Goal: Task Accomplishment & Management: Use online tool/utility

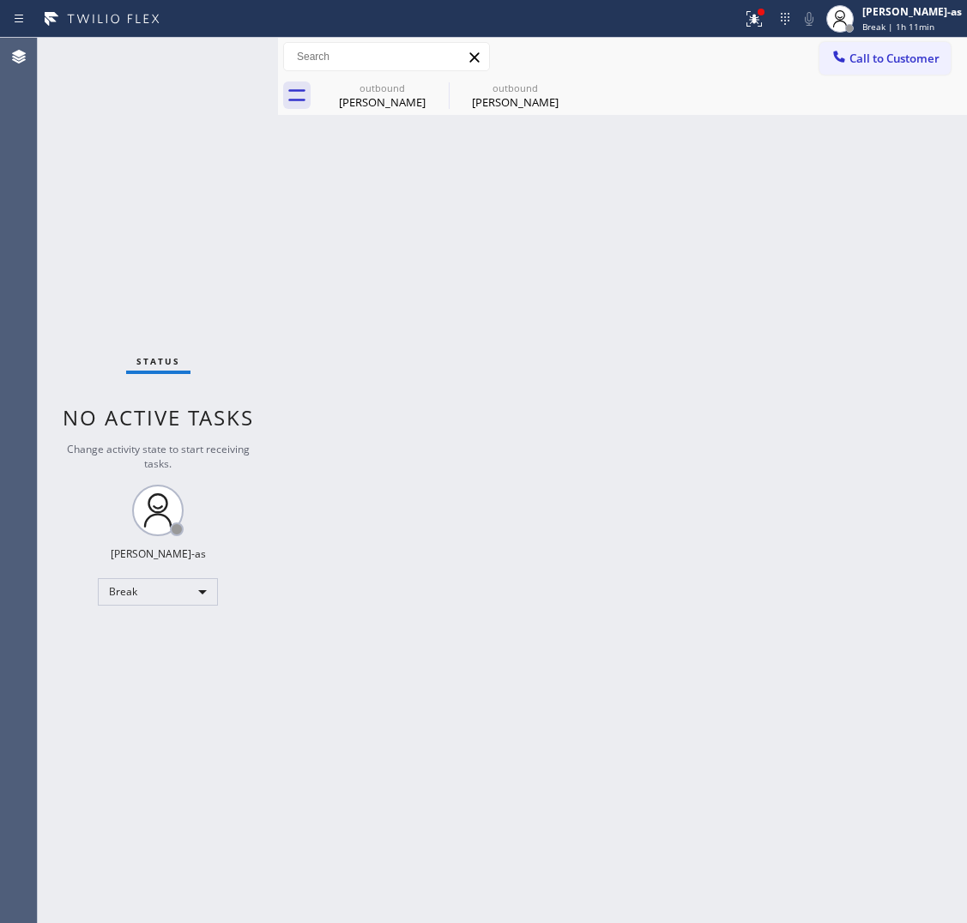
click at [3, 674] on div "Agent Desktop Classify the call LOCATION NAME Echo Park Electrician Guys FROM P…" at bounding box center [483, 481] width 967 height 886
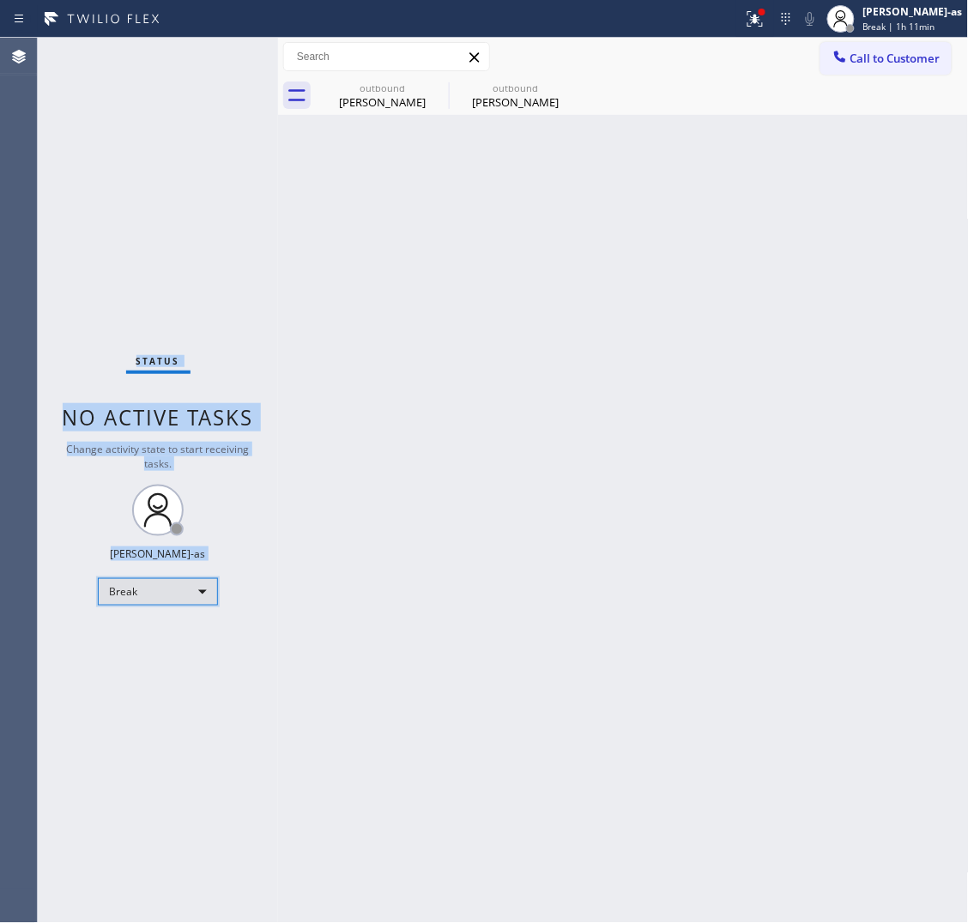
click at [139, 584] on div "Break" at bounding box center [158, 591] width 120 height 27
drag, startPoint x: 157, startPoint y: 653, endPoint x: 522, endPoint y: 650, distance: 364.7
click at [159, 653] on li "Unavailable" at bounding box center [157, 658] width 117 height 21
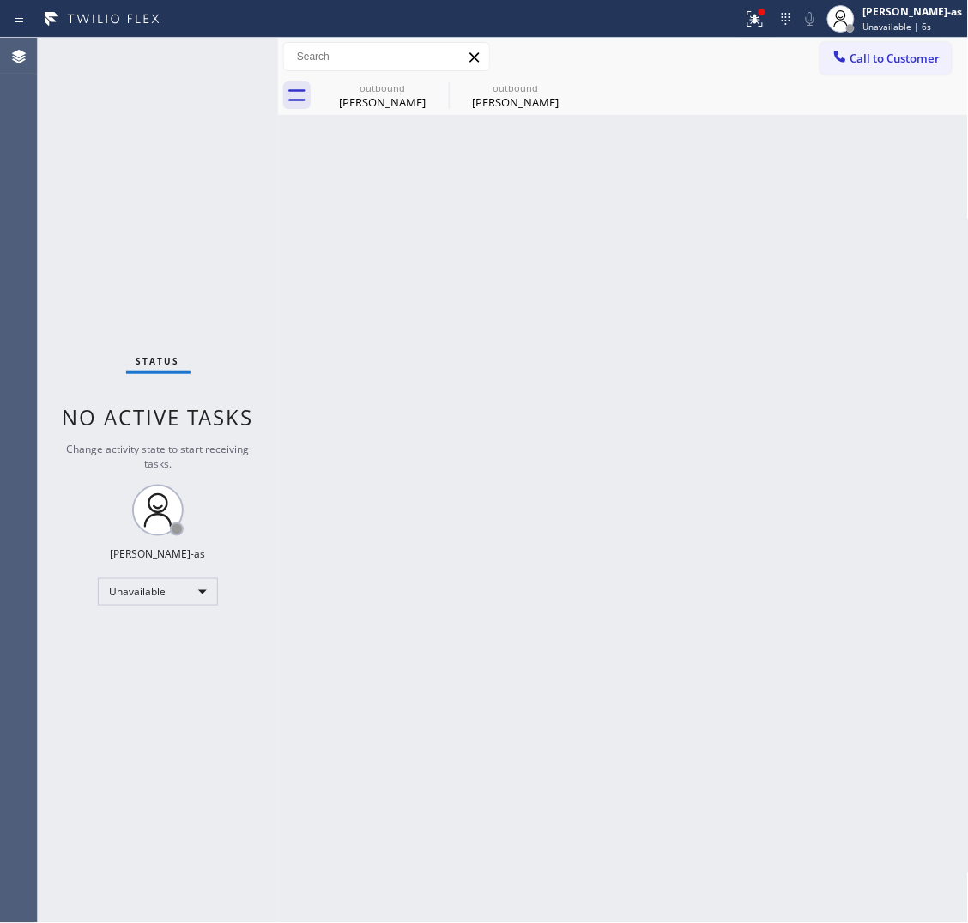
drag, startPoint x: 730, startPoint y: 500, endPoint x: 728, endPoint y: 509, distance: 9.0
click at [730, 500] on div "Back to Dashboard Change Sender ID Customers Technicians Select a contact Outbo…" at bounding box center [623, 481] width 691 height 886
click at [888, 57] on span "Call to Customer" at bounding box center [895, 58] width 90 height 15
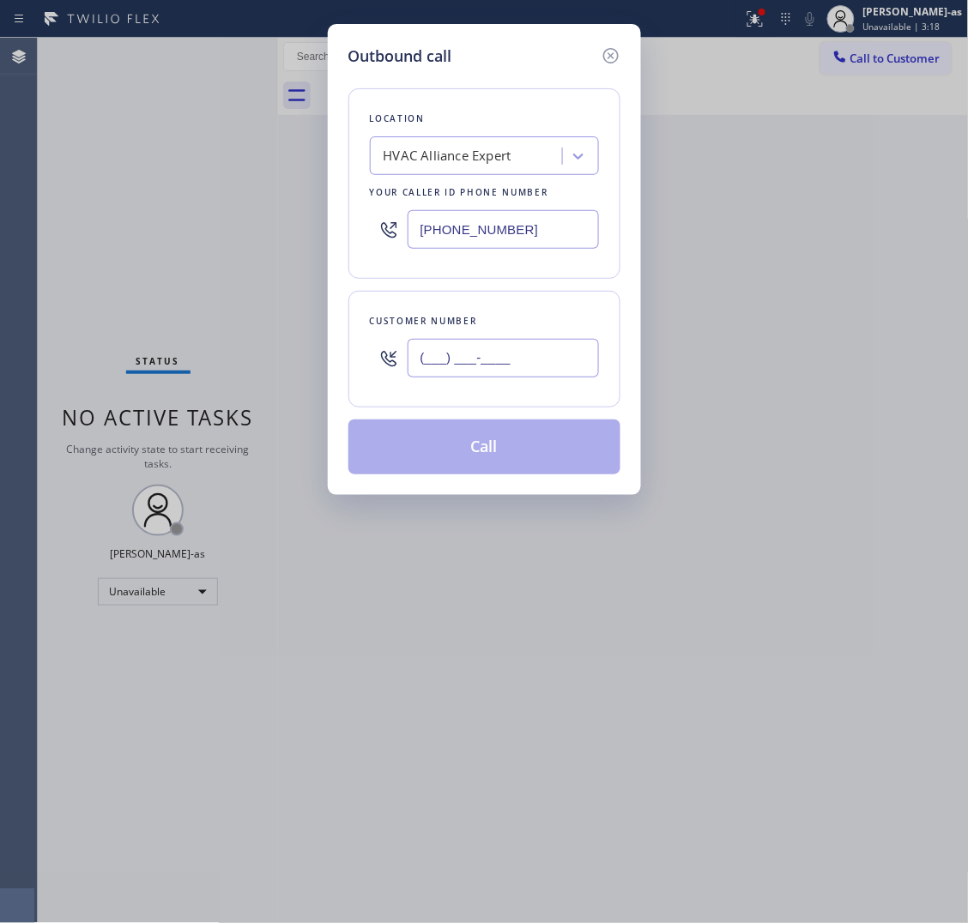
drag, startPoint x: 511, startPoint y: 342, endPoint x: 525, endPoint y: 348, distance: 15.8
click at [511, 343] on input "(___) ___-____" at bounding box center [503, 358] width 191 height 39
paste input "213) 421-6720"
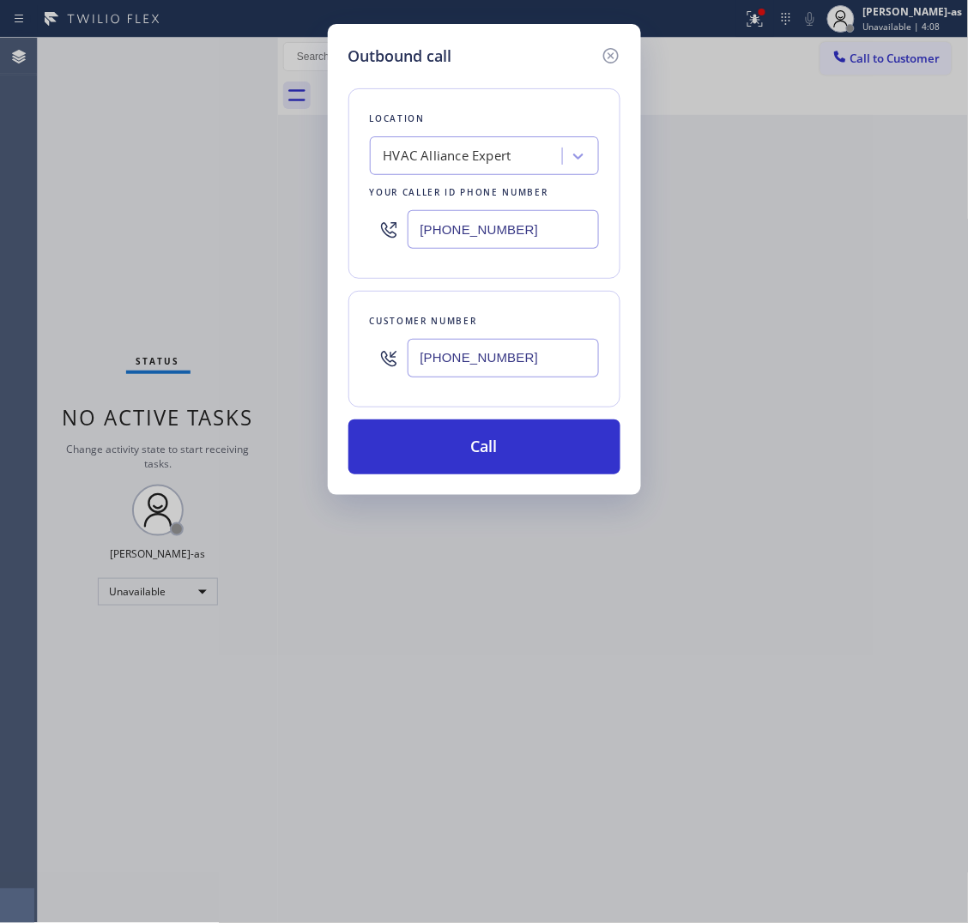
click at [554, 354] on input "[PHONE_NUMBER]" at bounding box center [503, 358] width 191 height 39
paste input "718) 791-7628"
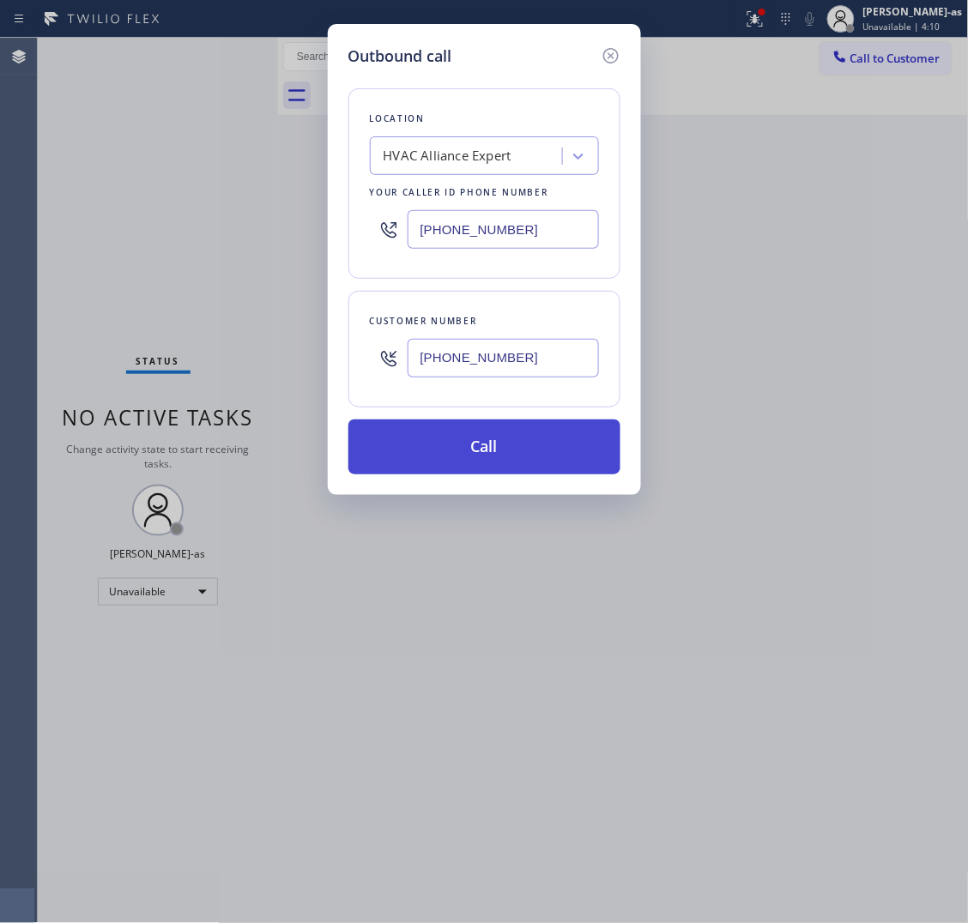
type input "[PHONE_NUMBER]"
click at [541, 448] on button "Call" at bounding box center [484, 447] width 272 height 55
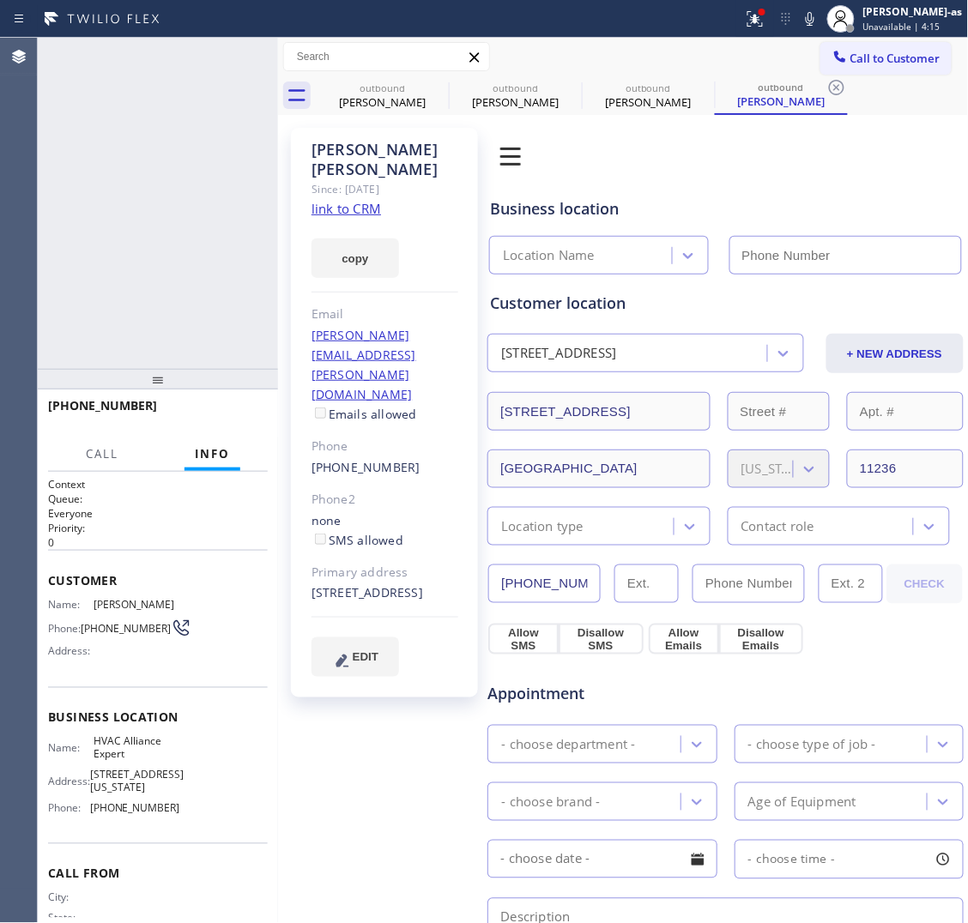
type input "[PHONE_NUMBER]"
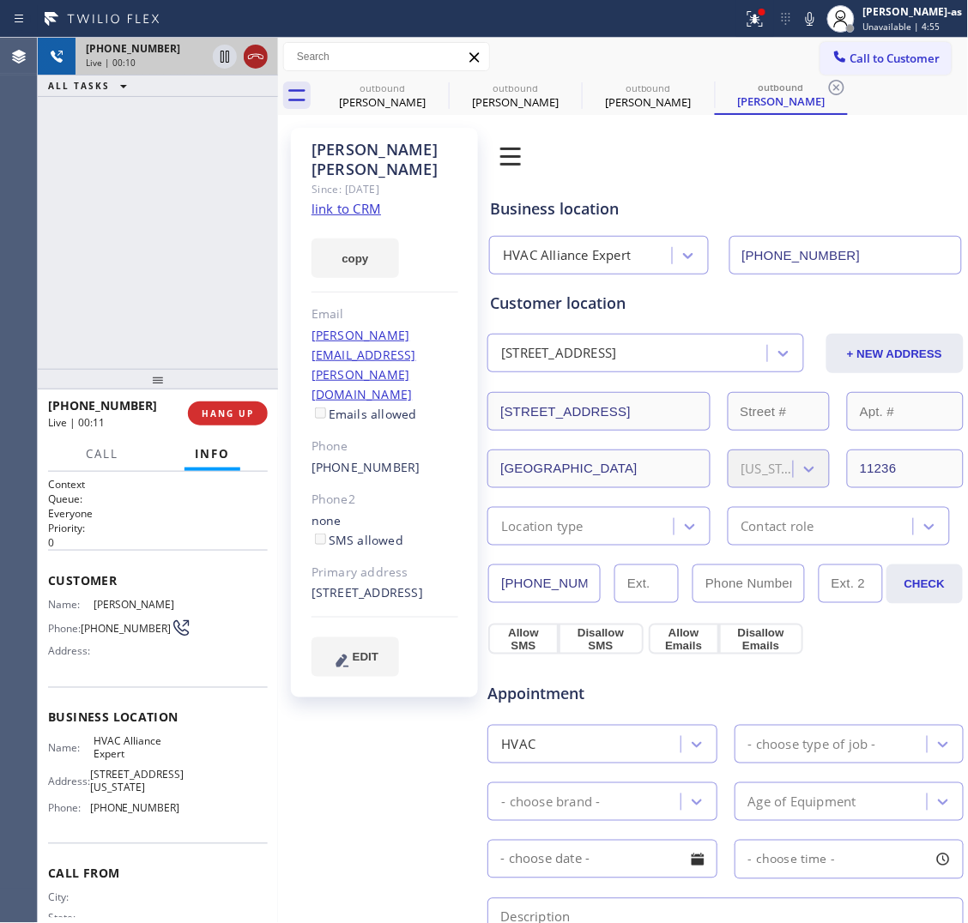
click at [263, 64] on icon at bounding box center [255, 56] width 21 height 21
click at [221, 426] on div "[PHONE_NUMBER] Live | 00:11 HANG UP" at bounding box center [158, 413] width 220 height 45
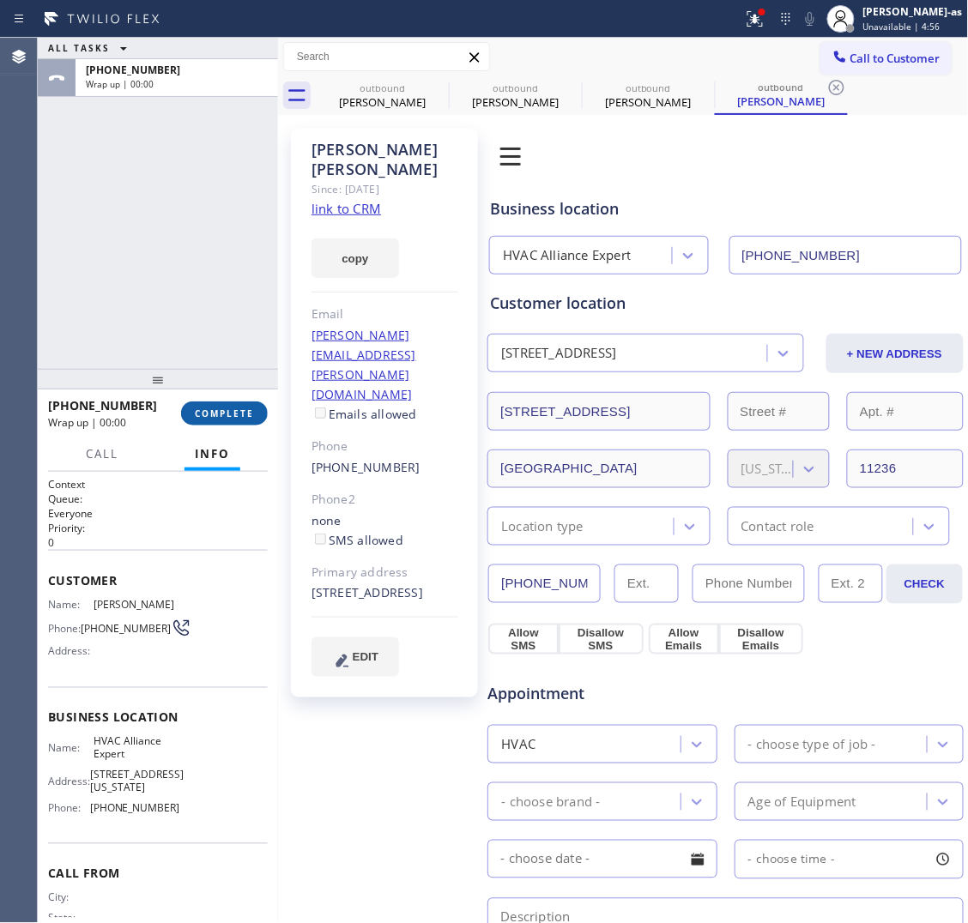
click at [221, 425] on div "[PHONE_NUMBER] Wrap up | 00:00 COMPLETE" at bounding box center [158, 413] width 220 height 45
click at [221, 425] on button "COMPLETE" at bounding box center [224, 414] width 87 height 24
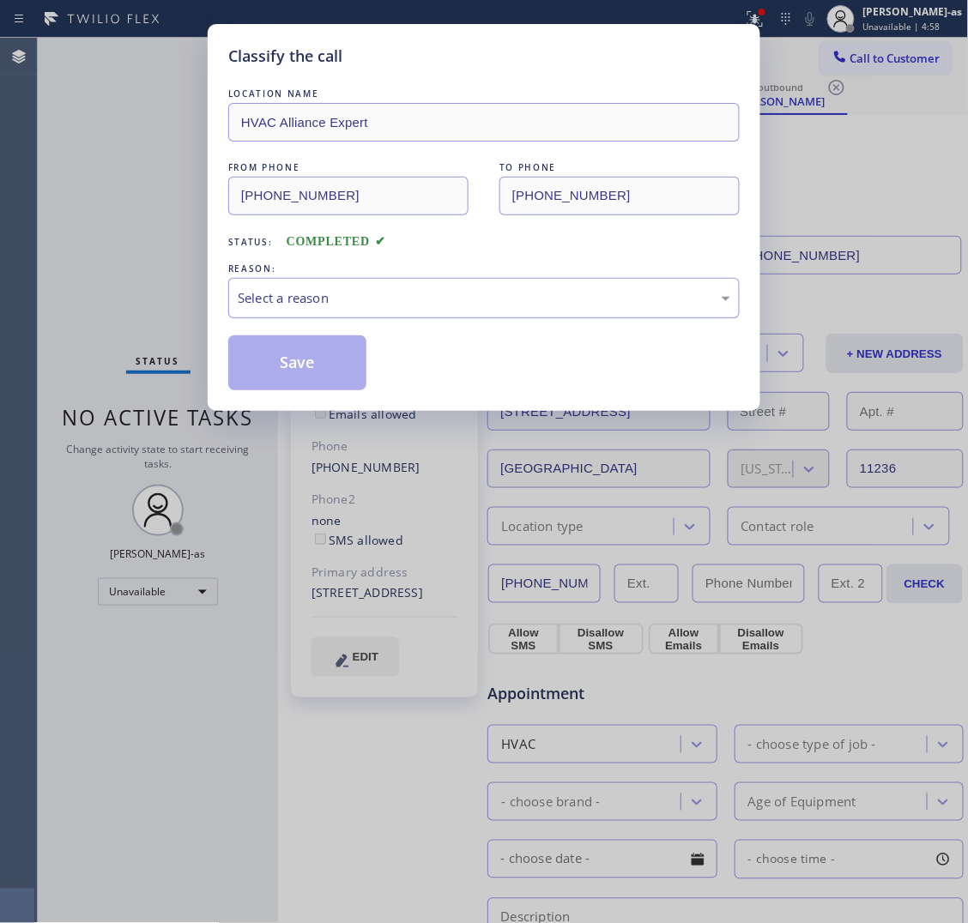
drag, startPoint x: 390, startPoint y: 302, endPoint x: 400, endPoint y: 314, distance: 15.3
click at [391, 305] on div "Select a reason" at bounding box center [484, 298] width 493 height 20
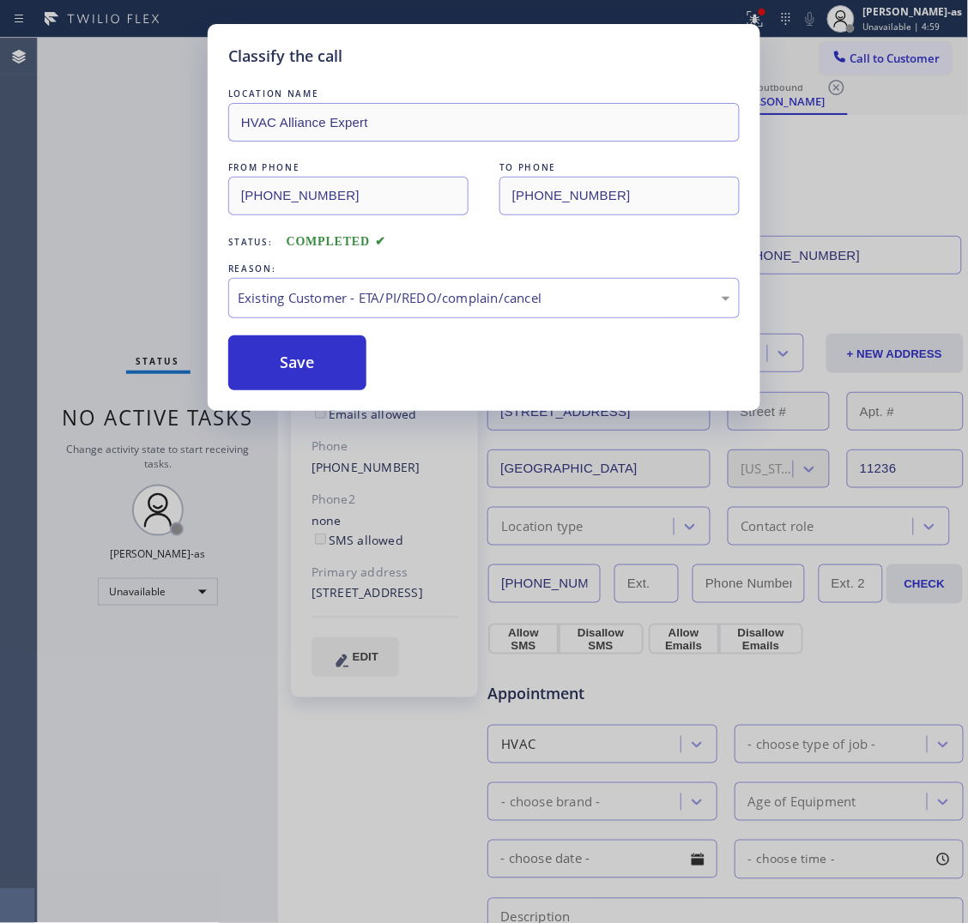
drag, startPoint x: 275, startPoint y: 357, endPoint x: 657, endPoint y: 33, distance: 501.7
click at [276, 357] on button "Save" at bounding box center [297, 363] width 138 height 55
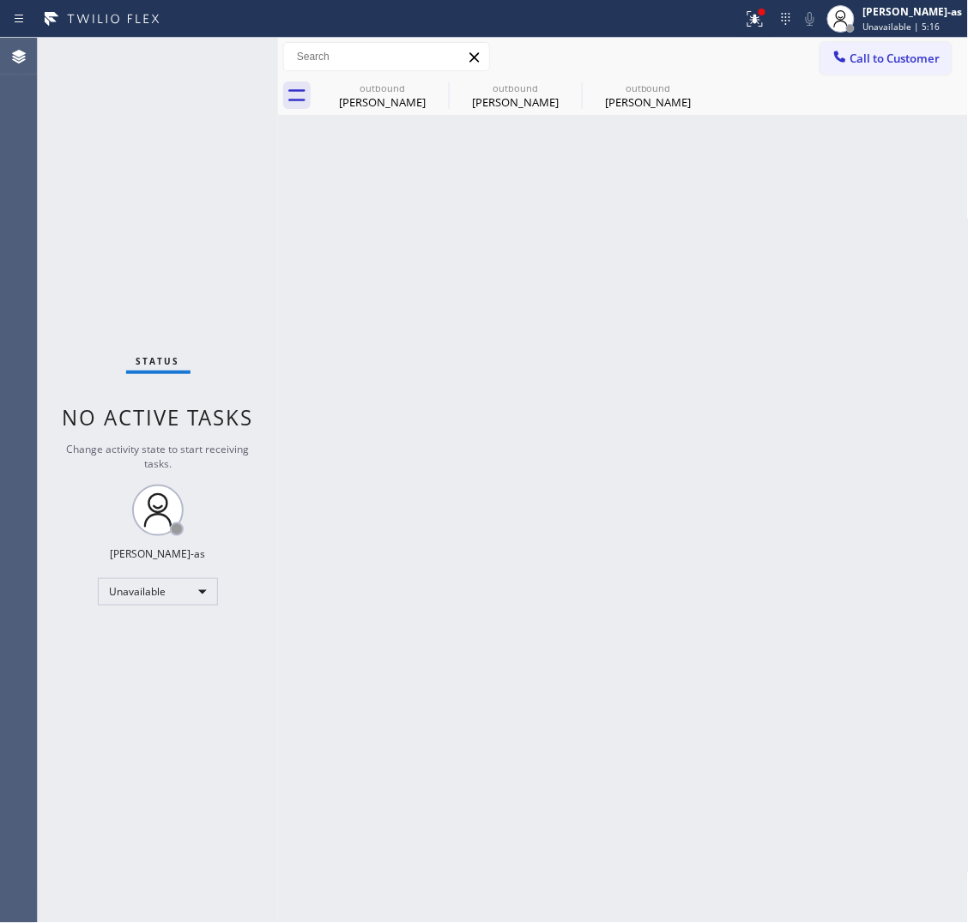
click at [916, 57] on span "Call to Customer" at bounding box center [895, 58] width 90 height 15
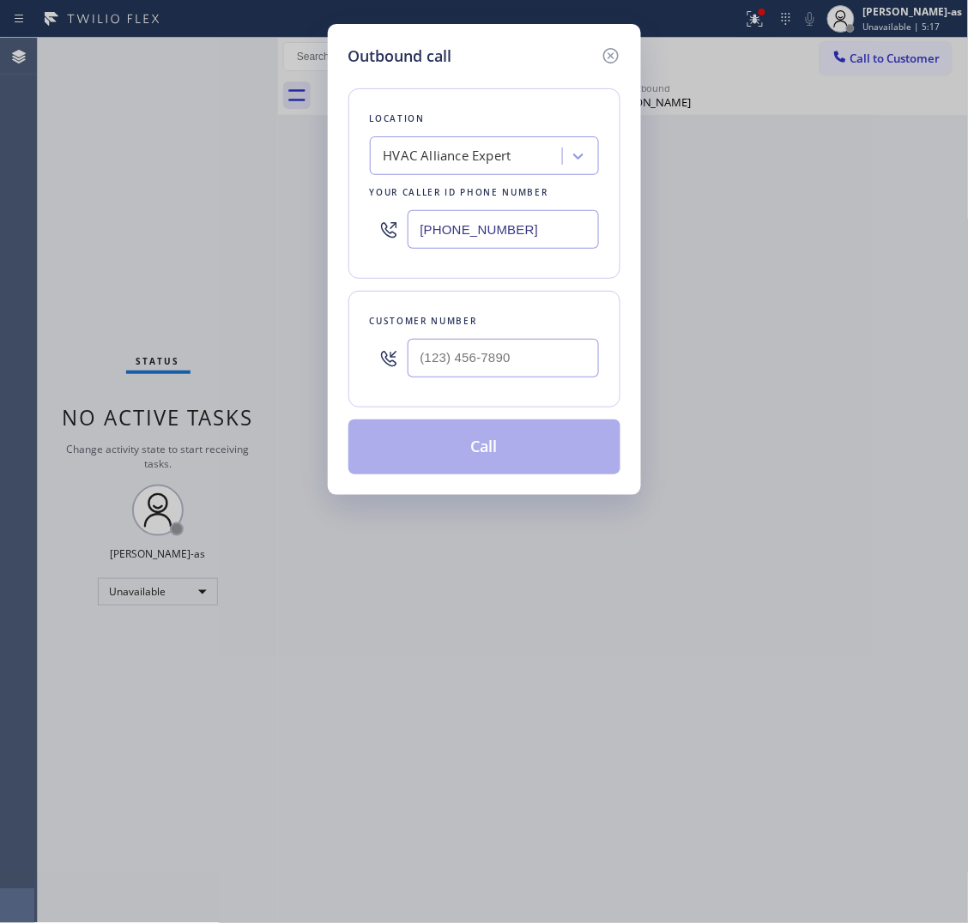
click at [509, 336] on div at bounding box center [503, 358] width 191 height 56
click at [535, 365] on input "(___) ___-____" at bounding box center [503, 358] width 191 height 39
paste input "213) 421-6720"
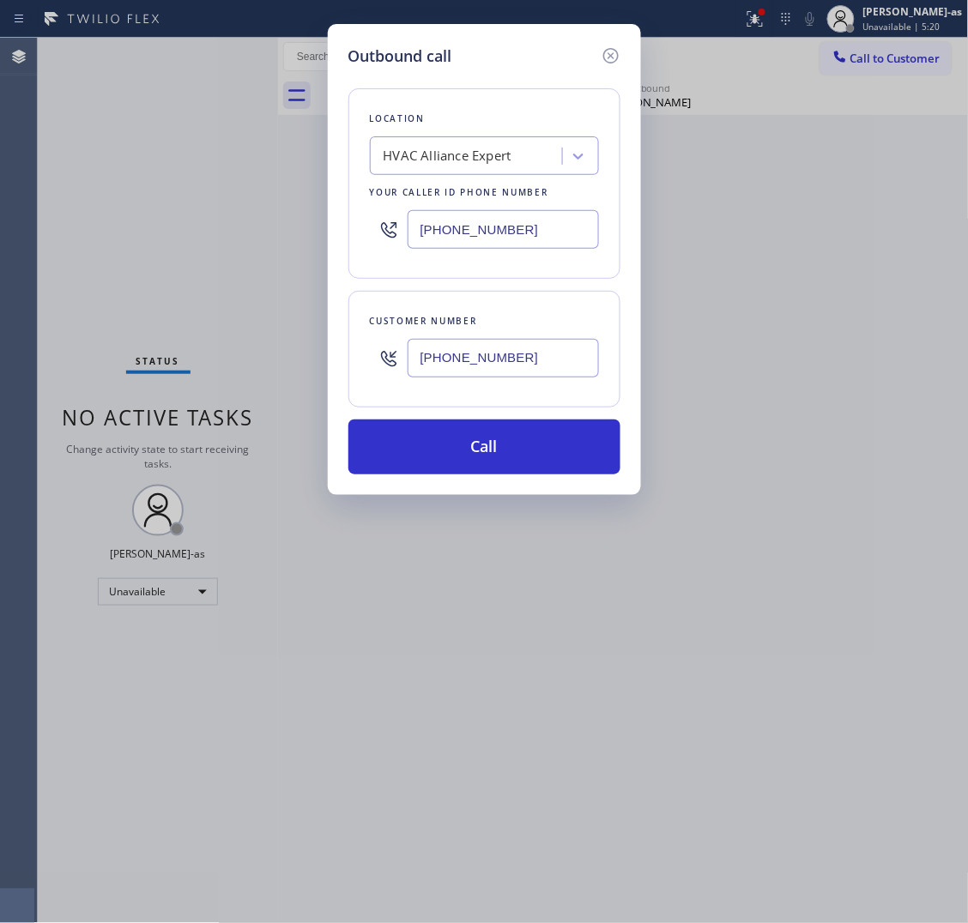
type input "[PHONE_NUMBER]"
click at [548, 242] on input "[PHONE_NUMBER]" at bounding box center [503, 229] width 191 height 39
type input "[PHONE_NUMBER]"
click at [551, 478] on div "Outbound call Location 5 Star Best Plumbing GMB Your caller id phone number [PH…" at bounding box center [484, 259] width 313 height 471
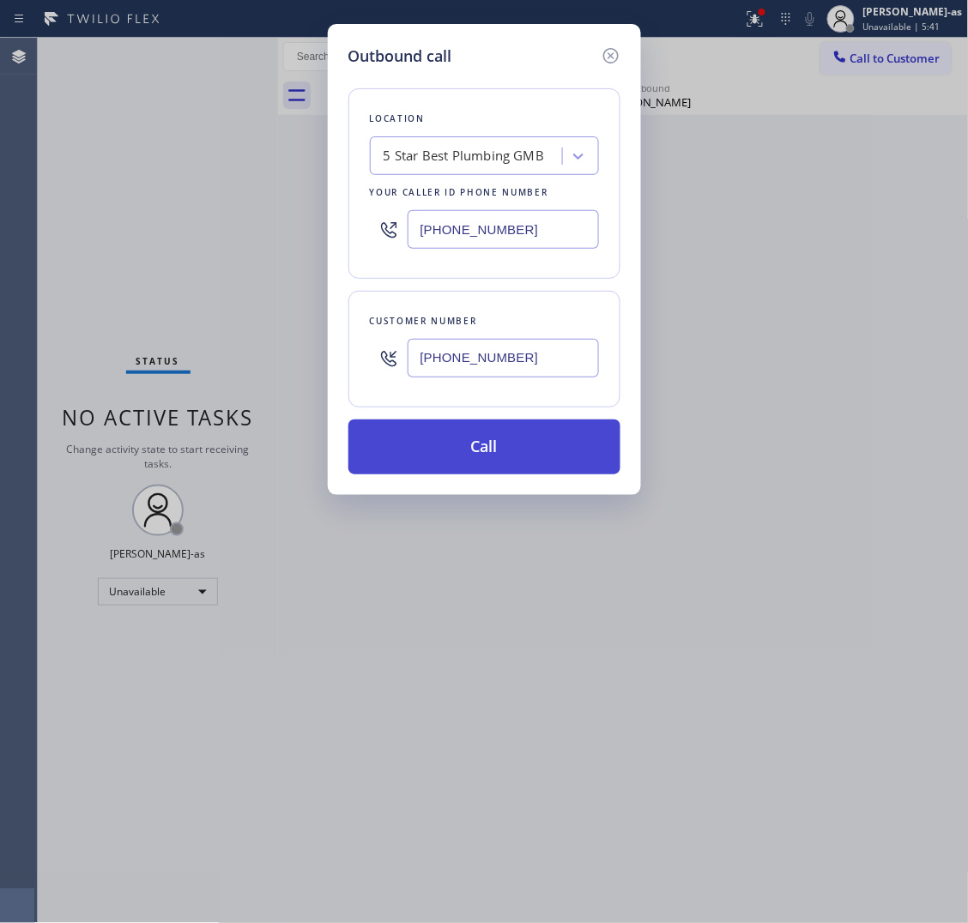
click at [554, 465] on button "Call" at bounding box center [484, 447] width 272 height 55
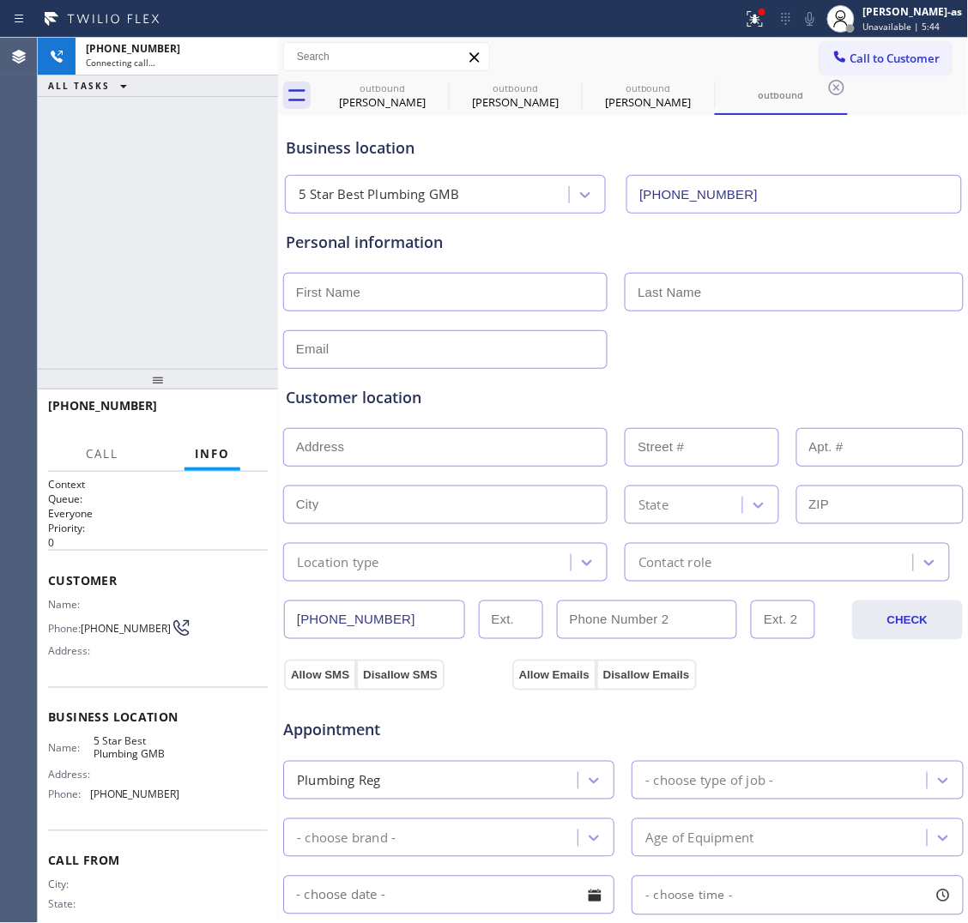
type input "[PHONE_NUMBER]"
drag, startPoint x: 384, startPoint y: 103, endPoint x: 446, endPoint y: 88, distance: 64.5
click at [384, 101] on div "[PERSON_NAME]" at bounding box center [383, 101] width 130 height 15
type input "[PHONE_NUMBER]"
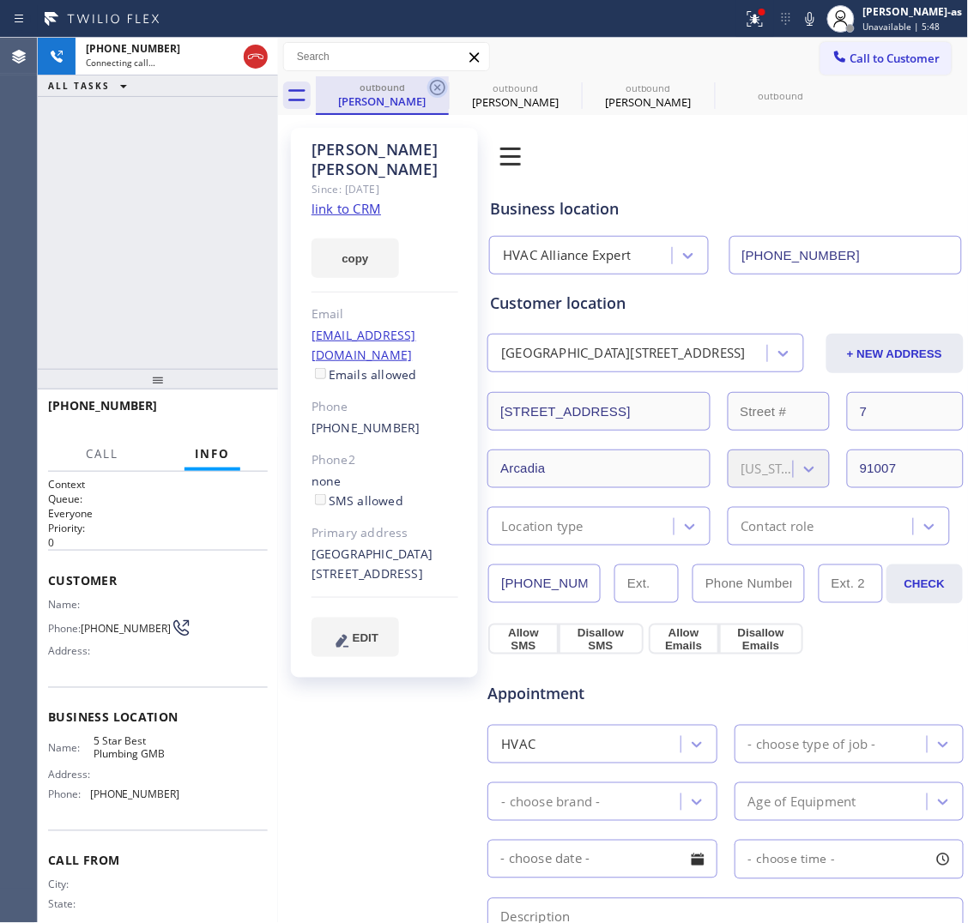
click at [442, 84] on icon at bounding box center [437, 87] width 21 height 21
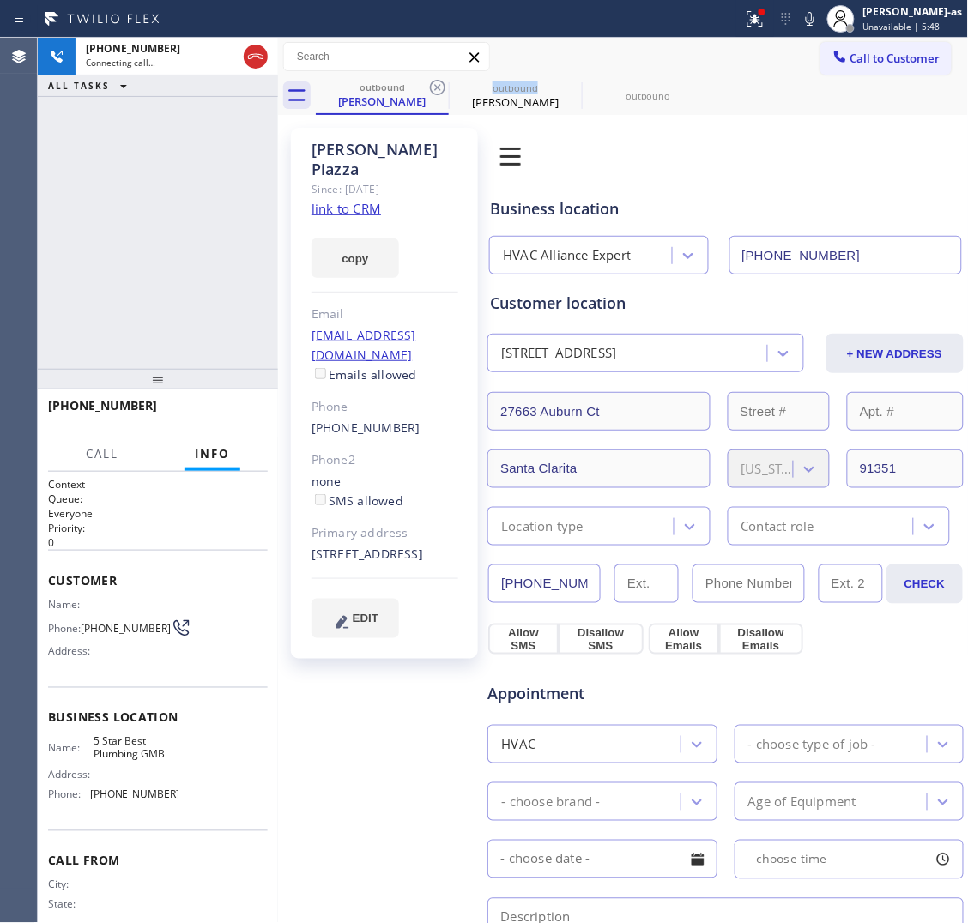
click at [442, 84] on icon at bounding box center [437, 87] width 21 height 21
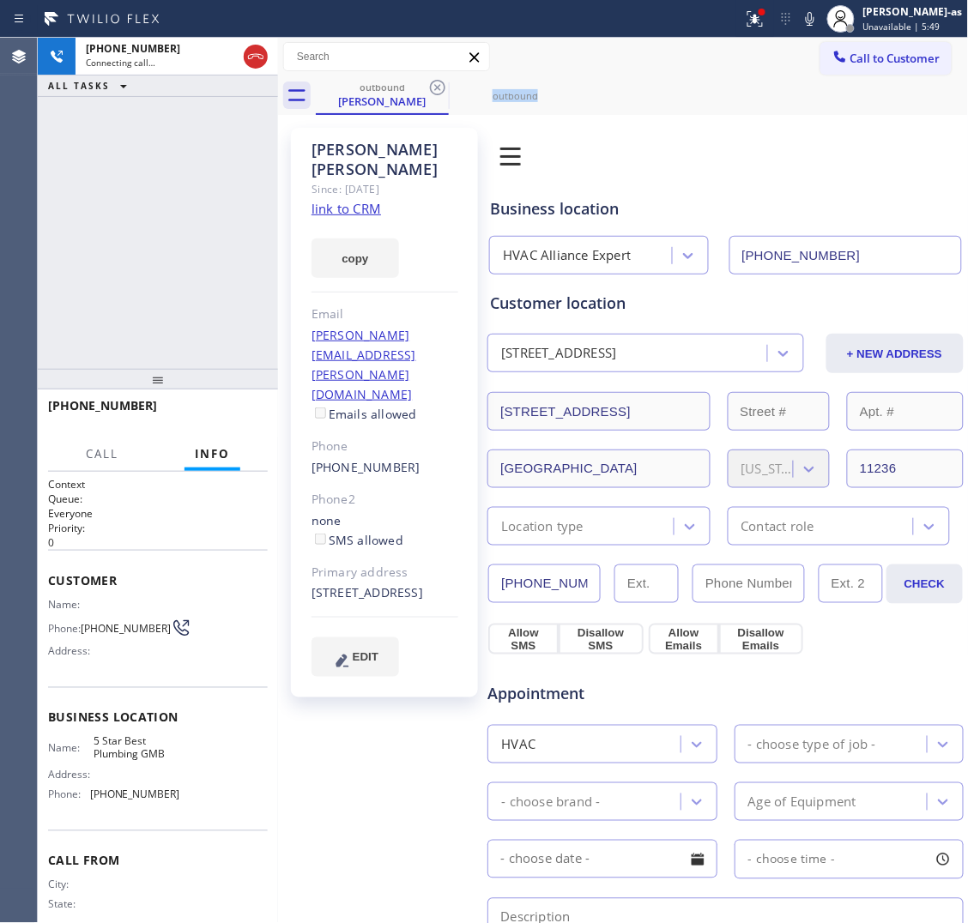
click at [442, 84] on icon at bounding box center [437, 87] width 21 height 21
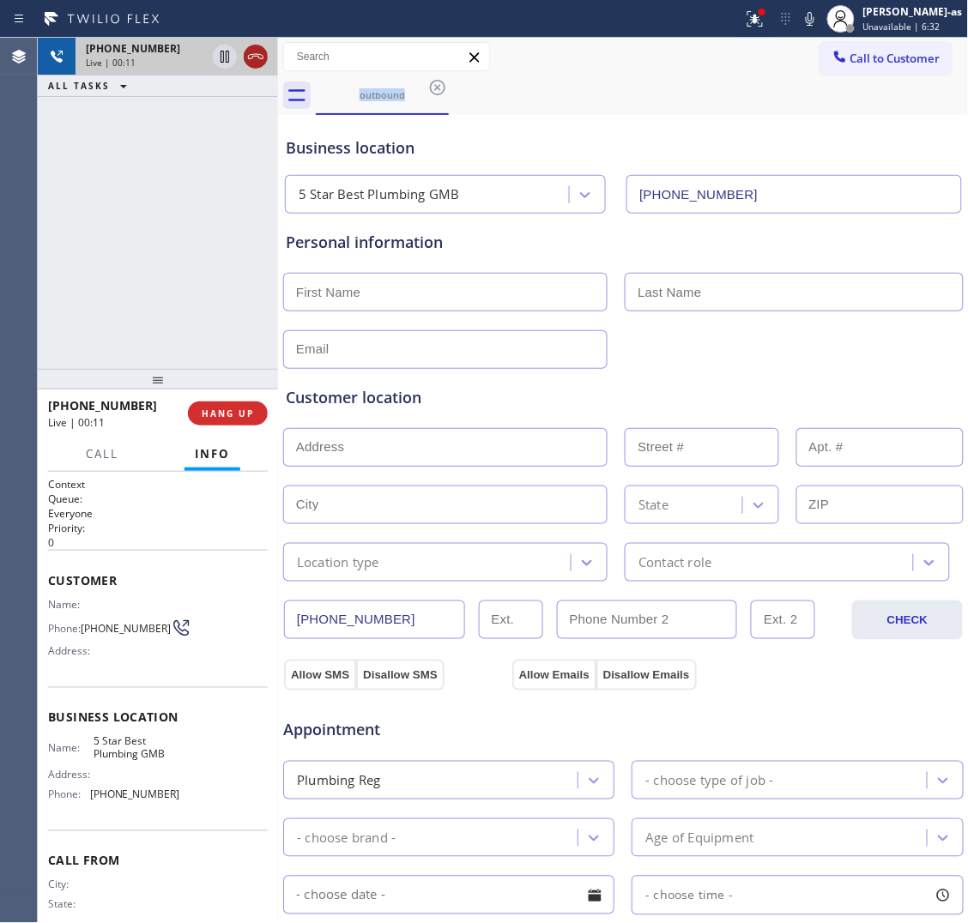
click at [251, 61] on icon at bounding box center [255, 56] width 21 height 21
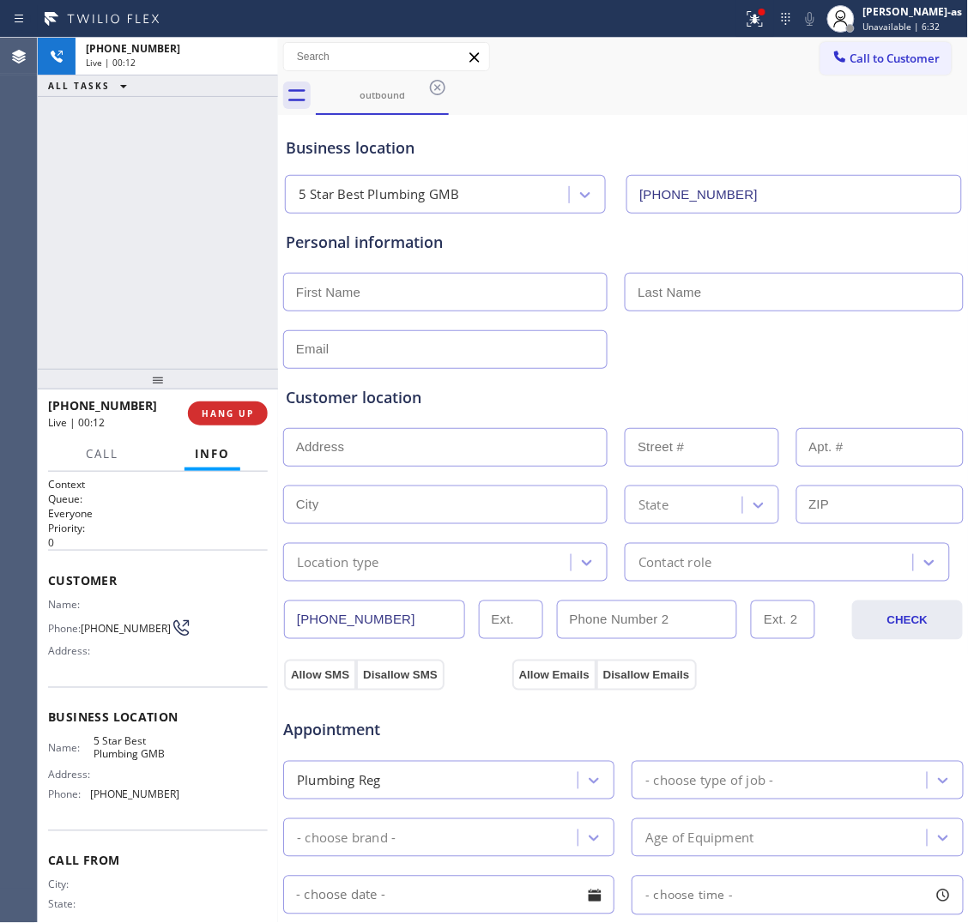
click at [181, 389] on div at bounding box center [158, 379] width 240 height 21
click at [229, 415] on span "HANG UP" at bounding box center [228, 414] width 52 height 12
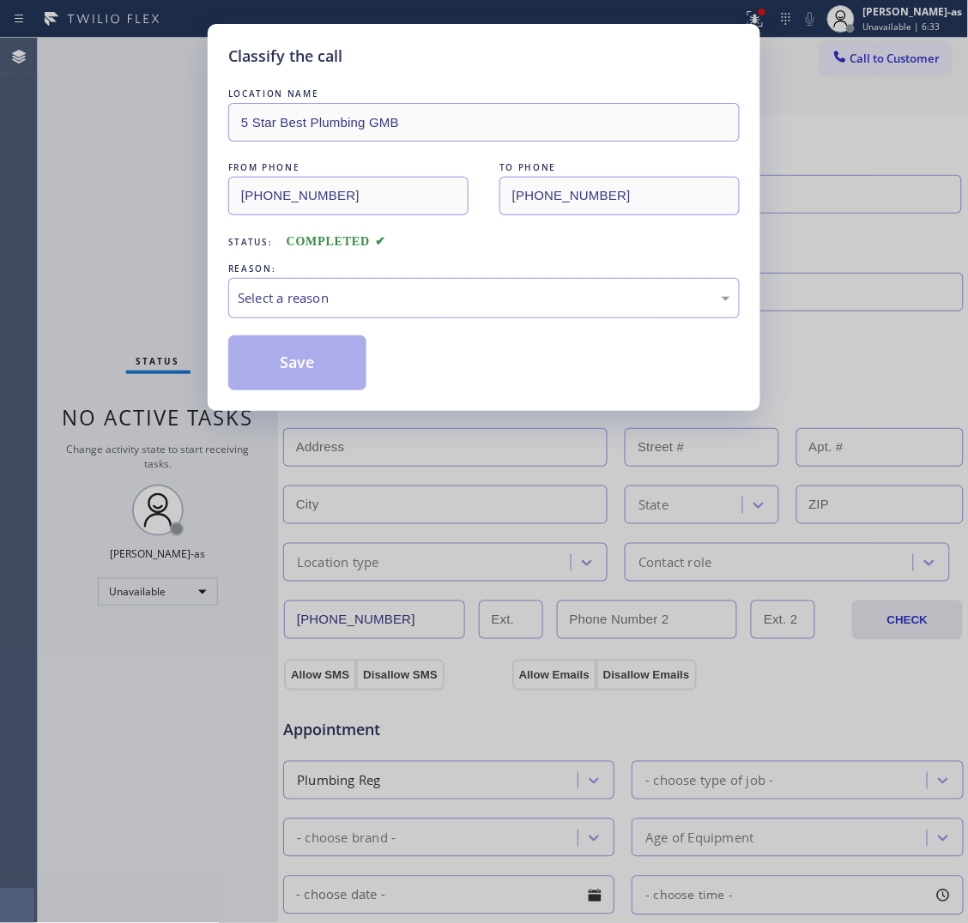
click at [230, 414] on div "Classify the call LOCATION NAME 5 Star Best Plumbing GMB FROM PHONE [PHONE_NUMB…" at bounding box center [484, 461] width 968 height 923
drag, startPoint x: 354, startPoint y: 299, endPoint x: 349, endPoint y: 313, distance: 15.2
click at [353, 298] on div "Select a reason" at bounding box center [484, 298] width 493 height 20
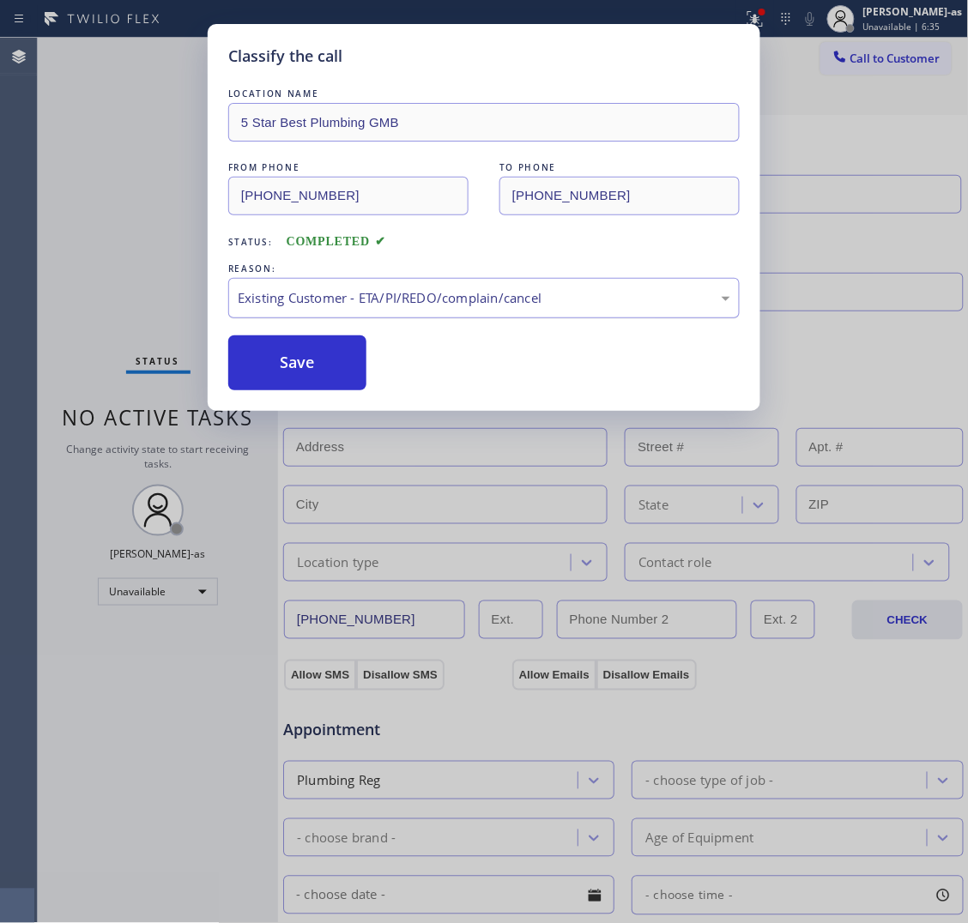
click at [311, 306] on div "Existing Customer - ETA/PI/REDO/complain/cancel" at bounding box center [484, 298] width 493 height 20
click at [290, 380] on button "Save" at bounding box center [297, 363] width 138 height 55
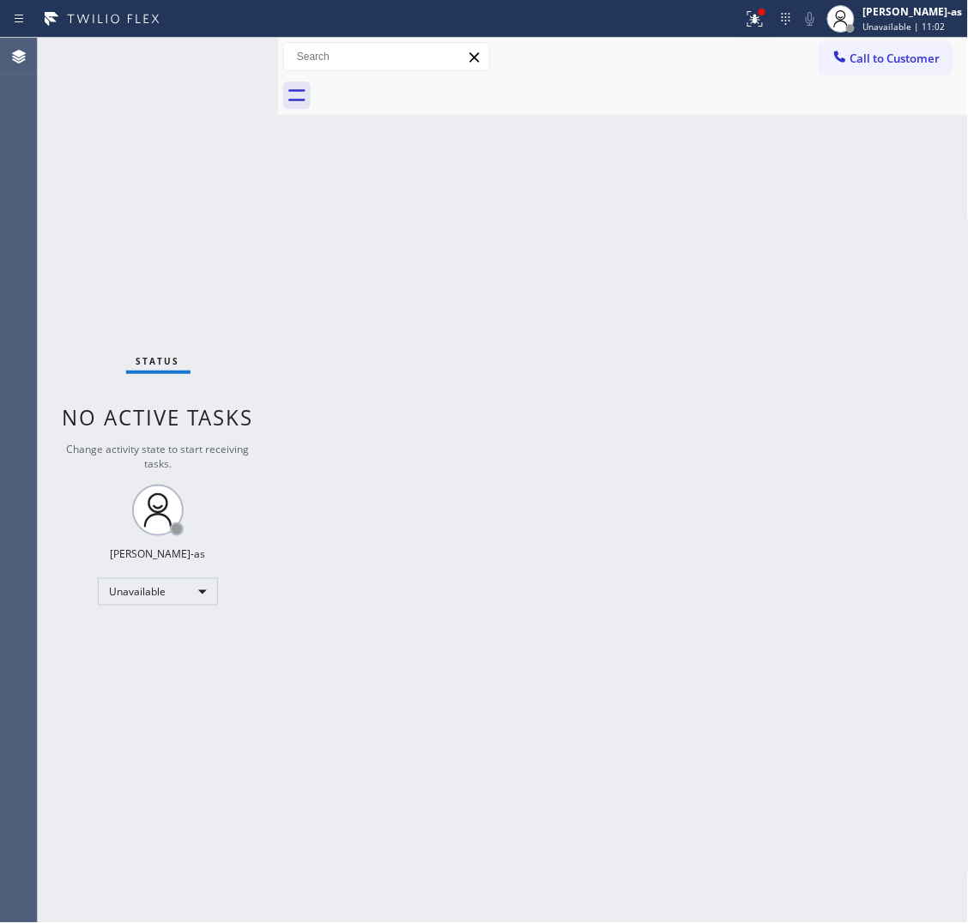
click at [371, 296] on div "Back to Dashboard Change Sender ID Customers Technicians Select a contact Outbo…" at bounding box center [623, 481] width 691 height 886
click at [907, 61] on span "Call to Customer" at bounding box center [895, 58] width 90 height 15
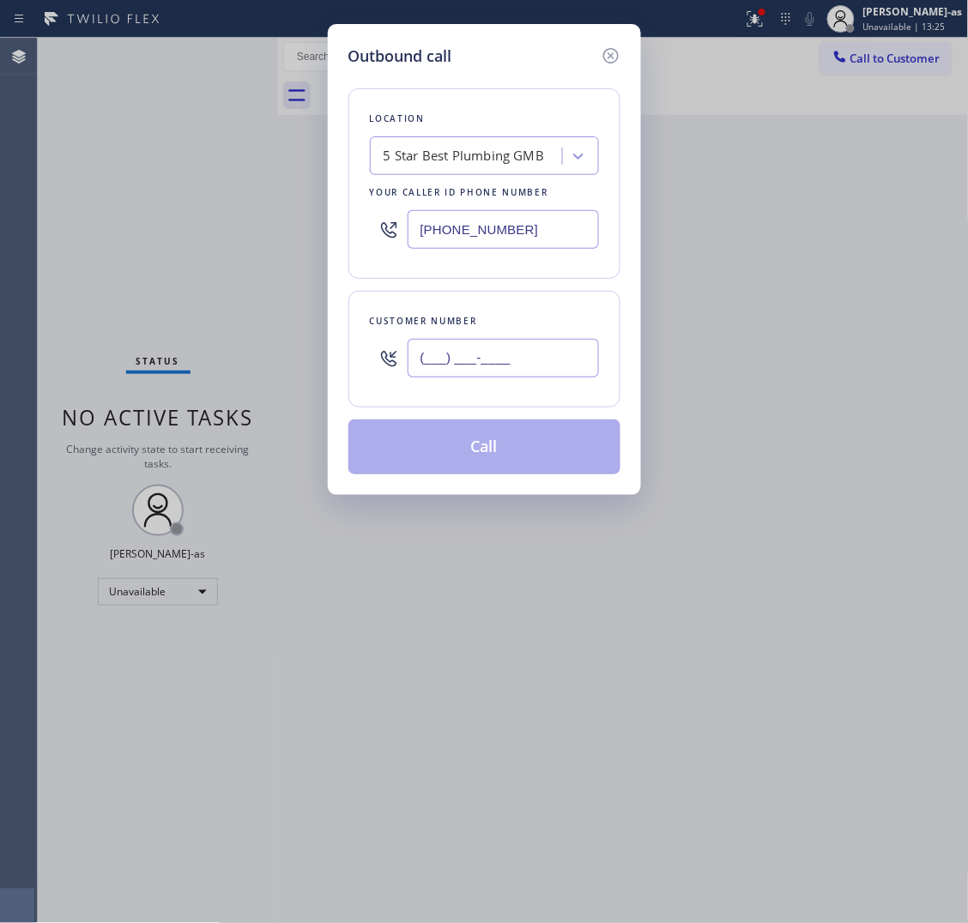
click at [440, 363] on input "(___) ___-____" at bounding box center [503, 358] width 191 height 39
paste input "310) 341-8895"
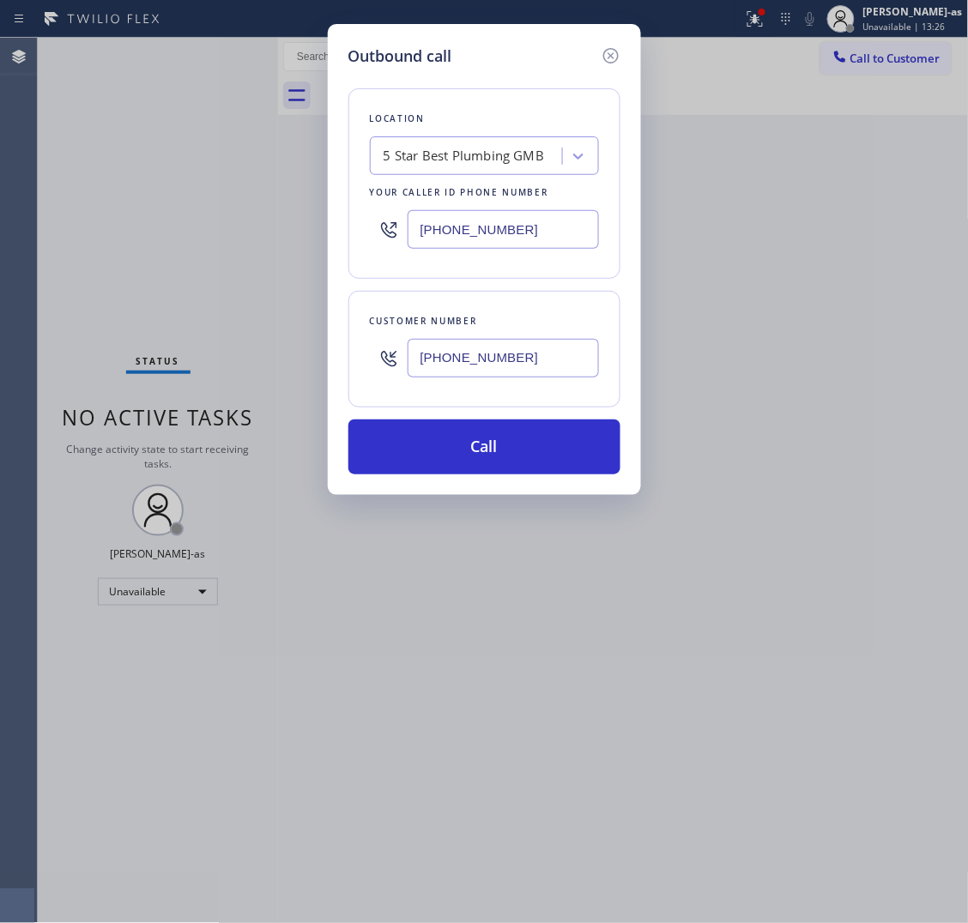
type input "[PHONE_NUMBER]"
drag, startPoint x: 432, startPoint y: 133, endPoint x: 430, endPoint y: 144, distance: 11.3
click at [430, 142] on div "Location 5 Star Best Plumbing GMB Your caller id phone number [PHONE_NUMBER]" at bounding box center [484, 183] width 272 height 191
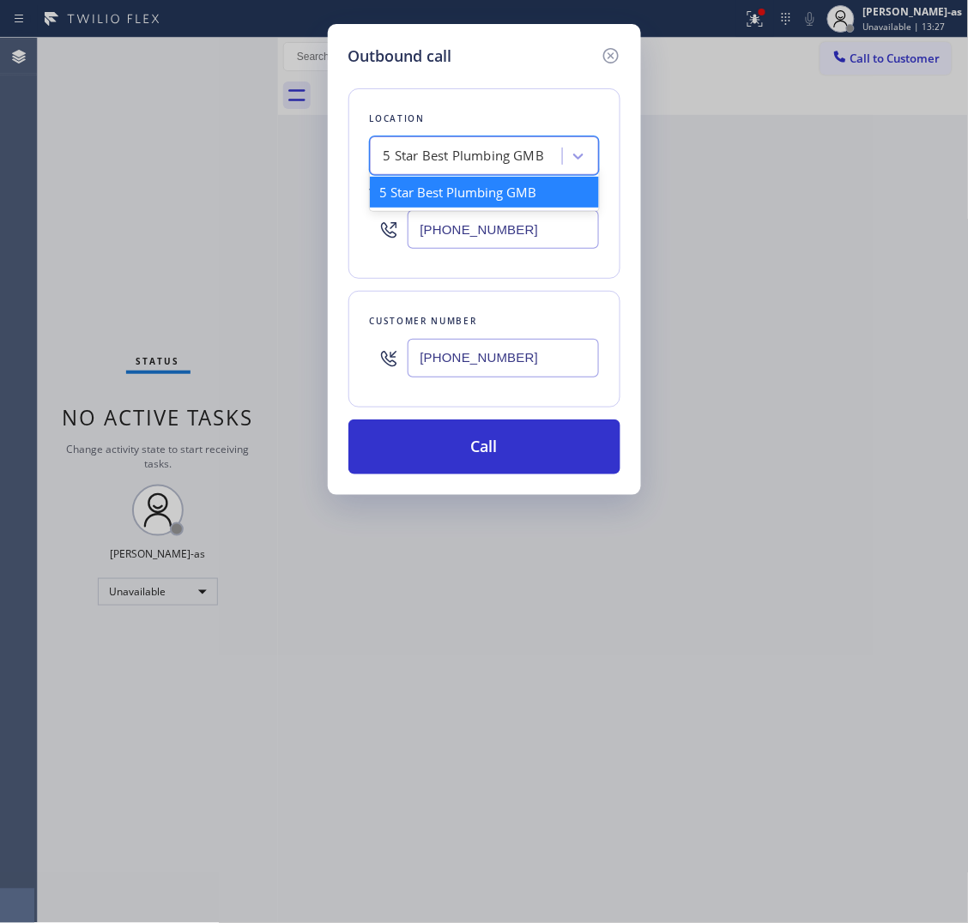
click at [435, 153] on div "5 Star Best Plumbing GMB" at bounding box center [464, 157] width 161 height 20
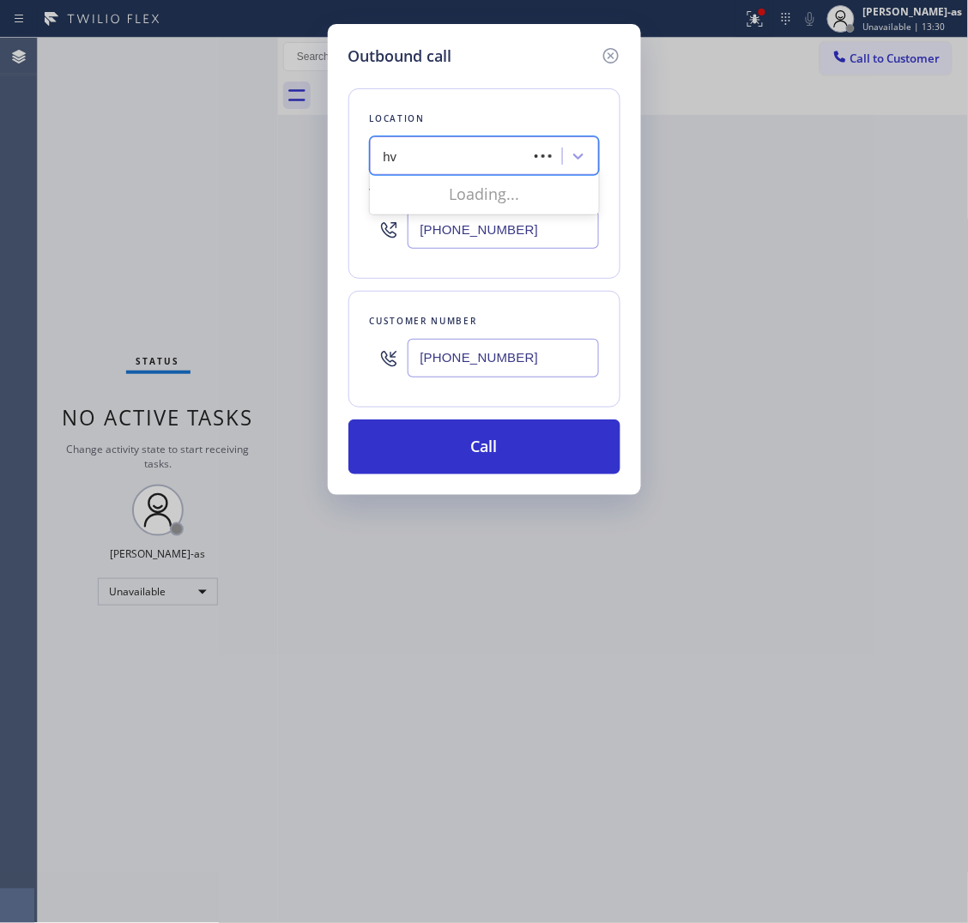
type input "h"
click at [519, 220] on input "[PHONE_NUMBER]" at bounding box center [503, 229] width 191 height 39
click at [575, 365] on input "[PHONE_NUMBER]" at bounding box center [503, 358] width 191 height 39
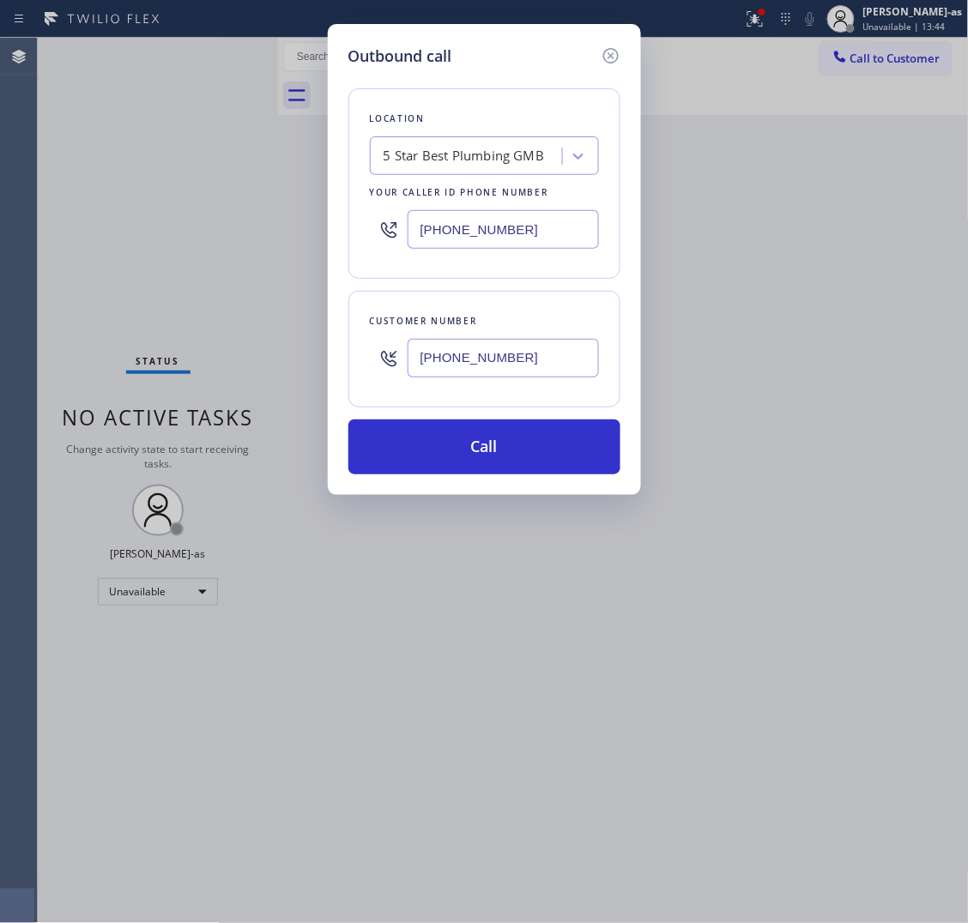
click at [575, 365] on input "[PHONE_NUMBER]" at bounding box center [503, 358] width 191 height 39
paste input "253) 754-7817"
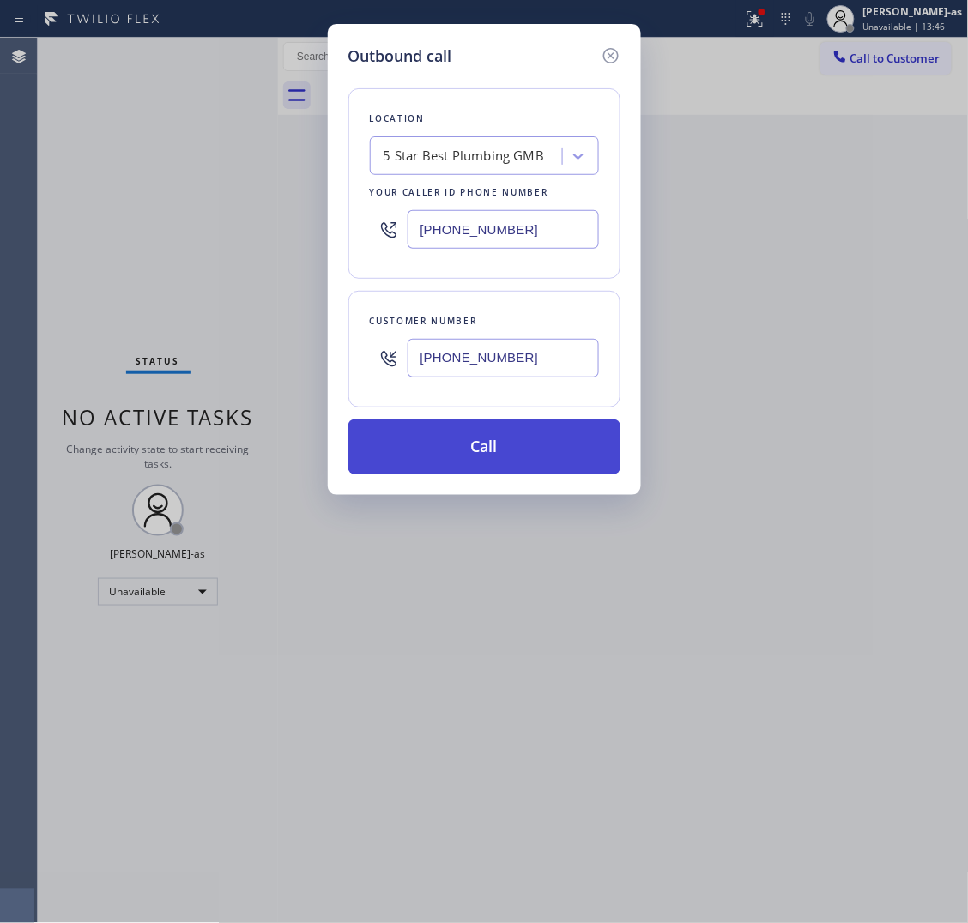
type input "[PHONE_NUMBER]"
click at [526, 444] on button "Call" at bounding box center [484, 447] width 272 height 55
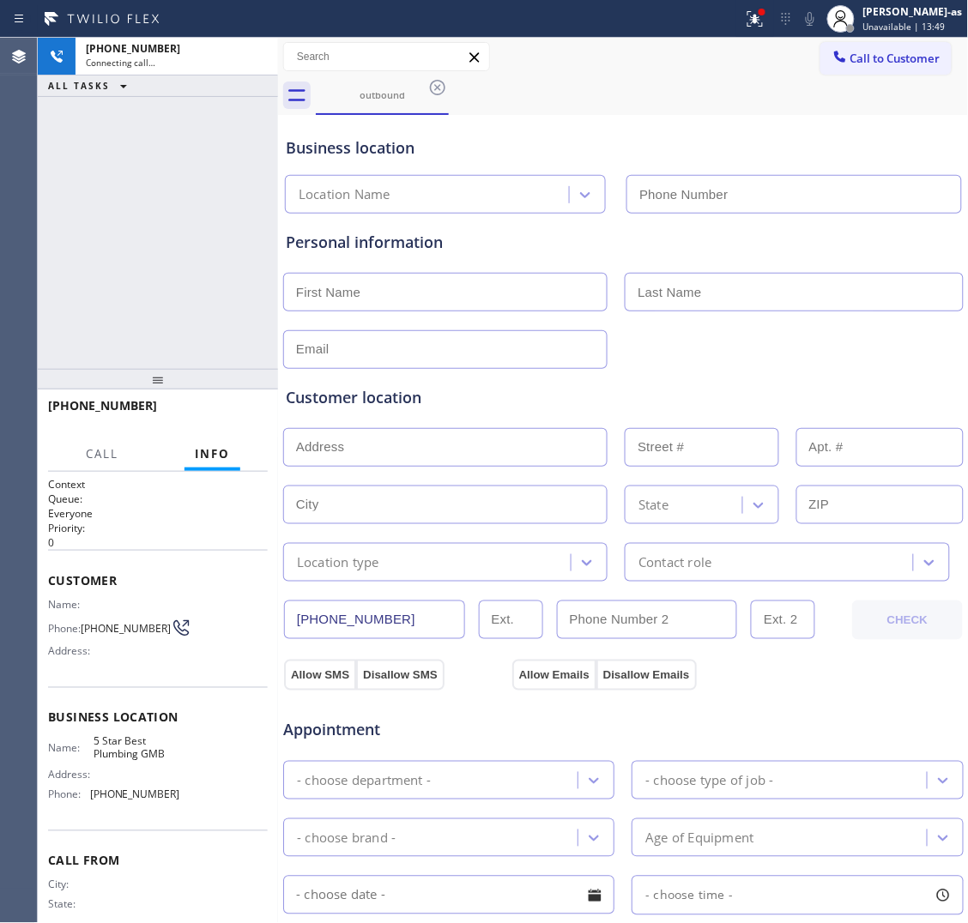
type input "[PHONE_NUMBER]"
drag, startPoint x: 160, startPoint y: 122, endPoint x: 276, endPoint y: 120, distance: 116.7
click at [167, 124] on div "[PHONE_NUMBER] Connecting call… ALL TASKS ALL TASKS ACTIVE TASKS TASKS IN WRAP …" at bounding box center [158, 203] width 240 height 331
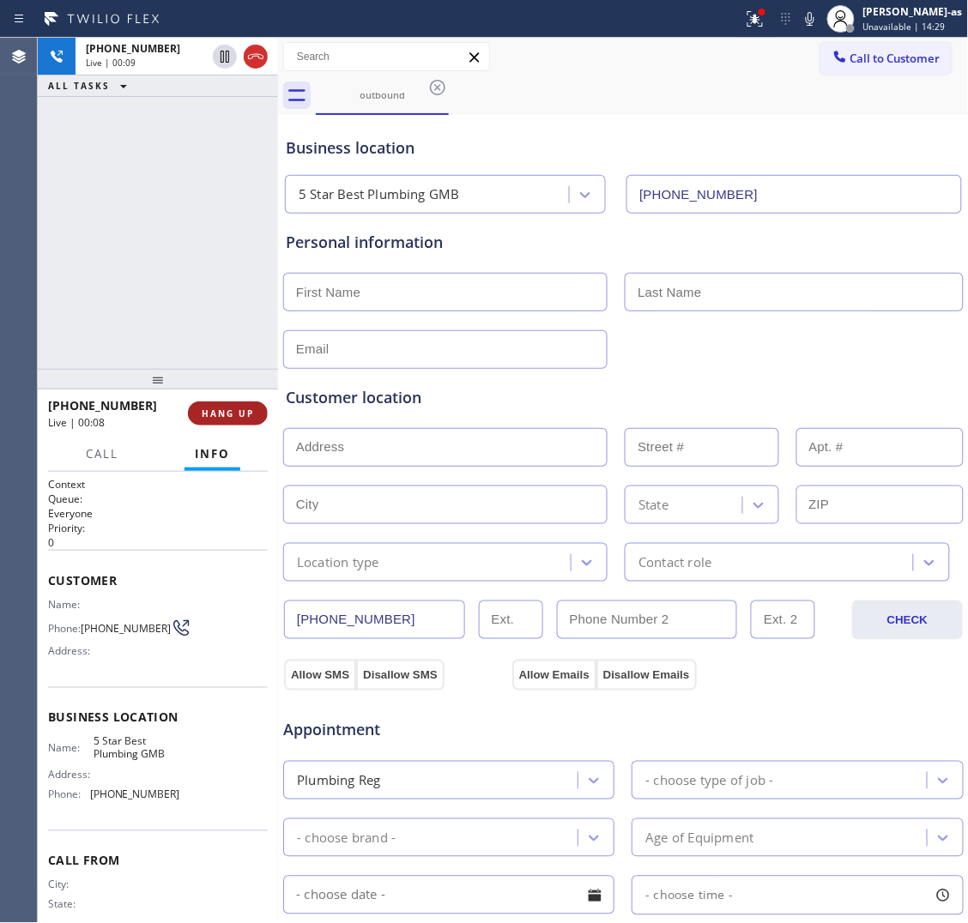
click at [228, 402] on button "HANG UP" at bounding box center [228, 414] width 80 height 24
click at [228, 402] on button "COMPLETE" at bounding box center [224, 414] width 87 height 24
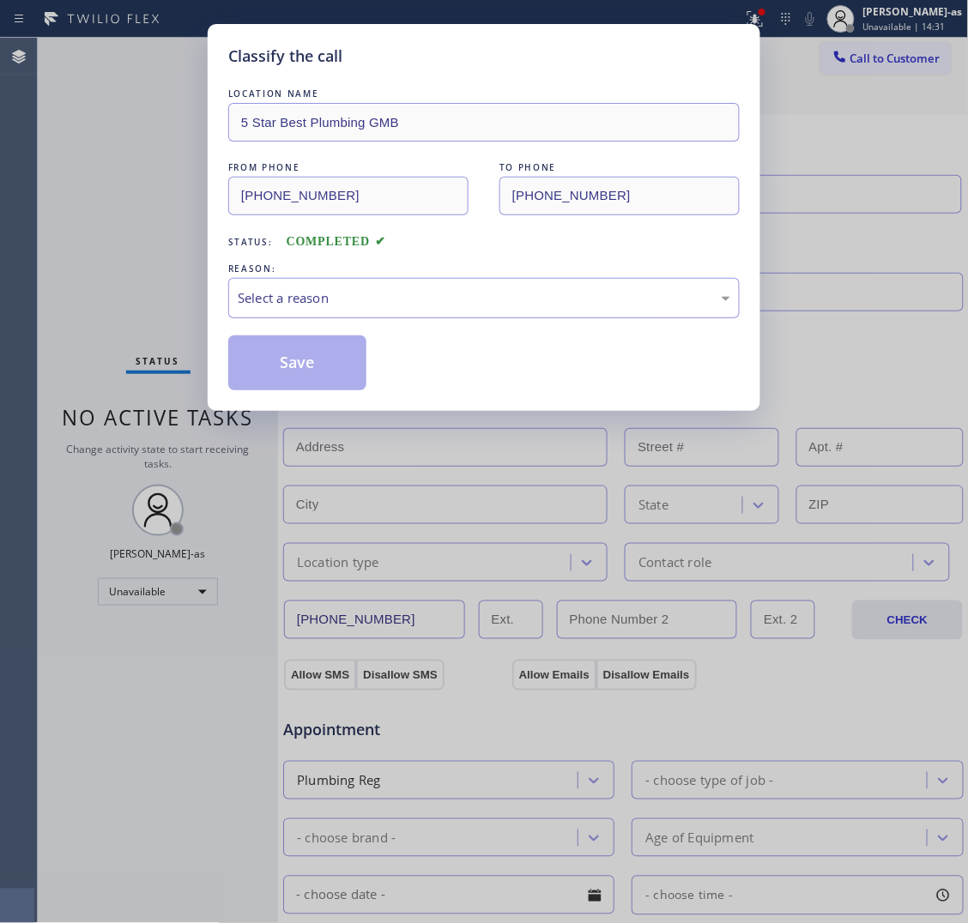
click at [425, 315] on div "Select a reason" at bounding box center [483, 298] width 511 height 40
click at [296, 378] on button "Save" at bounding box center [297, 363] width 138 height 55
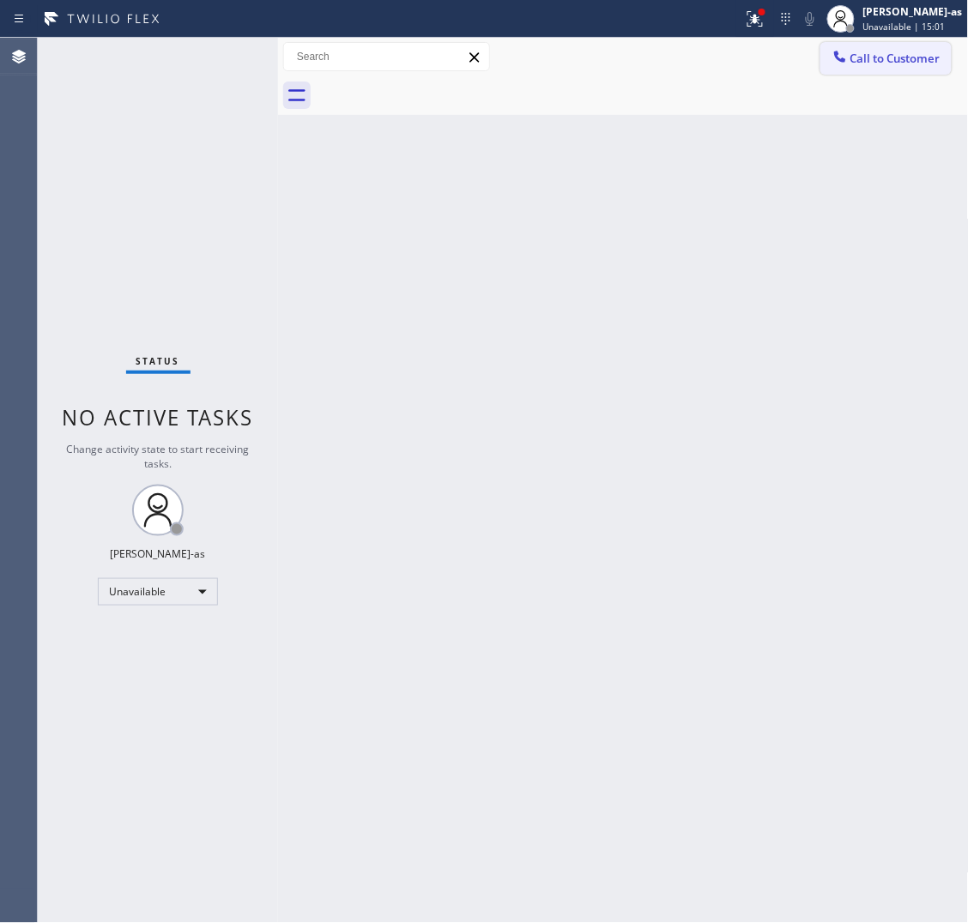
click at [860, 49] on button "Call to Customer" at bounding box center [885, 58] width 131 height 33
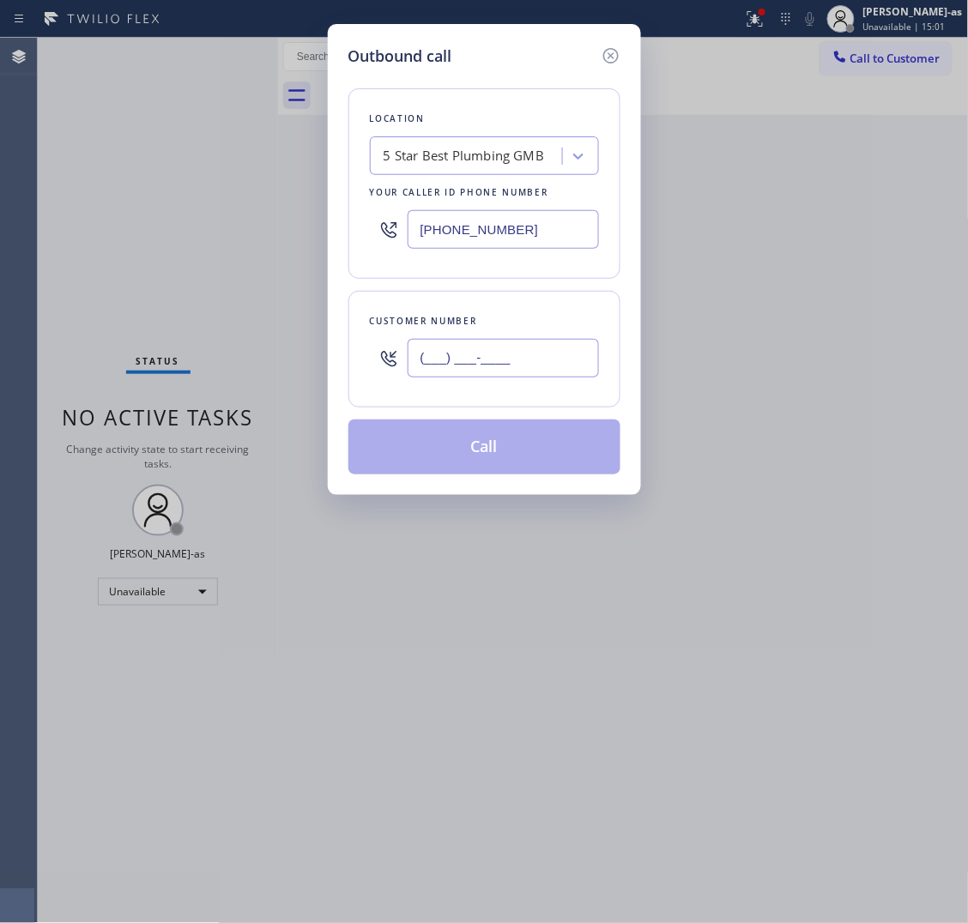
click at [554, 360] on input "(___) ___-____" at bounding box center [503, 358] width 191 height 39
paste input "310) 341-8895"
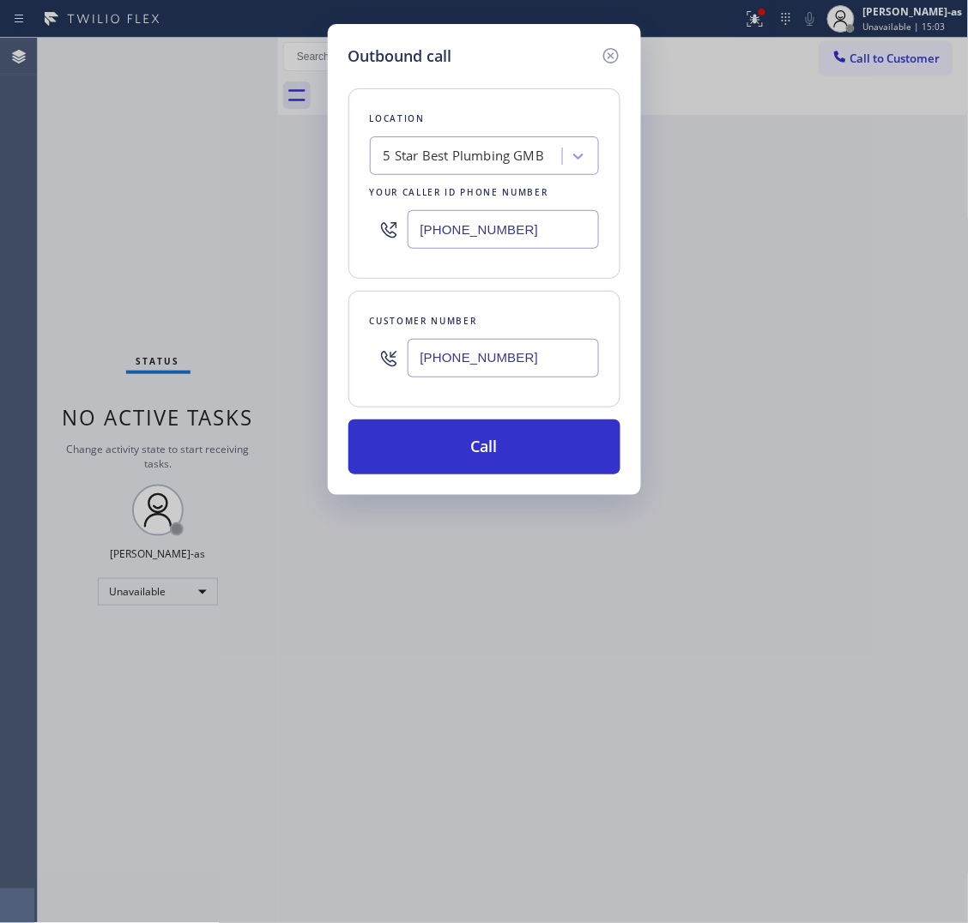
type input "[PHONE_NUMBER]"
click at [524, 208] on div "[PHONE_NUMBER]" at bounding box center [484, 230] width 229 height 56
click at [533, 227] on input "[PHONE_NUMBER]" at bounding box center [503, 229] width 191 height 39
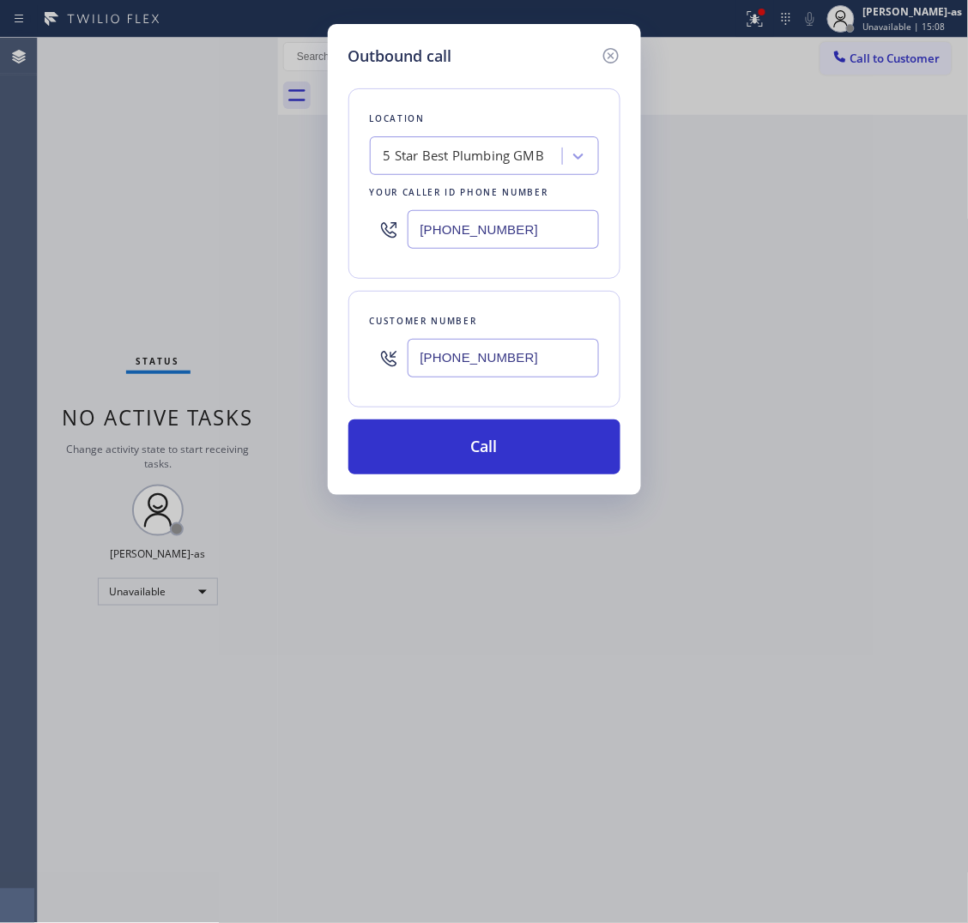
click at [533, 227] on input "[PHONE_NUMBER]" at bounding box center [503, 229] width 191 height 39
paste input "855) 999-4417"
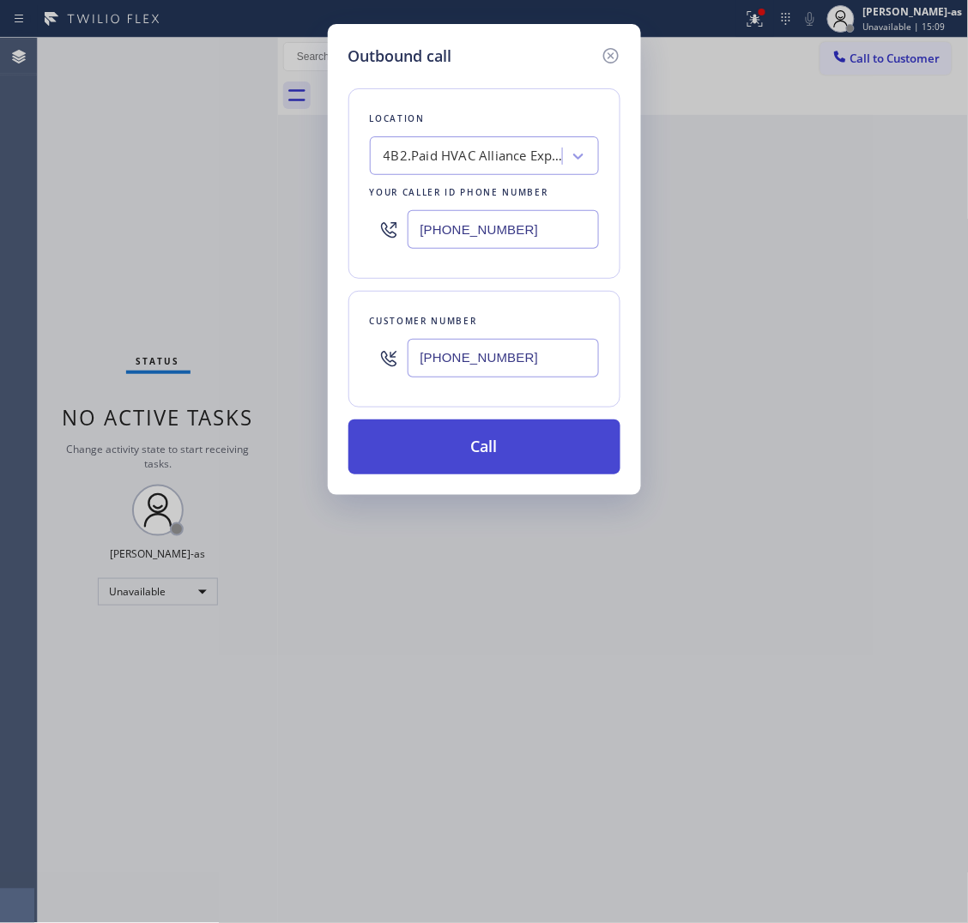
type input "[PHONE_NUMBER]"
click at [448, 448] on button "Call" at bounding box center [484, 447] width 272 height 55
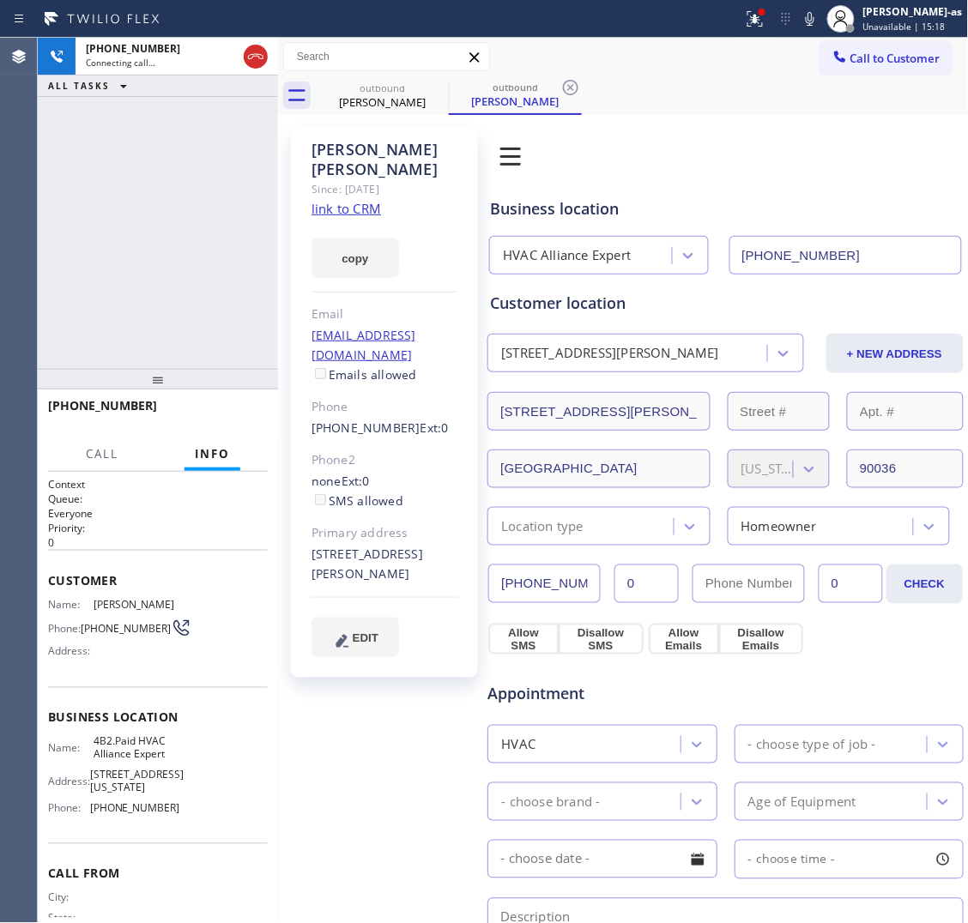
type input "[PHONE_NUMBER]"
click at [238, 243] on div "[PHONE_NUMBER] Live | 00:01 ALL TASKS ALL TASKS ACTIVE TASKS TASKS IN WRAP UP" at bounding box center [158, 203] width 240 height 331
click at [221, 423] on button "HANG UP" at bounding box center [228, 414] width 80 height 24
click at [196, 293] on div "[PHONE_NUMBER] Live | 00:02 ALL TASKS ALL TASKS ACTIVE TASKS TASKS IN WRAP UP" at bounding box center [158, 203] width 240 height 331
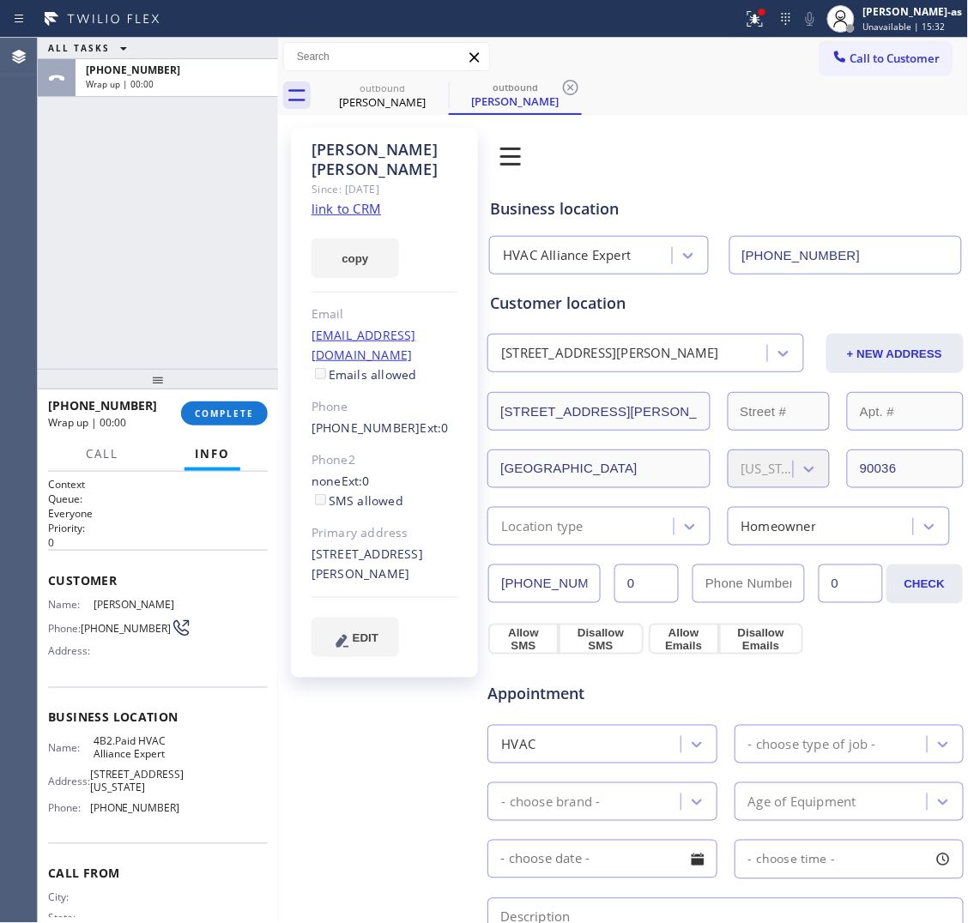
click at [371, 200] on link "link to CRM" at bounding box center [347, 208] width 70 height 17
click at [131, 228] on div "ALL TASKS ALL TASKS ACTIVE TASKS TASKS IN WRAP UP [PHONE_NUMBER] Wrap up | 00:00" at bounding box center [158, 203] width 240 height 331
click at [237, 408] on span "COMPLETE" at bounding box center [224, 414] width 59 height 12
drag, startPoint x: 287, startPoint y: 296, endPoint x: 474, endPoint y: 374, distance: 201.9
click at [287, 285] on div "[PERSON_NAME] Since: [DATE] link to CRM copy Email [EMAIL_ADDRESS][DOMAIN_NAME]…" at bounding box center [384, 704] width 204 height 1171
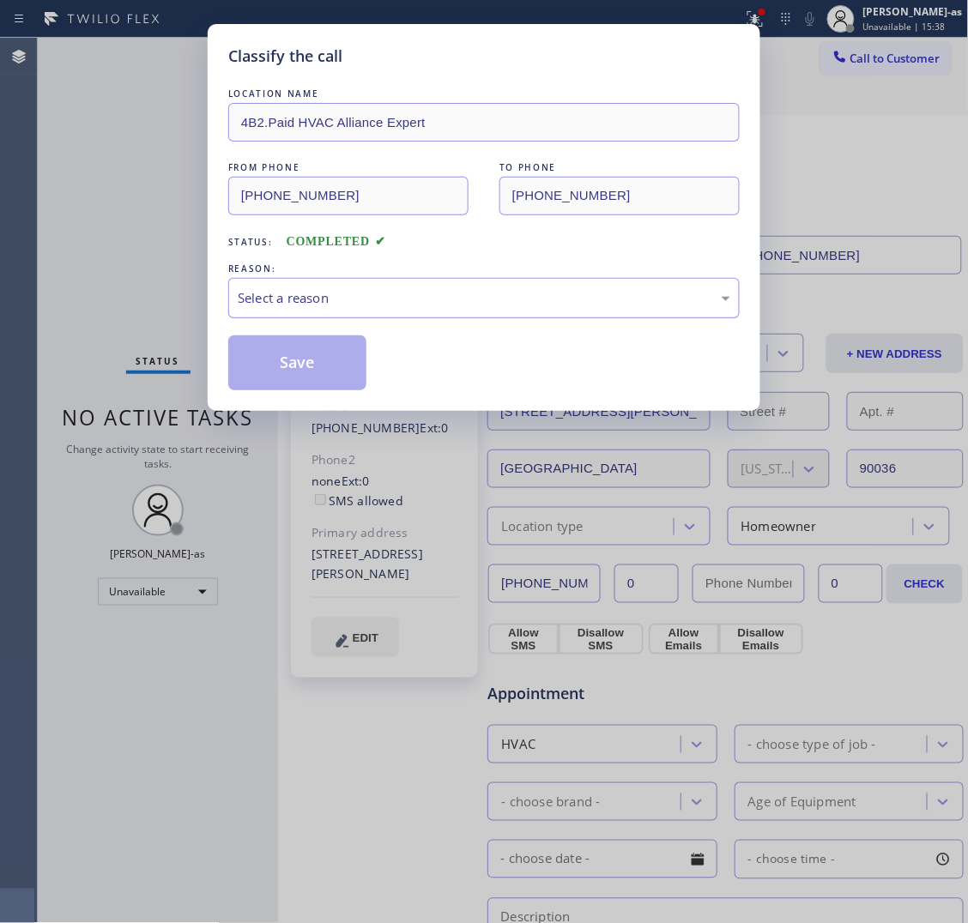
click at [414, 298] on div "Select a reason" at bounding box center [484, 298] width 493 height 20
click at [305, 367] on button "Save" at bounding box center [297, 363] width 138 height 55
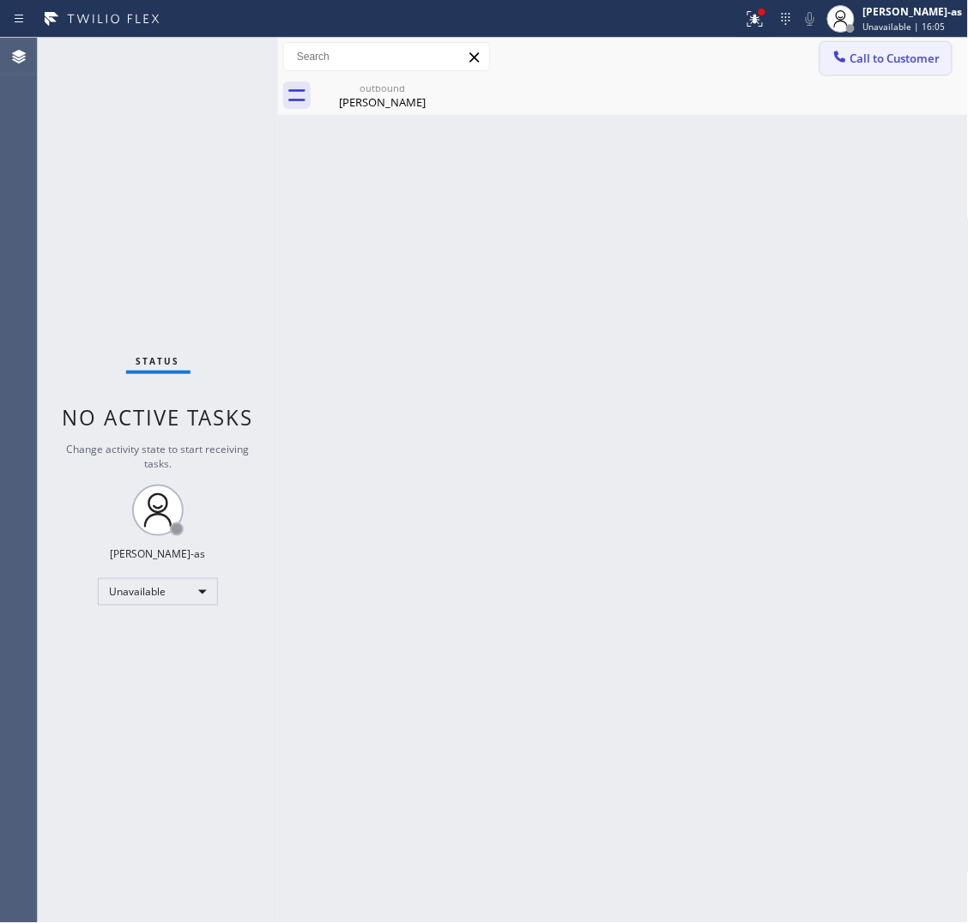
click at [869, 62] on span "Call to Customer" at bounding box center [895, 58] width 90 height 15
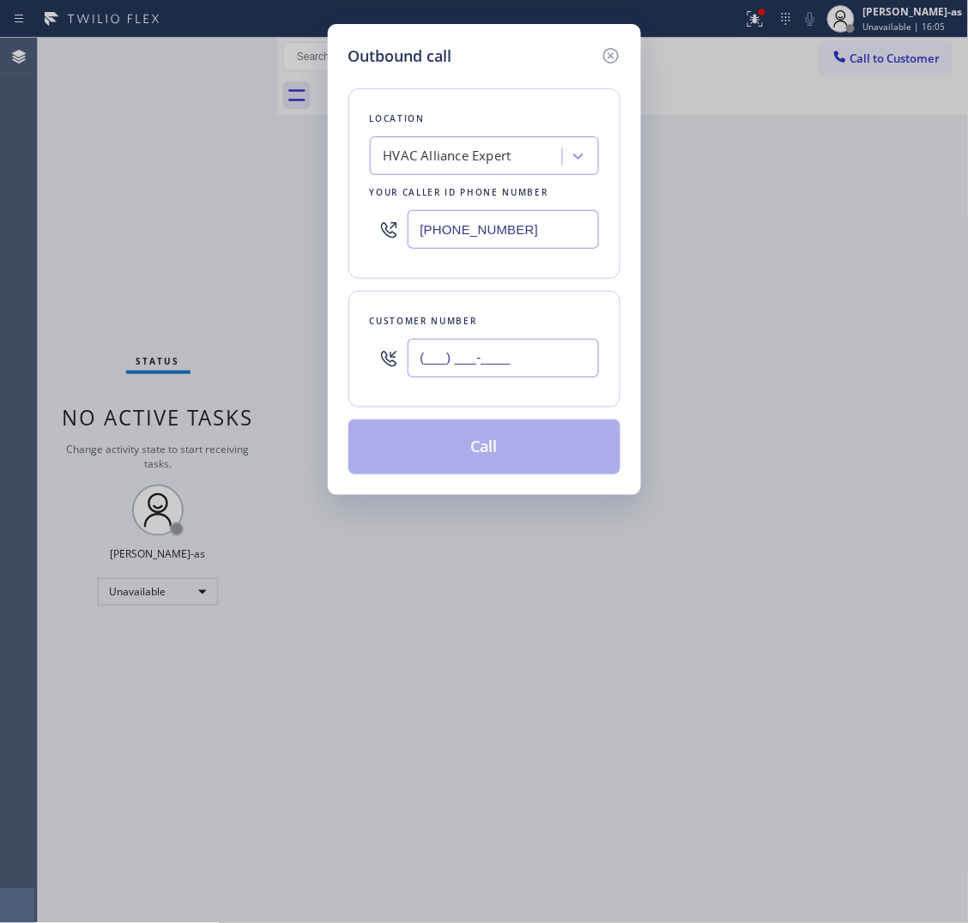
click at [486, 358] on input "(___) ___-____" at bounding box center [503, 358] width 191 height 39
paste input "818) 980-0378"
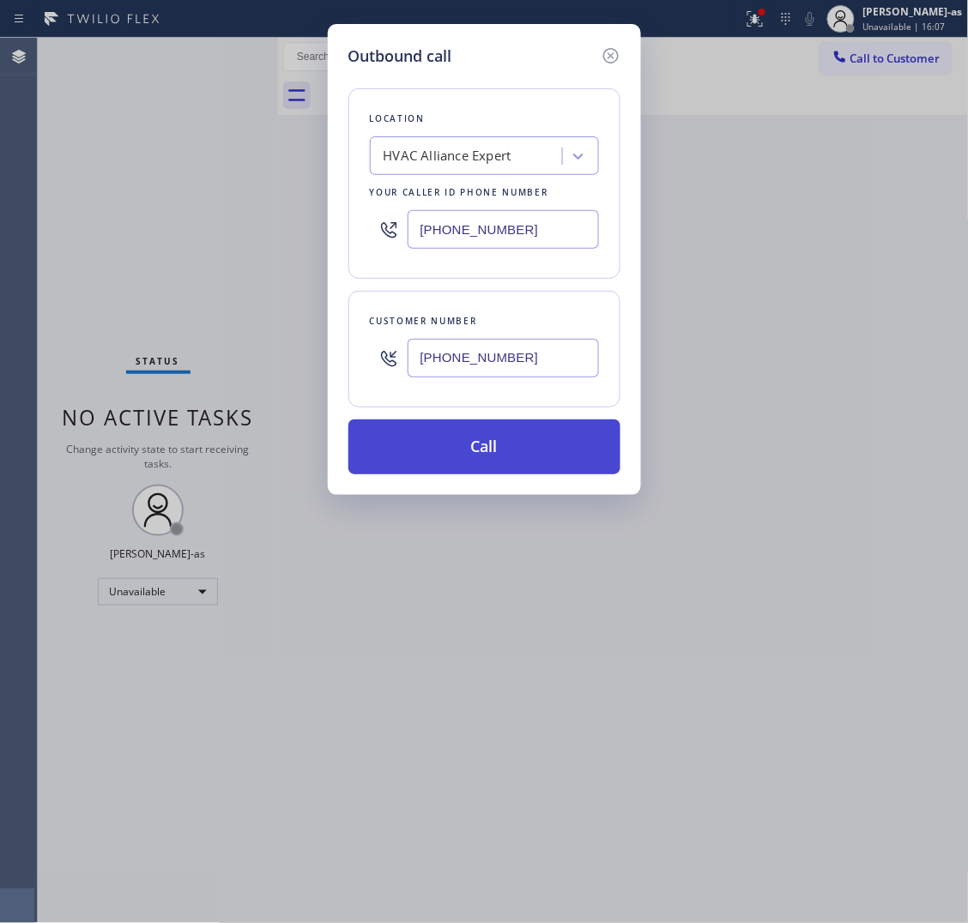
type input "[PHONE_NUMBER]"
click at [512, 447] on button "Call" at bounding box center [484, 447] width 272 height 55
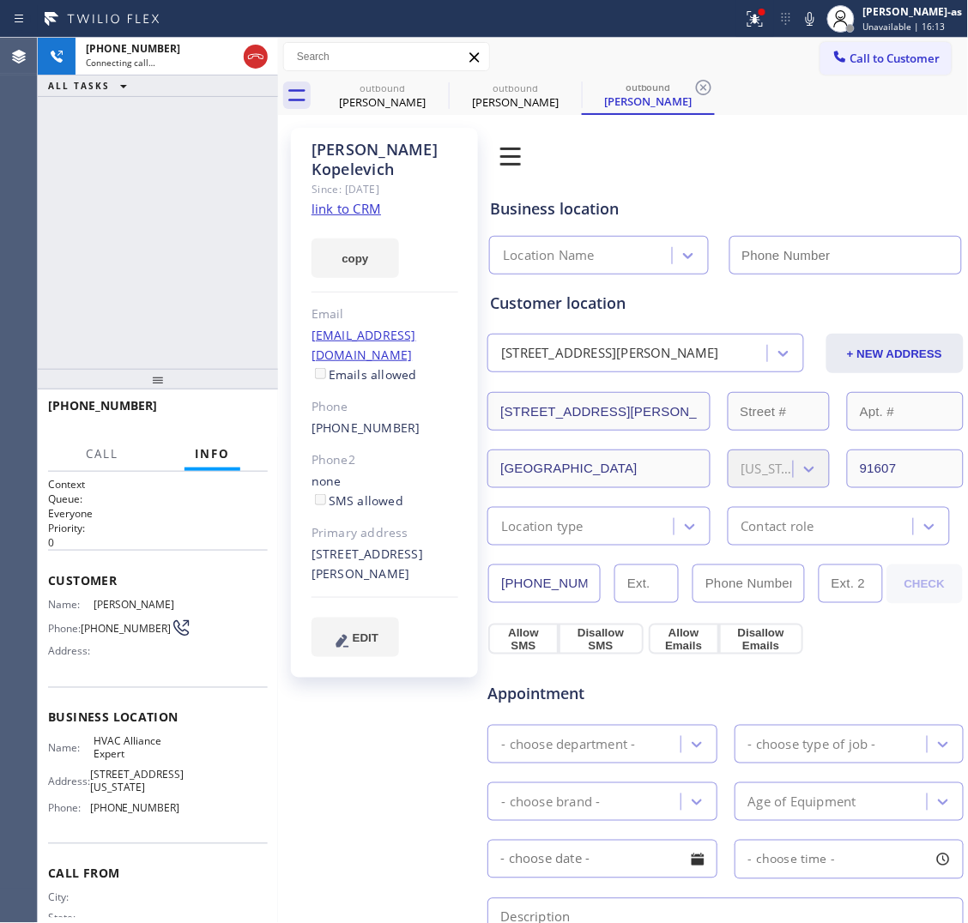
type input "[PHONE_NUMBER]"
click at [174, 285] on div "[PHONE_NUMBER] Live | 00:01 ALL TASKS ALL TASKS ACTIVE TASKS TASKS IN WRAP UP" at bounding box center [158, 203] width 240 height 331
click at [348, 200] on link "link to CRM" at bounding box center [347, 208] width 70 height 17
drag, startPoint x: 254, startPoint y: 58, endPoint x: 247, endPoint y: 517, distance: 459.2
click at [255, 58] on icon at bounding box center [255, 56] width 21 height 21
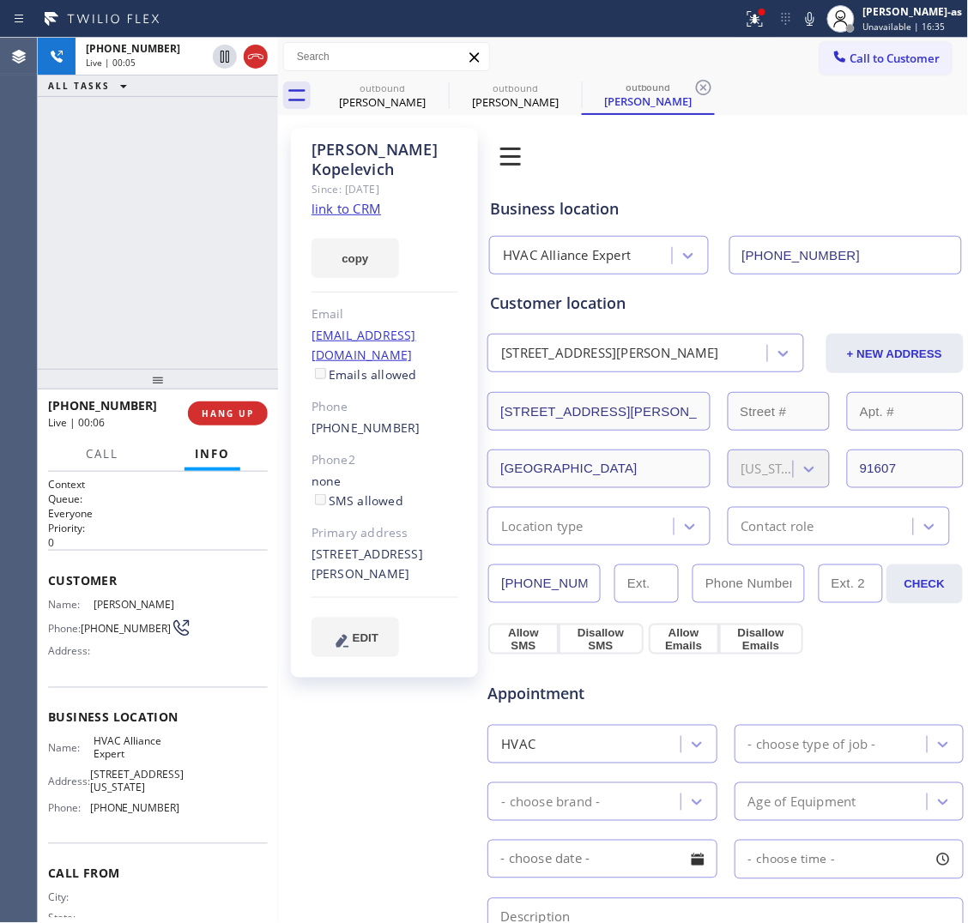
click at [229, 302] on div "[PHONE_NUMBER] Live | 00:05 ALL TASKS ALL TASKS ACTIVE TASKS TASKS IN WRAP UP" at bounding box center [158, 203] width 240 height 331
click at [211, 414] on span "HANG UP" at bounding box center [228, 414] width 52 height 12
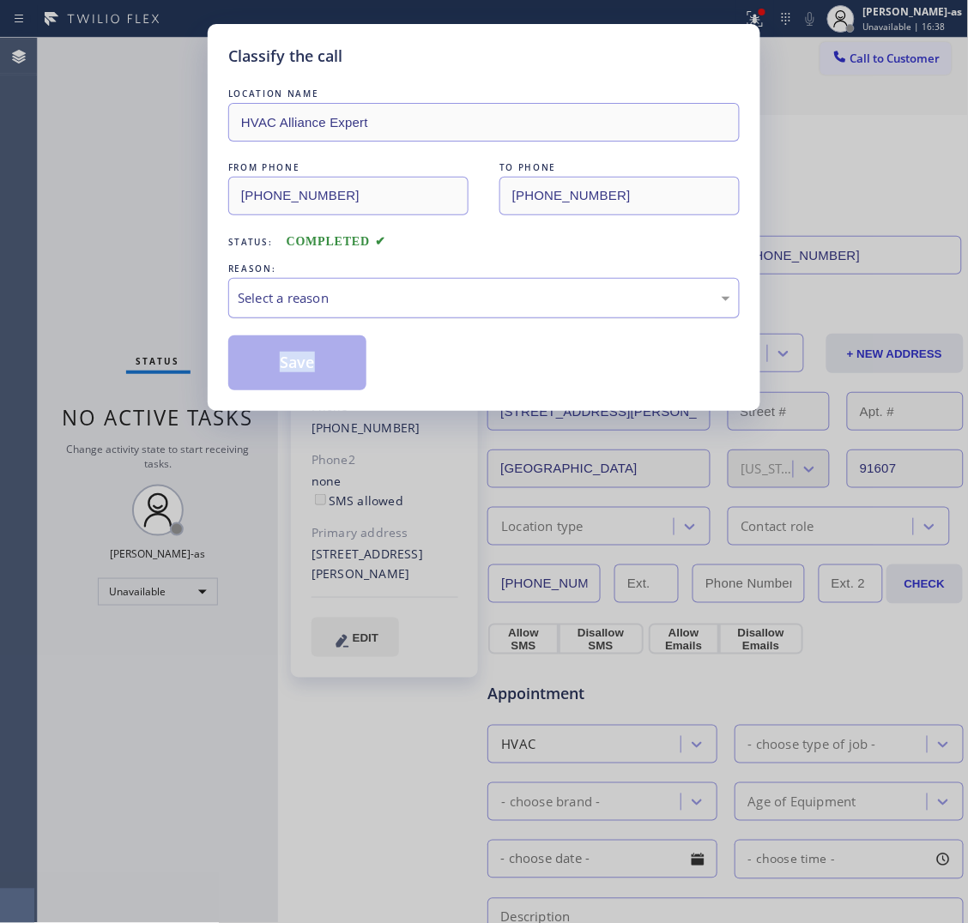
click at [358, 309] on div "Select a reason" at bounding box center [483, 298] width 511 height 40
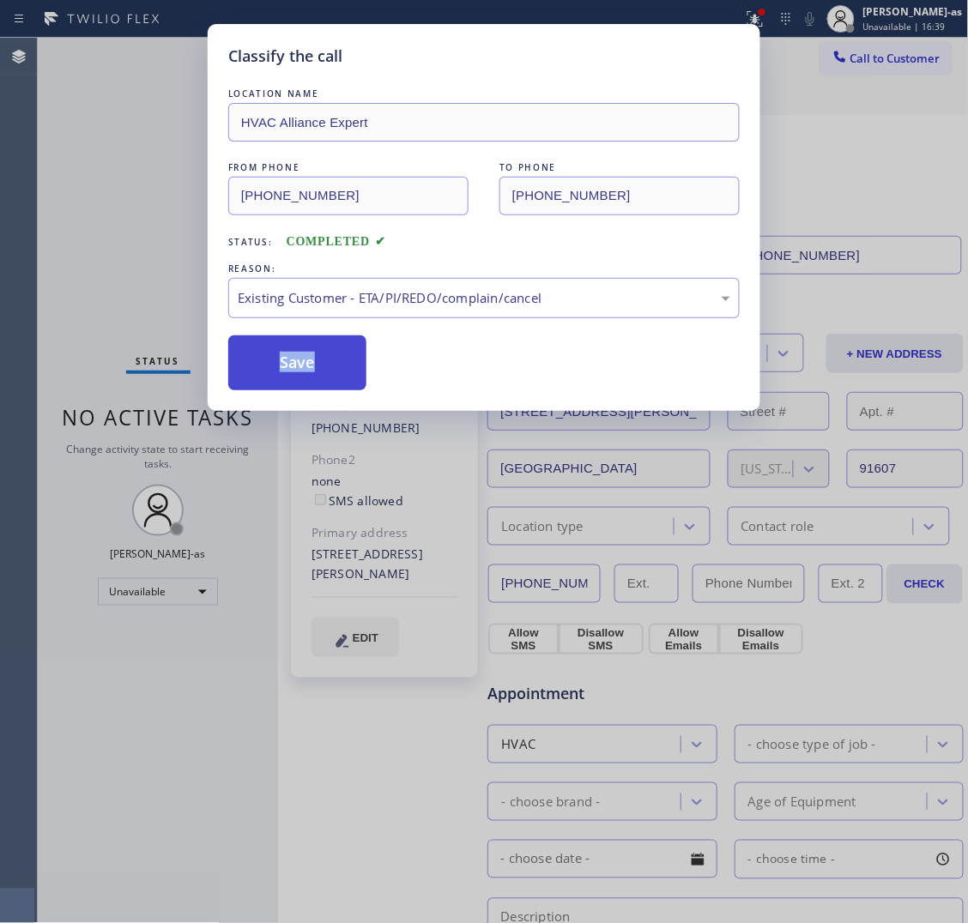
click at [333, 382] on button "Save" at bounding box center [297, 363] width 138 height 55
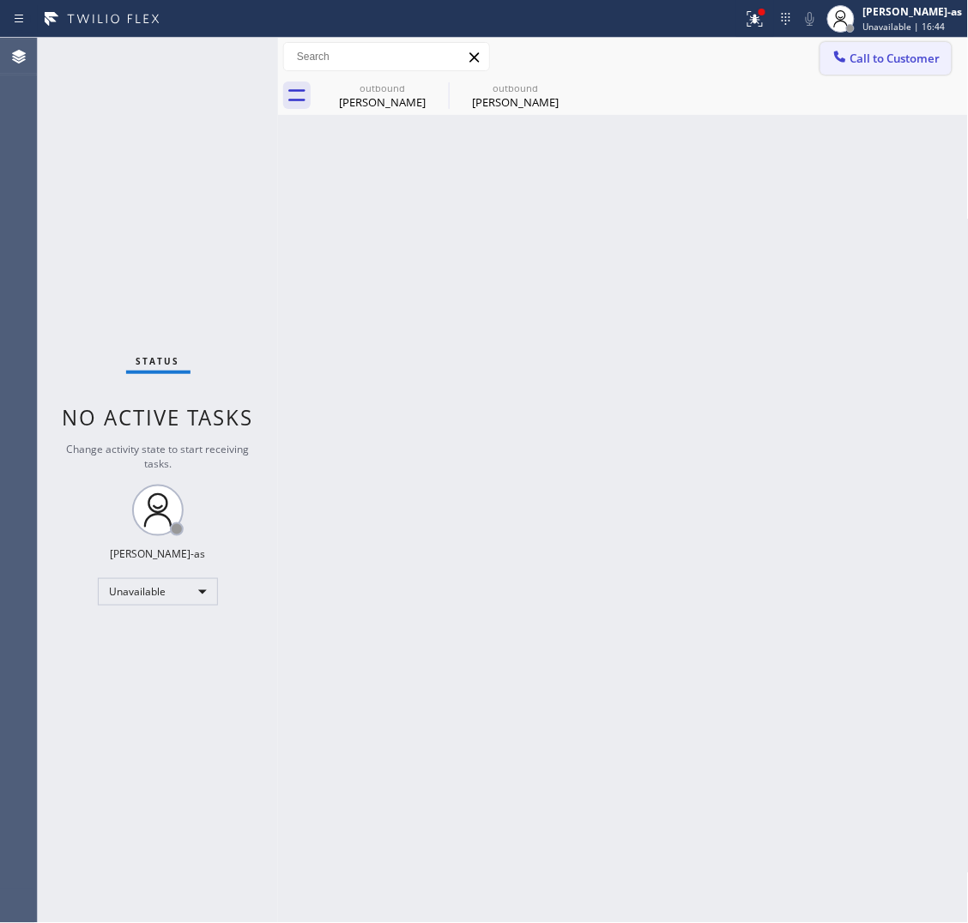
click at [855, 57] on span "Call to Customer" at bounding box center [895, 58] width 90 height 15
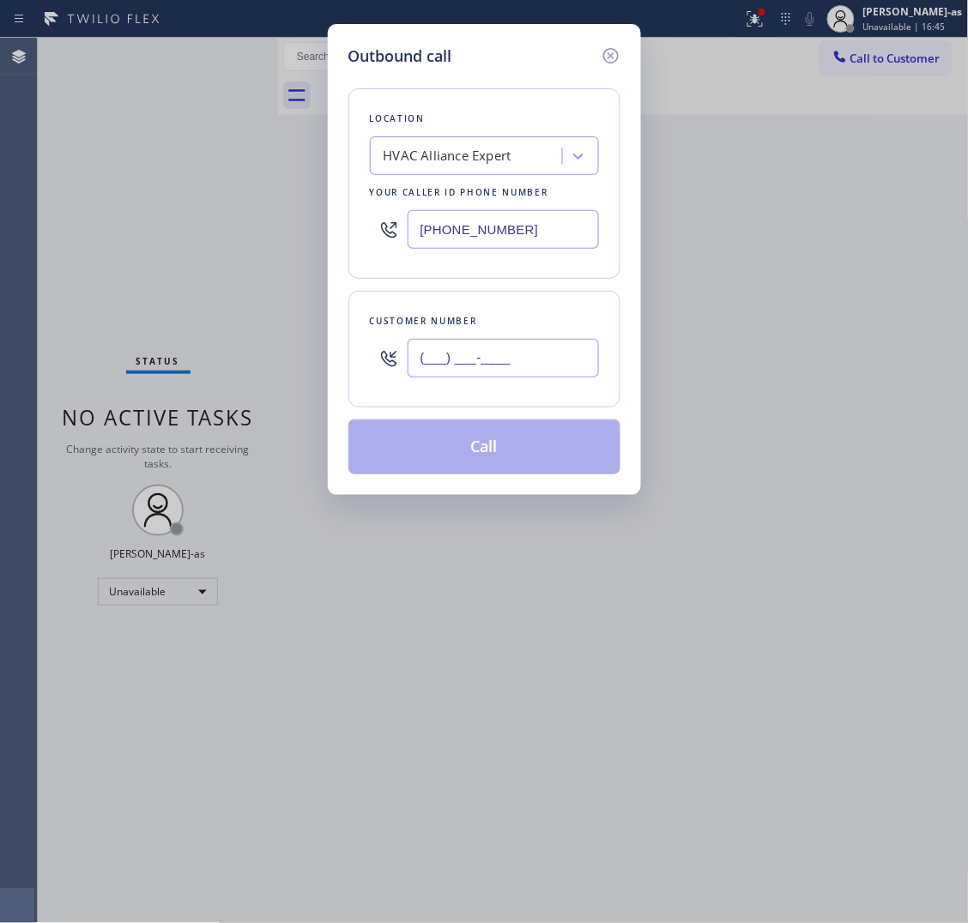
click at [478, 363] on input "(___) ___-____" at bounding box center [503, 358] width 191 height 39
paste input "347) 276-2255"
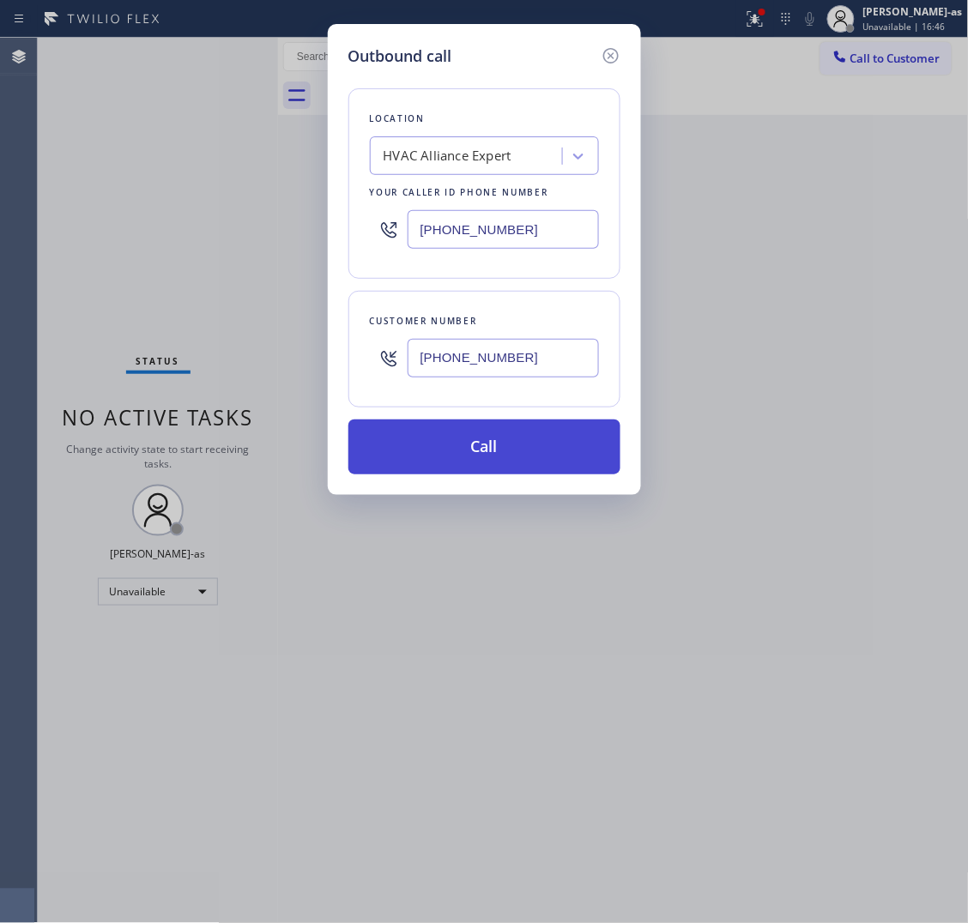
type input "[PHONE_NUMBER]"
click at [511, 455] on button "Call" at bounding box center [484, 447] width 272 height 55
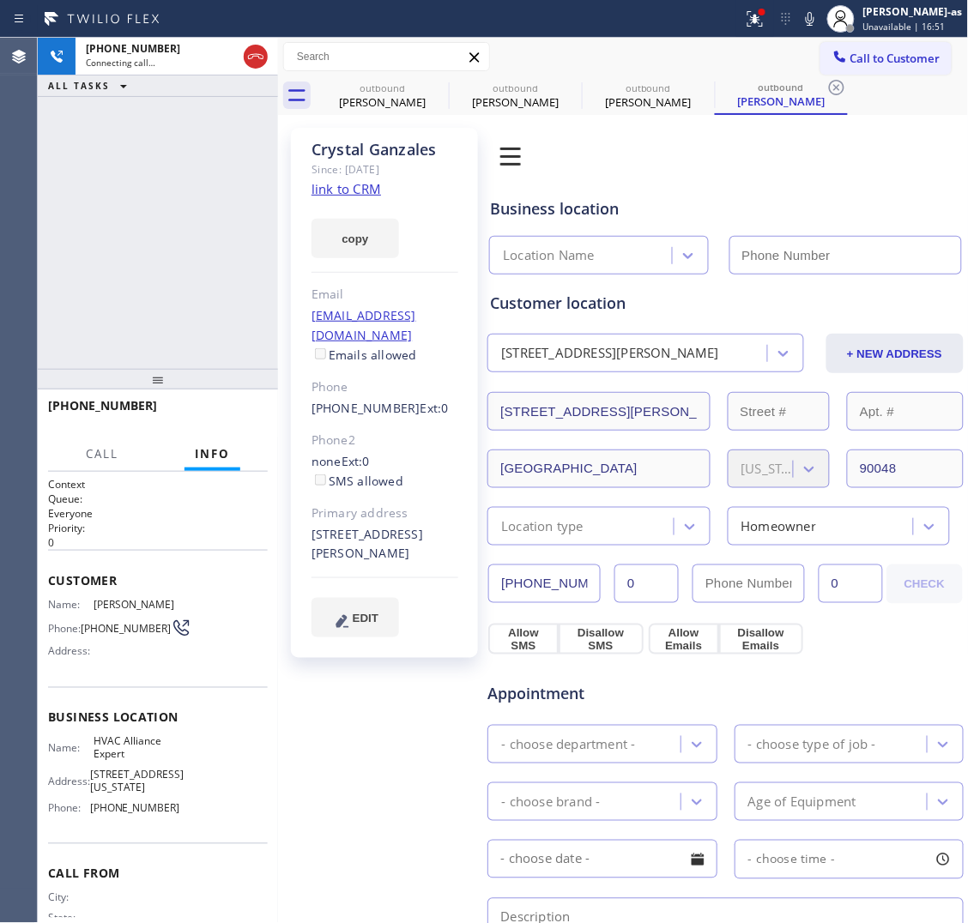
type input "[PHONE_NUMBER]"
click at [219, 421] on button "HANG UP" at bounding box center [228, 414] width 80 height 24
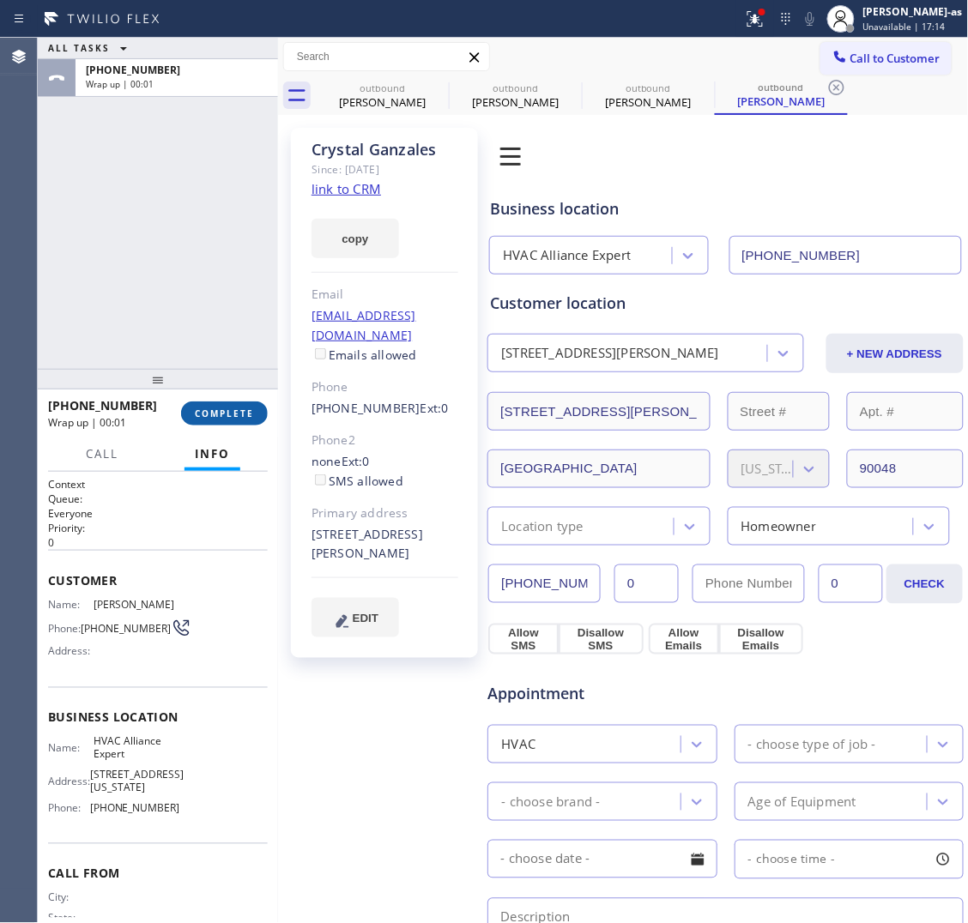
click at [226, 421] on button "COMPLETE" at bounding box center [224, 414] width 87 height 24
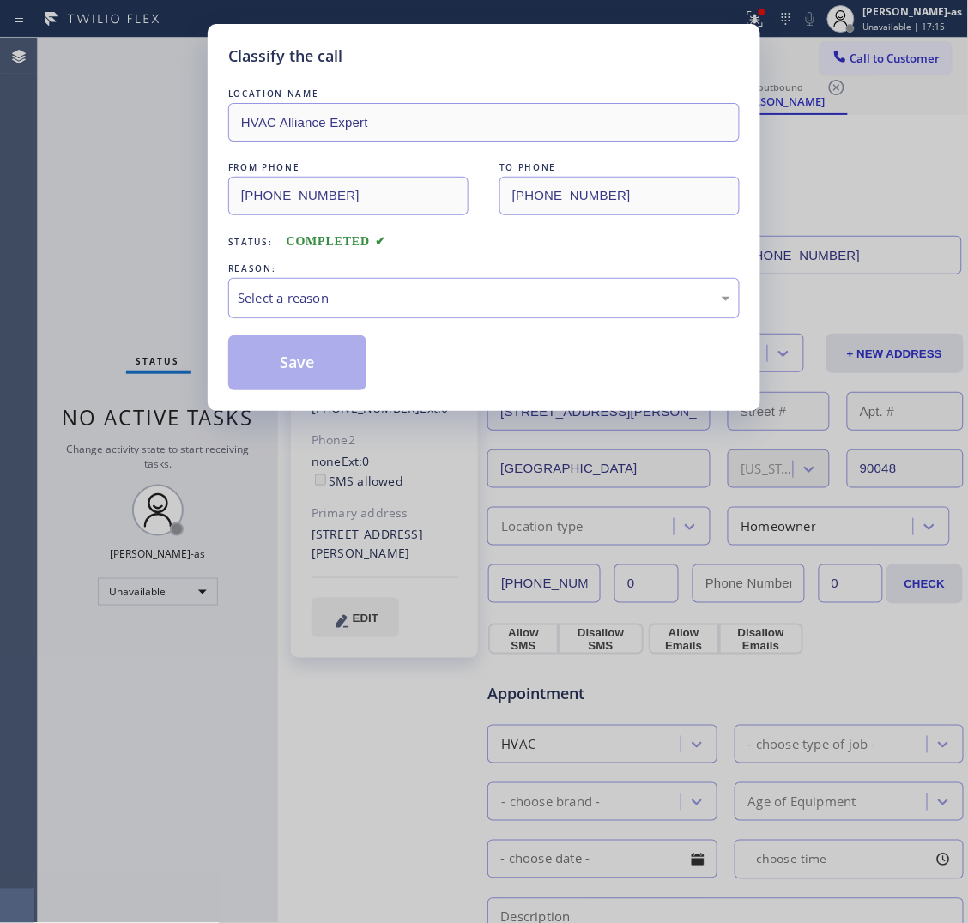
drag, startPoint x: 344, startPoint y: 281, endPoint x: 388, endPoint y: 309, distance: 51.7
click at [354, 284] on div "Select a reason" at bounding box center [483, 298] width 511 height 40
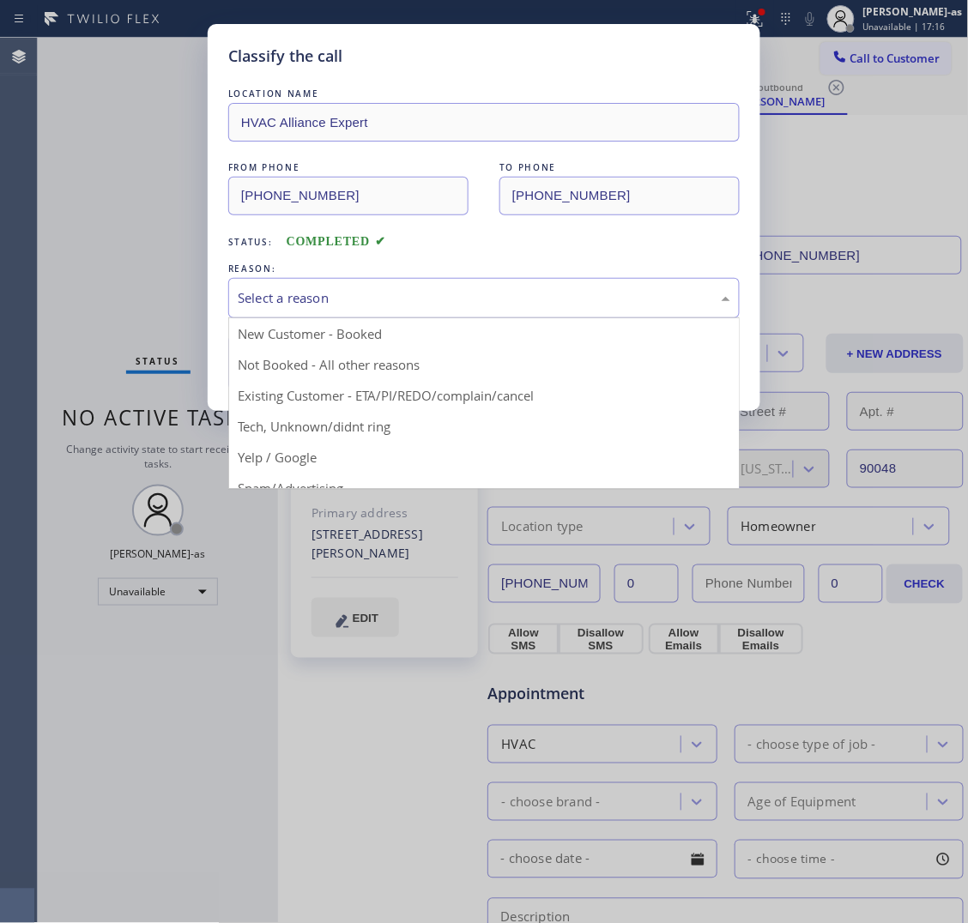
drag, startPoint x: 516, startPoint y: 408, endPoint x: 490, endPoint y: 383, distance: 36.4
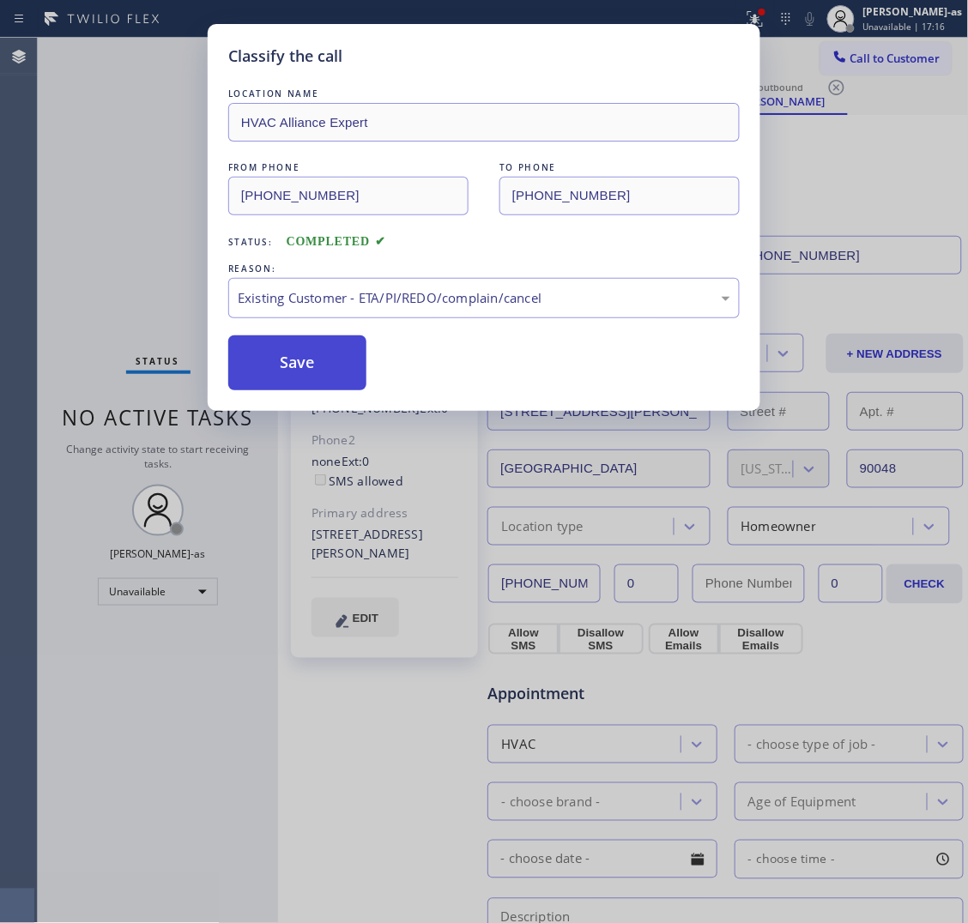
click at [259, 370] on button "Save" at bounding box center [297, 363] width 138 height 55
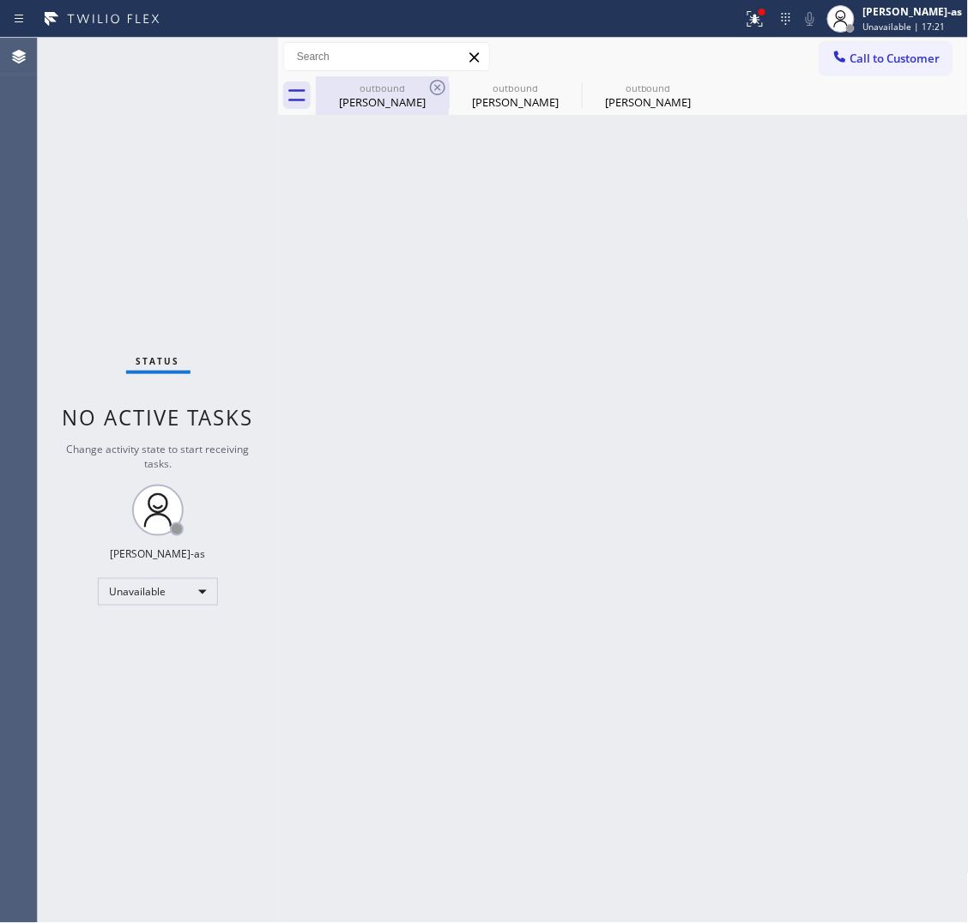
drag, startPoint x: 362, startPoint y: 99, endPoint x: 425, endPoint y: 88, distance: 63.5
click at [366, 97] on div "[PERSON_NAME]" at bounding box center [383, 101] width 130 height 15
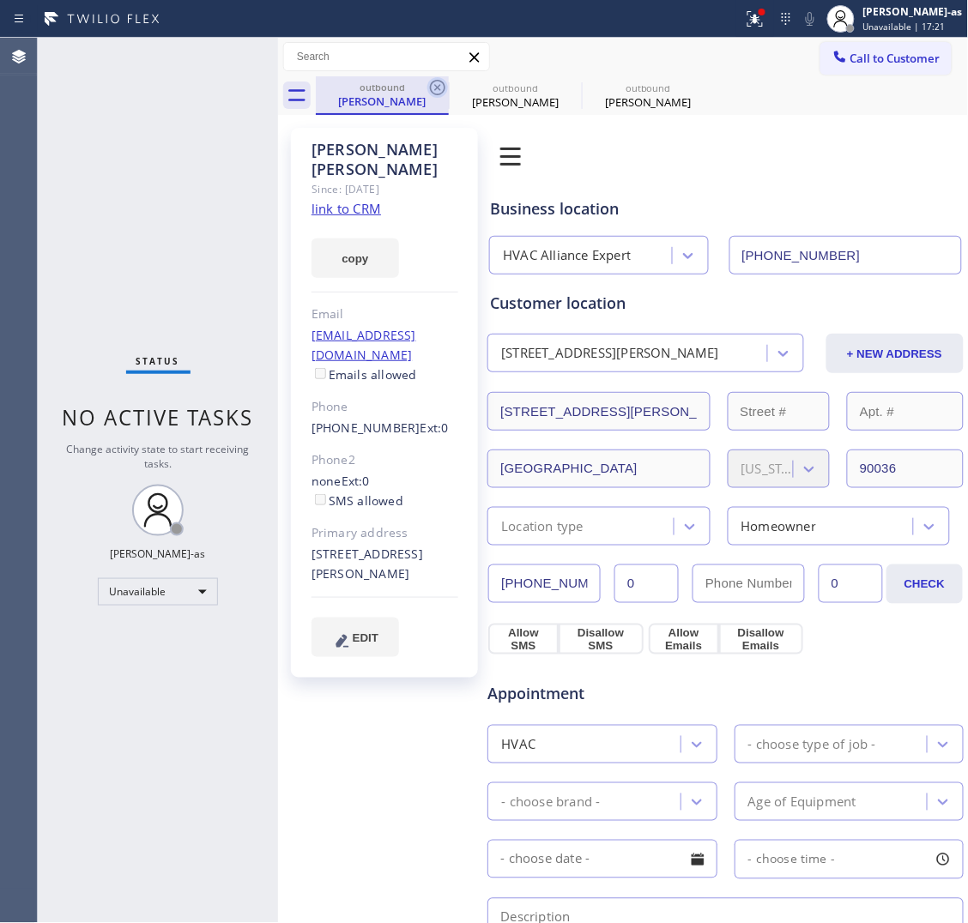
click at [427, 88] on icon at bounding box center [437, 87] width 21 height 21
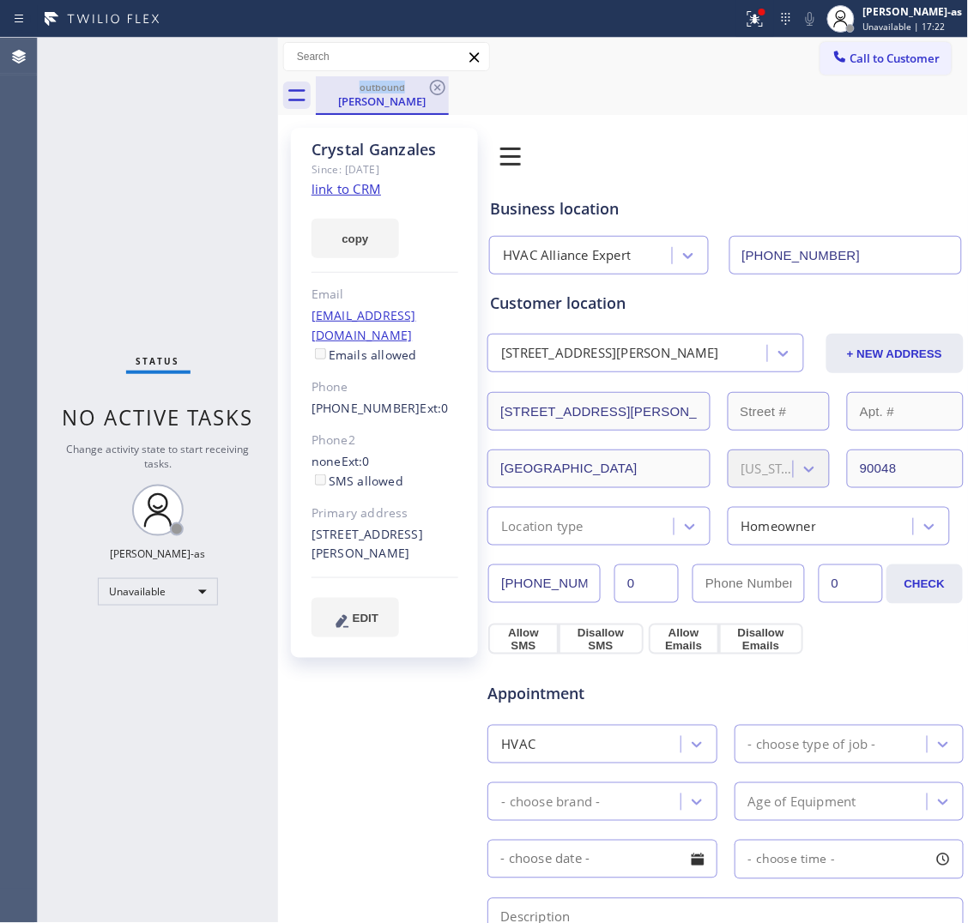
click at [422, 88] on div "outbound" at bounding box center [383, 87] width 130 height 13
click at [358, 181] on link "link to CRM" at bounding box center [347, 188] width 70 height 17
click at [877, 57] on span "Call to Customer" at bounding box center [895, 58] width 90 height 15
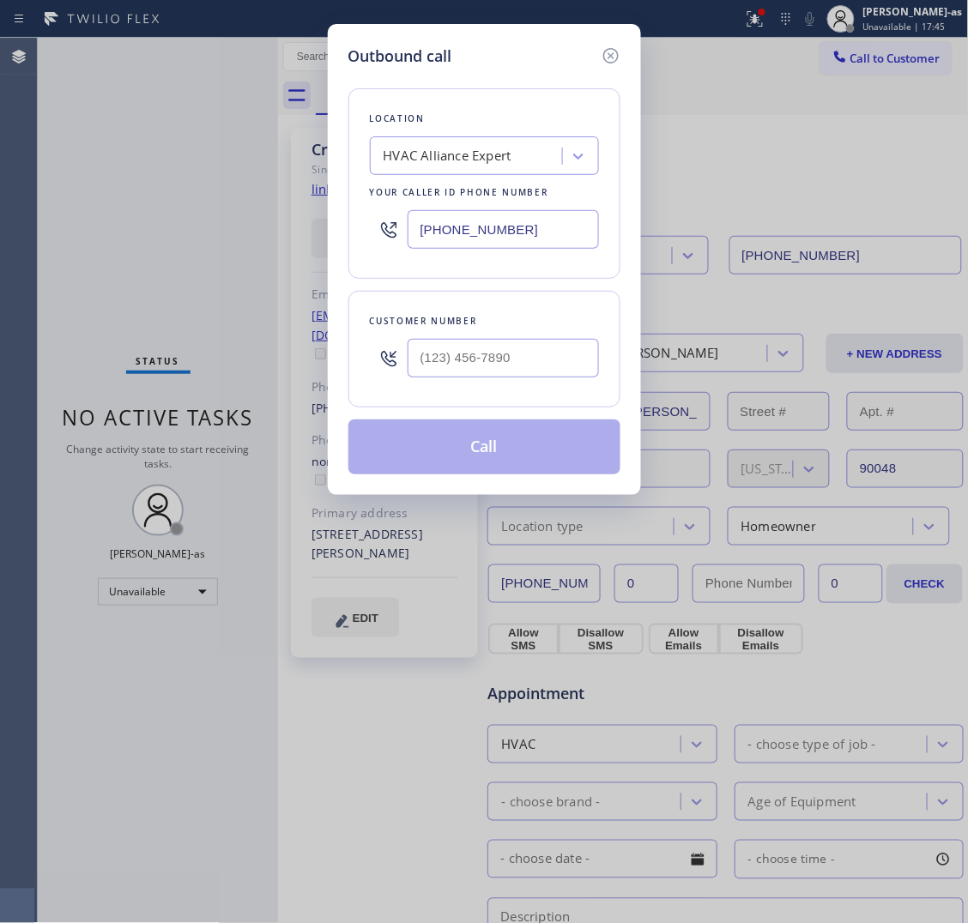
click at [504, 380] on div at bounding box center [503, 358] width 191 height 56
click at [511, 357] on input "(___) ___-____" at bounding box center [503, 358] width 191 height 39
paste input "626) 203-7546"
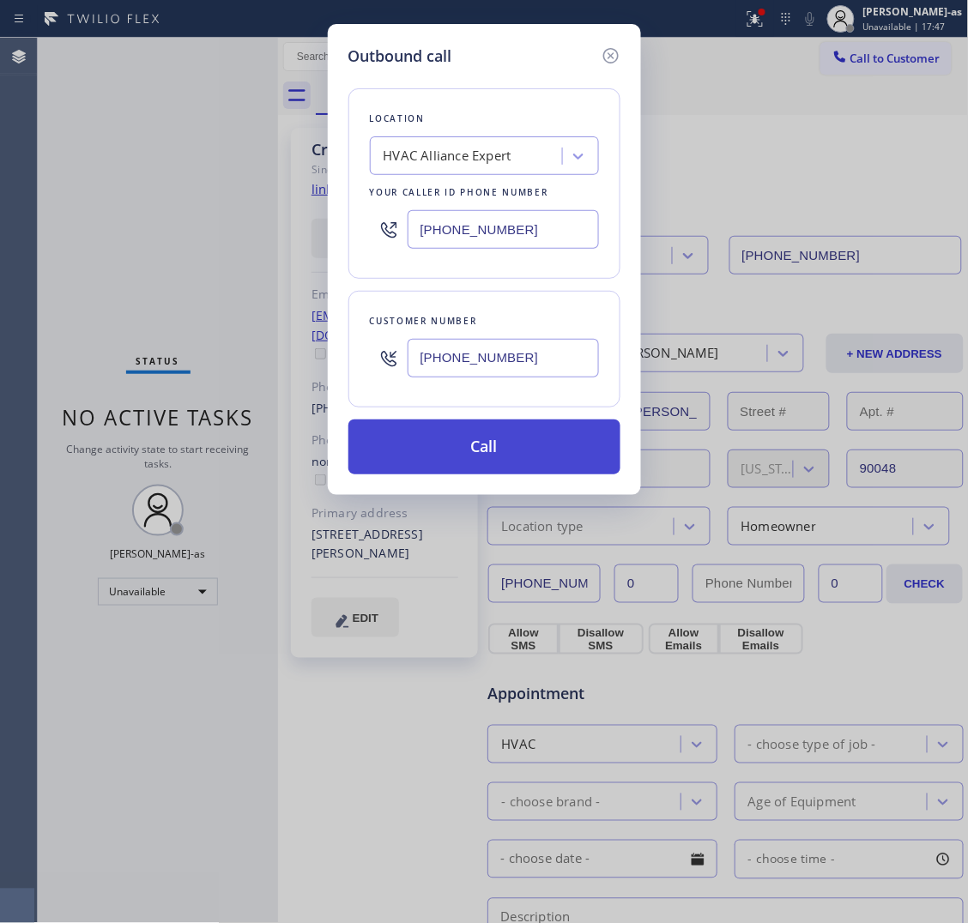
type input "[PHONE_NUMBER]"
click at [524, 434] on button "Call" at bounding box center [484, 447] width 272 height 55
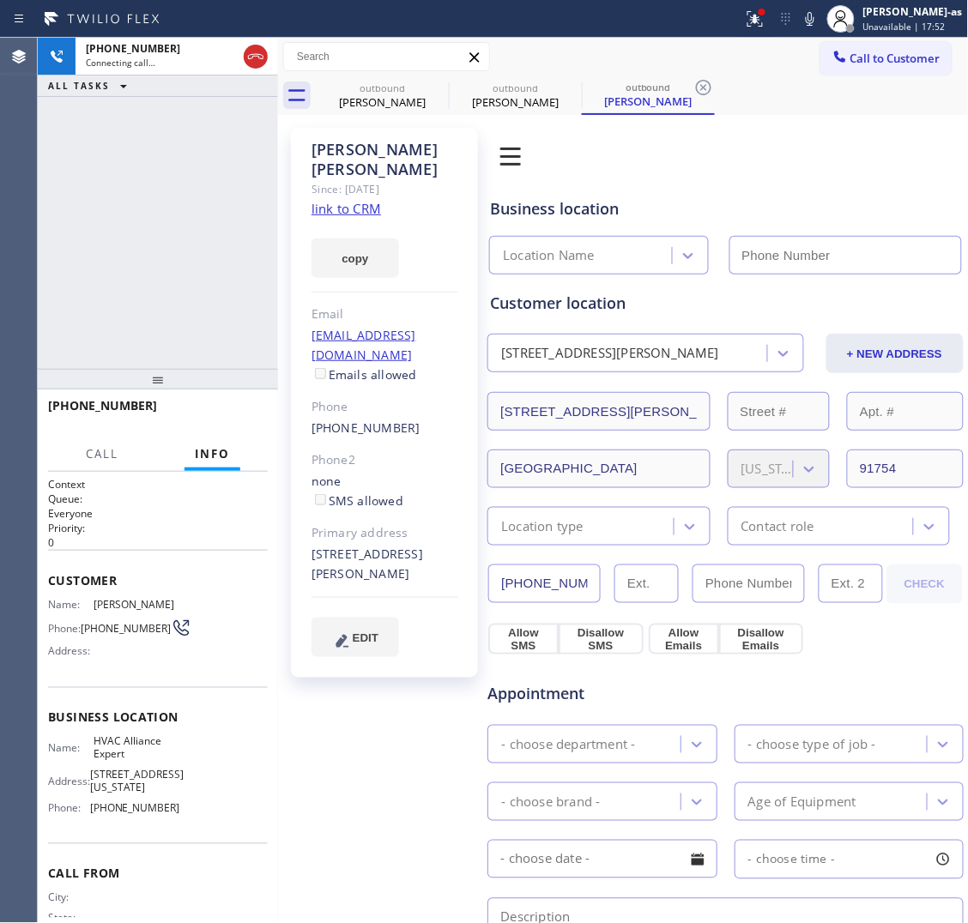
type input "[PHONE_NUMBER]"
click at [369, 200] on link "link to CRM" at bounding box center [347, 208] width 70 height 17
click at [120, 195] on div "[PHONE_NUMBER] Live | 00:01 ALL TASKS ALL TASKS ACTIVE TASKS TASKS IN WRAP UP" at bounding box center [158, 203] width 240 height 331
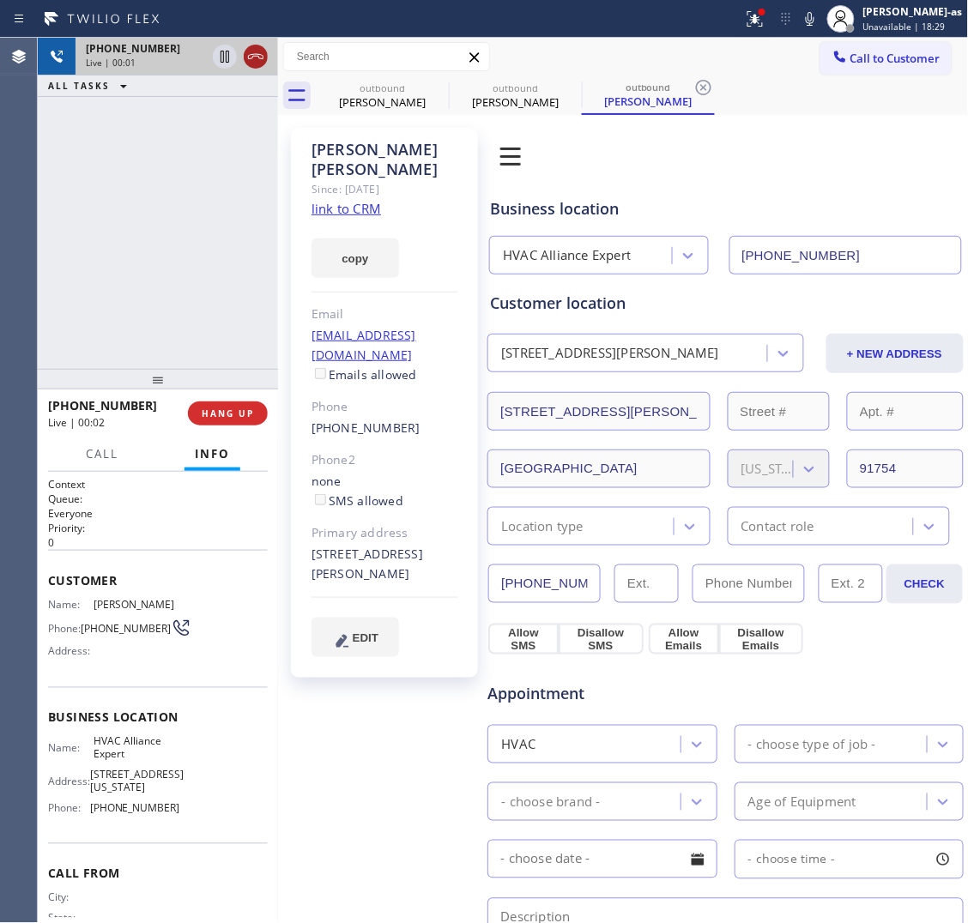
click at [250, 52] on icon at bounding box center [255, 56] width 21 height 21
click at [191, 390] on div at bounding box center [158, 379] width 240 height 21
click at [204, 390] on div at bounding box center [158, 379] width 240 height 21
click at [155, 277] on div "[PHONE_NUMBER] Live | 00:01 ALL TASKS ALL TASKS ACTIVE TASKS TASKS IN WRAP UP" at bounding box center [158, 203] width 240 height 331
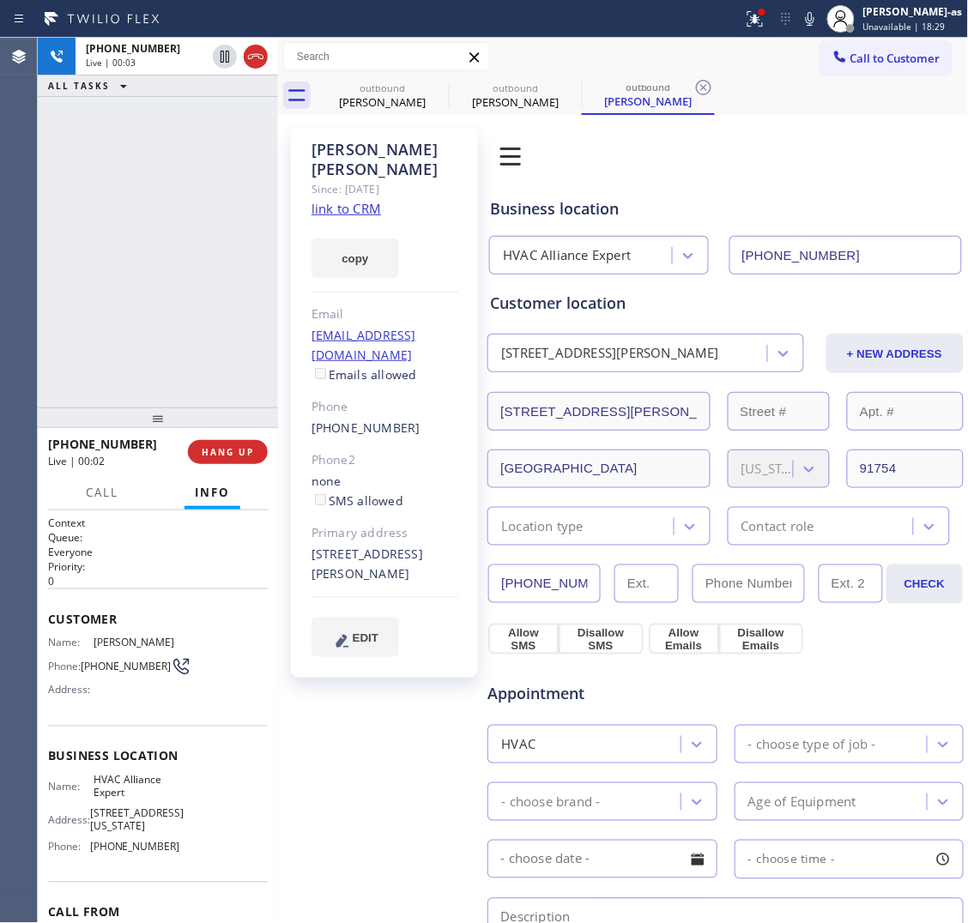
click at [239, 464] on div "[PHONE_NUMBER] Live | 00:02 HANG UP" at bounding box center [158, 452] width 220 height 45
click at [200, 410] on div at bounding box center [158, 418] width 240 height 21
click at [207, 449] on button "HANG UP" at bounding box center [228, 452] width 80 height 24
click at [197, 307] on div "[PHONE_NUMBER] Live | 00:04 ALL TASKS ALL TASKS ACTIVE TASKS TASKS IN WRAP UP" at bounding box center [158, 223] width 240 height 370
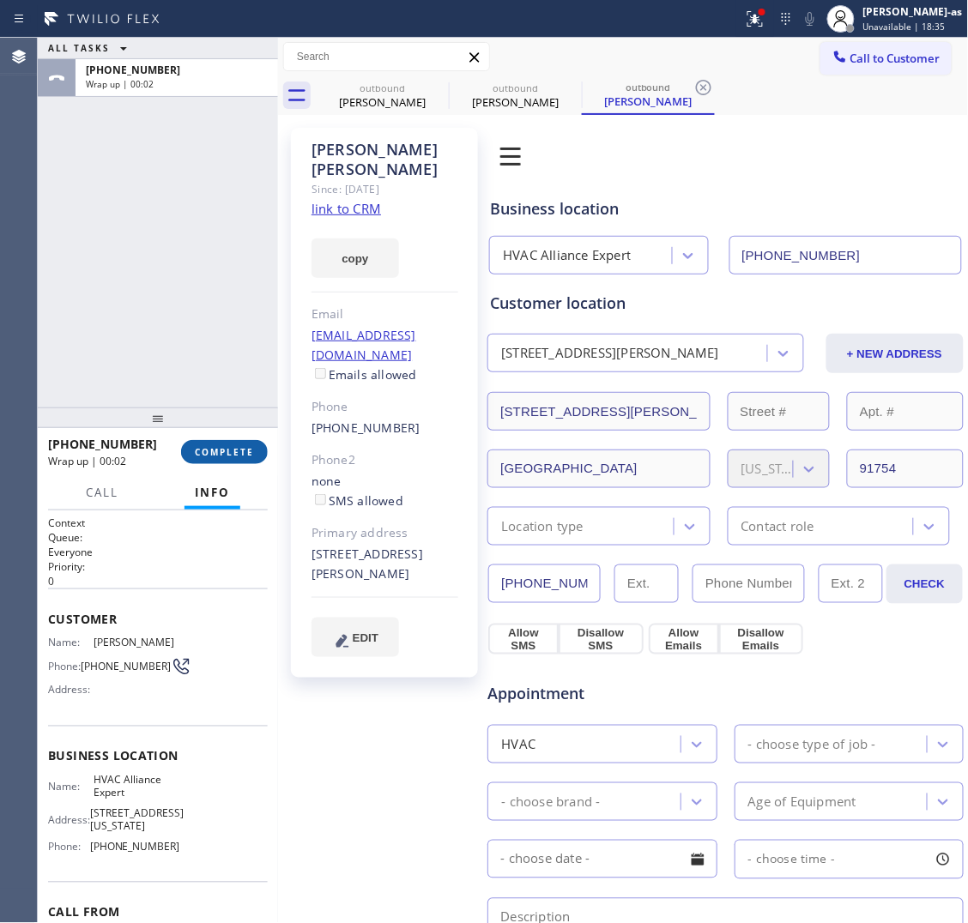
click at [212, 442] on button "COMPLETE" at bounding box center [224, 452] width 87 height 24
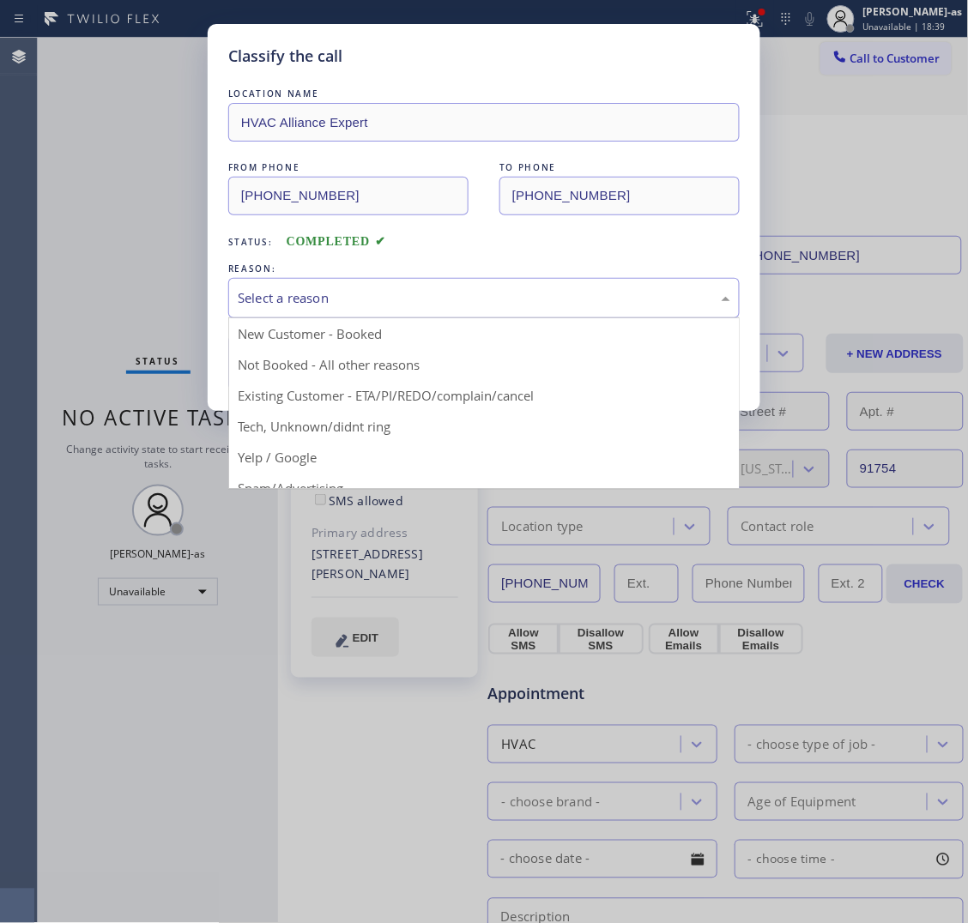
click at [318, 298] on div "Select a reason" at bounding box center [484, 298] width 493 height 20
drag, startPoint x: 430, startPoint y: 396, endPoint x: 393, endPoint y: 388, distance: 37.9
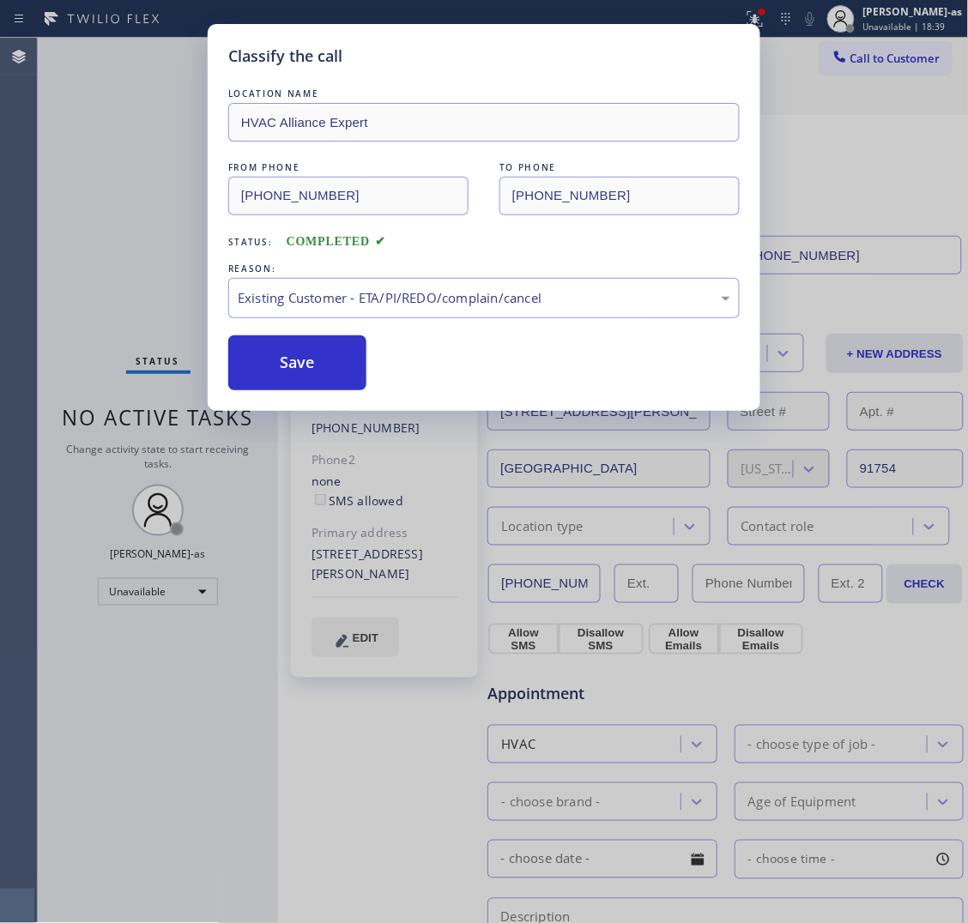
click at [253, 363] on button "Save" at bounding box center [297, 363] width 138 height 55
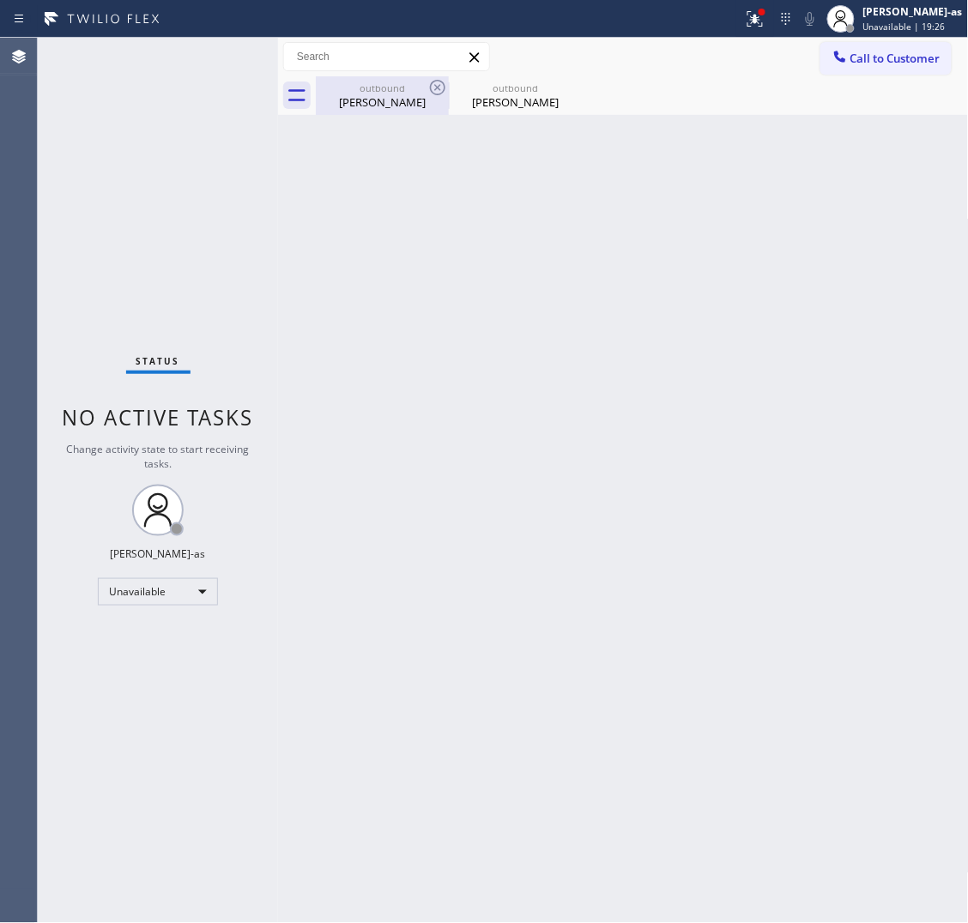
drag, startPoint x: 360, startPoint y: 101, endPoint x: 421, endPoint y: 100, distance: 60.1
click at [369, 101] on div "[PERSON_NAME]" at bounding box center [383, 101] width 130 height 15
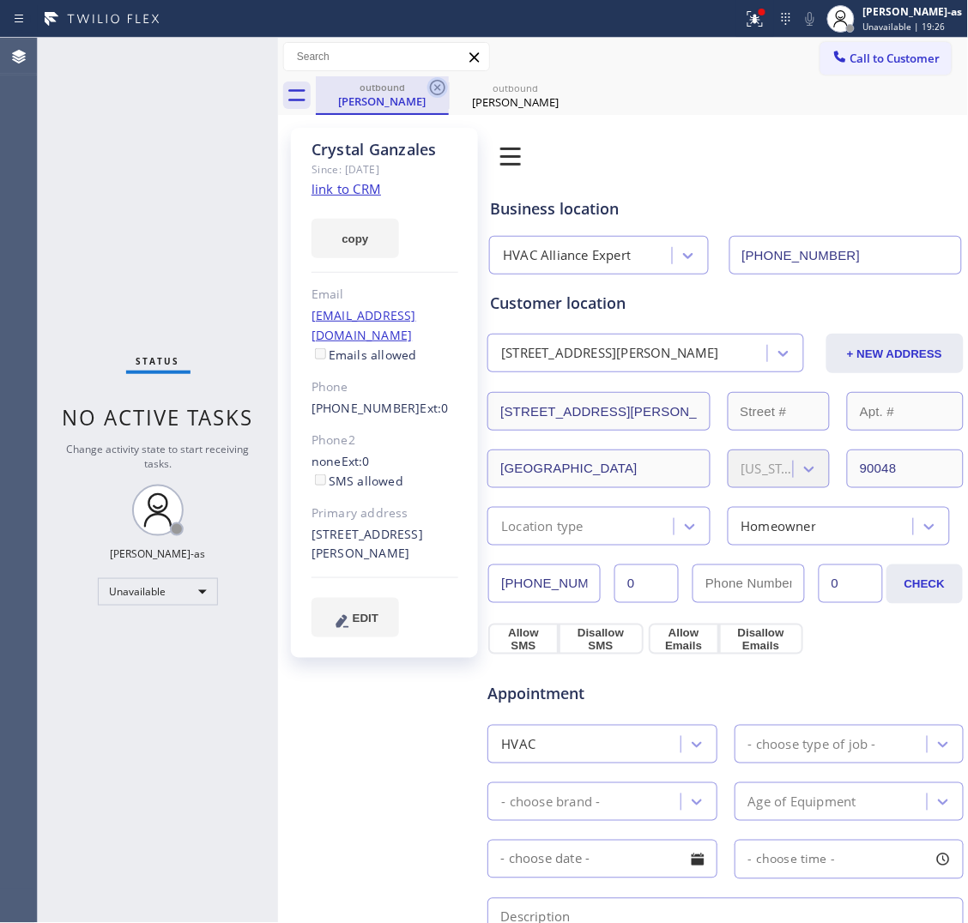
click at [439, 88] on icon at bounding box center [437, 87] width 21 height 21
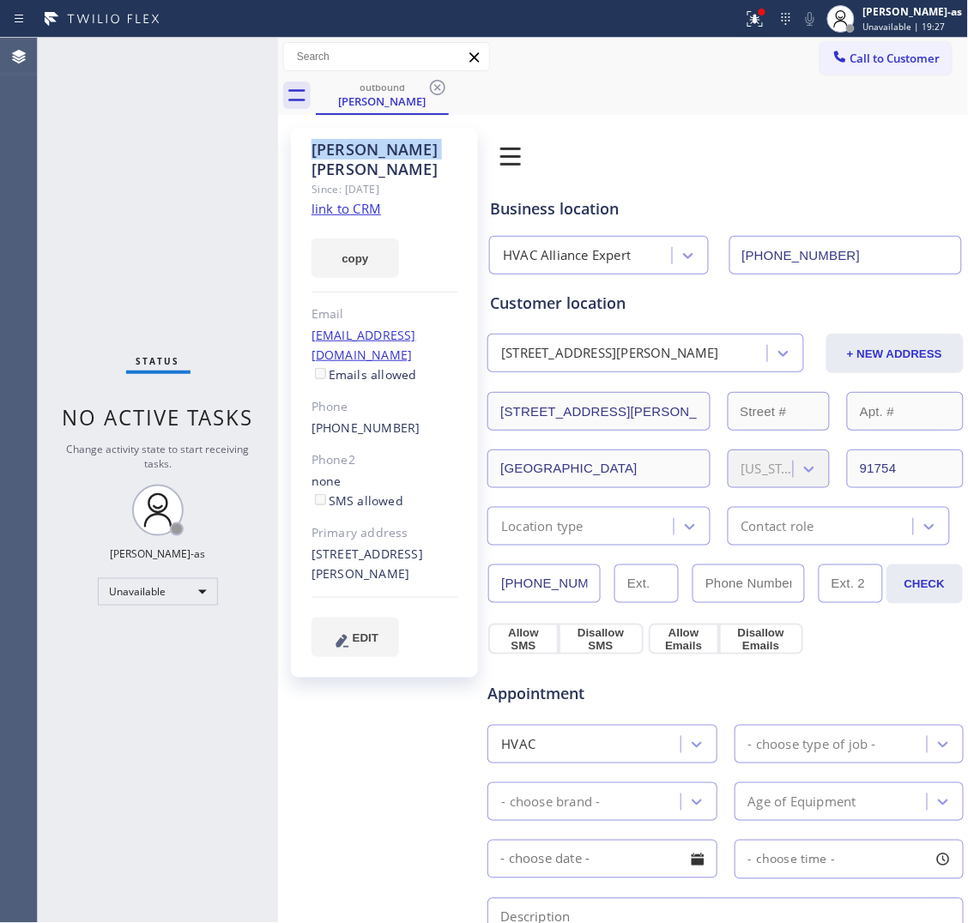
click at [439, 88] on icon at bounding box center [437, 87] width 21 height 21
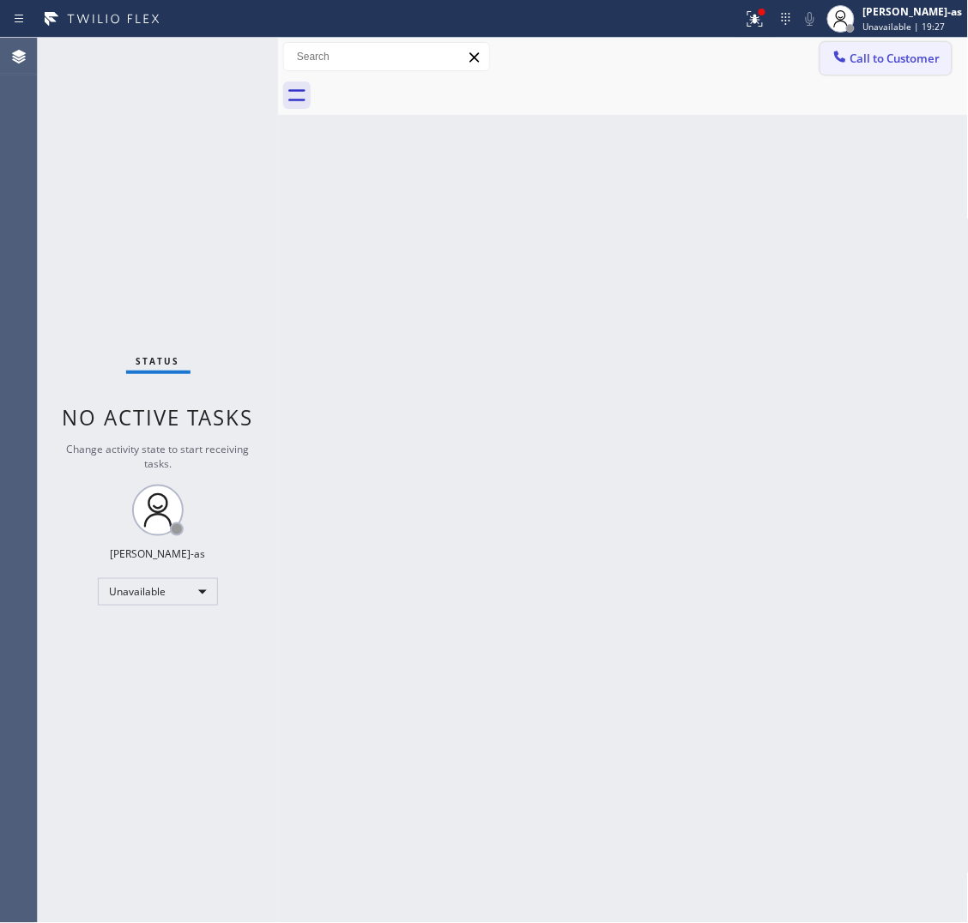
click at [854, 58] on span "Call to Customer" at bounding box center [895, 58] width 90 height 15
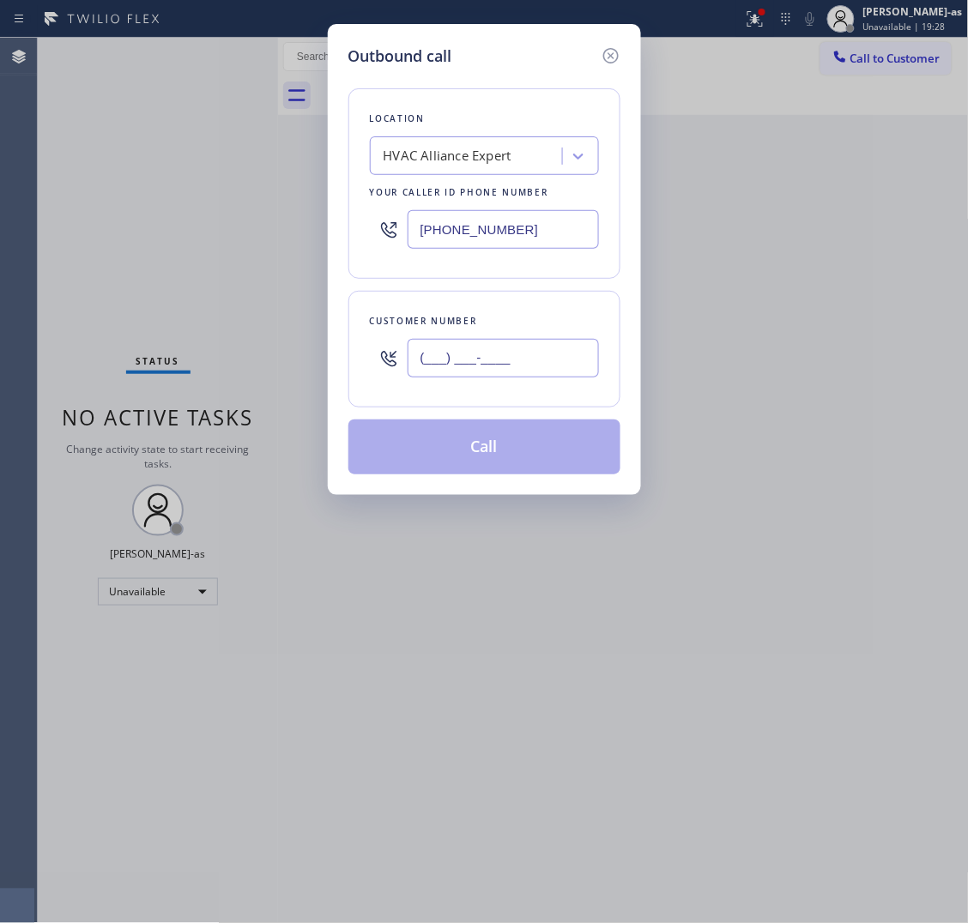
click at [499, 361] on input "(___) ___-____" at bounding box center [503, 358] width 191 height 39
paste input "661) 904-1176"
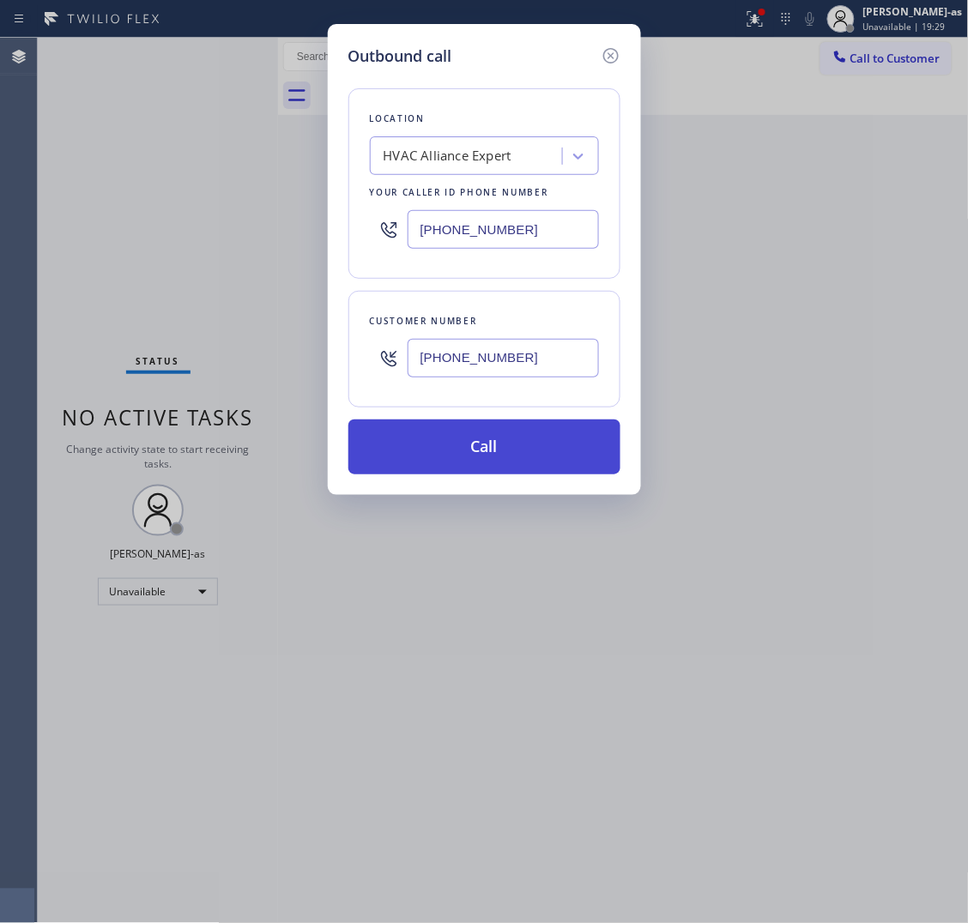
type input "[PHONE_NUMBER]"
click at [505, 430] on button "Call" at bounding box center [484, 447] width 272 height 55
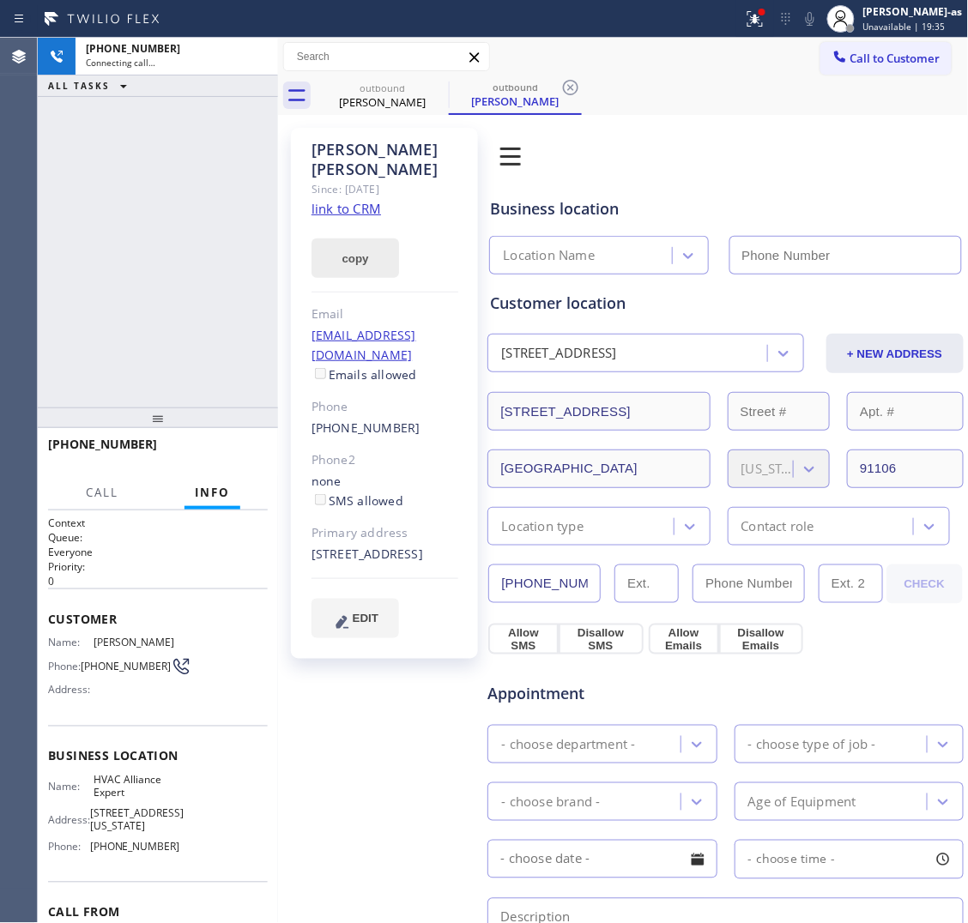
click at [348, 200] on link "link to CRM" at bounding box center [347, 208] width 70 height 17
type input "[PHONE_NUMBER]"
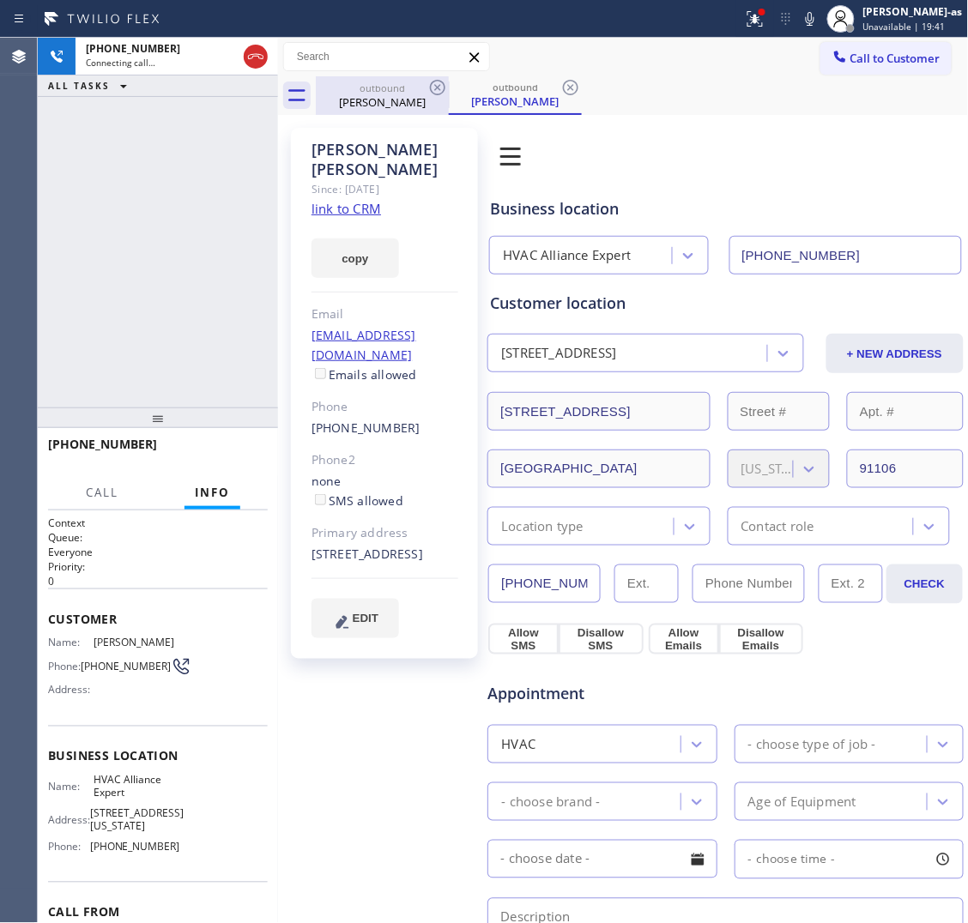
click at [418, 99] on div "[PERSON_NAME]" at bounding box center [383, 101] width 130 height 15
click at [435, 87] on icon at bounding box center [437, 87] width 21 height 21
drag, startPoint x: 107, startPoint y: 168, endPoint x: 144, endPoint y: 170, distance: 36.9
click at [121, 170] on div "[PHONE_NUMBER] Connecting call… ALL TASKS ALL TASKS ACTIVE TASKS TASKS IN WRAP …" at bounding box center [158, 223] width 240 height 370
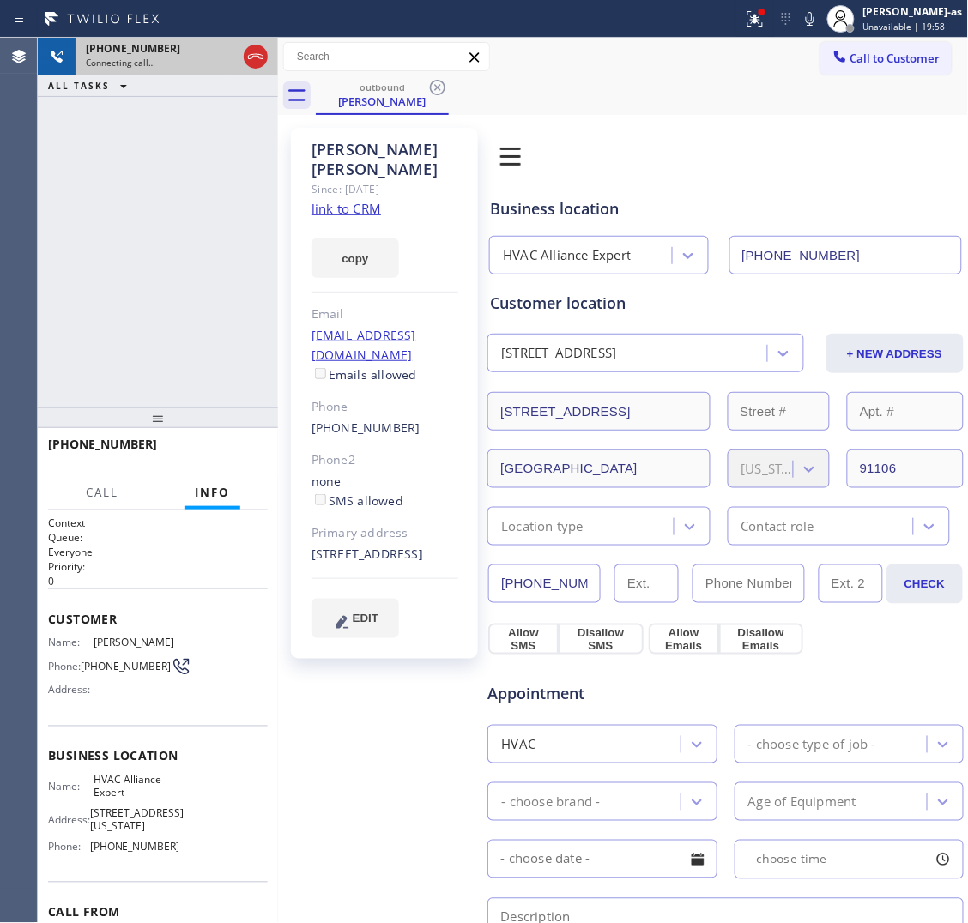
drag, startPoint x: 227, startPoint y: 63, endPoint x: 246, endPoint y: 57, distance: 19.6
click at [228, 63] on div "Connecting call…" at bounding box center [161, 63] width 151 height 12
drag, startPoint x: 246, startPoint y: 57, endPoint x: 341, endPoint y: 100, distance: 103.3
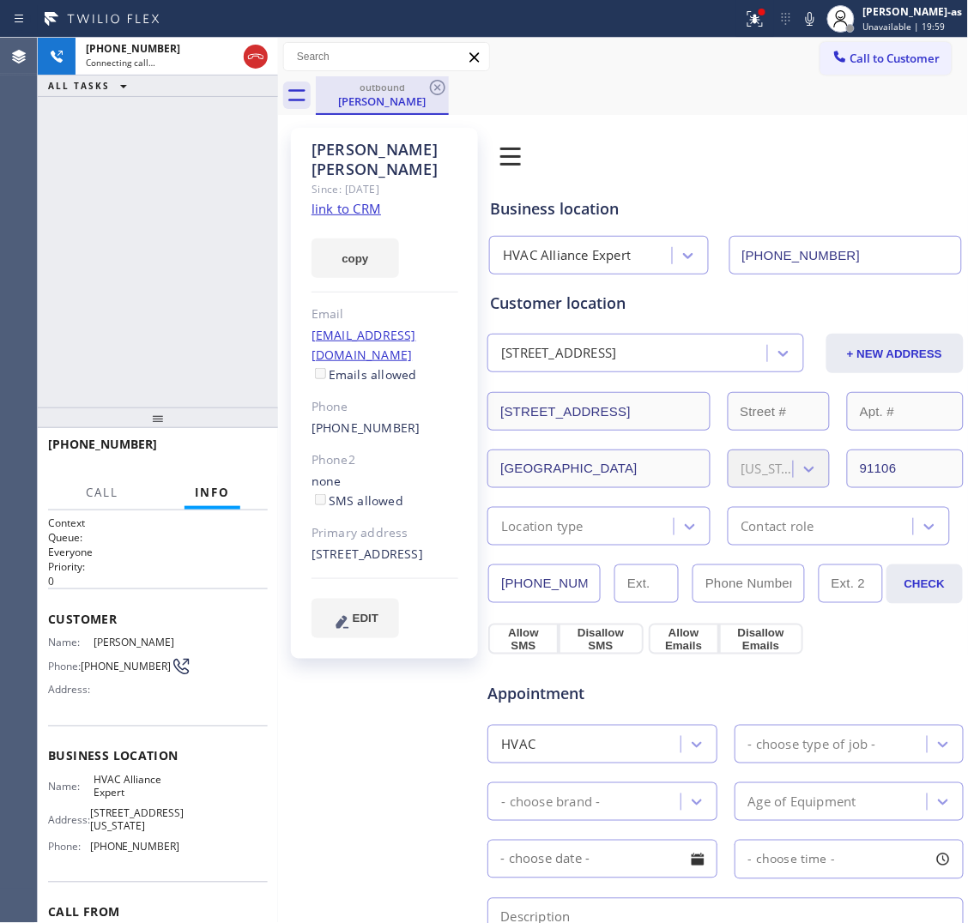
click at [249, 57] on icon at bounding box center [255, 56] width 21 height 21
drag, startPoint x: 380, startPoint y: 118, endPoint x: 393, endPoint y: 97, distance: 25.0
click at [386, 107] on div "outbound [PERSON_NAME] Call to Customer Outbound call Location HVAC Alliance Ex…" at bounding box center [623, 666] width 691 height 1256
click at [447, 87] on icon at bounding box center [437, 87] width 21 height 21
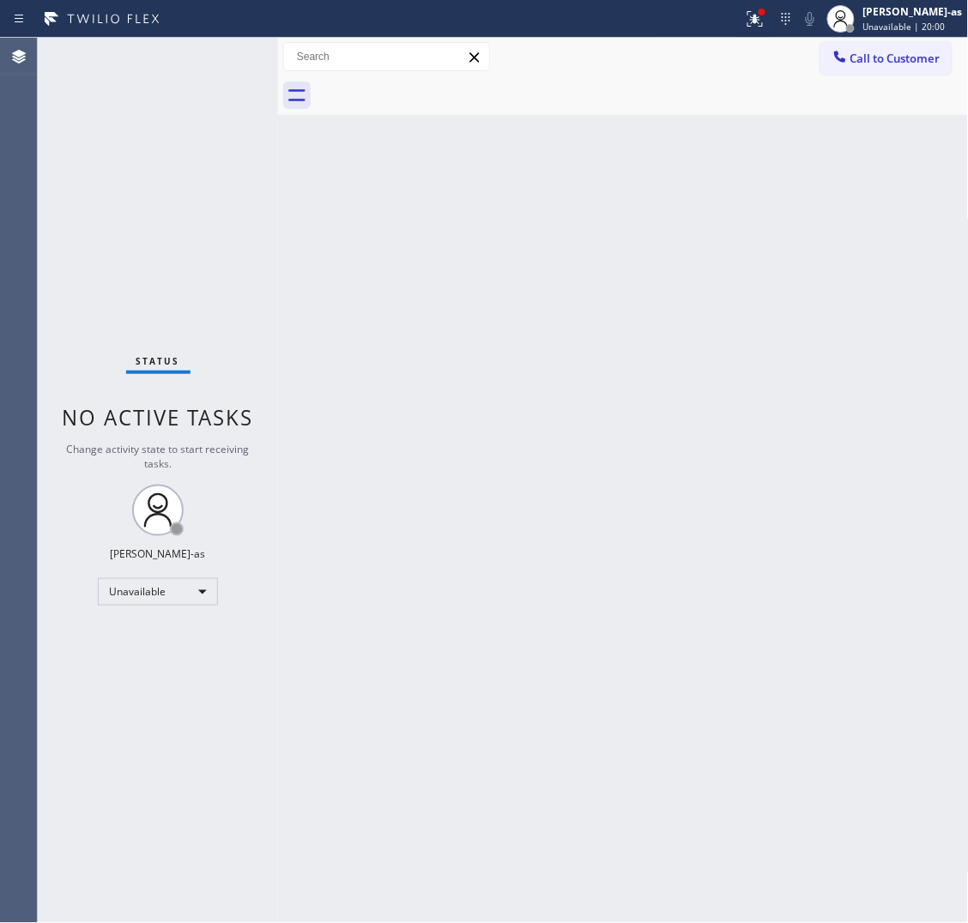
drag, startPoint x: 236, startPoint y: 151, endPoint x: 250, endPoint y: 84, distance: 68.3
click at [237, 151] on div "Status No active tasks Change activity state to start receiving tasks. [PERSON_…" at bounding box center [158, 481] width 240 height 886
click at [826, 40] on div "Call to Customer Outbound call Location HVAC Alliance Expert Your caller id pho…" at bounding box center [623, 57] width 691 height 39
click at [906, 73] on button "Call to Customer" at bounding box center [885, 58] width 131 height 33
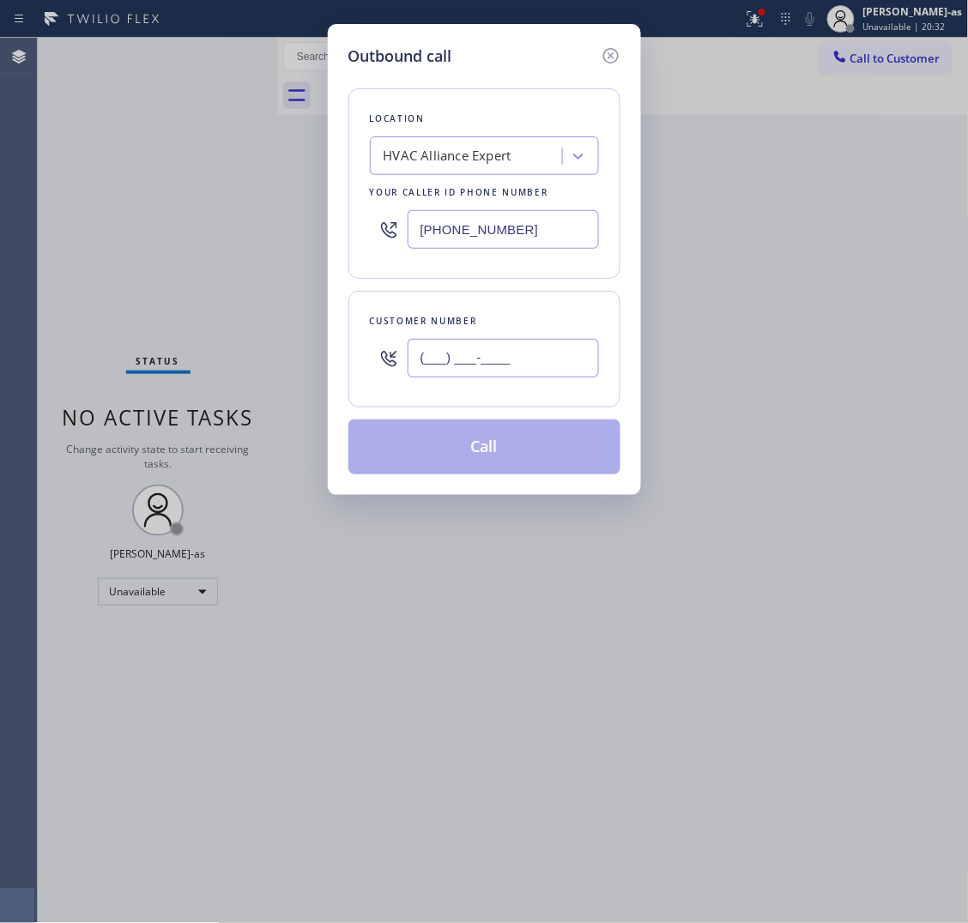
click at [447, 359] on input "(___) ___-____" at bounding box center [503, 358] width 191 height 39
paste input "909) 991-4782"
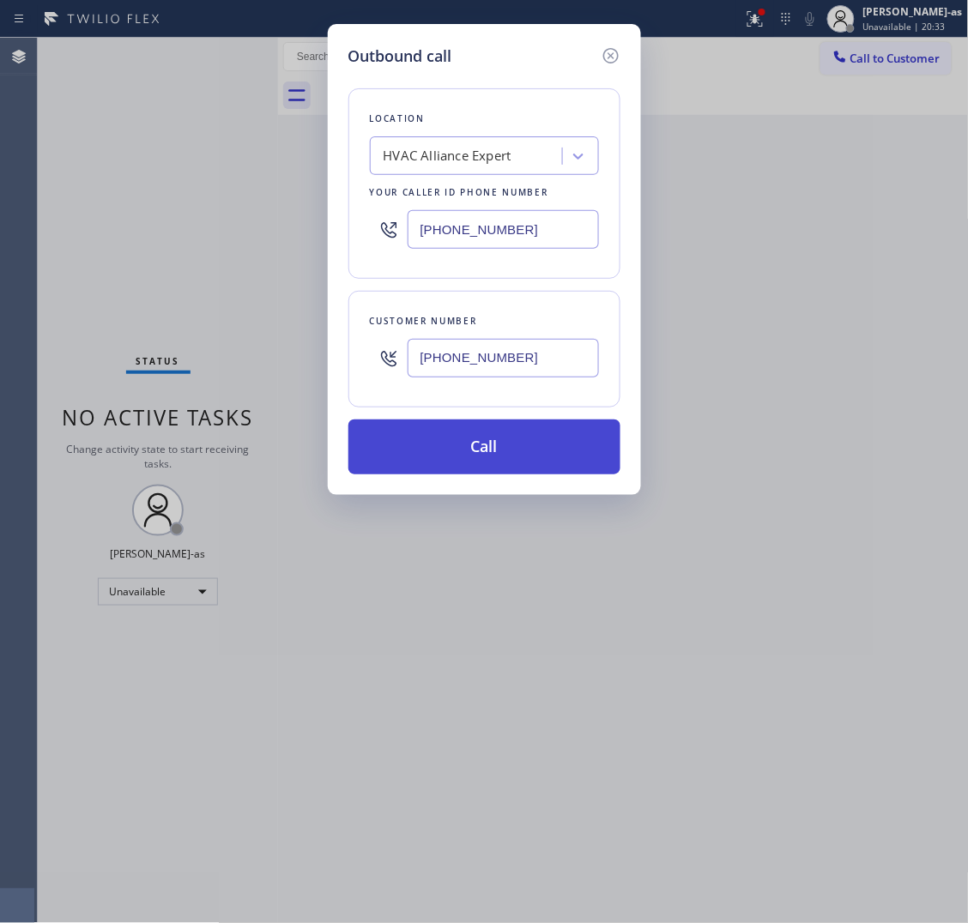
type input "[PHONE_NUMBER]"
click at [481, 452] on button "Call" at bounding box center [484, 447] width 272 height 55
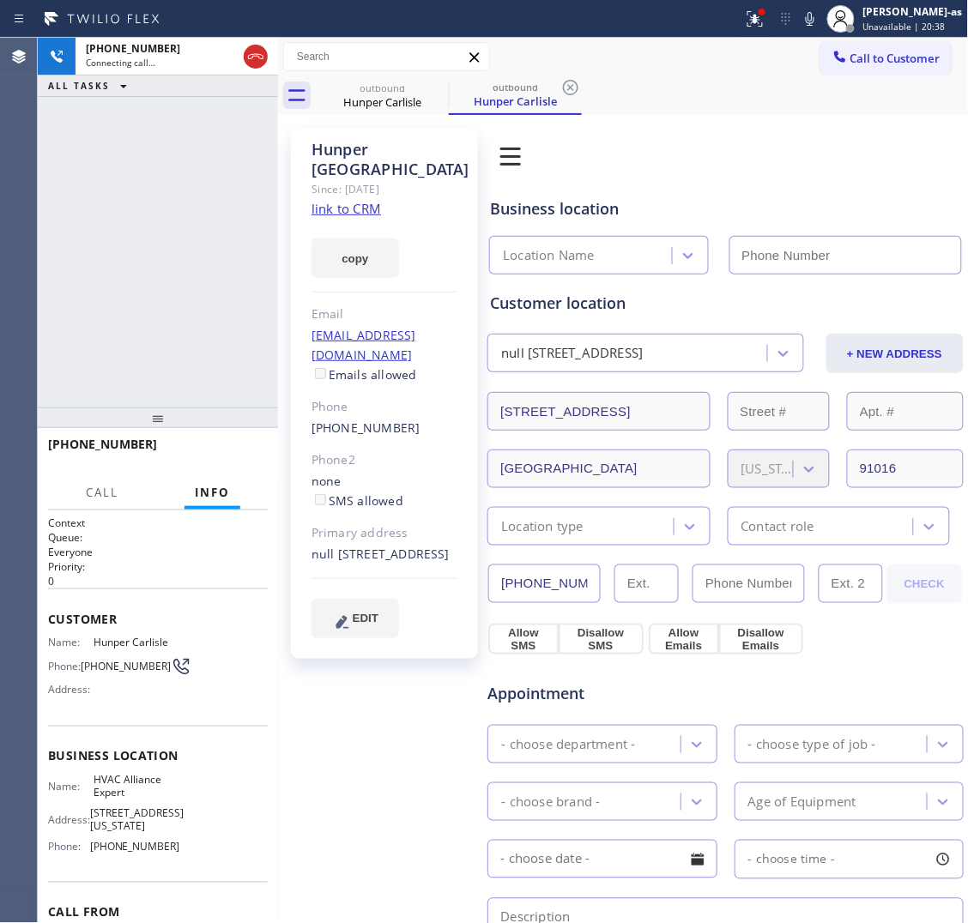
click at [356, 200] on link "link to CRM" at bounding box center [347, 208] width 70 height 17
type input "[PHONE_NUMBER]"
click at [259, 58] on icon at bounding box center [255, 56] width 21 height 21
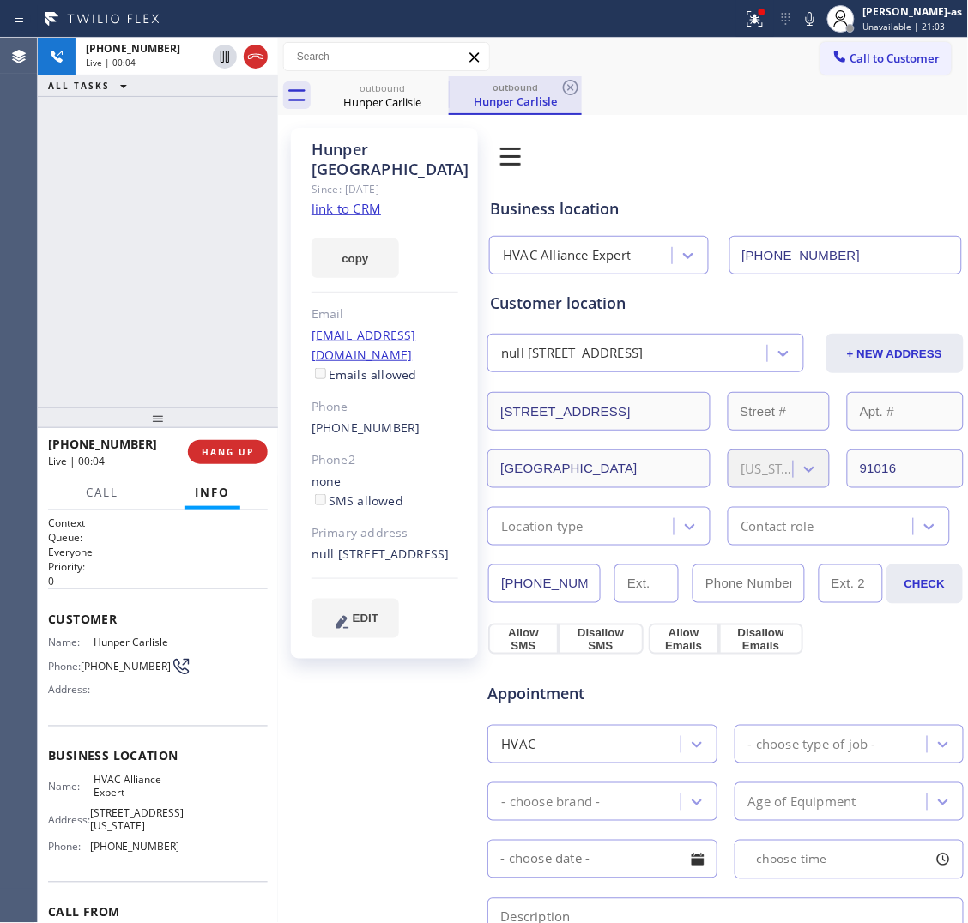
click at [391, 100] on div "outbound [PERSON_NAME]" at bounding box center [383, 95] width 130 height 39
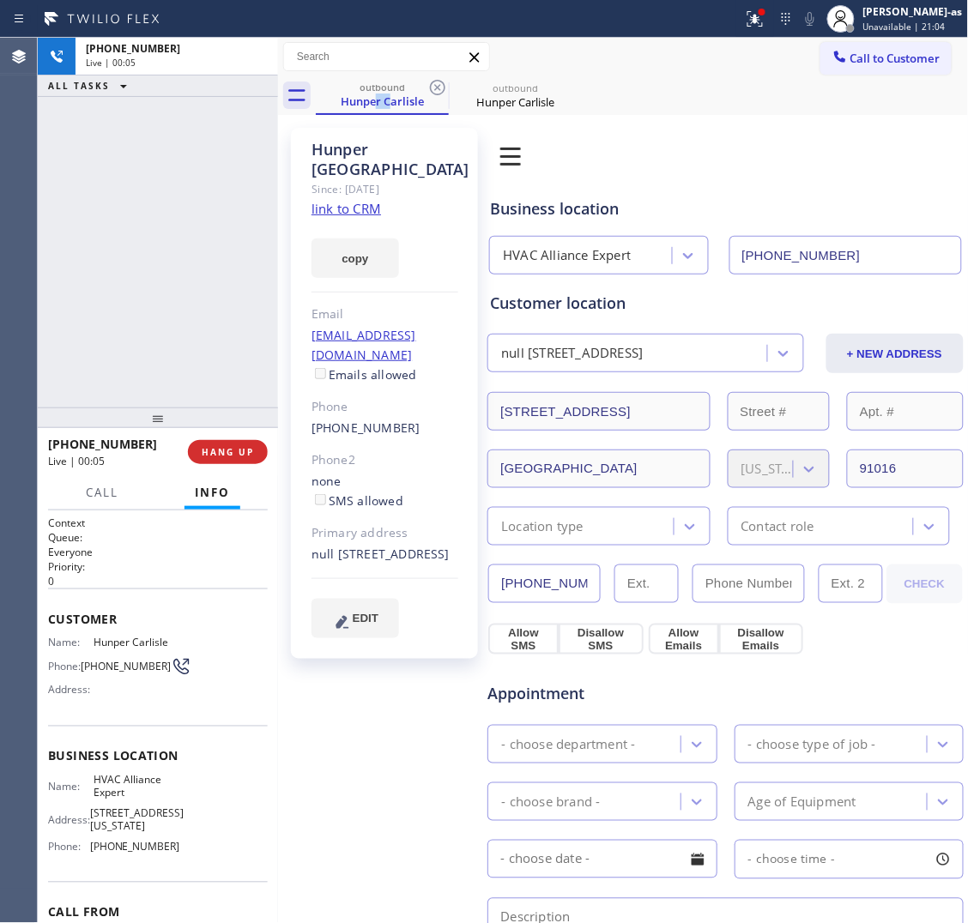
click at [439, 83] on icon at bounding box center [437, 87] width 21 height 21
click at [0, 0] on icon at bounding box center [0, 0] width 0 height 0
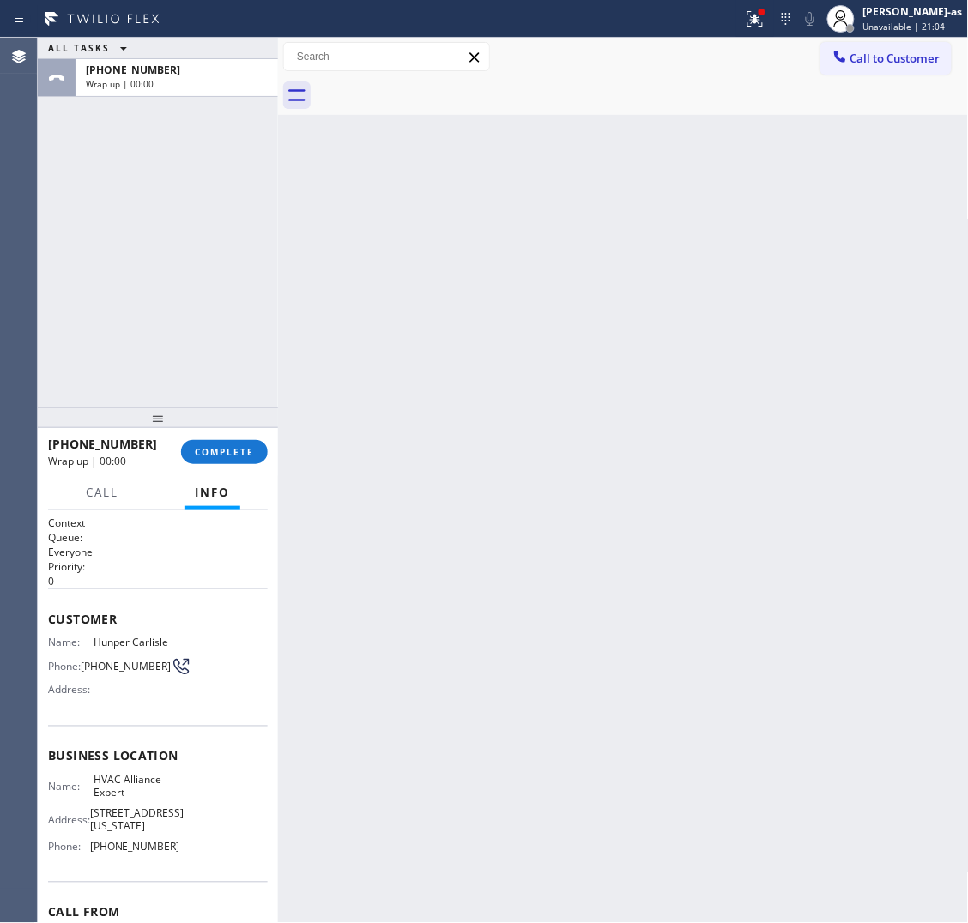
click at [439, 83] on div at bounding box center [642, 95] width 653 height 39
drag, startPoint x: 220, startPoint y: 281, endPoint x: 263, endPoint y: 396, distance: 123.8
click at [240, 323] on div "ALL TASKS ALL TASKS ACTIVE TASKS TASKS IN WRAP UP [PHONE_NUMBER] Wrap up | 00:00" at bounding box center [158, 223] width 240 height 370
click at [228, 455] on span "COMPLETE" at bounding box center [224, 452] width 59 height 12
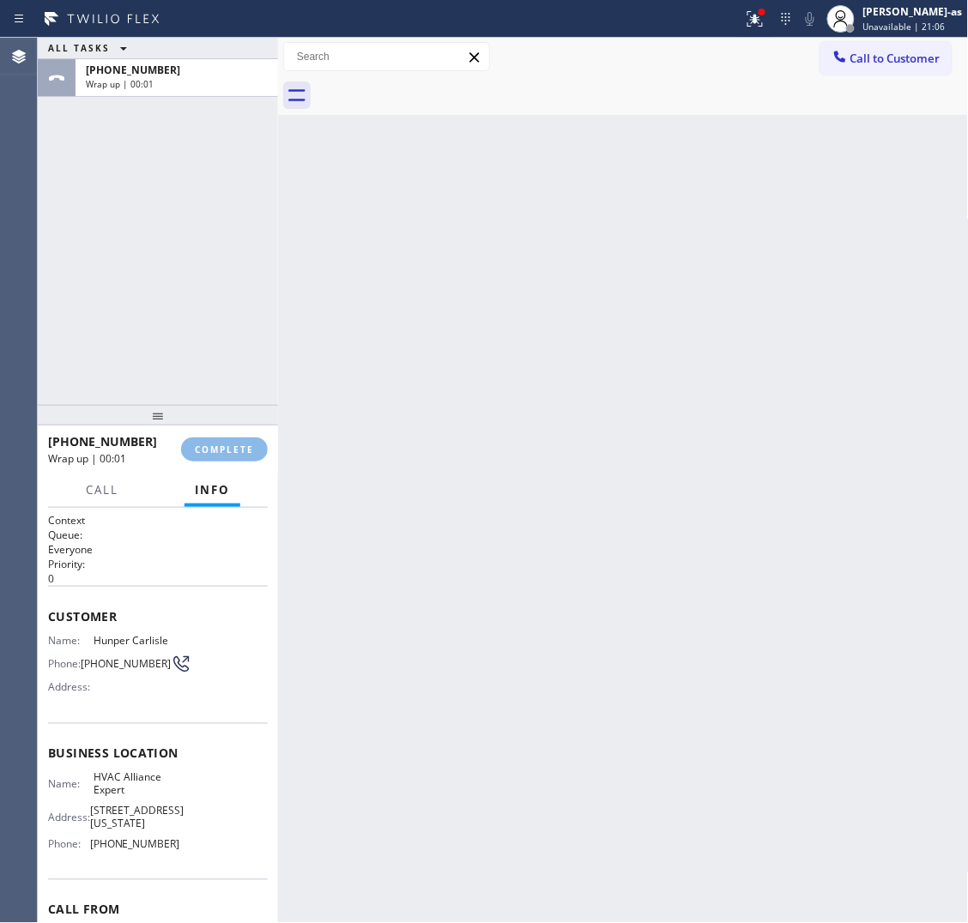
click at [169, 408] on div at bounding box center [158, 415] width 240 height 21
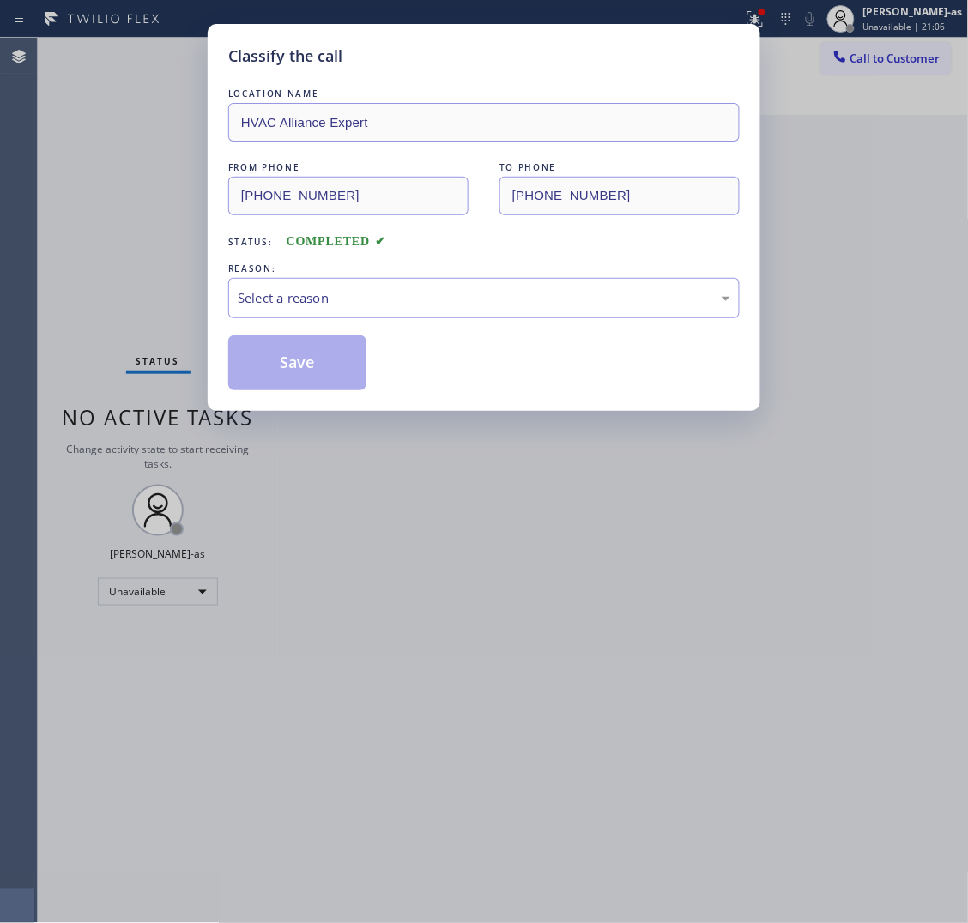
click at [419, 352] on div "Save" at bounding box center [483, 363] width 511 height 55
click at [404, 303] on div "Select a reason" at bounding box center [484, 298] width 493 height 20
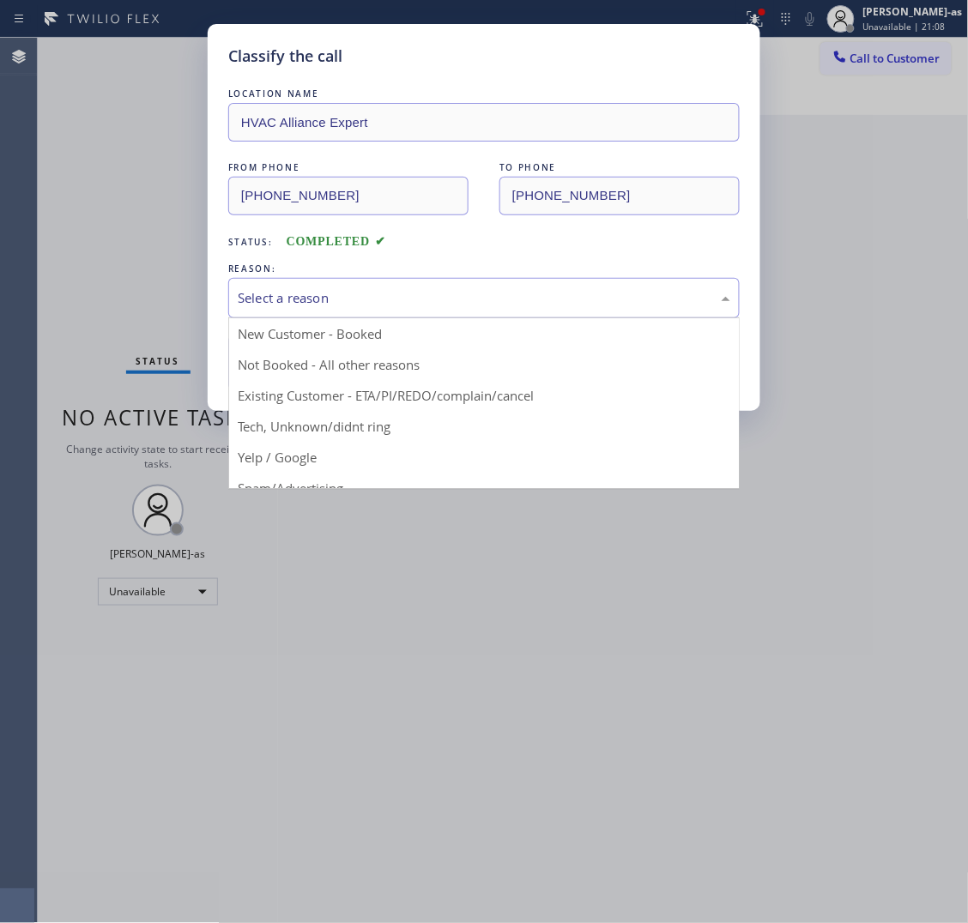
drag, startPoint x: 472, startPoint y: 399, endPoint x: 378, endPoint y: 387, distance: 94.3
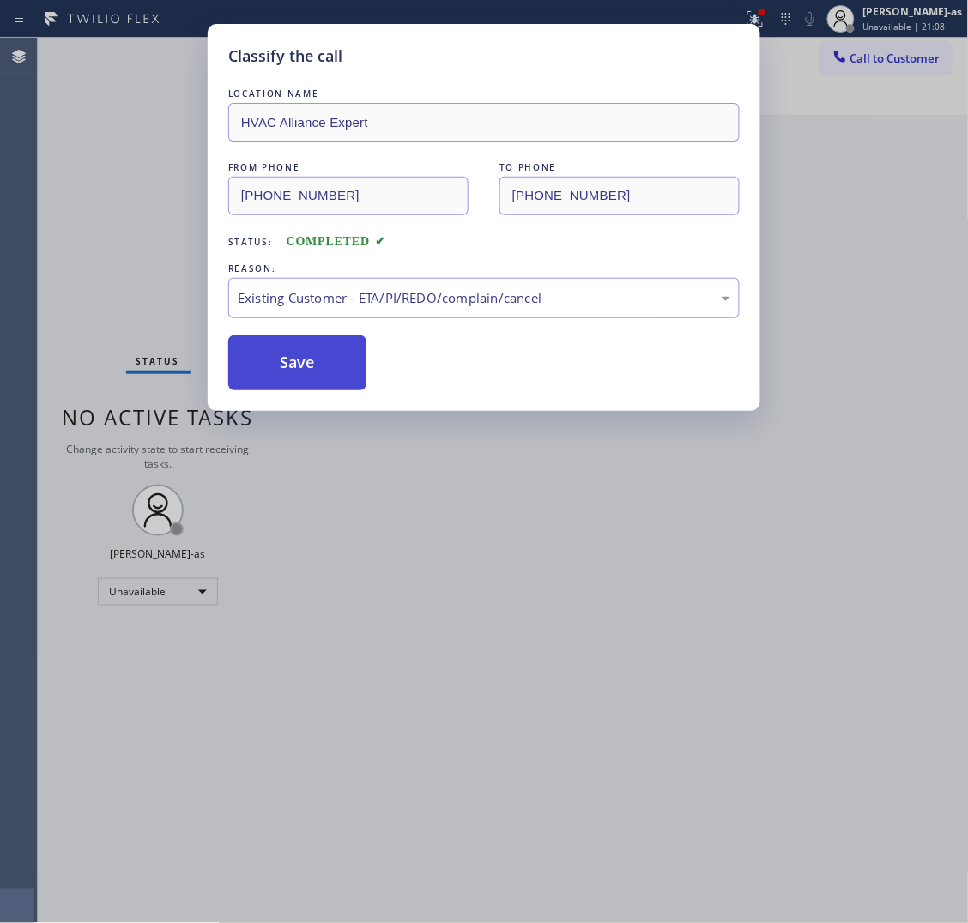
click at [340, 384] on button "Save" at bounding box center [297, 363] width 138 height 55
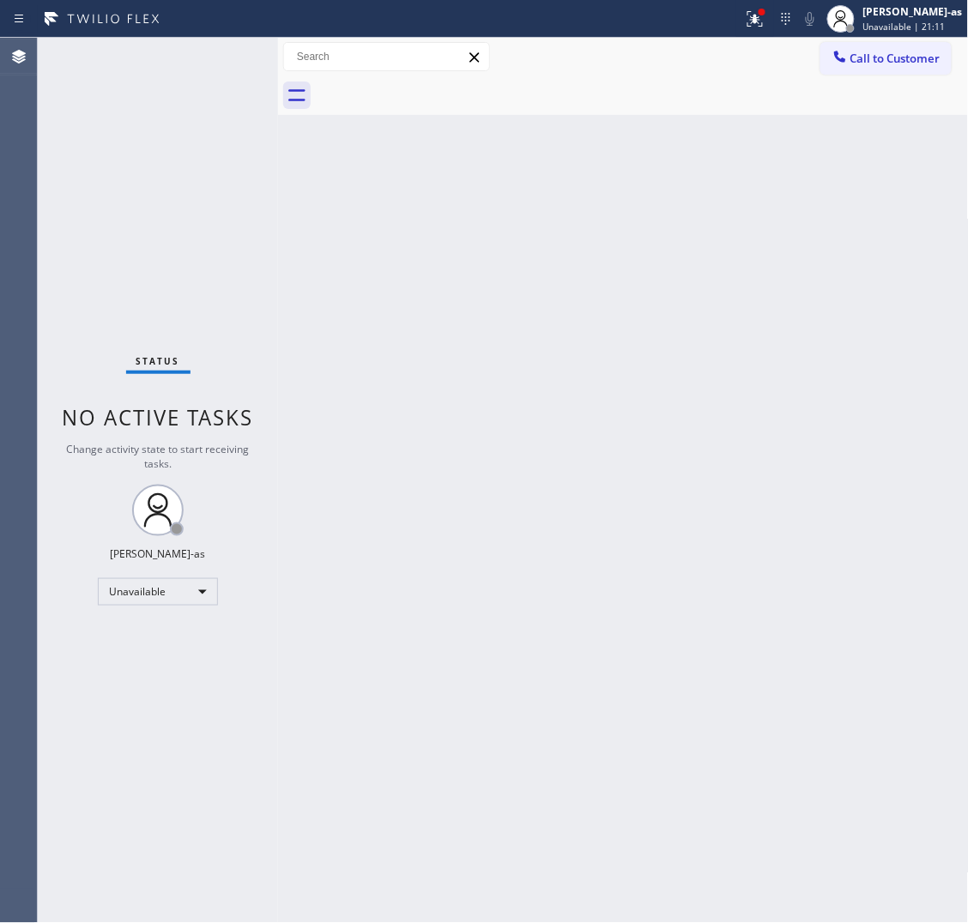
drag, startPoint x: 893, startPoint y: 61, endPoint x: 874, endPoint y: 69, distance: 20.4
click at [893, 61] on span "Call to Customer" at bounding box center [895, 58] width 90 height 15
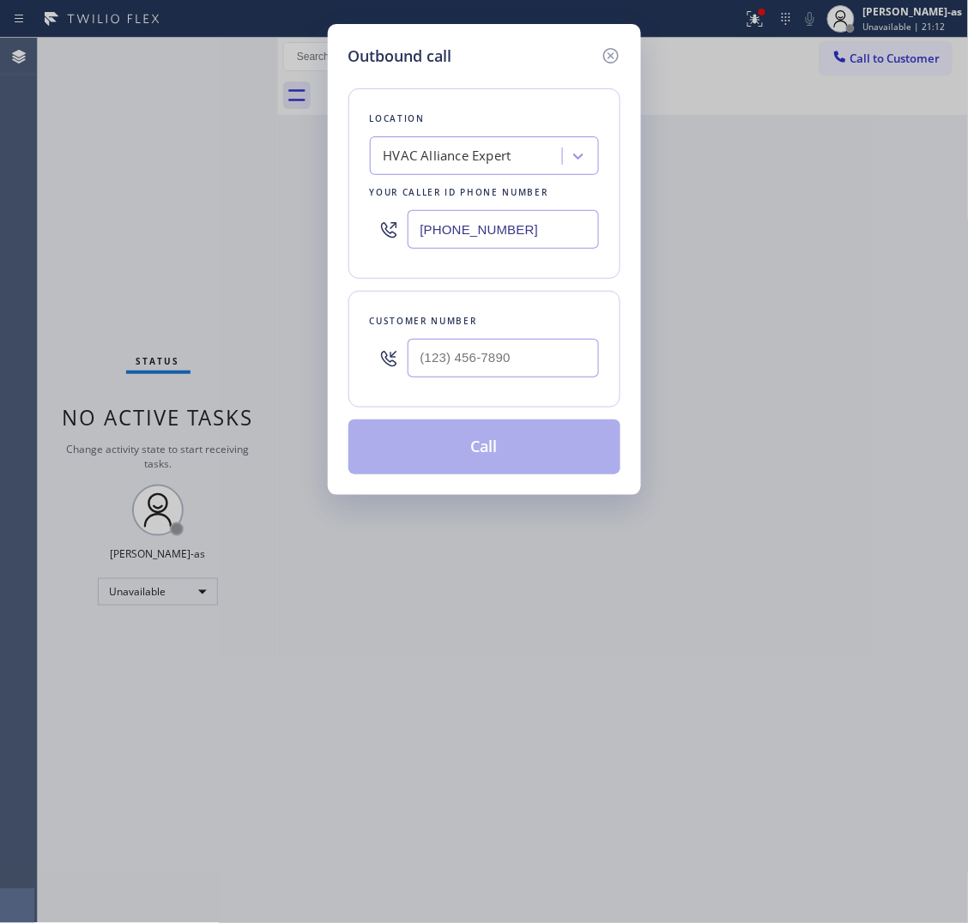
click at [546, 340] on input "text" at bounding box center [503, 358] width 191 height 39
paste input "914) 837-1117"
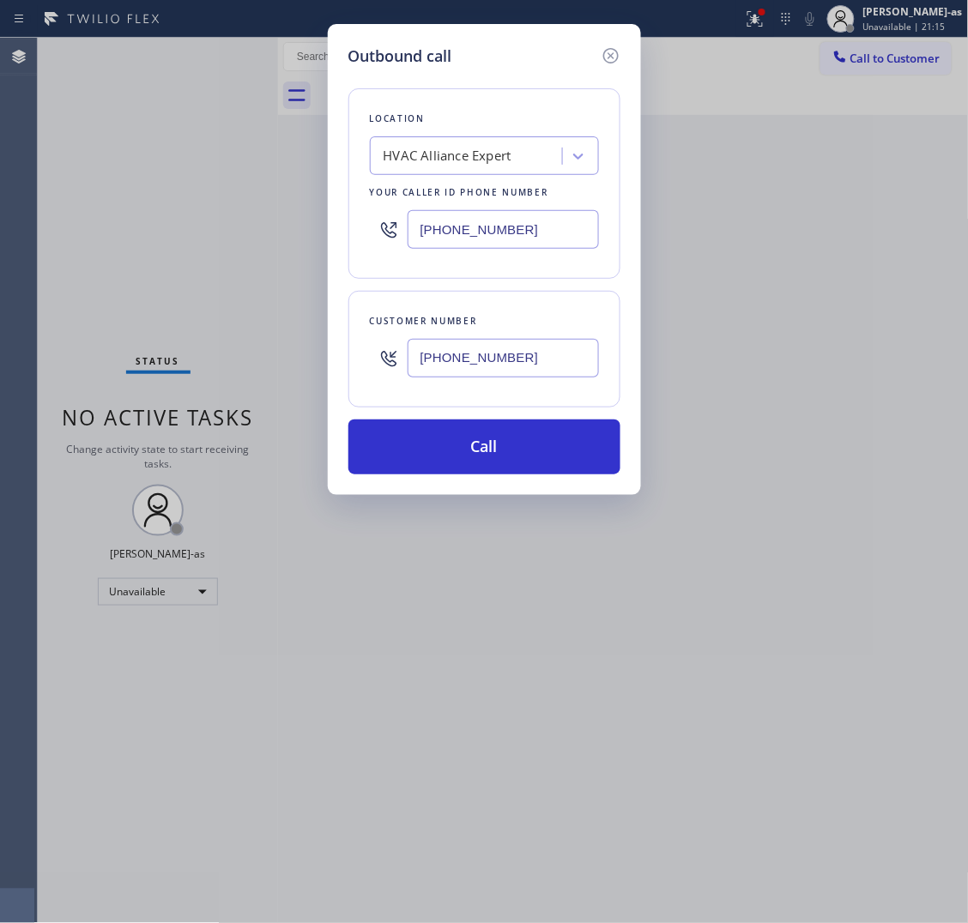
type input "[PHONE_NUMBER]"
click at [462, 160] on div "HVAC Alliance Expert" at bounding box center [448, 157] width 128 height 20
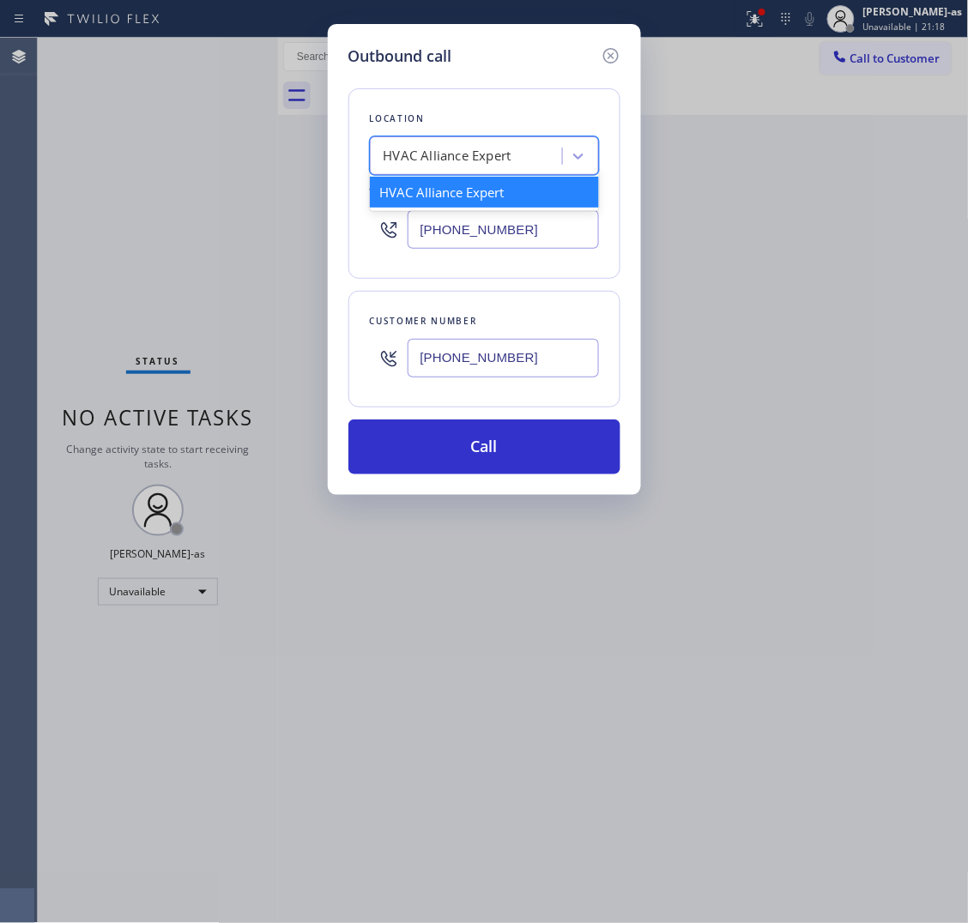
paste input "Subzero Appliance Repair [GEOGRAPHIC_DATA]."
type input "Subzero Appliance Repair [GEOGRAPHIC_DATA]"
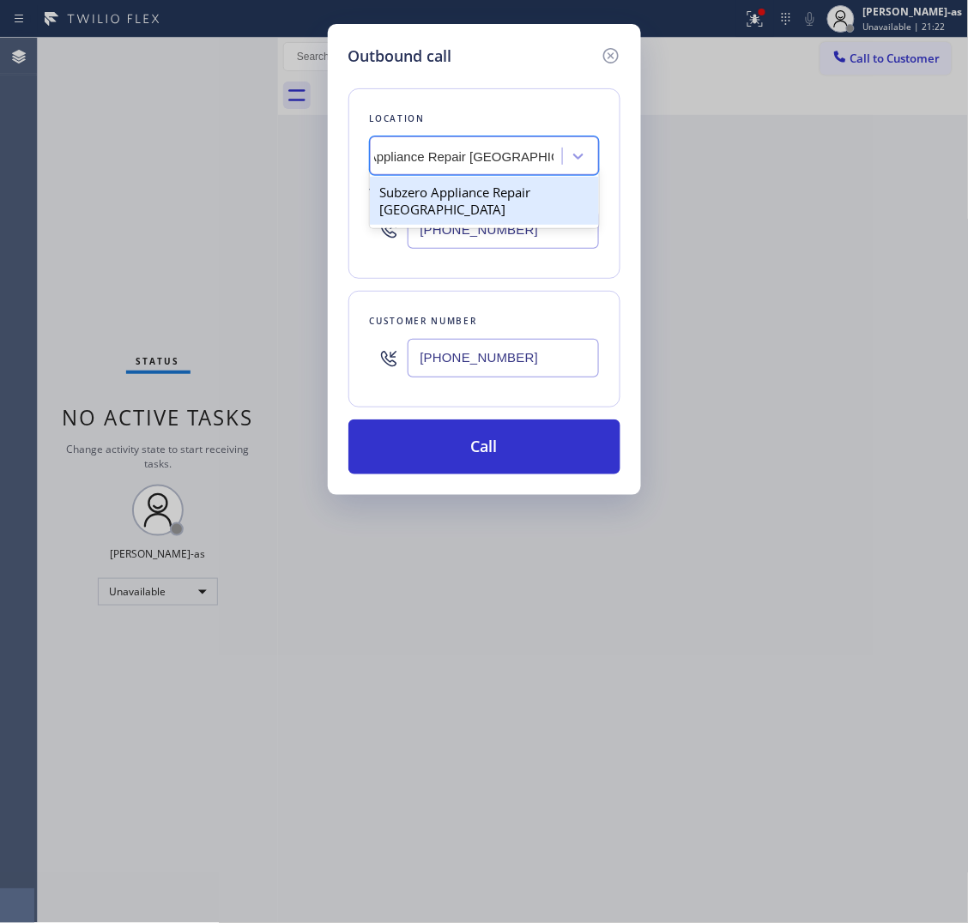
click at [470, 198] on div "Subzero Appliance Repair [GEOGRAPHIC_DATA]" at bounding box center [484, 201] width 229 height 48
type input "[PHONE_NUMBER]"
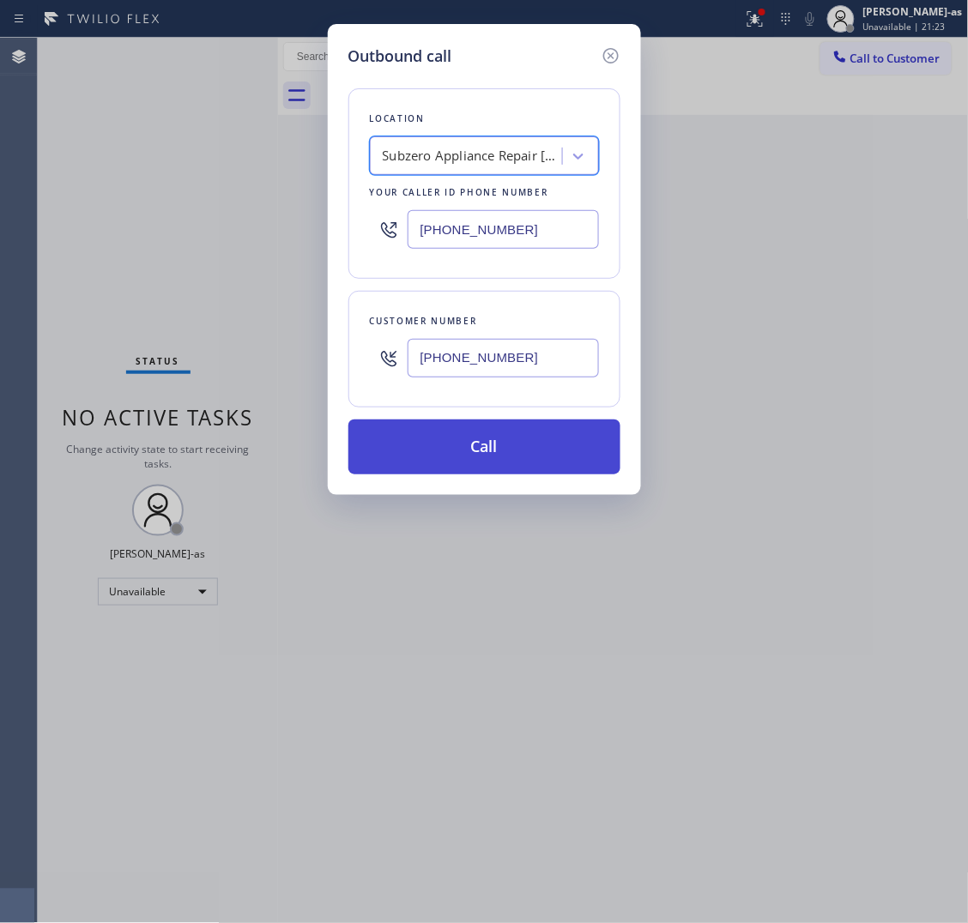
click at [489, 451] on button "Call" at bounding box center [484, 447] width 272 height 55
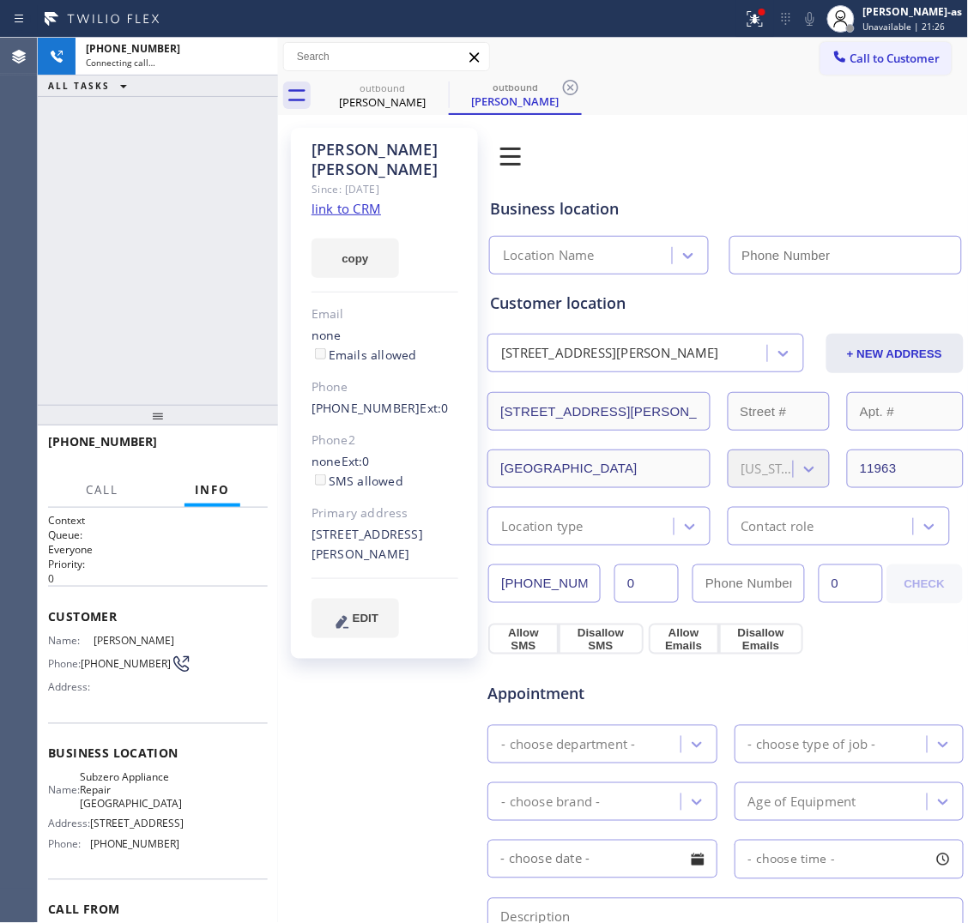
click at [366, 200] on link "link to CRM" at bounding box center [347, 208] width 70 height 17
type input "[PHONE_NUMBER]"
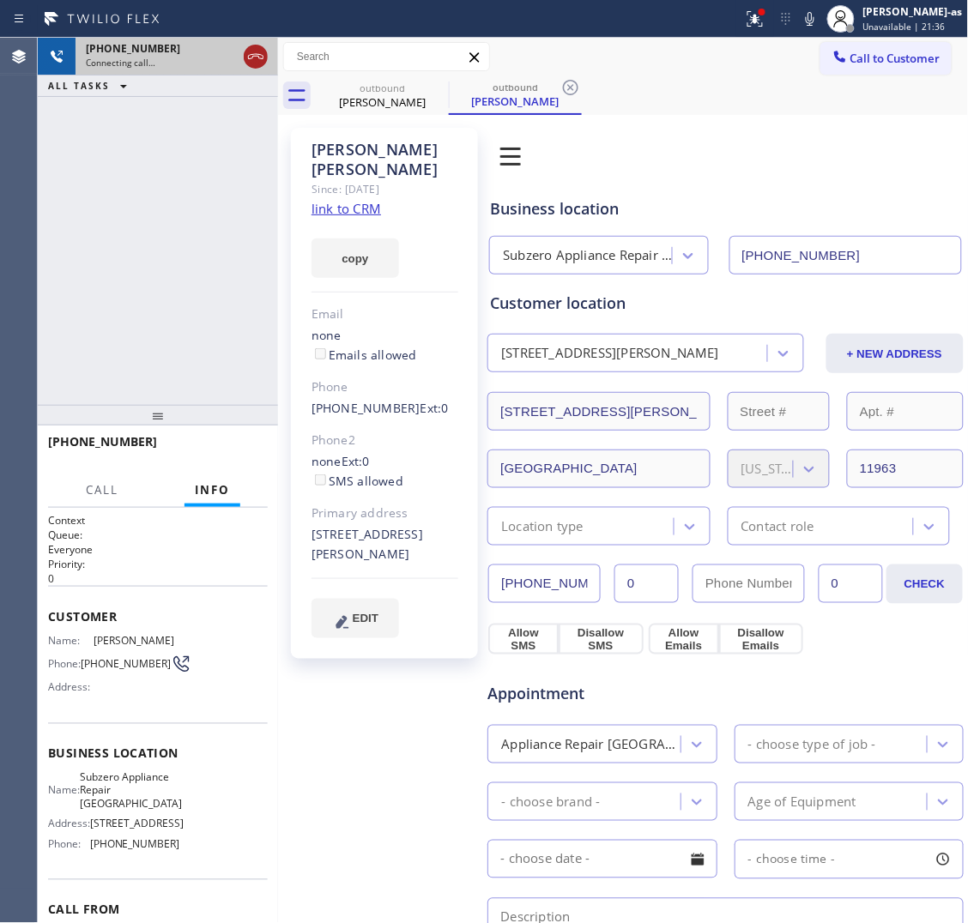
click at [253, 57] on icon at bounding box center [255, 56] width 21 height 21
drag, startPoint x: 357, startPoint y: 101, endPoint x: 425, endPoint y: 95, distance: 68.1
click at [370, 100] on div "[PERSON_NAME]" at bounding box center [383, 101] width 130 height 15
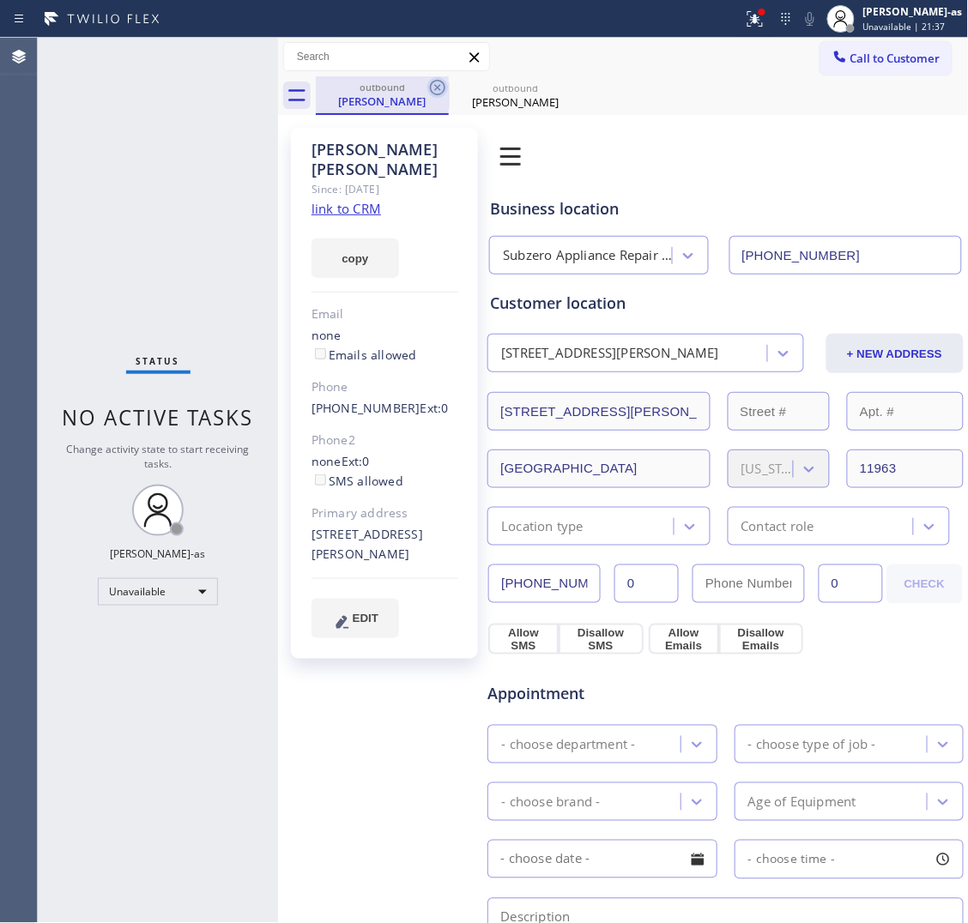
click at [432, 86] on icon at bounding box center [437, 87] width 21 height 21
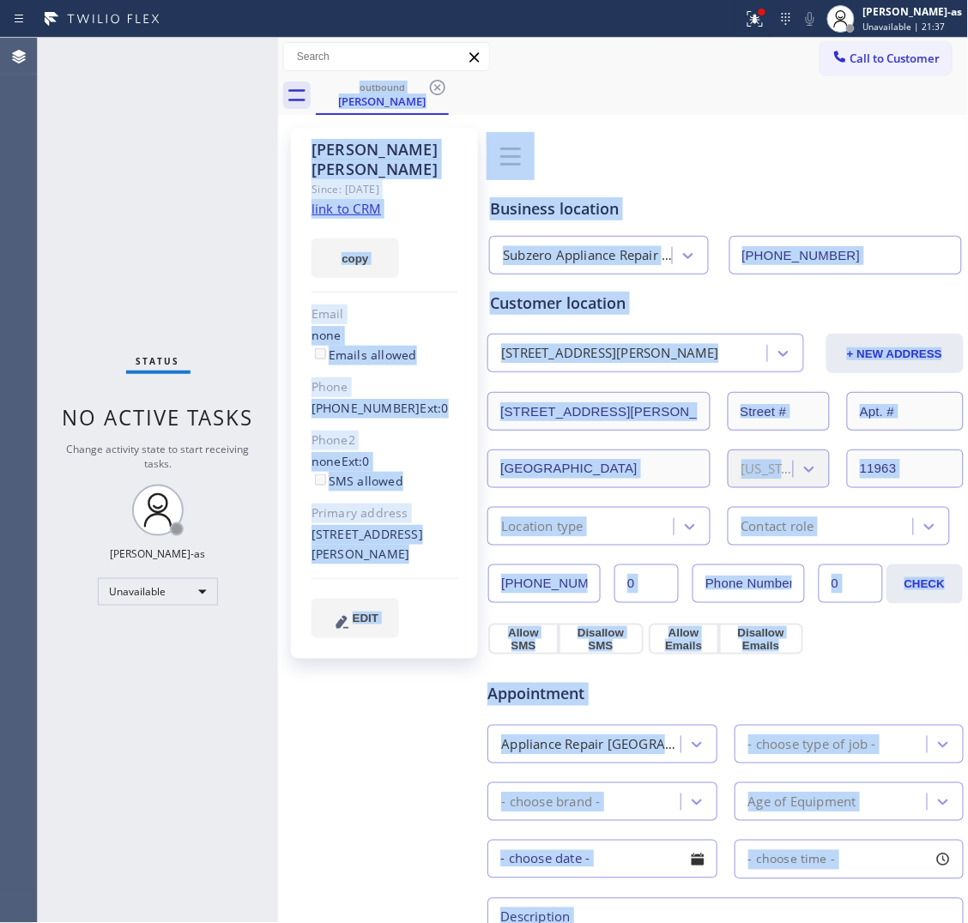
click at [432, 86] on div "outbound [PERSON_NAME]" at bounding box center [642, 95] width 653 height 39
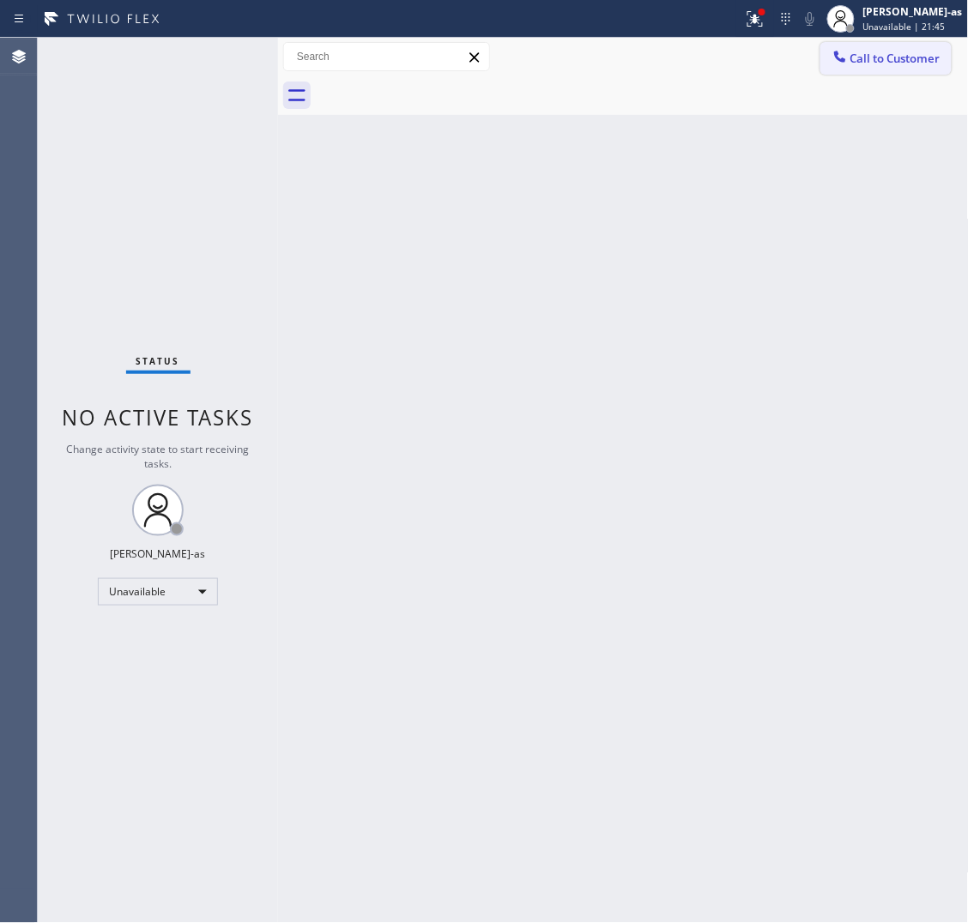
click at [841, 64] on icon at bounding box center [840, 56] width 17 height 17
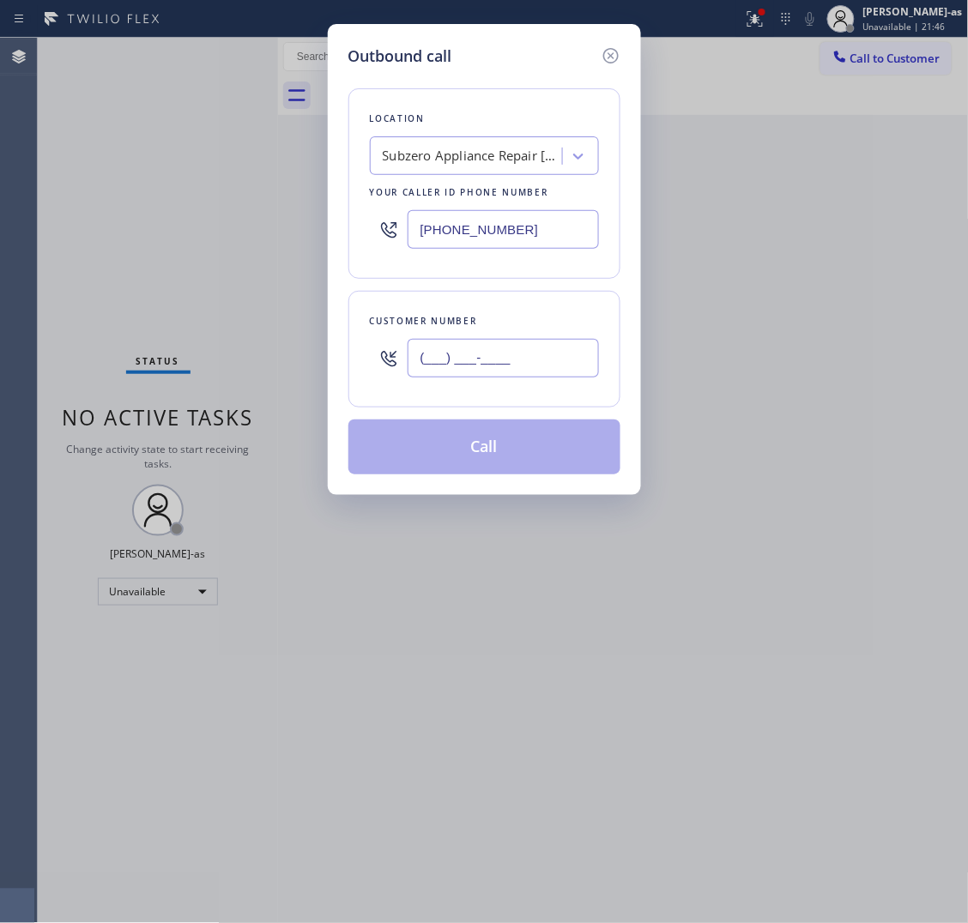
click at [511, 376] on input "(___) ___-____" at bounding box center [503, 358] width 191 height 39
paste input "703) 909-8169"
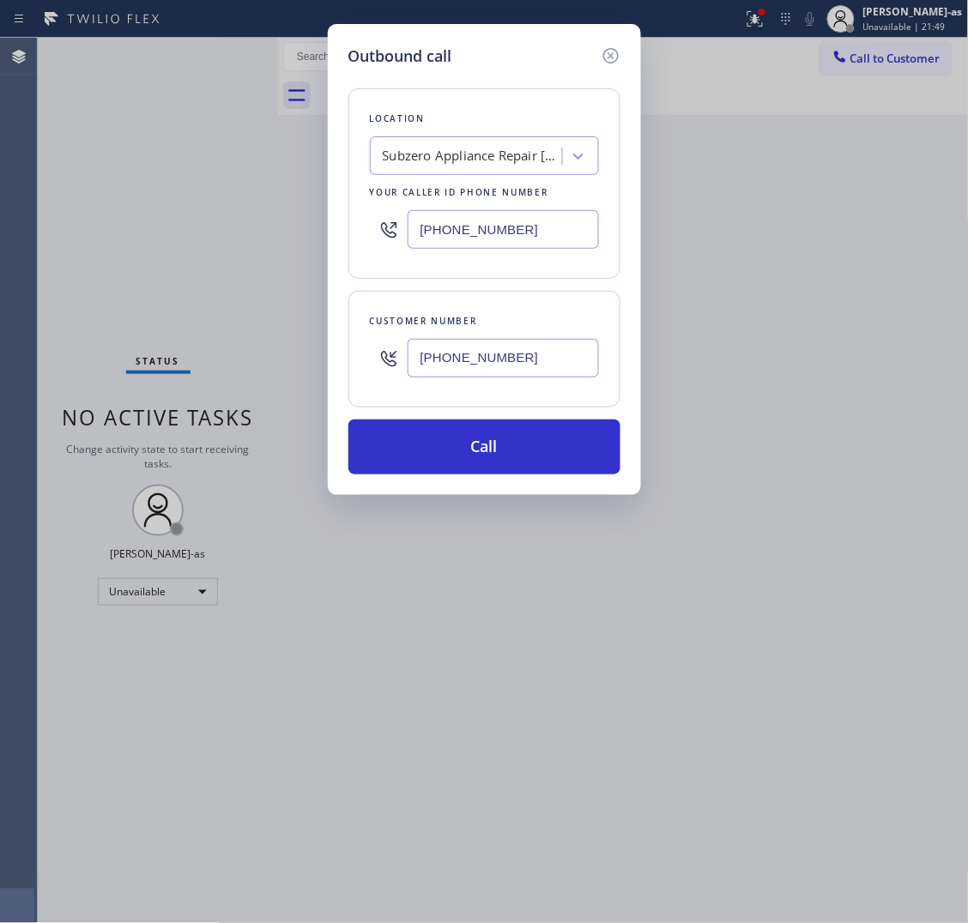
type input "[PHONE_NUMBER]"
click at [516, 220] on input "[PHONE_NUMBER]" at bounding box center [503, 229] width 191 height 39
paste input "855) 999-4417"
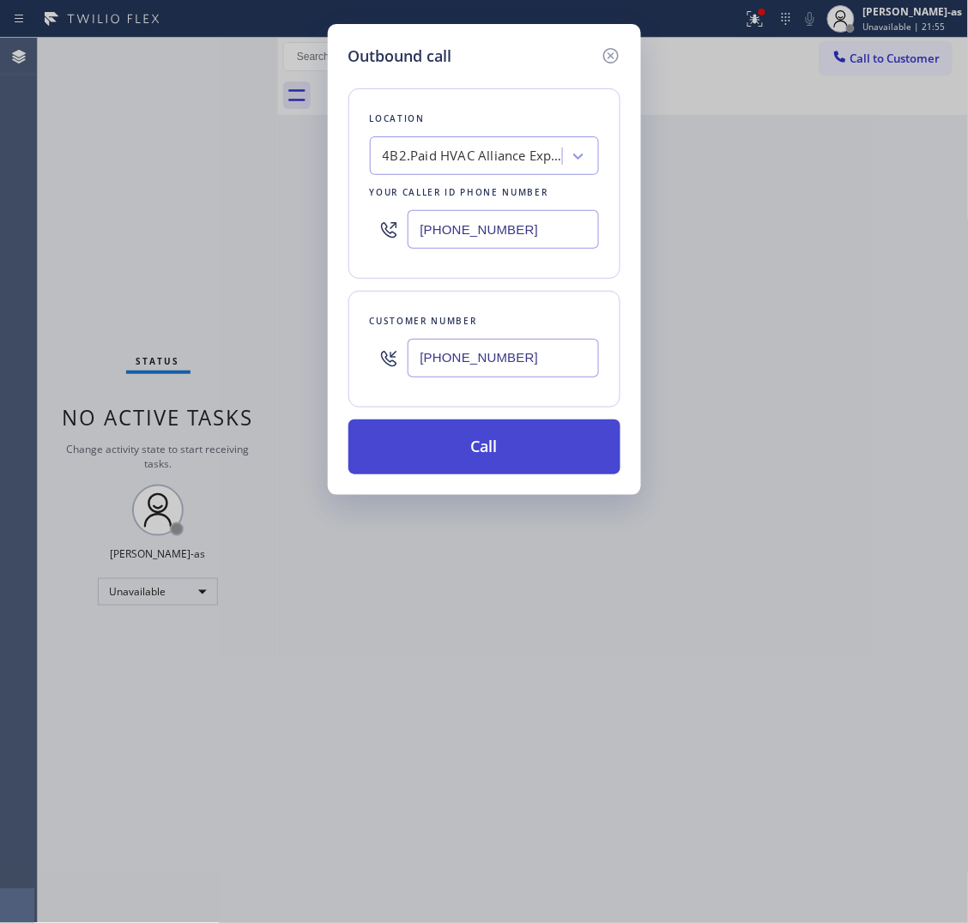
type input "[PHONE_NUMBER]"
click at [499, 456] on button "Call" at bounding box center [484, 447] width 272 height 55
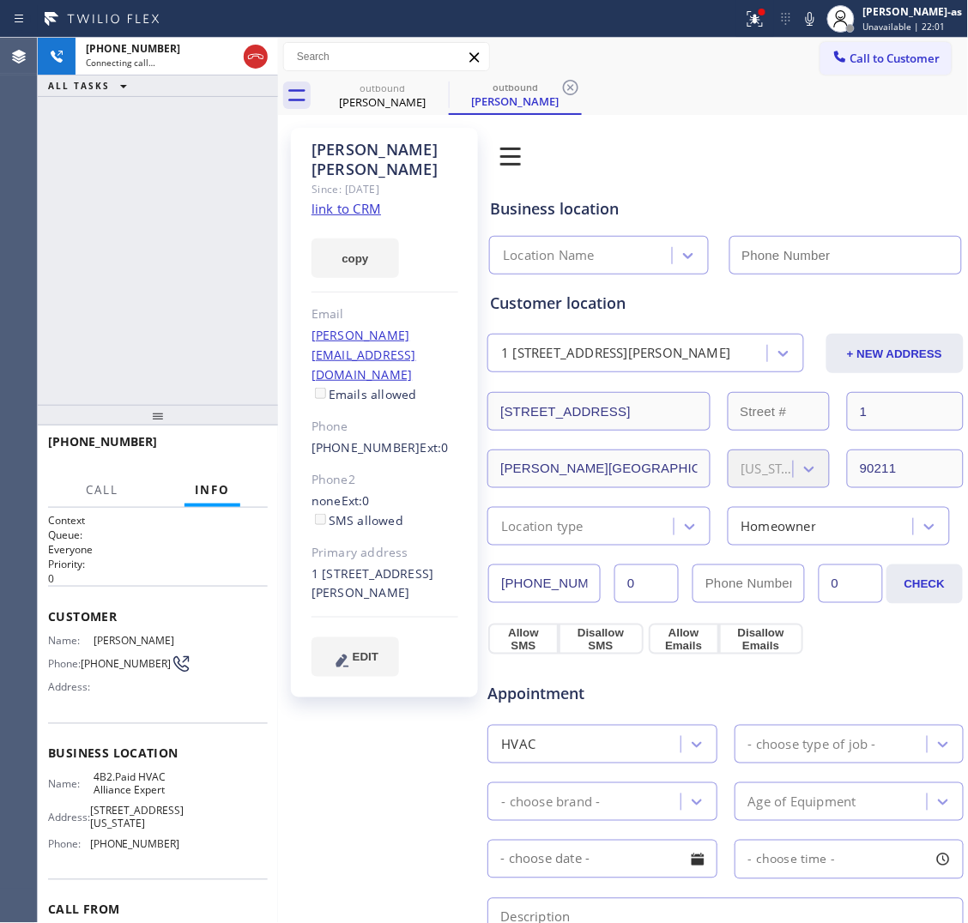
type input "[PHONE_NUMBER]"
click at [361, 200] on link "link to CRM" at bounding box center [347, 208] width 70 height 17
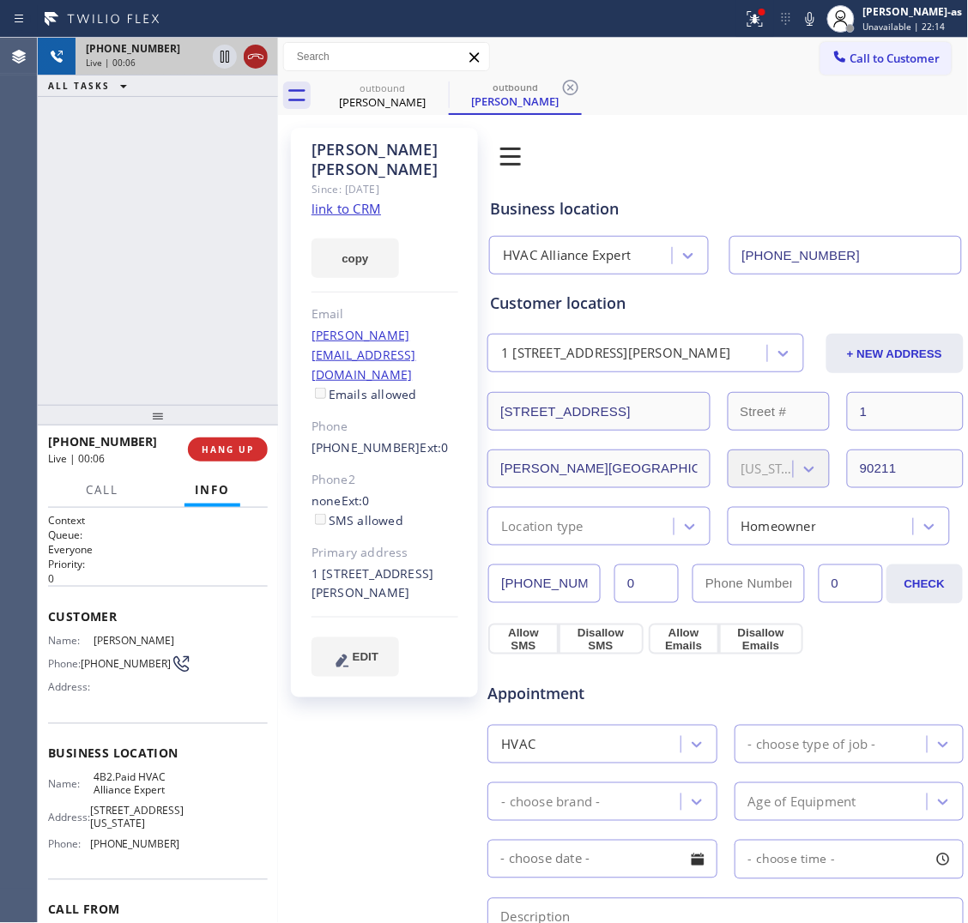
click at [264, 61] on icon at bounding box center [255, 56] width 21 height 21
drag, startPoint x: 167, startPoint y: 257, endPoint x: 226, endPoint y: 406, distance: 159.5
click at [172, 263] on div "[PHONE_NUMBER] Live | 00:06 ALL TASKS ALL TASKS ACTIVE TASKS TASKS IN WRAP UP" at bounding box center [158, 221] width 240 height 367
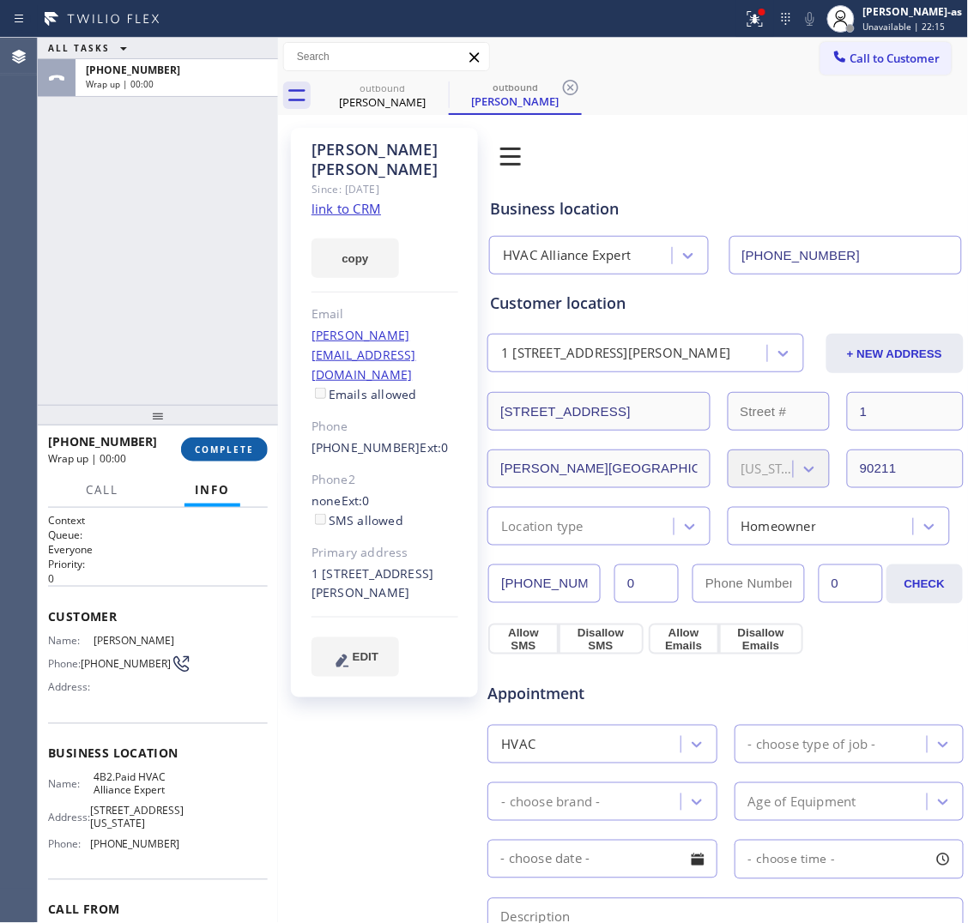
click at [233, 442] on button "COMPLETE" at bounding box center [224, 450] width 87 height 24
click at [190, 344] on div "ALL TASKS ALL TASKS ACTIVE TASKS TASKS IN WRAP UP [PHONE_NUMBER] Wrap up | 00:00" at bounding box center [158, 221] width 240 height 367
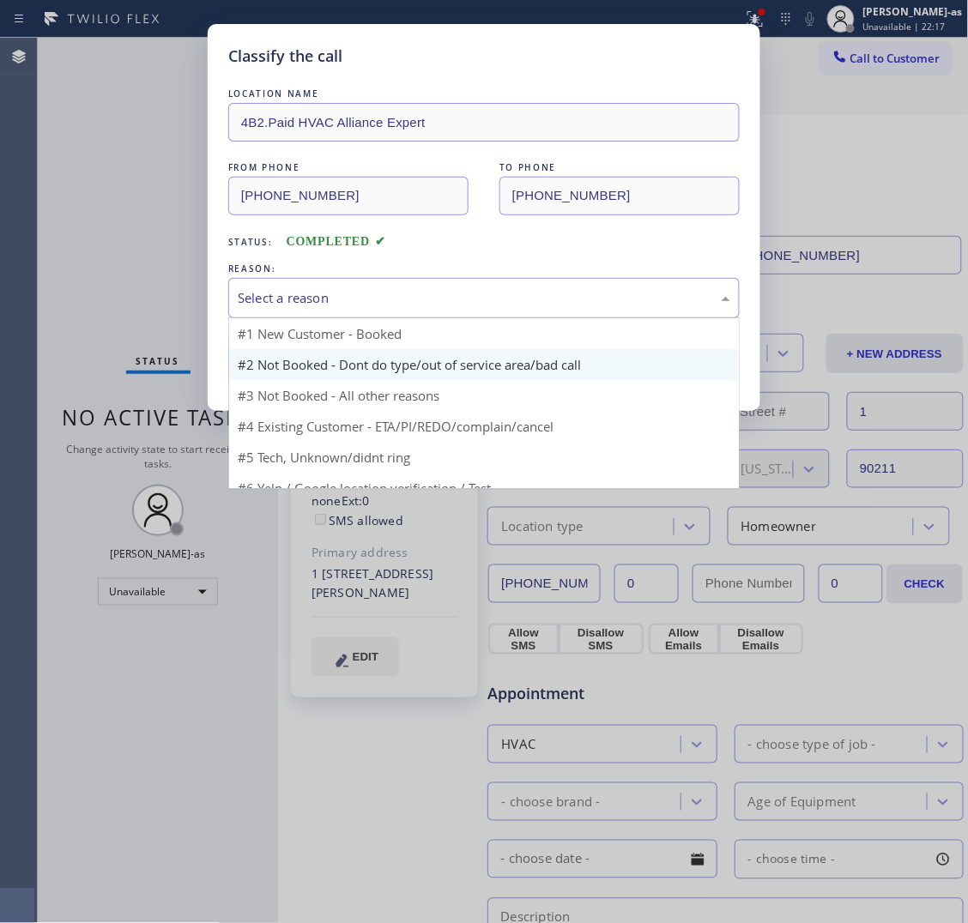
drag, startPoint x: 361, startPoint y: 296, endPoint x: 401, endPoint y: 358, distance: 73.3
click at [373, 314] on div "Select a reason" at bounding box center [483, 298] width 511 height 40
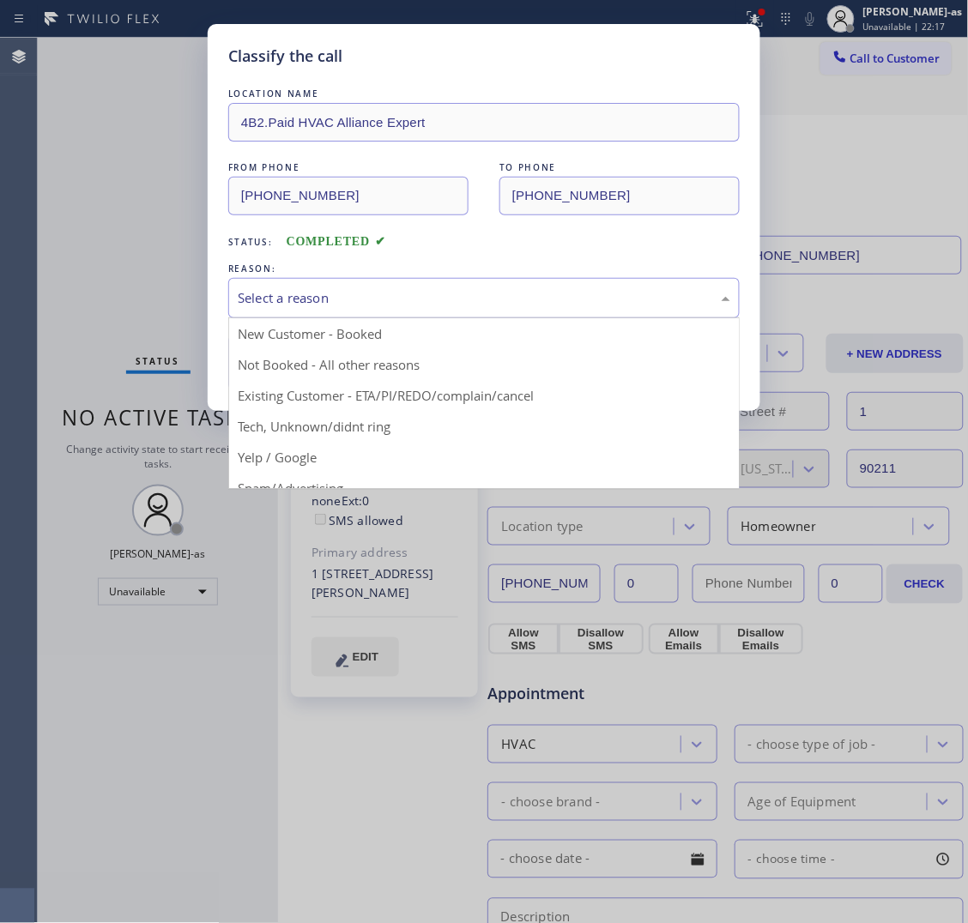
drag, startPoint x: 453, startPoint y: 401, endPoint x: 328, endPoint y: 379, distance: 127.1
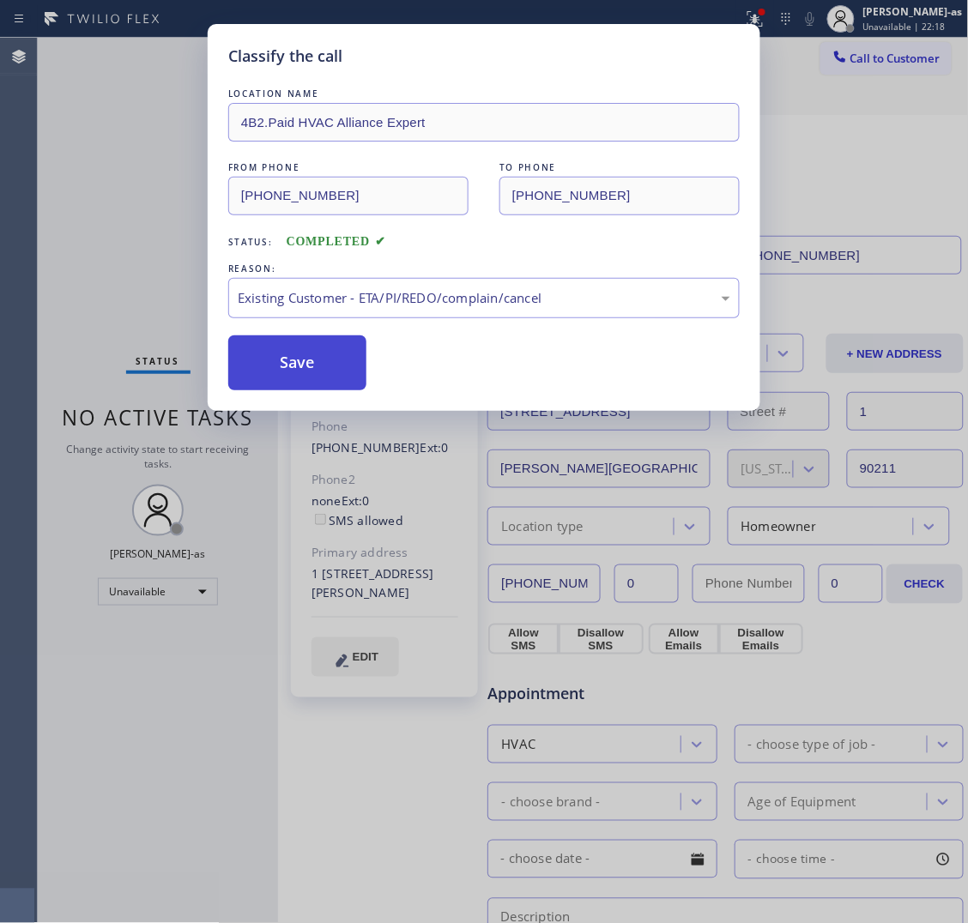
click at [309, 375] on button "Save" at bounding box center [297, 363] width 138 height 55
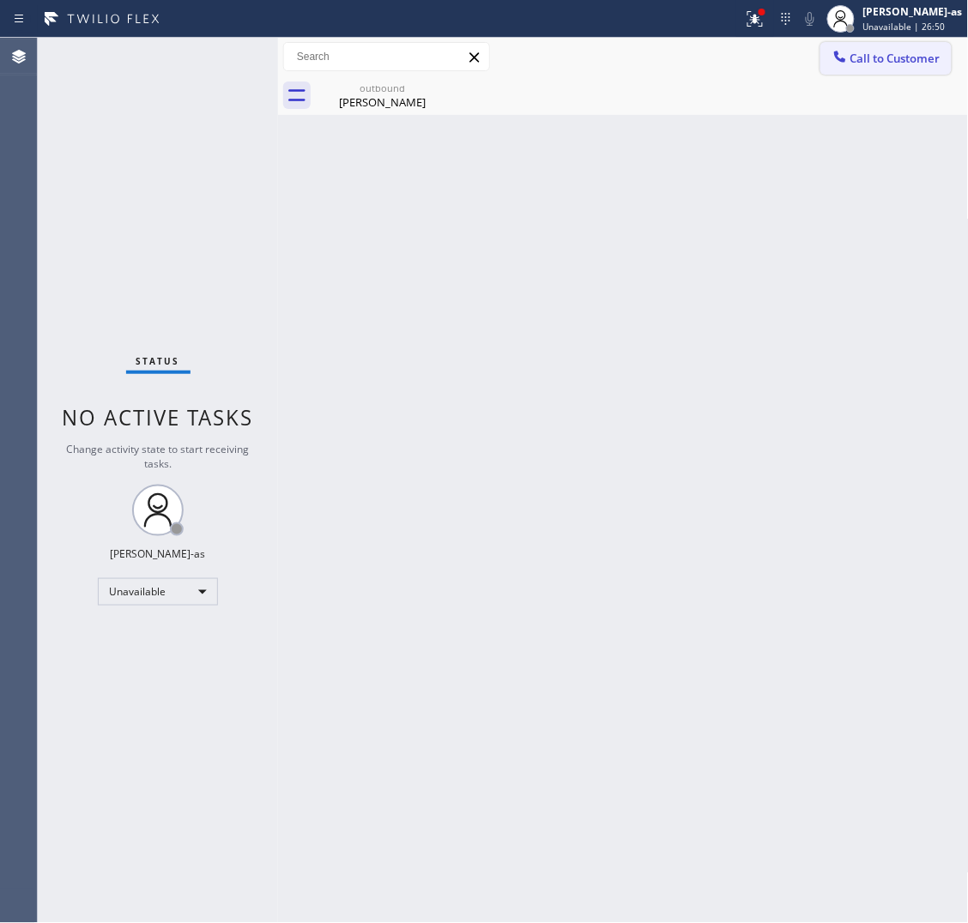
click at [856, 56] on span "Call to Customer" at bounding box center [895, 58] width 90 height 15
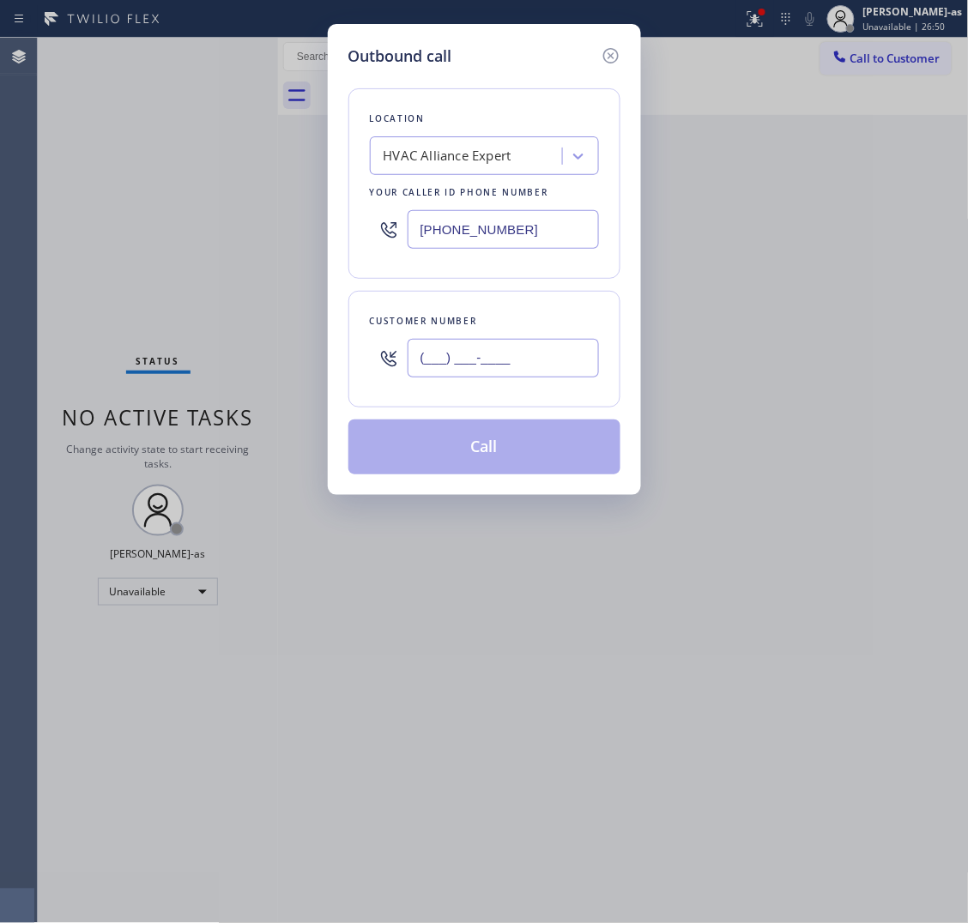
click at [502, 362] on input "(___) ___-____" at bounding box center [503, 358] width 191 height 39
paste input "323) 404-7764"
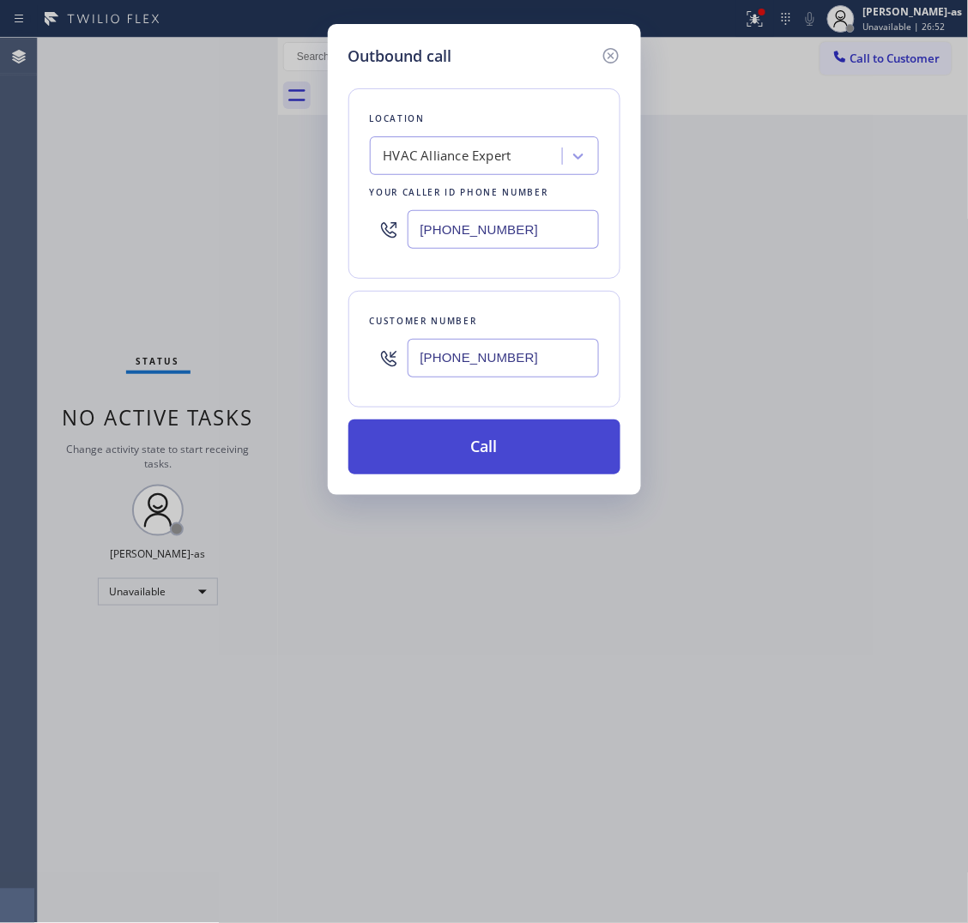
type input "[PHONE_NUMBER]"
click at [486, 459] on button "Call" at bounding box center [484, 447] width 272 height 55
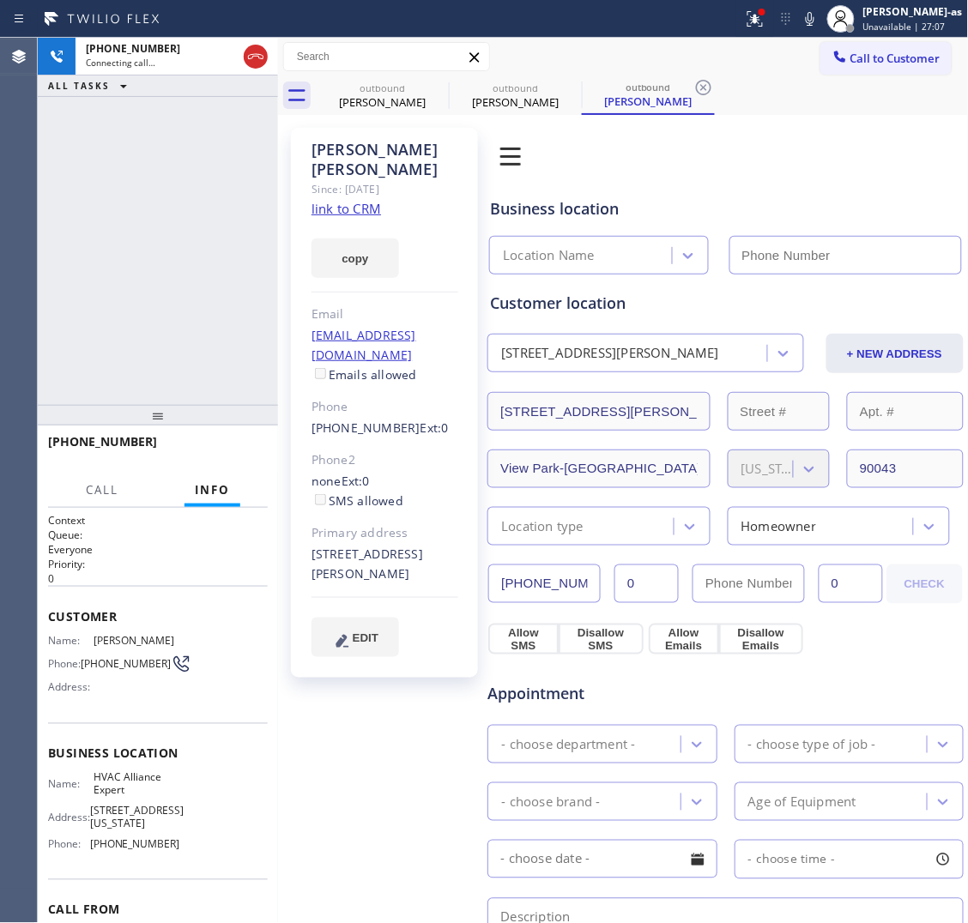
type input "[PHONE_NUMBER]"
click at [346, 104] on div "[PERSON_NAME]" at bounding box center [383, 101] width 130 height 15
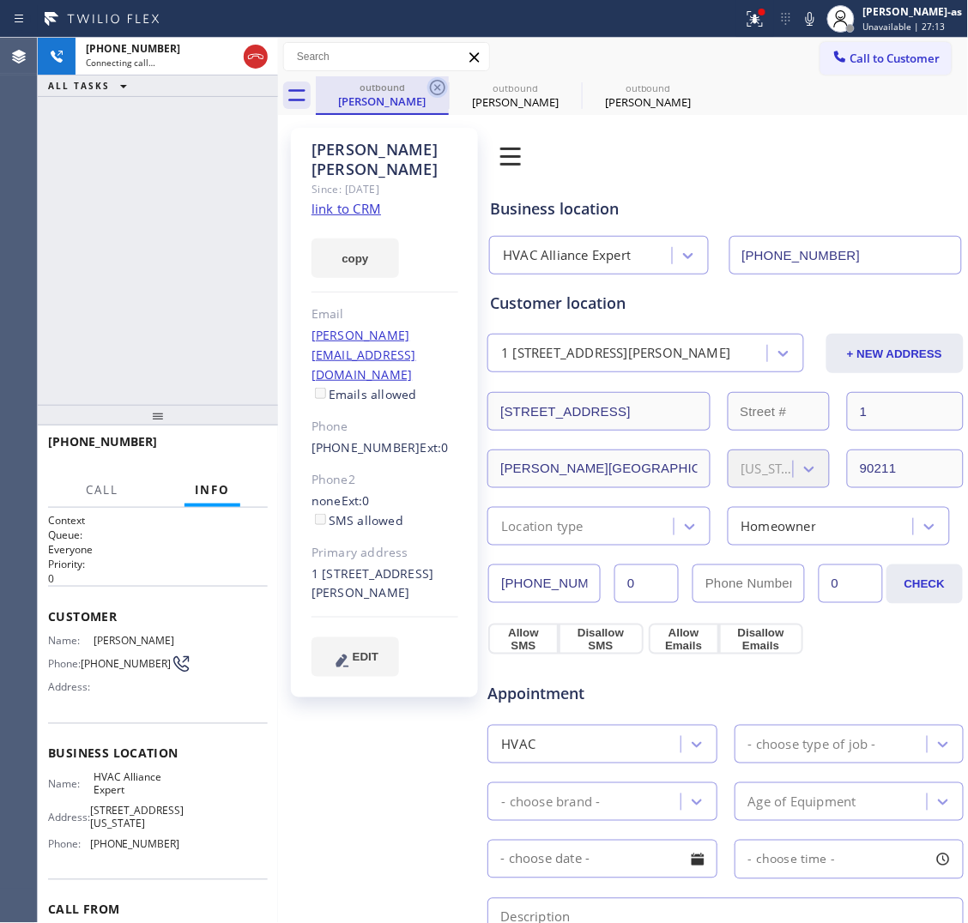
click at [432, 82] on icon at bounding box center [437, 87] width 15 height 15
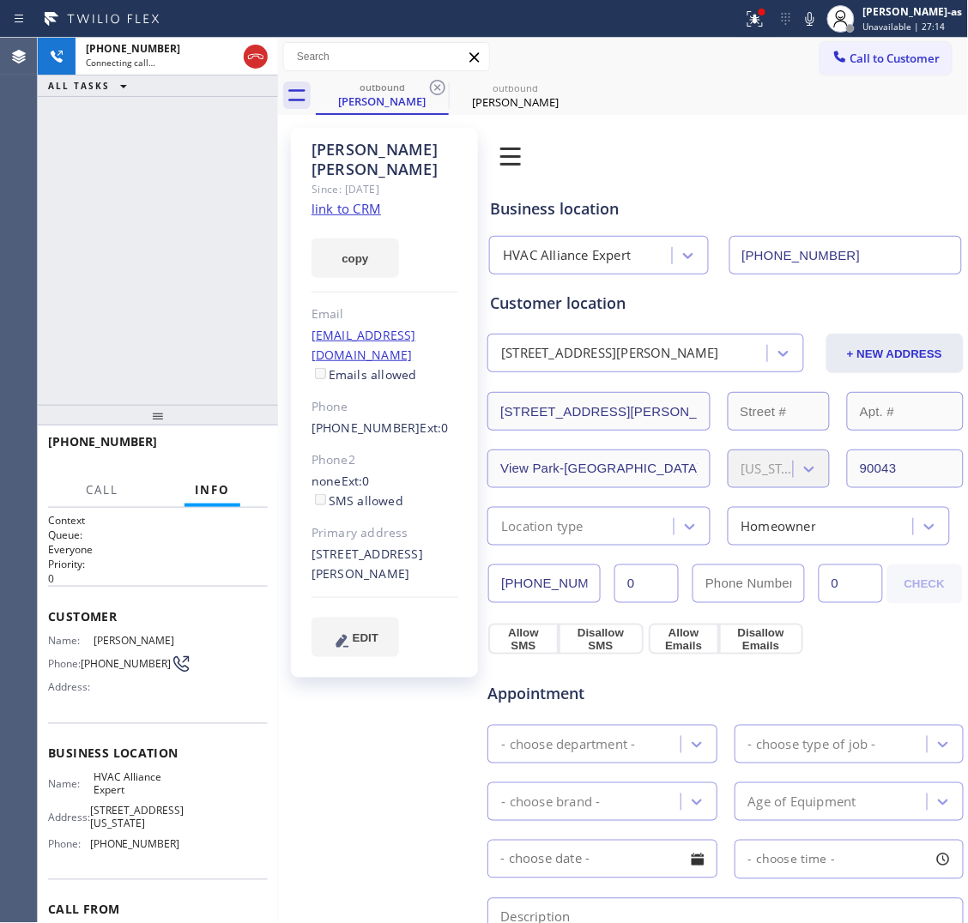
click at [432, 82] on icon at bounding box center [437, 87] width 15 height 15
click at [247, 178] on div "[PHONE_NUMBER] Connecting call… ALL TASKS ALL TASKS ACTIVE TASKS TASKS IN WRAP …" at bounding box center [158, 221] width 240 height 367
click at [233, 451] on span "HANG UP" at bounding box center [228, 450] width 52 height 12
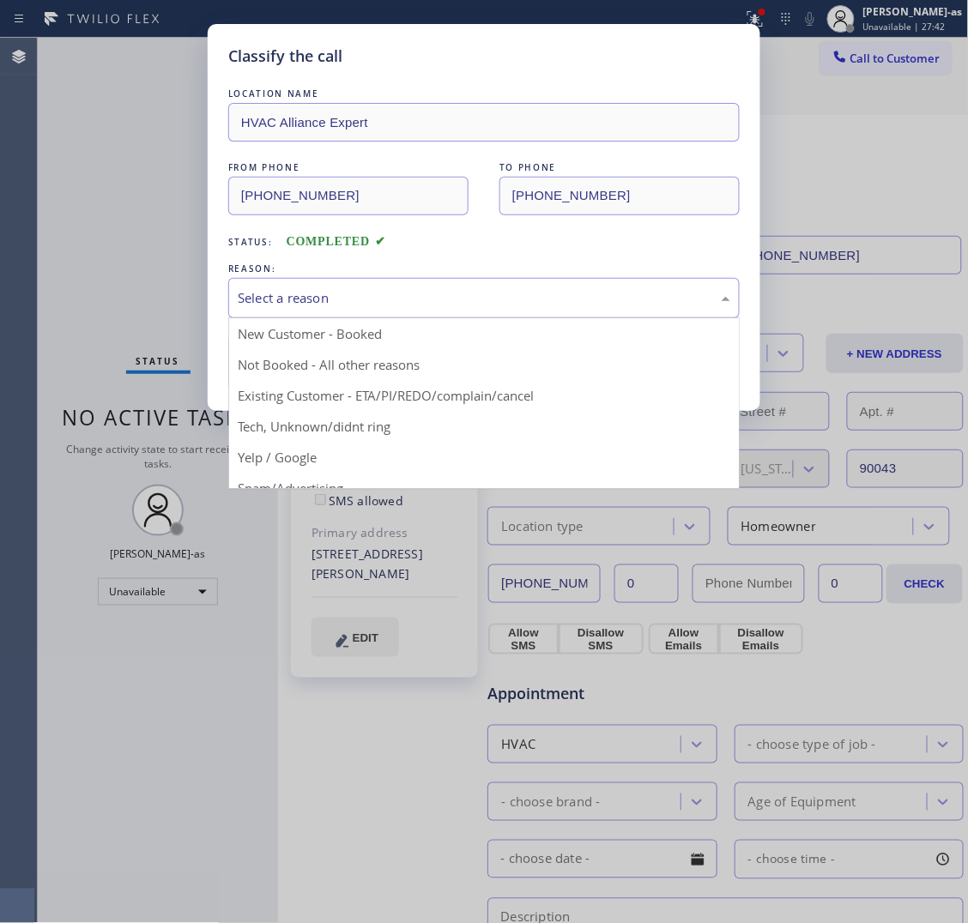
click at [259, 285] on div "Select a reason" at bounding box center [483, 298] width 511 height 40
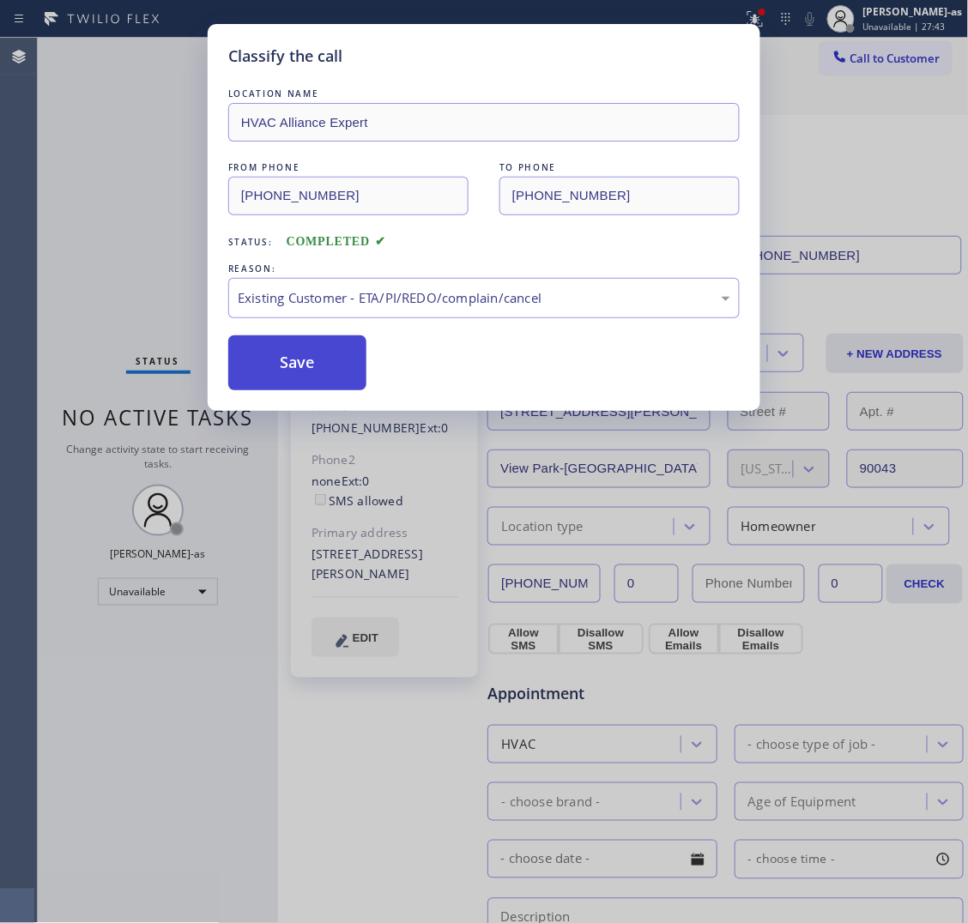
click at [288, 370] on button "Save" at bounding box center [297, 363] width 138 height 55
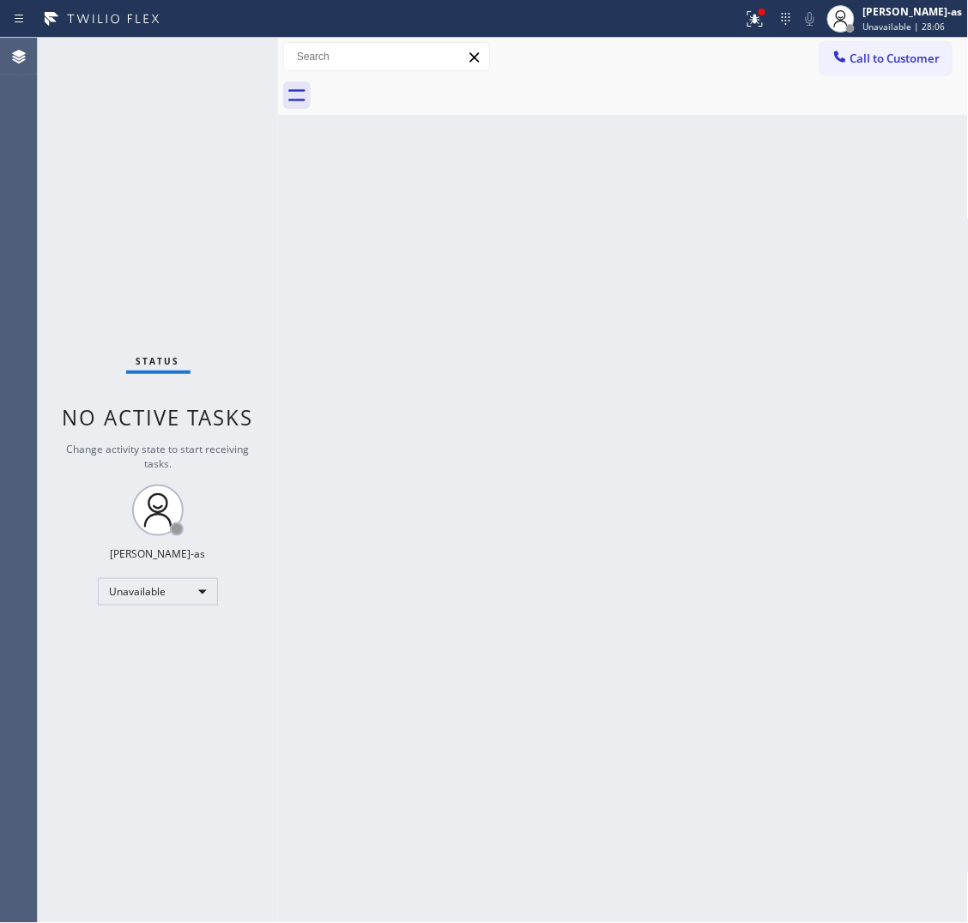
click at [629, 262] on div "Back to Dashboard Change Sender ID Customers Technicians Select a contact Outbo…" at bounding box center [623, 481] width 691 height 886
click at [869, 52] on span "Call to Customer" at bounding box center [895, 58] width 90 height 15
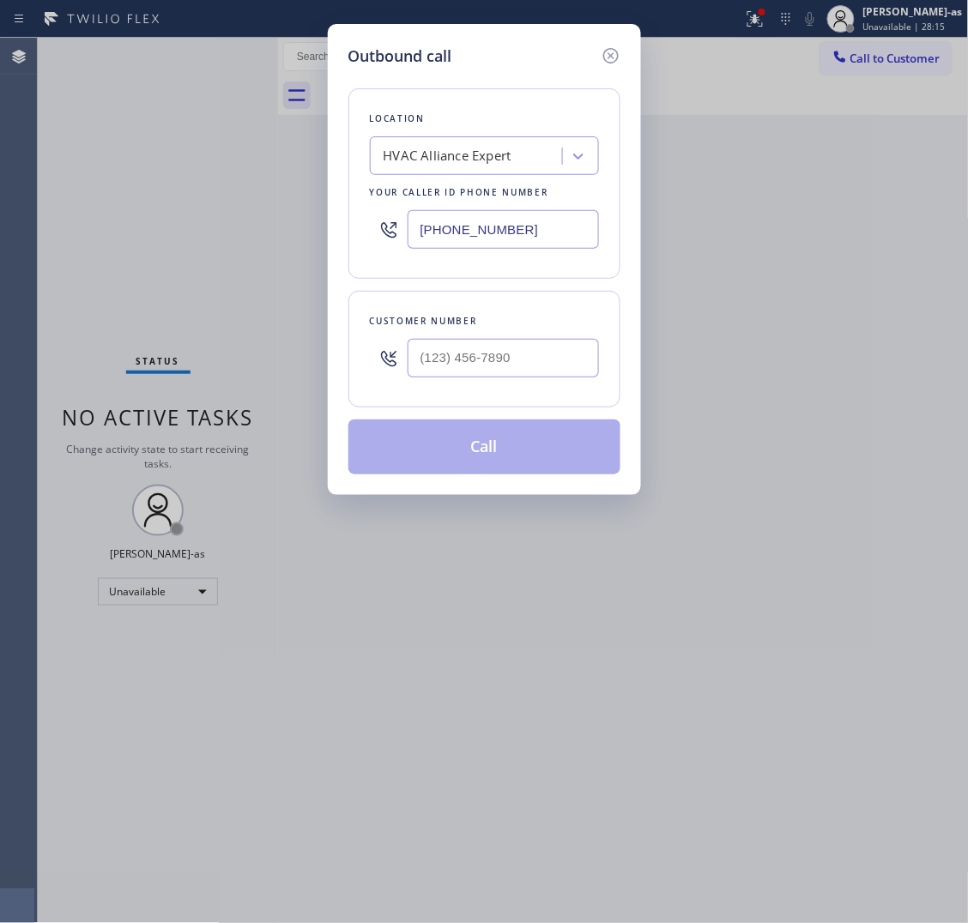
click at [526, 359] on input "text" at bounding box center [503, 358] width 191 height 39
paste input "818) 223-8626"
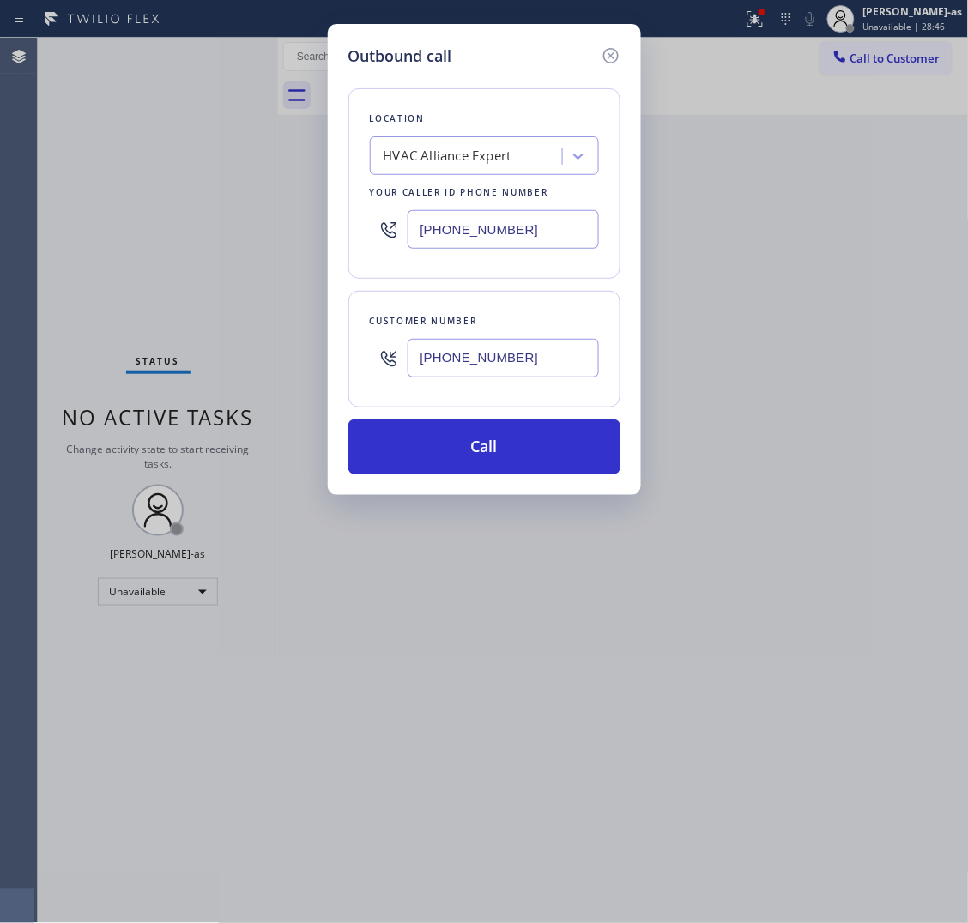
click at [545, 359] on input "[PHONE_NUMBER]" at bounding box center [503, 358] width 191 height 39
paste input "text"
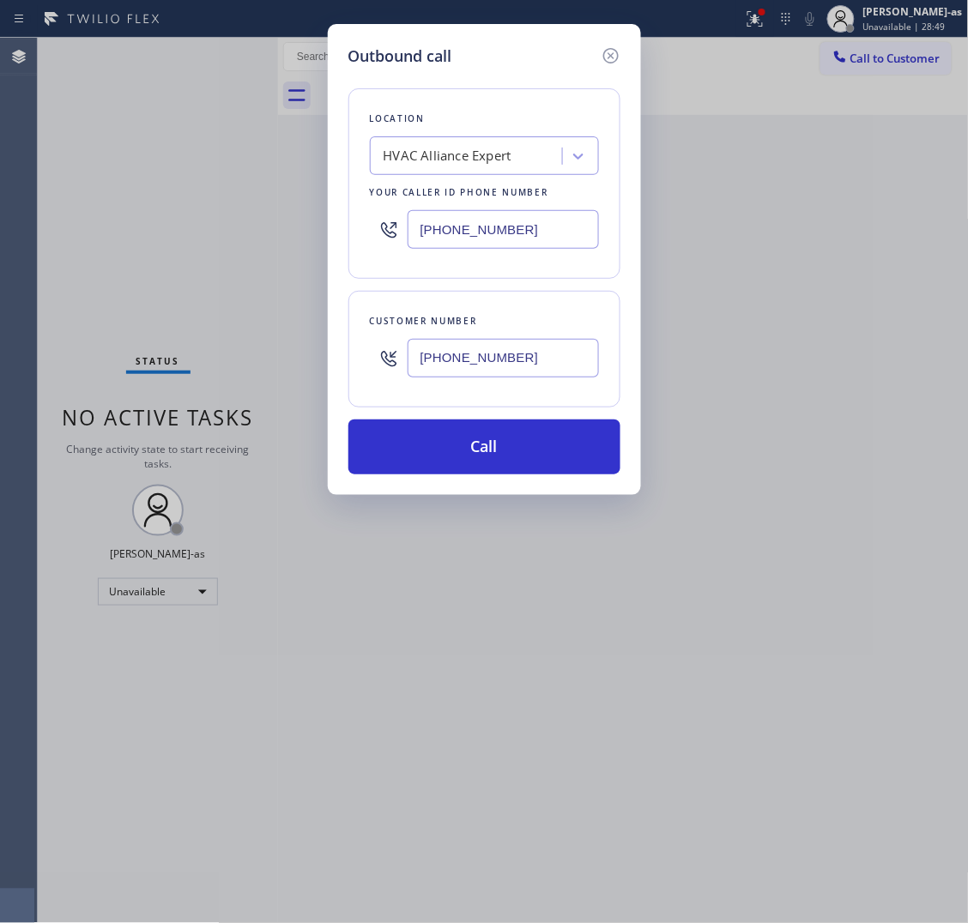
type input "[PHONE_NUMBER]"
click at [489, 232] on input "[PHONE_NUMBER]" at bounding box center [503, 229] width 191 height 39
paste input "731-4952"
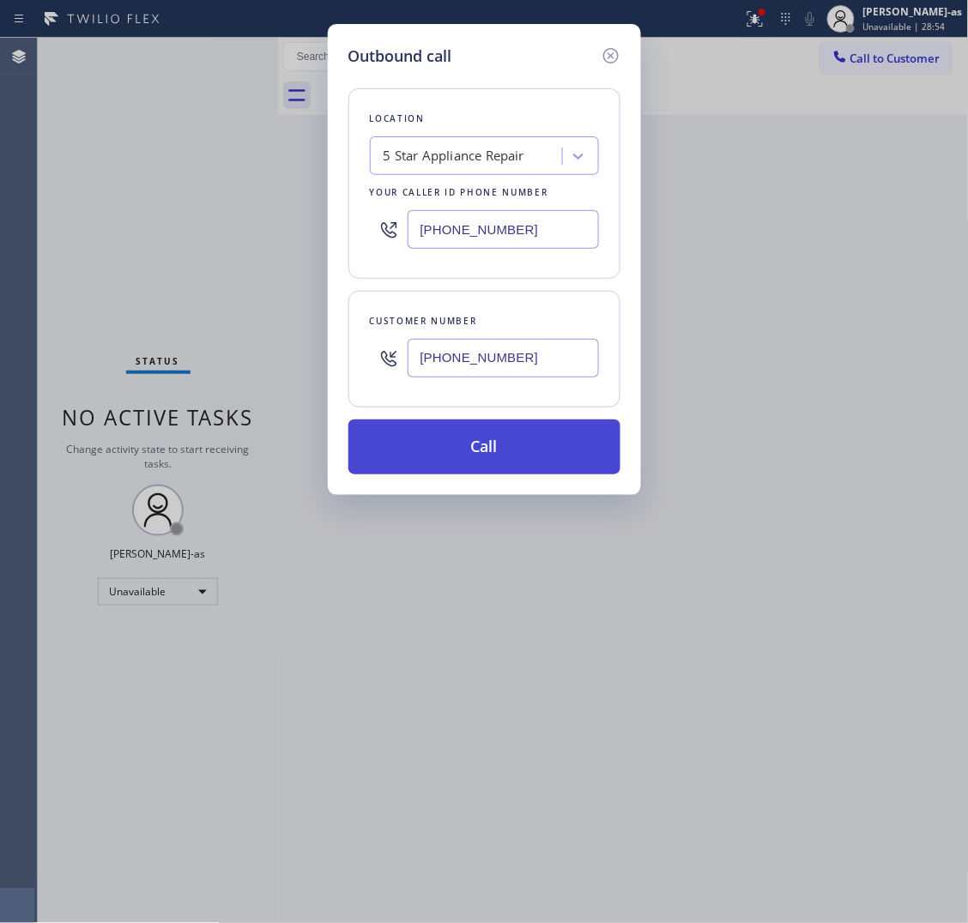
type input "[PHONE_NUMBER]"
click at [539, 445] on button "Call" at bounding box center [484, 447] width 272 height 55
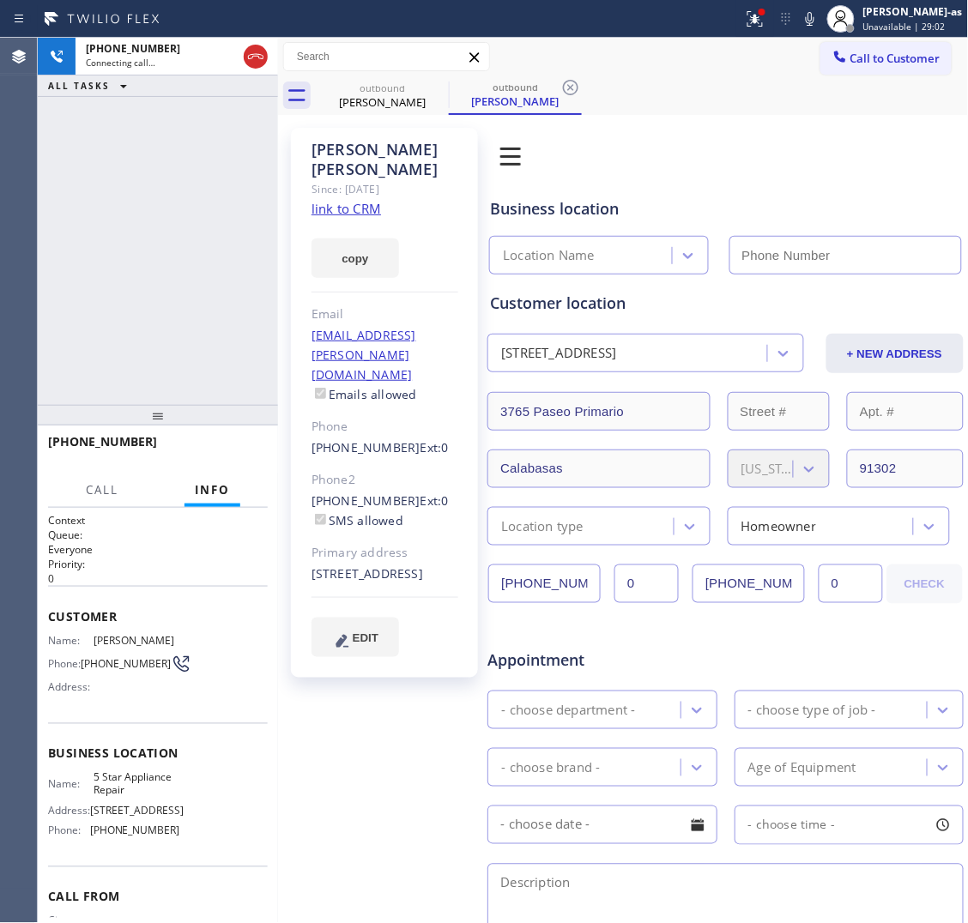
type input "[PHONE_NUMBER]"
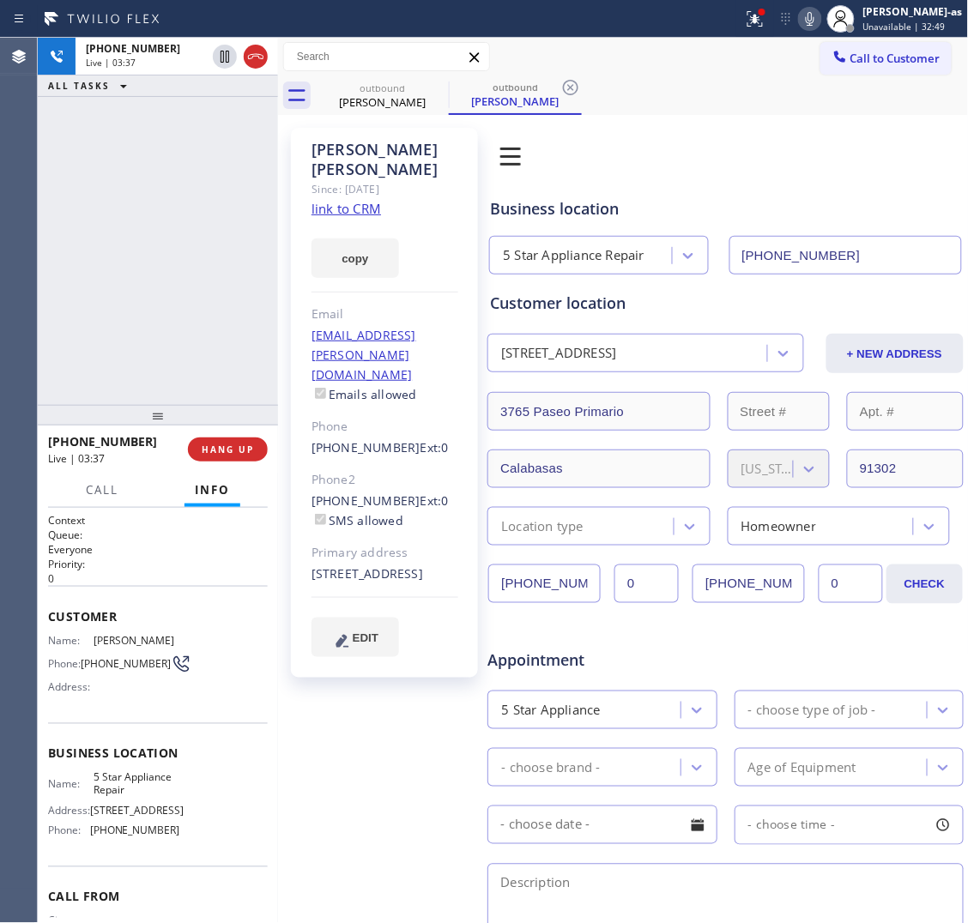
click at [820, 15] on icon at bounding box center [810, 19] width 21 height 21
click at [820, 19] on icon at bounding box center [810, 19] width 21 height 21
click at [253, 63] on icon at bounding box center [255, 56] width 21 height 21
drag, startPoint x: 112, startPoint y: 275, endPoint x: 144, endPoint y: 294, distance: 37.3
click at [121, 279] on div "[PHONE_NUMBER] Live | 05:34 ALL TASKS ALL TASKS ACTIVE TASKS TASKS IN WRAP UP" at bounding box center [158, 221] width 240 height 367
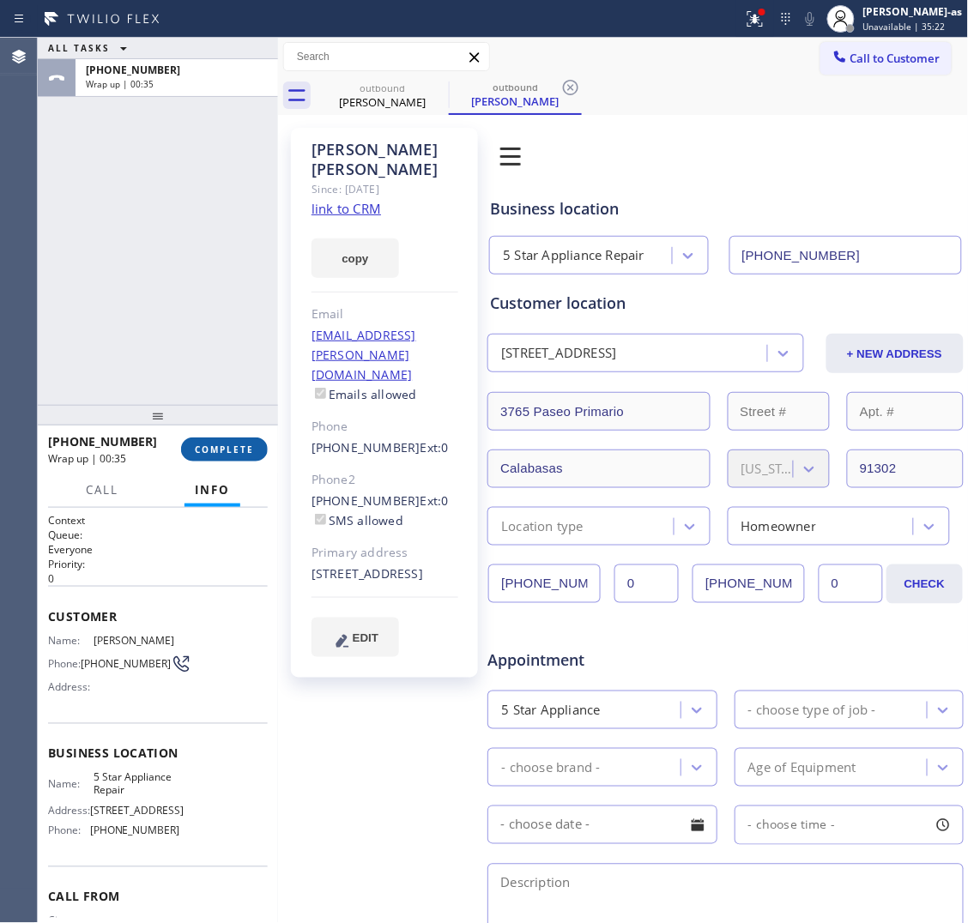
click at [233, 451] on span "COMPLETE" at bounding box center [224, 450] width 59 height 12
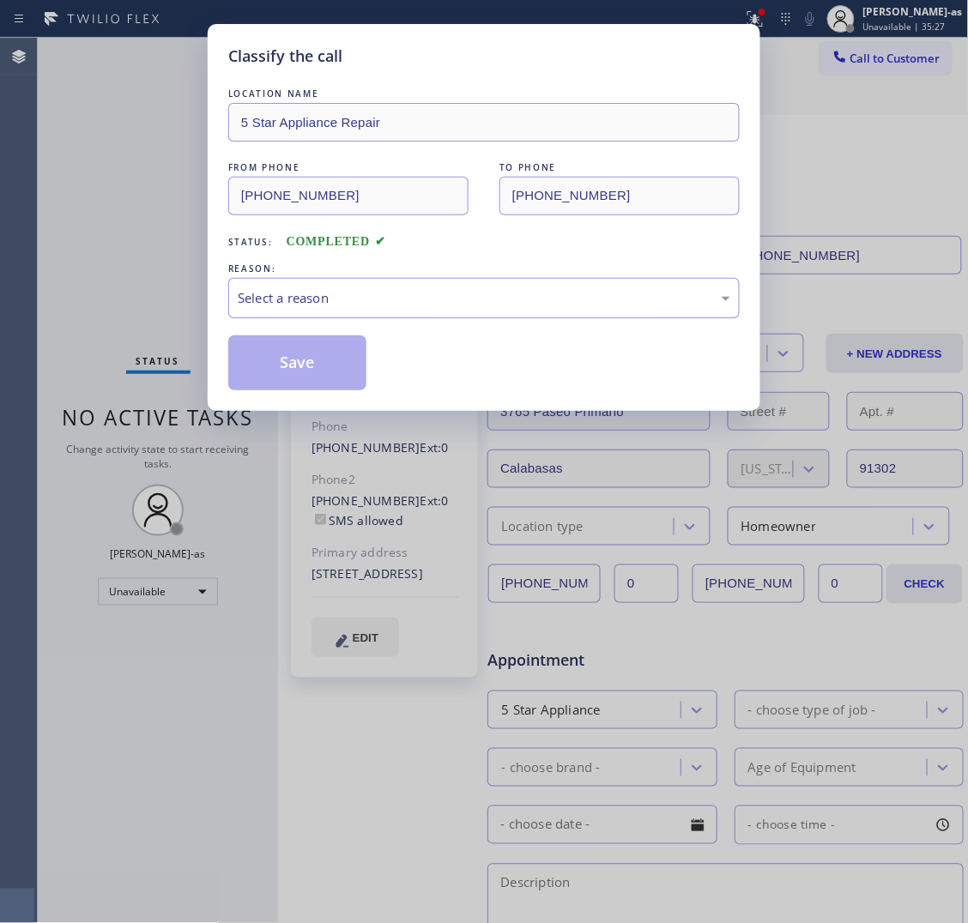
click at [342, 294] on div "Select a reason" at bounding box center [484, 298] width 493 height 20
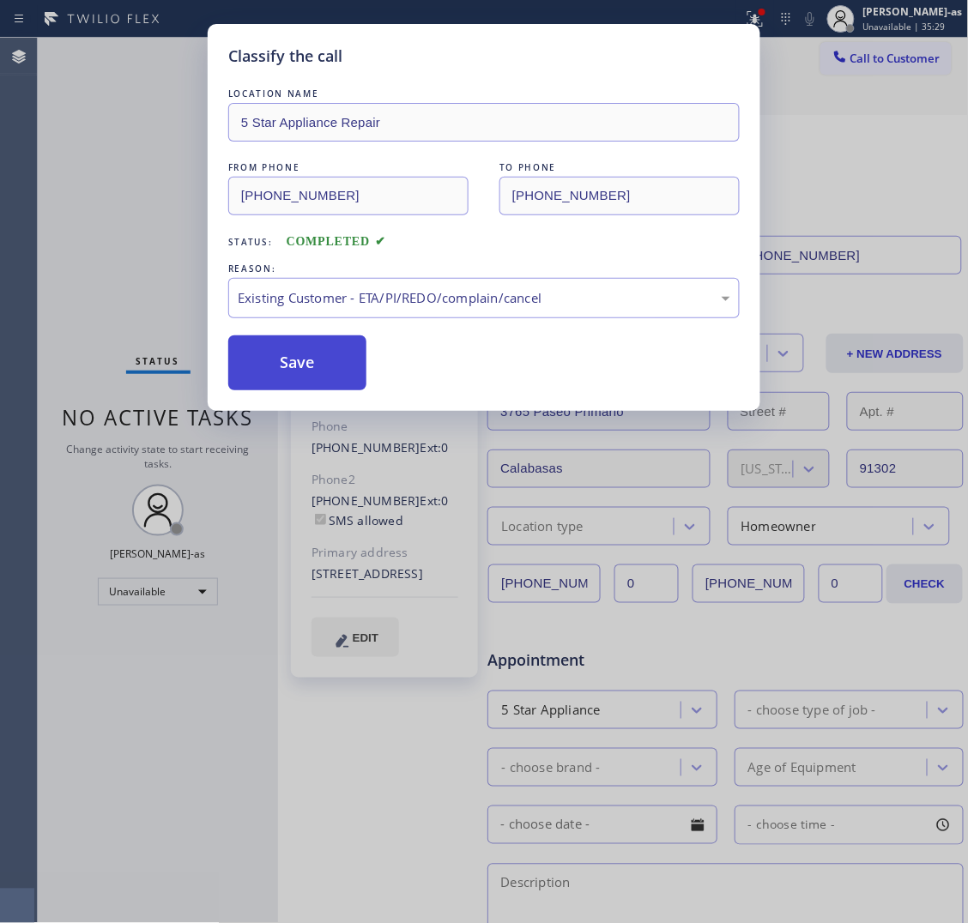
click at [294, 366] on button "Save" at bounding box center [297, 363] width 138 height 55
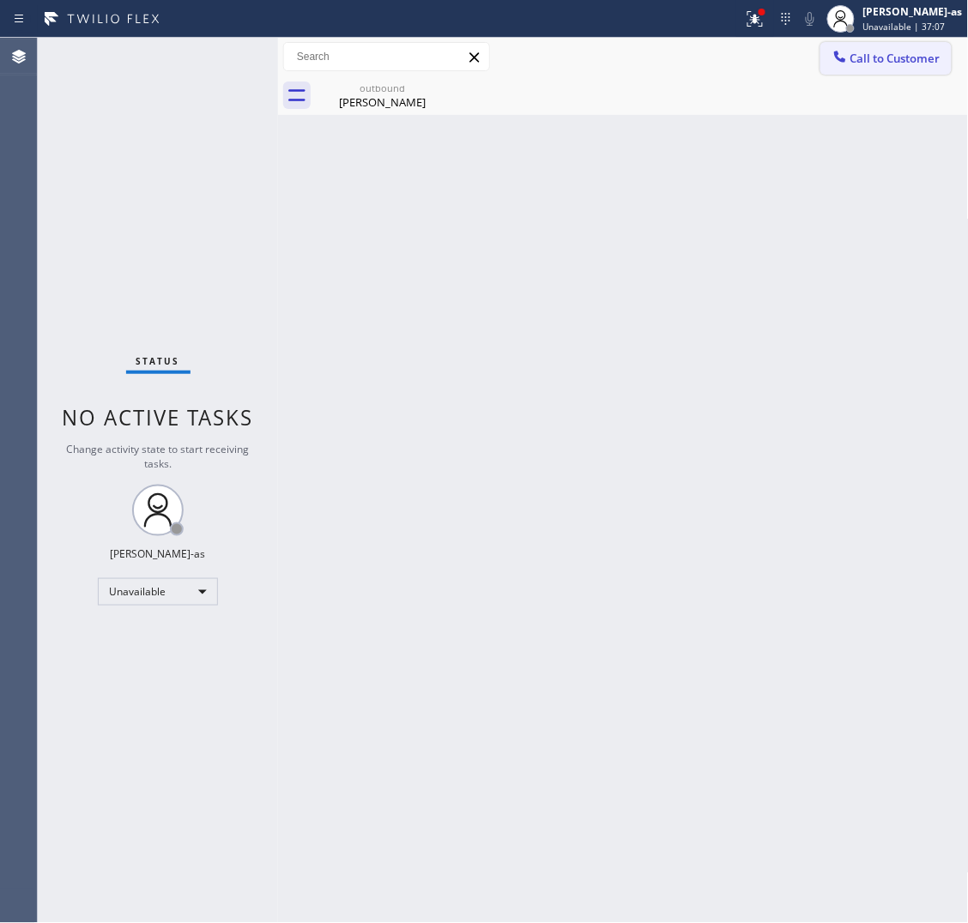
click at [898, 63] on span "Call to Customer" at bounding box center [895, 58] width 90 height 15
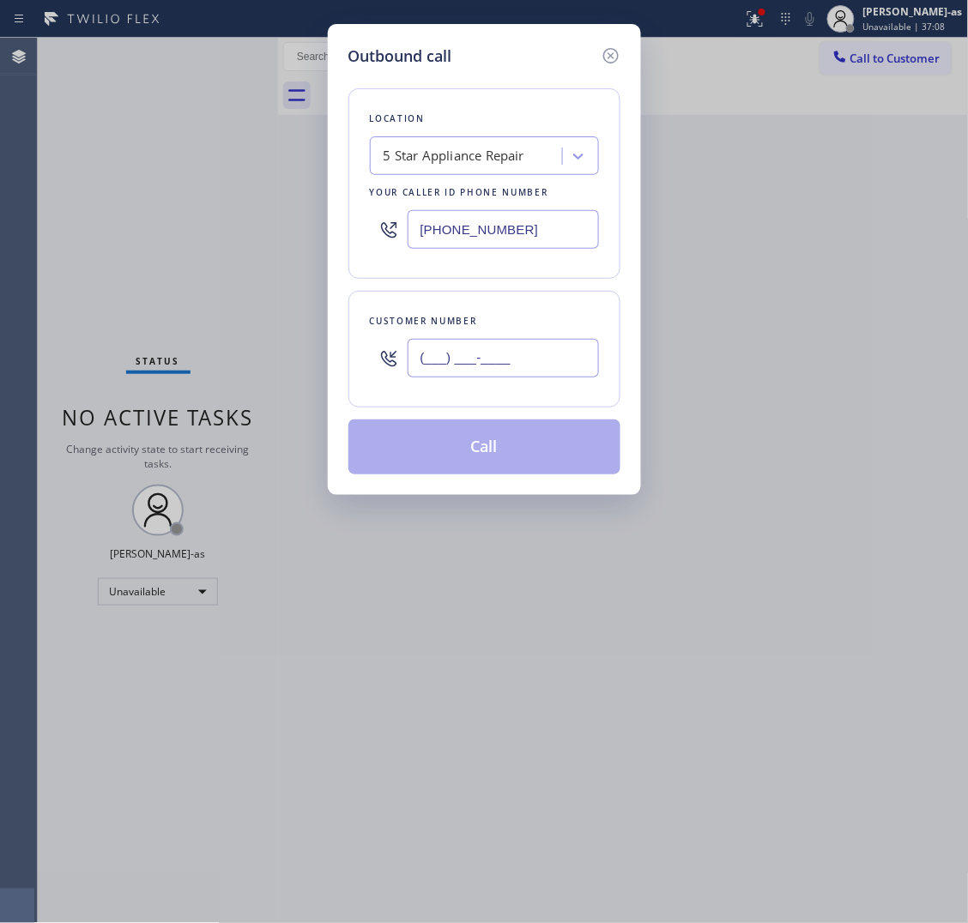
click at [537, 363] on input "(___) ___-____" at bounding box center [503, 358] width 191 height 39
paste input "415) 637-6693"
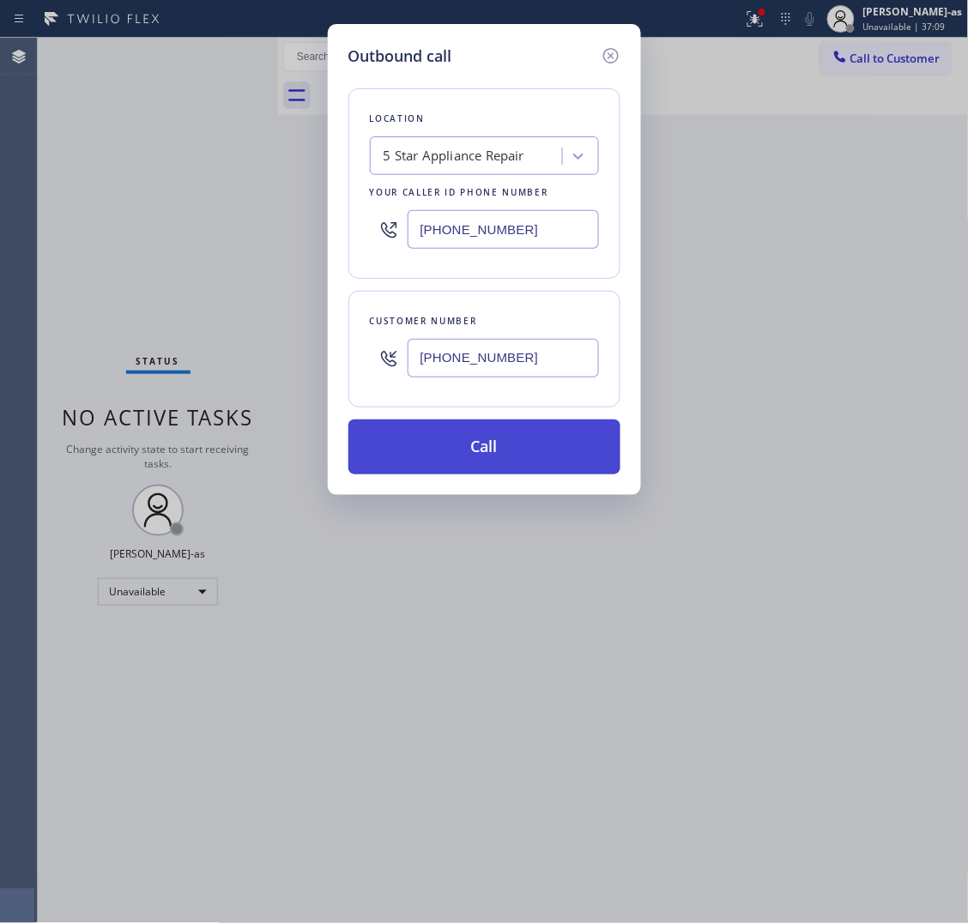
type input "[PHONE_NUMBER]"
click at [522, 452] on button "Call" at bounding box center [484, 447] width 272 height 55
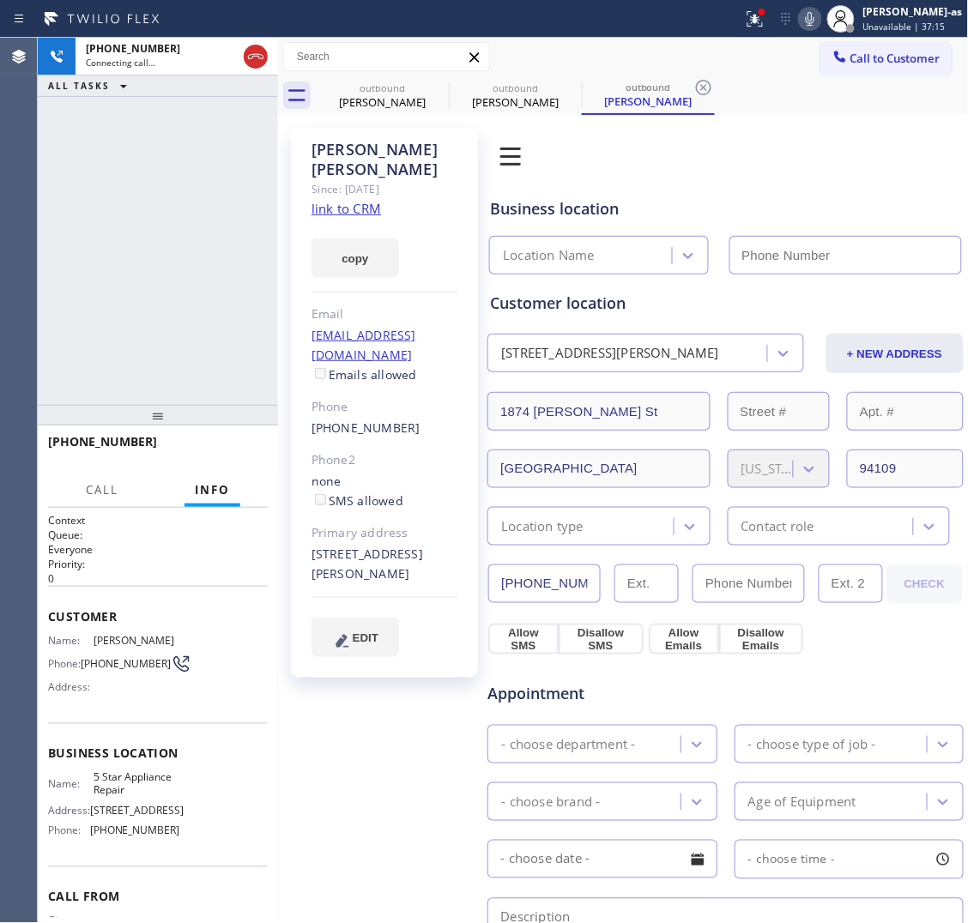
type input "[PHONE_NUMBER]"
click at [223, 452] on span "HANG UP" at bounding box center [228, 450] width 52 height 12
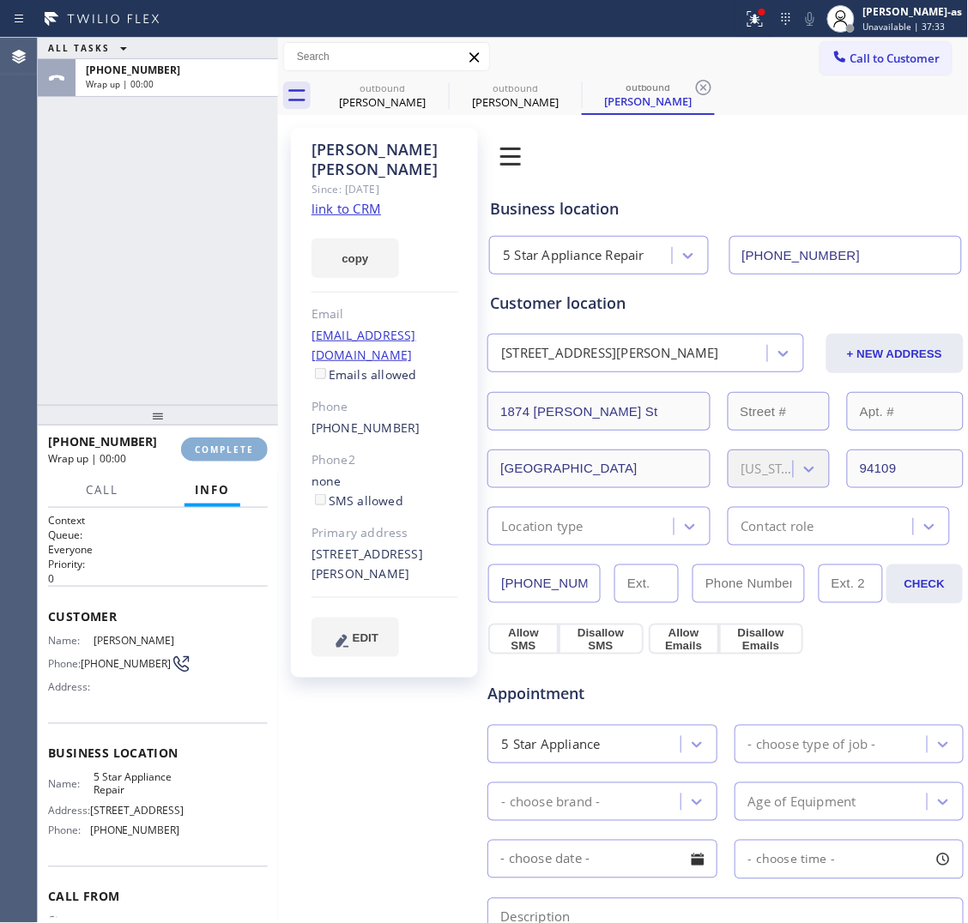
click at [223, 451] on span "COMPLETE" at bounding box center [224, 450] width 59 height 12
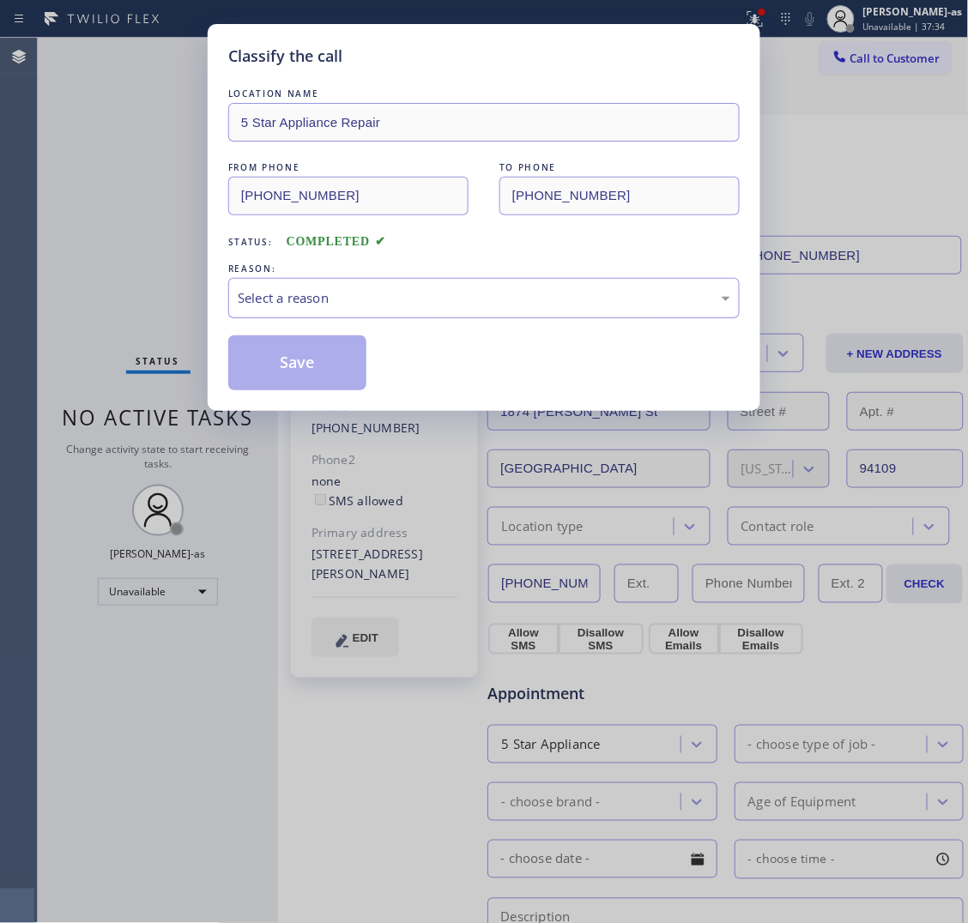
click at [348, 290] on div "Select a reason" at bounding box center [484, 298] width 493 height 20
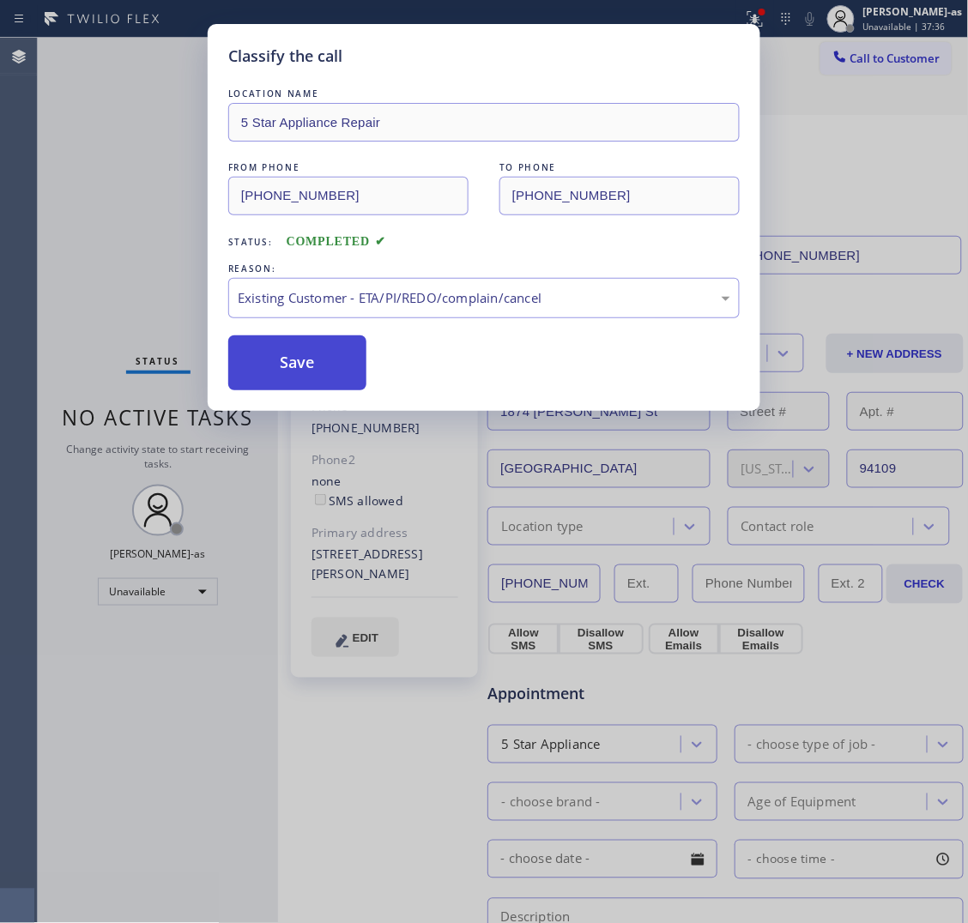
click at [333, 341] on button "Save" at bounding box center [297, 363] width 138 height 55
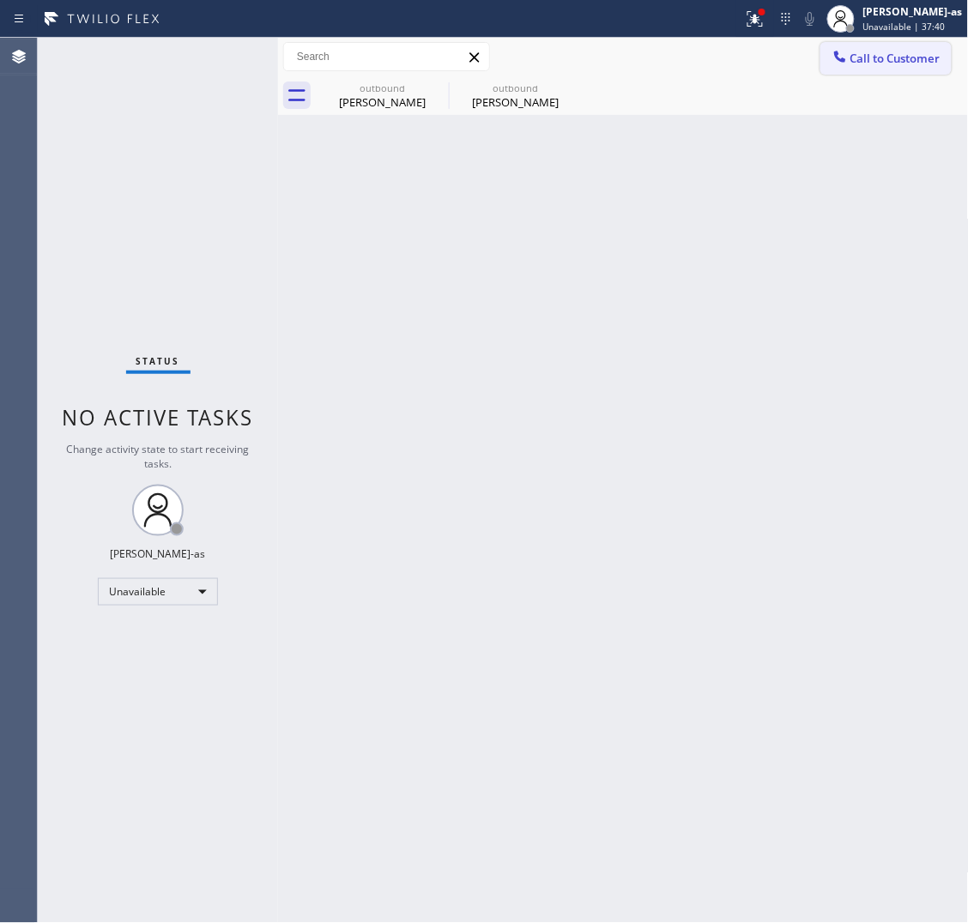
click at [855, 54] on span "Call to Customer" at bounding box center [895, 58] width 90 height 15
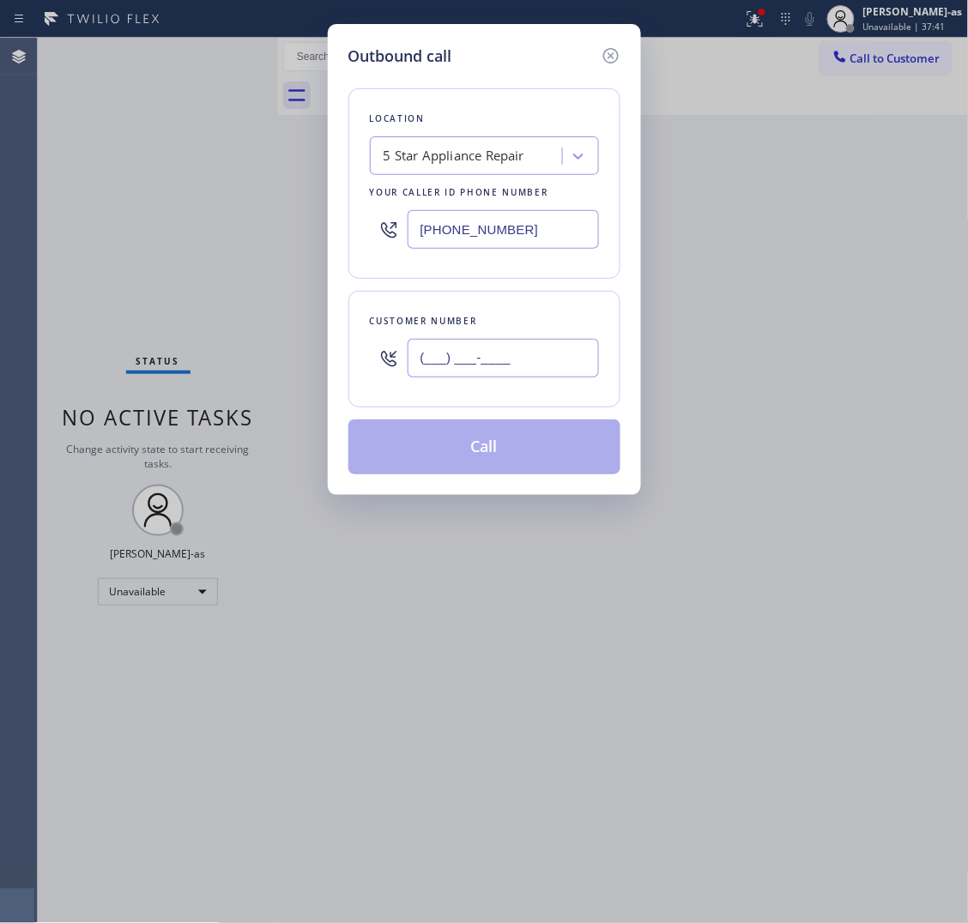
click at [538, 358] on input "(___) ___-____" at bounding box center [503, 358] width 191 height 39
paste input "360) 510-3604"
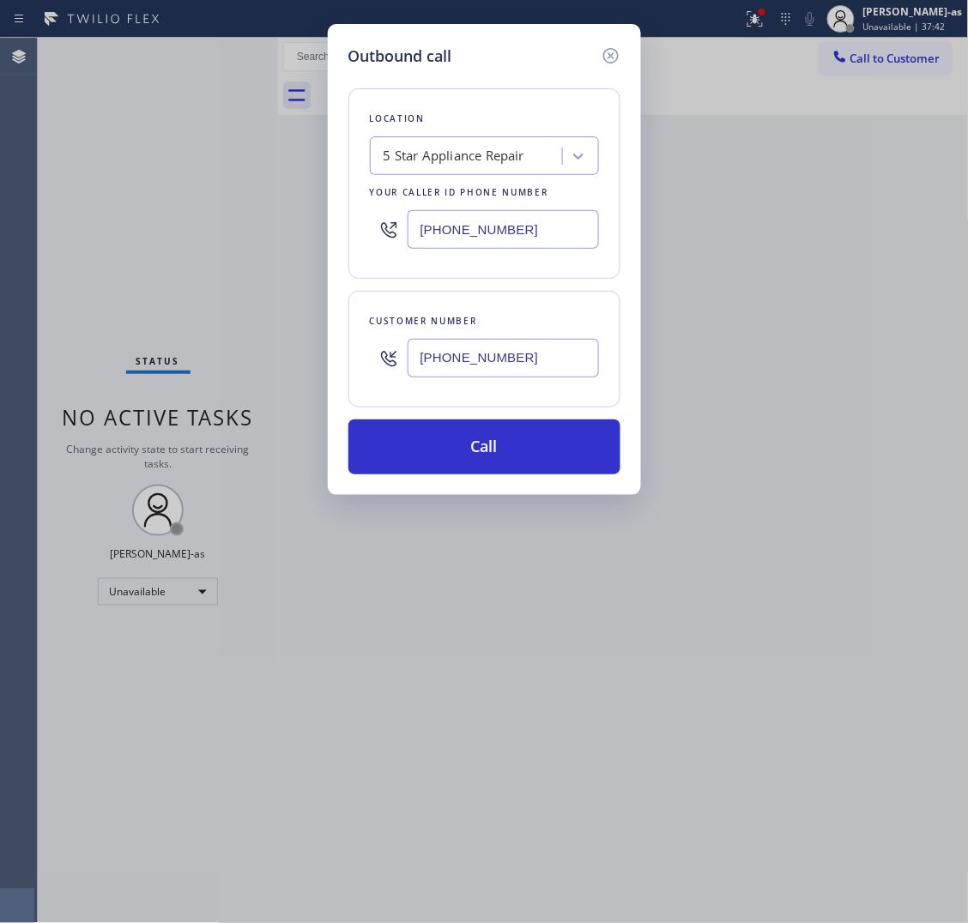
type input "[PHONE_NUMBER]"
click at [550, 210] on input "[PHONE_NUMBER]" at bounding box center [503, 229] width 191 height 39
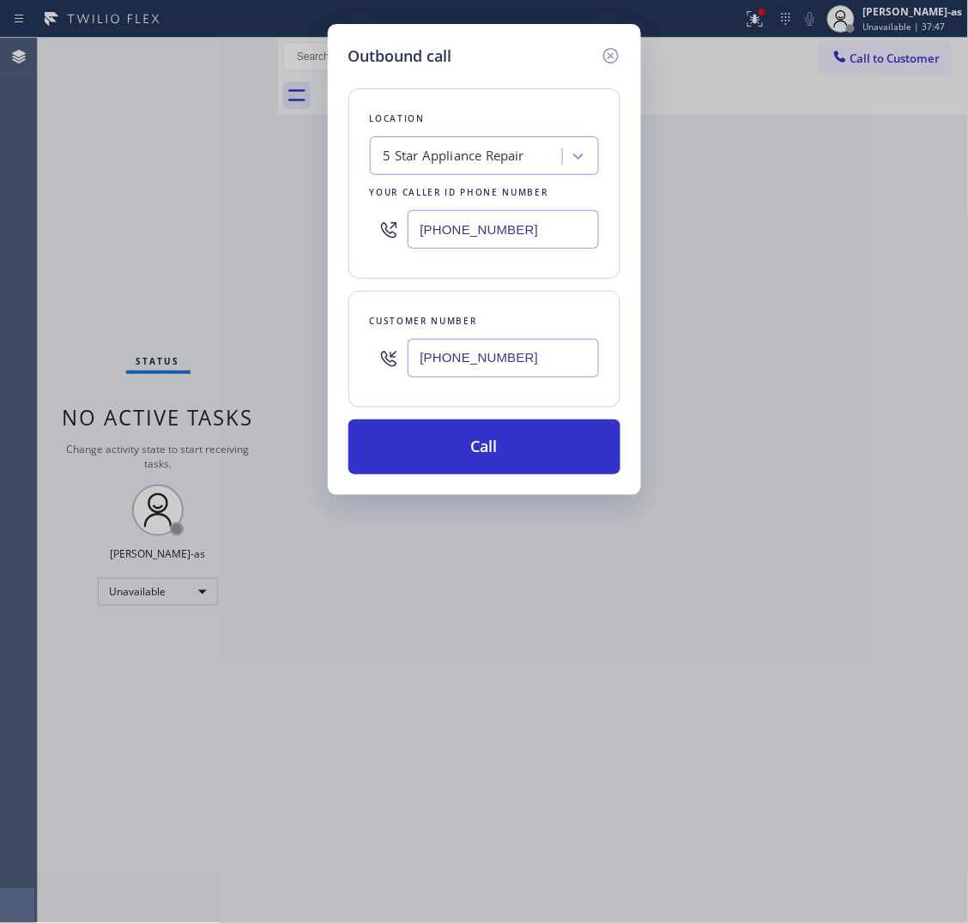
click at [556, 230] on input "[PHONE_NUMBER]" at bounding box center [503, 229] width 191 height 39
click at [546, 275] on div "Location 5 Star Appliance Repair Your caller id phone number [PHONE_NUMBER]" at bounding box center [484, 183] width 272 height 191
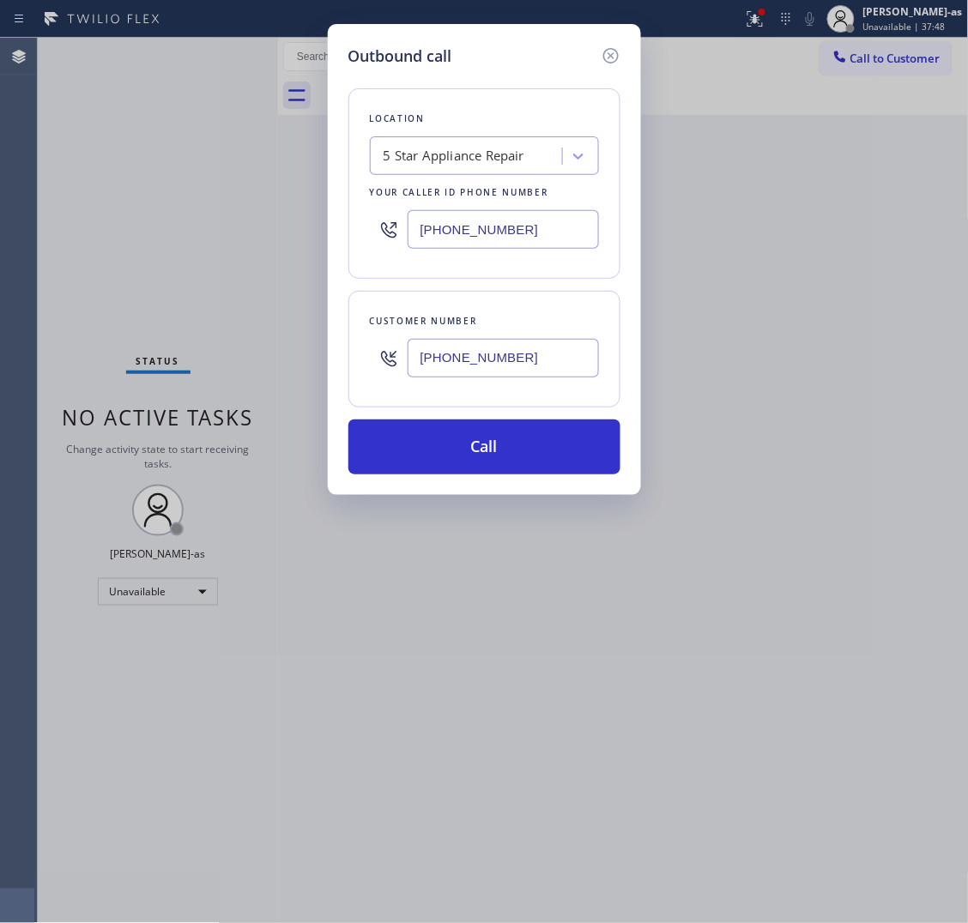
click at [546, 234] on input "[PHONE_NUMBER]" at bounding box center [503, 229] width 191 height 39
paste input "360) 510-3604"
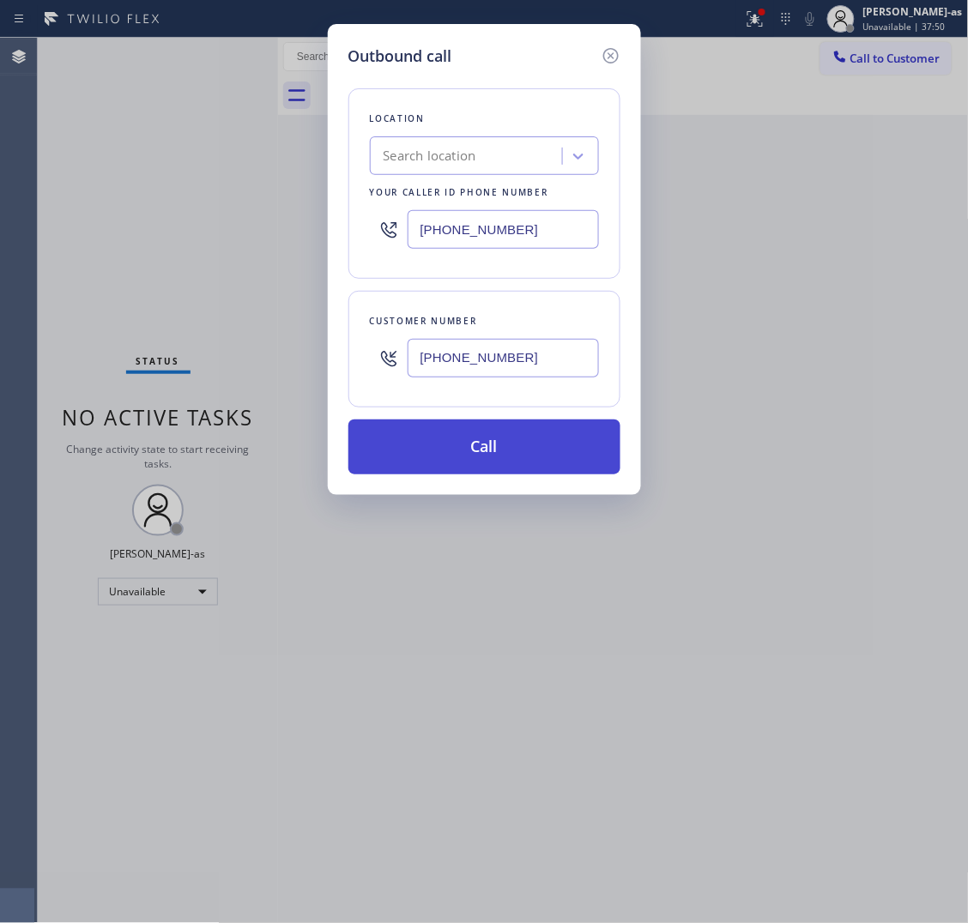
click at [457, 457] on button "Call" at bounding box center [484, 447] width 272 height 55
type input "[PHONE_NUMBER]"
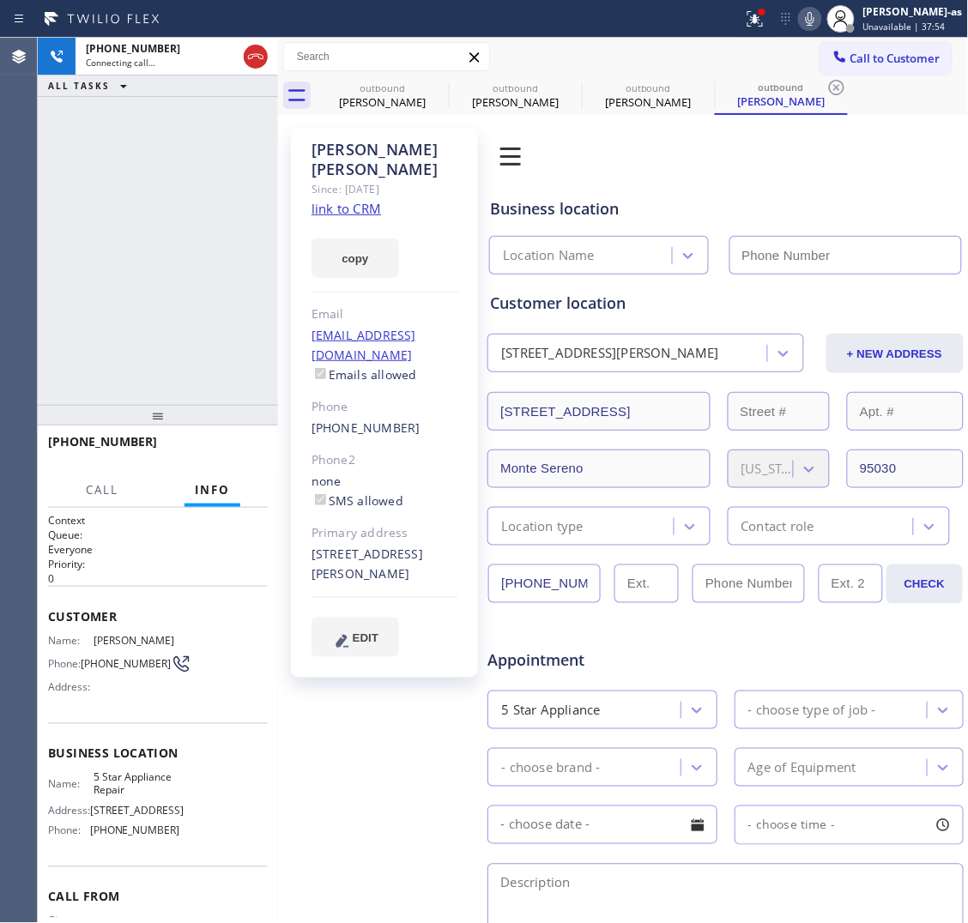
type input "[PHONE_NUMBER]"
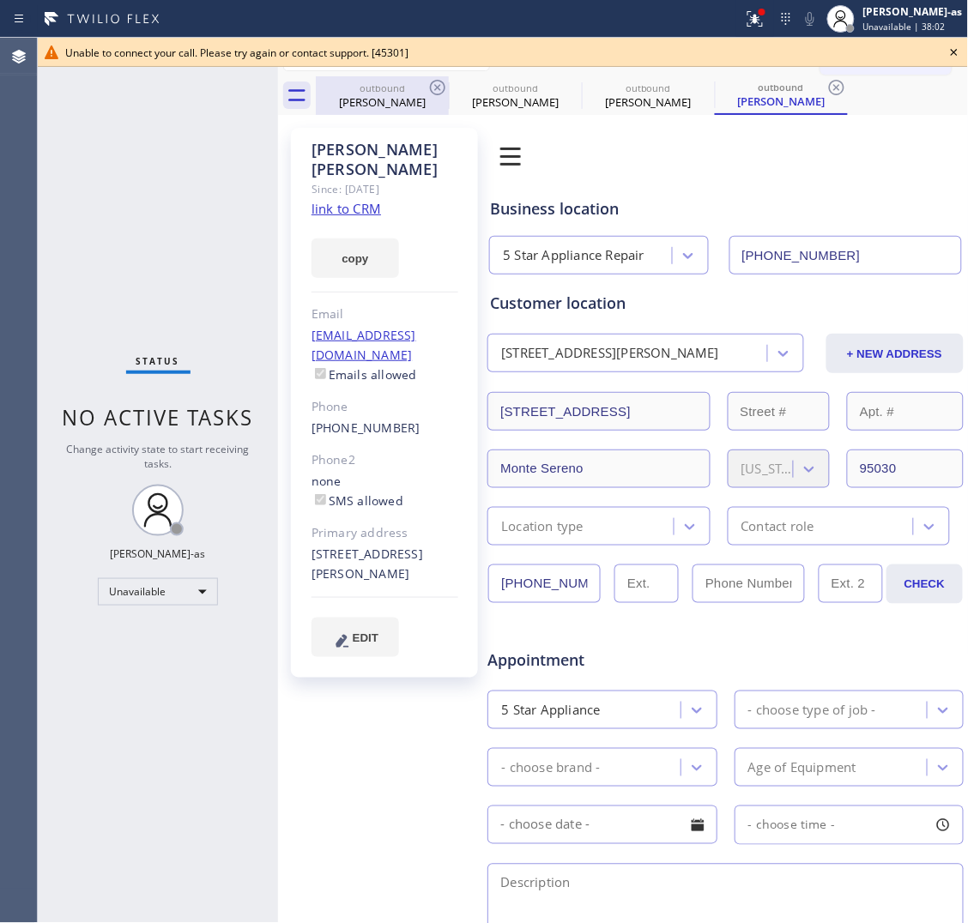
click at [370, 112] on div "outbound [PERSON_NAME]" at bounding box center [383, 95] width 130 height 39
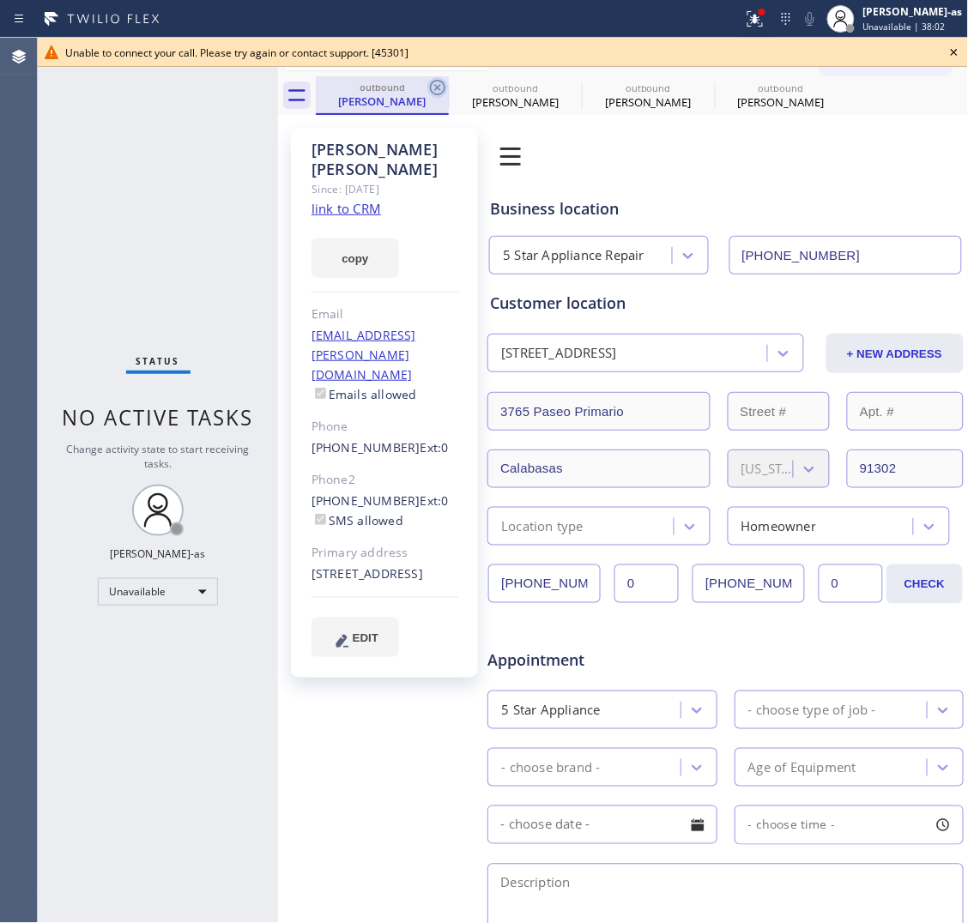
click at [431, 88] on icon at bounding box center [437, 87] width 15 height 15
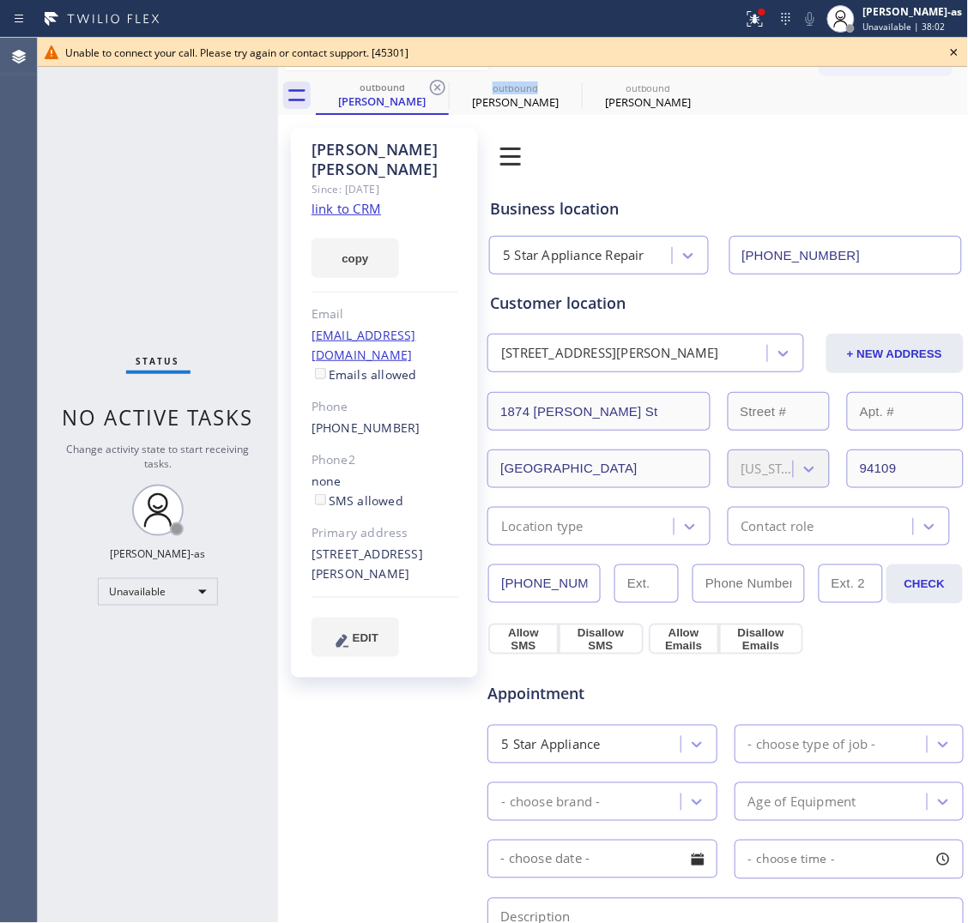
click at [431, 88] on icon at bounding box center [437, 87] width 15 height 15
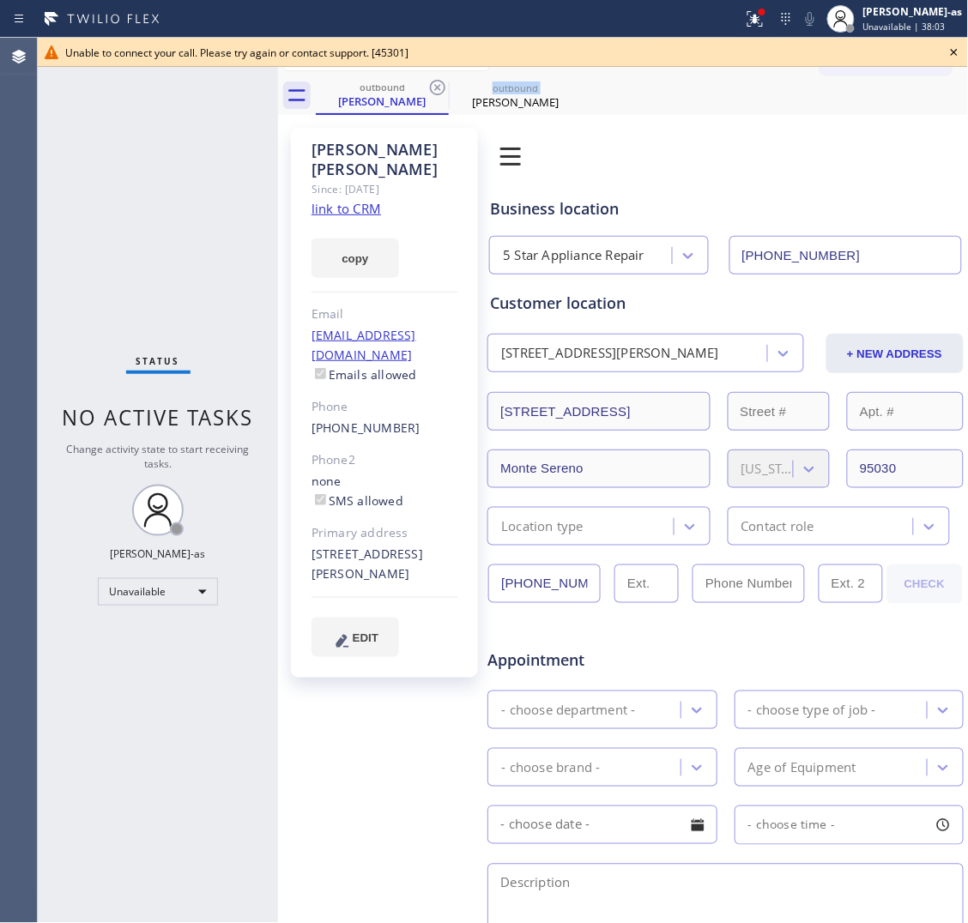
click at [431, 88] on icon at bounding box center [437, 87] width 15 height 15
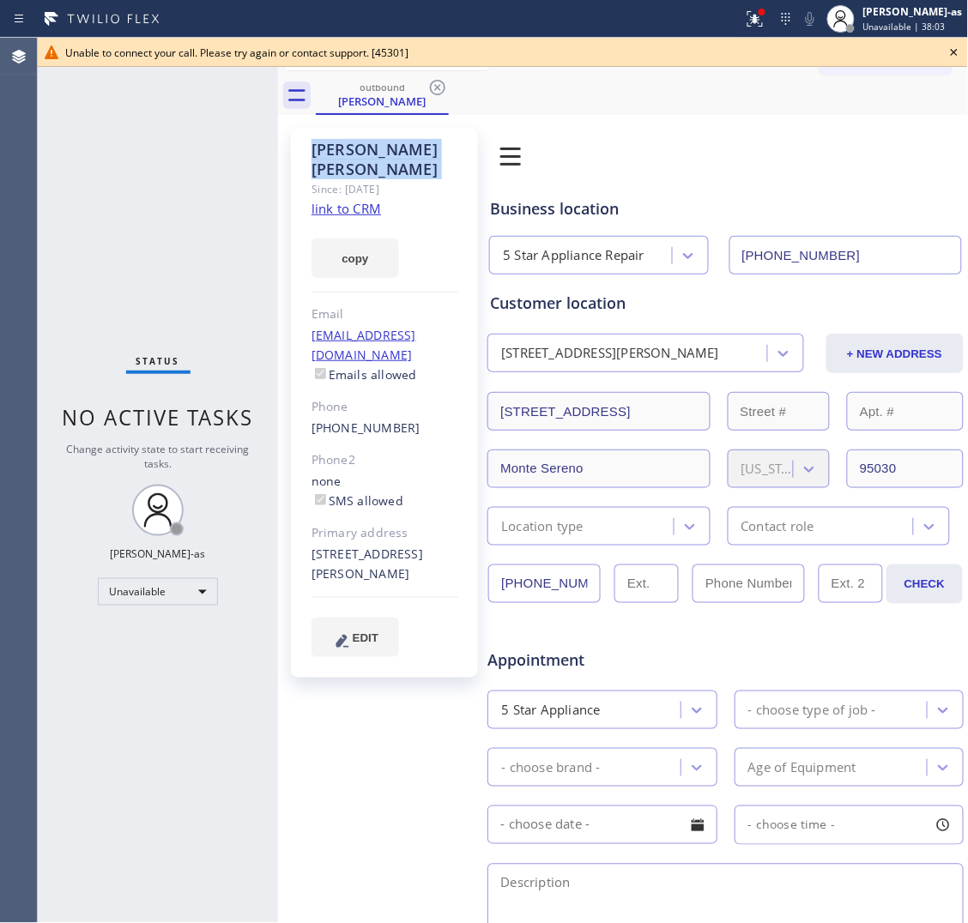
click at [431, 88] on icon at bounding box center [437, 87] width 15 height 15
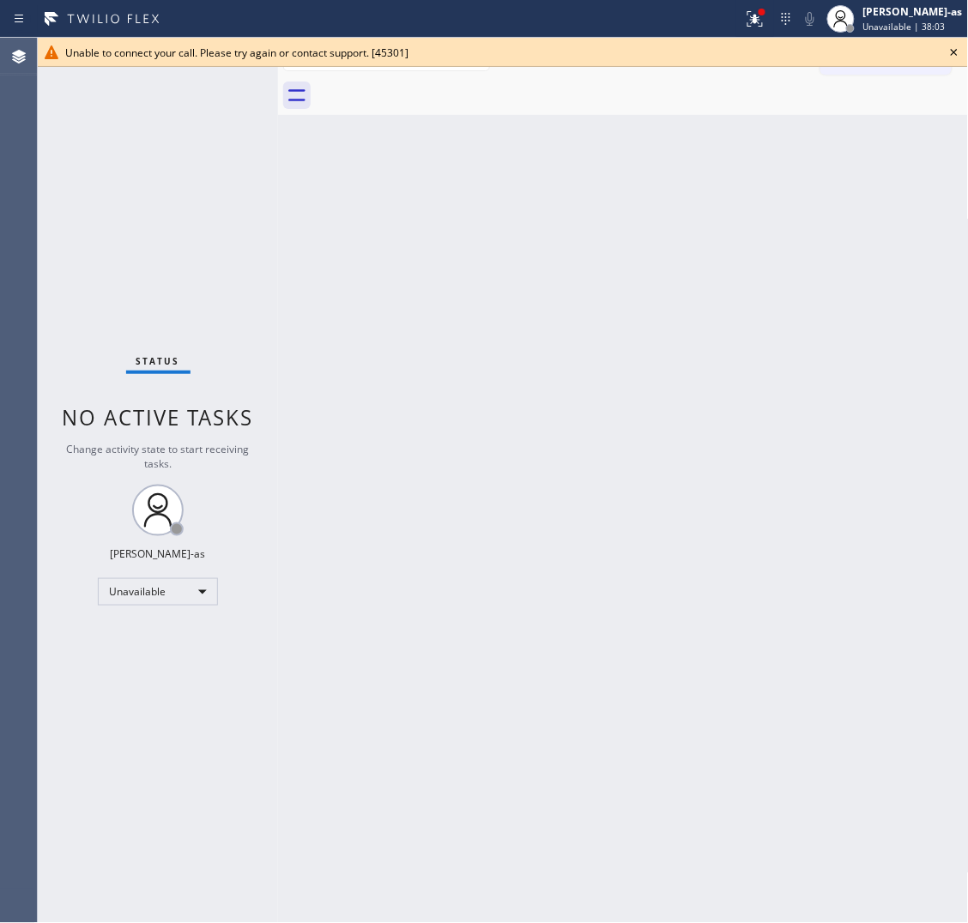
click at [431, 88] on div at bounding box center [642, 95] width 653 height 39
click at [953, 50] on icon at bounding box center [954, 52] width 7 height 7
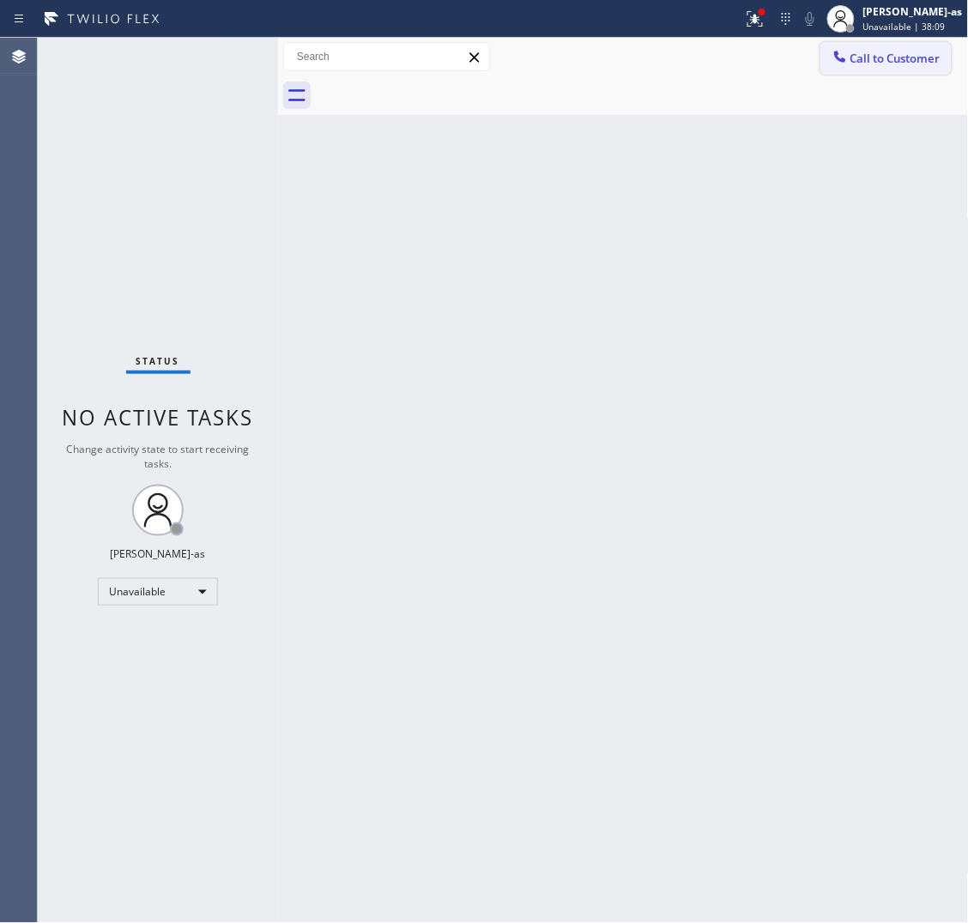
click at [894, 63] on span "Call to Customer" at bounding box center [895, 58] width 90 height 15
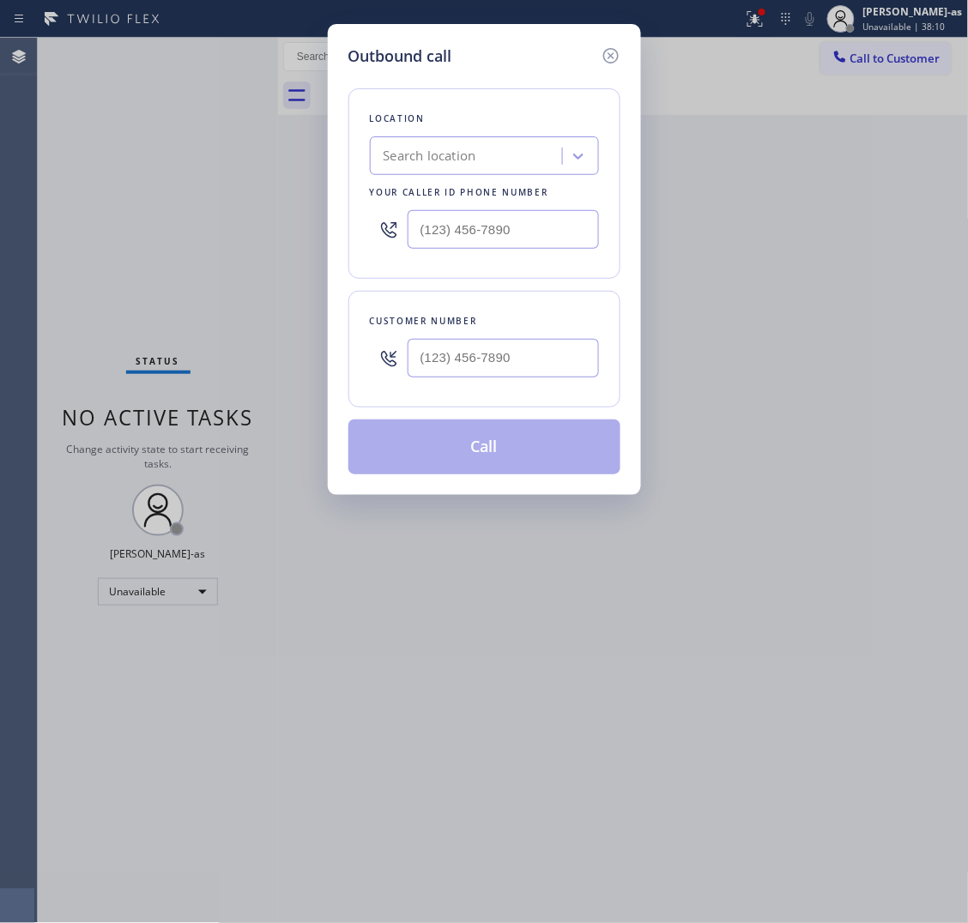
click at [472, 380] on div at bounding box center [503, 358] width 191 height 56
click at [512, 354] on input "(___) ___-____" at bounding box center [503, 358] width 191 height 39
paste input "818) 433-0885"
type input "[PHONE_NUMBER]"
click at [517, 232] on input "text" at bounding box center [503, 229] width 191 height 39
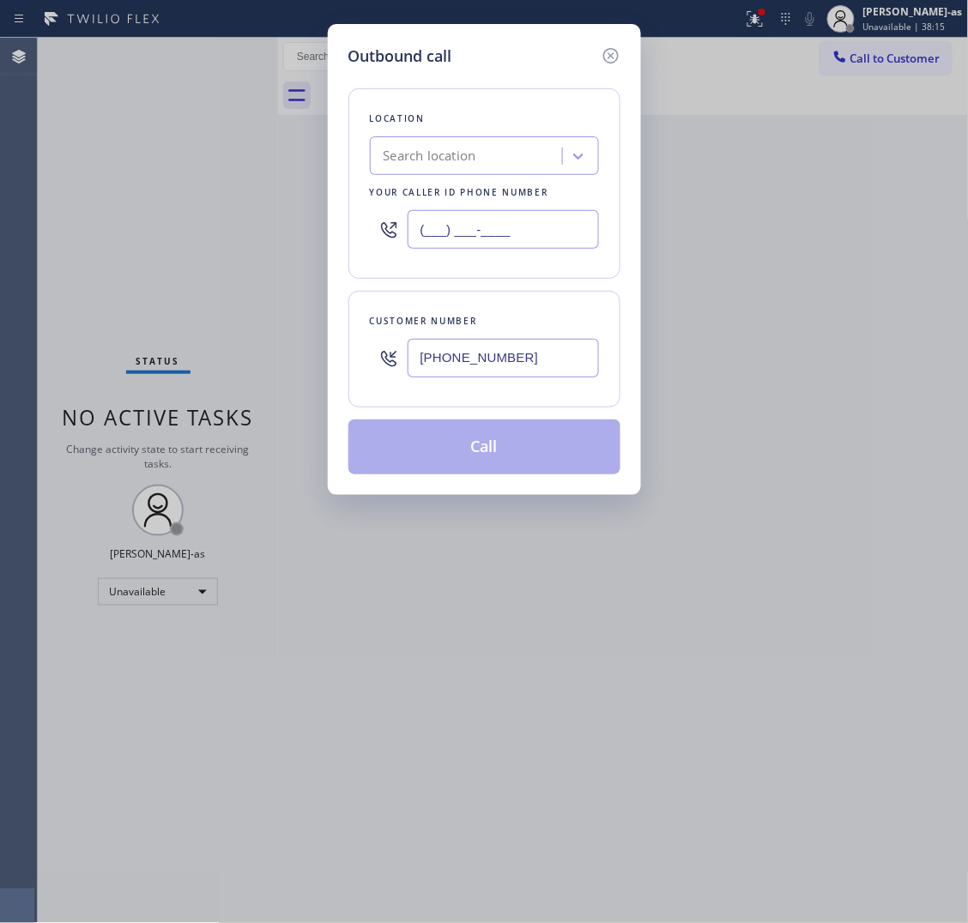
click at [517, 232] on input "(___) ___-____" at bounding box center [503, 229] width 191 height 39
paste input "855) 999-4417"
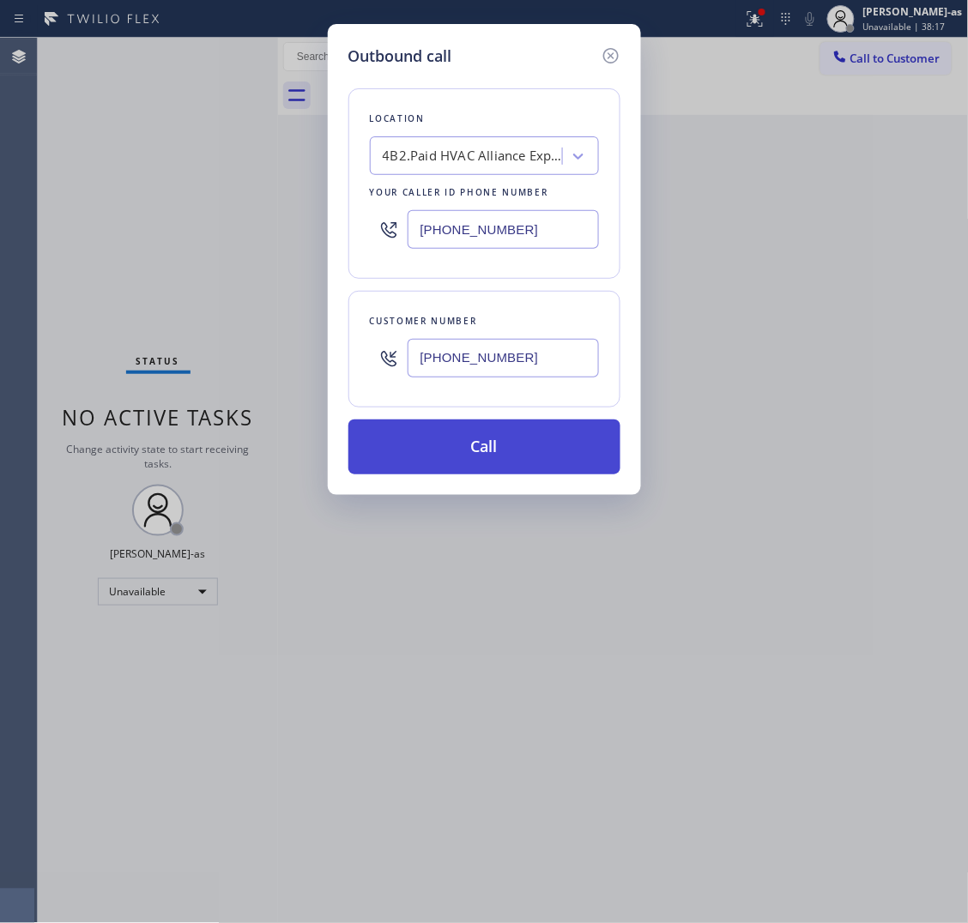
type input "[PHONE_NUMBER]"
click at [496, 448] on button "Call" at bounding box center [484, 447] width 272 height 55
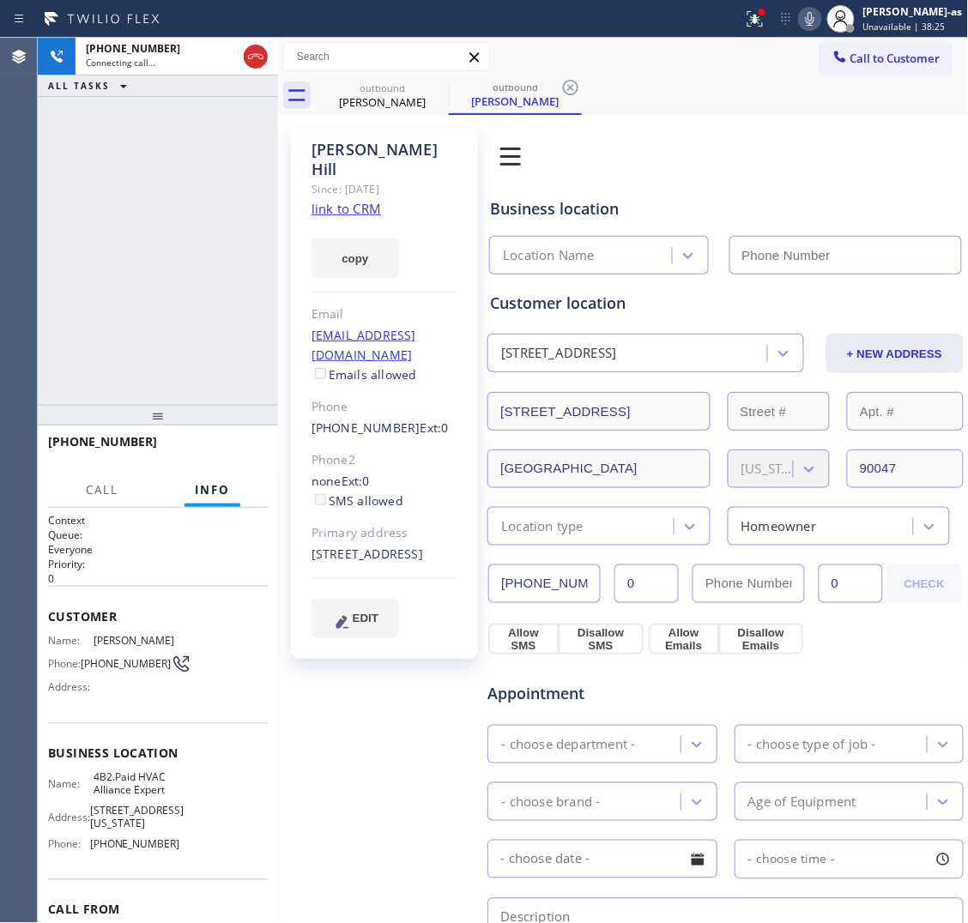
type input "[PHONE_NUMBER]"
click at [157, 324] on div "[PHONE_NUMBER] Live | 00:00 ALL TASKS ALL TASKS ACTIVE TASKS TASKS IN WRAP UP" at bounding box center [158, 221] width 240 height 367
click at [345, 200] on link "link to CRM" at bounding box center [347, 208] width 70 height 17
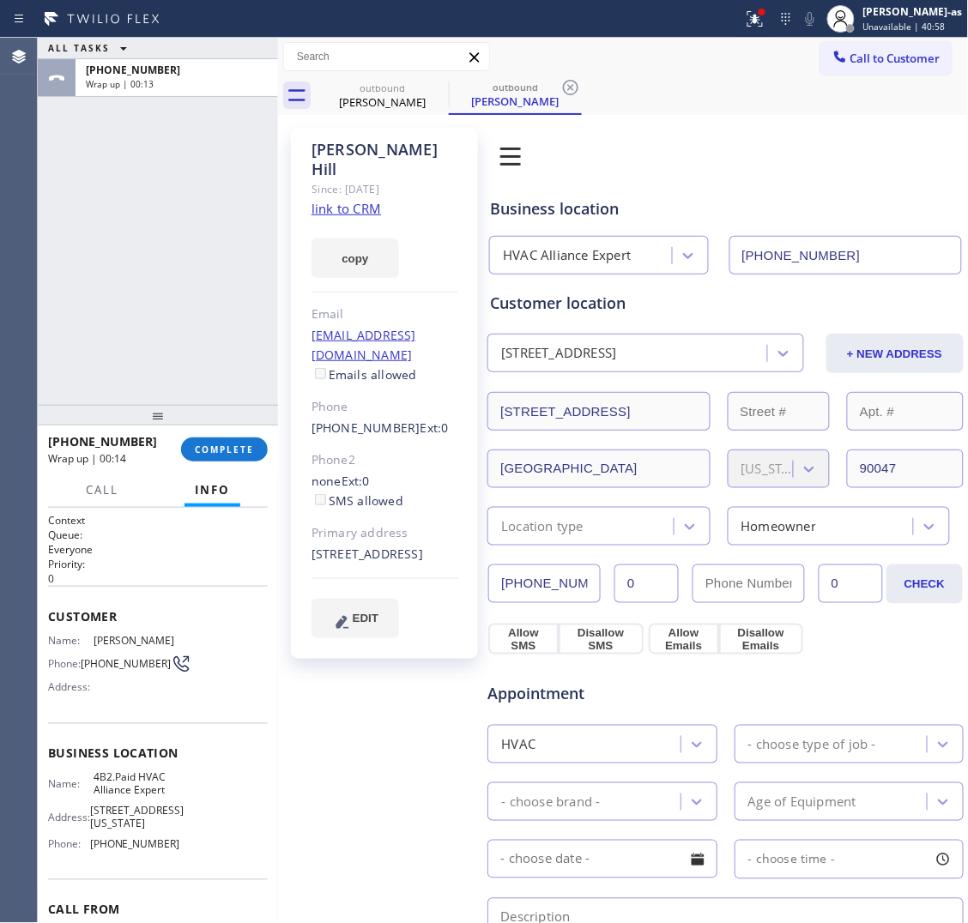
drag, startPoint x: 245, startPoint y: 226, endPoint x: 253, endPoint y: 402, distance: 176.1
click at [247, 257] on div "ALL TASKS ALL TASKS ACTIVE TASKS TASKS IN WRAP UP [PHONE_NUMBER] Wrap up | 00:13" at bounding box center [158, 221] width 240 height 367
click at [240, 446] on span "COMPLETE" at bounding box center [224, 450] width 59 height 12
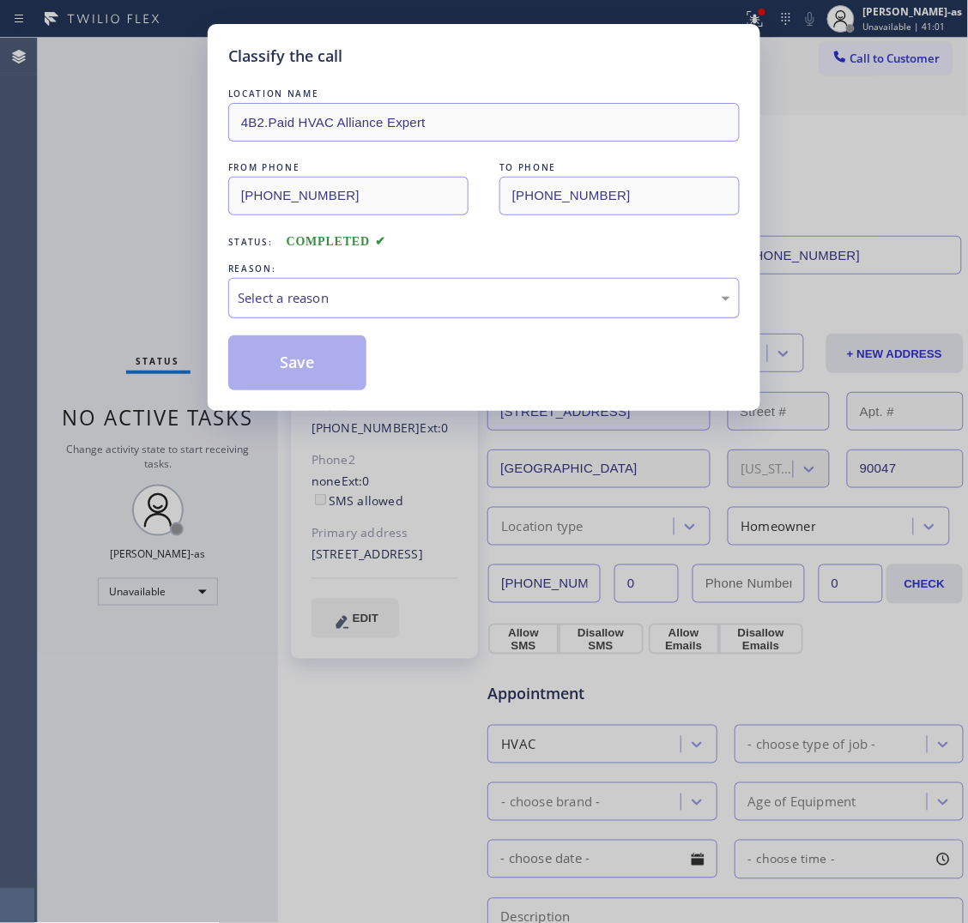
click at [272, 297] on div "Select a reason" at bounding box center [484, 298] width 493 height 20
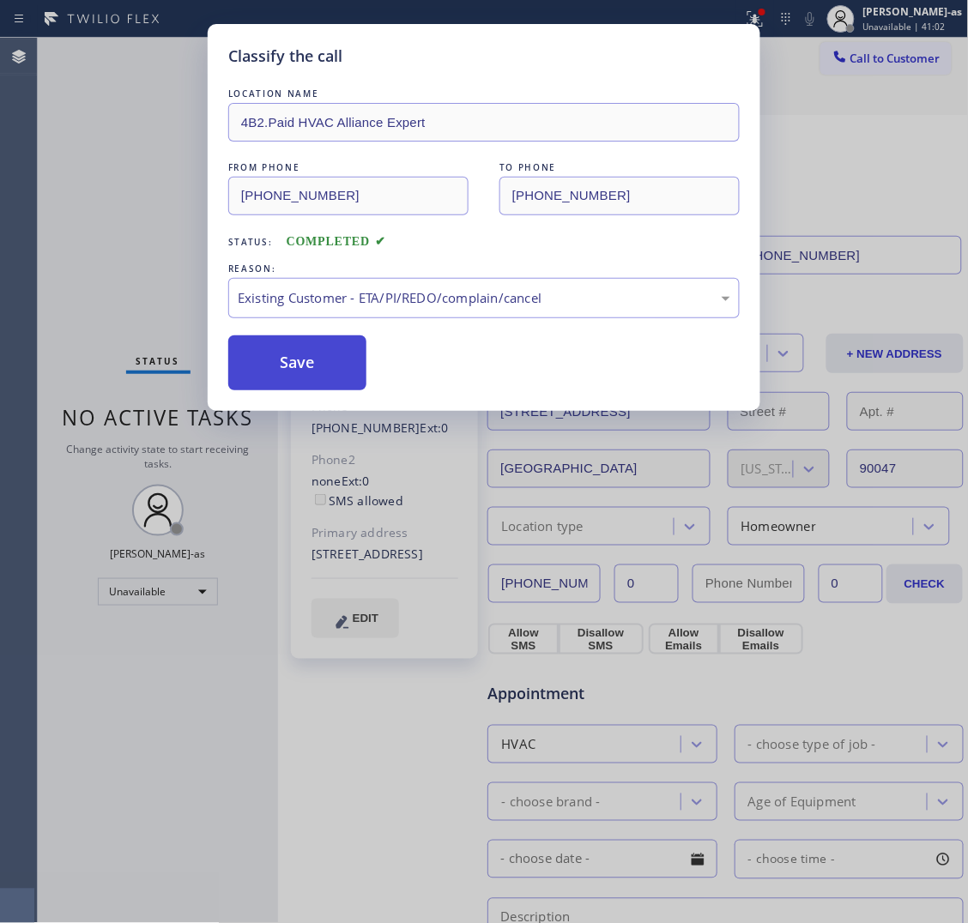
click at [314, 367] on button "Save" at bounding box center [297, 363] width 138 height 55
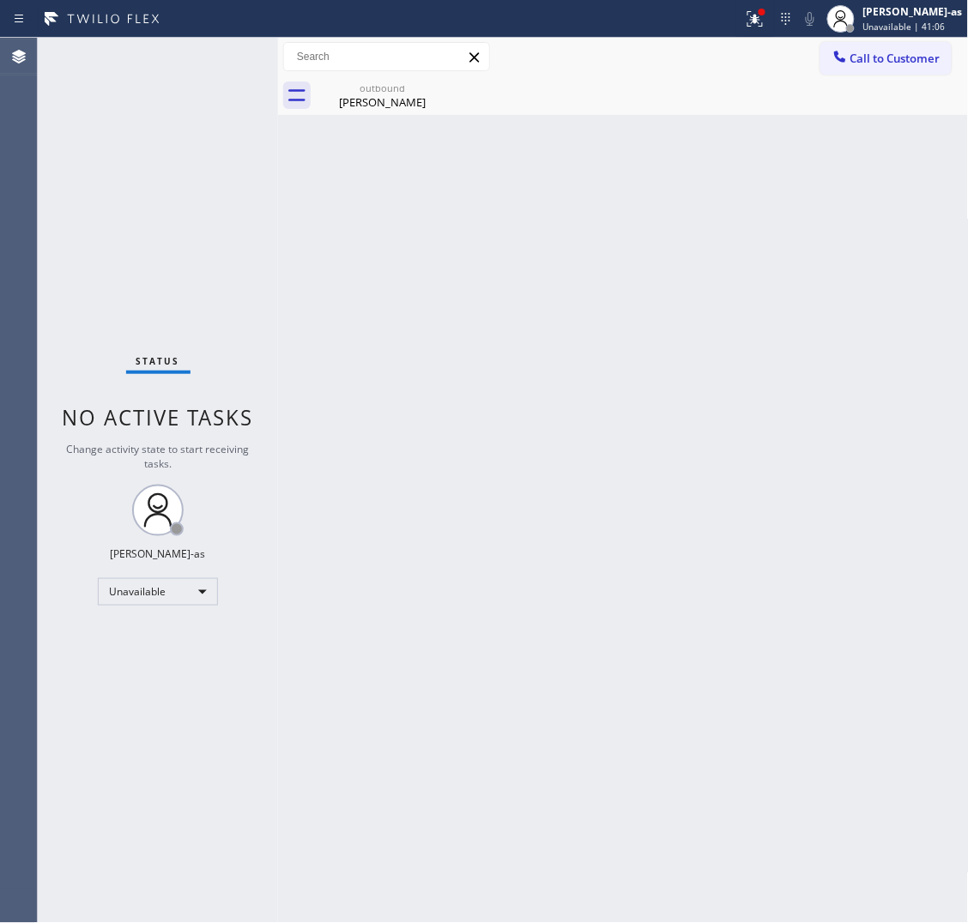
click at [890, 52] on span "Call to Customer" at bounding box center [895, 58] width 90 height 15
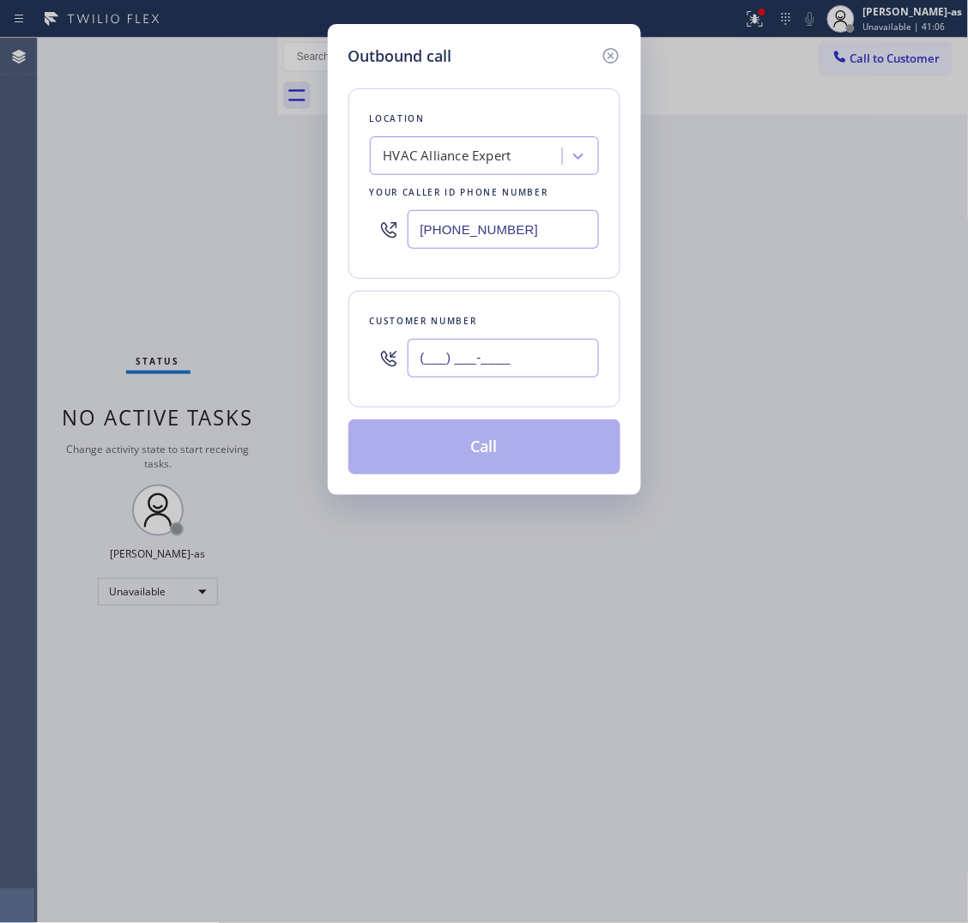
click at [491, 362] on input "(___) ___-____" at bounding box center [503, 358] width 191 height 39
paste input "305) 726-3946"
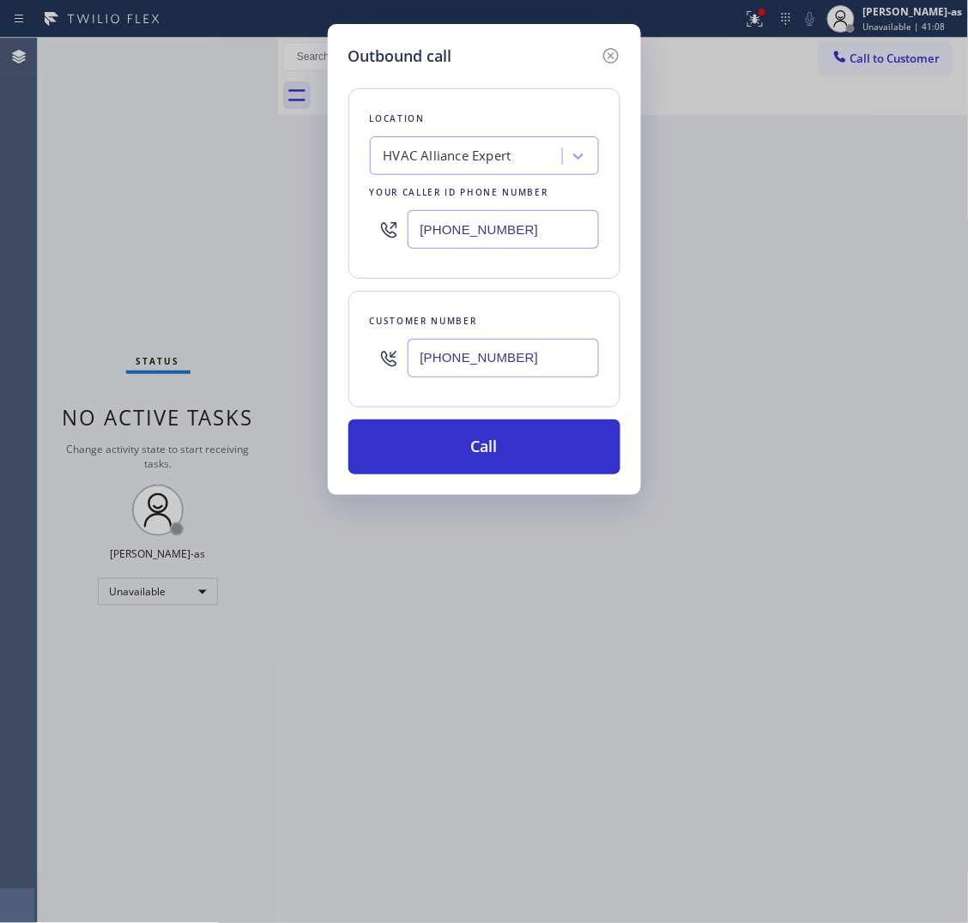
type input "[PHONE_NUMBER]"
click at [572, 223] on input "[PHONE_NUMBER]" at bounding box center [503, 229] width 191 height 39
paste input "731-4952"
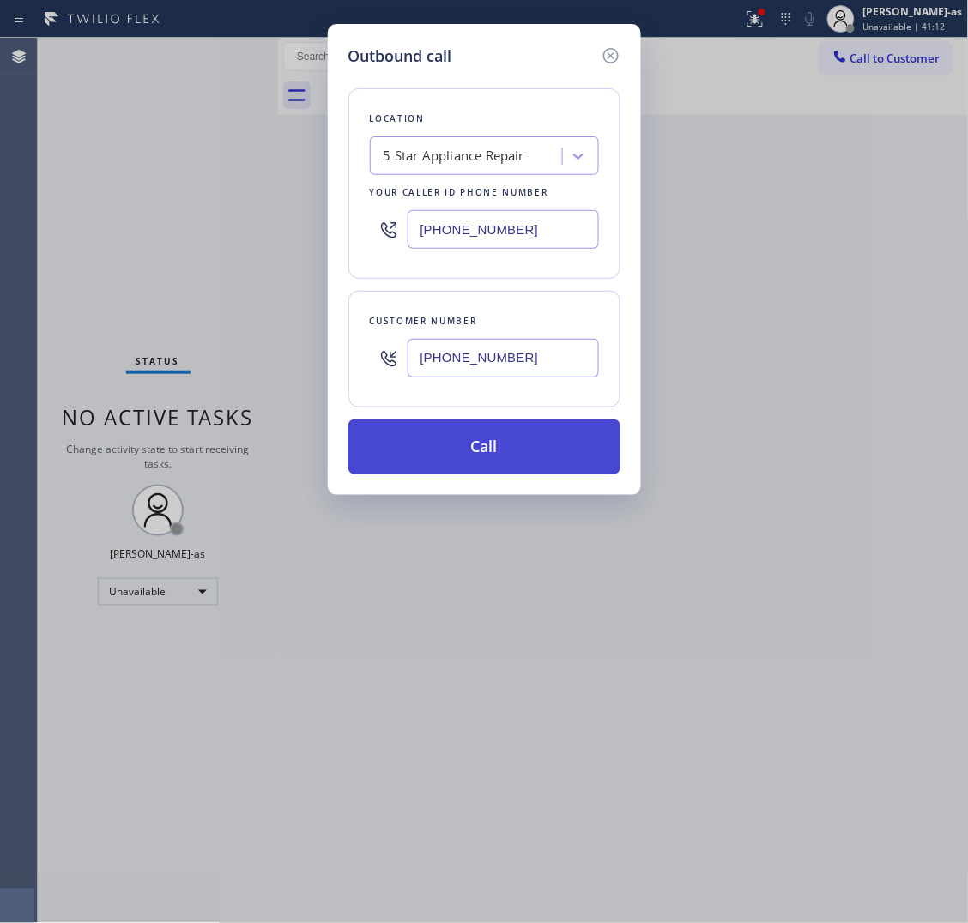
type input "[PHONE_NUMBER]"
click at [485, 469] on button "Call" at bounding box center [484, 447] width 272 height 55
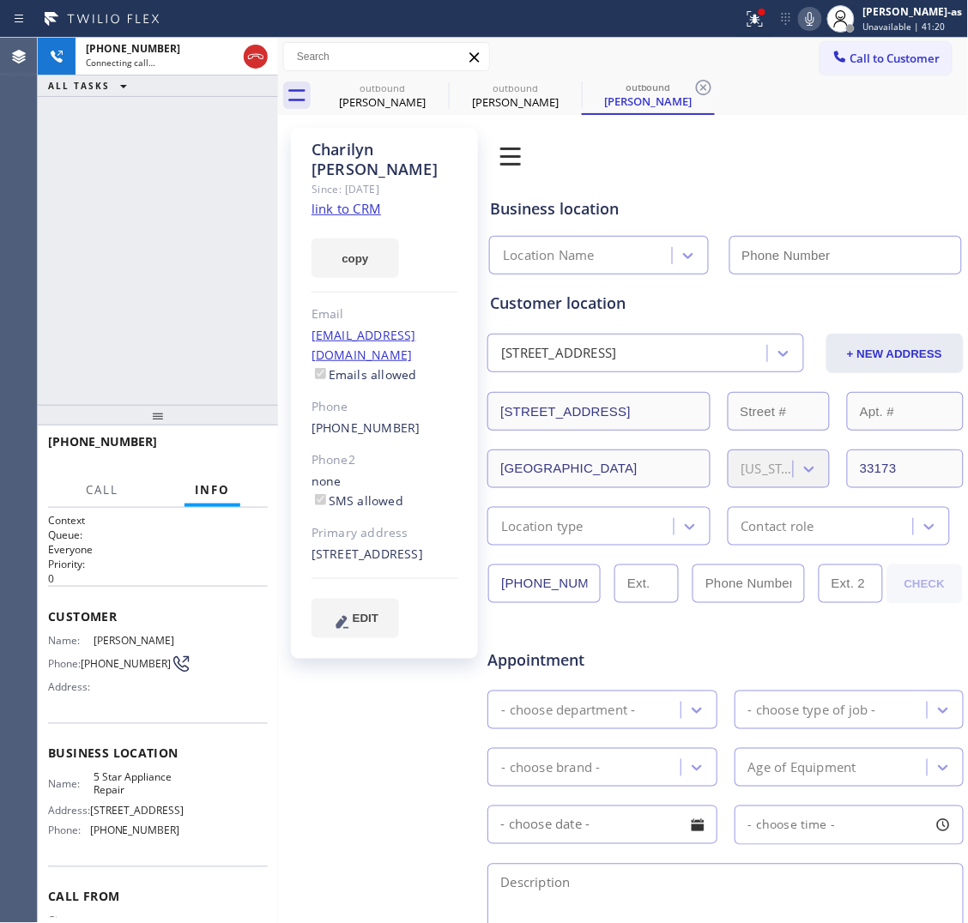
type input "[PHONE_NUMBER]"
click at [354, 212] on link "link to CRM" at bounding box center [347, 208] width 70 height 17
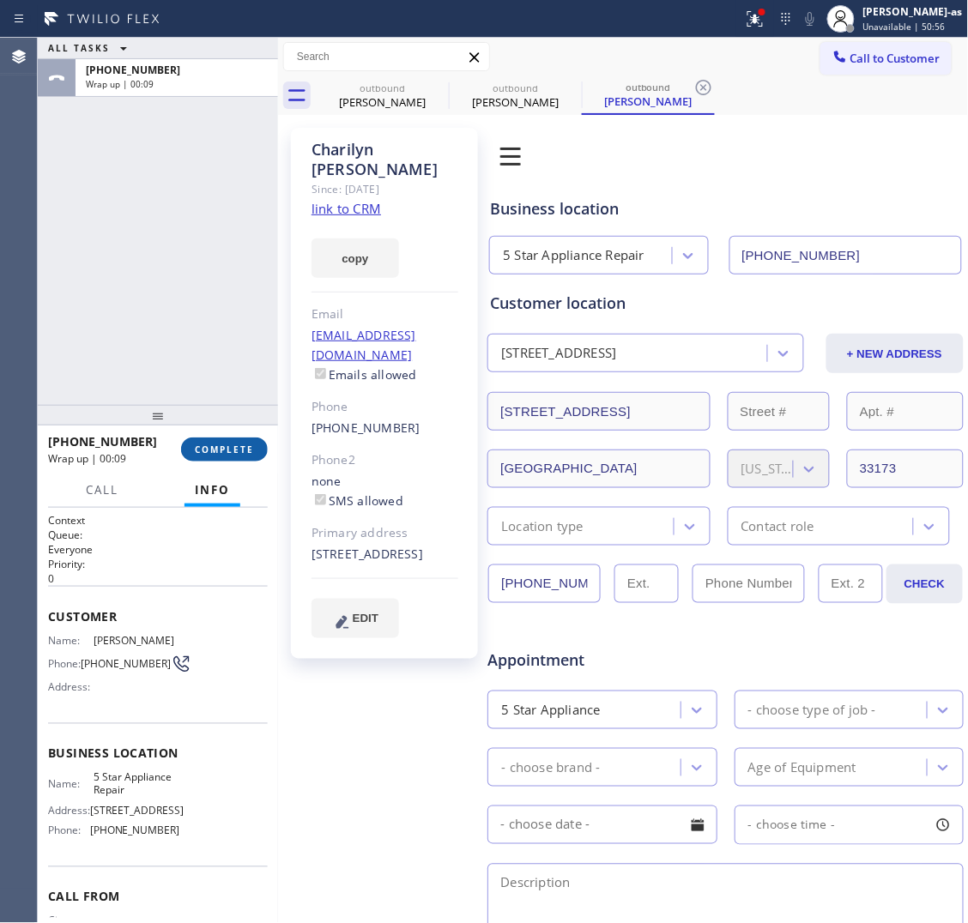
click at [230, 459] on button "COMPLETE" at bounding box center [224, 450] width 87 height 24
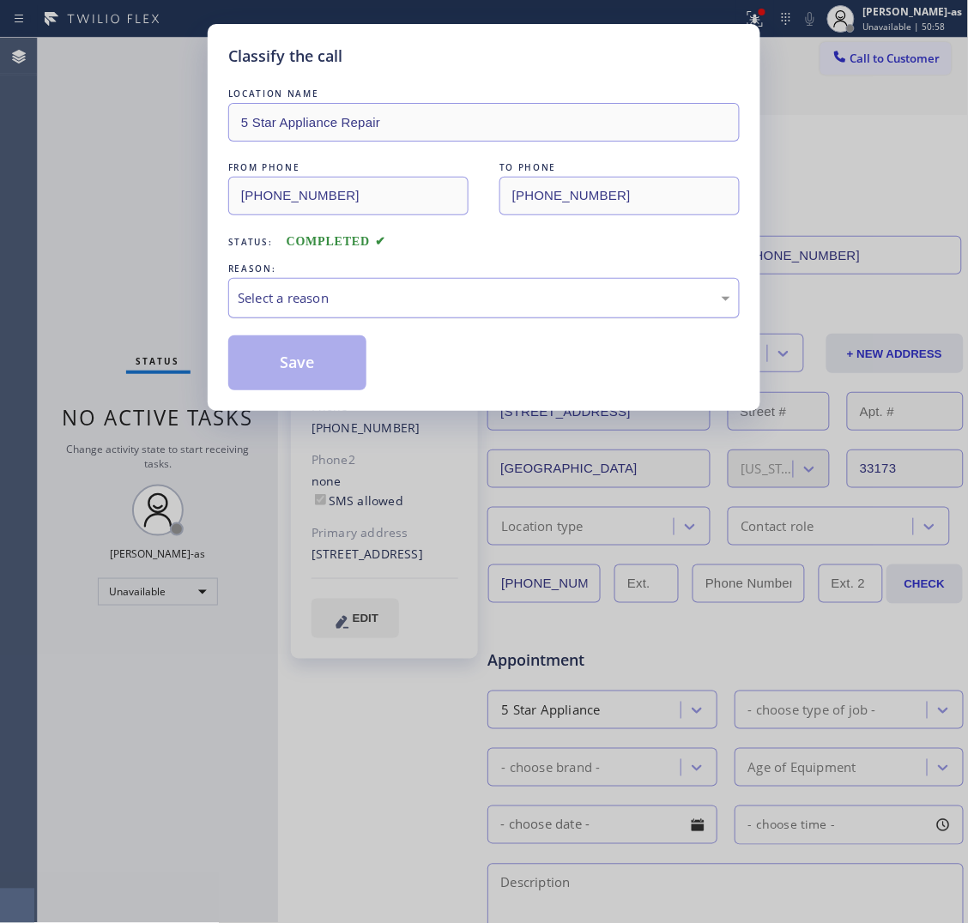
click at [336, 292] on div "Select a reason" at bounding box center [484, 298] width 493 height 20
click at [310, 353] on button "Save" at bounding box center [297, 363] width 138 height 55
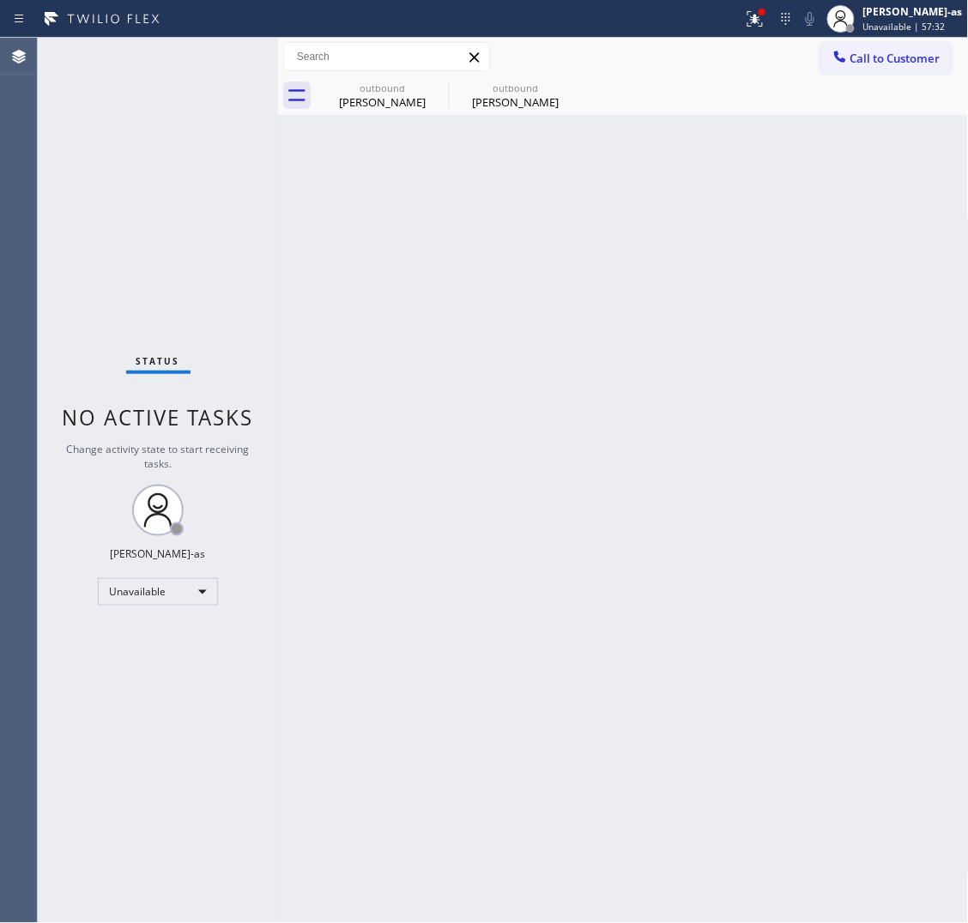
drag, startPoint x: 327, startPoint y: 327, endPoint x: 563, endPoint y: 268, distance: 243.3
click at [332, 326] on div "Back to Dashboard Change Sender ID Customers Technicians Select a contact Outbo…" at bounding box center [623, 481] width 691 height 886
click at [378, 103] on div "[PERSON_NAME]" at bounding box center [383, 101] width 130 height 15
type input "[PHONE_NUMBER]"
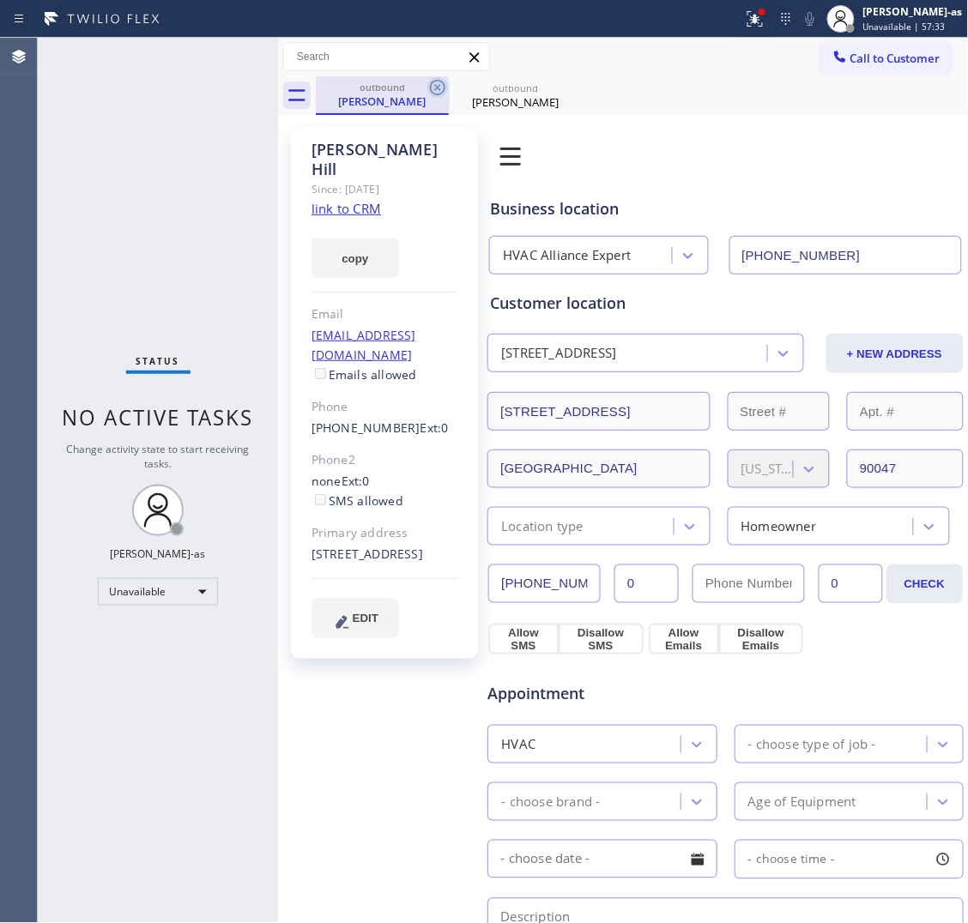
click at [434, 87] on icon at bounding box center [437, 87] width 21 height 21
type input "[PHONE_NUMBER]"
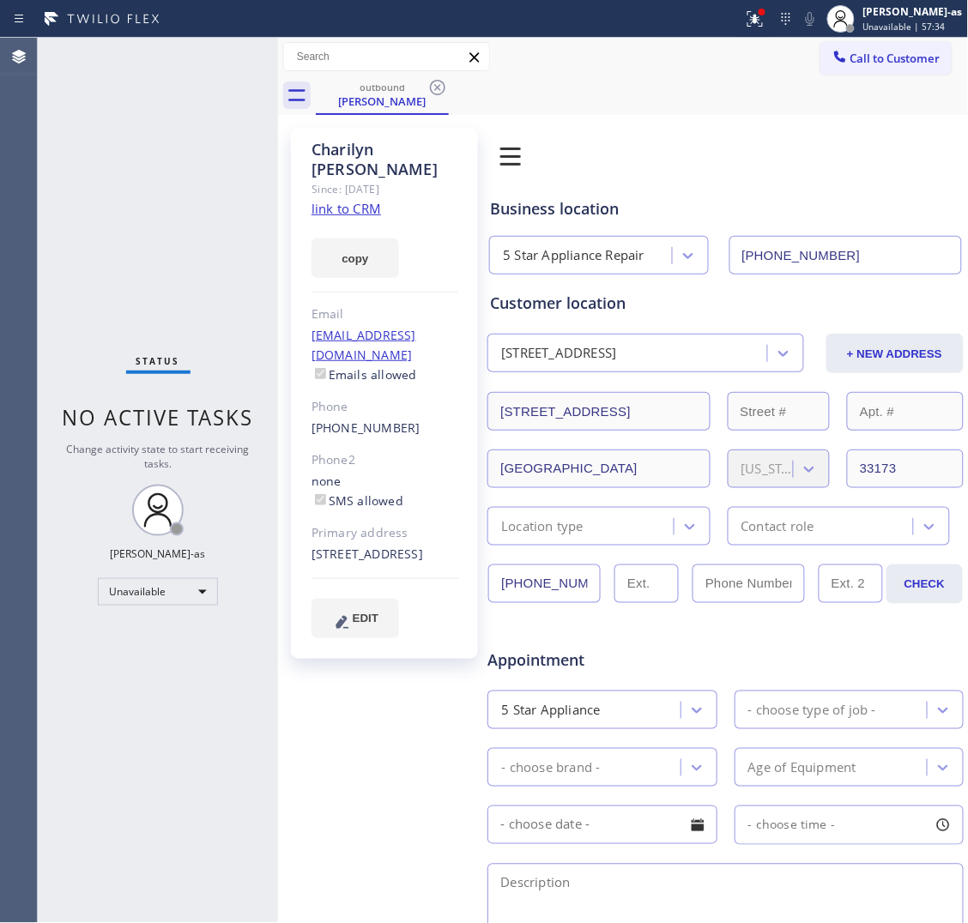
click at [901, 57] on span "Call to Customer" at bounding box center [895, 58] width 90 height 15
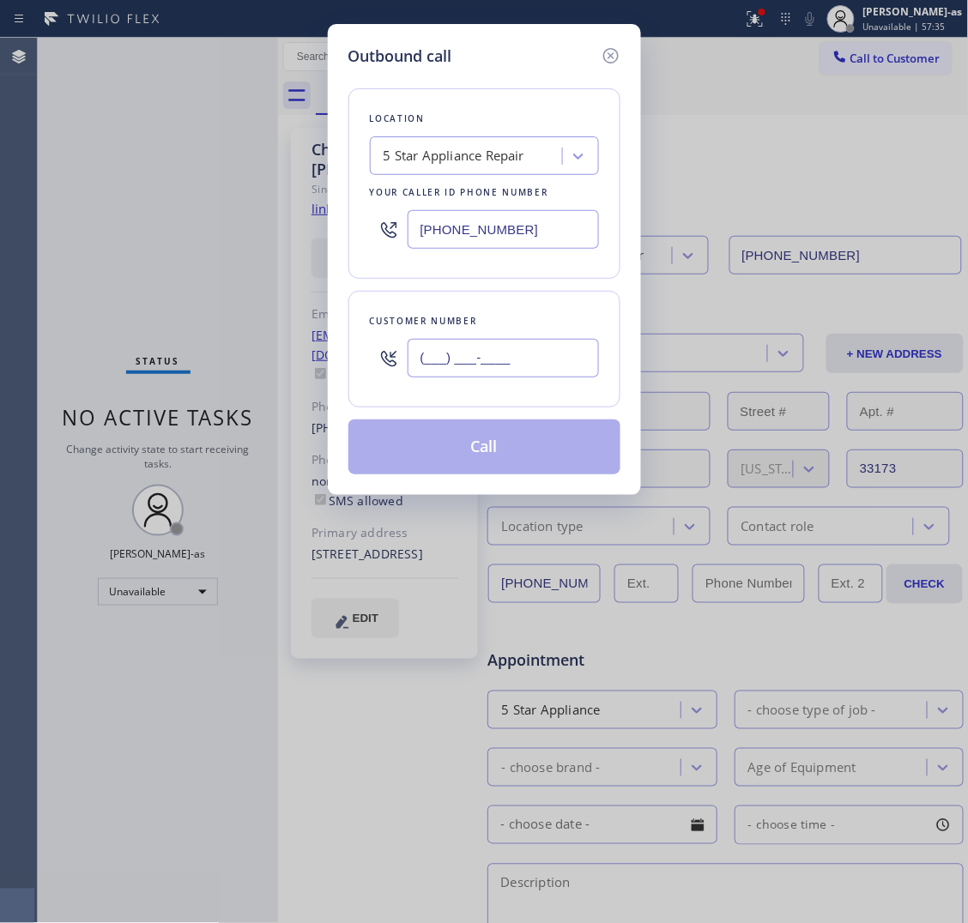
click at [462, 354] on input "(___) ___-____" at bounding box center [503, 358] width 191 height 39
paste input "305) 726-3946"
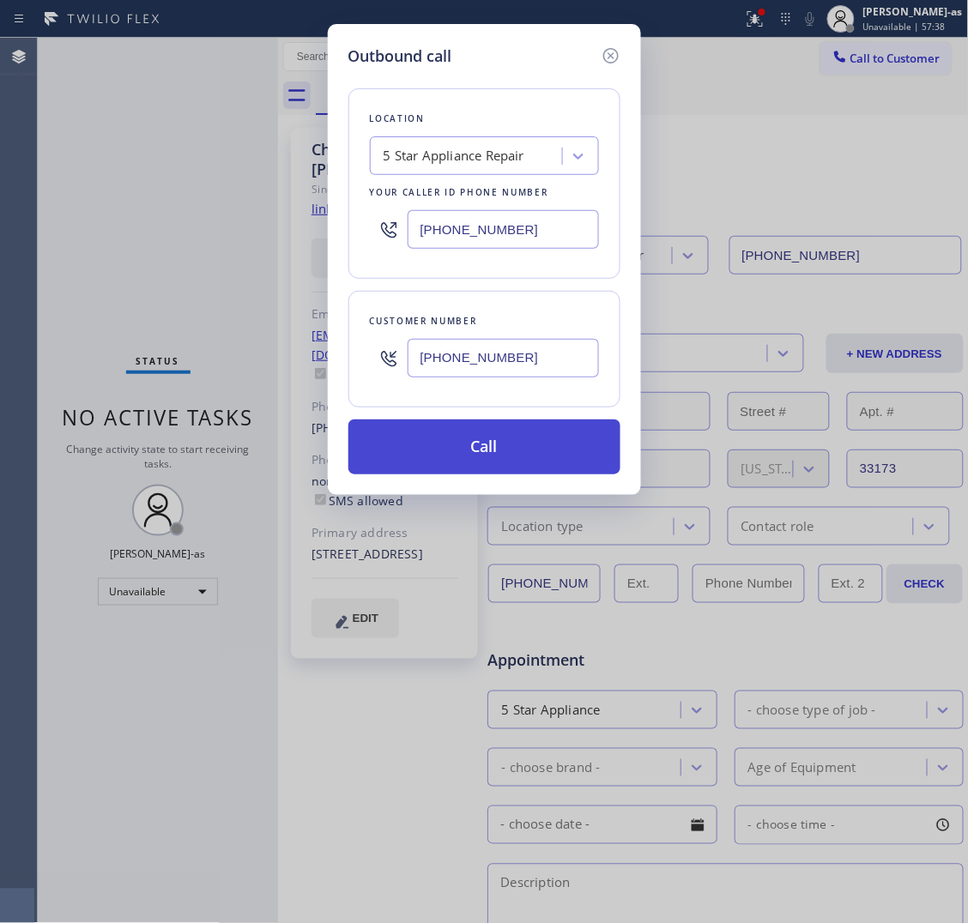
type input "[PHONE_NUMBER]"
click at [487, 447] on button "Call" at bounding box center [484, 447] width 272 height 55
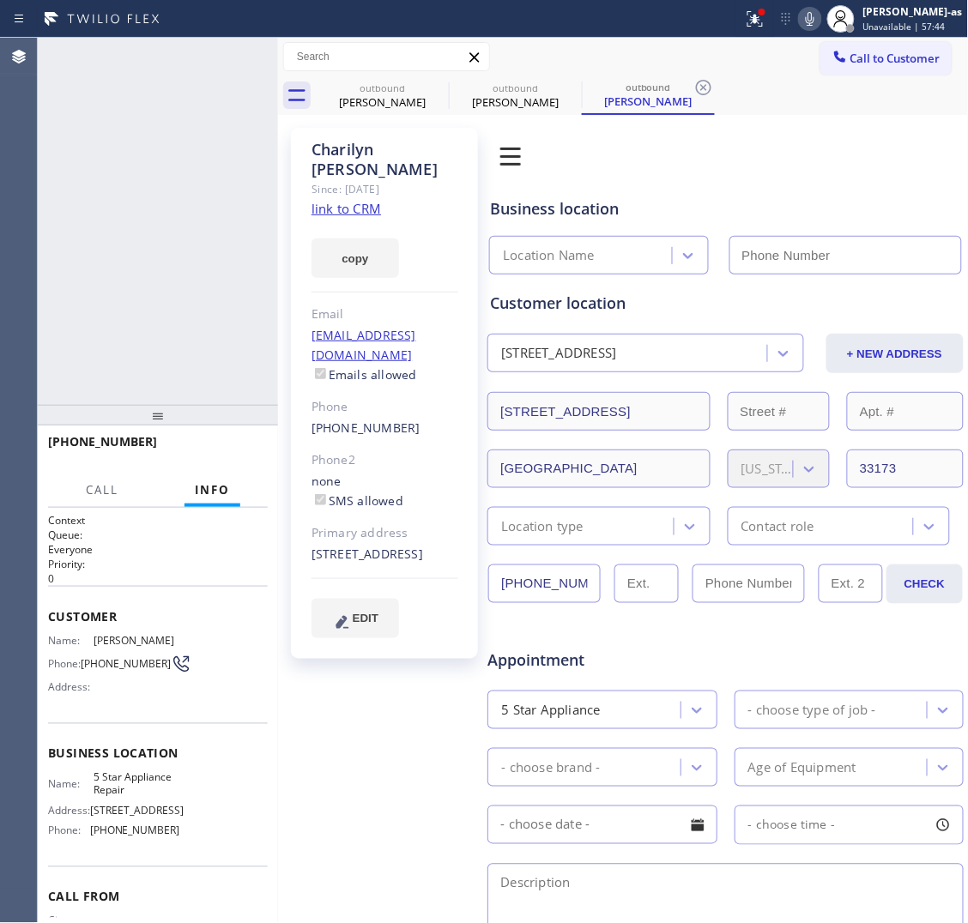
type input "[PHONE_NUMBER]"
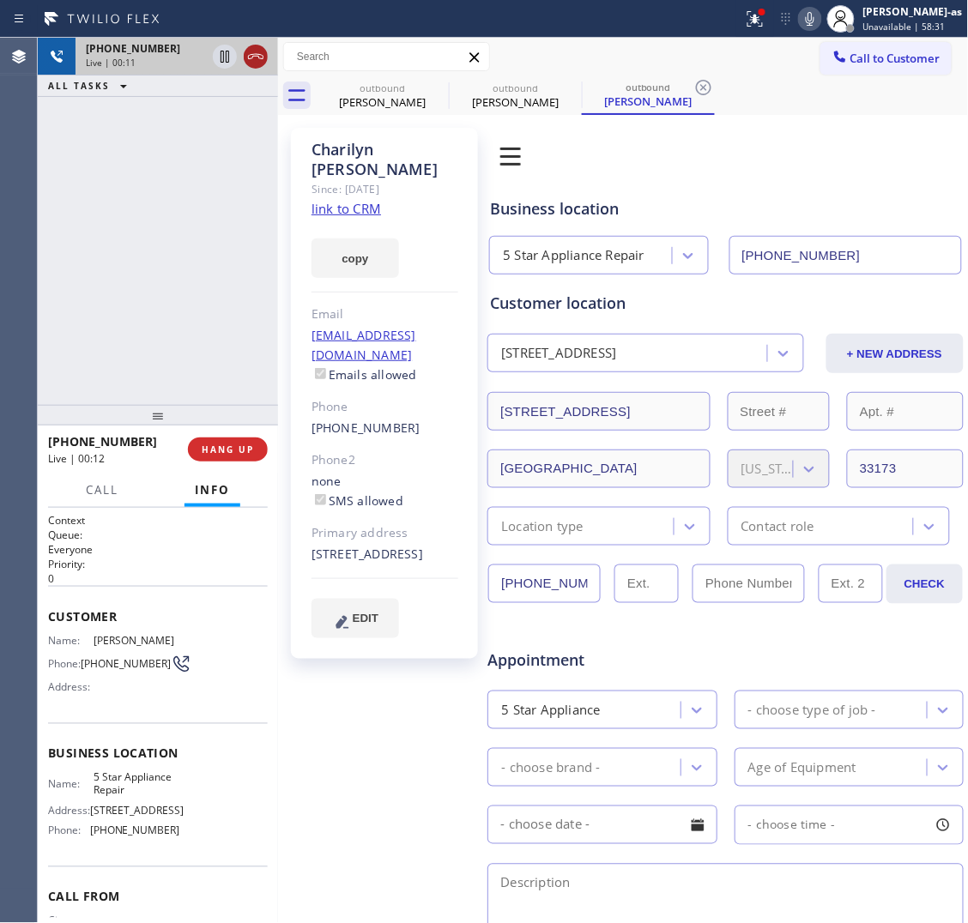
click at [258, 57] on icon at bounding box center [255, 56] width 21 height 21
click at [360, 90] on div "outbound" at bounding box center [383, 88] width 130 height 13
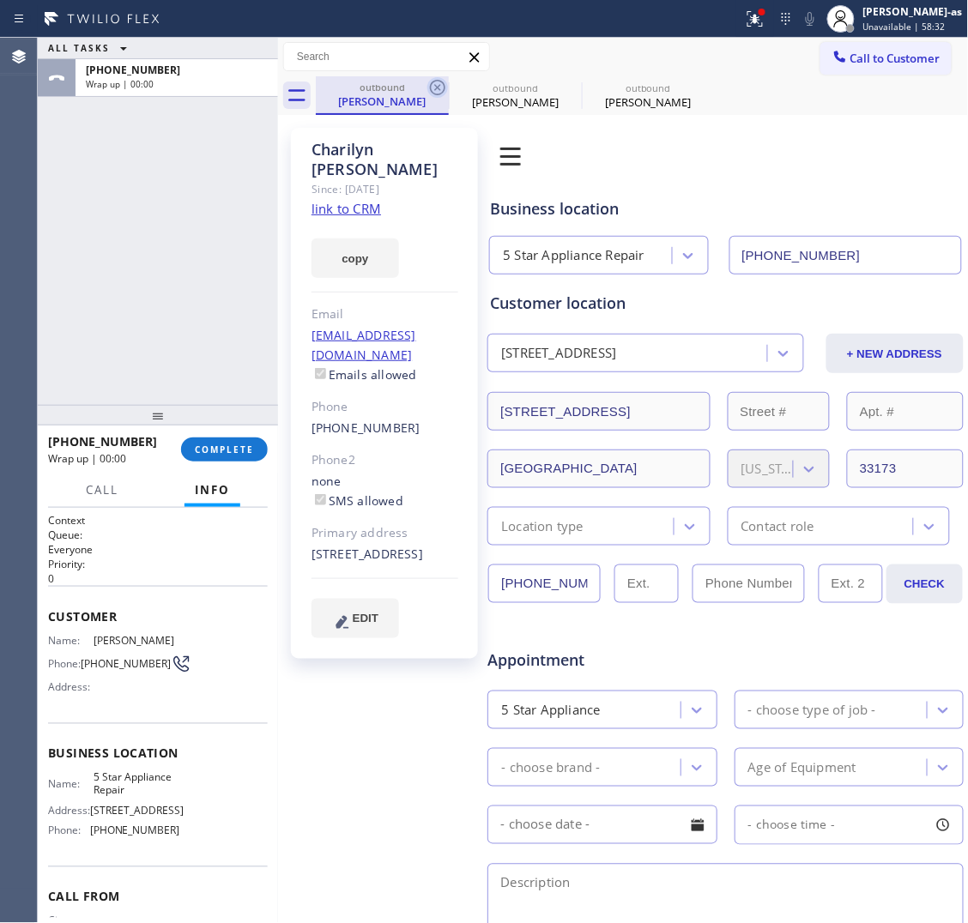
click at [433, 80] on icon at bounding box center [437, 87] width 21 height 21
click at [0, 0] on icon at bounding box center [0, 0] width 0 height 0
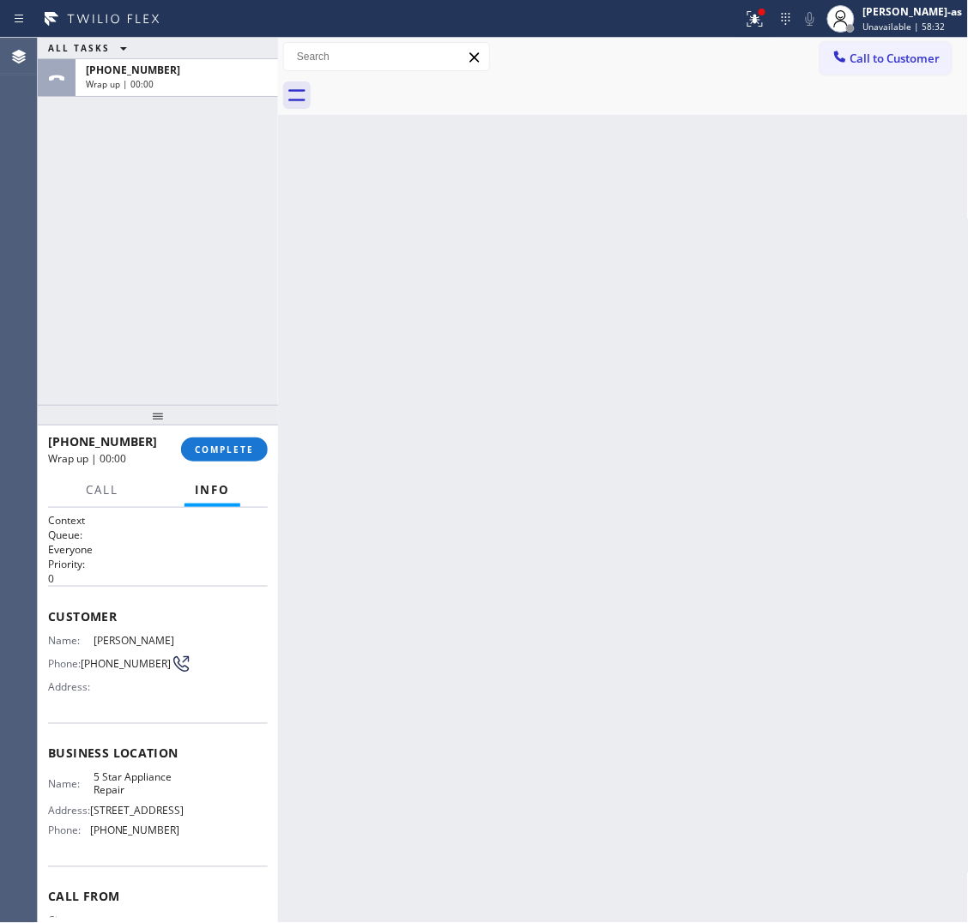
click at [433, 80] on div at bounding box center [642, 95] width 653 height 39
drag, startPoint x: 198, startPoint y: 423, endPoint x: 255, endPoint y: 469, distance: 73.2
click at [203, 426] on div at bounding box center [158, 415] width 240 height 21
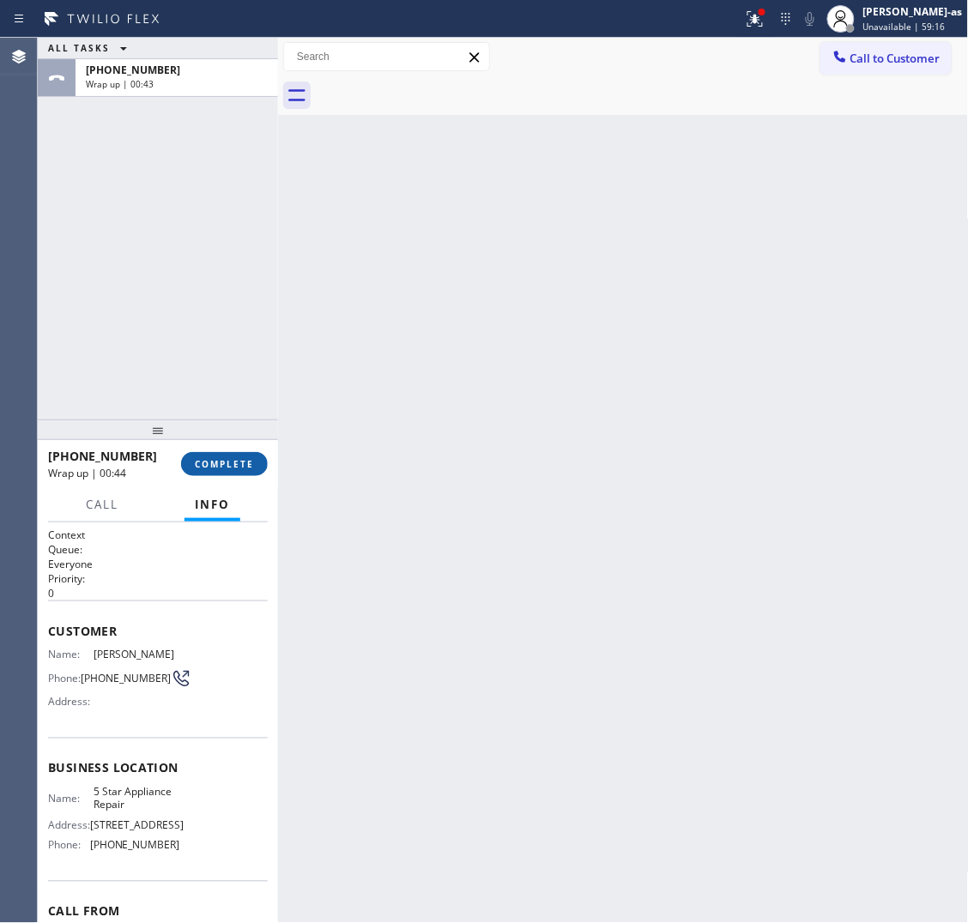
click at [253, 466] on span "COMPLETE" at bounding box center [224, 464] width 59 height 12
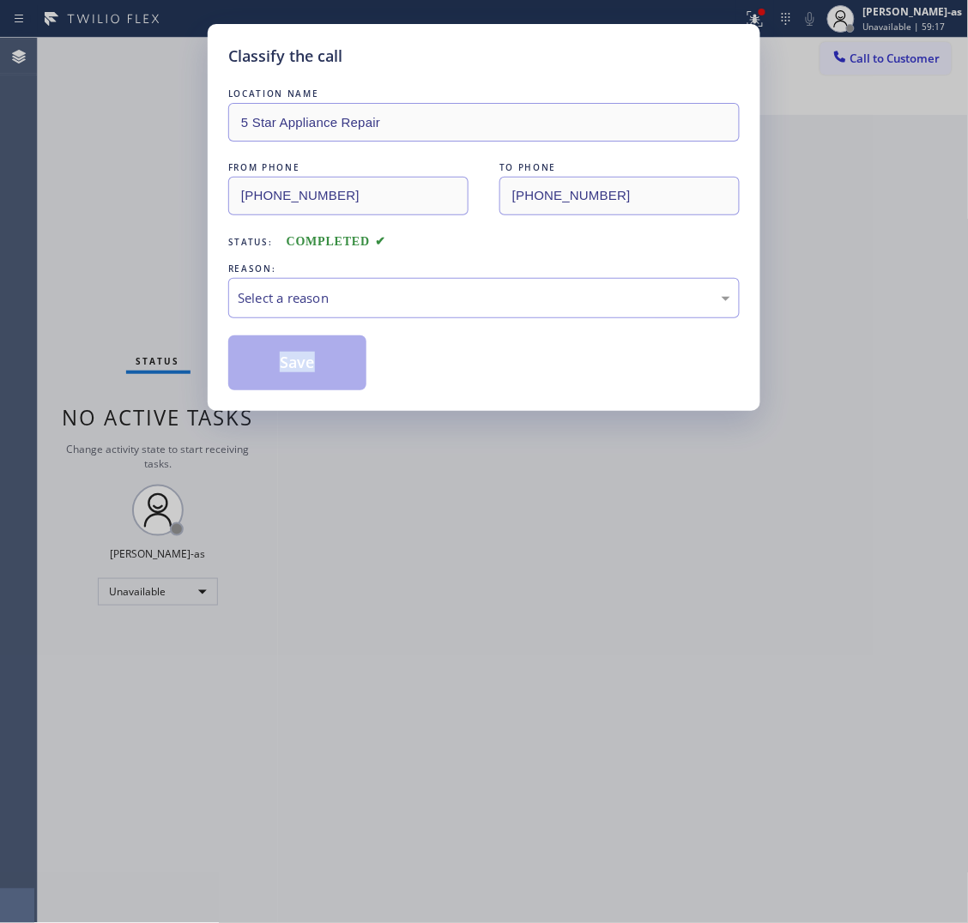
click at [241, 464] on div "Classify the call LOCATION NAME 5 Star Appliance Repair FROM PHONE [PHONE_NUMBE…" at bounding box center [484, 461] width 968 height 923
click at [340, 292] on div "Select a reason" at bounding box center [484, 298] width 493 height 20
click at [311, 366] on button "Save" at bounding box center [297, 363] width 138 height 55
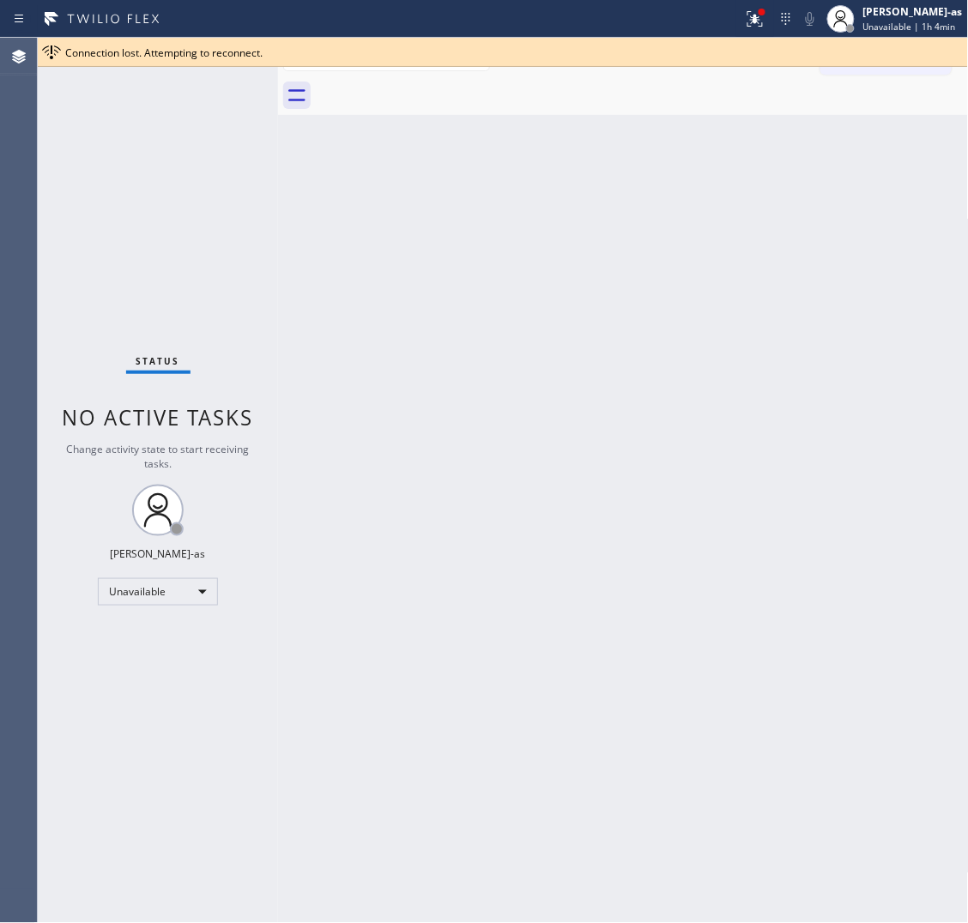
click at [297, 232] on div "Back to Dashboard Change Sender ID Customers Technicians Select a contact Outbo…" at bounding box center [623, 481] width 691 height 886
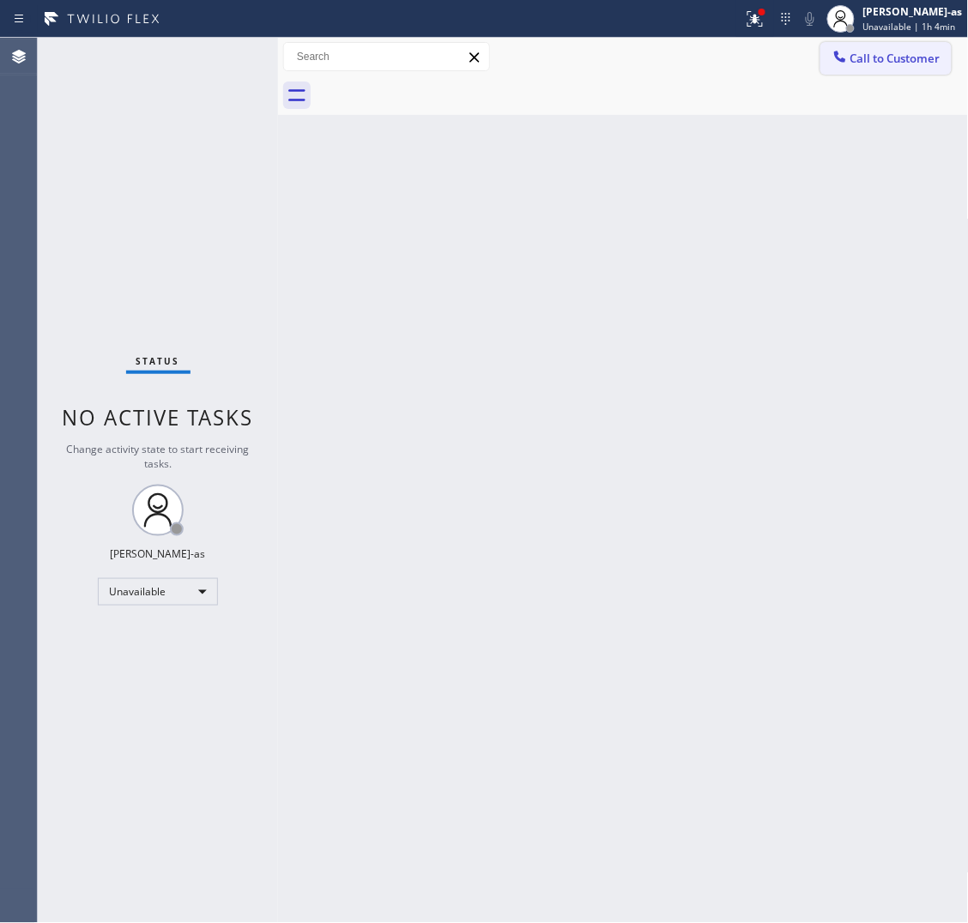
click at [868, 57] on span "Call to Customer" at bounding box center [895, 58] width 90 height 15
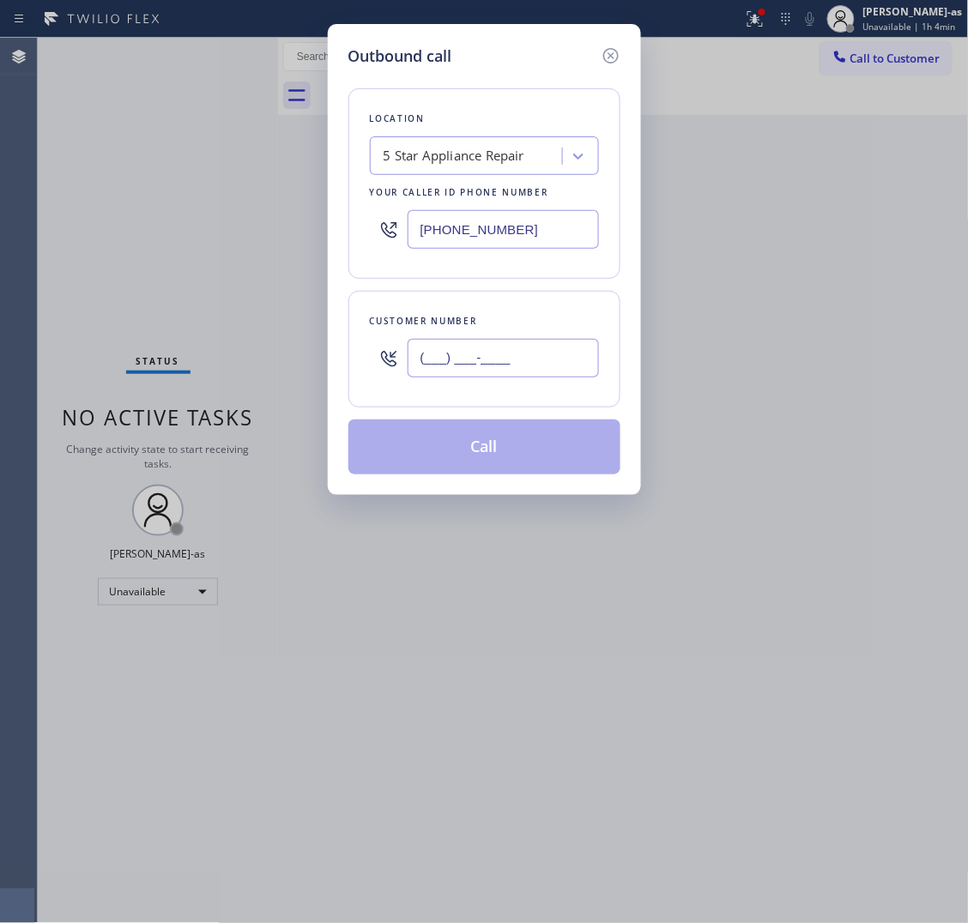
click at [475, 360] on input "(___) ___-____" at bounding box center [503, 358] width 191 height 39
paste input "858) 775-3416"
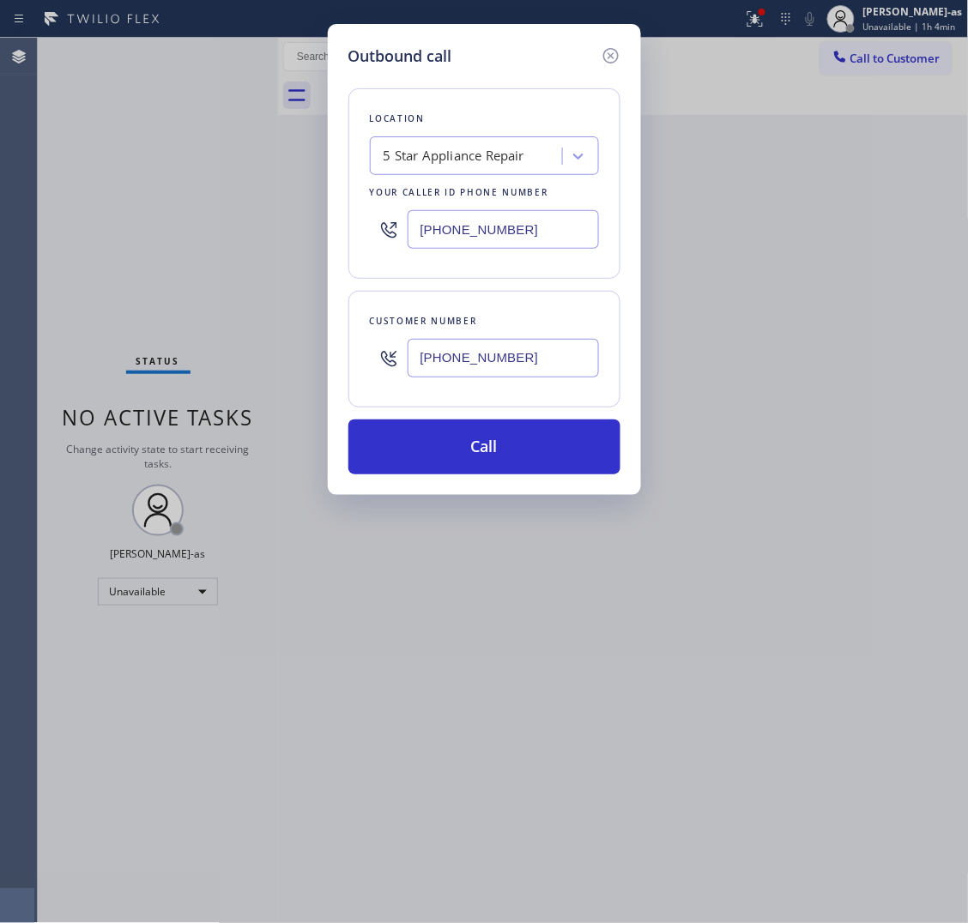
type input "[PHONE_NUMBER]"
click at [558, 239] on input "[PHONE_NUMBER]" at bounding box center [503, 229] width 191 height 39
paste input "999-4417"
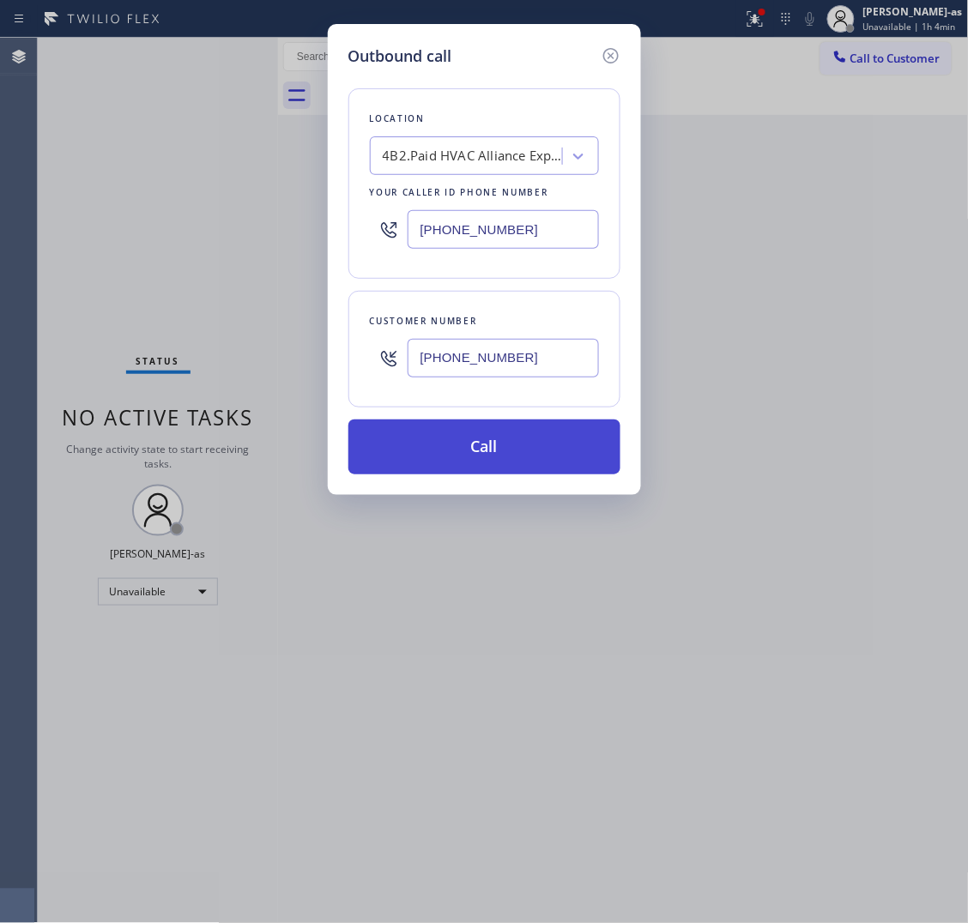
type input "[PHONE_NUMBER]"
click at [483, 451] on button "Call" at bounding box center [484, 447] width 272 height 55
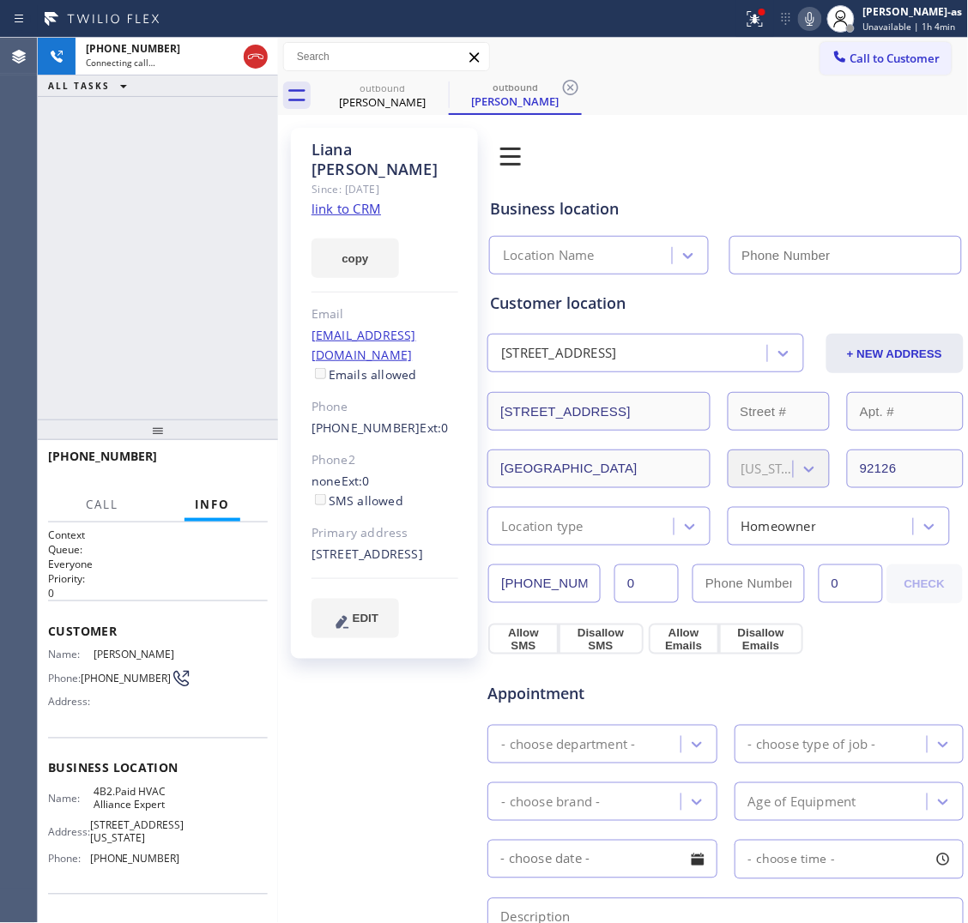
type input "[PHONE_NUMBER]"
click at [250, 189] on div "[PHONE_NUMBER] Connecting call… ALL TASKS ALL TASKS ACTIVE TASKS TASKS IN WRAP …" at bounding box center [158, 229] width 240 height 382
click at [356, 200] on link "link to CRM" at bounding box center [347, 208] width 70 height 17
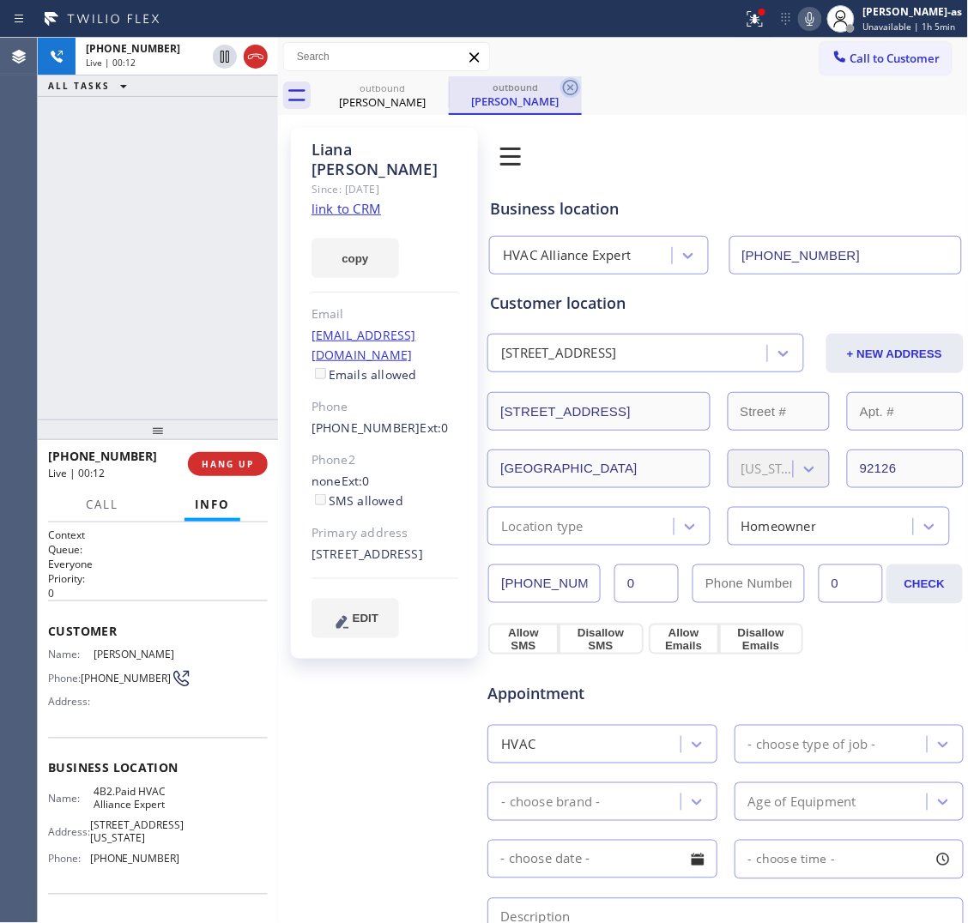
click at [251, 57] on icon at bounding box center [255, 56] width 21 height 21
click at [384, 99] on div "[PERSON_NAME]" at bounding box center [383, 101] width 130 height 15
click at [384, 87] on div "outbound" at bounding box center [383, 88] width 130 height 13
click at [0, 0] on icon at bounding box center [0, 0] width 0 height 0
click at [435, 90] on icon at bounding box center [437, 87] width 15 height 15
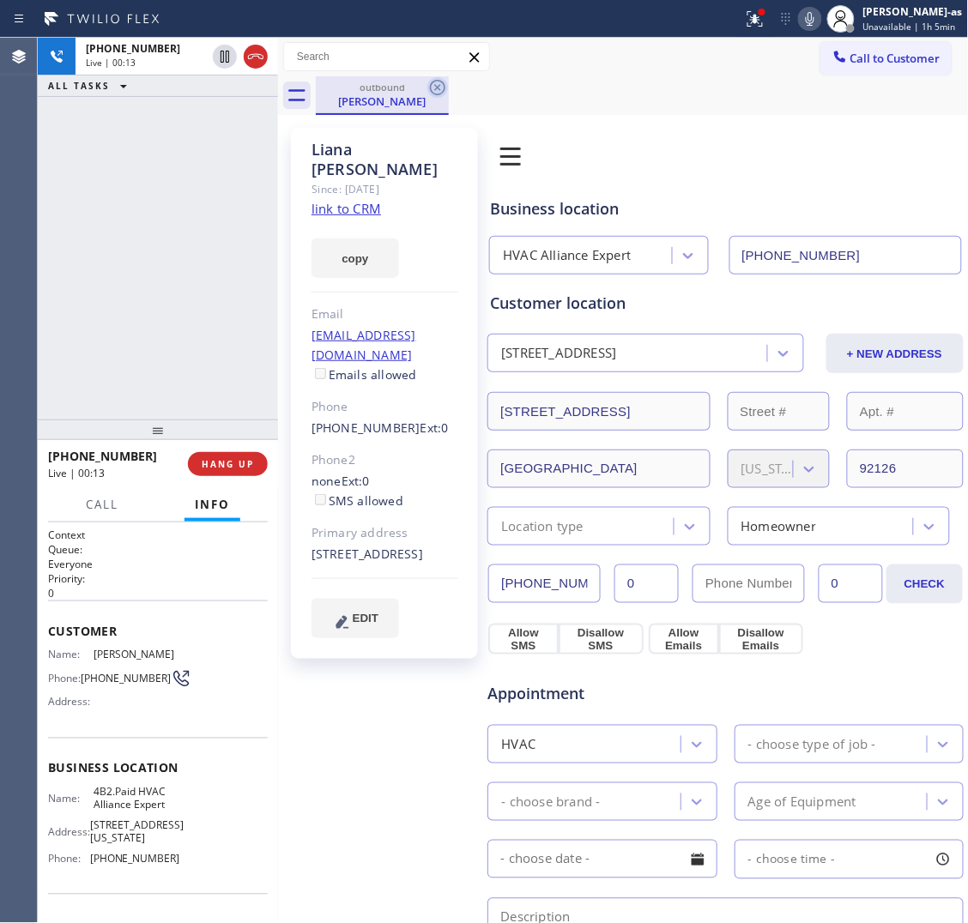
click at [435, 90] on div "outbound [PERSON_NAME]" at bounding box center [642, 95] width 653 height 39
click at [172, 125] on div "[PHONE_NUMBER] Live | 00:13 ALL TASKS ALL TASKS ACTIVE TASKS TASKS IN WRAP UP" at bounding box center [158, 229] width 240 height 382
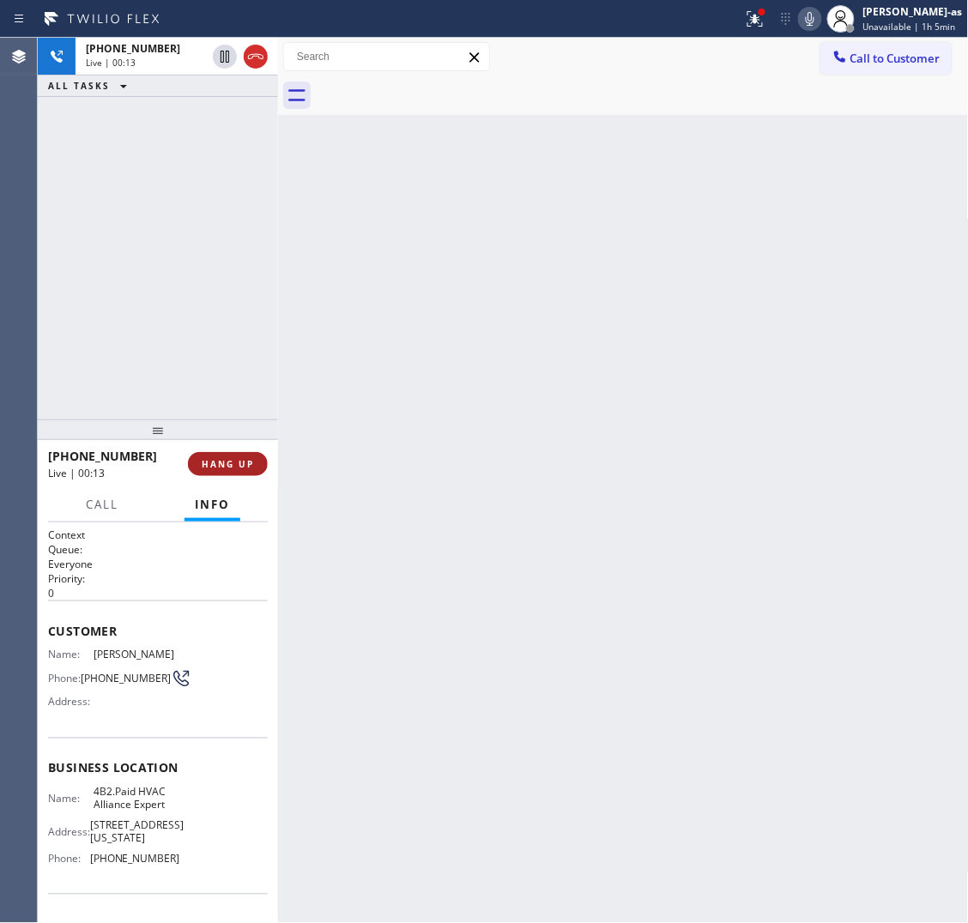
click at [227, 458] on span "HANG UP" at bounding box center [228, 464] width 52 height 12
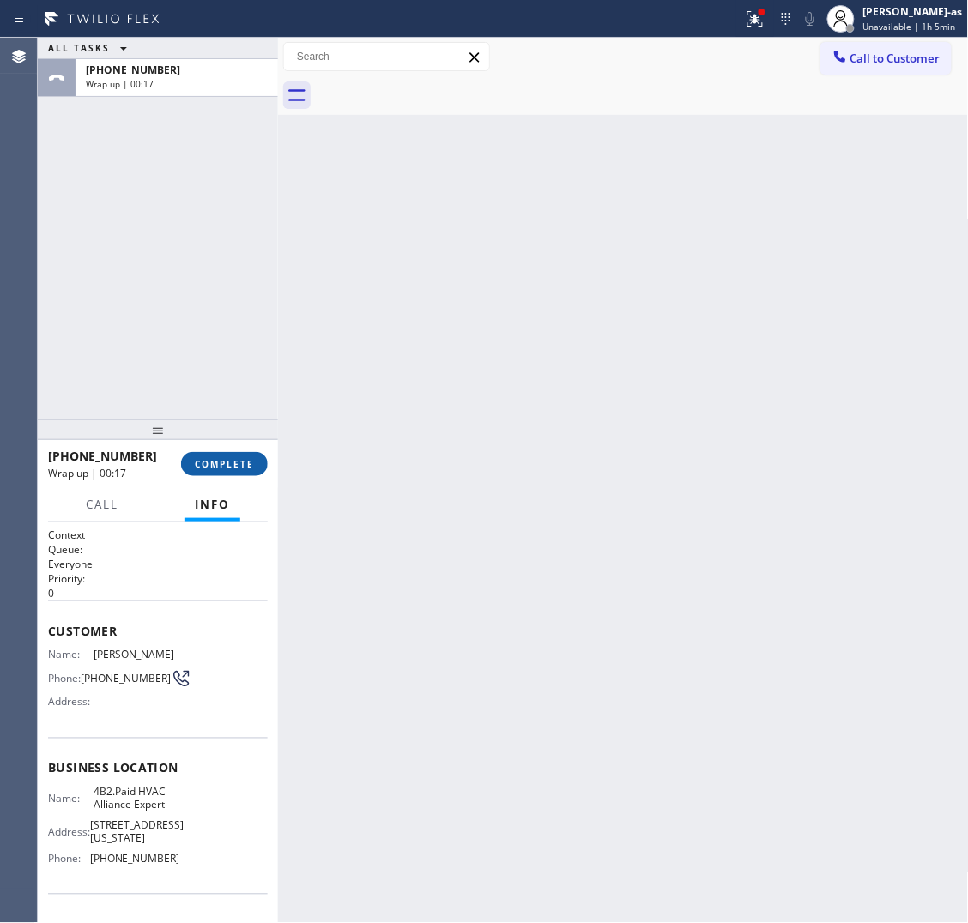
click at [238, 459] on span "COMPLETE" at bounding box center [224, 464] width 59 height 12
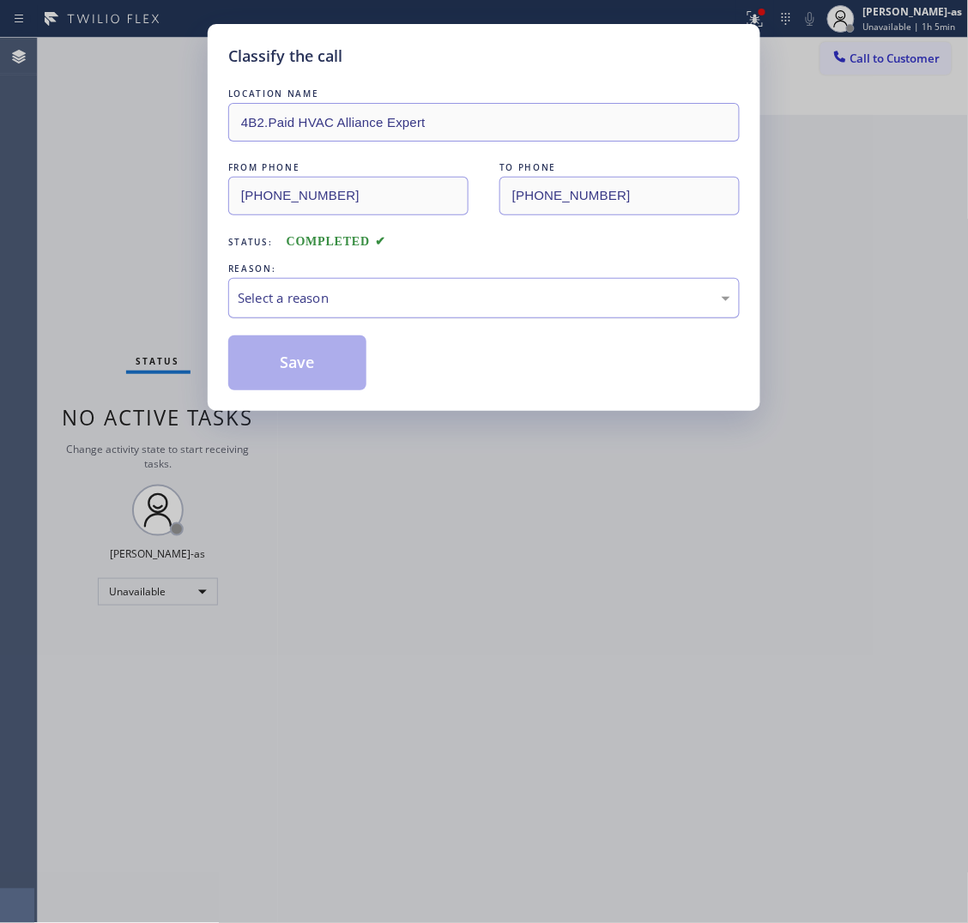
drag, startPoint x: 393, startPoint y: 309, endPoint x: 408, endPoint y: 316, distance: 16.9
click at [395, 308] on div "Select a reason" at bounding box center [484, 298] width 493 height 20
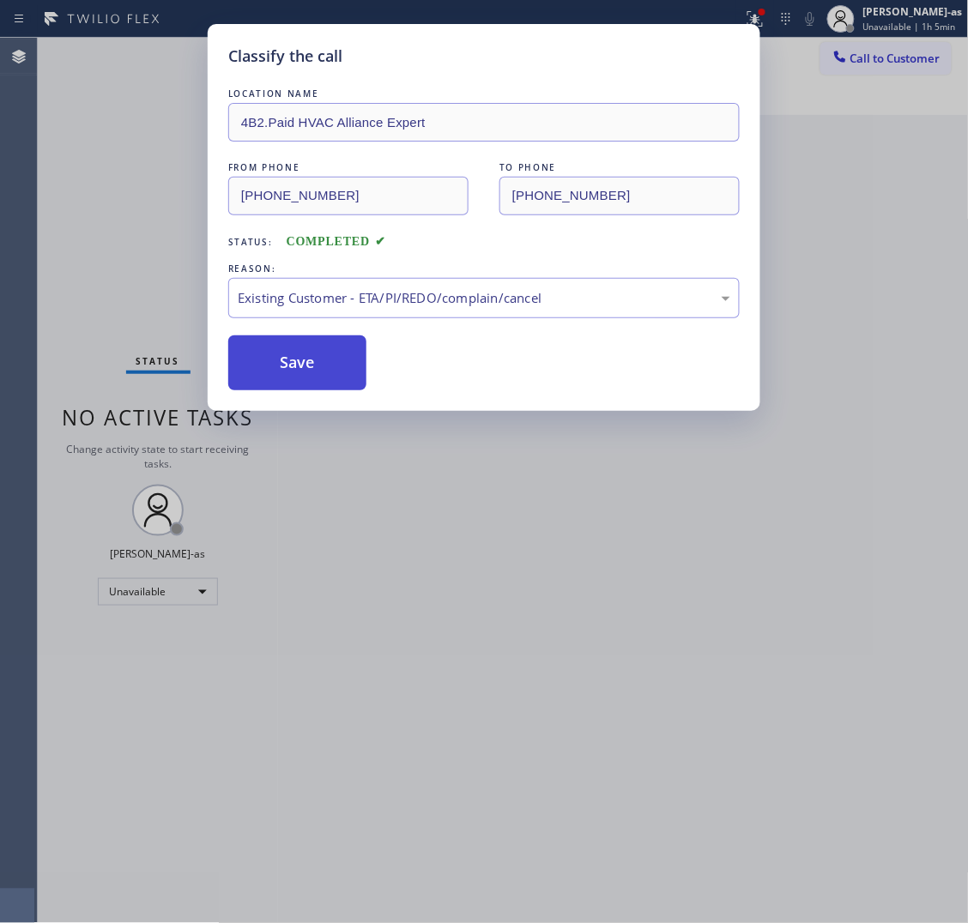
click at [322, 354] on button "Save" at bounding box center [297, 363] width 138 height 55
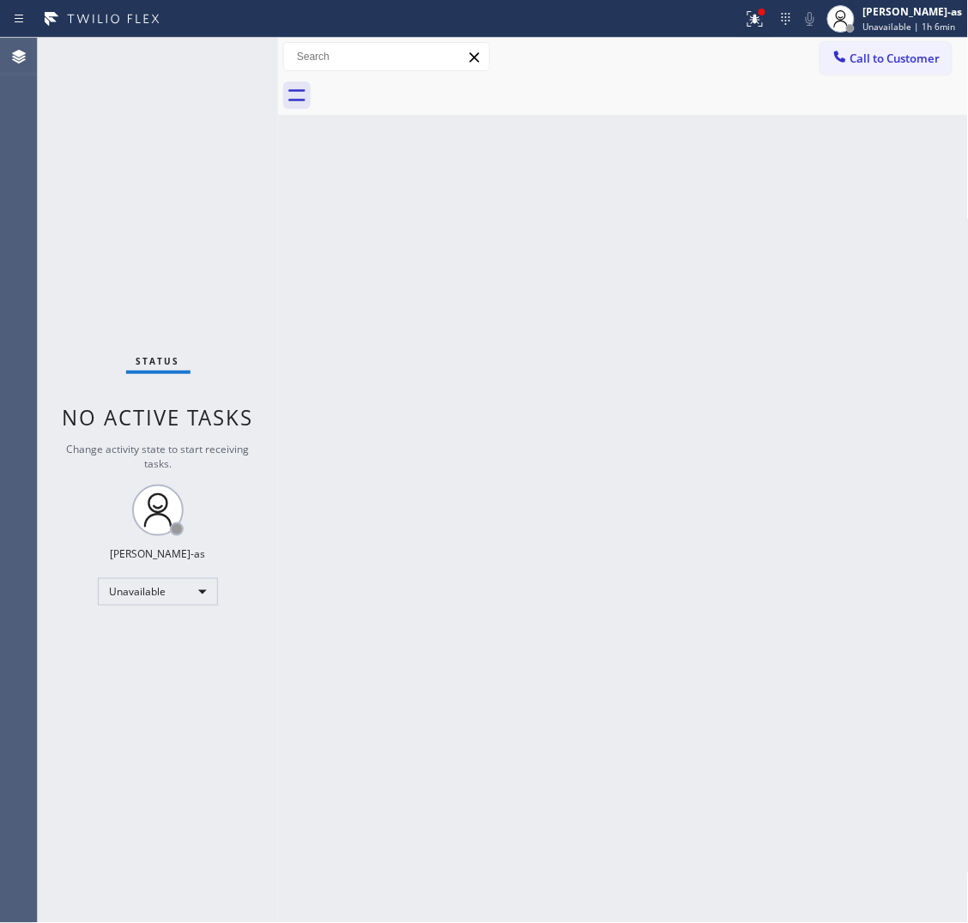
click at [390, 138] on div "Back to Dashboard Change Sender ID Customers Technicians Select a contact Outbo…" at bounding box center [623, 481] width 691 height 886
drag, startPoint x: 129, startPoint y: 210, endPoint x: 445, endPoint y: 52, distance: 353.1
click at [136, 209] on div "Status No active tasks Change activity state to start receiving tasks. [PERSON_…" at bounding box center [158, 481] width 240 height 886
click at [846, 70] on button "Call to Customer" at bounding box center [885, 58] width 131 height 33
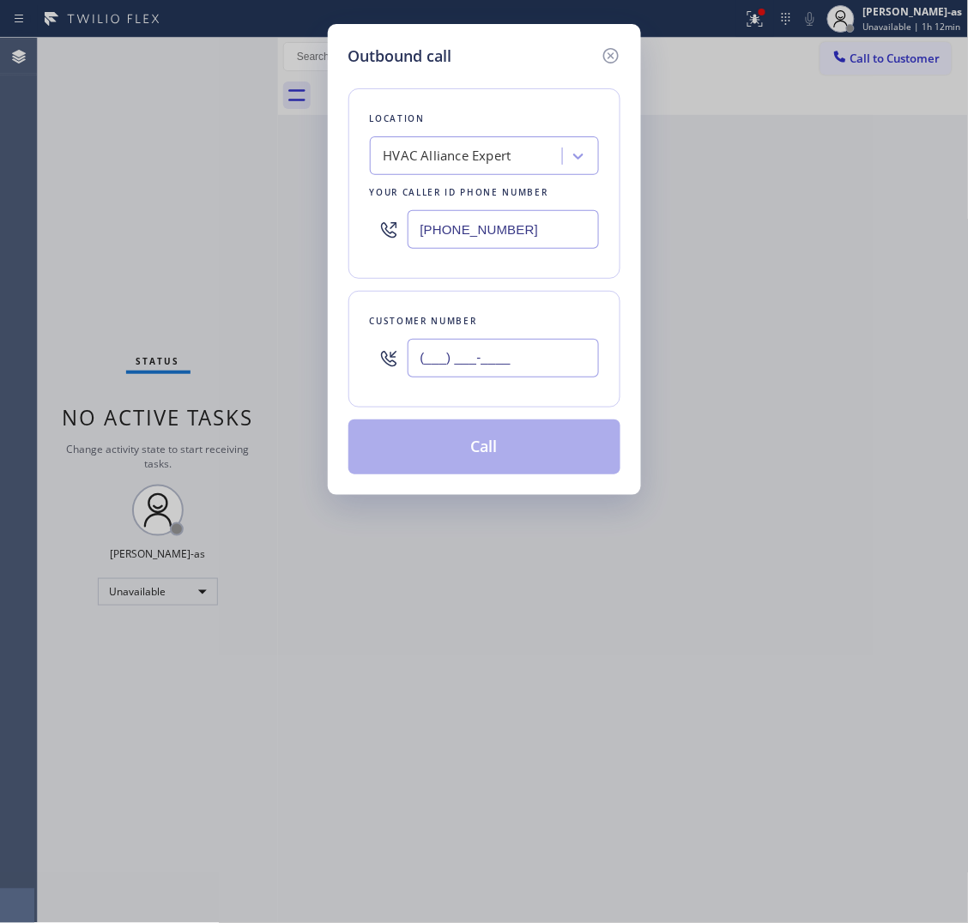
click at [515, 363] on input "(___) ___-____" at bounding box center [503, 358] width 191 height 39
paste input "310) 345-1931"
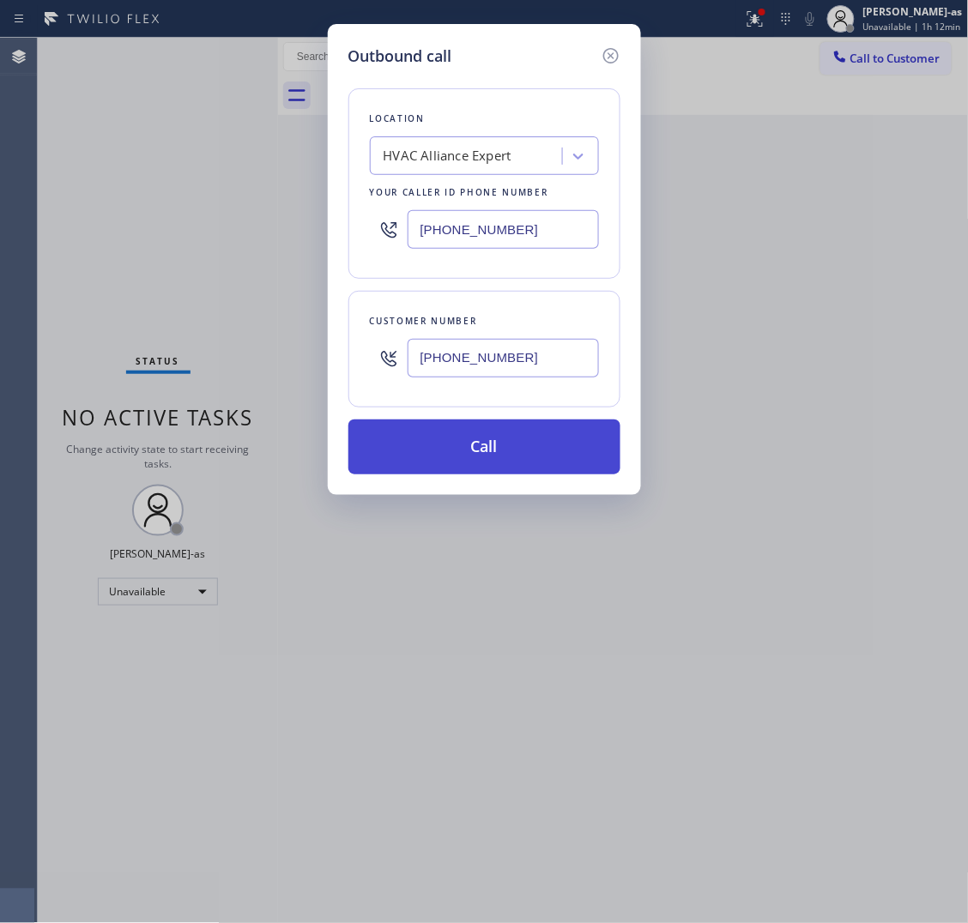
type input "[PHONE_NUMBER]"
click at [490, 445] on button "Call" at bounding box center [484, 447] width 272 height 55
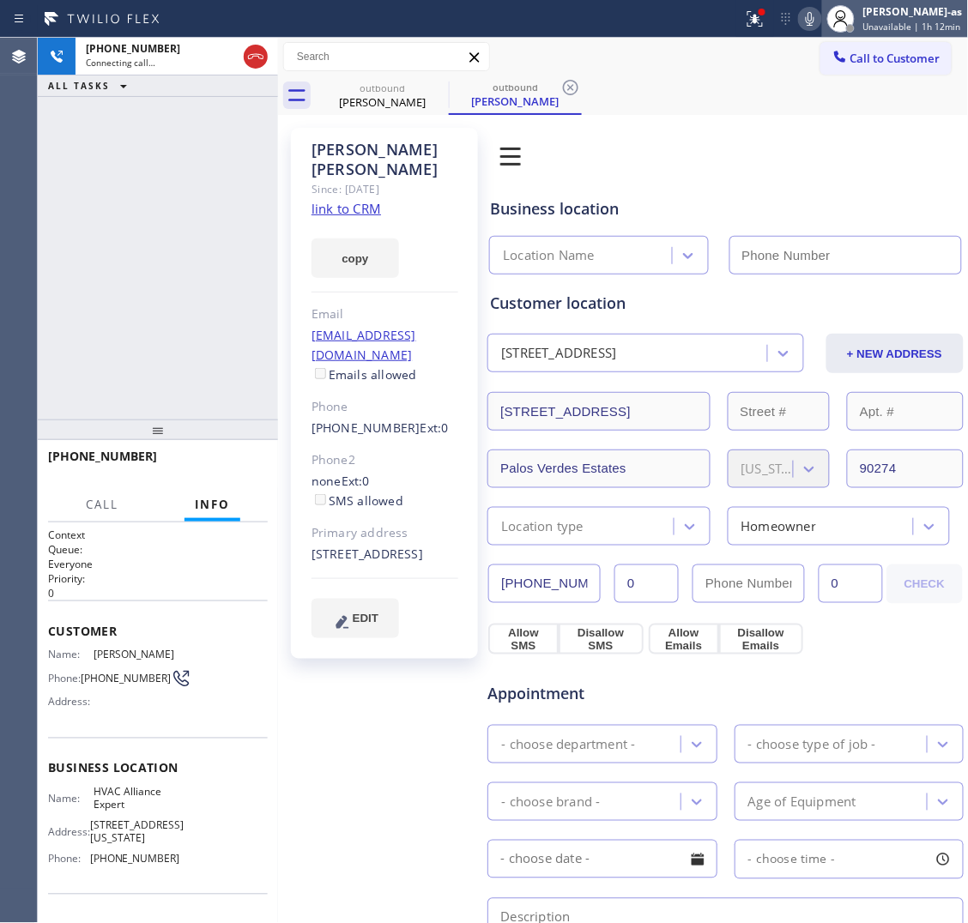
type input "[PHONE_NUMBER]"
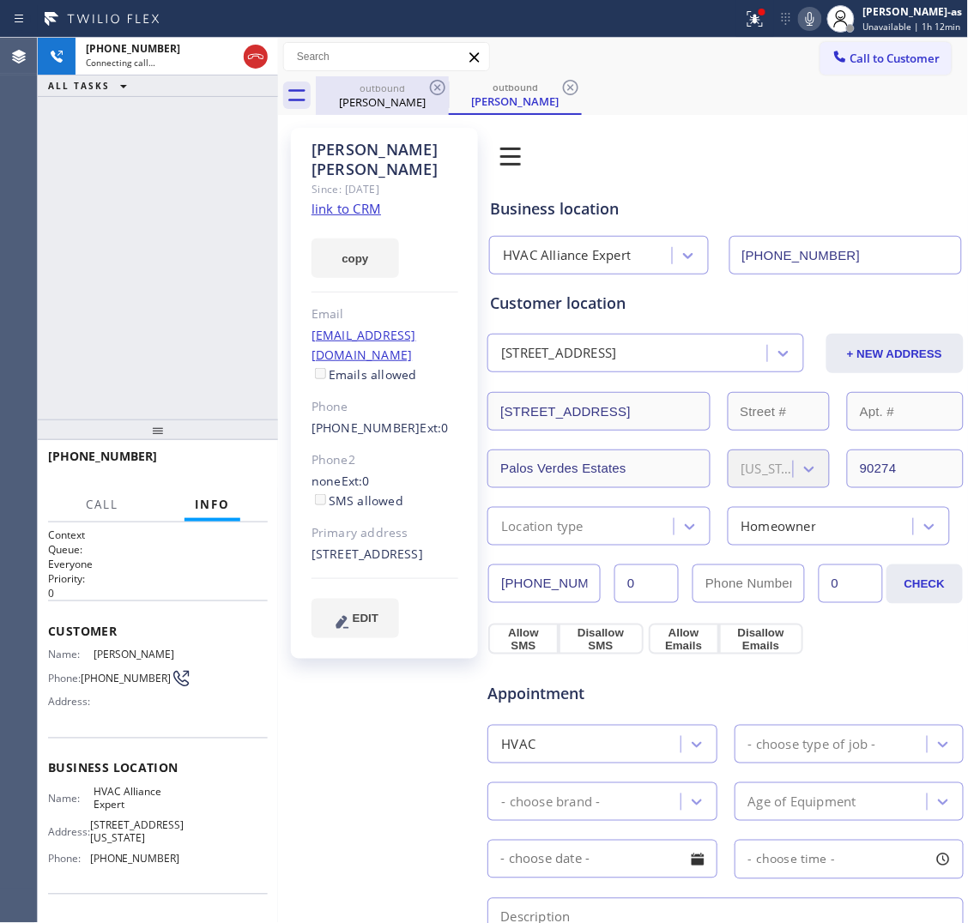
click at [396, 112] on div "outbound [PERSON_NAME]" at bounding box center [383, 95] width 130 height 39
click at [431, 87] on icon at bounding box center [437, 87] width 15 height 15
click at [233, 160] on div "[PHONE_NUMBER] Connecting call… ALL TASKS ALL TASKS ACTIVE TASKS TASKS IN WRAP …" at bounding box center [158, 229] width 240 height 382
click at [336, 200] on link "link to CRM" at bounding box center [347, 208] width 70 height 17
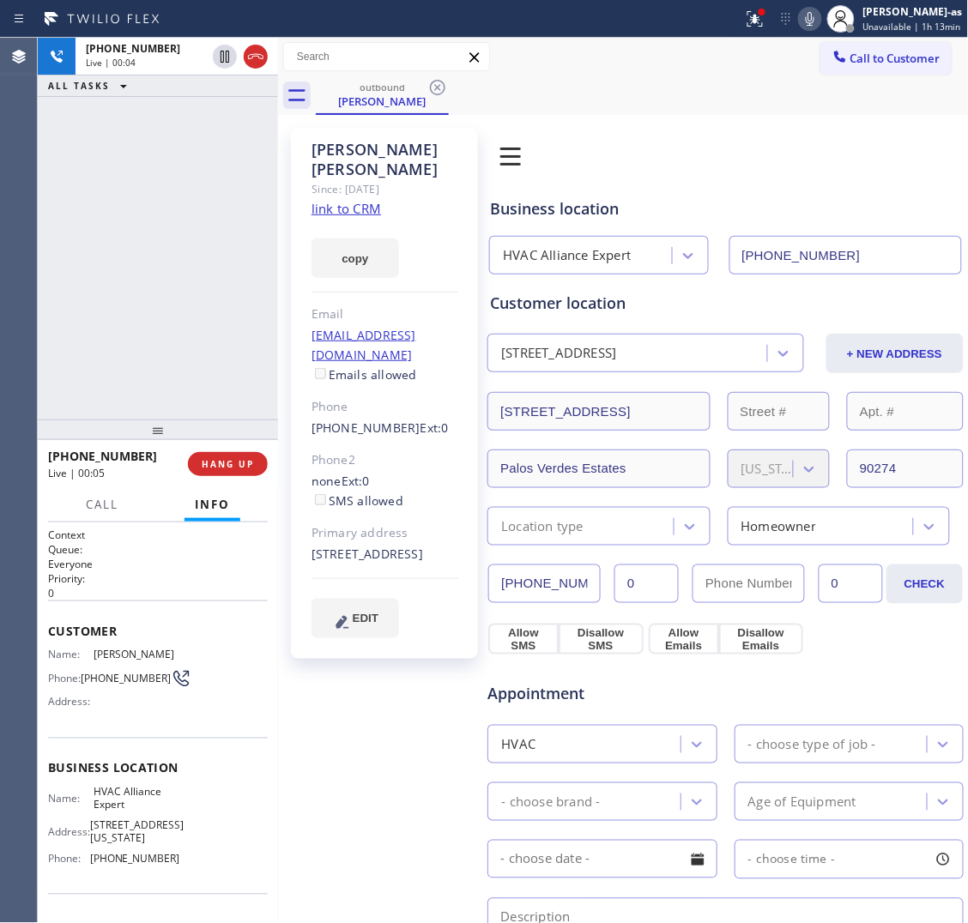
drag, startPoint x: 194, startPoint y: 167, endPoint x: 238, endPoint y: 125, distance: 60.7
click at [199, 167] on div "[PHONE_NUMBER] Live | 00:04 ALL TASKS ALL TASKS ACTIVE TASKS TASKS IN WRAP UP" at bounding box center [158, 229] width 240 height 382
click at [253, 57] on icon at bounding box center [255, 56] width 21 height 21
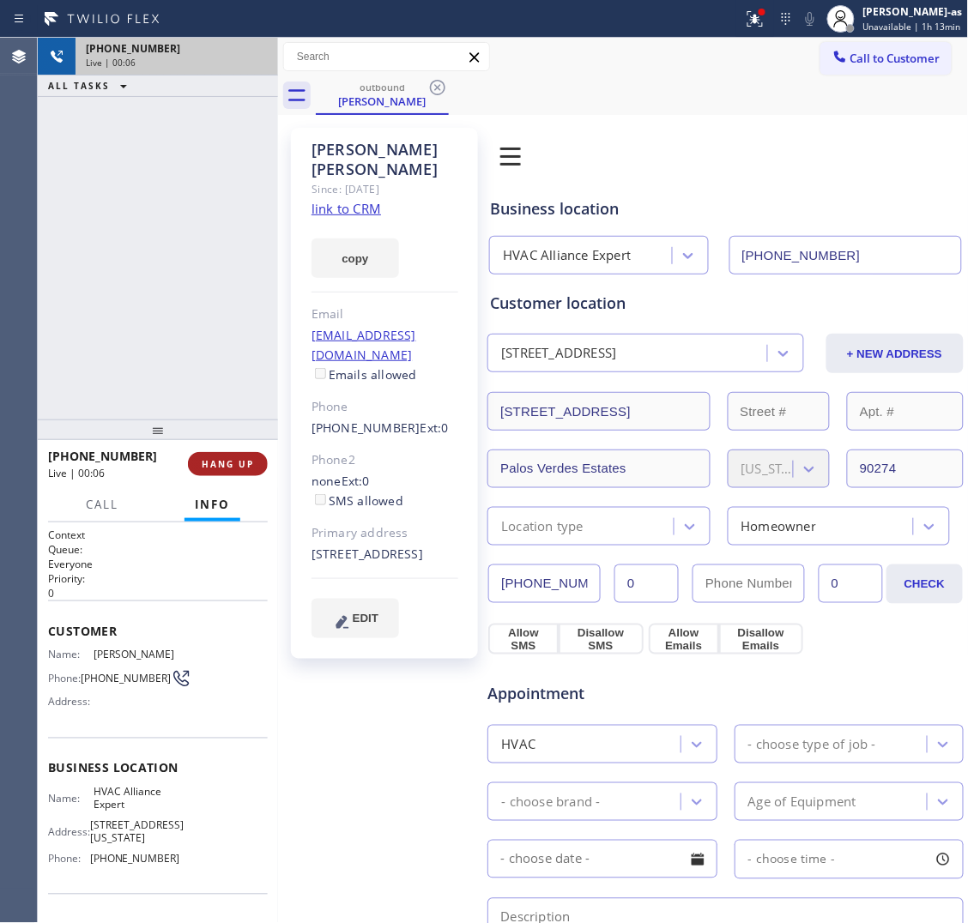
click at [247, 452] on button "HANG UP" at bounding box center [228, 464] width 80 height 24
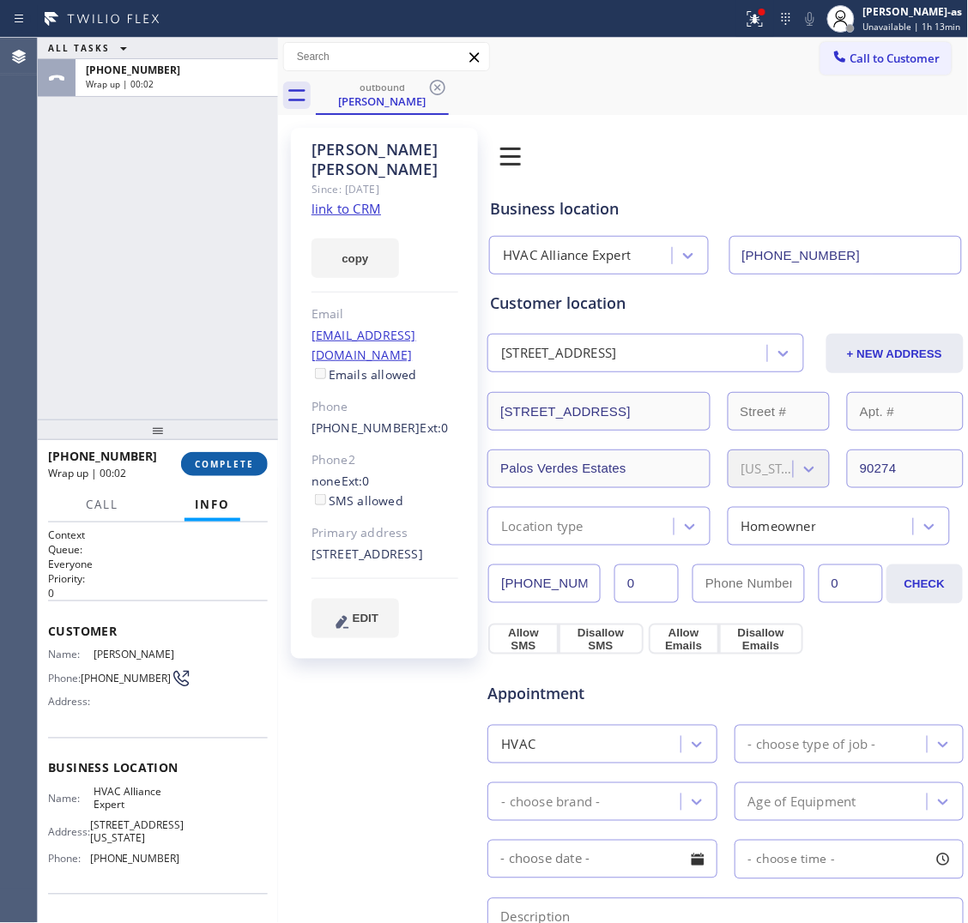
click at [242, 464] on span "COMPLETE" at bounding box center [224, 464] width 59 height 12
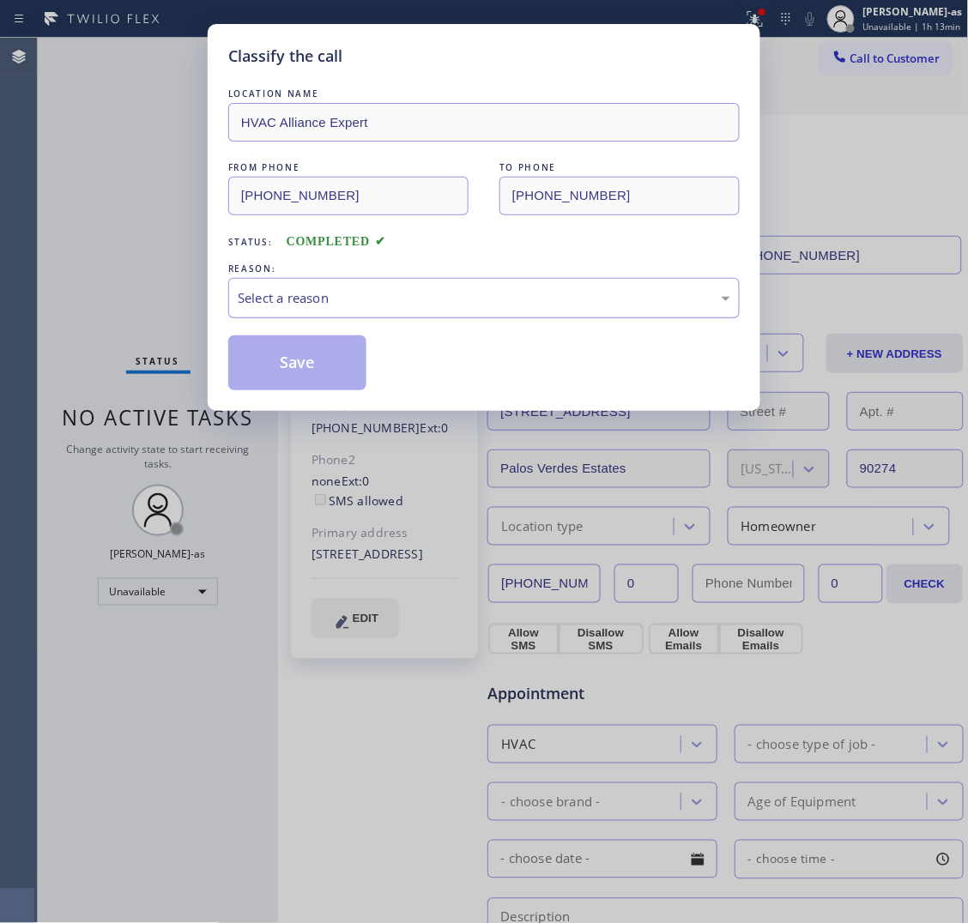
click at [311, 298] on div "Select a reason" at bounding box center [484, 298] width 493 height 20
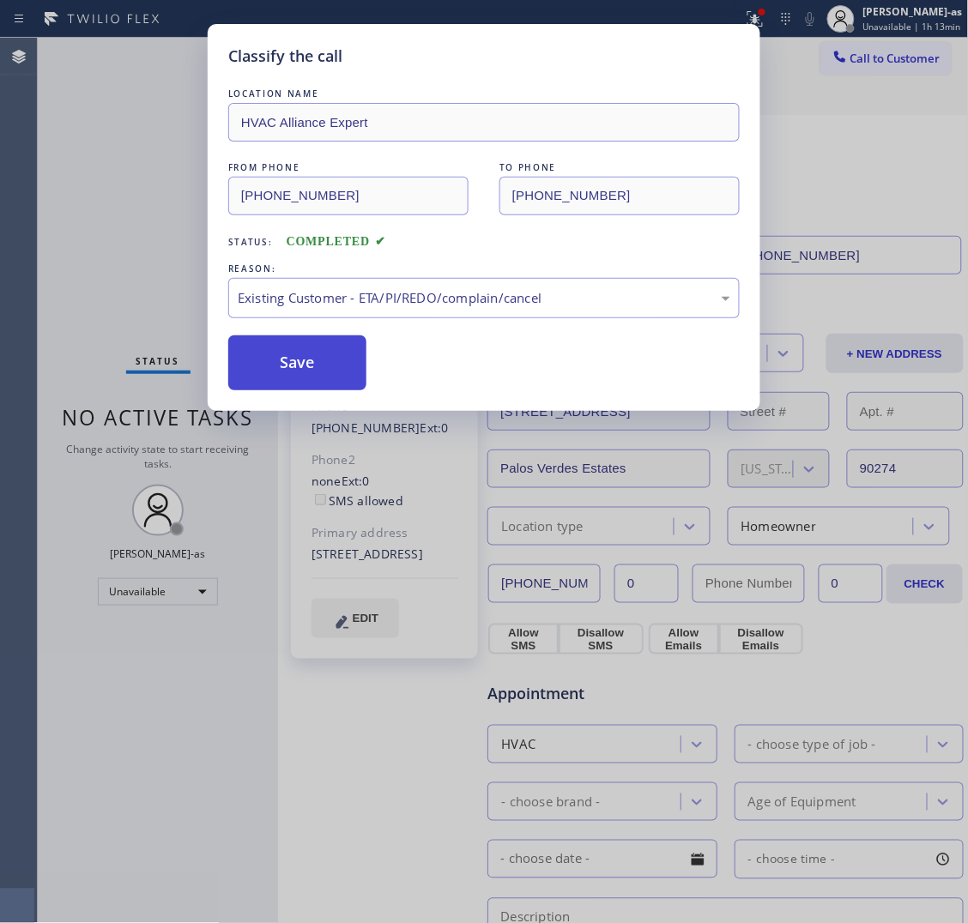
click at [302, 354] on button "Save" at bounding box center [297, 363] width 138 height 55
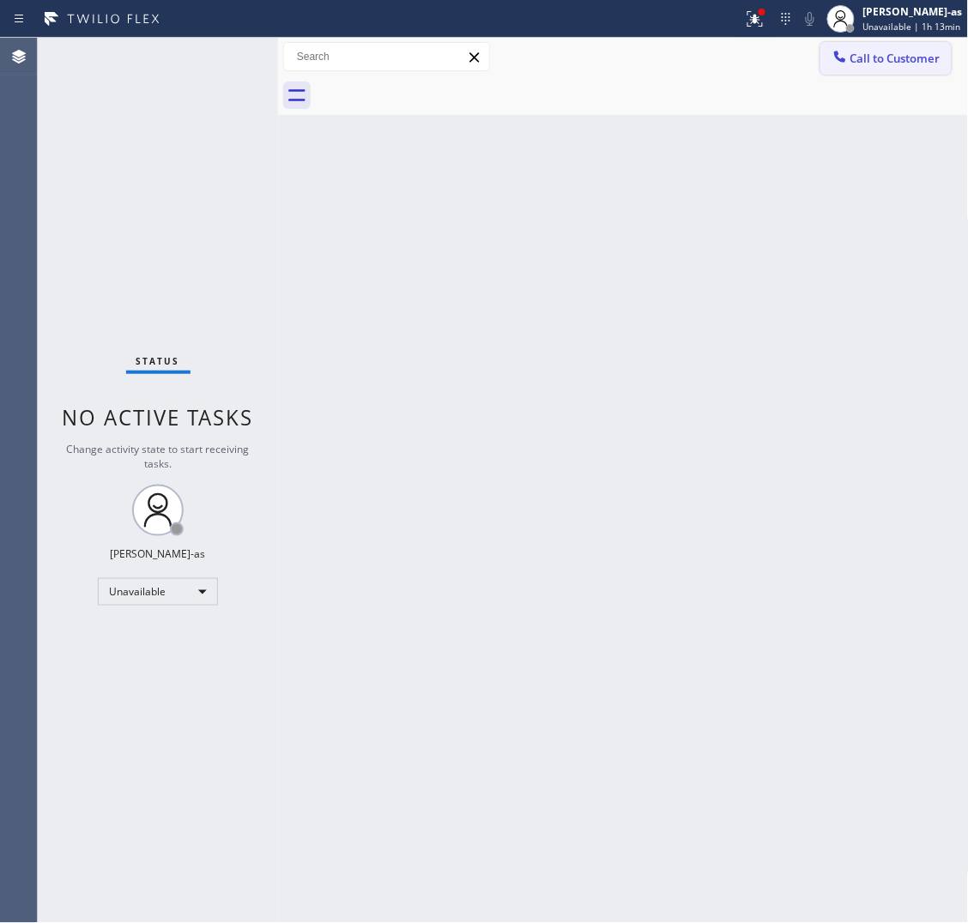
click at [902, 45] on button "Call to Customer" at bounding box center [885, 58] width 131 height 33
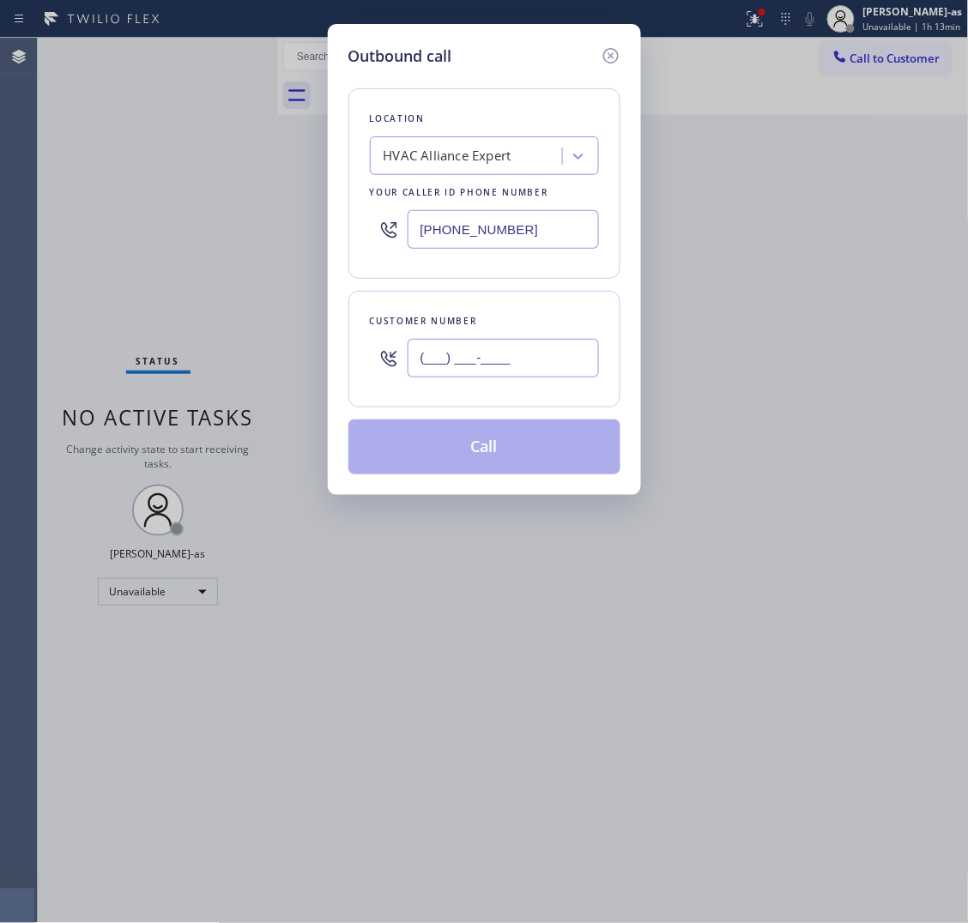
click at [562, 341] on input "(___) ___-____" at bounding box center [503, 358] width 191 height 39
paste input "503) 804-1887"
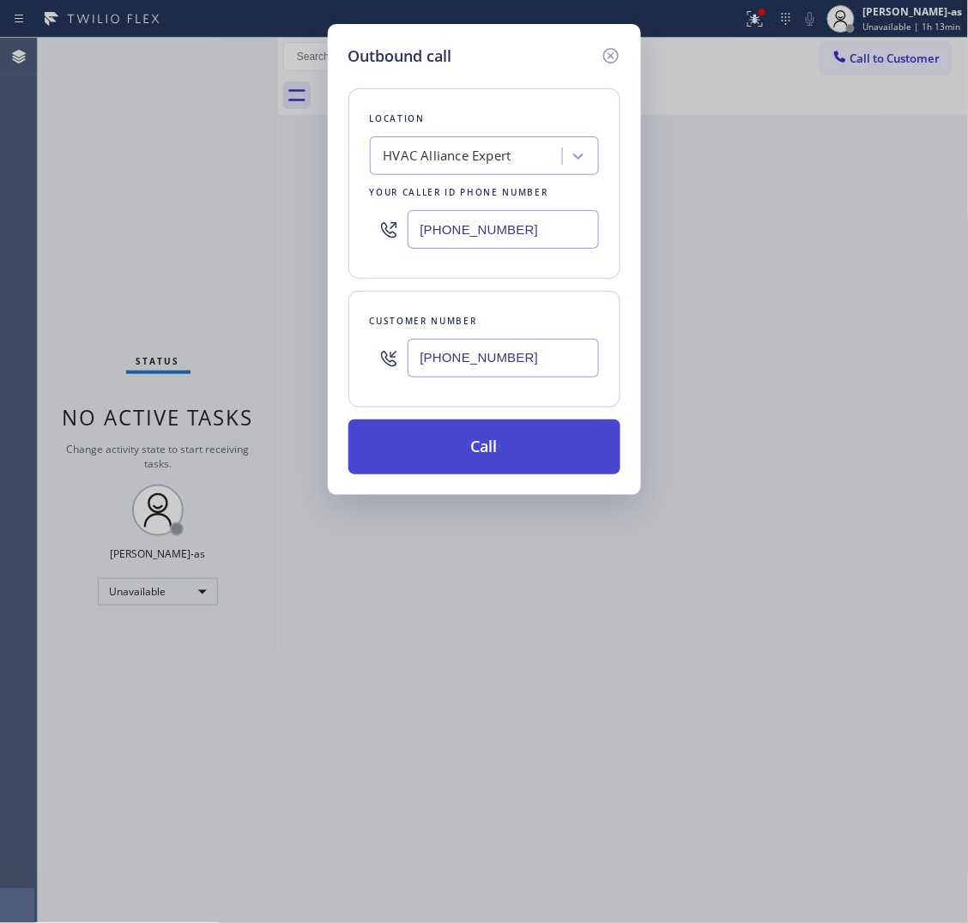
type input "[PHONE_NUMBER]"
click at [541, 434] on button "Call" at bounding box center [484, 447] width 272 height 55
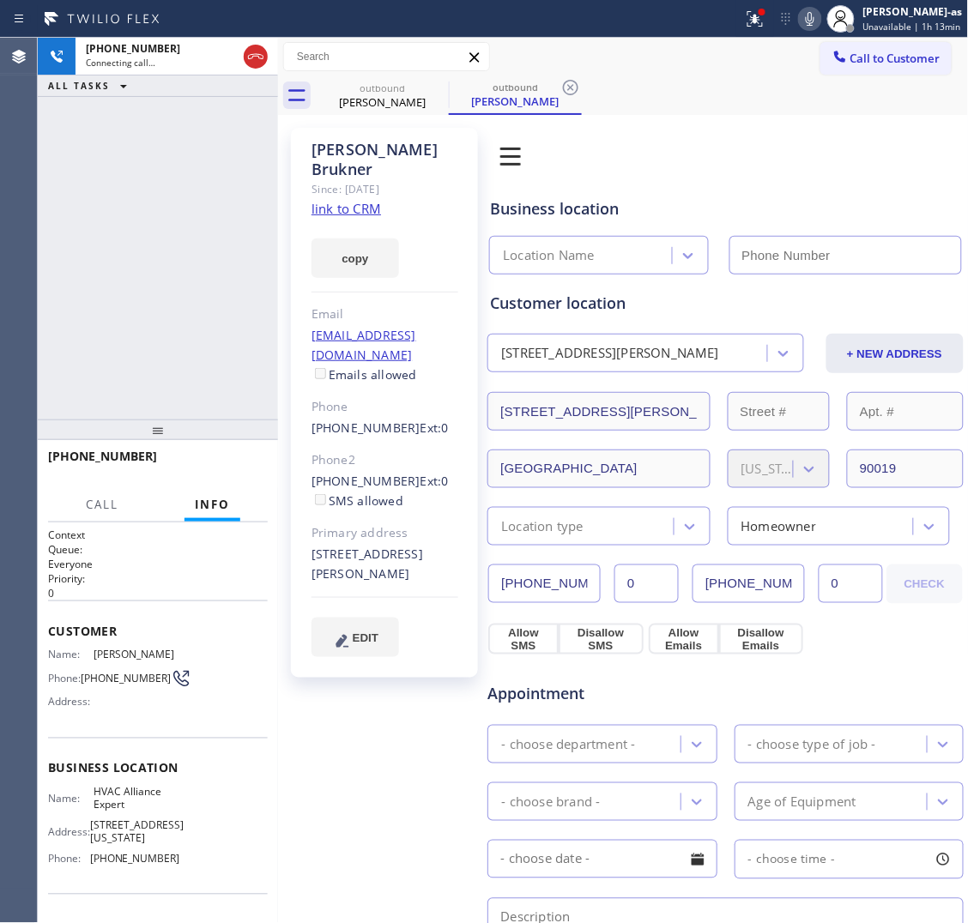
type input "[PHONE_NUMBER]"
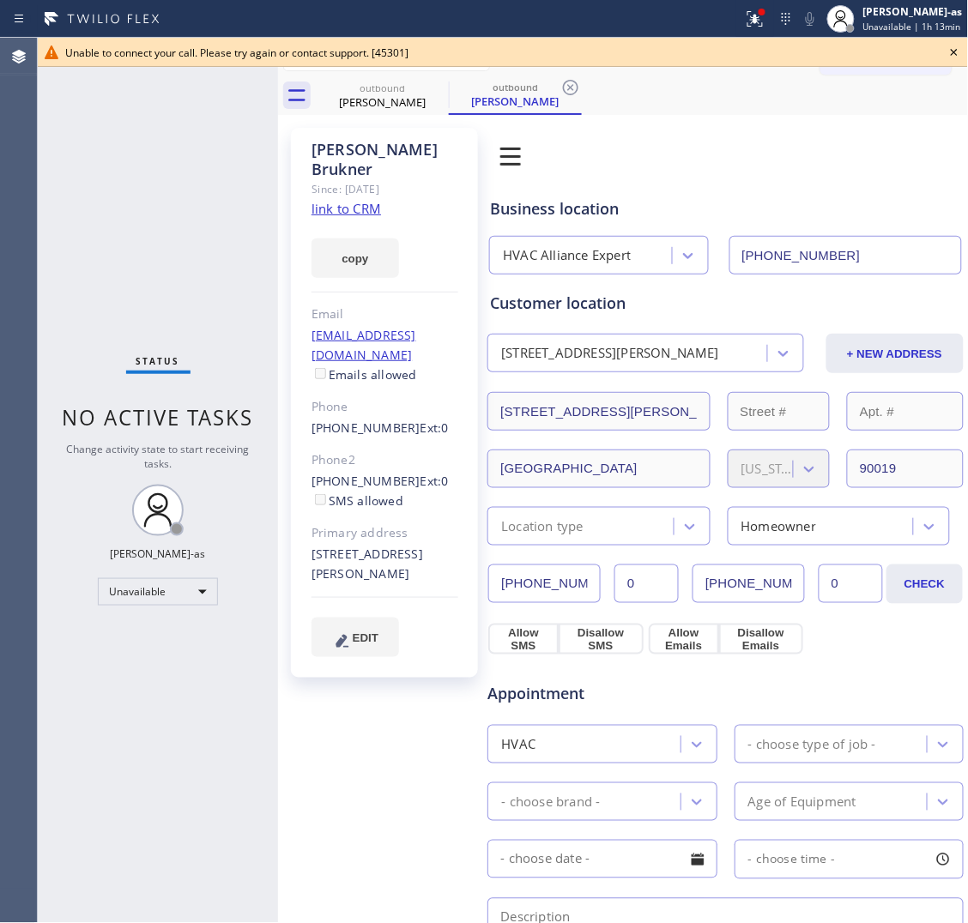
drag, startPoint x: 376, startPoint y: 181, endPoint x: 306, endPoint y: 49, distance: 149.3
click at [376, 200] on link "link to CRM" at bounding box center [347, 208] width 70 height 17
click at [955, 48] on icon at bounding box center [954, 52] width 21 height 21
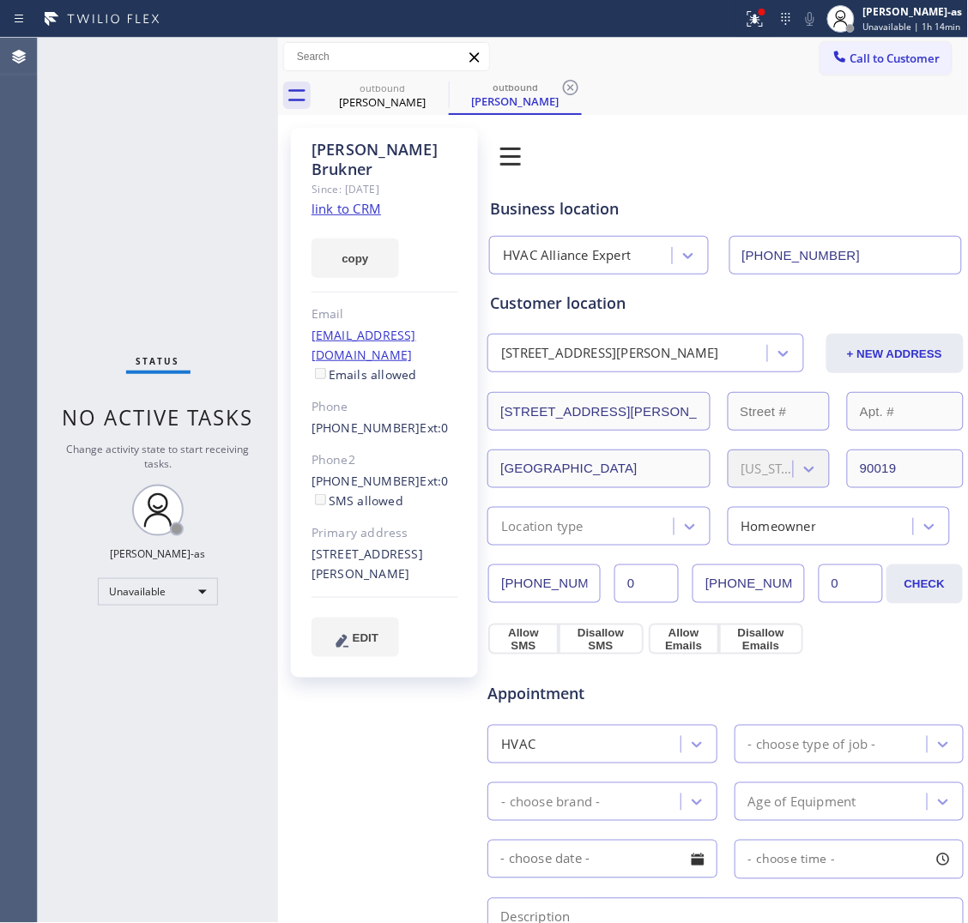
drag, startPoint x: 899, startPoint y: 53, endPoint x: 614, endPoint y: 306, distance: 381.2
click at [898, 53] on span "Call to Customer" at bounding box center [895, 58] width 90 height 15
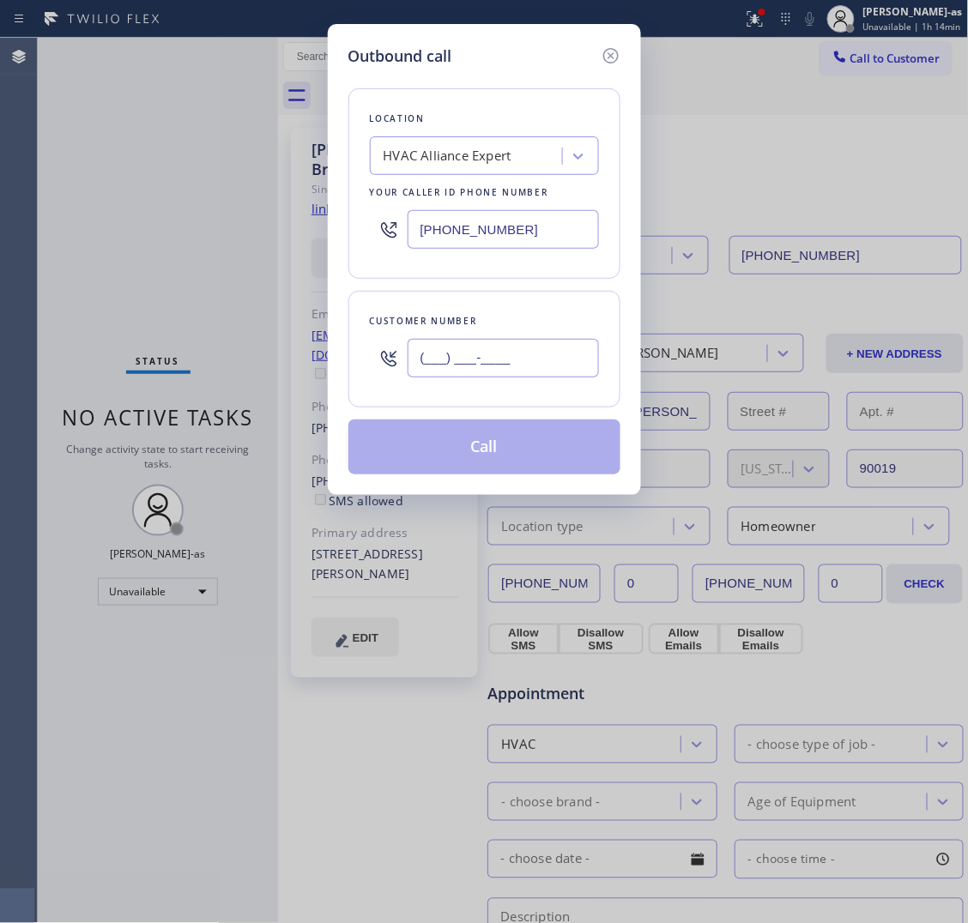
click at [517, 363] on input "(___) ___-____" at bounding box center [503, 358] width 191 height 39
paste input "503) 804-1887"
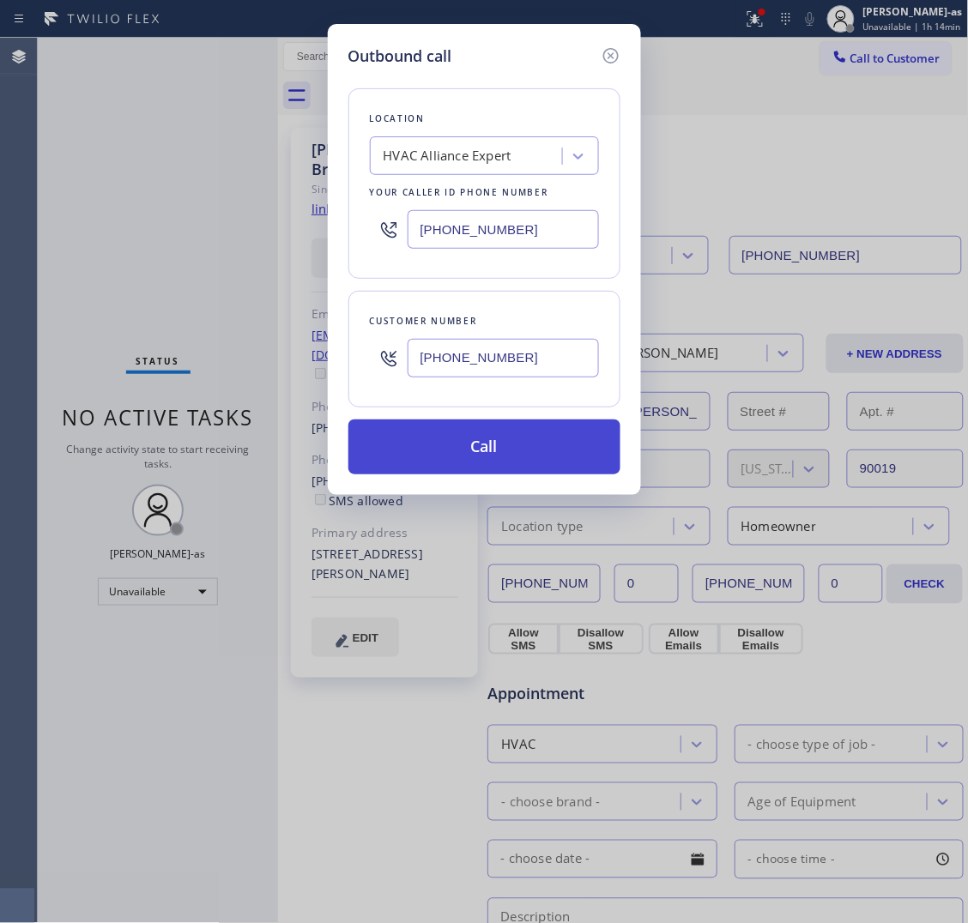
type input "[PHONE_NUMBER]"
click at [519, 439] on button "Call" at bounding box center [484, 447] width 272 height 55
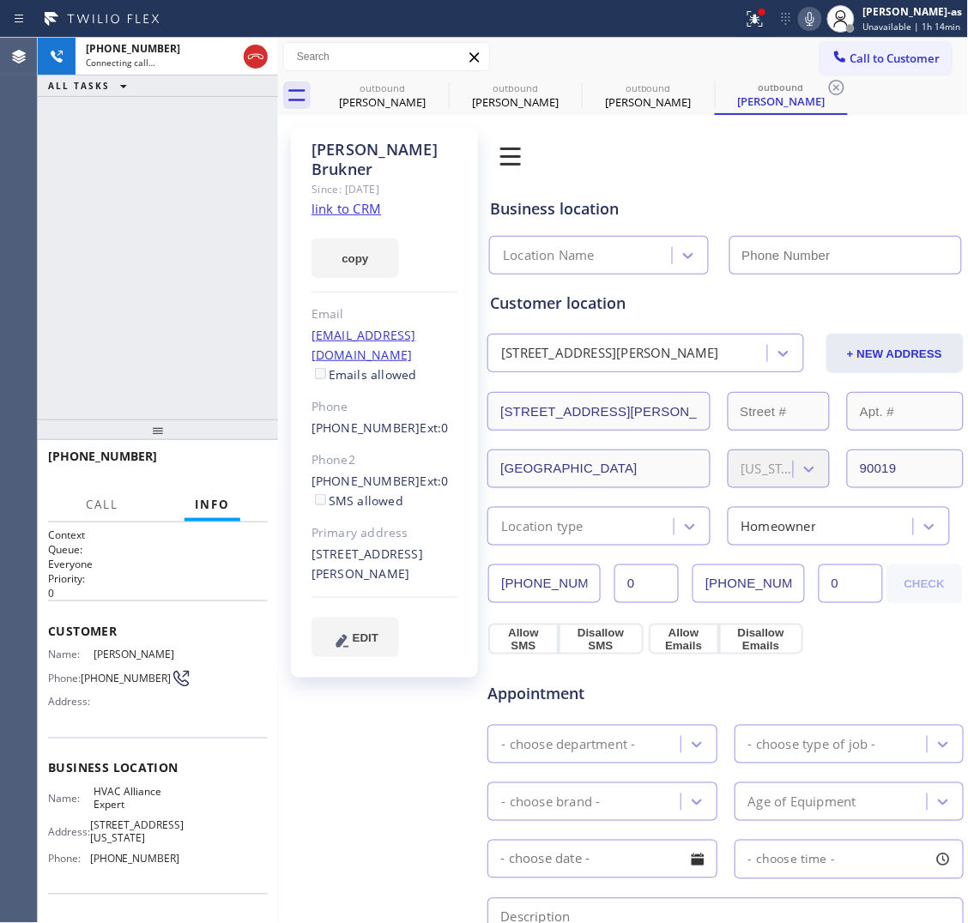
type input "[PHONE_NUMBER]"
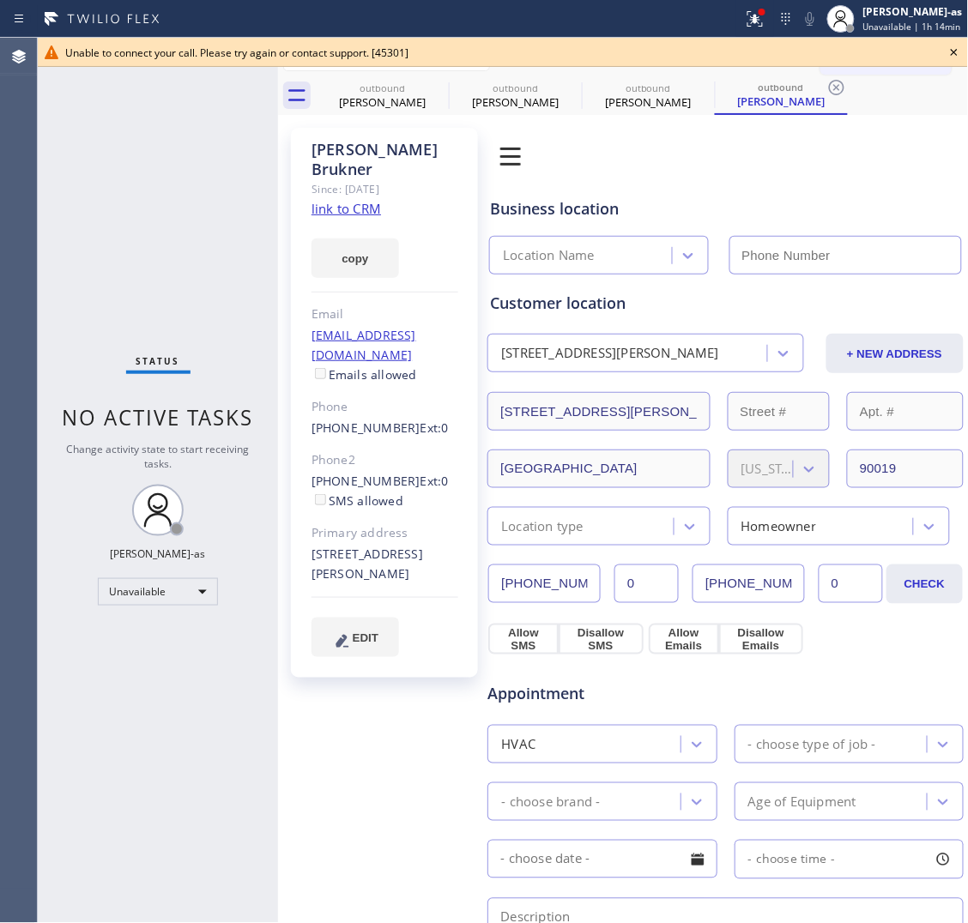
click at [219, 204] on div "Status No active tasks Change activity state to start receiving tasks. [PERSON_…" at bounding box center [158, 481] width 240 height 886
click at [392, 88] on div "outbound" at bounding box center [383, 88] width 130 height 13
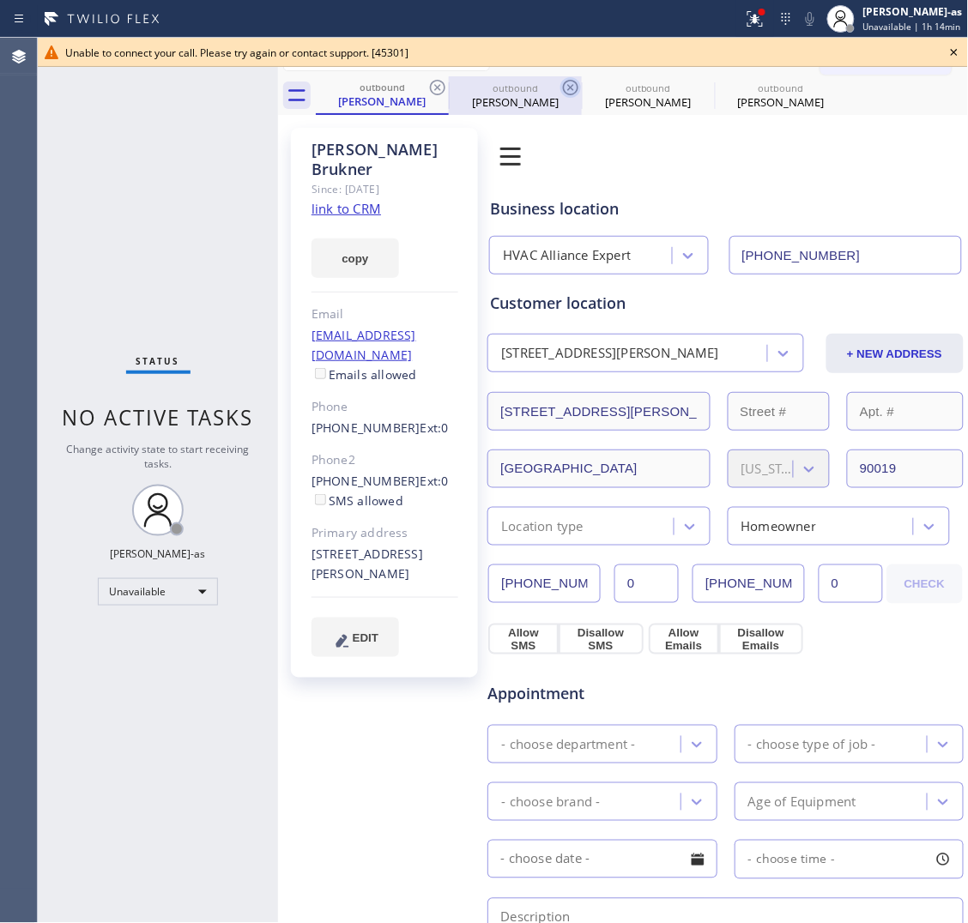
drag, startPoint x: 445, startPoint y: 87, endPoint x: 432, endPoint y: 83, distance: 13.3
click at [445, 87] on icon at bounding box center [437, 87] width 15 height 15
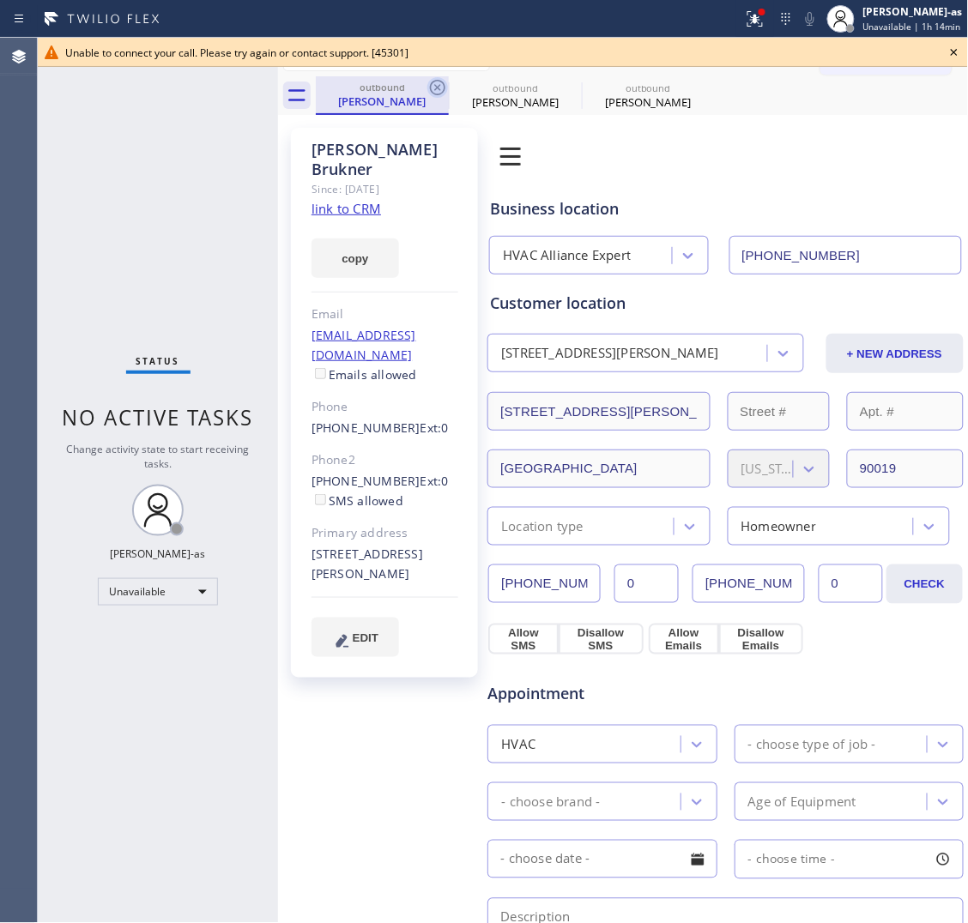
click at [432, 83] on icon at bounding box center [437, 87] width 15 height 15
drag, startPoint x: 240, startPoint y: 156, endPoint x: 354, endPoint y: 228, distance: 135.0
click at [241, 157] on div "Status No active tasks Change activity state to start receiving tasks. [PERSON_…" at bounding box center [158, 481] width 240 height 886
click at [356, 200] on link "link to CRM" at bounding box center [347, 208] width 70 height 17
click at [947, 54] on icon at bounding box center [954, 52] width 21 height 21
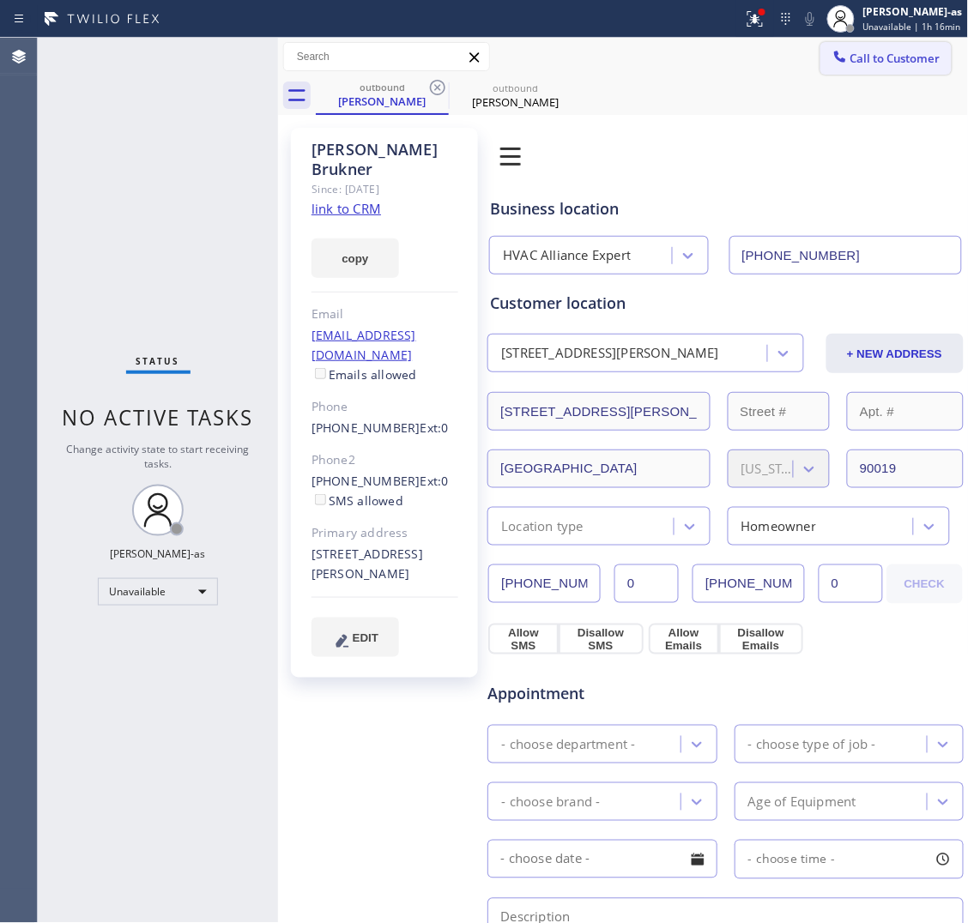
click at [881, 61] on span "Call to Customer" at bounding box center [895, 58] width 90 height 15
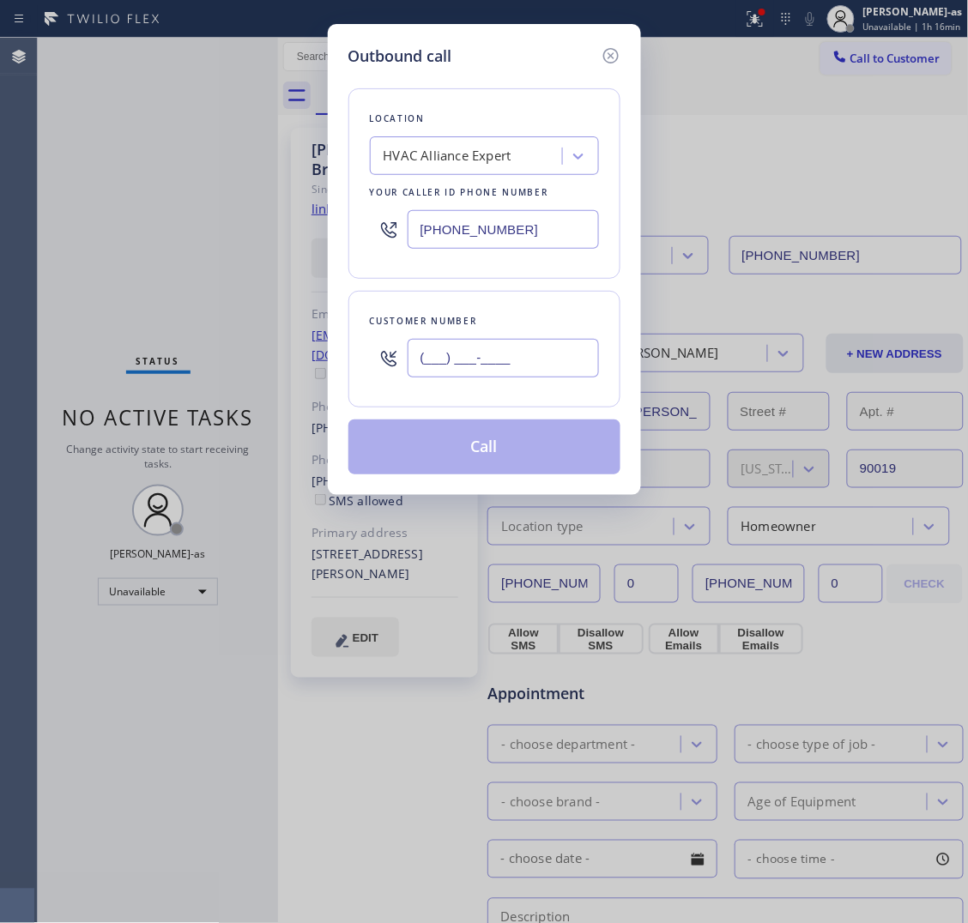
click at [534, 375] on input "(___) ___-____" at bounding box center [503, 358] width 191 height 39
paste input "972) 679-2448"
type input "[PHONE_NUMBER]"
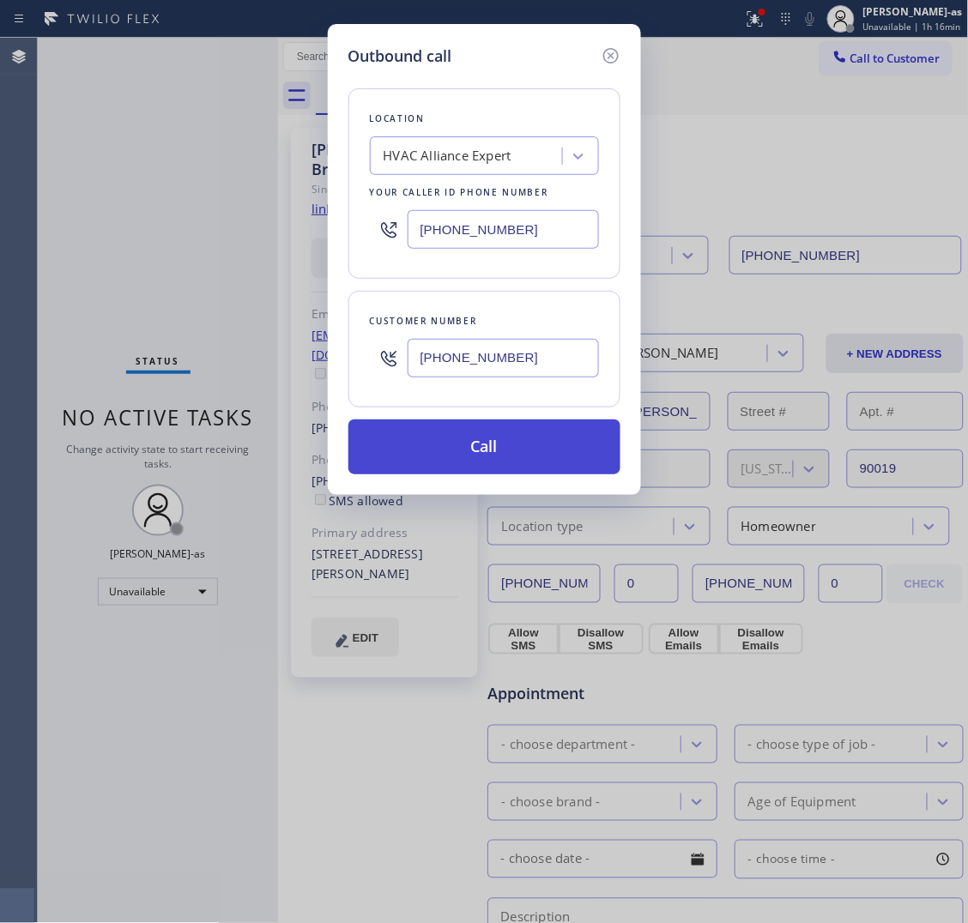
click at [486, 448] on button "Call" at bounding box center [484, 447] width 272 height 55
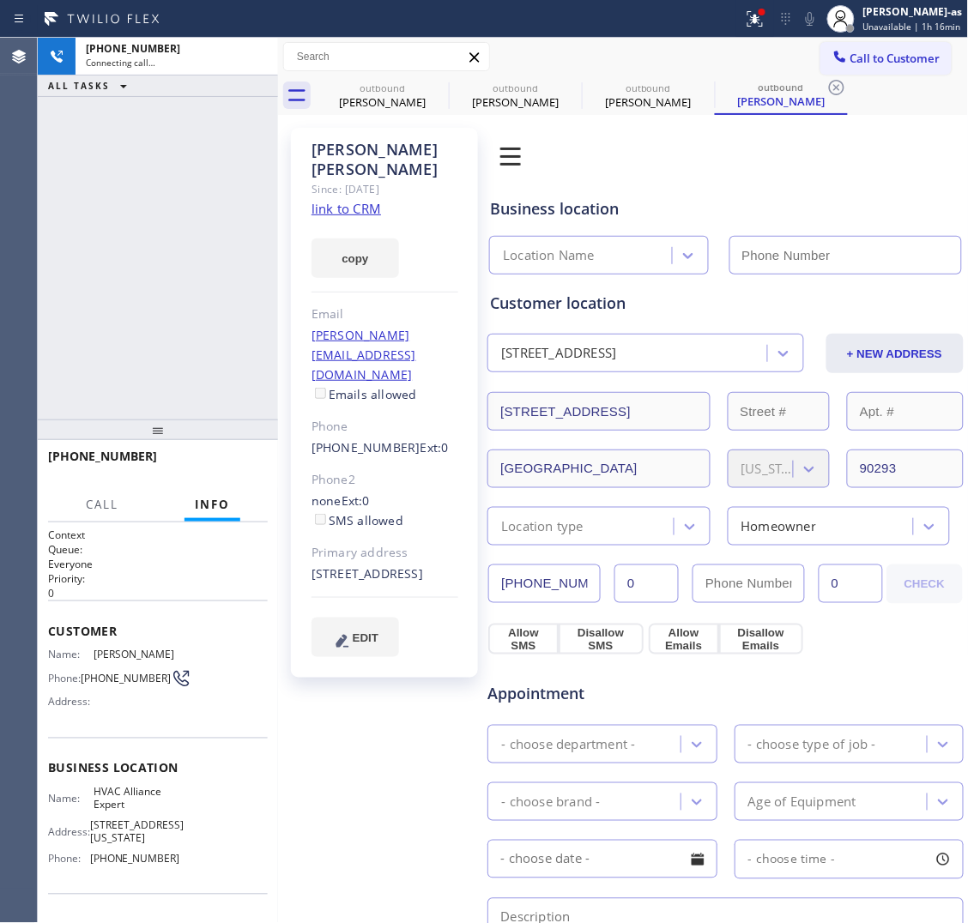
type input "[PHONE_NUMBER]"
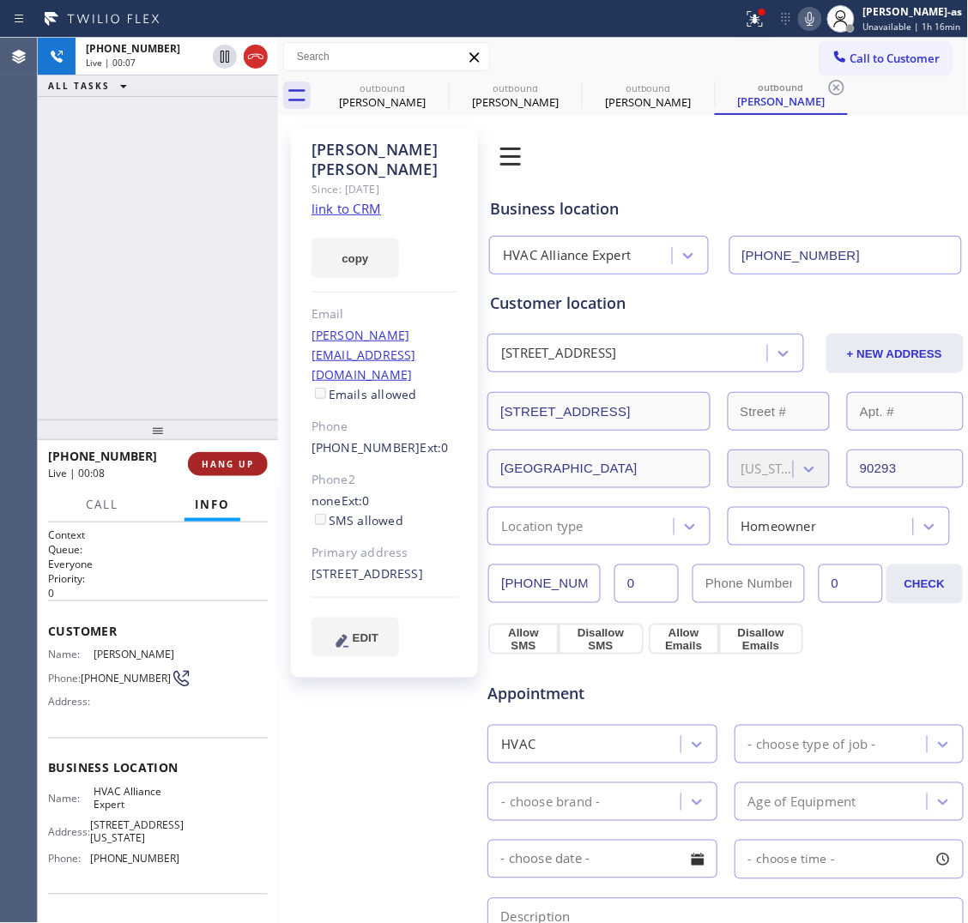
click at [233, 473] on button "HANG UP" at bounding box center [228, 464] width 80 height 24
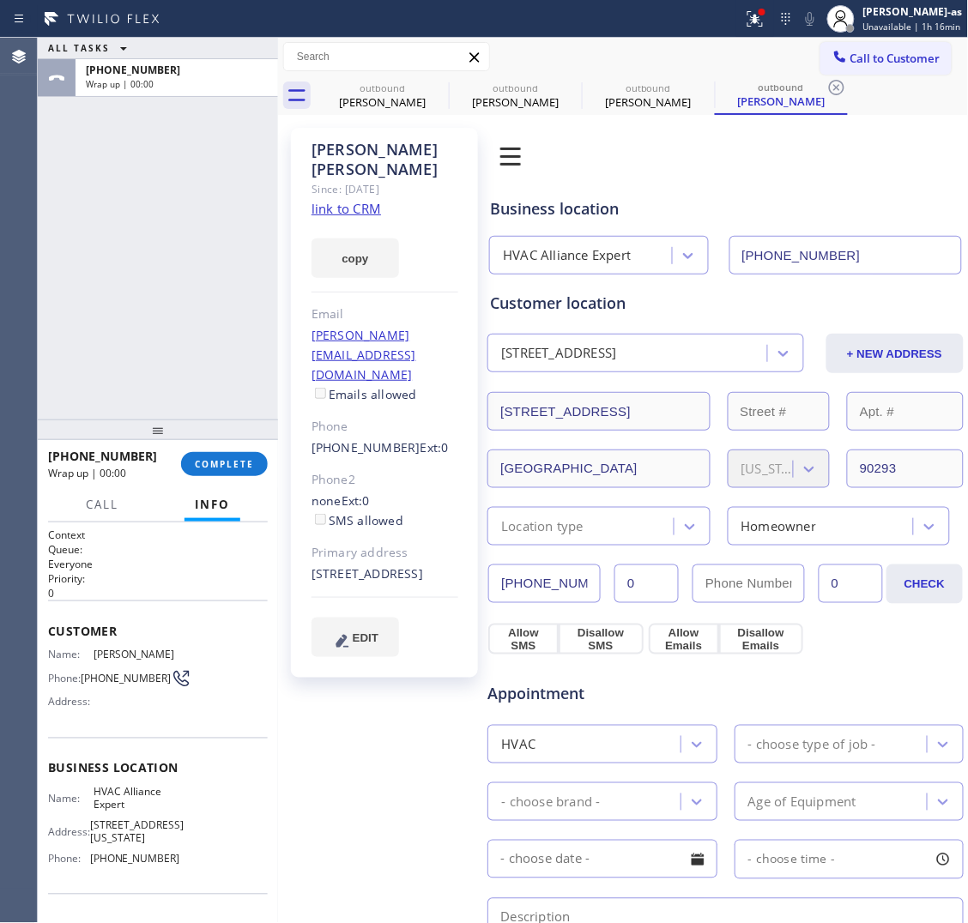
click at [163, 349] on div "ALL TASKS ALL TASKS ACTIVE TASKS TASKS IN WRAP UP [PHONE_NUMBER] Wrap up | 00:00" at bounding box center [158, 229] width 240 height 382
click at [247, 462] on span "COMPLETE" at bounding box center [224, 464] width 59 height 12
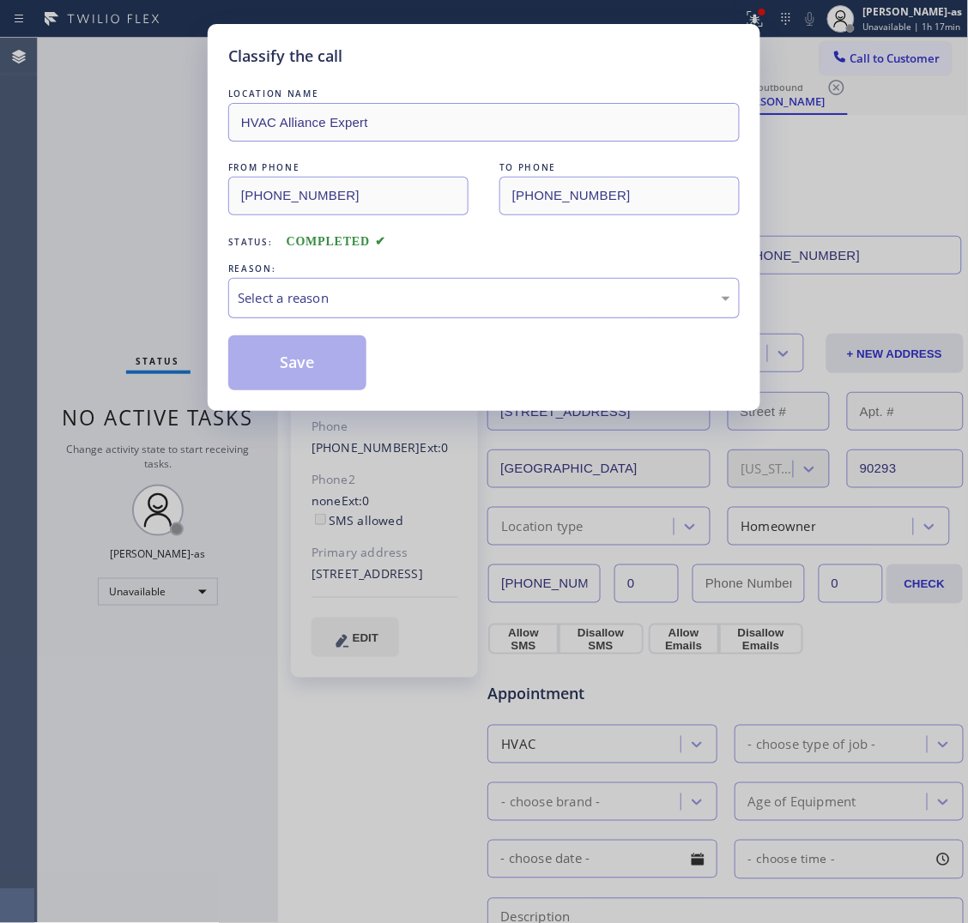
click at [315, 287] on div "Select a reason" at bounding box center [483, 298] width 511 height 40
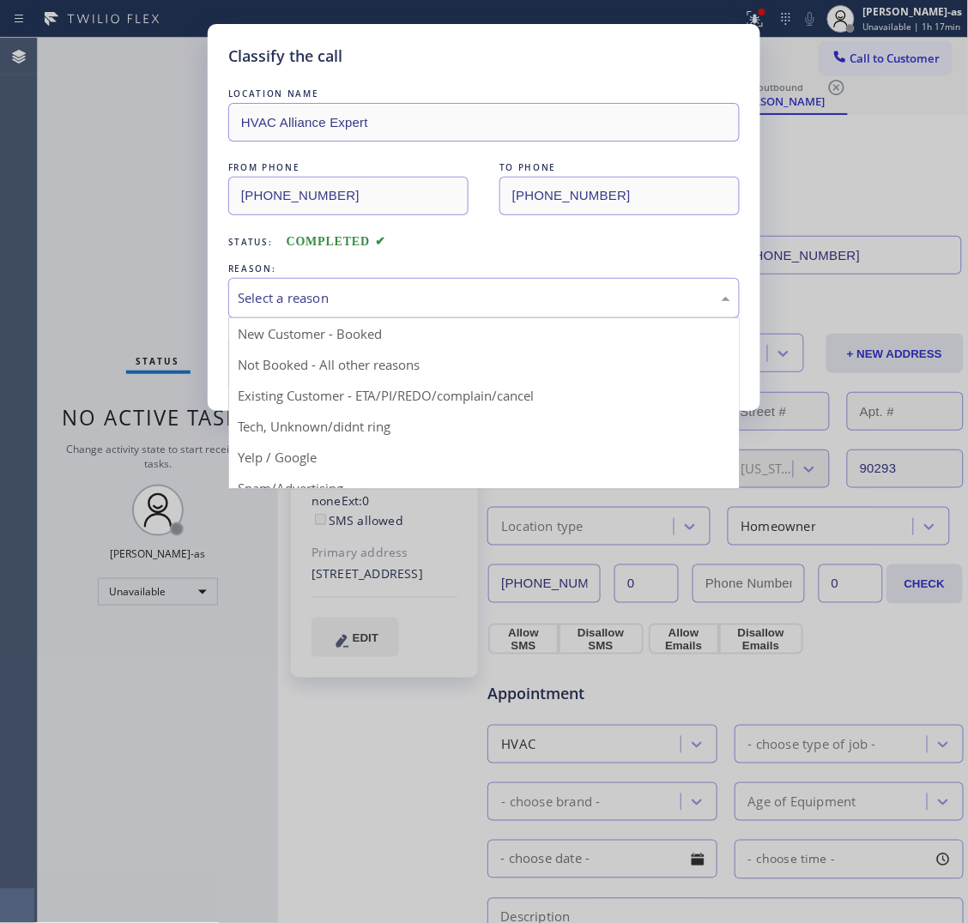
click at [390, 294] on div "Select a reason" at bounding box center [484, 298] width 493 height 20
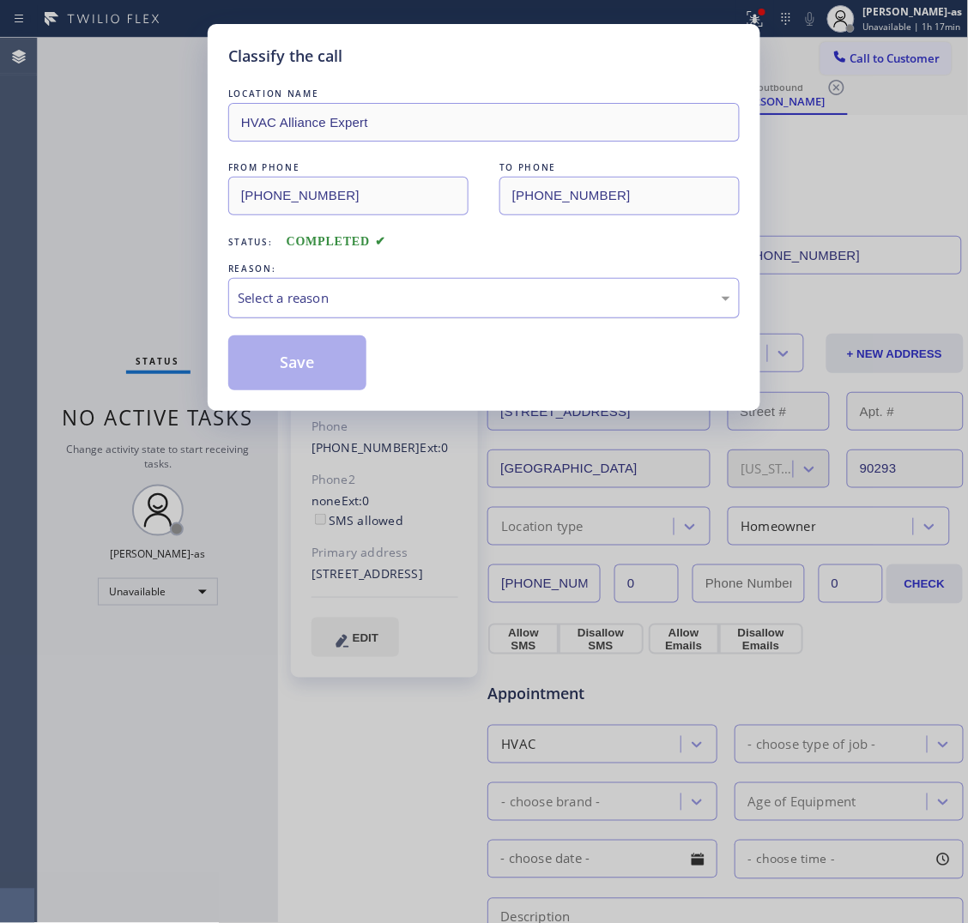
click at [374, 307] on div "Select a reason" at bounding box center [484, 298] width 493 height 20
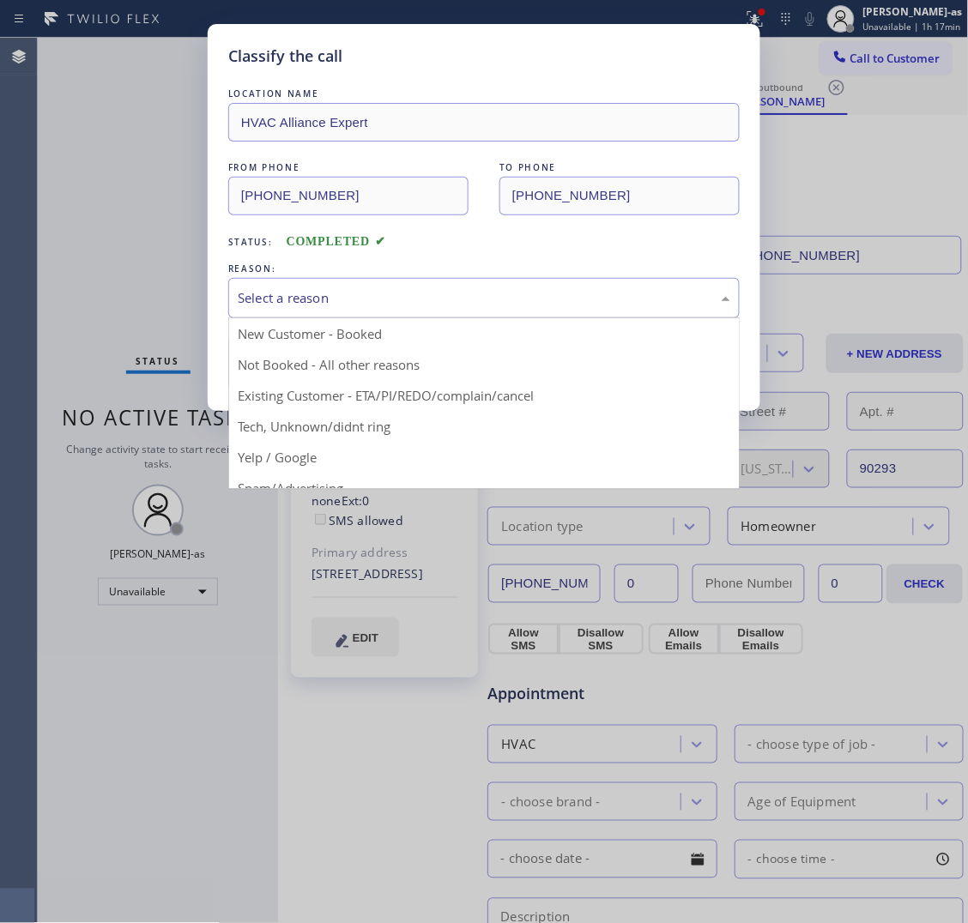
drag, startPoint x: 476, startPoint y: 391, endPoint x: 363, endPoint y: 378, distance: 114.0
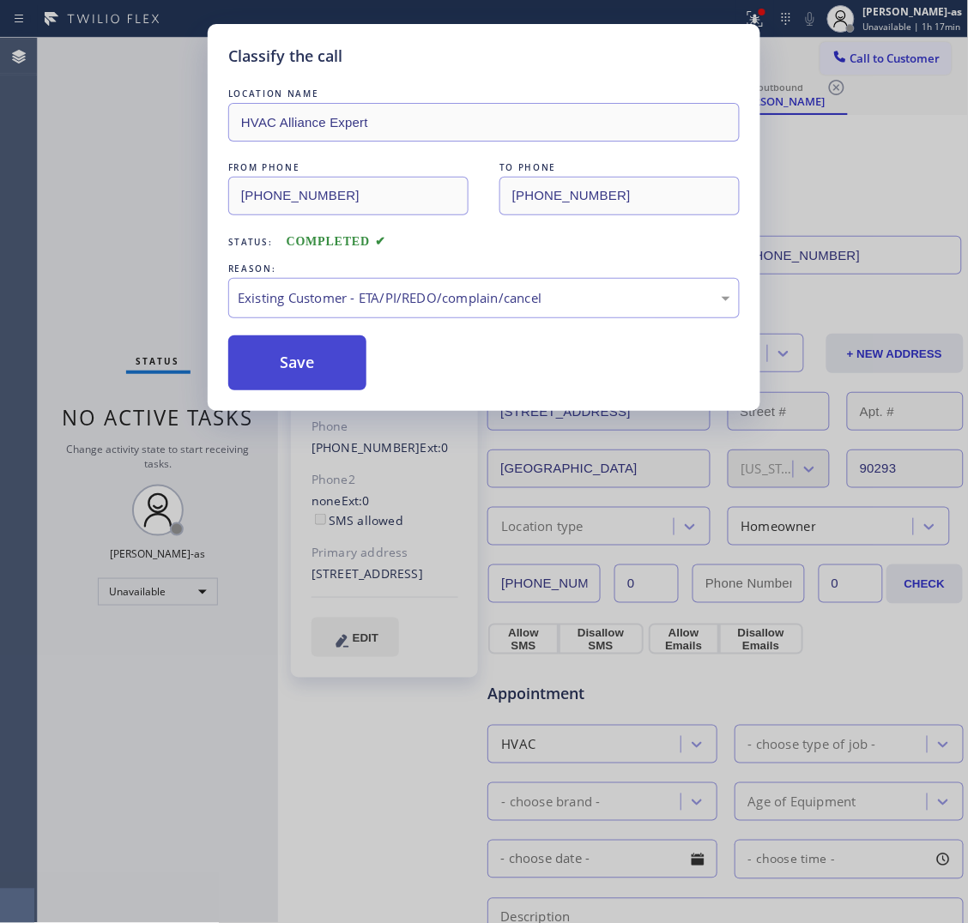
click at [327, 373] on button "Save" at bounding box center [297, 363] width 138 height 55
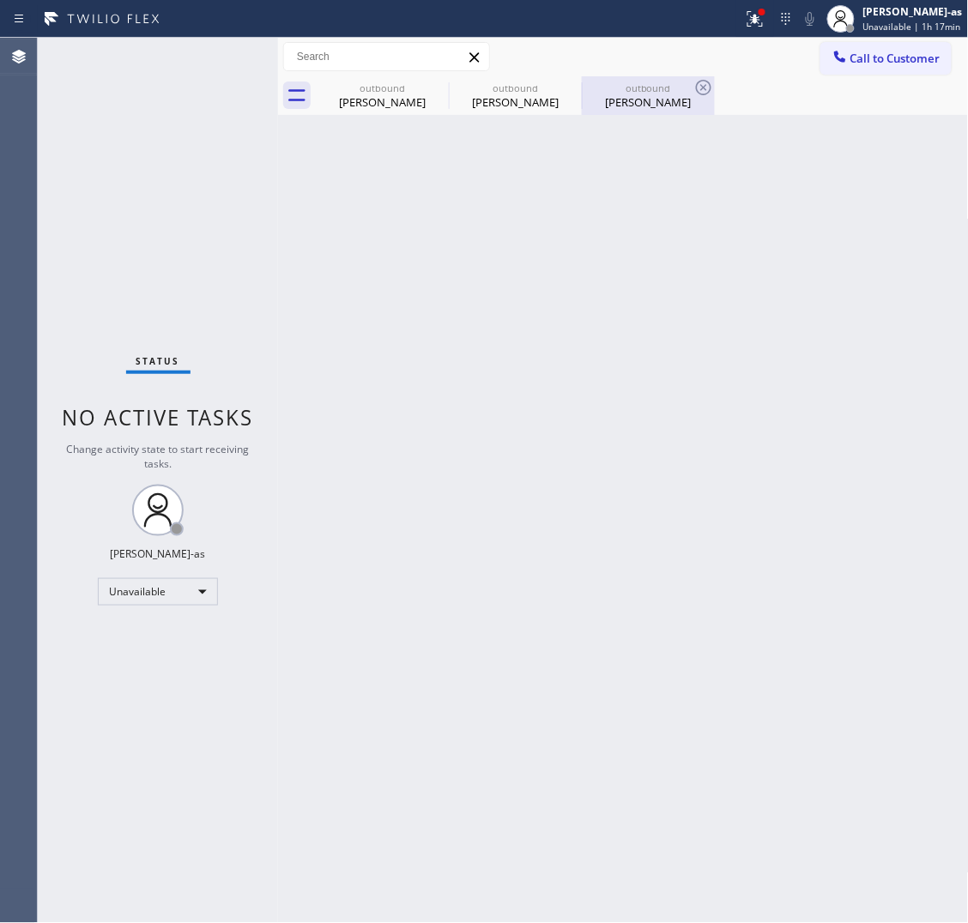
click at [649, 101] on div "[PERSON_NAME]" at bounding box center [649, 101] width 130 height 15
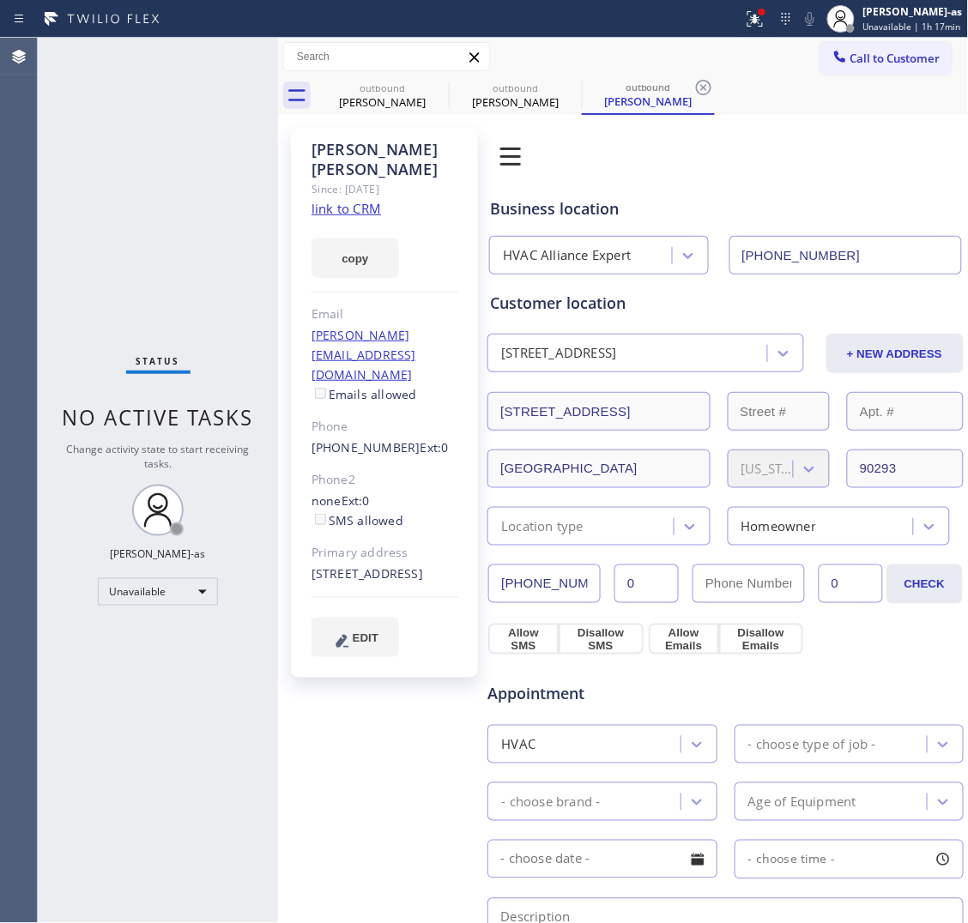
click at [359, 200] on link "link to CRM" at bounding box center [347, 208] width 70 height 17
click at [889, 43] on button "Call to Customer" at bounding box center [885, 58] width 131 height 33
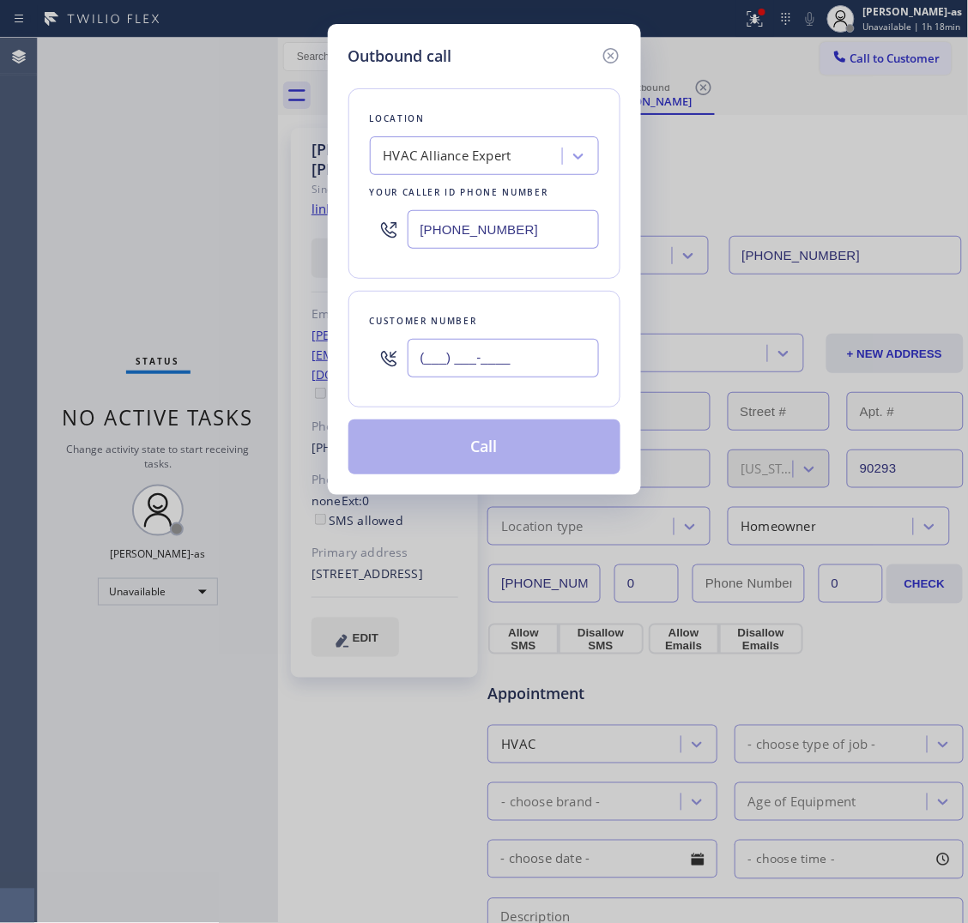
click at [532, 352] on input "(___) ___-____" at bounding box center [503, 358] width 191 height 39
paste input "972) 679-2448"
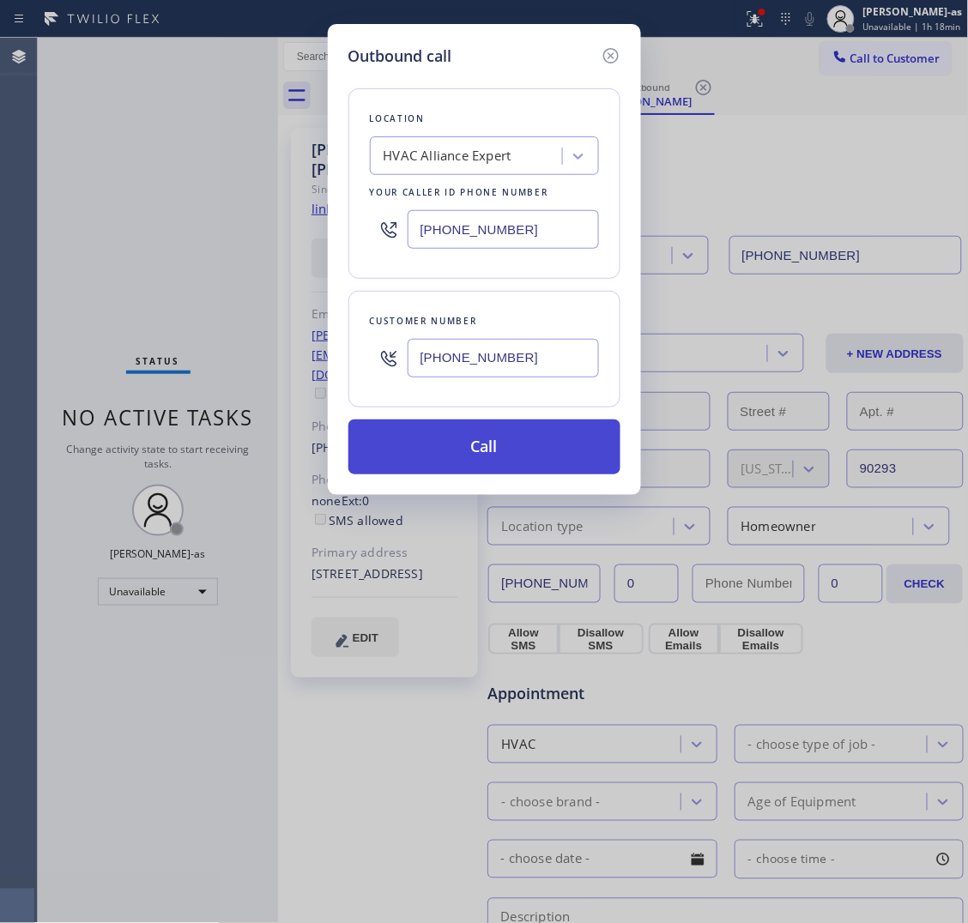
type input "[PHONE_NUMBER]"
click at [487, 455] on button "Call" at bounding box center [484, 447] width 272 height 55
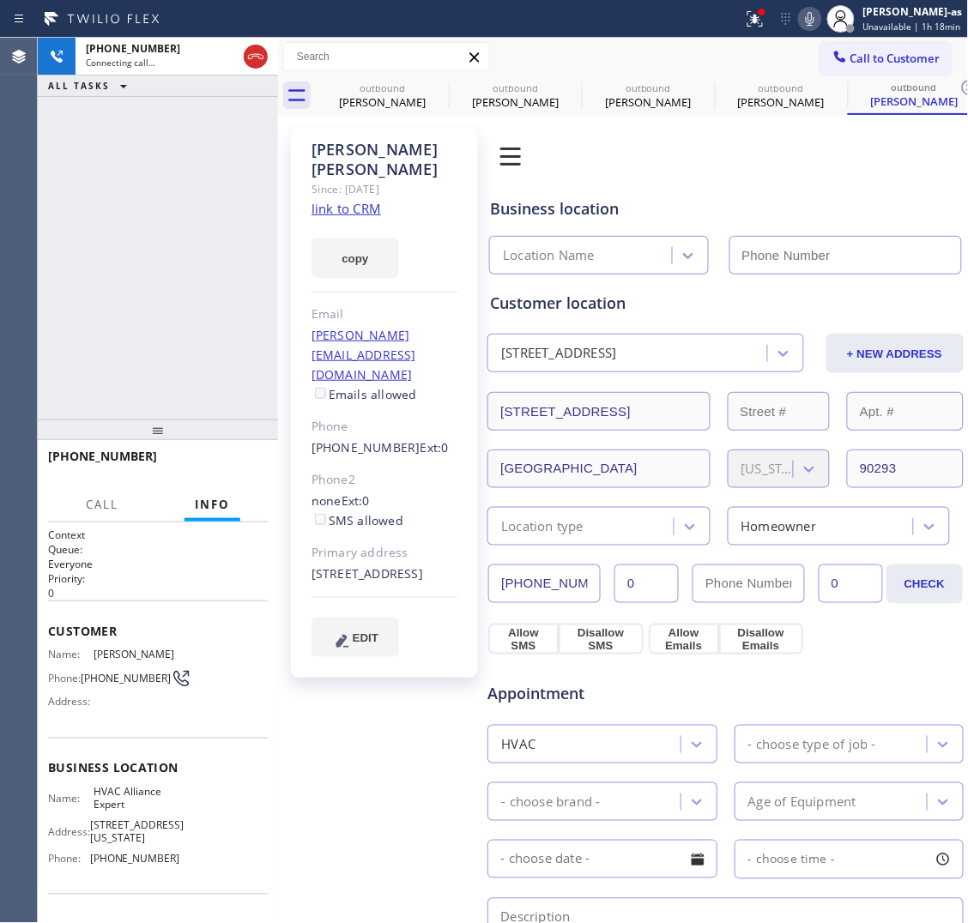
type input "[PHONE_NUMBER]"
click at [228, 460] on span "HANG UP" at bounding box center [228, 464] width 52 height 12
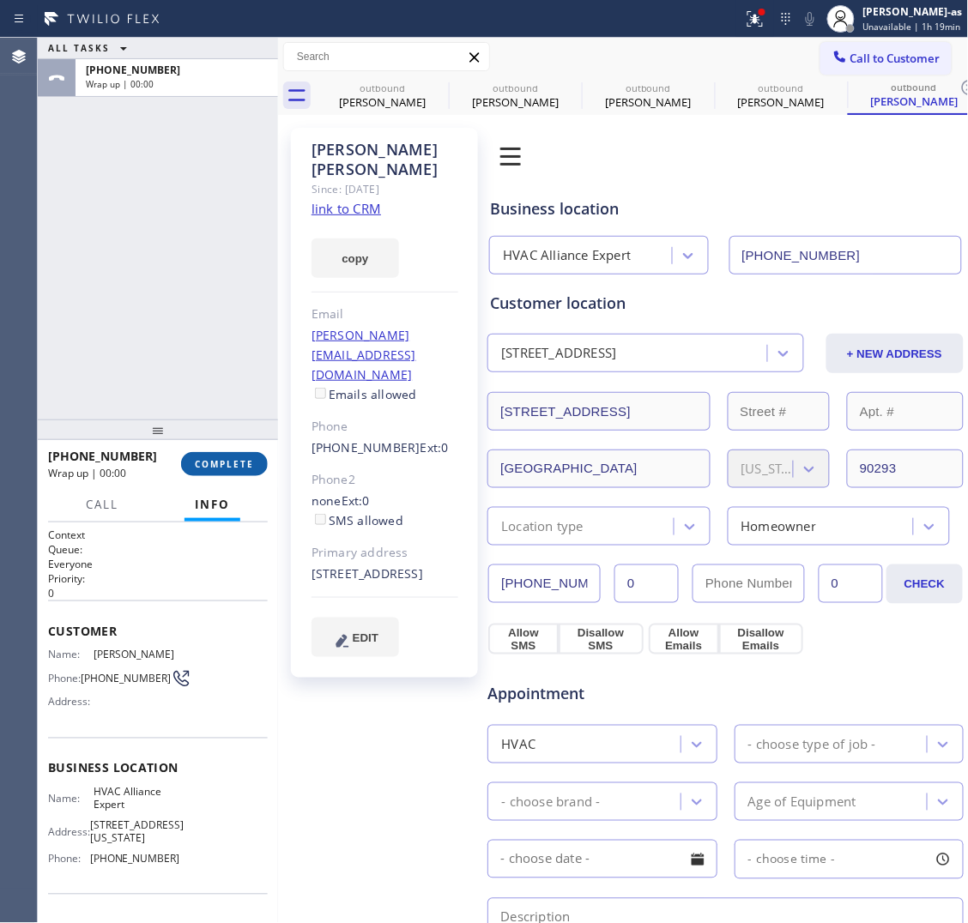
click at [228, 460] on span "COMPLETE" at bounding box center [224, 464] width 59 height 12
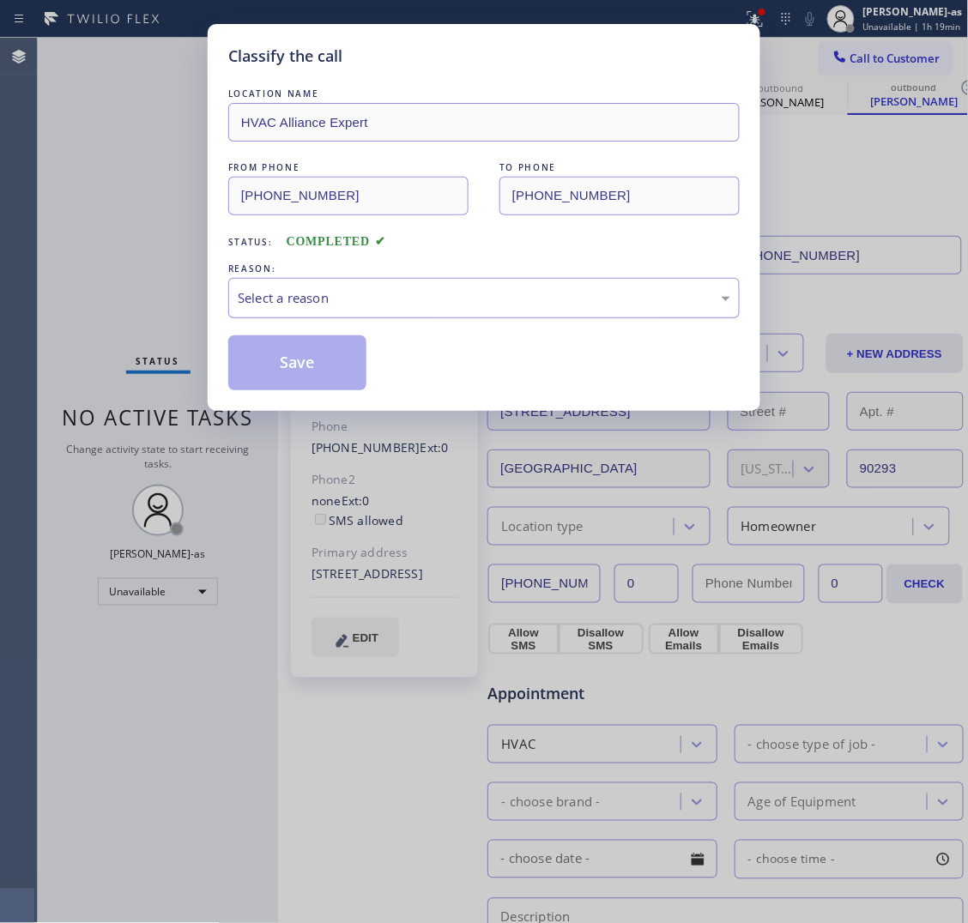
click at [358, 281] on div "Select a reason" at bounding box center [483, 298] width 511 height 40
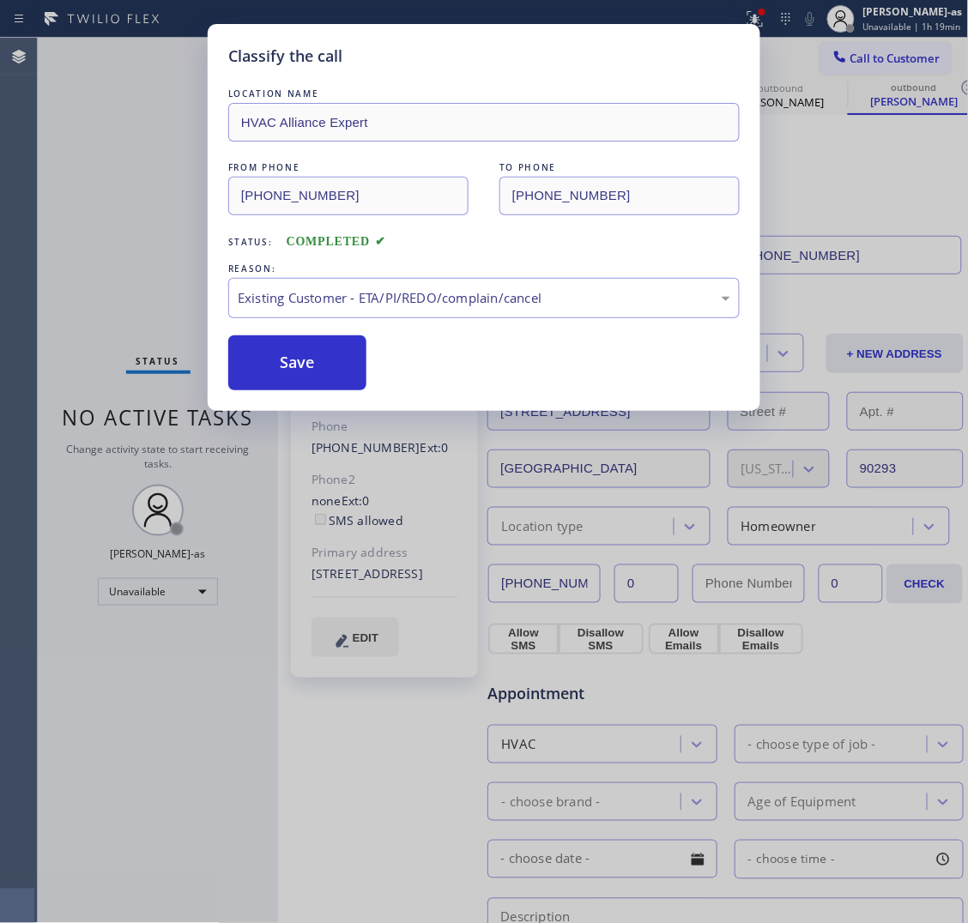
click at [337, 369] on button "Save" at bounding box center [297, 363] width 138 height 55
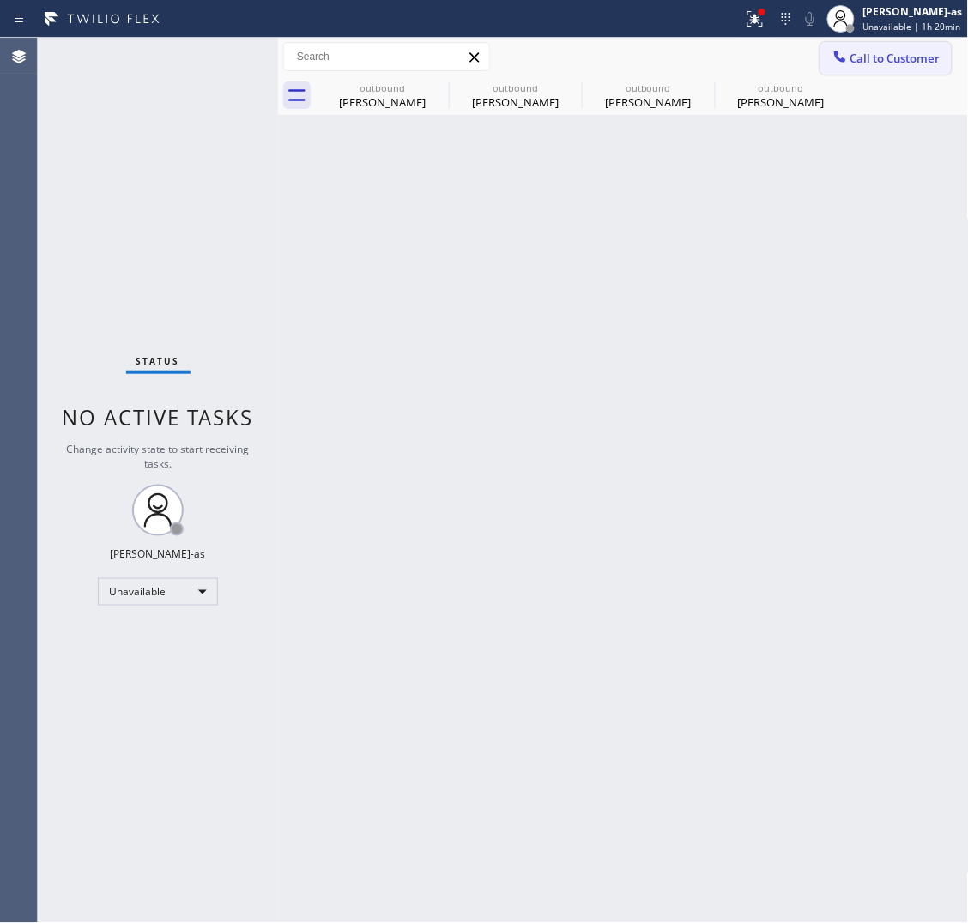
click at [876, 53] on span "Call to Customer" at bounding box center [895, 58] width 90 height 15
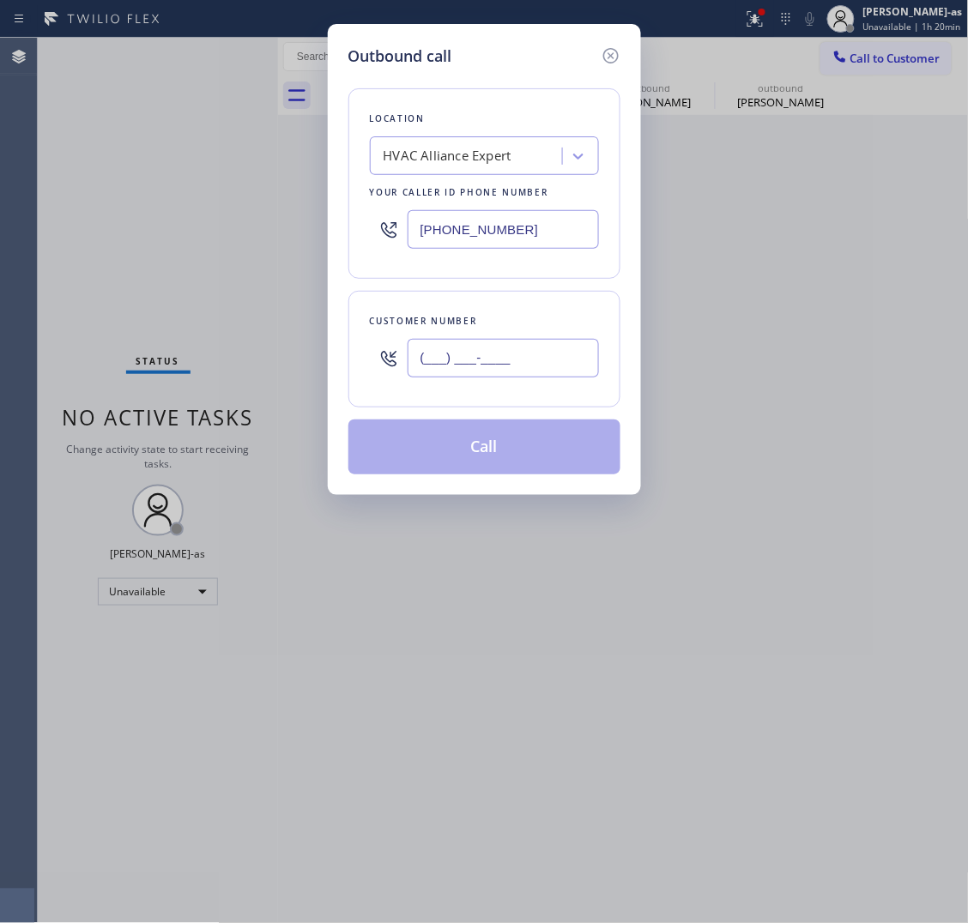
click at [490, 348] on input "(___) ___-____" at bounding box center [503, 358] width 191 height 39
paste input "949) 637-4691"
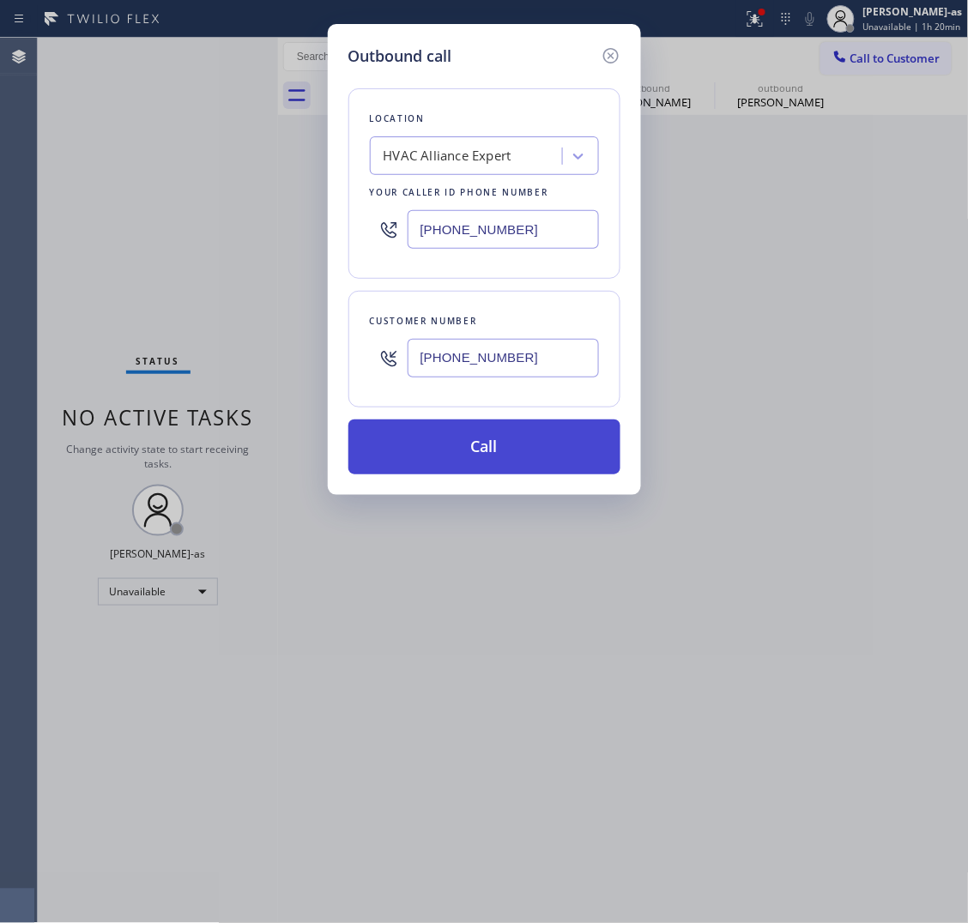
type input "[PHONE_NUMBER]"
click at [538, 445] on button "Call" at bounding box center [484, 447] width 272 height 55
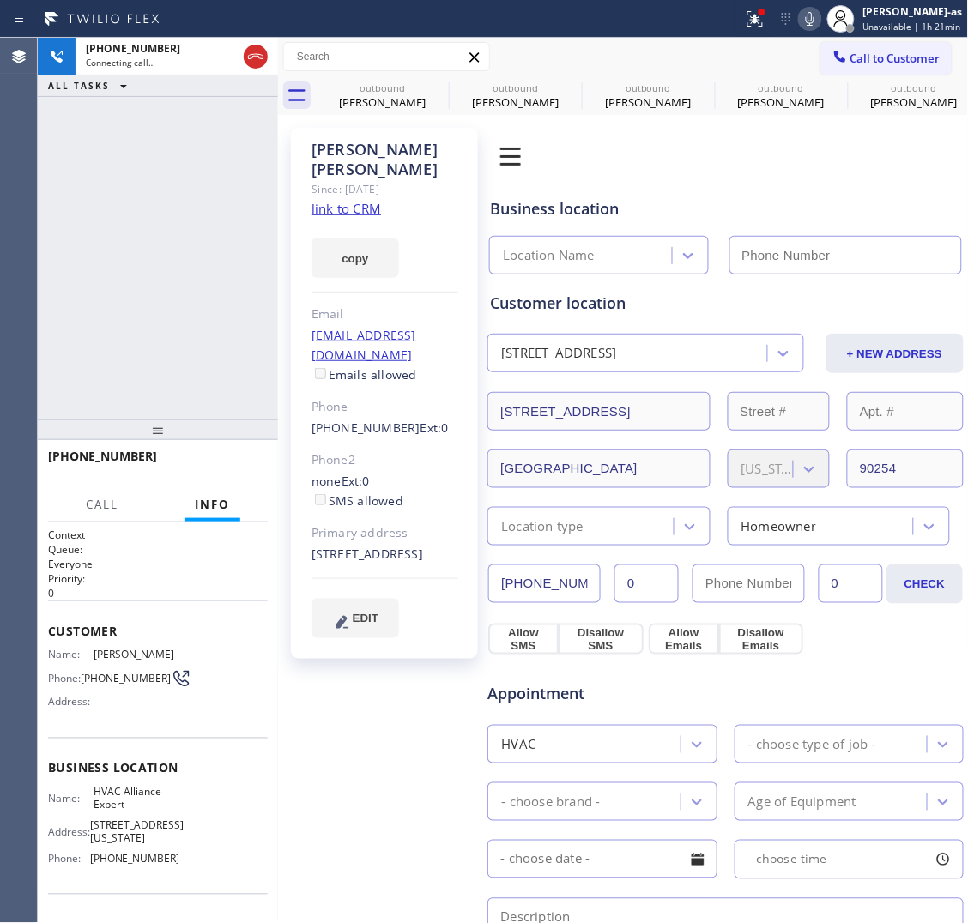
type input "[PHONE_NUMBER]"
click at [395, 100] on div "[PERSON_NAME]" at bounding box center [383, 101] width 130 height 15
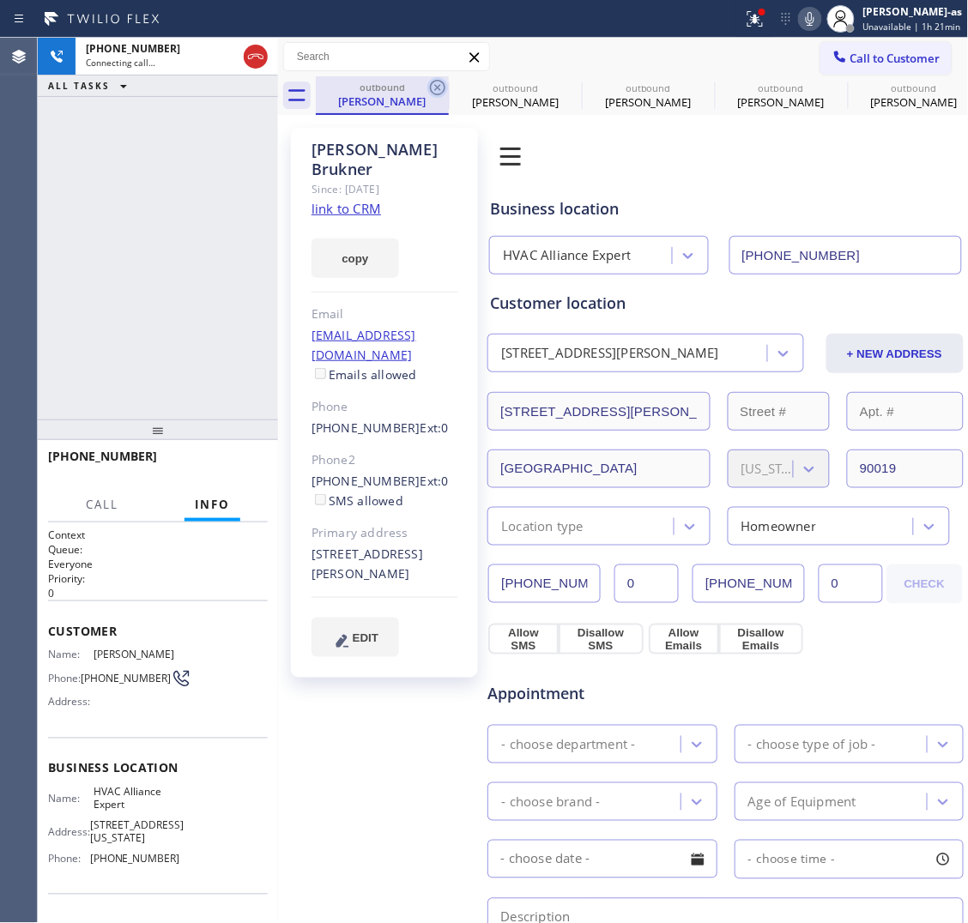
click at [439, 88] on icon at bounding box center [437, 87] width 21 height 21
click at [0, 0] on icon at bounding box center [0, 0] width 0 height 0
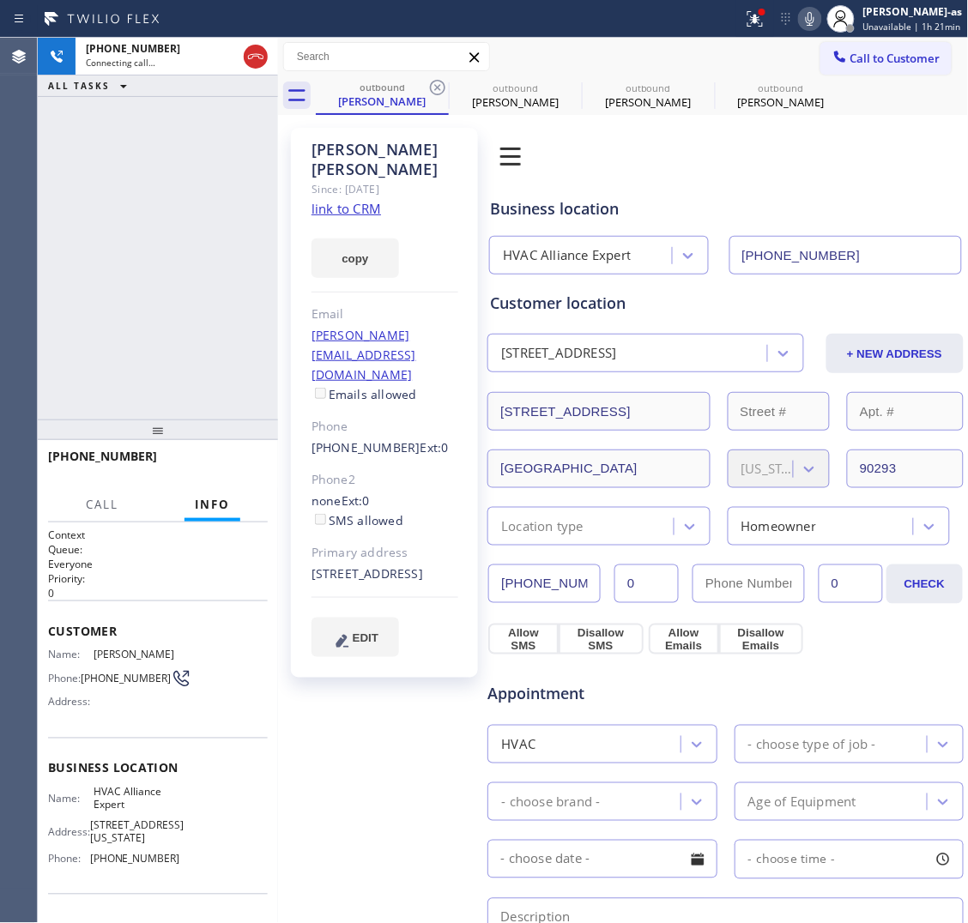
click at [207, 213] on div "[PHONE_NUMBER] Connecting call… ALL TASKS ALL TASKS ACTIVE TASKS TASKS IN WRAP …" at bounding box center [158, 229] width 240 height 382
click at [229, 255] on div "[PHONE_NUMBER] Live | 00:01 ALL TASKS ALL TASKS ACTIVE TASKS TASKS IN WRAP UP" at bounding box center [158, 229] width 240 height 382
click at [366, 106] on div "[PERSON_NAME]" at bounding box center [383, 101] width 130 height 15
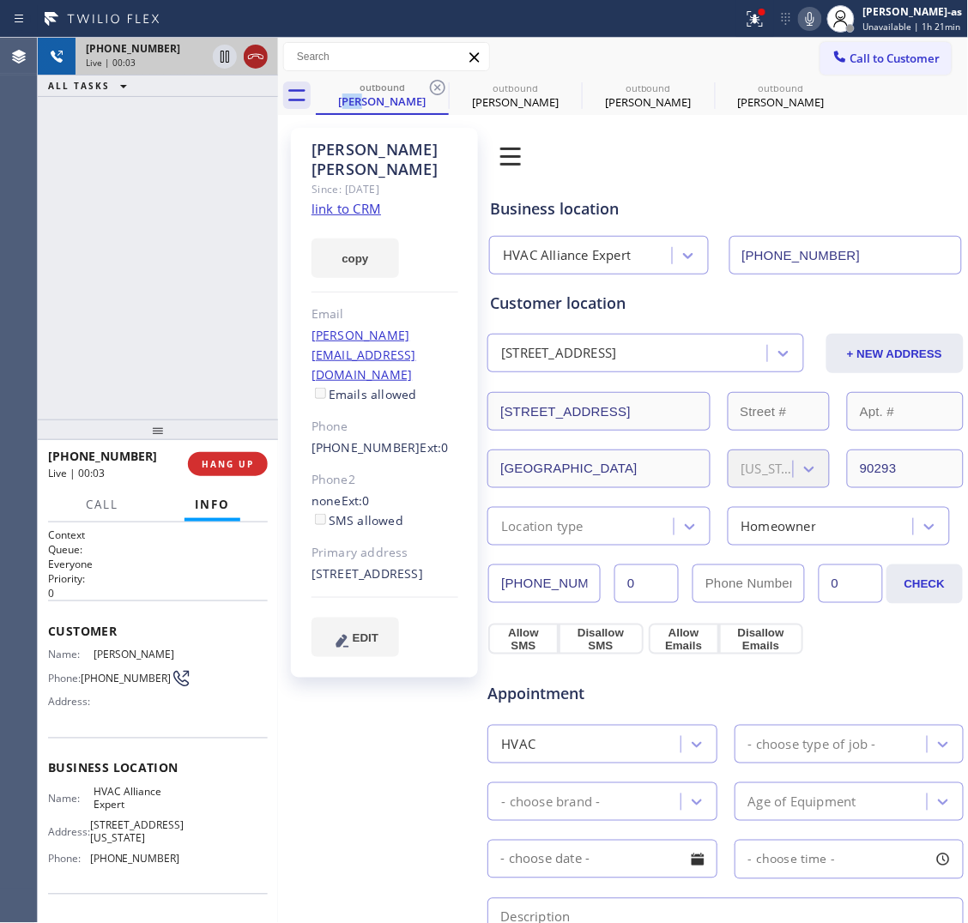
click at [249, 49] on icon at bounding box center [255, 56] width 21 height 21
click at [213, 439] on div at bounding box center [158, 430] width 240 height 21
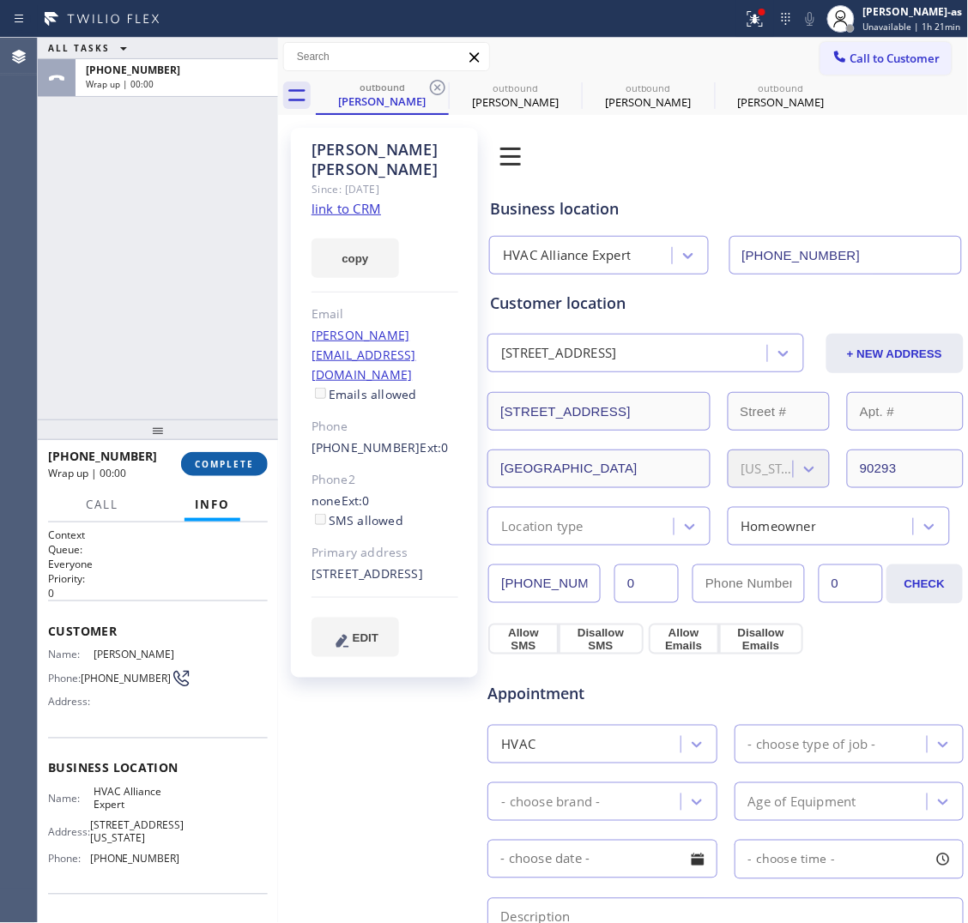
click at [232, 460] on span "COMPLETE" at bounding box center [224, 464] width 59 height 12
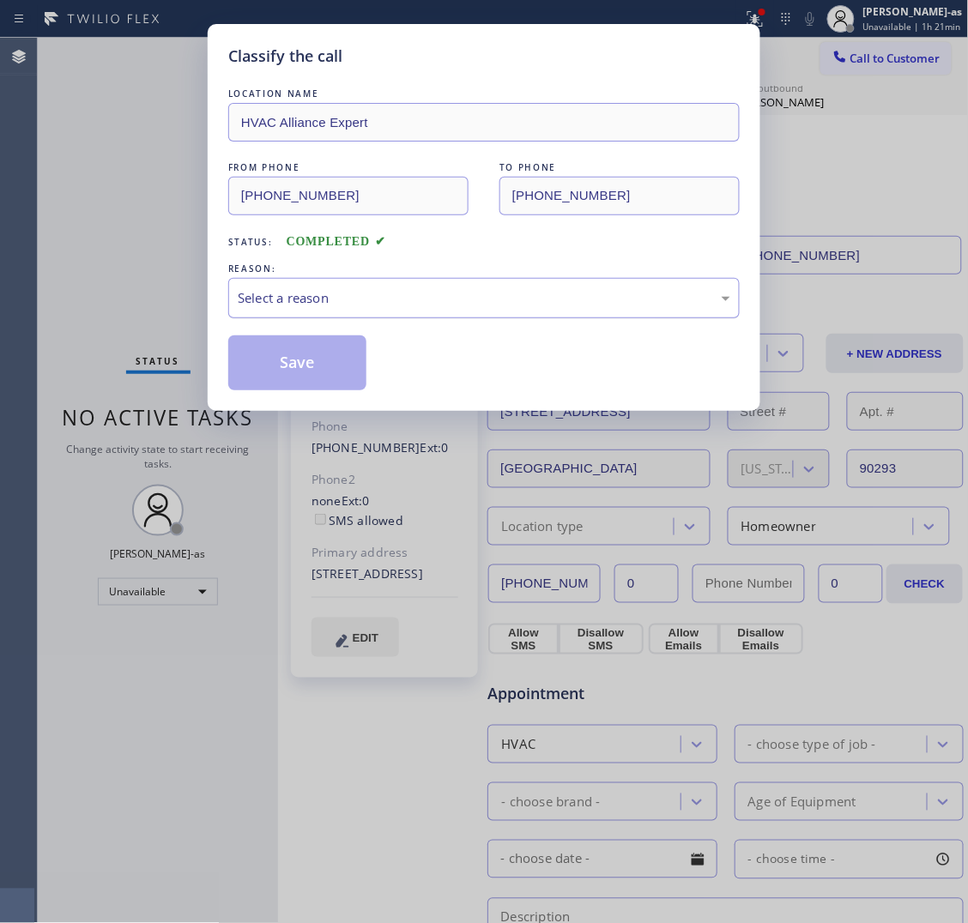
click at [319, 303] on div "Select a reason" at bounding box center [484, 298] width 493 height 20
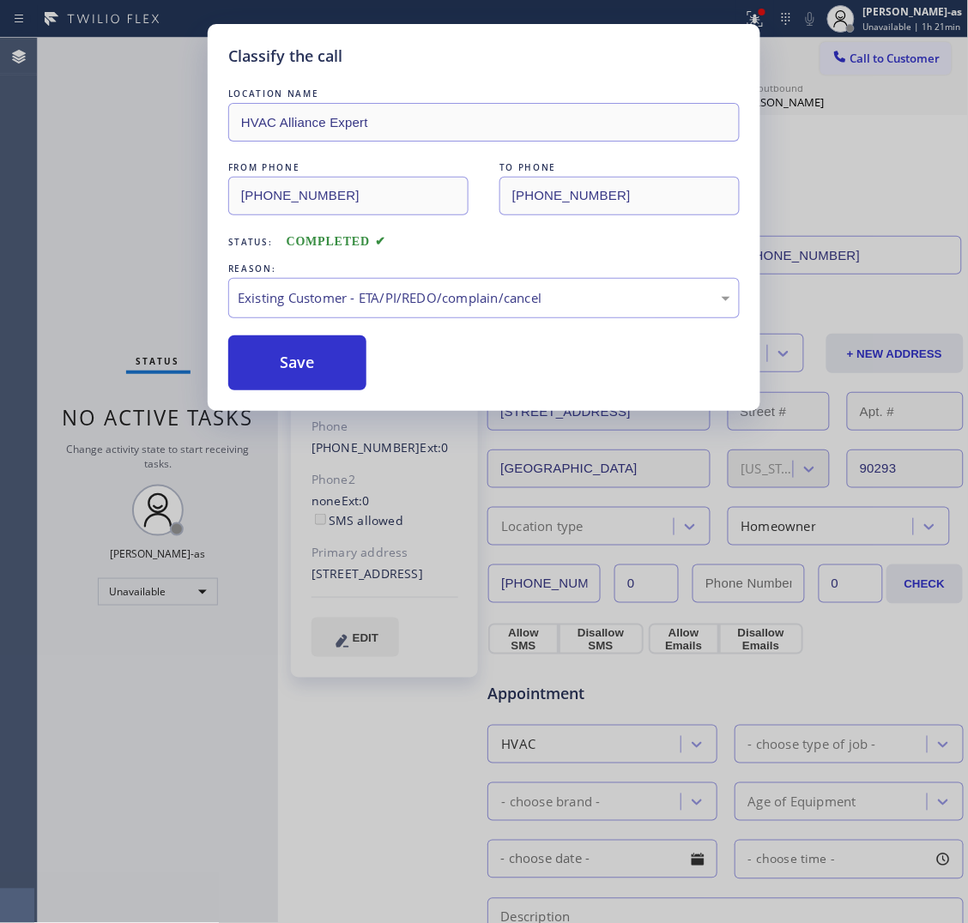
click at [300, 360] on button "Save" at bounding box center [297, 363] width 138 height 55
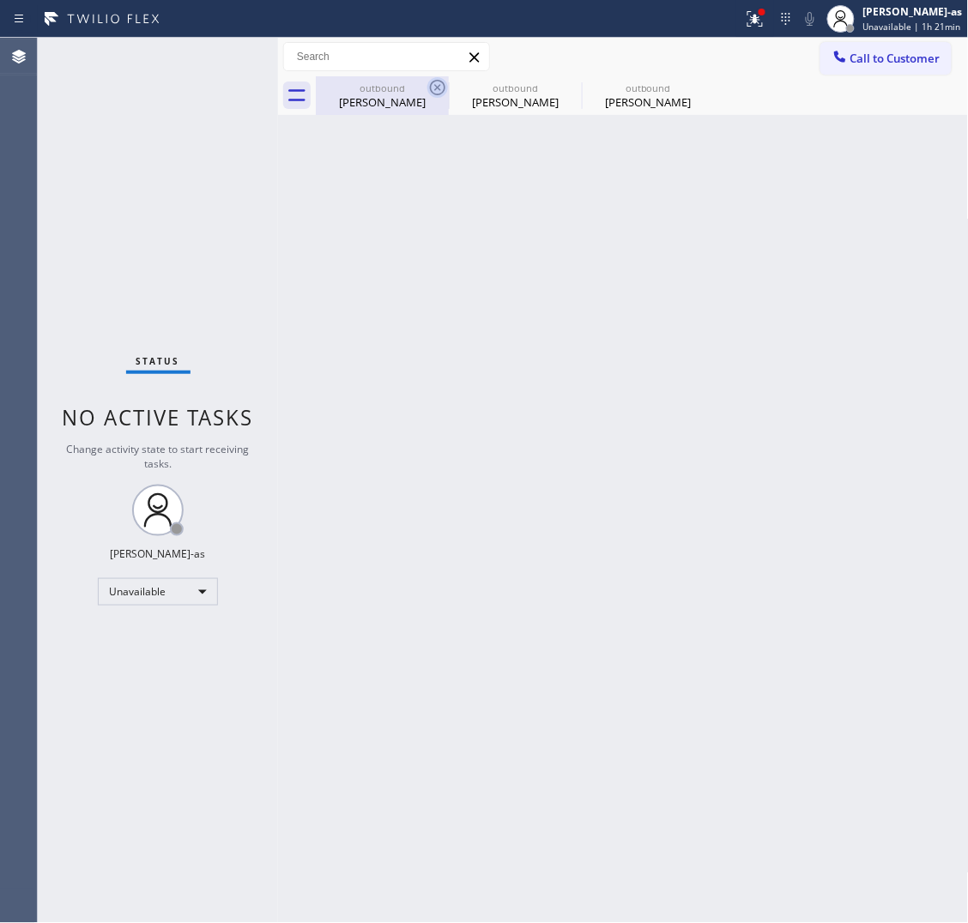
click at [375, 112] on div "outbound [PERSON_NAME]" at bounding box center [383, 95] width 130 height 39
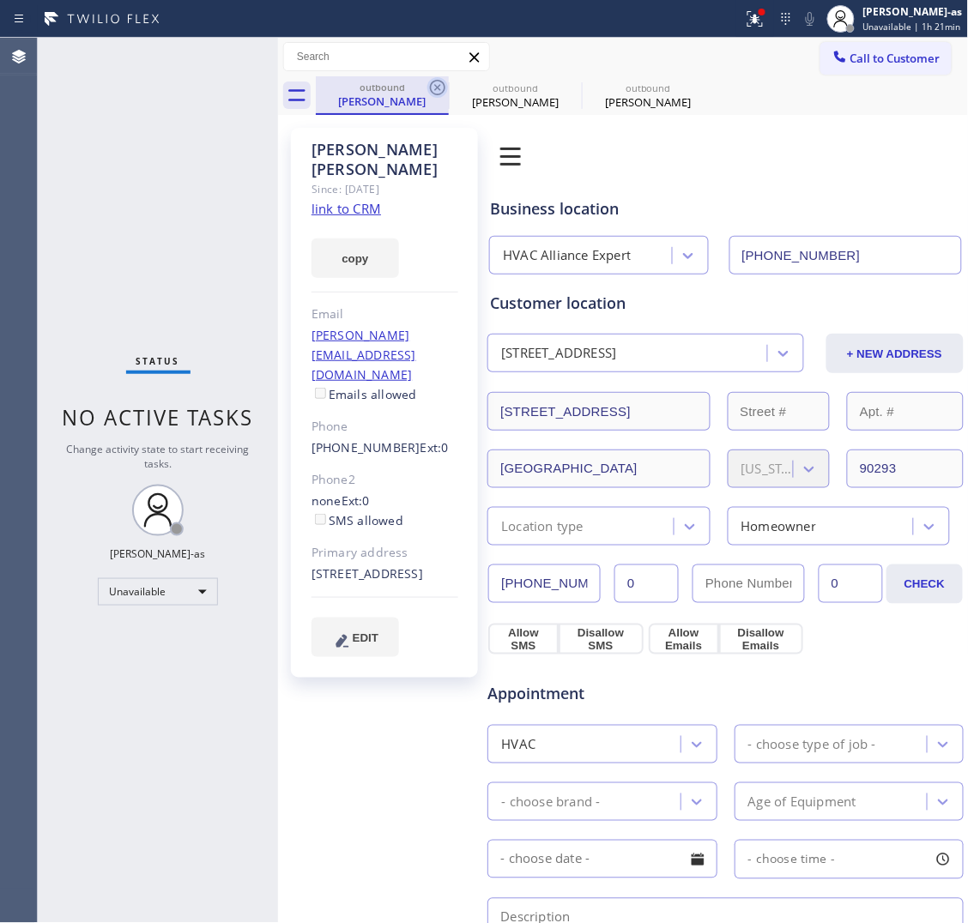
click at [435, 90] on icon at bounding box center [437, 87] width 15 height 15
click at [0, 0] on icon at bounding box center [0, 0] width 0 height 0
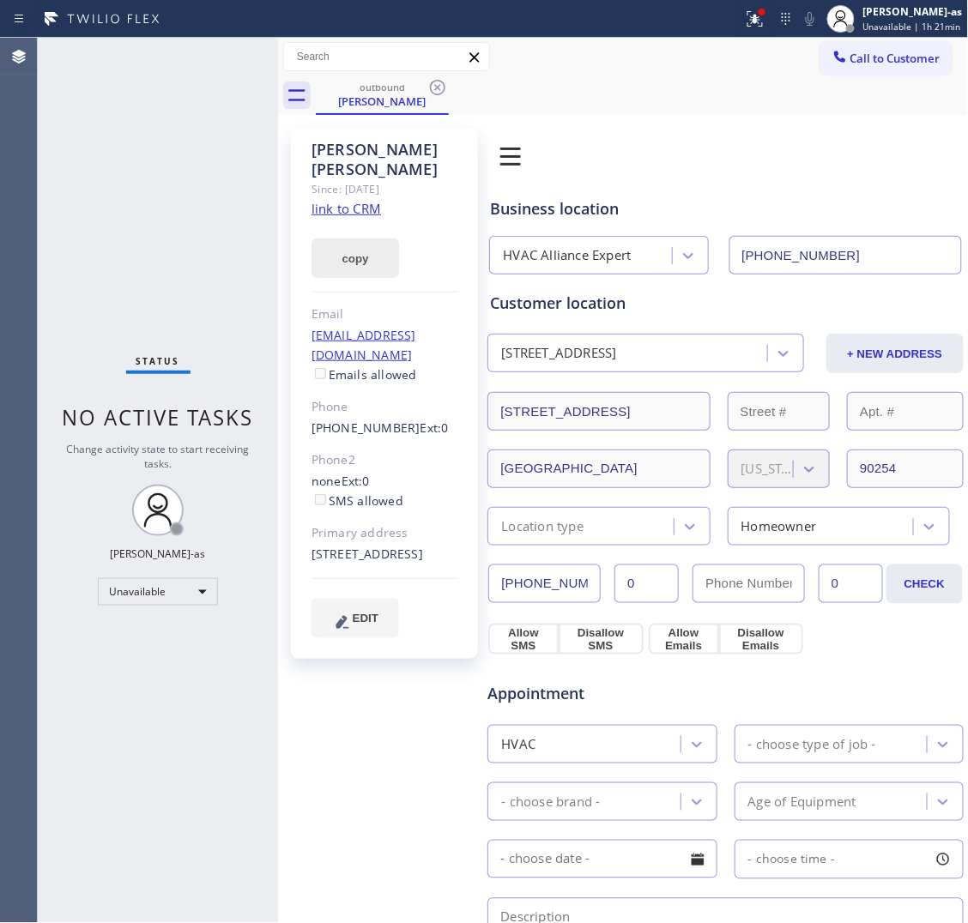
drag, startPoint x: 239, startPoint y: 138, endPoint x: 326, endPoint y: 217, distance: 117.9
click at [243, 138] on div "Status No active tasks Change activity state to start receiving tasks. [PERSON_…" at bounding box center [158, 481] width 240 height 886
click at [357, 200] on link "link to CRM" at bounding box center [347, 208] width 70 height 17
click at [832, 51] on icon at bounding box center [840, 56] width 17 height 17
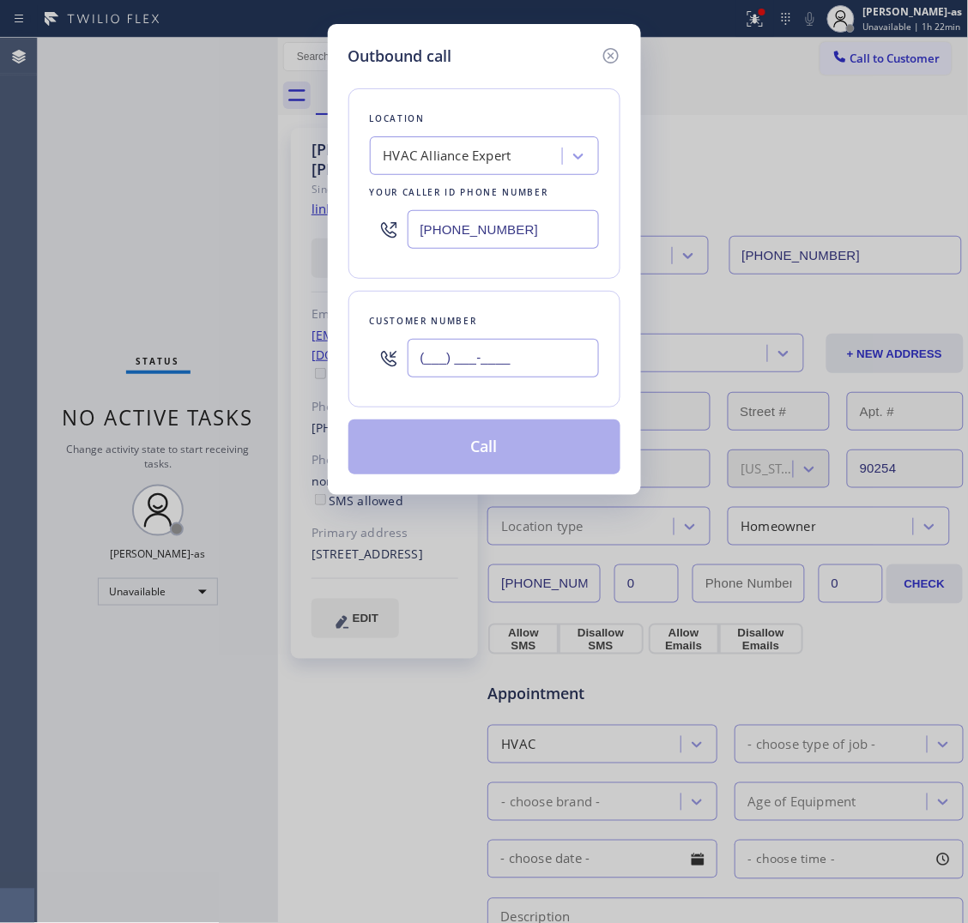
click at [528, 366] on input "(___) ___-____" at bounding box center [503, 358] width 191 height 39
paste input "415) 932-6370"
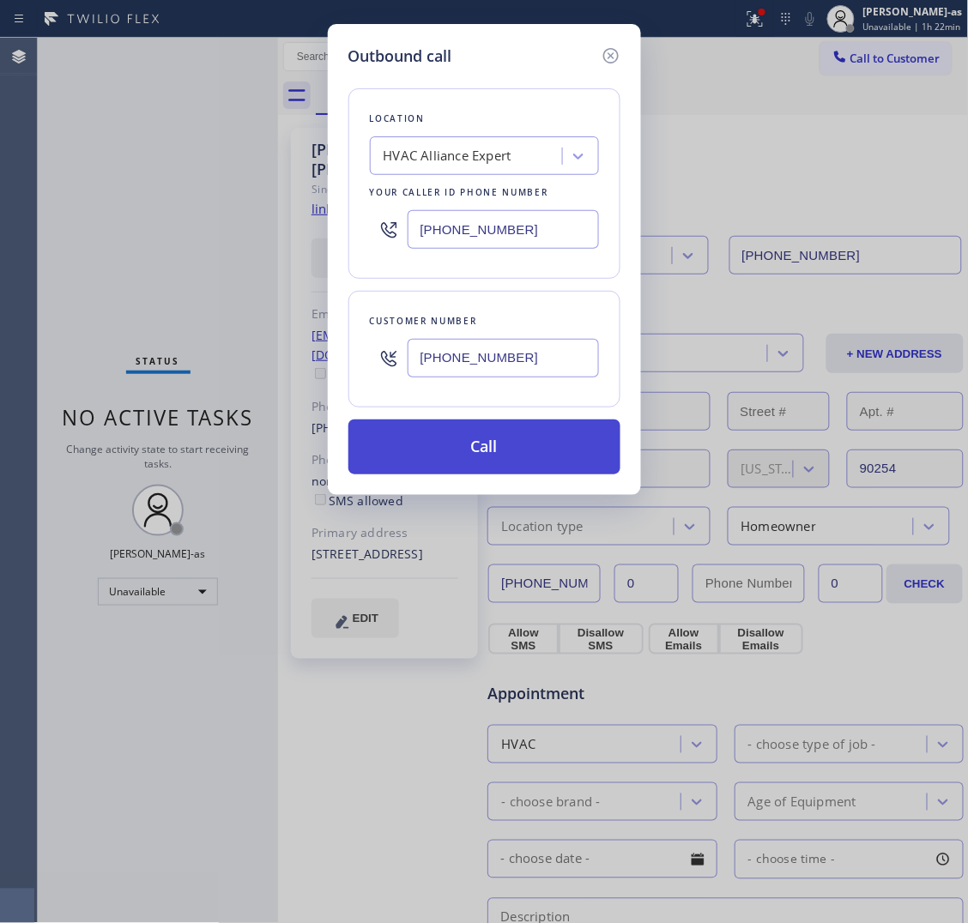
type input "[PHONE_NUMBER]"
click at [498, 455] on button "Call" at bounding box center [484, 447] width 272 height 55
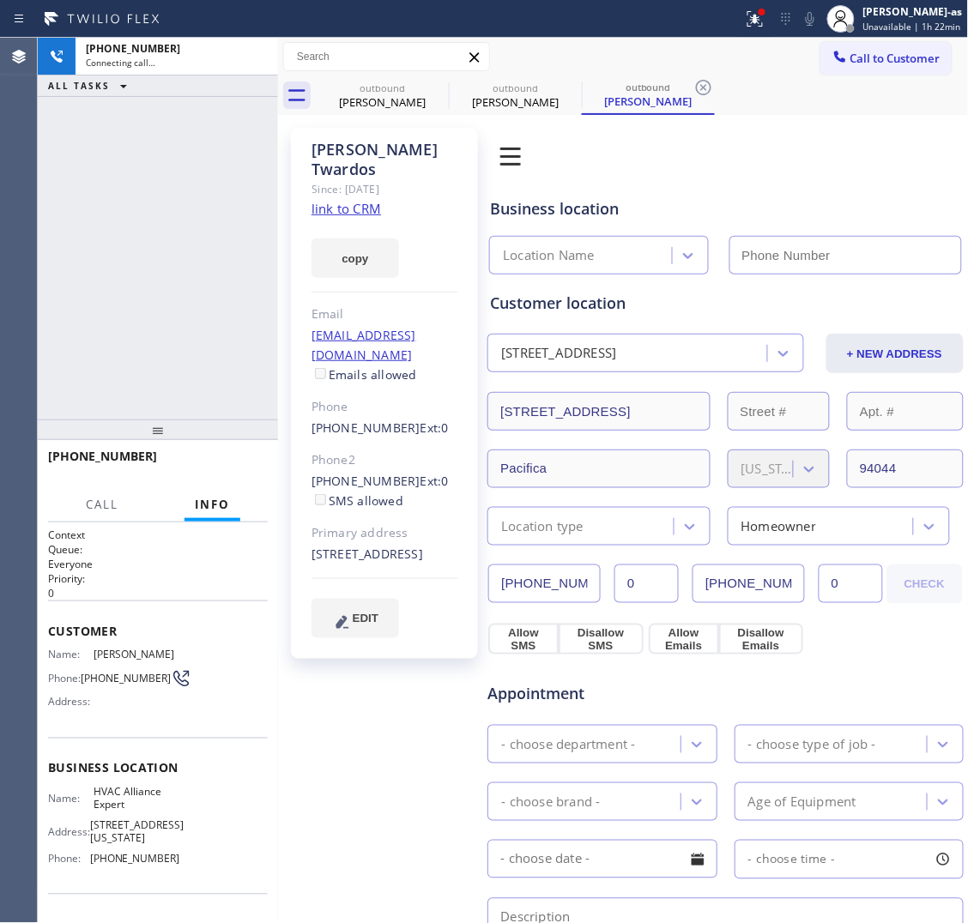
click at [354, 200] on link "link to CRM" at bounding box center [347, 208] width 70 height 17
type input "[PHONE_NUMBER]"
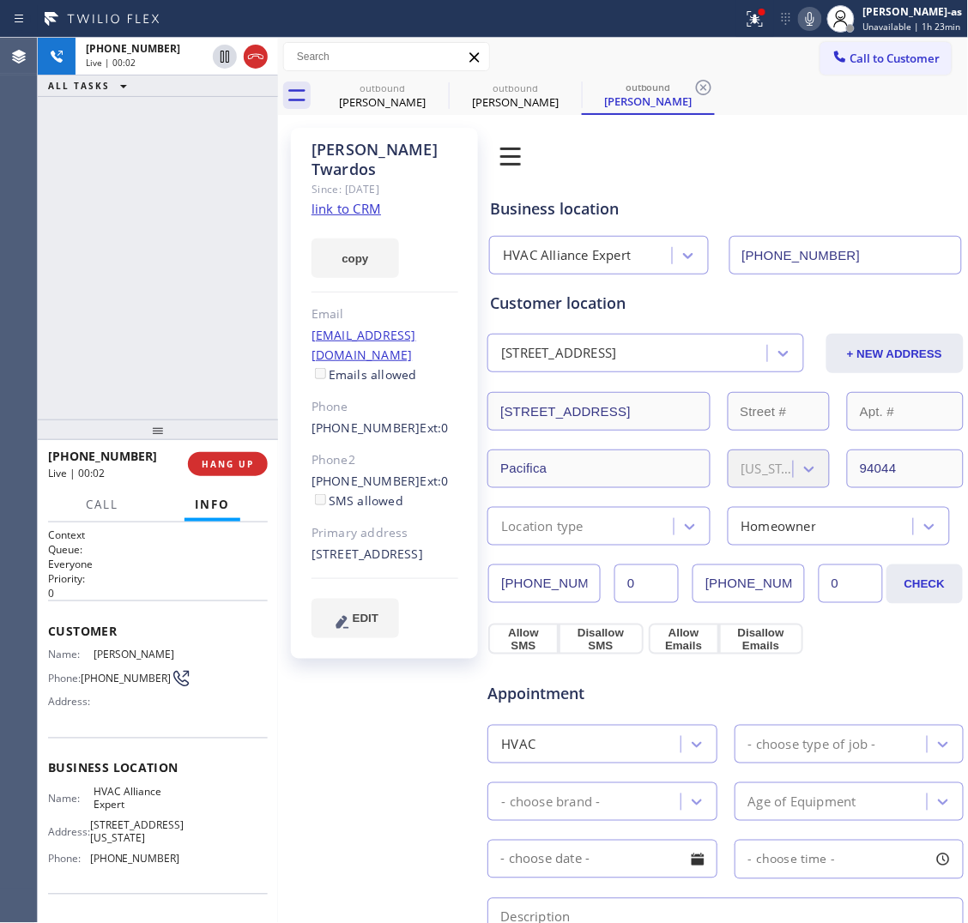
drag, startPoint x: 246, startPoint y: 56, endPoint x: 181, endPoint y: 263, distance: 216.9
click at [247, 56] on icon at bounding box center [255, 56] width 21 height 21
drag, startPoint x: 185, startPoint y: 281, endPoint x: 189, endPoint y: 310, distance: 28.6
click at [189, 310] on div "[PHONE_NUMBER] Live | 00:03 ALL TASKS ALL TASKS ACTIVE TASKS TASKS IN WRAP UP" at bounding box center [158, 229] width 240 height 382
click at [225, 447] on div "[PHONE_NUMBER] Wrap up | 00:00 COMPLETE" at bounding box center [158, 464] width 220 height 45
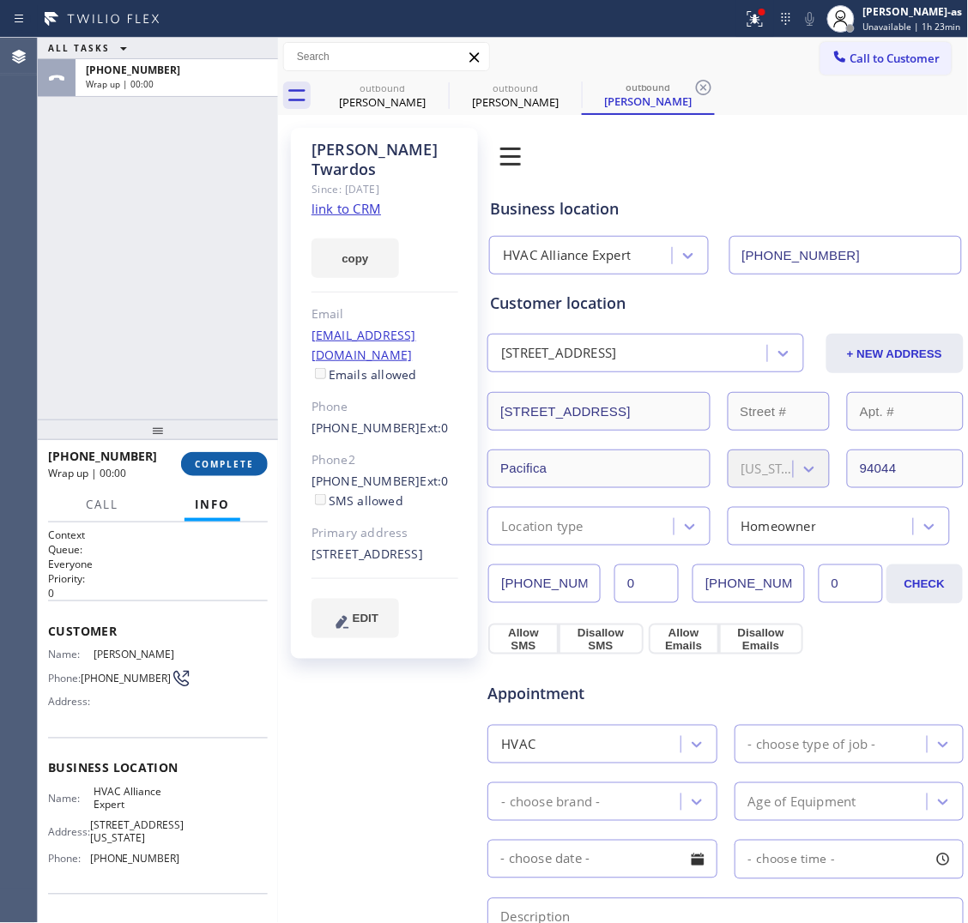
drag, startPoint x: 213, startPoint y: 493, endPoint x: 226, endPoint y: 463, distance: 32.7
click at [215, 492] on button "Info" at bounding box center [213, 504] width 56 height 33
drag, startPoint x: 206, startPoint y: 433, endPoint x: 525, endPoint y: 419, distance: 319.6
click at [210, 427] on div at bounding box center [158, 430] width 240 height 21
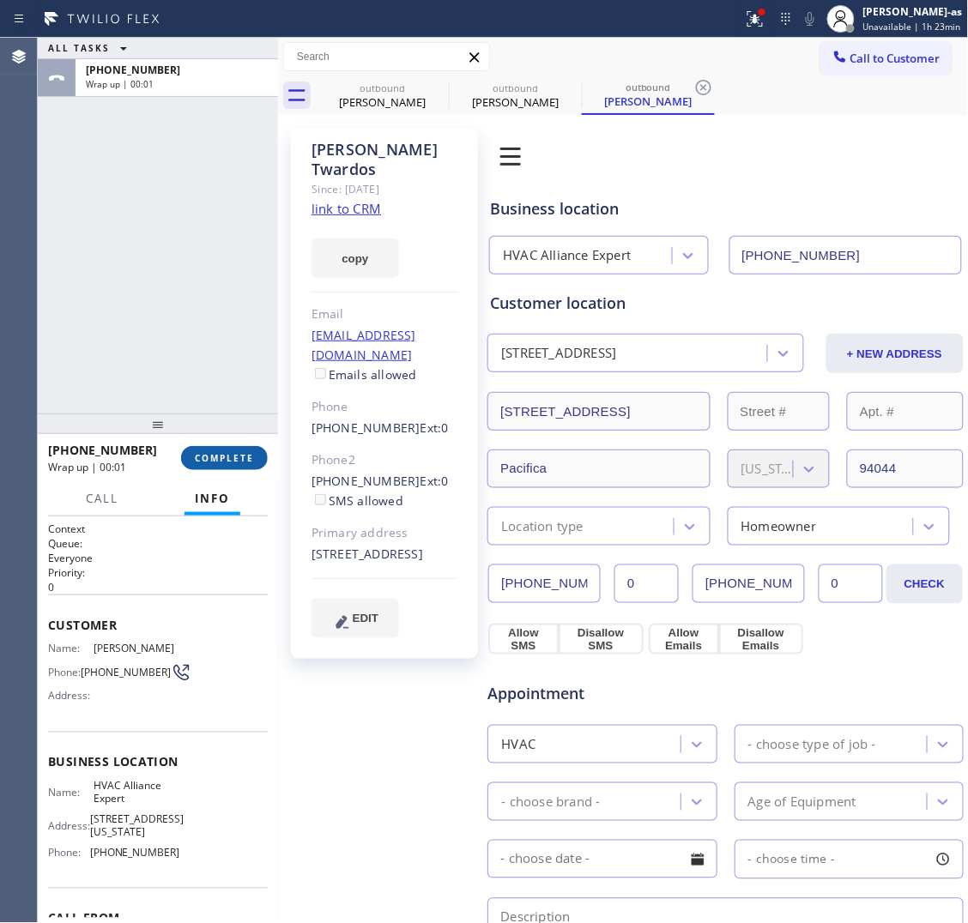
drag, startPoint x: 219, startPoint y: 460, endPoint x: 227, endPoint y: 451, distance: 12.1
click at [221, 459] on span "COMPLETE" at bounding box center [224, 458] width 59 height 12
click at [215, 352] on div "ALL TASKS ALL TASKS ACTIVE TASKS TASKS IN WRAP UP [PHONE_NUMBER] Wrap up | 00:01" at bounding box center [158, 226] width 240 height 376
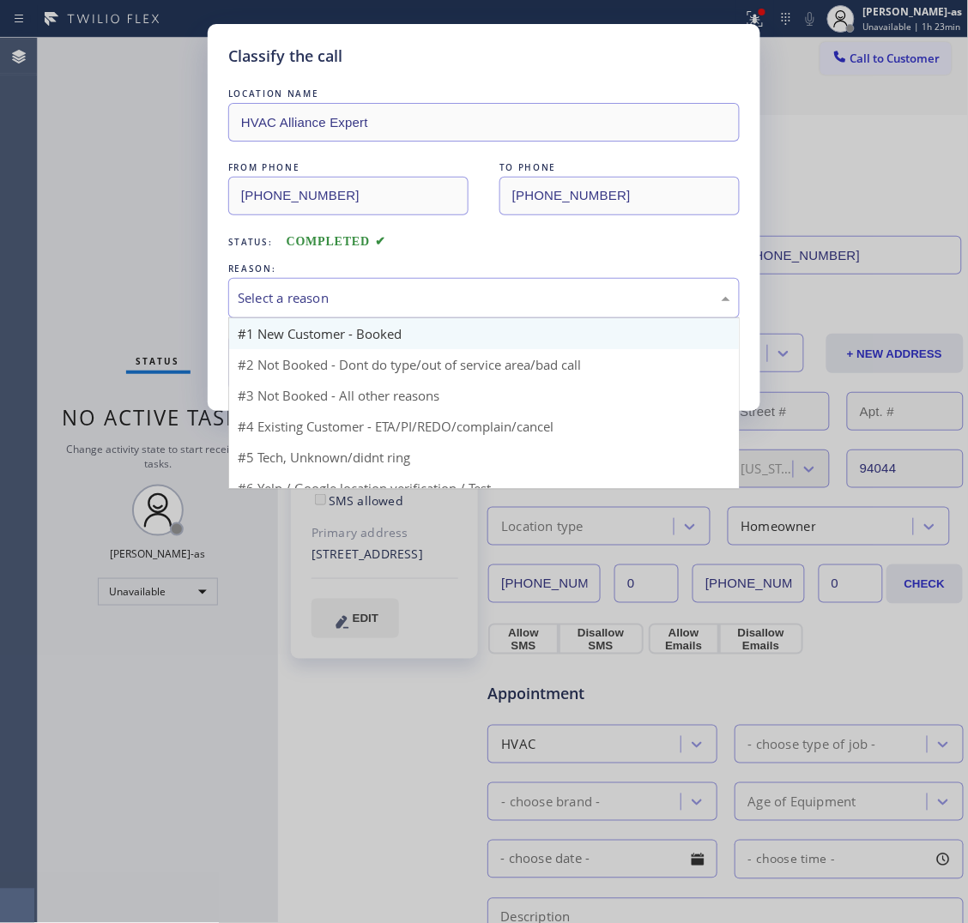
drag, startPoint x: 674, startPoint y: 264, endPoint x: 499, endPoint y: 335, distance: 187.9
click at [482, 293] on div "Select a reason" at bounding box center [483, 298] width 511 height 40
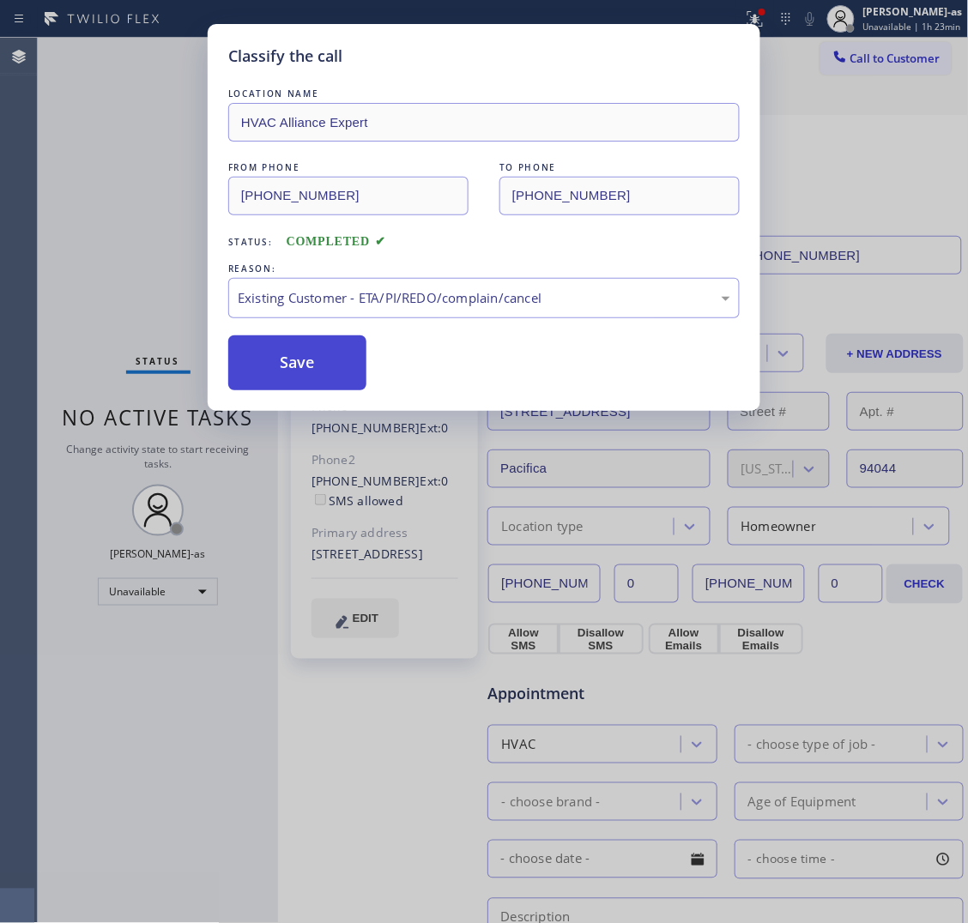
click at [300, 384] on button "Save" at bounding box center [297, 363] width 138 height 55
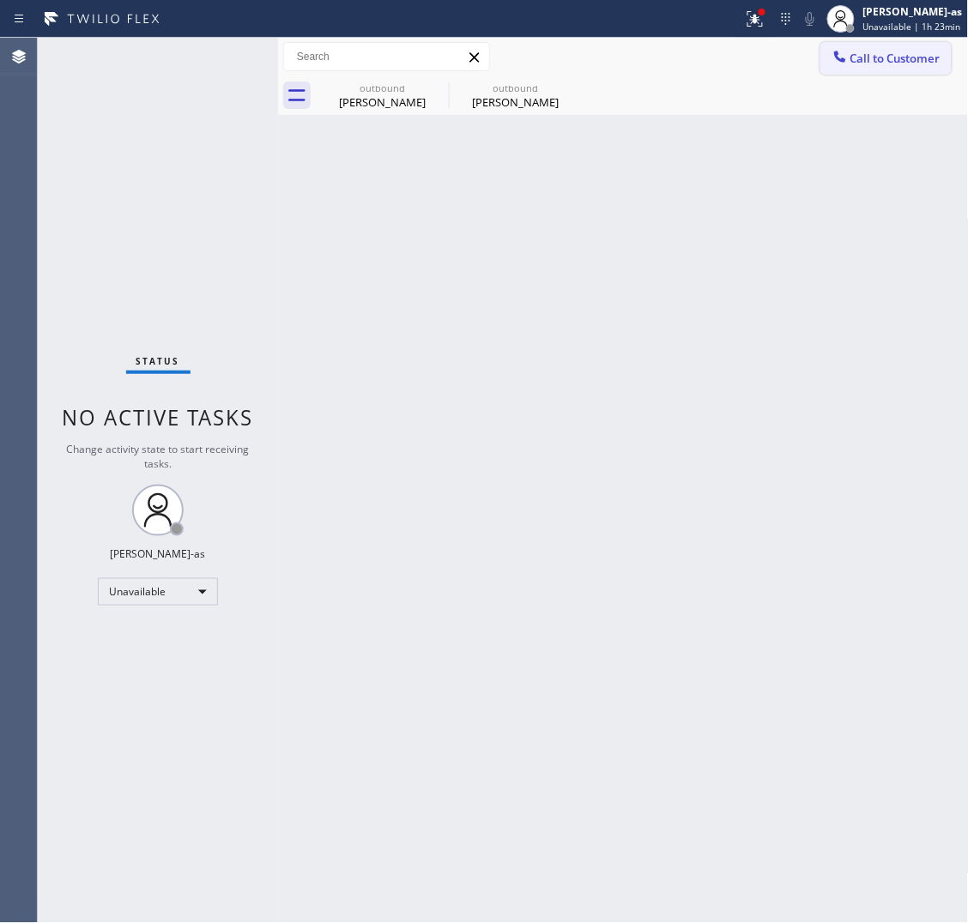
click at [850, 62] on div at bounding box center [840, 58] width 21 height 21
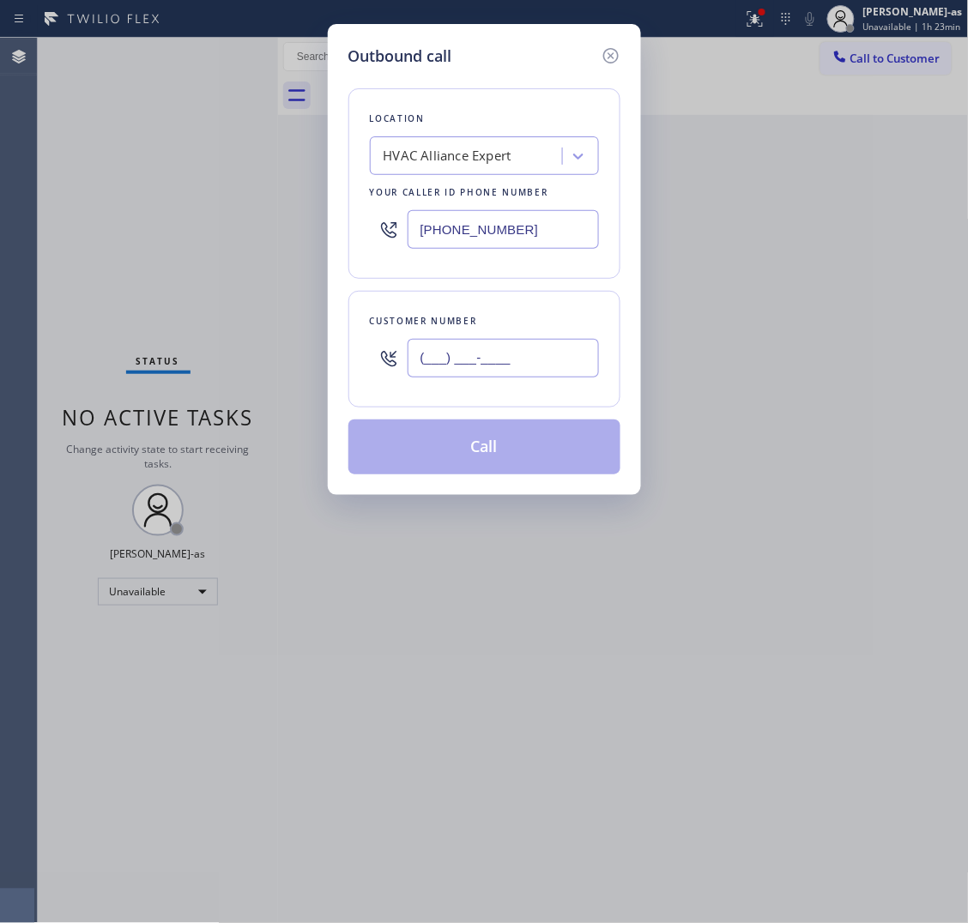
click at [511, 360] on input "(___) ___-____" at bounding box center [503, 358] width 191 height 39
paste input "626) 278-6019"
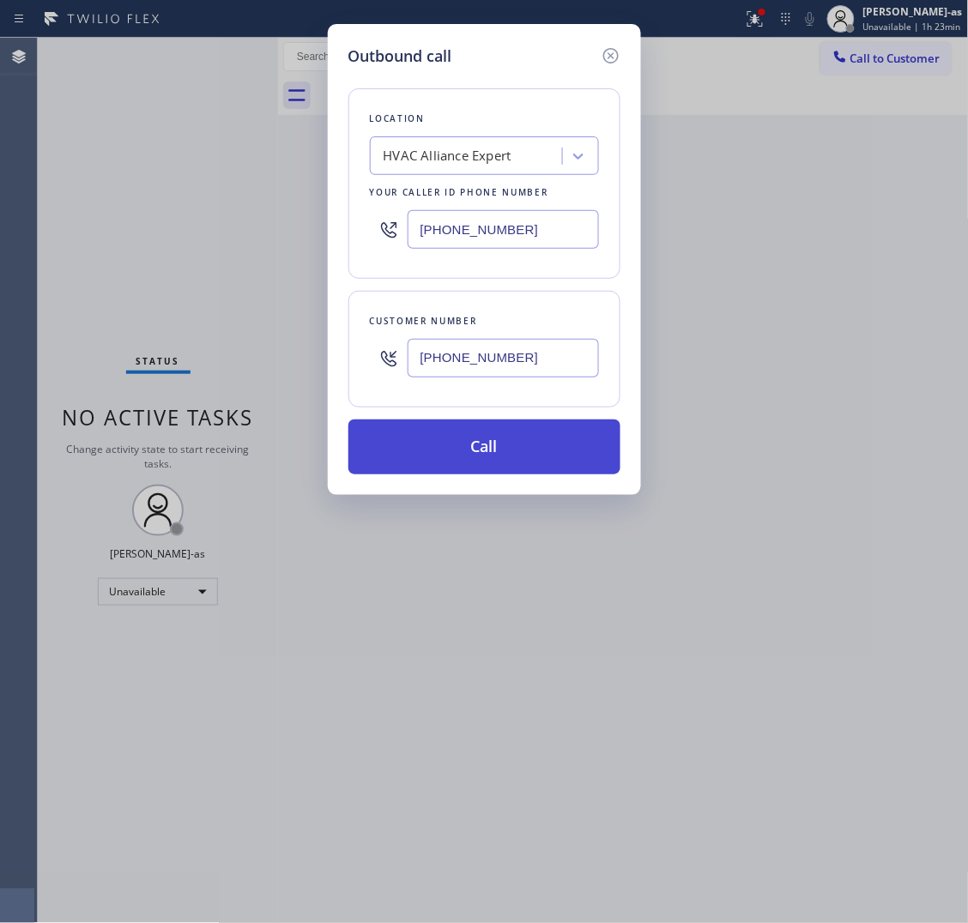
type input "[PHONE_NUMBER]"
click at [529, 456] on button "Call" at bounding box center [484, 447] width 272 height 55
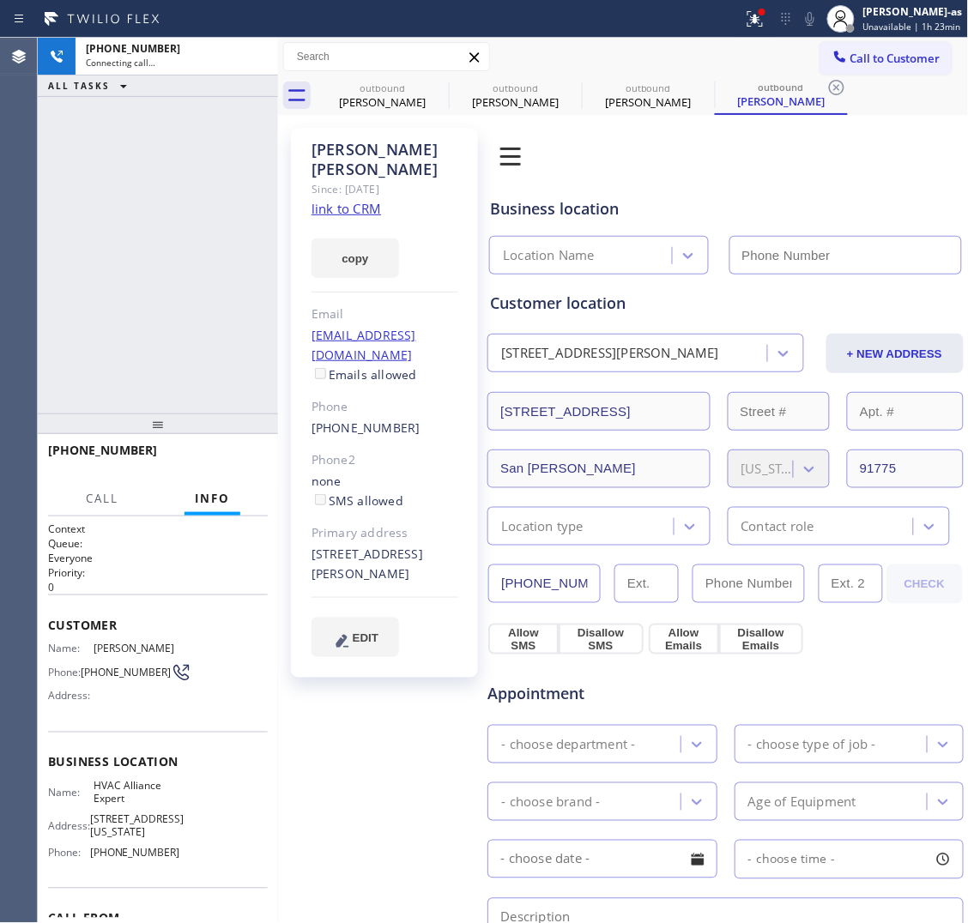
click at [215, 230] on div "[PHONE_NUMBER] Connecting call… ALL TASKS ALL TASKS ACTIVE TASKS TASKS IN WRAP …" at bounding box center [158, 226] width 240 height 376
click at [365, 200] on link "link to CRM" at bounding box center [347, 208] width 70 height 17
click at [359, 200] on link "link to CRM" at bounding box center [347, 208] width 70 height 17
type input "[PHONE_NUMBER]"
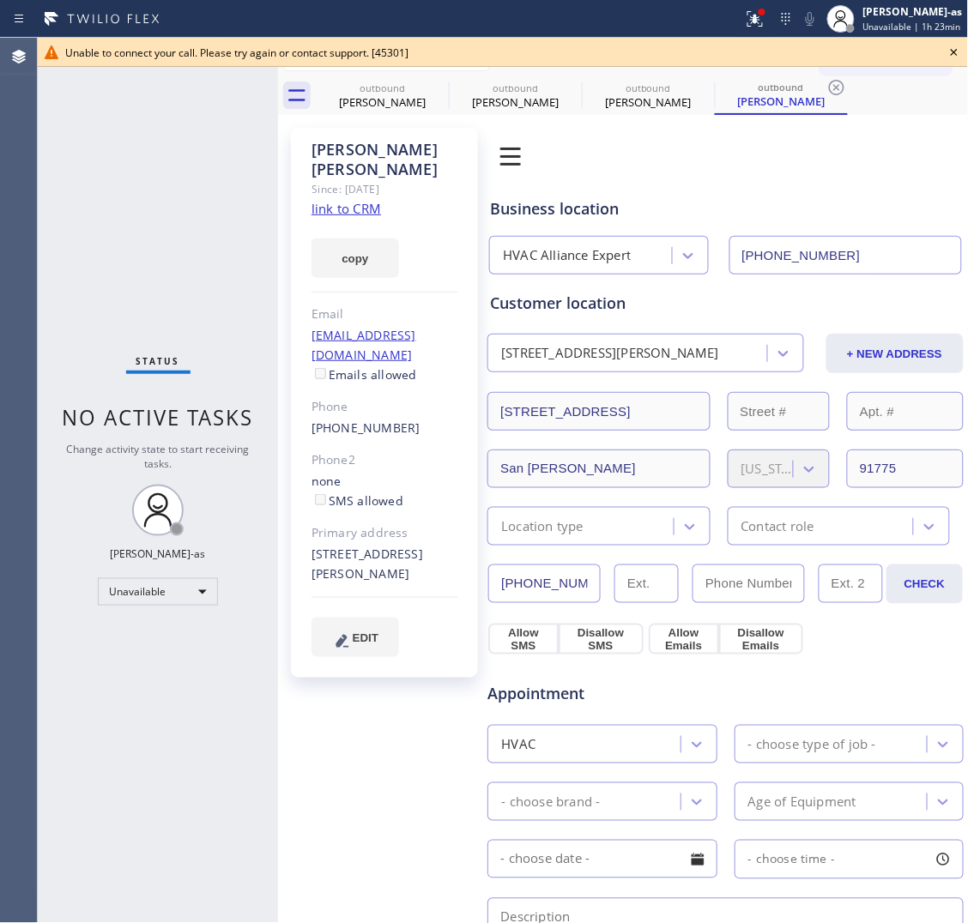
click at [140, 190] on div "Status No active tasks Change activity state to start receiving tasks. [PERSON_…" at bounding box center [158, 481] width 240 height 886
click at [365, 94] on div "[PERSON_NAME]" at bounding box center [383, 101] width 130 height 15
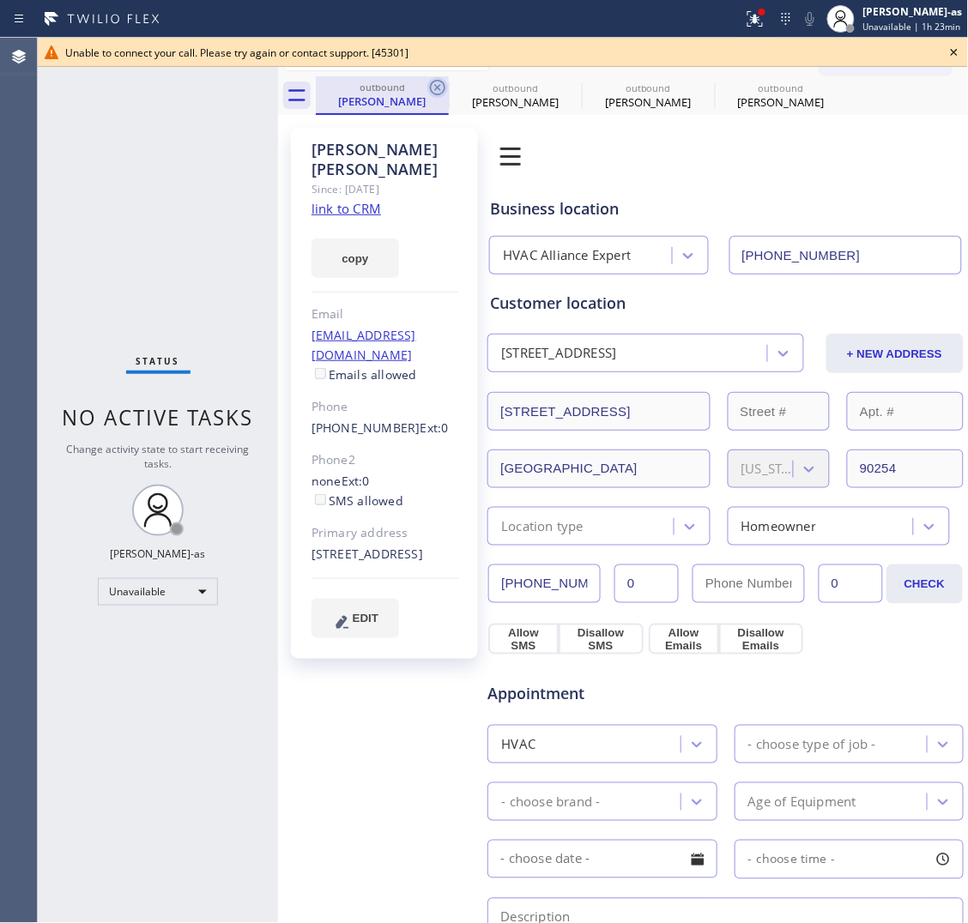
click at [433, 87] on icon at bounding box center [437, 87] width 21 height 21
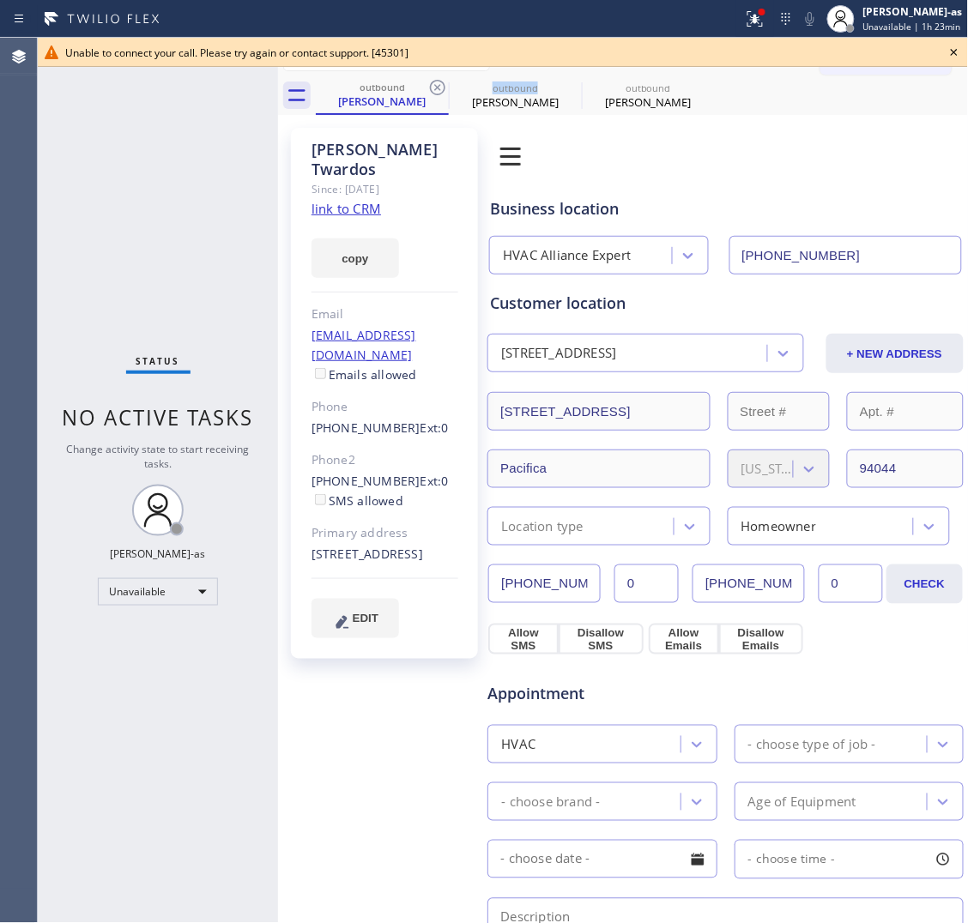
click at [433, 87] on icon at bounding box center [437, 87] width 21 height 21
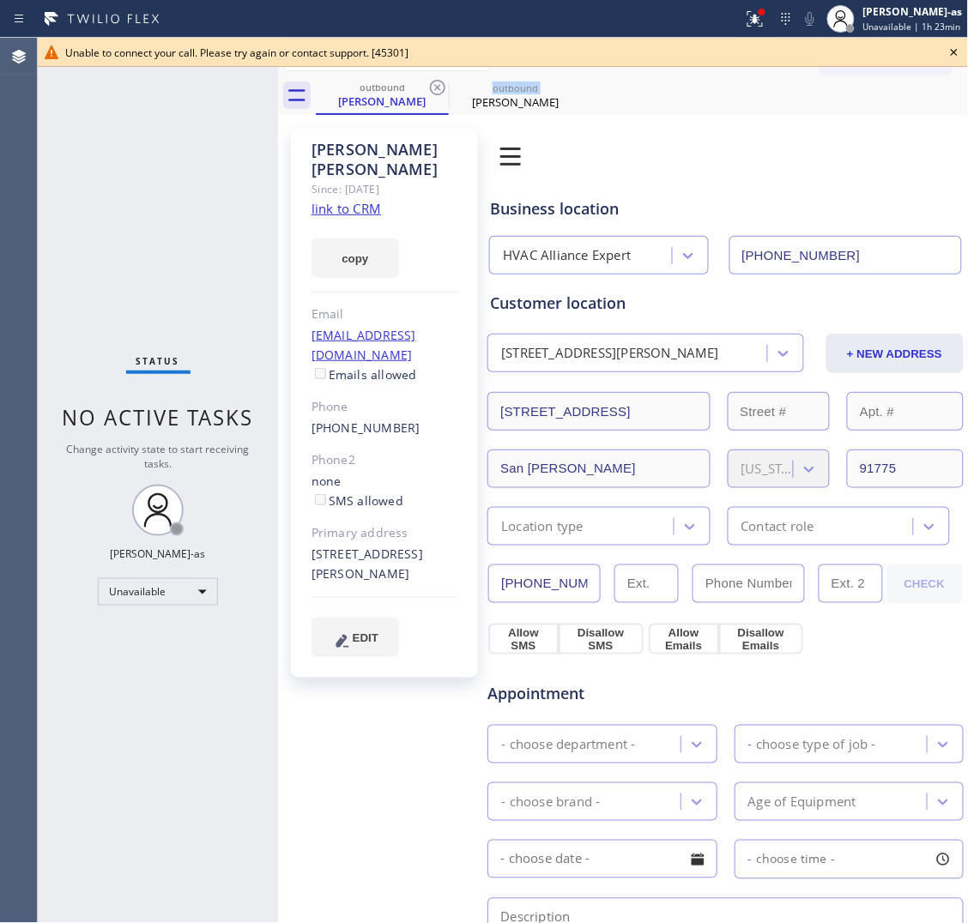
click at [433, 87] on icon at bounding box center [437, 87] width 21 height 21
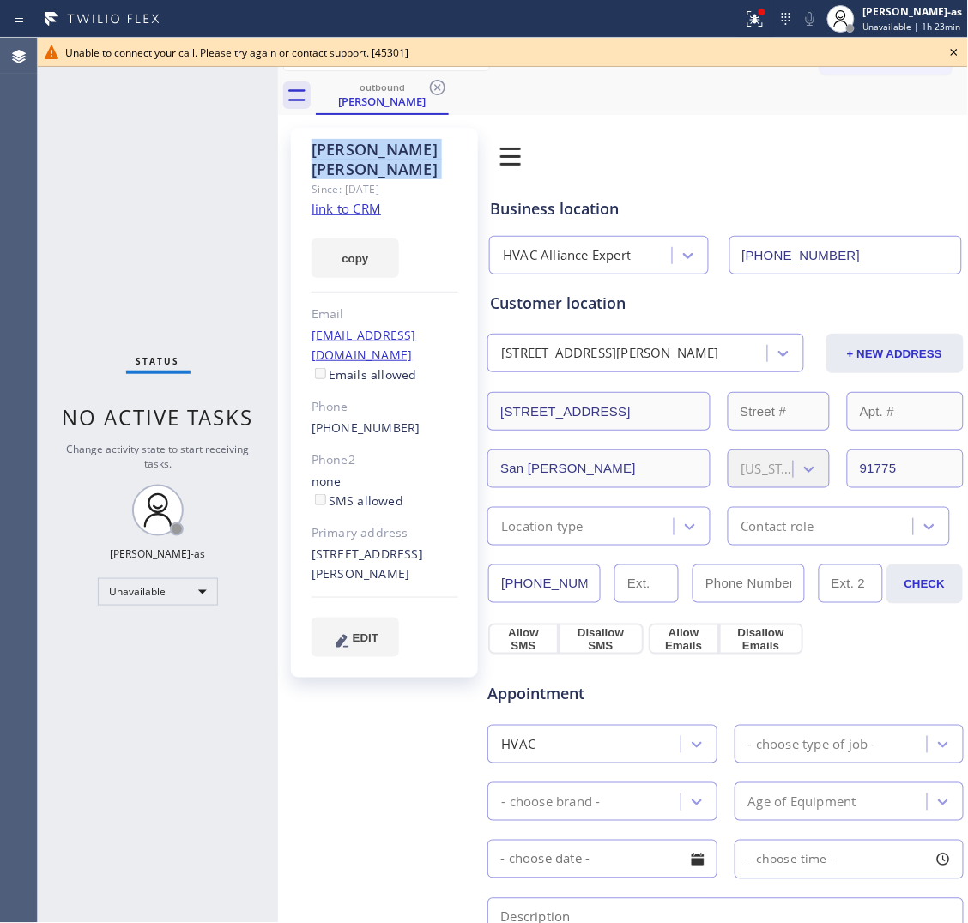
click at [433, 87] on icon at bounding box center [437, 87] width 21 height 21
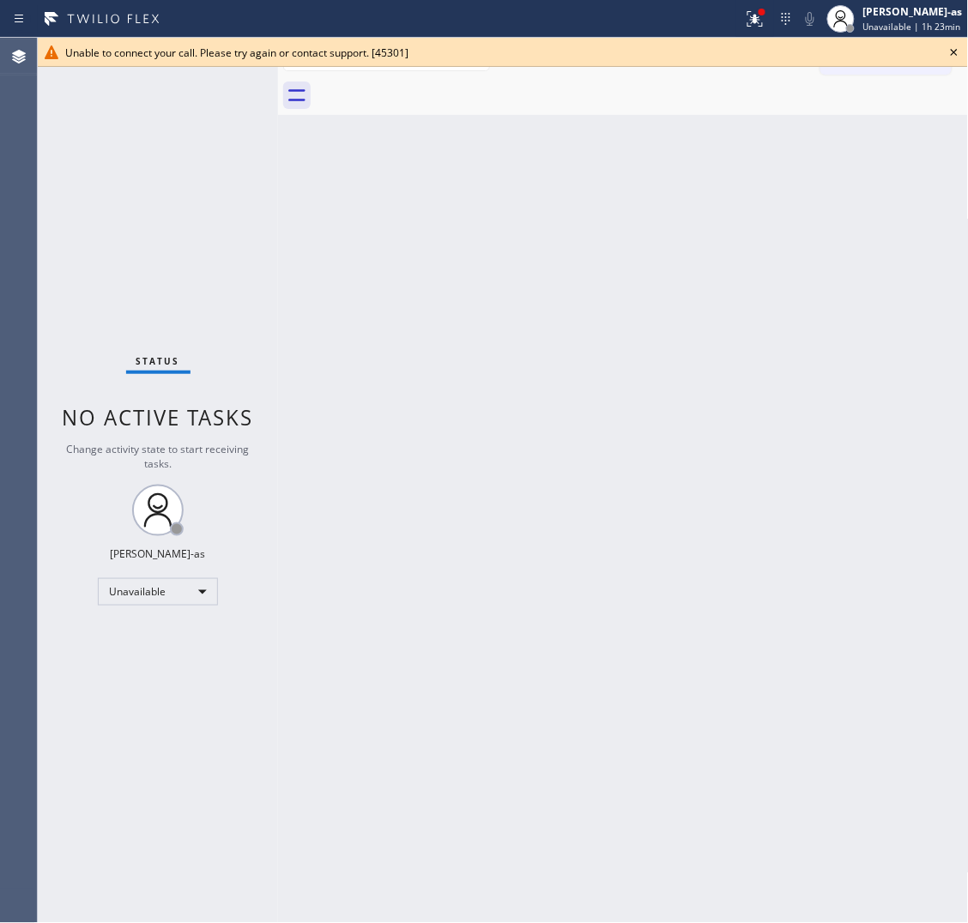
click at [433, 87] on div at bounding box center [642, 95] width 653 height 39
click at [951, 47] on icon at bounding box center [954, 52] width 21 height 21
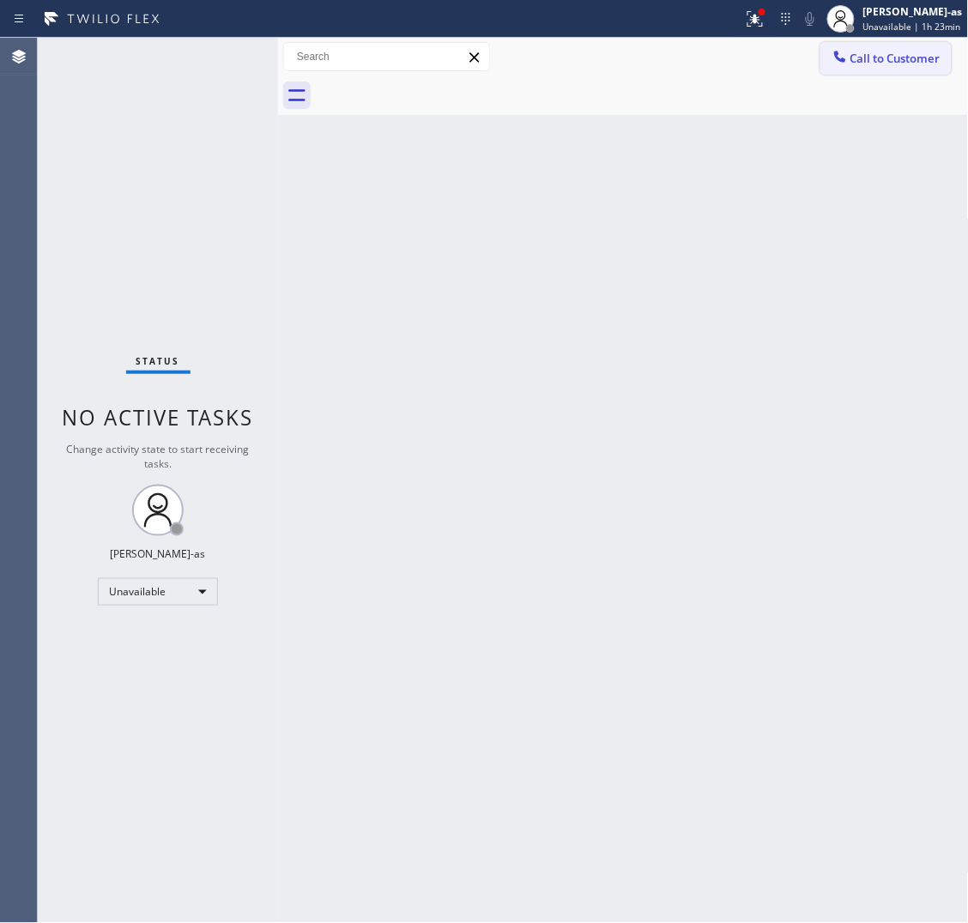
click at [884, 57] on span "Call to Customer" at bounding box center [895, 58] width 90 height 15
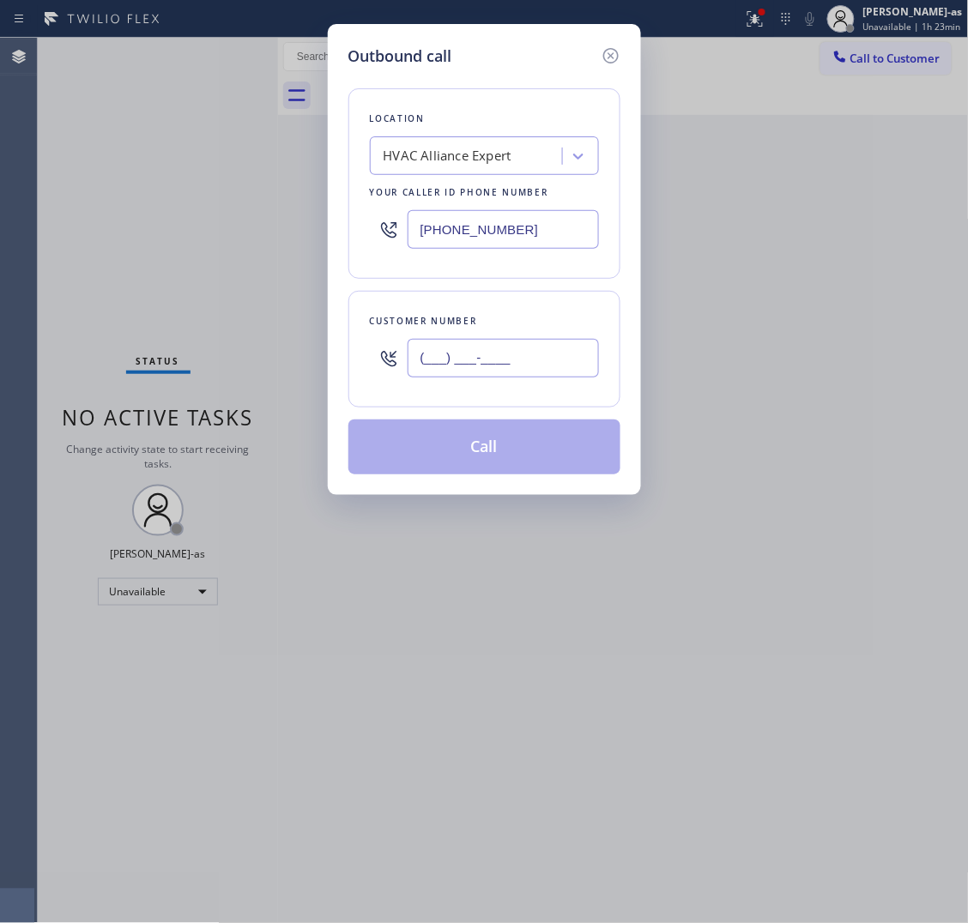
click at [528, 375] on input "(___) ___-____" at bounding box center [503, 358] width 191 height 39
paste input "626) 278-6019"
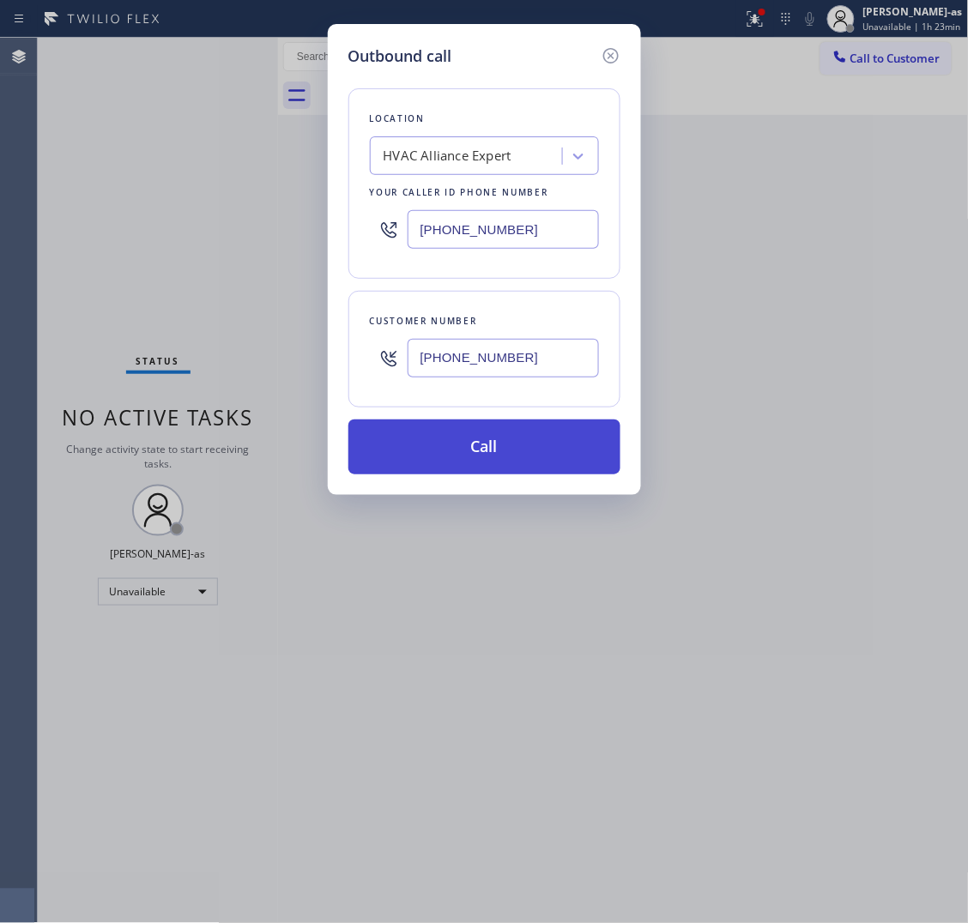
type input "[PHONE_NUMBER]"
click at [533, 446] on button "Call" at bounding box center [484, 447] width 272 height 55
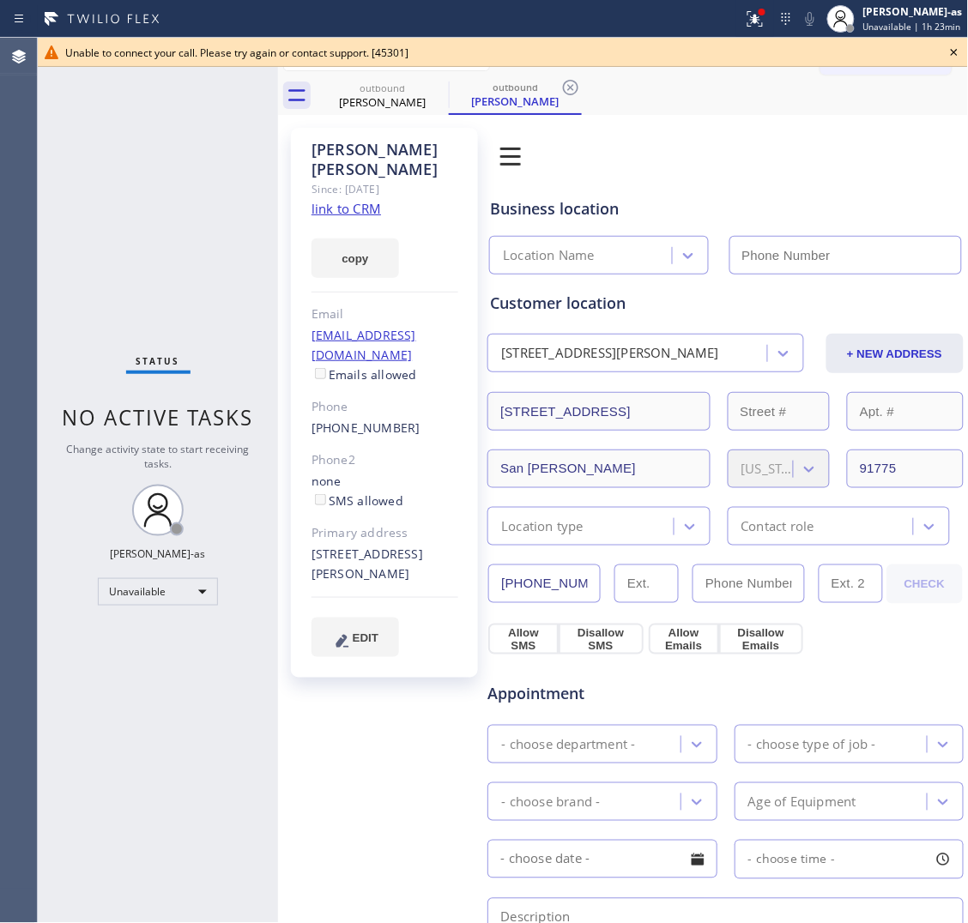
type input "[PHONE_NUMBER]"
drag, startPoint x: 337, startPoint y: 108, endPoint x: 432, endPoint y: 86, distance: 97.0
click at [353, 100] on div "[PERSON_NAME]" at bounding box center [383, 101] width 130 height 15
click at [439, 80] on icon at bounding box center [437, 87] width 15 height 15
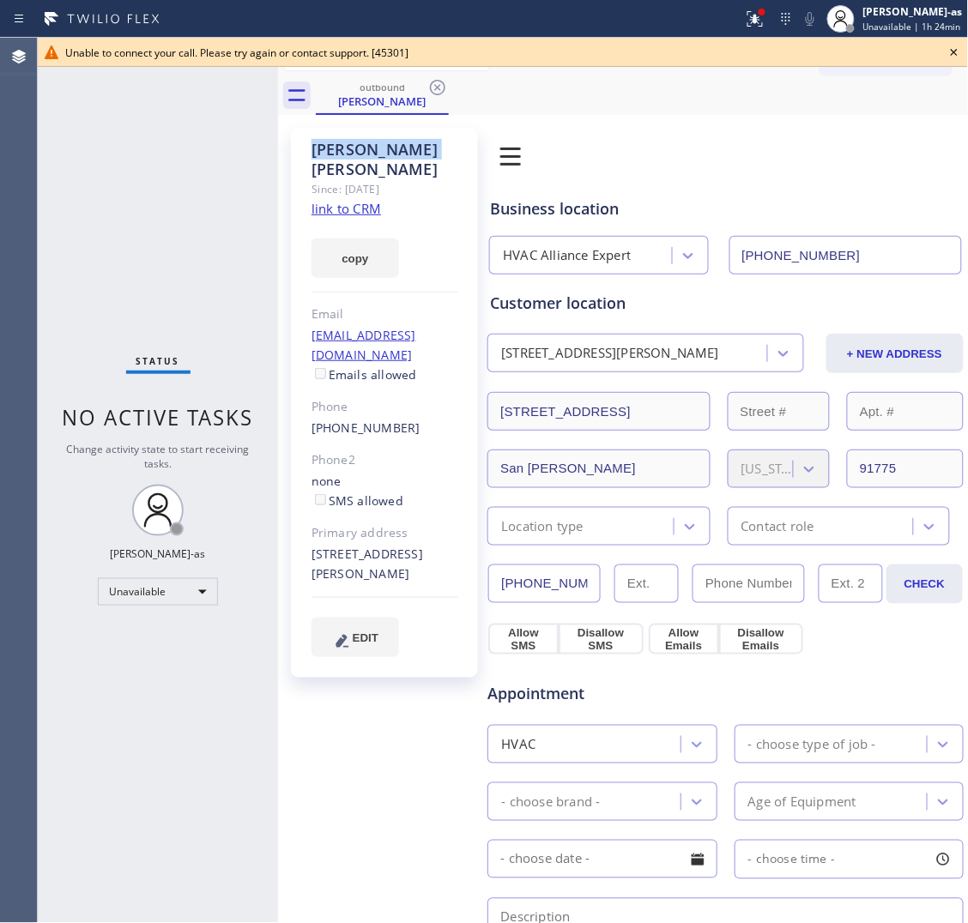
click at [439, 80] on icon at bounding box center [437, 87] width 15 height 15
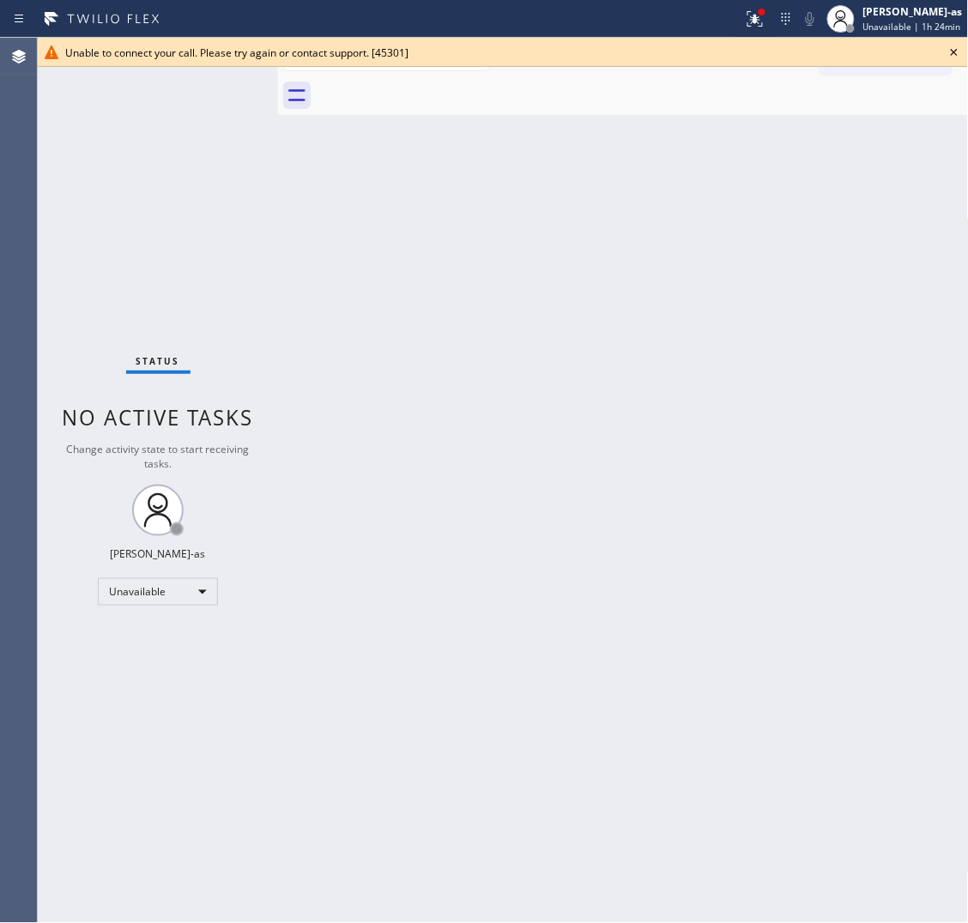
click at [954, 49] on icon at bounding box center [954, 52] width 21 height 21
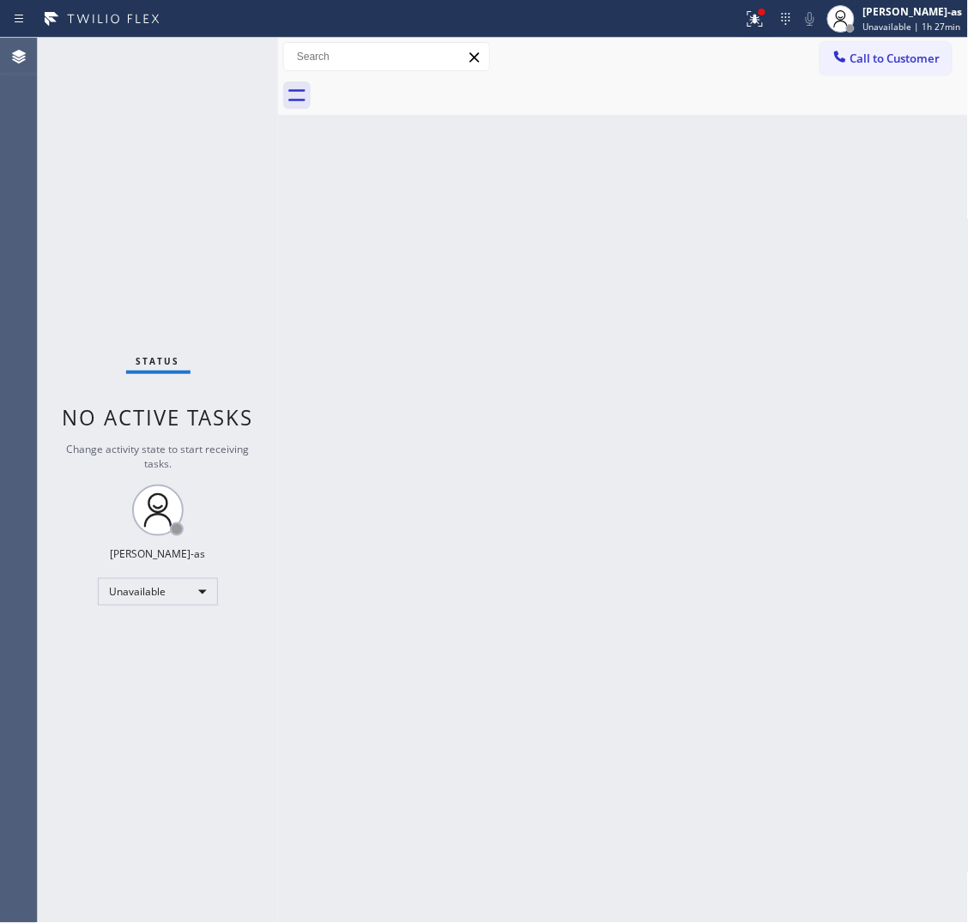
click at [549, 573] on div "Back to Dashboard Change Sender ID Customers Technicians Select a contact Outbo…" at bounding box center [623, 481] width 691 height 886
click at [863, 54] on span "Call to Customer" at bounding box center [895, 58] width 90 height 15
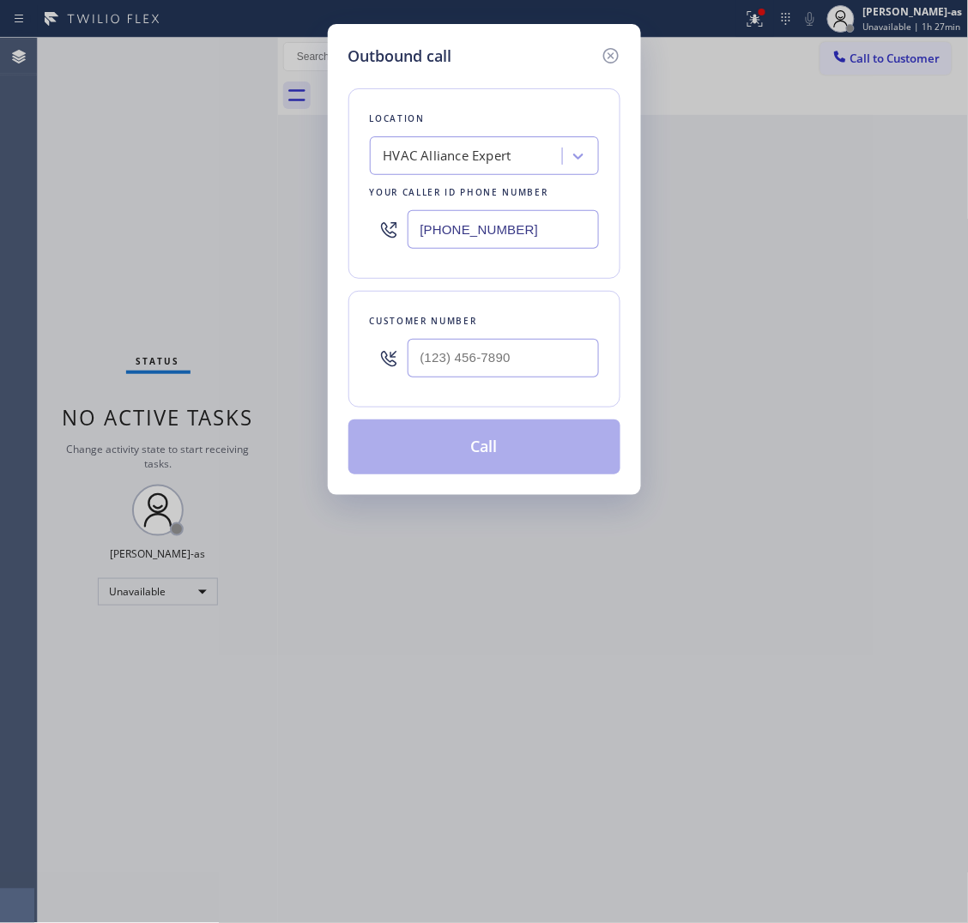
click at [509, 384] on div at bounding box center [503, 358] width 191 height 56
click at [520, 367] on input "(___) ___-____" at bounding box center [503, 358] width 191 height 39
paste input "310) 649-6199"
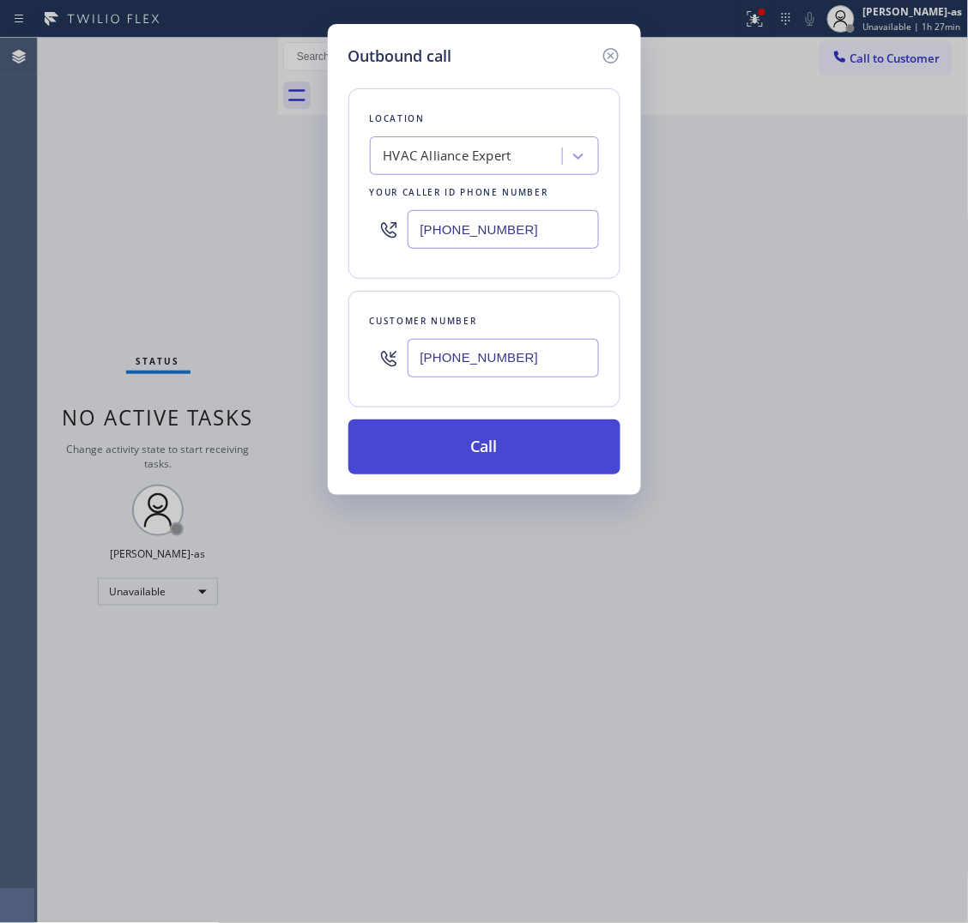
type input "[PHONE_NUMBER]"
click at [503, 452] on button "Call" at bounding box center [484, 447] width 272 height 55
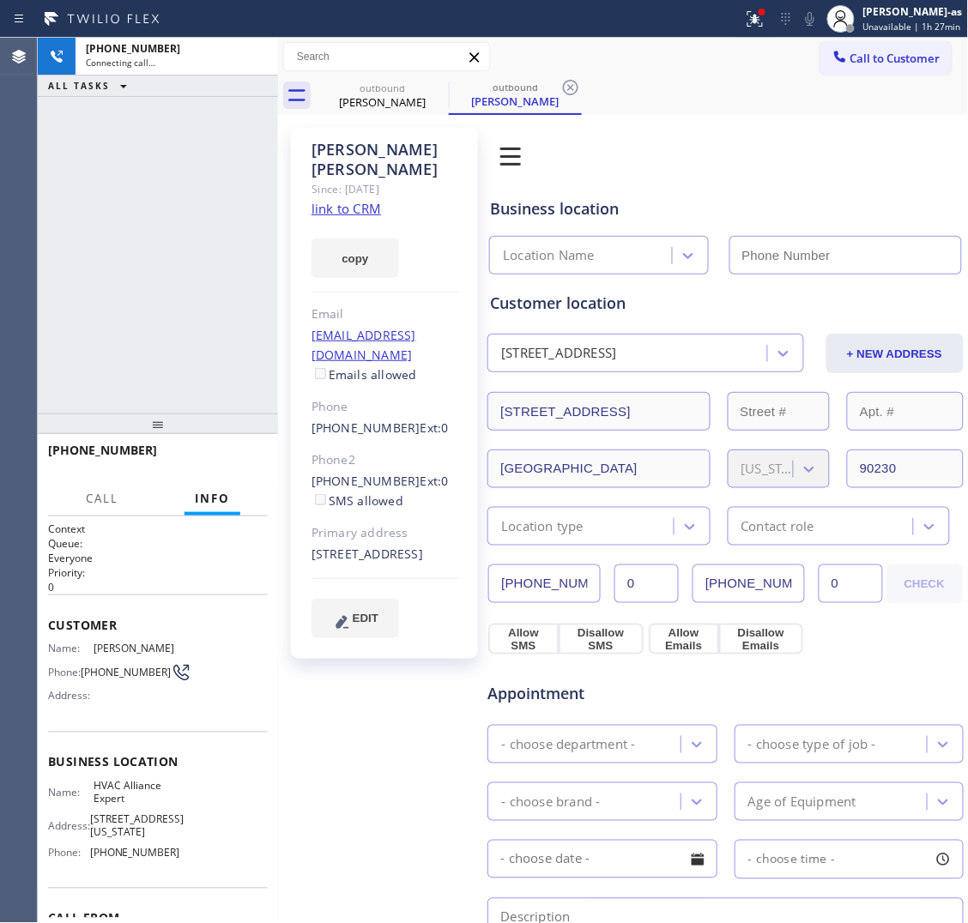
click at [383, 179] on div "Since: [DATE]" at bounding box center [385, 189] width 147 height 20
click at [378, 200] on link "link to CRM" at bounding box center [347, 208] width 70 height 17
type input "[PHONE_NUMBER]"
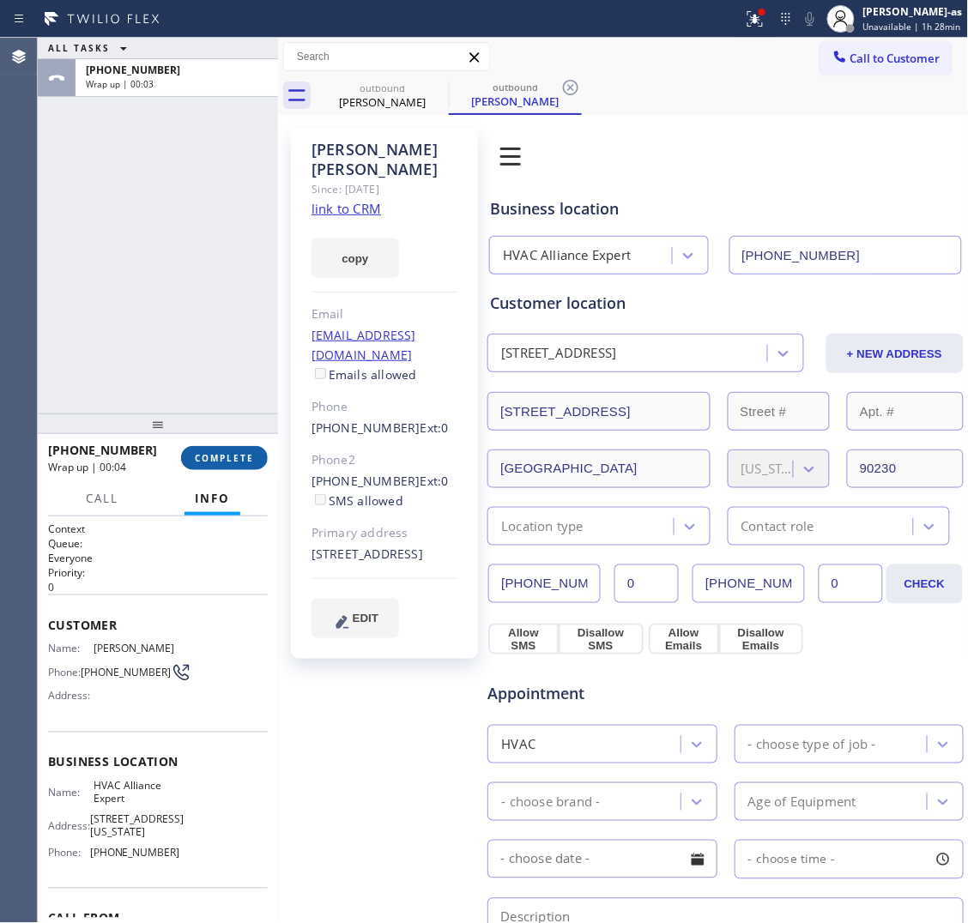
click at [234, 464] on button "COMPLETE" at bounding box center [224, 458] width 87 height 24
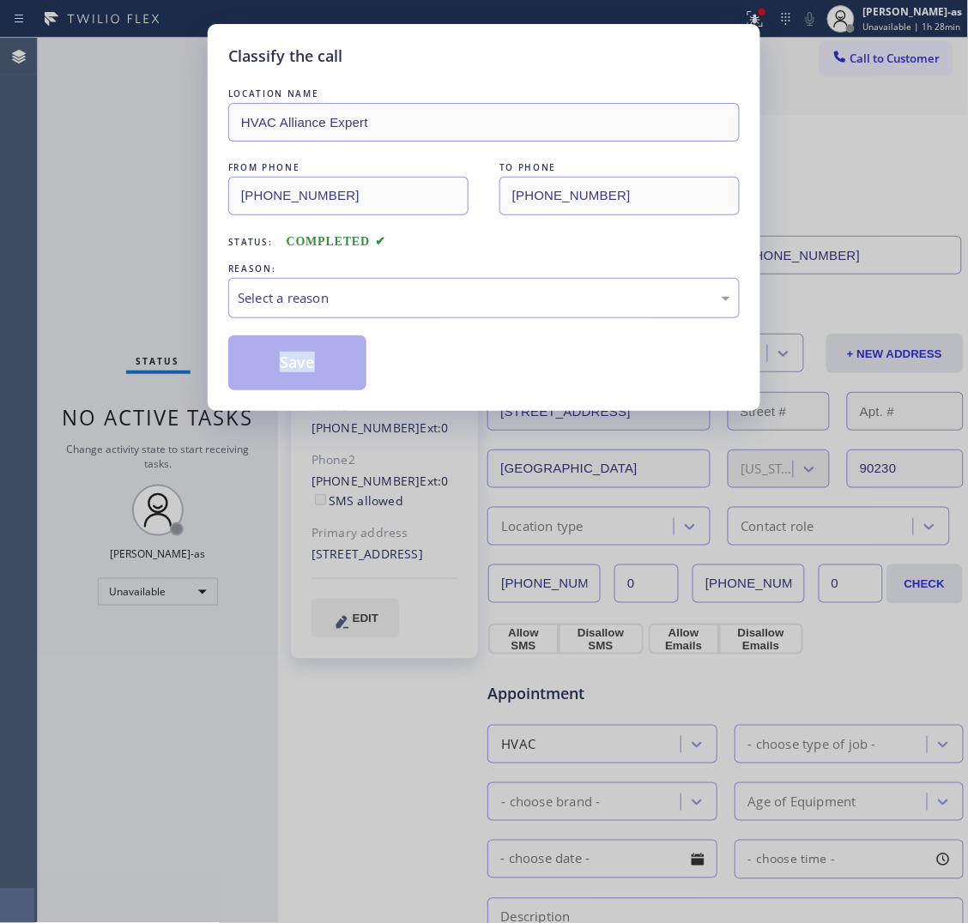
click at [233, 464] on div "Classify the call LOCATION NAME HVAC Alliance Expert FROM PHONE [PHONE_NUMBER] …" at bounding box center [484, 461] width 968 height 923
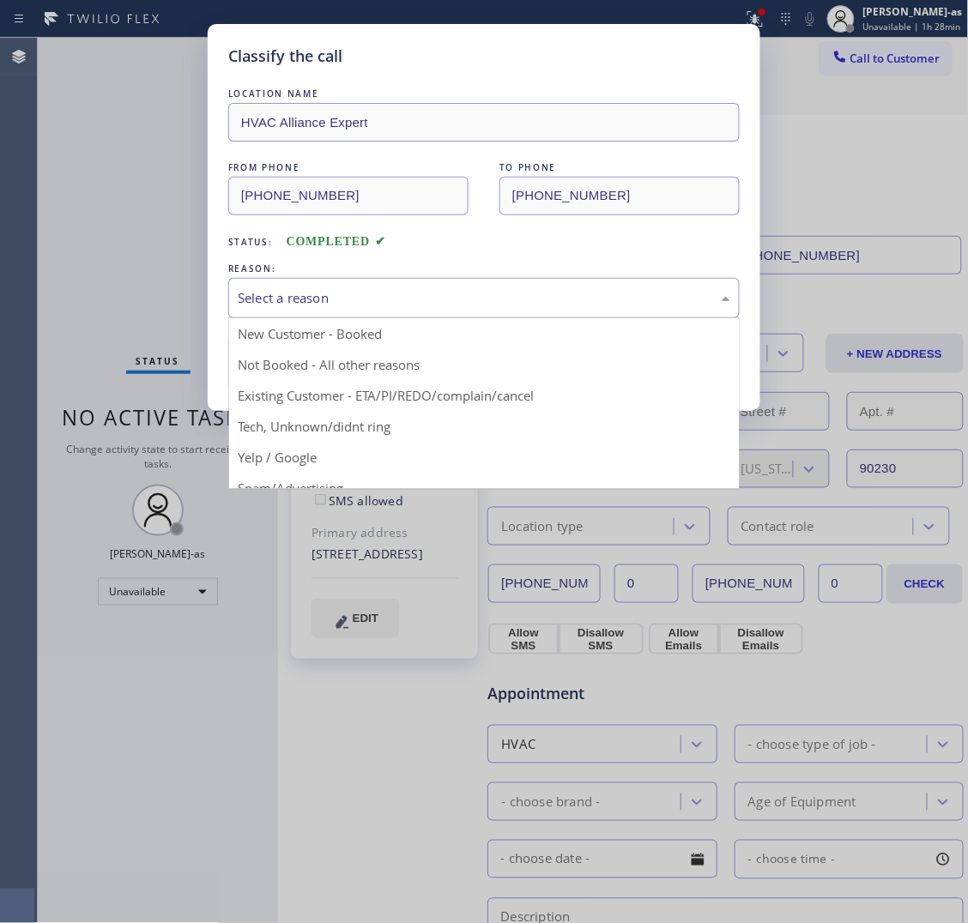
click at [322, 303] on div "Select a reason" at bounding box center [484, 298] width 493 height 20
drag, startPoint x: 482, startPoint y: 393, endPoint x: 475, endPoint y: 389, distance: 8.8
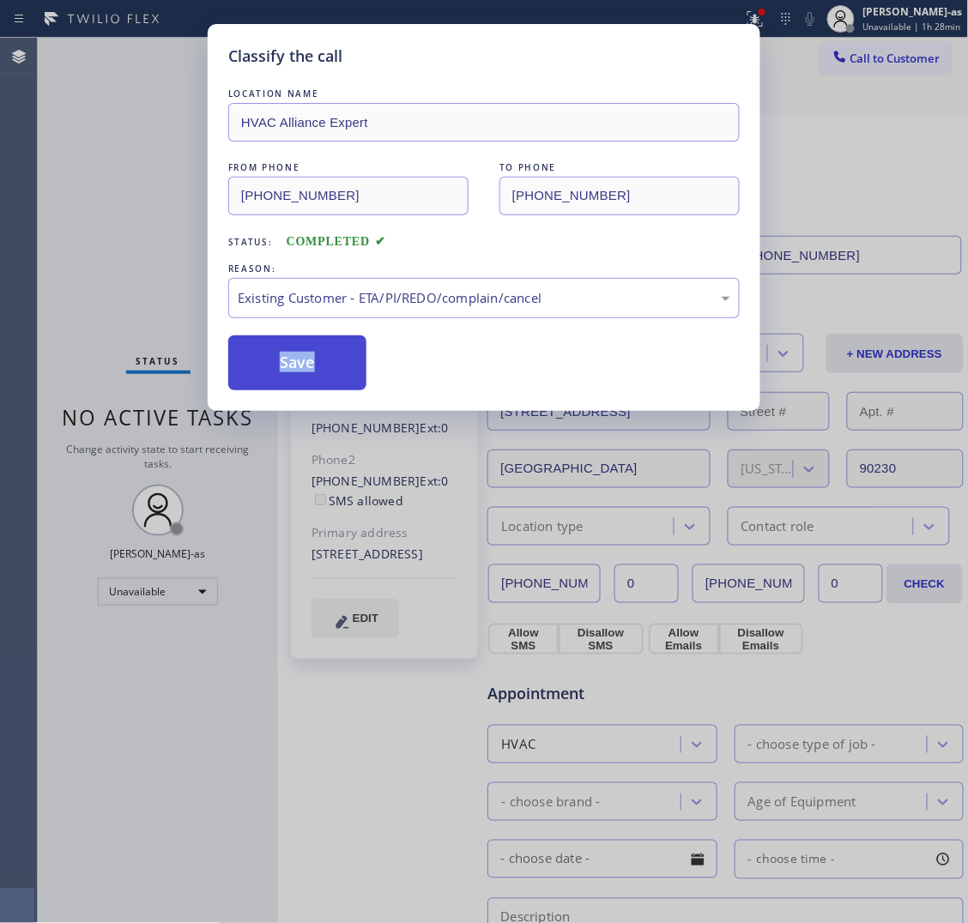
drag, startPoint x: 315, startPoint y: 370, endPoint x: 259, endPoint y: 360, distance: 56.6
click at [314, 370] on button "Save" at bounding box center [297, 363] width 138 height 55
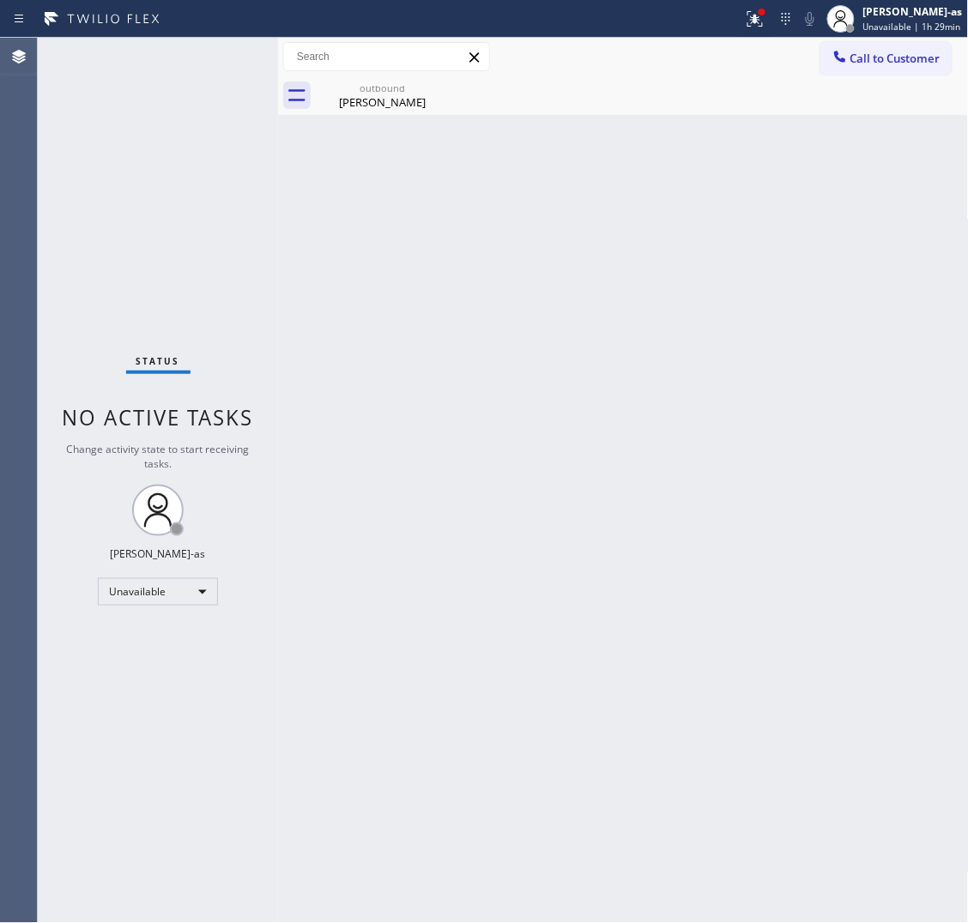
drag, startPoint x: 345, startPoint y: 311, endPoint x: 365, endPoint y: 124, distance: 187.3
click at [345, 309] on div "Back to Dashboard Change Sender ID Customers Technicians Select a contact Outbo…" at bounding box center [623, 481] width 691 height 886
drag, startPoint x: 365, startPoint y: 76, endPoint x: 448, endPoint y: 83, distance: 83.6
click at [366, 76] on div "outbound [PERSON_NAME]" at bounding box center [383, 95] width 130 height 39
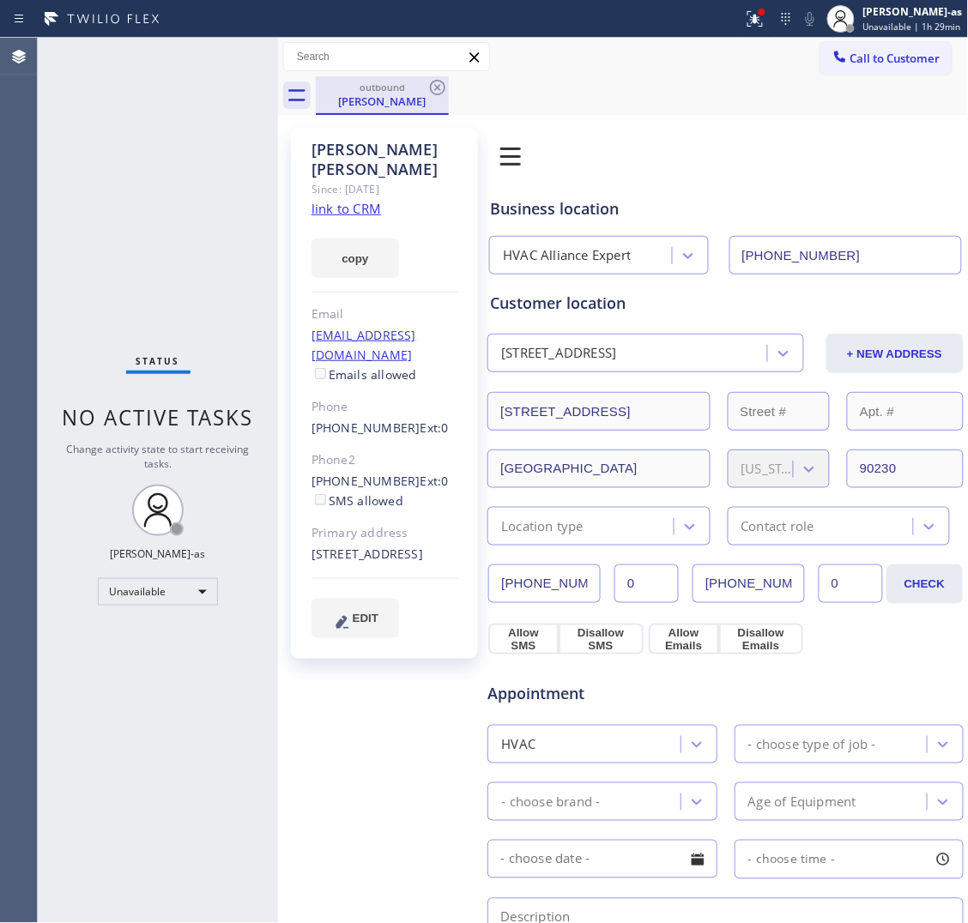
drag, startPoint x: 448, startPoint y: 83, endPoint x: 448, endPoint y: 105, distance: 21.5
click at [448, 83] on div "outbound [PERSON_NAME]" at bounding box center [382, 95] width 133 height 39
click at [834, 58] on icon at bounding box center [839, 56] width 11 height 11
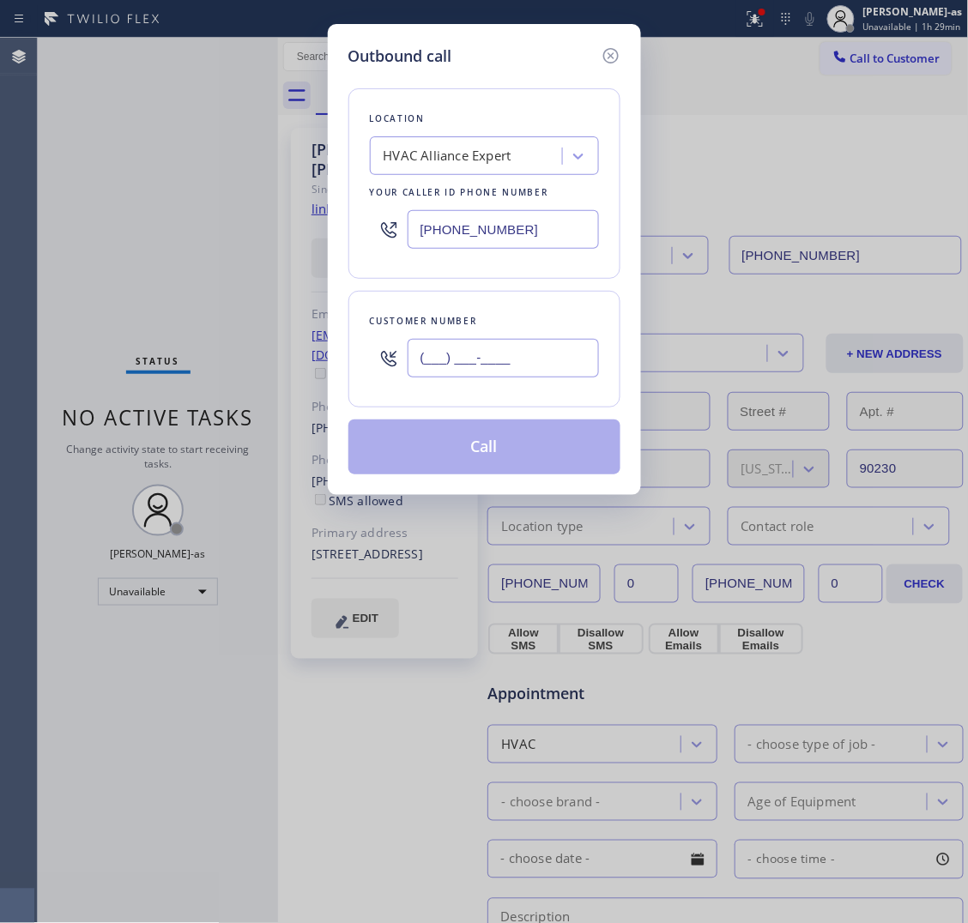
click at [554, 373] on input "(___) ___-____" at bounding box center [503, 358] width 191 height 39
paste input "626) 260-5855"
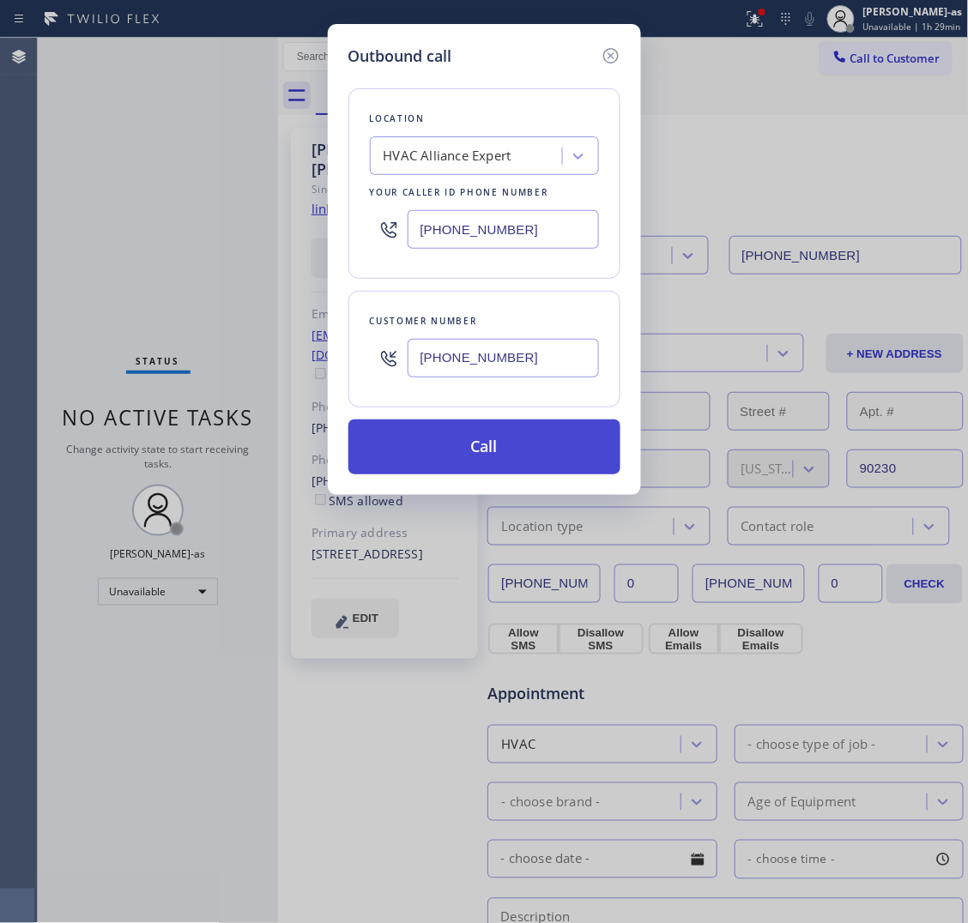
type input "[PHONE_NUMBER]"
click at [520, 451] on button "Call" at bounding box center [484, 447] width 272 height 55
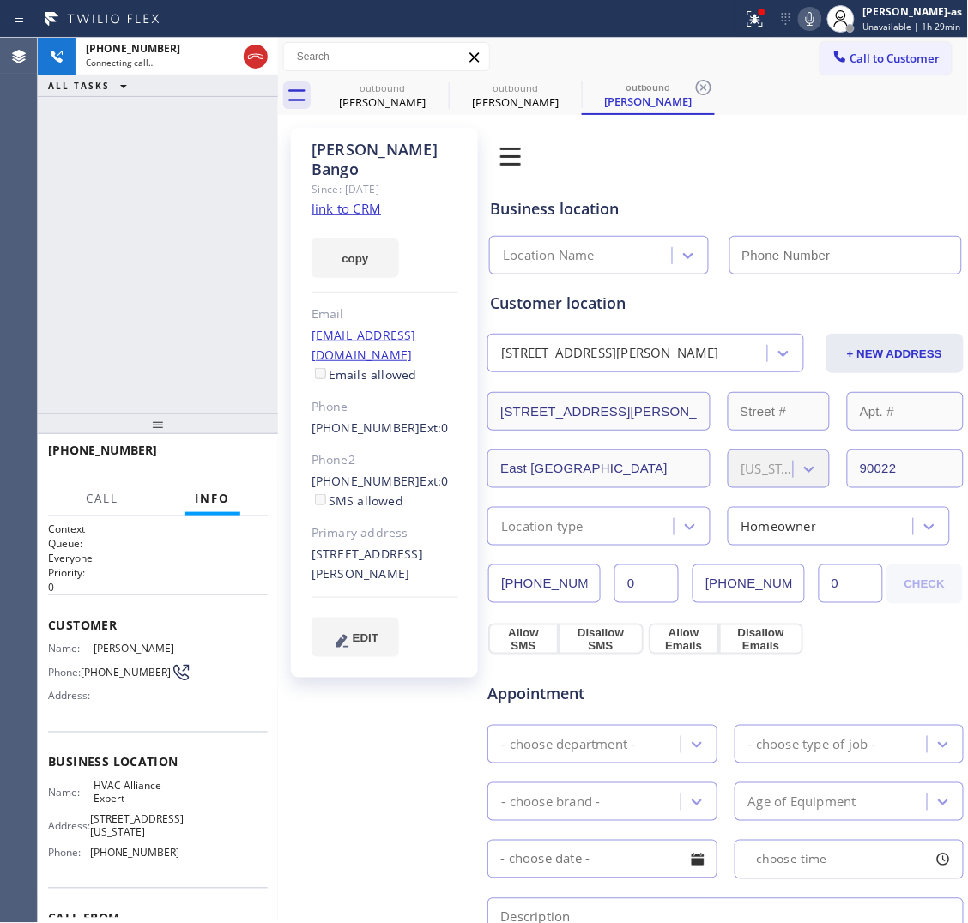
type input "[PHONE_NUMBER]"
click at [207, 227] on div "[PHONE_NUMBER] Connecting call… ALL TASKS ALL TASKS ACTIVE TASKS TASKS IN WRAP …" at bounding box center [158, 226] width 240 height 376
click at [397, 94] on div "[PERSON_NAME]" at bounding box center [383, 101] width 130 height 15
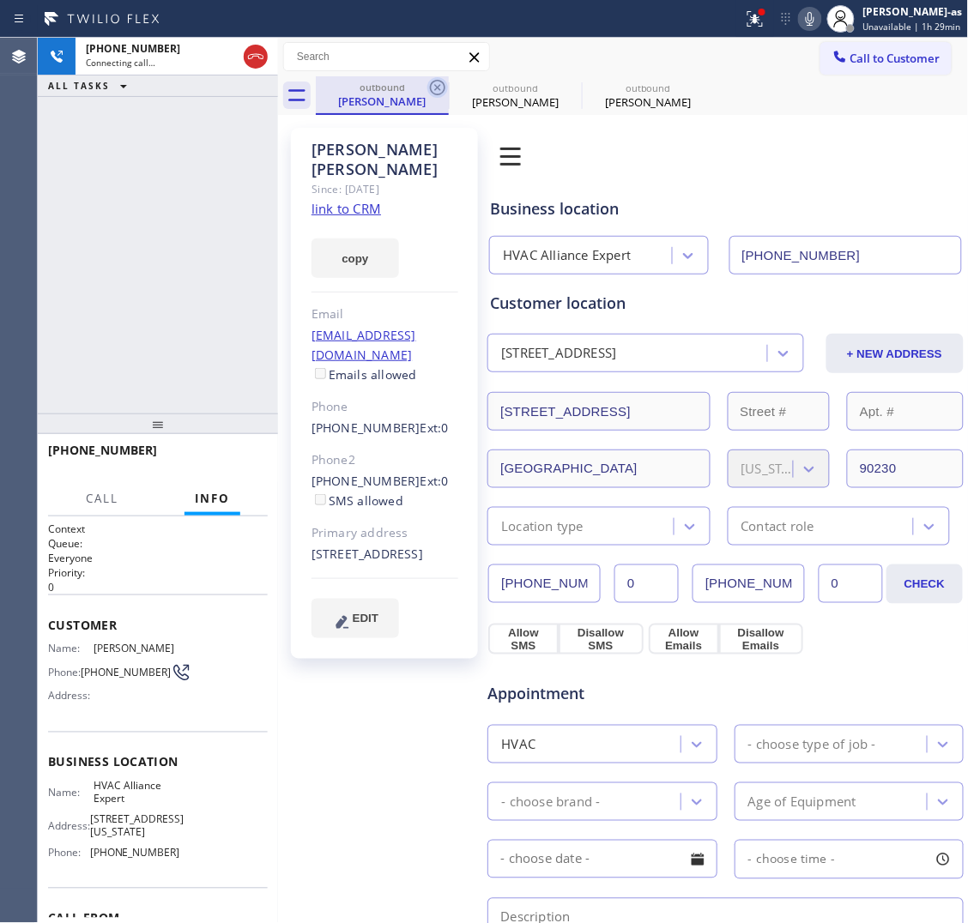
click at [433, 88] on icon at bounding box center [437, 87] width 21 height 21
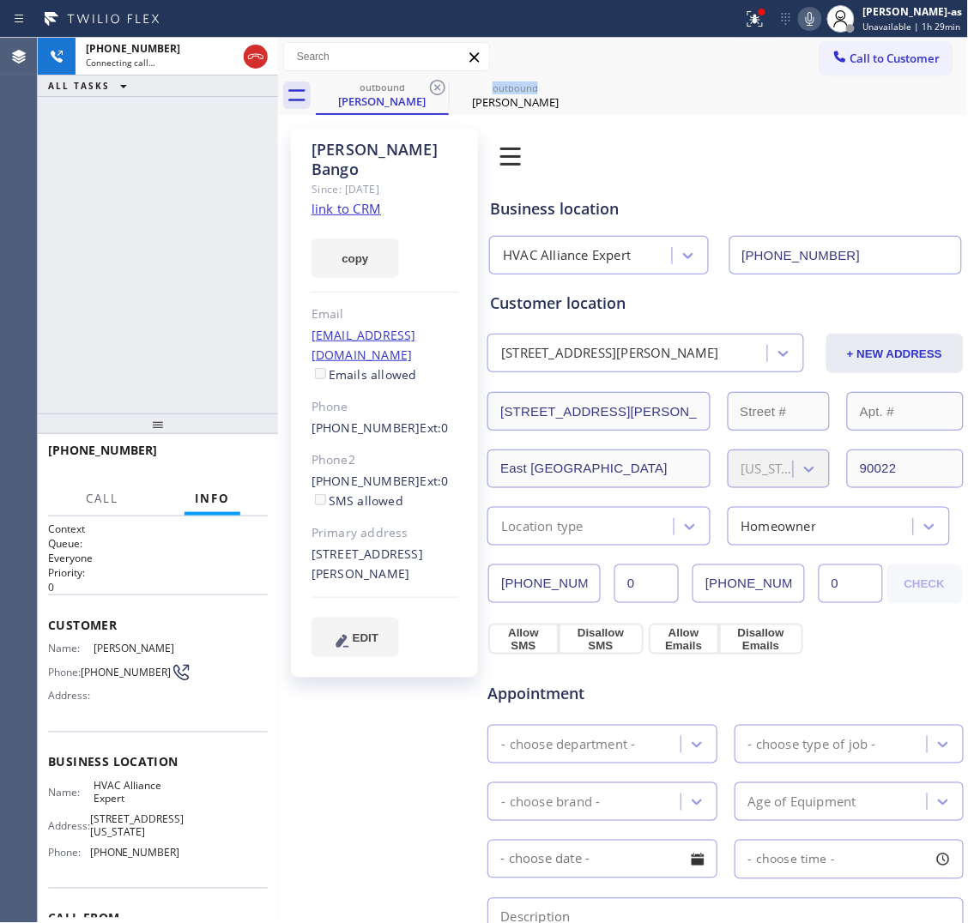
click at [433, 88] on icon at bounding box center [437, 87] width 21 height 21
click at [232, 194] on div "[PHONE_NUMBER] Connecting call… ALL TASKS ALL TASKS ACTIVE TASKS TASKS IN WRAP …" at bounding box center [158, 226] width 240 height 376
click at [349, 200] on link "link to CRM" at bounding box center [347, 208] width 70 height 17
click at [161, 180] on div "[PHONE_NUMBER] Connecting call… ALL TASKS ALL TASKS ACTIVE TASKS TASKS IN WRAP …" at bounding box center [158, 226] width 240 height 376
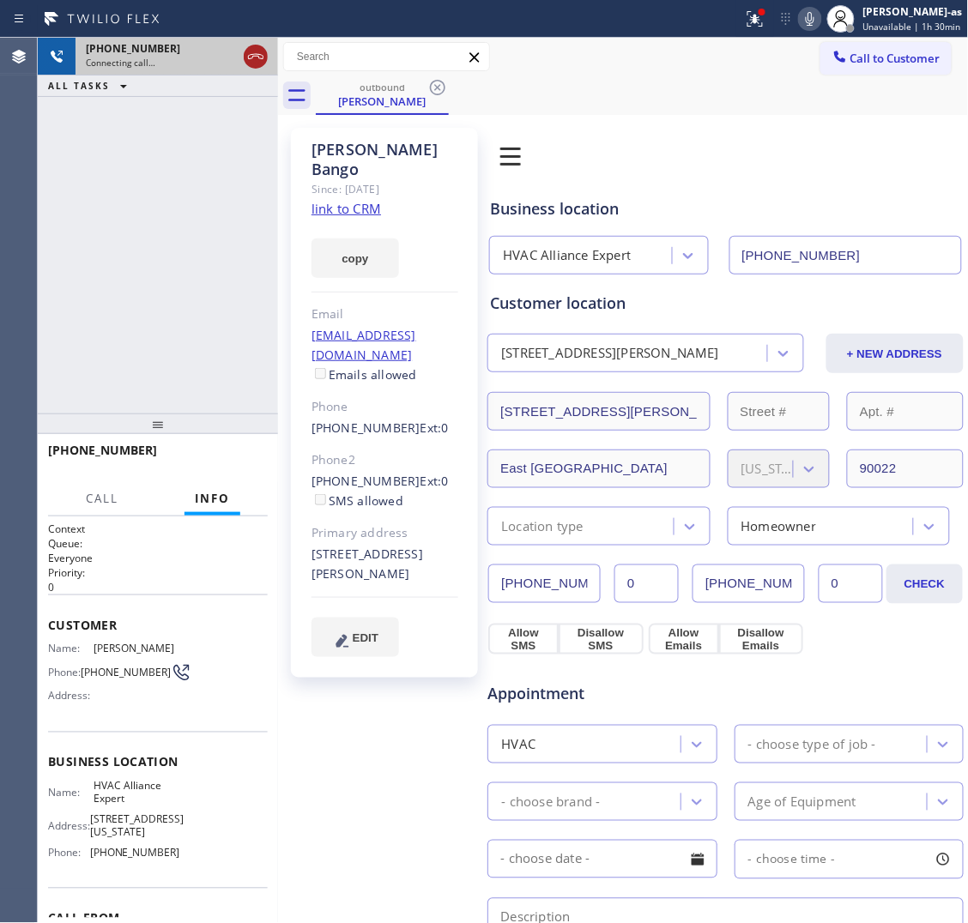
click at [256, 61] on icon at bounding box center [255, 56] width 21 height 21
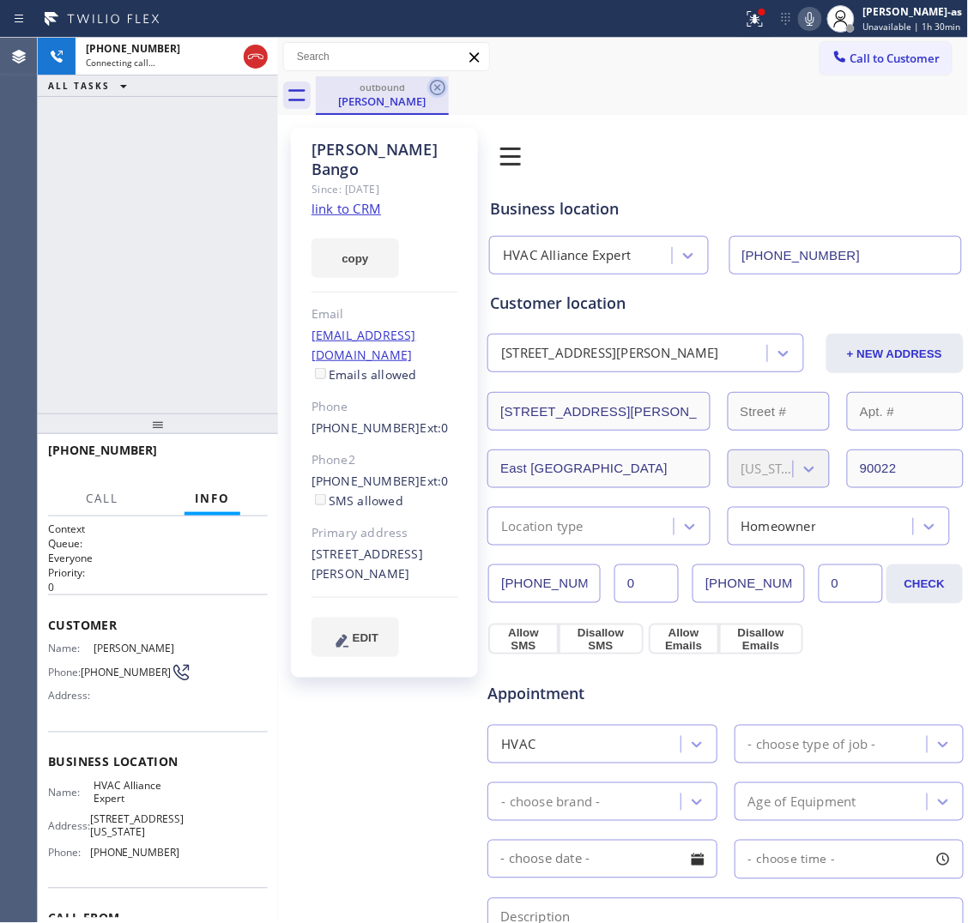
click at [399, 112] on div "outbound [PERSON_NAME]" at bounding box center [383, 94] width 130 height 37
click at [430, 84] on icon at bounding box center [437, 87] width 21 height 21
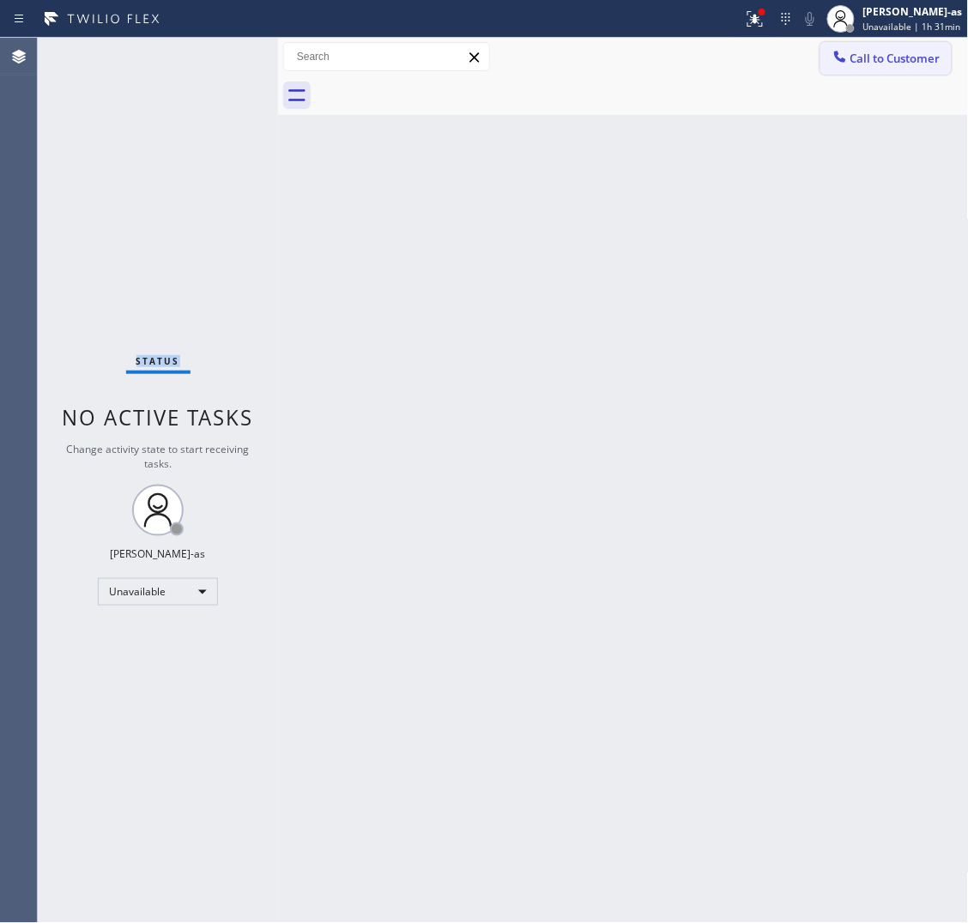
click at [843, 58] on icon at bounding box center [839, 56] width 11 height 11
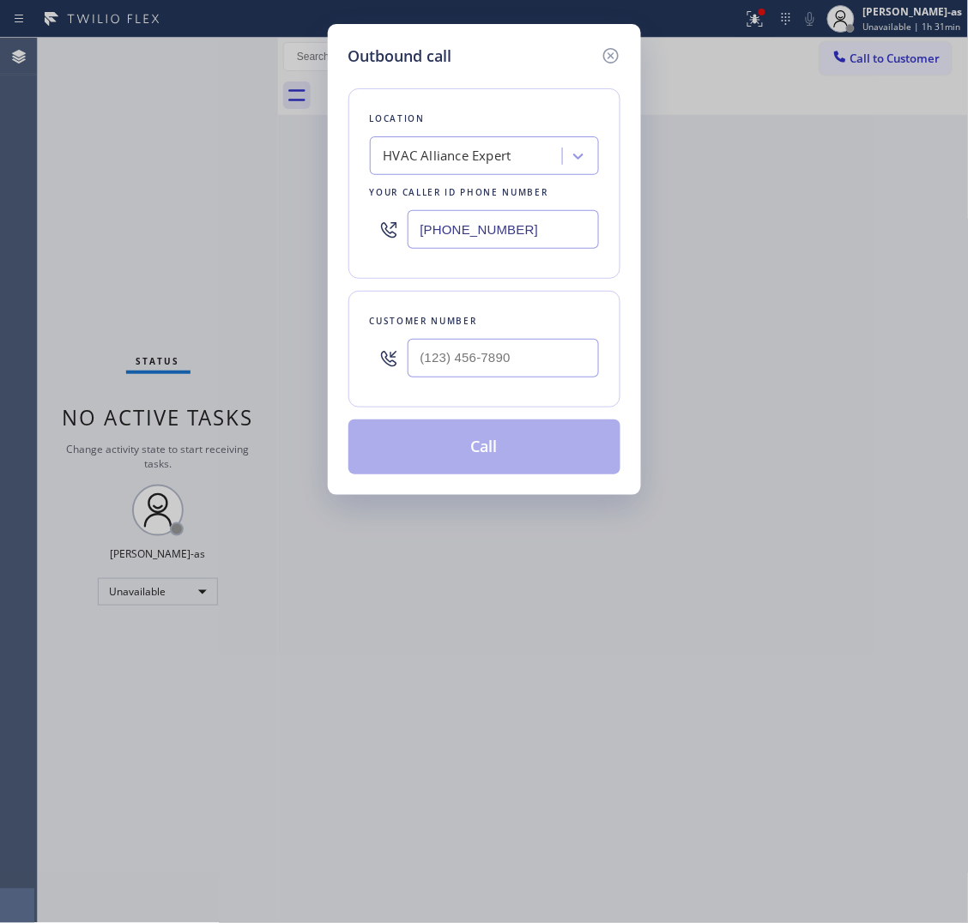
click at [502, 333] on div at bounding box center [503, 358] width 191 height 56
click at [517, 350] on input "(___) ___-____" at bounding box center [503, 358] width 191 height 39
paste input "610) 357-9056"
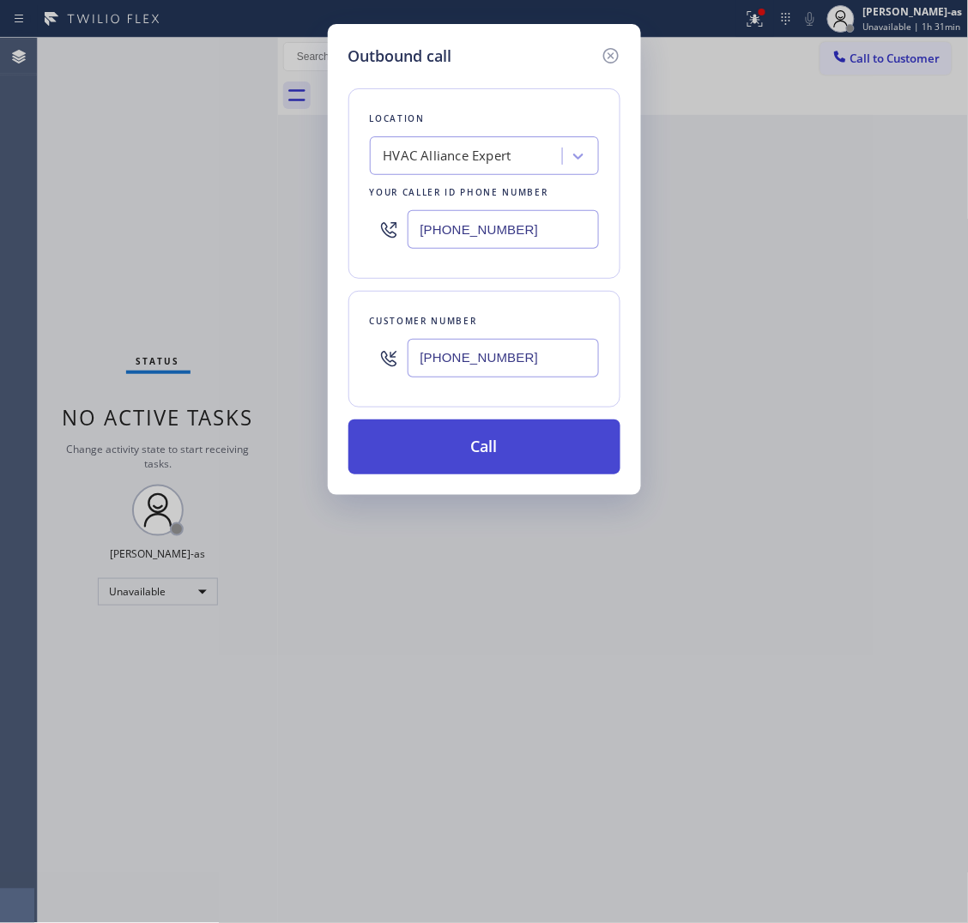
type input "[PHONE_NUMBER]"
click at [511, 436] on button "Call" at bounding box center [484, 447] width 272 height 55
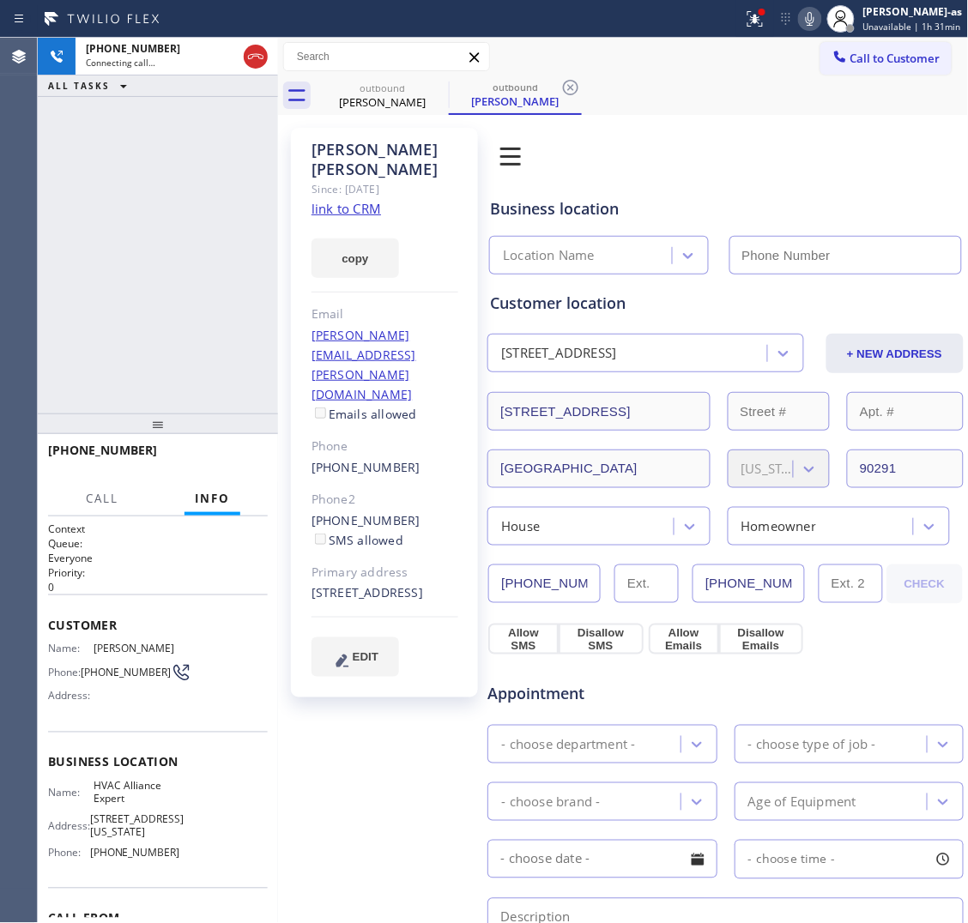
click at [350, 200] on link "link to CRM" at bounding box center [347, 208] width 70 height 17
type input "[PHONE_NUMBER]"
click at [198, 147] on div "[PHONE_NUMBER] Live | 00:05 ALL TASKS ALL TASKS ACTIVE TASKS TASKS IN WRAP UP" at bounding box center [158, 226] width 240 height 376
click at [253, 58] on icon at bounding box center [255, 56] width 21 height 21
click at [172, 330] on div "[PHONE_NUMBER] Live | 00:06 ALL TASKS ALL TASKS ACTIVE TASKS TASKS IN WRAP UP" at bounding box center [158, 226] width 240 height 376
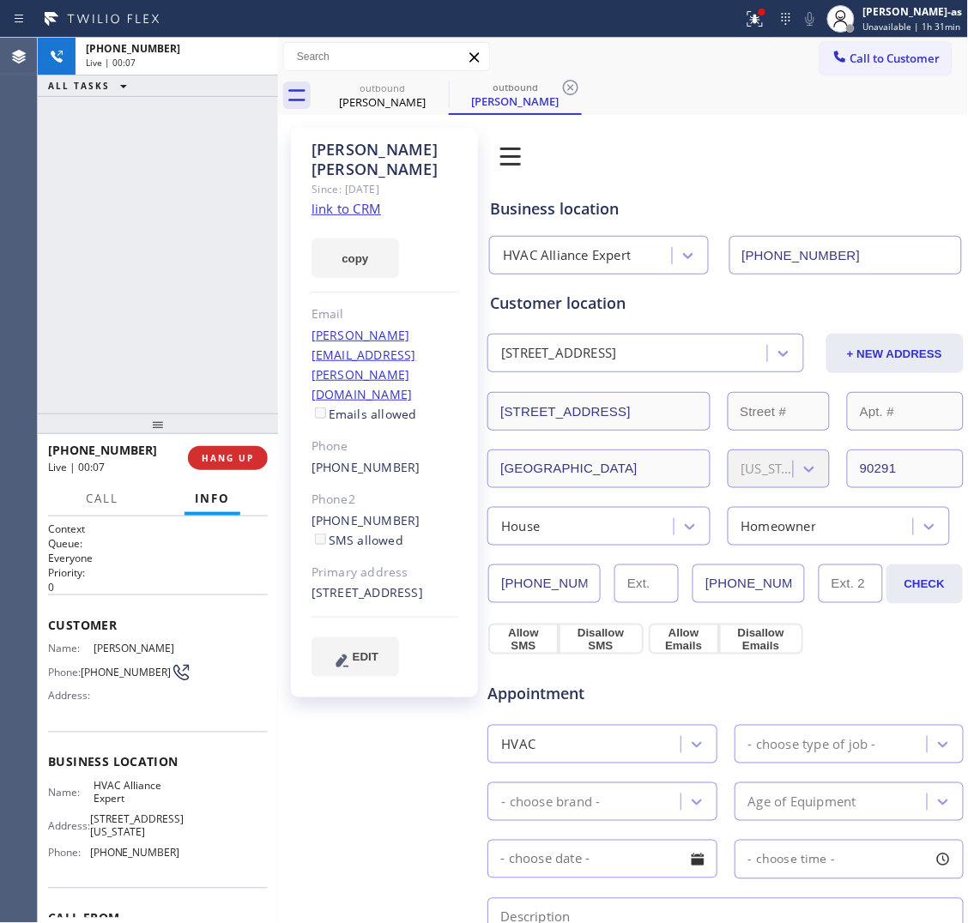
click at [227, 456] on span "HANG UP" at bounding box center [228, 458] width 52 height 12
click at [197, 373] on div "[PHONE_NUMBER] Live | 00:07 ALL TASKS ALL TASKS ACTIVE TASKS TASKS IN WRAP UP" at bounding box center [158, 226] width 240 height 376
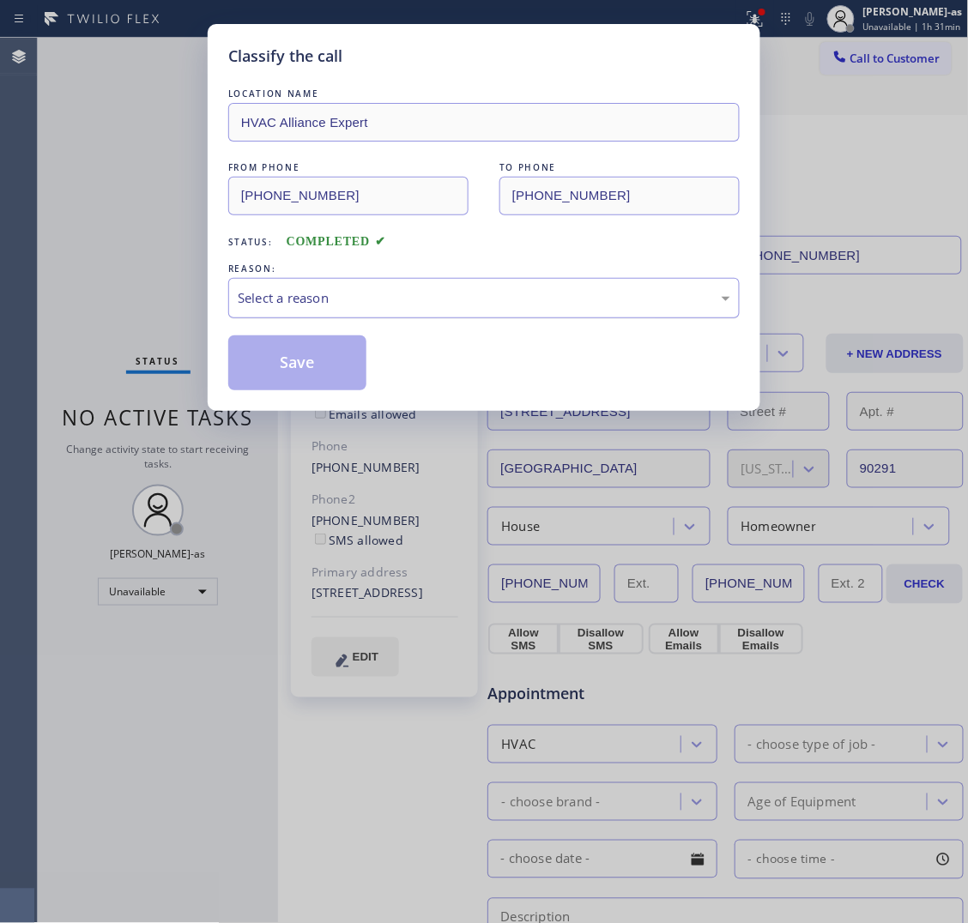
drag, startPoint x: 293, startPoint y: 286, endPoint x: 305, endPoint y: 287, distance: 12.1
click at [296, 287] on div "Select a reason" at bounding box center [483, 298] width 511 height 40
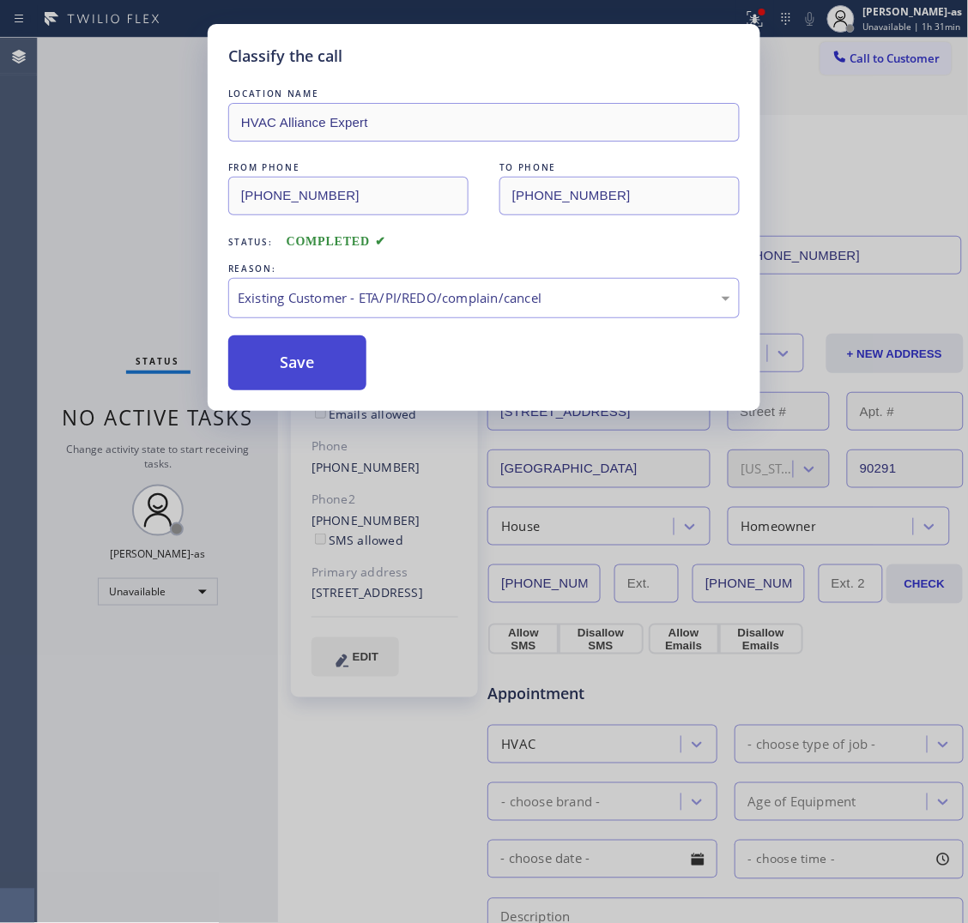
click at [293, 365] on button "Save" at bounding box center [297, 363] width 138 height 55
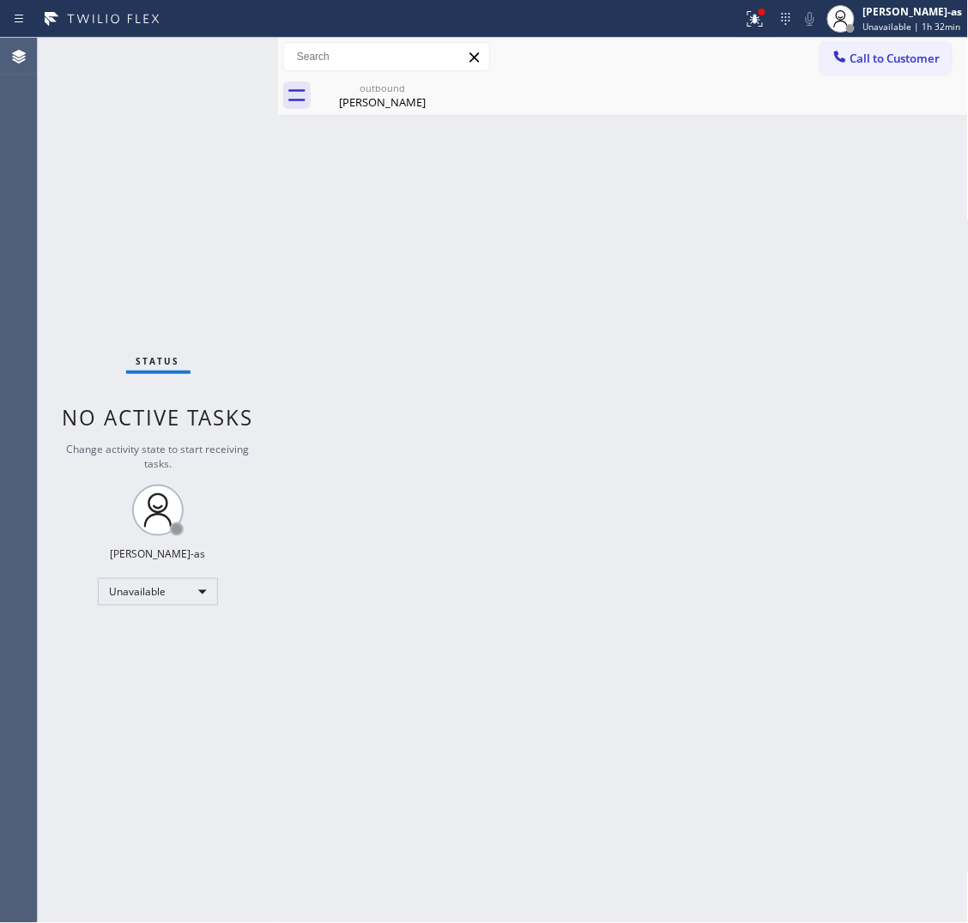
click at [406, 346] on div "Back to Dashboard Change Sender ID Customers Technicians Select a contact Outbo…" at bounding box center [623, 481] width 691 height 886
click at [847, 57] on icon at bounding box center [840, 56] width 17 height 17
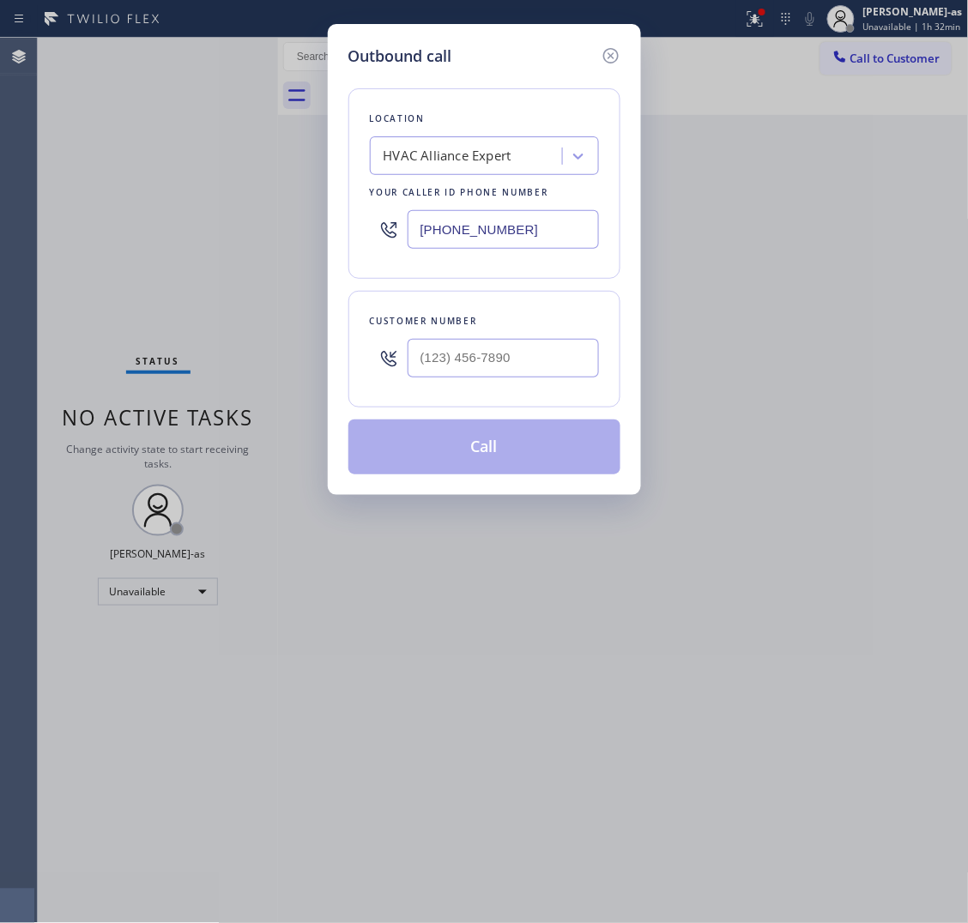
click at [522, 326] on div "Customer number" at bounding box center [484, 321] width 229 height 18
click at [560, 370] on input "(___) ___-____" at bounding box center [503, 358] width 191 height 39
paste input "661) 416-4167"
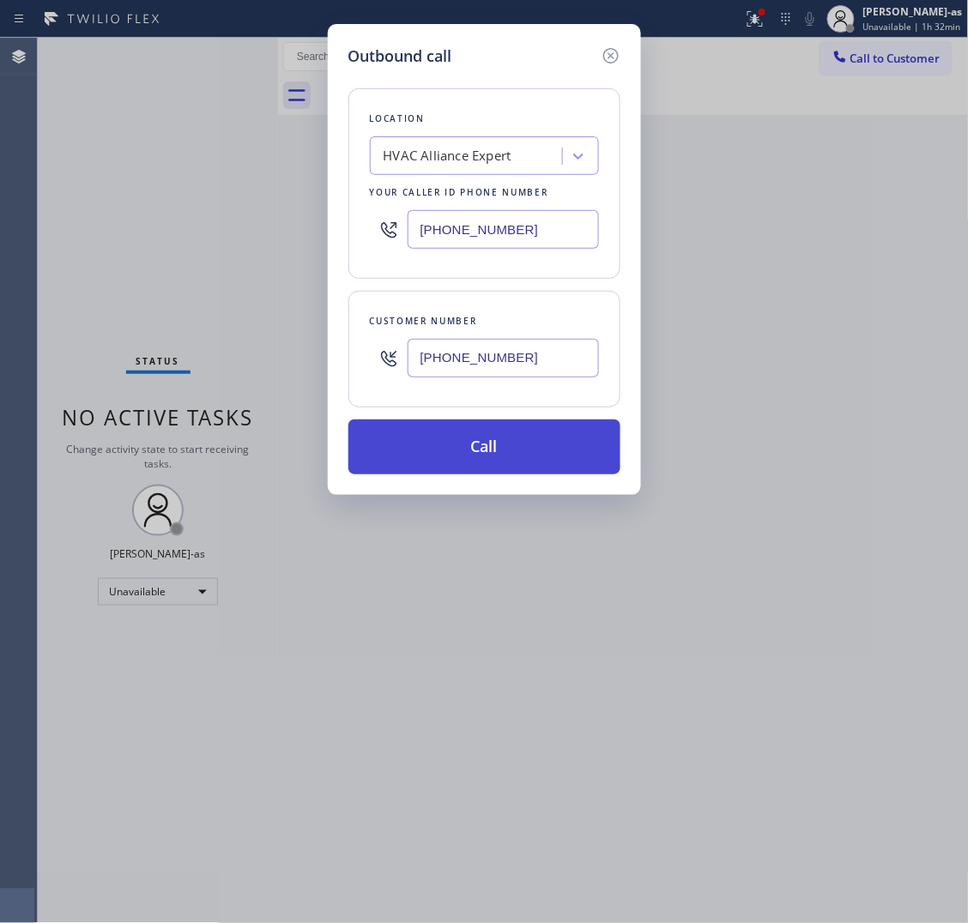
type input "[PHONE_NUMBER]"
click at [481, 438] on button "Call" at bounding box center [484, 447] width 272 height 55
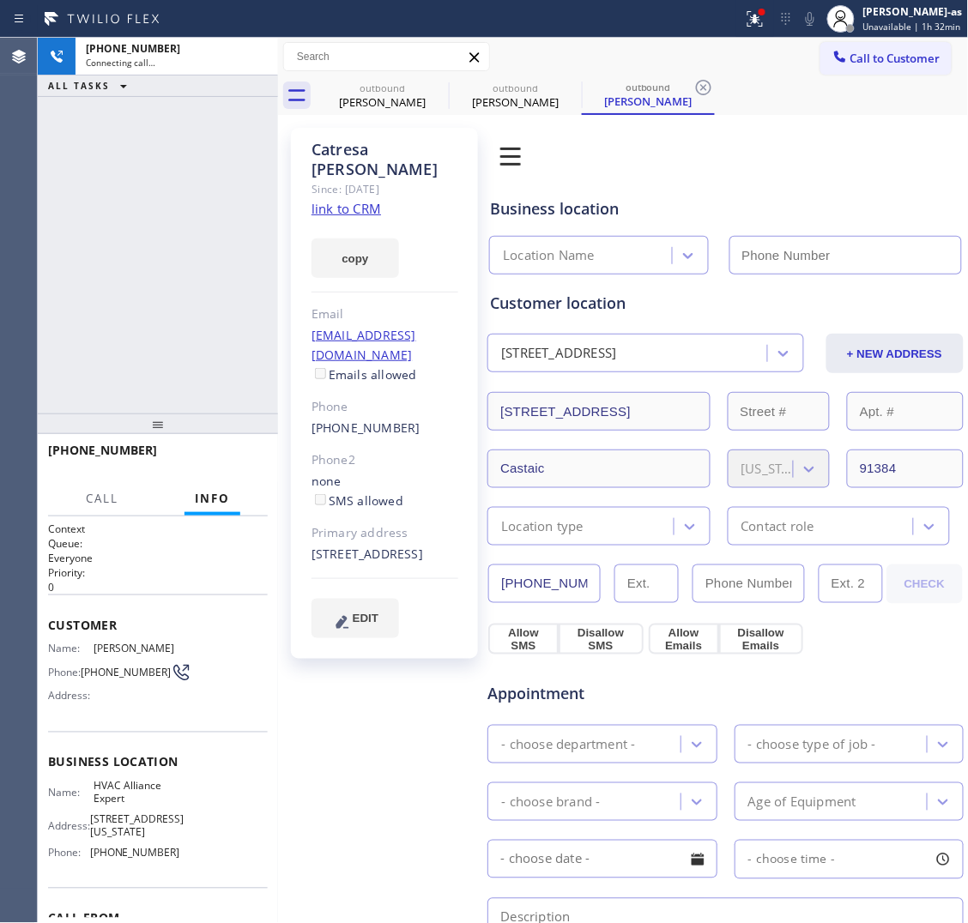
type input "[PHONE_NUMBER]"
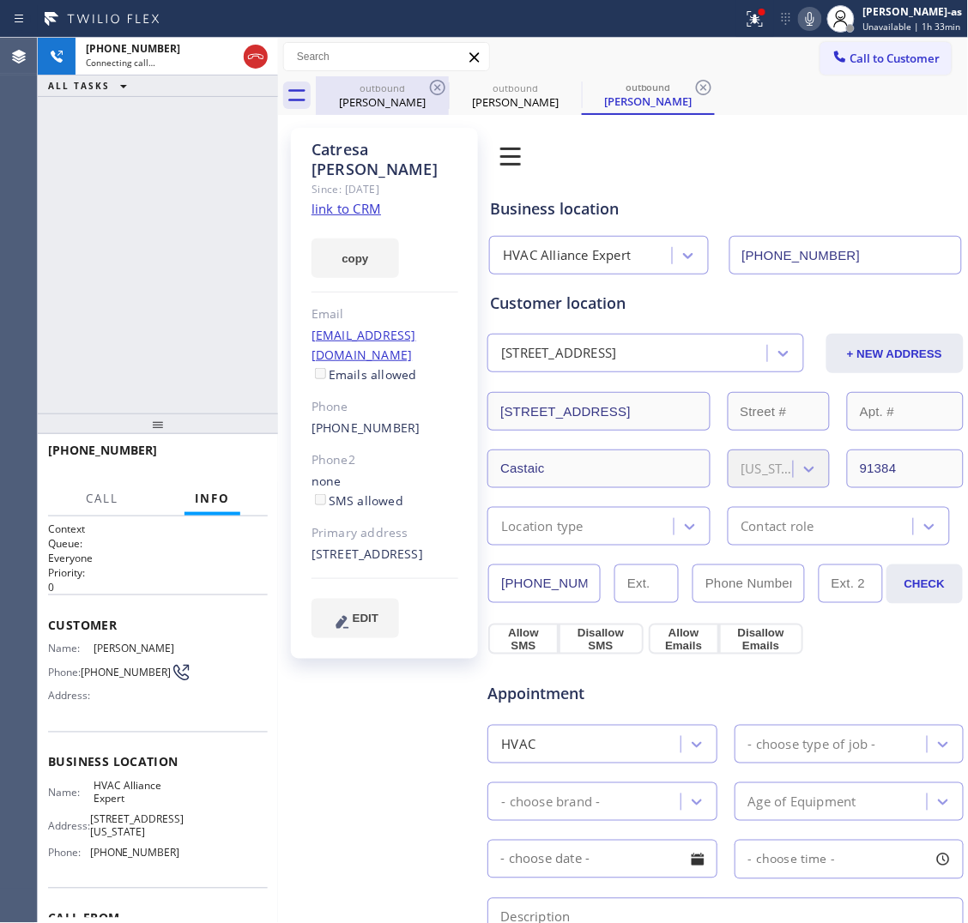
drag, startPoint x: 262, startPoint y: 52, endPoint x: 374, endPoint y: 94, distance: 120.0
click at [266, 52] on div at bounding box center [256, 56] width 24 height 21
drag, startPoint x: 379, startPoint y: 94, endPoint x: 486, endPoint y: 90, distance: 106.5
click at [380, 94] on div "[PERSON_NAME]" at bounding box center [383, 101] width 130 height 15
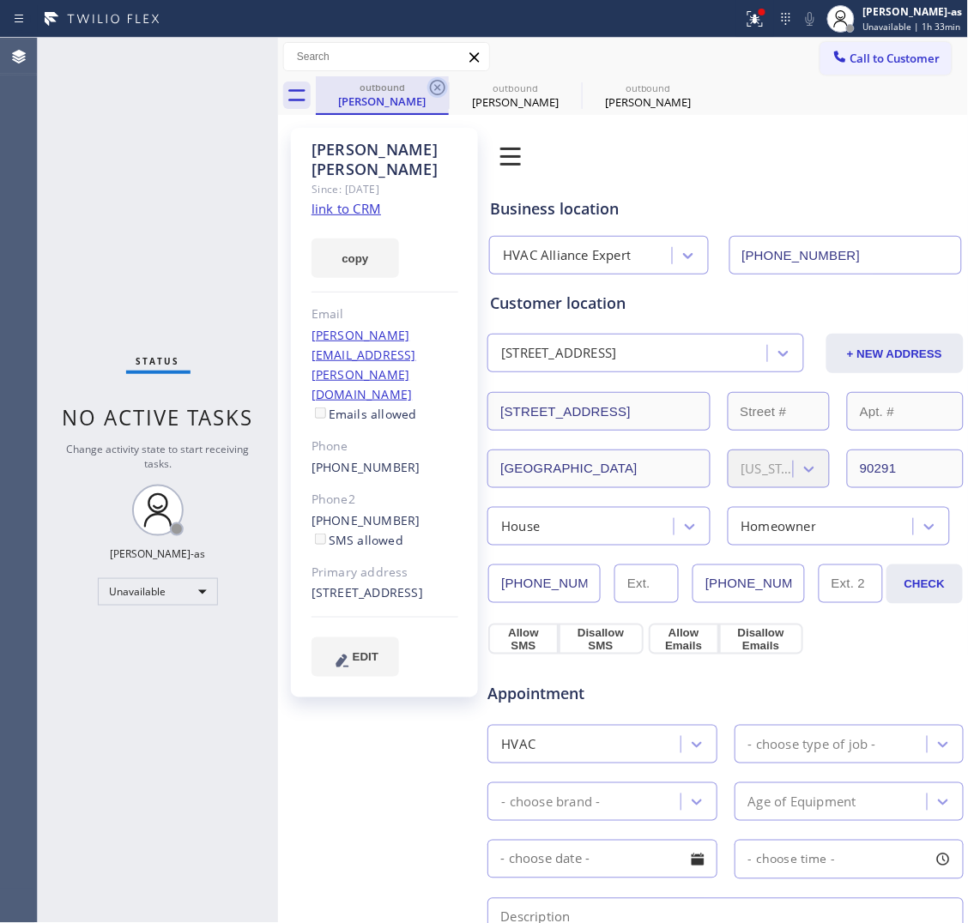
click at [438, 87] on icon at bounding box center [437, 87] width 15 height 15
click at [563, 88] on icon at bounding box center [570, 87] width 15 height 15
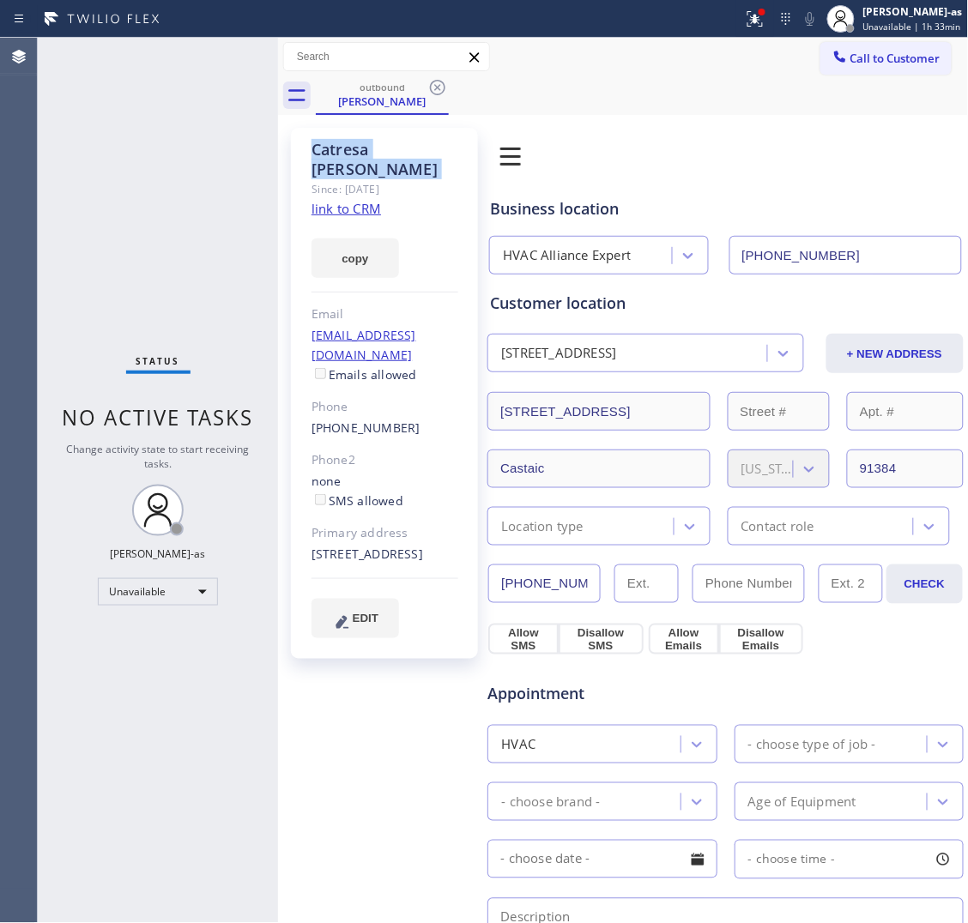
click at [438, 88] on icon at bounding box center [437, 87] width 15 height 15
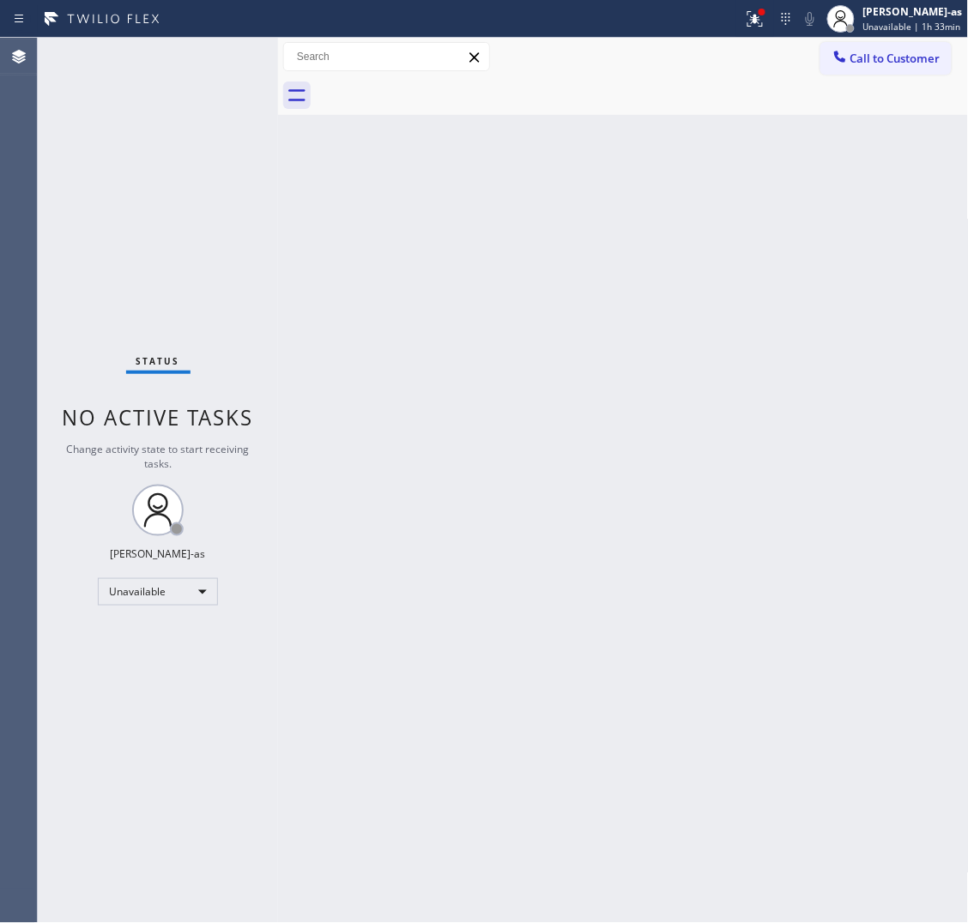
click at [438, 88] on div at bounding box center [642, 95] width 653 height 39
click at [603, 427] on div "Back to Dashboard Change Sender ID Customers Technicians Select a contact Outbo…" at bounding box center [623, 481] width 691 height 886
click at [850, 54] on span "Call to Customer" at bounding box center [895, 58] width 90 height 15
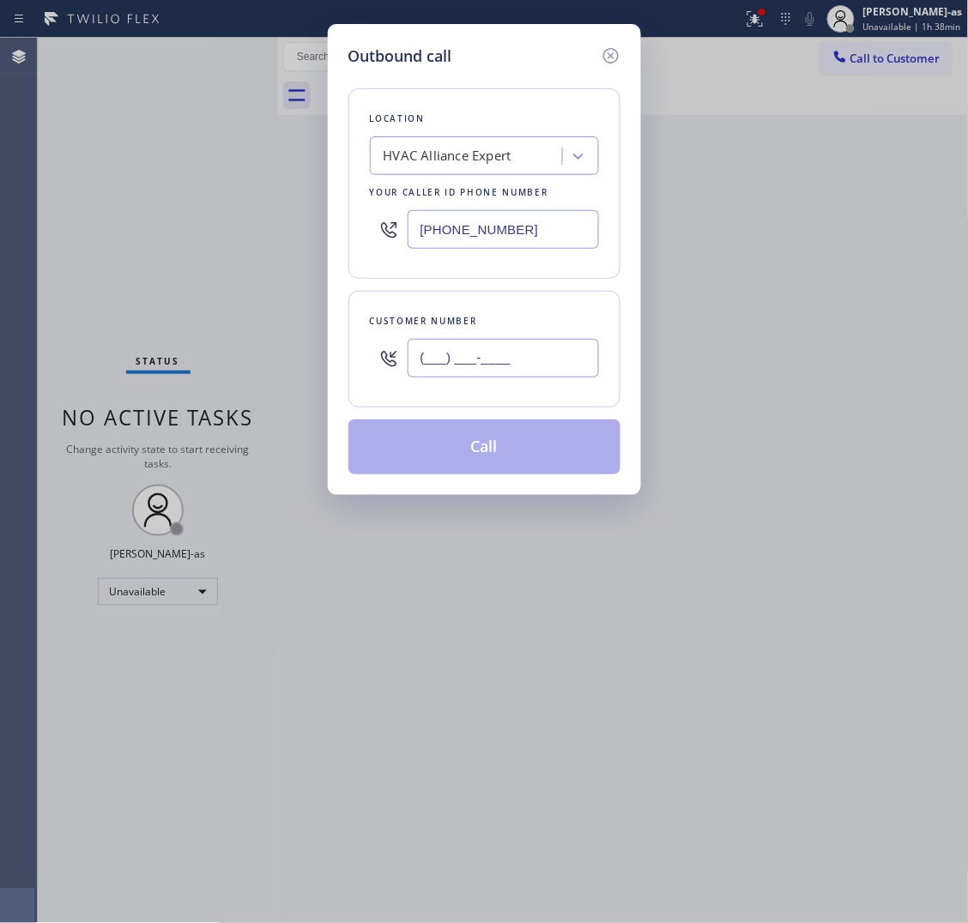
click at [469, 374] on input "(___) ___-____" at bounding box center [503, 358] width 191 height 39
paste input "213) 703-3940"
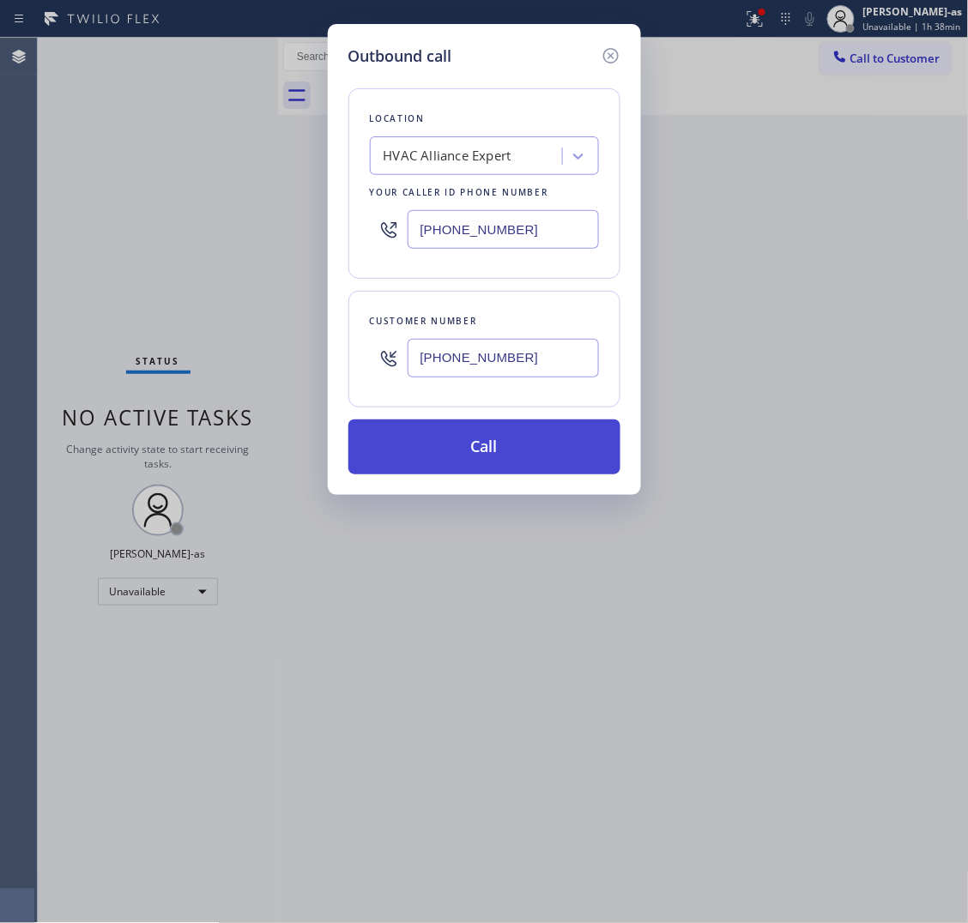
type input "[PHONE_NUMBER]"
click at [483, 459] on button "Call" at bounding box center [484, 447] width 272 height 55
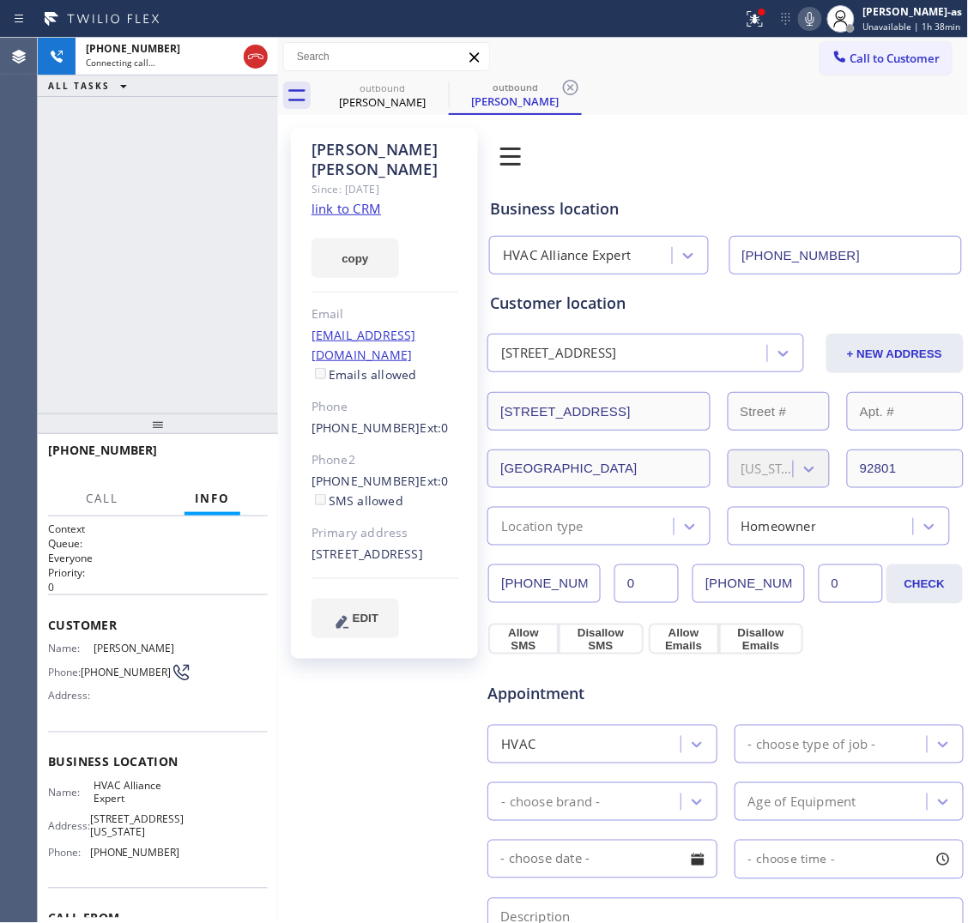
type input "[PHONE_NUMBER]"
click at [409, 92] on div "outbound" at bounding box center [383, 88] width 130 height 13
click at [0, 0] on icon at bounding box center [0, 0] width 0 height 0
click at [131, 324] on div "[PHONE_NUMBER] Connecting call… ALL TASKS ALL TASKS ACTIVE TASKS TASKS IN WRAP …" at bounding box center [158, 226] width 240 height 376
click at [250, 464] on button "HANG UP" at bounding box center [228, 458] width 80 height 24
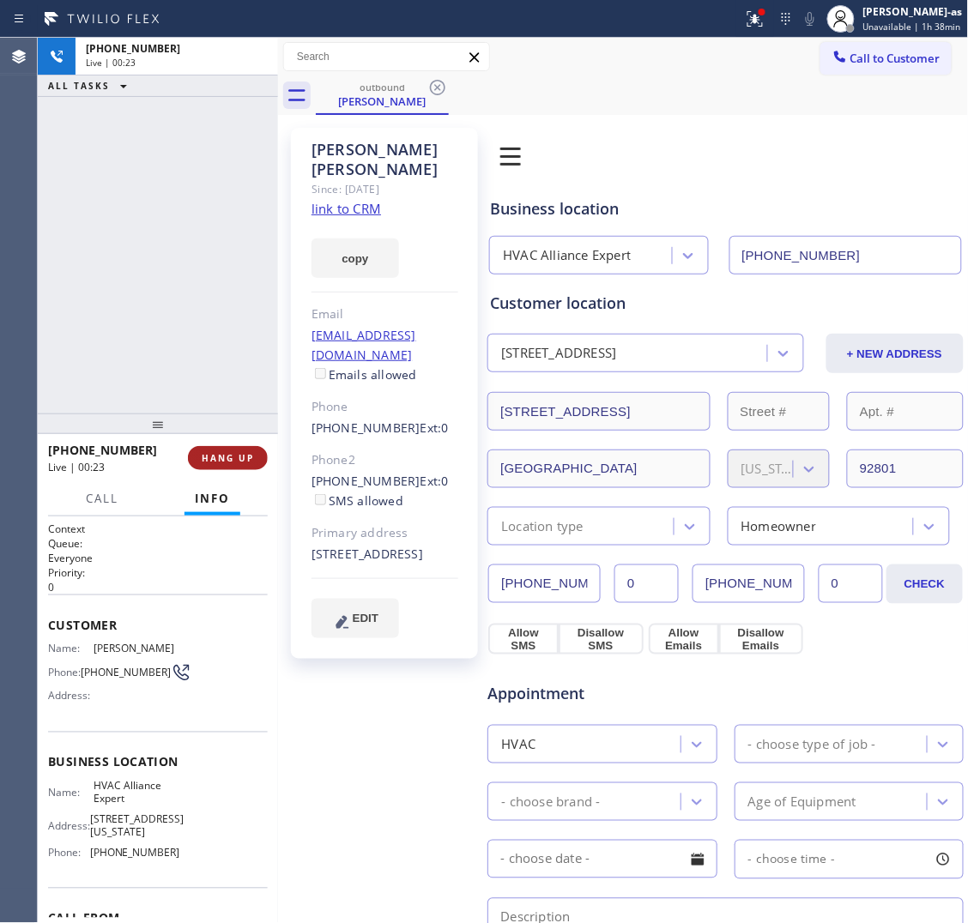
click at [250, 464] on button "HANG UP" at bounding box center [228, 458] width 80 height 24
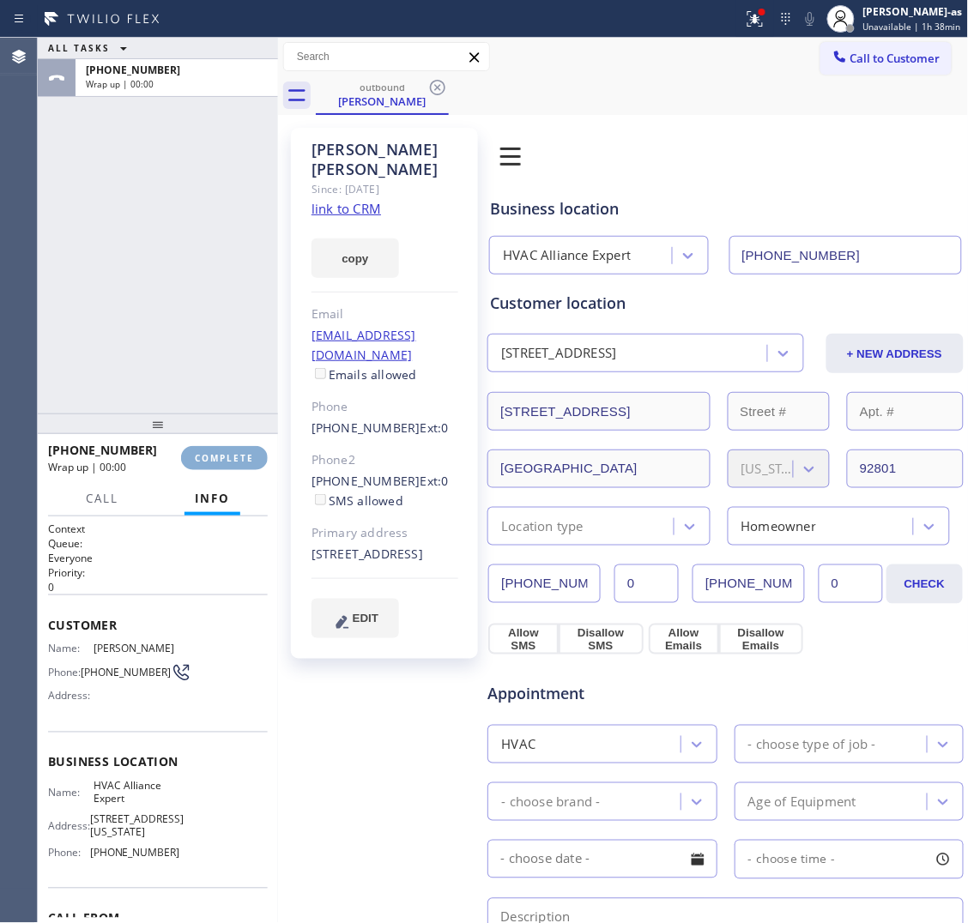
click at [250, 464] on button "COMPLETE" at bounding box center [224, 458] width 87 height 24
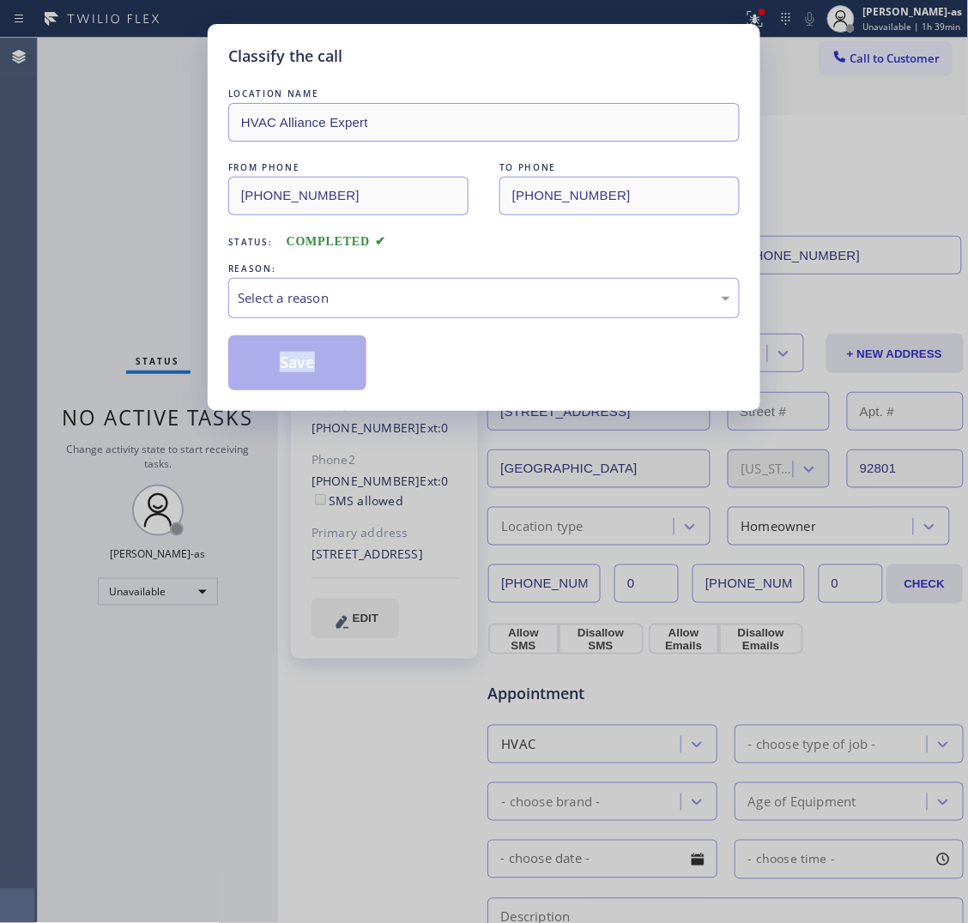
click at [250, 464] on div "Classify the call LOCATION NAME HVAC Alliance Expert FROM PHONE [PHONE_NUMBER] …" at bounding box center [484, 461] width 968 height 923
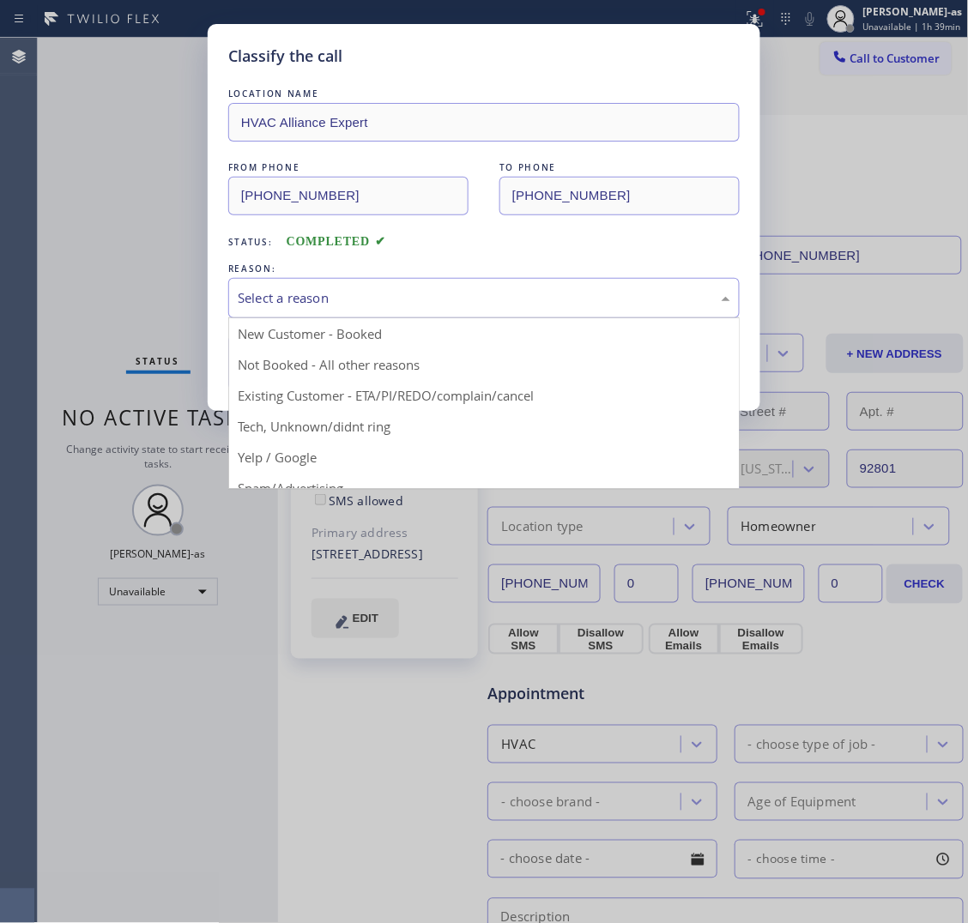
click at [396, 302] on div "Select a reason" at bounding box center [484, 298] width 493 height 20
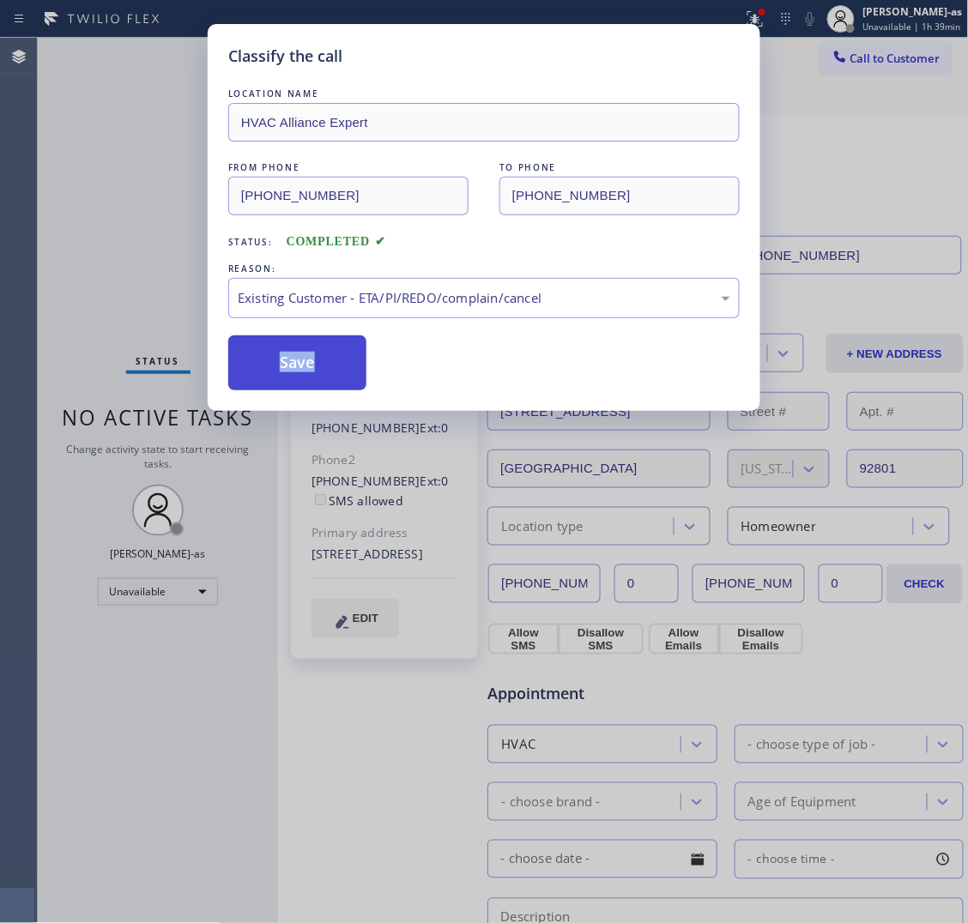
click at [290, 376] on button "Save" at bounding box center [297, 363] width 138 height 55
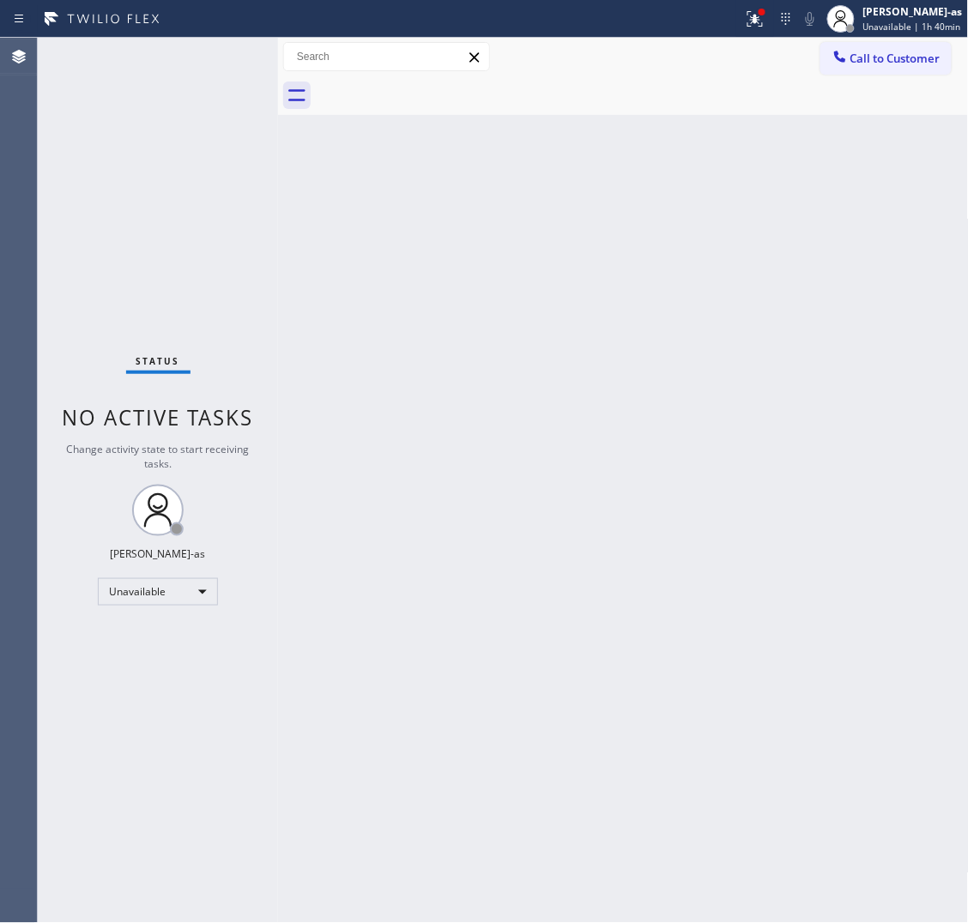
click at [691, 552] on div "Back to Dashboard Change Sender ID Customers Technicians Select a contact Outbo…" at bounding box center [623, 481] width 691 height 886
click at [907, 58] on span "Call to Customer" at bounding box center [895, 58] width 90 height 15
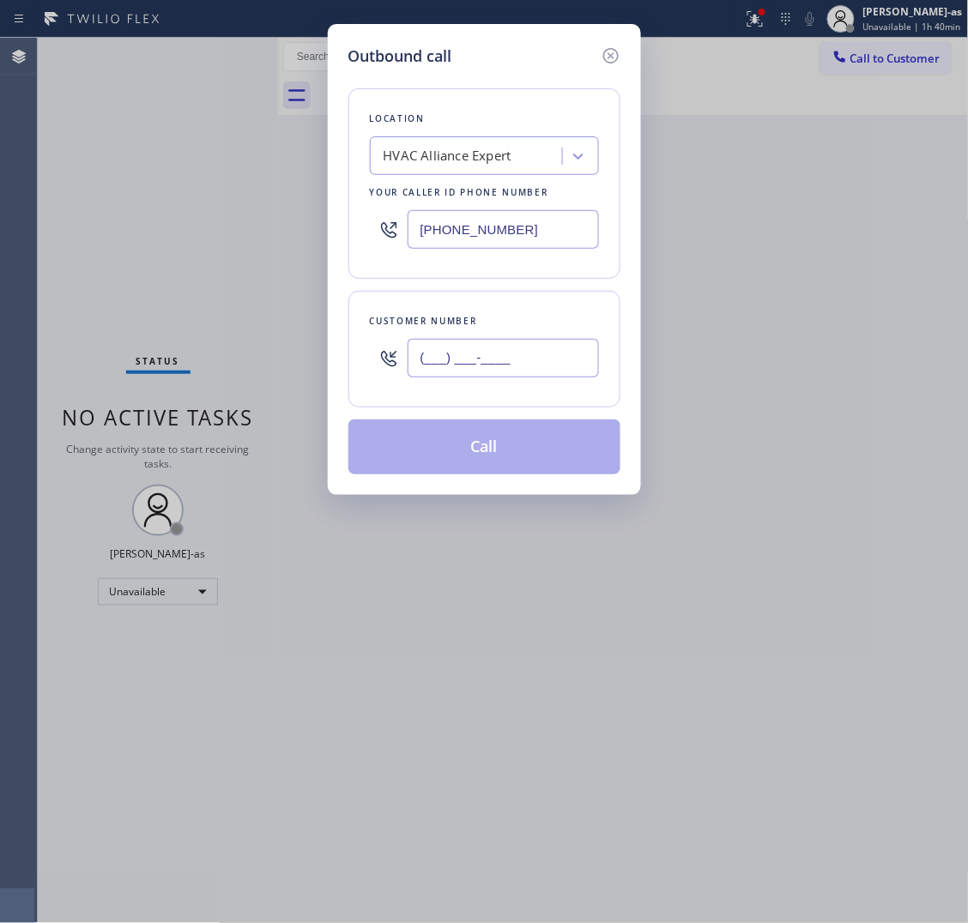
click at [530, 363] on input "(___) ___-____" at bounding box center [503, 358] width 191 height 39
paste input "714) 454-5443"
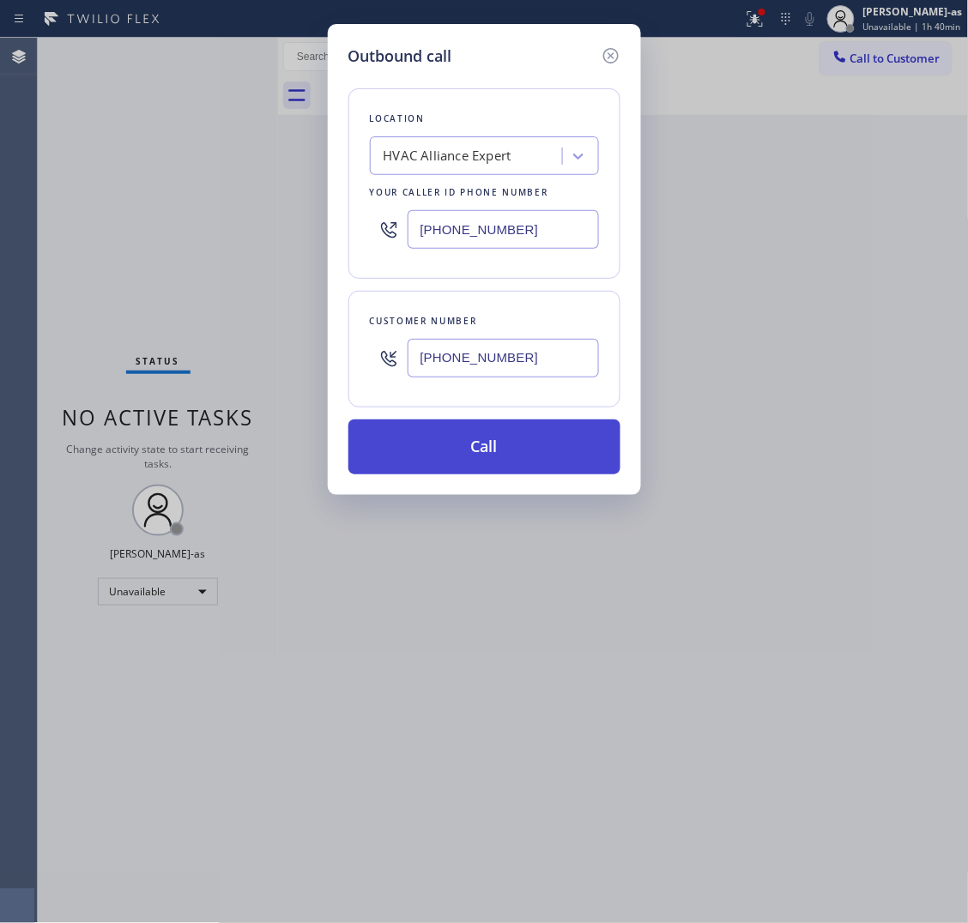
type input "[PHONE_NUMBER]"
click at [524, 451] on button "Call" at bounding box center [484, 447] width 272 height 55
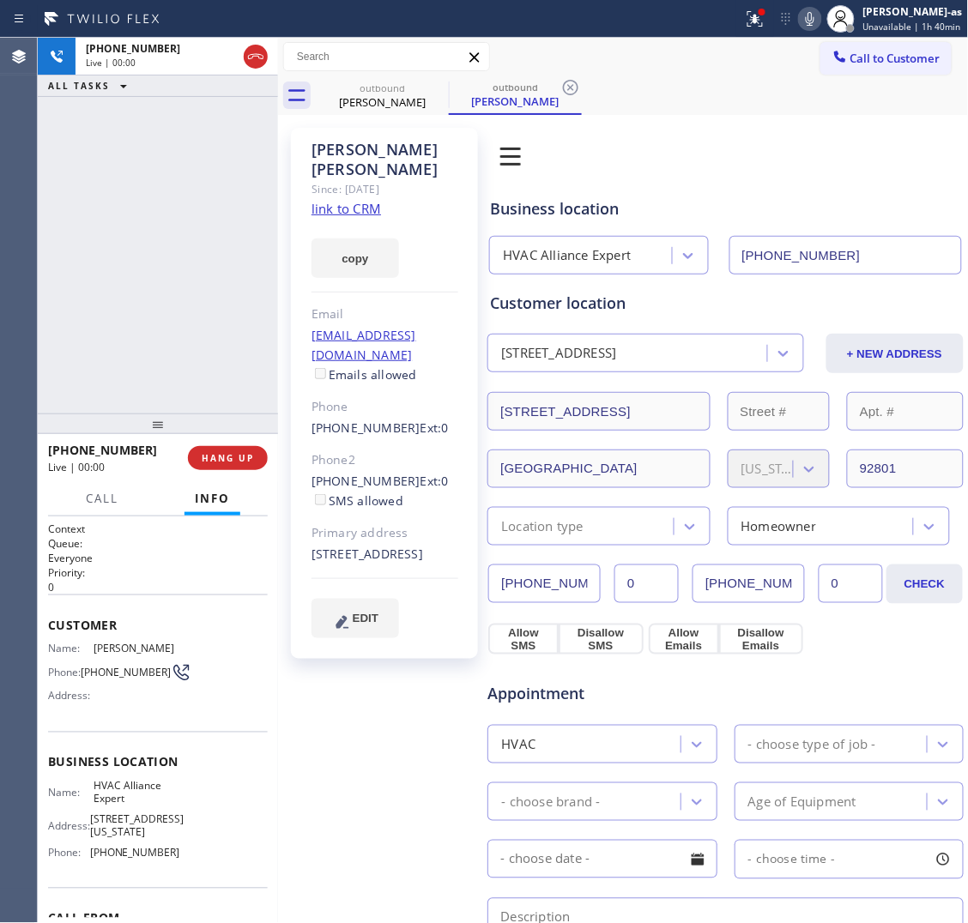
type input "[PHONE_NUMBER]"
click at [221, 464] on button "HANG UP" at bounding box center [228, 458] width 80 height 24
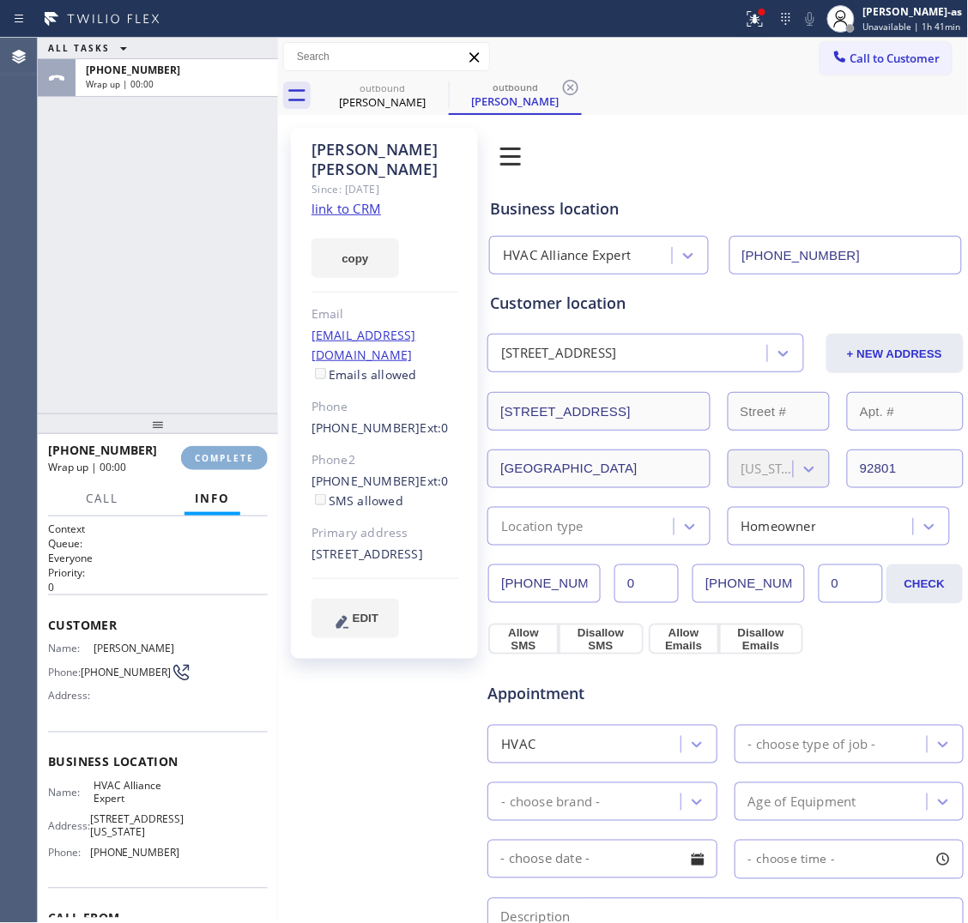
click at [221, 464] on button "COMPLETE" at bounding box center [224, 458] width 87 height 24
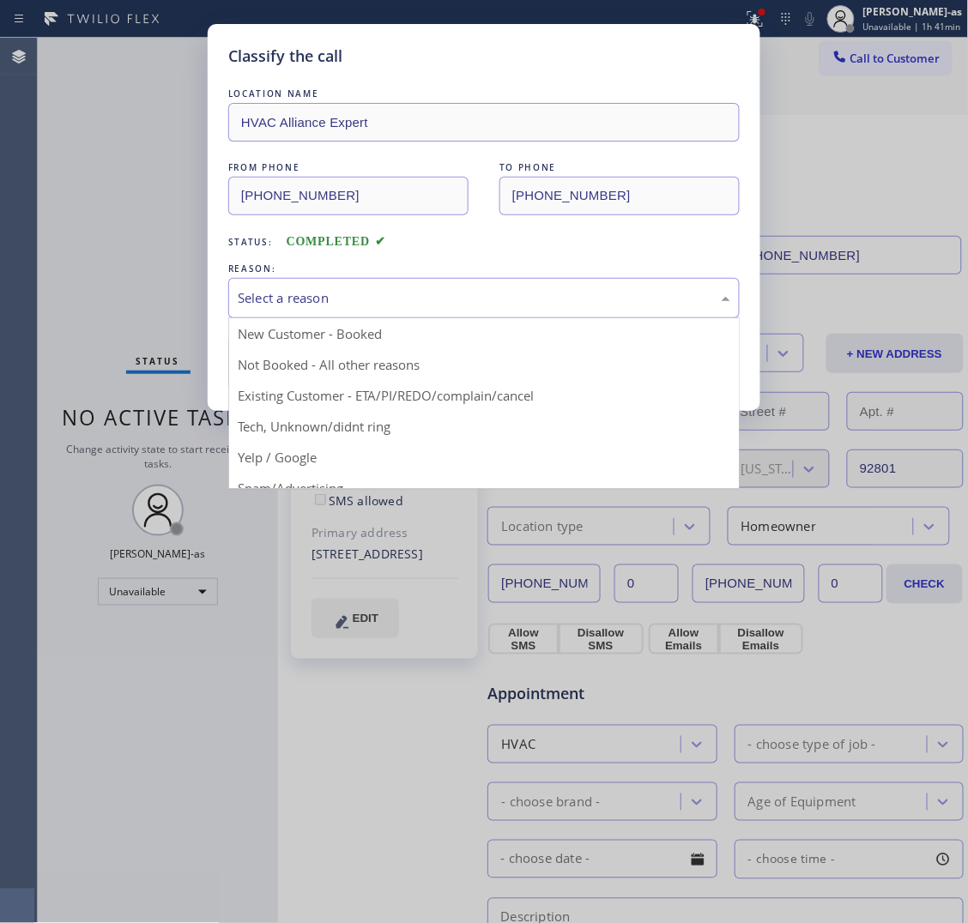
click at [384, 296] on div "Select a reason" at bounding box center [484, 298] width 493 height 20
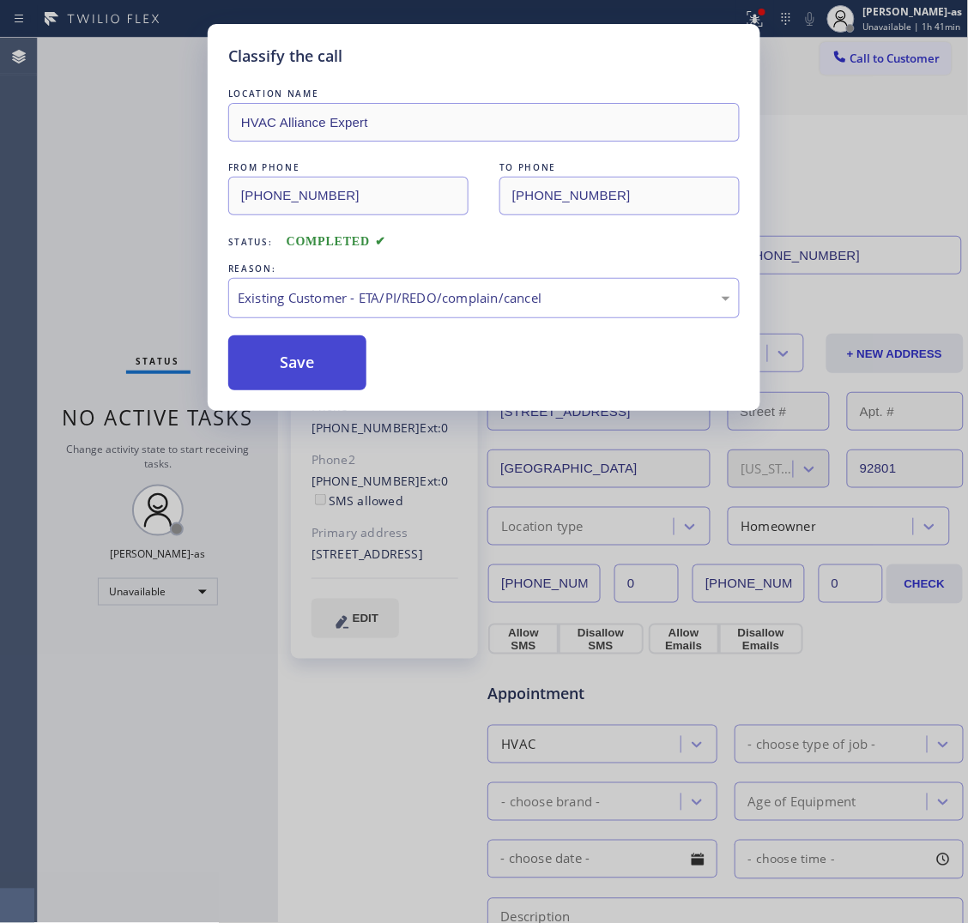
click at [324, 374] on button "Save" at bounding box center [297, 363] width 138 height 55
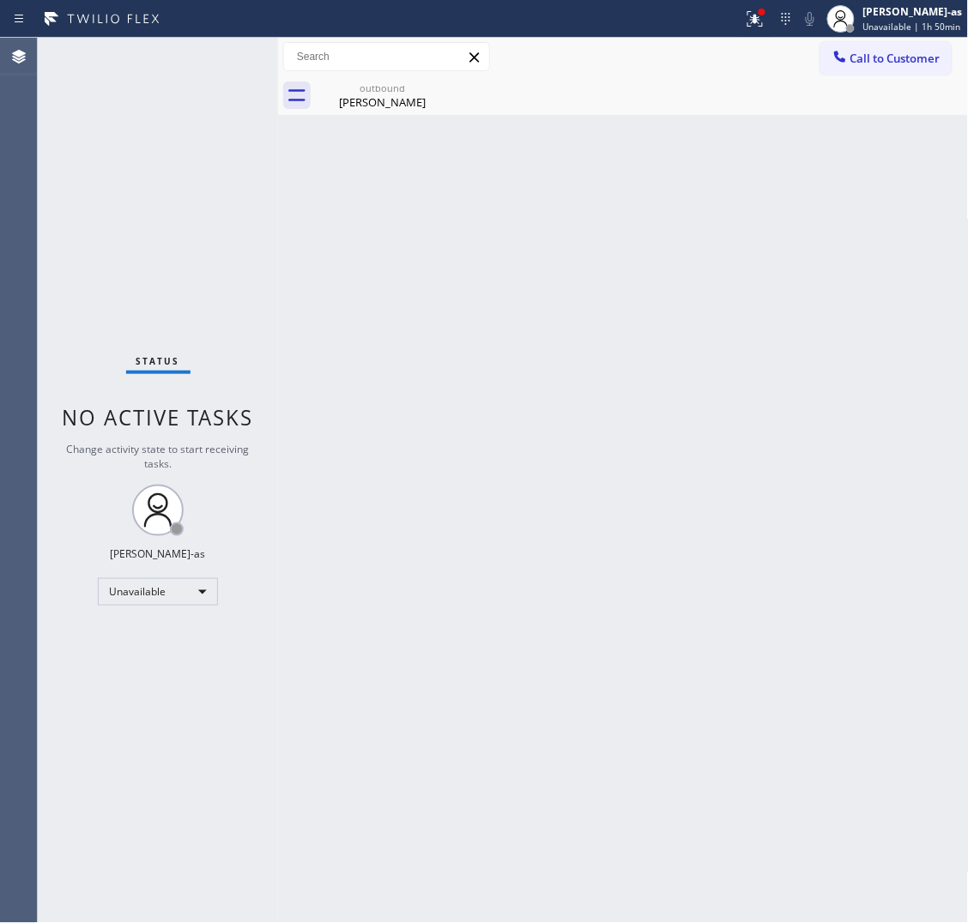
click at [597, 379] on div "Back to Dashboard Change Sender ID Customers Technicians Select a contact Outbo…" at bounding box center [623, 481] width 691 height 886
click at [464, 391] on div "Back to Dashboard Change Sender ID Customers Technicians Select a contact Outbo…" at bounding box center [623, 481] width 691 height 886
click at [374, 80] on div "outbound [PERSON_NAME]" at bounding box center [383, 95] width 130 height 39
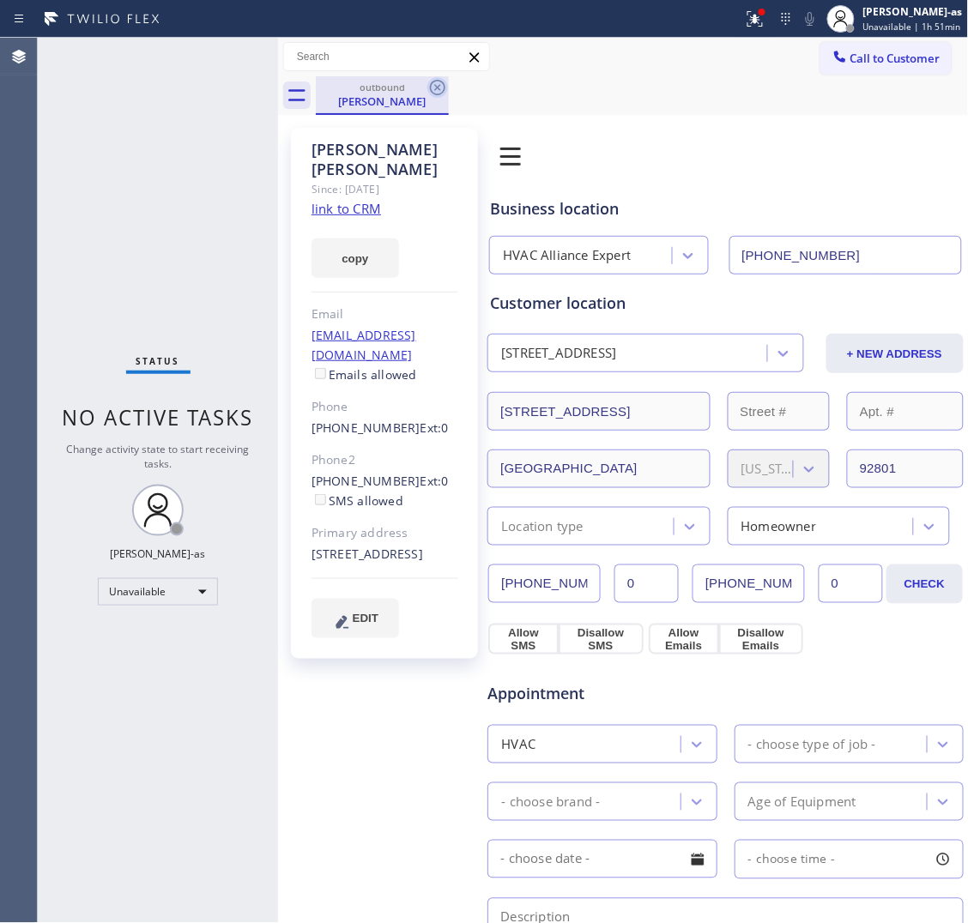
click at [436, 88] on icon at bounding box center [437, 87] width 15 height 15
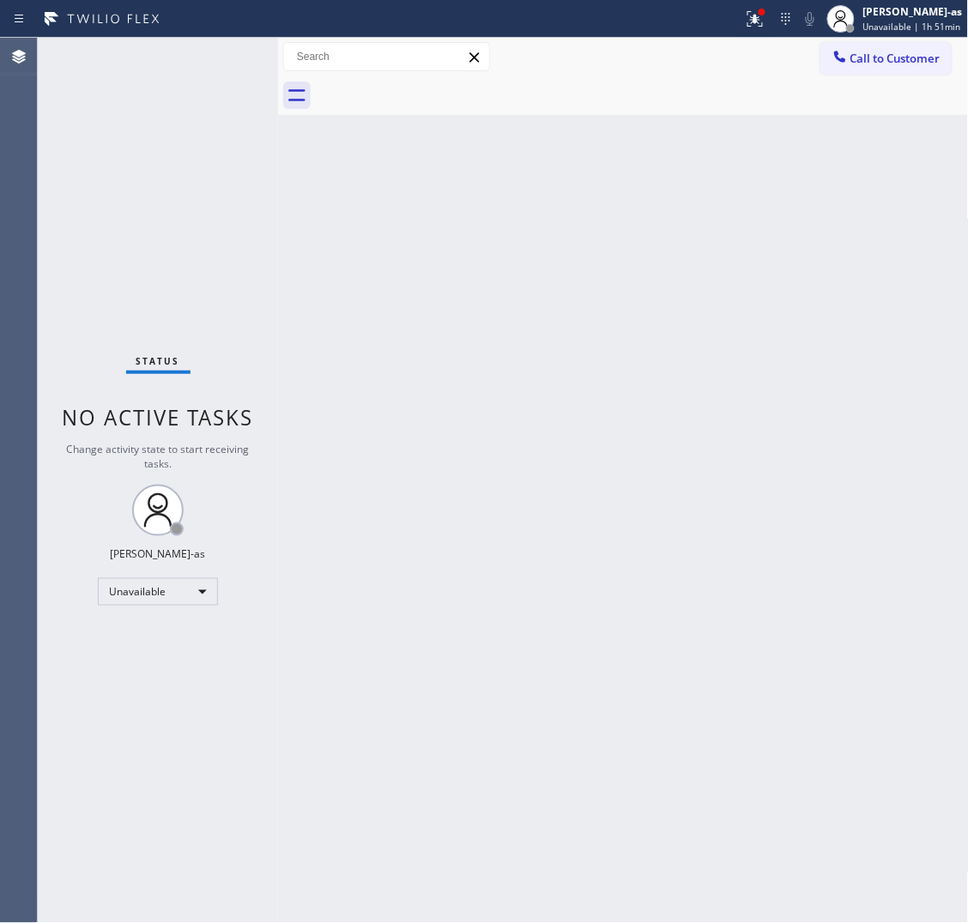
click at [382, 479] on div "Back to Dashboard Change Sender ID Customers Technicians Select a contact Outbo…" at bounding box center [623, 481] width 691 height 886
click at [475, 358] on div "Back to Dashboard Change Sender ID Customers Technicians Select a contact Outbo…" at bounding box center [623, 481] width 691 height 886
click at [923, 58] on span "Call to Customer" at bounding box center [895, 58] width 90 height 15
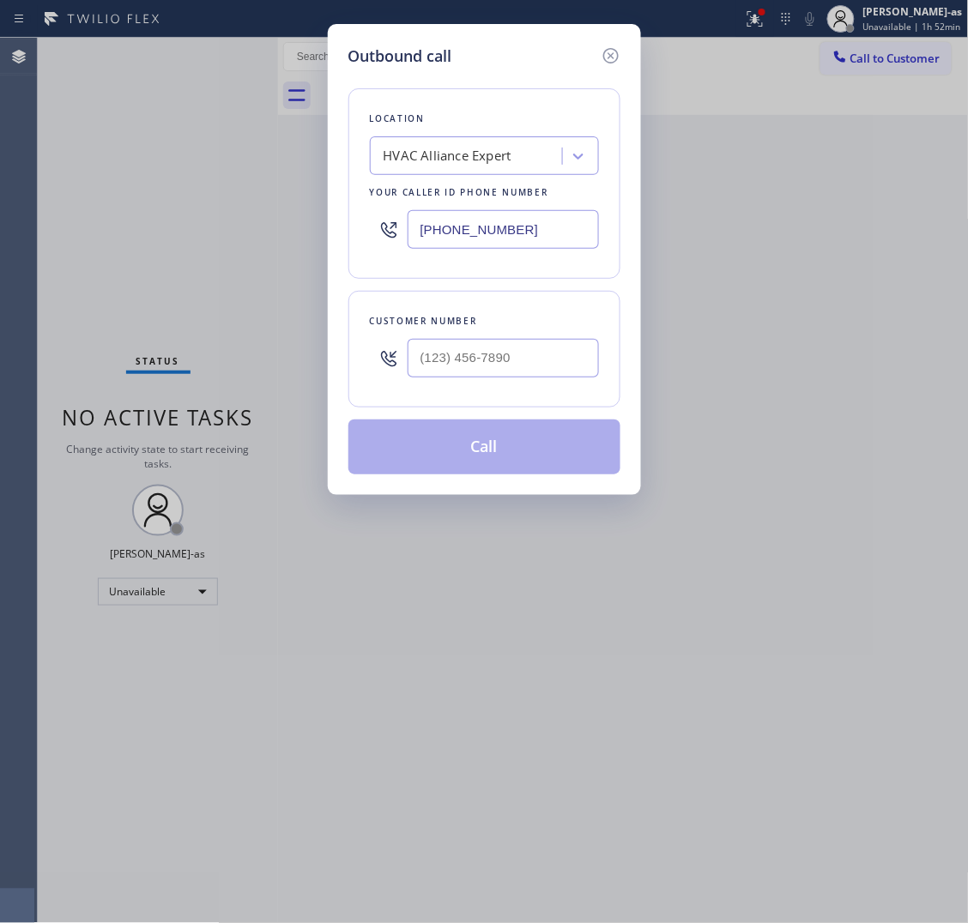
drag, startPoint x: 421, startPoint y: 384, endPoint x: 481, endPoint y: 358, distance: 65.4
click at [421, 383] on div at bounding box center [503, 358] width 191 height 56
click at [499, 357] on input "(___) ___-____" at bounding box center [503, 358] width 191 height 39
paste input "954) 798-2701"
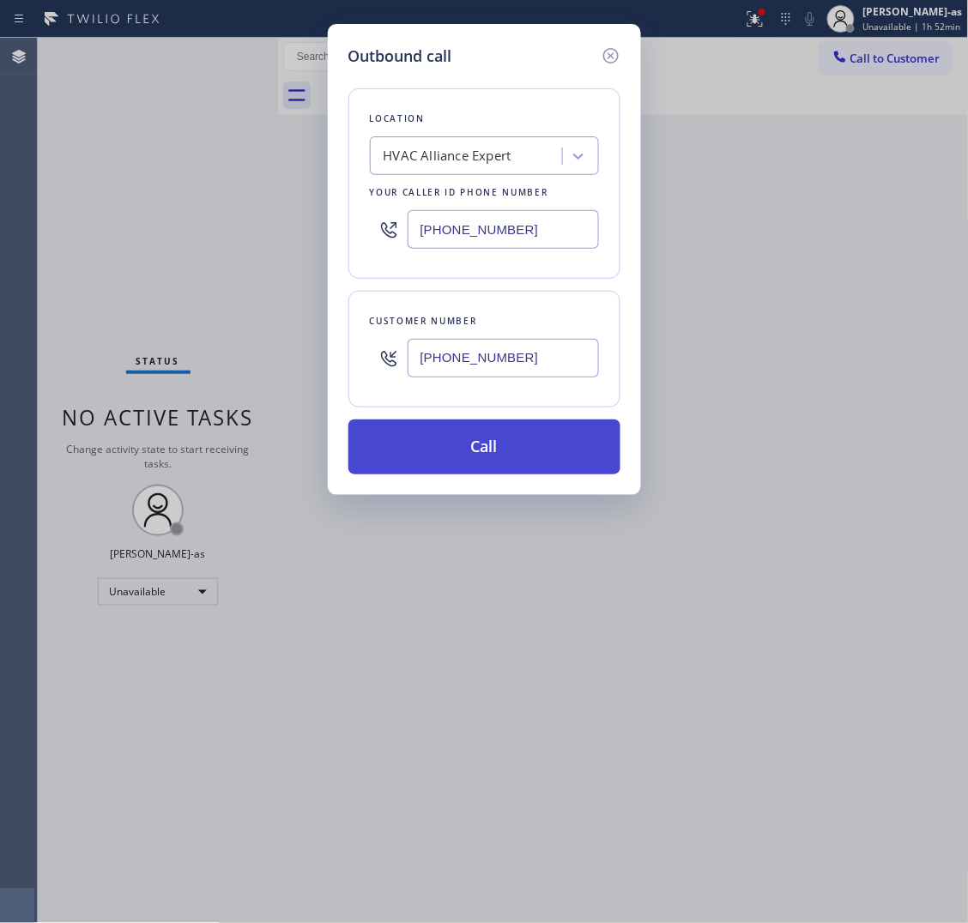
type input "[PHONE_NUMBER]"
click at [463, 455] on button "Call" at bounding box center [484, 447] width 272 height 55
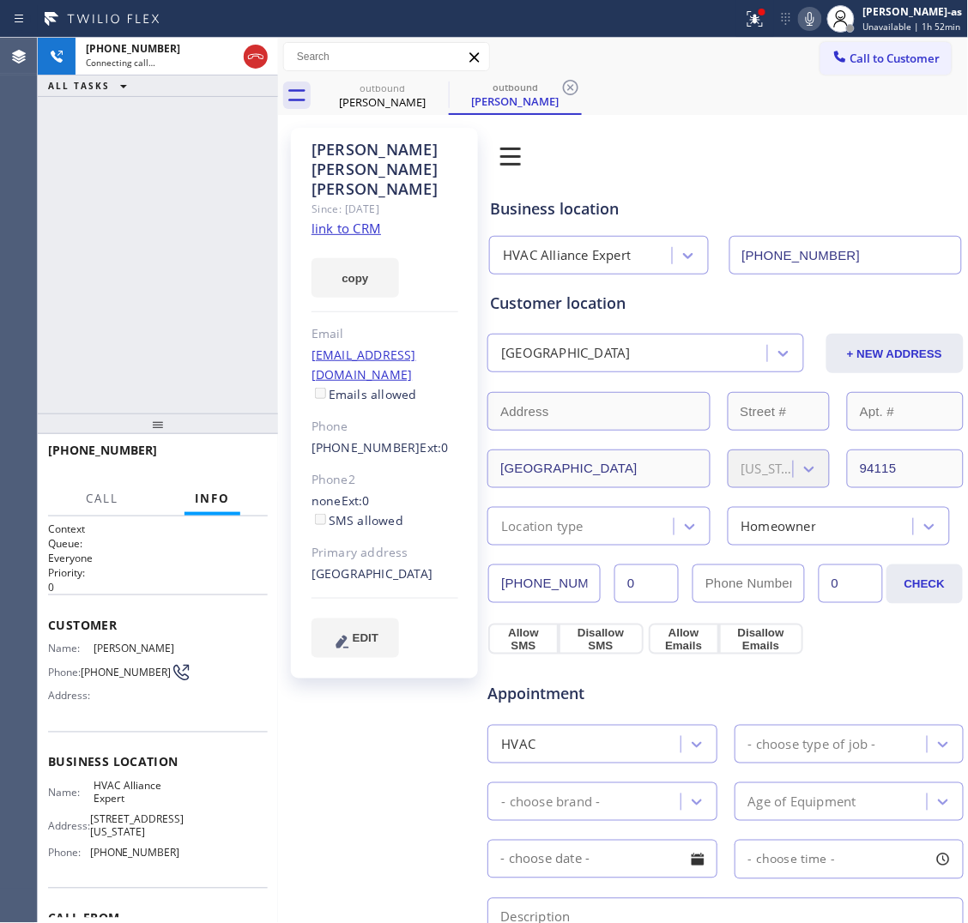
type input "[PHONE_NUMBER]"
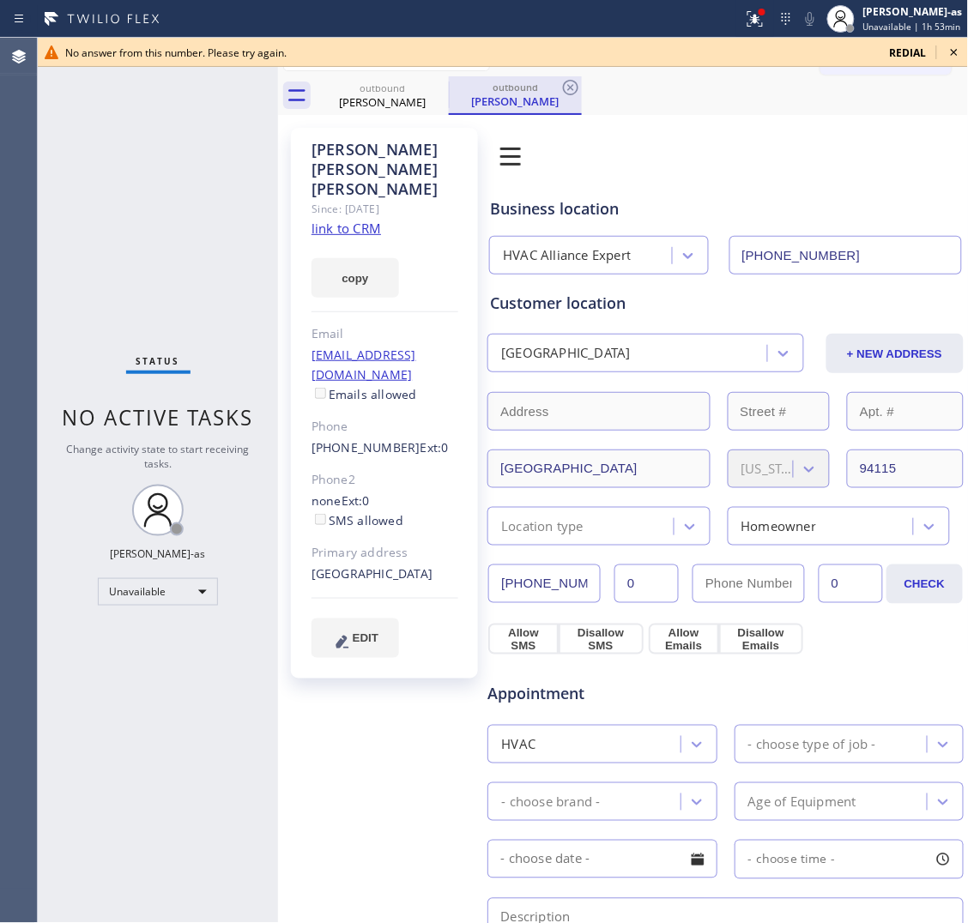
click at [404, 96] on div "[PERSON_NAME]" at bounding box center [383, 101] width 130 height 15
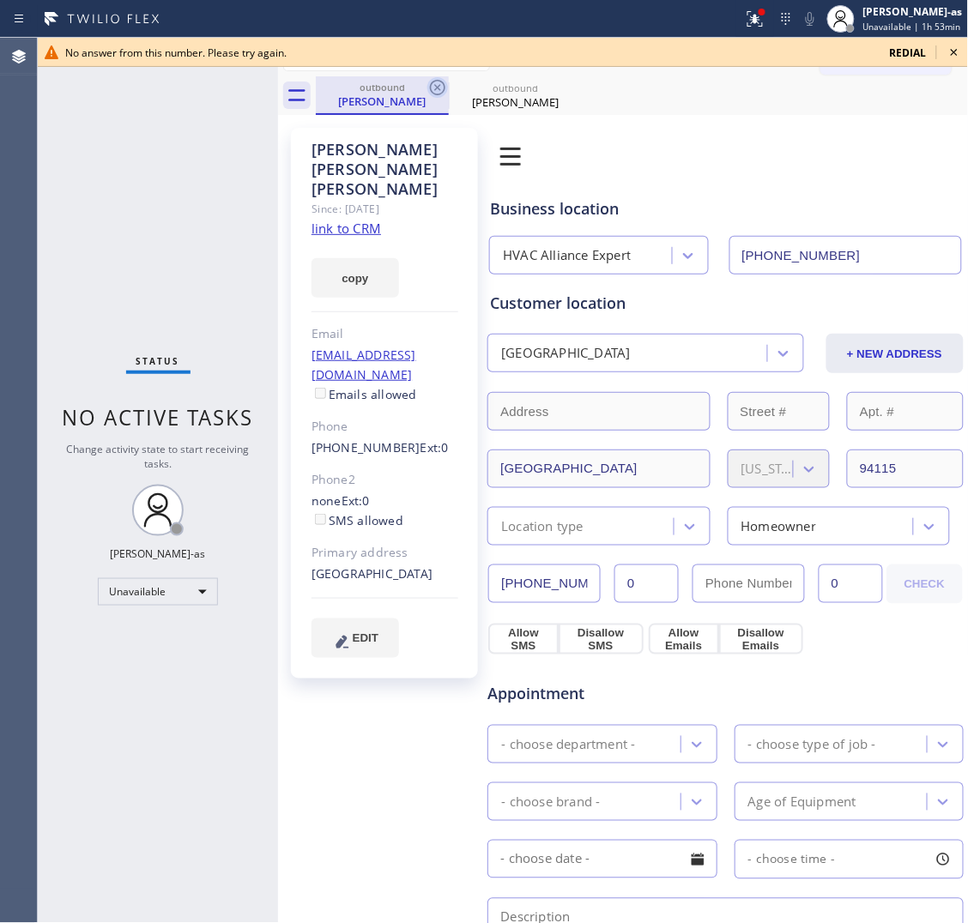
click at [446, 84] on div "outbound [PERSON_NAME] outbound [PERSON_NAME]" at bounding box center [642, 95] width 653 height 39
click at [431, 83] on icon at bounding box center [437, 87] width 15 height 15
click at [339, 220] on link "link to CRM" at bounding box center [347, 228] width 70 height 17
click at [955, 47] on icon at bounding box center [954, 52] width 21 height 21
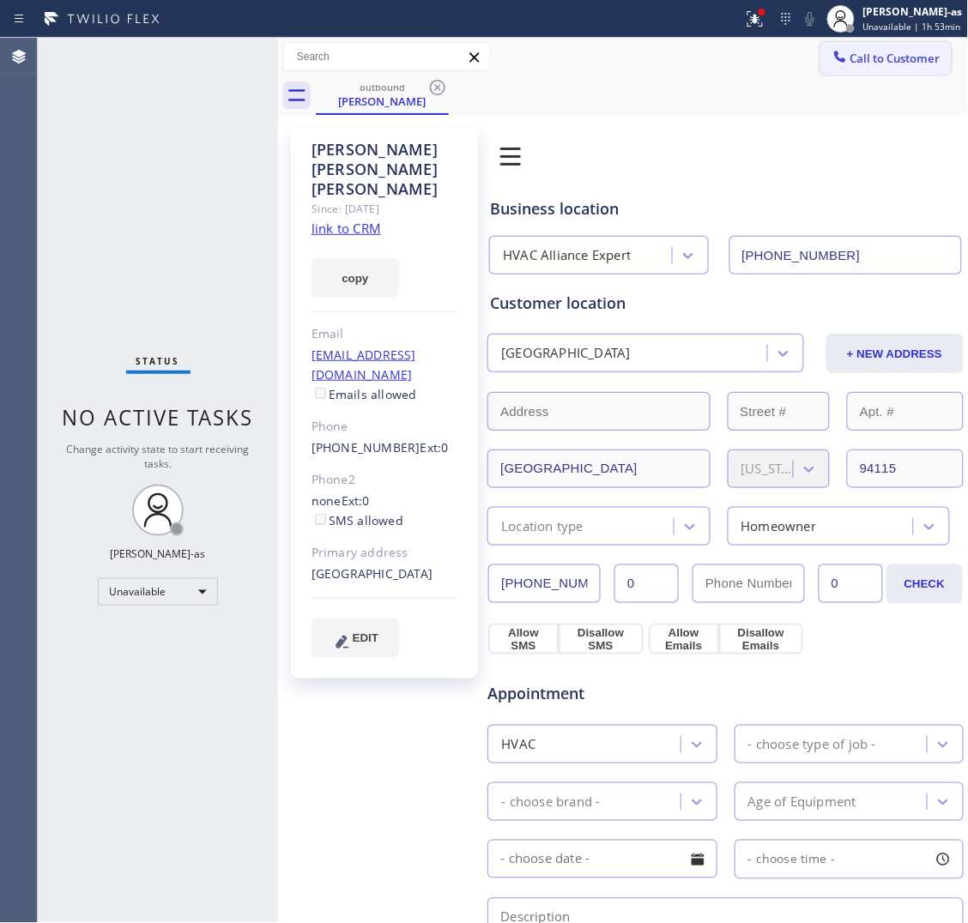
click at [876, 61] on span "Call to Customer" at bounding box center [895, 58] width 90 height 15
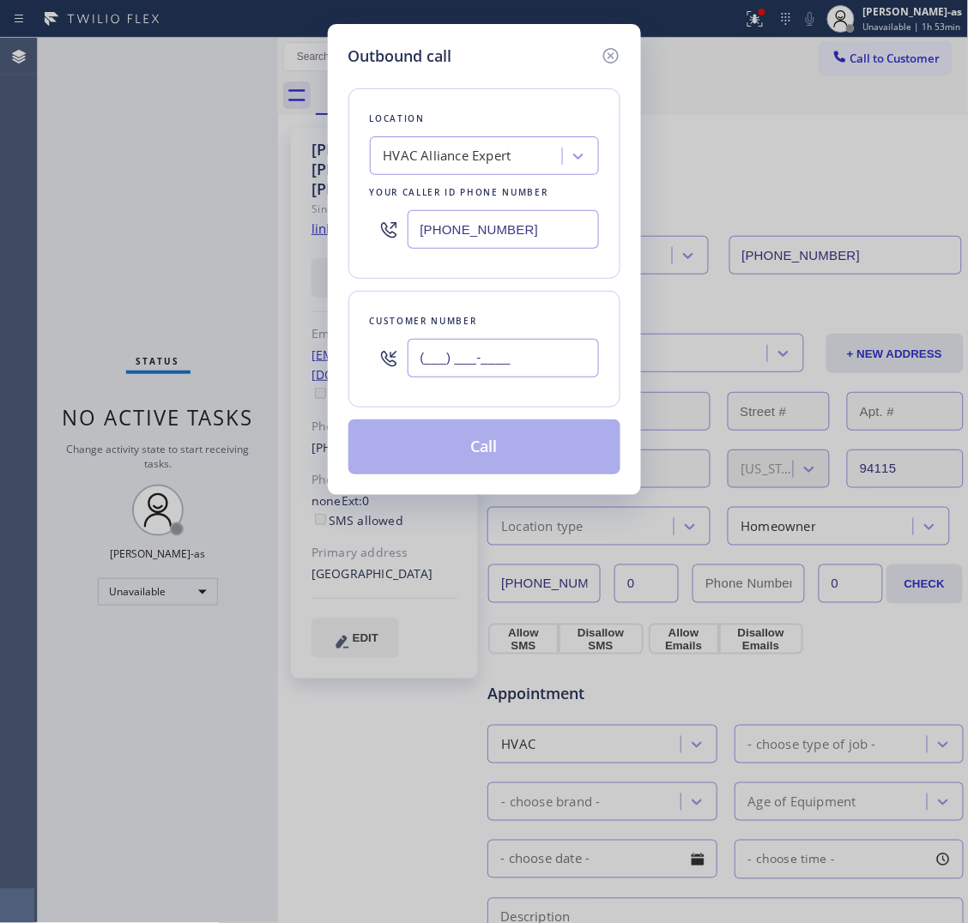
click at [535, 371] on input "(___) ___-____" at bounding box center [503, 358] width 191 height 39
paste input "714) 231-6718"
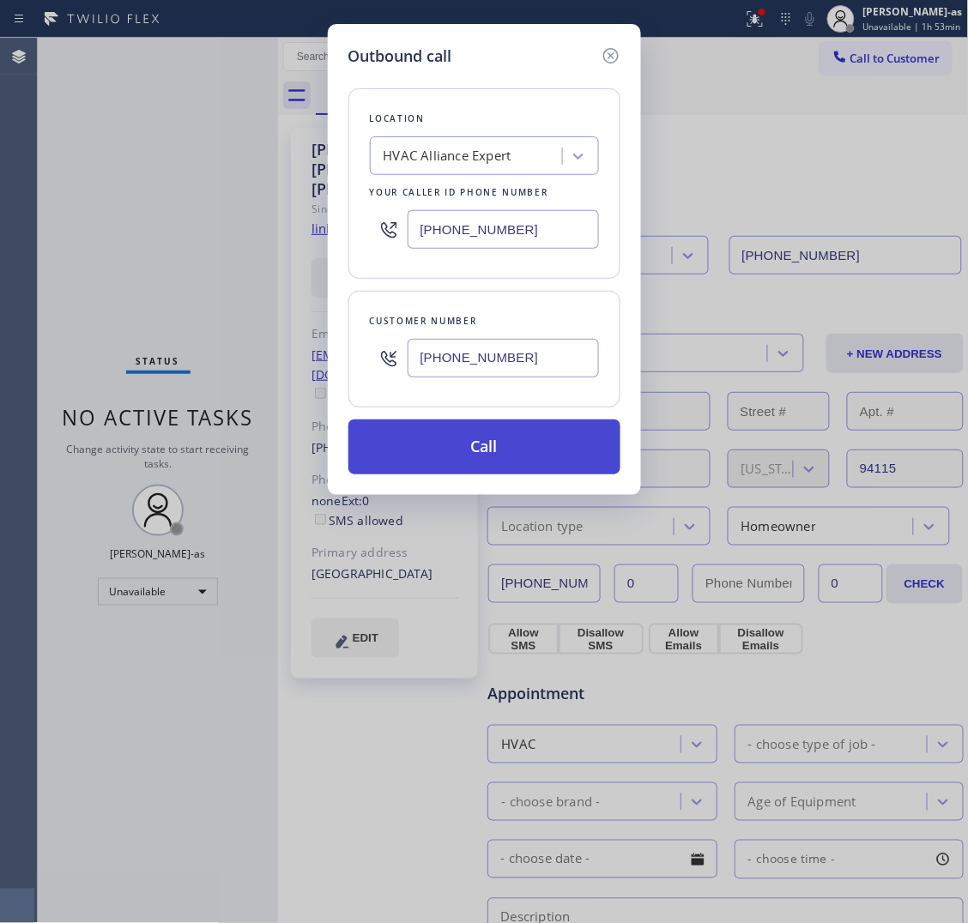
type input "[PHONE_NUMBER]"
click at [451, 439] on button "Call" at bounding box center [484, 447] width 272 height 55
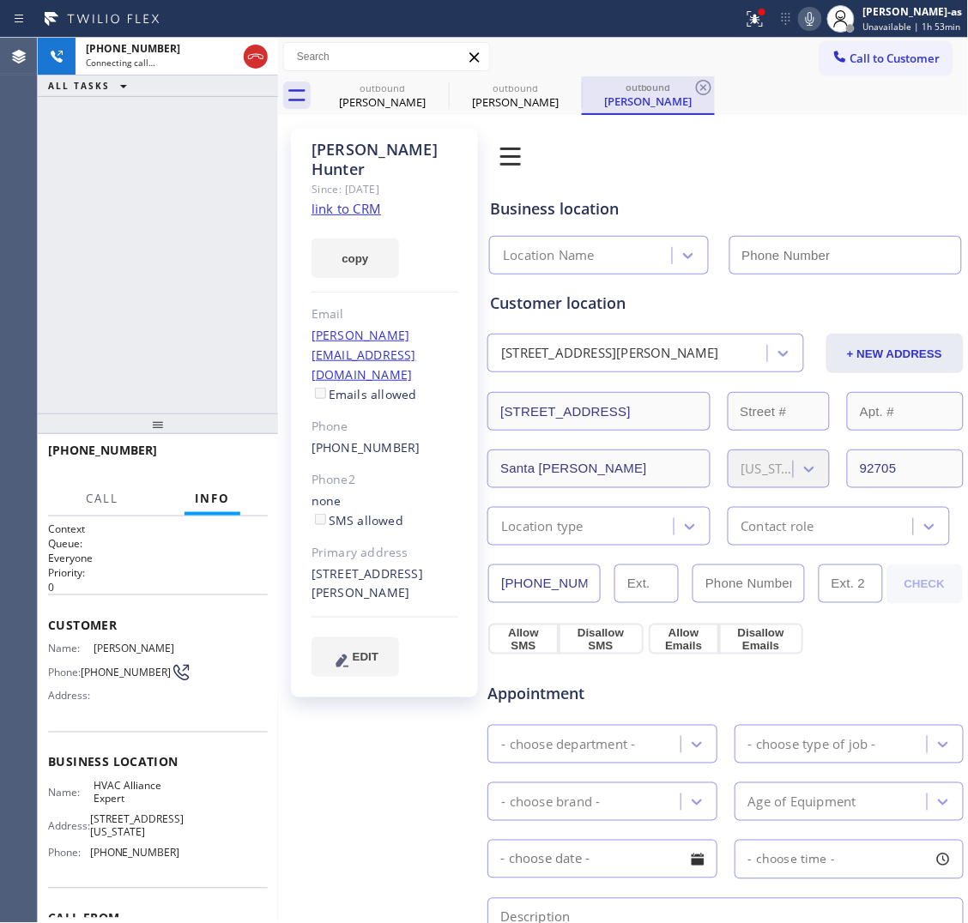
type input "[PHONE_NUMBER]"
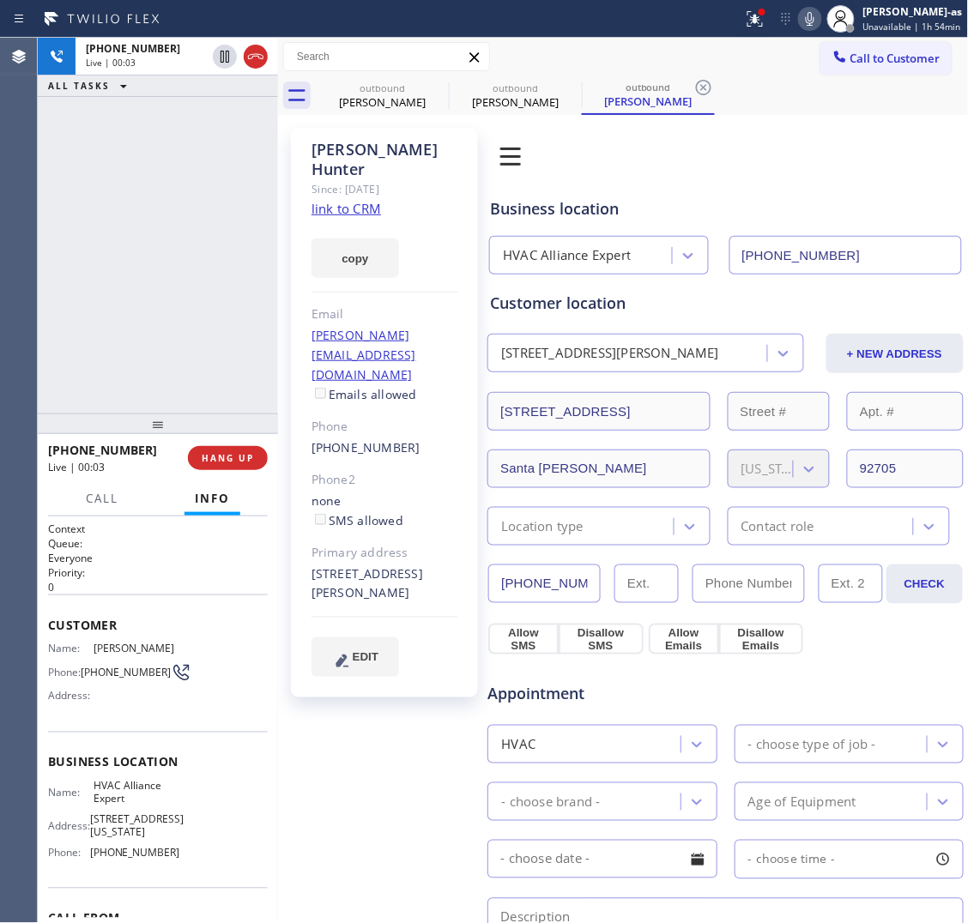
click at [340, 200] on link "link to CRM" at bounding box center [347, 208] width 70 height 17
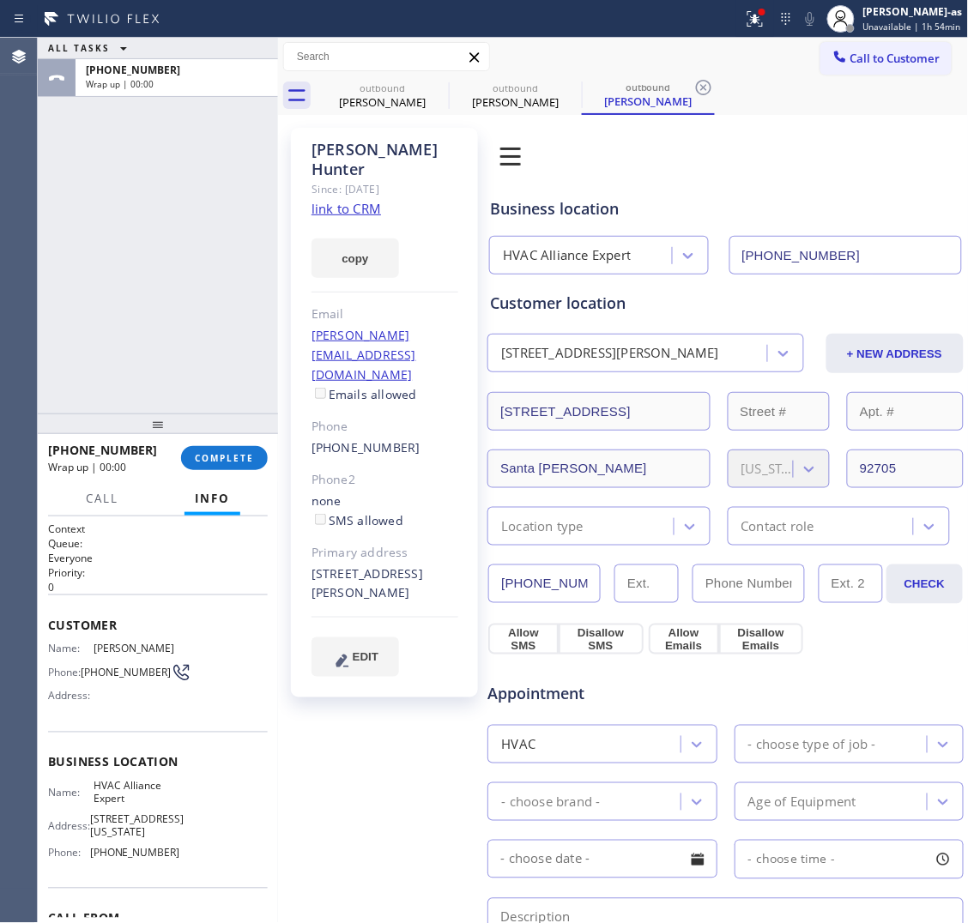
click at [129, 215] on div "ALL TASKS ALL TASKS ACTIVE TASKS TASKS IN WRAP UP [PHONE_NUMBER] Wrap up | 00:00" at bounding box center [158, 226] width 240 height 376
click at [212, 449] on button "COMPLETE" at bounding box center [224, 458] width 87 height 24
click at [212, 444] on div "[PHONE_NUMBER] Wrap up | 00:01 COMPLETE" at bounding box center [158, 458] width 220 height 45
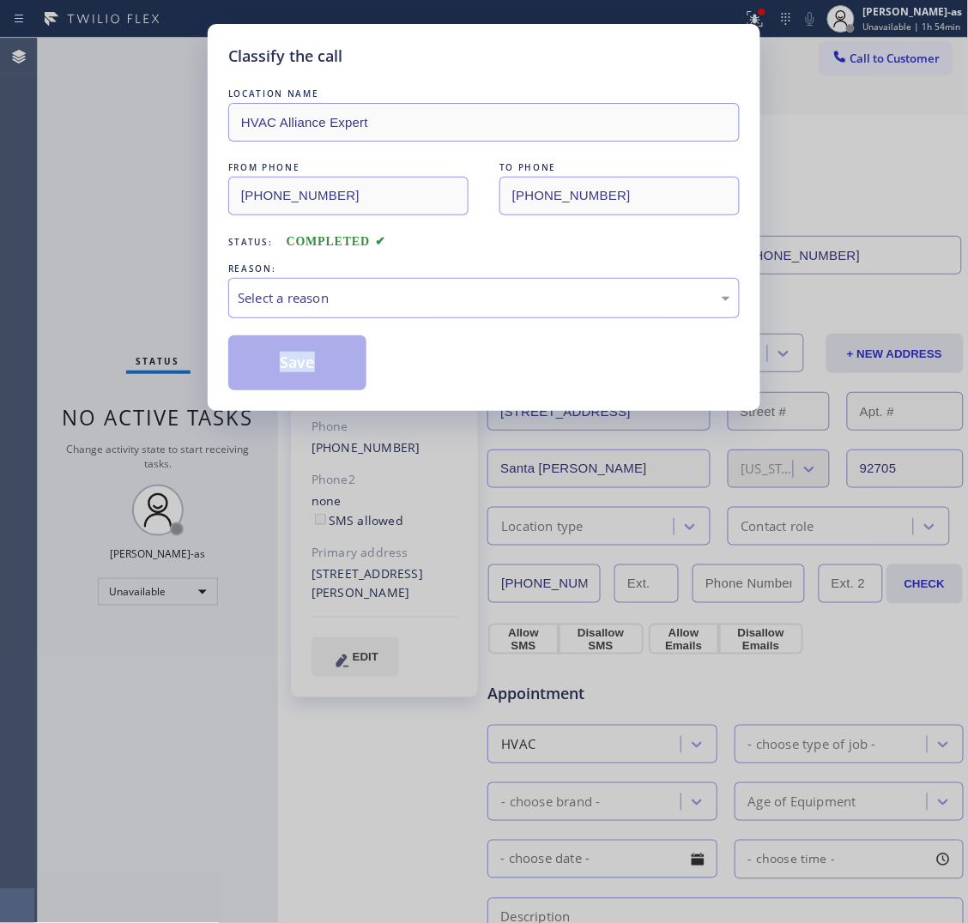
click at [212, 443] on div "Classify the call LOCATION NAME HVAC Alliance Expert FROM PHONE [PHONE_NUMBER] …" at bounding box center [484, 461] width 968 height 923
click at [306, 289] on div "Select a reason" at bounding box center [484, 298] width 493 height 20
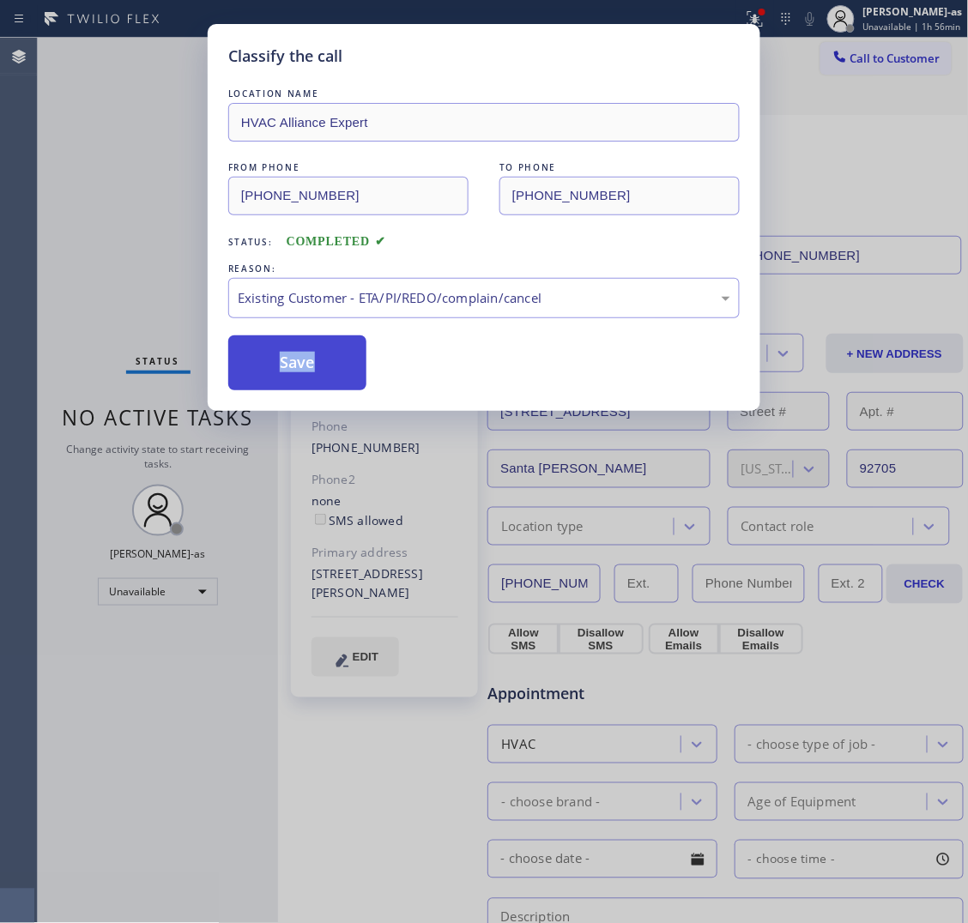
click at [290, 372] on button "Save" at bounding box center [297, 363] width 138 height 55
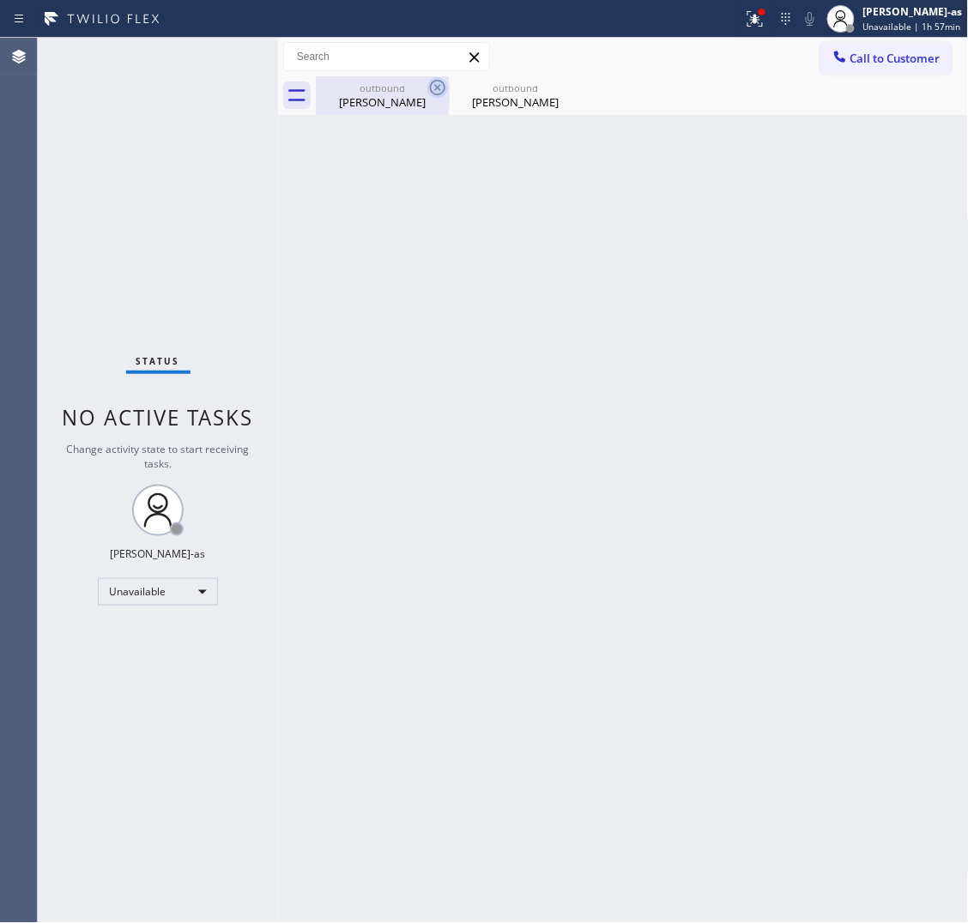
click at [365, 99] on div "[PERSON_NAME]" at bounding box center [383, 101] width 130 height 15
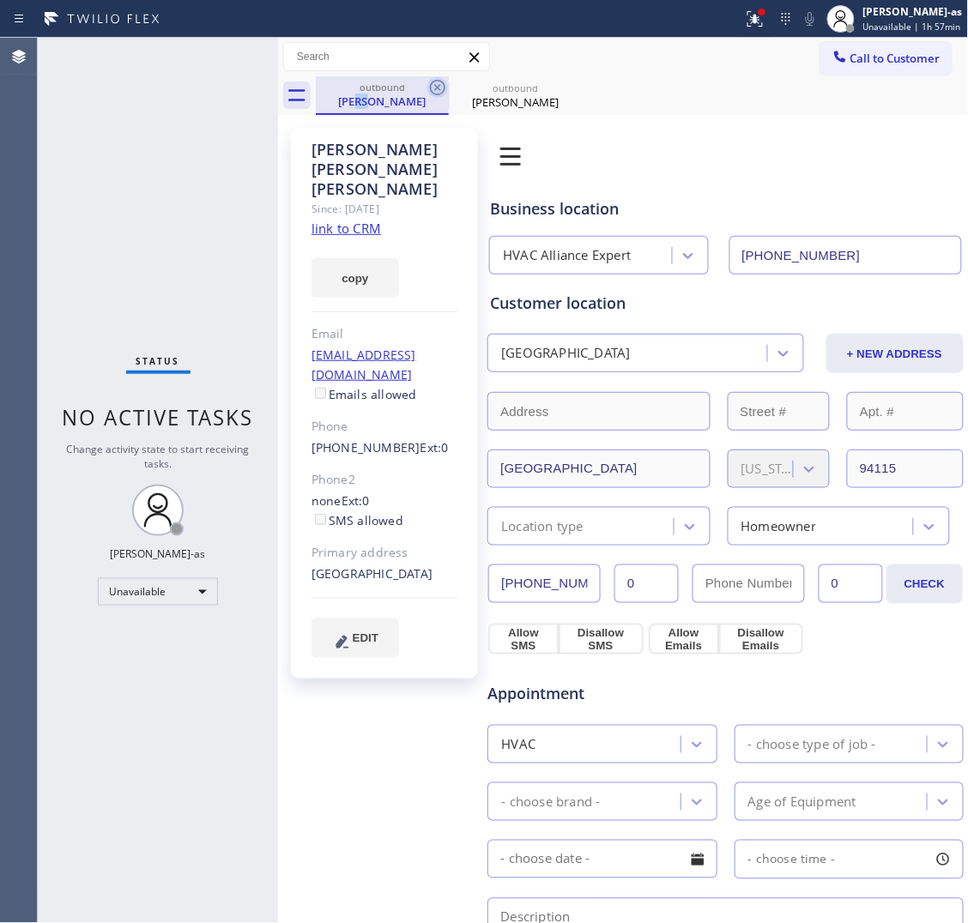
click at [440, 90] on icon at bounding box center [437, 87] width 21 height 21
click at [0, 0] on icon at bounding box center [0, 0] width 0 height 0
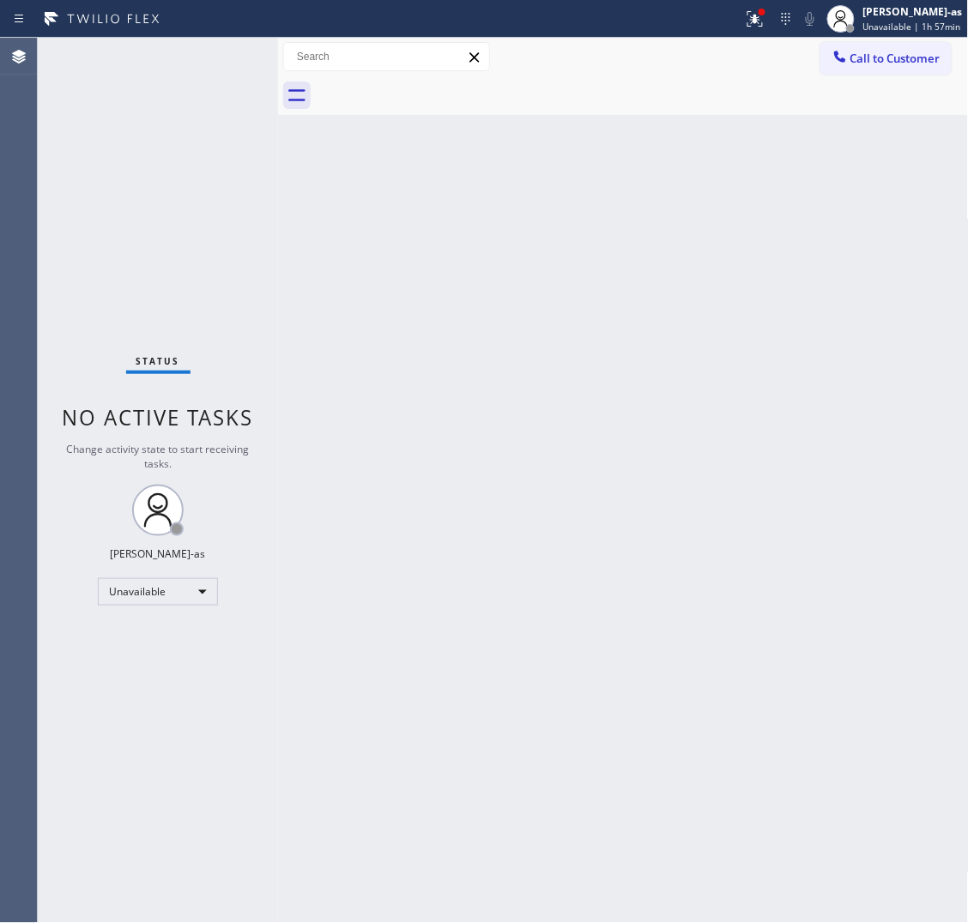
click at [319, 296] on div "Back to Dashboard Change Sender ID Customers Technicians Select a contact Outbo…" at bounding box center [623, 481] width 691 height 886
click at [872, 60] on span "Call to Customer" at bounding box center [895, 58] width 90 height 15
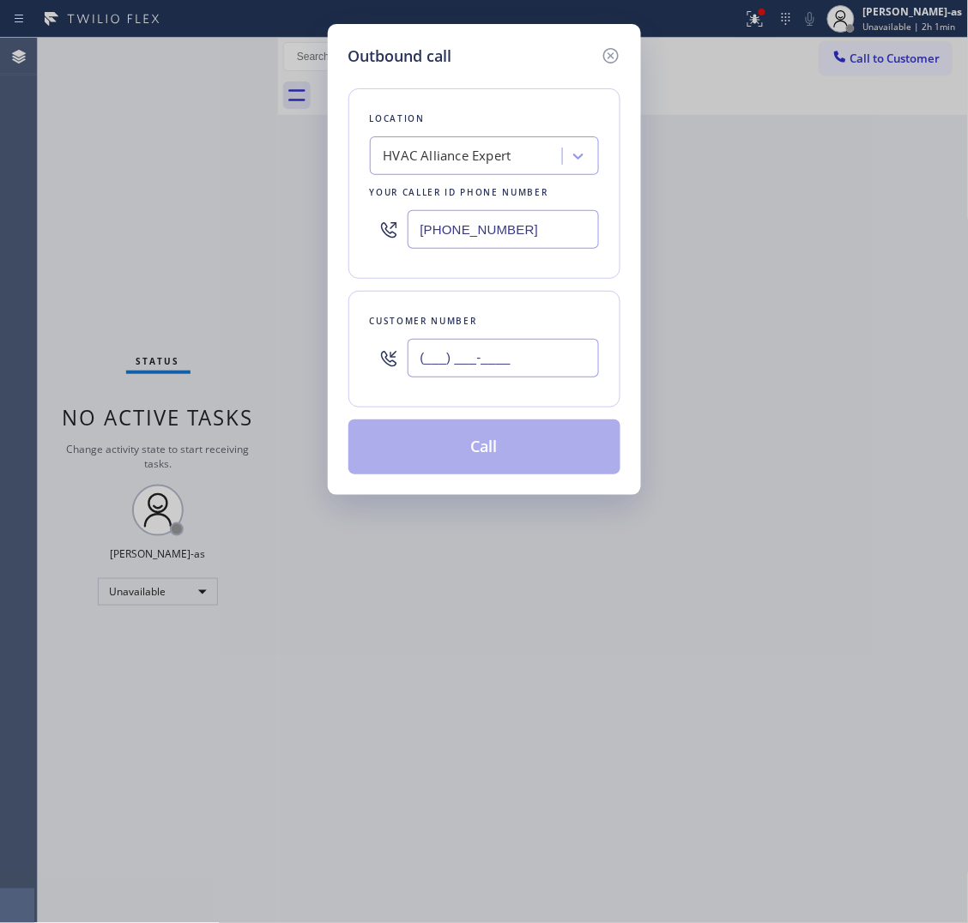
click at [549, 354] on input "(___) ___-____" at bounding box center [503, 358] width 191 height 39
paste input "305) 250-8246"
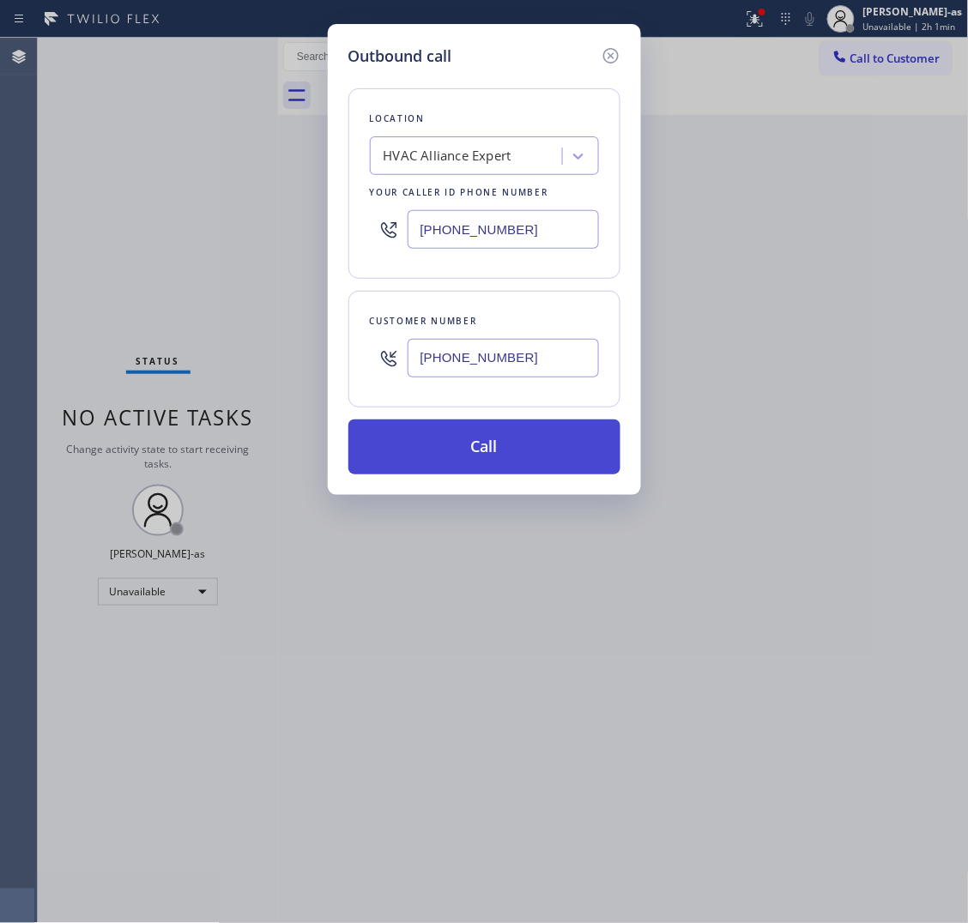
type input "[PHONE_NUMBER]"
click at [511, 443] on button "Call" at bounding box center [484, 447] width 272 height 55
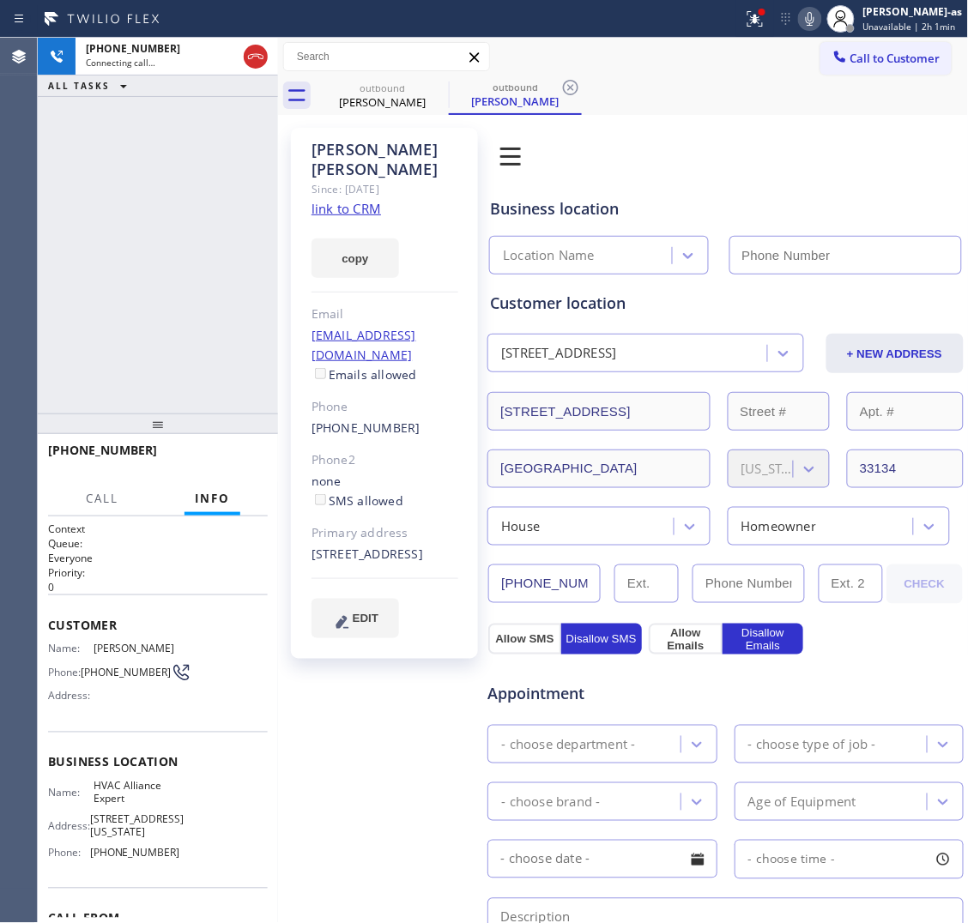
type input "[PHONE_NUMBER]"
click at [246, 470] on div "[PHONE_NUMBER] Live | 00:11 HANG UP" at bounding box center [158, 458] width 220 height 45
click at [246, 464] on button "HANG UP" at bounding box center [228, 458] width 80 height 24
click at [187, 358] on div "[PHONE_NUMBER] Live | 00:10 ALL TASKS ALL TASKS ACTIVE TASKS TASKS IN WRAP UP" at bounding box center [158, 226] width 240 height 376
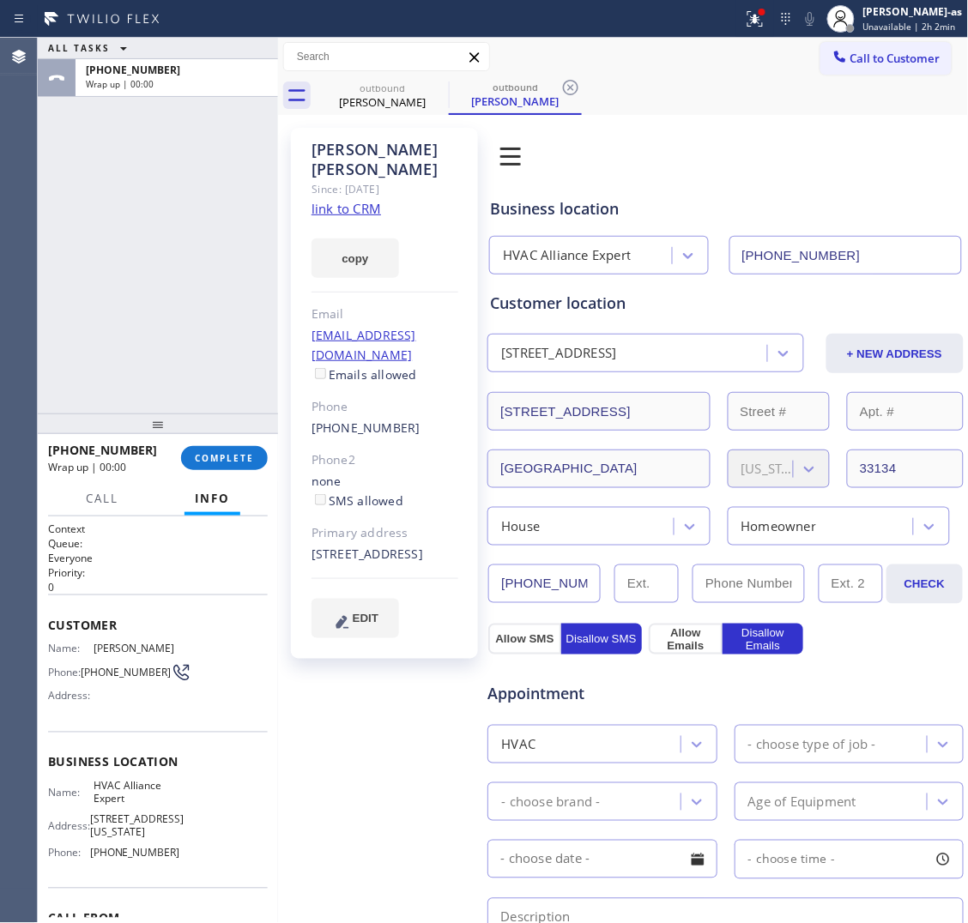
click at [435, 401] on div "[PERSON_NAME] Since: [DATE] link to CRM copy Email [EMAIL_ADDRESS][DOMAIN_NAME]…" at bounding box center [384, 393] width 187 height 531
click at [409, 419] on div "[PHONE_NUMBER]" at bounding box center [385, 429] width 147 height 20
copy div "[PHONE_NUMBER]"
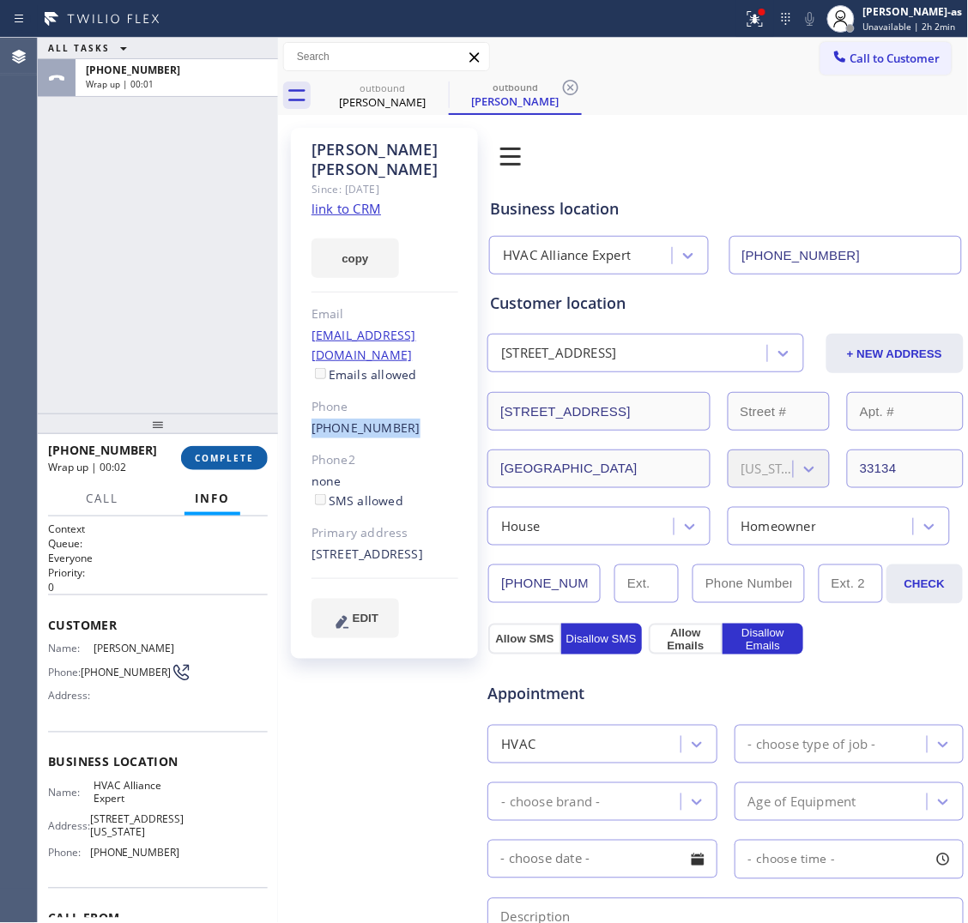
click at [208, 421] on div at bounding box center [158, 424] width 240 height 21
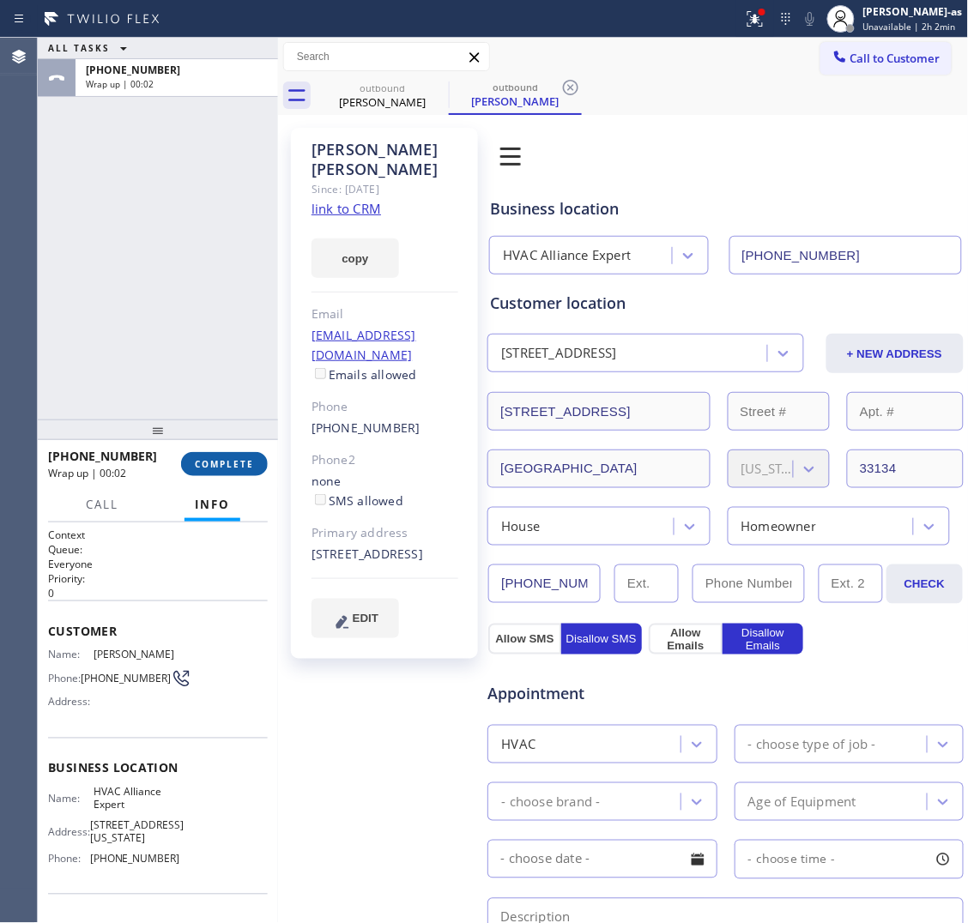
drag, startPoint x: 238, startPoint y: 469, endPoint x: 234, endPoint y: 461, distance: 9.2
click at [238, 468] on span "COMPLETE" at bounding box center [224, 464] width 59 height 12
click at [152, 286] on div "ALL TASKS ALL TASKS ACTIVE TASKS TASKS IN WRAP UP [PHONE_NUMBER] Wrap up | 00:02" at bounding box center [158, 229] width 240 height 382
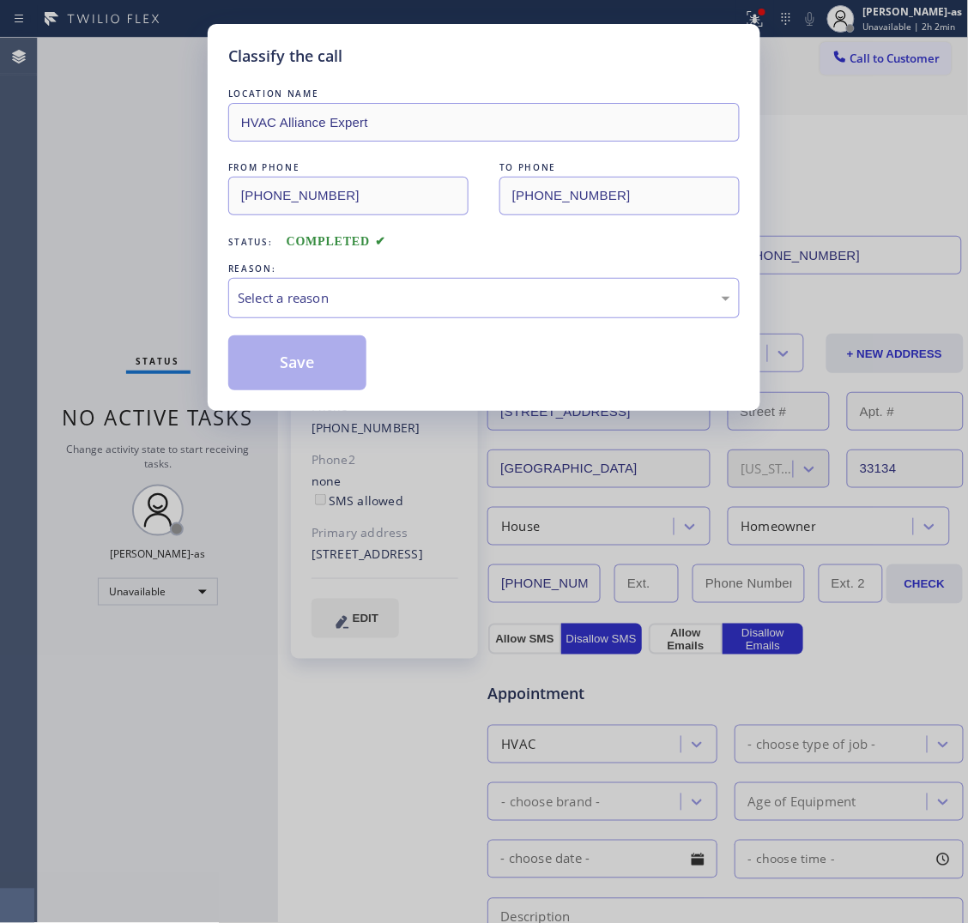
click at [293, 276] on div "REASON:" at bounding box center [483, 269] width 511 height 18
click at [396, 302] on div "Select a reason" at bounding box center [484, 298] width 493 height 20
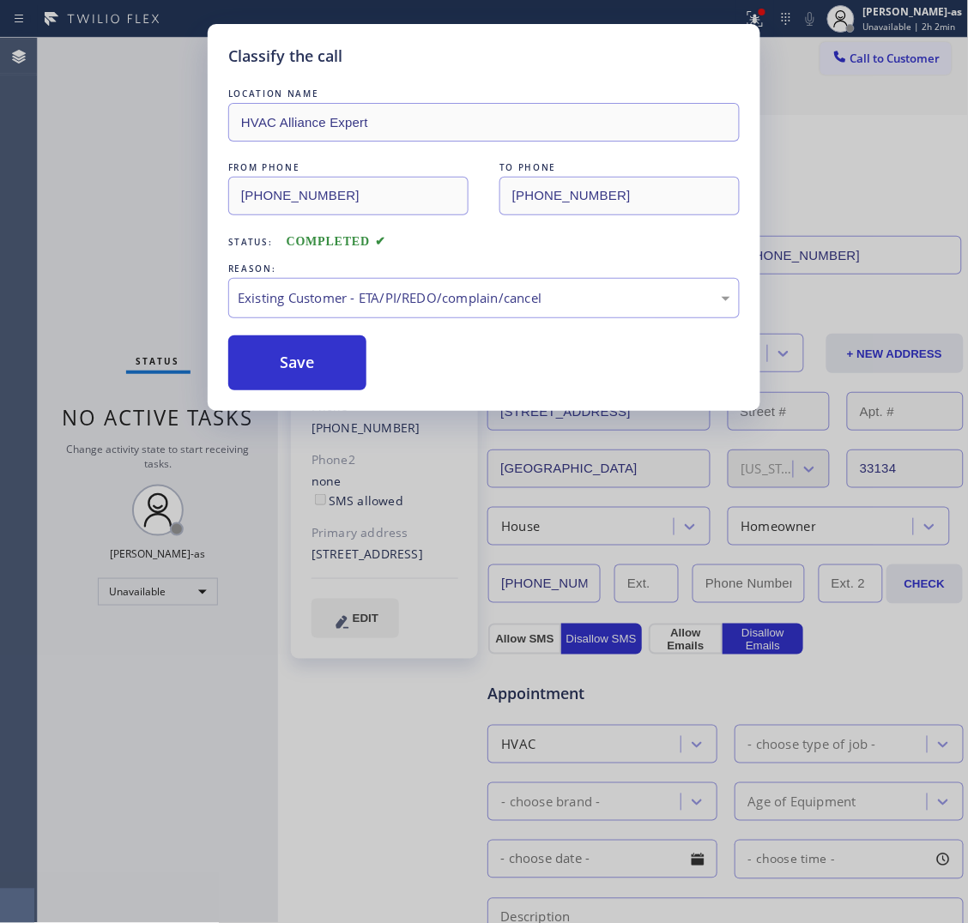
drag, startPoint x: 257, startPoint y: 357, endPoint x: 778, endPoint y: 191, distance: 546.6
click at [258, 359] on button "Save" at bounding box center [297, 363] width 138 height 55
click at [890, 65] on div "Classify the call LOCATION NAME HVAC Alliance Expert FROM PHONE [PHONE_NUMBER] …" at bounding box center [484, 461] width 968 height 923
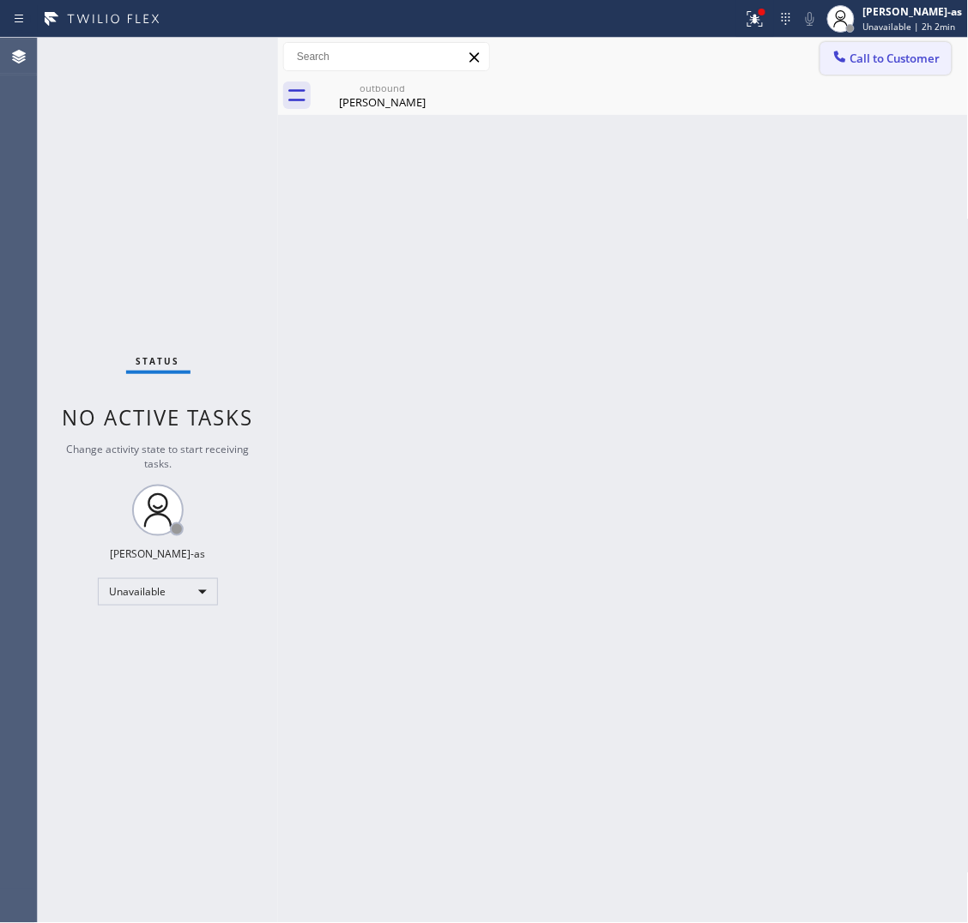
click at [852, 70] on button "Call to Customer" at bounding box center [885, 58] width 131 height 33
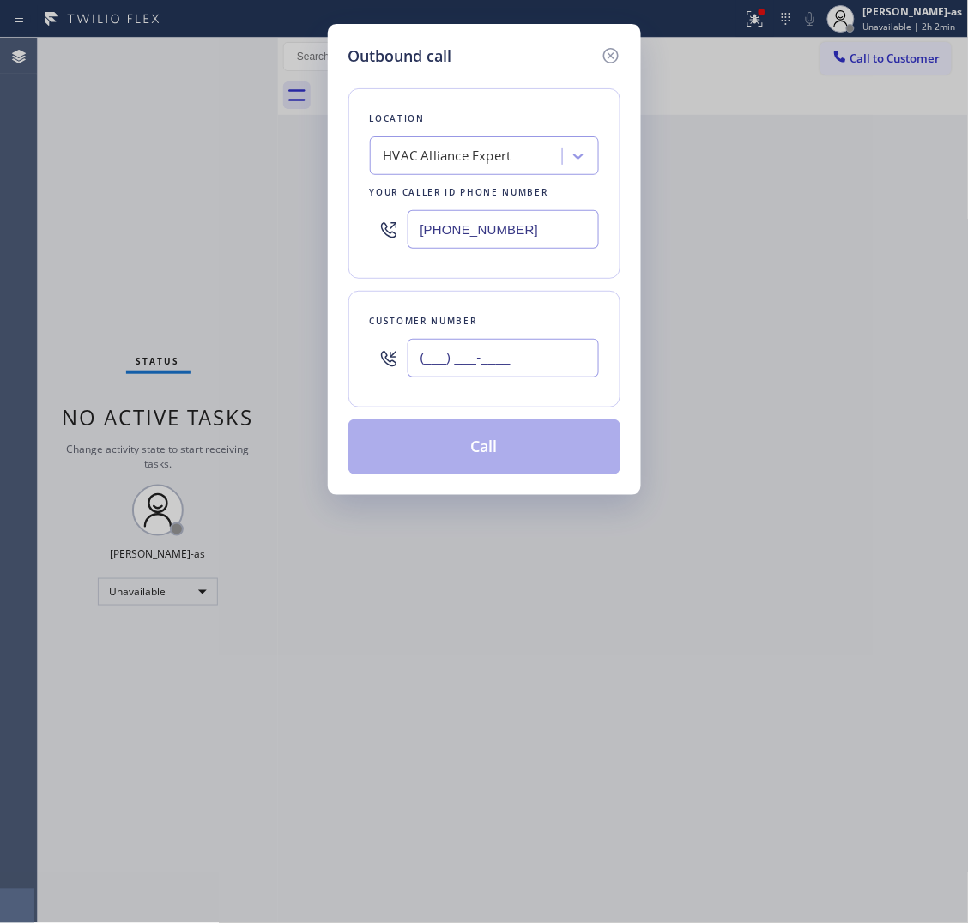
click at [533, 345] on input "(___) ___-____" at bounding box center [503, 358] width 191 height 39
paste input "305) 250-8246"
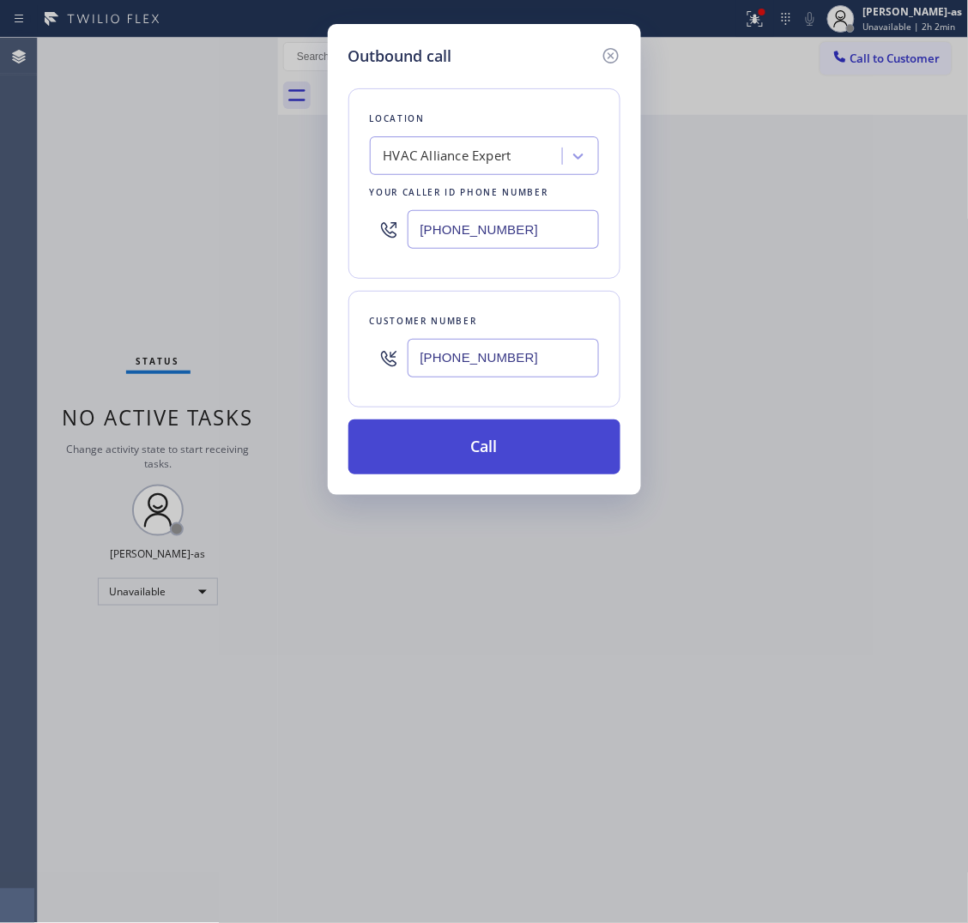
type input "[PHONE_NUMBER]"
click at [523, 435] on button "Call" at bounding box center [484, 447] width 272 height 55
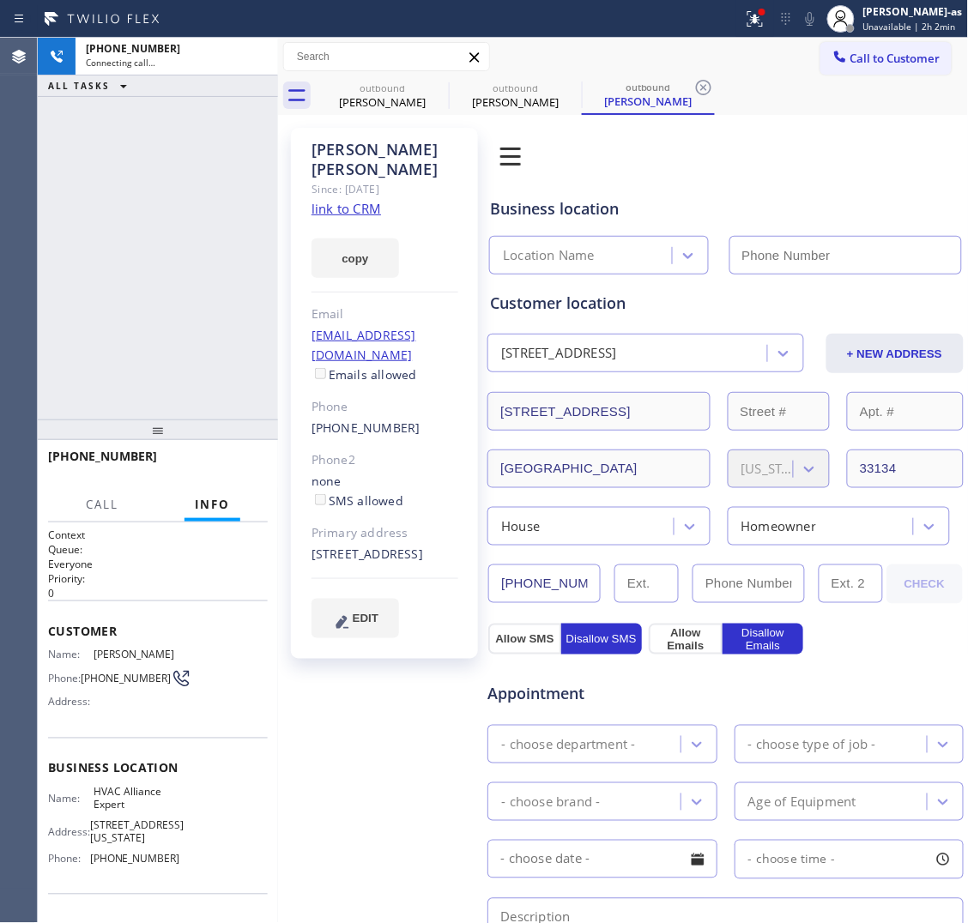
type input "[PHONE_NUMBER]"
click at [103, 300] on div "[PHONE_NUMBER] Live | 00:02 ALL TASKS ALL TASKS ACTIVE TASKS TASKS IN WRAP UP" at bounding box center [158, 229] width 240 height 382
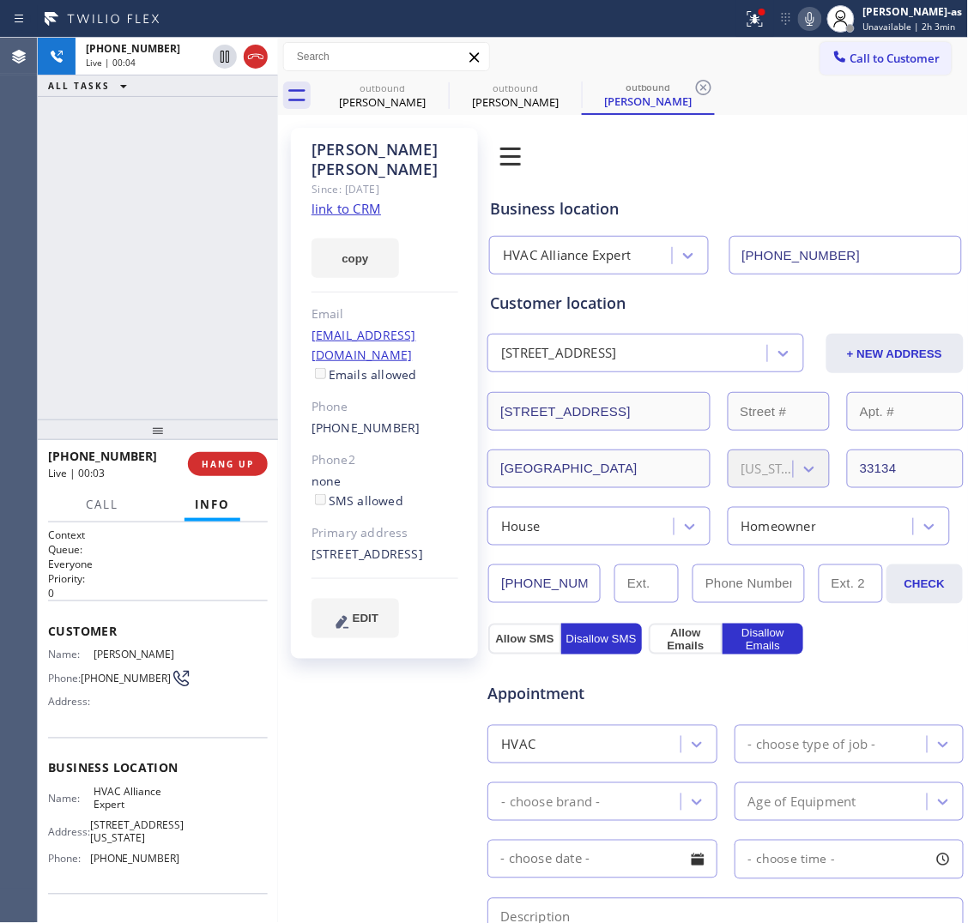
click at [172, 289] on div "[PHONE_NUMBER] Live | 00:04 ALL TASKS ALL TASKS ACTIVE TASKS TASKS IN WRAP UP" at bounding box center [158, 229] width 240 height 382
click at [234, 464] on span "HANG UP" at bounding box center [228, 464] width 52 height 12
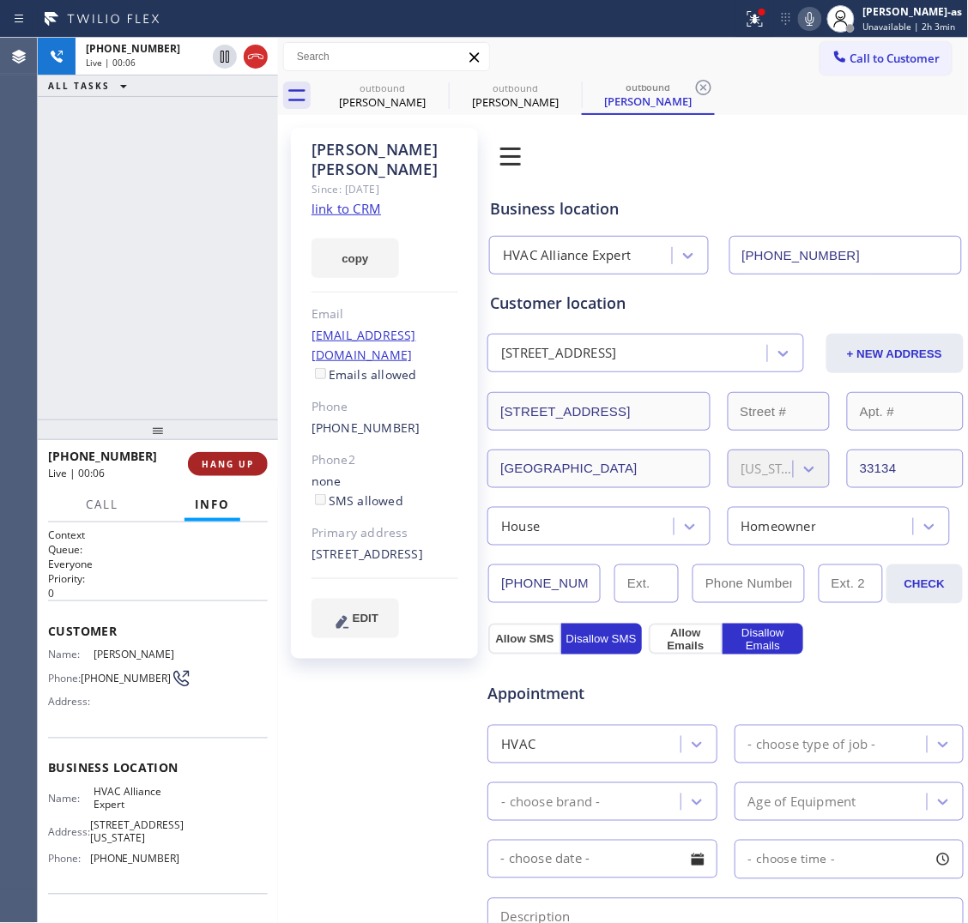
click at [234, 464] on span "HANG UP" at bounding box center [228, 464] width 52 height 12
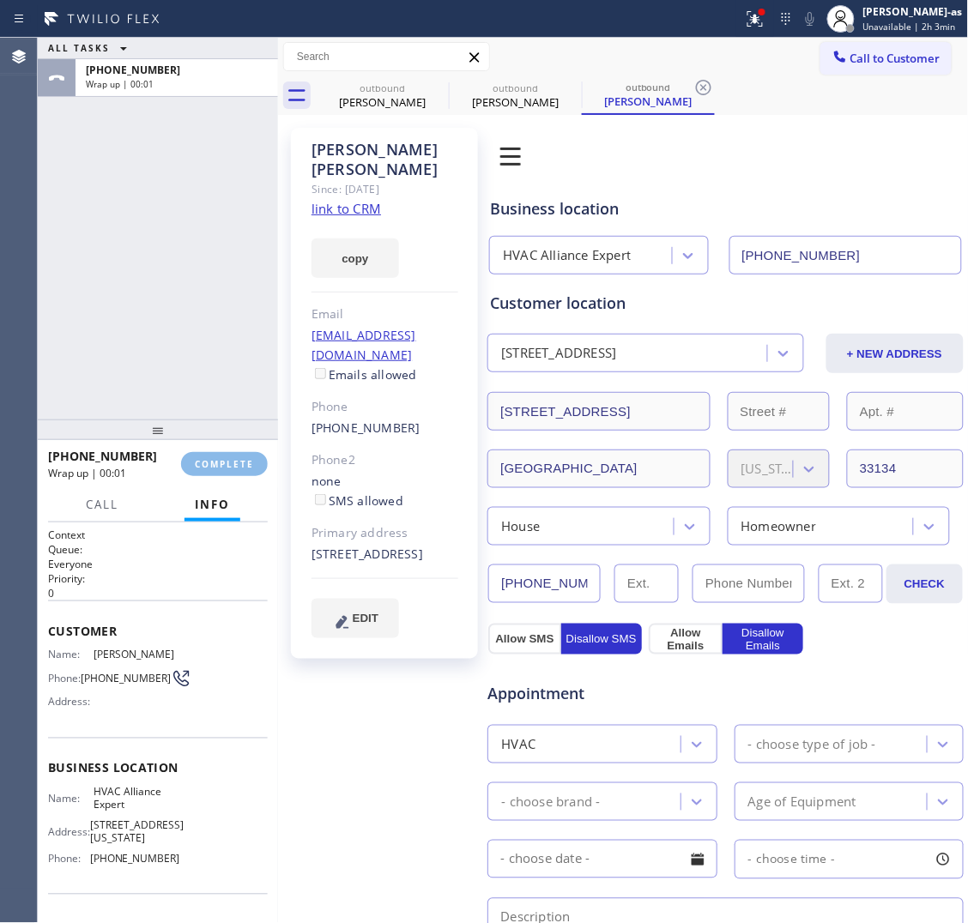
click at [138, 301] on div "ALL TASKS ALL TASKS ACTIVE TASKS TASKS IN WRAP UP [PHONE_NUMBER] Wrap up | 00:01" at bounding box center [158, 229] width 240 height 382
click at [221, 460] on span "COMPLETE" at bounding box center [224, 464] width 59 height 12
click at [212, 361] on div "ALL TASKS ALL TASKS ACTIVE TASKS TASKS IN WRAP UP [PHONE_NUMBER] Wrap up | 00:03" at bounding box center [158, 229] width 240 height 382
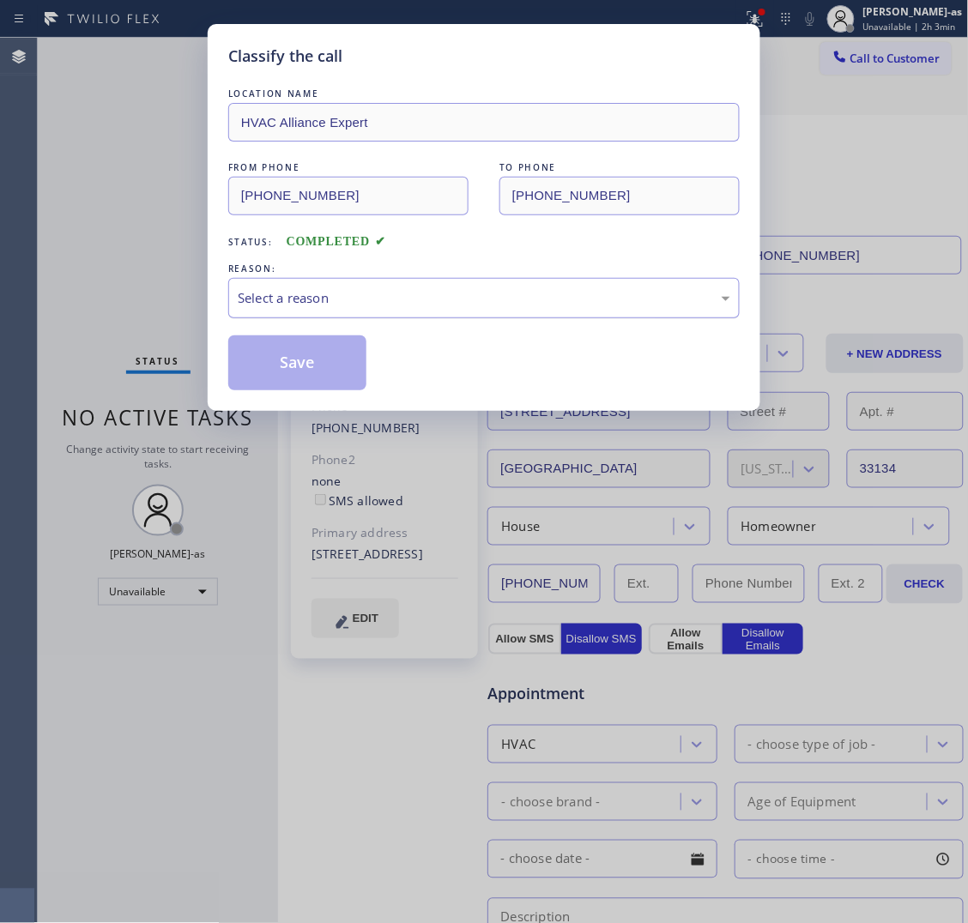
click at [309, 302] on div "Select a reason" at bounding box center [484, 298] width 493 height 20
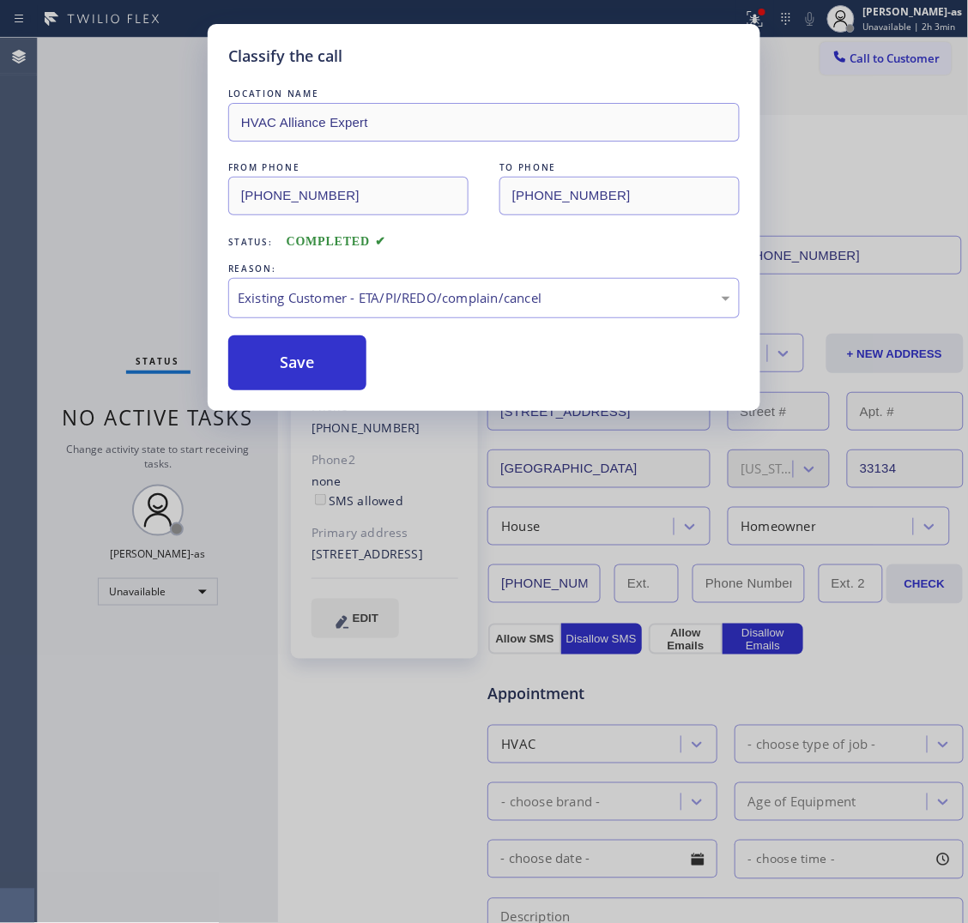
click at [283, 336] on div "LOCATION NAME HVAC Alliance Expert FROM PHONE [PHONE_NUMBER] TO PHONE [PHONE_NU…" at bounding box center [483, 238] width 511 height 306
click at [318, 366] on button "Save" at bounding box center [297, 363] width 138 height 55
click at [100, 140] on div "Classify the call LOCATION NAME HVAC Alliance Expert FROM PHONE [PHONE_NUMBER] …" at bounding box center [484, 461] width 968 height 923
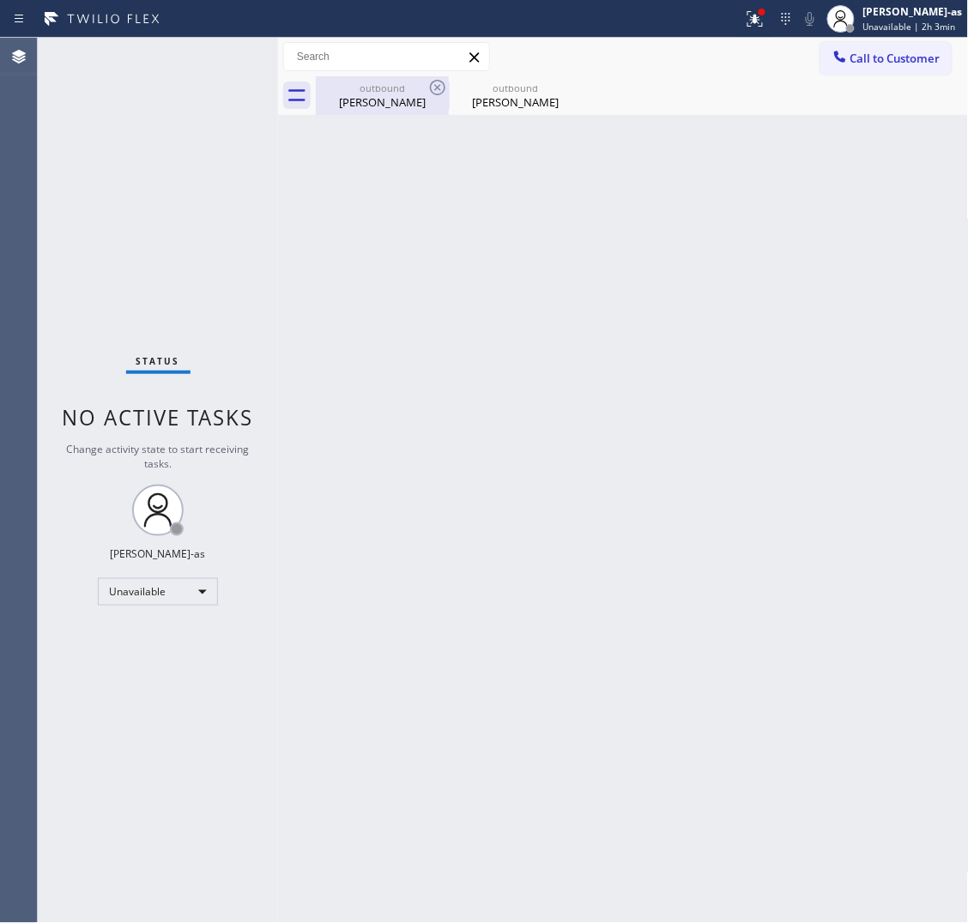
click at [396, 83] on div "outbound" at bounding box center [383, 88] width 130 height 13
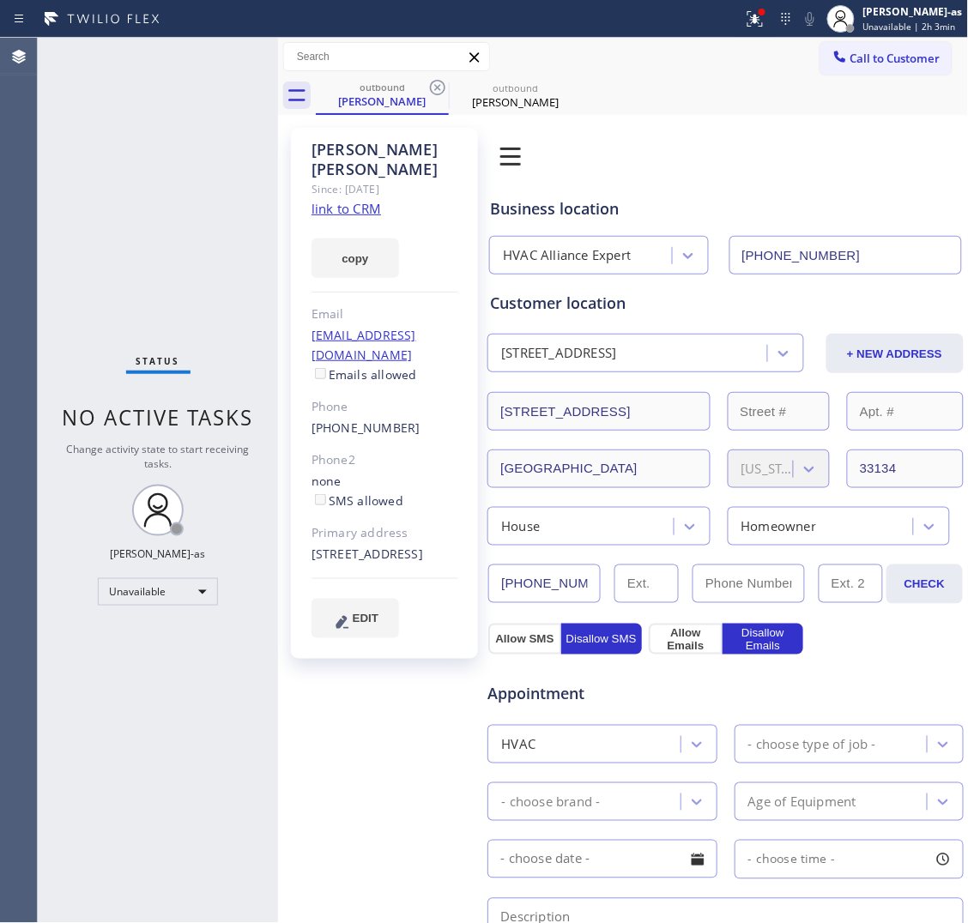
click at [440, 92] on icon at bounding box center [437, 87] width 21 height 21
click at [228, 166] on div "Status No active tasks Change activity state to start receiving tasks. [PERSON_…" at bounding box center [158, 481] width 240 height 886
click at [341, 200] on link "link to CRM" at bounding box center [347, 208] width 70 height 17
click at [833, 48] on div at bounding box center [840, 58] width 21 height 21
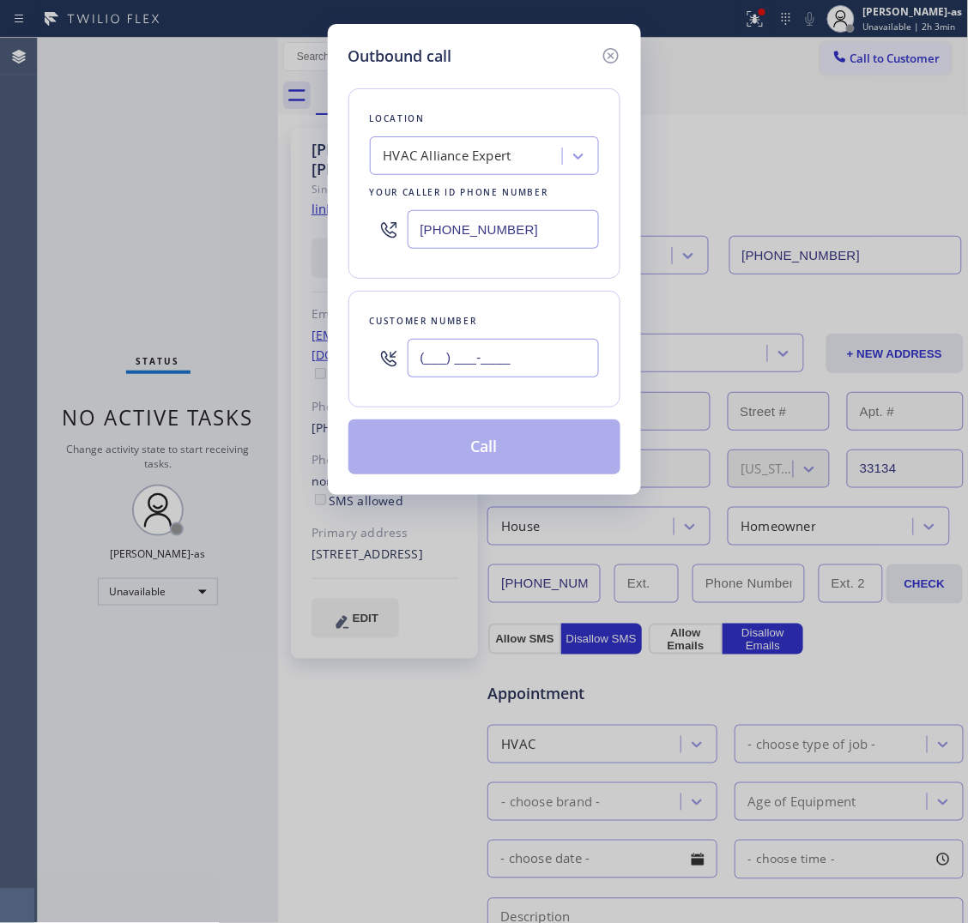
click at [498, 349] on input "(___) ___-____" at bounding box center [503, 358] width 191 height 39
paste input "818) 389-7873"
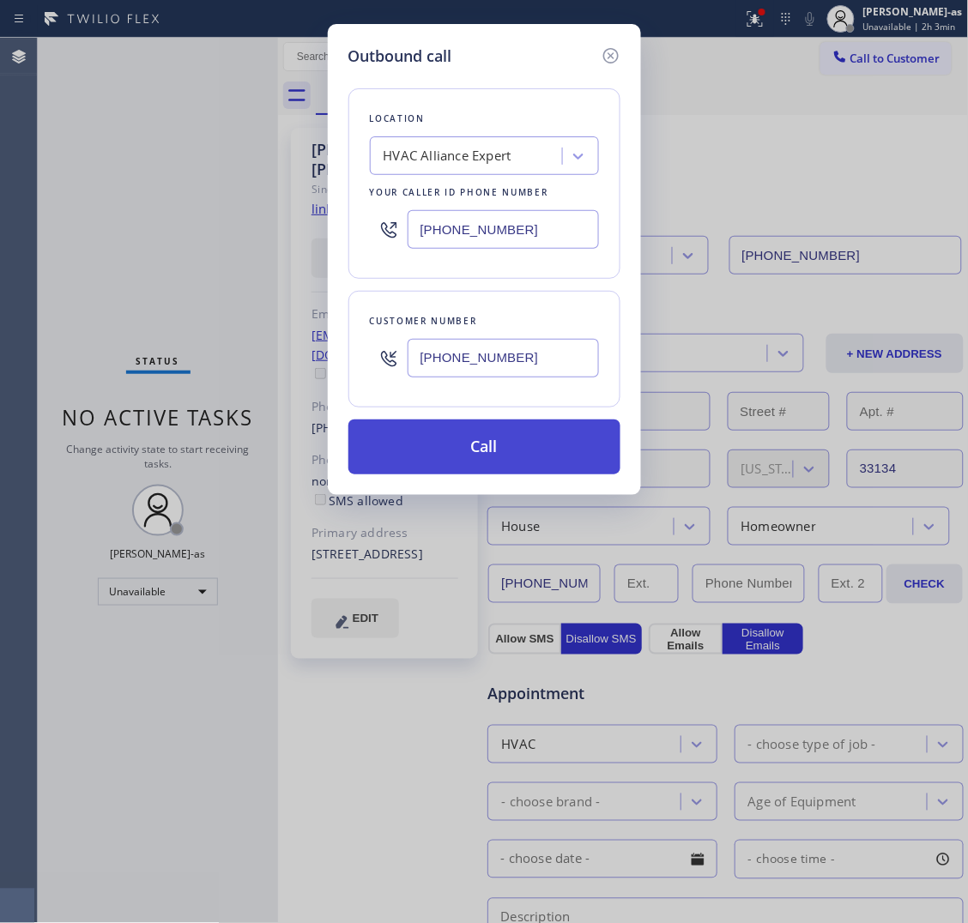
type input "[PHONE_NUMBER]"
click at [444, 435] on button "Call" at bounding box center [484, 447] width 272 height 55
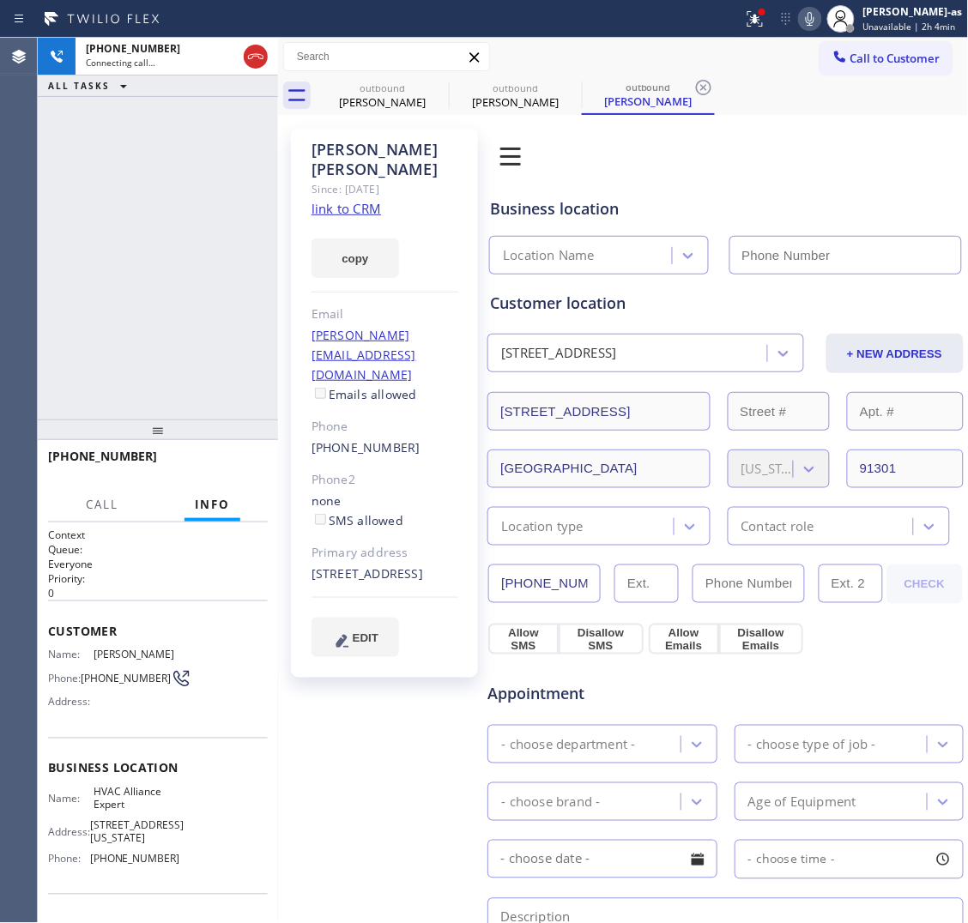
drag, startPoint x: 246, startPoint y: 170, endPoint x: 279, endPoint y: 176, distance: 33.2
click at [253, 173] on div "[PHONE_NUMBER] Connecting call… ALL TASKS ALL TASKS ACTIVE TASKS TASKS IN WRAP …" at bounding box center [158, 229] width 240 height 382
click at [361, 200] on link "link to CRM" at bounding box center [347, 208] width 70 height 17
type input "[PHONE_NUMBER]"
click at [120, 146] on div "[PHONE_NUMBER] Live | 00:05 ALL TASKS ALL TASKS ACTIVE TASKS TASKS IN WRAP UP" at bounding box center [158, 229] width 240 height 382
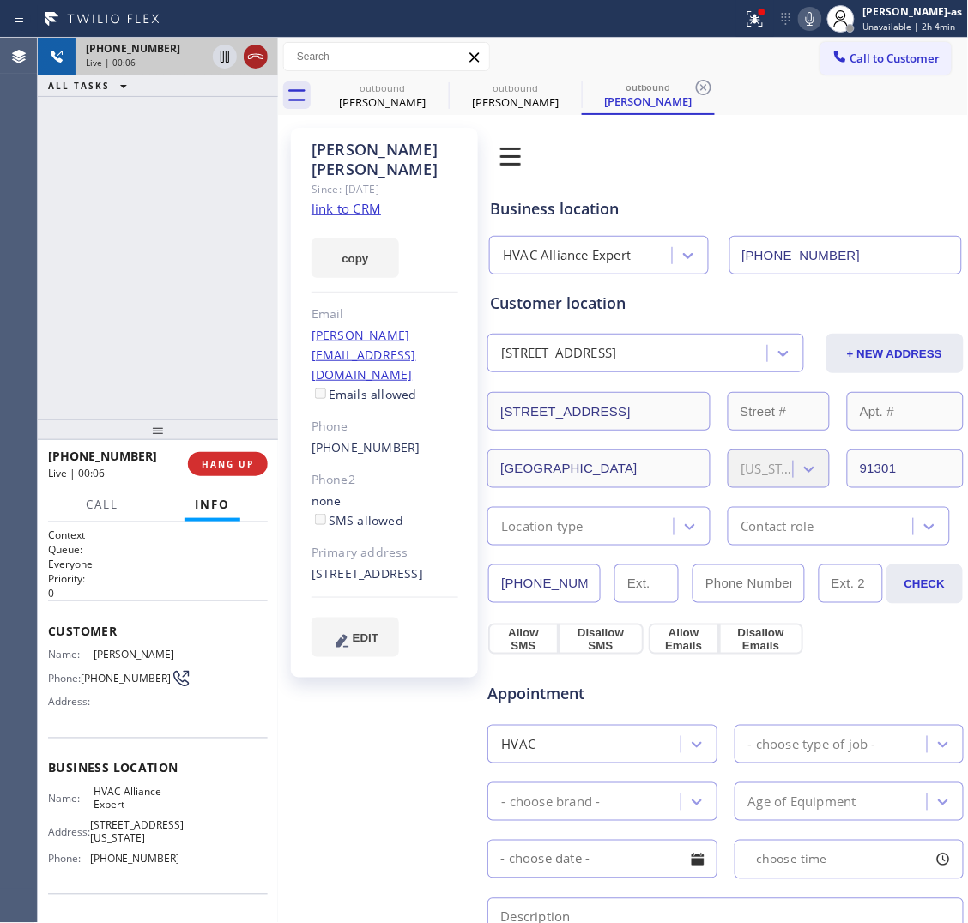
click at [256, 51] on icon at bounding box center [255, 56] width 21 height 21
click at [193, 255] on div "[PHONE_NUMBER] Live | 00:06 ALL TASKS ALL TASKS ACTIVE TASKS TASKS IN WRAP UP" at bounding box center [158, 229] width 240 height 382
click at [233, 466] on span "HANG UP" at bounding box center [228, 464] width 52 height 12
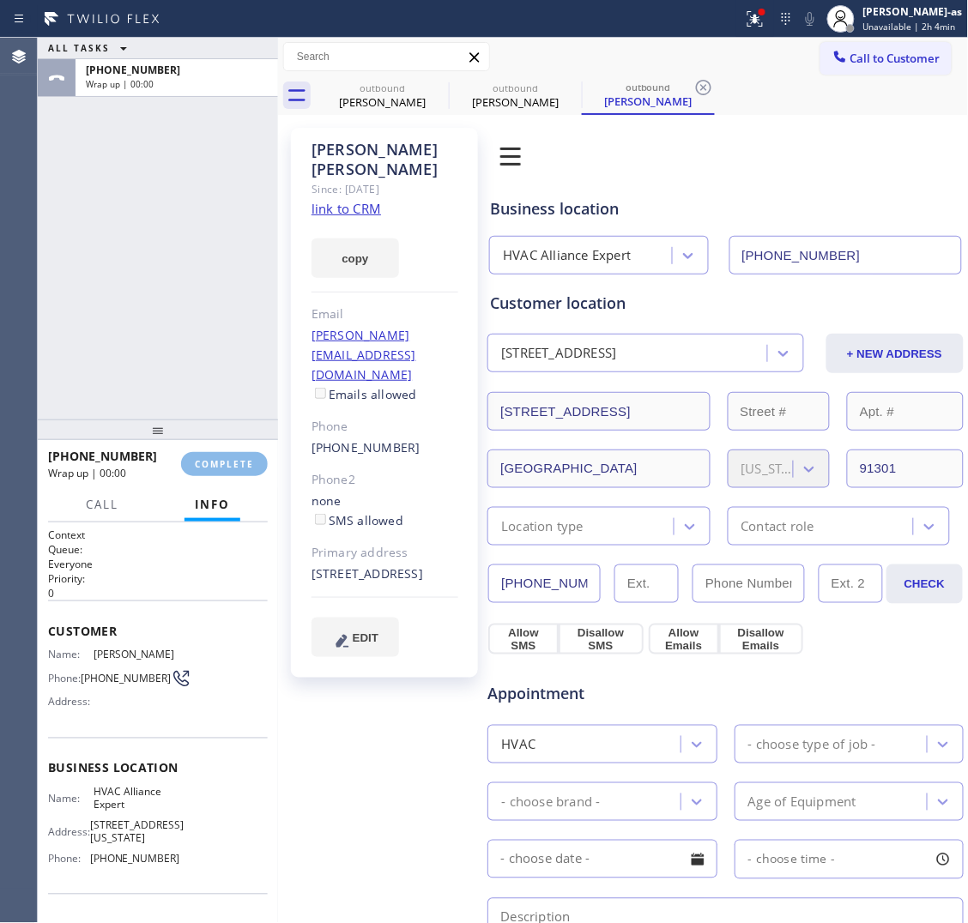
click at [176, 352] on div "ALL TASKS ALL TASKS ACTIVE TASKS TASKS IN WRAP UP [PHONE_NUMBER] Wrap up | 00:00" at bounding box center [158, 229] width 240 height 382
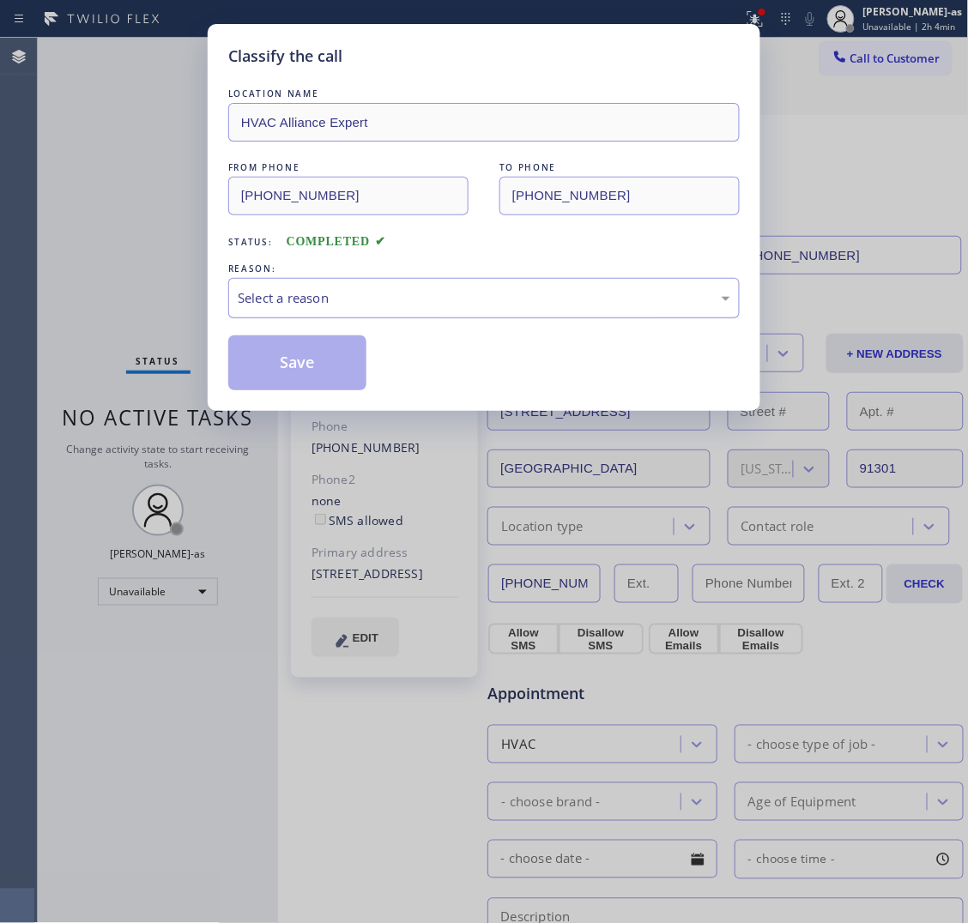
drag, startPoint x: 391, startPoint y: 303, endPoint x: 433, endPoint y: 310, distance: 42.6
click at [400, 303] on div "Select a reason" at bounding box center [484, 298] width 493 height 20
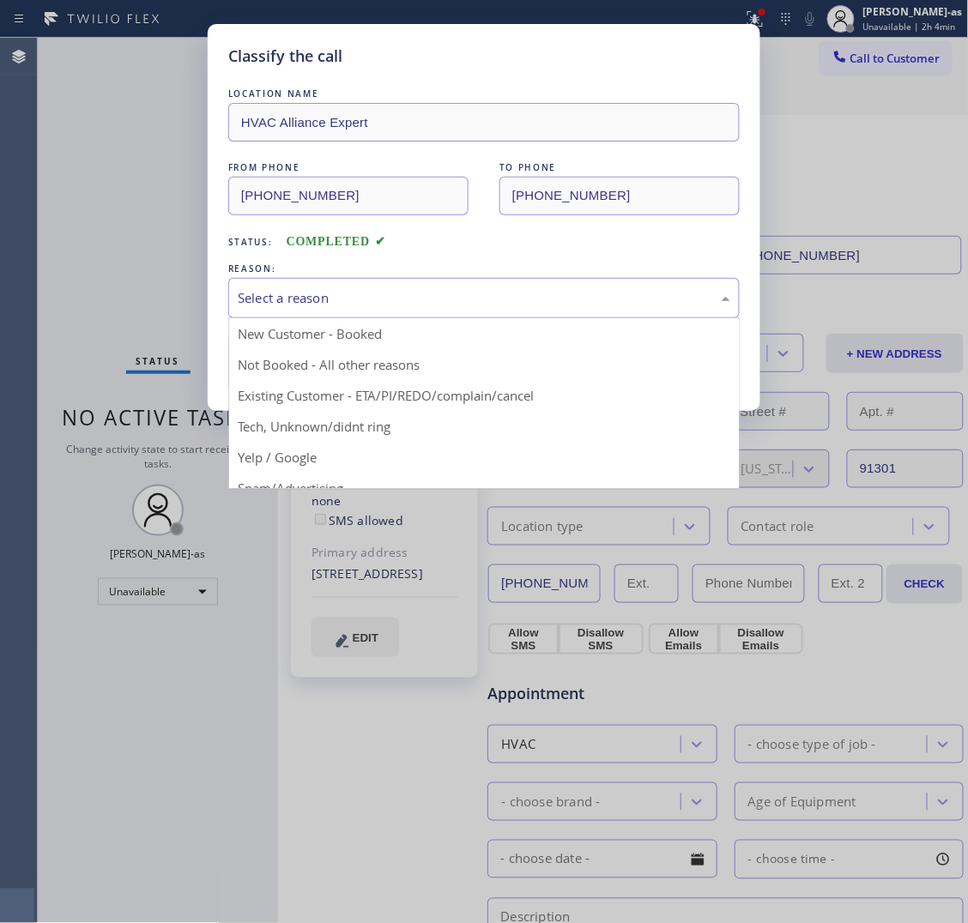
drag, startPoint x: 473, startPoint y: 403, endPoint x: 457, endPoint y: 393, distance: 19.3
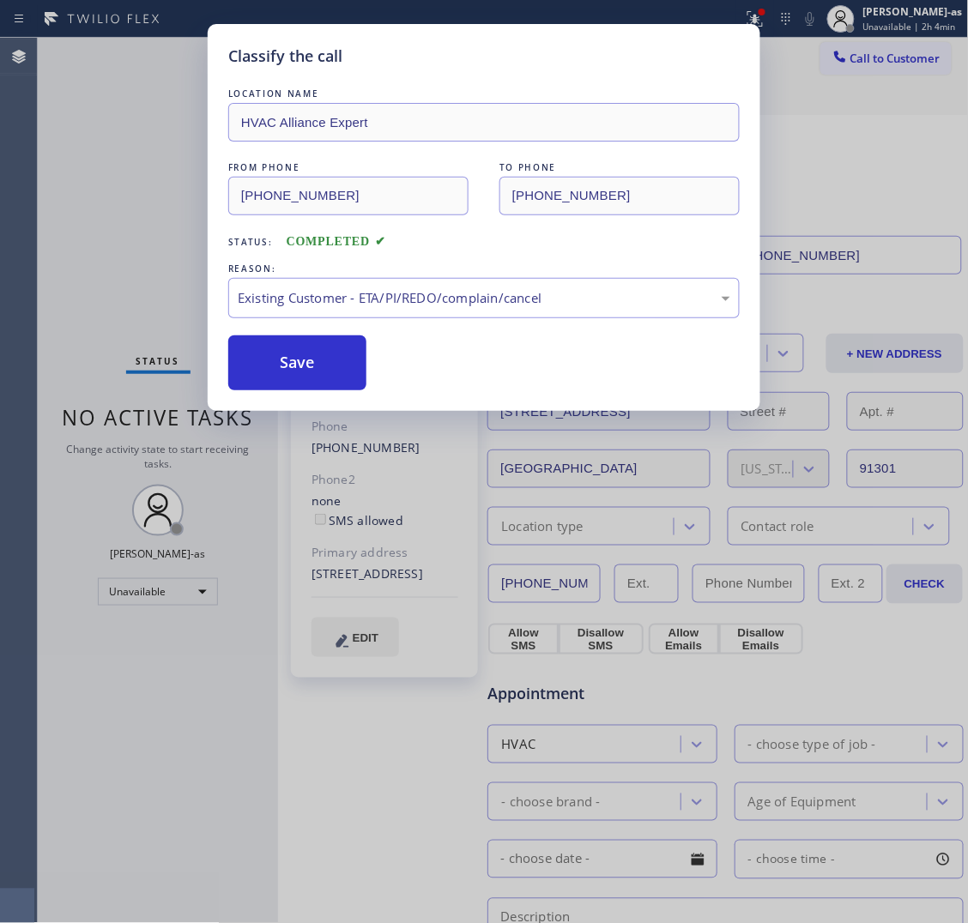
click at [348, 374] on button "Save" at bounding box center [297, 363] width 138 height 55
click at [138, 143] on div "Classify the call LOCATION NAME HVAC Alliance Expert FROM PHONE [PHONE_NUMBER] …" at bounding box center [484, 461] width 968 height 923
click at [326, 348] on button "Save" at bounding box center [297, 363] width 138 height 55
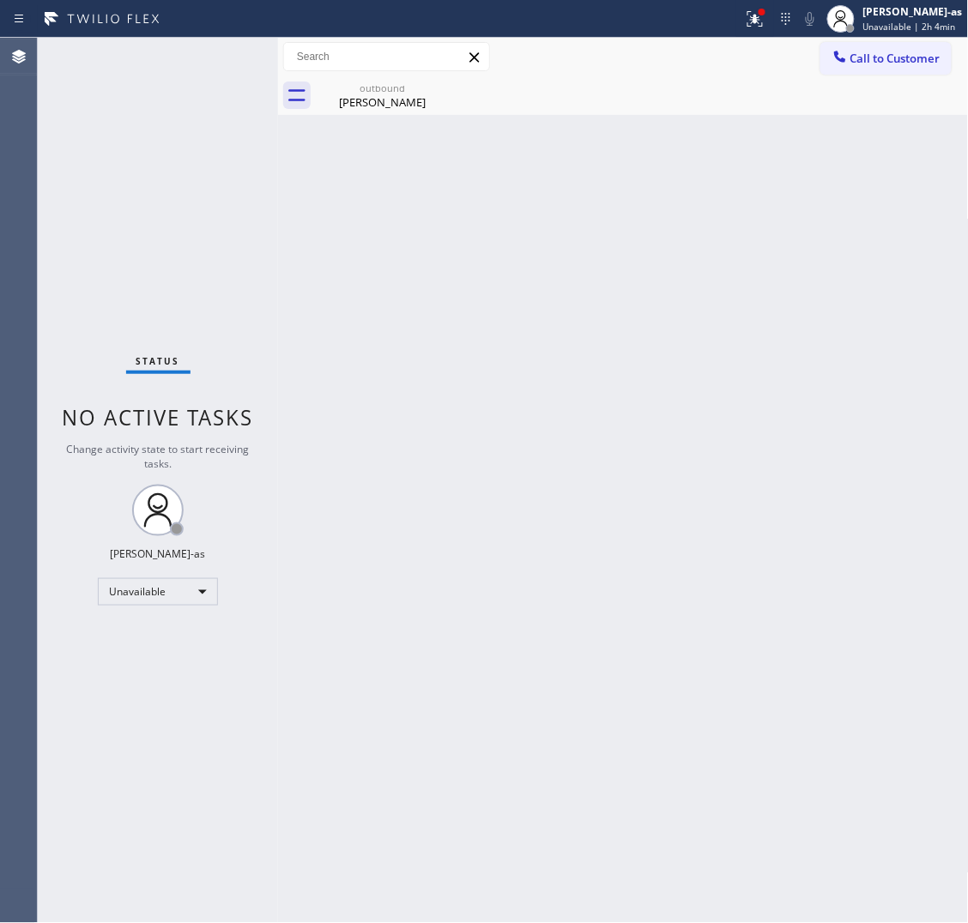
click at [88, 198] on div "Status No active tasks Change activity state to start receiving tasks. [PERSON_…" at bounding box center [158, 481] width 240 height 886
click at [388, 100] on div "[PERSON_NAME]" at bounding box center [383, 101] width 130 height 15
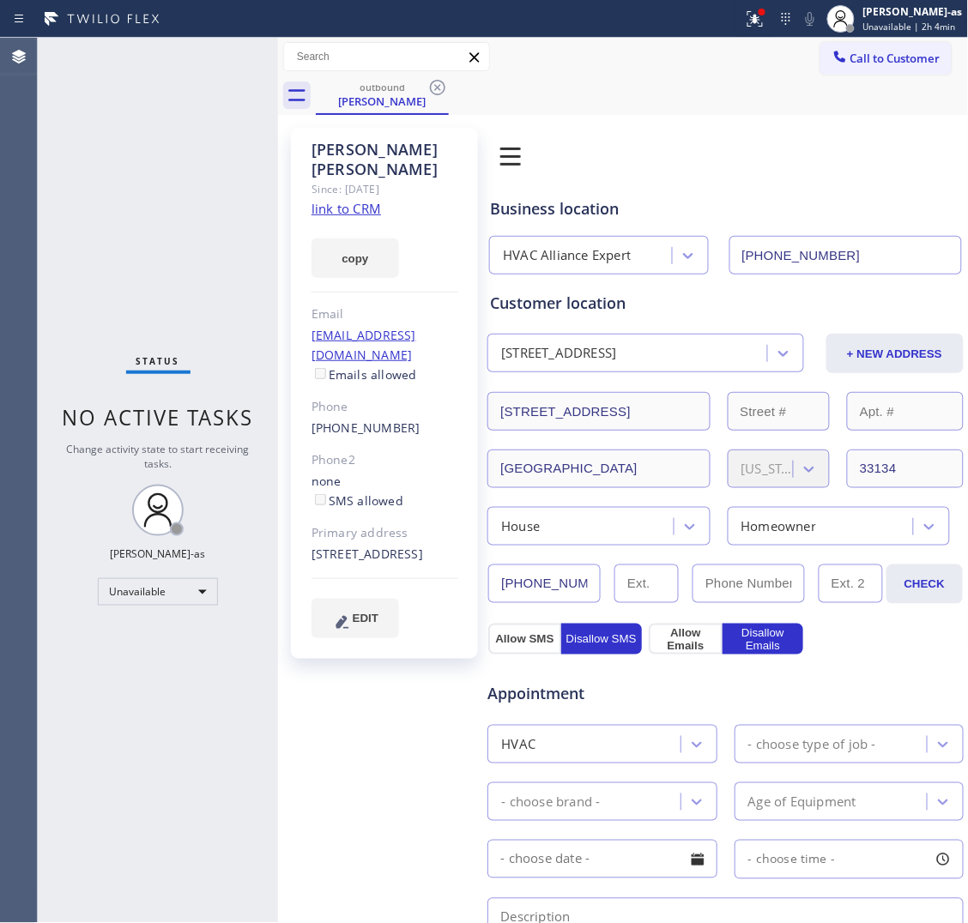
click at [435, 96] on icon at bounding box center [437, 87] width 21 height 21
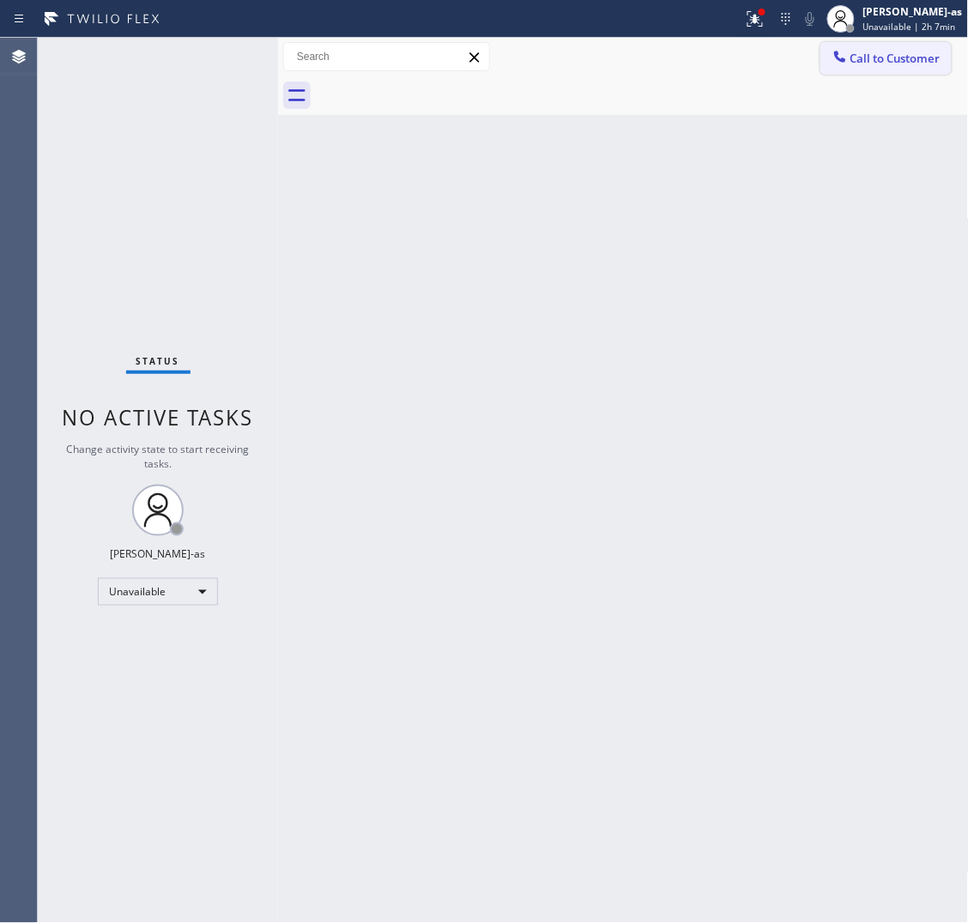
click at [894, 48] on button "Call to Customer" at bounding box center [885, 58] width 131 height 33
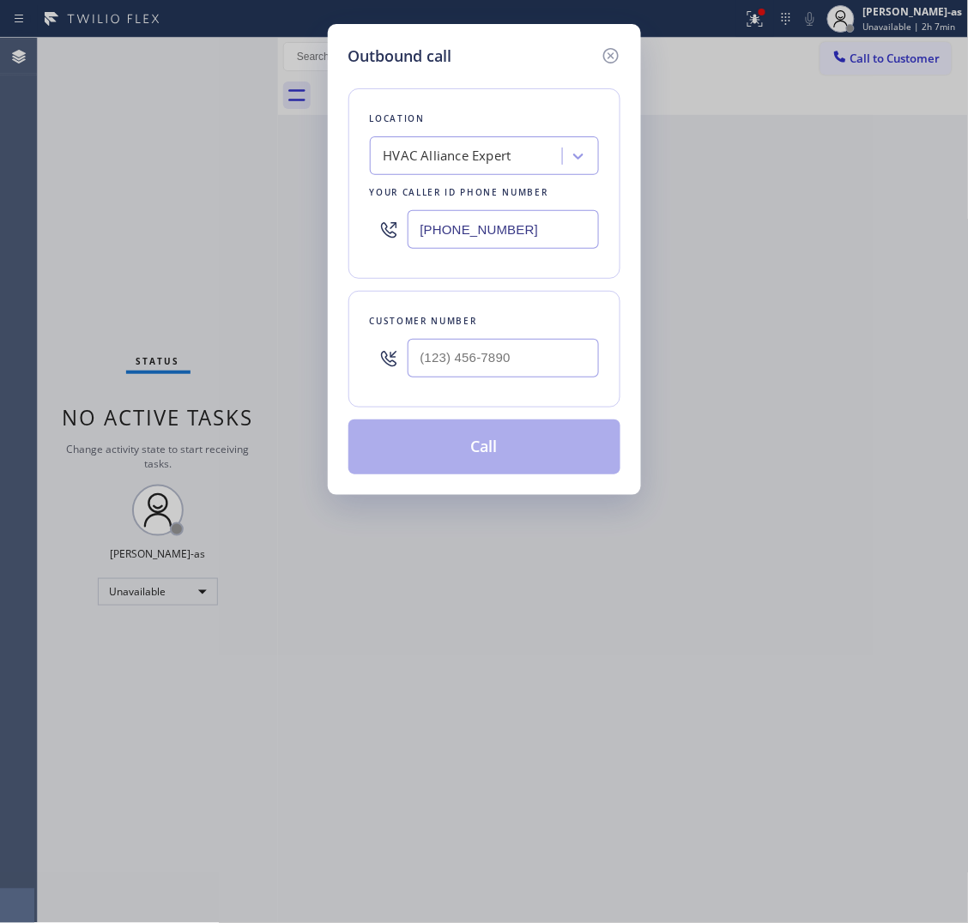
click at [538, 336] on div at bounding box center [503, 358] width 191 height 56
click at [537, 365] on input "(___) ___-____" at bounding box center [503, 358] width 191 height 39
paste input "619) 392-8322"
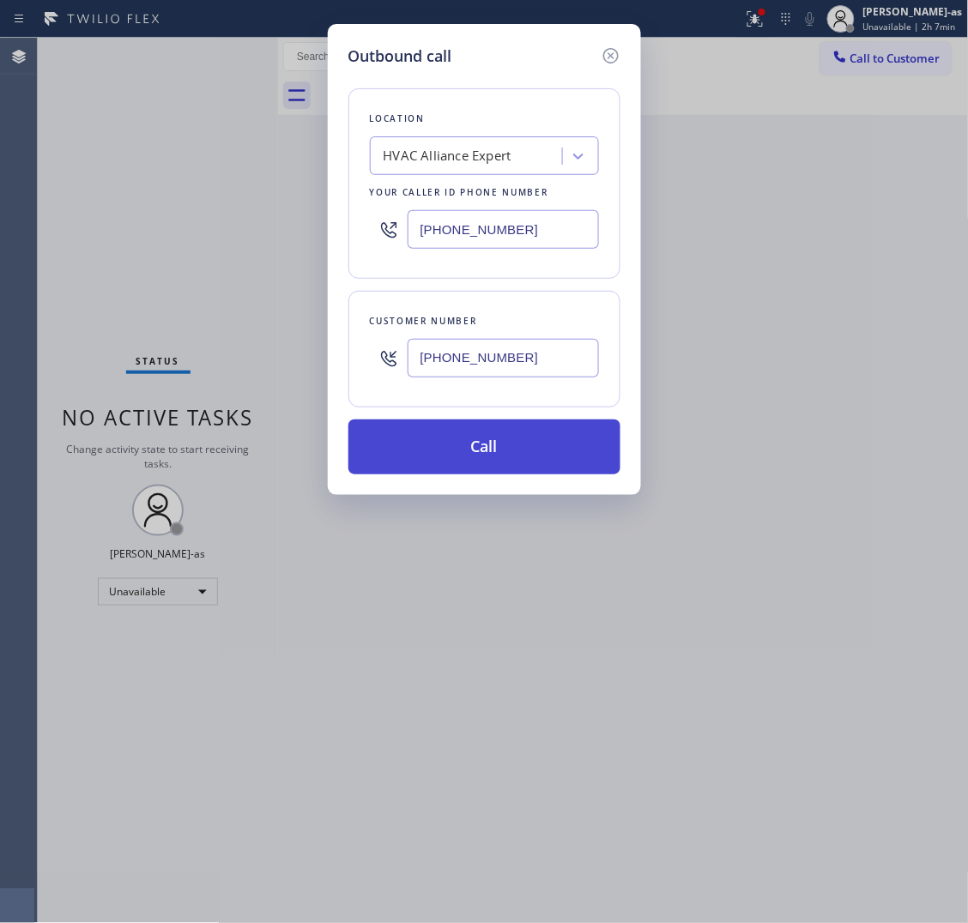
type input "[PHONE_NUMBER]"
click at [509, 436] on button "Call" at bounding box center [484, 447] width 272 height 55
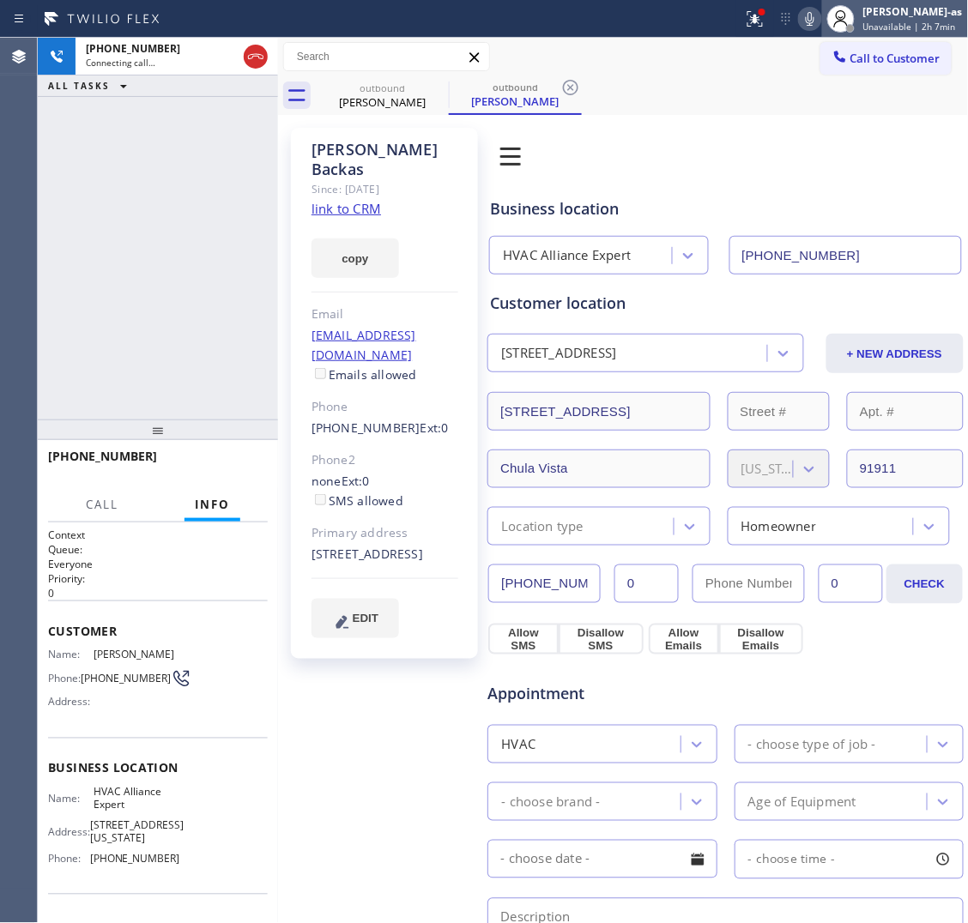
type input "[PHONE_NUMBER]"
click at [350, 200] on link "link to CRM" at bounding box center [347, 208] width 70 height 17
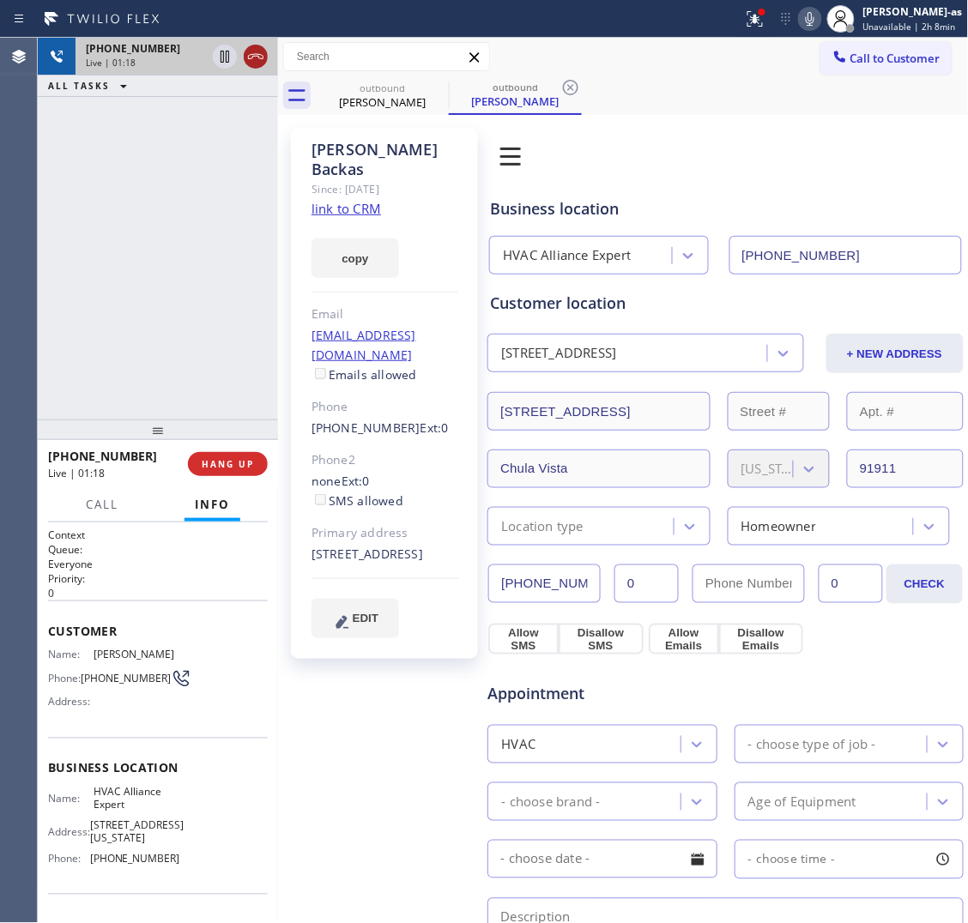
click at [258, 57] on icon at bounding box center [255, 56] width 15 height 5
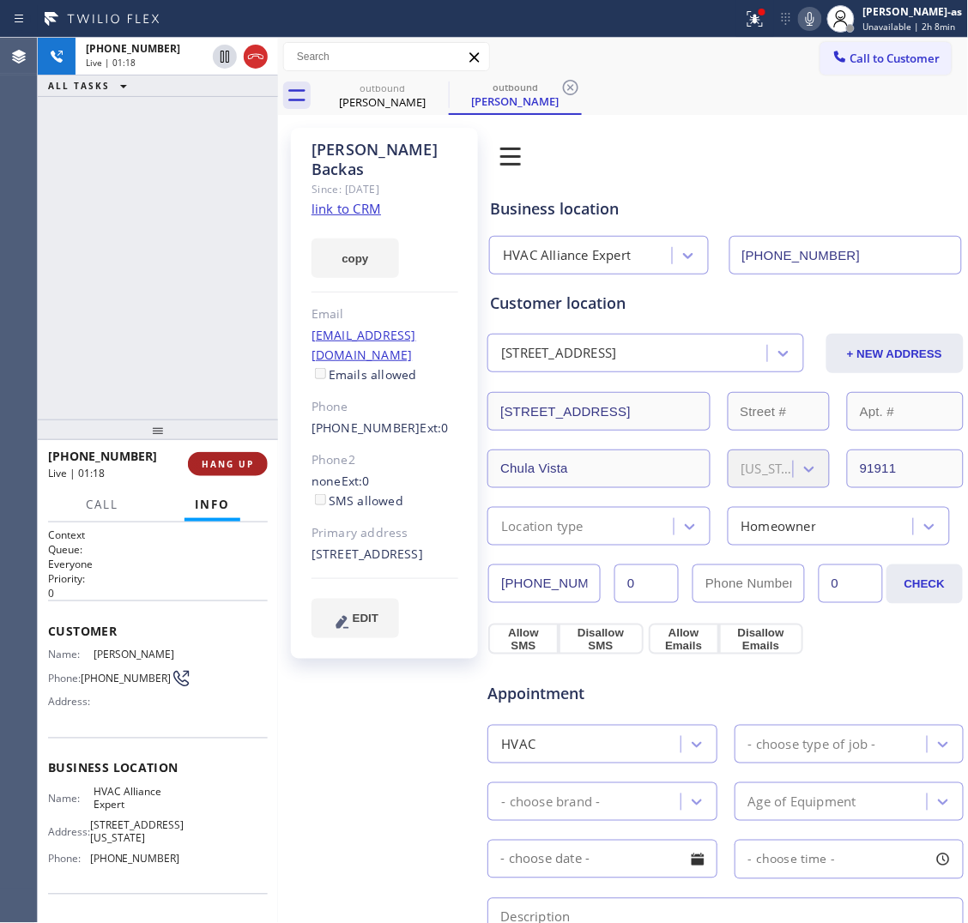
click at [194, 418] on div "[PHONE_NUMBER] Live | 01:18 ALL TASKS ALL TASKS ACTIVE TASKS TASKS IN WRAP UP […" at bounding box center [158, 481] width 240 height 886
click at [234, 469] on button "HANG UP" at bounding box center [228, 464] width 80 height 24
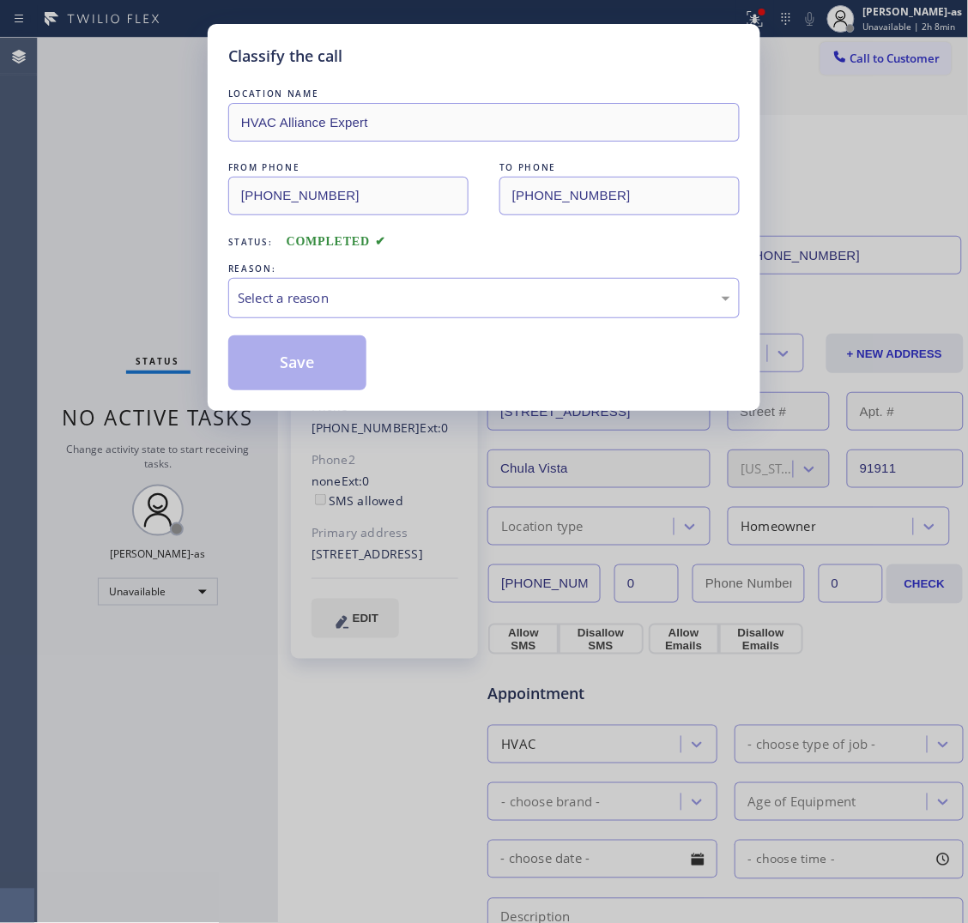
click at [234, 461] on div "Classify the call LOCATION NAME HVAC Alliance Expert FROM PHONE [PHONE_NUMBER] …" at bounding box center [484, 461] width 968 height 923
click at [375, 284] on div "Select a reason" at bounding box center [483, 298] width 511 height 40
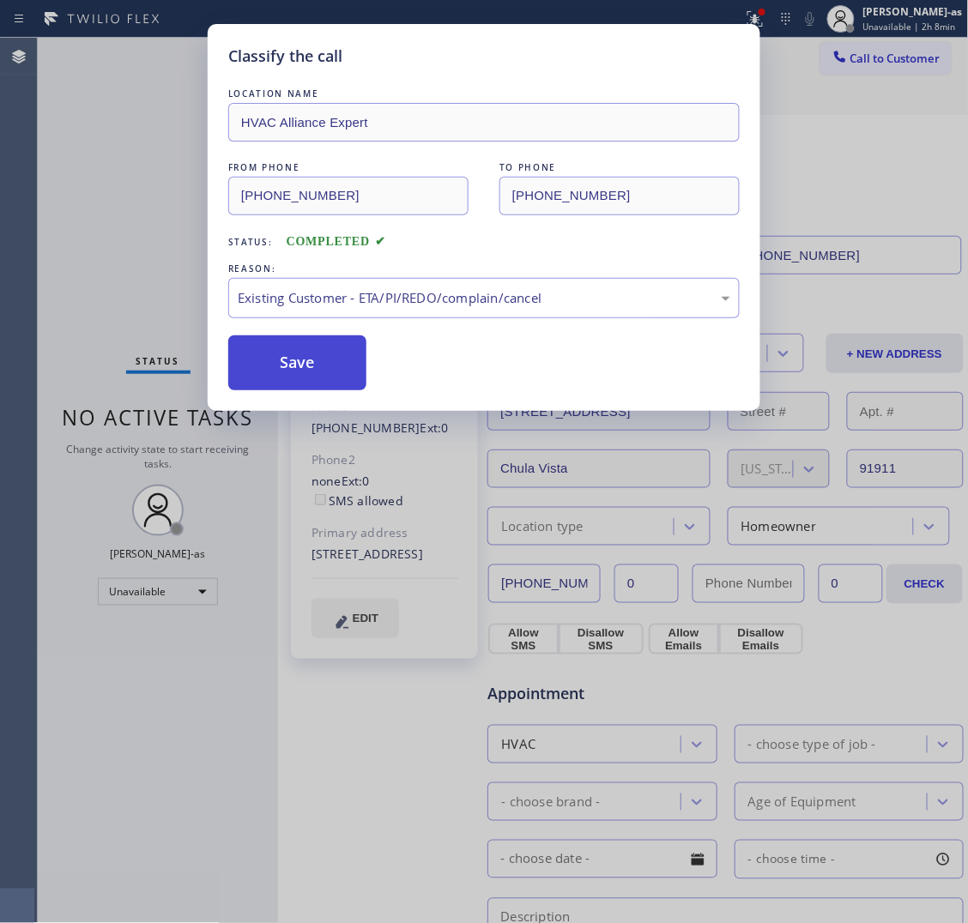
click at [319, 360] on button "Save" at bounding box center [297, 363] width 138 height 55
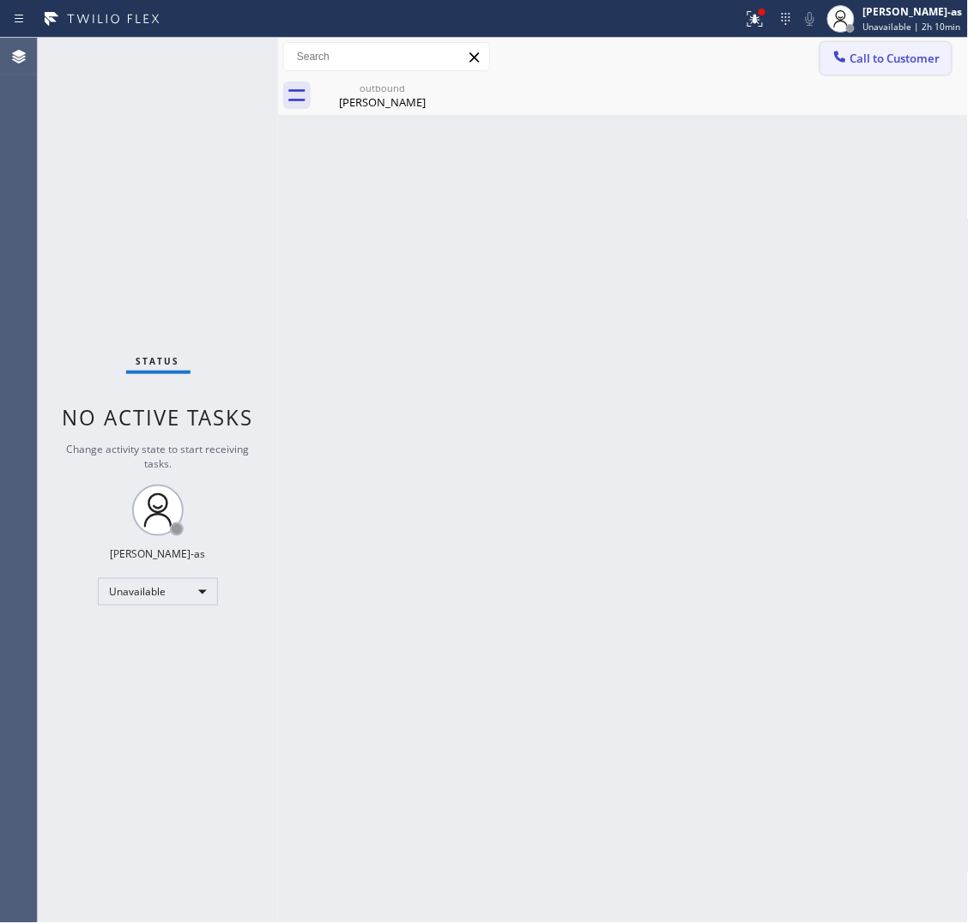
click at [863, 63] on span "Call to Customer" at bounding box center [895, 58] width 90 height 15
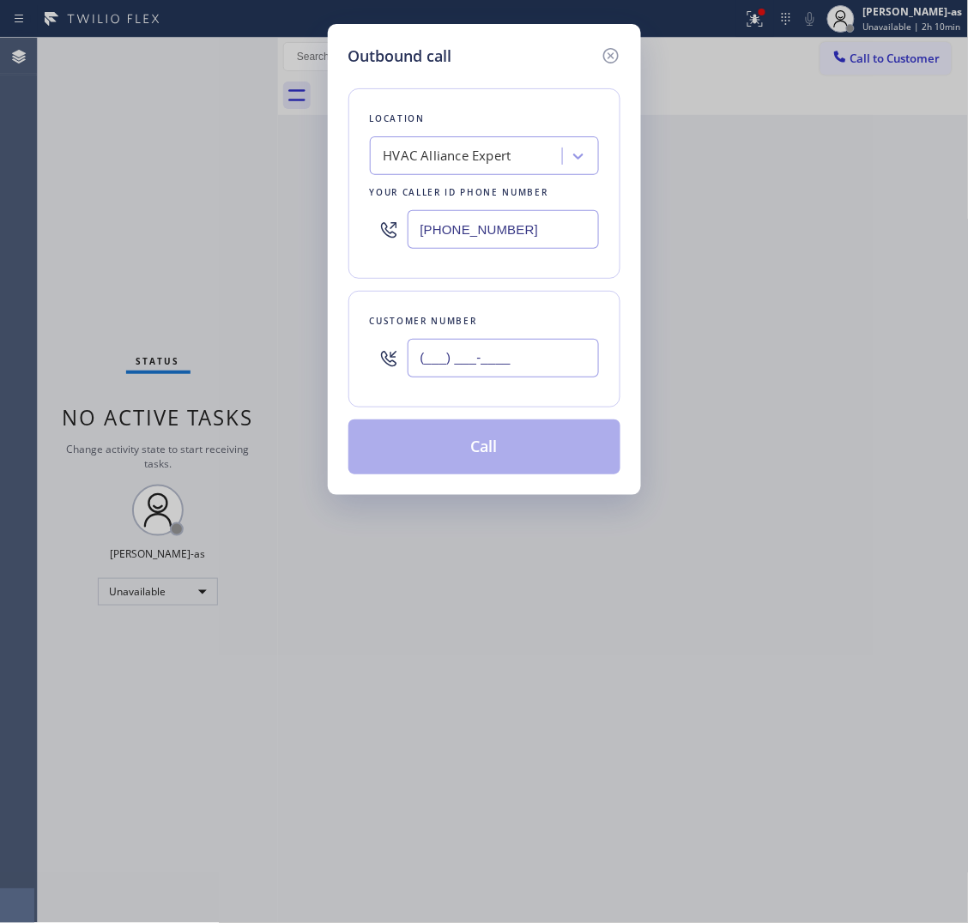
click at [550, 344] on input "(___) ___-____" at bounding box center [503, 358] width 191 height 39
paste input "415) 316-8860"
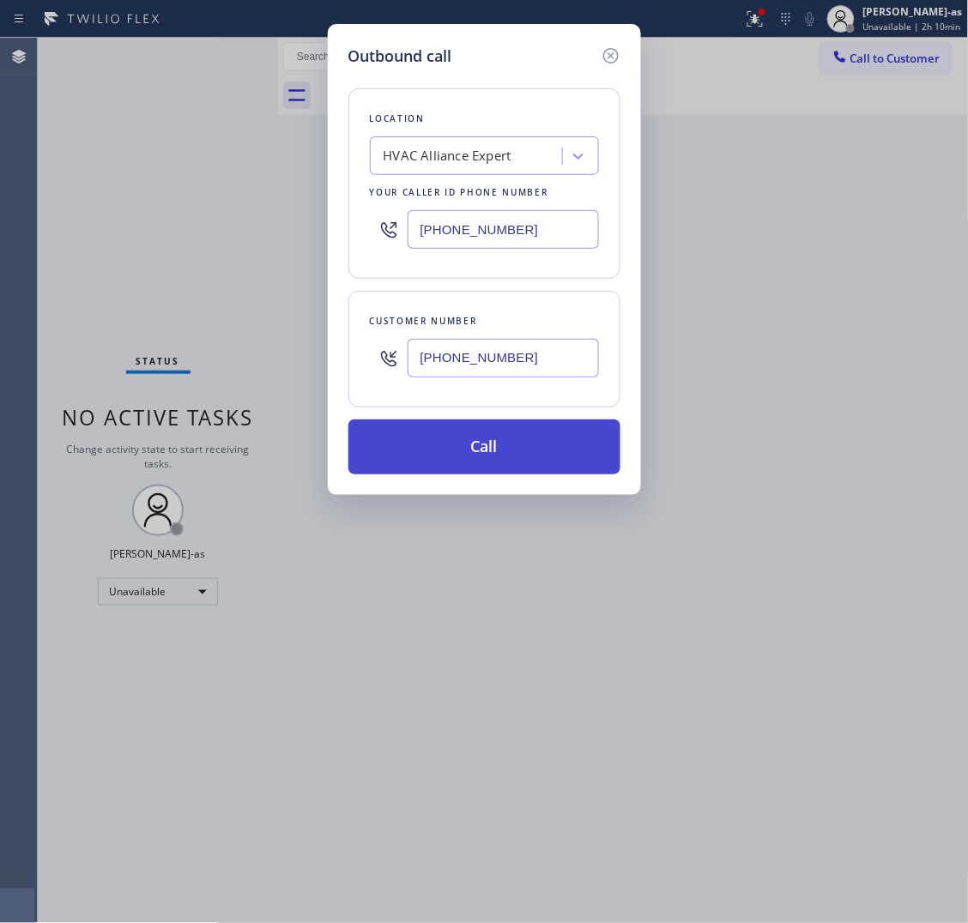
type input "[PHONE_NUMBER]"
click at [554, 433] on button "Call" at bounding box center [484, 447] width 272 height 55
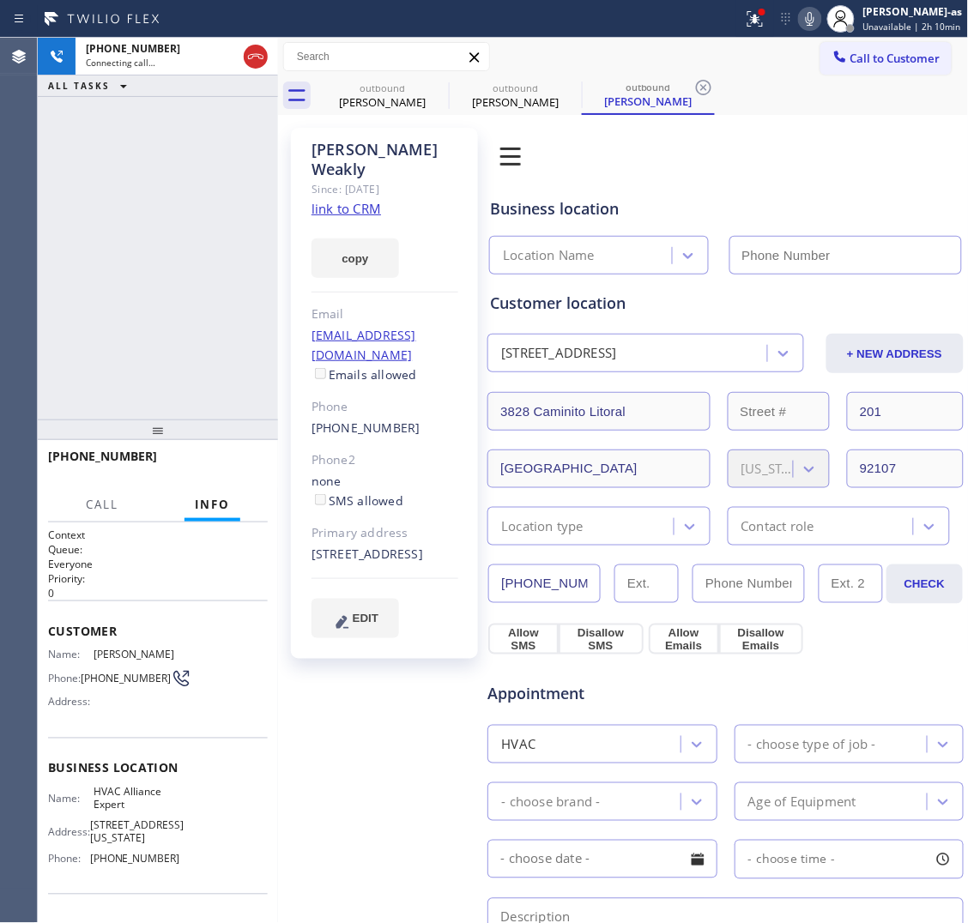
type input "[PHONE_NUMBER]"
click at [118, 286] on div "[PHONE_NUMBER] Connecting call… ALL TASKS ALL TASKS ACTIVE TASKS TASKS IN WRAP …" at bounding box center [158, 229] width 240 height 382
click at [369, 200] on link "link to CRM" at bounding box center [347, 208] width 70 height 17
drag, startPoint x: 165, startPoint y: 210, endPoint x: 264, endPoint y: 174, distance: 105.9
click at [169, 212] on div "[PHONE_NUMBER] Live | 00:04 ALL TASKS ALL TASKS ACTIVE TASKS TASKS IN WRAP UP" at bounding box center [158, 229] width 240 height 382
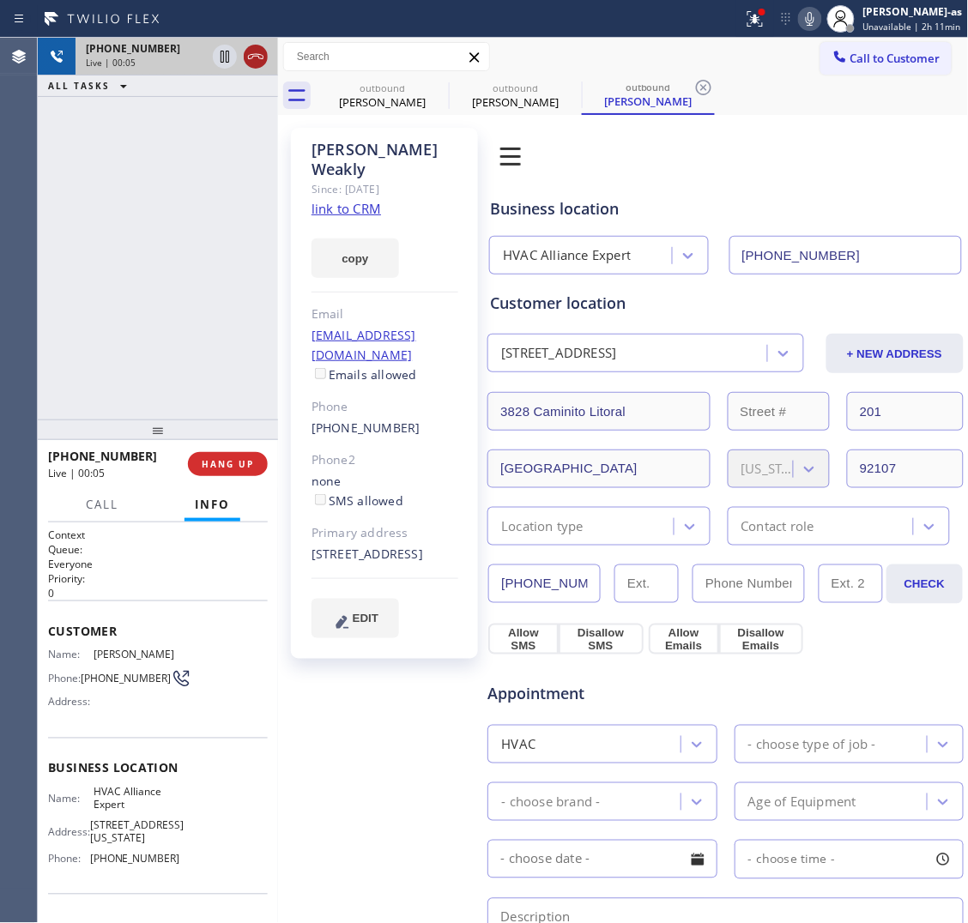
click at [253, 45] on button at bounding box center [256, 57] width 24 height 24
click at [198, 296] on div "[PHONE_NUMBER] Live | 00:05 ALL TASKS ALL TASKS ACTIVE TASKS TASKS IN WRAP UP" at bounding box center [158, 229] width 240 height 382
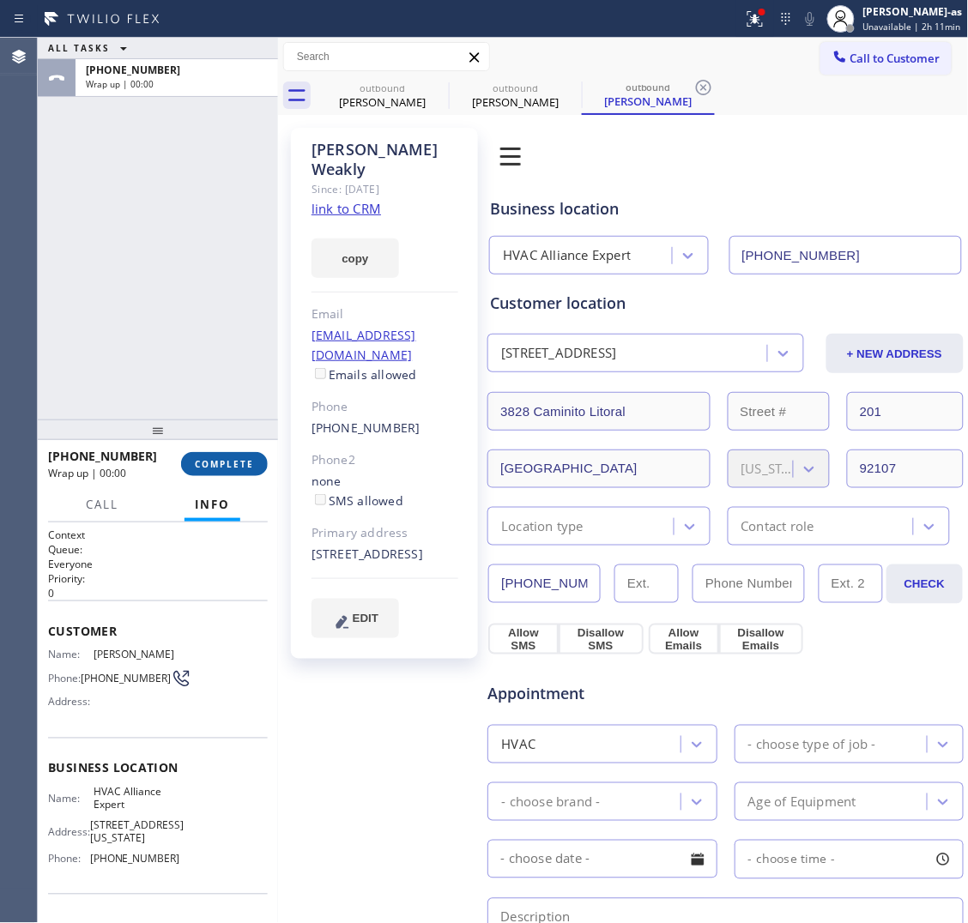
drag, startPoint x: 228, startPoint y: 455, endPoint x: 224, endPoint y: 438, distance: 17.7
click at [228, 452] on button "COMPLETE" at bounding box center [224, 464] width 87 height 24
click at [209, 357] on div "ALL TASKS ALL TASKS ACTIVE TASKS TASKS IN WRAP UP [PHONE_NUMBER] Wrap up | 00:00" at bounding box center [158, 229] width 240 height 382
click at [172, 323] on div "ALL TASKS ALL TASKS ACTIVE TASKS TASKS IN WRAP UP [PHONE_NUMBER] Wrap up | 00:01" at bounding box center [158, 229] width 240 height 382
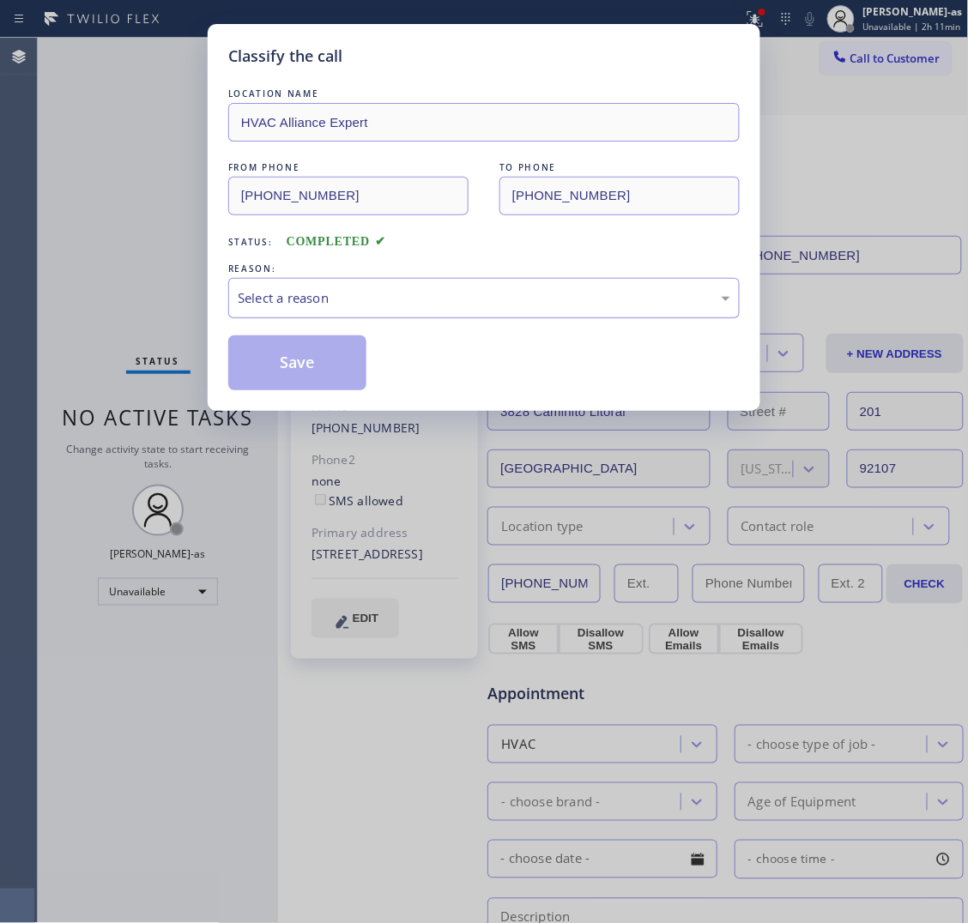
drag, startPoint x: 382, startPoint y: 299, endPoint x: 384, endPoint y: 318, distance: 19.0
click at [382, 298] on div "Select a reason" at bounding box center [484, 298] width 493 height 20
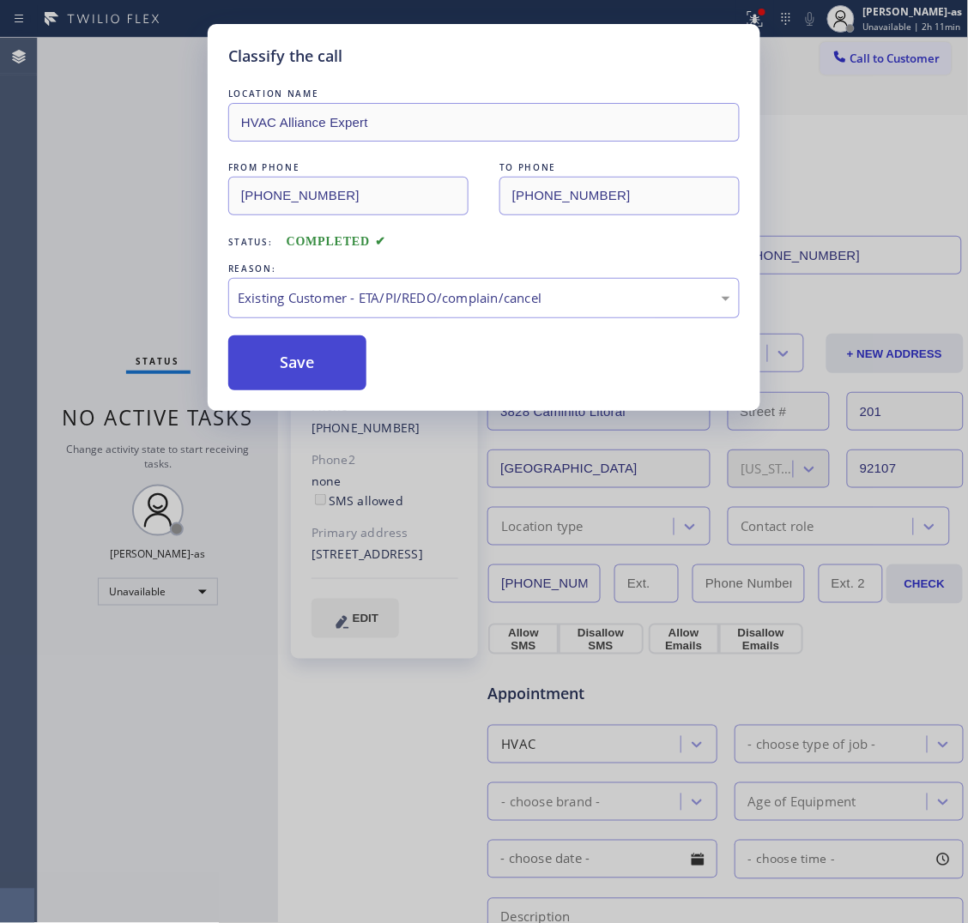
click at [301, 357] on button "Save" at bounding box center [297, 363] width 138 height 55
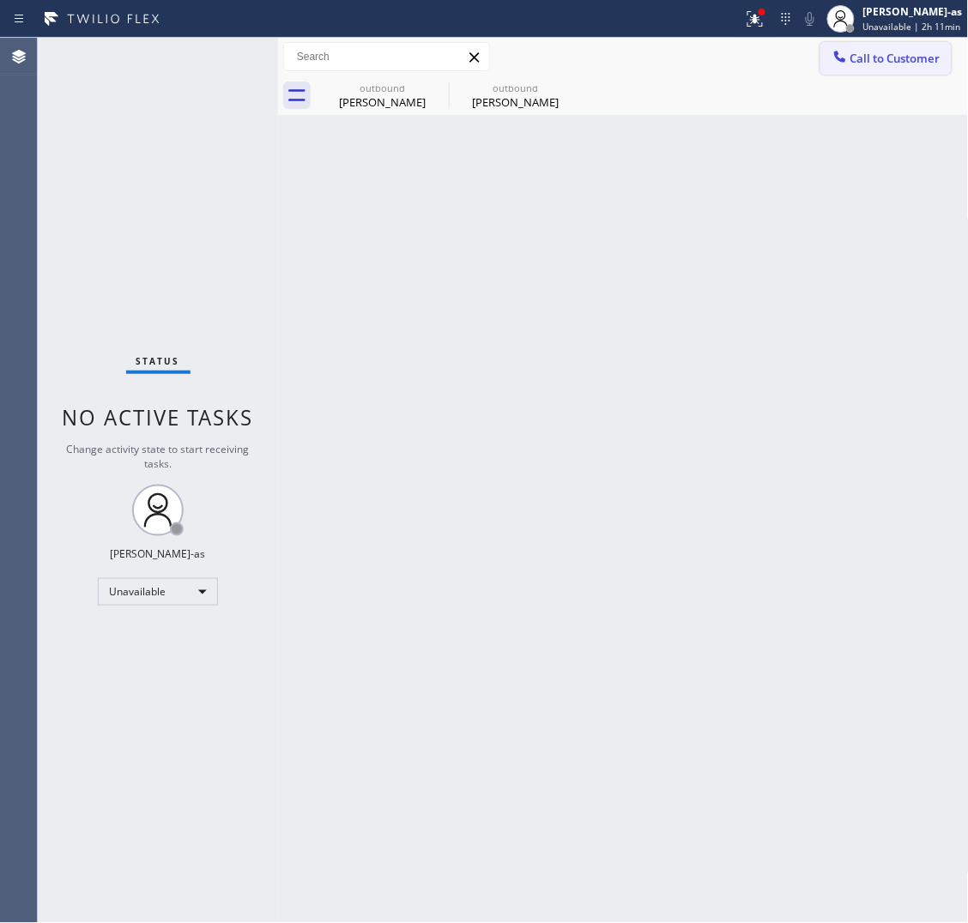
click at [881, 51] on span "Call to Customer" at bounding box center [895, 58] width 90 height 15
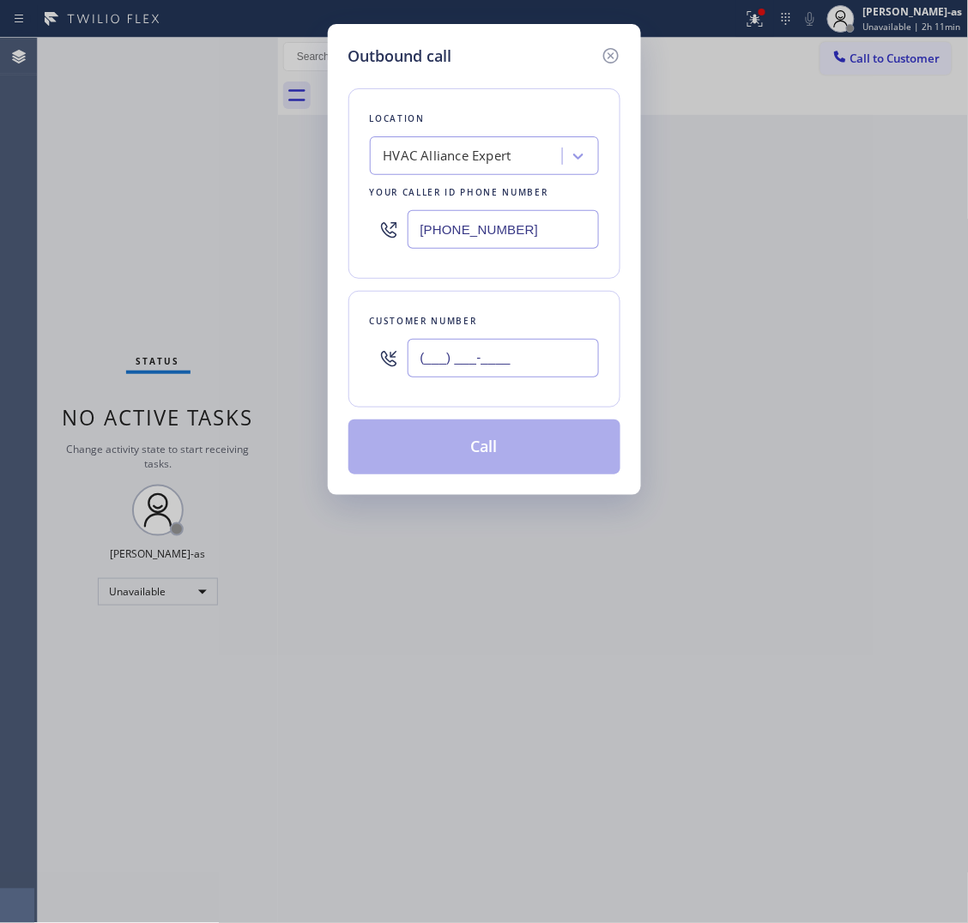
click at [530, 365] on input "(___) ___-____" at bounding box center [503, 358] width 191 height 39
paste input "714) 271-7165"
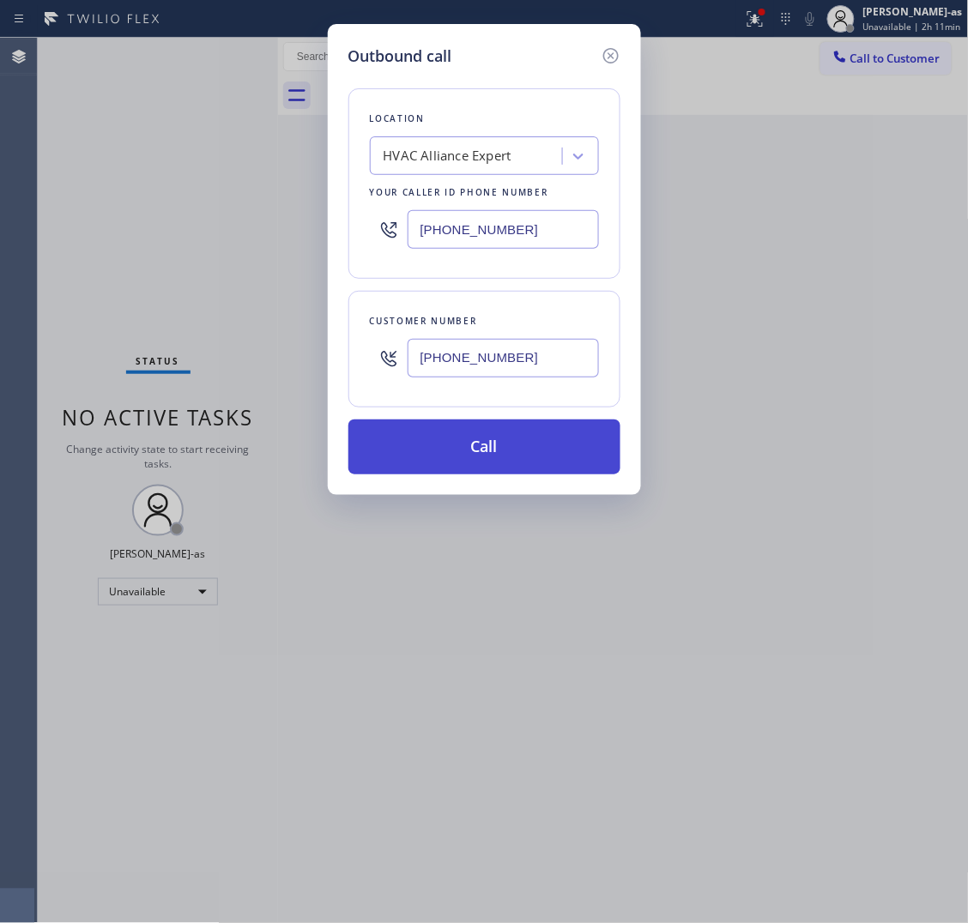
type input "[PHONE_NUMBER]"
click at [537, 439] on button "Call" at bounding box center [484, 447] width 272 height 55
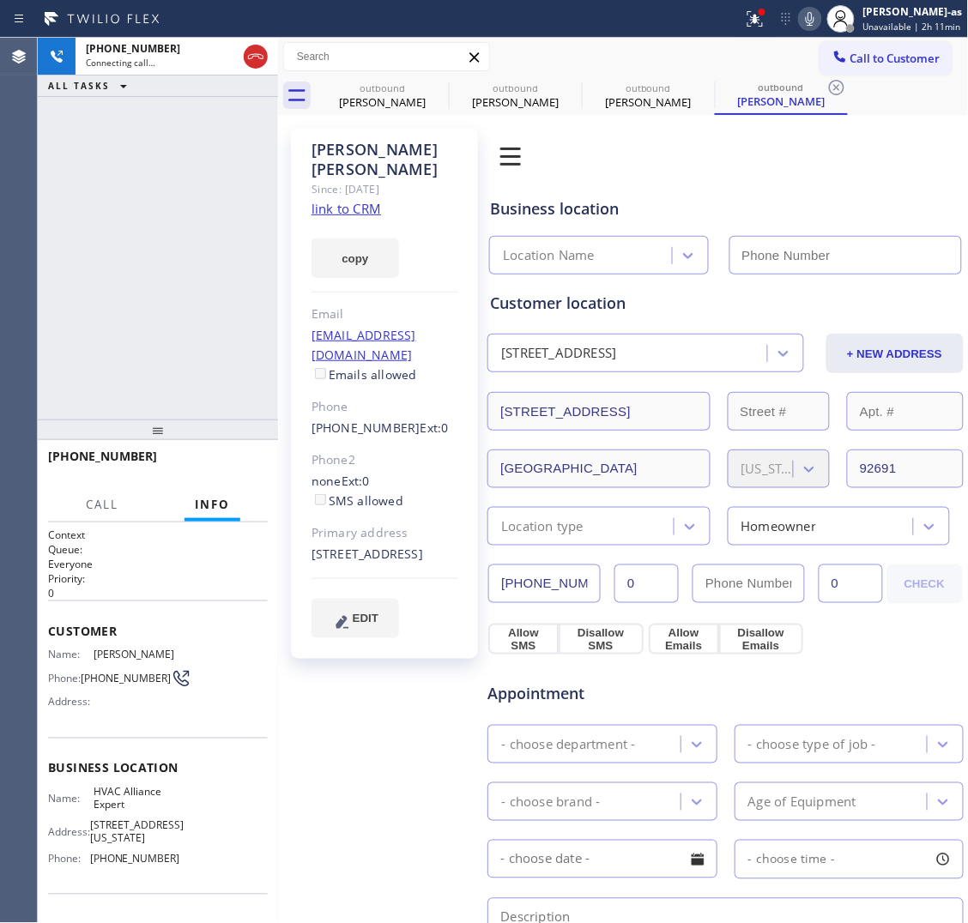
type input "[PHONE_NUMBER]"
click at [405, 112] on div "outbound [PERSON_NAME]" at bounding box center [383, 95] width 130 height 39
click at [408, 99] on div "[PERSON_NAME]" at bounding box center [383, 101] width 130 height 15
click at [0, 0] on icon at bounding box center [0, 0] width 0 height 0
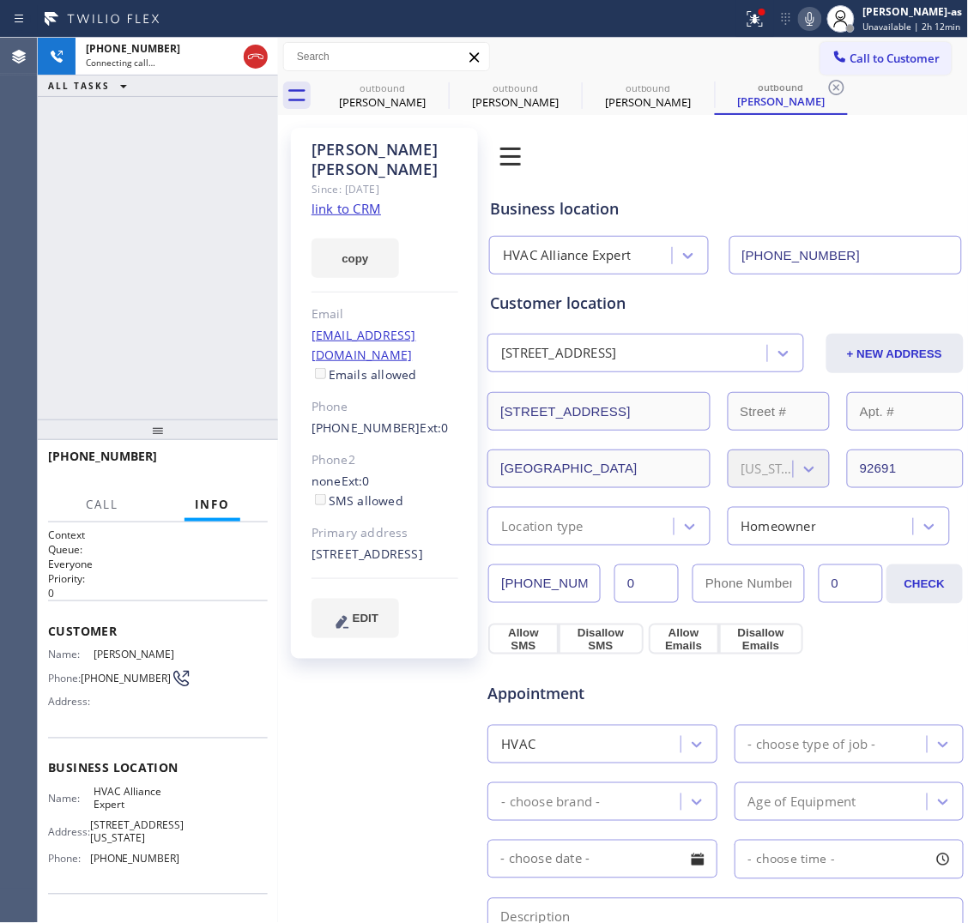
click at [0, 0] on icon at bounding box center [0, 0] width 0 height 0
click at [224, 236] on div "[PHONE_NUMBER] Connecting call… ALL TASKS ALL TASKS ACTIVE TASKS TASKS IN WRAP …" at bounding box center [158, 229] width 240 height 382
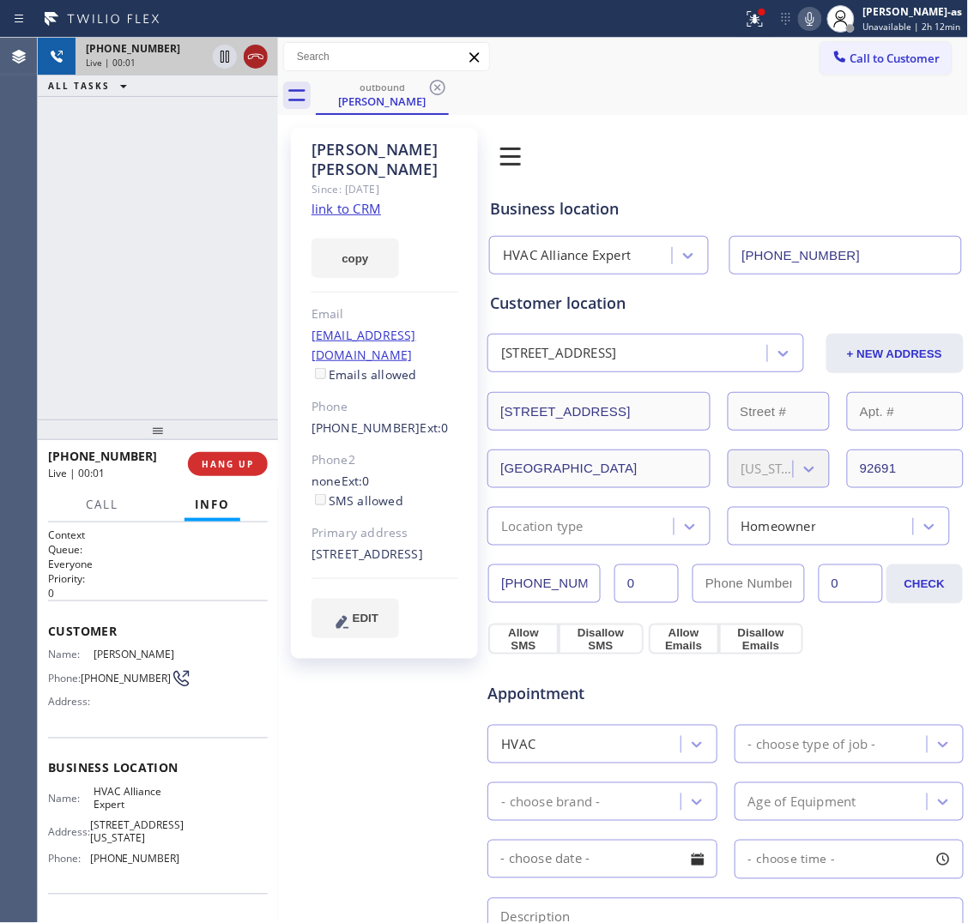
click at [254, 54] on icon at bounding box center [255, 56] width 21 height 21
click at [118, 372] on div "[PHONE_NUMBER] Live | 00:01 ALL TASKS ALL TASKS ACTIVE TASKS TASKS IN WRAP UP" at bounding box center [158, 229] width 240 height 382
click at [226, 465] on span "HANG UP" at bounding box center [228, 464] width 52 height 12
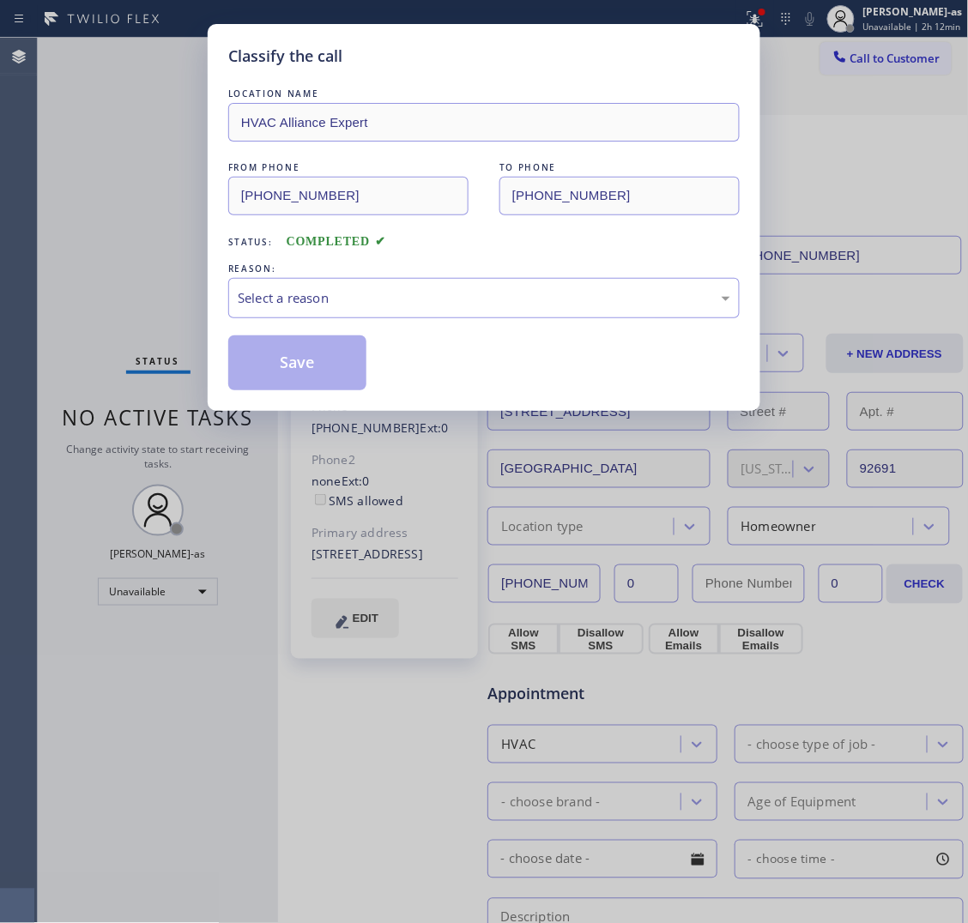
click at [226, 464] on div "Classify the call LOCATION NAME HVAC Alliance Expert FROM PHONE [PHONE_NUMBER] …" at bounding box center [484, 461] width 968 height 923
click at [389, 281] on div "Select a reason" at bounding box center [483, 298] width 511 height 40
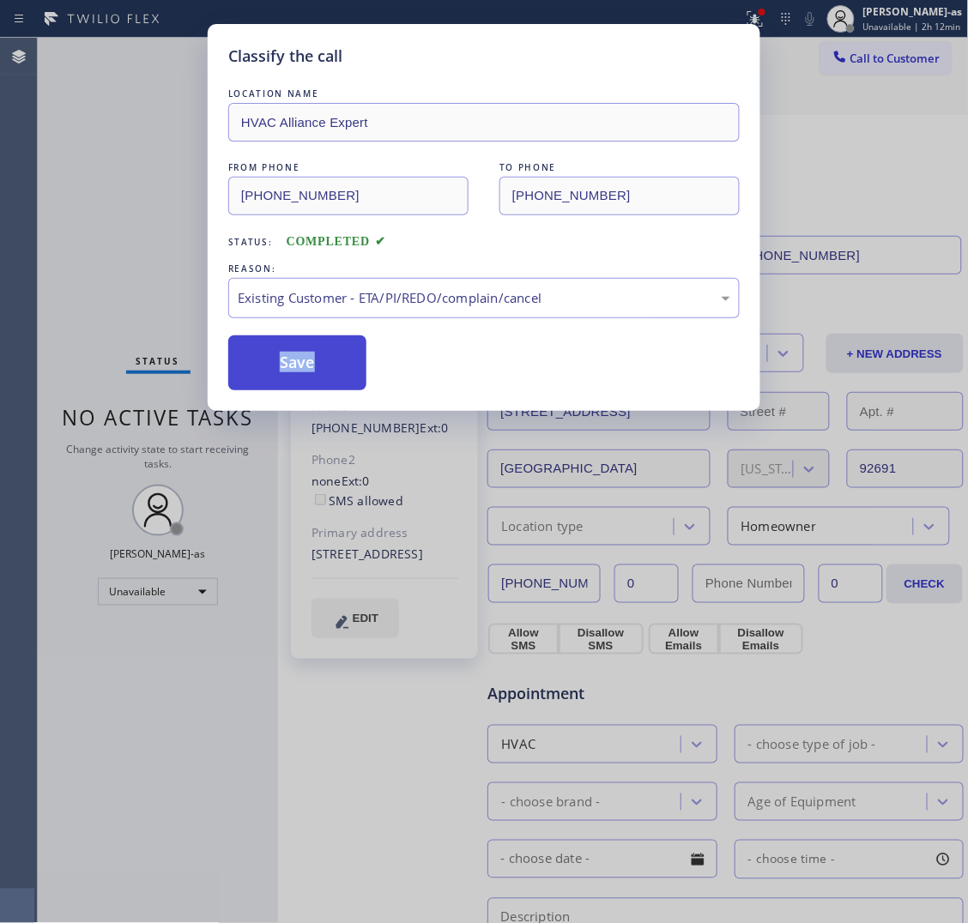
drag, startPoint x: 330, startPoint y: 360, endPoint x: 379, endPoint y: 386, distance: 55.3
click at [329, 360] on button "Save" at bounding box center [297, 363] width 138 height 55
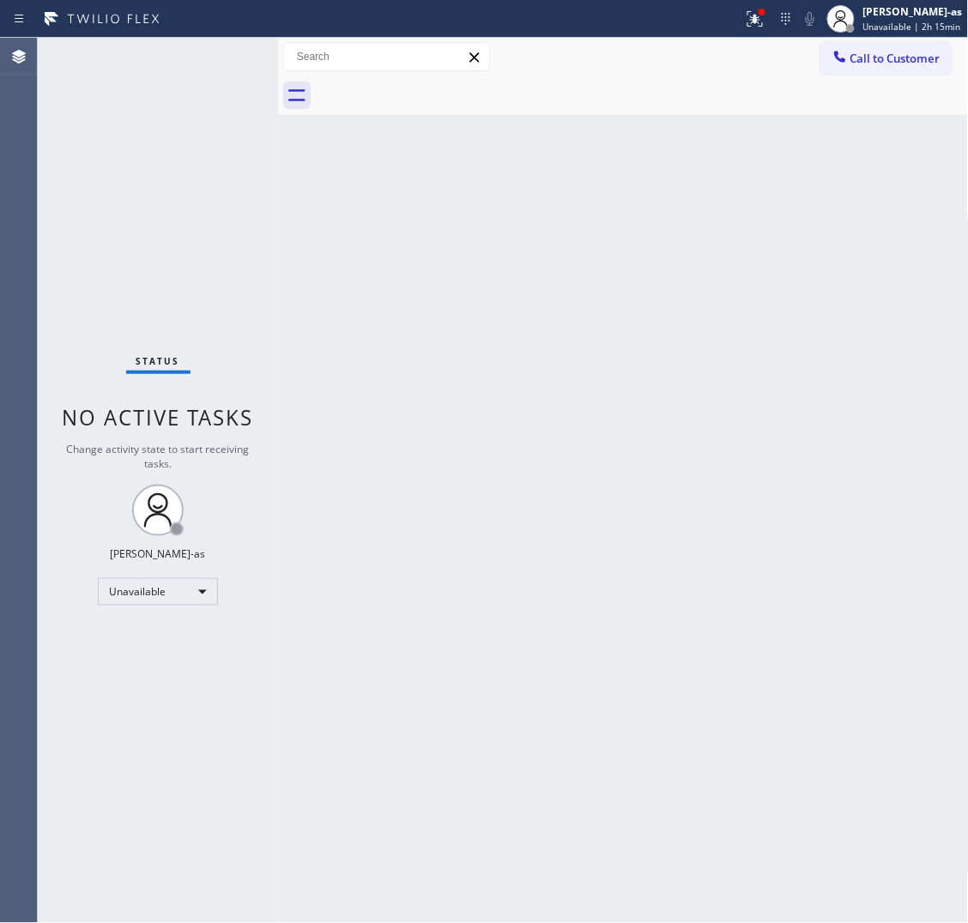
click at [412, 430] on div "Back to Dashboard Change Sender ID Customers Technicians Select a contact Outbo…" at bounding box center [623, 481] width 691 height 886
click at [157, 590] on div "Unavailable" at bounding box center [158, 591] width 120 height 27
click at [136, 681] on li "Break" at bounding box center [157, 679] width 117 height 21
click at [740, 331] on div "Back to Dashboard Change Sender ID Customers Technicians Select a contact Outbo…" at bounding box center [623, 481] width 691 height 886
click at [183, 590] on div "Break" at bounding box center [158, 591] width 120 height 27
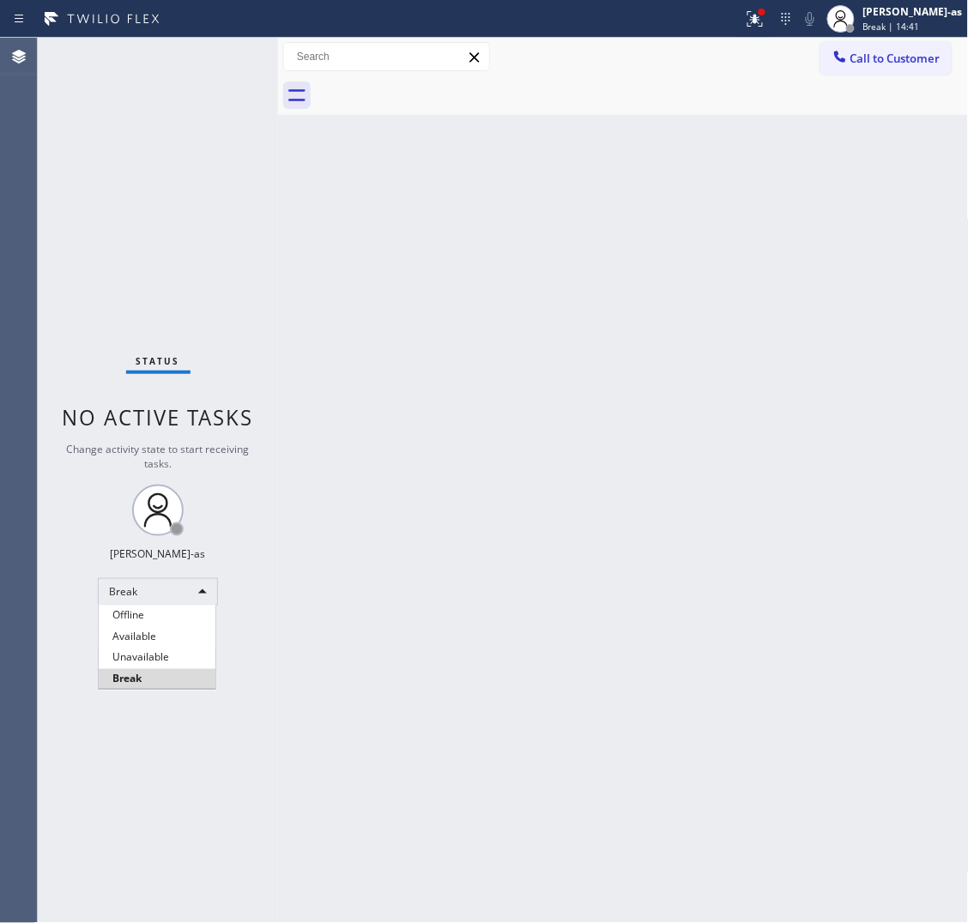
drag, startPoint x: 185, startPoint y: 658, endPoint x: 569, endPoint y: 651, distance: 384.5
click at [187, 658] on li "Unavailable" at bounding box center [157, 658] width 117 height 21
click at [871, 47] on button "Call to Customer" at bounding box center [885, 58] width 131 height 33
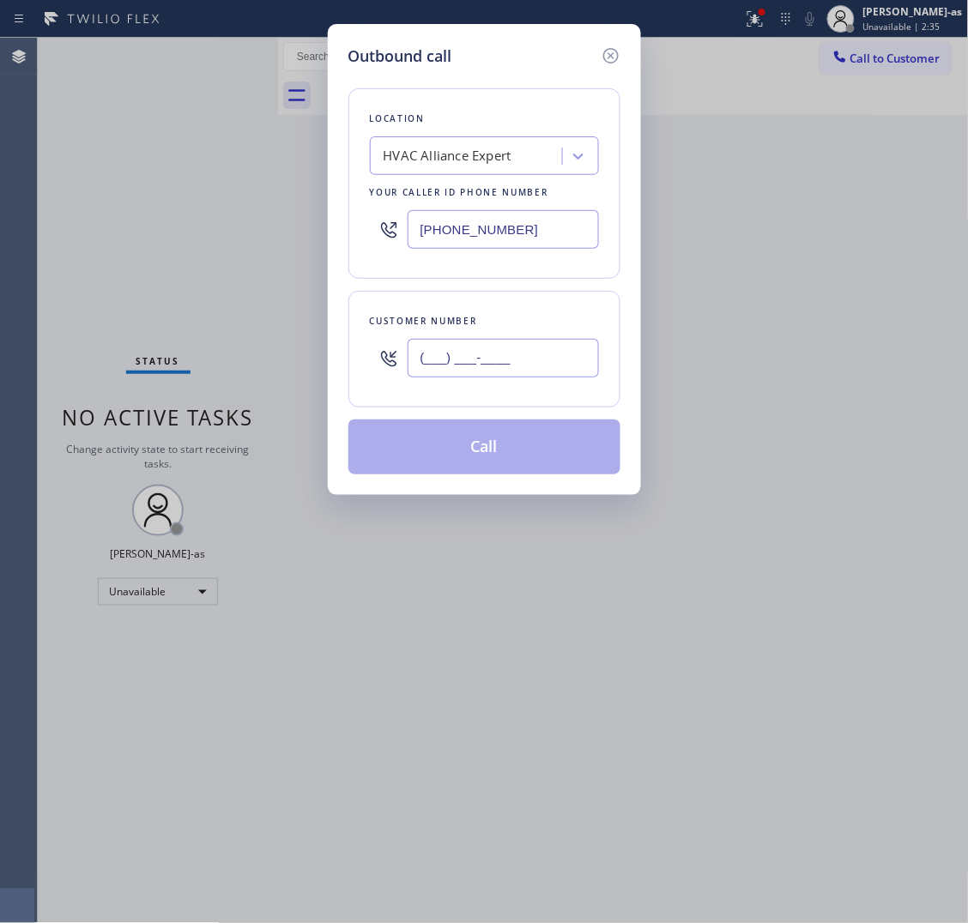
click at [491, 361] on input "(___) ___-____" at bounding box center [503, 358] width 191 height 39
paste input "949) 627-5556"
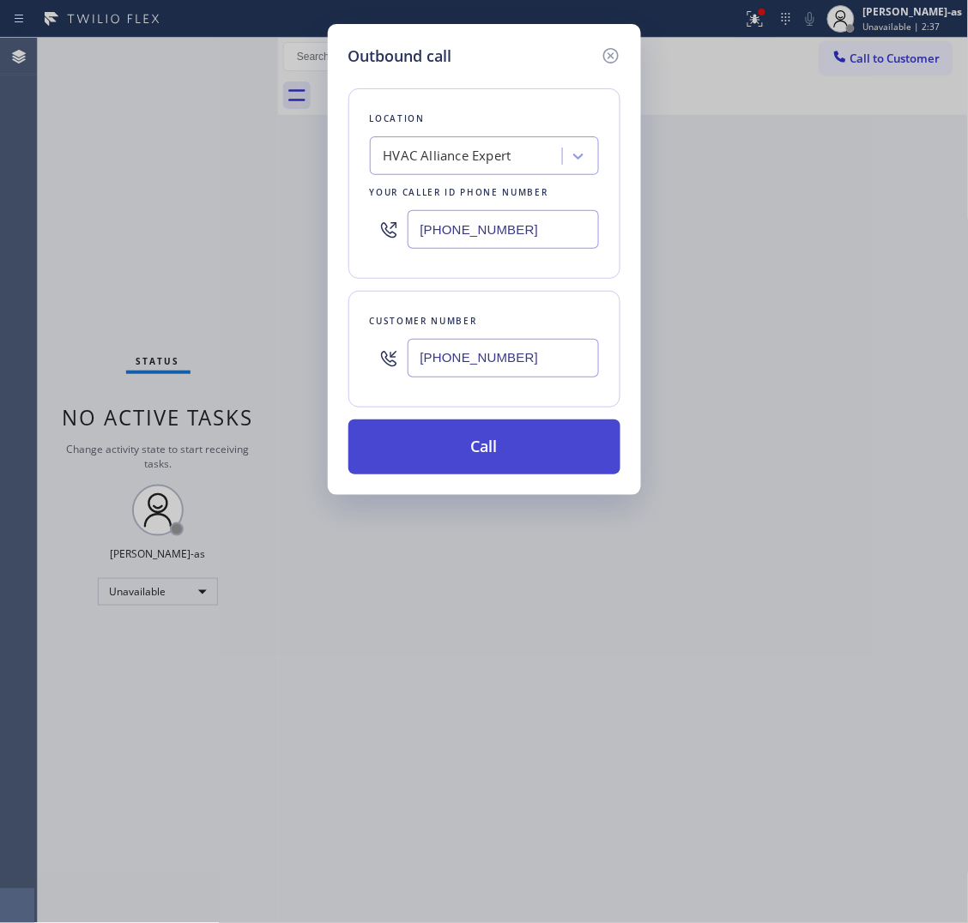
type input "[PHONE_NUMBER]"
click at [481, 451] on button "Call" at bounding box center [484, 447] width 272 height 55
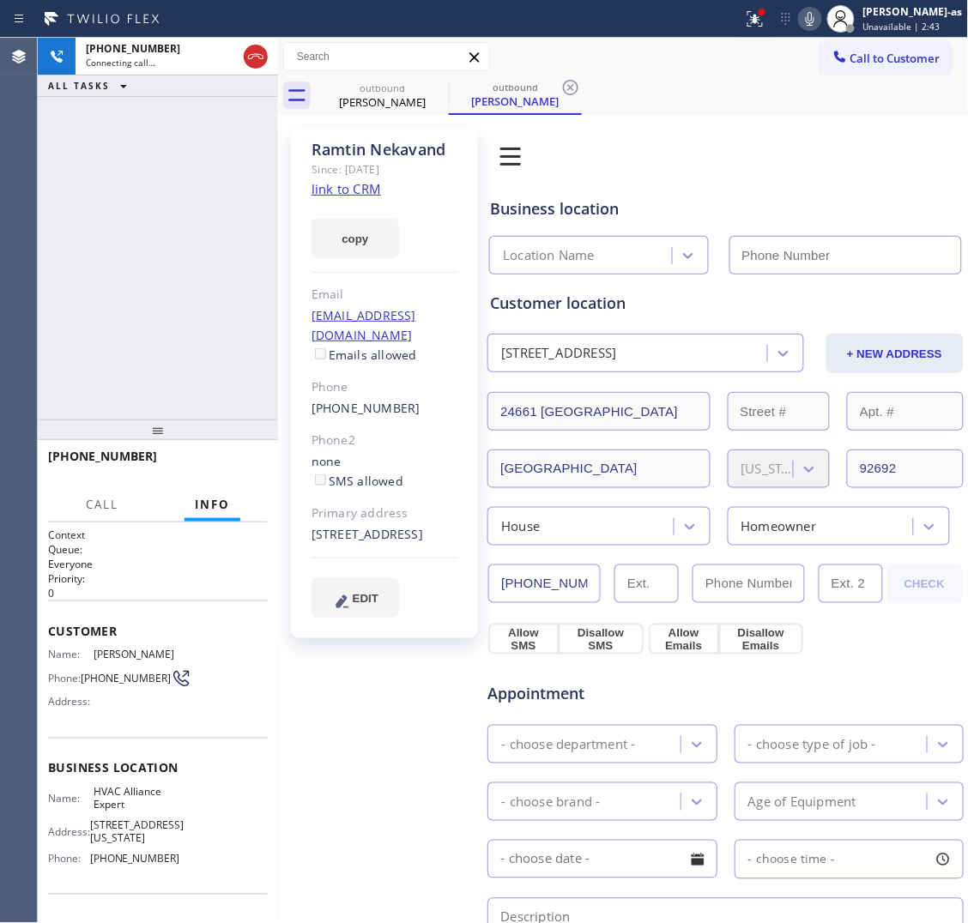
click at [339, 186] on link "link to CRM" at bounding box center [347, 188] width 70 height 17
type input "[PHONE_NUMBER]"
drag, startPoint x: 246, startPoint y: 40, endPoint x: 306, endPoint y: 69, distance: 66.4
click at [250, 43] on div at bounding box center [255, 57] width 31 height 38
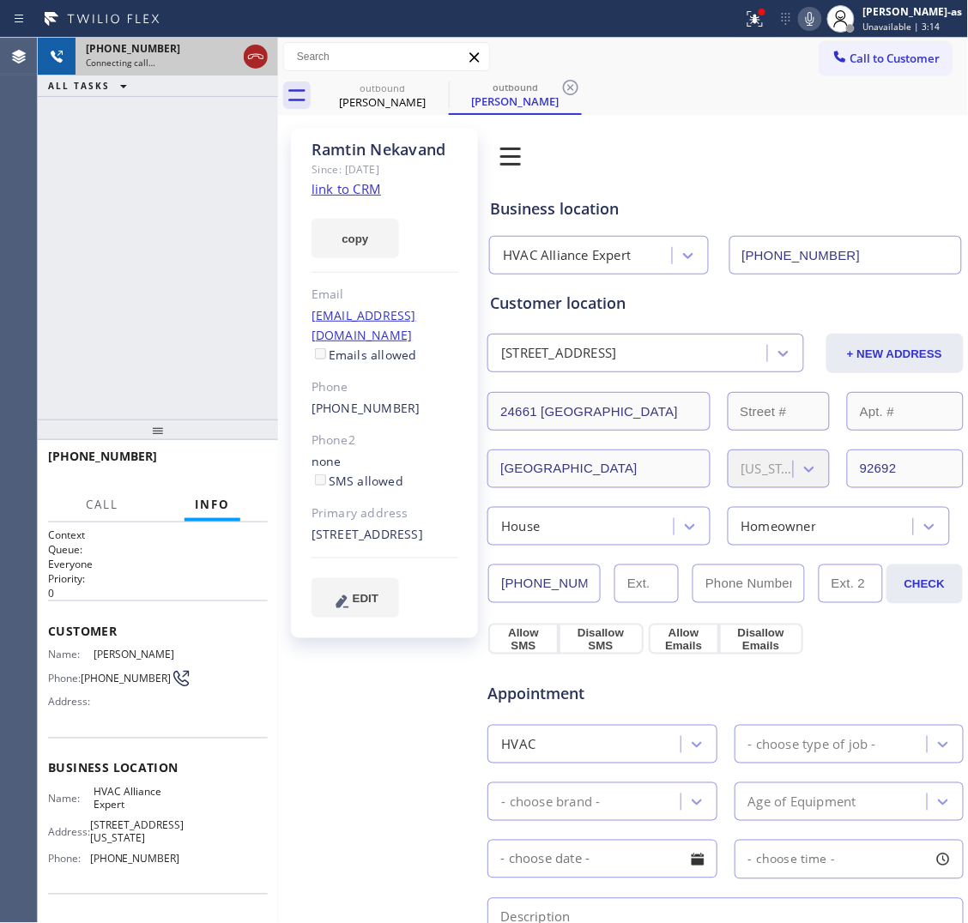
click at [250, 62] on icon at bounding box center [255, 56] width 21 height 21
drag, startPoint x: 400, startPoint y: 84, endPoint x: 440, endPoint y: 83, distance: 40.3
click at [402, 84] on div "outbound" at bounding box center [383, 88] width 130 height 13
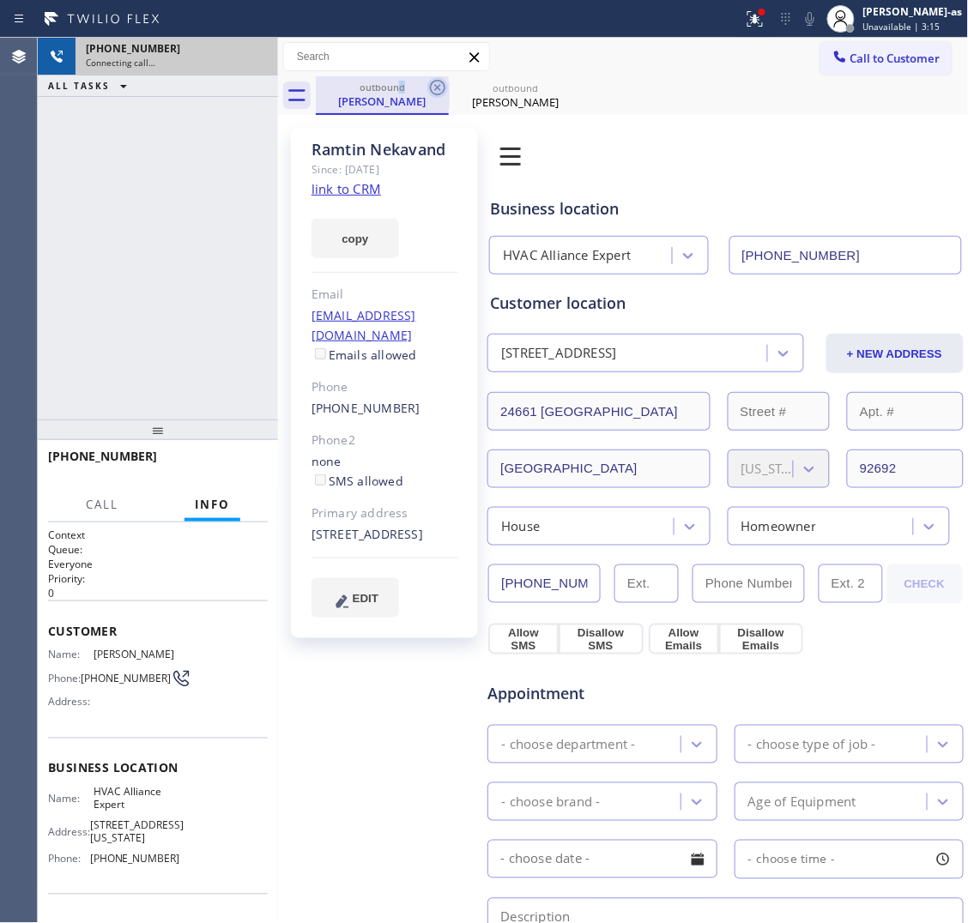
click at [440, 83] on icon at bounding box center [437, 87] width 21 height 21
click at [0, 0] on icon at bounding box center [0, 0] width 0 height 0
click at [440, 83] on div "outbound [PERSON_NAME] outbound Ramtin Nekavand" at bounding box center [642, 95] width 653 height 39
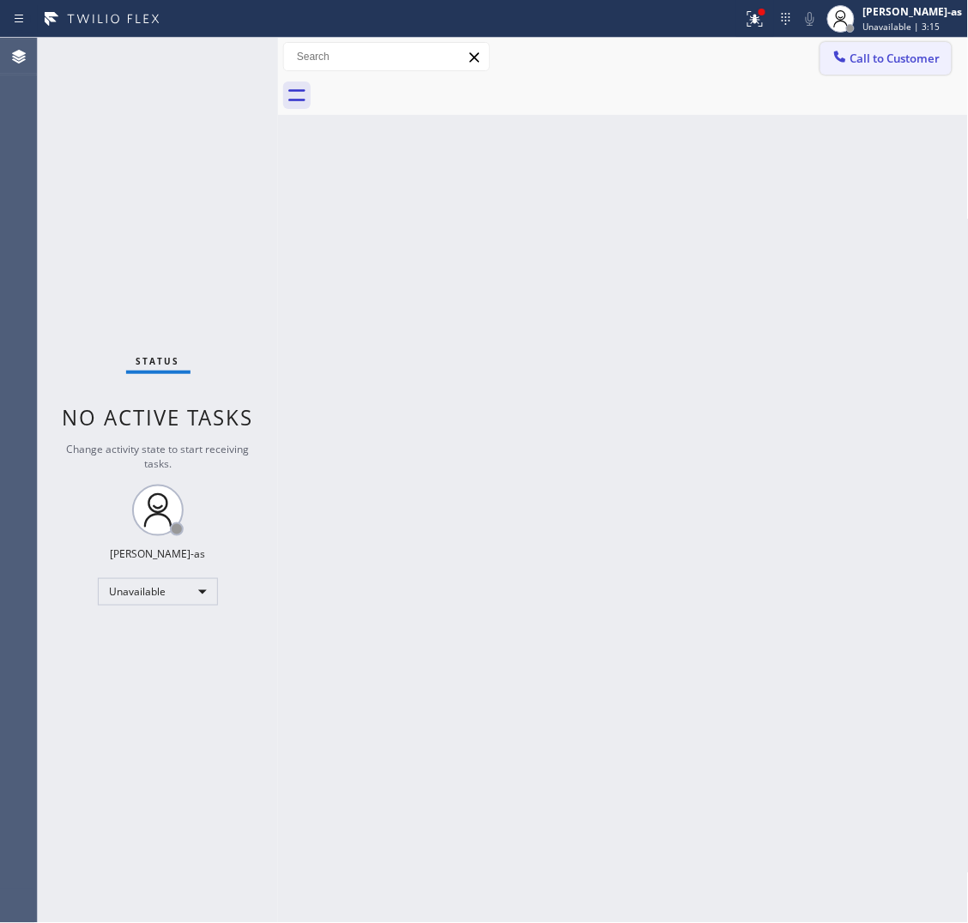
click at [902, 52] on span "Call to Customer" at bounding box center [895, 58] width 90 height 15
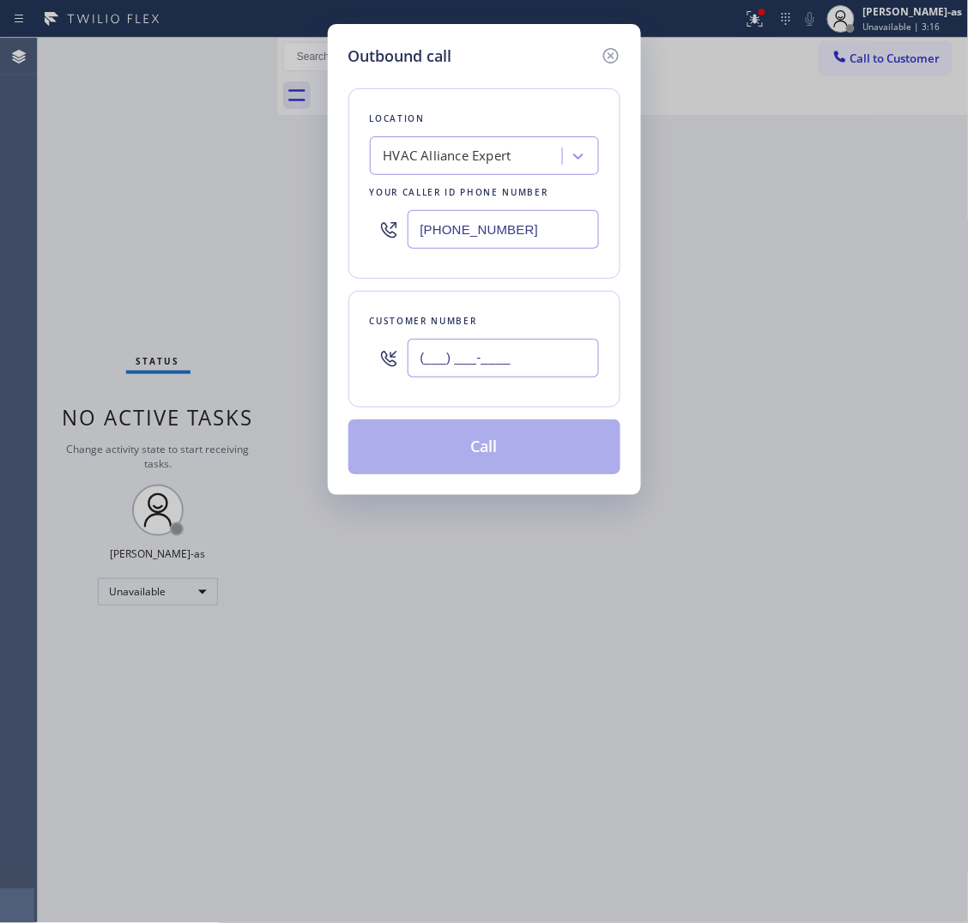
click at [560, 374] on input "(___) ___-____" at bounding box center [503, 358] width 191 height 39
paste input "949) 627-5556"
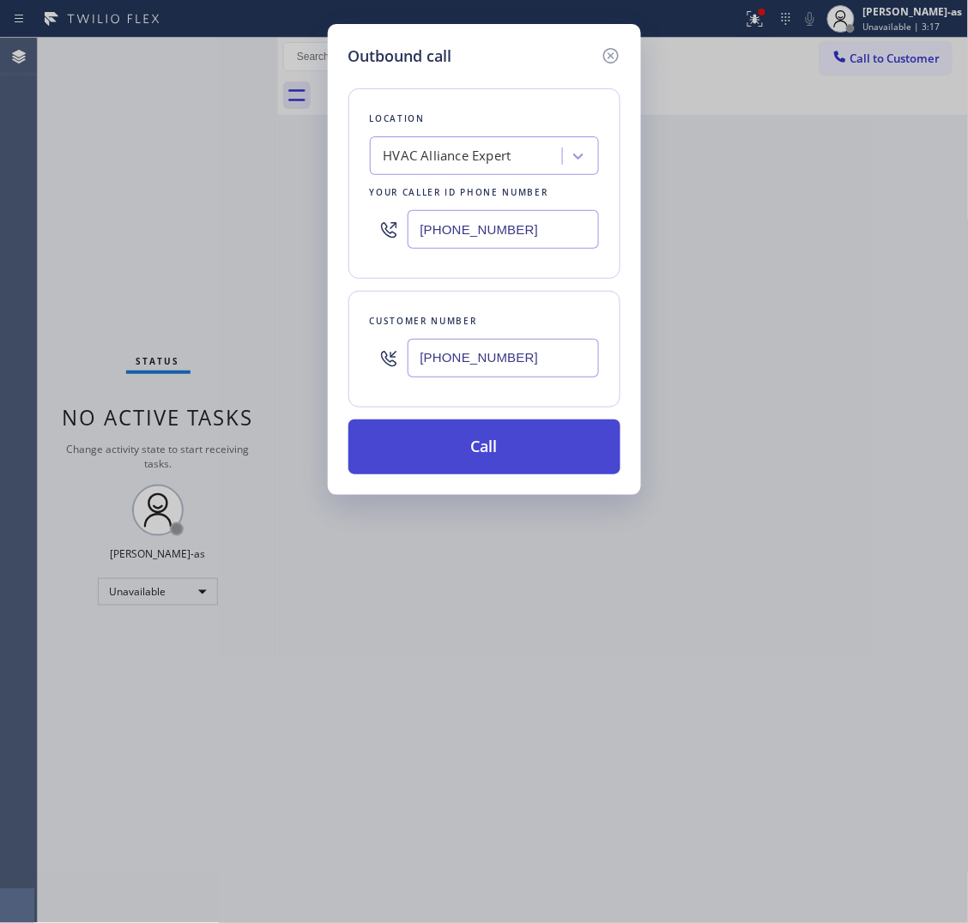
type input "[PHONE_NUMBER]"
click at [523, 443] on button "Call" at bounding box center [484, 447] width 272 height 55
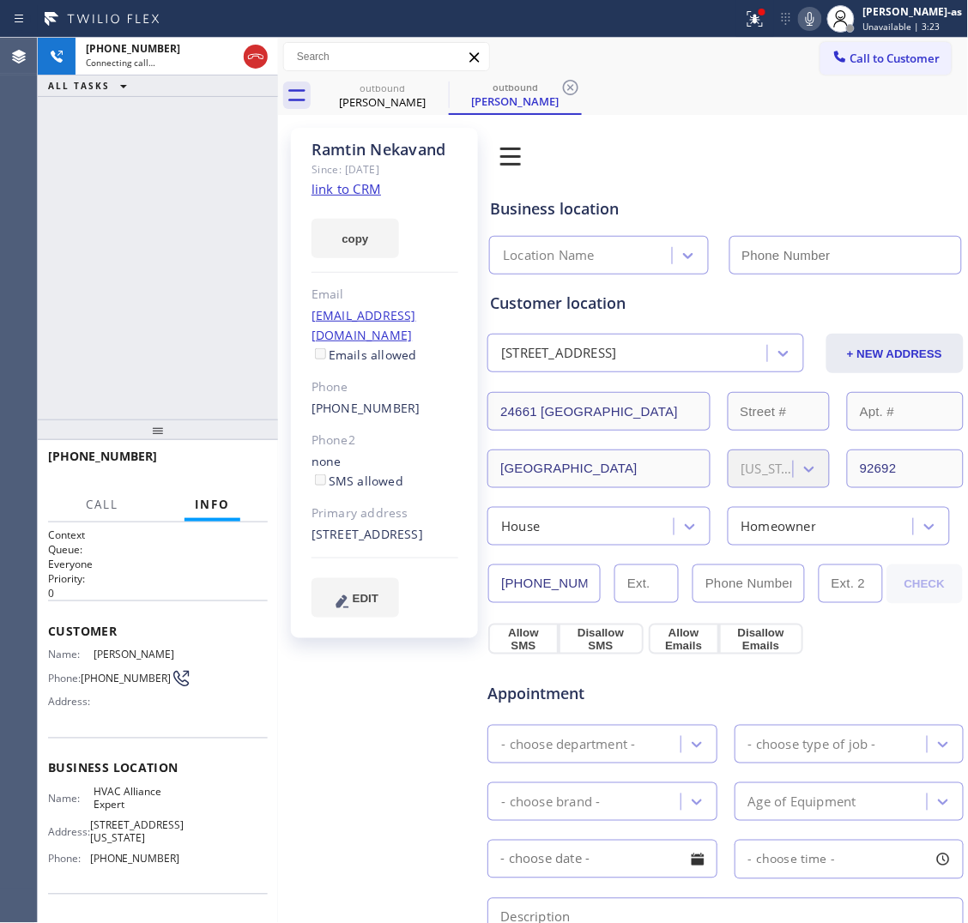
type input "[PHONE_NUMBER]"
click at [243, 457] on button "HANG UP" at bounding box center [228, 464] width 80 height 24
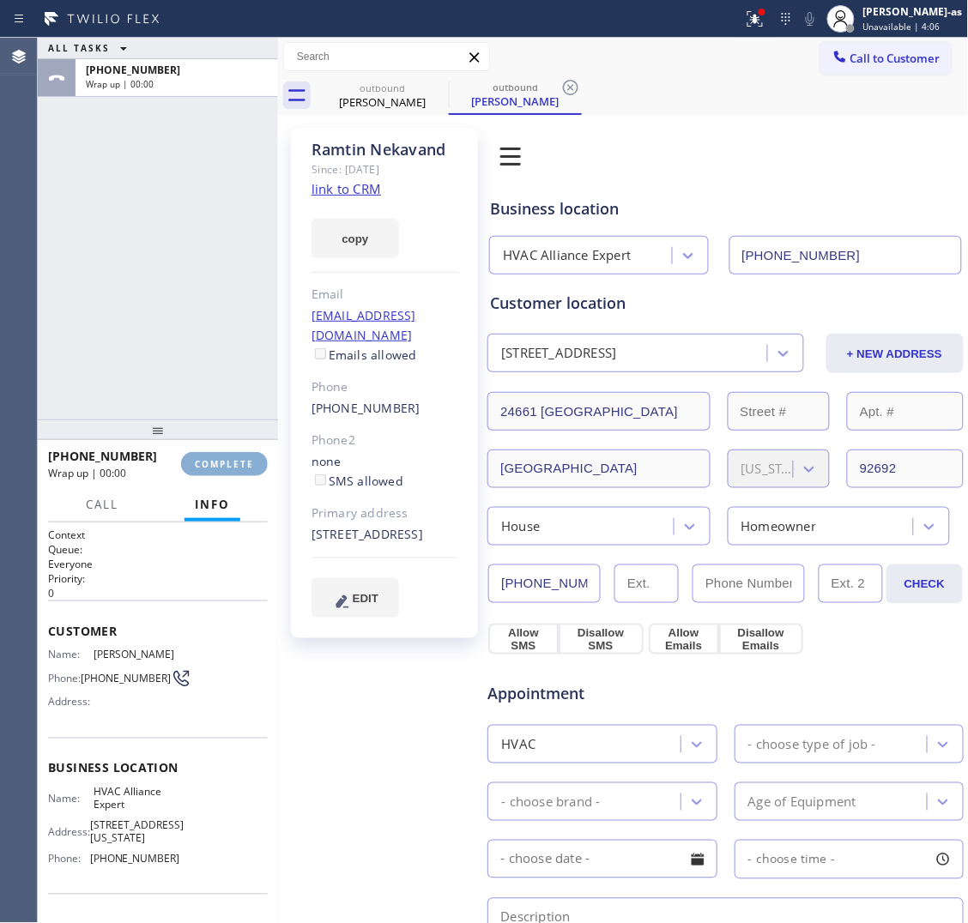
click at [243, 457] on button "COMPLETE" at bounding box center [224, 464] width 87 height 24
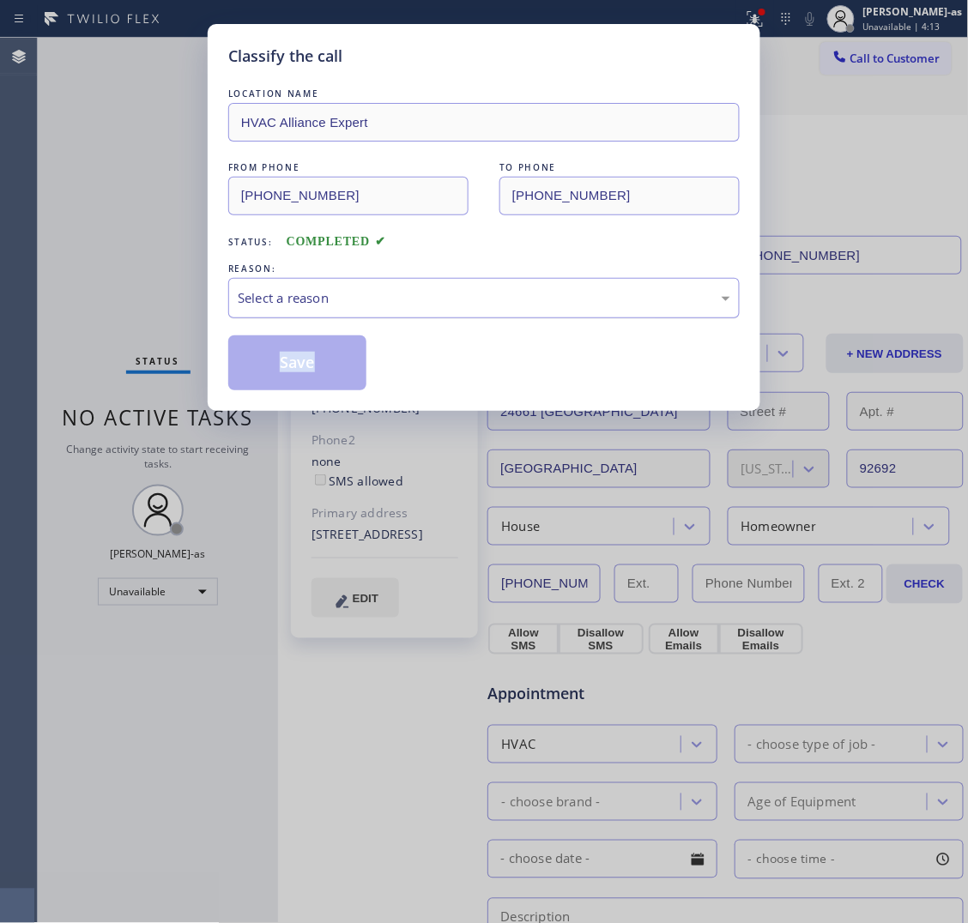
click at [311, 299] on div "Select a reason" at bounding box center [484, 298] width 493 height 20
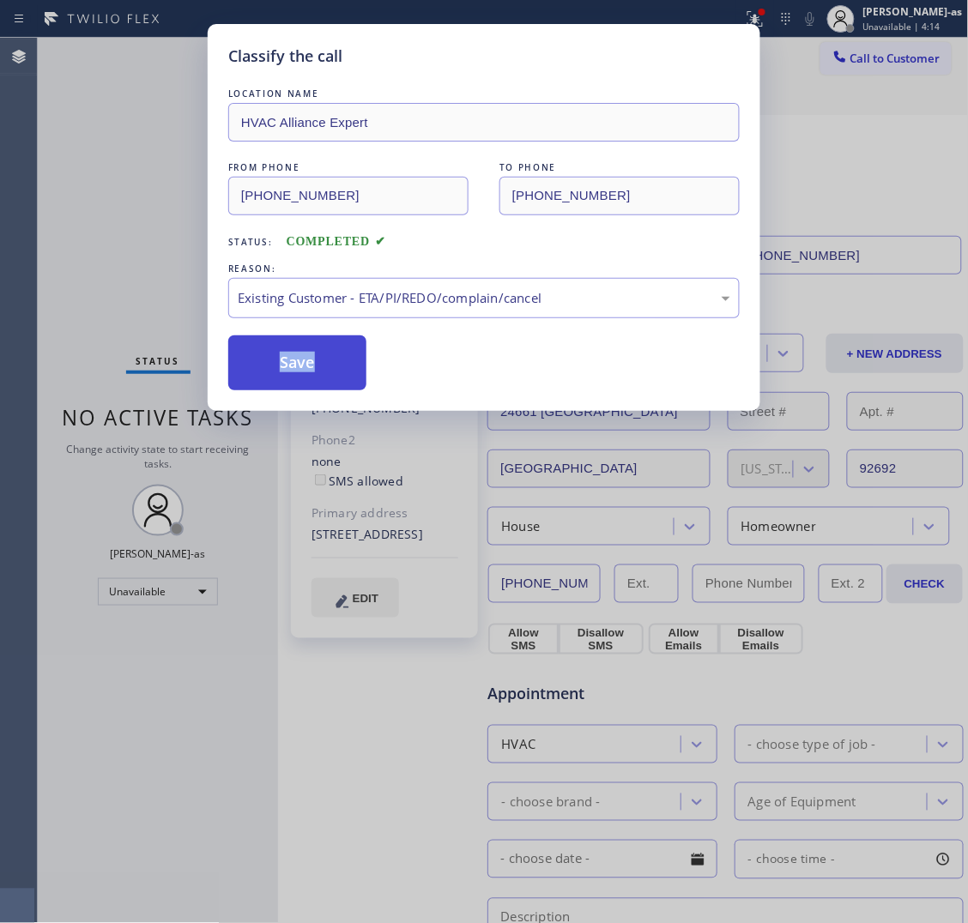
drag, startPoint x: 329, startPoint y: 363, endPoint x: 299, endPoint y: 357, distance: 30.6
click at [327, 362] on button "Save" at bounding box center [297, 363] width 138 height 55
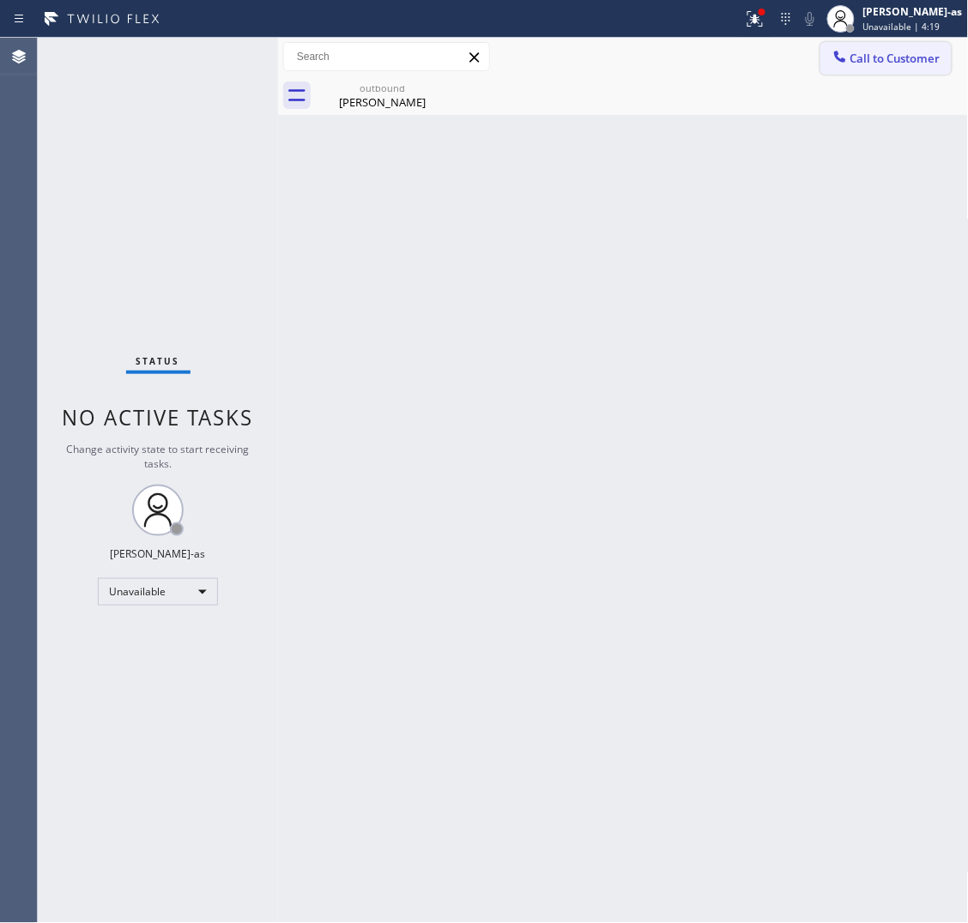
click at [874, 47] on button "Call to Customer" at bounding box center [885, 58] width 131 height 33
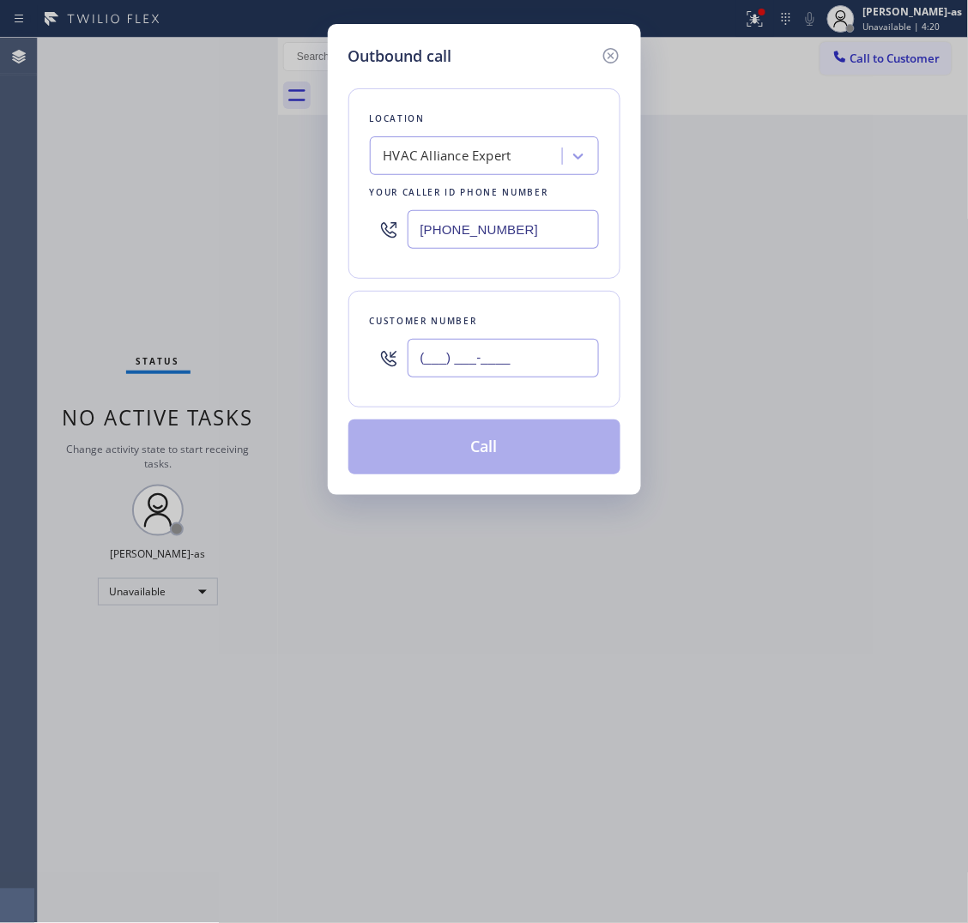
click at [492, 373] on input "(___) ___-____" at bounding box center [503, 358] width 191 height 39
paste input "617) 744-9113"
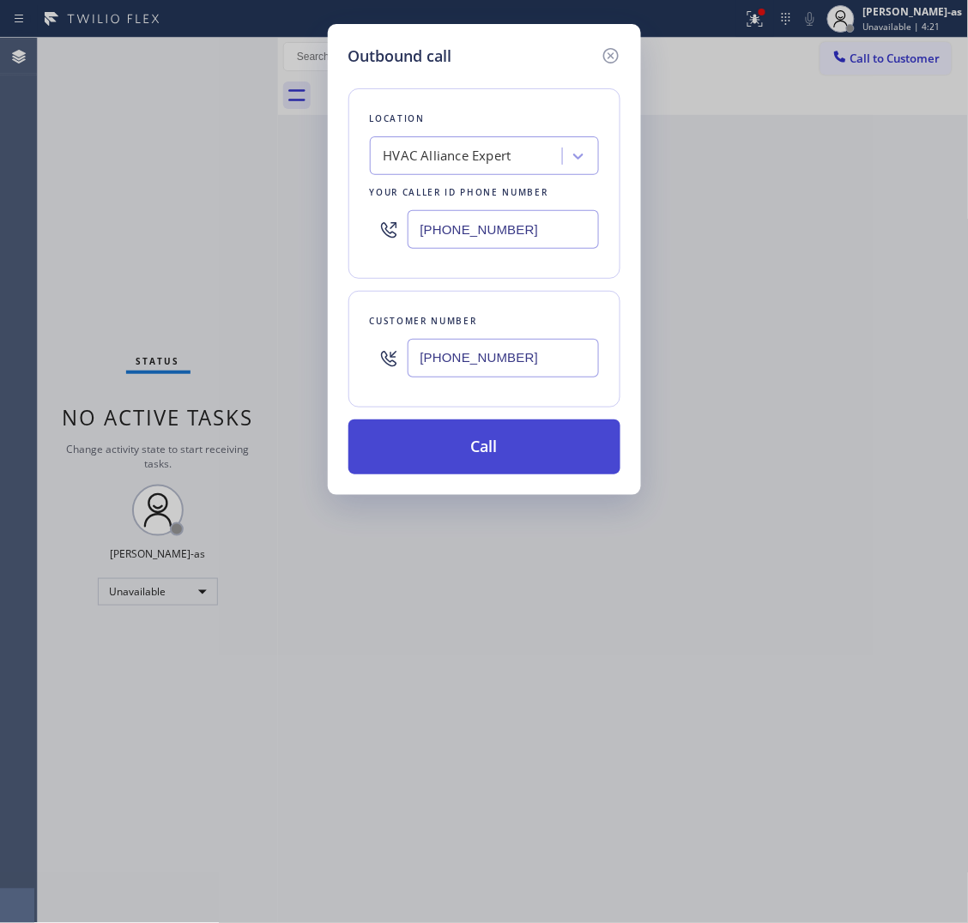
type input "[PHONE_NUMBER]"
click at [530, 442] on button "Call" at bounding box center [484, 447] width 272 height 55
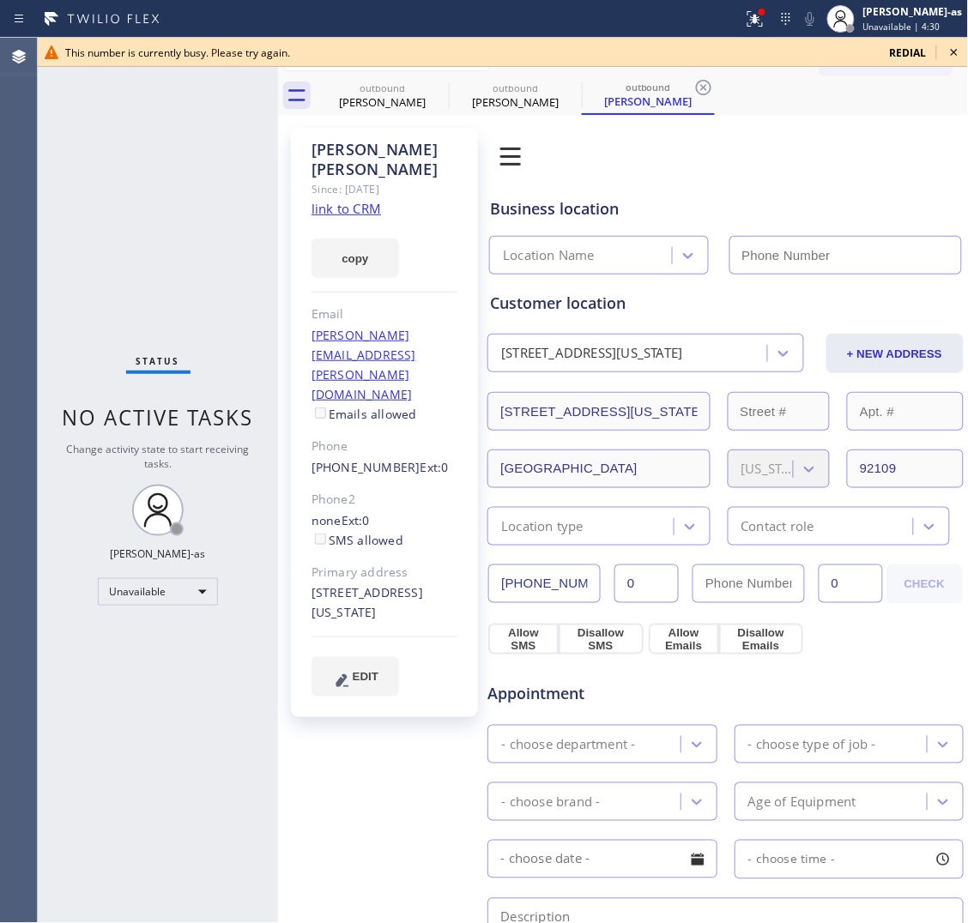
type input "[PHONE_NUMBER]"
click at [397, 66] on div at bounding box center [503, 66] width 930 height 1
click at [416, 86] on div "outbound" at bounding box center [383, 88] width 130 height 13
click at [0, 0] on icon at bounding box center [0, 0] width 0 height 0
click at [431, 78] on icon at bounding box center [437, 87] width 21 height 21
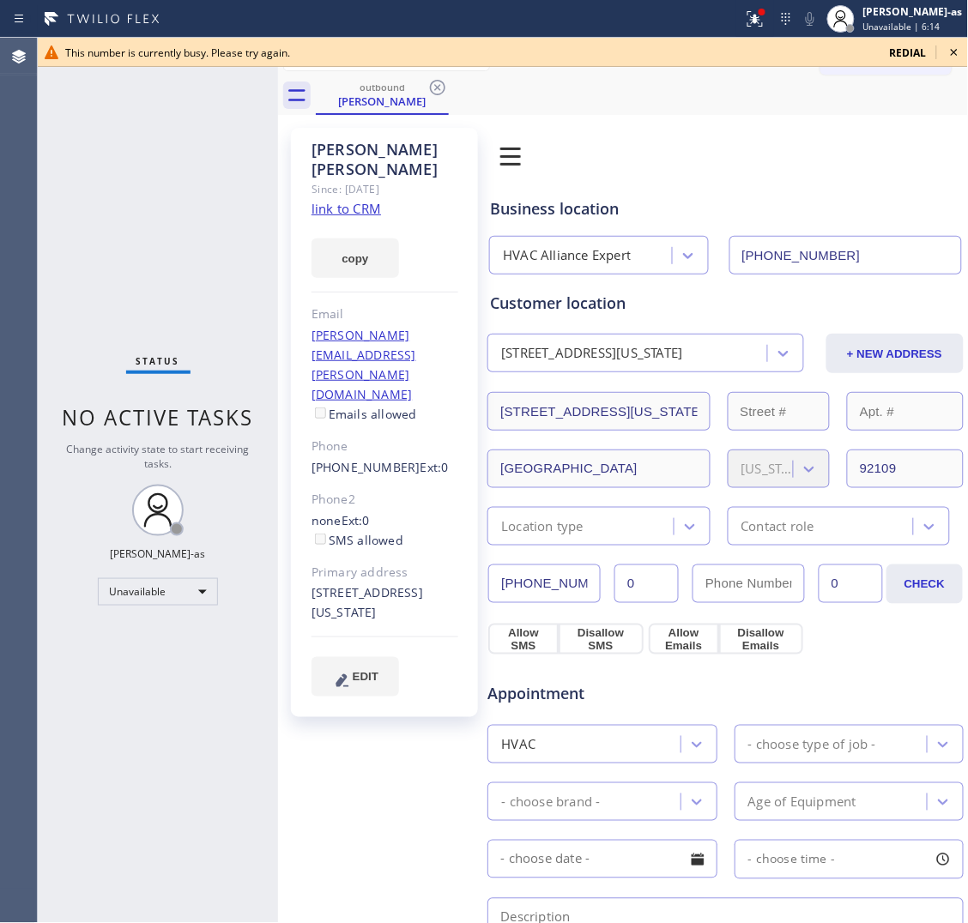
click at [431, 78] on icon at bounding box center [437, 87] width 21 height 21
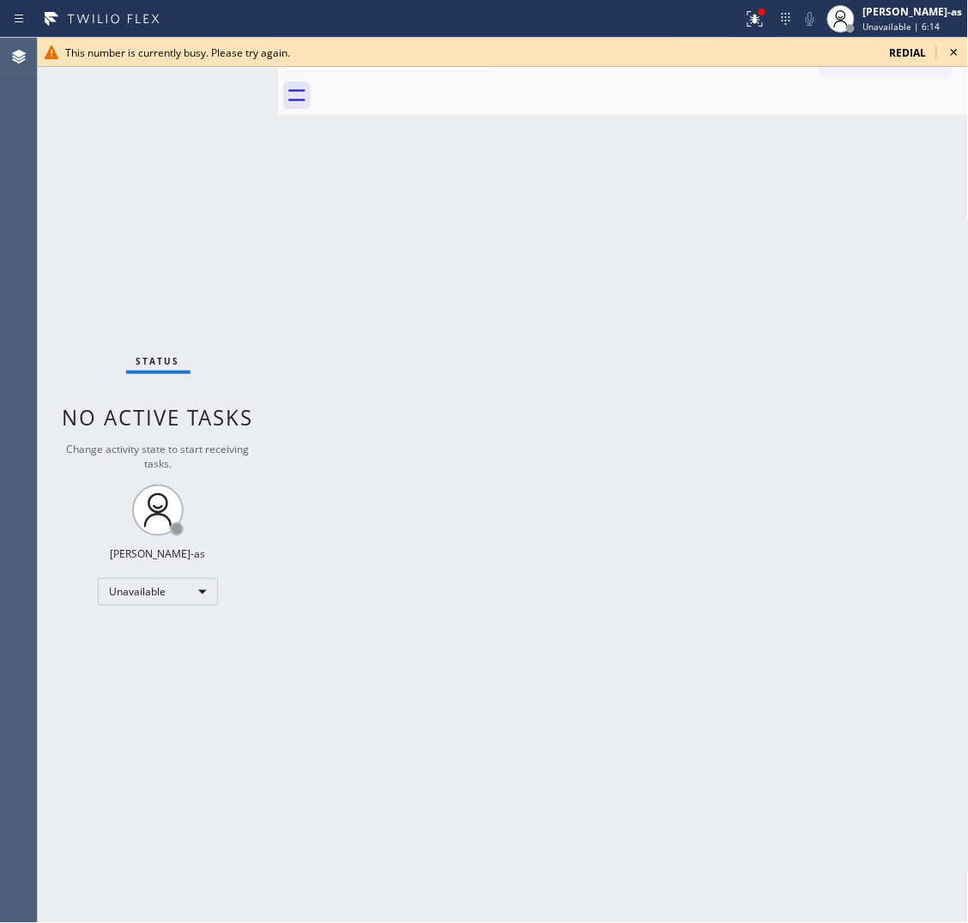
click at [431, 78] on div at bounding box center [642, 95] width 653 height 39
click at [959, 50] on icon at bounding box center [954, 52] width 21 height 21
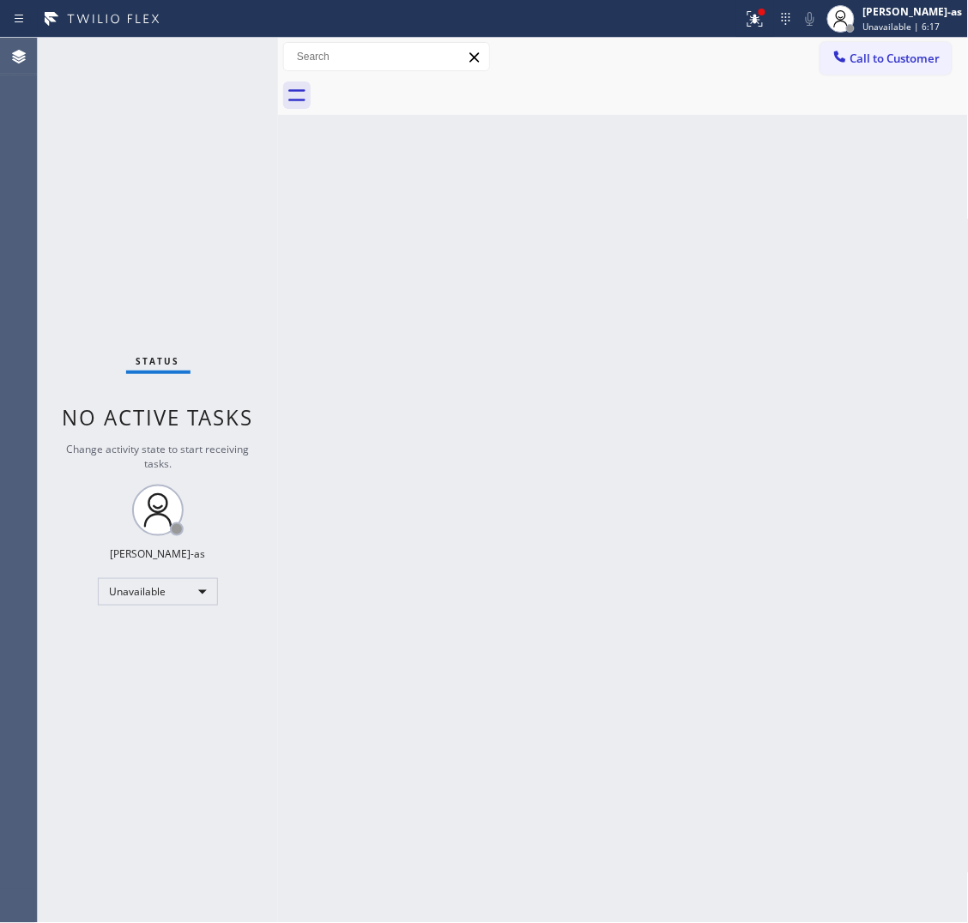
drag, startPoint x: 687, startPoint y: 292, endPoint x: 670, endPoint y: 290, distance: 16.4
click at [679, 294] on div "Back to Dashboard Change Sender ID Customers Technicians Select a contact Outbo…" at bounding box center [623, 481] width 691 height 886
click at [899, 74] on button "Call to Customer" at bounding box center [885, 58] width 131 height 33
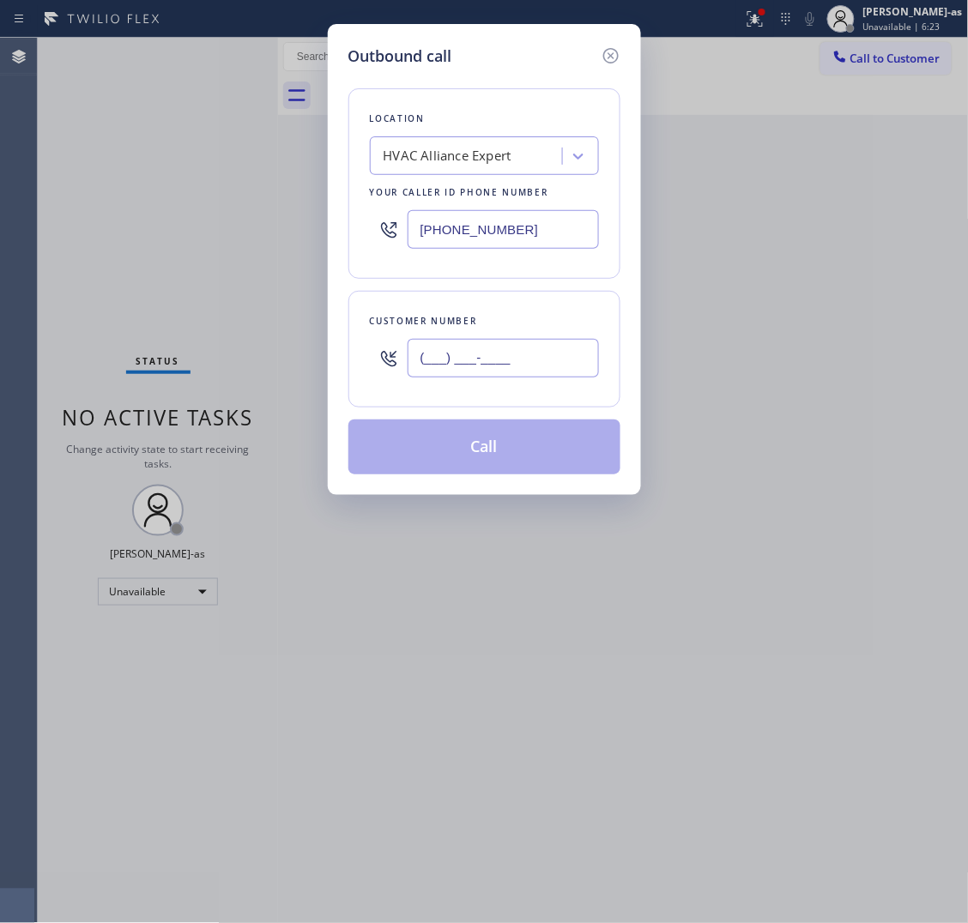
click at [538, 370] on input "(___) ___-____" at bounding box center [503, 358] width 191 height 39
paste input "503) 888-8083"
type input "[PHONE_NUMBER]"
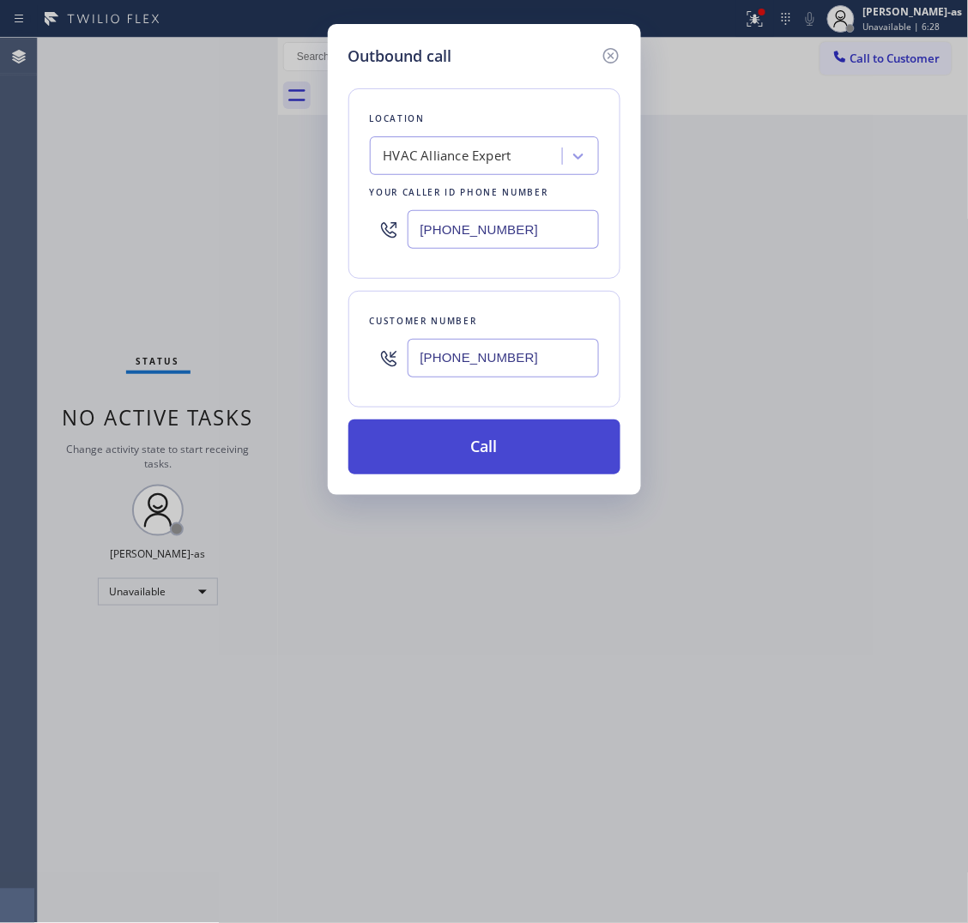
click at [473, 465] on button "Call" at bounding box center [484, 447] width 272 height 55
click at [477, 449] on button "Call" at bounding box center [484, 447] width 272 height 55
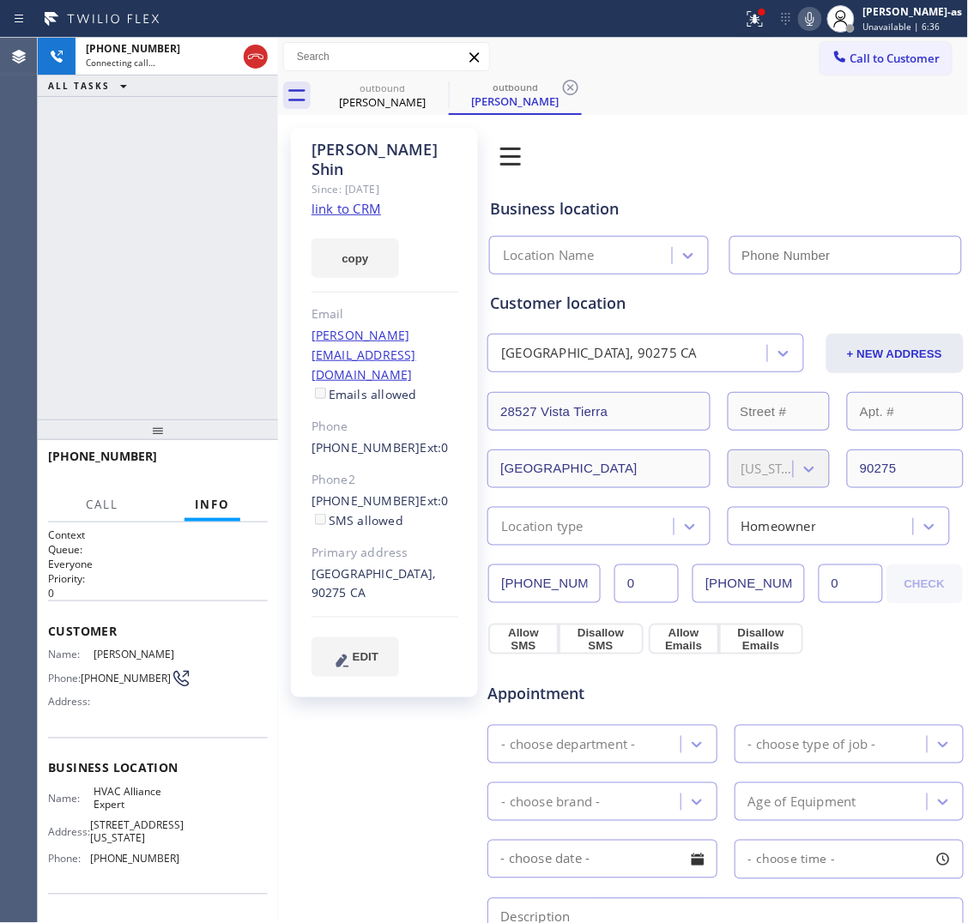
click at [357, 219] on div "copy" at bounding box center [385, 248] width 147 height 59
click at [370, 200] on link "link to CRM" at bounding box center [347, 208] width 70 height 17
type input "[PHONE_NUMBER]"
click at [90, 172] on div "[PHONE_NUMBER] Live | 00:04 ALL TASKS ALL TASKS ACTIVE TASKS TASKS IN WRAP UP" at bounding box center [158, 229] width 240 height 382
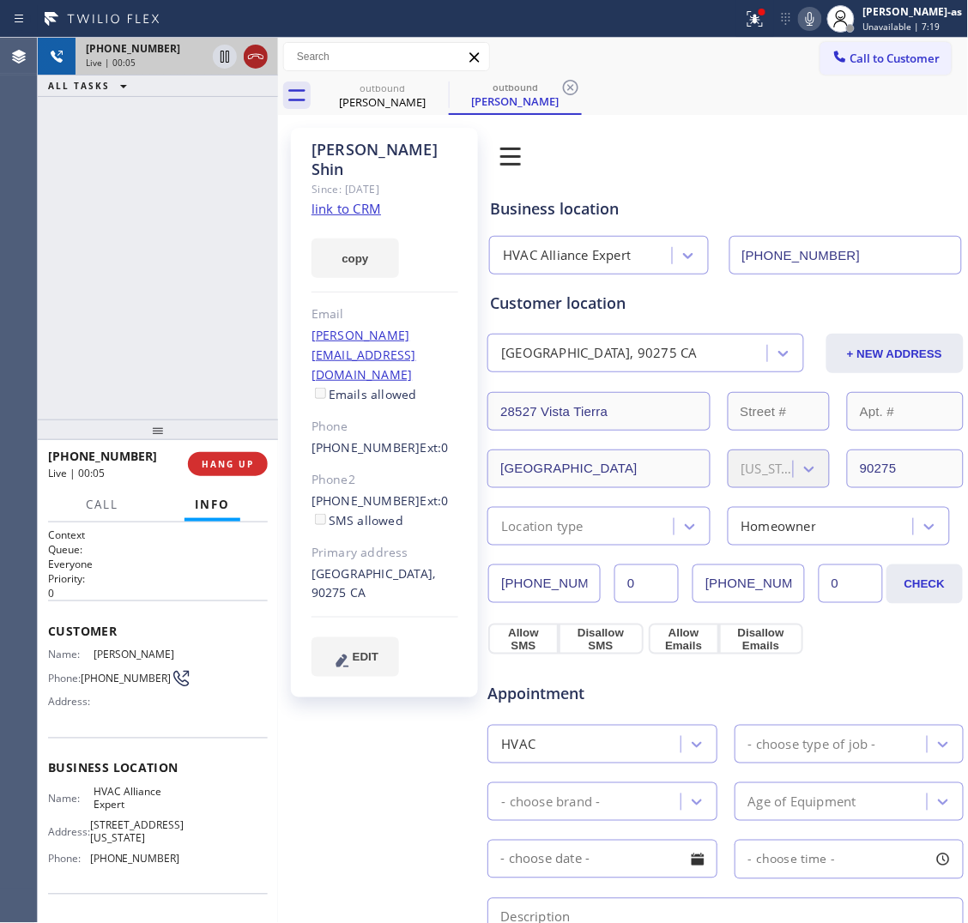
click at [258, 57] on icon at bounding box center [255, 56] width 21 height 21
click at [233, 421] on div "[PHONE_NUMBER] Live | 00:05 ALL TASKS ALL TASKS ACTIVE TASKS TASKS IN WRAP UP […" at bounding box center [158, 481] width 240 height 886
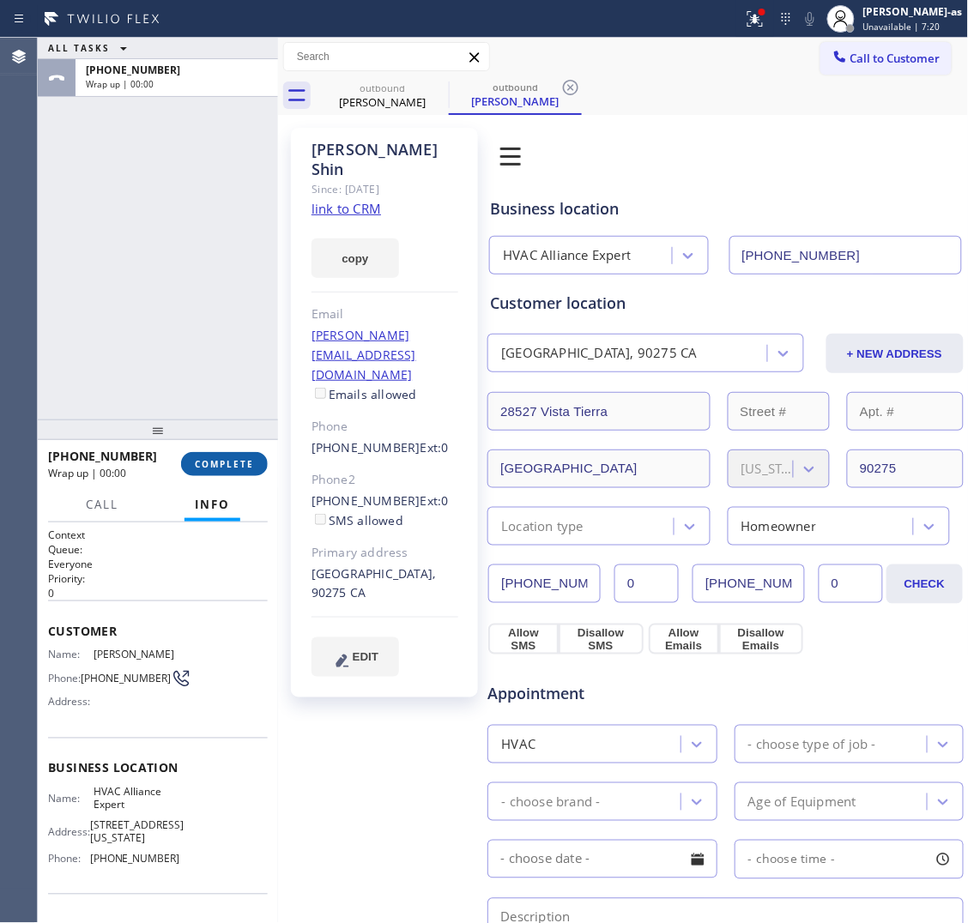
click at [242, 473] on button "COMPLETE" at bounding box center [224, 464] width 87 height 24
click at [203, 353] on div "ALL TASKS ALL TASKS ACTIVE TASKS TASKS IN WRAP UP [PHONE_NUMBER] Wrap up | 00:00" at bounding box center [158, 229] width 240 height 382
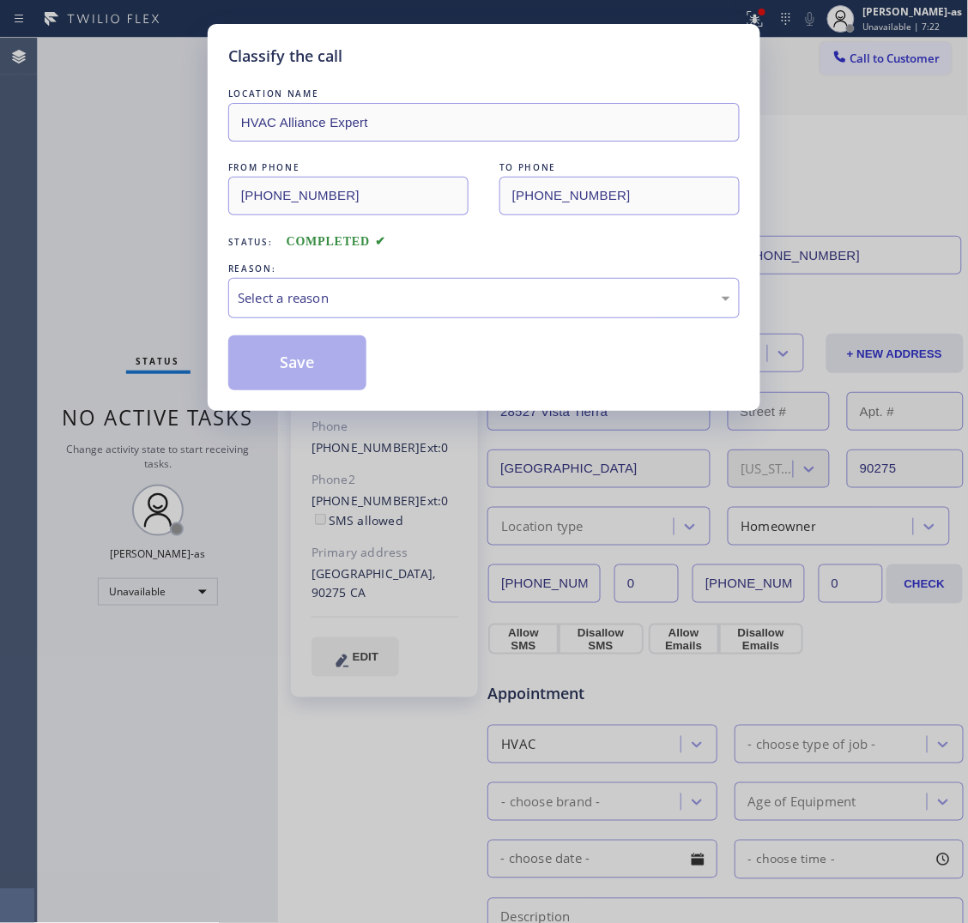
drag, startPoint x: 336, startPoint y: 442, endPoint x: 365, endPoint y: 442, distance: 28.3
click at [365, 442] on div "Classify the call LOCATION NAME HVAC Alliance Expert FROM PHONE [PHONE_NUMBER] …" at bounding box center [484, 461] width 968 height 923
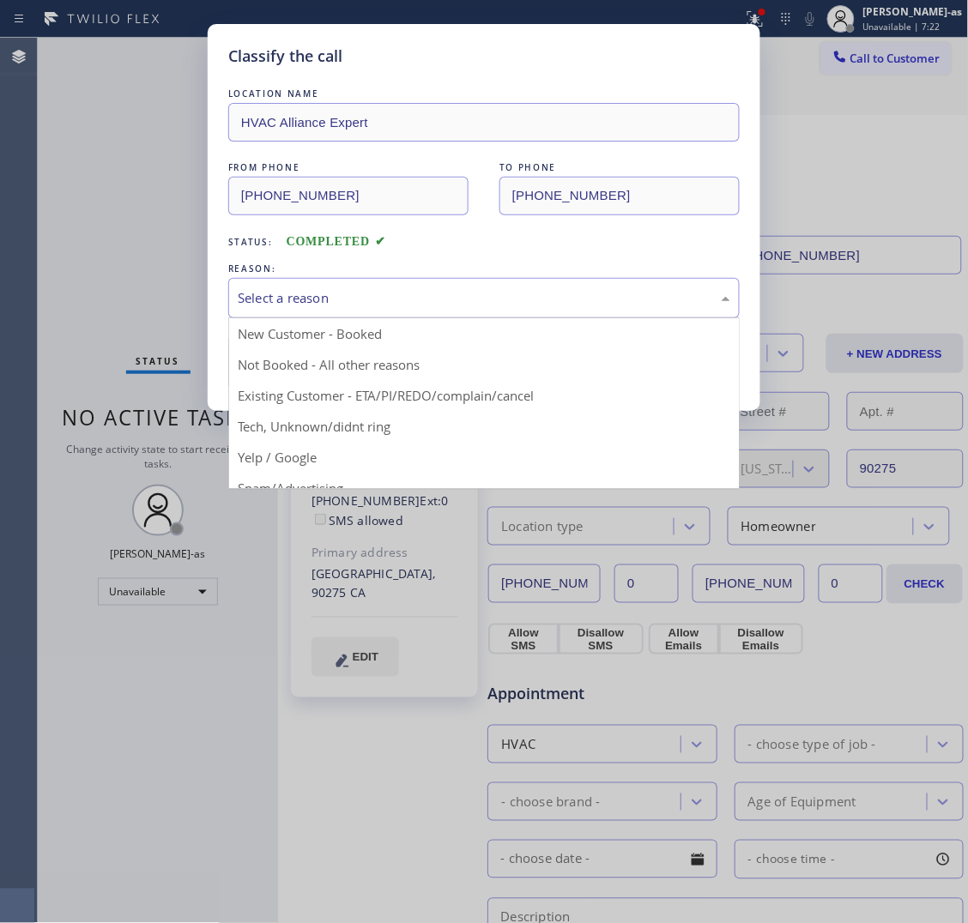
click at [366, 313] on div "Select a reason" at bounding box center [483, 298] width 511 height 40
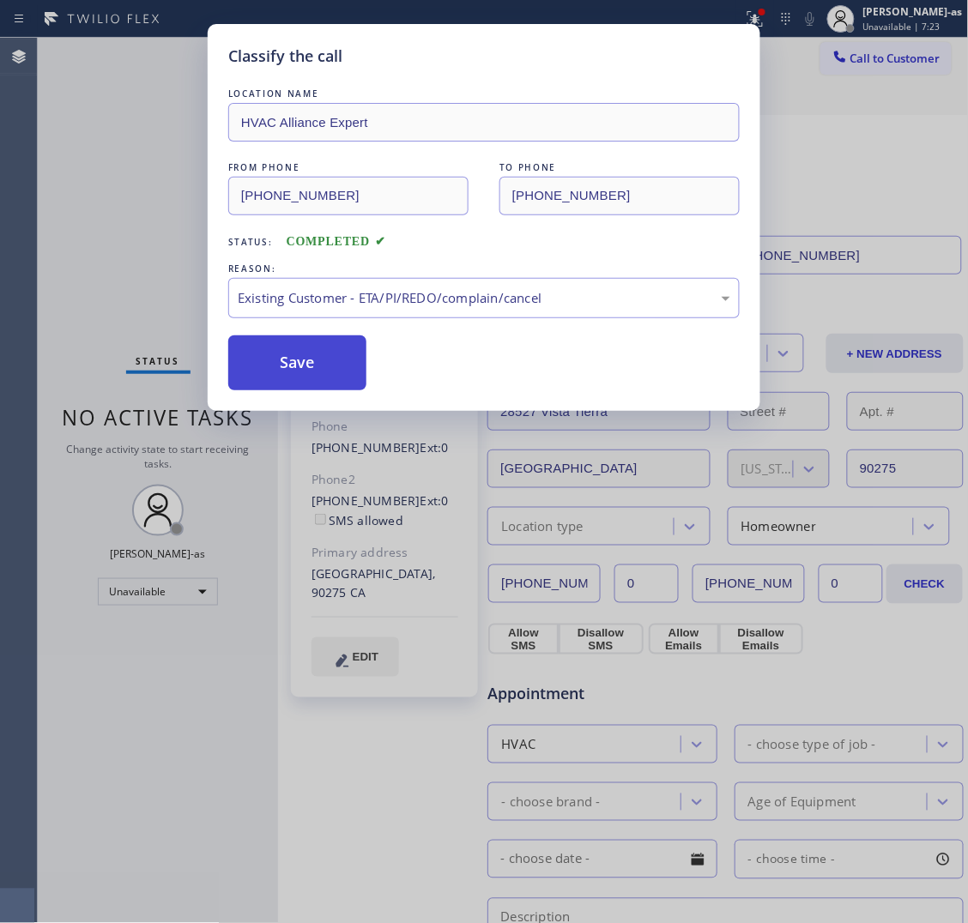
click at [313, 372] on button "Save" at bounding box center [297, 363] width 138 height 55
click at [165, 287] on div "Classify the call LOCATION NAME HVAC Alliance Expert FROM PHONE [PHONE_NUMBER] …" at bounding box center [484, 461] width 968 height 923
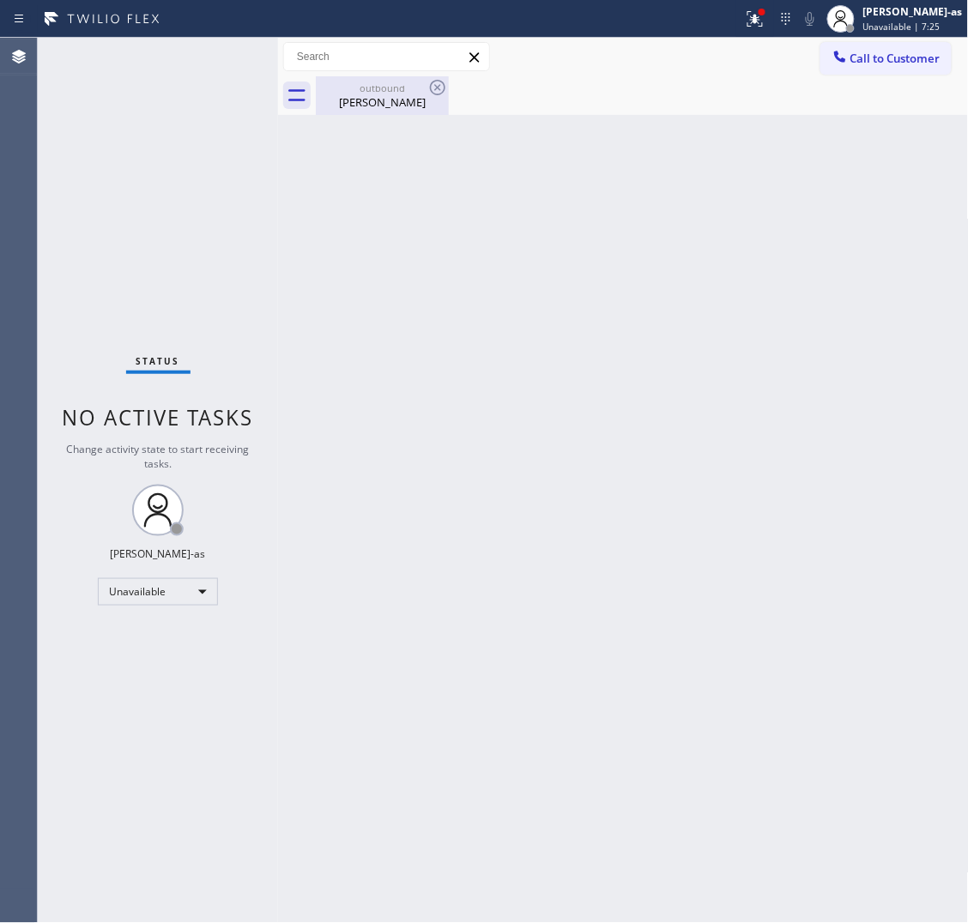
click at [367, 97] on div "[PERSON_NAME]" at bounding box center [383, 101] width 130 height 15
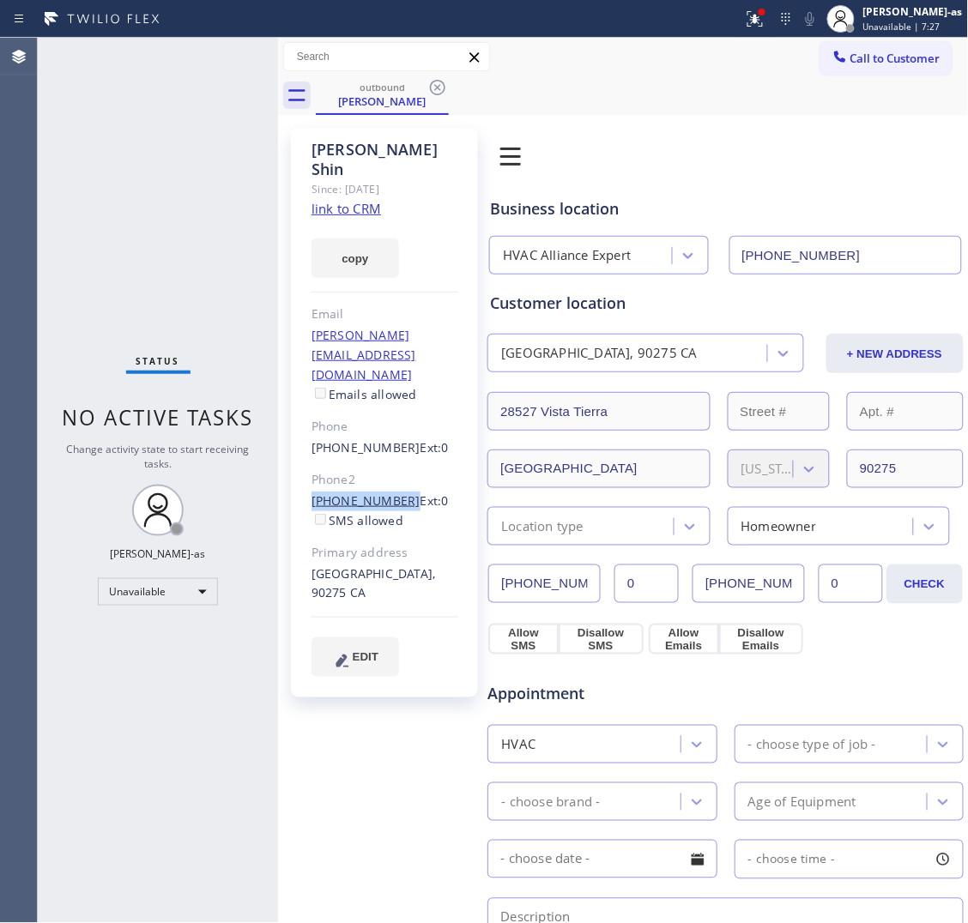
drag, startPoint x: 303, startPoint y: 446, endPoint x: 395, endPoint y: 442, distance: 91.9
click at [395, 442] on div "[PERSON_NAME] Since: [DATE] link to CRM copy Email [EMAIL_ADDRESS][DOMAIN_NAME]…" at bounding box center [384, 413] width 187 height 570
copy link "[PHONE_NUMBER]"
click at [856, 64] on span "Call to Customer" at bounding box center [895, 58] width 90 height 15
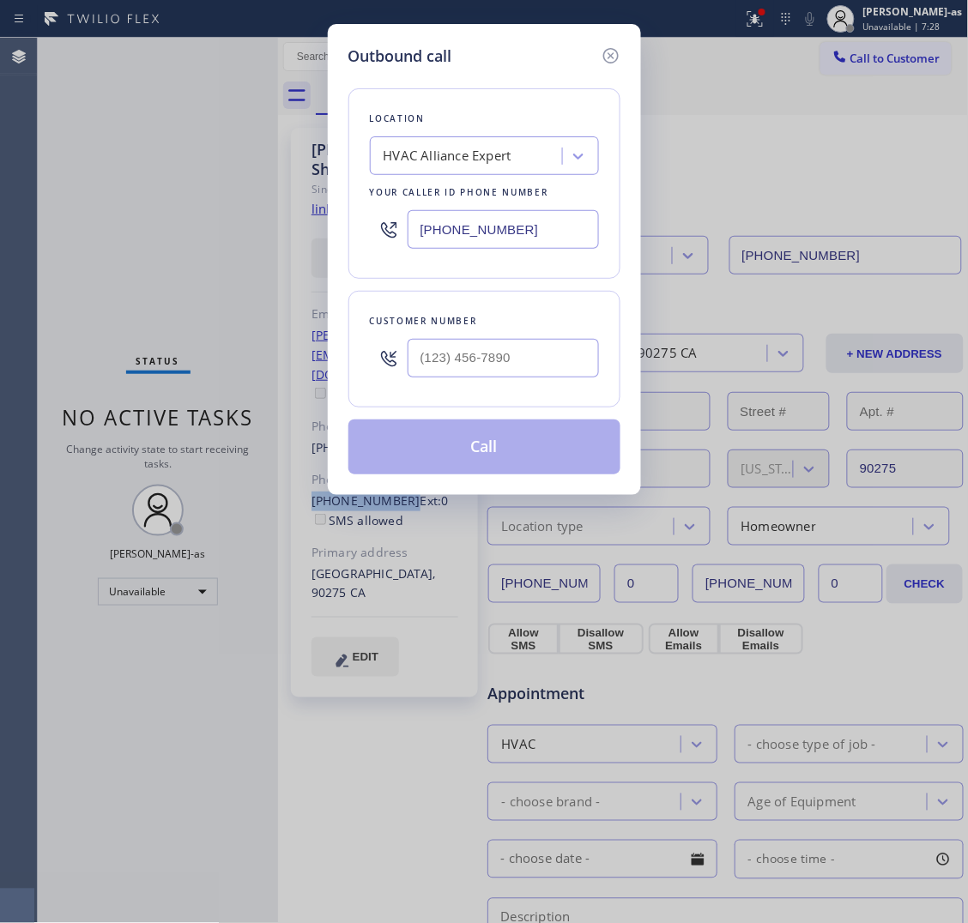
click at [516, 369] on input "text" at bounding box center [503, 358] width 191 height 39
paste input "424) 329-0070"
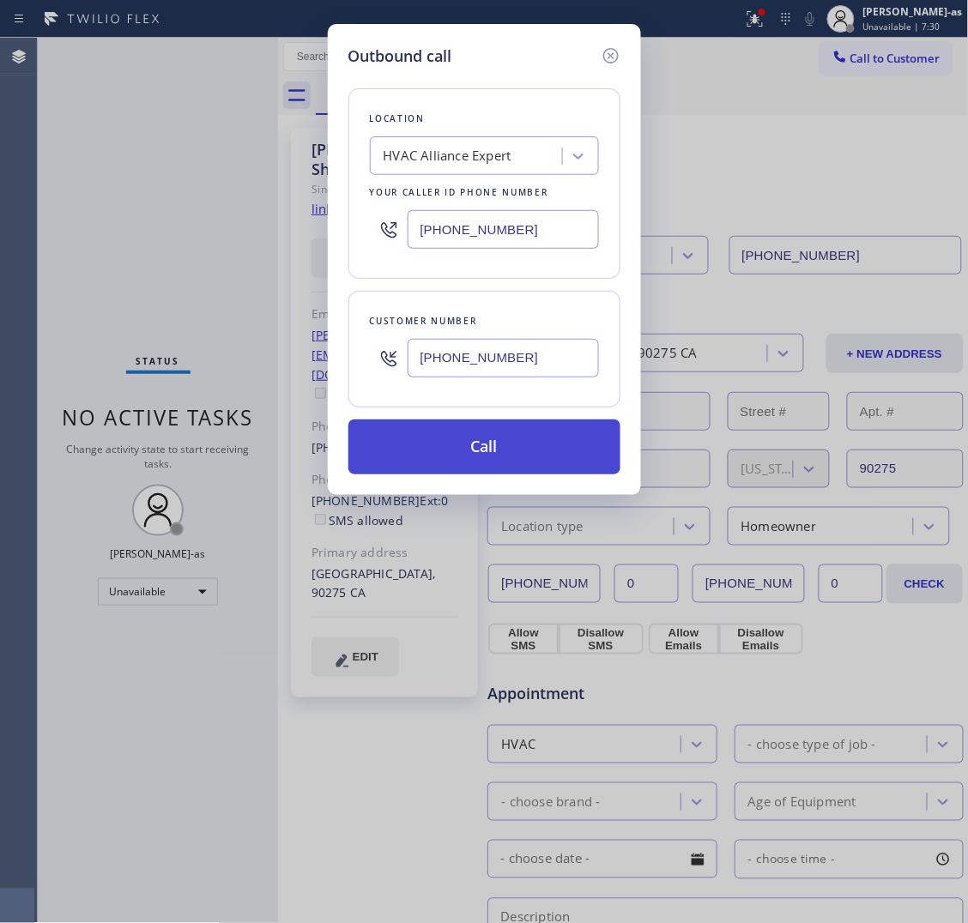
type input "[PHONE_NUMBER]"
click at [534, 430] on button "Call" at bounding box center [484, 447] width 272 height 55
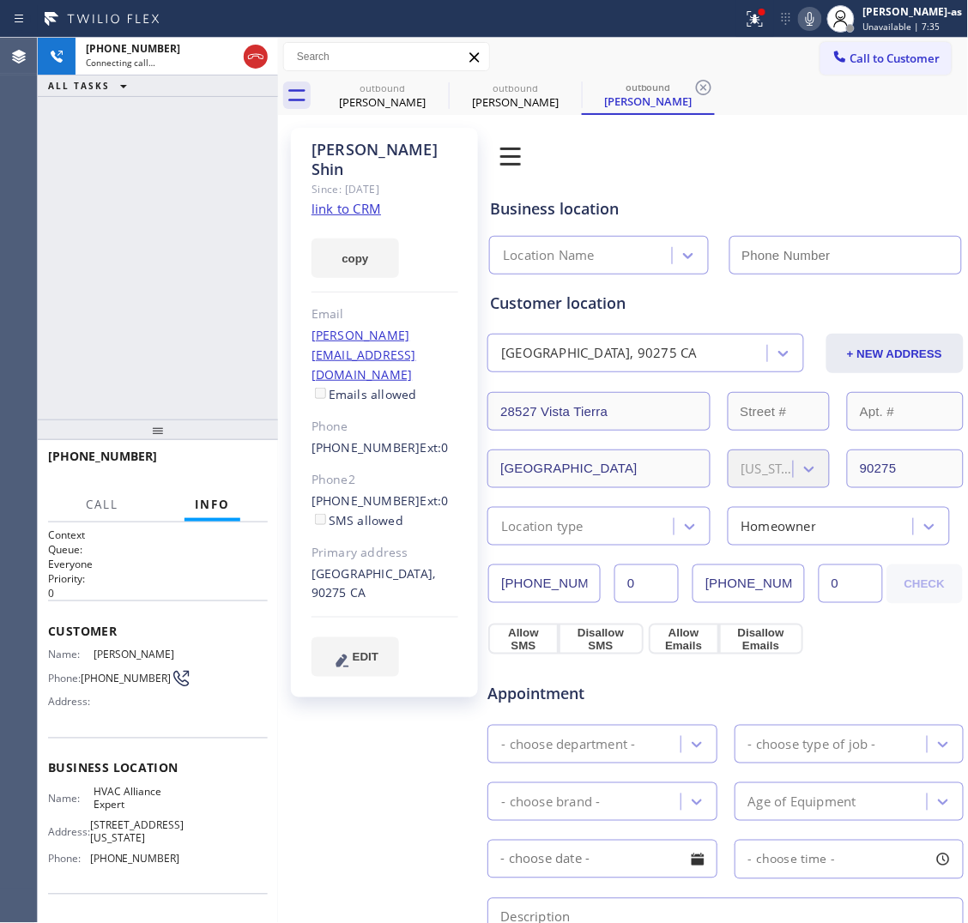
type input "[PHONE_NUMBER]"
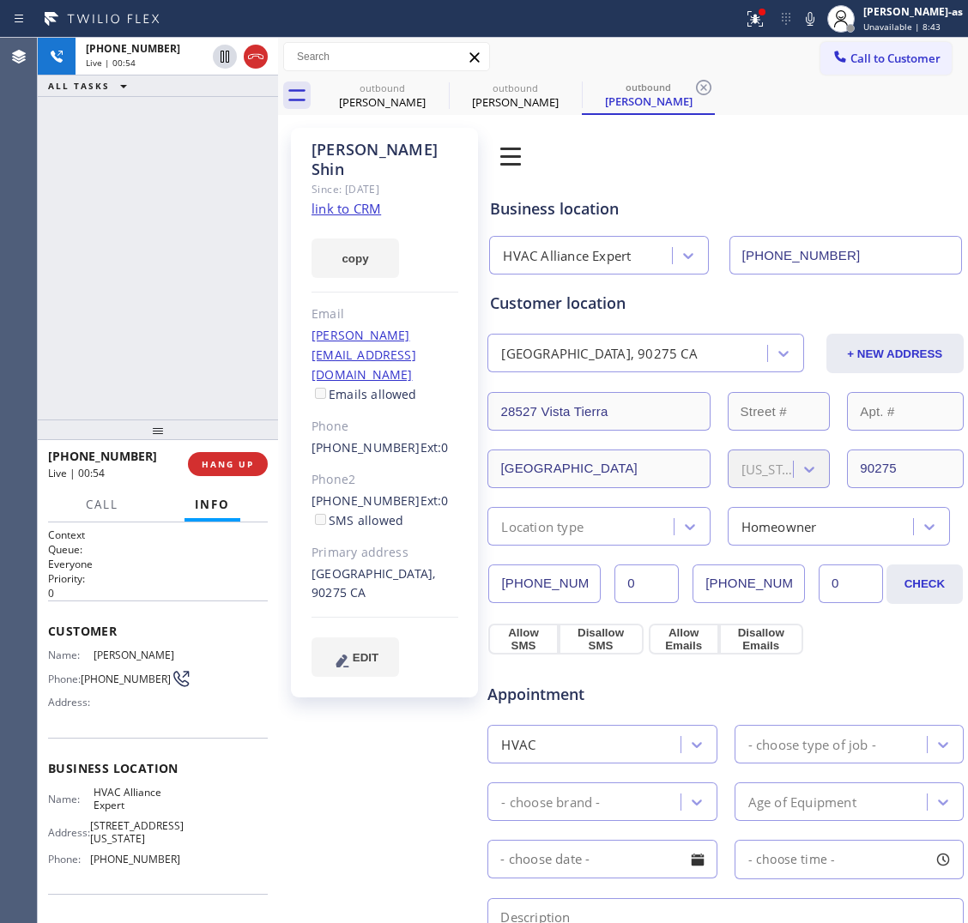
drag, startPoint x: 290, startPoint y: 335, endPoint x: 251, endPoint y: 185, distance: 155.3
click at [291, 333] on div "[PERSON_NAME] Since: [DATE] link to CRM copy Email [EMAIL_ADDRESS][DOMAIN_NAME]…" at bounding box center [384, 413] width 187 height 570
drag, startPoint x: 243, startPoint y: 45, endPoint x: 251, endPoint y: 56, distance: 12.9
click at [245, 48] on div at bounding box center [256, 56] width 24 height 21
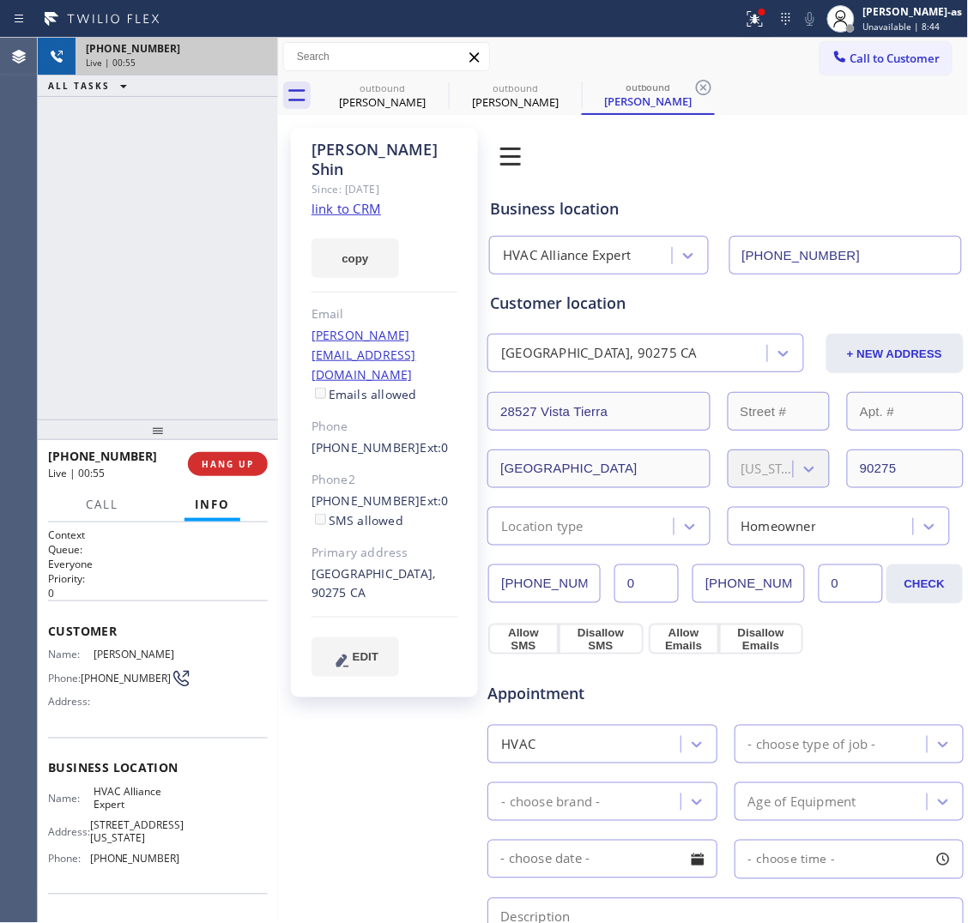
click at [251, 57] on div "Live | 00:55" at bounding box center [177, 63] width 182 height 12
click at [255, 465] on div "+14243290070 Live | 00:55 ALL TASKS ALL TASKS ACTIVE TASKS TASKS IN WRAP UP +14…" at bounding box center [158, 481] width 240 height 886
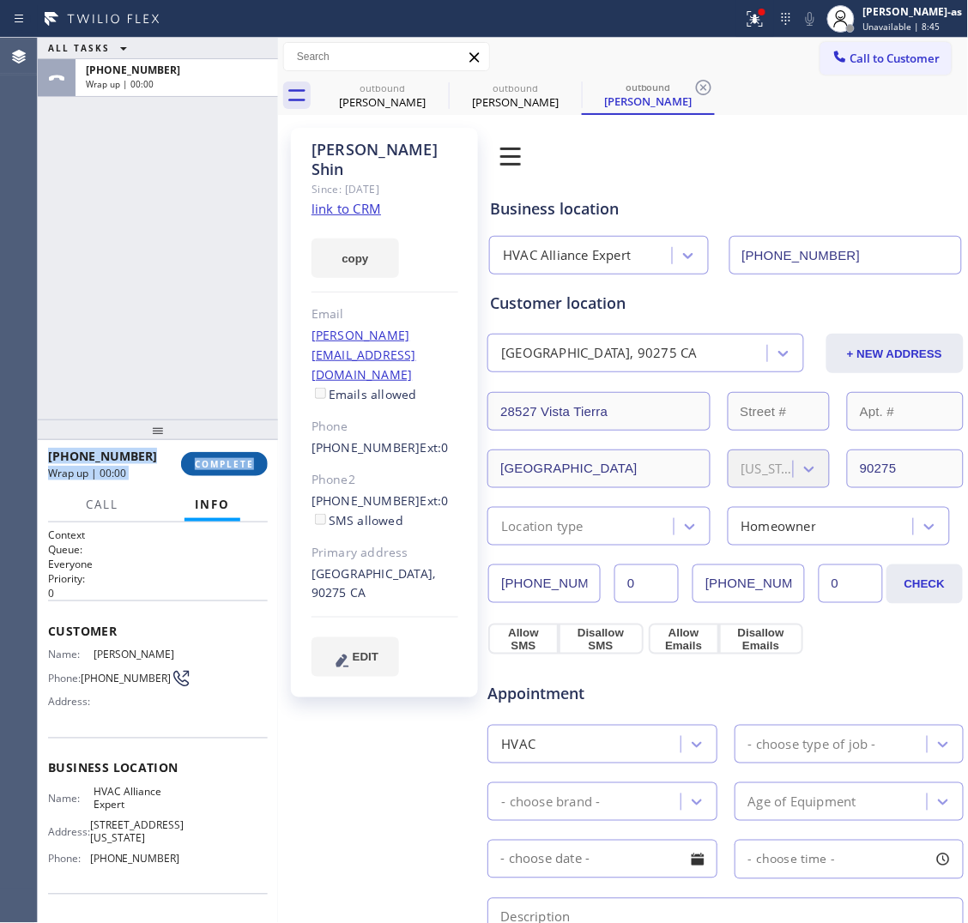
click at [224, 459] on span "COMPLETE" at bounding box center [224, 464] width 59 height 12
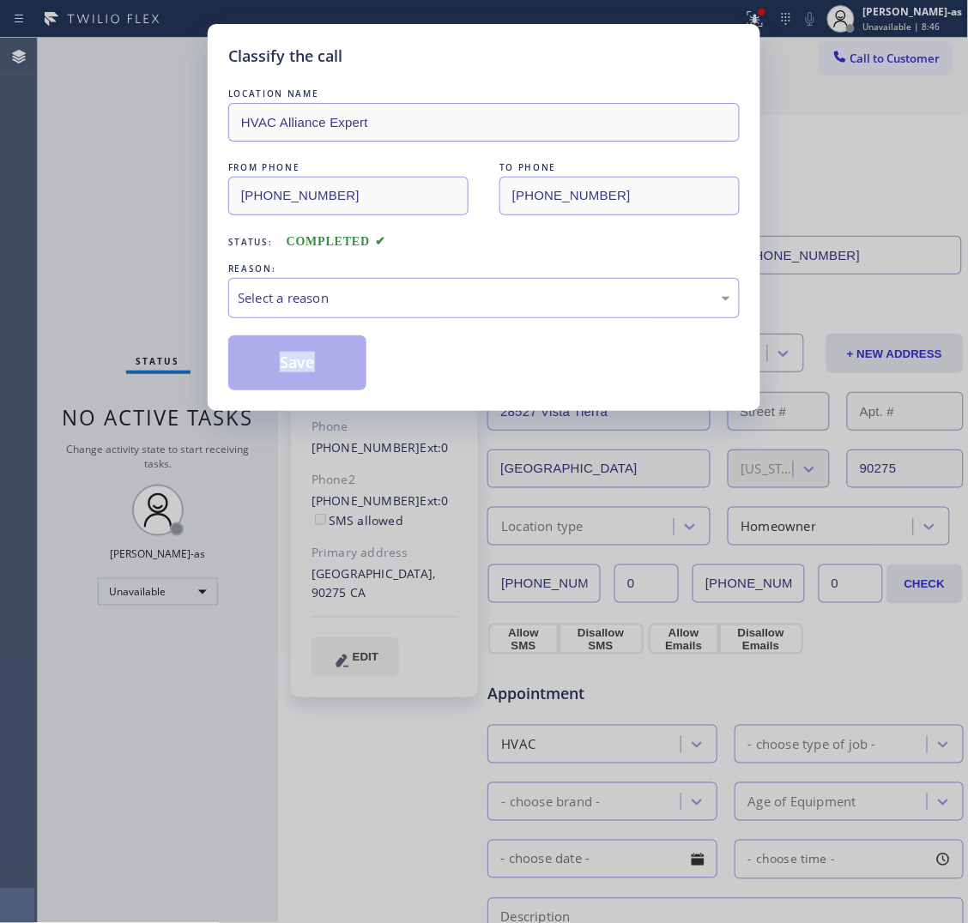
click at [224, 459] on div "Classify the call LOCATION NAME HVAC Alliance Expert FROM PHONE (855) 999-4417 …" at bounding box center [484, 461] width 968 height 923
click at [223, 459] on div "Classify the call LOCATION NAME HVAC Alliance Expert FROM PHONE (855) 999-4417 …" at bounding box center [484, 461] width 968 height 923
click at [363, 305] on div "Select a reason" at bounding box center [484, 298] width 493 height 20
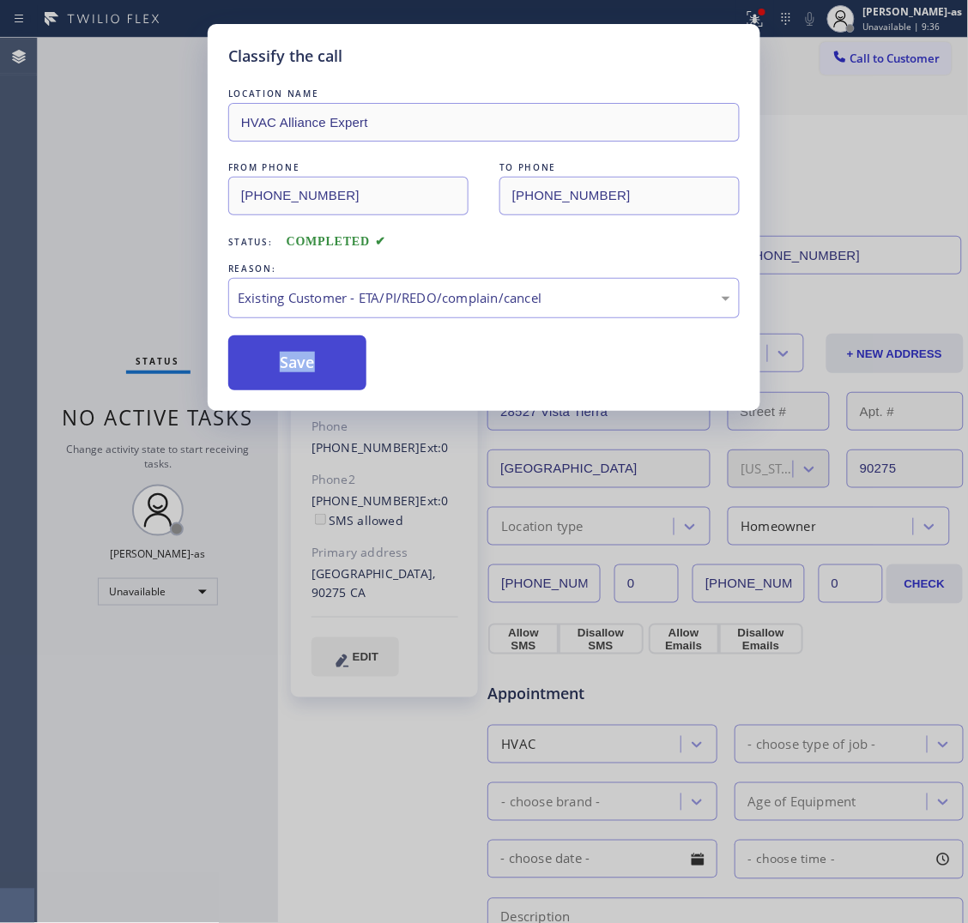
click at [341, 342] on button "Save" at bounding box center [297, 363] width 138 height 55
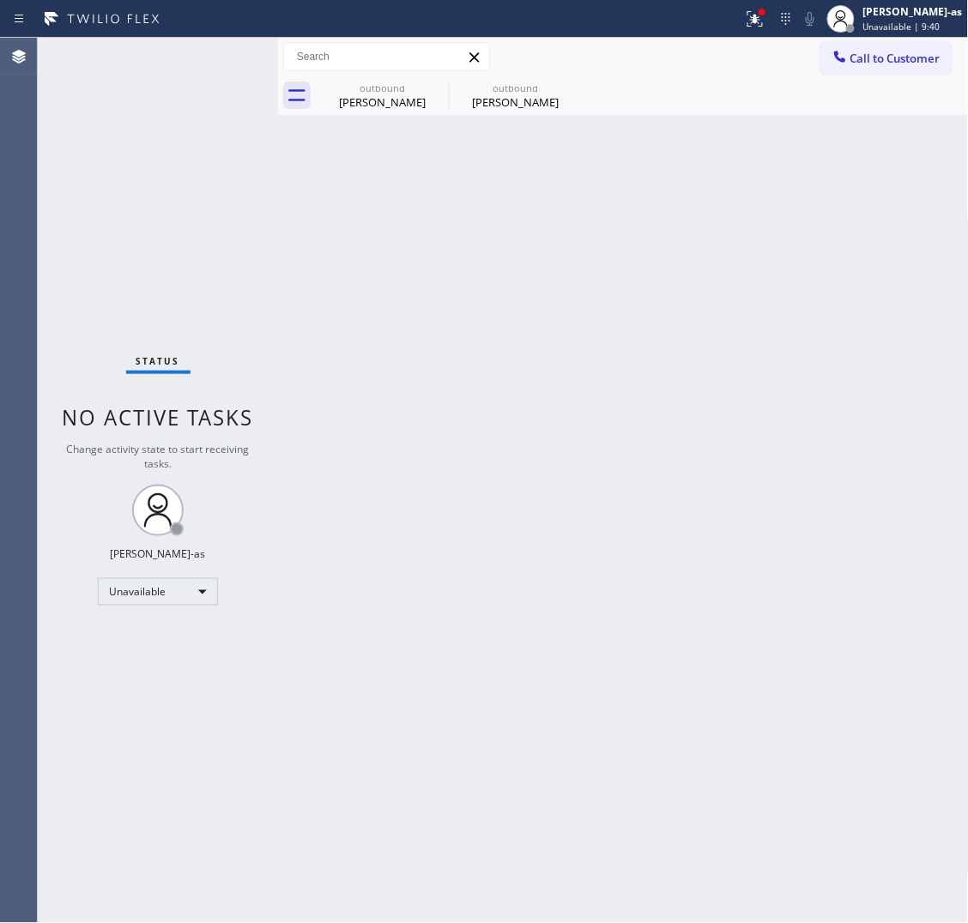
click at [350, 70] on div at bounding box center [386, 56] width 207 height 29
click at [358, 95] on div "[PERSON_NAME]" at bounding box center [383, 101] width 130 height 15
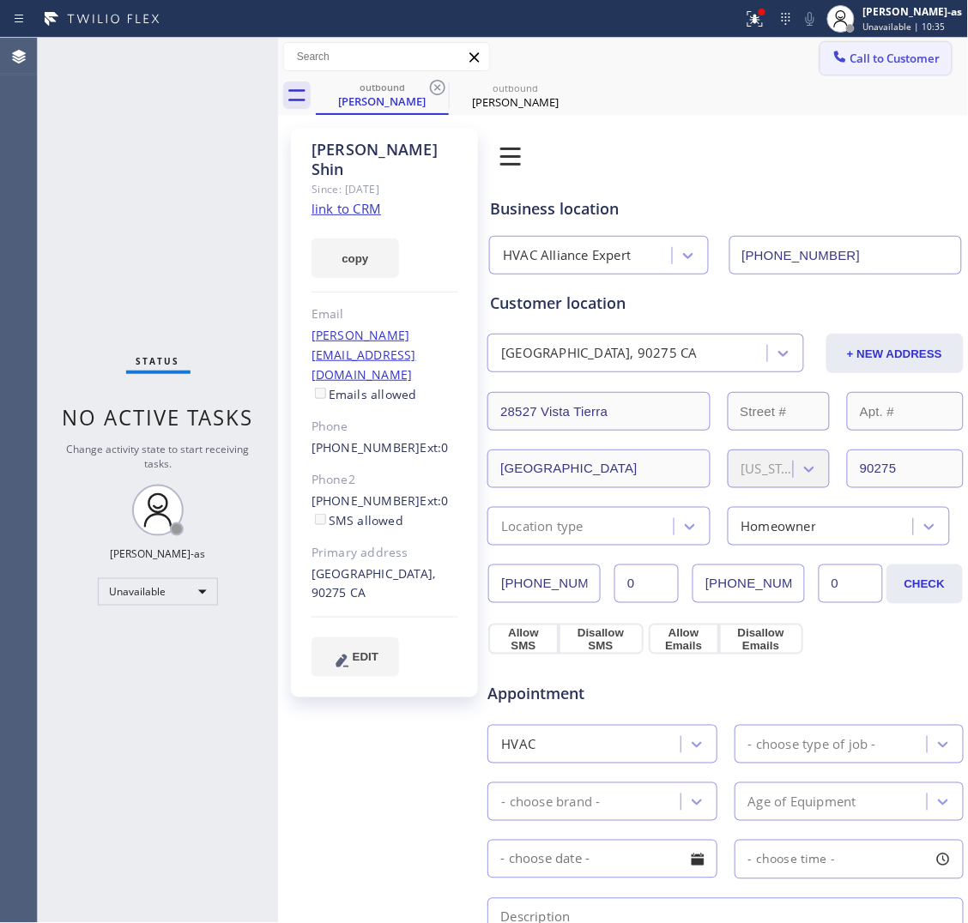
click at [873, 54] on span "Call to Customer" at bounding box center [895, 58] width 90 height 15
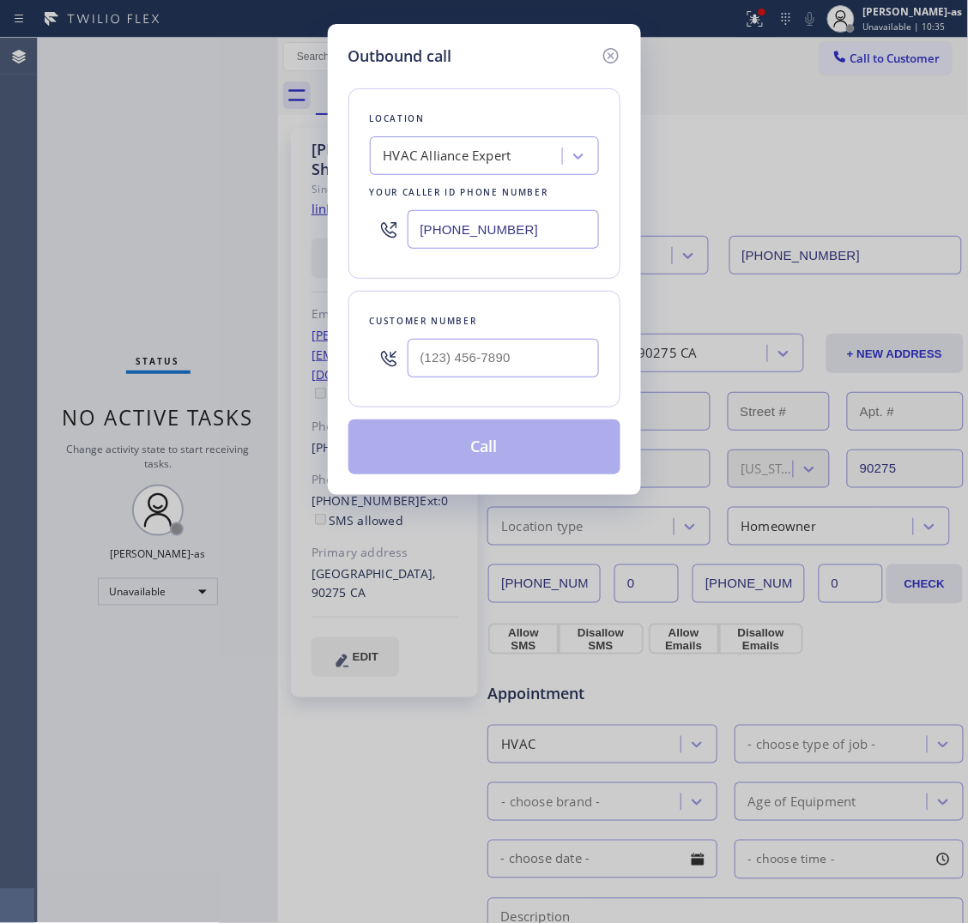
click at [491, 379] on div at bounding box center [503, 358] width 191 height 56
click at [500, 363] on input "(___) ___-____" at bounding box center [503, 358] width 191 height 39
paste input "916) 502-7957"
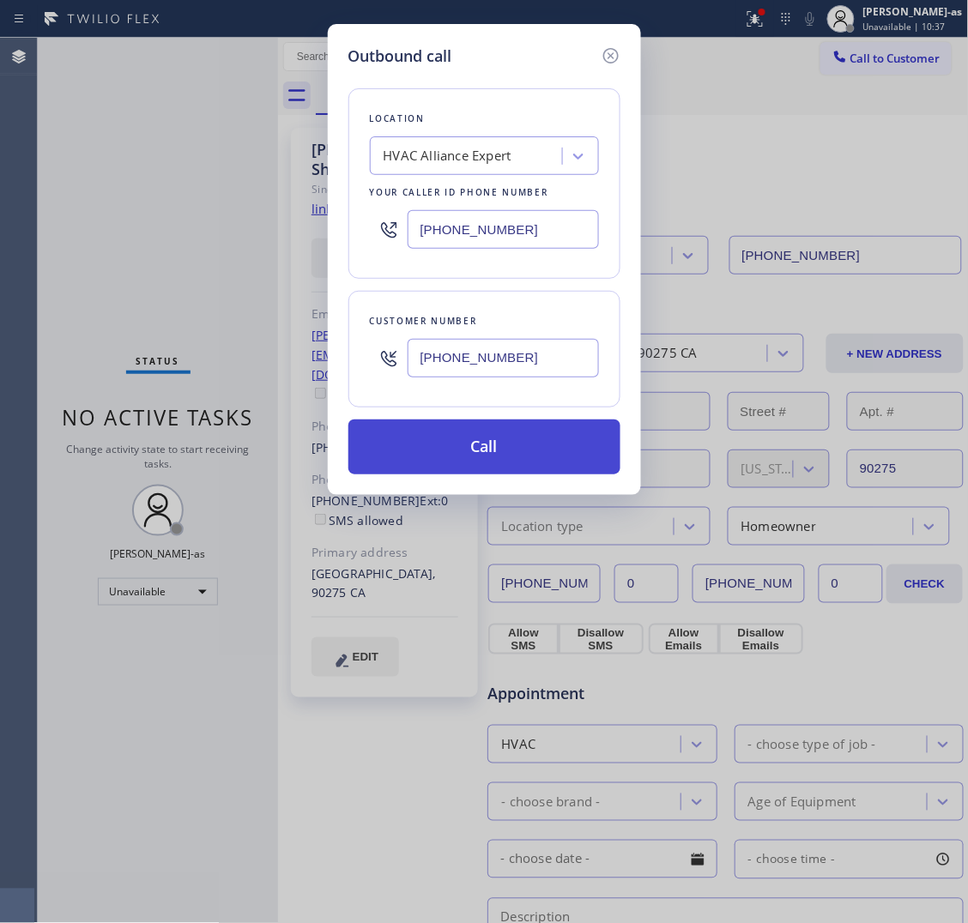
type input "(916) 502-7957"
click at [504, 447] on button "Call" at bounding box center [484, 447] width 272 height 55
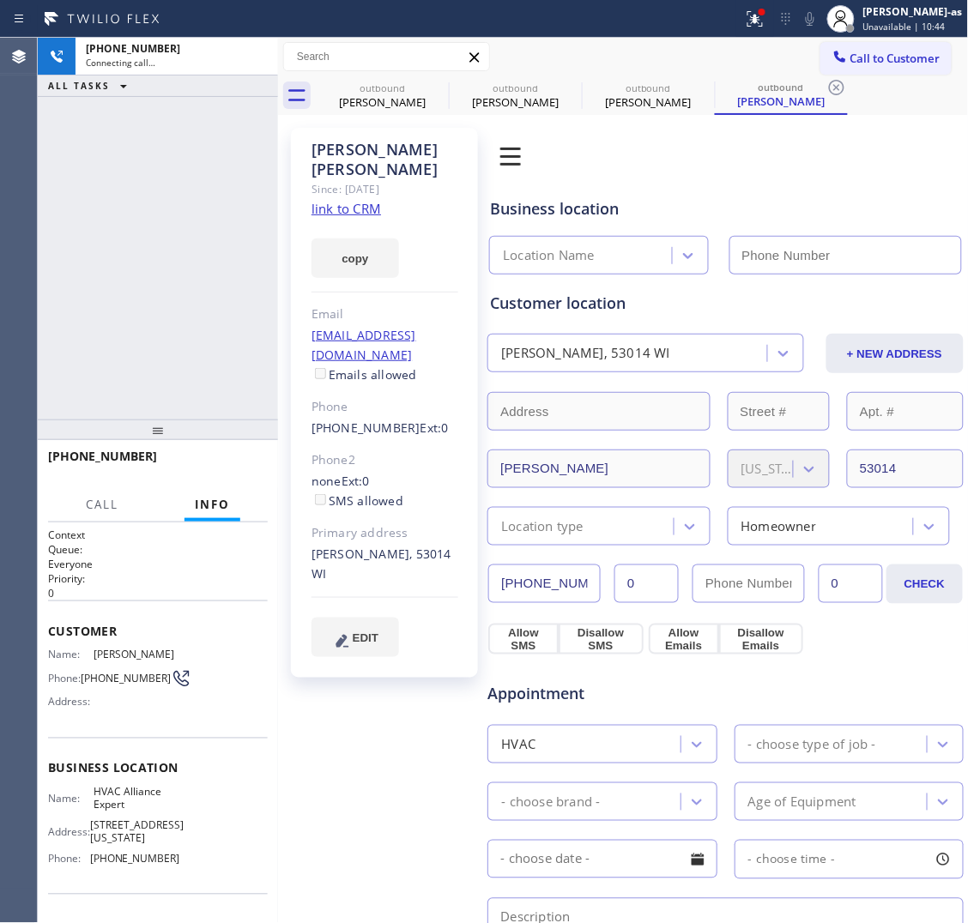
type input "[PHONE_NUMBER]"
click at [103, 319] on div "+19165027957 Live | 00:01 ALL TASKS ALL TASKS ACTIVE TASKS TASKS IN WRAP UP" at bounding box center [158, 229] width 240 height 382
drag, startPoint x: 303, startPoint y: 393, endPoint x: 349, endPoint y: 387, distance: 46.7
click at [349, 387] on div "Jose Anaya Since: 20 may 2020 link to CRM copy Email janayamd@gmail.com Emails …" at bounding box center [384, 403] width 187 height 550
click at [80, 234] on div "+19165027957 Live | 00:07 ALL TASKS ALL TASKS ACTIVE TASKS TASKS IN WRAP UP" at bounding box center [158, 229] width 240 height 382
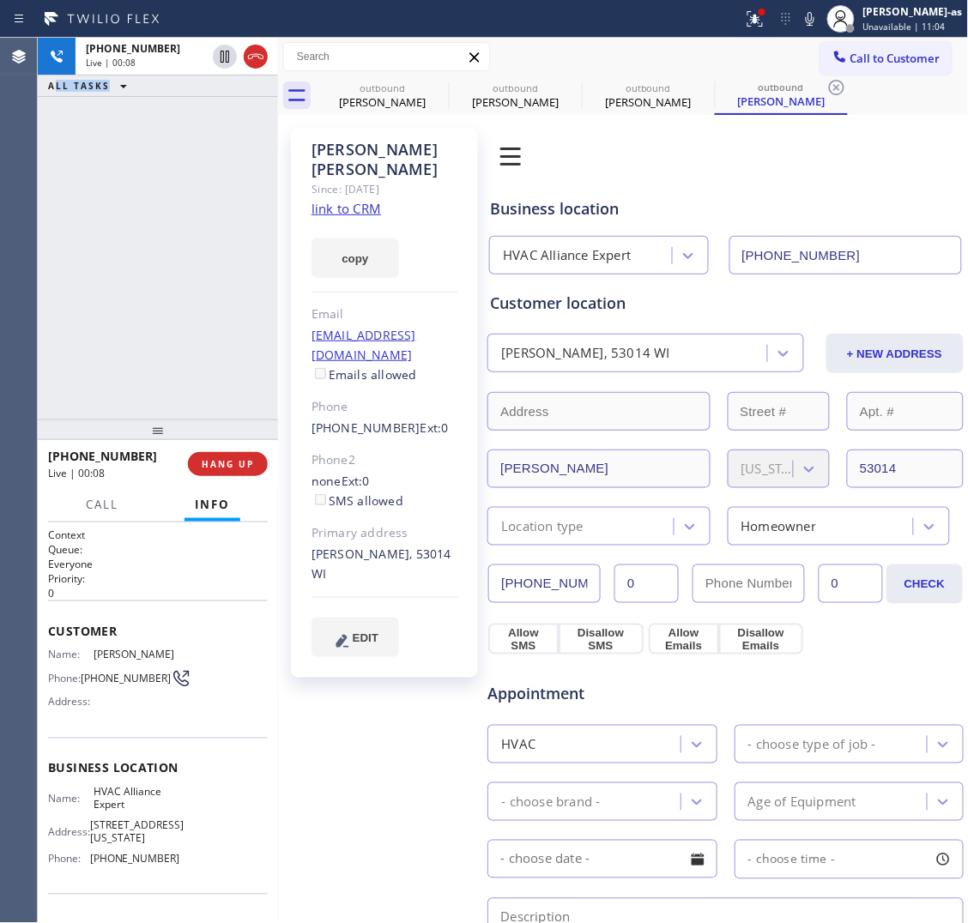
click at [339, 200] on link "link to CRM" at bounding box center [347, 208] width 70 height 17
click at [254, 57] on icon at bounding box center [255, 56] width 21 height 21
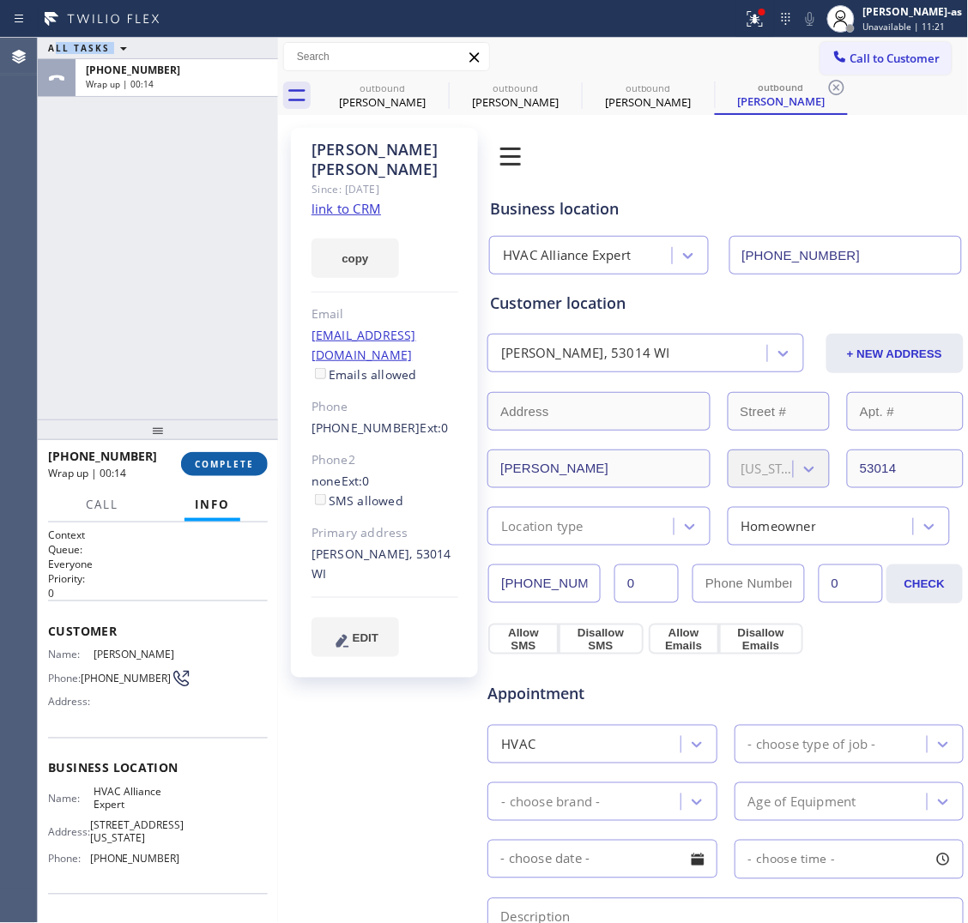
click at [230, 457] on button "COMPLETE" at bounding box center [224, 464] width 87 height 24
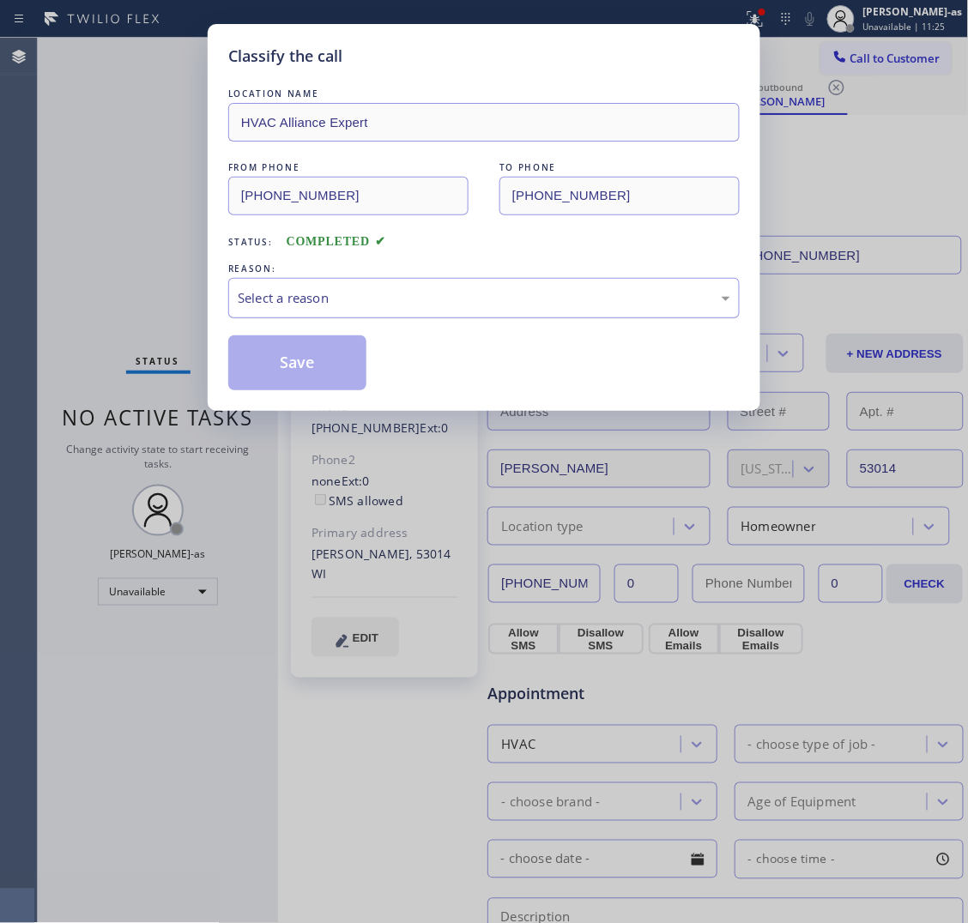
click at [301, 299] on div "Select a reason" at bounding box center [484, 298] width 493 height 20
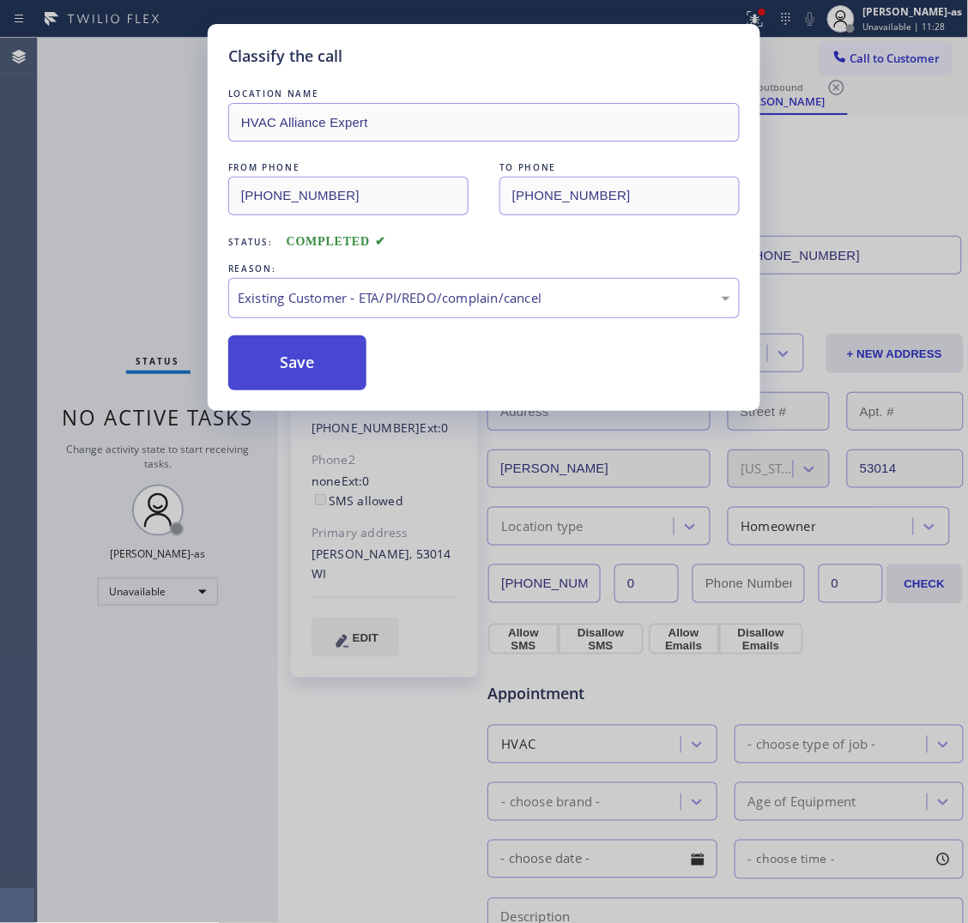
click at [310, 372] on button "Save" at bounding box center [297, 363] width 138 height 55
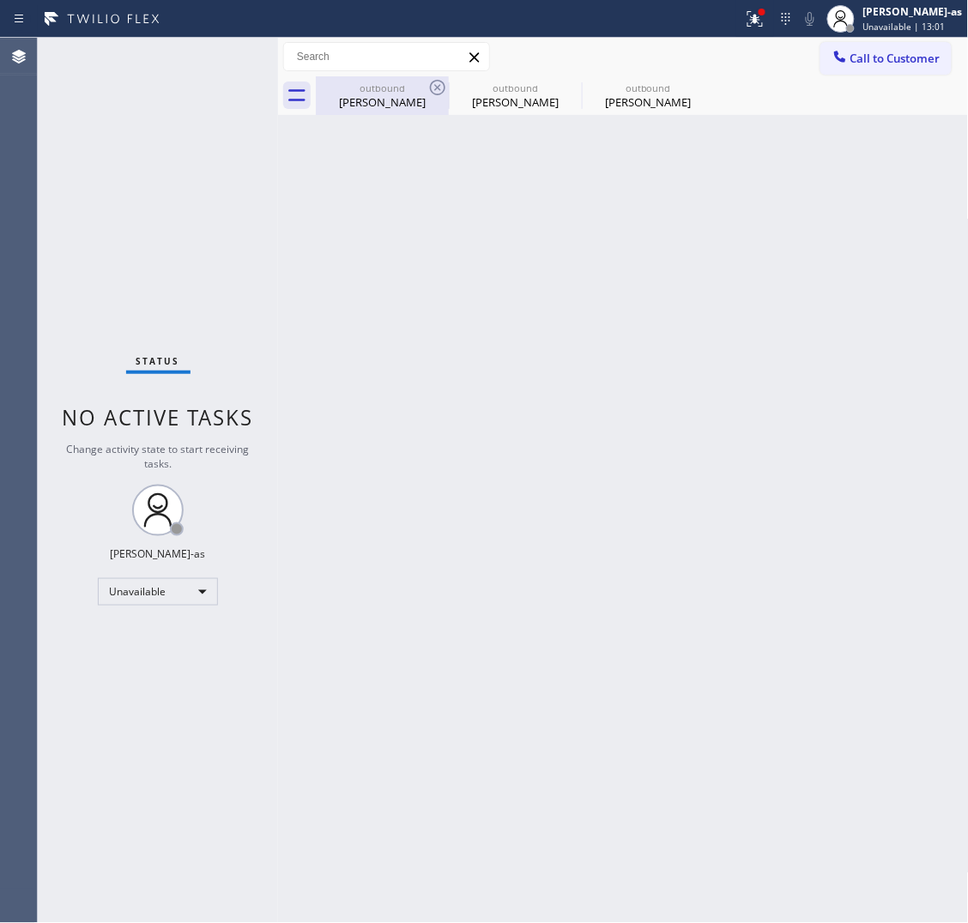
click at [408, 107] on div "[PERSON_NAME]" at bounding box center [383, 101] width 130 height 15
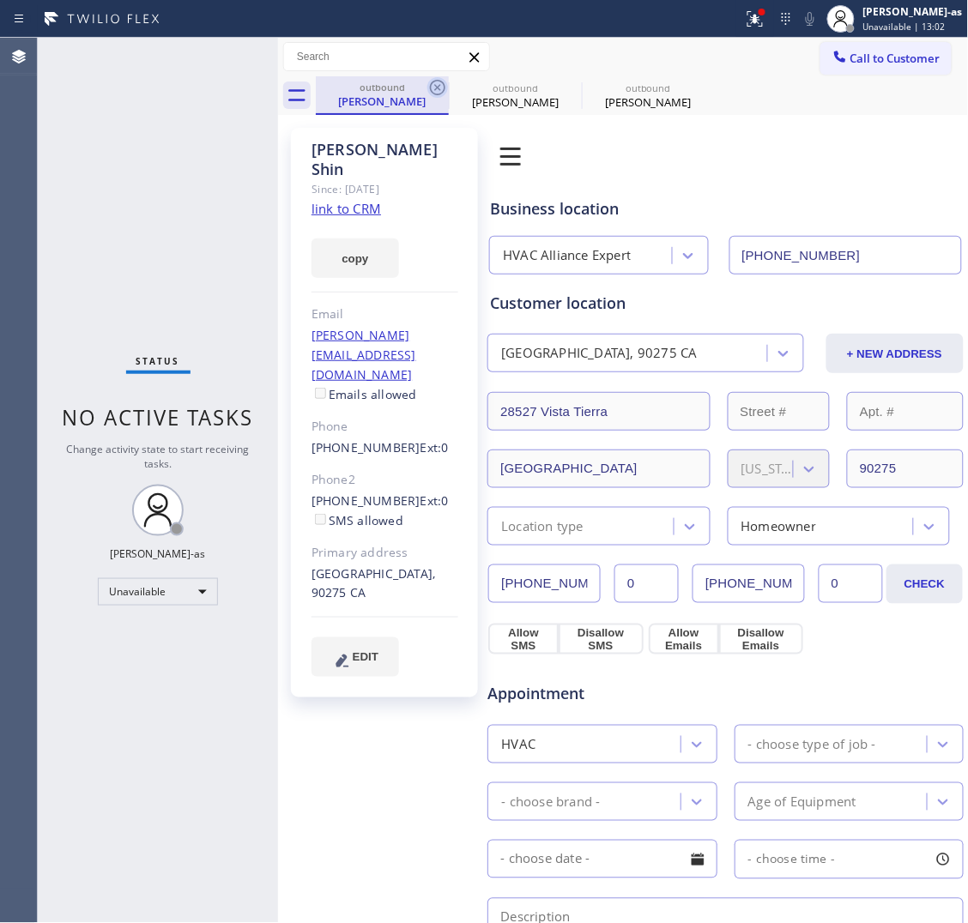
click at [435, 88] on icon at bounding box center [437, 87] width 15 height 15
click at [0, 0] on icon at bounding box center [0, 0] width 0 height 0
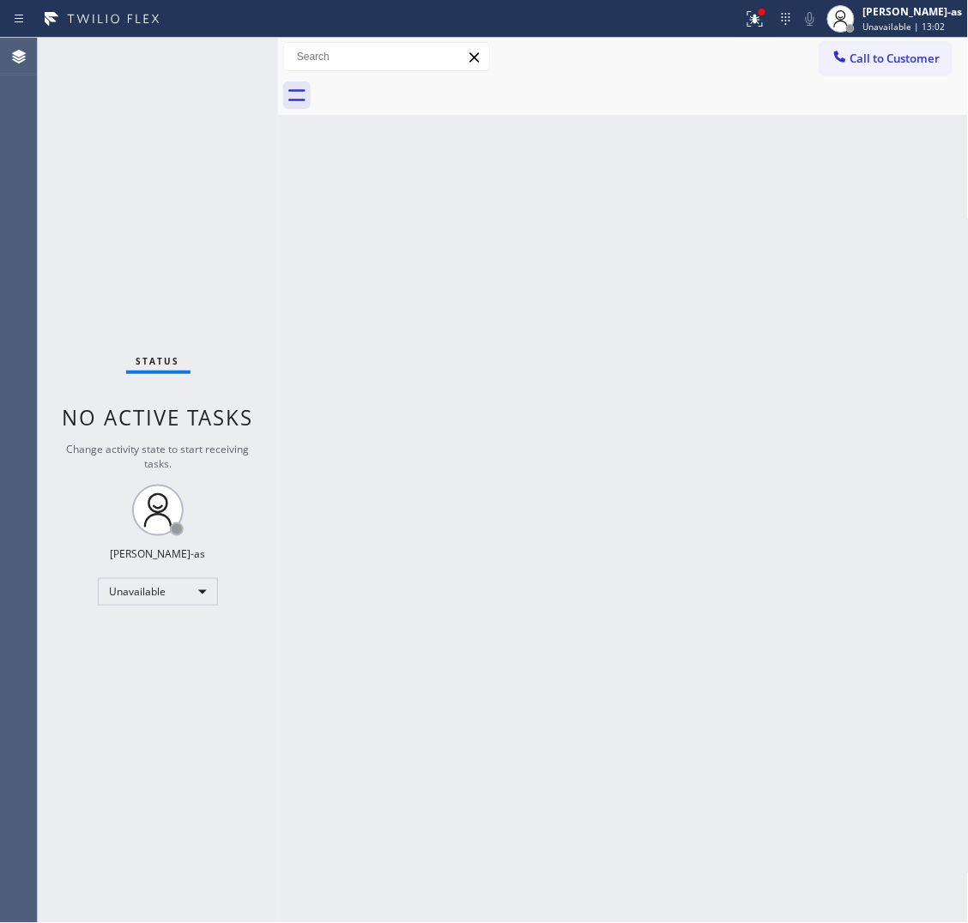
click at [431, 90] on div at bounding box center [642, 95] width 653 height 39
click at [885, 57] on span "Call to Customer" at bounding box center [895, 58] width 90 height 15
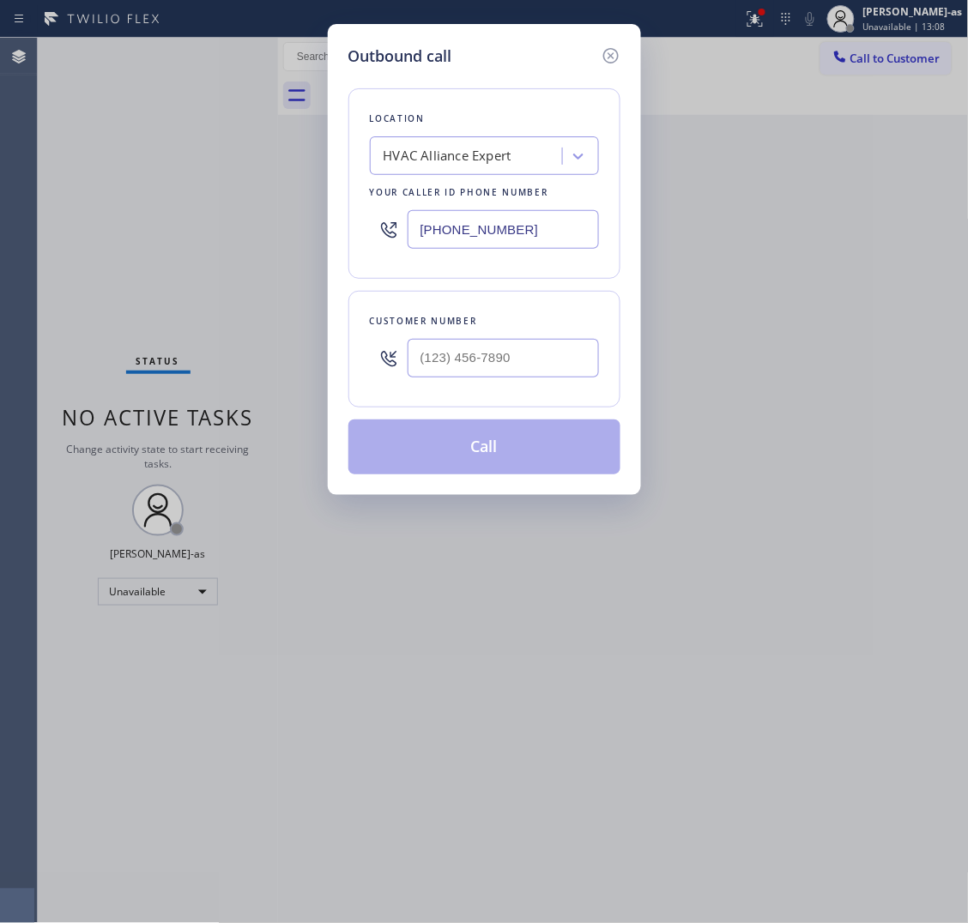
click at [578, 386] on div at bounding box center [503, 358] width 191 height 56
click at [556, 363] on input "(___) ___-____" at bounding box center [503, 358] width 191 height 39
paste input "323) 338-4124"
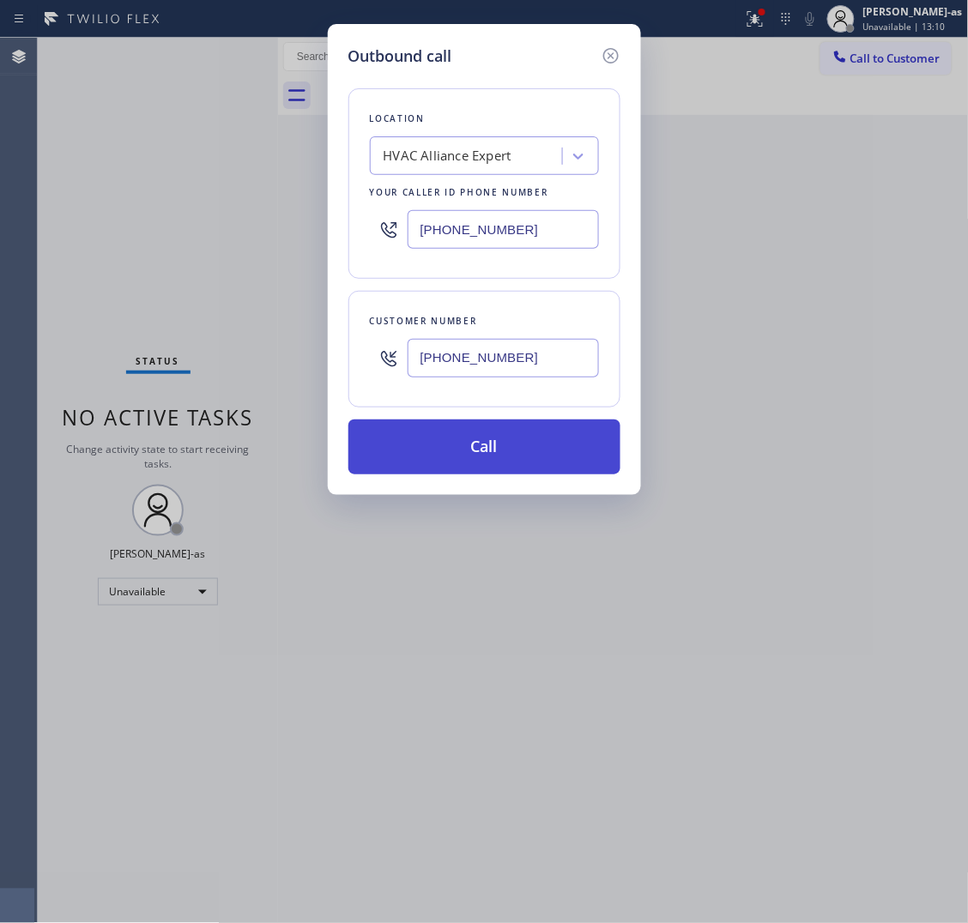
type input "(323) 338-4124"
click at [509, 431] on button "Call" at bounding box center [484, 447] width 272 height 55
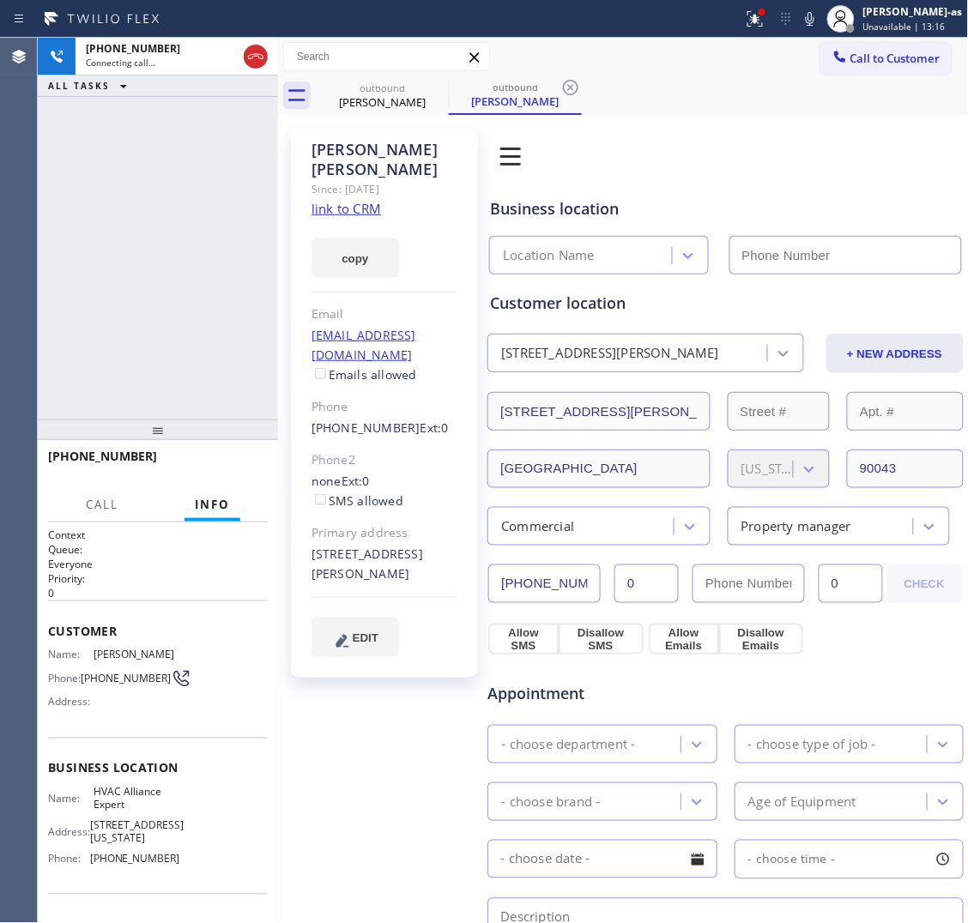
type input "[PHONE_NUMBER]"
click at [354, 200] on link "link to CRM" at bounding box center [347, 208] width 70 height 17
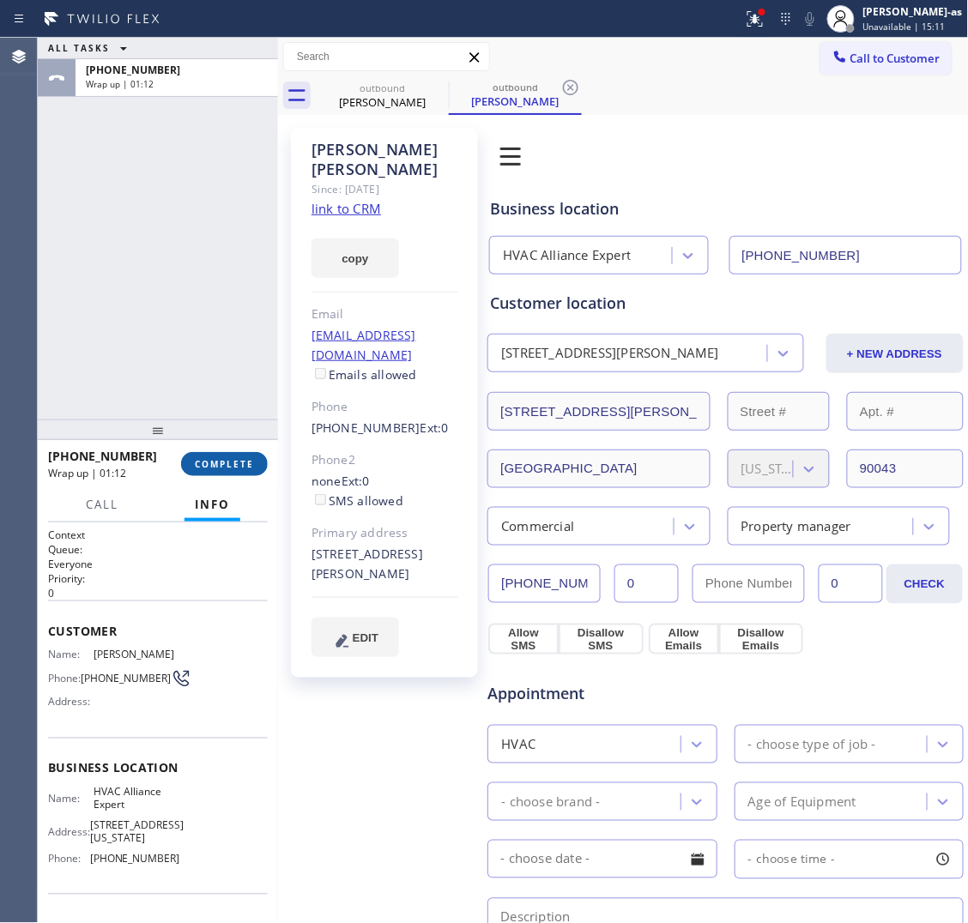
click at [220, 469] on span "COMPLETE" at bounding box center [224, 464] width 59 height 12
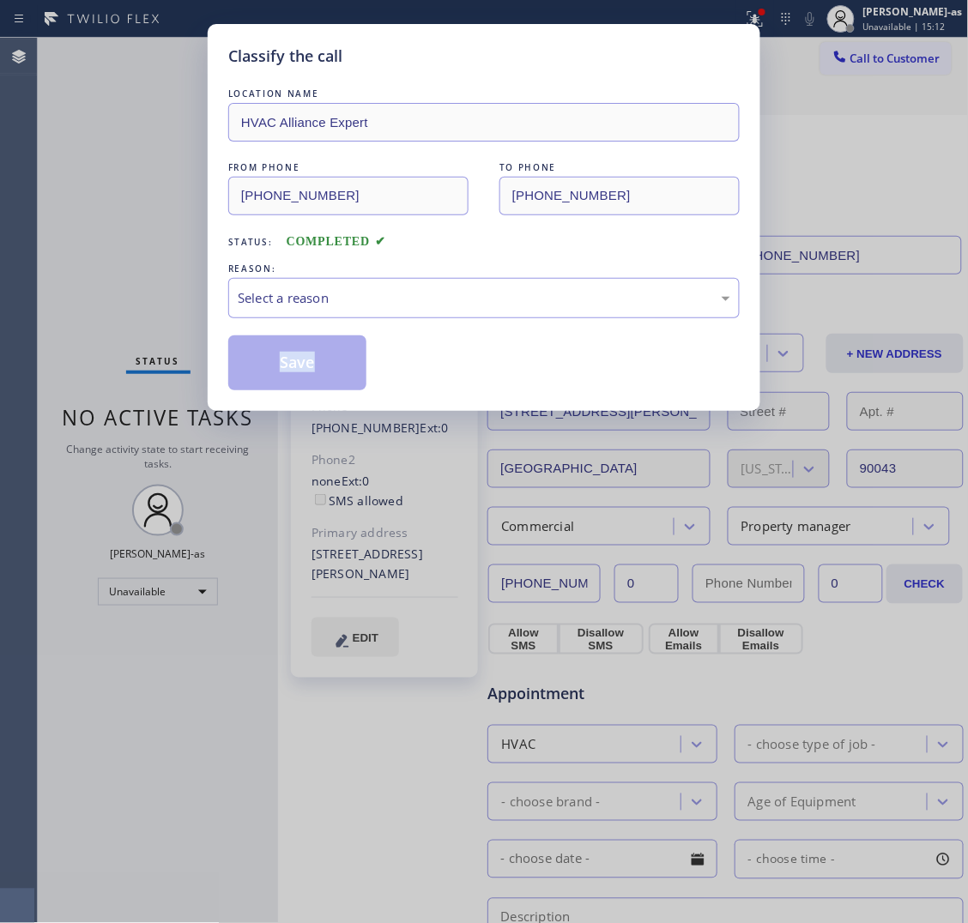
click at [221, 469] on div "Classify the call LOCATION NAME HVAC Alliance Expert FROM PHONE (855) 999-4417 …" at bounding box center [484, 461] width 968 height 923
click at [220, 466] on div "Classify the call LOCATION NAME HVAC Alliance Expert FROM PHONE (855) 999-4417 …" at bounding box center [484, 461] width 968 height 923
click at [401, 294] on div "Select a reason" at bounding box center [484, 298] width 493 height 20
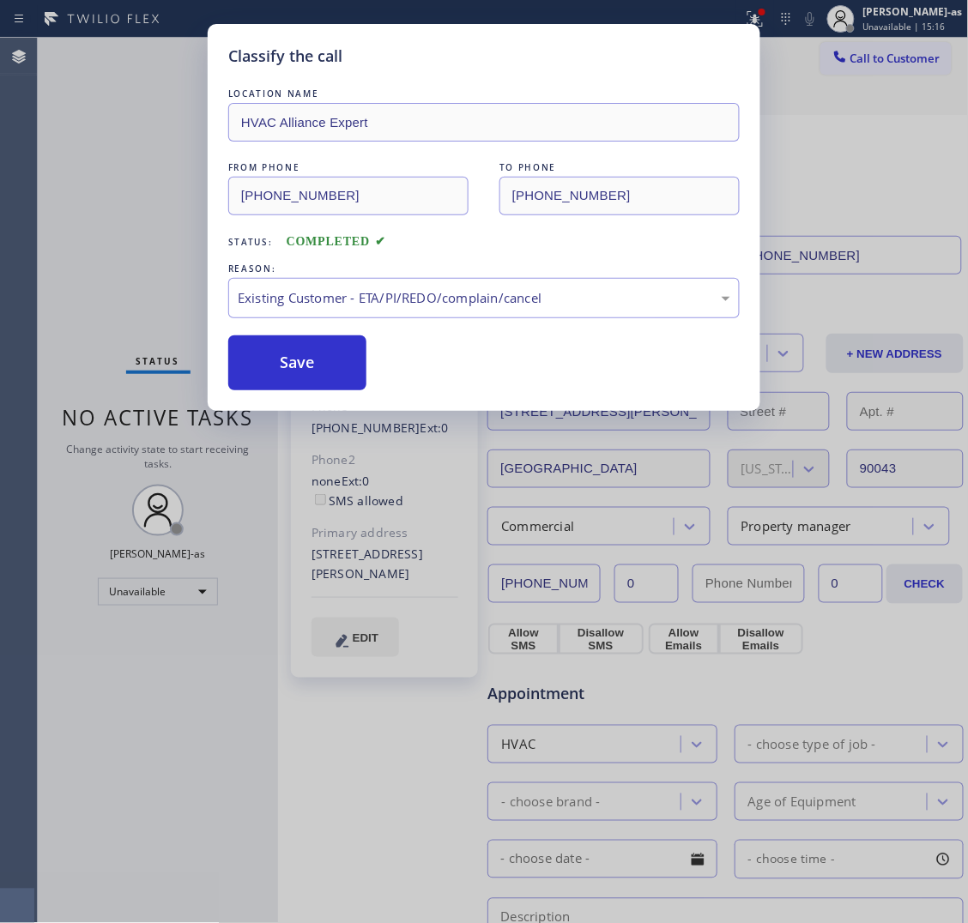
click at [320, 369] on button "Save" at bounding box center [297, 363] width 138 height 55
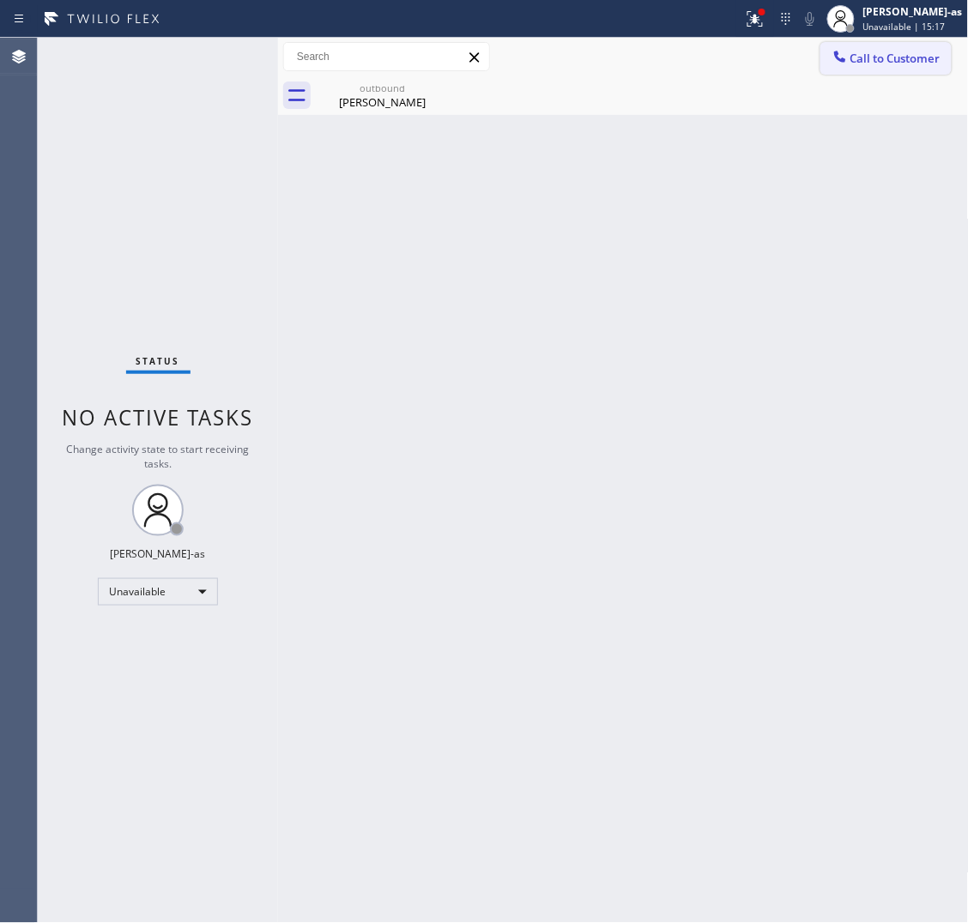
click at [881, 61] on span "Call to Customer" at bounding box center [895, 58] width 90 height 15
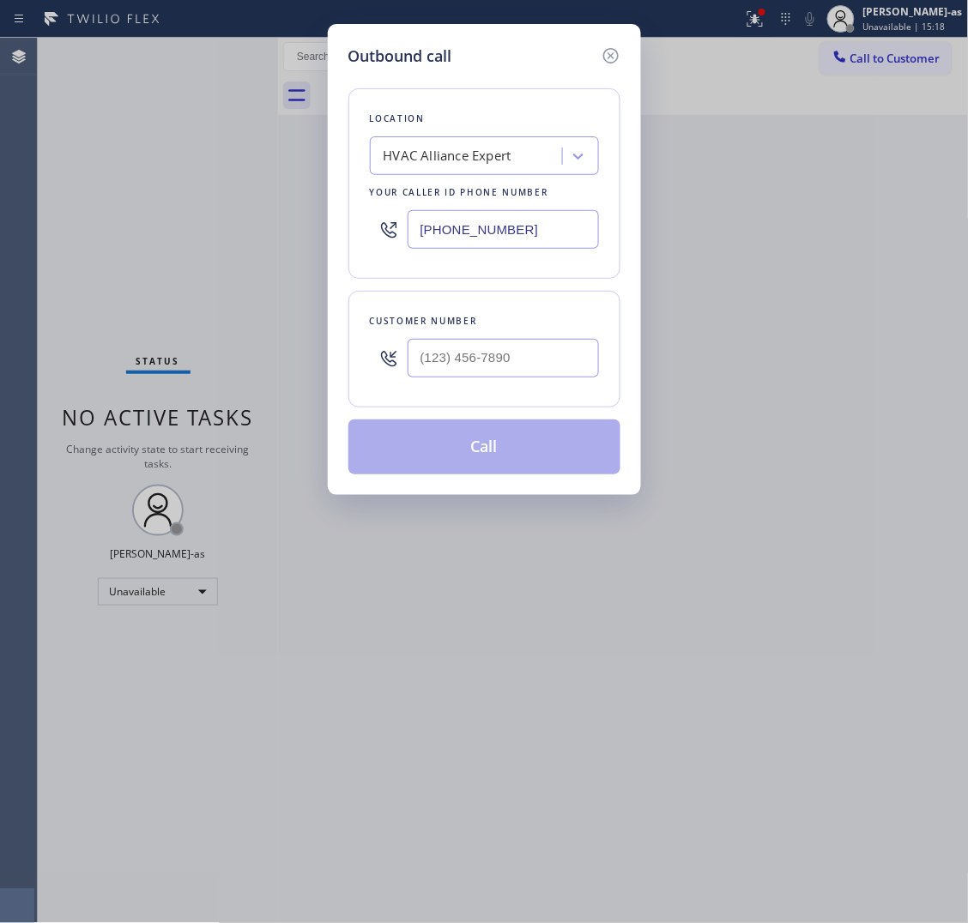
click at [549, 370] on input "text" at bounding box center [503, 358] width 191 height 39
paste input "562) 215-9720"
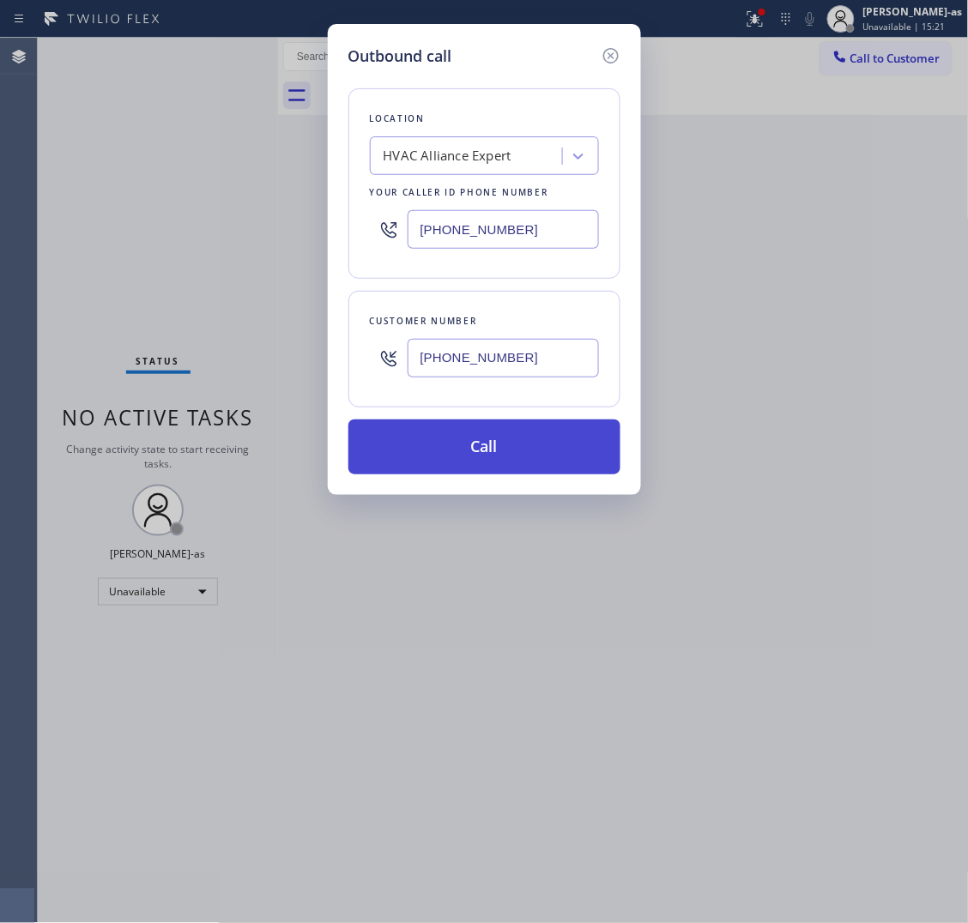
type input "(562) 215-9720"
click at [469, 438] on button "Call" at bounding box center [484, 447] width 272 height 55
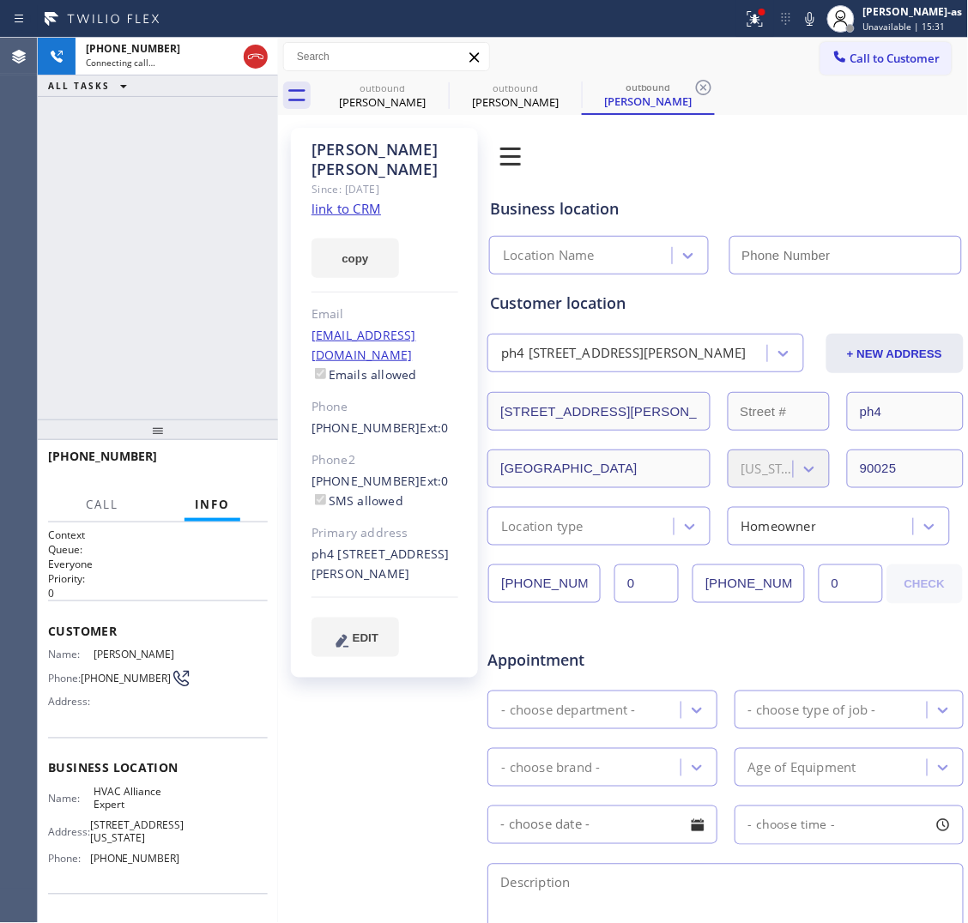
type input "[PHONE_NUMBER]"
click at [350, 179] on div "Since: [DATE]" at bounding box center [385, 189] width 147 height 20
click at [357, 200] on link "link to CRM" at bounding box center [347, 208] width 70 height 17
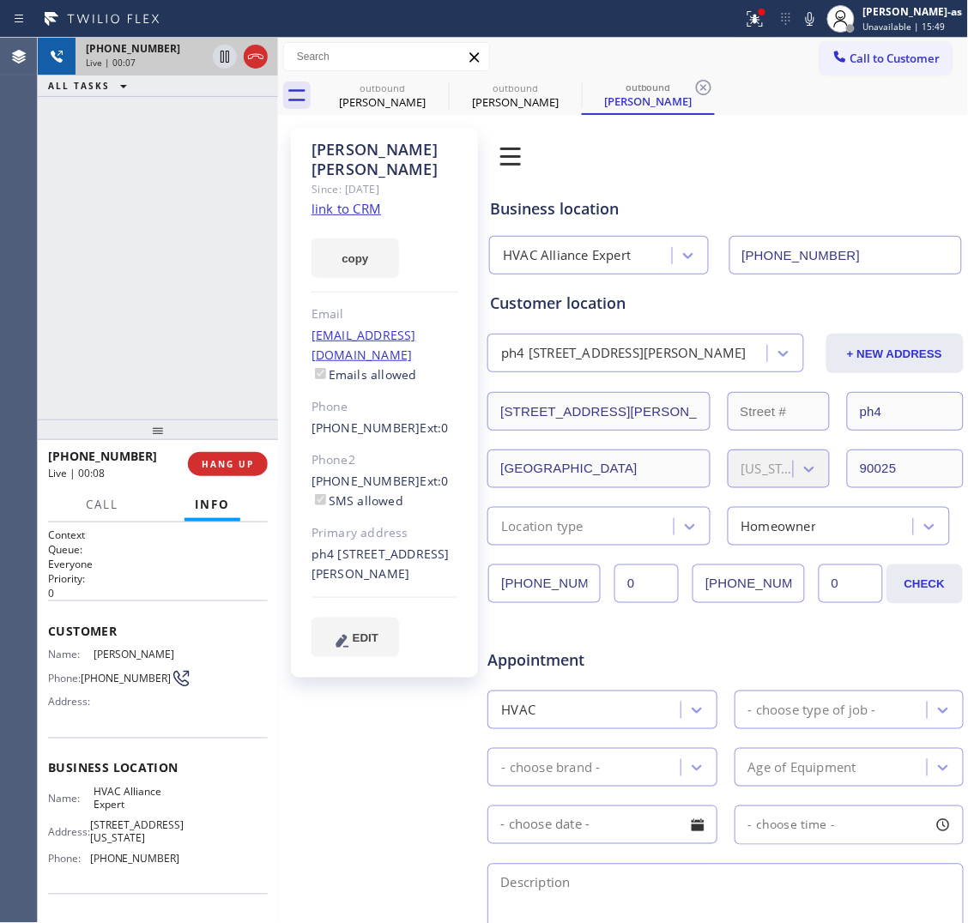
click at [123, 273] on div "+15622159720 Live | 00:07 ALL TASKS ALL TASKS ACTIVE TASKS TASKS IN WRAP UP" at bounding box center [158, 229] width 240 height 382
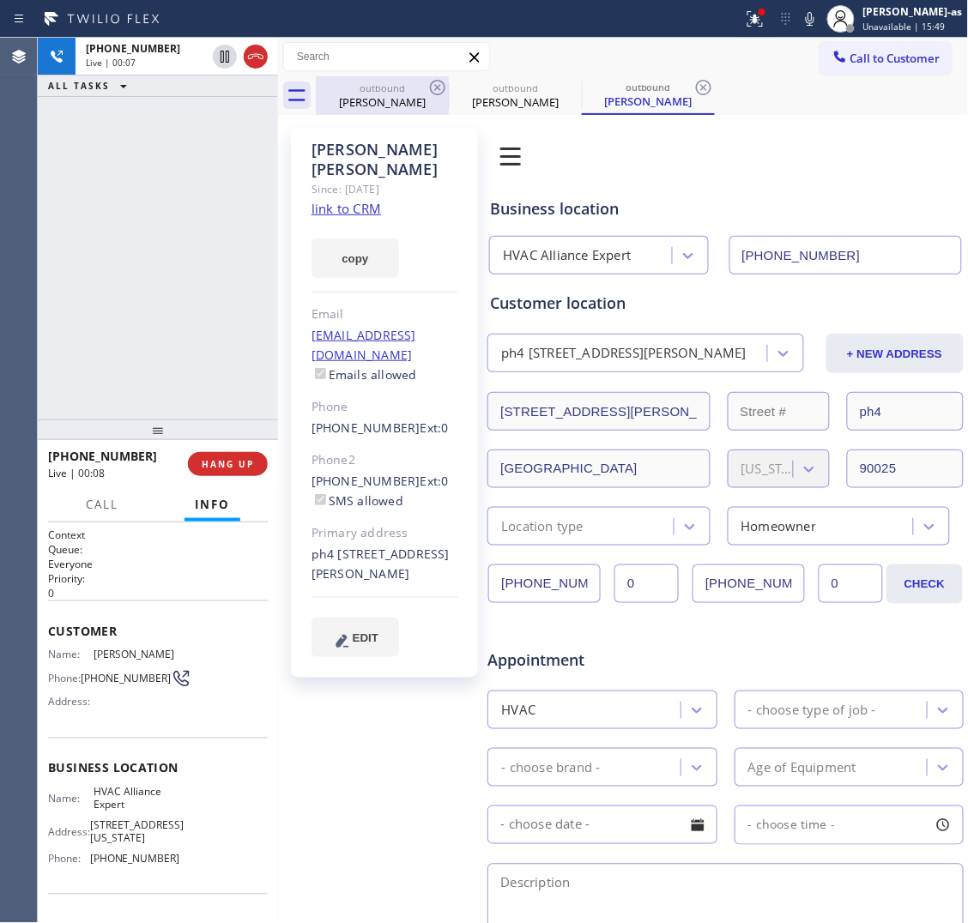
click at [251, 52] on icon at bounding box center [255, 56] width 21 height 21
click at [366, 88] on div "outbound" at bounding box center [383, 88] width 130 height 13
click at [421, 100] on div "Terry Wilson" at bounding box center [383, 101] width 130 height 15
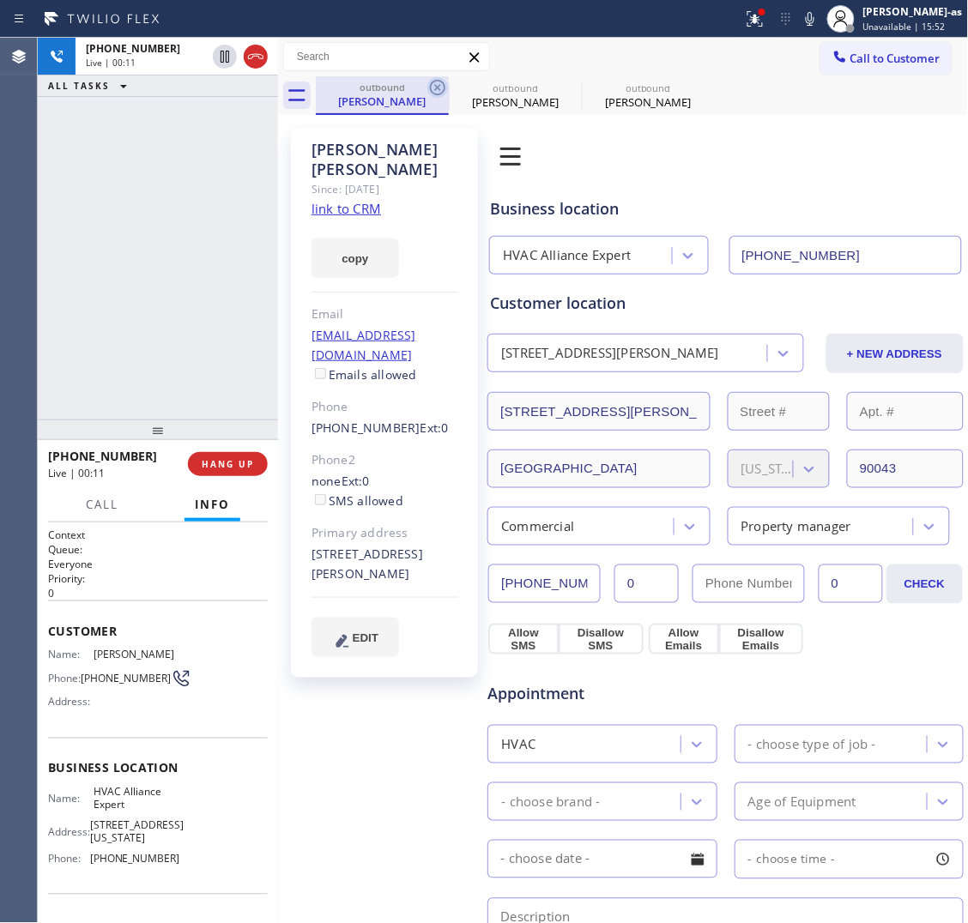
click at [429, 88] on icon at bounding box center [437, 87] width 21 height 21
click at [0, 0] on icon at bounding box center [0, 0] width 0 height 0
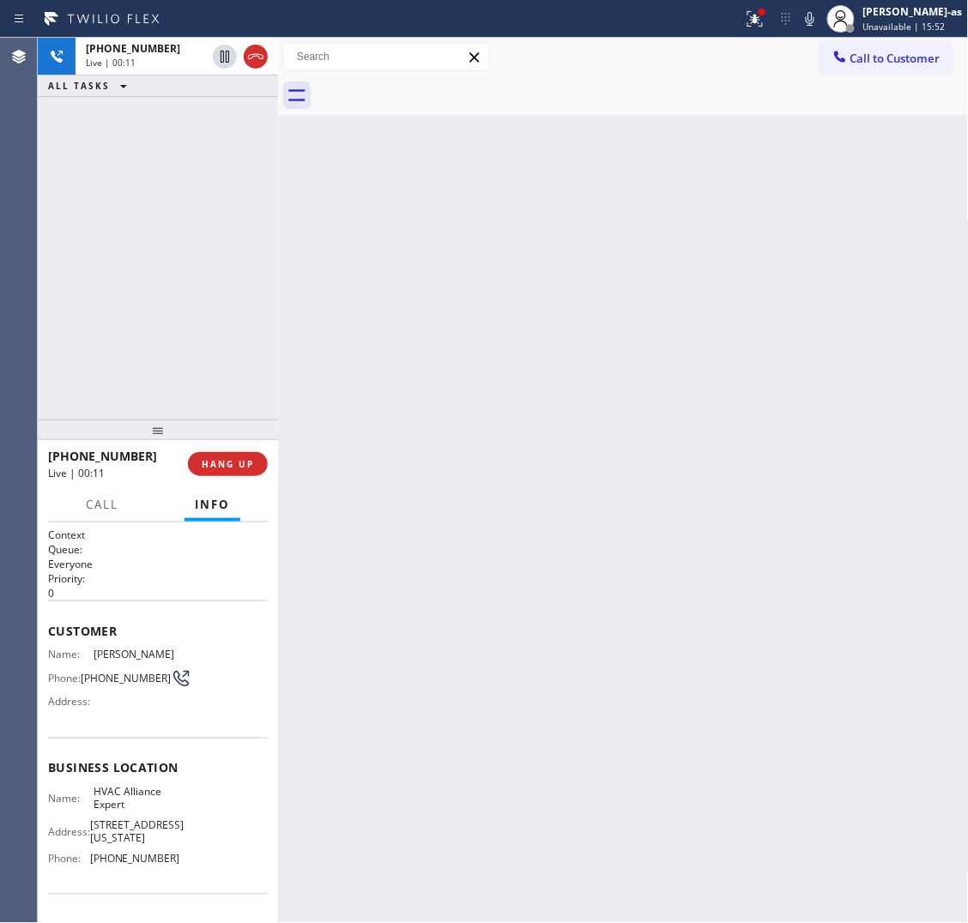
click at [212, 294] on div "+15622159720 Live | 00:11 ALL TASKS ALL TASKS ACTIVE TASKS TASKS IN WRAP UP" at bounding box center [158, 229] width 240 height 382
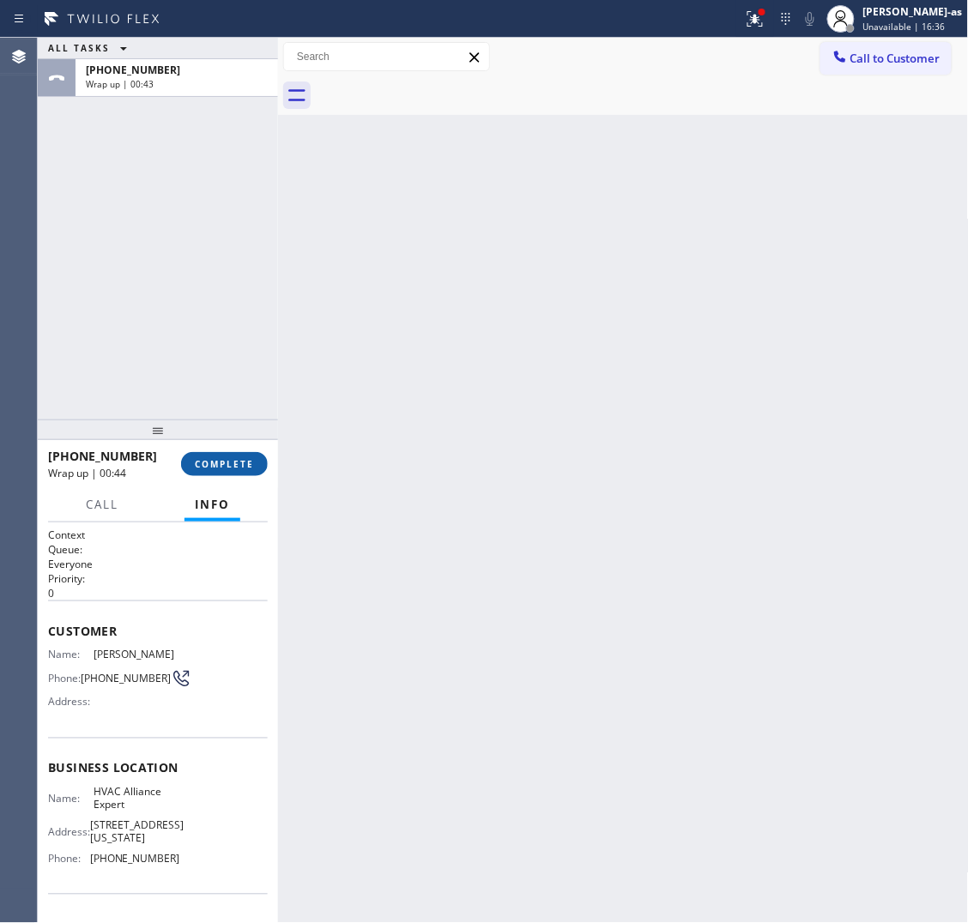
click at [223, 470] on button "COMPLETE" at bounding box center [224, 464] width 87 height 24
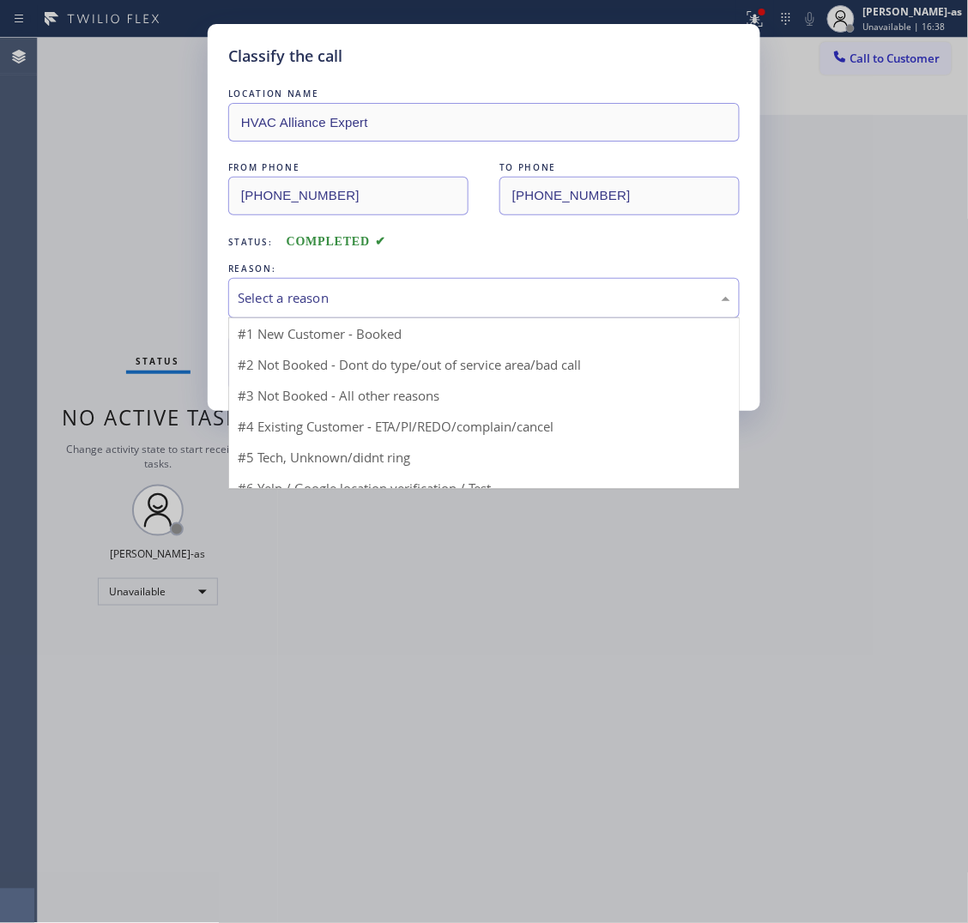
click at [324, 298] on div "Select a reason" at bounding box center [484, 298] width 493 height 20
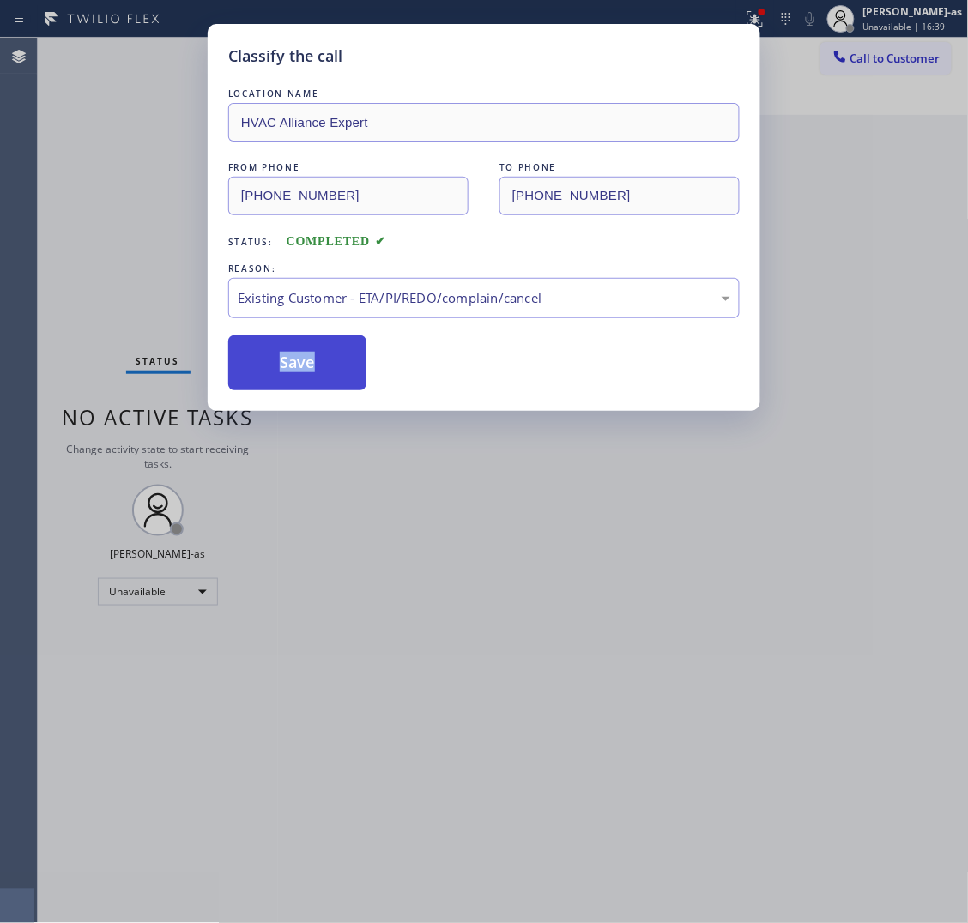
click at [324, 360] on button "Save" at bounding box center [297, 363] width 138 height 55
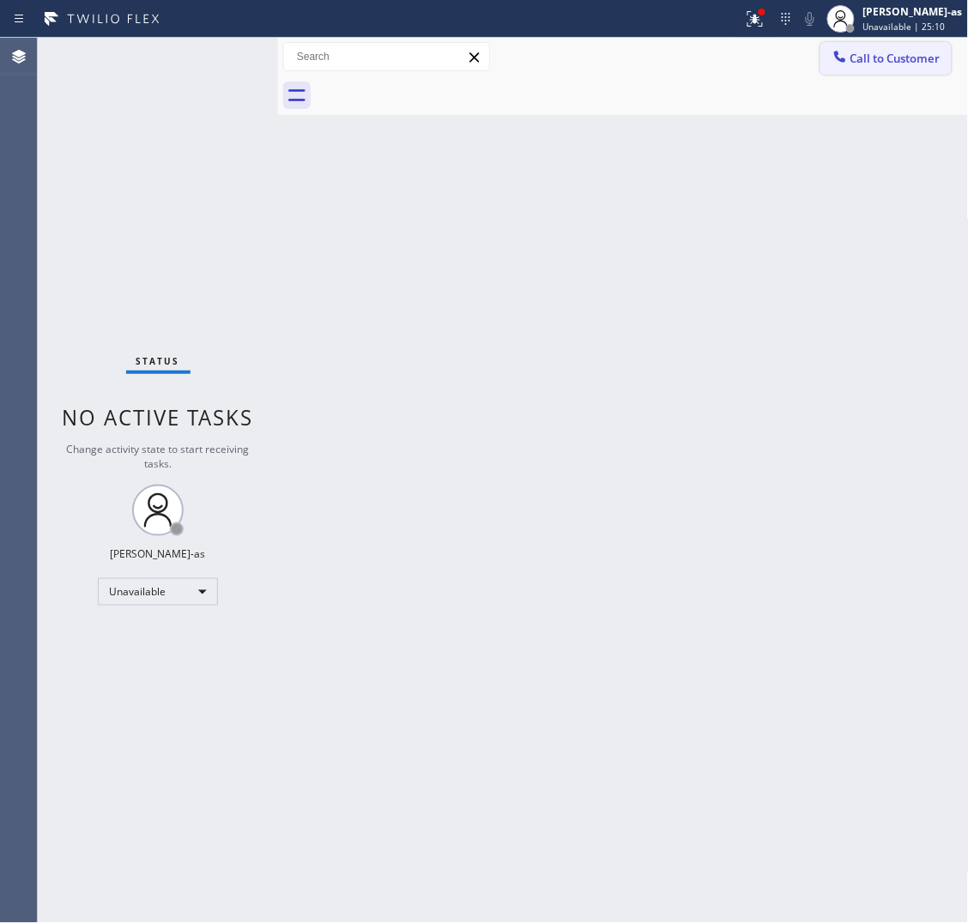
click at [881, 60] on span "Call to Customer" at bounding box center [895, 58] width 90 height 15
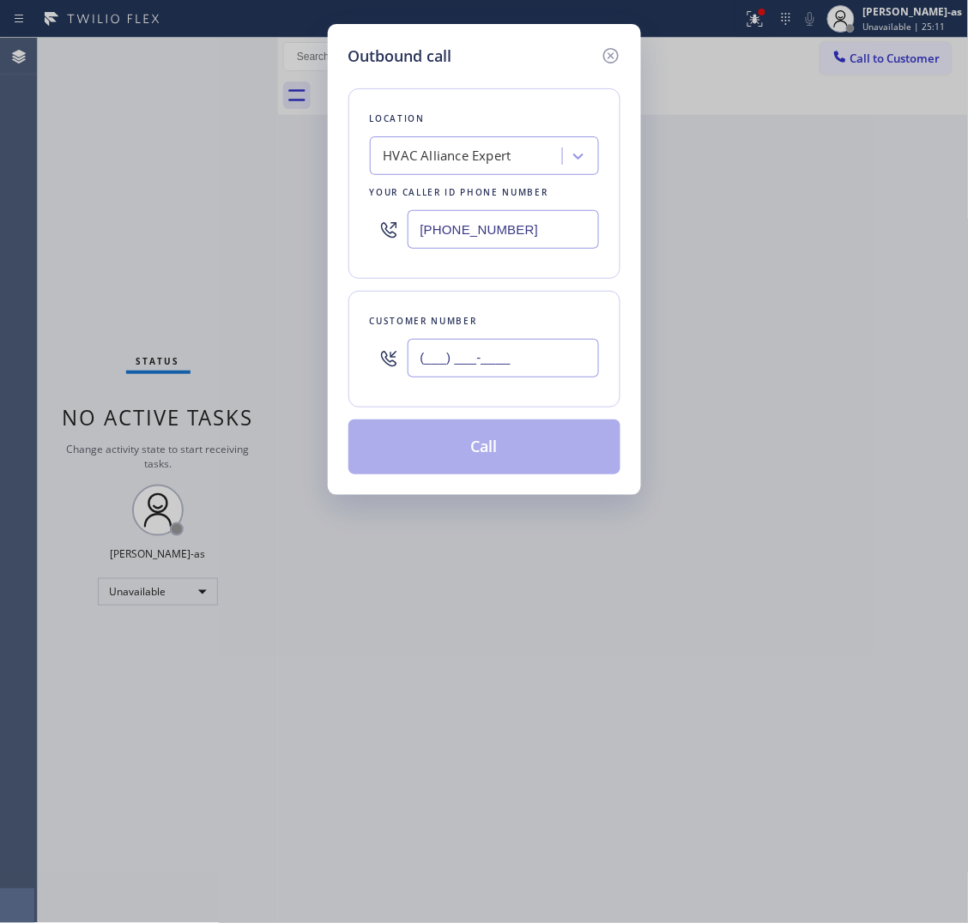
click at [539, 366] on input "(___) ___-____" at bounding box center [503, 358] width 191 height 39
paste input "650) 303-0913"
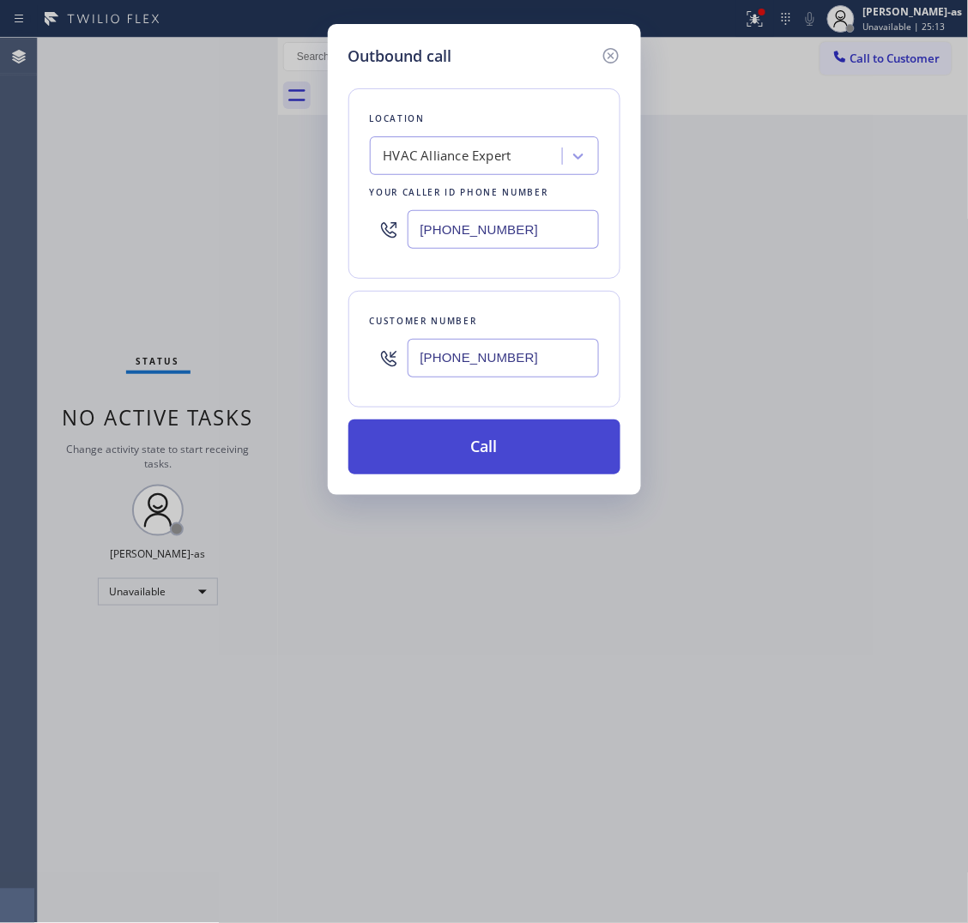
type input "(650) 303-0913"
click at [485, 448] on button "Call" at bounding box center [484, 447] width 272 height 55
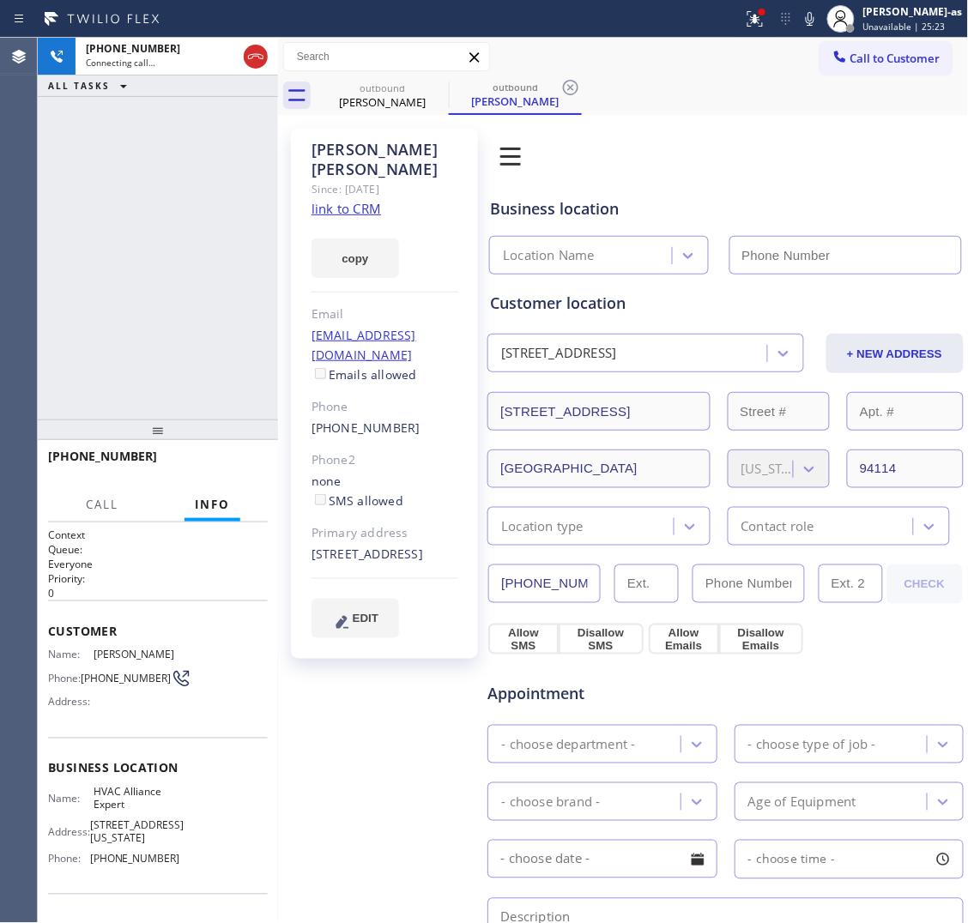
type input "[PHONE_NUMBER]"
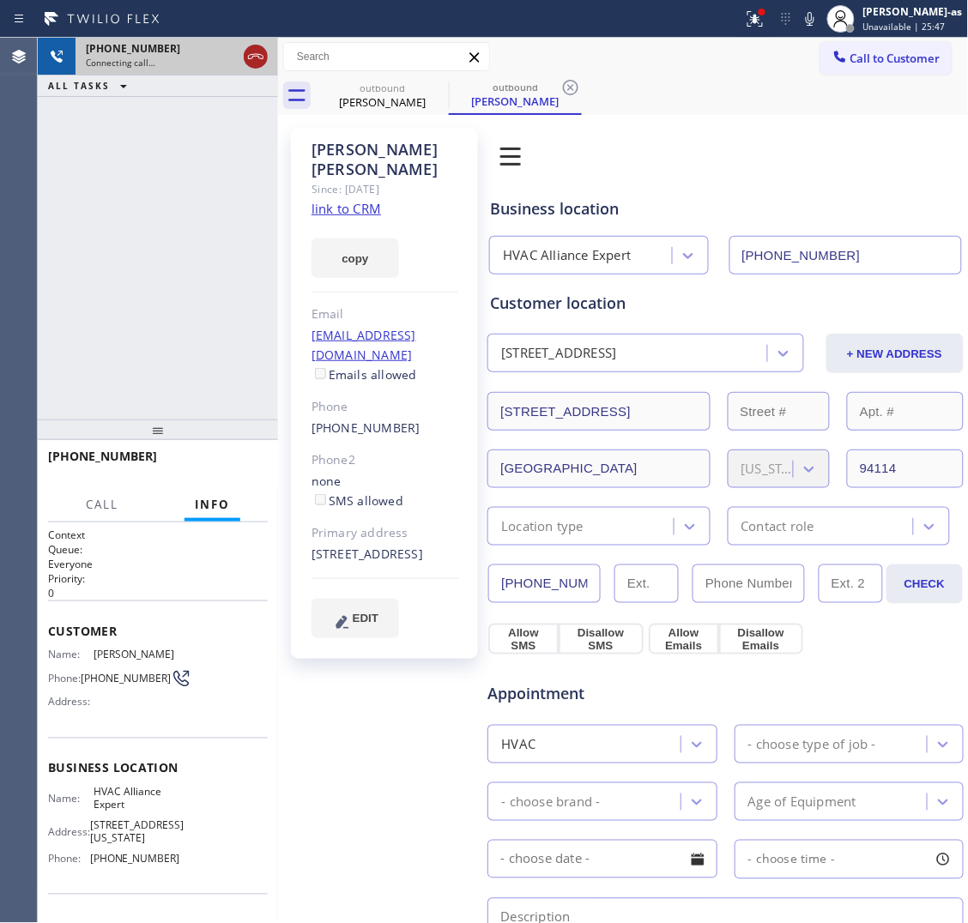
click at [251, 58] on icon at bounding box center [255, 56] width 21 height 21
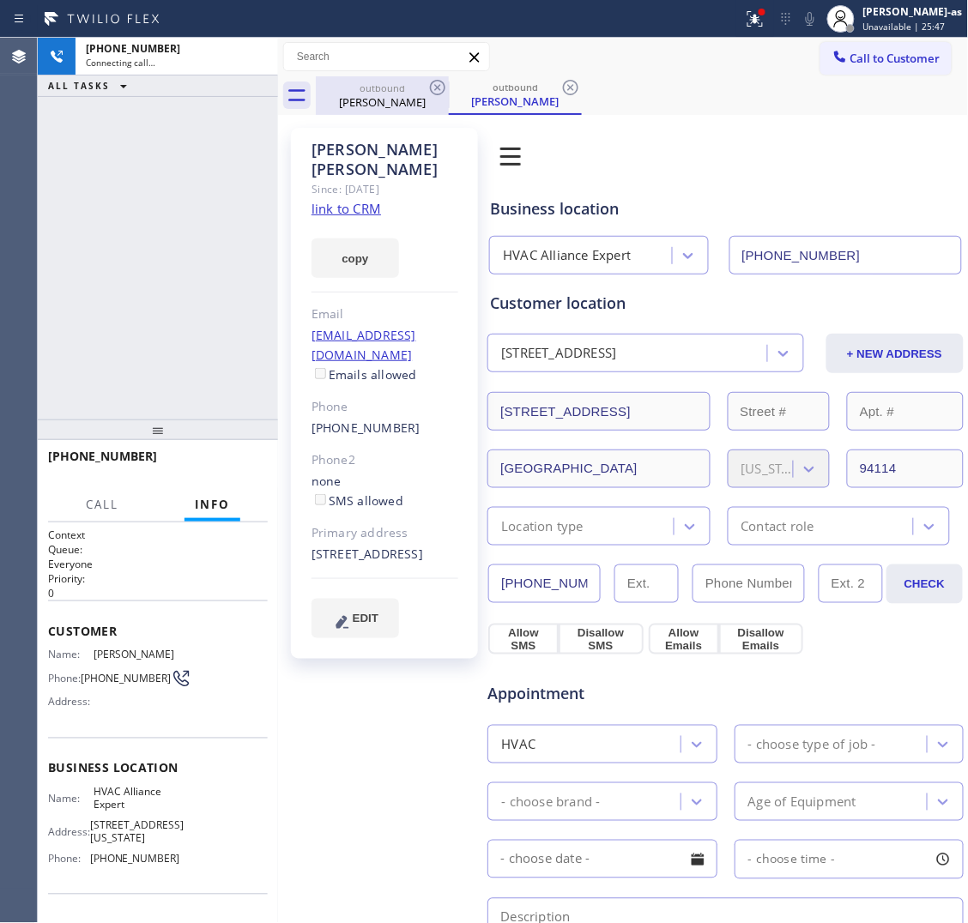
click at [404, 88] on div "outbound" at bounding box center [383, 88] width 130 height 13
click at [431, 88] on icon at bounding box center [437, 87] width 15 height 15
click at [0, 0] on icon at bounding box center [0, 0] width 0 height 0
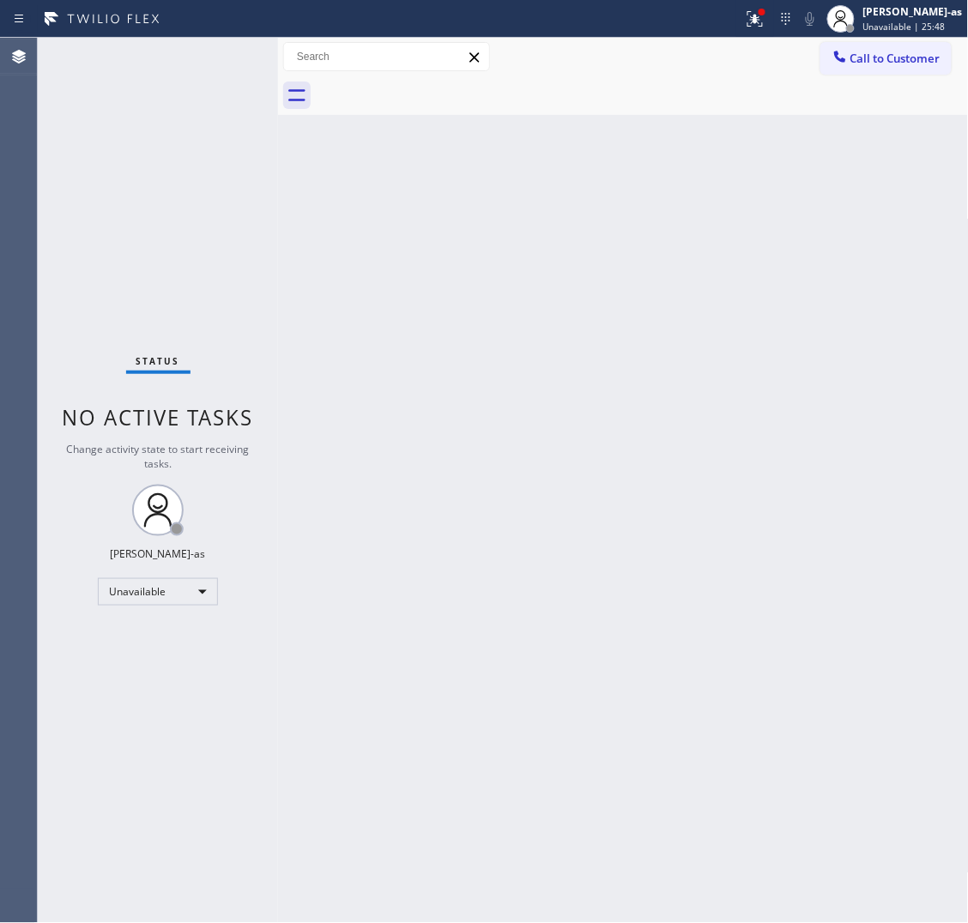
click at [431, 88] on div at bounding box center [642, 95] width 653 height 39
click at [136, 285] on div "Status No active tasks Change activity state to start receiving tasks. [PERSON_…" at bounding box center [158, 481] width 240 height 886
click at [915, 63] on span "Call to Customer" at bounding box center [895, 58] width 90 height 15
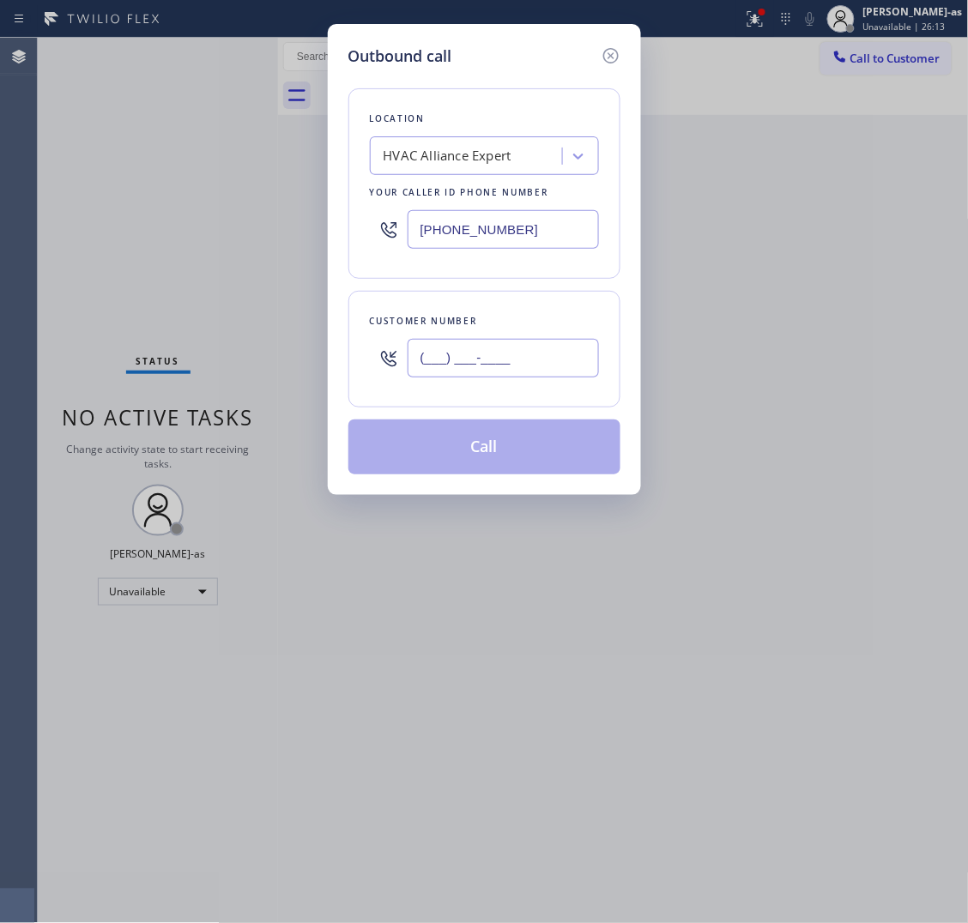
click at [523, 369] on input "(___) ___-____" at bounding box center [503, 358] width 191 height 39
paste input "614) 735-1982"
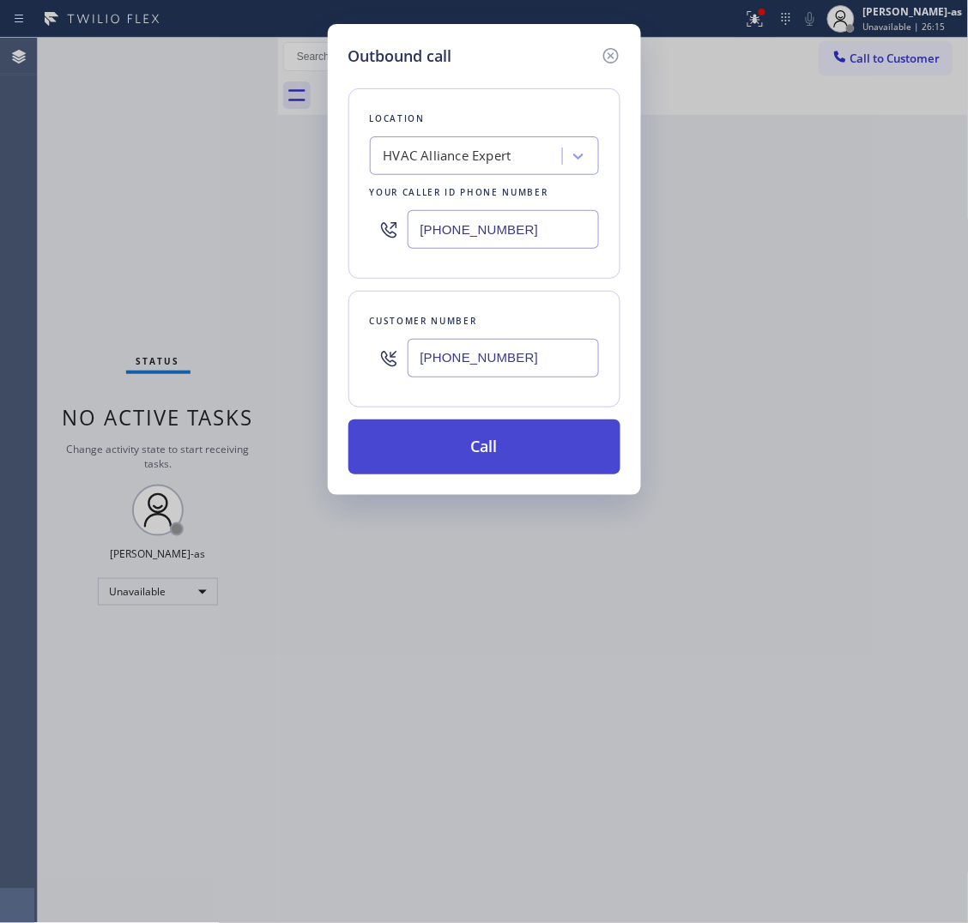
type input "(614) 735-1982"
click at [487, 438] on button "Call" at bounding box center [484, 447] width 272 height 55
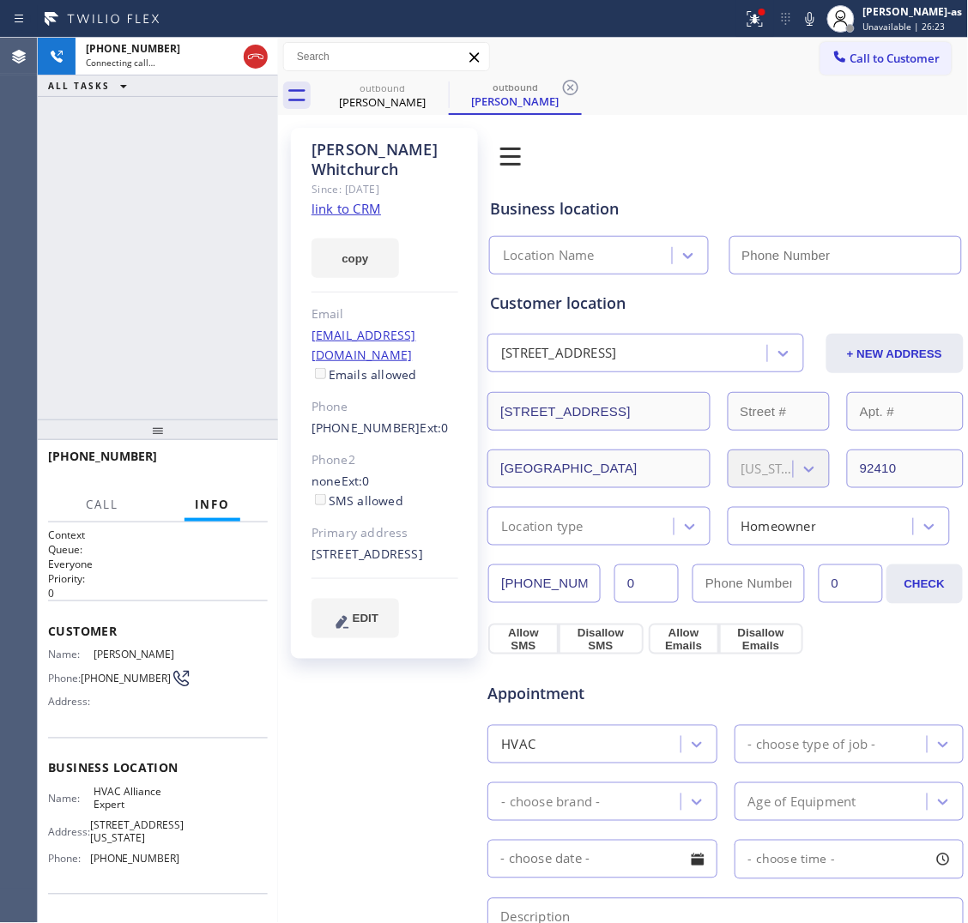
type input "[PHONE_NUMBER]"
click at [239, 182] on div "+16147351982 Connecting call… ALL TASKS ALL TASKS ACTIVE TASKS TASKS IN WRAP UP" at bounding box center [158, 229] width 240 height 382
drag, startPoint x: 366, startPoint y: 83, endPoint x: 419, endPoint y: 91, distance: 53.8
click at [367, 83] on div "outbound" at bounding box center [383, 88] width 130 height 13
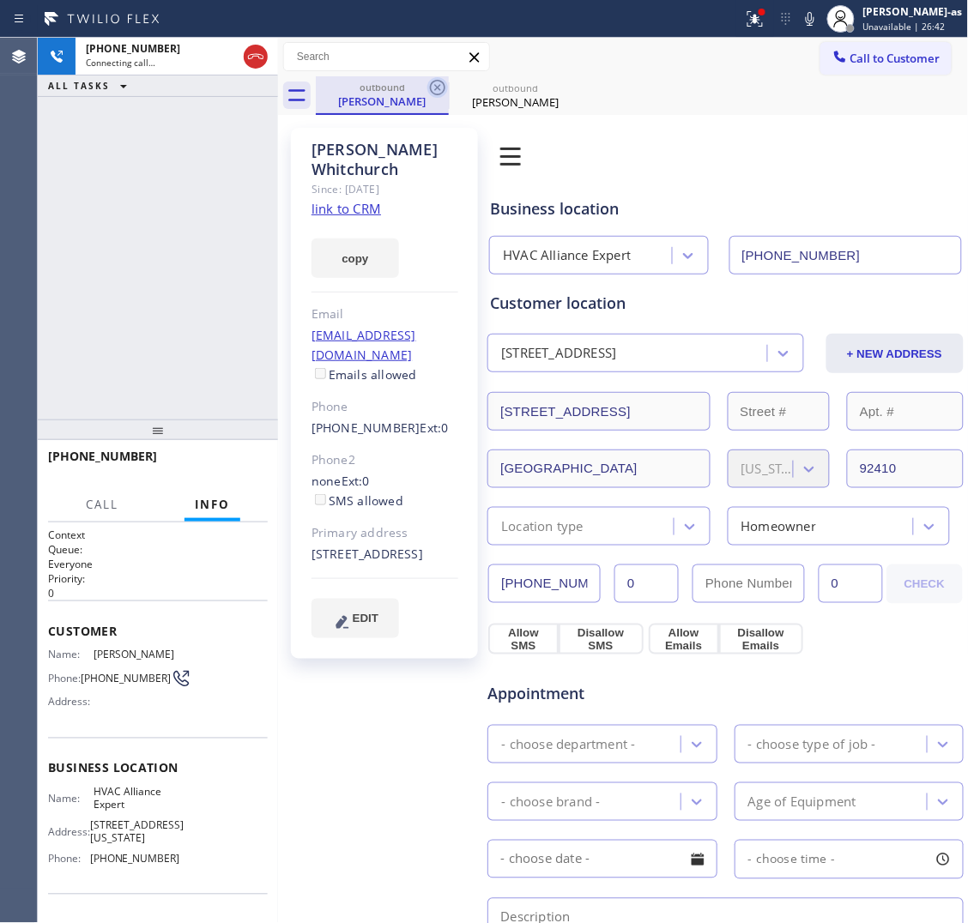
click at [431, 87] on icon at bounding box center [437, 87] width 15 height 15
click at [254, 177] on div "+16147351982 Connecting call… ALL TASKS ALL TASKS ACTIVE TASKS TASKS IN WRAP UP" at bounding box center [158, 229] width 240 height 382
click at [820, 18] on icon at bounding box center [810, 19] width 21 height 21
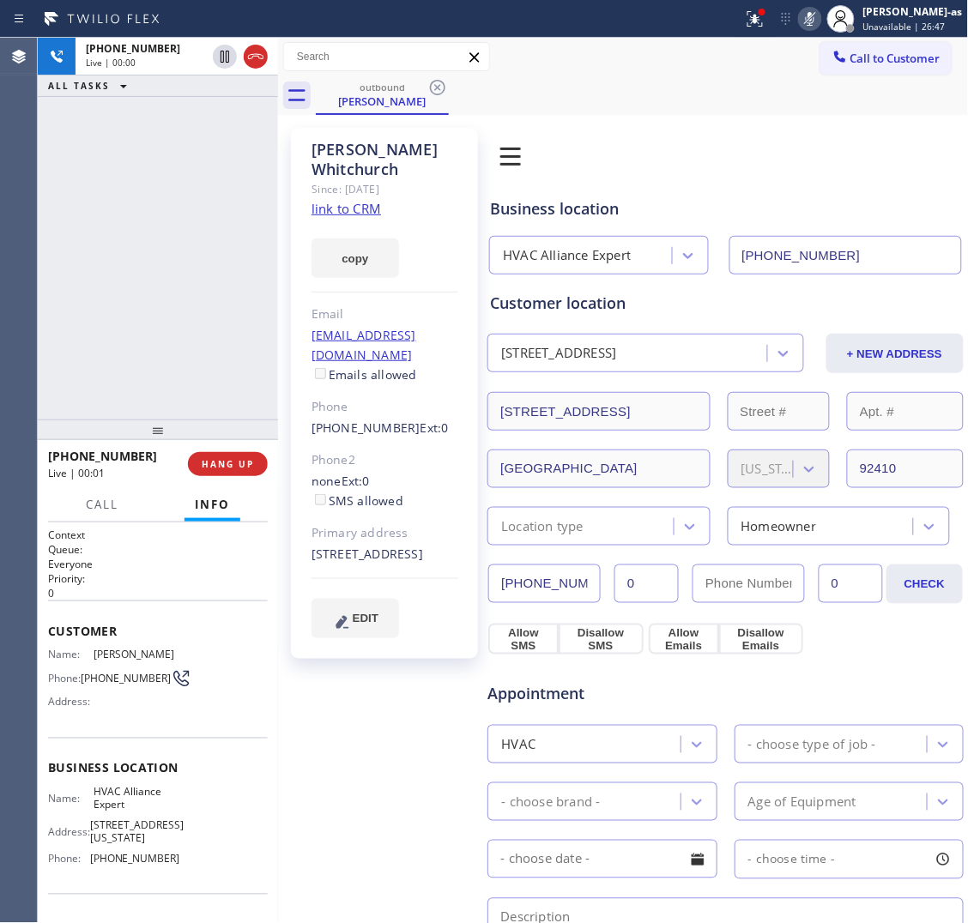
click at [820, 18] on icon at bounding box center [810, 19] width 21 height 21
click at [251, 237] on div "+16147351982 Live | 00:02 ALL TASKS ALL TASKS ACTIVE TASKS TASKS IN WRAP UP" at bounding box center [158, 229] width 240 height 382
click at [324, 200] on link "link to CRM" at bounding box center [347, 208] width 70 height 17
drag, startPoint x: 225, startPoint y: 241, endPoint x: 371, endPoint y: 135, distance: 180.6
click at [226, 237] on div "+16147351982 Live | 01:21 ALL TASKS ALL TASKS ACTIVE TASKS TASKS IN WRAP UP" at bounding box center [158, 229] width 240 height 382
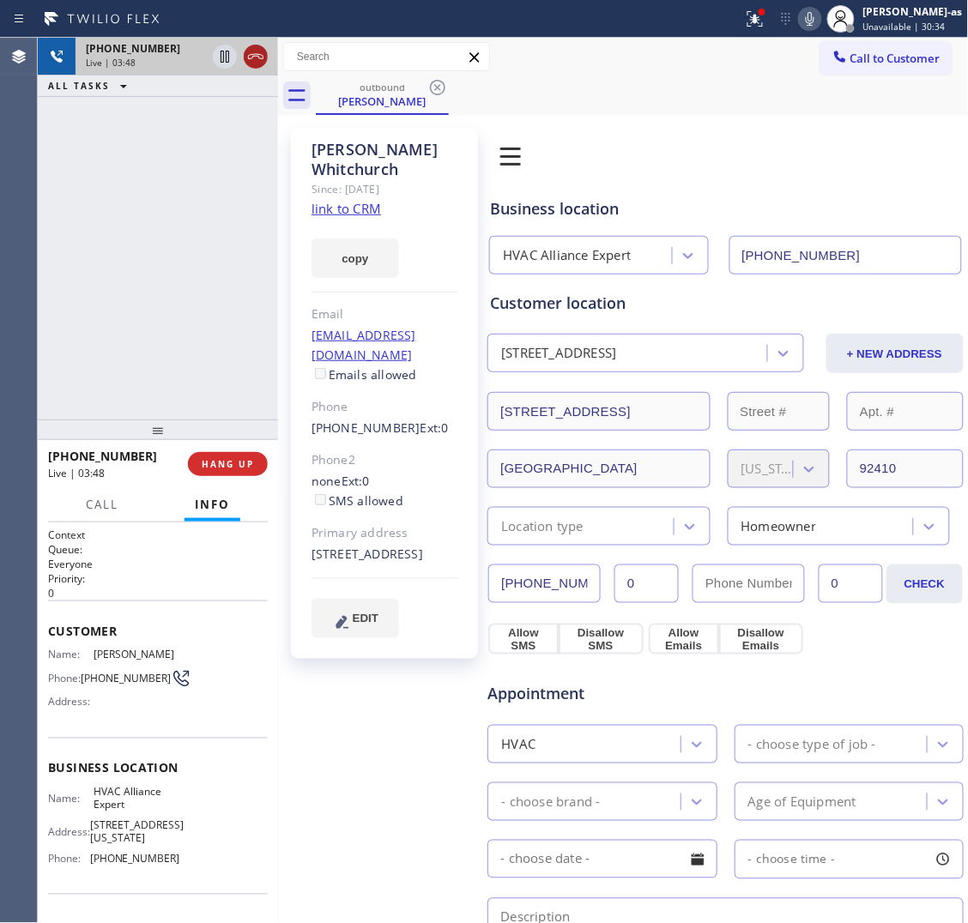
click at [254, 50] on icon at bounding box center [255, 56] width 21 height 21
drag, startPoint x: 191, startPoint y: 318, endPoint x: 268, endPoint y: 558, distance: 251.6
click at [195, 356] on div "+16147351982 Live | 03:48 ALL TASKS ALL TASKS ACTIVE TASKS TASKS IN WRAP UP" at bounding box center [158, 229] width 240 height 382
click at [221, 460] on span "HANG UP" at bounding box center [228, 464] width 52 height 12
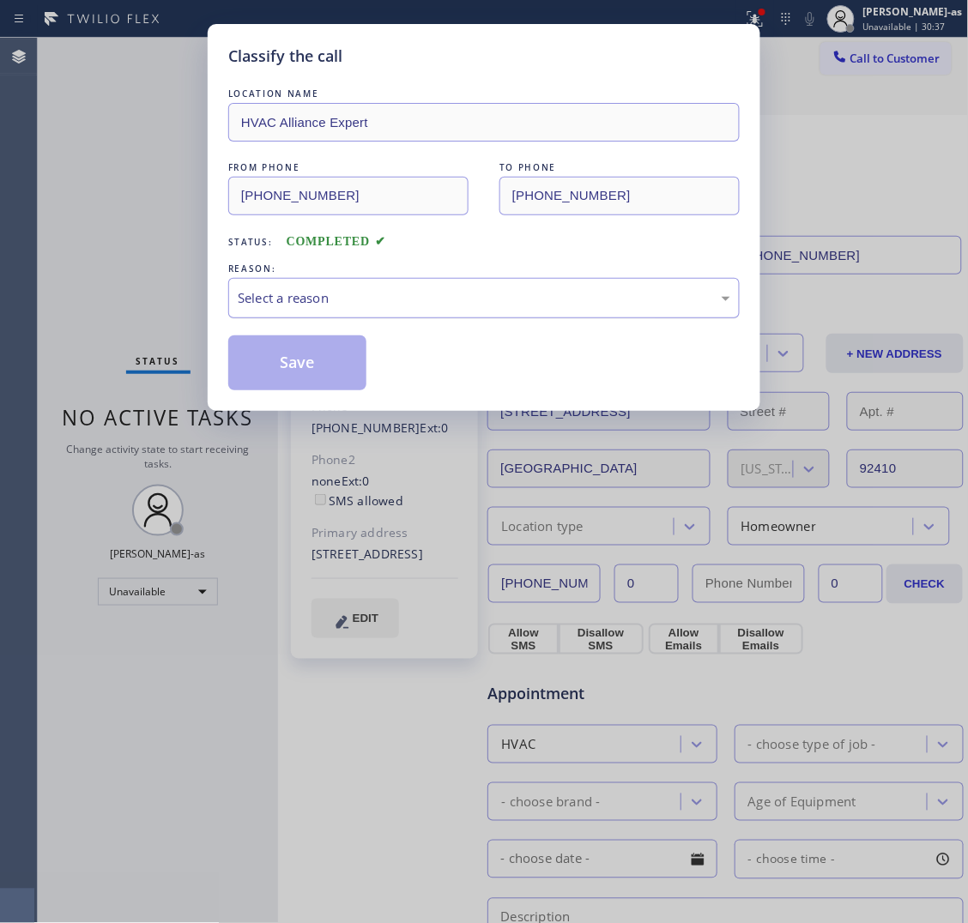
click at [301, 296] on div "Select a reason" at bounding box center [484, 298] width 493 height 20
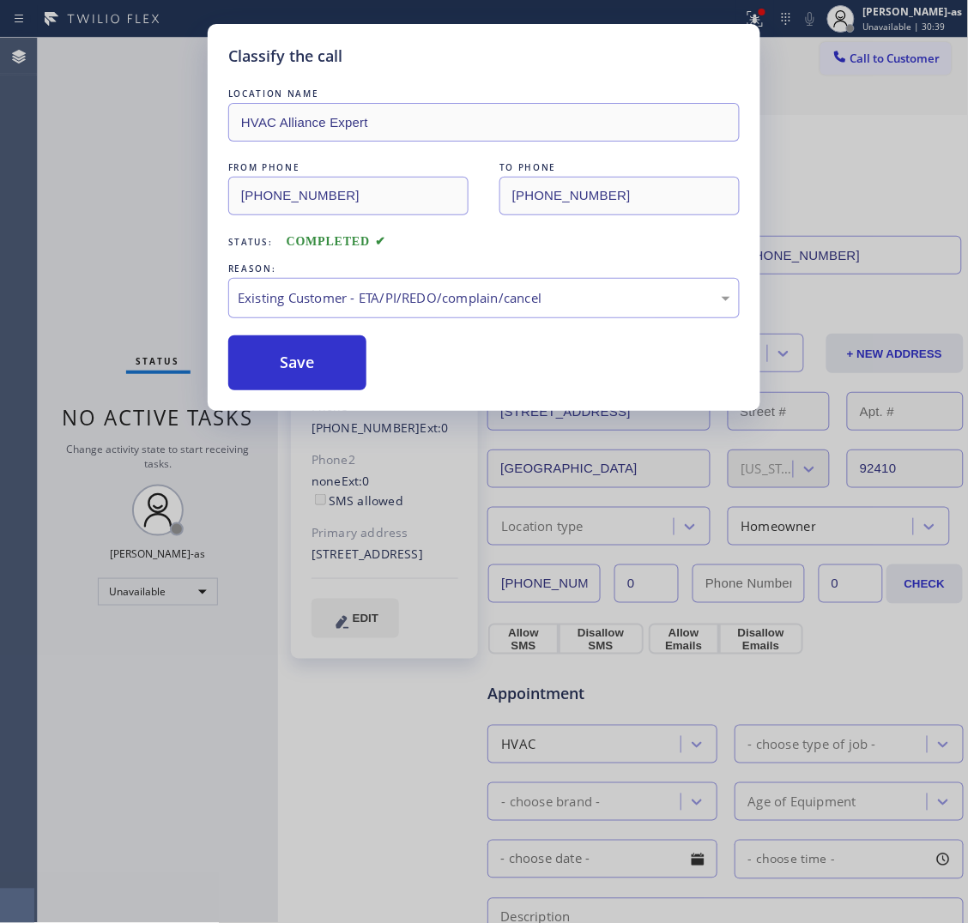
drag, startPoint x: 318, startPoint y: 362, endPoint x: 920, endPoint y: 615, distance: 653.5
click at [320, 362] on button "Save" at bounding box center [297, 363] width 138 height 55
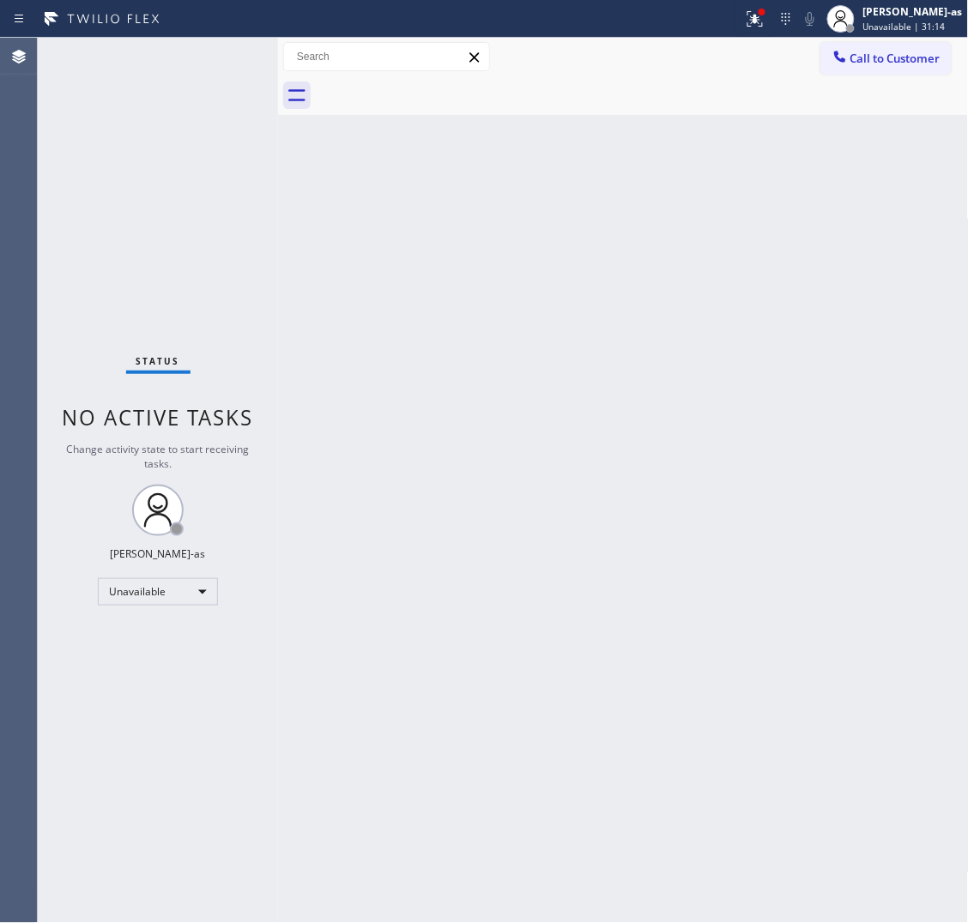
drag, startPoint x: -3, startPoint y: 961, endPoint x: 371, endPoint y: 19, distance: 1013.9
click at [417, 391] on div "Back to Dashboard Change Sender ID Customers Technicians Select a contact Outbo…" at bounding box center [623, 481] width 691 height 886
click at [254, 191] on div "Status No active tasks Change activity state to start receiving tasks. [PERSON_…" at bounding box center [158, 481] width 240 height 886
click at [920, 51] on span "Call to Customer" at bounding box center [895, 58] width 90 height 15
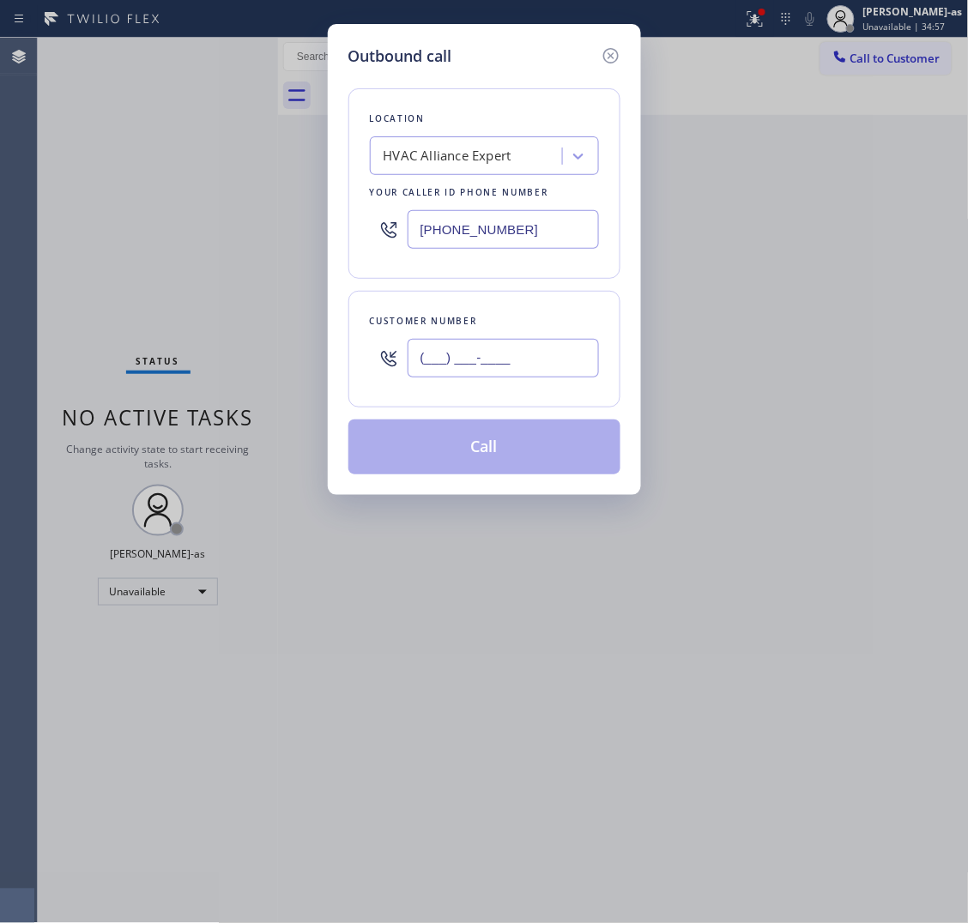
click at [566, 360] on input "(___) ___-____" at bounding box center [503, 358] width 191 height 39
paste input "718) 730-3669"
type input "(718) 730-3669"
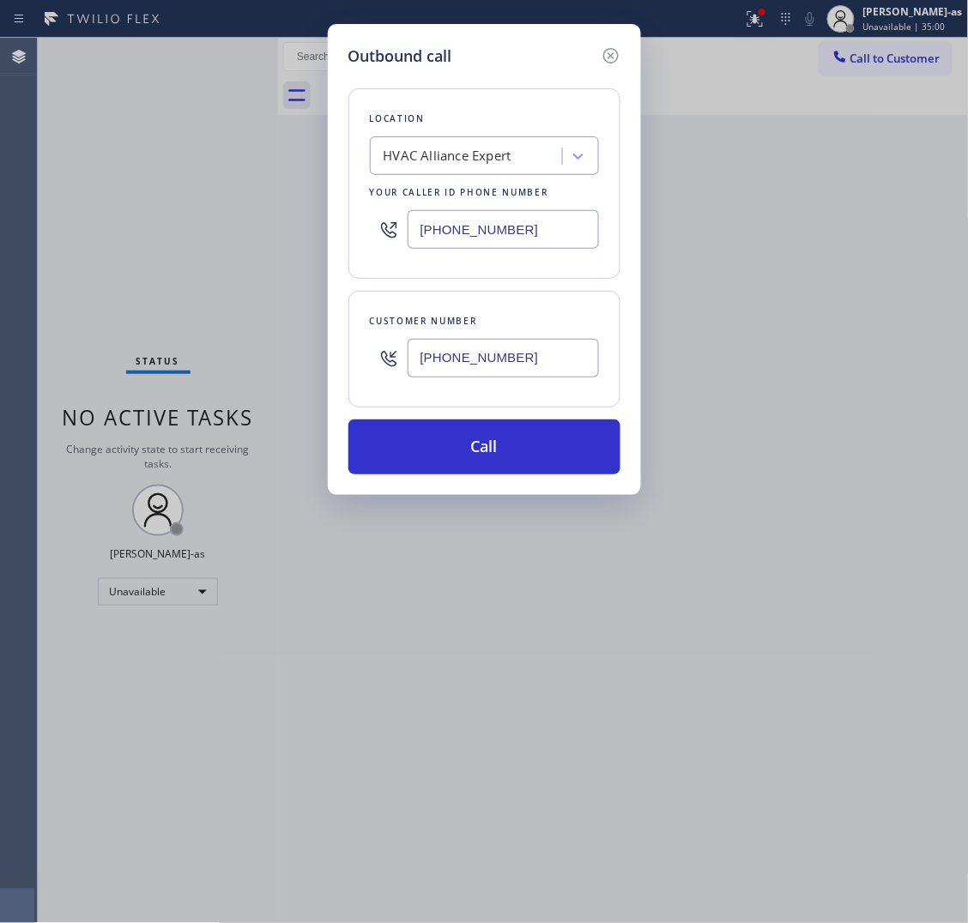
click at [579, 229] on input "[PHONE_NUMBER]" at bounding box center [503, 229] width 191 height 39
click at [578, 229] on input "[PHONE_NUMBER]" at bounding box center [503, 229] width 191 height 39
paste input "315) 818-3574"
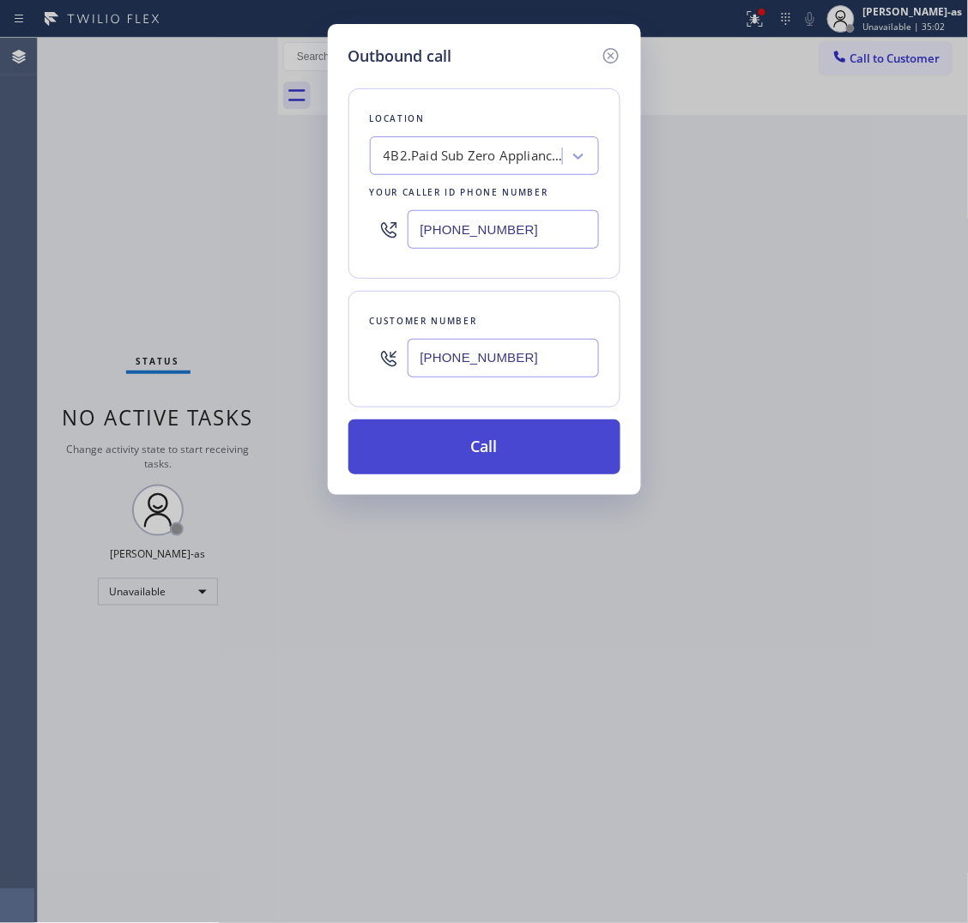
type input "(315) 818-3574"
click at [560, 432] on button "Call" at bounding box center [484, 447] width 272 height 55
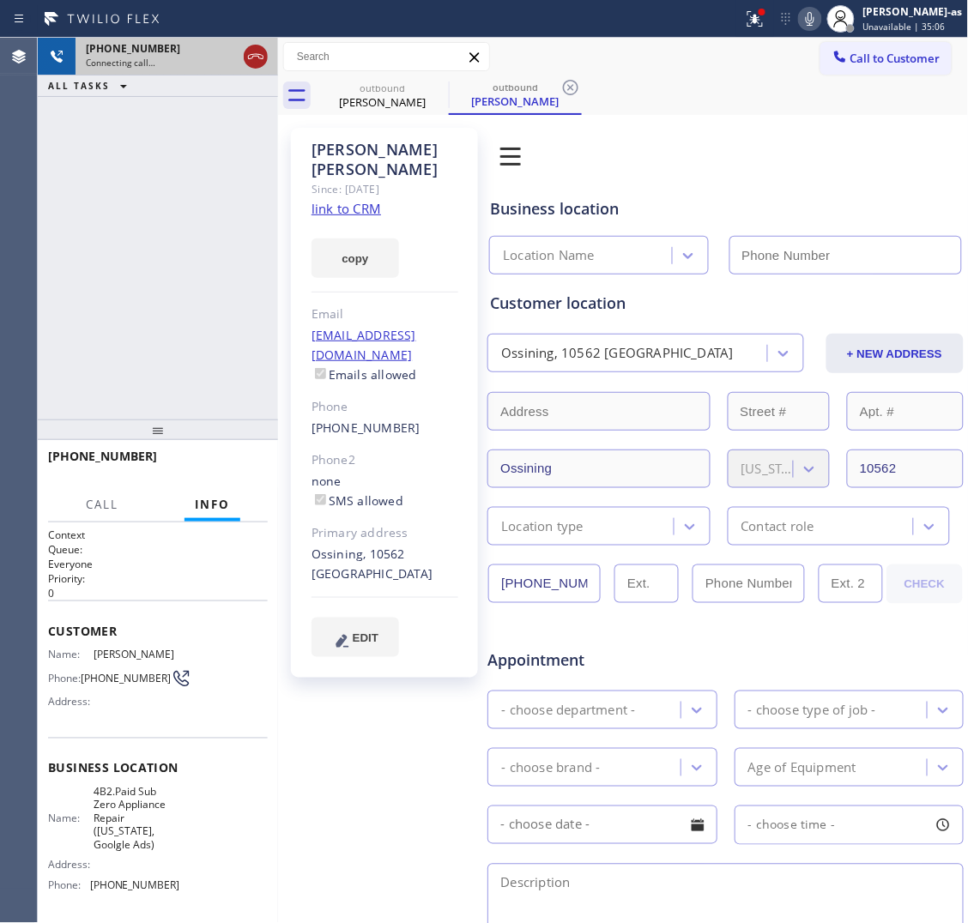
drag, startPoint x: 262, startPoint y: 60, endPoint x: 273, endPoint y: 86, distance: 28.1
click at [262, 61] on icon at bounding box center [255, 56] width 21 height 21
click at [358, 179] on div "Since: [DATE]" at bounding box center [385, 189] width 147 height 20
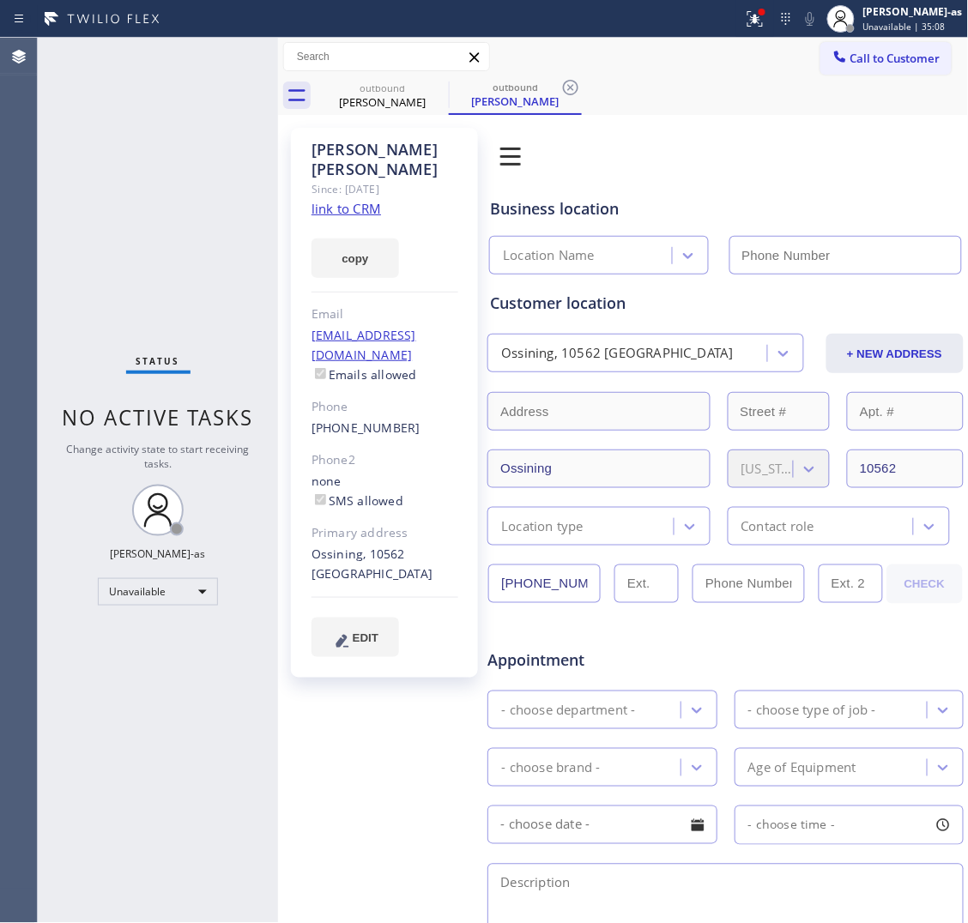
type input "(315) 818-3574"
click at [360, 200] on link "link to CRM" at bounding box center [347, 208] width 70 height 17
click at [906, 61] on span "Call to Customer" at bounding box center [895, 58] width 90 height 15
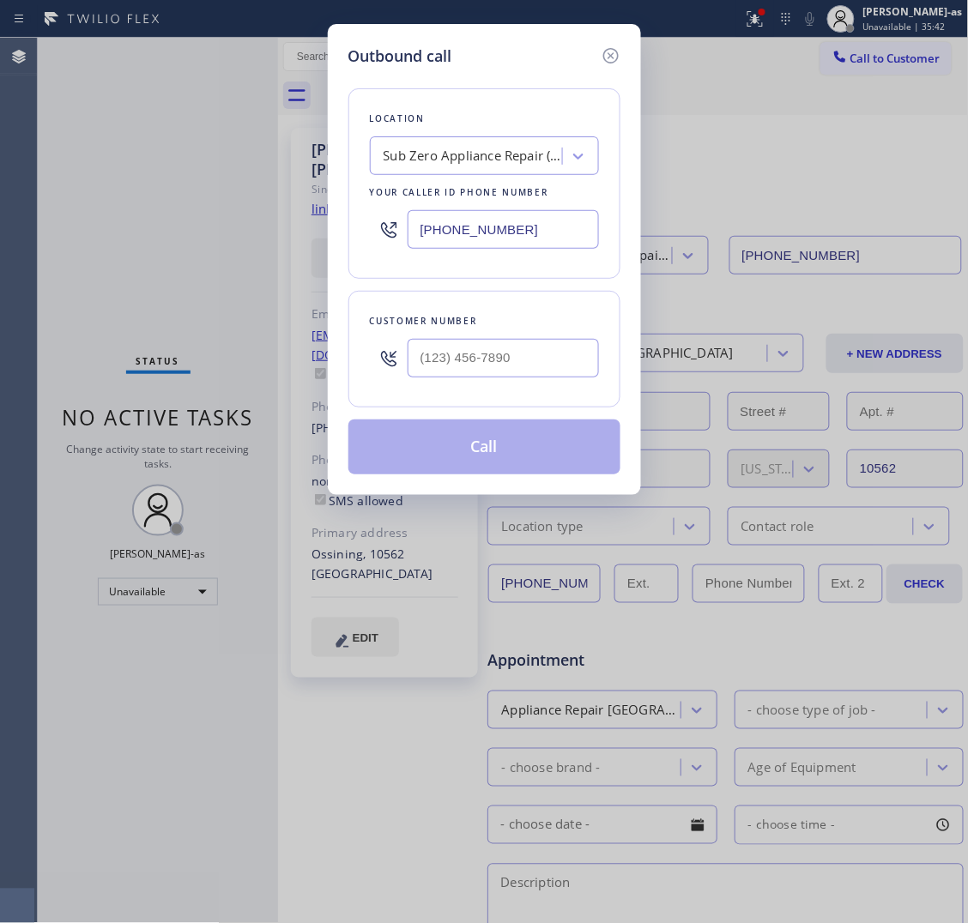
click at [532, 343] on input "text" at bounding box center [503, 358] width 191 height 39
paste input "512) 638-3597"
type input "[PHONE_NUMBER]"
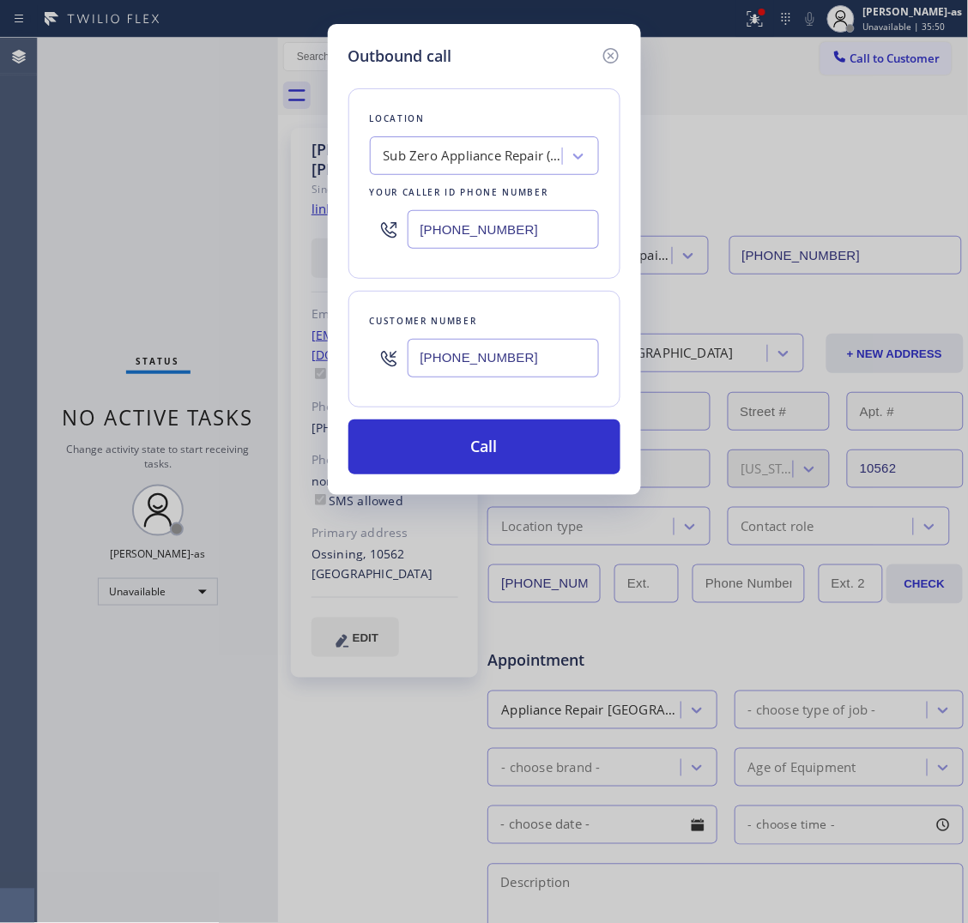
click at [543, 221] on input "(315) 818-3574" at bounding box center [503, 229] width 191 height 39
paste input "47) 836-535"
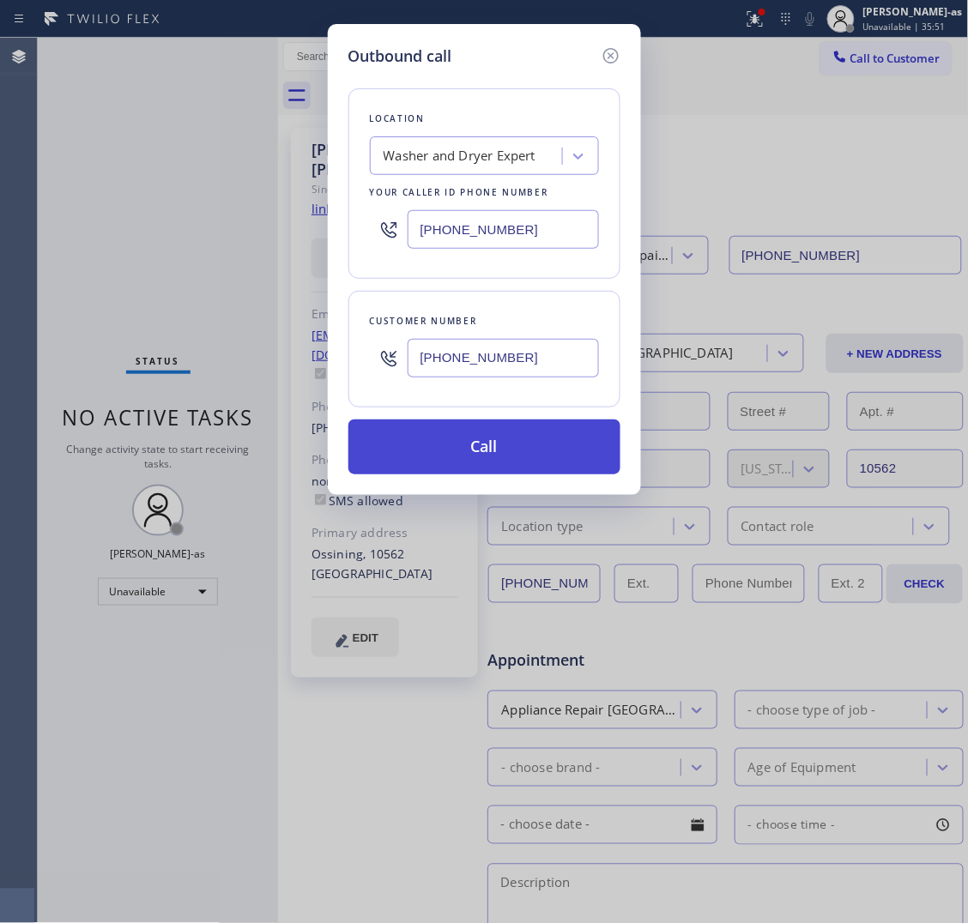
type input "[PHONE_NUMBER]"
click at [477, 452] on button "Call" at bounding box center [484, 447] width 272 height 55
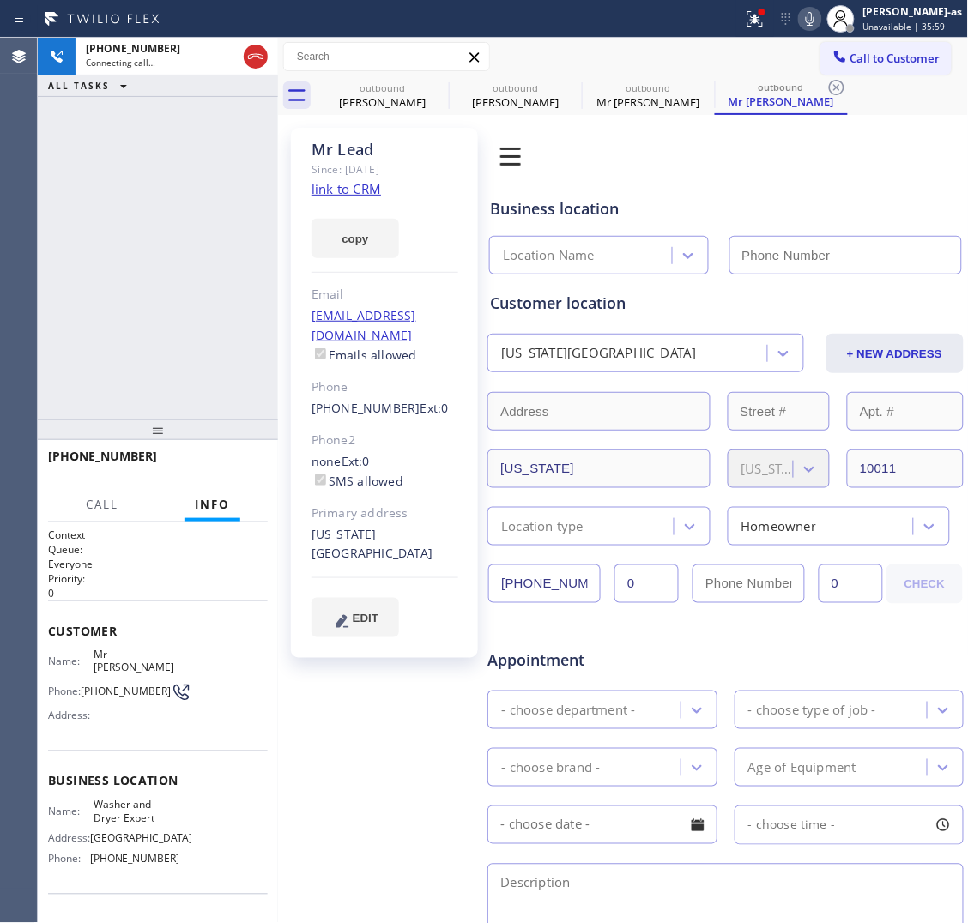
type input "[PHONE_NUMBER]"
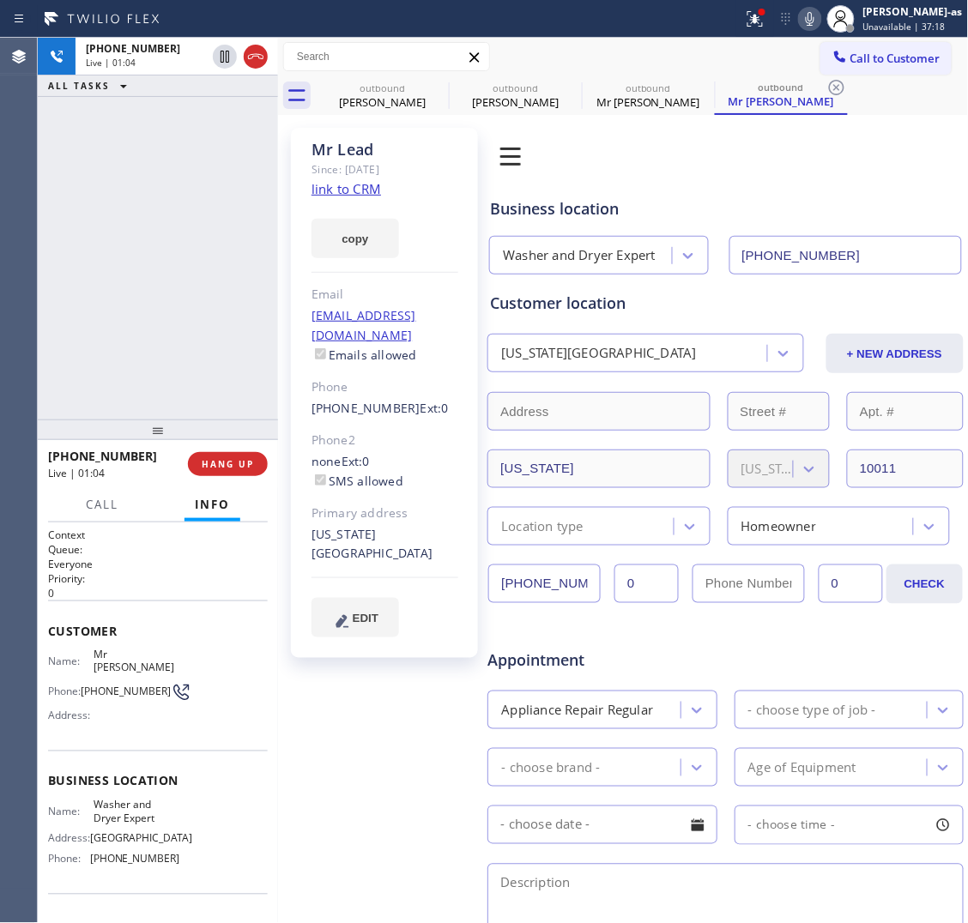
click at [148, 213] on div "+15126383597 Live | 01:04 ALL TASKS ALL TASKS ACTIVE TASKS TASKS IN WRAP UP" at bounding box center [158, 229] width 240 height 382
click at [257, 76] on div "ALL TASKS ALL TASKS ACTIVE TASKS TASKS IN WRAP UP" at bounding box center [158, 86] width 240 height 21
click at [217, 456] on div "+15126383597 Live | 01:04 ALL TASKS ALL TASKS ACTIVE TASKS TASKS IN WRAP UP +15…" at bounding box center [158, 481] width 240 height 886
click at [227, 453] on button "HANG UP" at bounding box center [228, 464] width 80 height 24
click at [181, 373] on div "+15126383597 Live | 01:06 ALL TASKS ALL TASKS ACTIVE TASKS TASKS IN WRAP UP" at bounding box center [158, 229] width 240 height 382
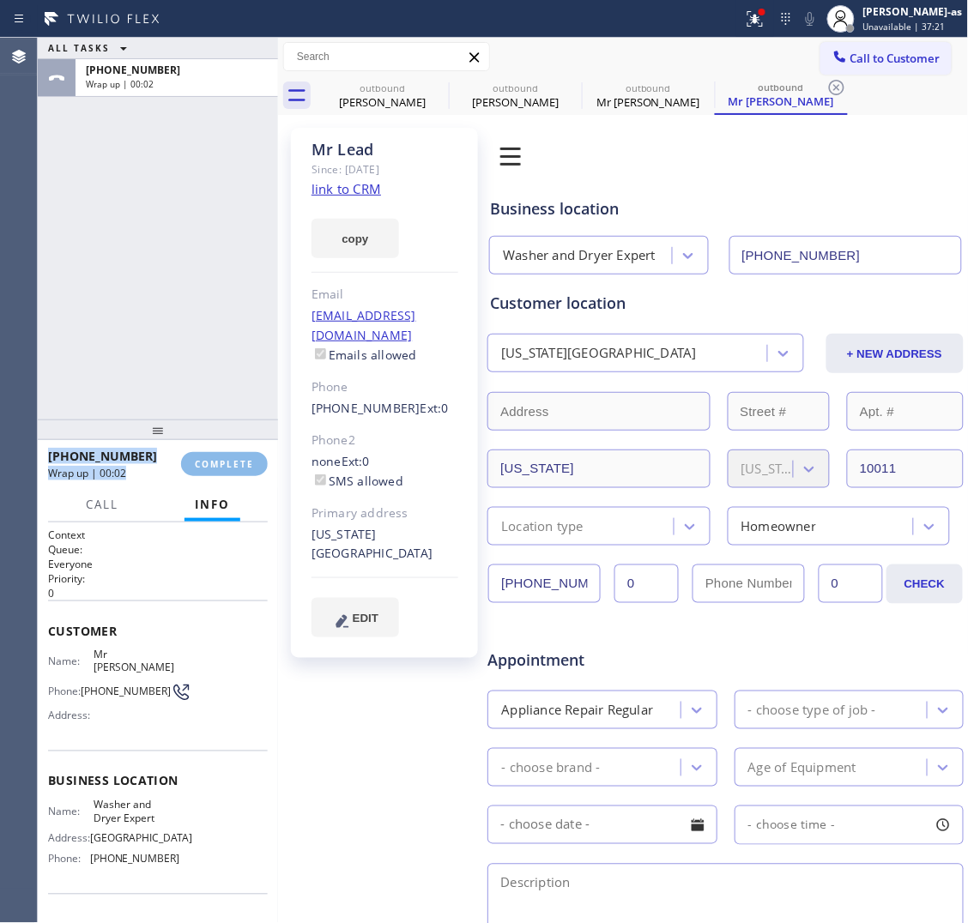
click at [169, 350] on div "ALL TASKS ALL TASKS ACTIVE TASKS TASKS IN WRAP UP +15126383597 Wrap up | 00:02" at bounding box center [158, 229] width 240 height 382
click at [148, 373] on div "ALL TASKS ALL TASKS ACTIVE TASKS TASKS IN WRAP UP +15126383597 Wrap up | 00:02" at bounding box center [158, 229] width 240 height 382
click at [212, 455] on button "COMPLETE" at bounding box center [224, 464] width 87 height 24
drag, startPoint x: 191, startPoint y: 393, endPoint x: 185, endPoint y: 384, distance: 10.5
click at [187, 390] on div "ALL TASKS ALL TASKS ACTIVE TASKS TASKS IN WRAP UP +15126383597 Wrap up | 00:03" at bounding box center [158, 229] width 240 height 382
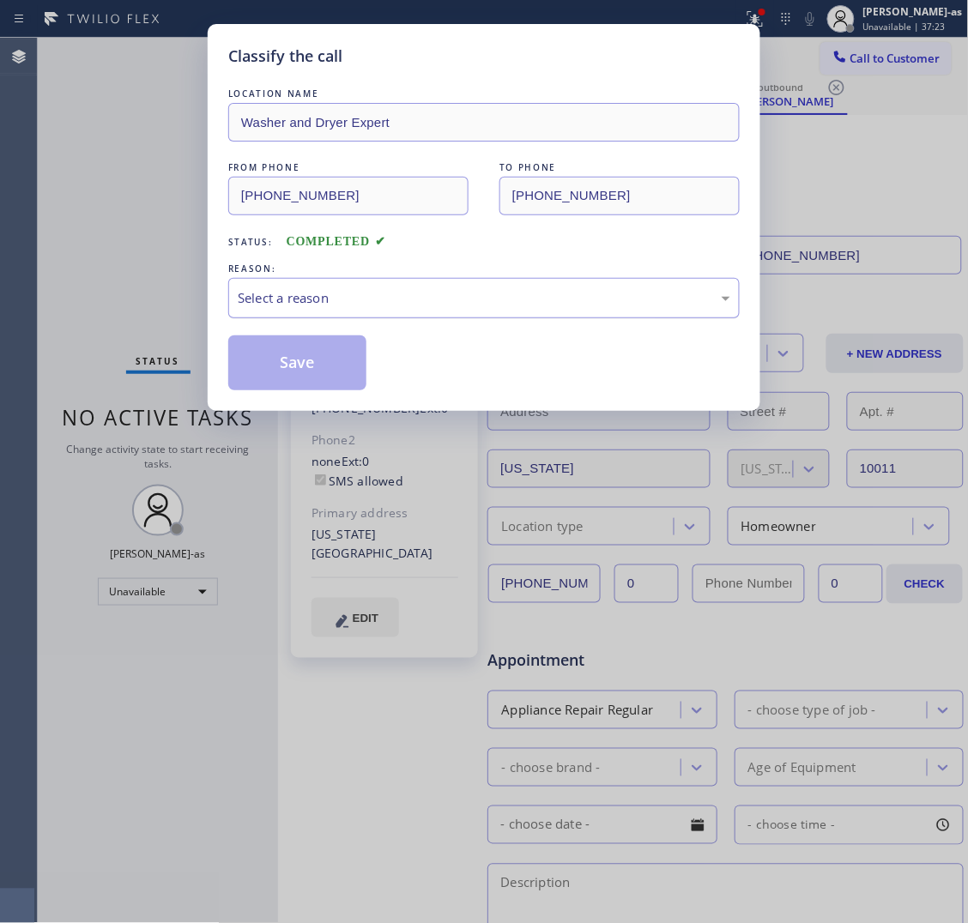
click at [322, 318] on div "Select a reason" at bounding box center [483, 298] width 511 height 40
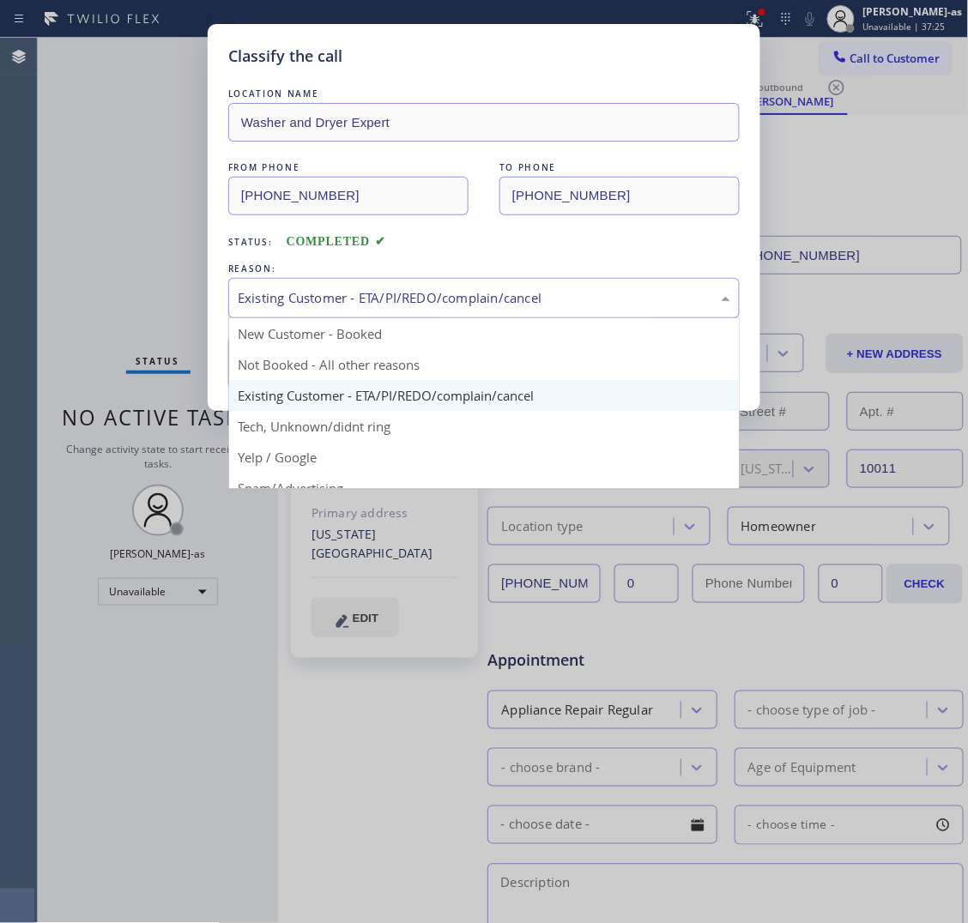
click at [313, 300] on div "Existing Customer - ETA/PI/REDO/complain/cancel" at bounding box center [484, 298] width 493 height 20
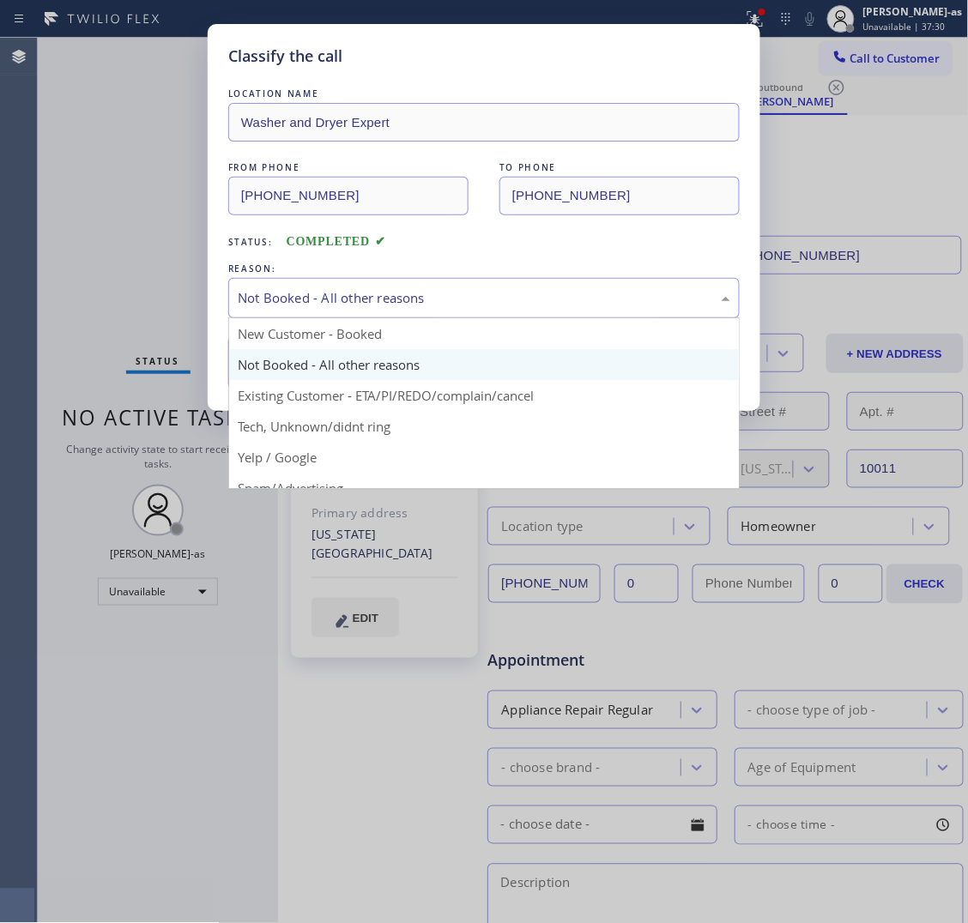
click at [354, 294] on div "Not Booked - All other reasons" at bounding box center [484, 298] width 493 height 20
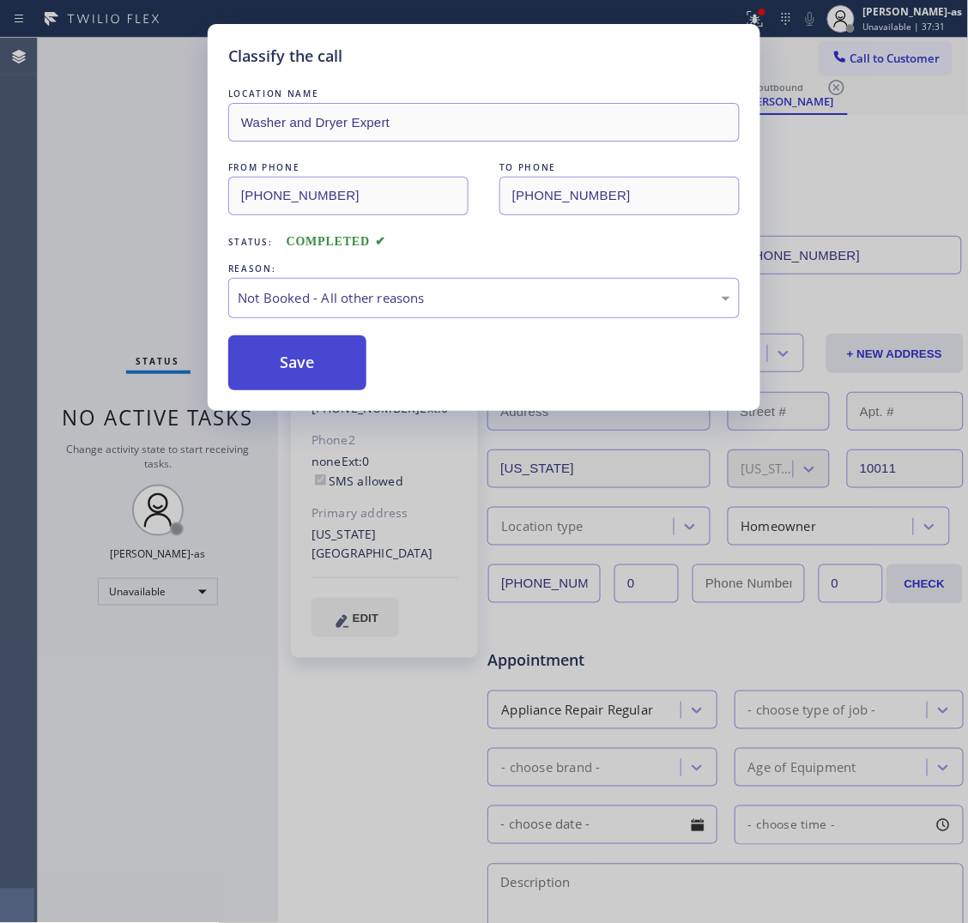
click at [306, 353] on button "Save" at bounding box center [297, 363] width 138 height 55
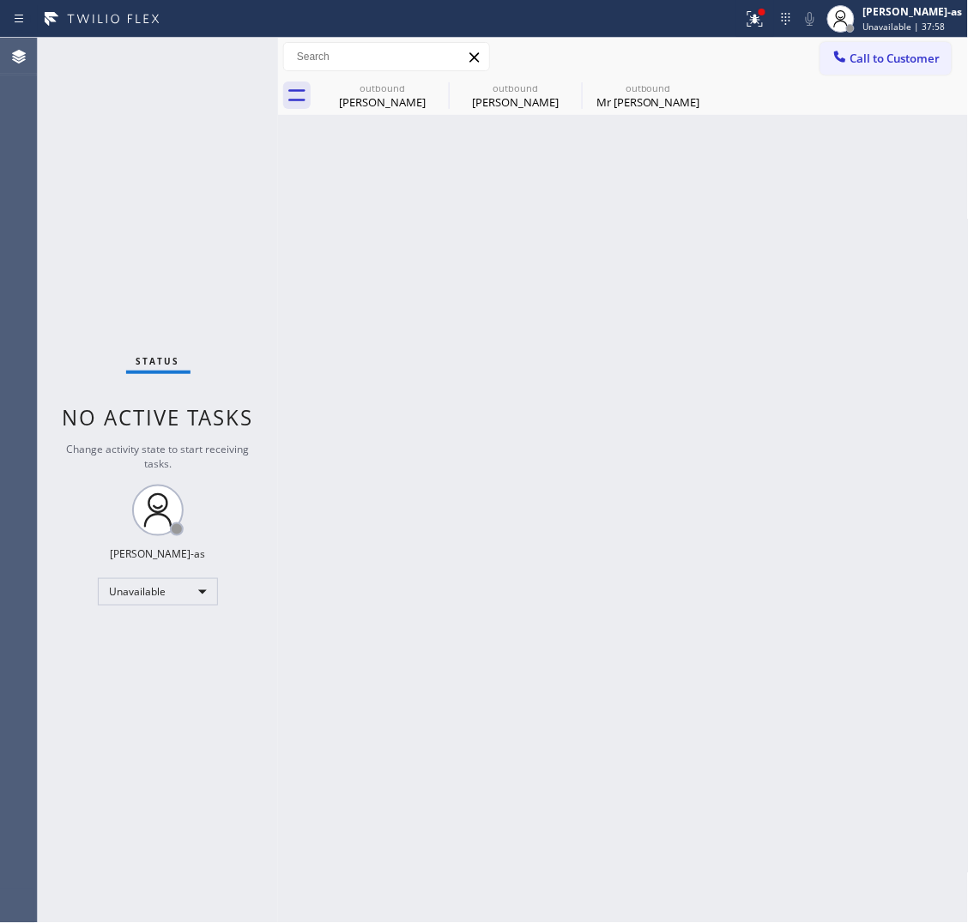
click at [494, 423] on div "Back to Dashboard Change Sender ID Customers Technicians Select a contact Outbo…" at bounding box center [623, 481] width 691 height 886
click at [234, 367] on div "Status No active tasks Change activity state to start receiving tasks. [PERSON_…" at bounding box center [158, 481] width 240 height 886
drag, startPoint x: 396, startPoint y: 80, endPoint x: 435, endPoint y: 92, distance: 41.3
click at [396, 82] on div "outbound Joseph Arthur" at bounding box center [383, 95] width 130 height 39
type input "(315) 818-3574"
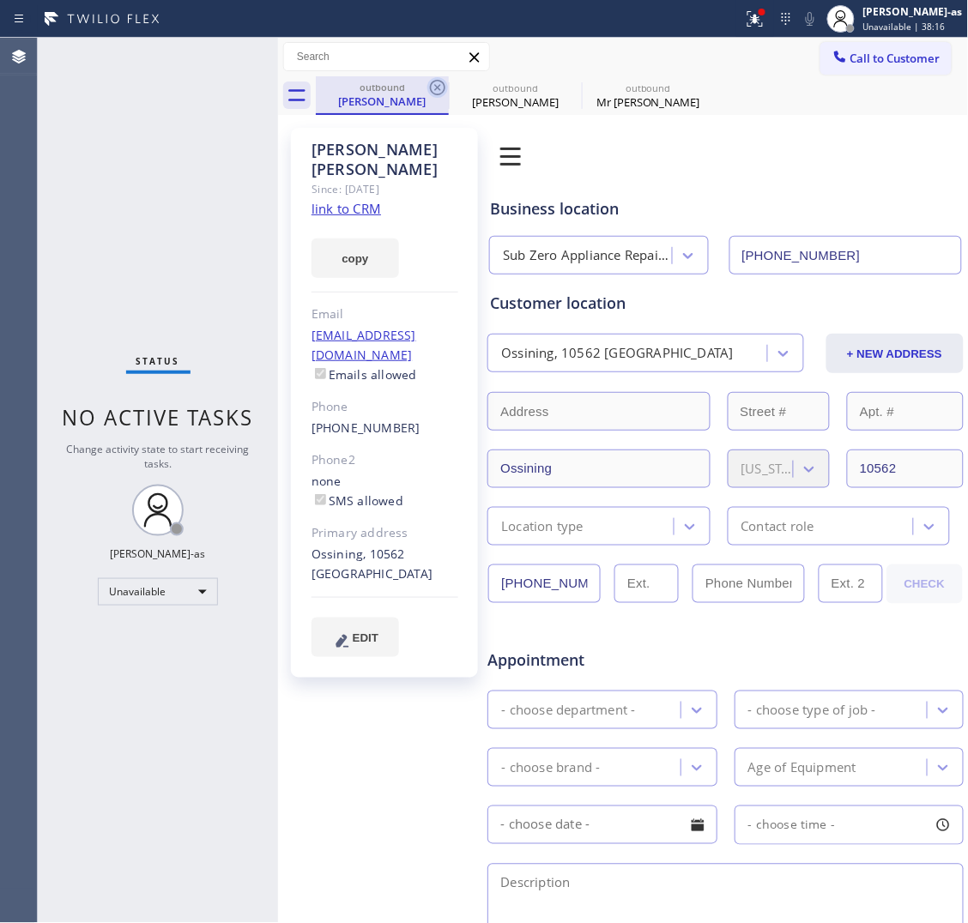
click at [435, 88] on icon at bounding box center [437, 87] width 21 height 21
click at [0, 0] on icon at bounding box center [0, 0] width 0 height 0
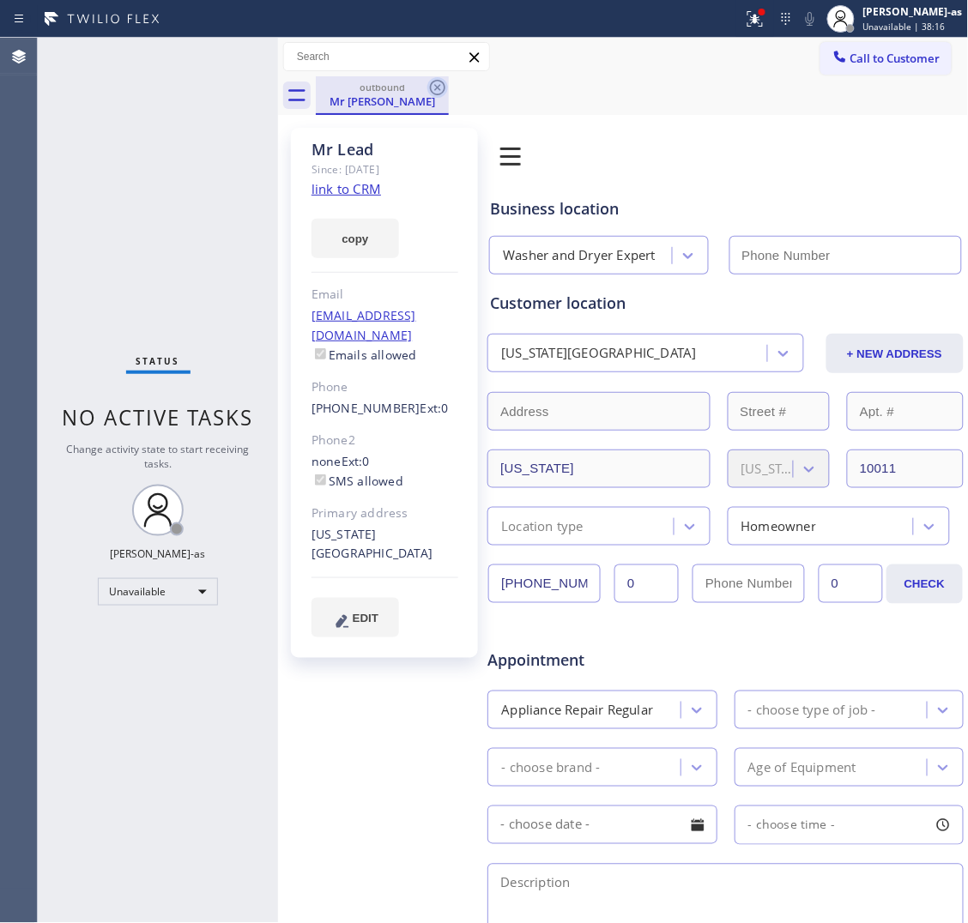
type input "[PHONE_NUMBER]"
click at [379, 452] on div "none Ext: 0 SMS allowed" at bounding box center [385, 471] width 147 height 39
click at [436, 88] on icon at bounding box center [437, 87] width 15 height 15
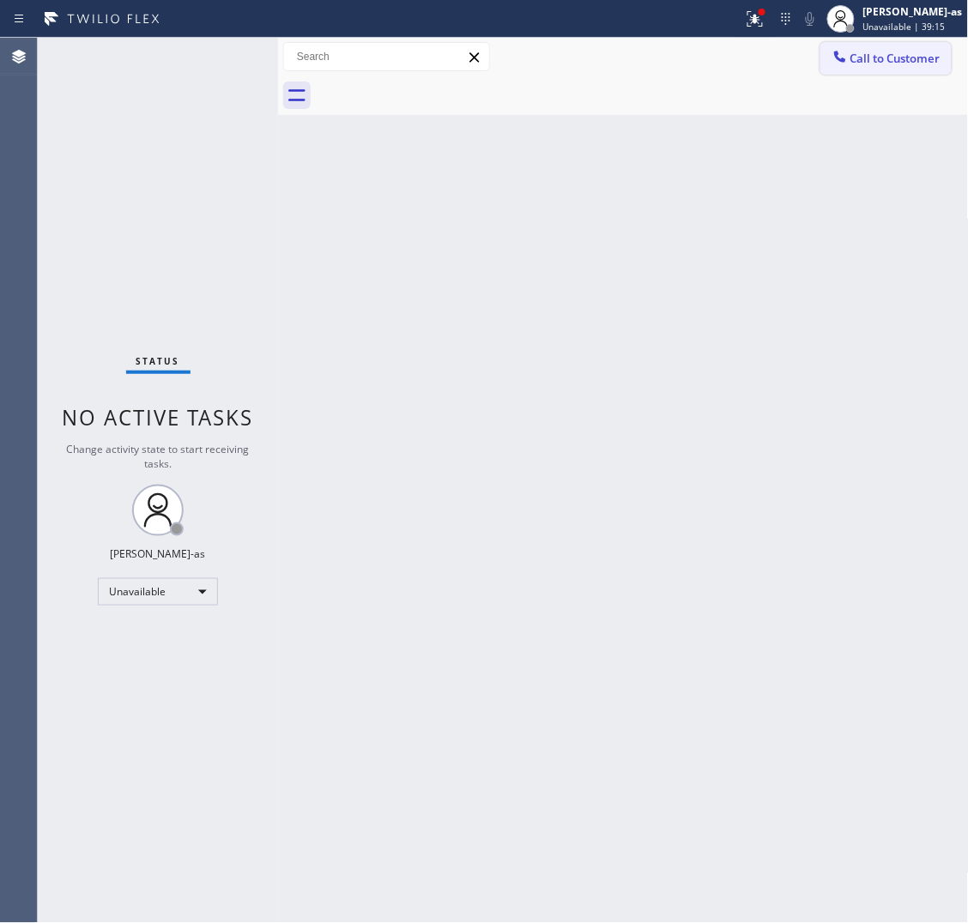
click at [899, 66] on button "Call to Customer" at bounding box center [885, 58] width 131 height 33
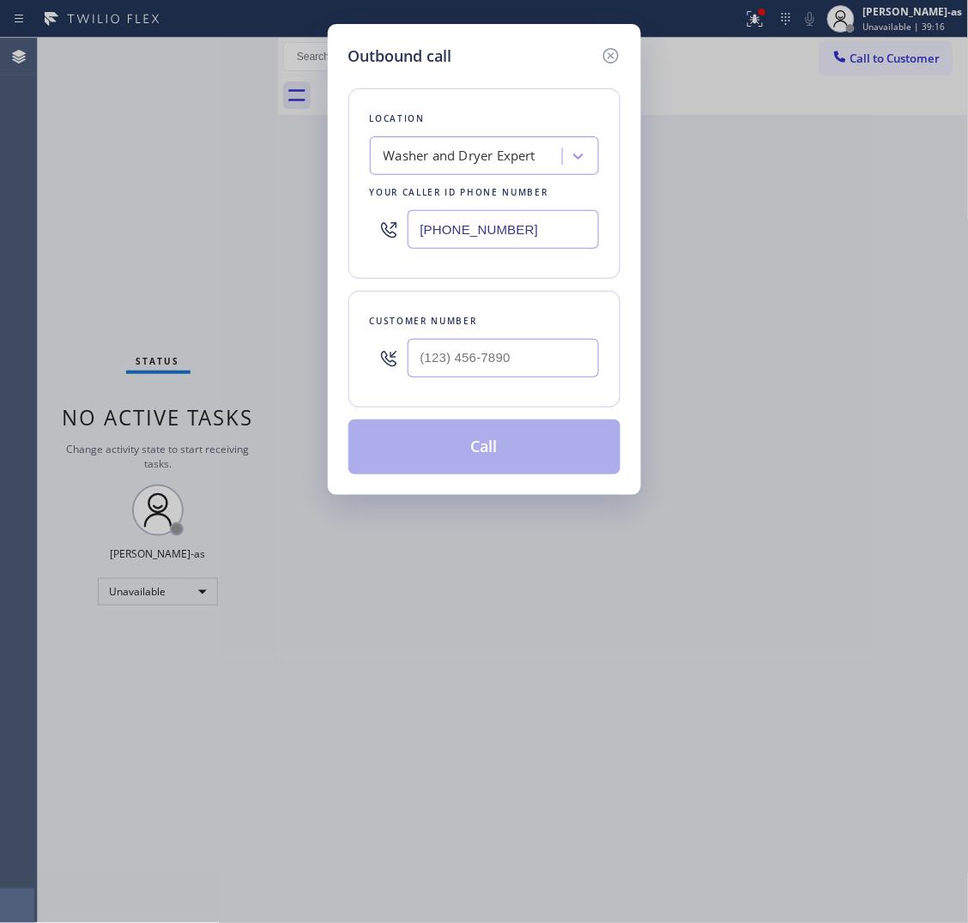
click at [504, 336] on div "Customer number" at bounding box center [484, 349] width 272 height 117
click at [515, 349] on input "(___) ___-____" at bounding box center [503, 358] width 191 height 39
paste input "949) 207-2989"
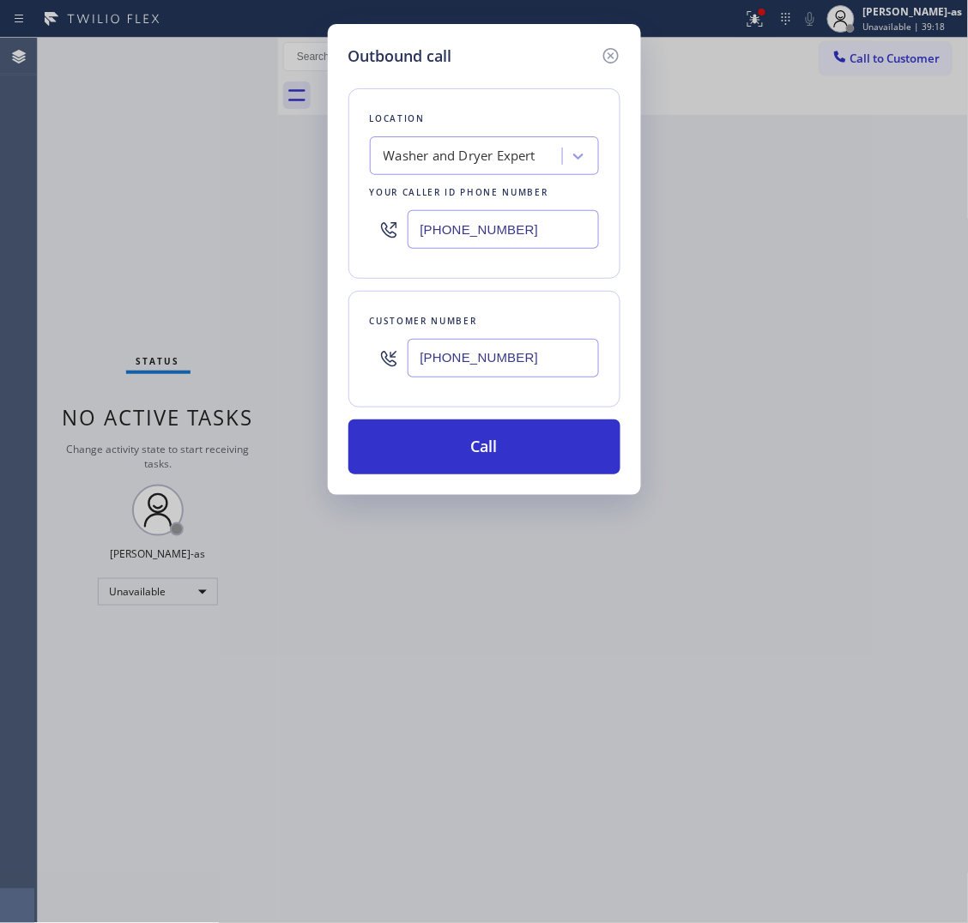
type input "[PHONE_NUMBER]"
click at [478, 245] on input "[PHONE_NUMBER]" at bounding box center [503, 229] width 191 height 39
paste input "714) 477-7303"
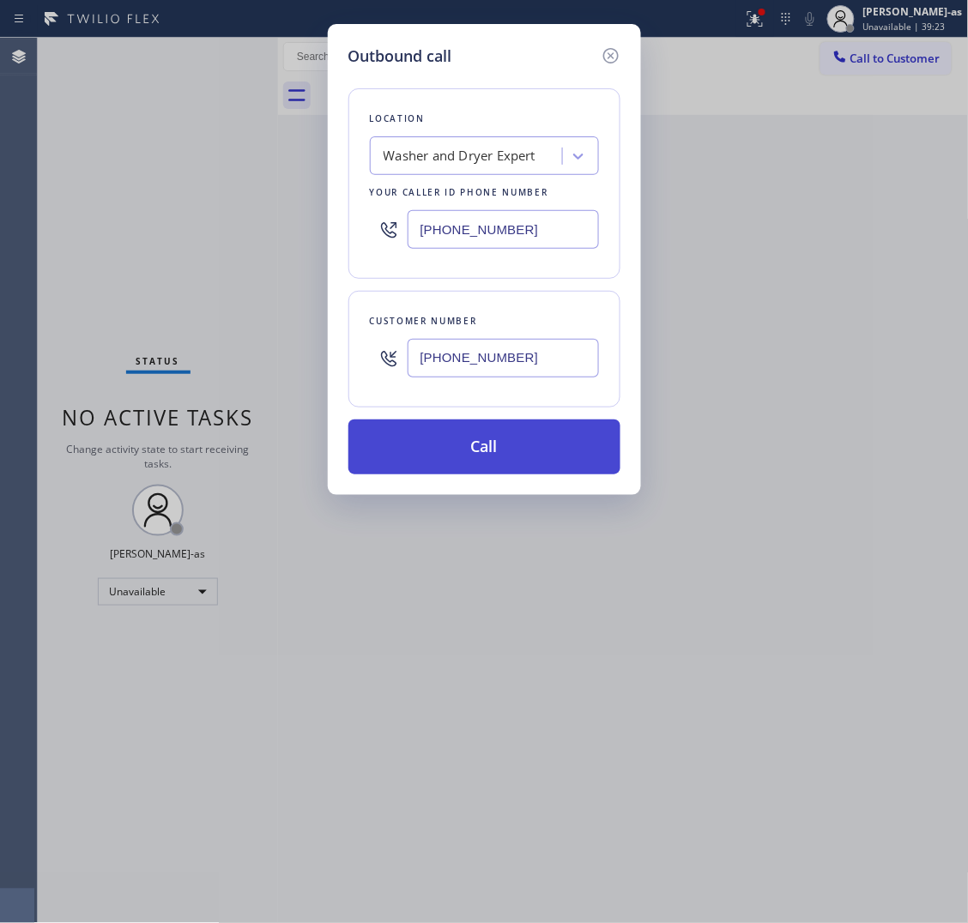
type input "[PHONE_NUMBER]"
click at [512, 449] on button "Call" at bounding box center [484, 447] width 272 height 55
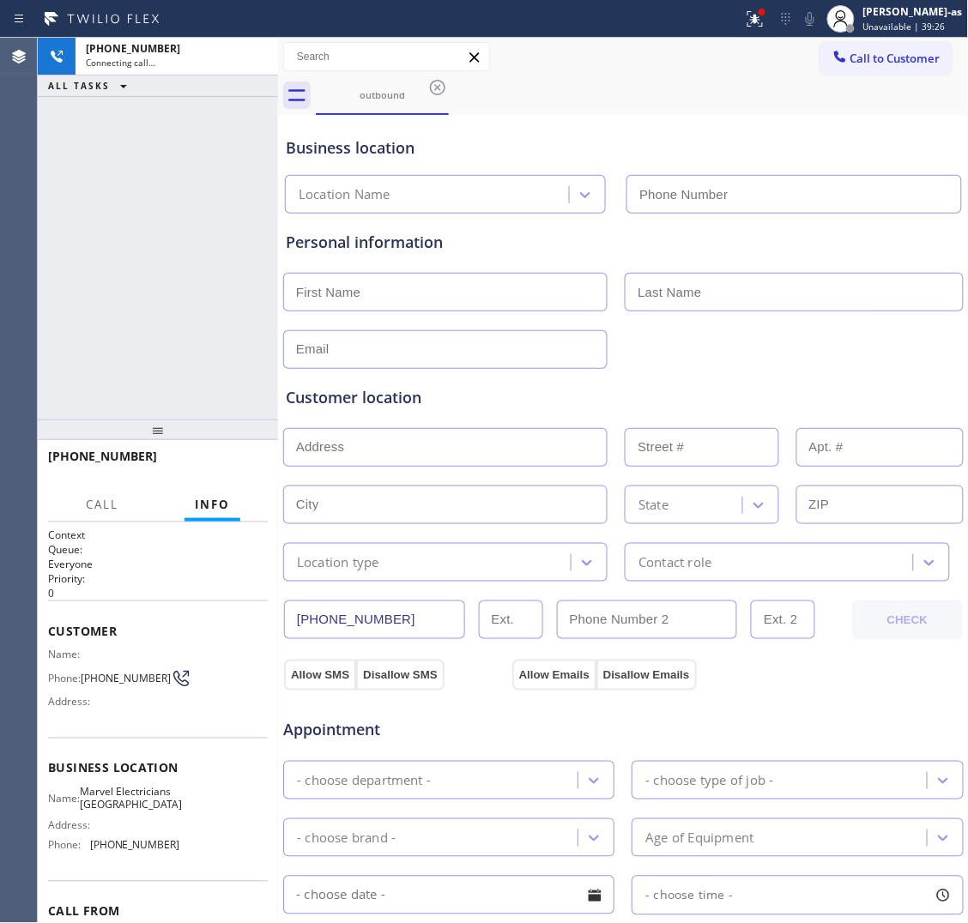
type input "[PHONE_NUMBER]"
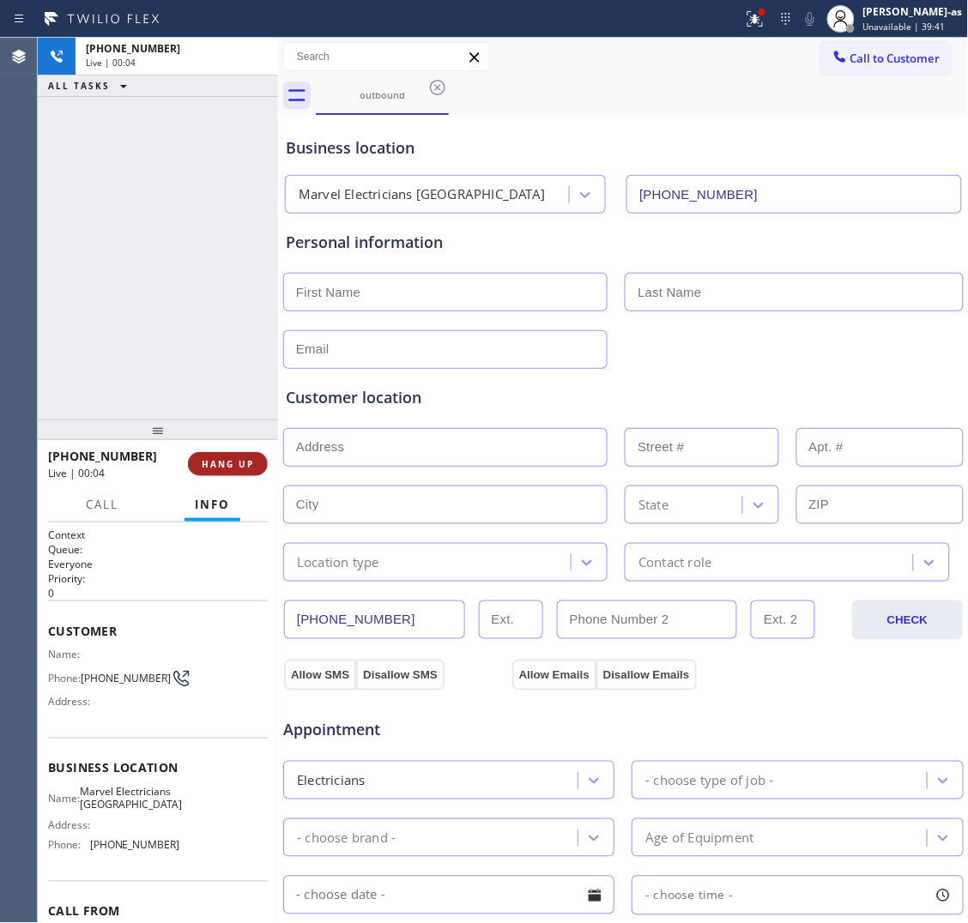
click at [215, 470] on button "HANG UP" at bounding box center [228, 464] width 80 height 24
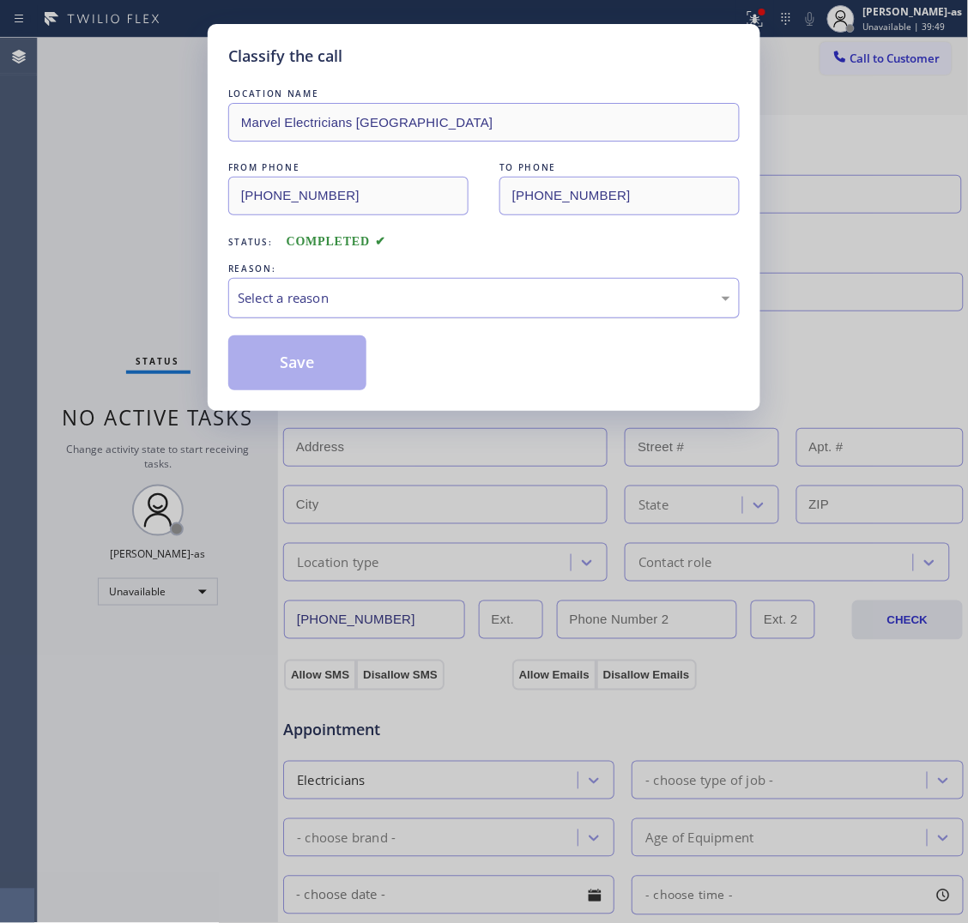
click at [430, 311] on div "Select a reason" at bounding box center [483, 298] width 511 height 40
drag, startPoint x: 292, startPoint y: 363, endPoint x: 160, endPoint y: 408, distance: 139.8
click at [290, 362] on button "Save" at bounding box center [297, 363] width 138 height 55
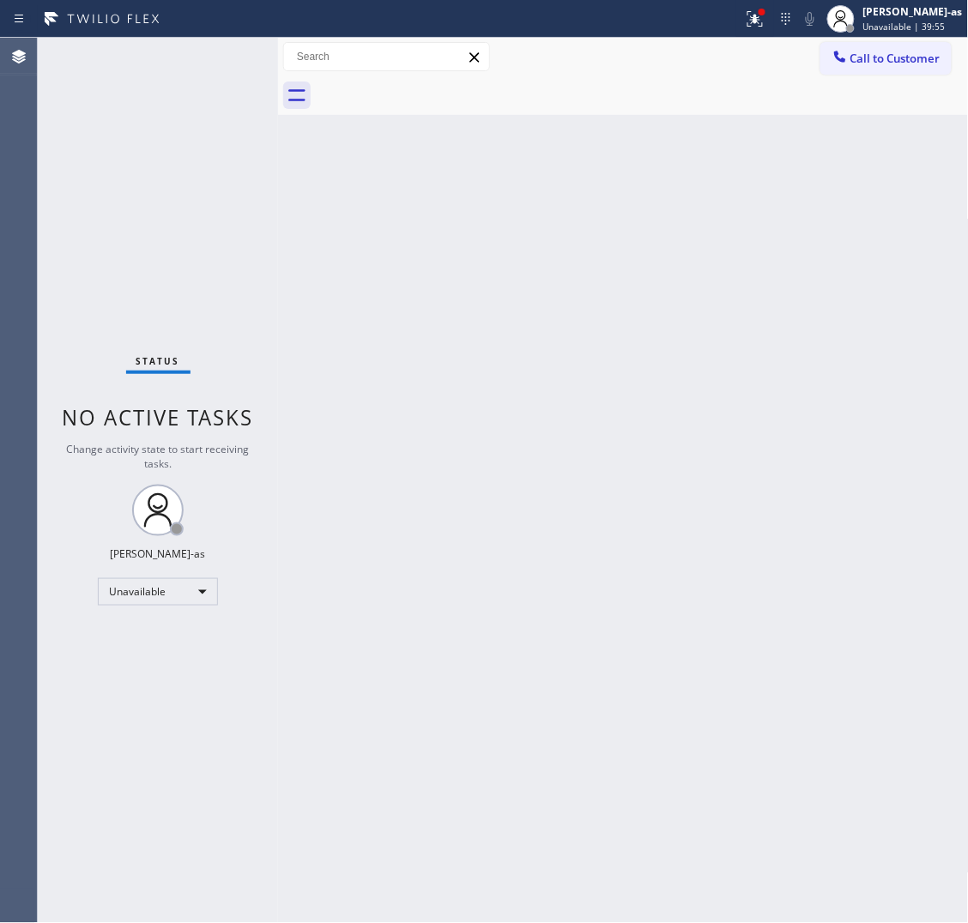
drag, startPoint x: 911, startPoint y: 73, endPoint x: 653, endPoint y: 255, distance: 316.0
click at [911, 73] on button "Call to Customer" at bounding box center [885, 58] width 131 height 33
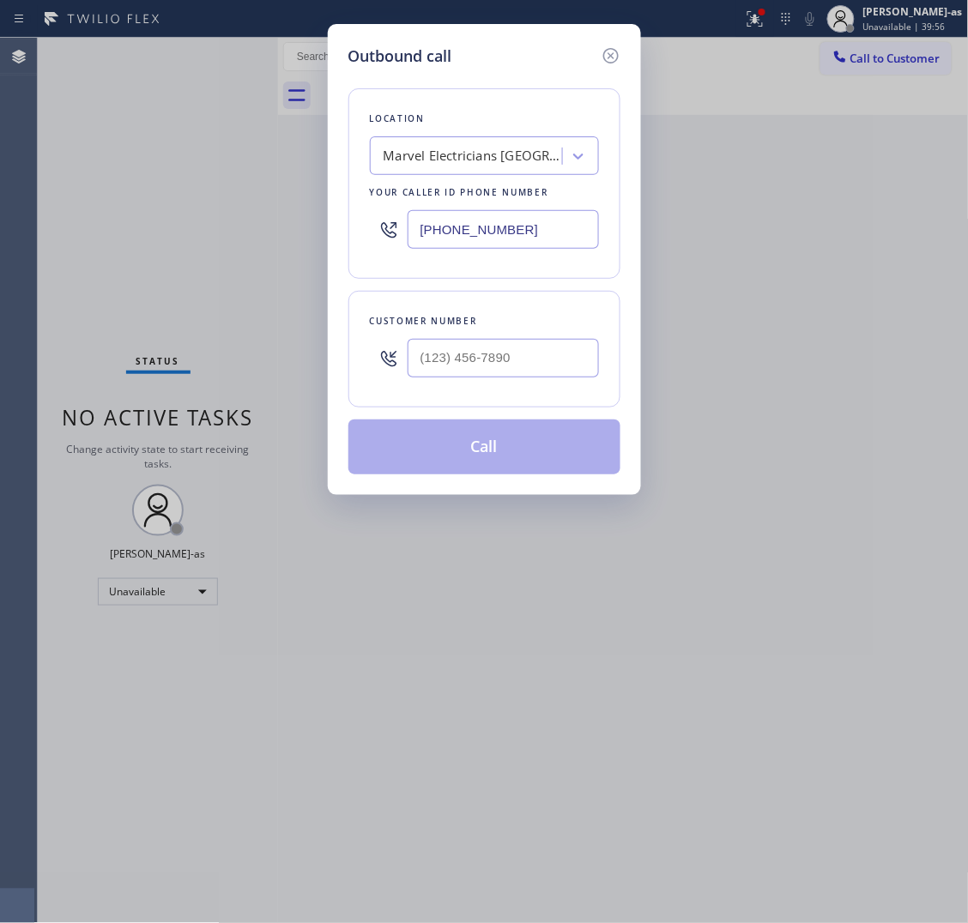
click at [535, 339] on div at bounding box center [503, 358] width 191 height 56
click at [532, 348] on input "(___) ___-____" at bounding box center [503, 358] width 191 height 39
paste input "650) 210-1577"
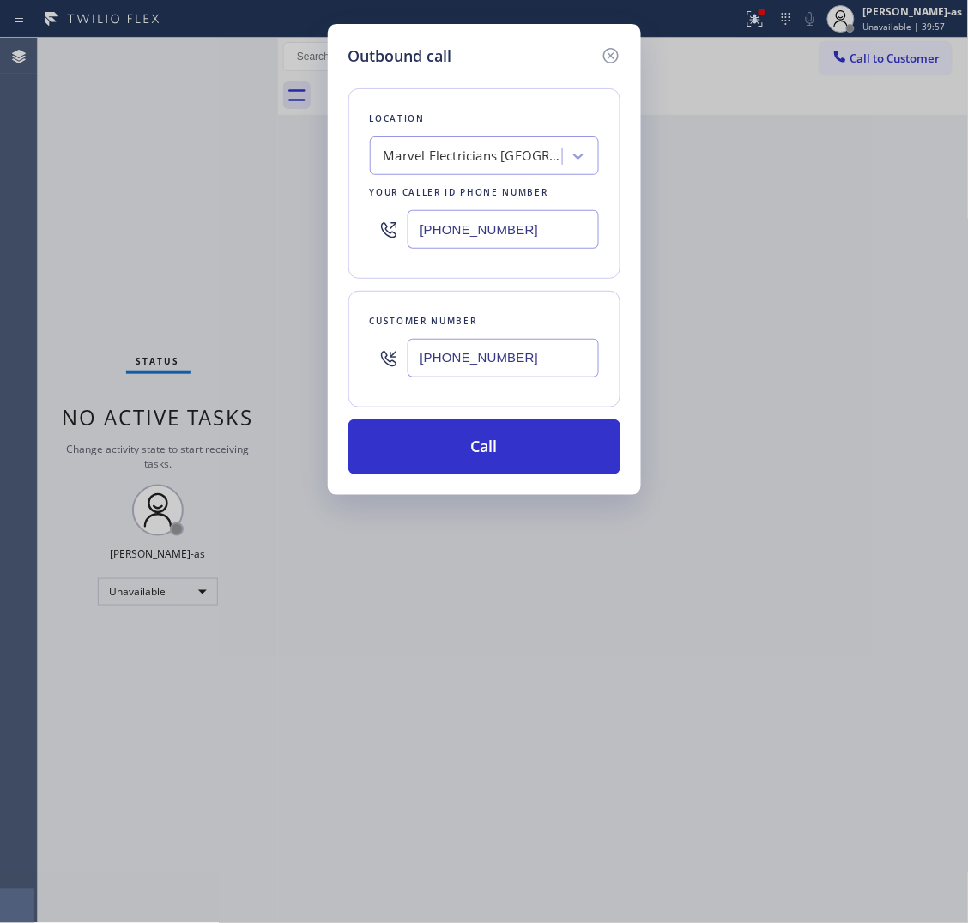
type input "(650) 210-1577"
click at [537, 230] on input "[PHONE_NUMBER]" at bounding box center [503, 229] width 191 height 39
paste input "650) 640-3466"
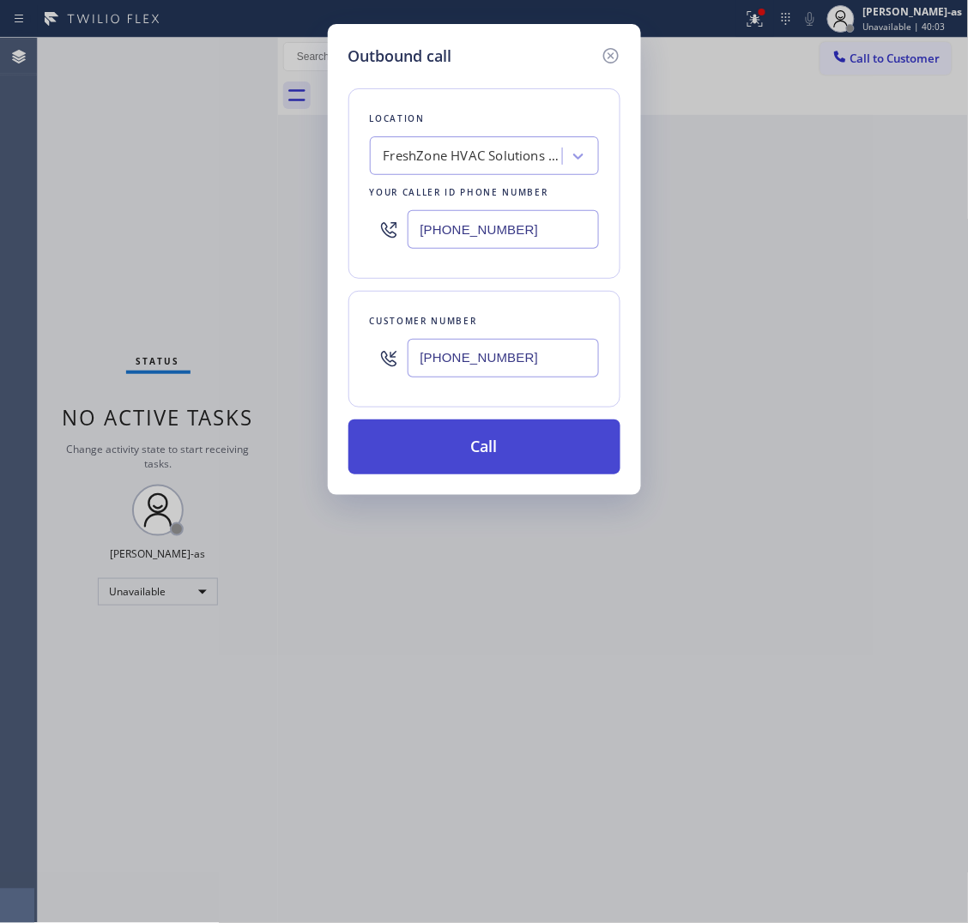
type input "(650) 640-3466"
click at [485, 457] on button "Call" at bounding box center [484, 447] width 272 height 55
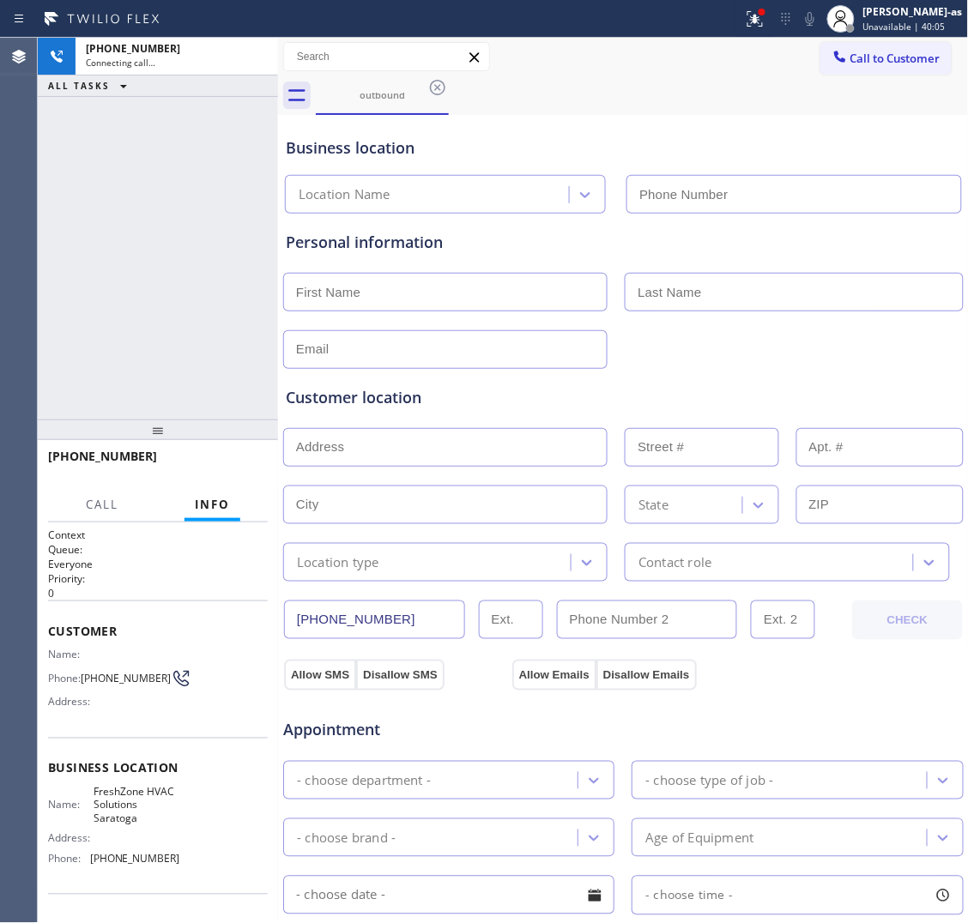
type input "(650) 640-3466"
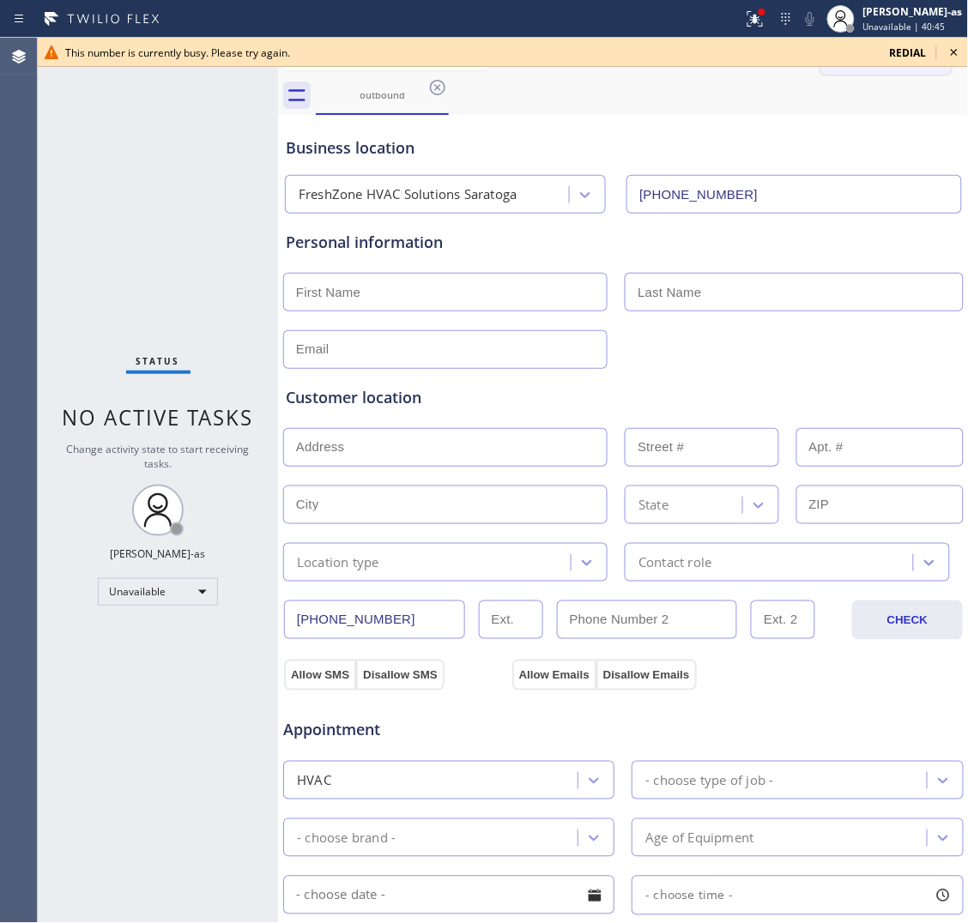
drag, startPoint x: 954, startPoint y: 44, endPoint x: 907, endPoint y: 56, distance: 48.7
click at [954, 44] on icon at bounding box center [954, 52] width 21 height 21
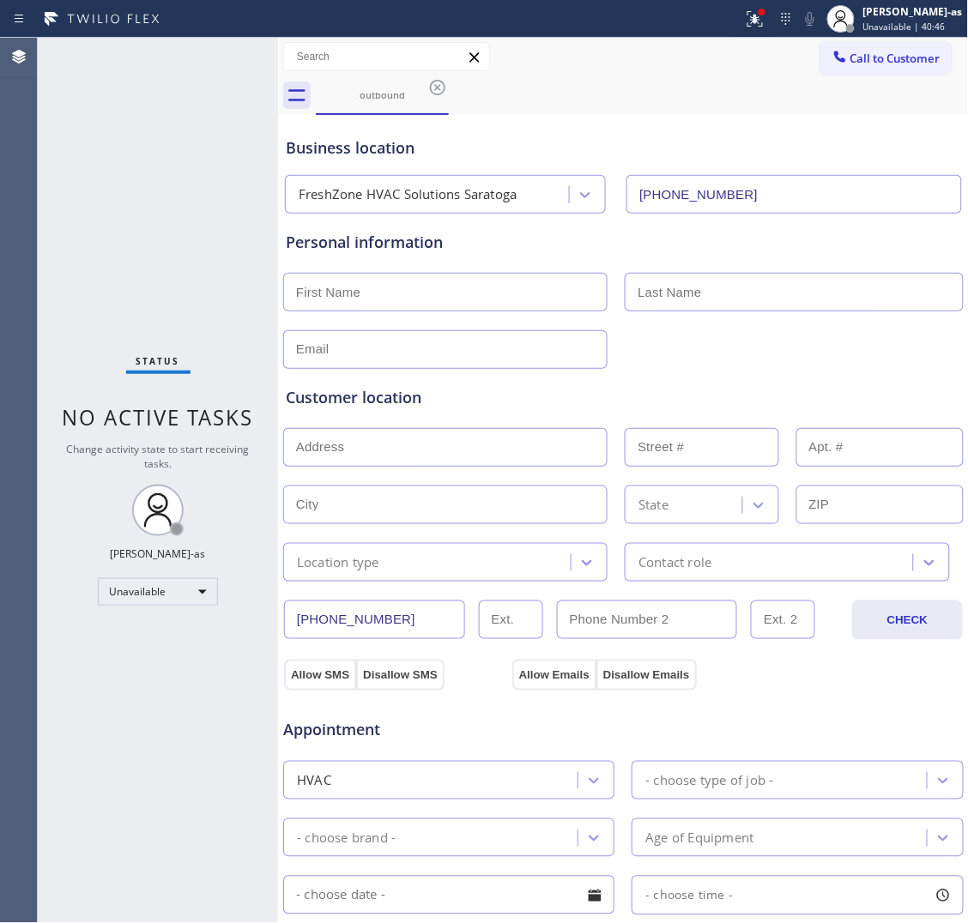
click at [905, 56] on span "Call to Customer" at bounding box center [895, 58] width 90 height 15
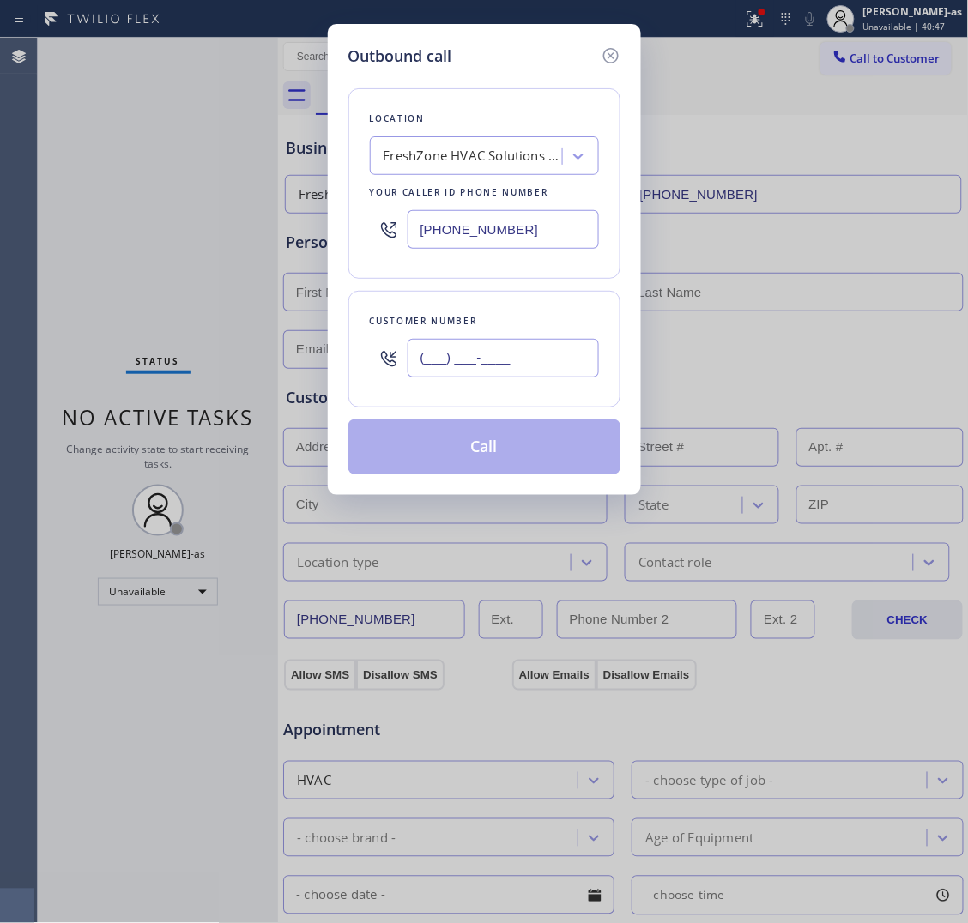
click at [489, 369] on input "(___) ___-____" at bounding box center [503, 358] width 191 height 39
paste input "747) 274-6203"
type input "(747) 274-6203"
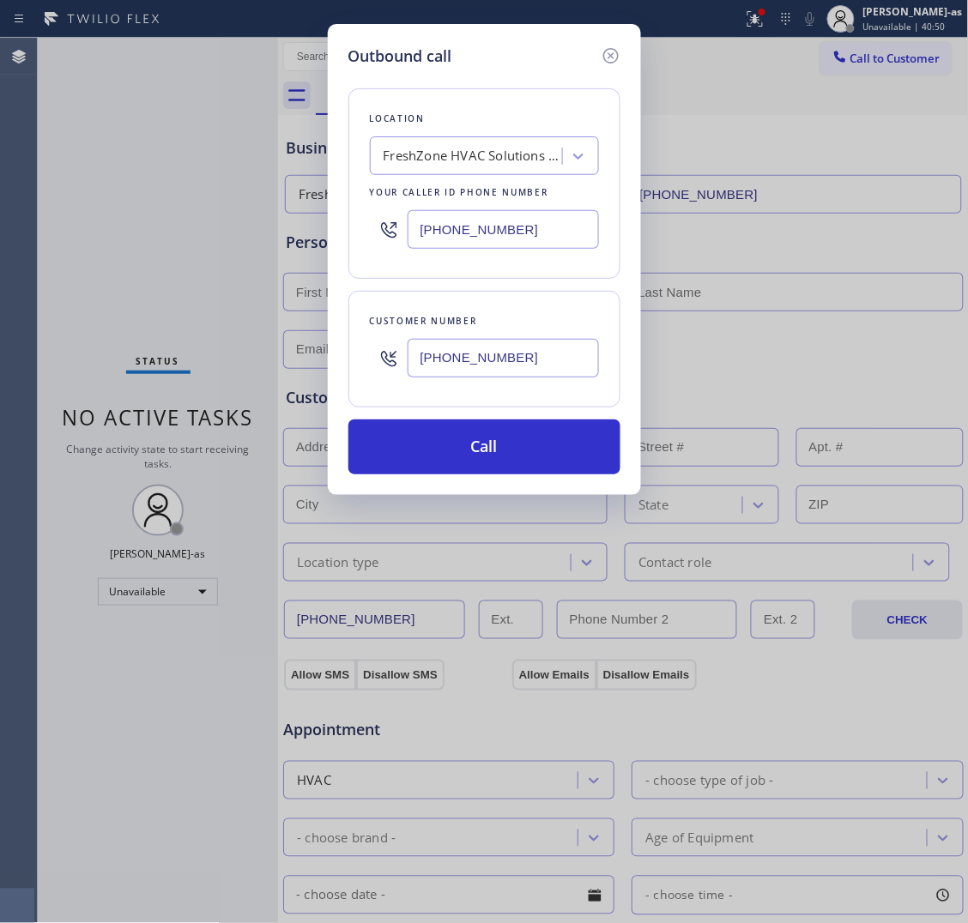
click at [571, 224] on input "(650) 640-3466" at bounding box center [503, 229] width 191 height 39
paste input "310) 388-4025"
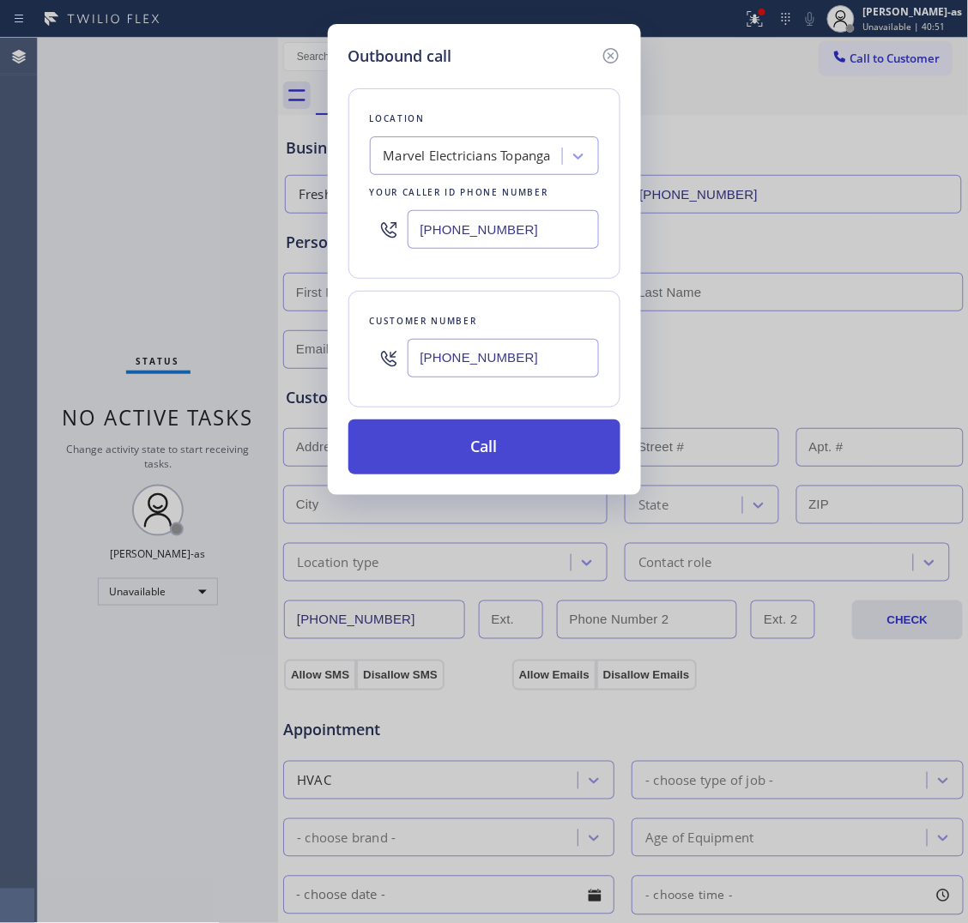
type input "(310) 388-4025"
click at [517, 442] on button "Call" at bounding box center [484, 447] width 272 height 55
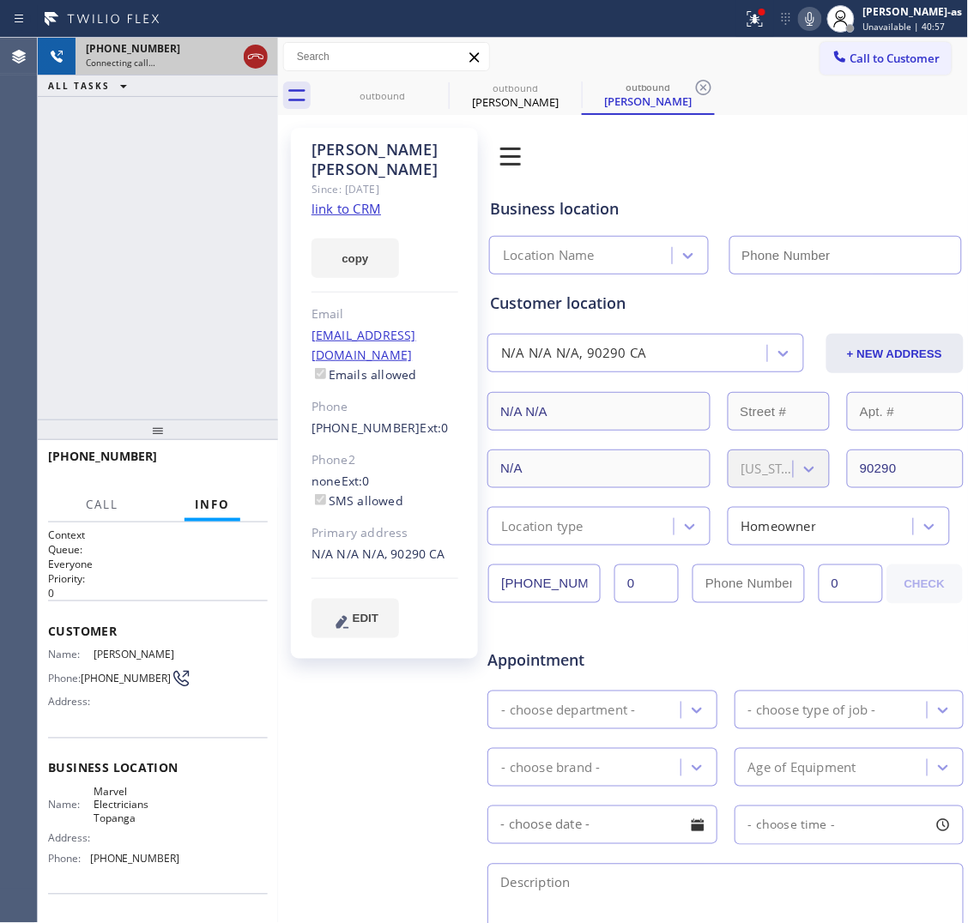
click at [246, 48] on icon at bounding box center [255, 56] width 21 height 21
click at [366, 200] on link "link to CRM" at bounding box center [347, 208] width 70 height 17
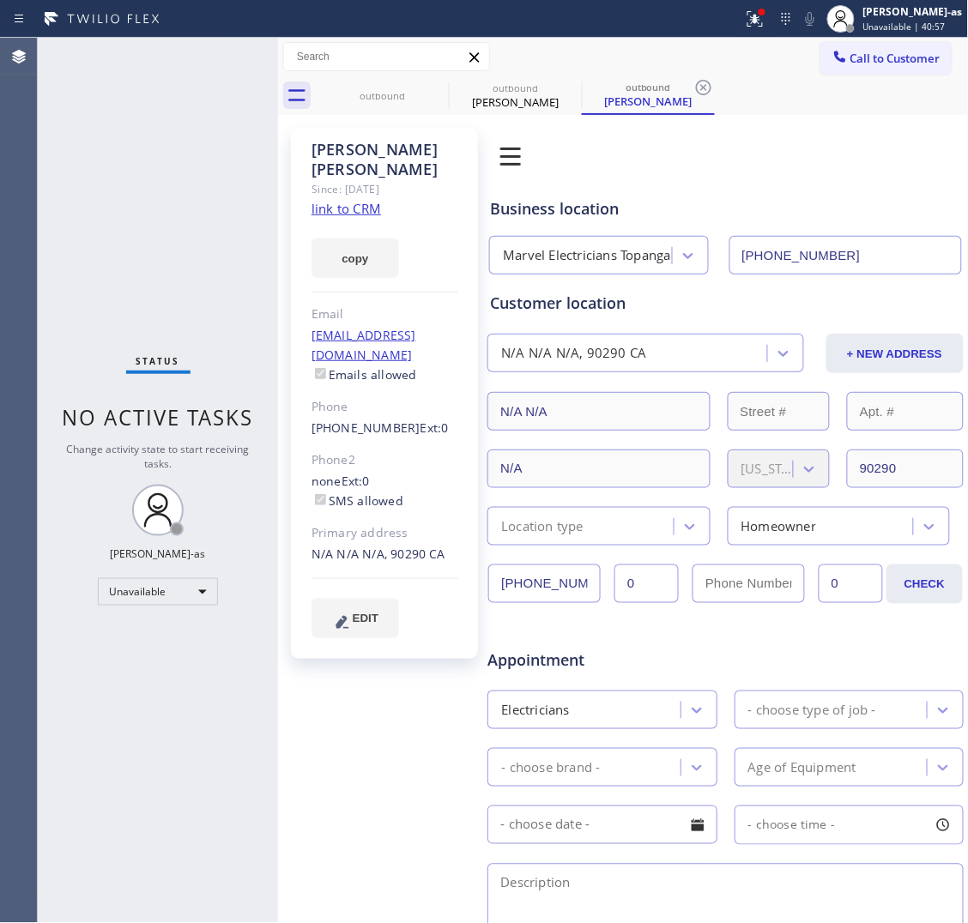
type input "(310) 388-4025"
click at [893, 60] on span "Call to Customer" at bounding box center [895, 58] width 90 height 15
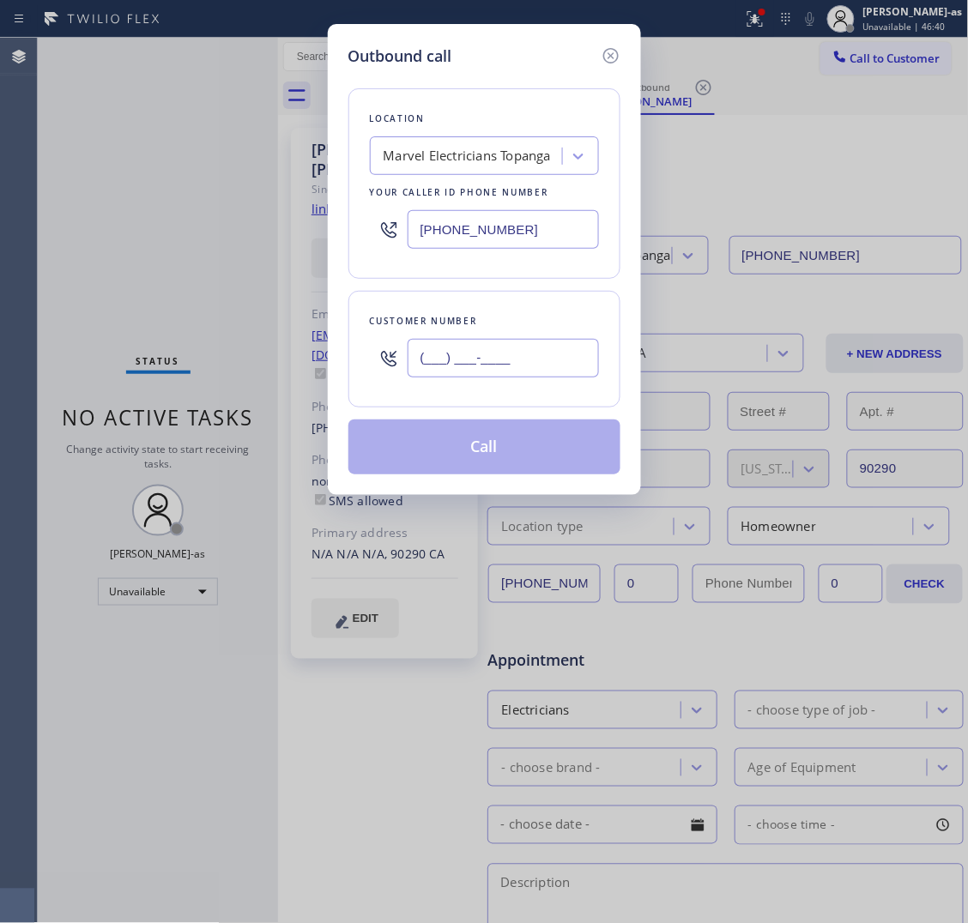
click at [478, 366] on input "(___) ___-____" at bounding box center [503, 358] width 191 height 39
paste input "747) 274-6203"
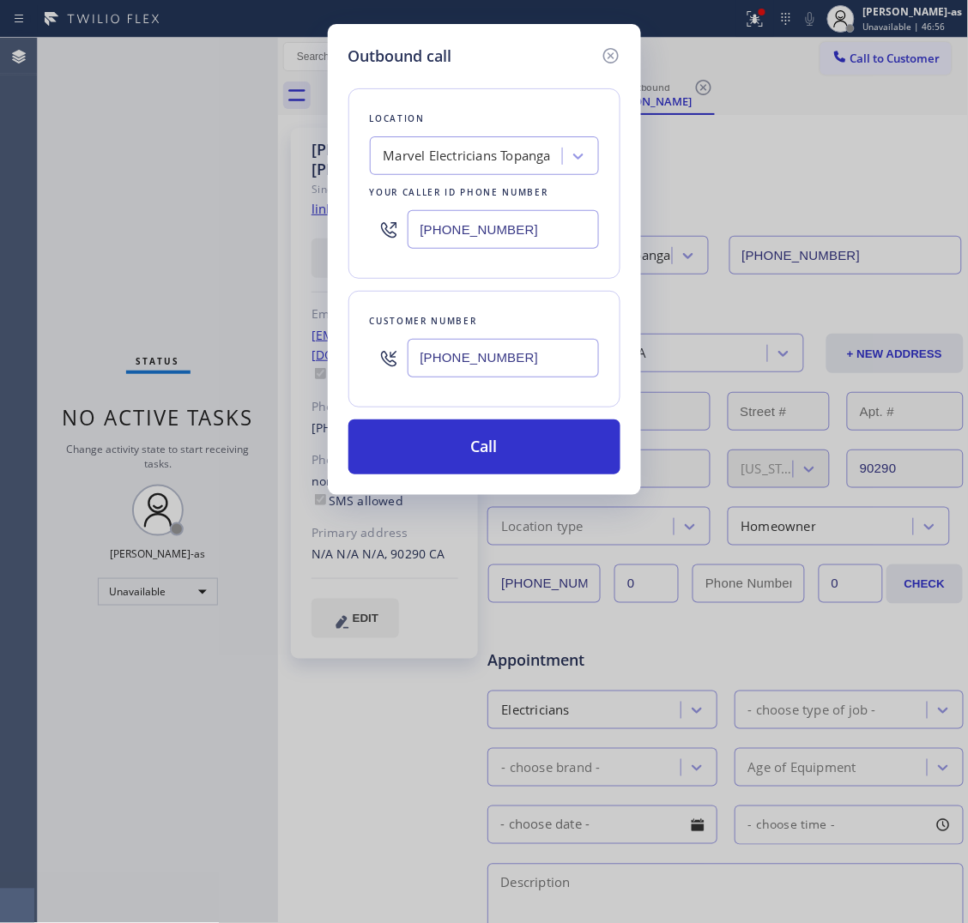
click at [445, 160] on div "Marvel Electricians Topanga" at bounding box center [467, 157] width 167 height 20
click at [555, 354] on input "(747) 274-6203" at bounding box center [503, 358] width 191 height 39
paste input "562) 375-3247"
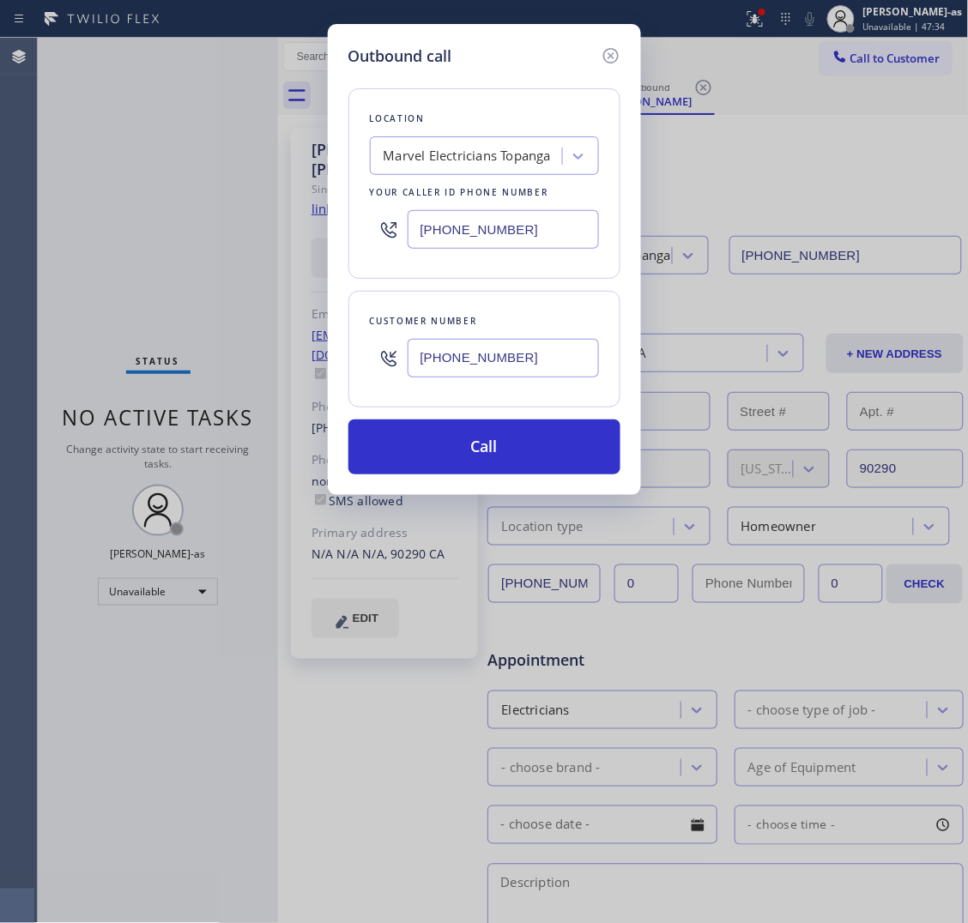
type input "(562) 375-3247"
click at [468, 148] on div "Marvel Electricians Topanga" at bounding box center [467, 157] width 167 height 20
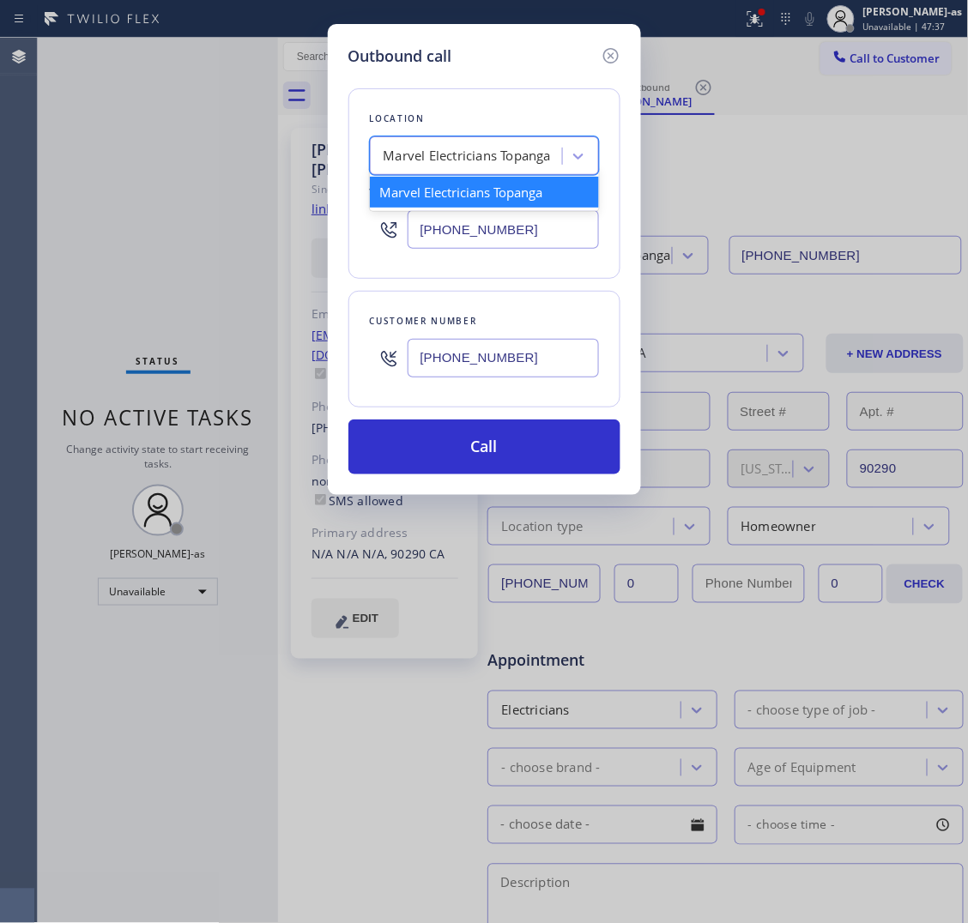
paste input "Alex Plumbing Repair"
click at [384, 155] on input "Alex Plumbing Repair" at bounding box center [448, 156] width 129 height 15
type input "Alex Plumbing Repair"
click at [417, 203] on div "Alex Plumbing Repair" at bounding box center [484, 192] width 229 height 31
type input "(323) 924-3282"
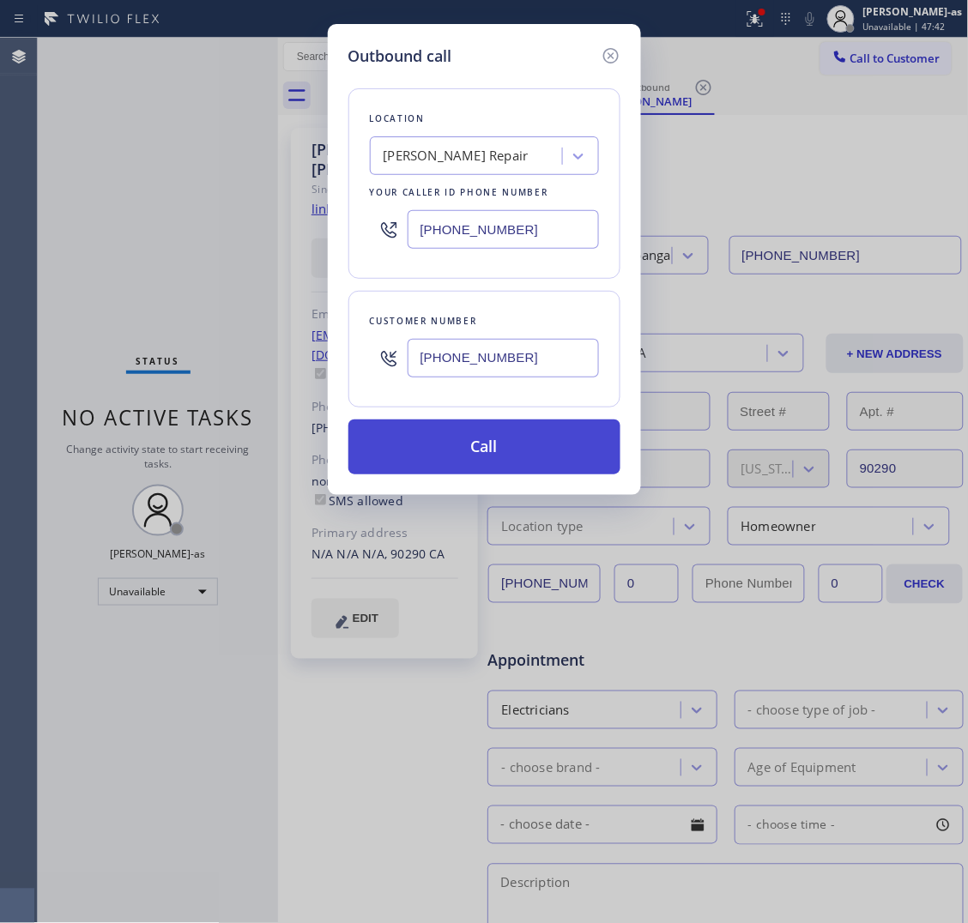
click at [516, 449] on button "Call" at bounding box center [484, 447] width 272 height 55
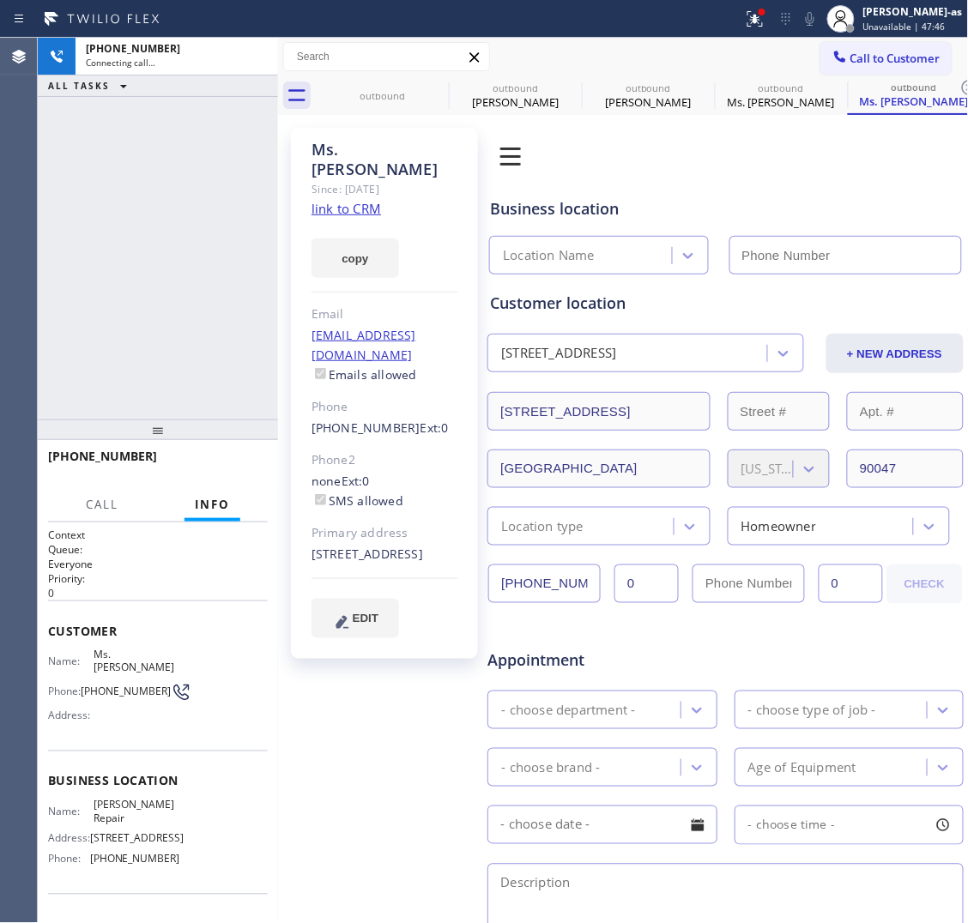
click at [340, 200] on link "link to CRM" at bounding box center [347, 208] width 70 height 17
type input "(323) 924-3282"
drag, startPoint x: 242, startPoint y: 51, endPoint x: 300, endPoint y: 78, distance: 64.1
click at [243, 54] on div at bounding box center [255, 57] width 31 height 38
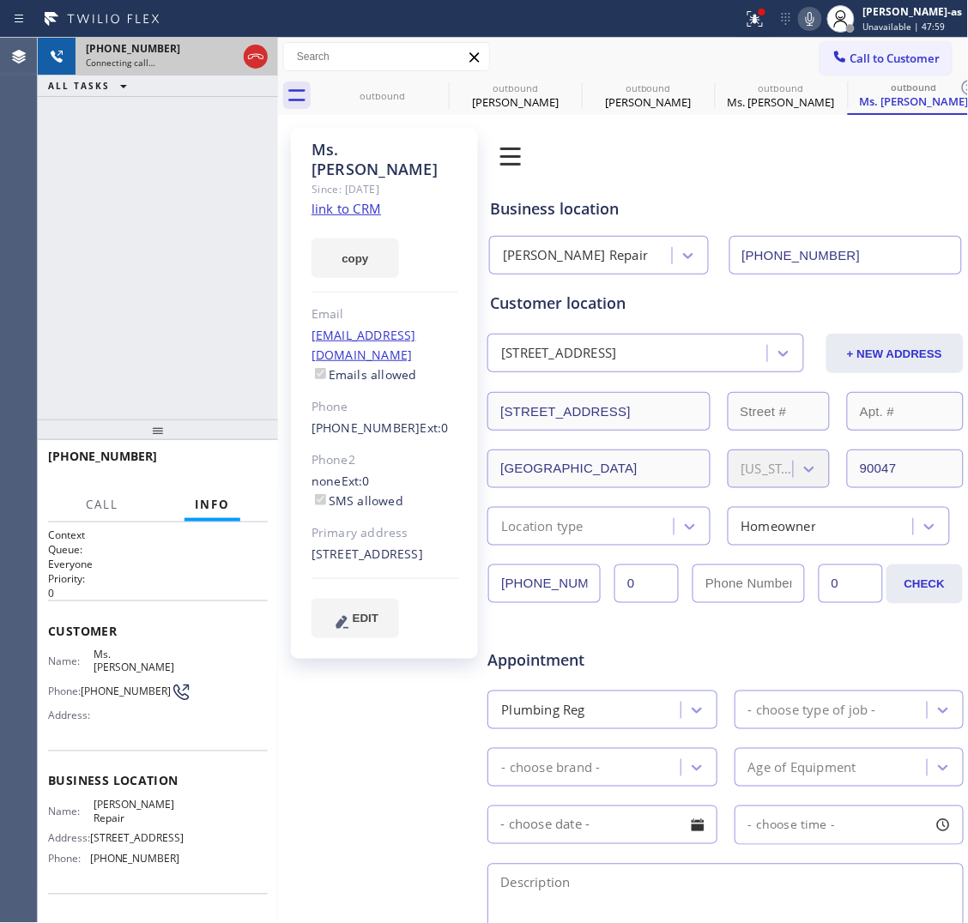
click at [268, 65] on div at bounding box center [255, 57] width 31 height 38
drag, startPoint x: 383, startPoint y: 99, endPoint x: 294, endPoint y: 76, distance: 91.4
click at [387, 100] on div "outbound" at bounding box center [383, 95] width 130 height 13
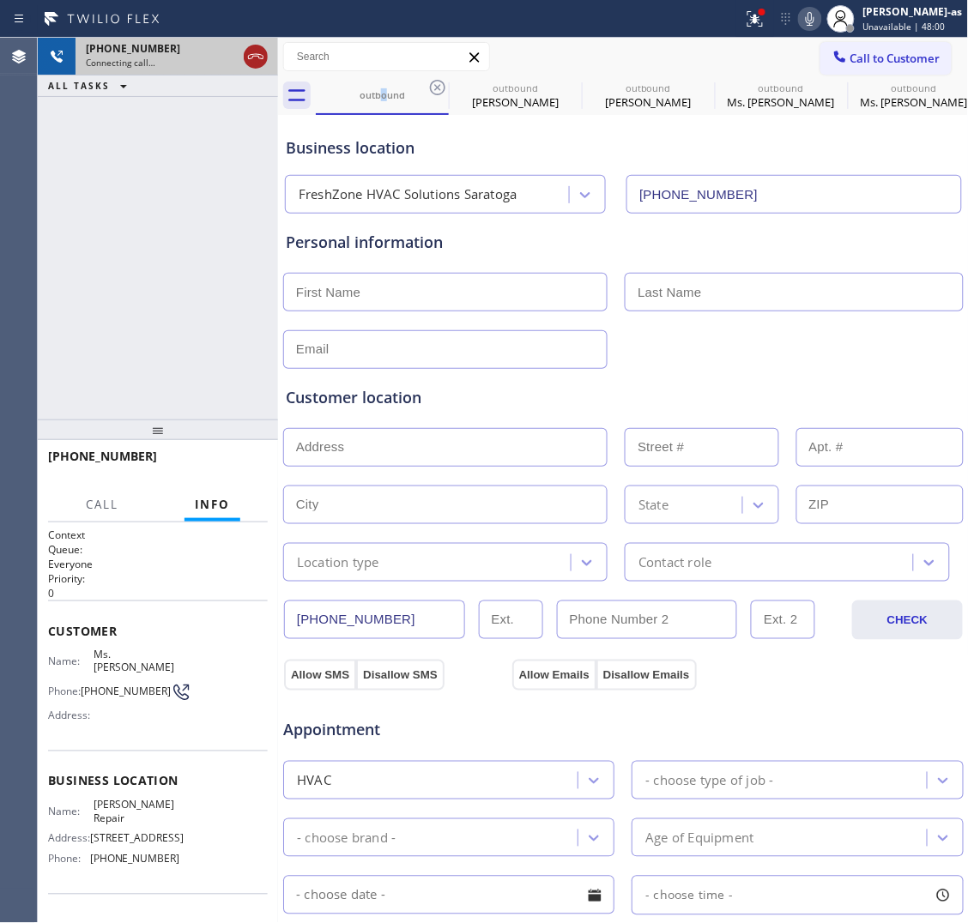
click at [258, 56] on icon at bounding box center [255, 56] width 21 height 21
drag, startPoint x: 366, startPoint y: 95, endPoint x: 421, endPoint y: 90, distance: 55.2
click at [370, 95] on div "outbound" at bounding box center [383, 94] width 130 height 13
click at [439, 87] on icon at bounding box center [437, 87] width 21 height 21
click at [0, 0] on icon at bounding box center [0, 0] width 0 height 0
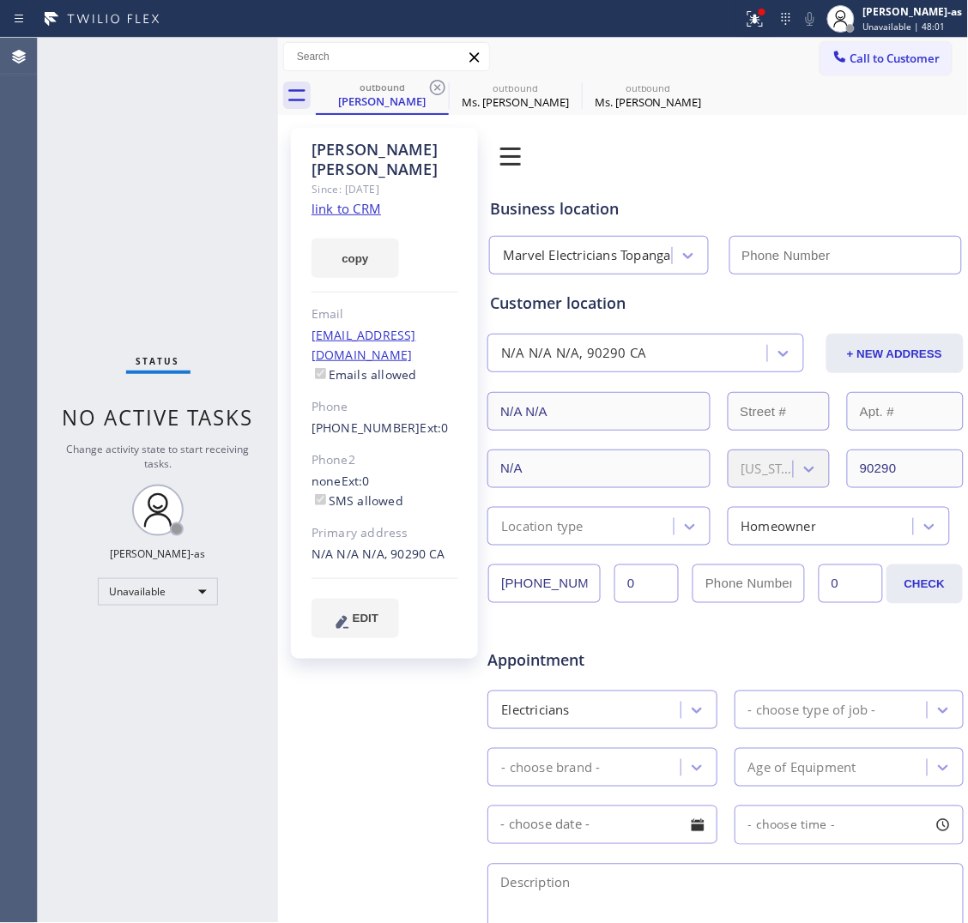
type input "(310) 388-4025"
click at [439, 87] on icon at bounding box center [437, 87] width 21 height 21
type input "(323) 924-3282"
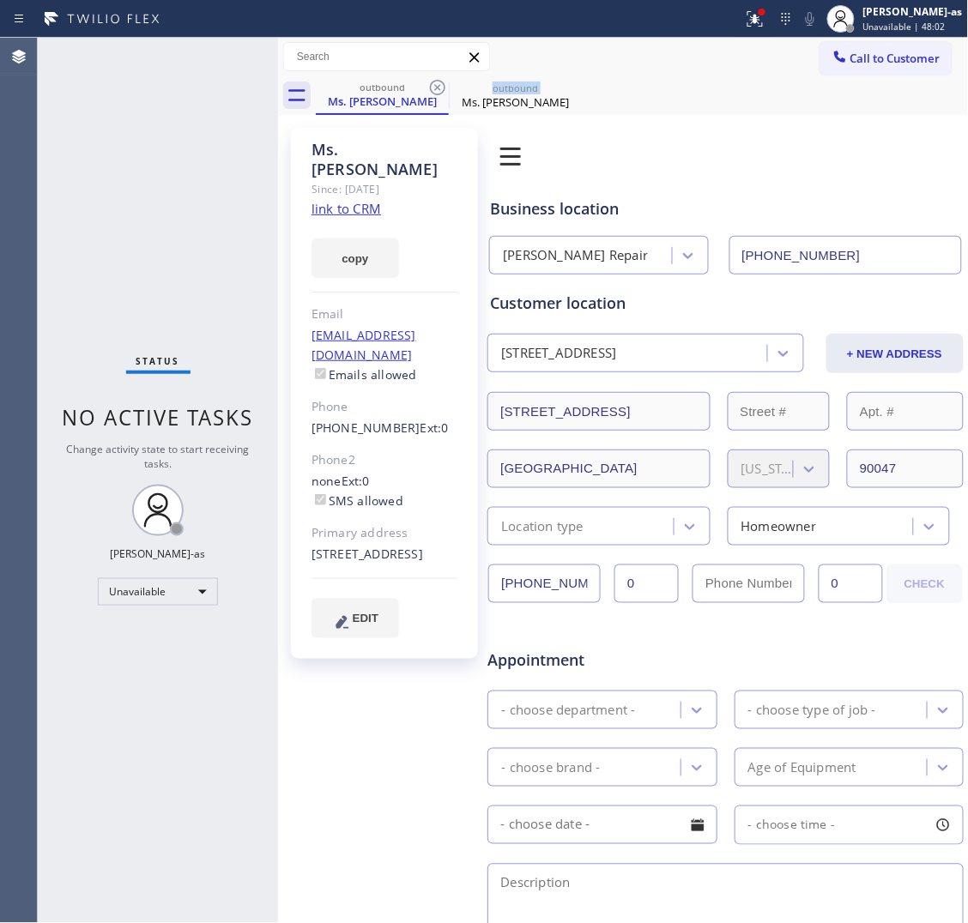
click at [439, 87] on icon at bounding box center [437, 87] width 21 height 21
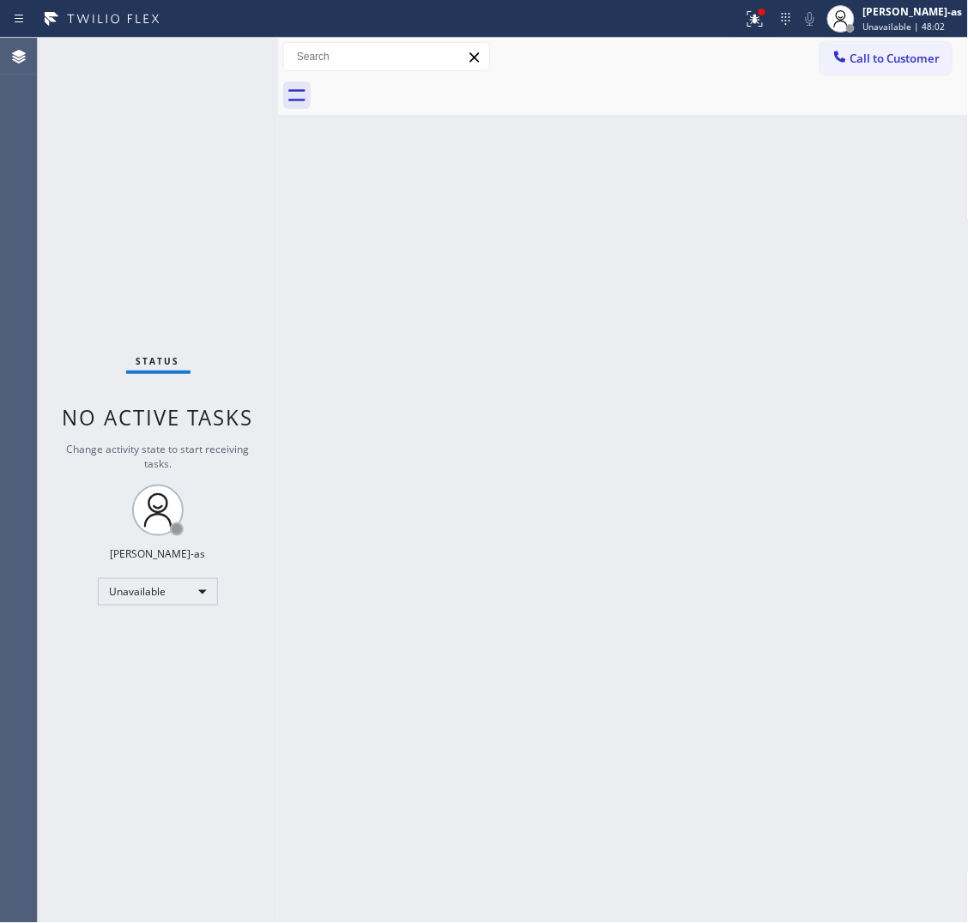
click at [439, 87] on div at bounding box center [642, 95] width 653 height 39
click at [868, 48] on button "Call to Customer" at bounding box center [885, 58] width 131 height 33
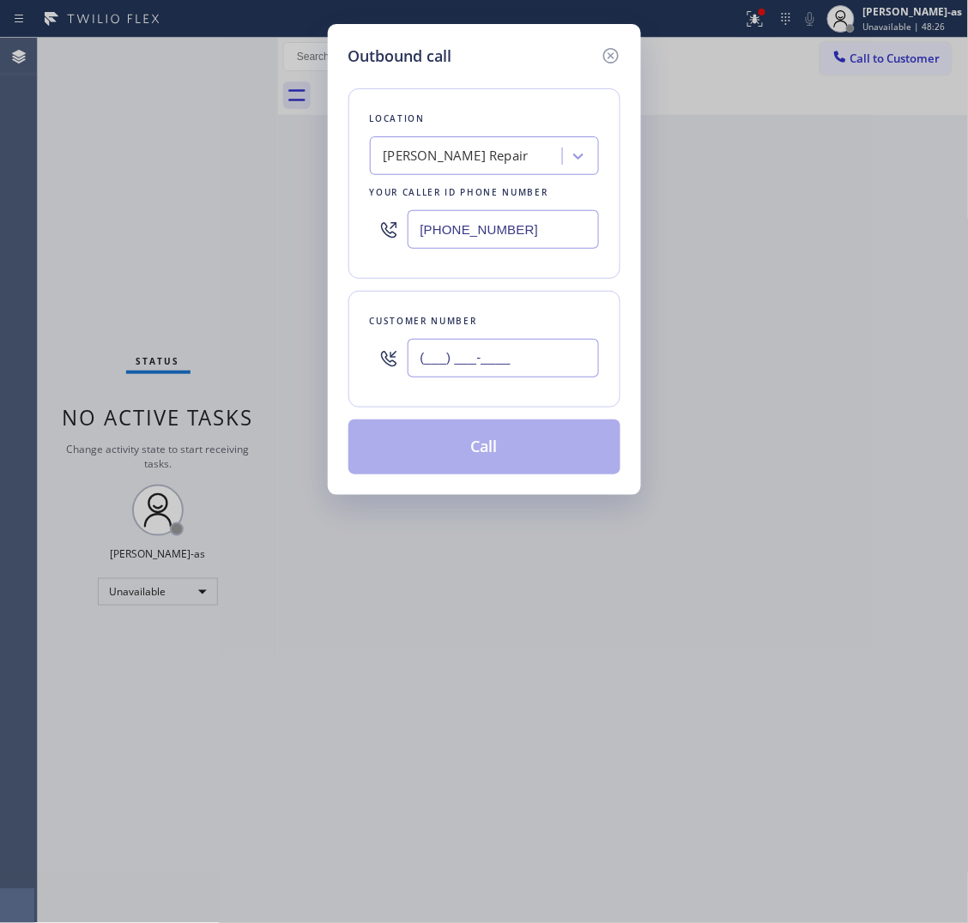
click at [498, 360] on input "(___) ___-____" at bounding box center [503, 358] width 191 height 39
paste input "714) 609-3716"
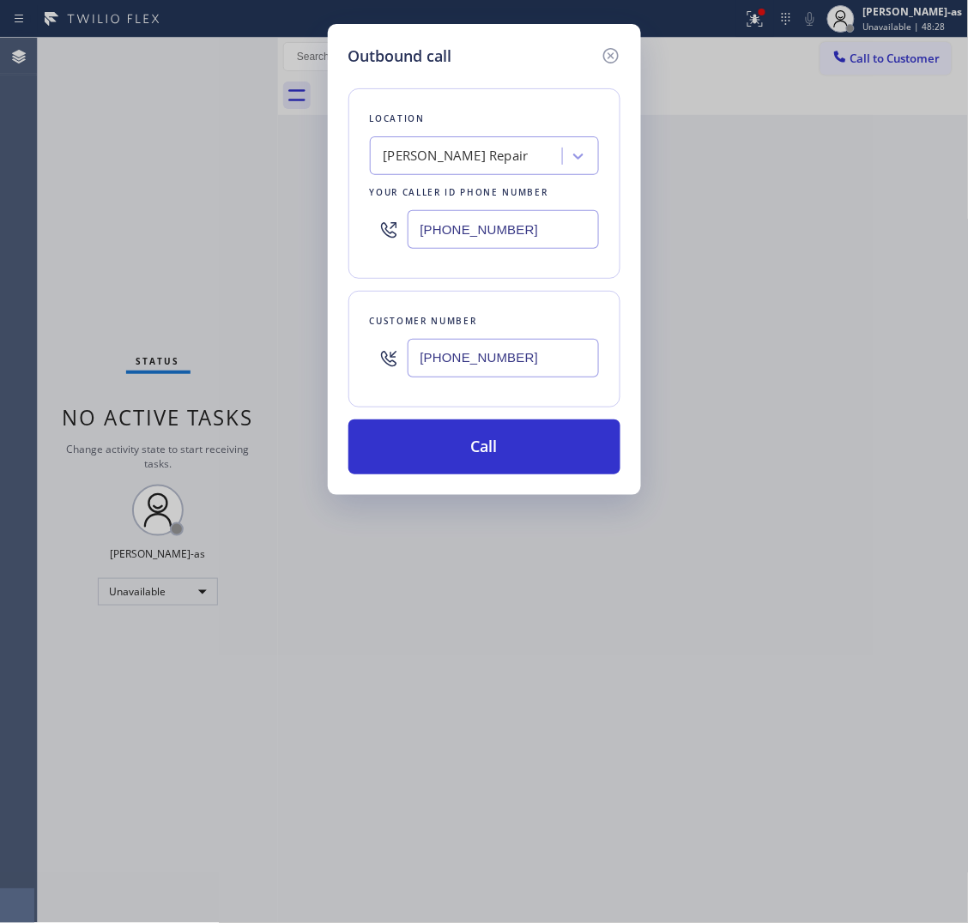
type input "(714) 609-3716"
click at [502, 234] on input "(323) 924-3282" at bounding box center [503, 229] width 191 height 39
paste input "949) 398-2139"
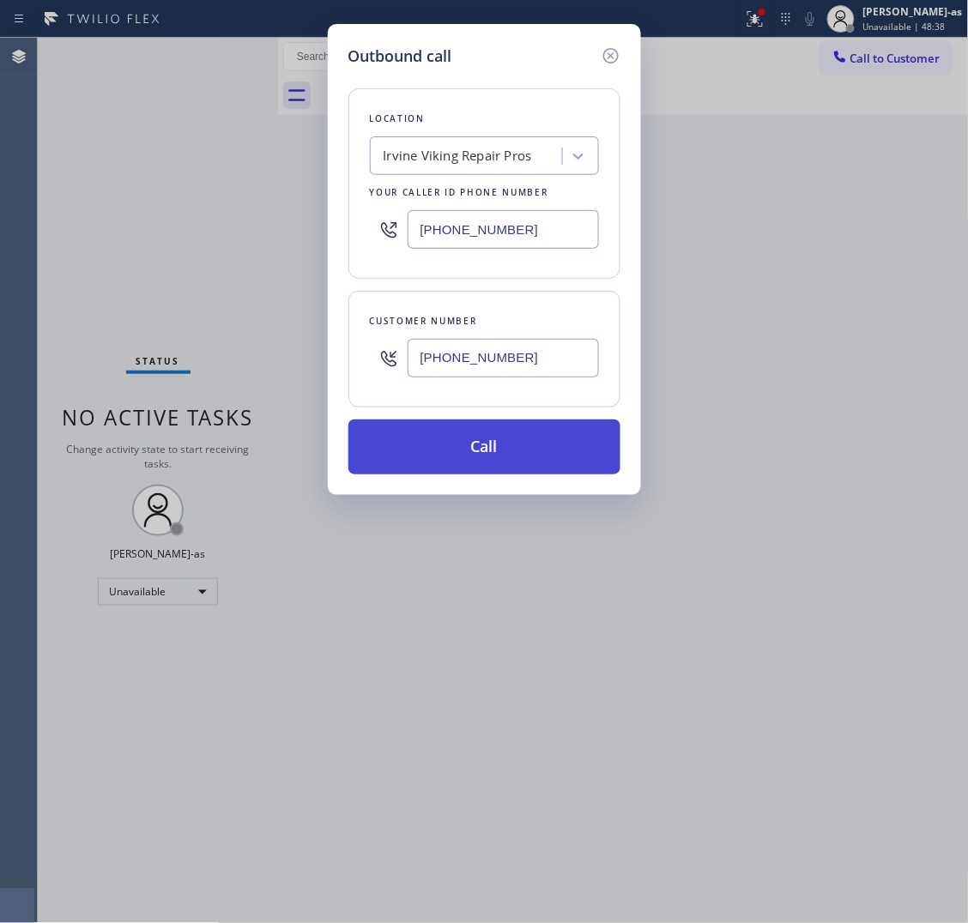
type input "(949) 398-2139"
click at [491, 439] on button "Call" at bounding box center [484, 447] width 272 height 55
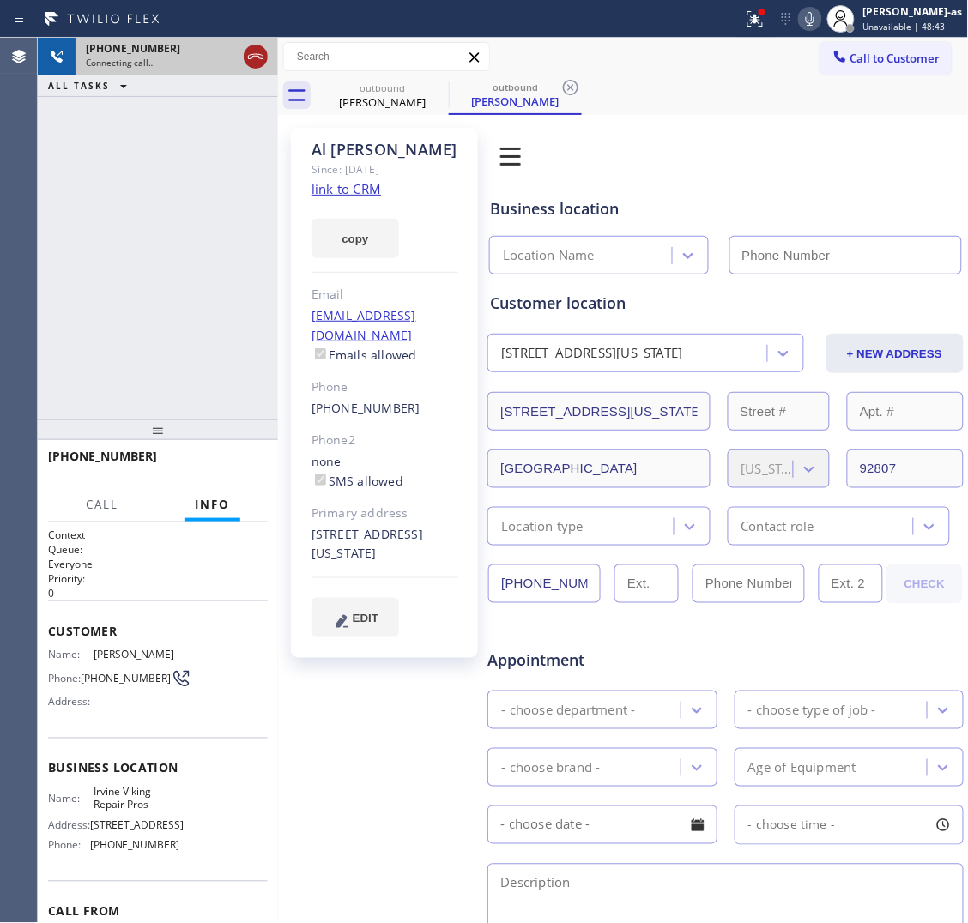
click at [264, 64] on icon at bounding box center [255, 56] width 21 height 21
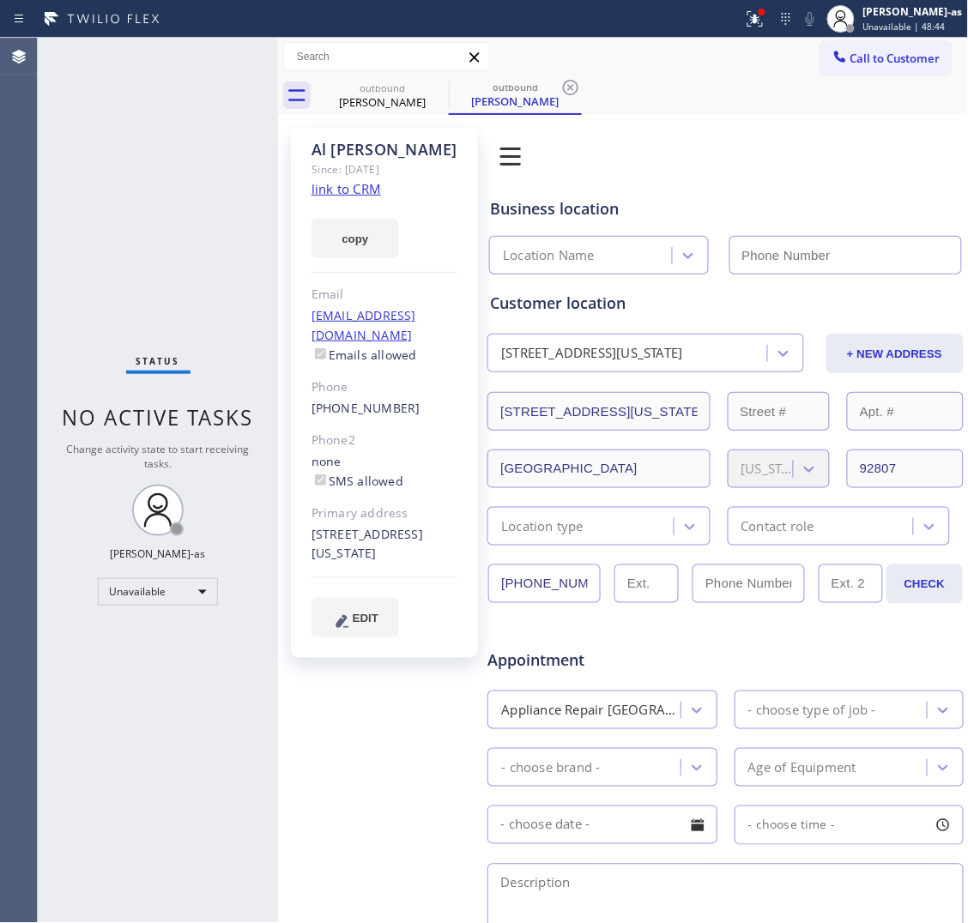
click at [349, 191] on link "link to CRM" at bounding box center [347, 188] width 70 height 17
type input "(949) 398-2139"
click at [436, 378] on div "Phone" at bounding box center [385, 388] width 147 height 20
click at [893, 66] on button "Call to Customer" at bounding box center [885, 58] width 131 height 33
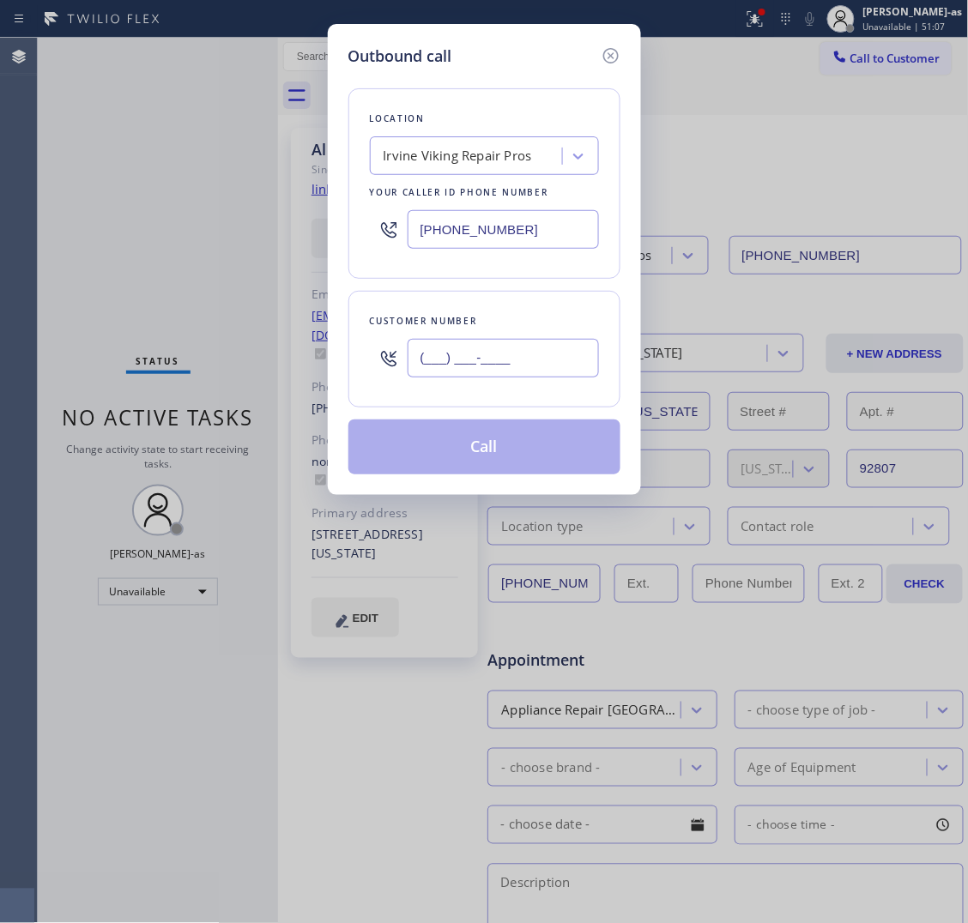
click at [536, 365] on input "(___) ___-____" at bounding box center [503, 358] width 191 height 39
paste input "510) 692-3577"
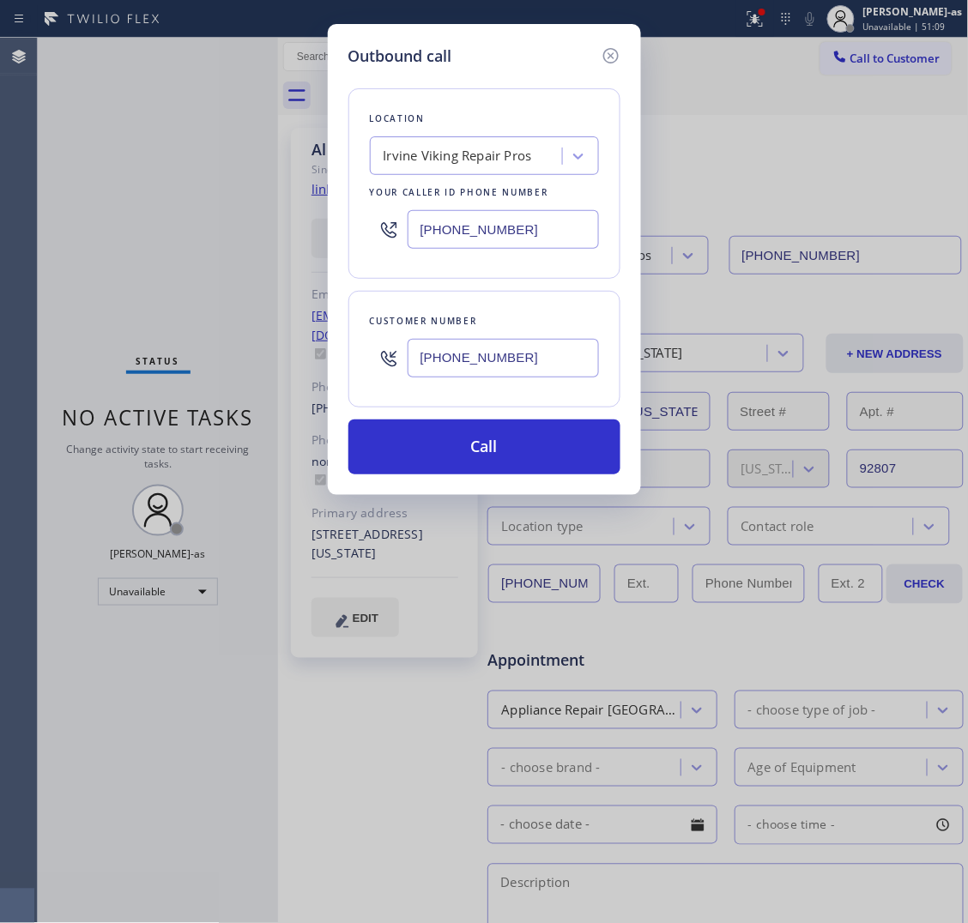
type input "(510) 692-3577"
click at [487, 236] on input "(949) 398-2139" at bounding box center [503, 229] width 191 height 39
paste input "617) 315-6584"
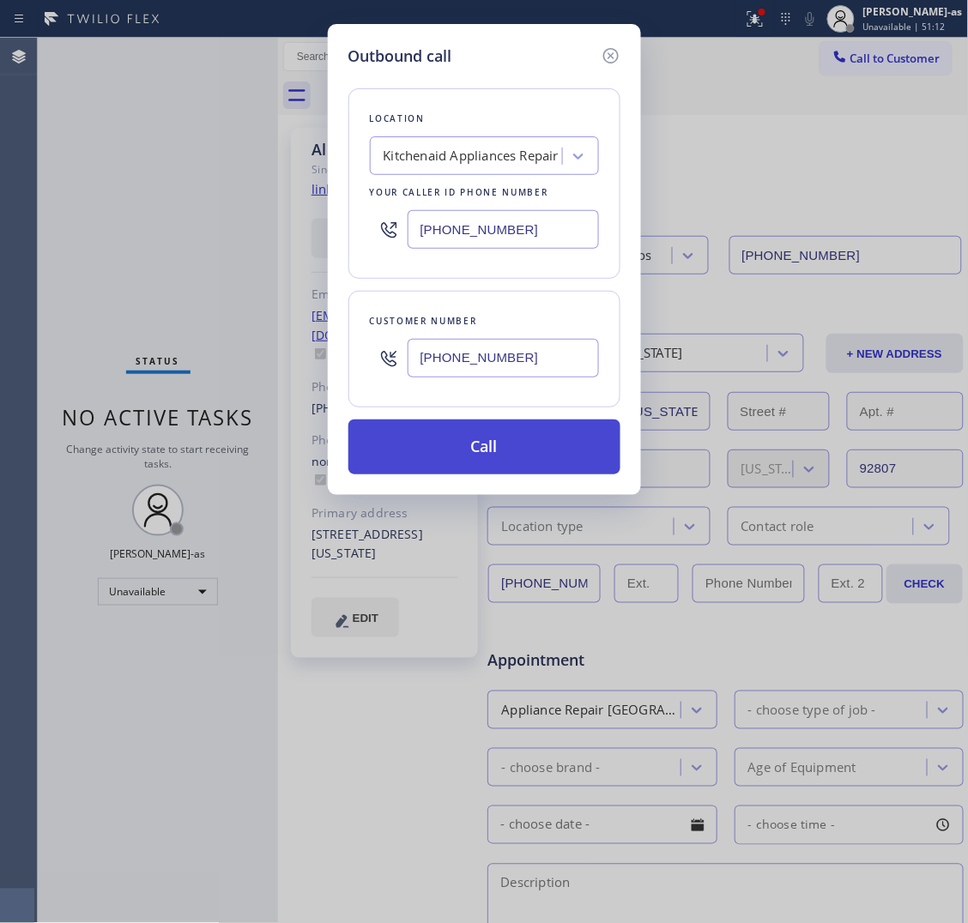
type input "(617) 315-6584"
click at [504, 443] on button "Call" at bounding box center [484, 447] width 272 height 55
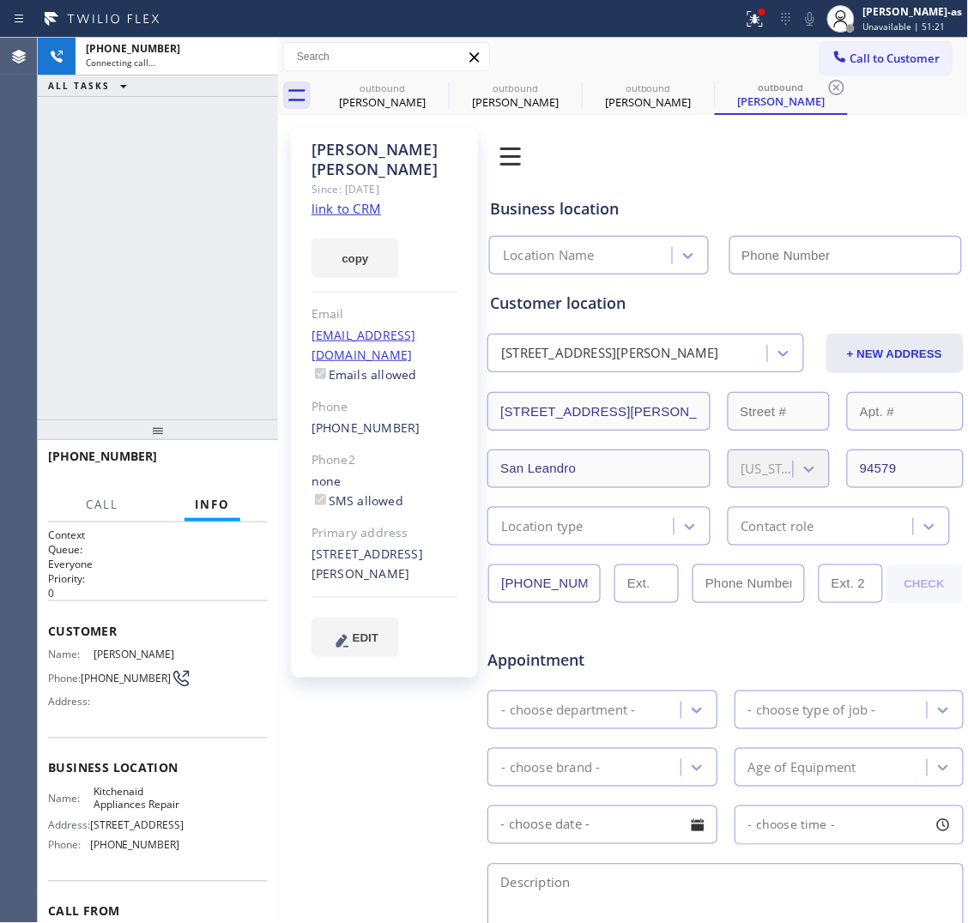
type input "(617) 315-6584"
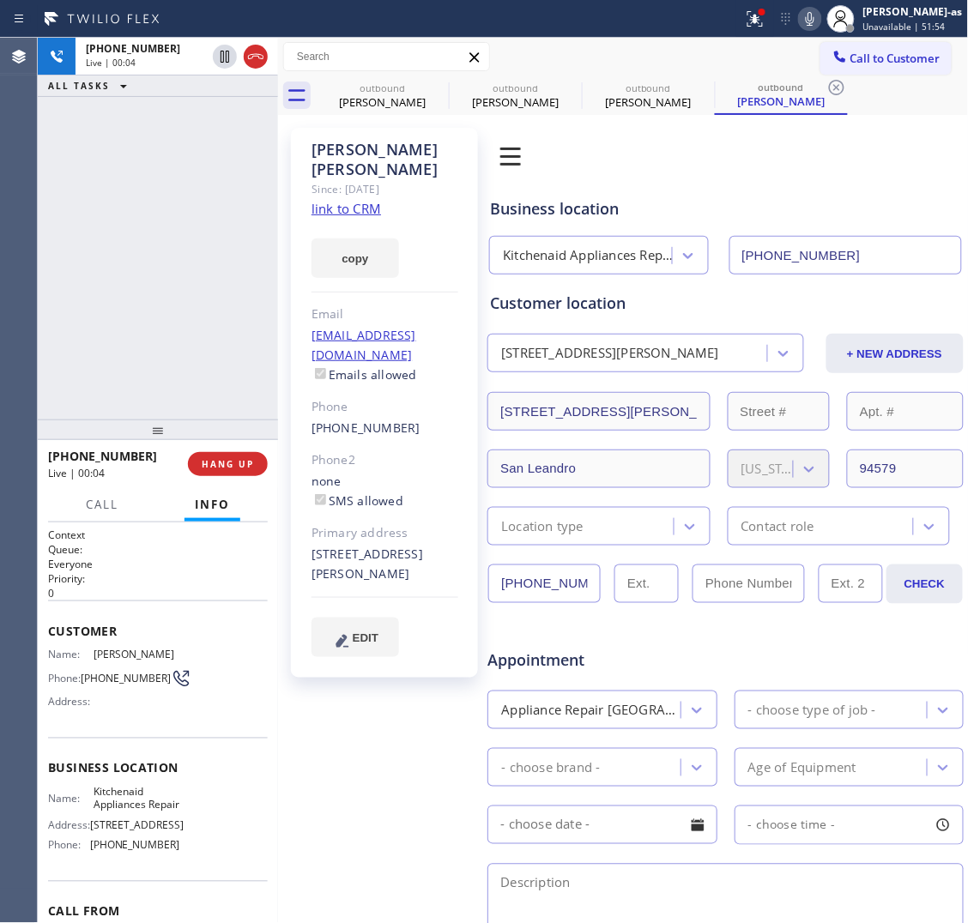
click at [358, 200] on link "link to CRM" at bounding box center [347, 208] width 70 height 17
drag, startPoint x: 200, startPoint y: 139, endPoint x: 249, endPoint y: 137, distance: 48.9
click at [203, 139] on div "+15106923577 Live | 01:14 ALL TASKS ALL TASKS ACTIVE TASKS TASKS IN WRAP UP" at bounding box center [158, 229] width 240 height 382
drag, startPoint x: 374, startPoint y: 99, endPoint x: 445, endPoint y: 88, distance: 71.3
click at [376, 99] on div "Al Russell" at bounding box center [383, 101] width 130 height 15
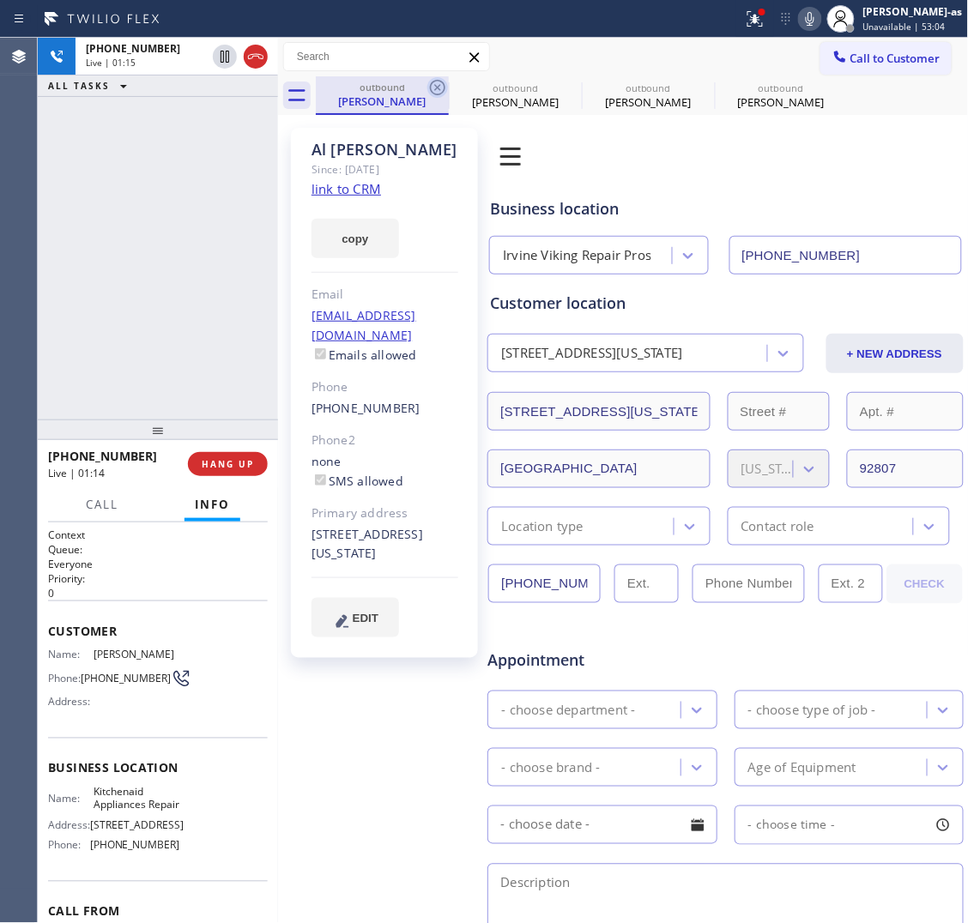
click at [445, 88] on icon at bounding box center [437, 87] width 15 height 15
click at [0, 0] on icon at bounding box center [0, 0] width 0 height 0
click at [179, 263] on div "+15106923577 Live | 01:15 ALL TASKS ALL TASKS ACTIVE TASKS TASKS IN WRAP UP" at bounding box center [158, 229] width 240 height 382
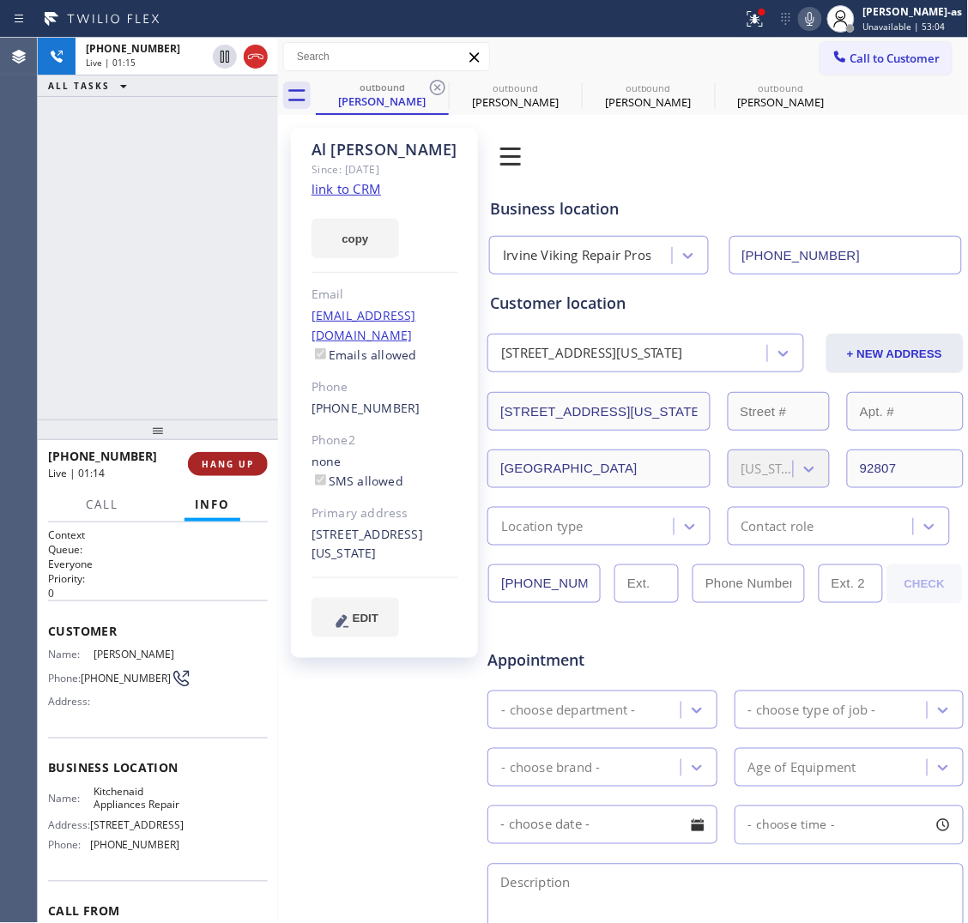
click at [191, 372] on div "+15106923577 Live | 01:15 ALL TASKS ALL TASKS ACTIVE TASKS TASKS IN WRAP UP" at bounding box center [158, 229] width 240 height 382
click at [239, 469] on span "HANG UP" at bounding box center [228, 464] width 52 height 12
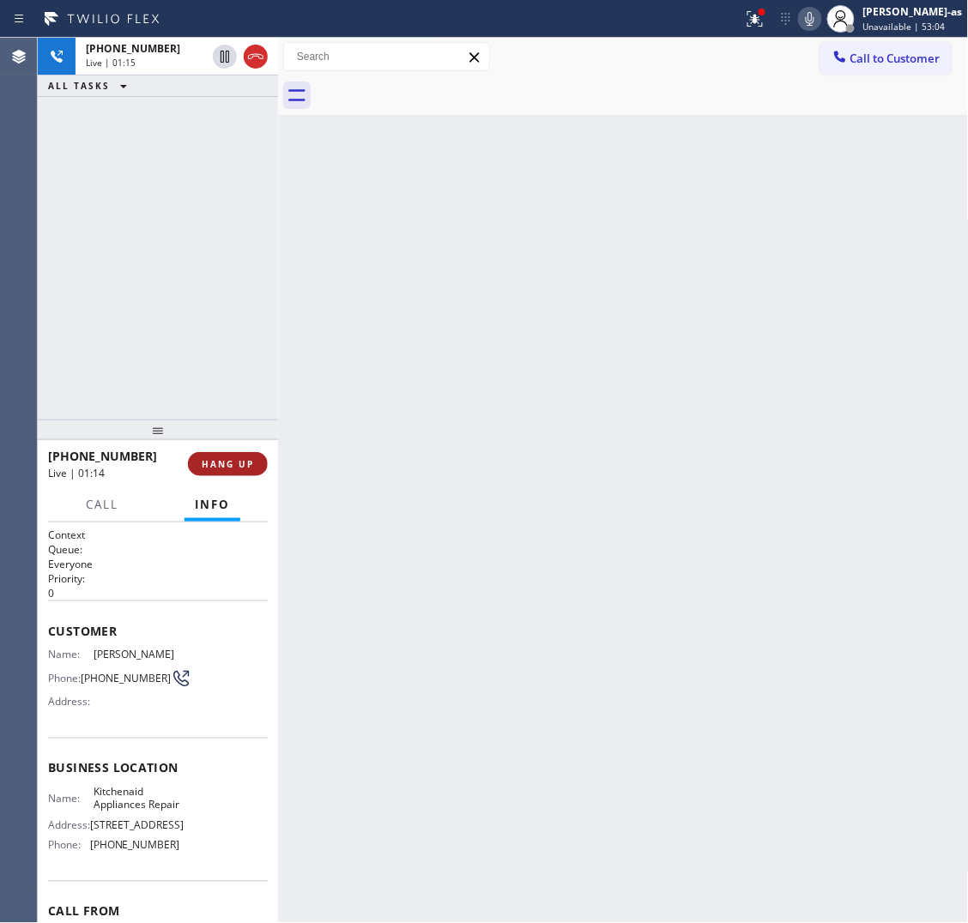
click at [239, 469] on span "HANG UP" at bounding box center [228, 464] width 52 height 12
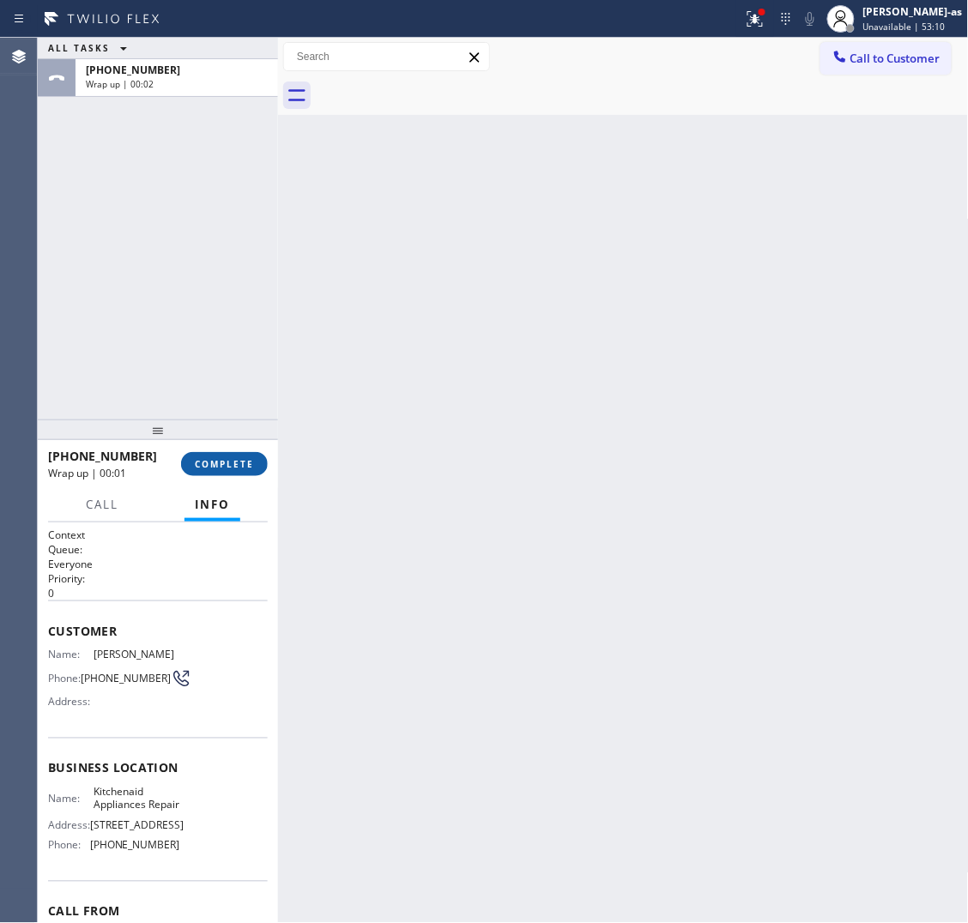
click at [245, 456] on button "COMPLETE" at bounding box center [224, 464] width 87 height 24
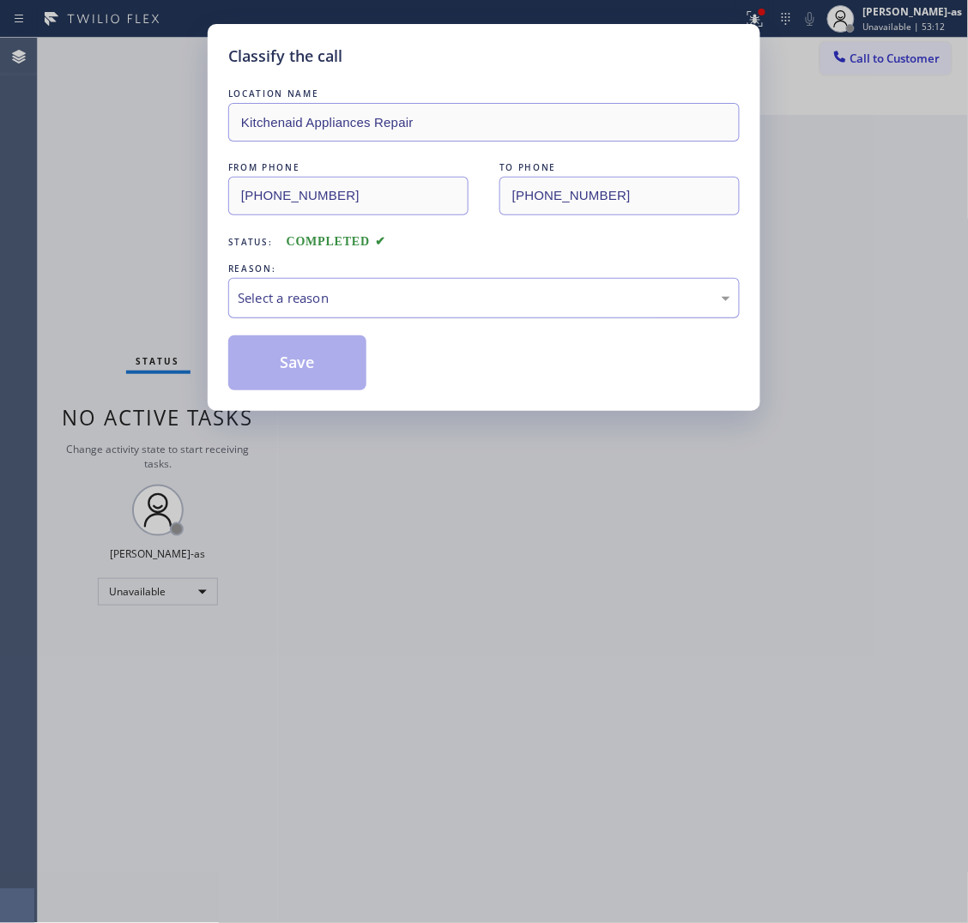
click at [399, 308] on div "Select a reason" at bounding box center [484, 298] width 493 height 20
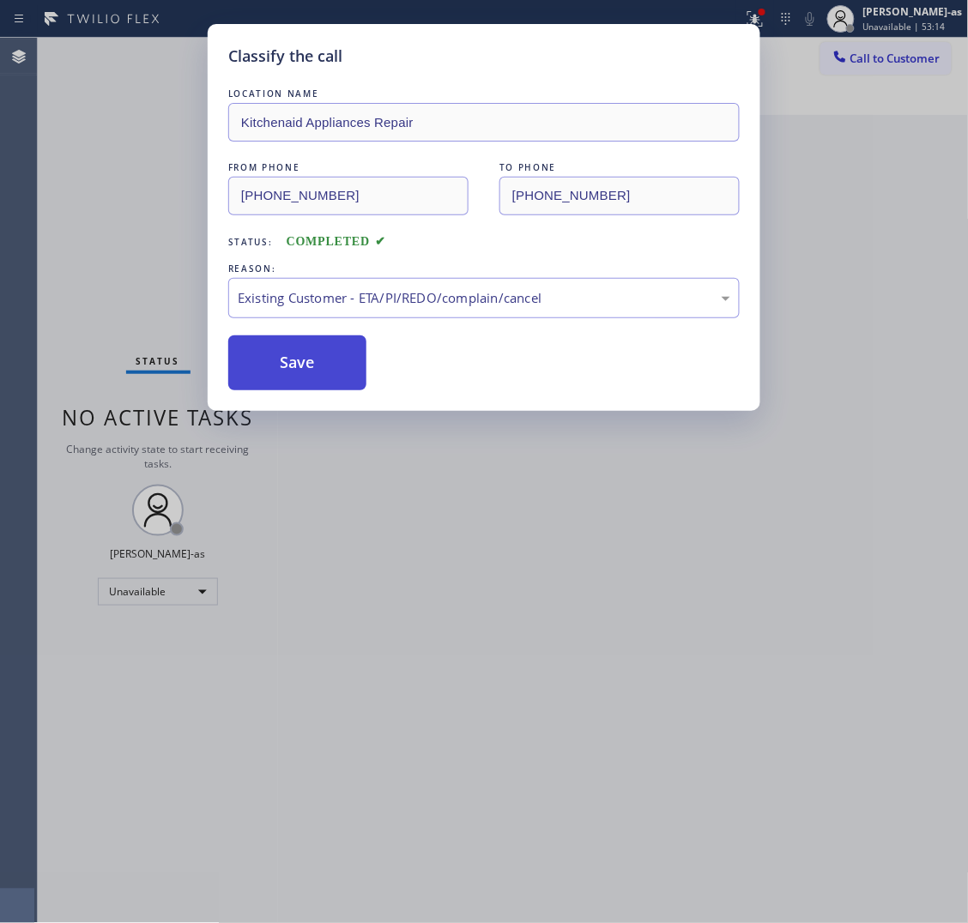
click at [326, 374] on button "Save" at bounding box center [297, 363] width 138 height 55
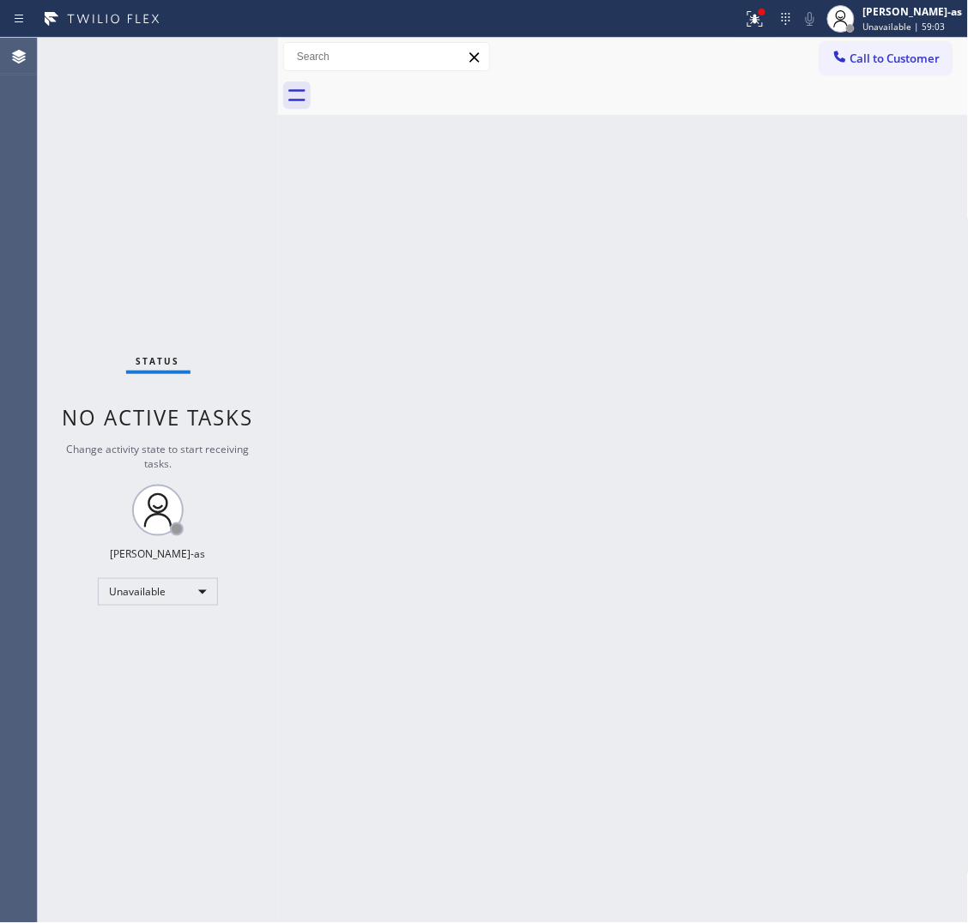
click at [852, 56] on span "Call to Customer" at bounding box center [895, 58] width 90 height 15
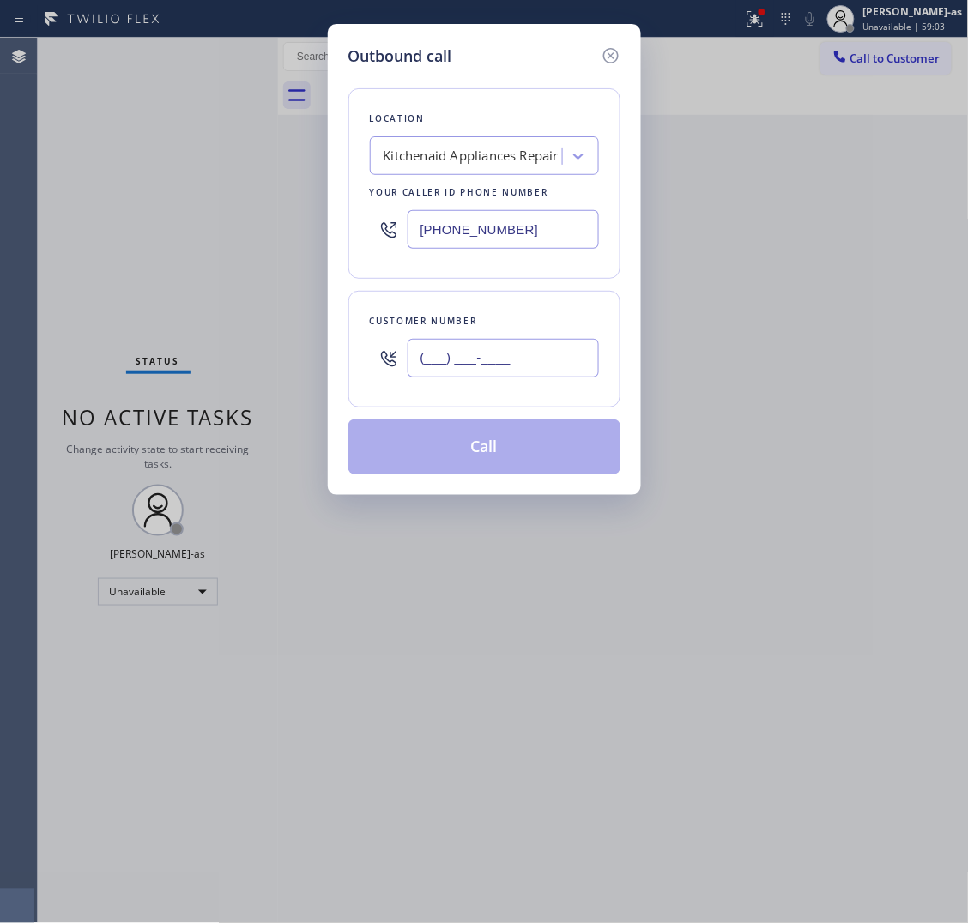
click at [494, 350] on input "(___) ___-____" at bounding box center [503, 358] width 191 height 39
paste input "424) 400-4166"
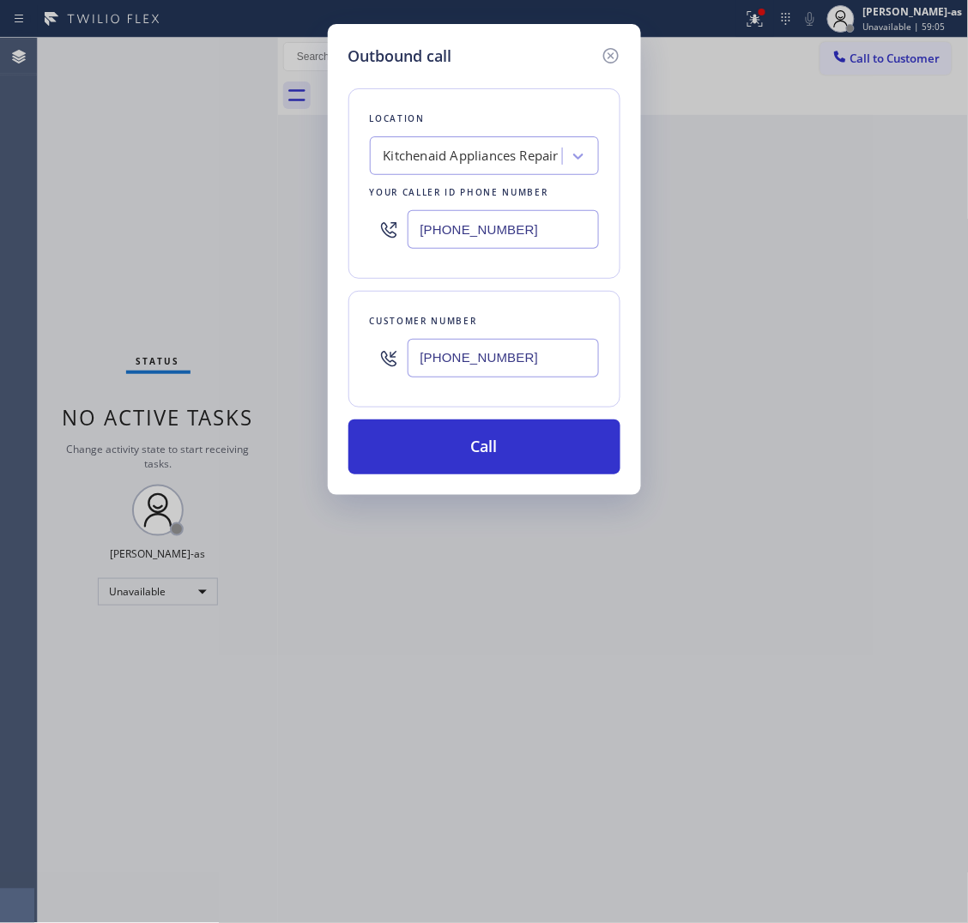
type input "(424) 400-4166"
click at [500, 225] on input "(617) 315-6584" at bounding box center [503, 229] width 191 height 39
click at [503, 225] on input "(617) 315-6584" at bounding box center [503, 229] width 191 height 39
paste input "855) 999-4417"
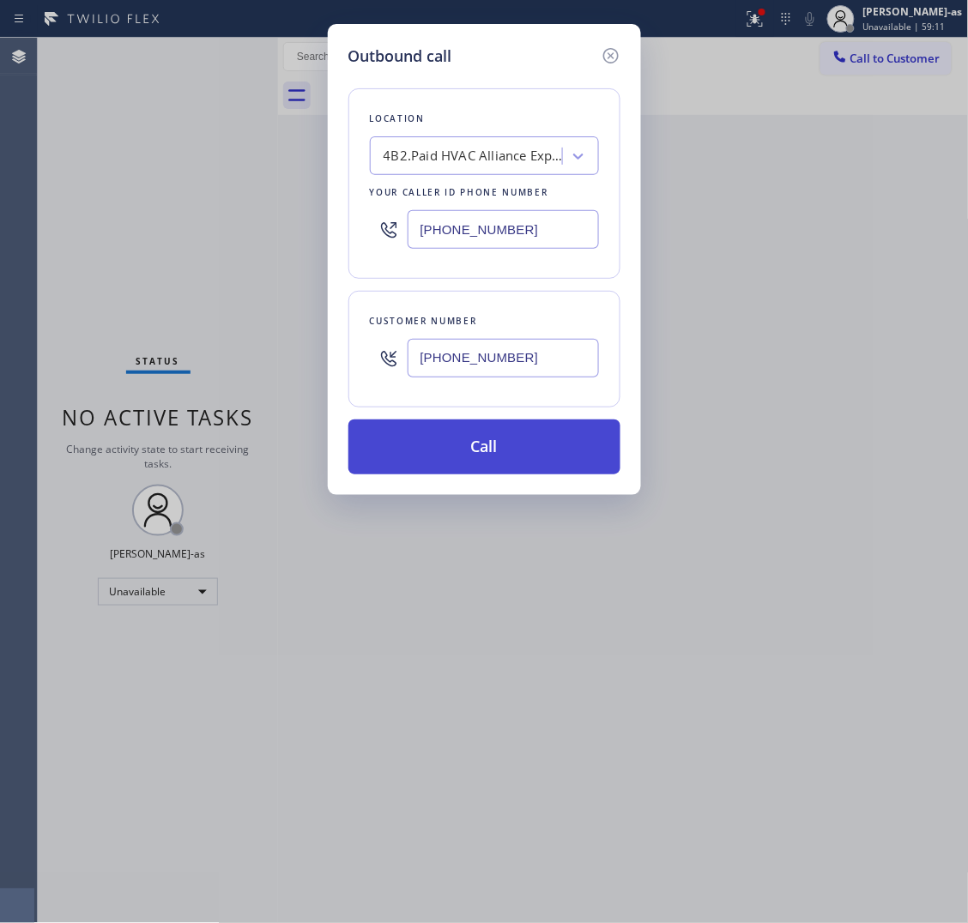
type input "[PHONE_NUMBER]"
click at [524, 459] on button "Call" at bounding box center [484, 447] width 272 height 55
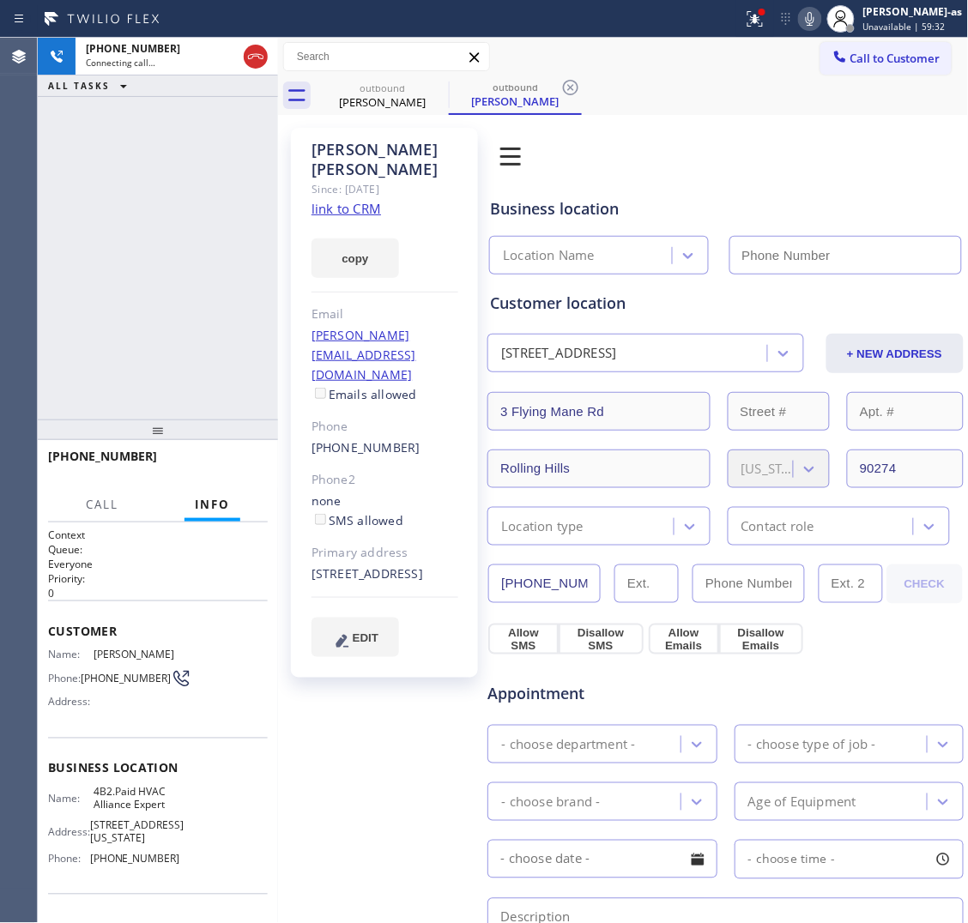
click at [239, 217] on div "+14244004166 Connecting call… ALL TASKS ALL TASKS ACTIVE TASKS TASKS IN WRAP UP" at bounding box center [158, 229] width 240 height 382
click at [361, 95] on div "Larry Bellagamba" at bounding box center [383, 101] width 130 height 15
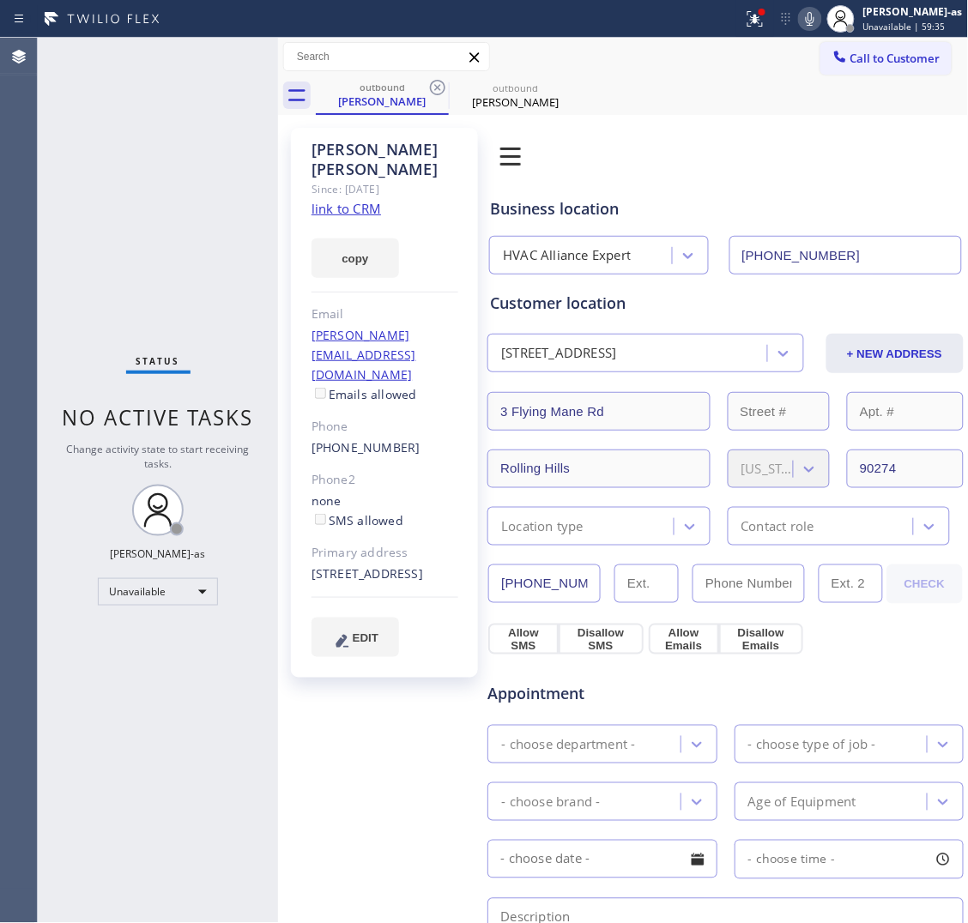
drag, startPoint x: 434, startPoint y: 82, endPoint x: 183, endPoint y: 230, distance: 291.6
click at [435, 83] on icon at bounding box center [437, 87] width 21 height 21
click at [179, 230] on div "Status No active tasks Change activity state to start receiving tasks. [PERSON_…" at bounding box center [158, 481] width 240 height 886
click at [179, 286] on div "Status No active tasks Change activity state to start receiving tasks. [PERSON_…" at bounding box center [158, 481] width 240 height 886
click at [440, 82] on icon at bounding box center [437, 87] width 21 height 21
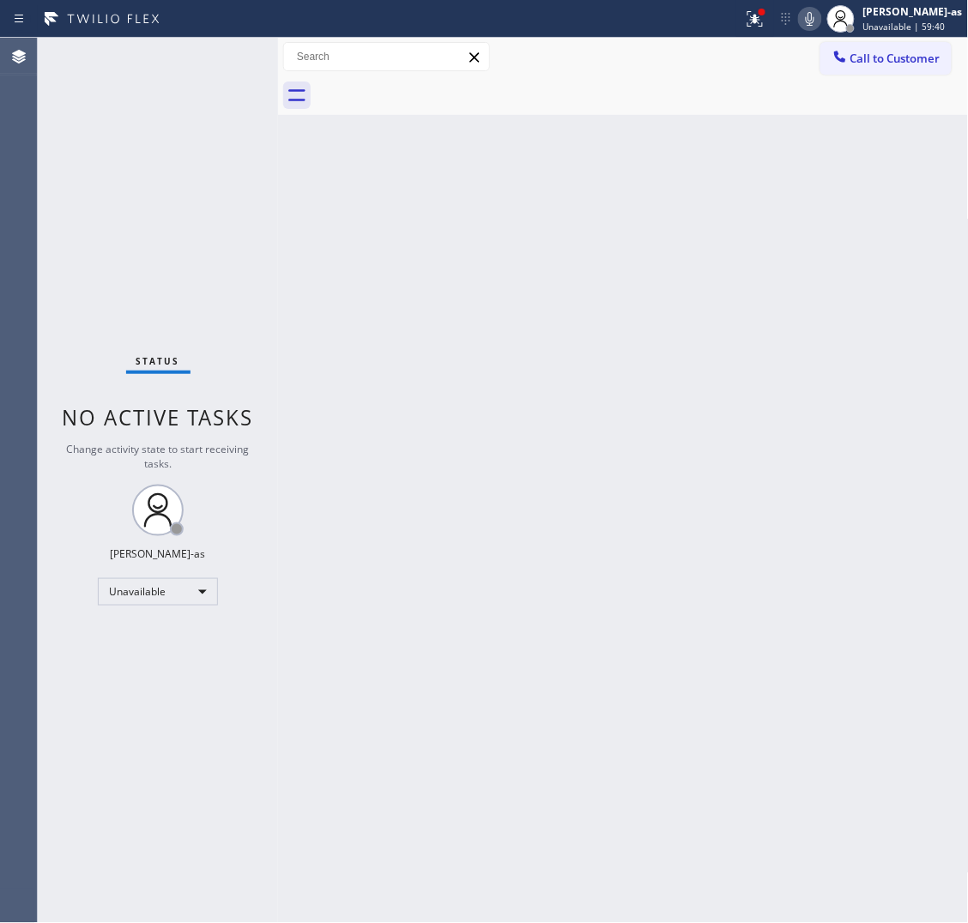
drag, startPoint x: 181, startPoint y: 279, endPoint x: 262, endPoint y: 209, distance: 107.1
click at [186, 281] on div "Status No active tasks Change activity state to start receiving tasks. [PERSON_…" at bounding box center [158, 481] width 240 height 886
click at [882, 52] on span "Call to Customer" at bounding box center [895, 58] width 90 height 15
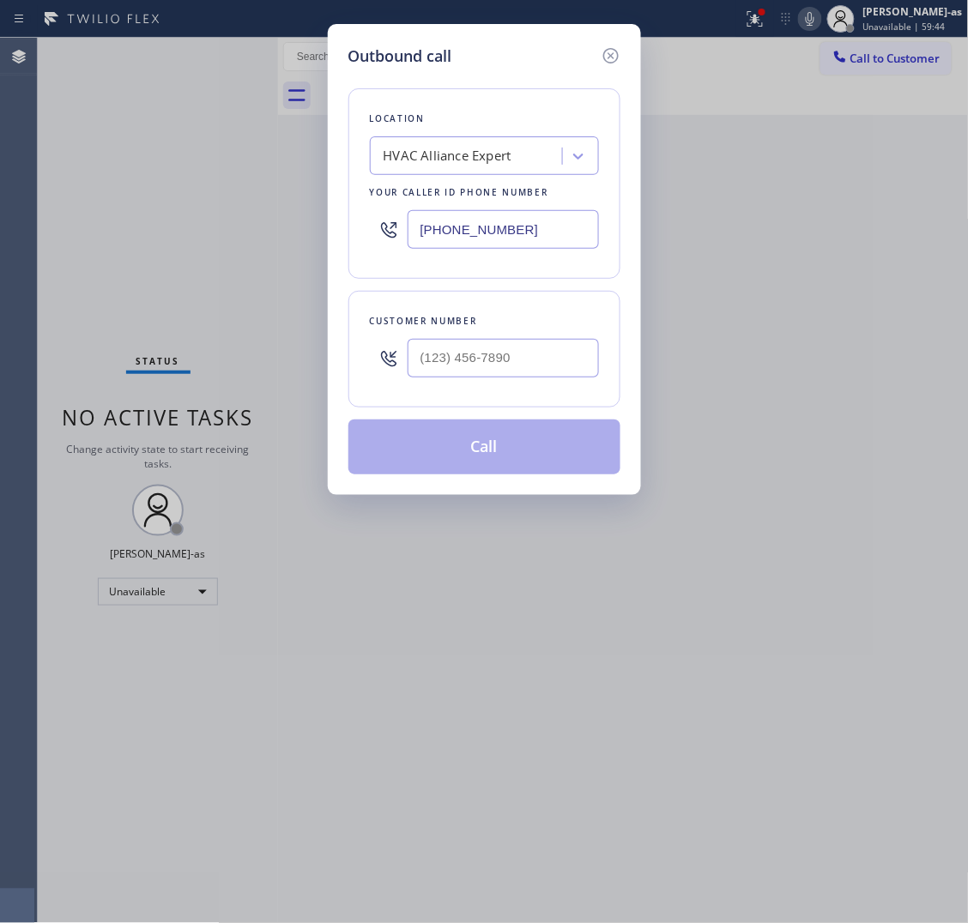
click at [498, 358] on input "text" at bounding box center [503, 358] width 191 height 39
paste input "818) 261-2775"
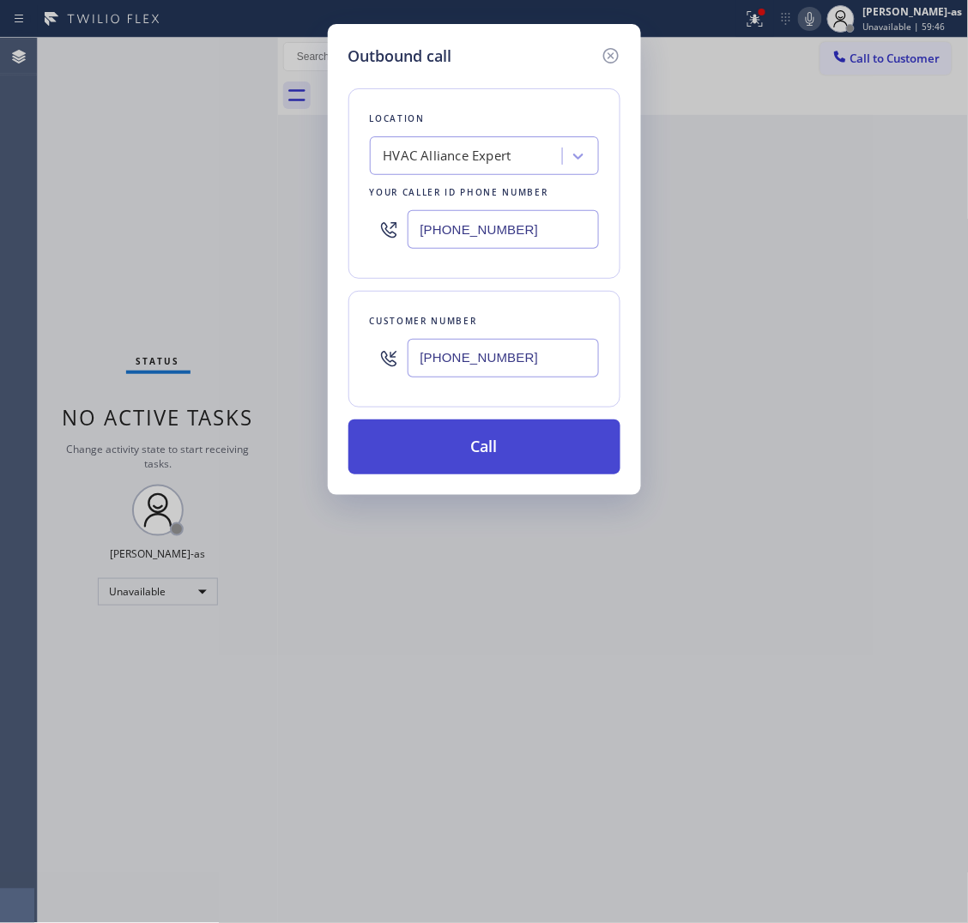
click at [509, 463] on button "Call" at bounding box center [484, 447] width 272 height 55
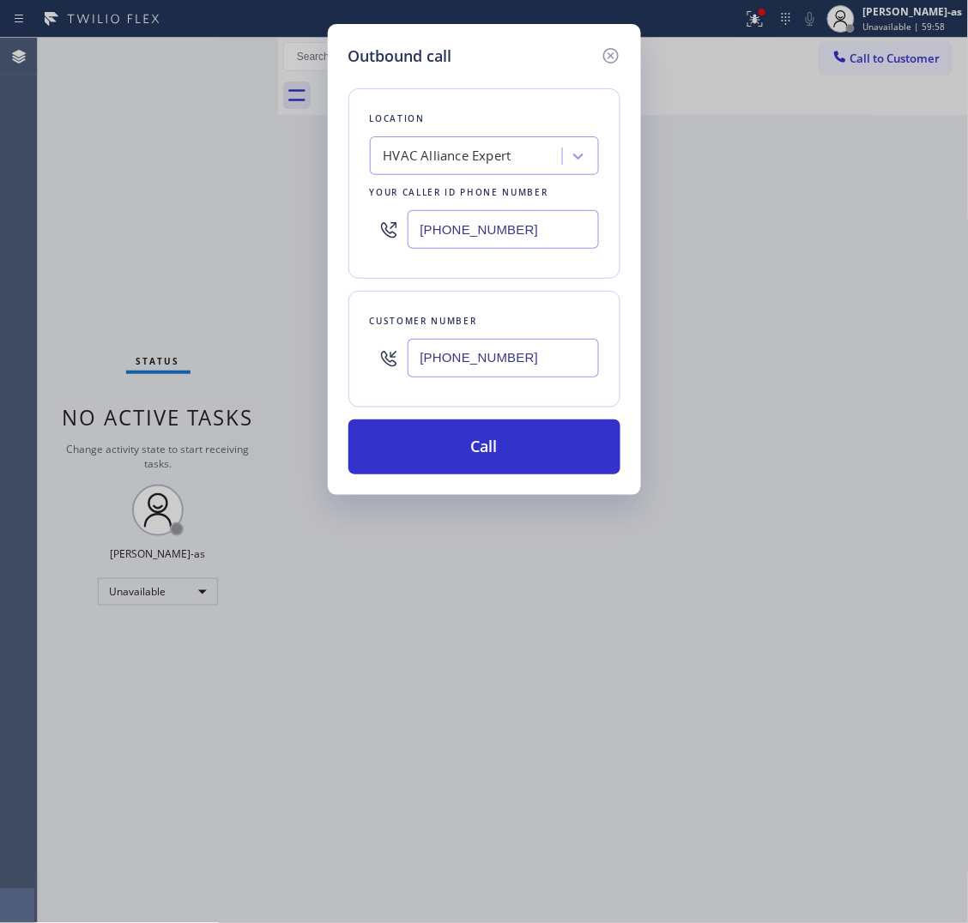
click at [605, 53] on icon at bounding box center [611, 55] width 21 height 21
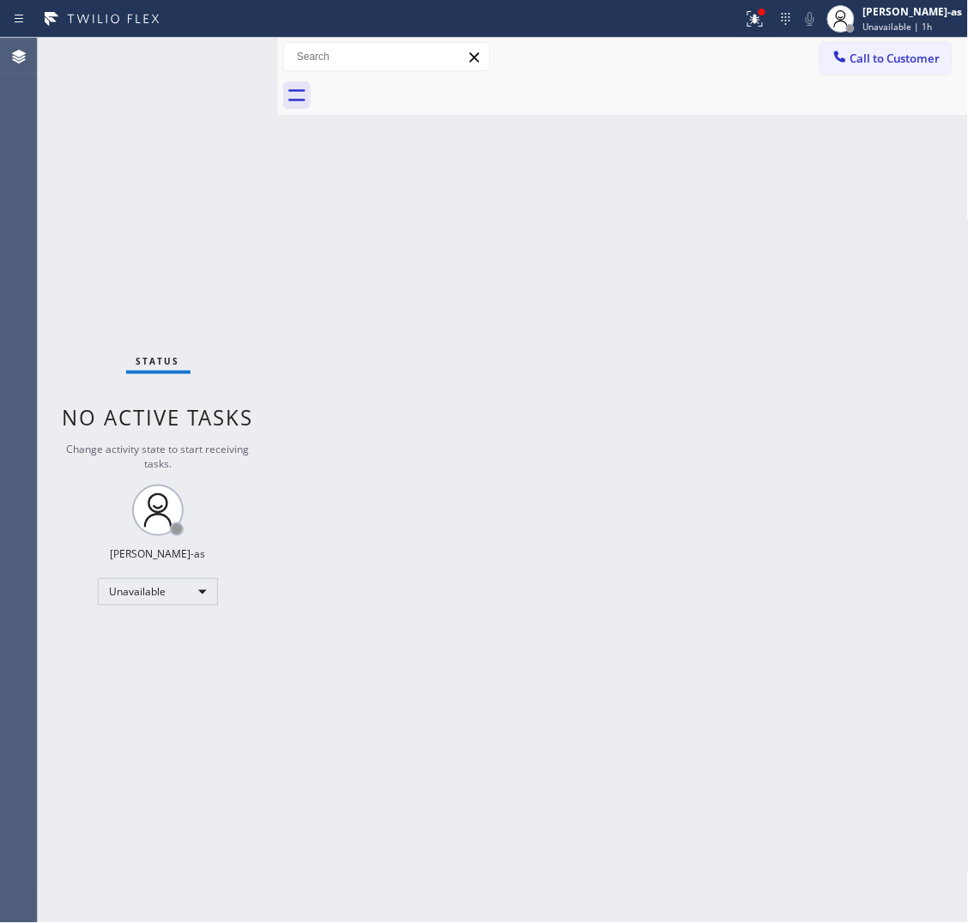
click at [862, 58] on span "Call to Customer" at bounding box center [895, 58] width 90 height 15
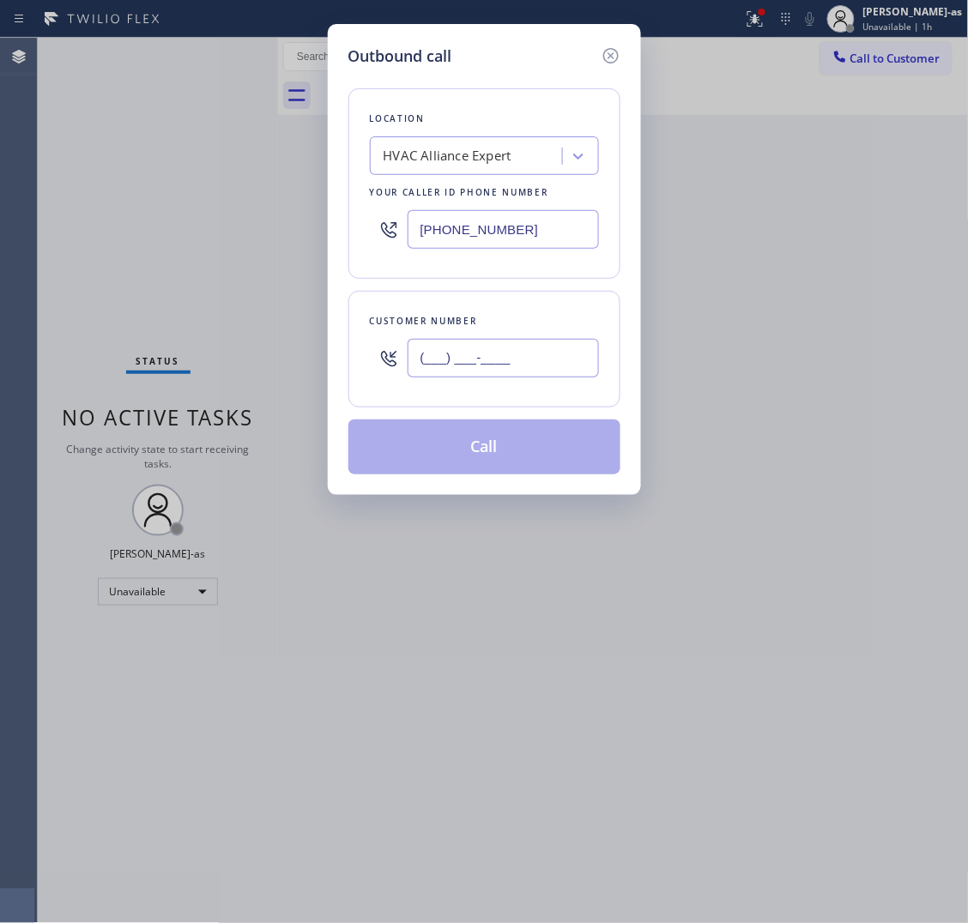
click at [532, 342] on input "(___) ___-____" at bounding box center [503, 358] width 191 height 39
paste input "323) 646-5727"
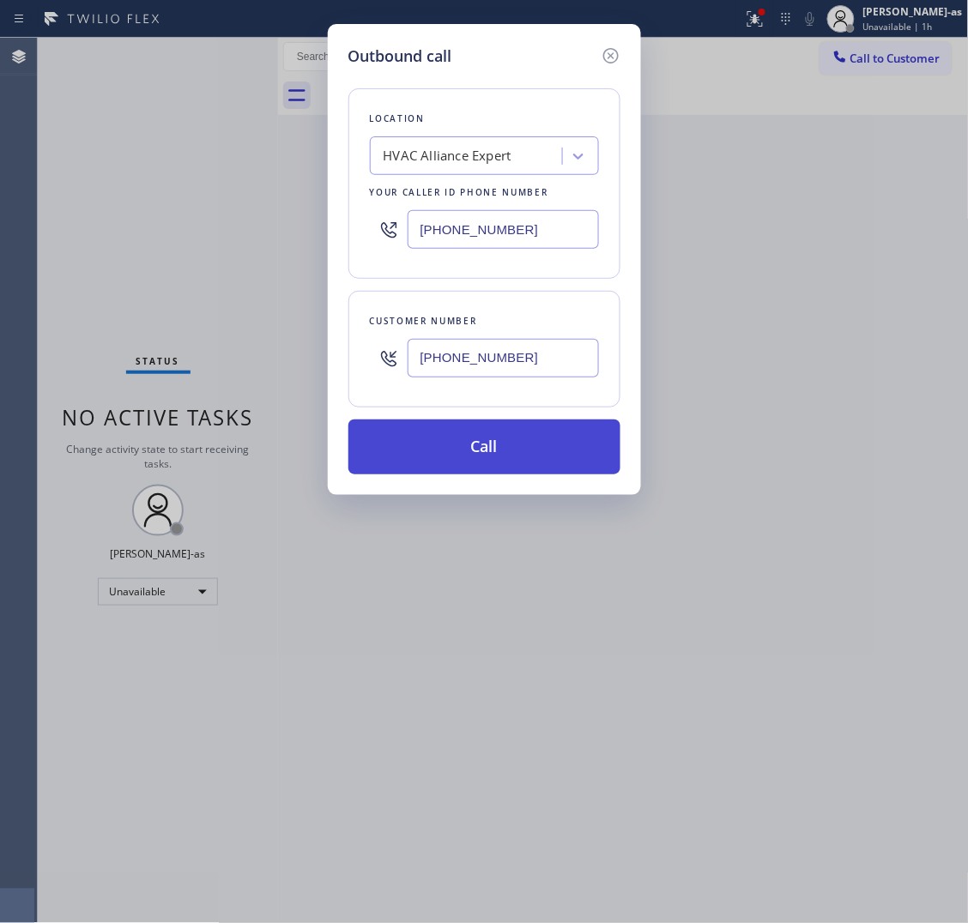
type input "(323) 646-5727"
click at [490, 451] on button "Call" at bounding box center [484, 447] width 272 height 55
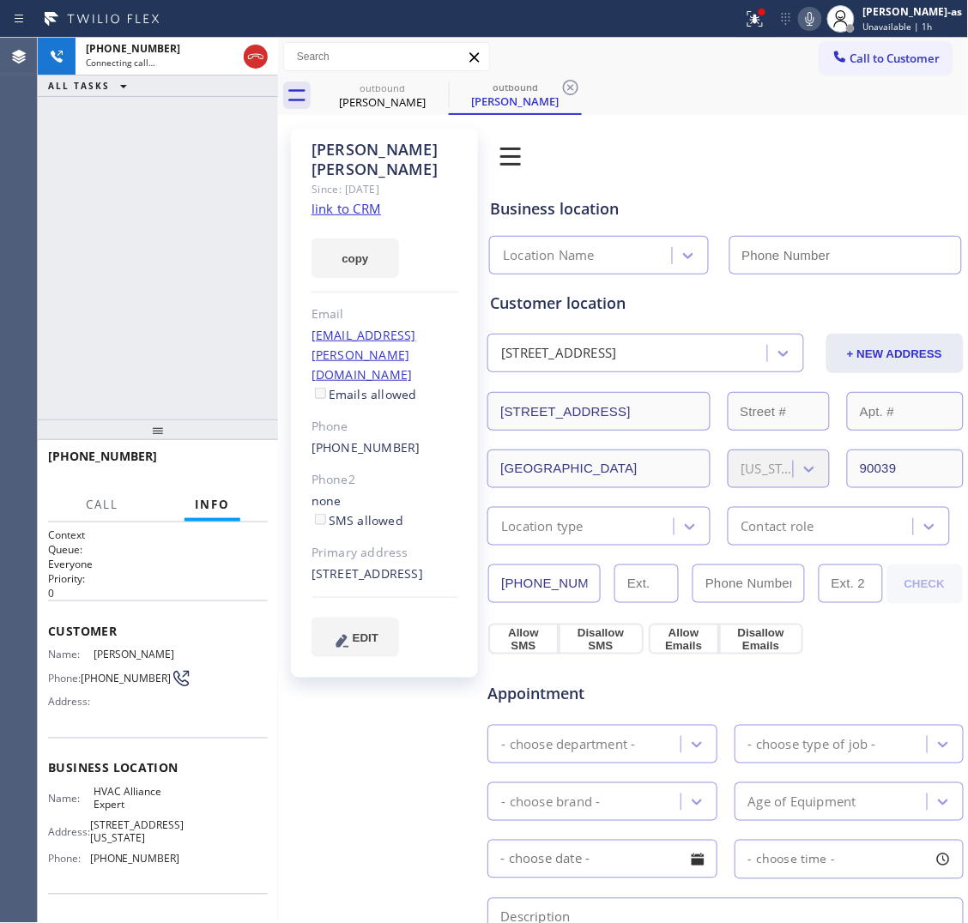
click at [367, 200] on link "link to CRM" at bounding box center [347, 208] width 70 height 17
type input "[PHONE_NUMBER]"
click at [262, 63] on icon at bounding box center [255, 56] width 21 height 21
click at [251, 53] on icon at bounding box center [255, 56] width 21 height 21
click at [258, 57] on icon at bounding box center [255, 56] width 21 height 21
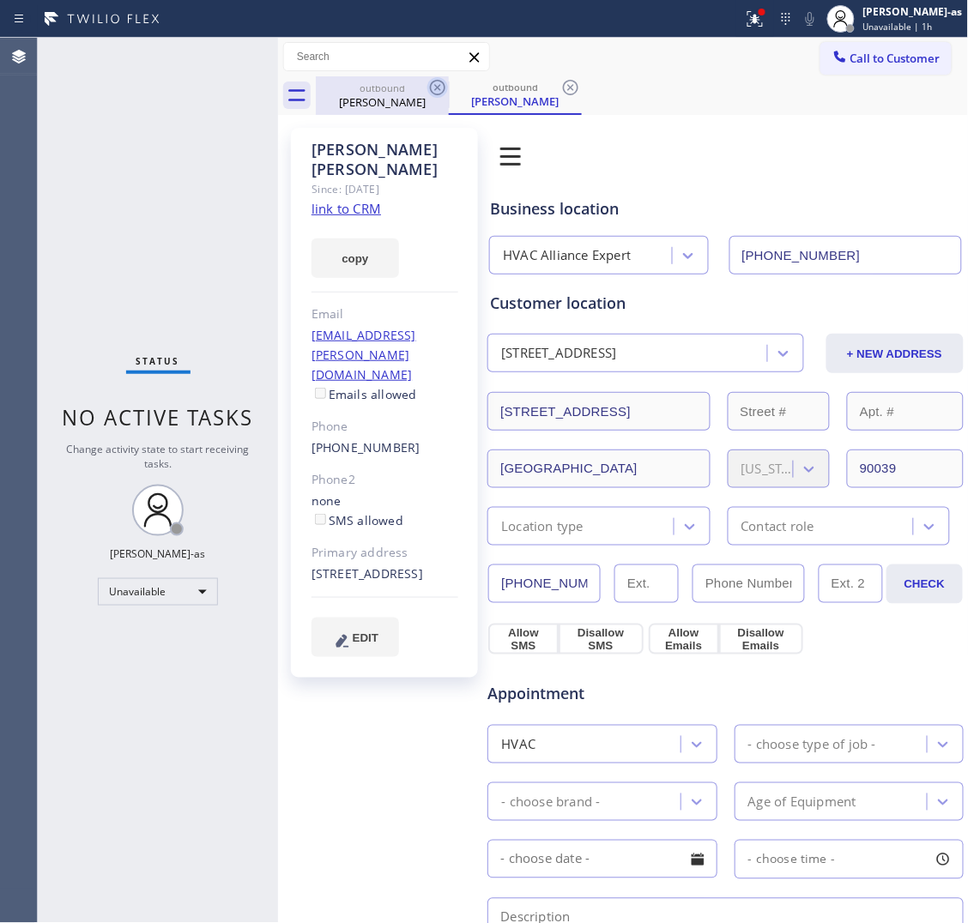
click at [439, 80] on icon at bounding box center [437, 87] width 15 height 15
click at [563, 80] on icon at bounding box center [570, 87] width 15 height 15
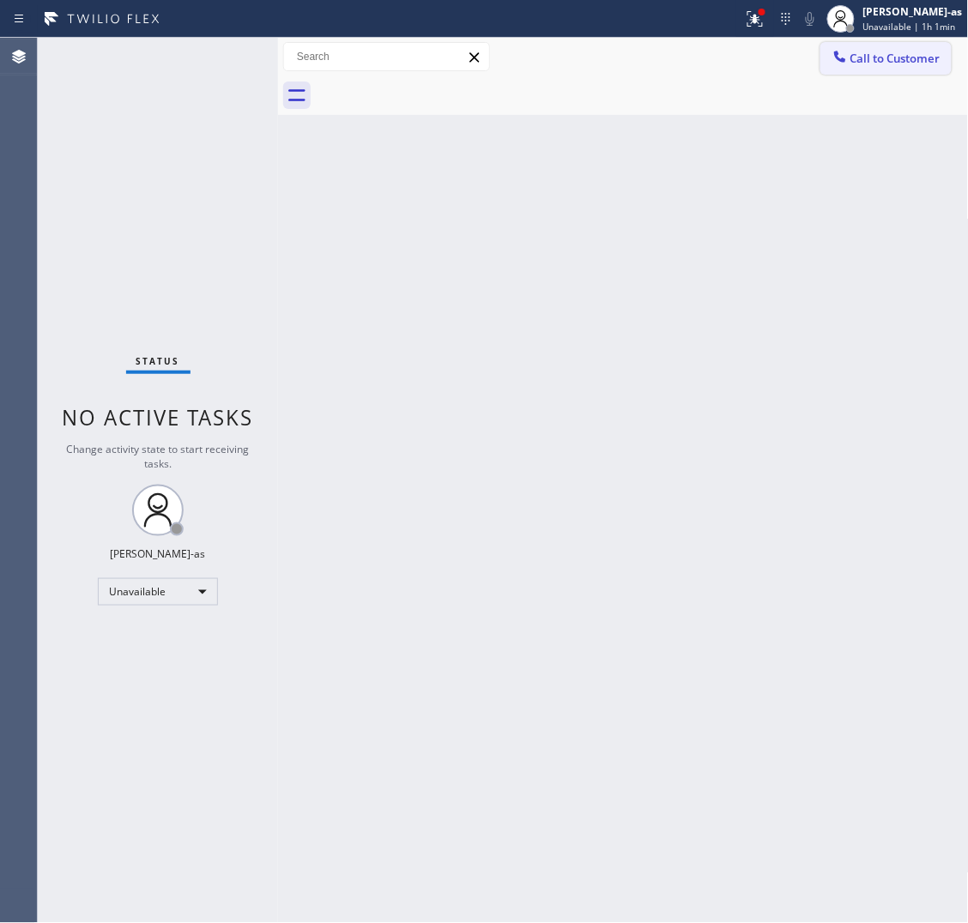
click at [872, 64] on span "Call to Customer" at bounding box center [895, 58] width 90 height 15
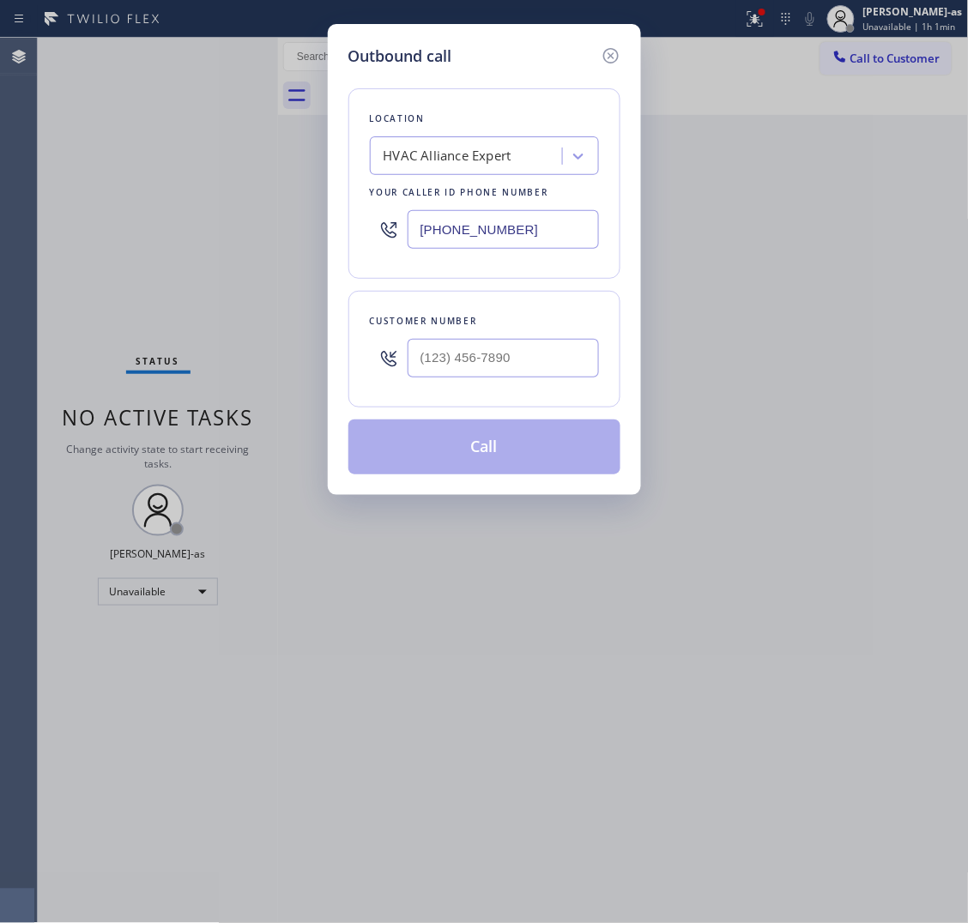
click at [569, 363] on input "text" at bounding box center [503, 358] width 191 height 39
paste input "252) 876-7726"
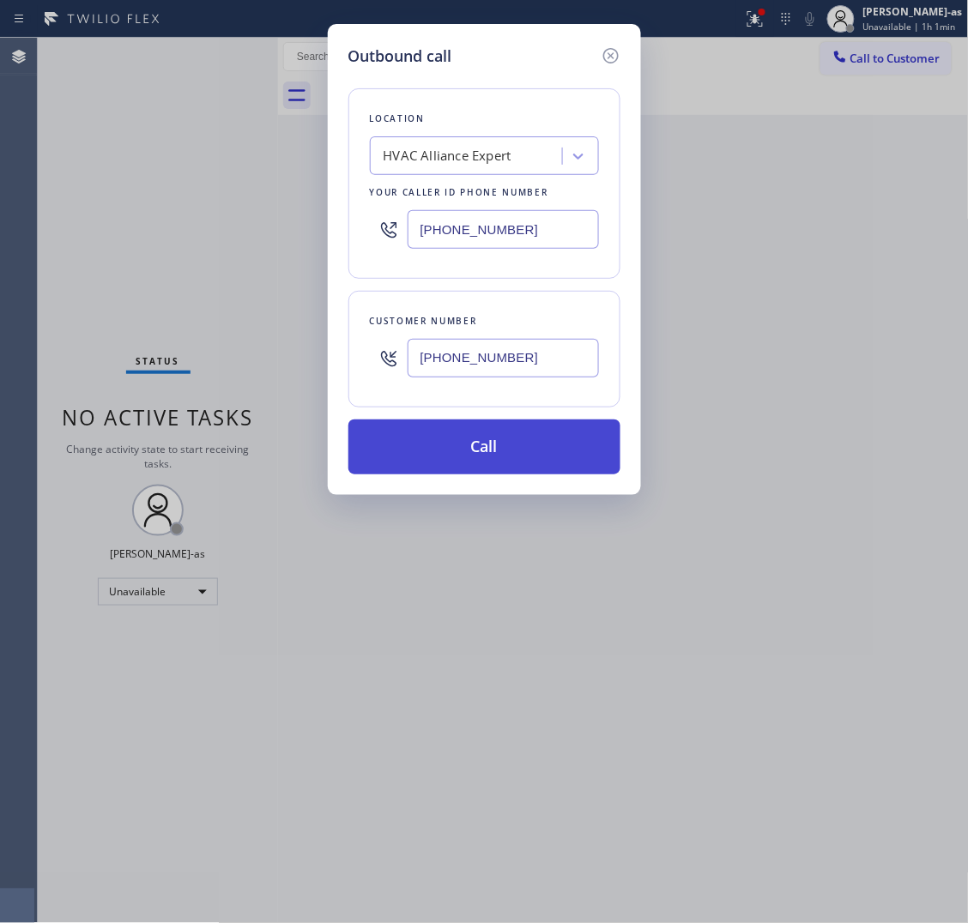
type input "(252) 876-7726"
click at [469, 457] on button "Call" at bounding box center [484, 447] width 272 height 55
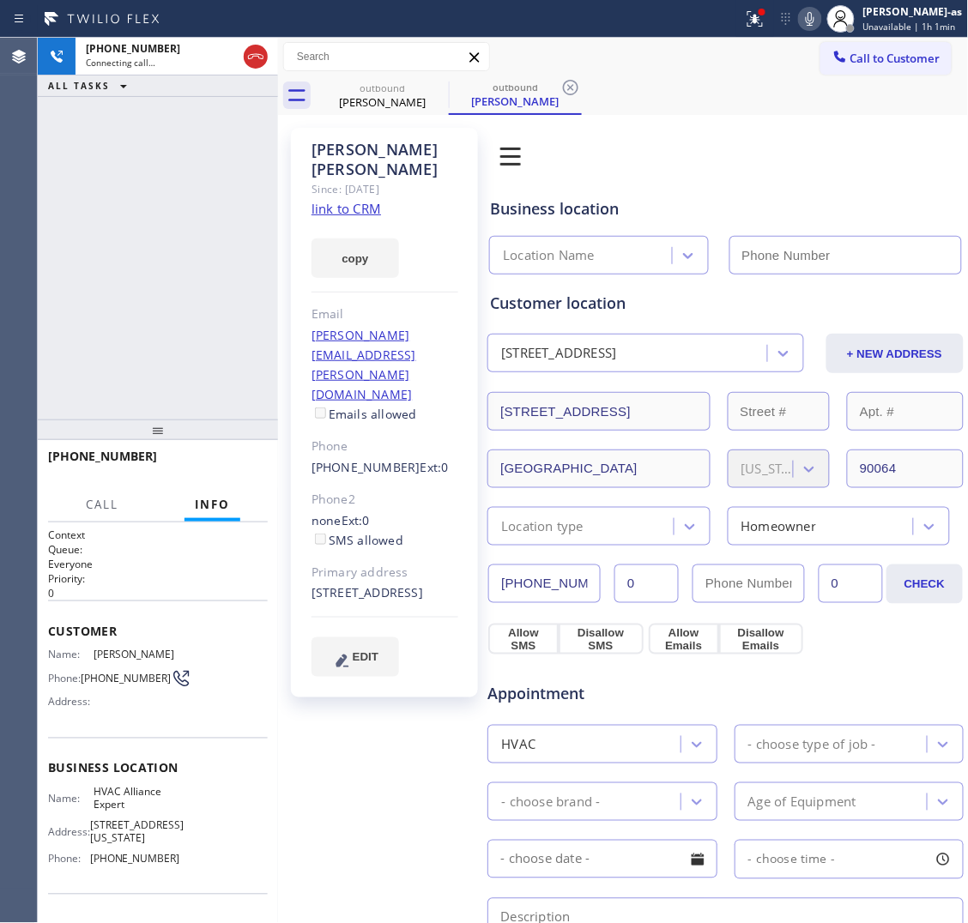
type input "[PHONE_NUMBER]"
click at [154, 181] on div "+12528767726 Connecting call… ALL TASKS ALL TASKS ACTIVE TASKS TASKS IN WRAP UP" at bounding box center [158, 229] width 240 height 382
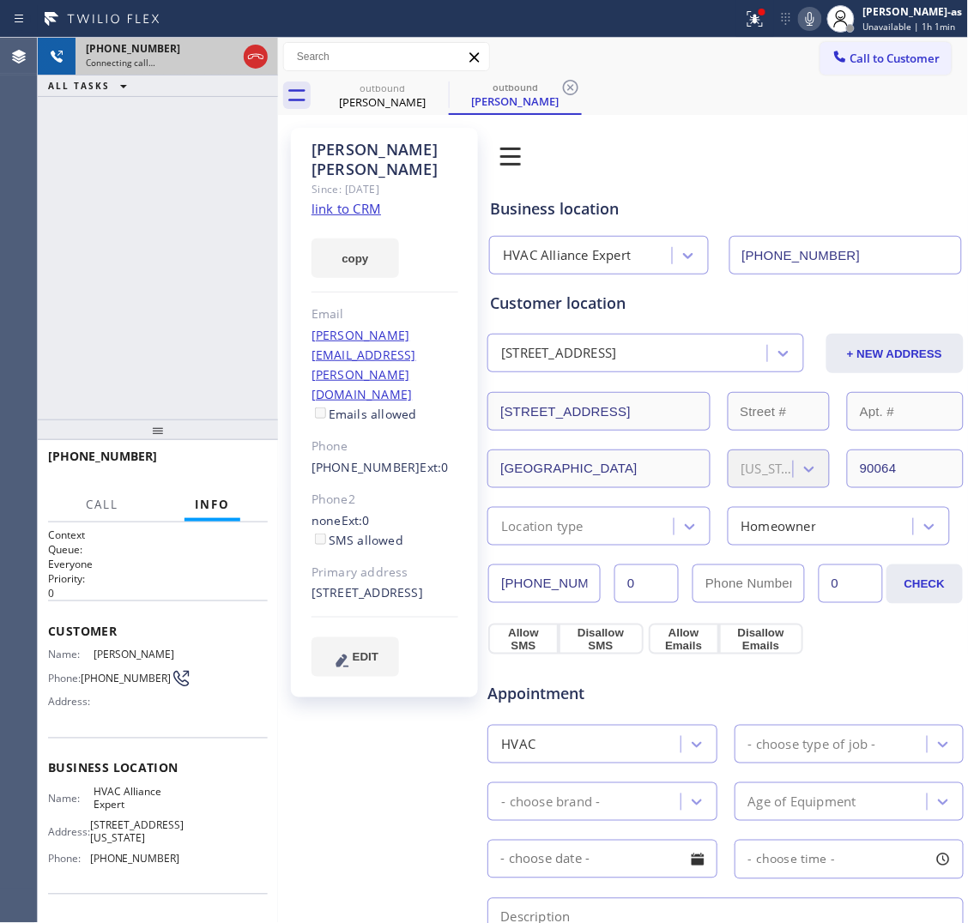
click at [348, 99] on div "Eric Jennings" at bounding box center [383, 101] width 130 height 15
click at [0, 0] on icon at bounding box center [0, 0] width 0 height 0
click at [240, 193] on div "+12528767726 Connecting call… ALL TASKS ALL TASKS ACTIVE TASKS TASKS IN WRAP UP" at bounding box center [158, 229] width 240 height 382
click at [246, 69] on div at bounding box center [255, 57] width 31 height 38
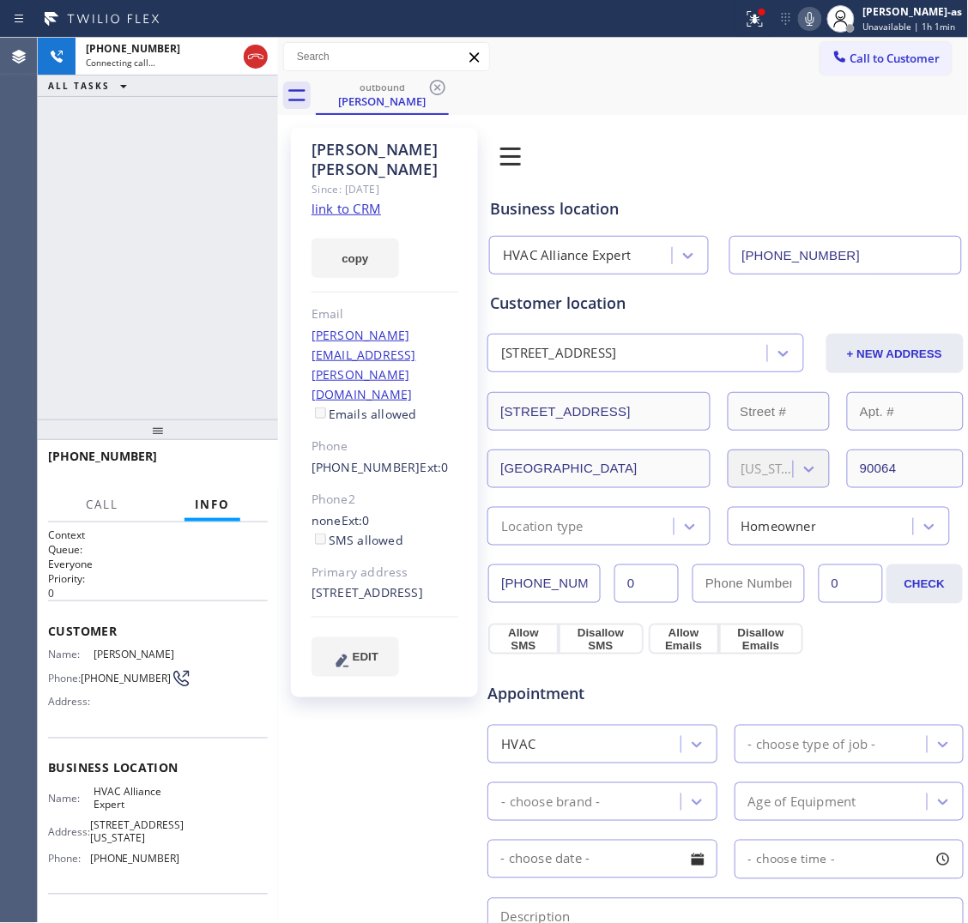
drag, startPoint x: 130, startPoint y: 215, endPoint x: 296, endPoint y: 159, distance: 175.9
click at [144, 215] on div "+12528767726 Connecting call… ALL TASKS ALL TASKS ACTIVE TASKS TASKS IN WRAP UP" at bounding box center [158, 229] width 240 height 382
click at [366, 101] on div "Eric Jennings" at bounding box center [383, 101] width 130 height 15
click at [249, 60] on icon at bounding box center [255, 56] width 21 height 21
click at [179, 178] on div "+12528767726 Connecting call… ALL TASKS ALL TASKS ACTIVE TASKS TASKS IN WRAP UP" at bounding box center [158, 229] width 240 height 382
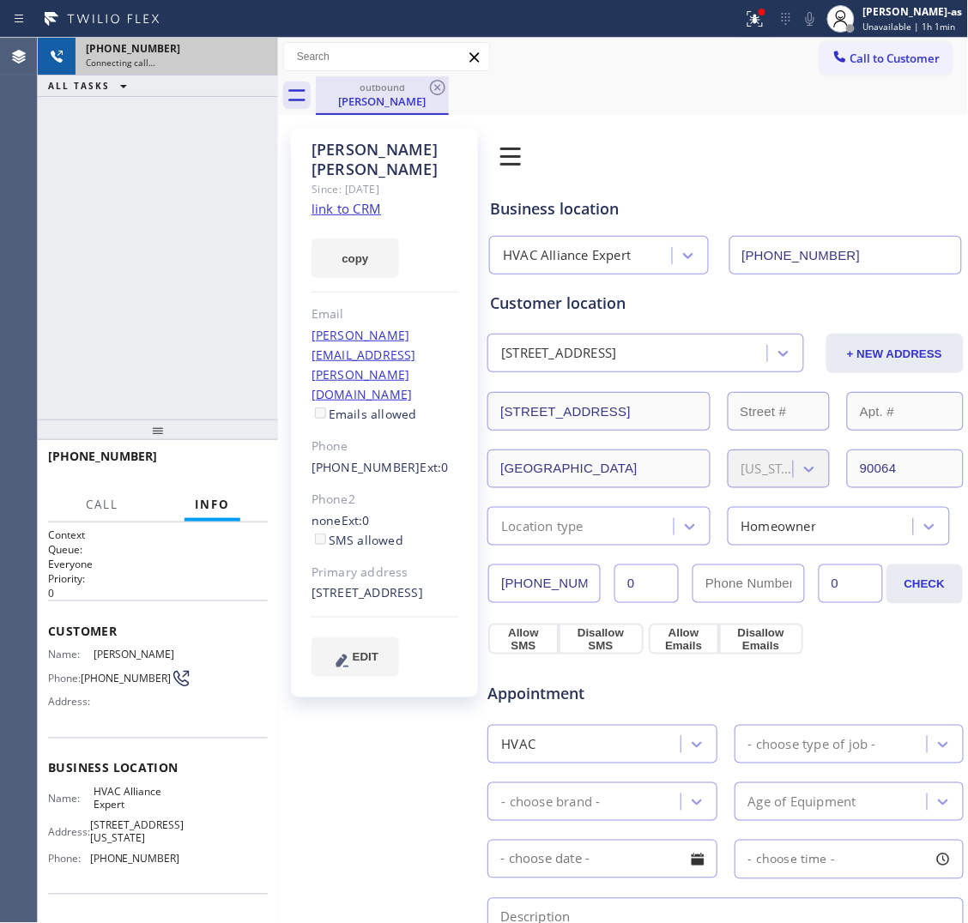
click at [326, 113] on div "outbound Eric Jennings" at bounding box center [383, 94] width 130 height 37
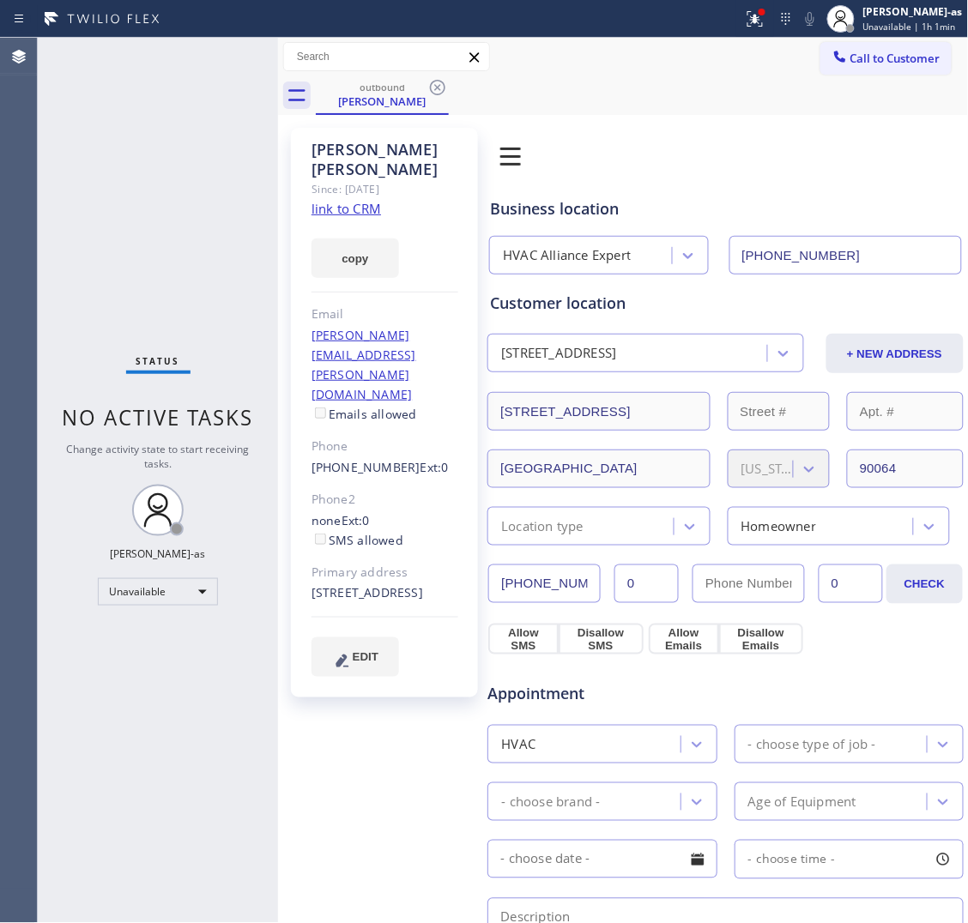
click at [341, 179] on div "Since: [DATE]" at bounding box center [385, 189] width 147 height 20
click at [360, 200] on link "link to CRM" at bounding box center [347, 208] width 70 height 17
click at [856, 51] on span "Call to Customer" at bounding box center [895, 58] width 90 height 15
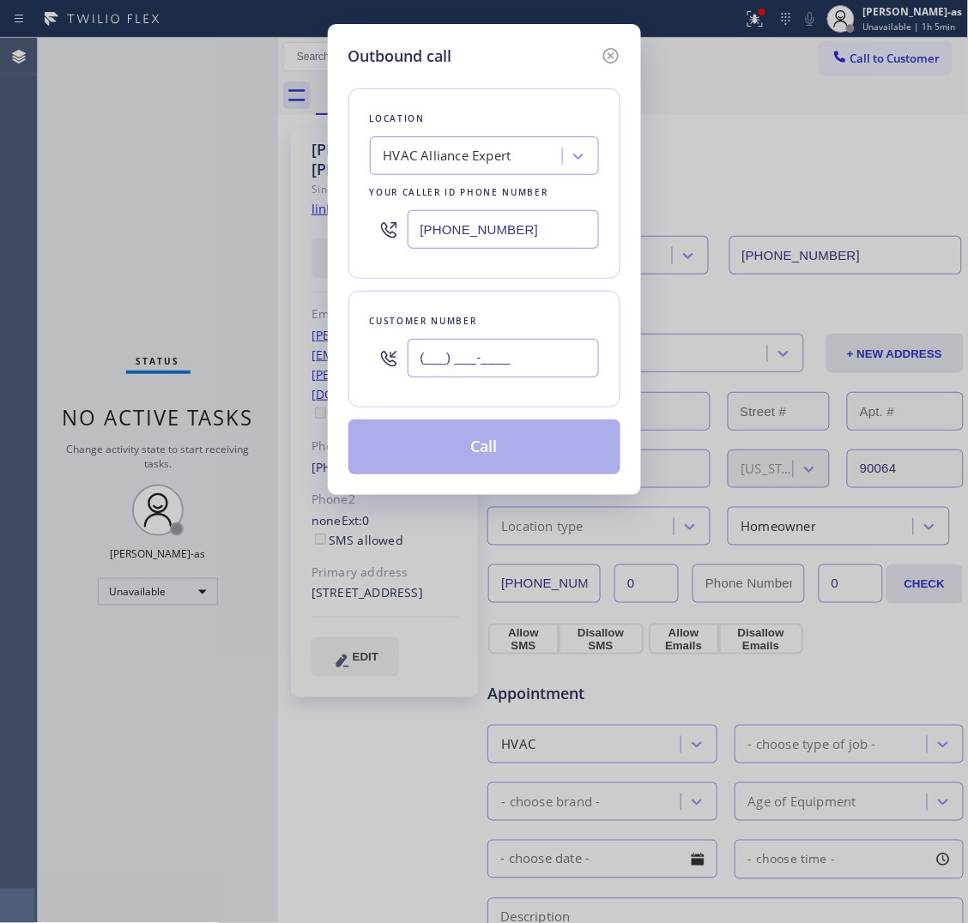
click at [532, 362] on input "(___) ___-____" at bounding box center [503, 358] width 191 height 39
paste input "619) 405-3678"
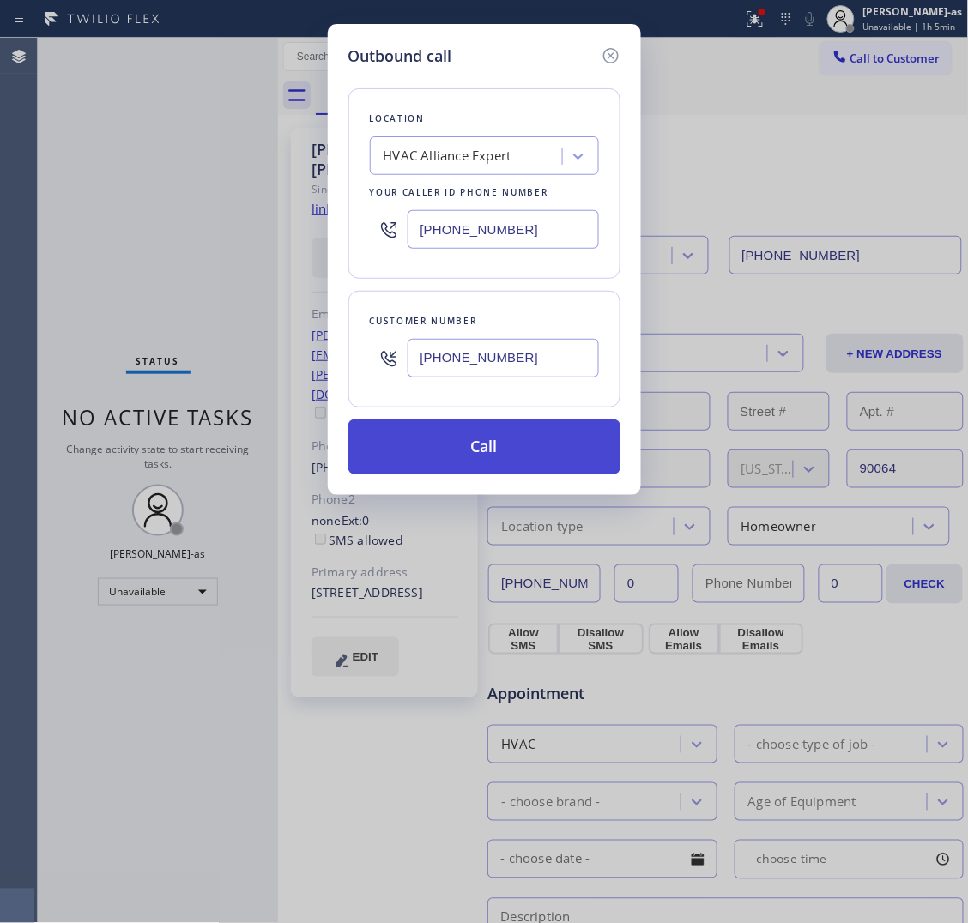
type input "(619) 405-3678"
click at [505, 451] on button "Call" at bounding box center [484, 447] width 272 height 55
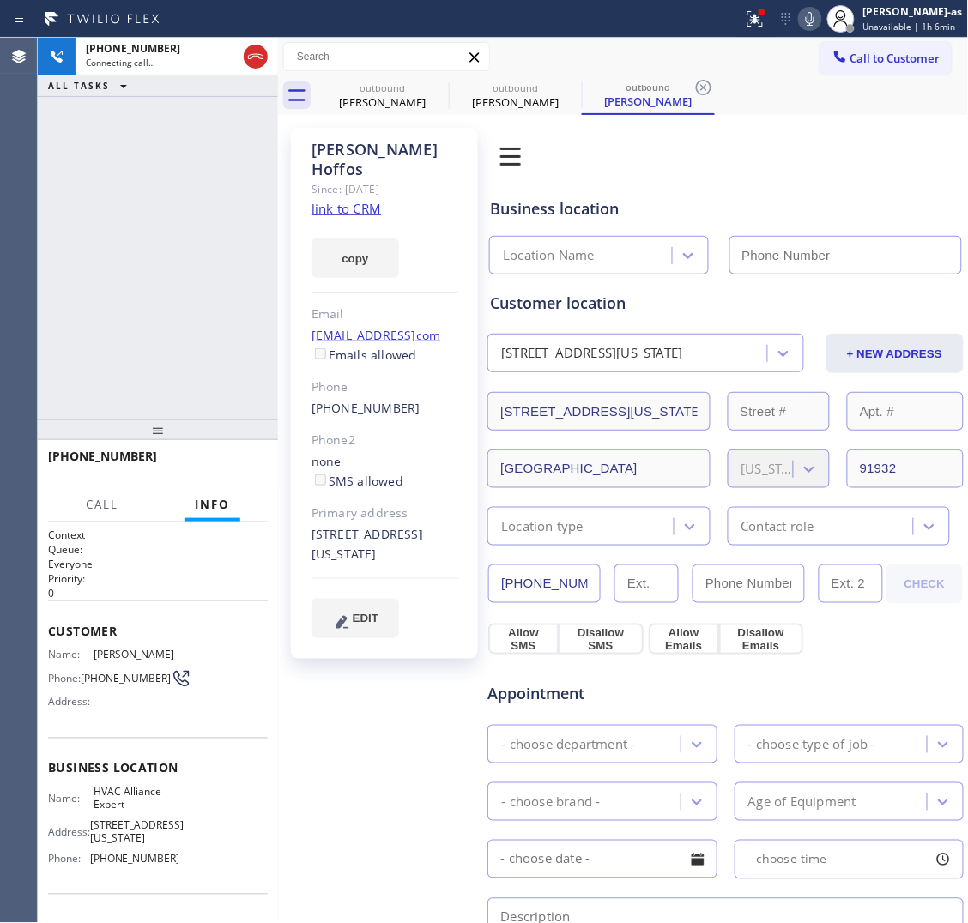
type input "[PHONE_NUMBER]"
drag, startPoint x: 337, startPoint y: 191, endPoint x: 183, endPoint y: 1, distance: 245.3
click at [337, 200] on link "link to CRM" at bounding box center [347, 208] width 70 height 17
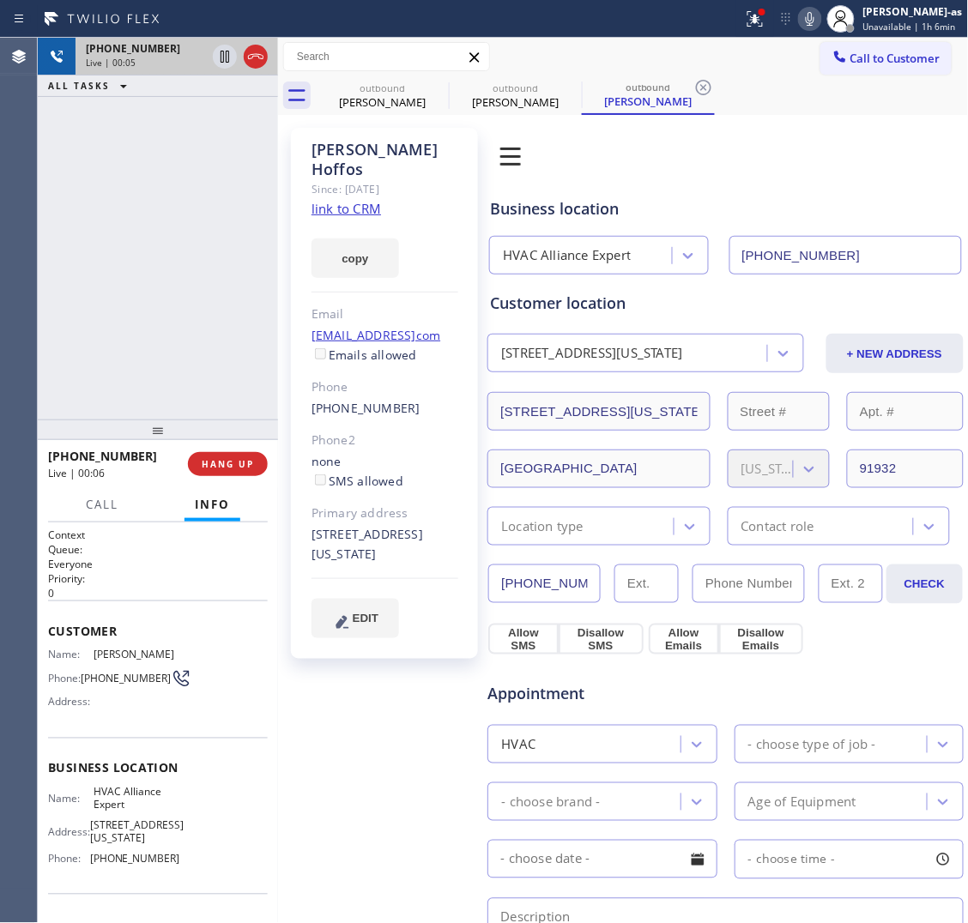
click at [268, 49] on div at bounding box center [240, 57] width 62 height 38
click at [242, 62] on div at bounding box center [240, 57] width 62 height 38
click at [271, 57] on div "+16194053678 Live | 00:07" at bounding box center [158, 57] width 240 height 38
click at [257, 56] on icon at bounding box center [255, 56] width 15 height 5
click at [198, 397] on div "+16194053678 Live | 00:07 ALL TASKS ALL TASKS ACTIVE TASKS TASKS IN WRAP UP" at bounding box center [158, 229] width 240 height 382
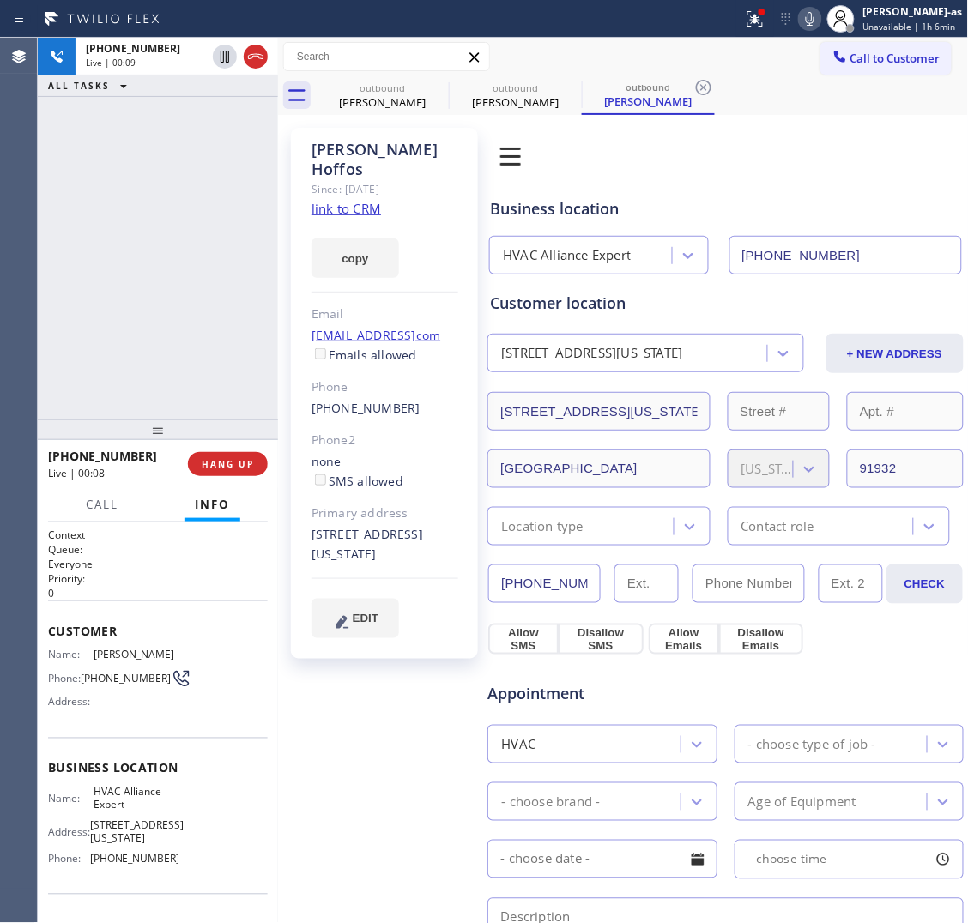
click at [245, 468] on span "HANG UP" at bounding box center [228, 464] width 52 height 12
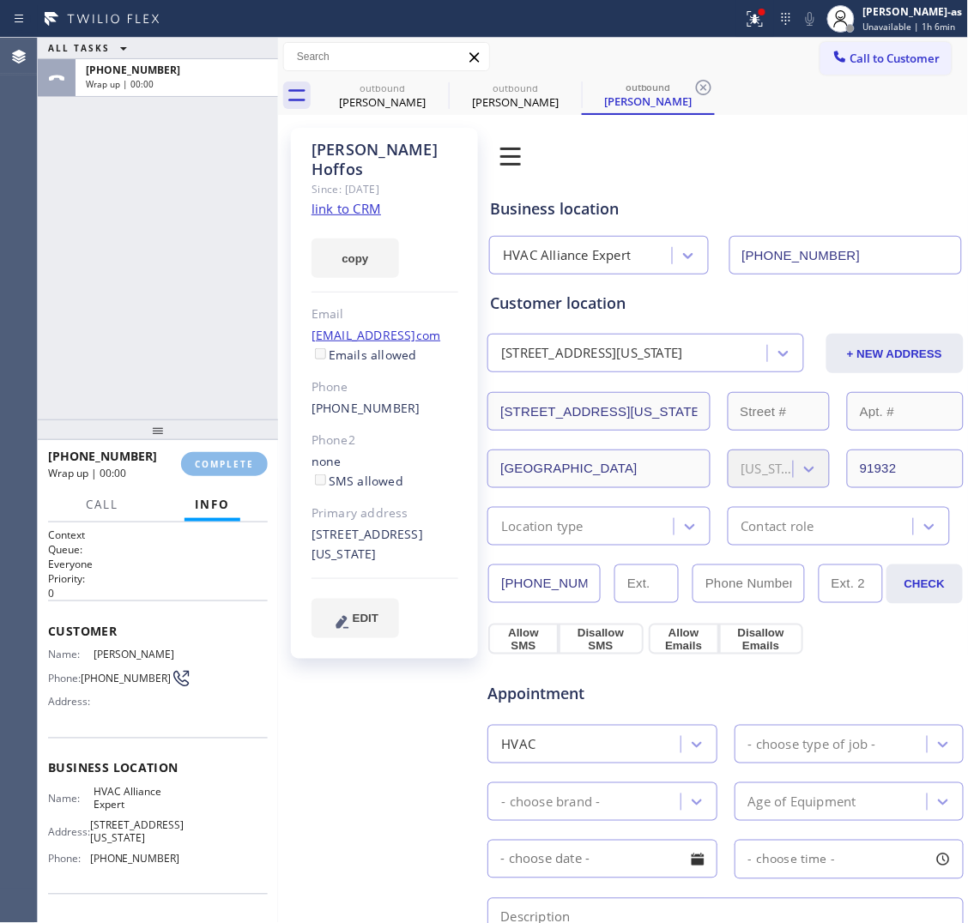
drag, startPoint x: 173, startPoint y: 345, endPoint x: 215, endPoint y: 390, distance: 61.4
click at [174, 345] on div "ALL TASKS ALL TASKS ACTIVE TASKS TASKS IN WRAP UP +16194053678 Wrap up | 00:00" at bounding box center [158, 229] width 240 height 382
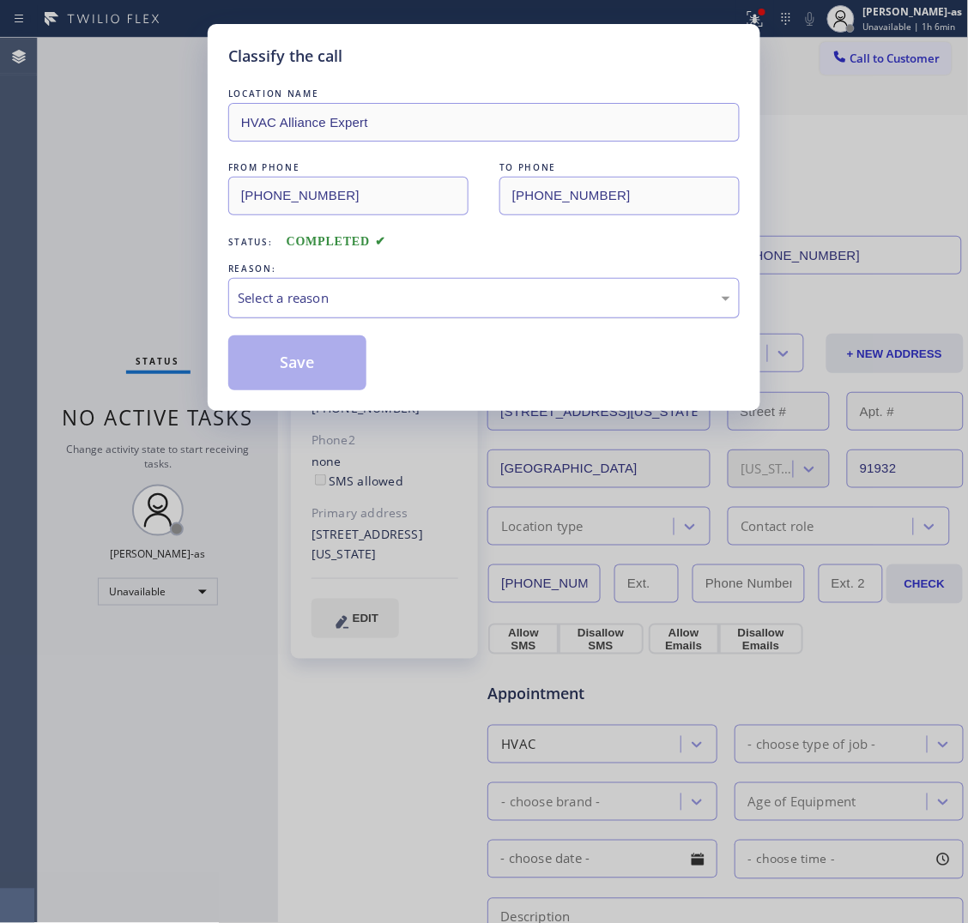
click at [340, 294] on div "Select a reason" at bounding box center [484, 298] width 493 height 20
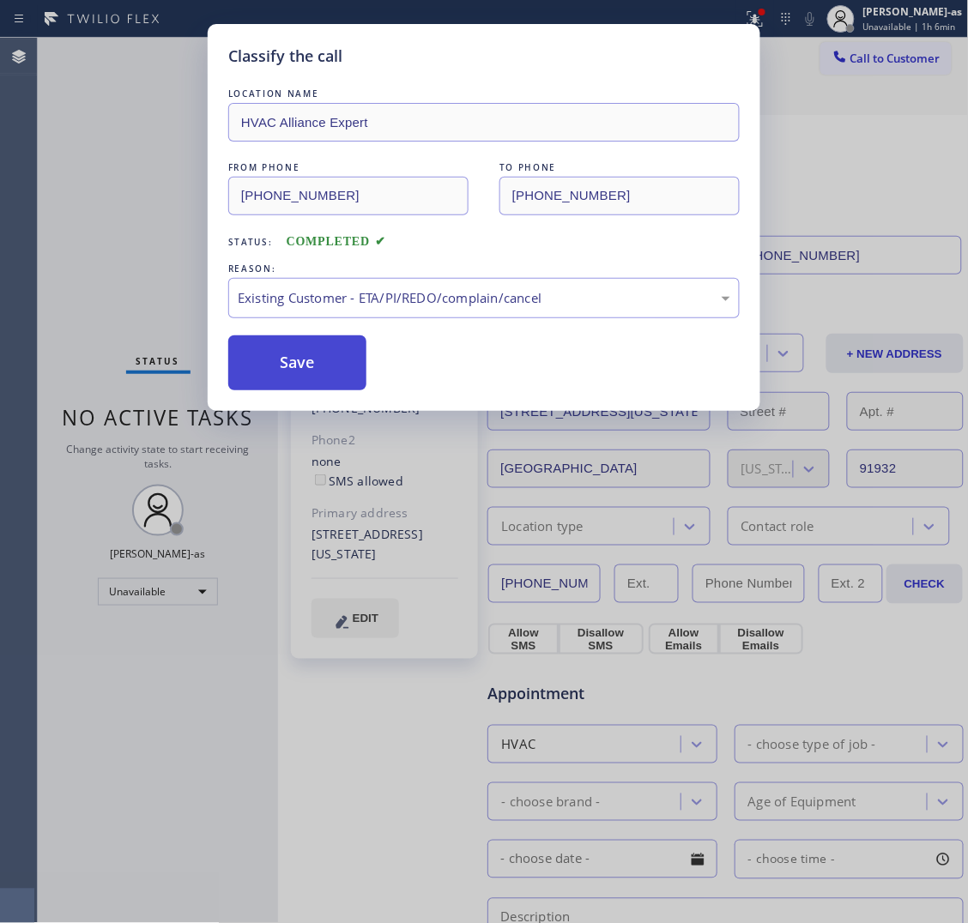
click at [298, 376] on button "Save" at bounding box center [297, 363] width 138 height 55
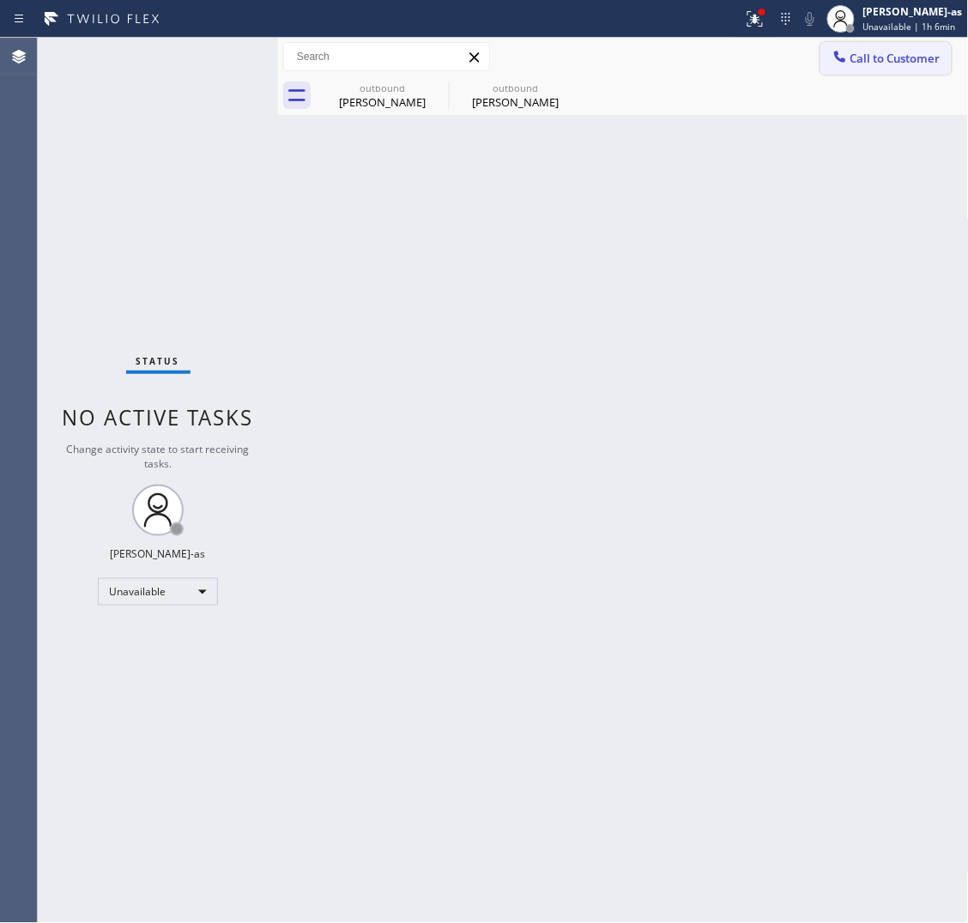
click at [858, 57] on span "Call to Customer" at bounding box center [895, 58] width 90 height 15
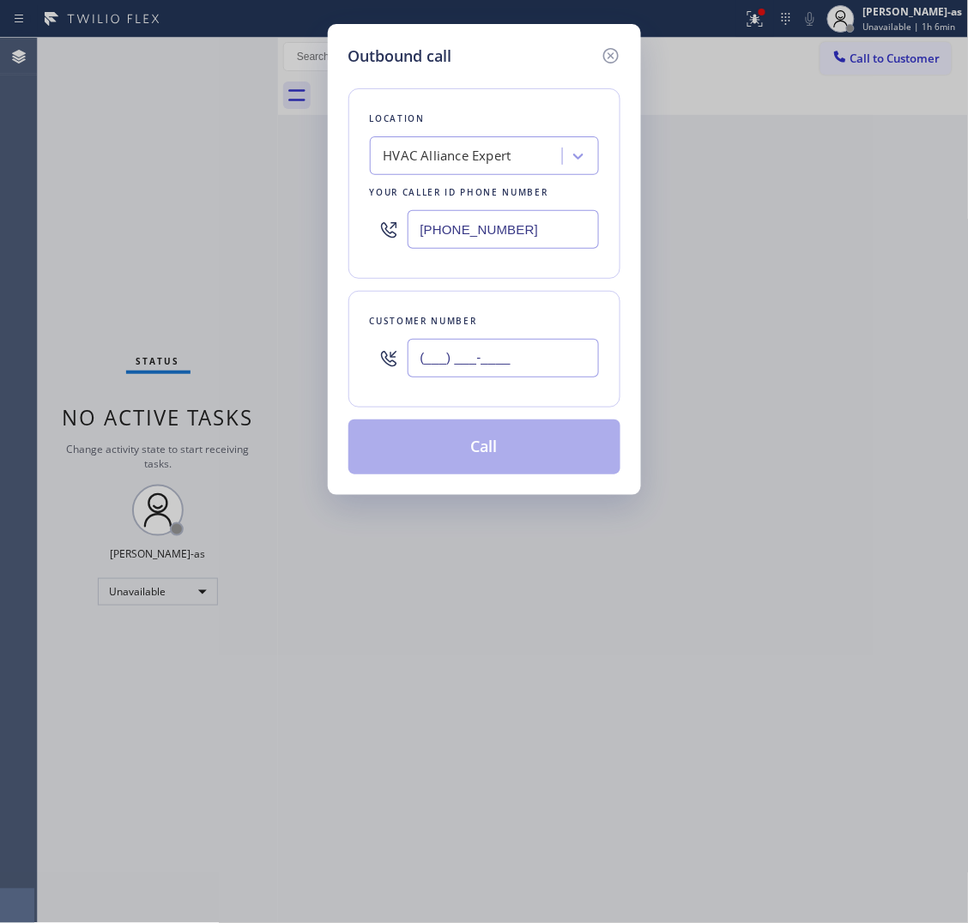
click at [485, 366] on input "(___) ___-____" at bounding box center [503, 358] width 191 height 39
paste input "619) 405-3678"
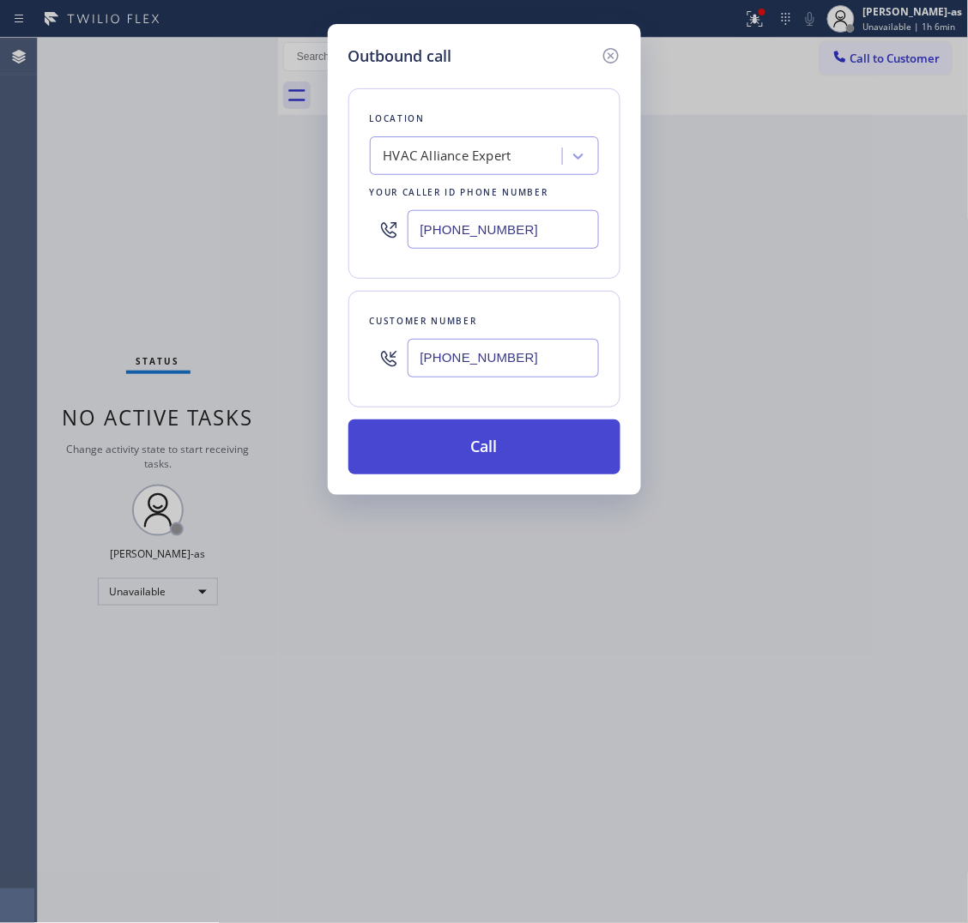
type input "(619) 405-3678"
click at [550, 457] on button "Call" at bounding box center [484, 447] width 272 height 55
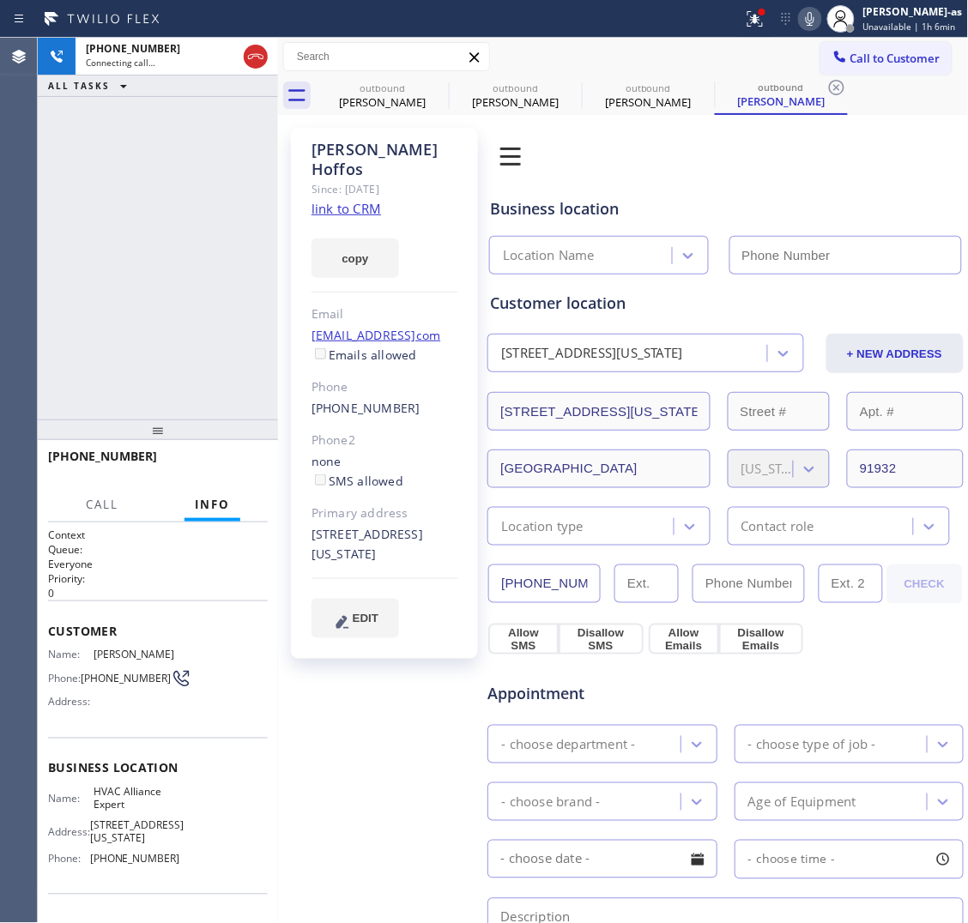
type input "[PHONE_NUMBER]"
click at [118, 277] on div "+16194053678 Live | 00:36 ALL TASKS ALL TASKS ACTIVE TASKS TASKS IN WRAP UP" at bounding box center [158, 229] width 240 height 382
click at [136, 287] on div "+16194053678 Live | 00:38 ALL TASKS ALL TASKS ACTIVE TASKS TASKS IN WRAP UP" at bounding box center [158, 229] width 240 height 382
click at [136, 286] on div "+16194053678 Live | 00:39 ALL TASKS ALL TASKS ACTIVE TASKS TASKS IN WRAP UP" at bounding box center [158, 229] width 240 height 382
click at [220, 459] on span "HANG UP" at bounding box center [228, 464] width 52 height 12
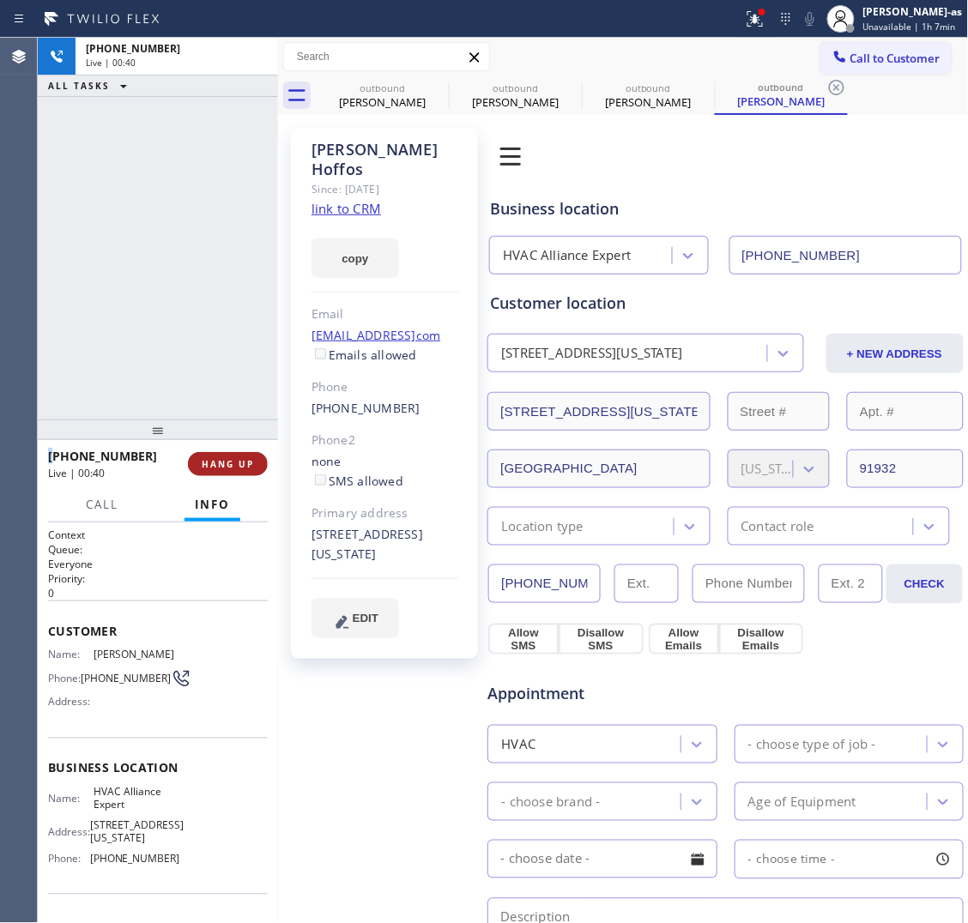
click at [221, 459] on span "HANG UP" at bounding box center [228, 464] width 52 height 12
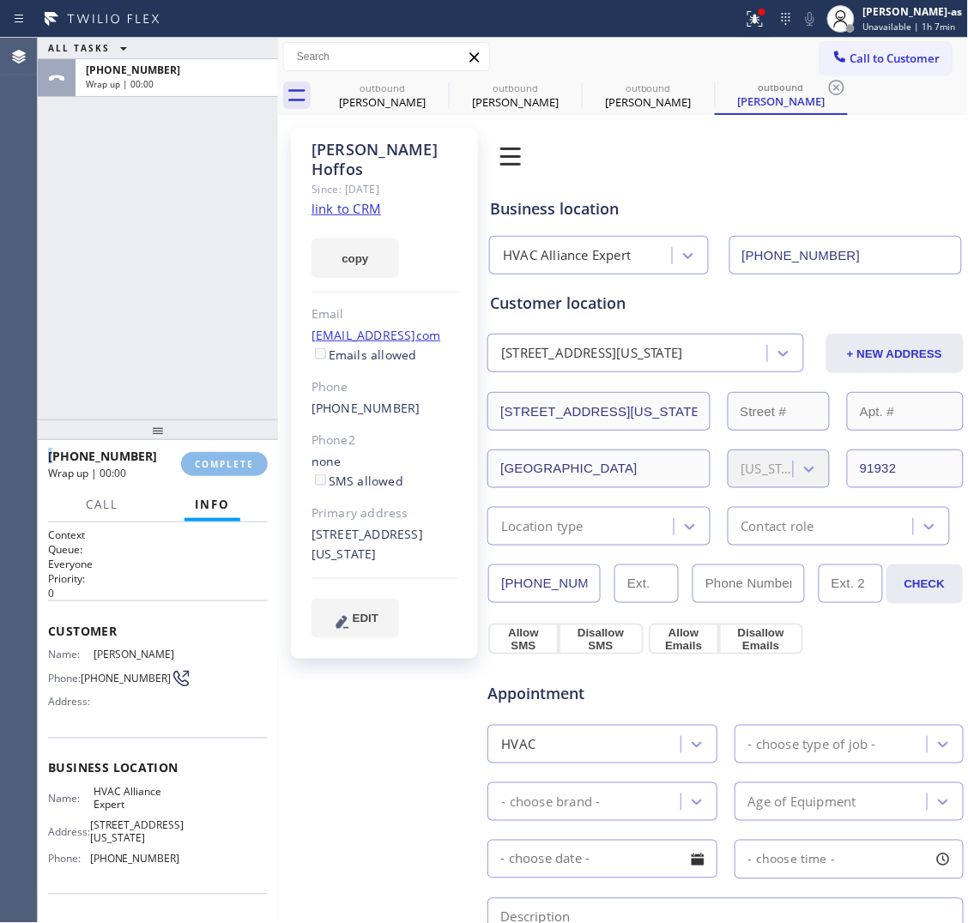
click at [221, 459] on span "COMPLETE" at bounding box center [224, 464] width 59 height 12
click at [196, 287] on div "ALL TASKS ALL TASKS ACTIVE TASKS TASKS IN WRAP UP +16194053678 Wrap up | 00:00" at bounding box center [158, 229] width 240 height 382
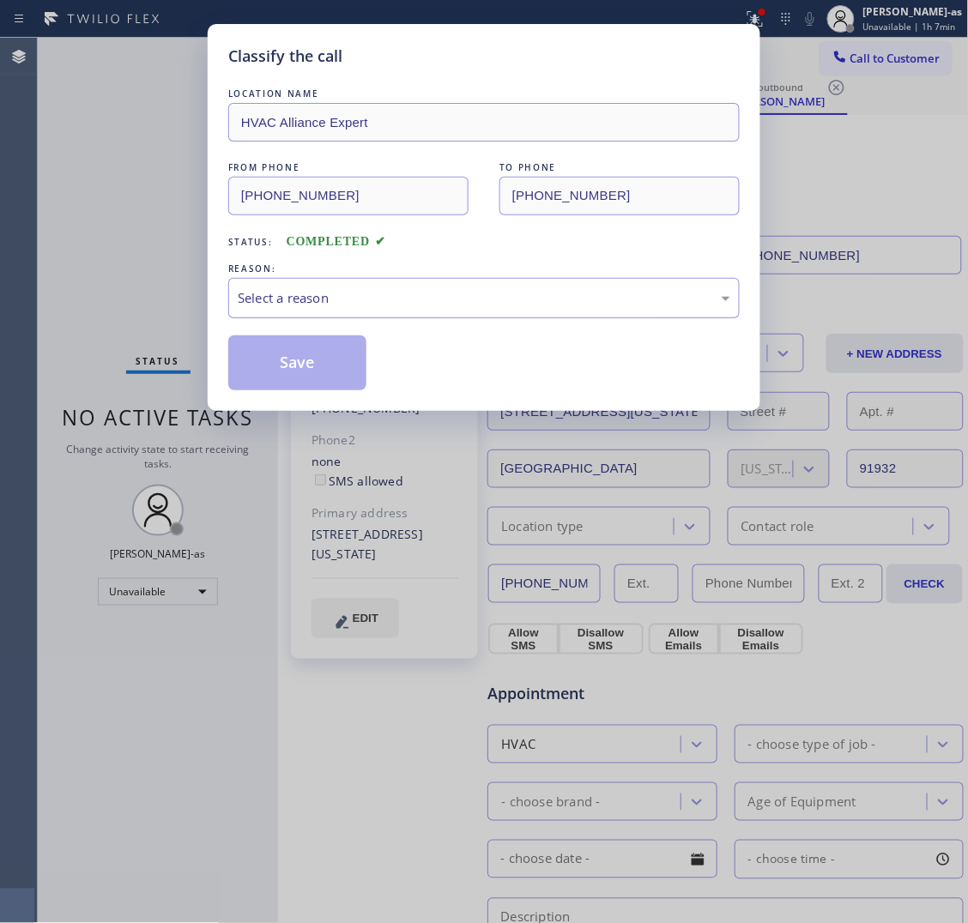
click at [387, 303] on div "Select a reason" at bounding box center [484, 298] width 493 height 20
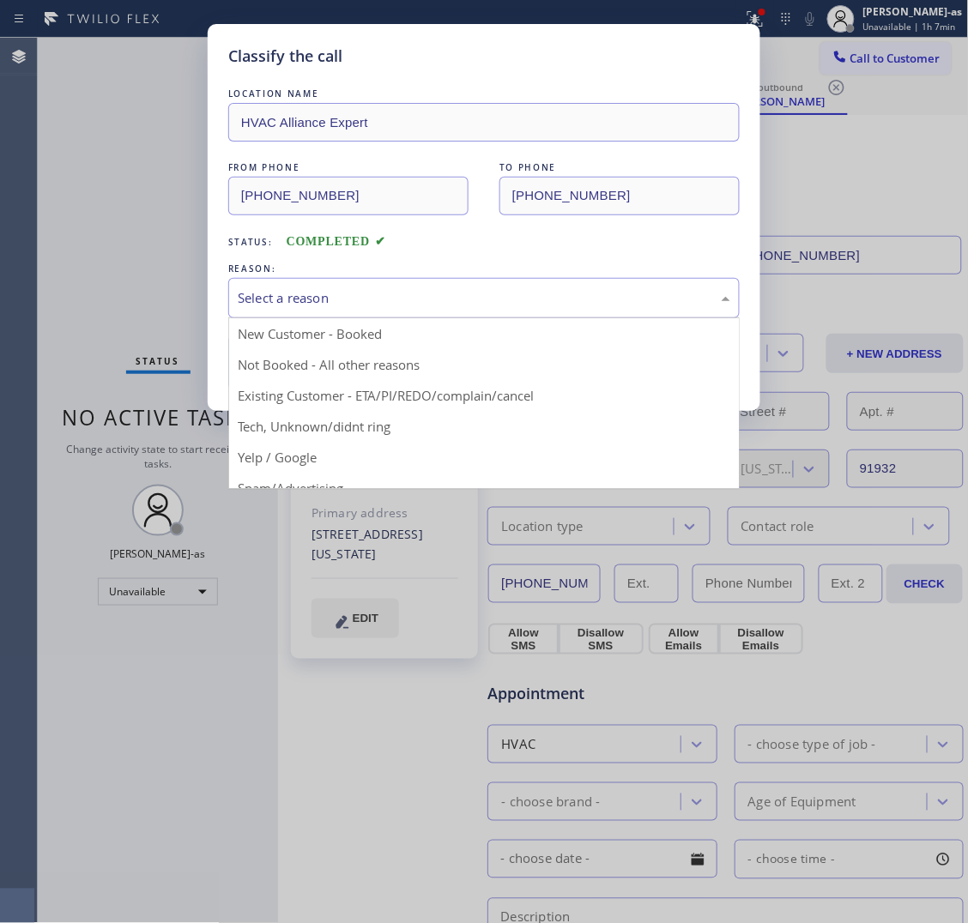
drag, startPoint x: 455, startPoint y: 402, endPoint x: 309, endPoint y: 362, distance: 151.1
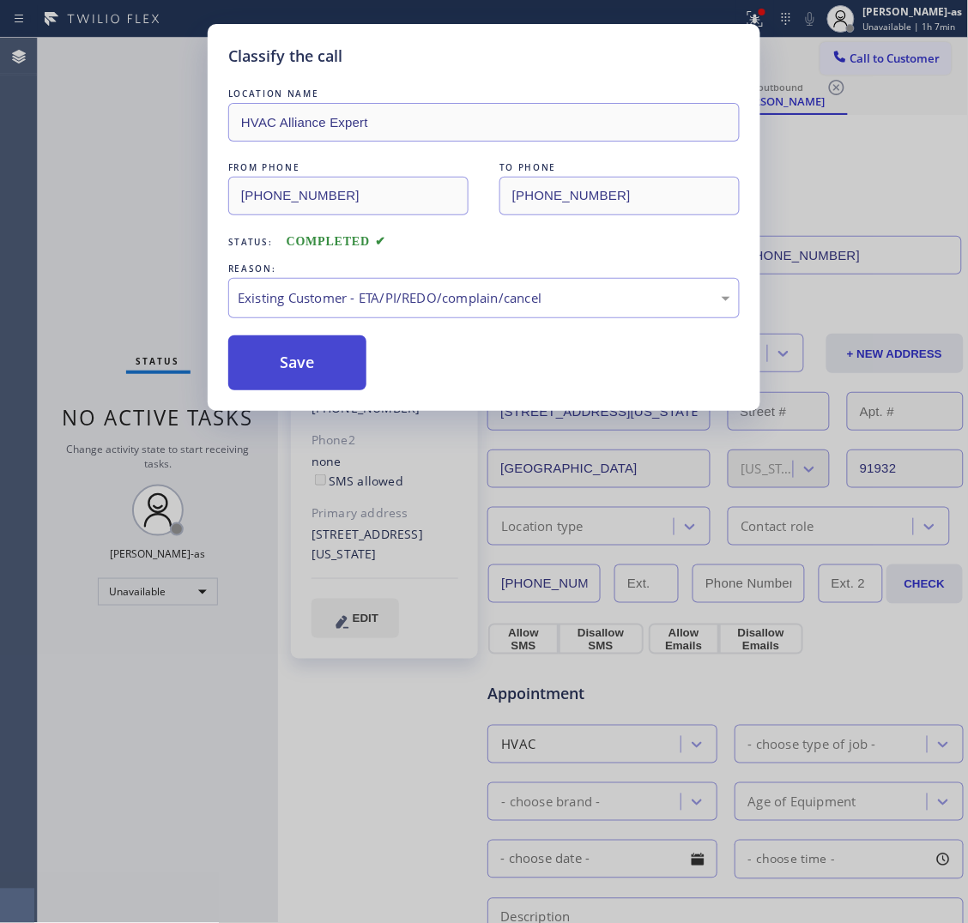
drag, startPoint x: 309, startPoint y: 362, endPoint x: 251, endPoint y: 360, distance: 57.5
click at [307, 362] on button "Save" at bounding box center [297, 363] width 138 height 55
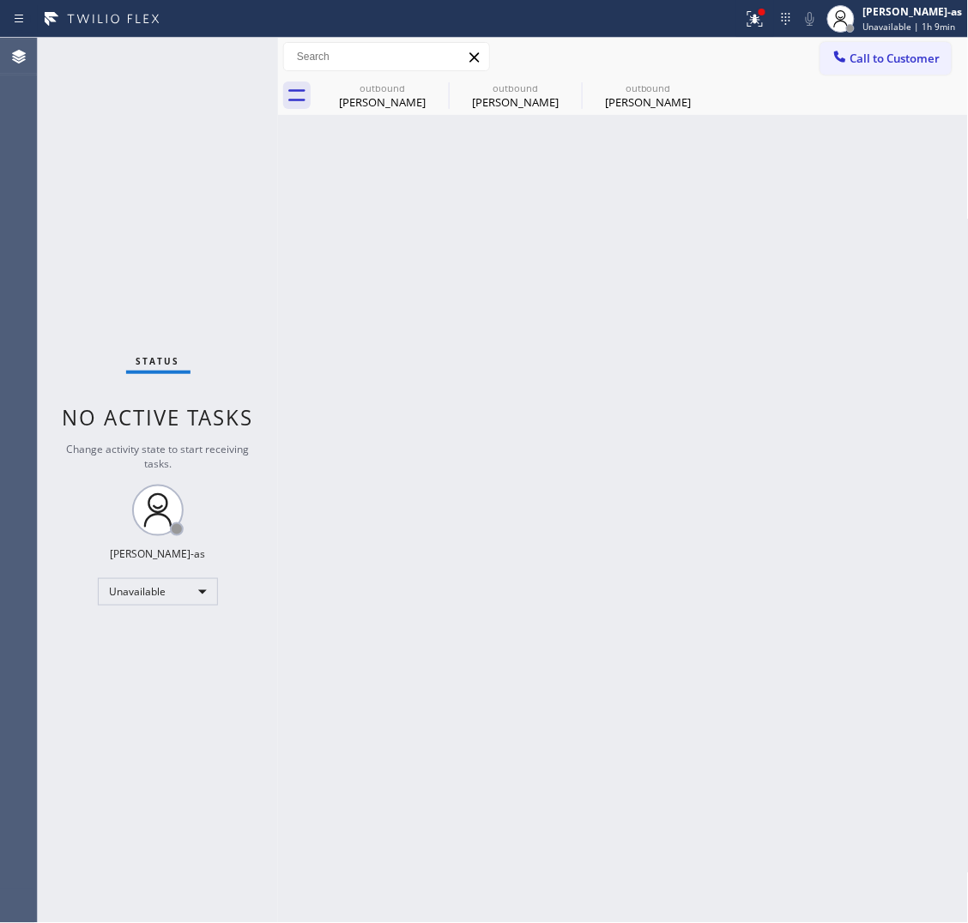
click at [869, 65] on span "Call to Customer" at bounding box center [895, 58] width 90 height 15
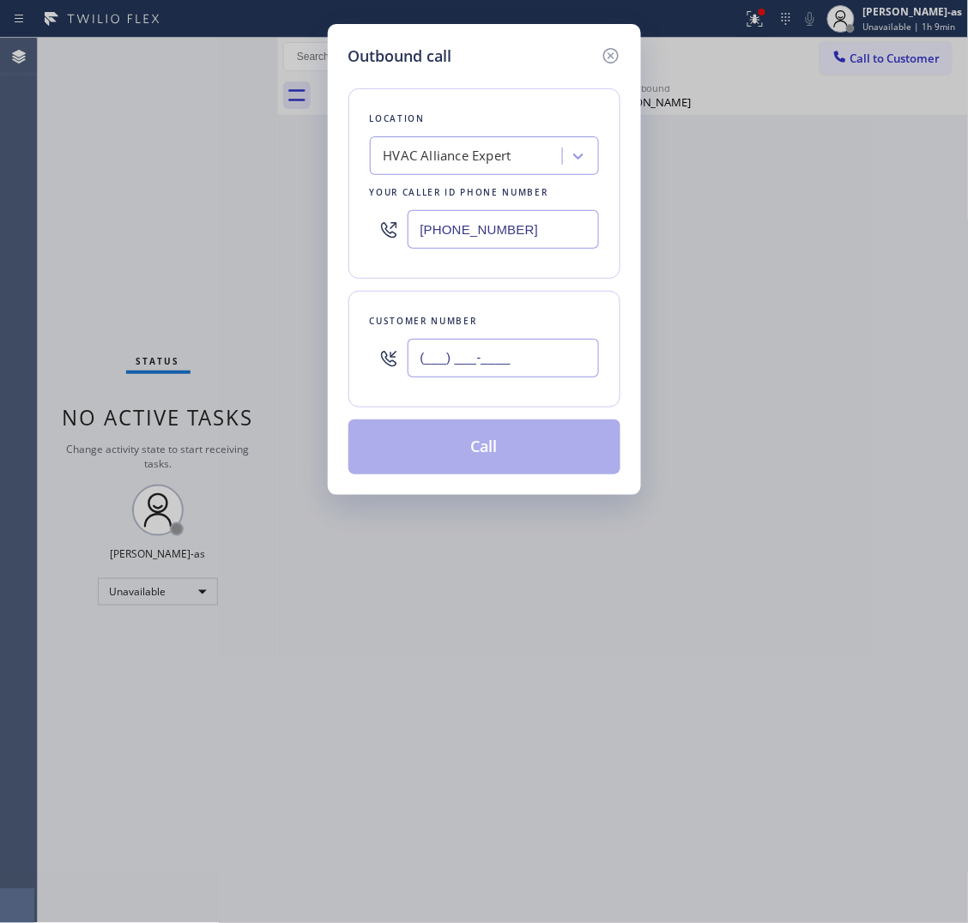
click at [563, 345] on input "(___) ___-____" at bounding box center [503, 358] width 191 height 39
paste input "323) 719-0400"
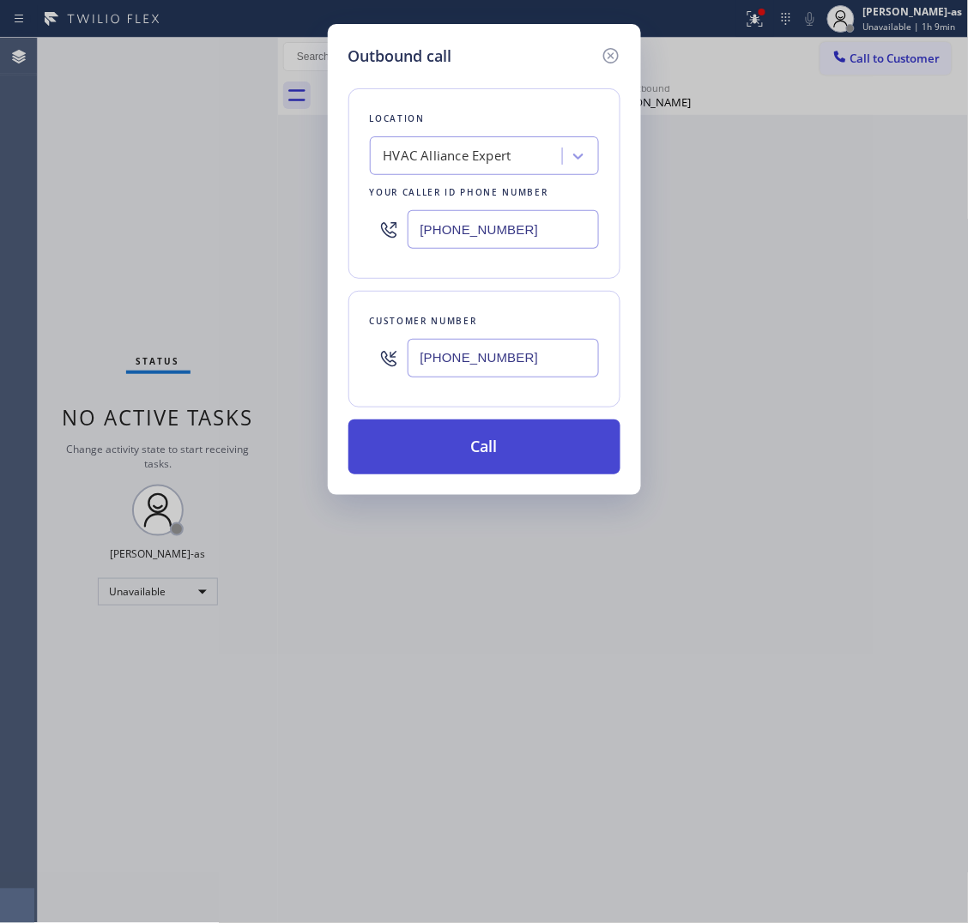
type input "(323) 719-0400"
click at [520, 448] on button "Call" at bounding box center [484, 447] width 272 height 55
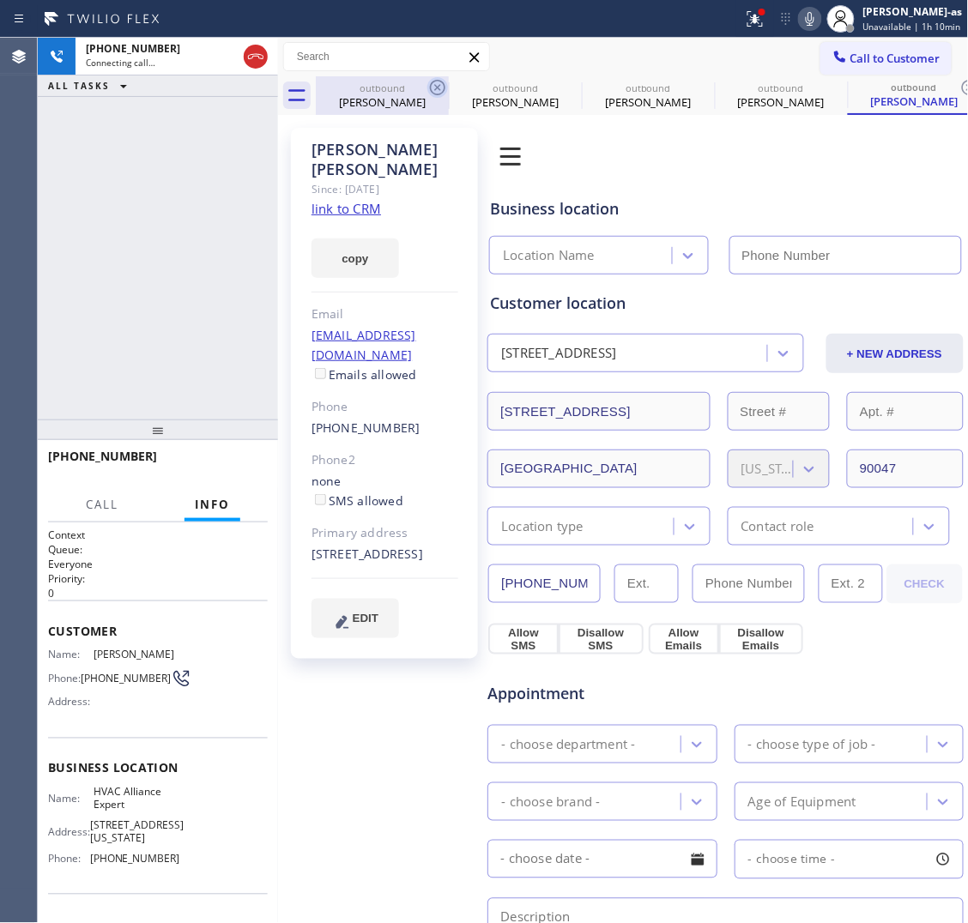
click at [390, 84] on div "outbound" at bounding box center [383, 88] width 130 height 13
click at [431, 86] on icon at bounding box center [437, 87] width 15 height 15
click at [0, 0] on icon at bounding box center [0, 0] width 0 height 0
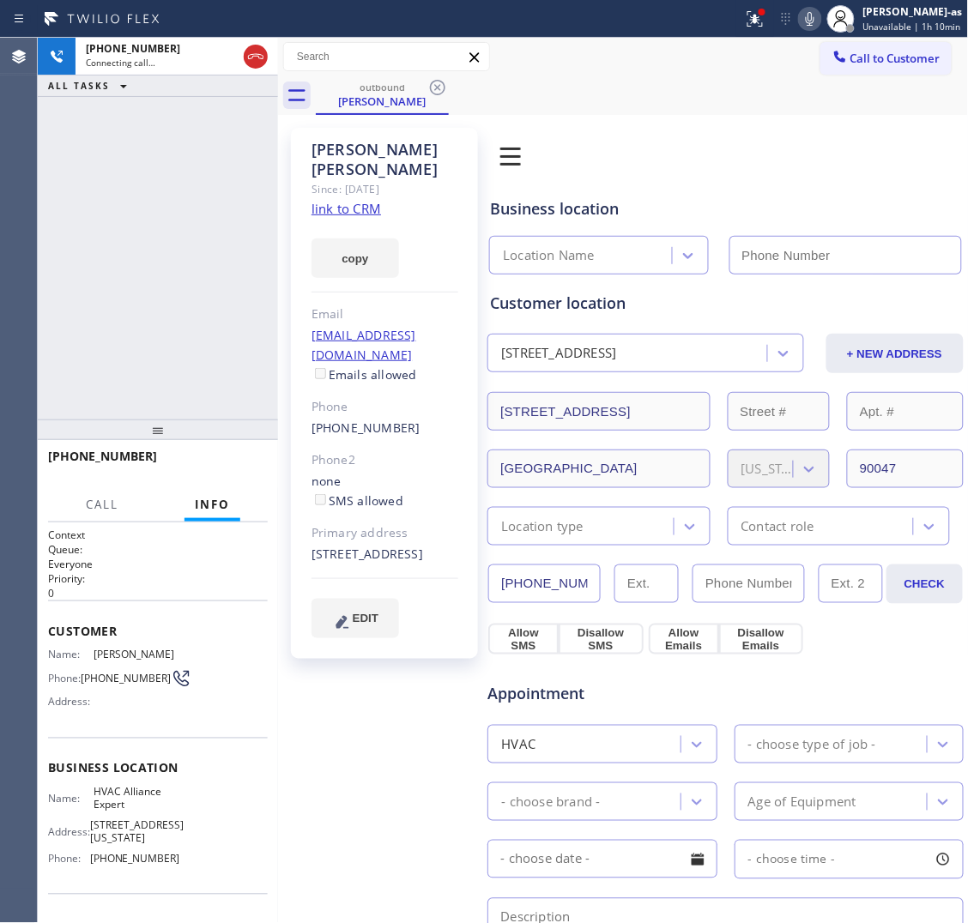
click at [431, 86] on icon at bounding box center [437, 87] width 15 height 15
click at [431, 86] on div "outbound Lois Robertson" at bounding box center [642, 95] width 653 height 39
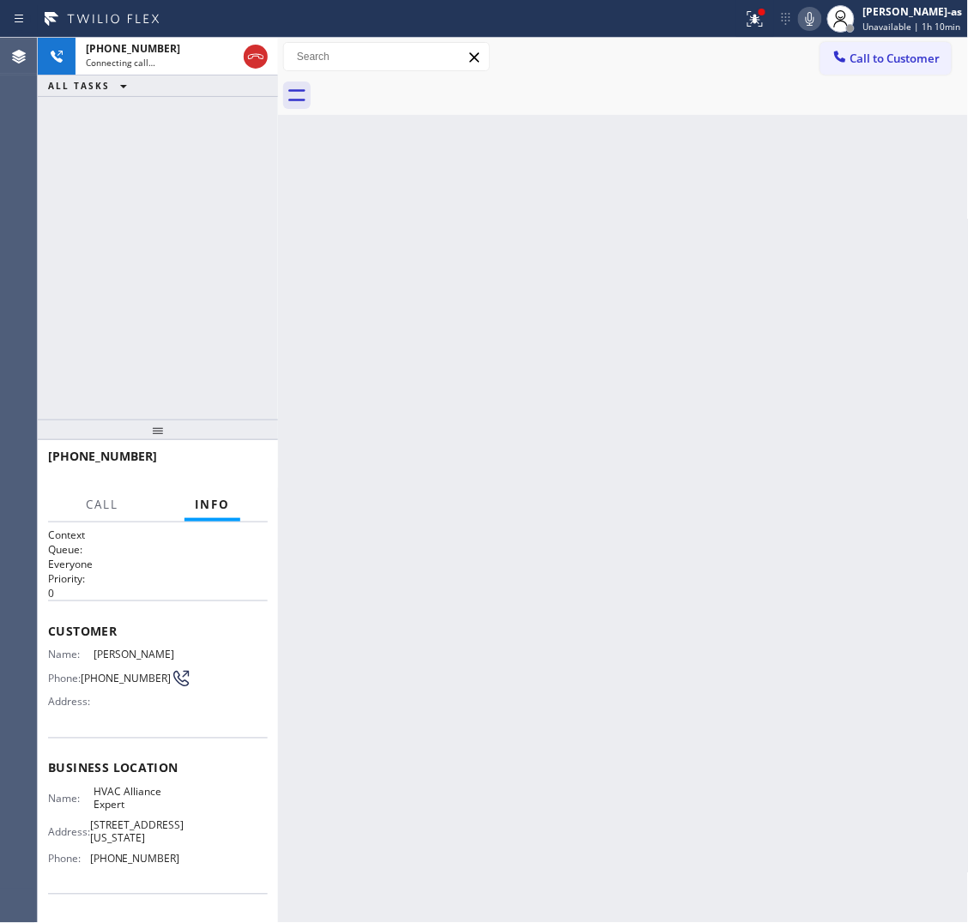
drag, startPoint x: 107, startPoint y: 263, endPoint x: 116, endPoint y: 259, distance: 9.6
click at [109, 263] on div "+13237190400 Connecting call… ALL TASKS ALL TASKS ACTIVE TASKS TASKS IN WRAP UP" at bounding box center [158, 229] width 240 height 382
drag, startPoint x: 491, startPoint y: 528, endPoint x: 426, endPoint y: 193, distance: 341.0
click at [491, 528] on div "Back to Dashboard Change Sender ID Customers Technicians Select a contact Outbo…" at bounding box center [623, 481] width 691 height 886
drag, startPoint x: 257, startPoint y: 57, endPoint x: 168, endPoint y: 154, distance: 132.4
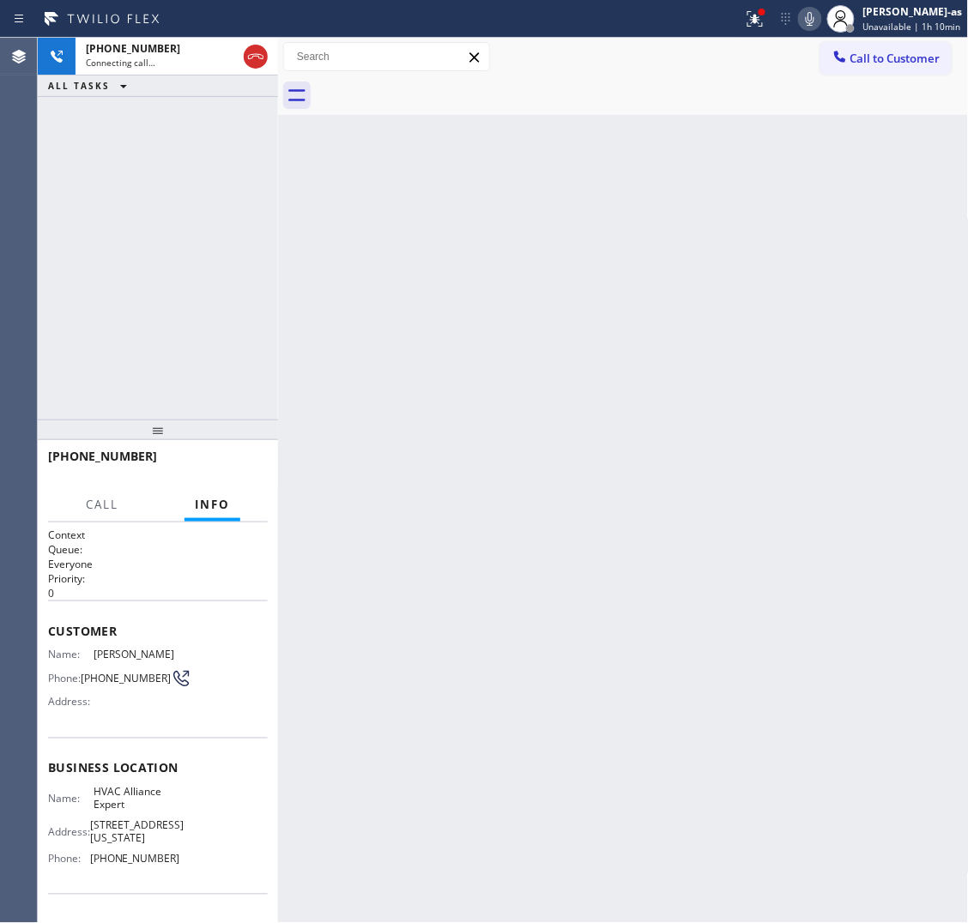
click at [257, 57] on icon at bounding box center [255, 56] width 21 height 21
drag, startPoint x: 168, startPoint y: 154, endPoint x: 199, endPoint y: 155, distance: 30.9
click at [168, 156] on div "+13237190400 Connecting call… ALL TASKS ALL TASKS ACTIVE TASKS TASKS IN WRAP UP" at bounding box center [158, 229] width 240 height 382
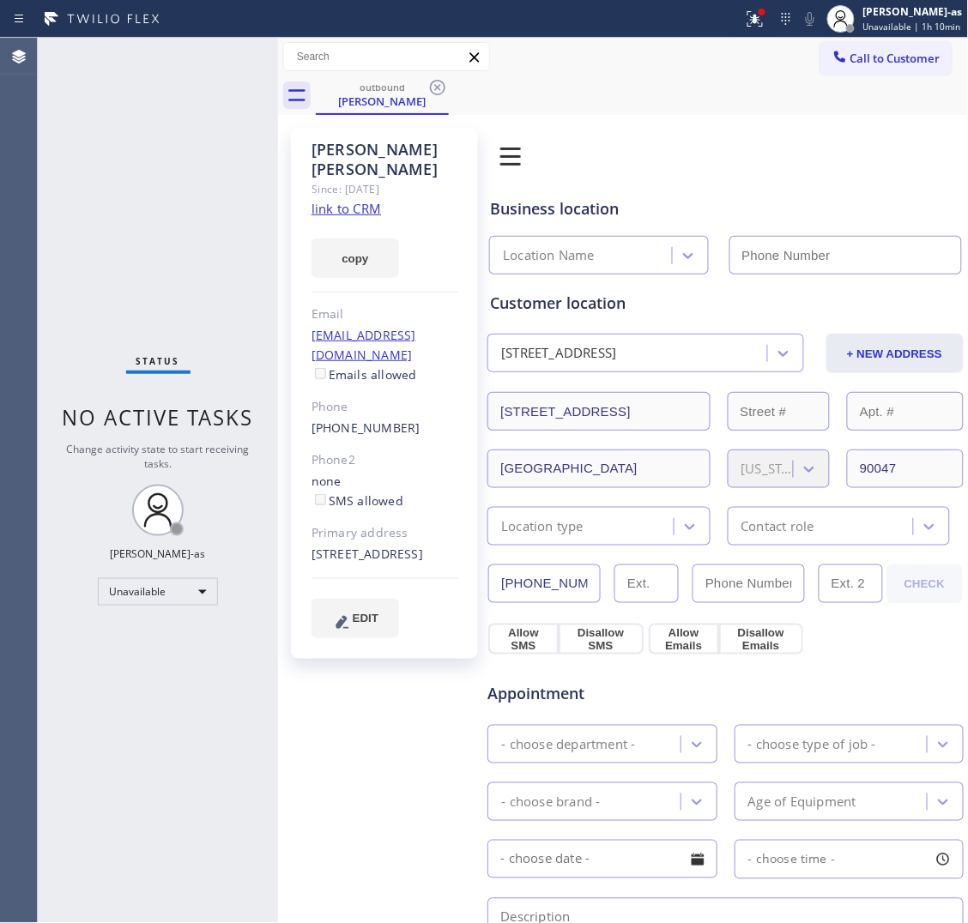
drag, startPoint x: 209, startPoint y: 155, endPoint x: 264, endPoint y: 159, distance: 55.9
click at [209, 155] on div "Status No active tasks Change activity state to start receiving tasks. [PERSON_…" at bounding box center [158, 481] width 240 height 886
type input "[PHONE_NUMBER]"
click at [366, 101] on div "Lois Robertson" at bounding box center [383, 101] width 130 height 15
drag, startPoint x: 438, startPoint y: 82, endPoint x: 449, endPoint y: 91, distance: 14.6
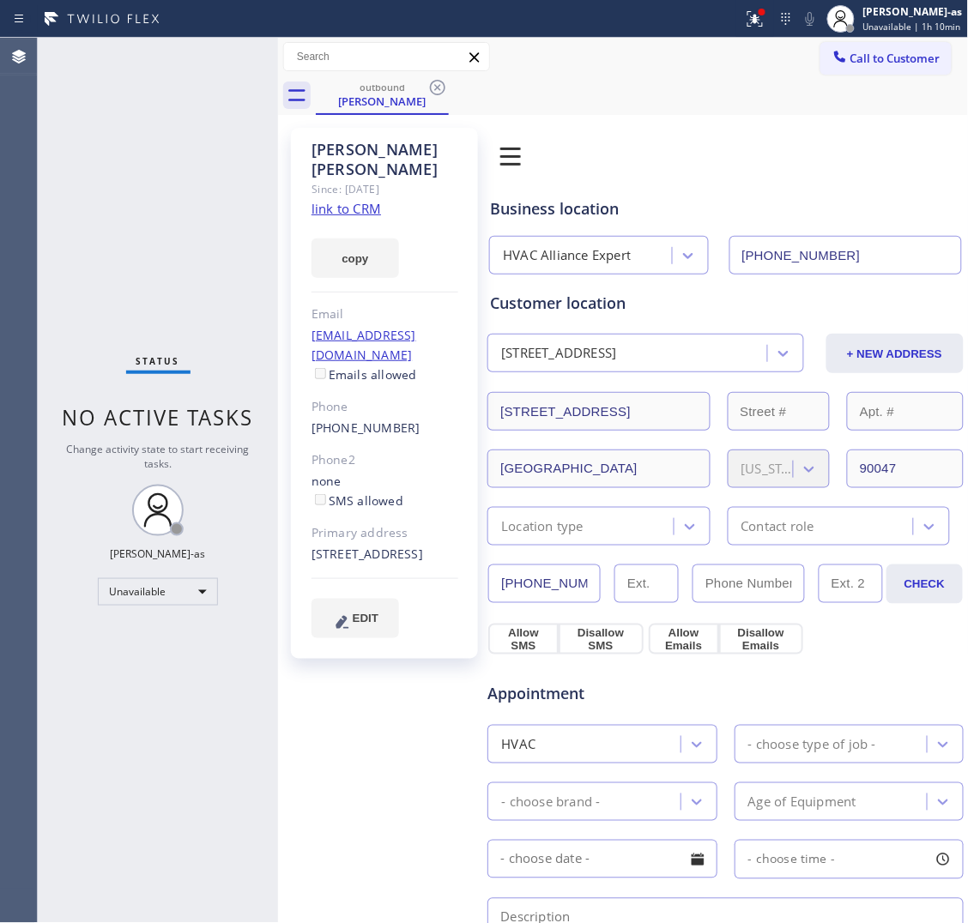
click at [439, 82] on icon at bounding box center [437, 87] width 21 height 21
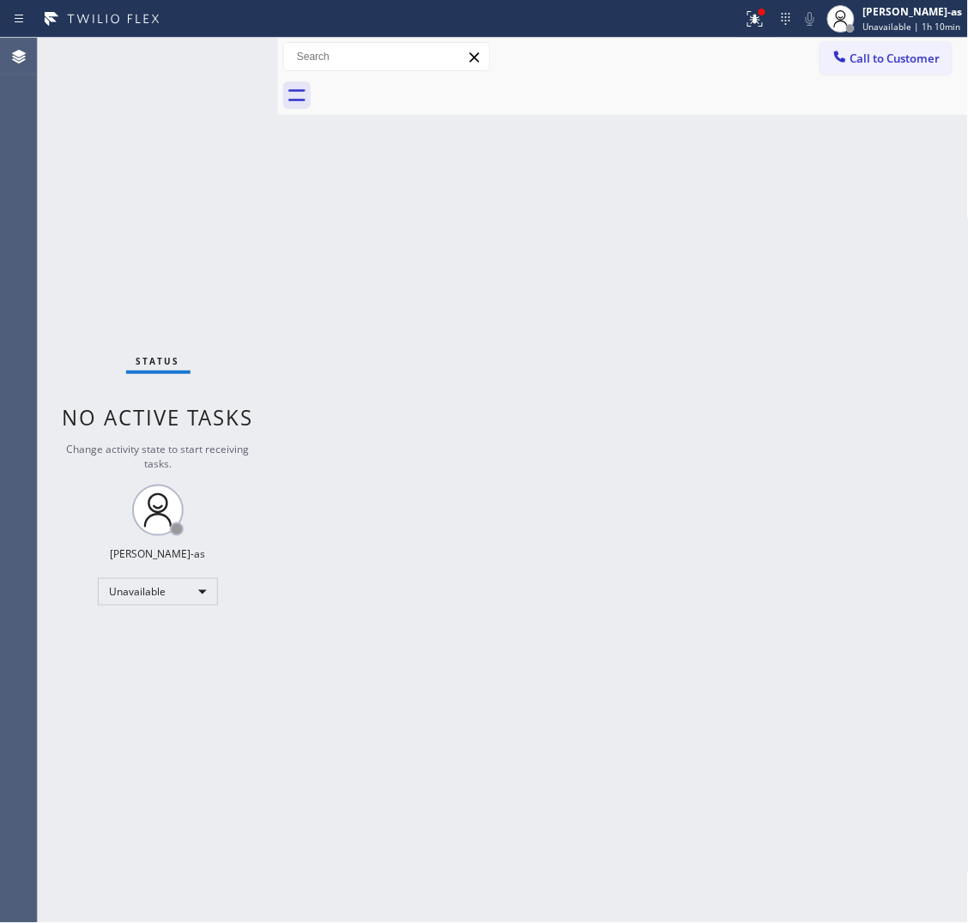
click at [644, 153] on div "Back to Dashboard Change Sender ID Customers Technicians Select a contact Outbo…" at bounding box center [623, 481] width 691 height 886
click at [631, 537] on div "Back to Dashboard Change Sender ID Customers Technicians Select a contact Outbo…" at bounding box center [623, 481] width 691 height 886
click at [908, 49] on button "Call to Customer" at bounding box center [885, 58] width 131 height 33
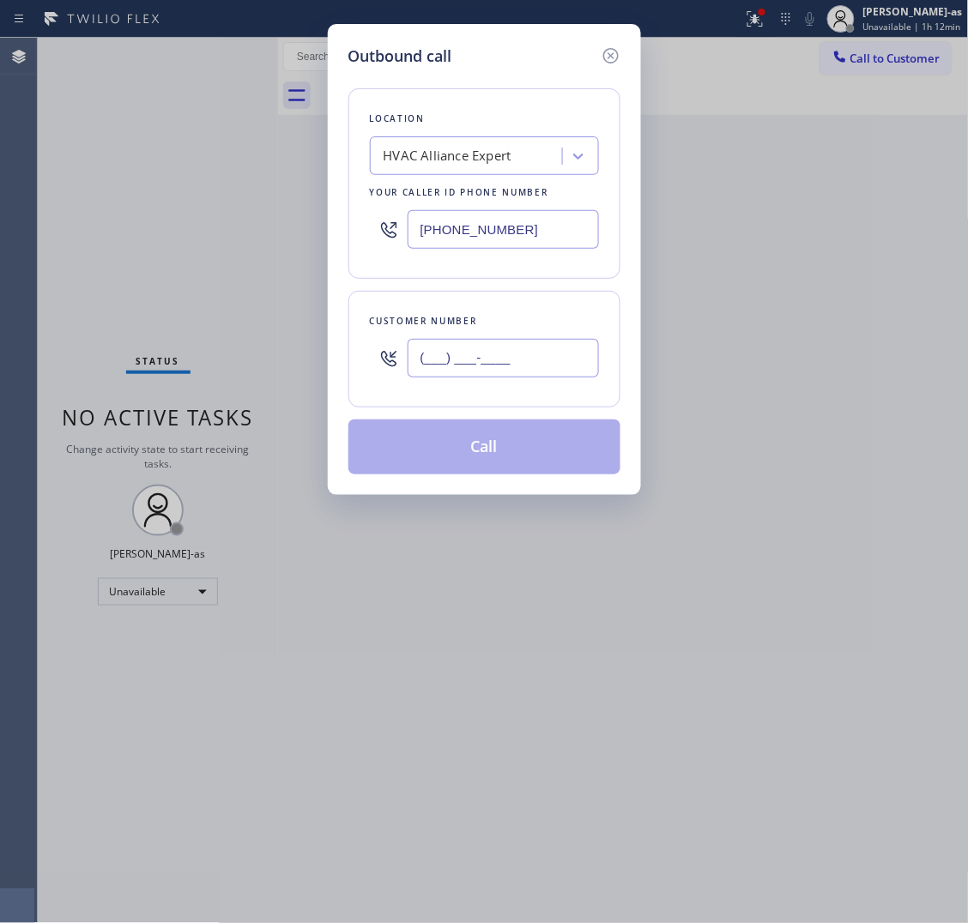
click at [530, 360] on input "(___) ___-____" at bounding box center [503, 358] width 191 height 39
paste input "323) 719-0400"
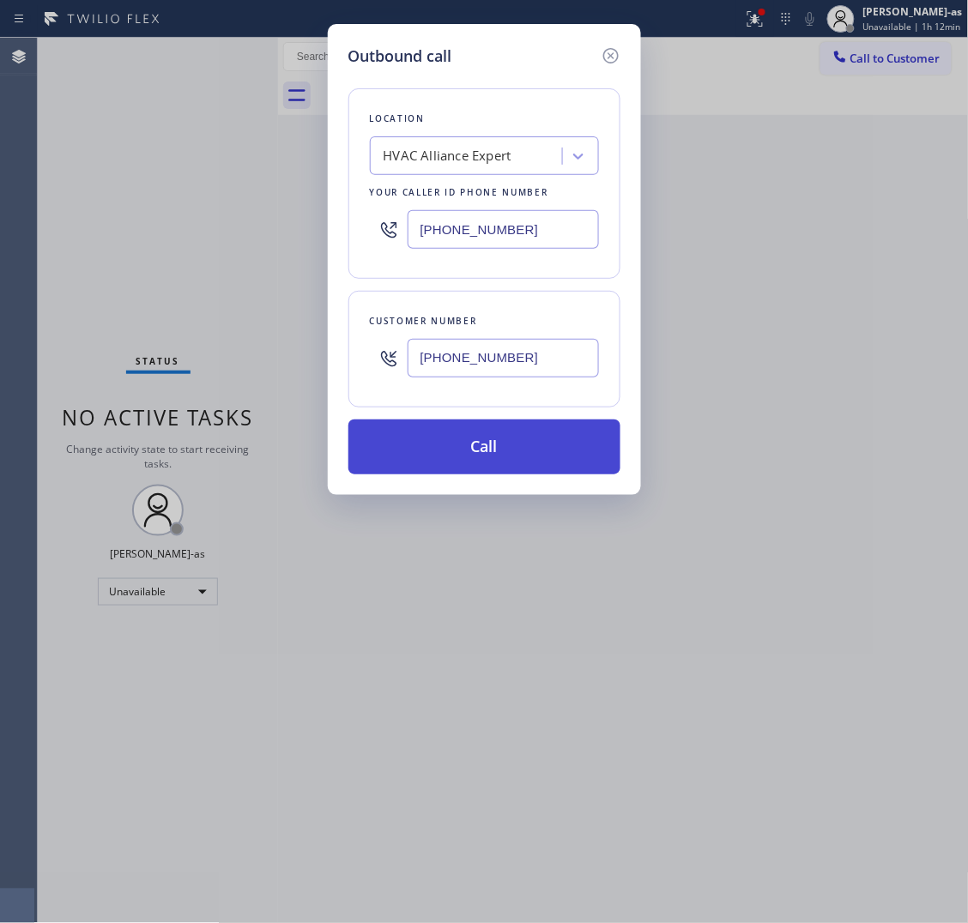
type input "(323) 719-0400"
click at [465, 443] on button "Call" at bounding box center [484, 447] width 272 height 55
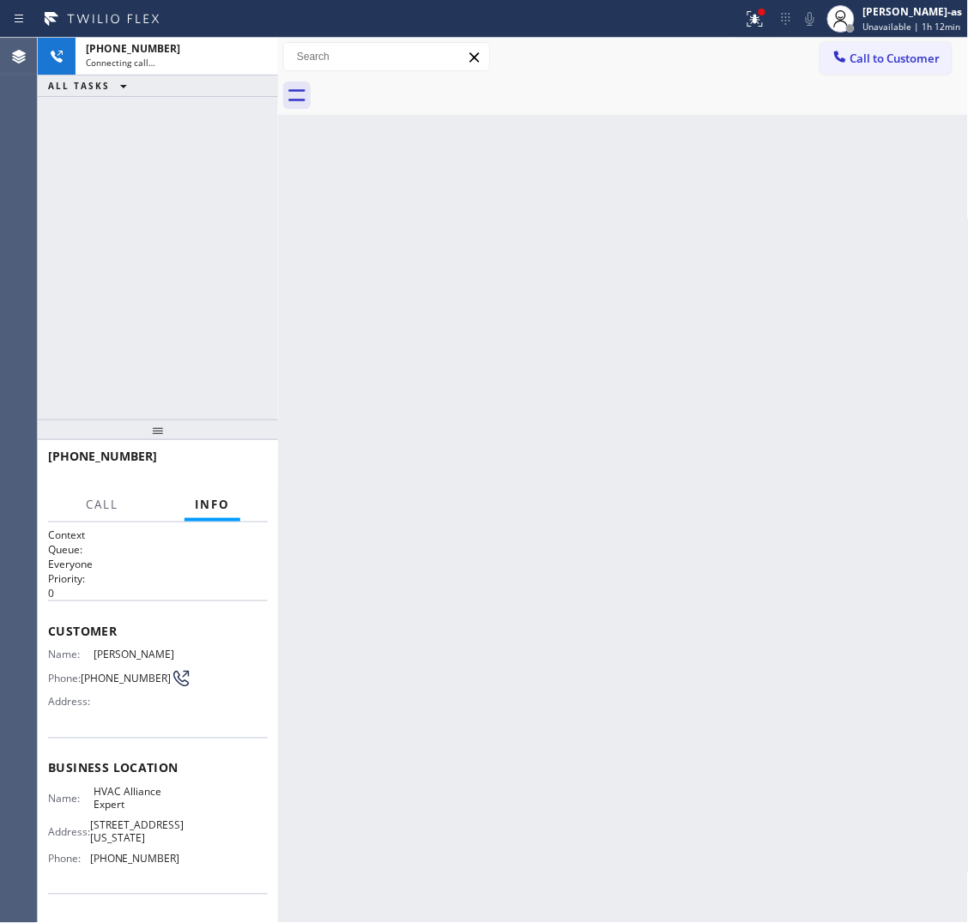
click at [306, 256] on div "Back to Dashboard Change Sender ID Customers Technicians Select a contact Outbo…" at bounding box center [623, 481] width 691 height 886
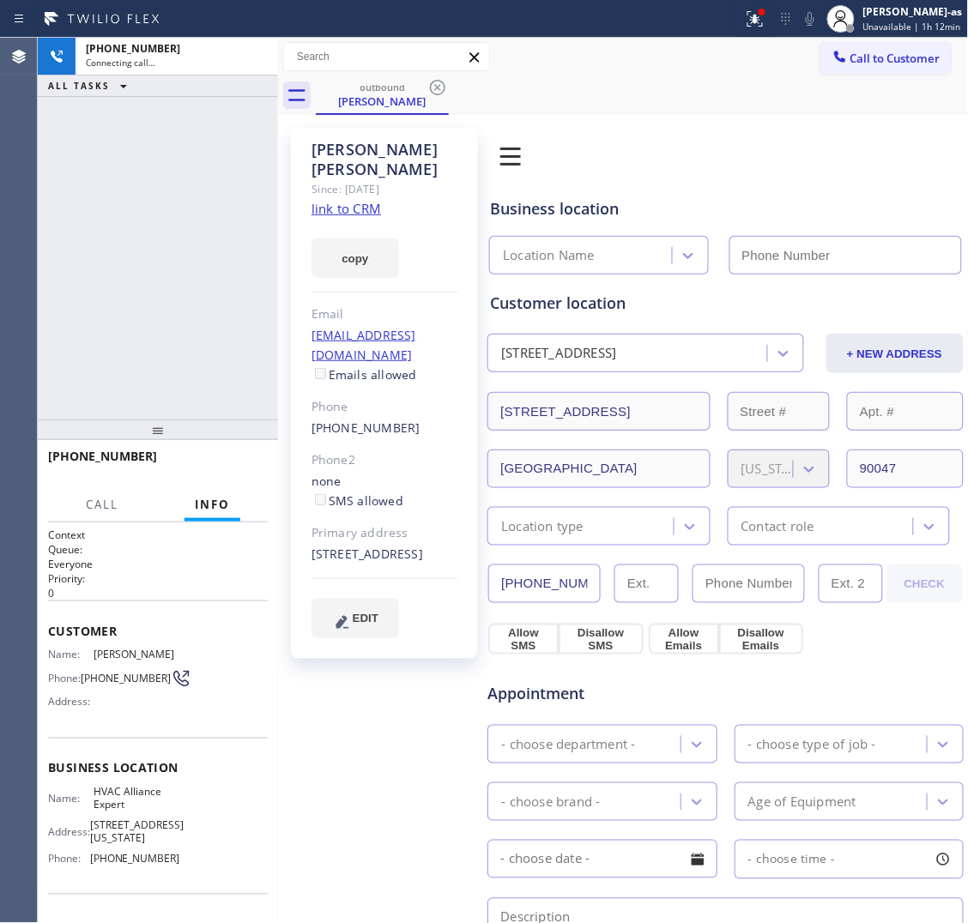
click at [257, 220] on div "+13237190400 Connecting call… ALL TASKS ALL TASKS ACTIVE TASKS TASKS IN WRAP UP" at bounding box center [158, 229] width 240 height 382
type input "[PHONE_NUMBER]"
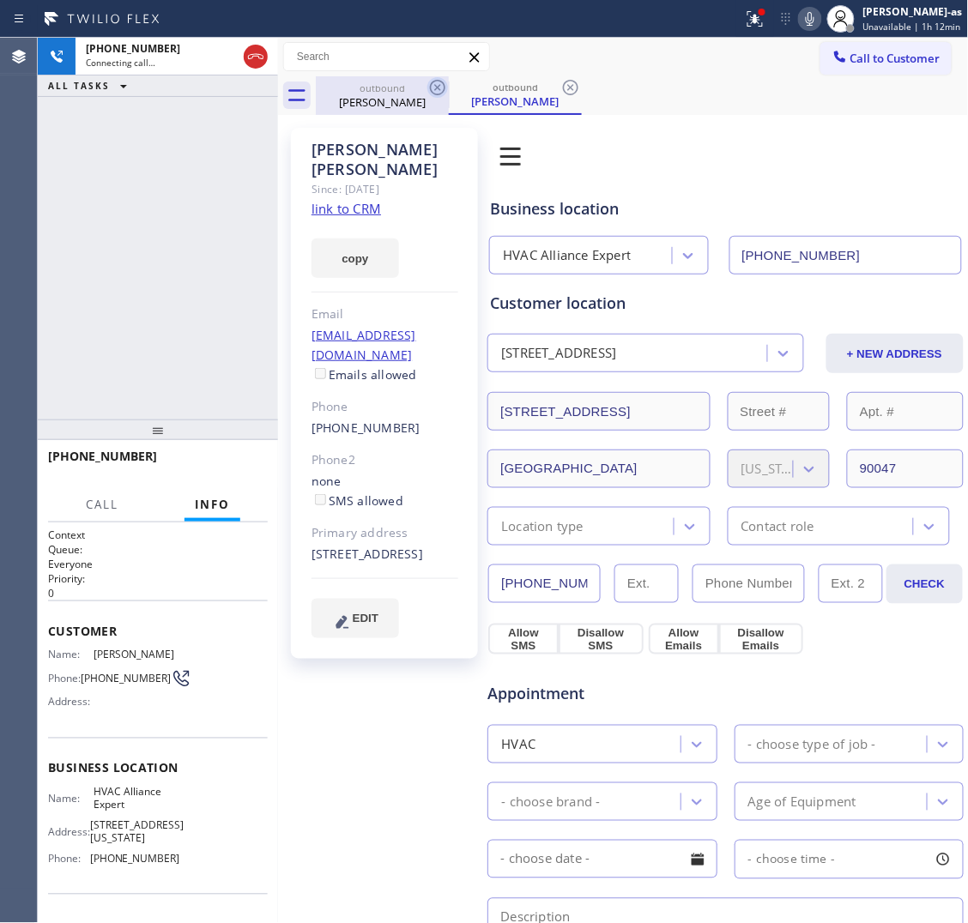
click at [396, 100] on div "Lois Robertson" at bounding box center [383, 101] width 130 height 15
click at [438, 84] on icon at bounding box center [437, 87] width 21 height 21
click at [169, 202] on div "+13237190400 Connecting call… ALL TASKS ALL TASKS ACTIVE TASKS TASKS IN WRAP UP" at bounding box center [158, 229] width 240 height 382
drag, startPoint x: 185, startPoint y: 226, endPoint x: 326, endPoint y: 190, distance: 145.3
click at [189, 228] on div "+13237190400 Connecting call… ALL TASKS ALL TASKS ACTIVE TASKS TASKS IN WRAP UP" at bounding box center [158, 229] width 240 height 382
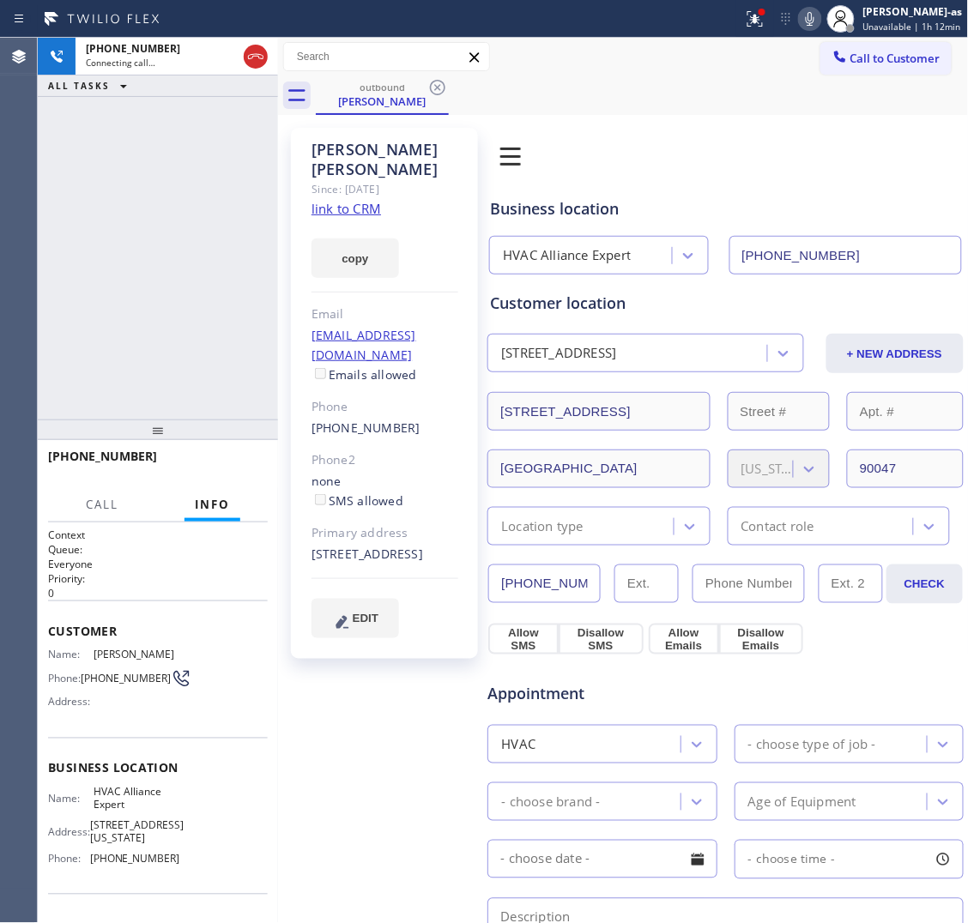
click at [333, 200] on link "link to CRM" at bounding box center [347, 208] width 70 height 17
drag, startPoint x: 240, startPoint y: 56, endPoint x: 296, endPoint y: 96, distance: 68.8
click at [246, 60] on div at bounding box center [255, 57] width 31 height 38
drag, startPoint x: 328, startPoint y: 117, endPoint x: 406, endPoint y: 100, distance: 80.0
click at [354, 116] on div "Lois Robertson Since: 20 may 2020 link to CRM copy Email no@gmail.com Emails al…" at bounding box center [623, 704] width 691 height 1179
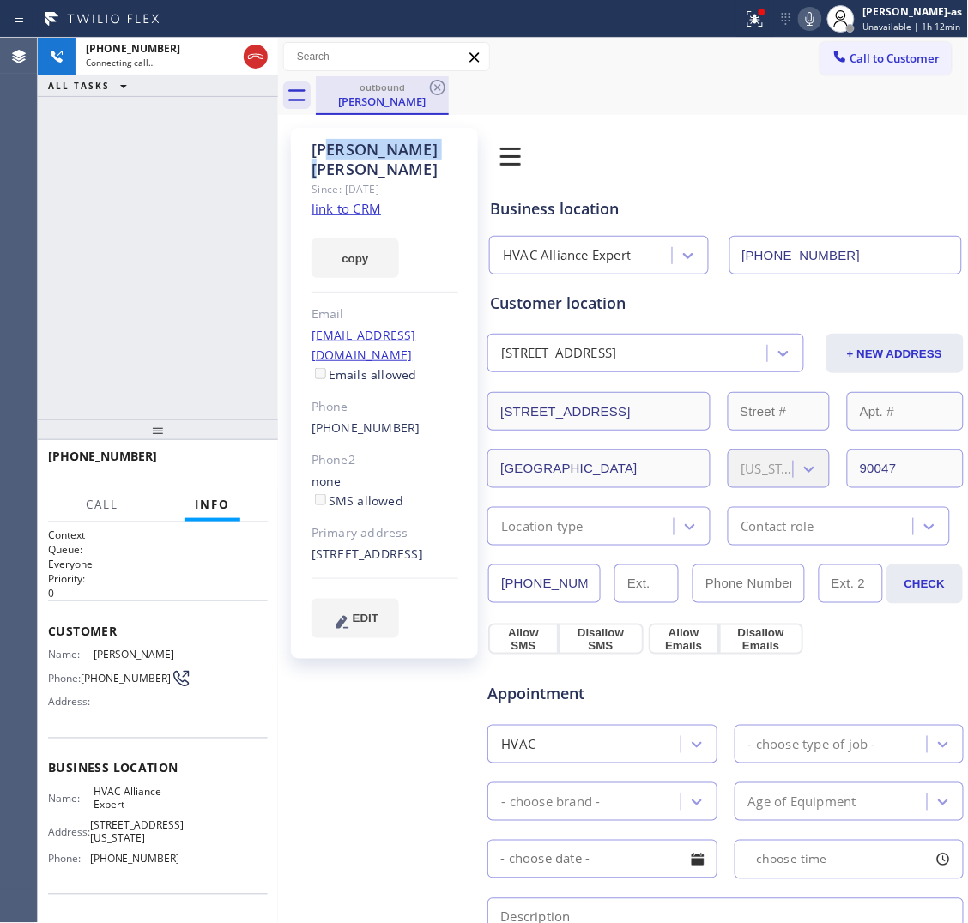
drag, startPoint x: 254, startPoint y: 57, endPoint x: 354, endPoint y: 90, distance: 105.8
click at [276, 62] on div "+13237190400 Connecting call… ALL TASKS ALL TASKS ACTIVE TASKS TASKS IN WRAP UP…" at bounding box center [503, 481] width 930 height 886
click at [374, 92] on div "outbound" at bounding box center [383, 87] width 130 height 13
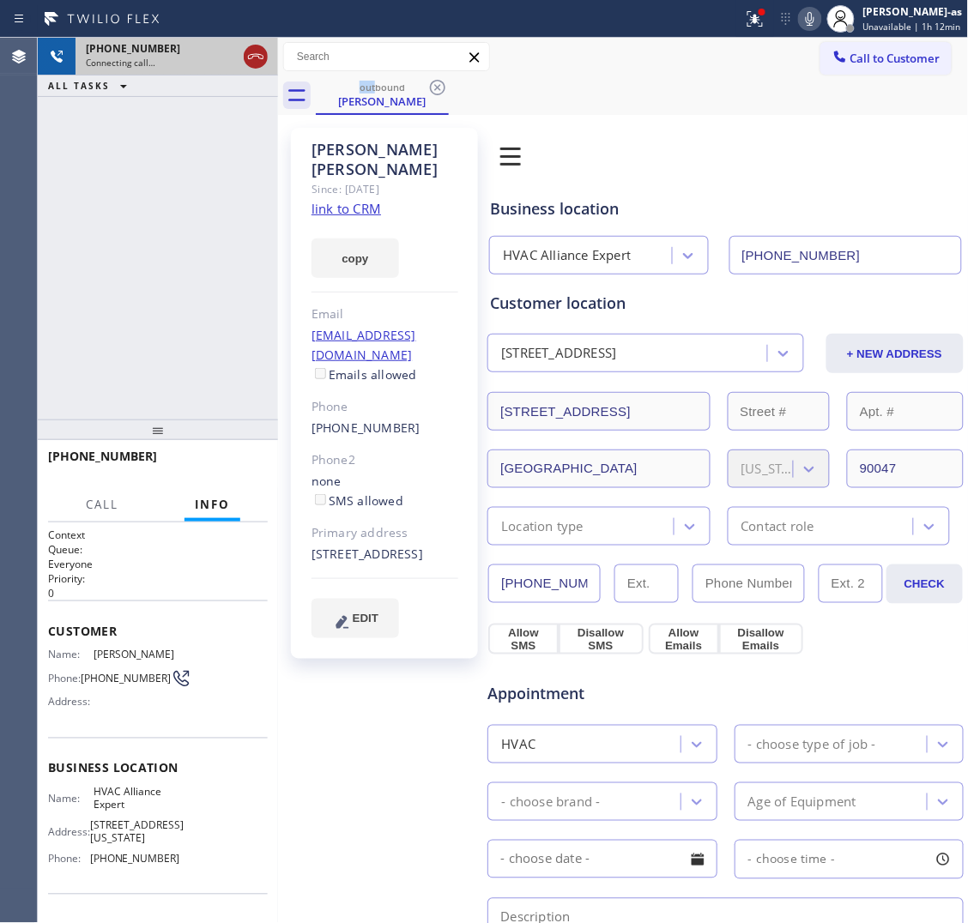
click at [263, 57] on icon at bounding box center [255, 56] width 21 height 21
click at [264, 60] on div "Connecting call…" at bounding box center [177, 63] width 182 height 12
drag, startPoint x: 374, startPoint y: 95, endPoint x: 453, endPoint y: 82, distance: 80.1
click at [396, 95] on div "Lois Robertson" at bounding box center [383, 101] width 130 height 15
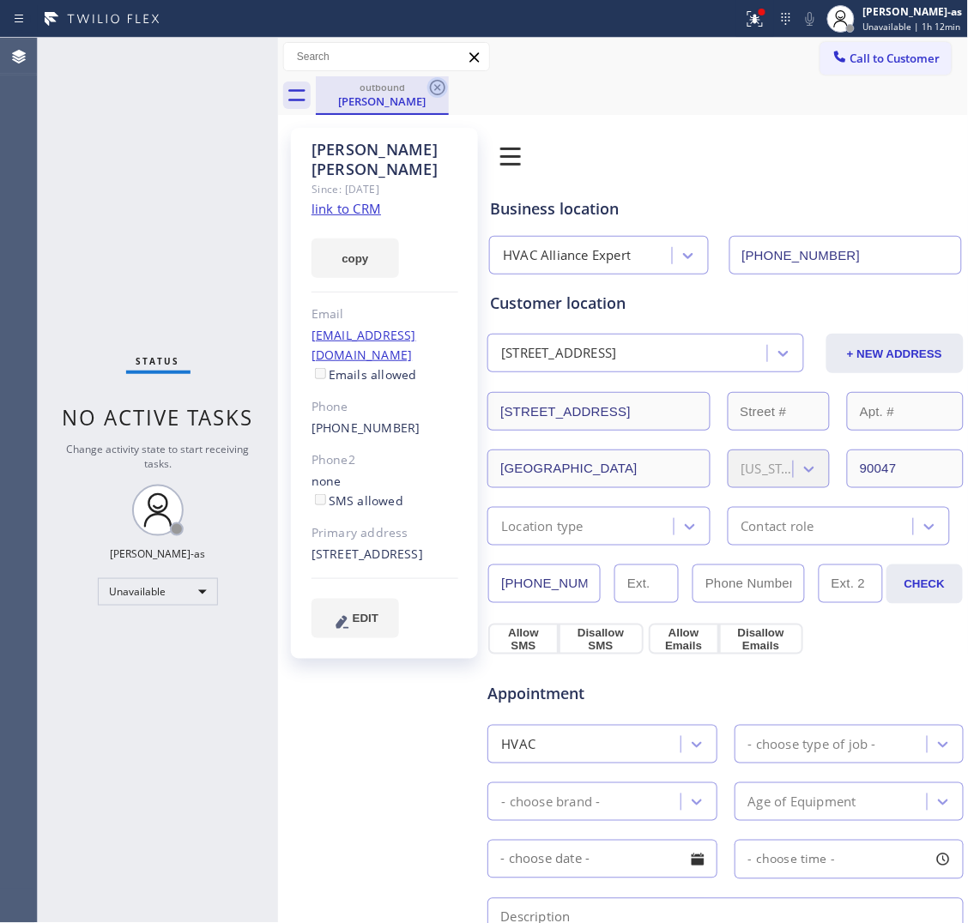
click at [436, 82] on icon at bounding box center [437, 87] width 21 height 21
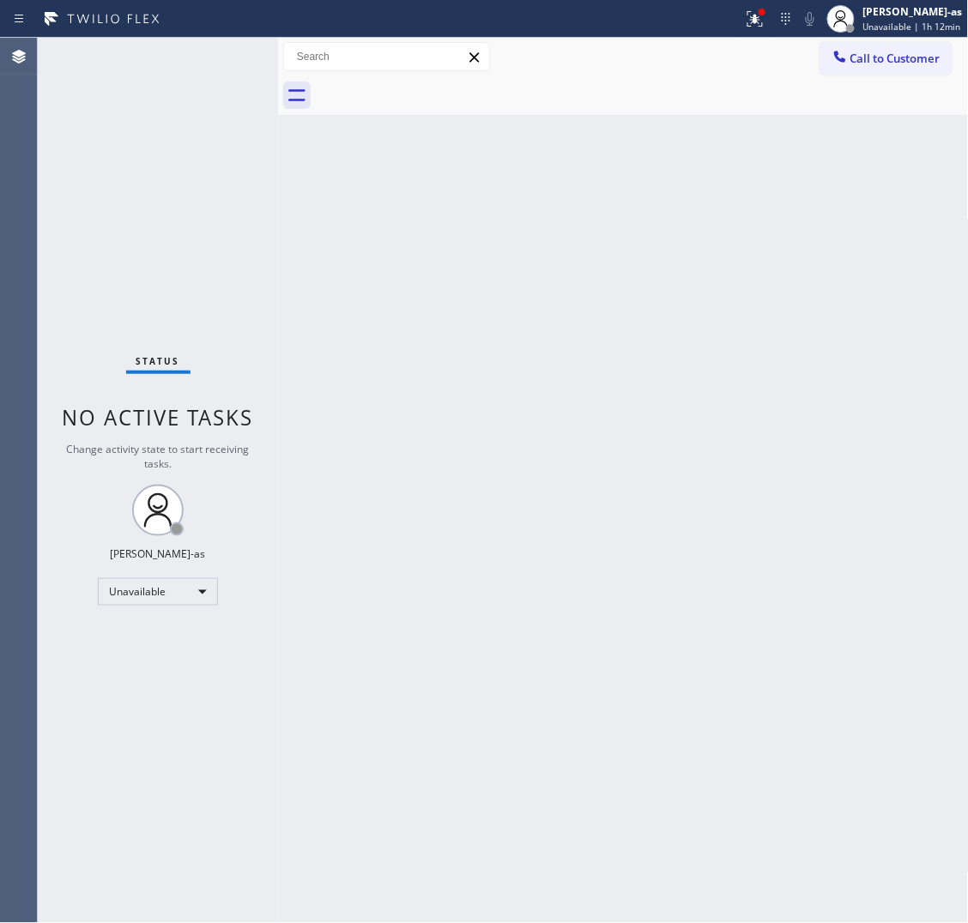
click at [436, 82] on div at bounding box center [642, 95] width 653 height 39
click at [602, 378] on div "Back to Dashboard Change Sender ID Customers Technicians Select a contact Outbo…" at bounding box center [623, 481] width 691 height 886
click at [826, 64] on button "Call to Customer" at bounding box center [885, 58] width 131 height 33
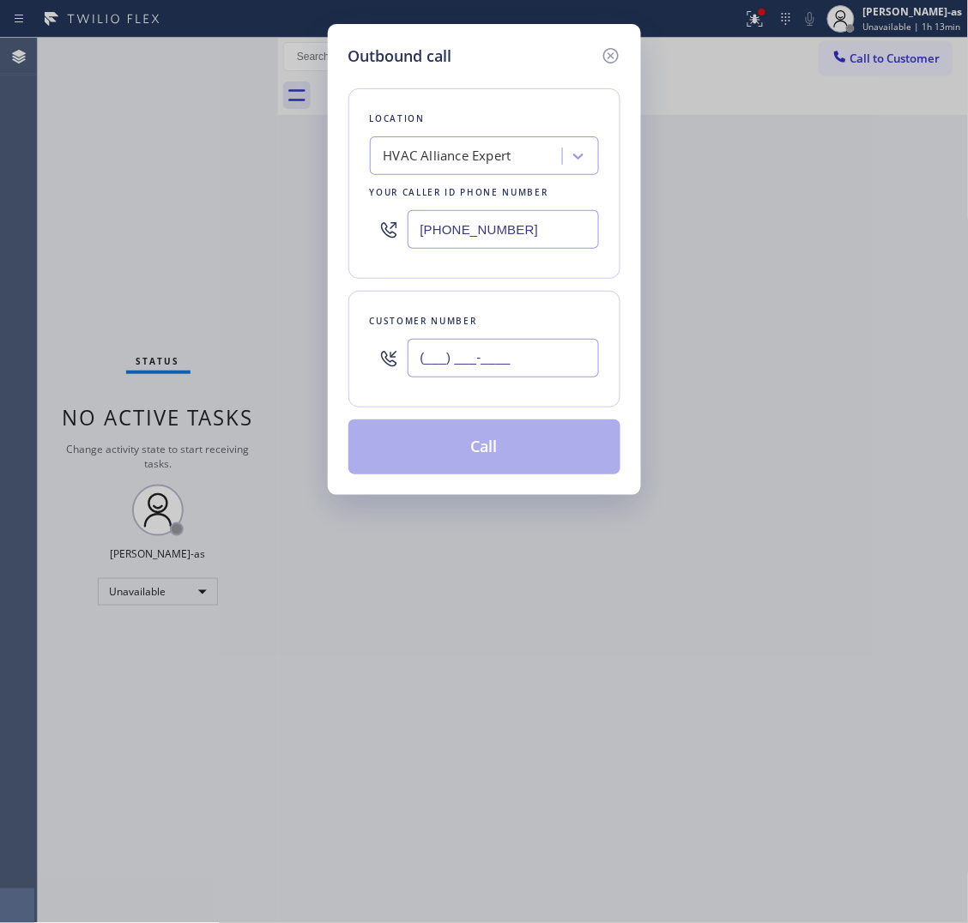
click at [506, 372] on input "(___) ___-____" at bounding box center [503, 358] width 191 height 39
paste input "917) 446-1854"
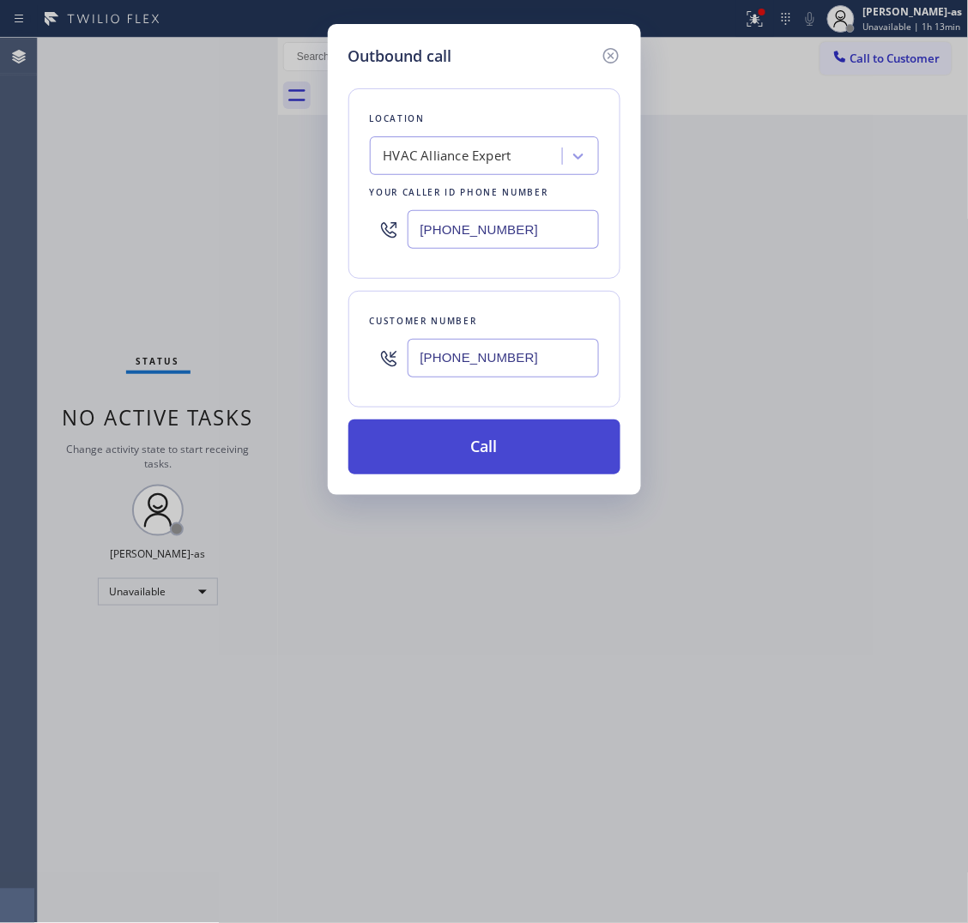
type input "(917) 446-1854"
click at [457, 464] on button "Call" at bounding box center [484, 447] width 272 height 55
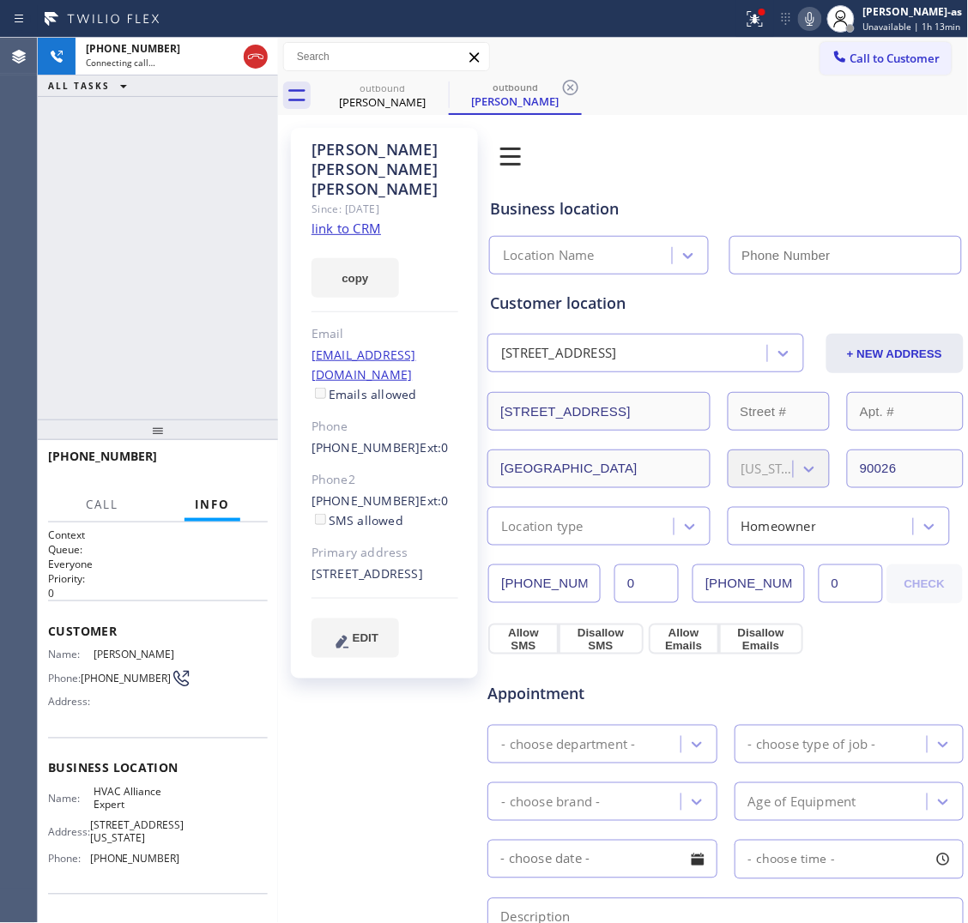
type input "[PHONE_NUMBER]"
click at [219, 277] on div "+19174461854 Live | 00:02 ALL TASKS ALL TASKS ACTIVE TASKS TASKS IN WRAP UP" at bounding box center [158, 229] width 240 height 382
click at [337, 220] on link "link to CRM" at bounding box center [347, 228] width 70 height 17
click at [121, 233] on div "+19174461854 Live | 00:04 ALL TASKS ALL TASKS ACTIVE TASKS TASKS IN WRAP UP" at bounding box center [158, 229] width 240 height 382
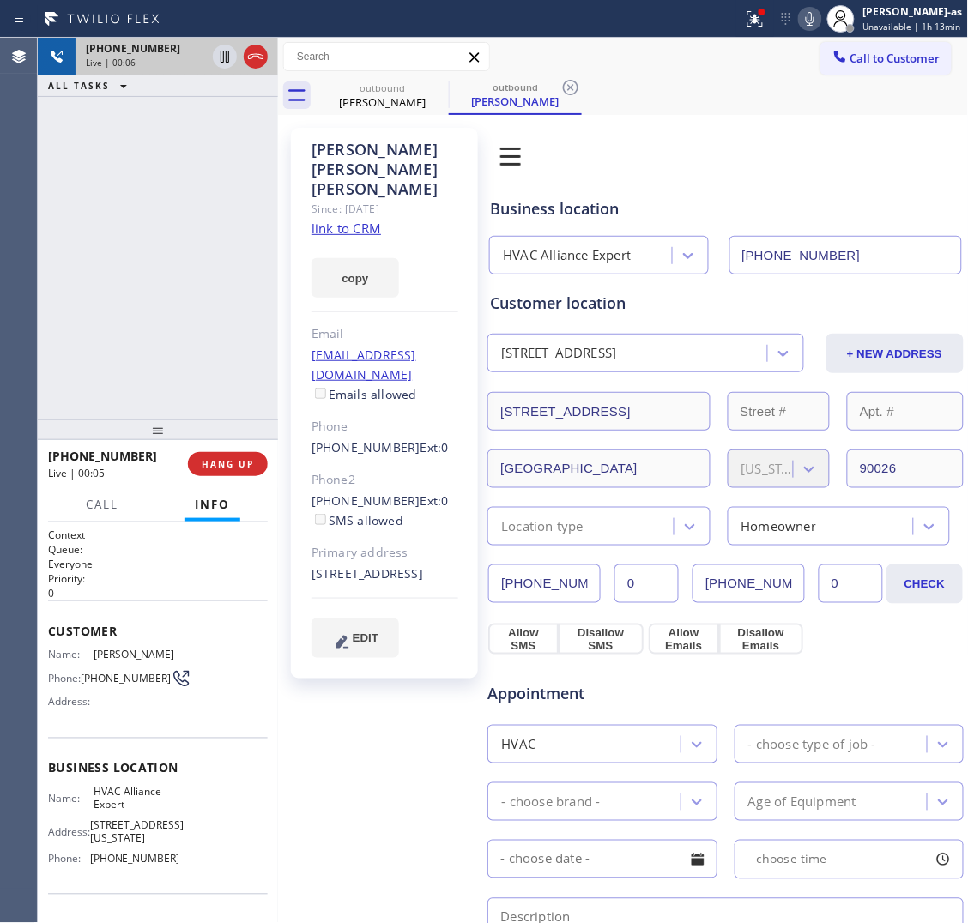
click at [262, 44] on div at bounding box center [240, 57] width 62 height 38
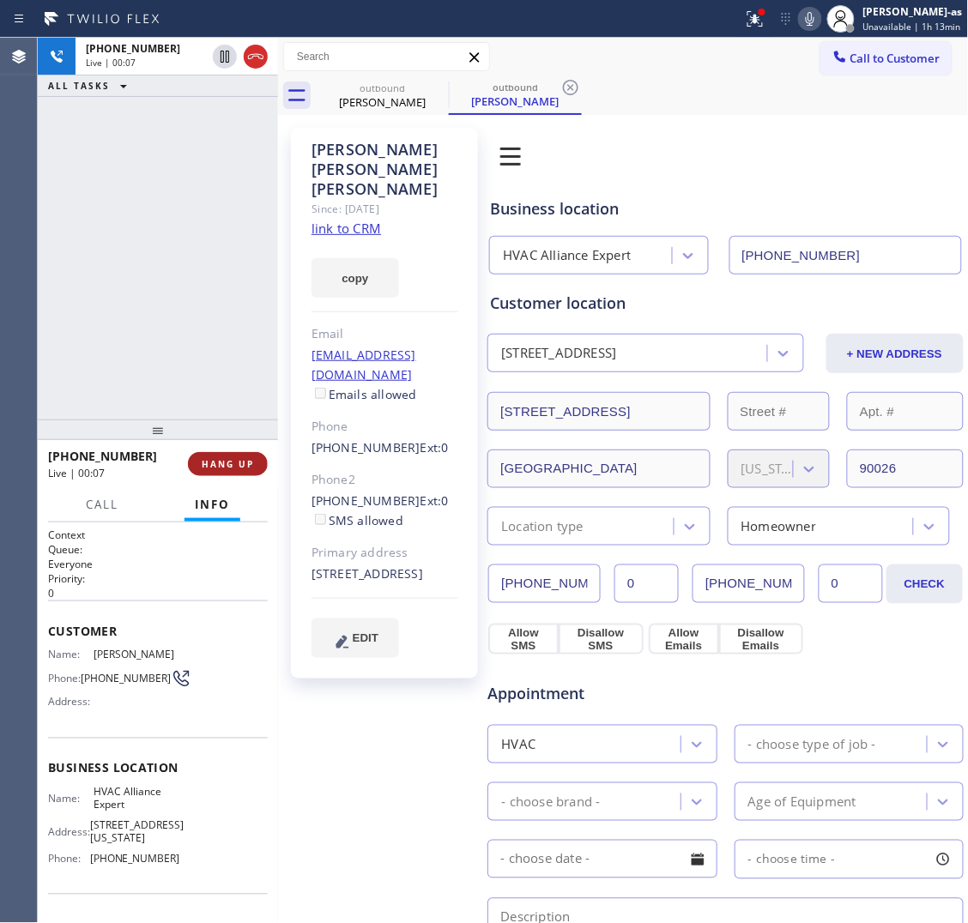
click at [239, 453] on button "HANG UP" at bounding box center [228, 464] width 80 height 24
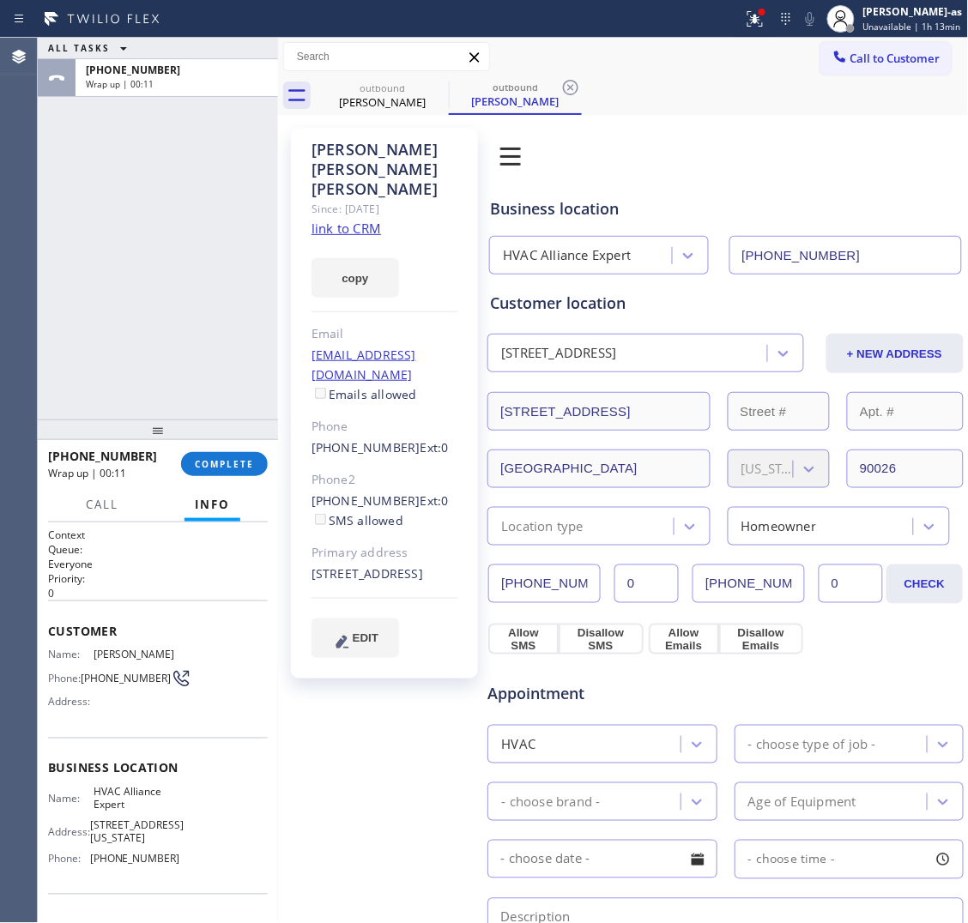
click at [216, 371] on div "ALL TASKS ALL TASKS ACTIVE TASKS TASKS IN WRAP UP +19174461854 Wrap up | 00:11" at bounding box center [158, 229] width 240 height 382
click at [242, 464] on span "COMPLETE" at bounding box center [224, 464] width 59 height 12
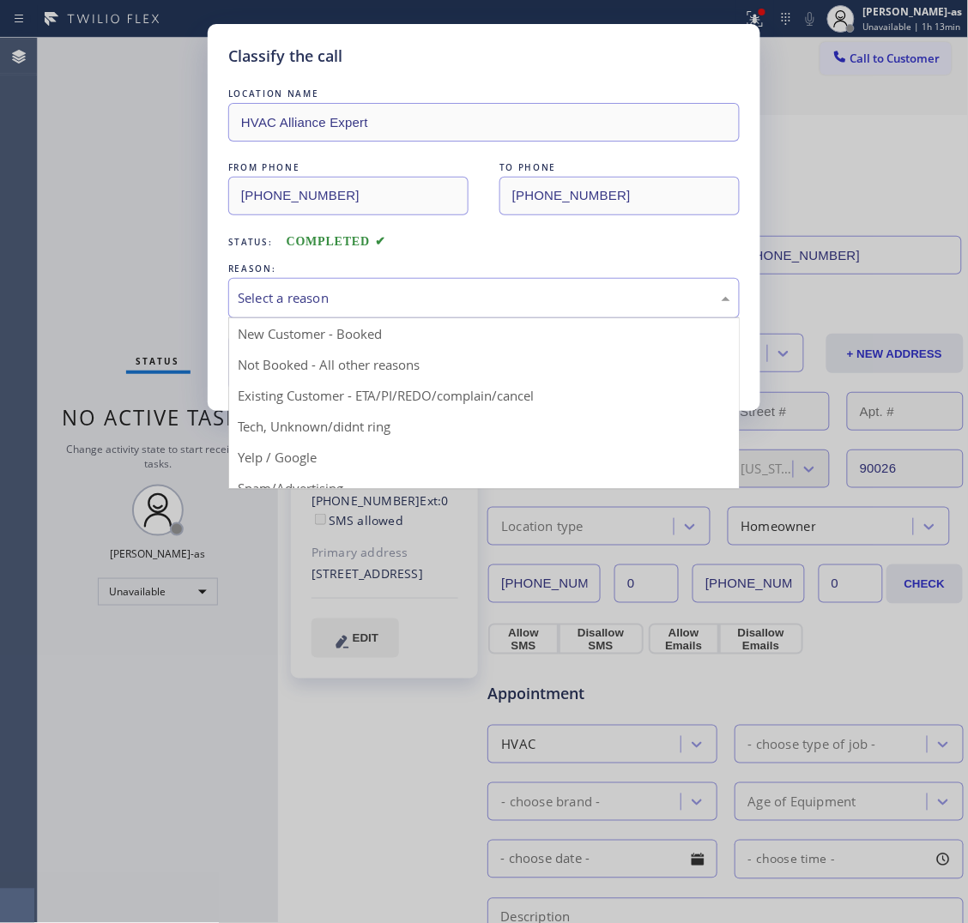
drag, startPoint x: 341, startPoint y: 301, endPoint x: 345, endPoint y: 314, distance: 13.6
click at [341, 300] on div "Select a reason" at bounding box center [484, 298] width 493 height 20
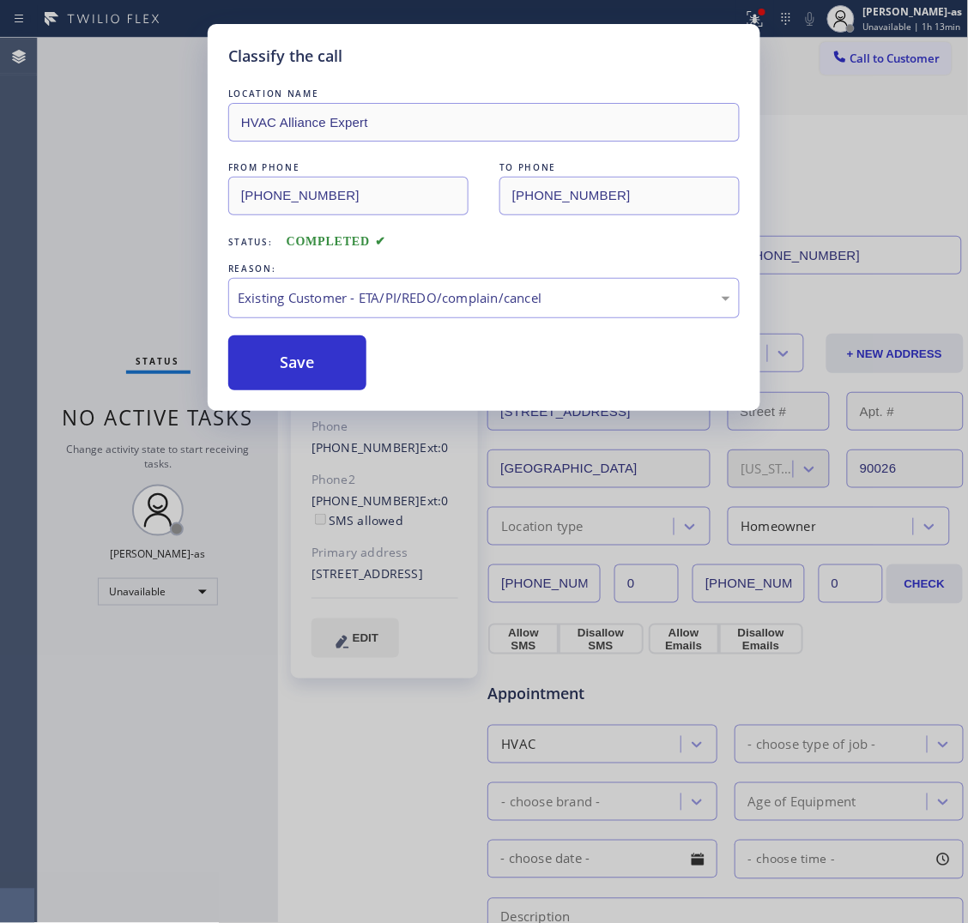
click at [297, 326] on div "LOCATION NAME HVAC Alliance Expert FROM PHONE (855) 999-4417 TO PHONE (917) 446…" at bounding box center [483, 238] width 511 height 306
click at [313, 366] on button "Save" at bounding box center [297, 363] width 138 height 55
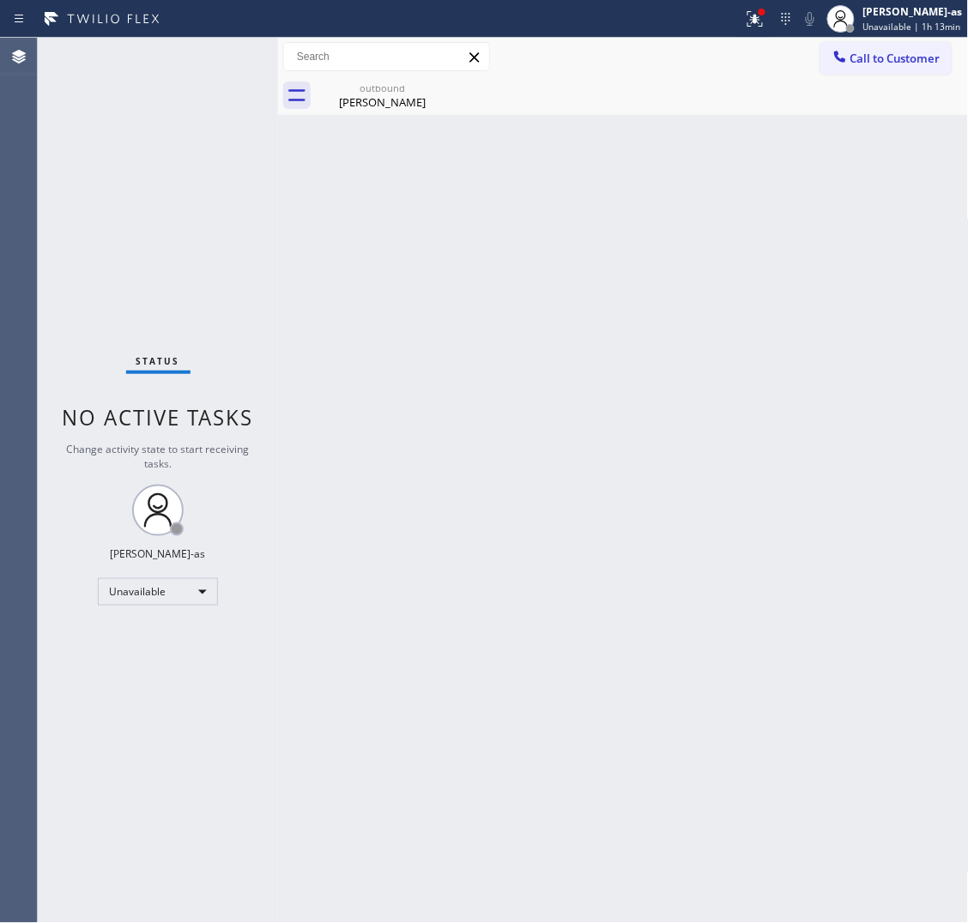
click at [379, 114] on div "outbound Victor Villar hauser" at bounding box center [383, 95] width 130 height 39
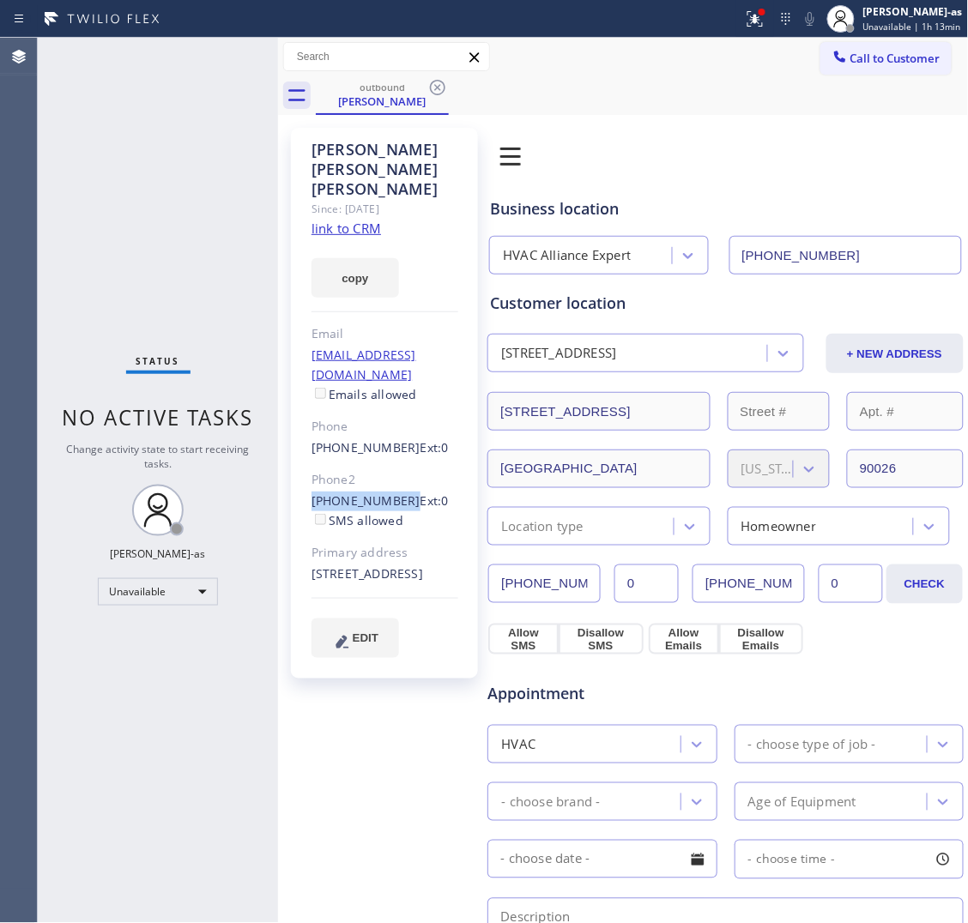
drag, startPoint x: 298, startPoint y: 464, endPoint x: 396, endPoint y: 468, distance: 98.8
click at [396, 468] on div "Victor Villar hauser Since: 20 may 2020 link to CRM copy Email vvhear@gmail.com…" at bounding box center [384, 403] width 187 height 551
copy link "(323) 810-5220"
click at [864, 61] on span "Call to Customer" at bounding box center [895, 58] width 90 height 15
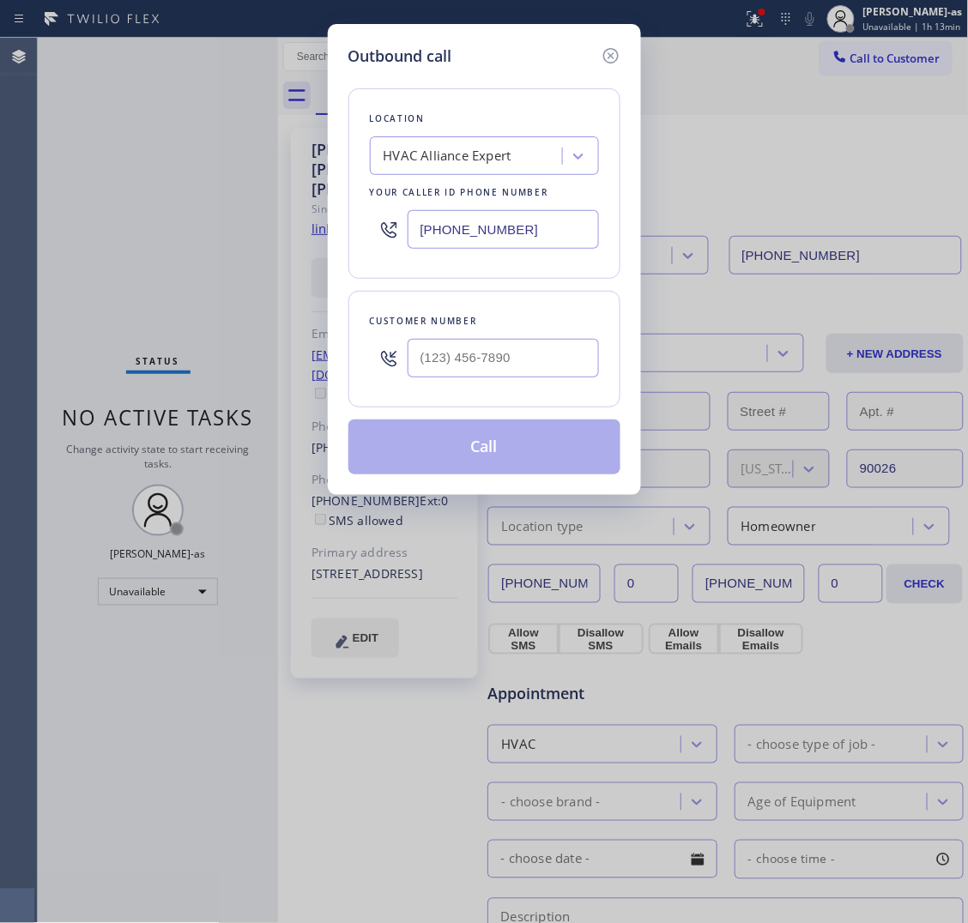
click at [536, 380] on div at bounding box center [503, 358] width 191 height 56
click at [536, 362] on input "(___) ___-____" at bounding box center [503, 358] width 191 height 39
paste input "323) 810-5220"
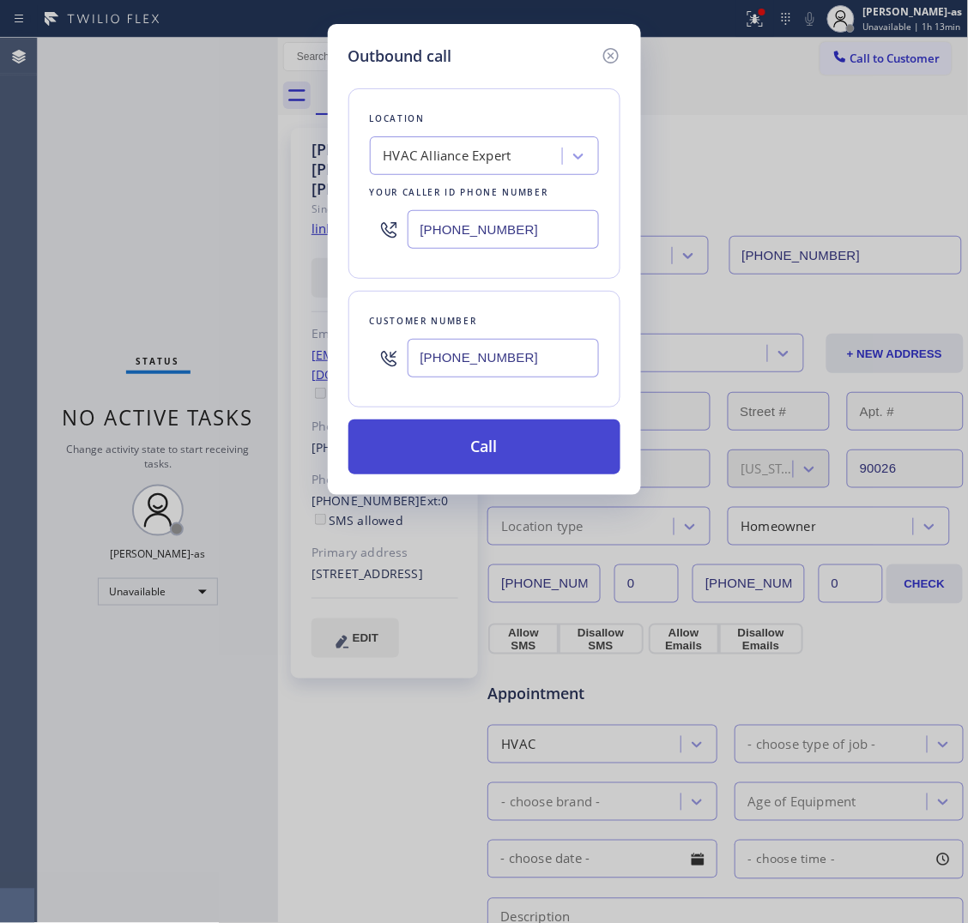
type input "(323) 810-5220"
click at [529, 439] on button "Call" at bounding box center [484, 447] width 272 height 55
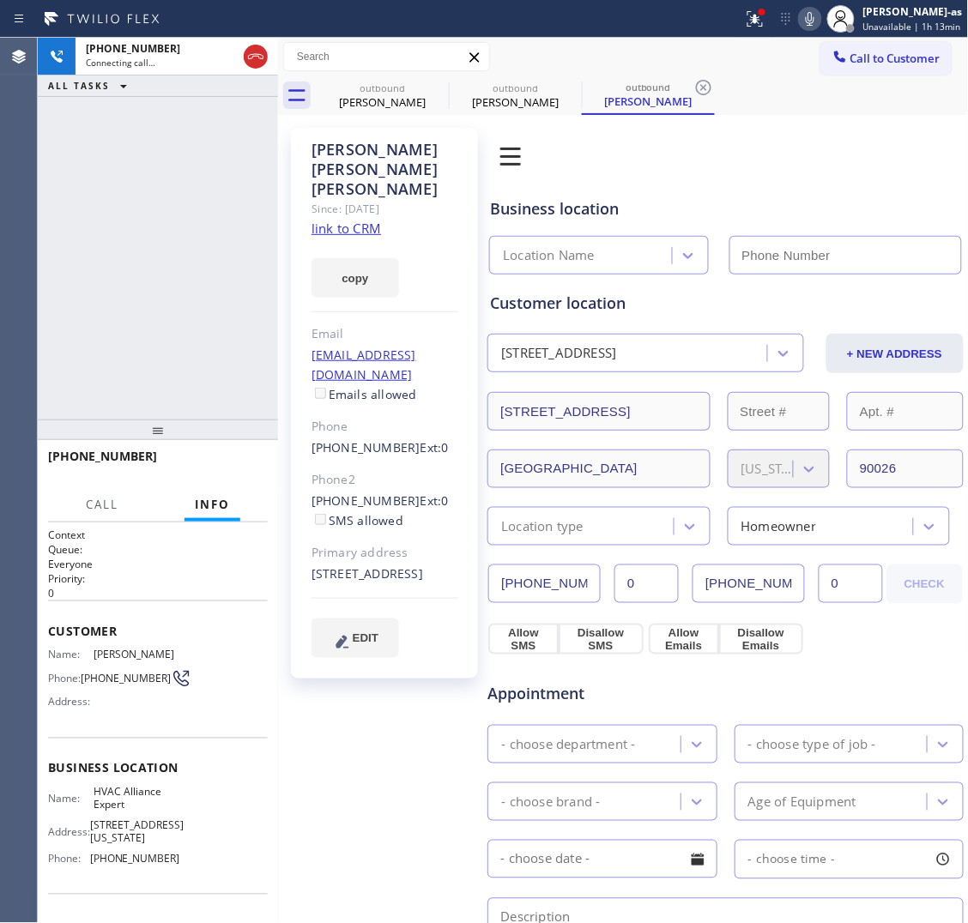
type input "[PHONE_NUMBER]"
click at [187, 221] on div "+13238105220 Connecting call… ALL TASKS ALL TASKS ACTIVE TASKS TASKS IN WRAP UP" at bounding box center [158, 229] width 240 height 382
click at [353, 220] on link "link to CRM" at bounding box center [347, 228] width 70 height 17
click at [245, 58] on icon at bounding box center [255, 56] width 21 height 21
click at [387, 94] on div "Victor Villar hauser" at bounding box center [383, 101] width 130 height 15
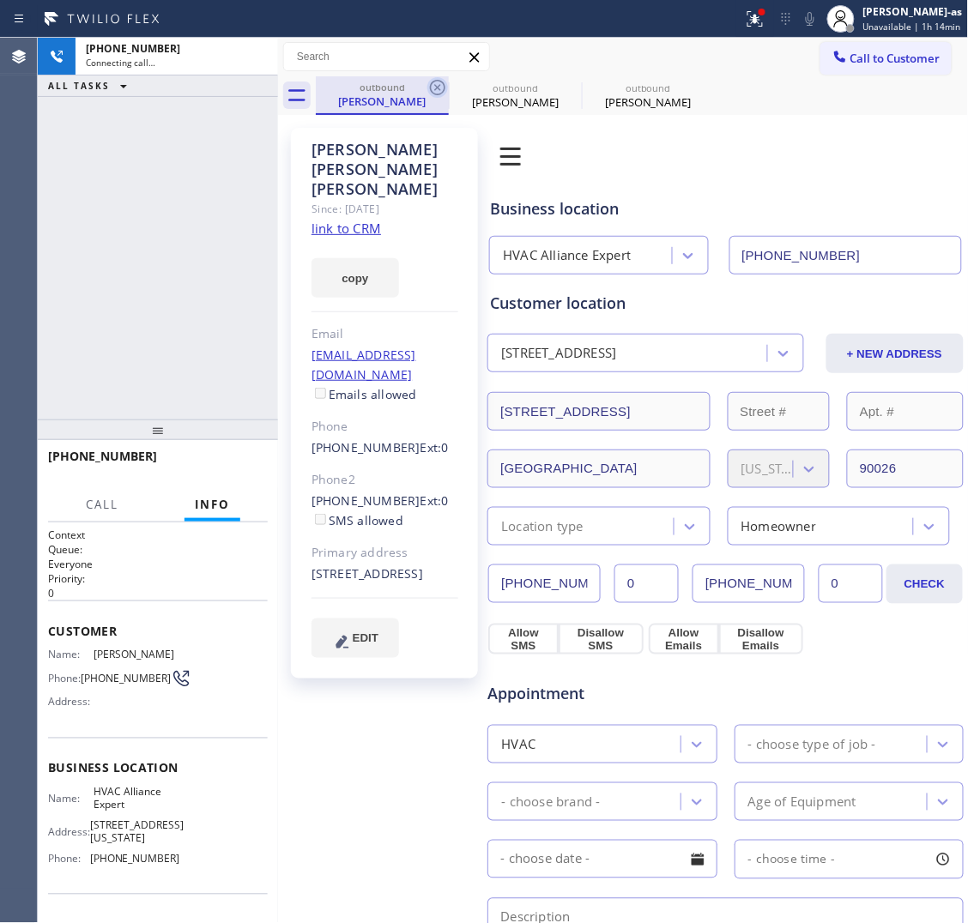
click at [433, 83] on icon at bounding box center [437, 87] width 21 height 21
click at [0, 0] on icon at bounding box center [0, 0] width 0 height 0
drag, startPoint x: 433, startPoint y: 83, endPoint x: 396, endPoint y: 52, distance: 48.8
click at [433, 83] on div "outbound Victor Villar hauser outbound Victor Villar hauser outbound Victor Vil…" at bounding box center [642, 95] width 653 height 39
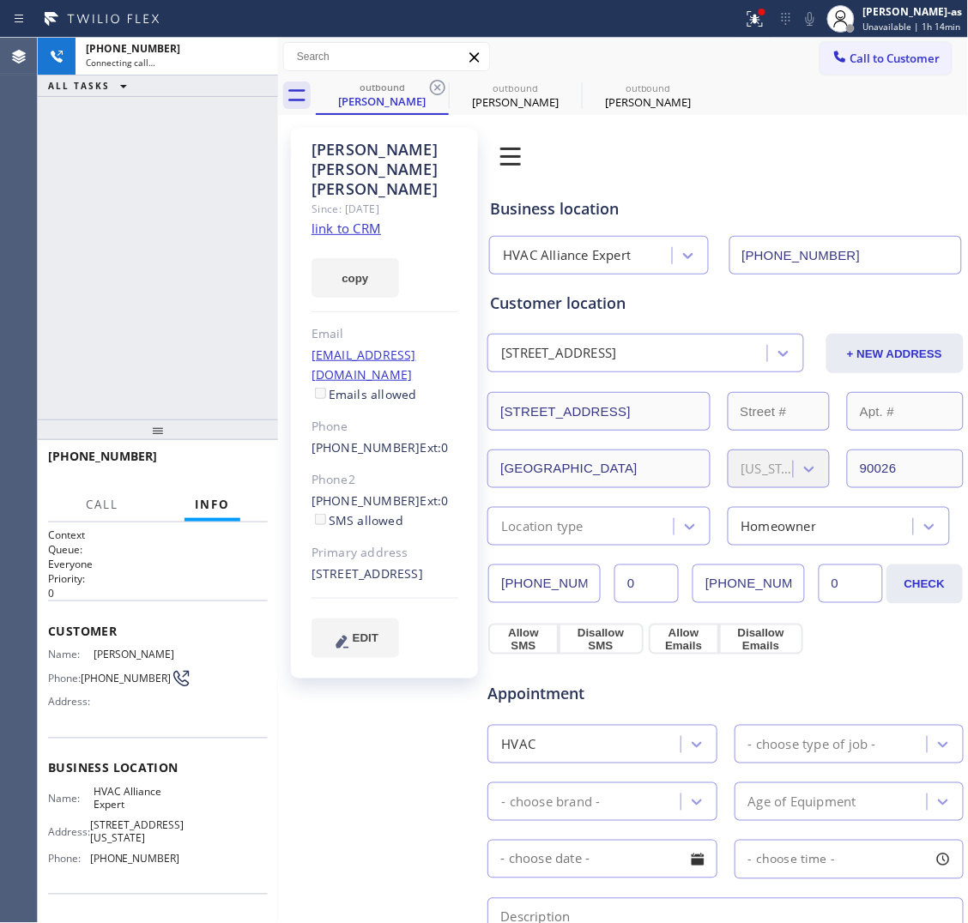
click at [433, 83] on div "outbound Victor Villar hauser outbound Victor Villar hauser outbound Victor Vil…" at bounding box center [642, 95] width 653 height 39
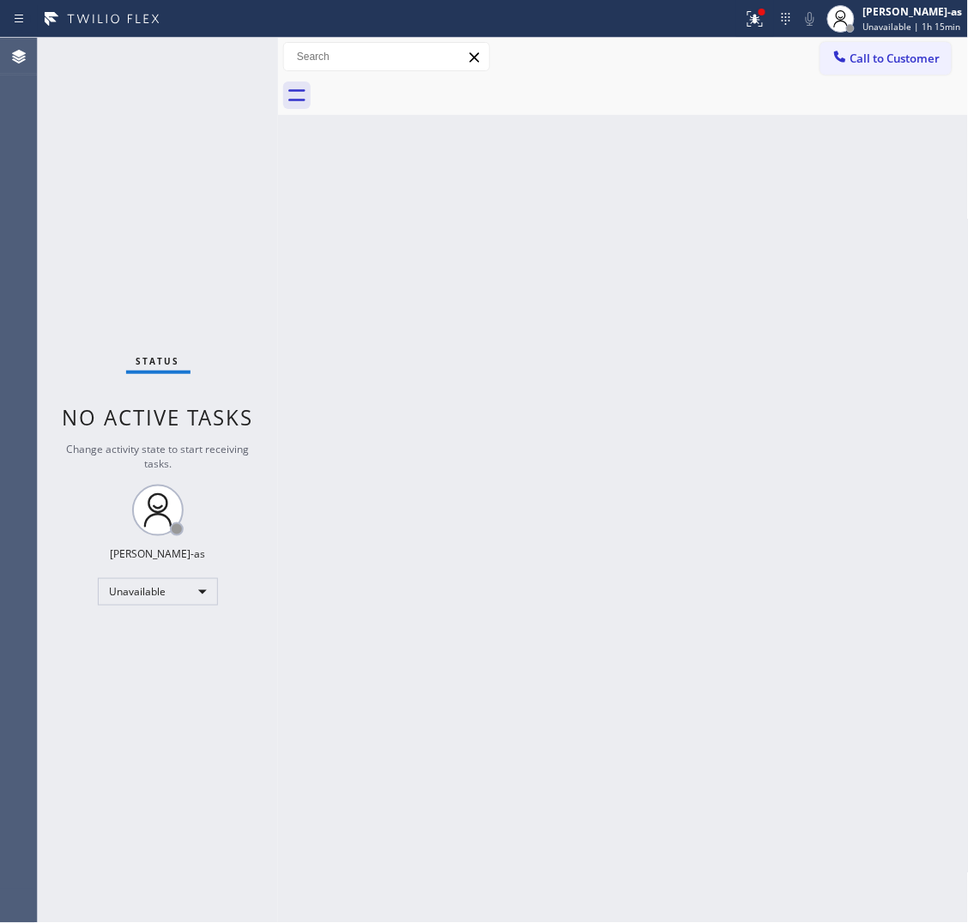
click at [481, 288] on div "Back to Dashboard Change Sender ID Customers Technicians Select a contact Outbo…" at bounding box center [623, 481] width 691 height 886
click at [509, 258] on div "Back to Dashboard Change Sender ID Customers Technicians Select a contact Outbo…" at bounding box center [623, 481] width 691 height 886
drag, startPoint x: 329, startPoint y: 305, endPoint x: 336, endPoint y: 300, distance: 8.8
click at [332, 302] on div "Back to Dashboard Change Sender ID Customers Technicians Select a contact Outbo…" at bounding box center [623, 481] width 691 height 886
click at [921, 45] on button "Call to Customer" at bounding box center [885, 58] width 131 height 33
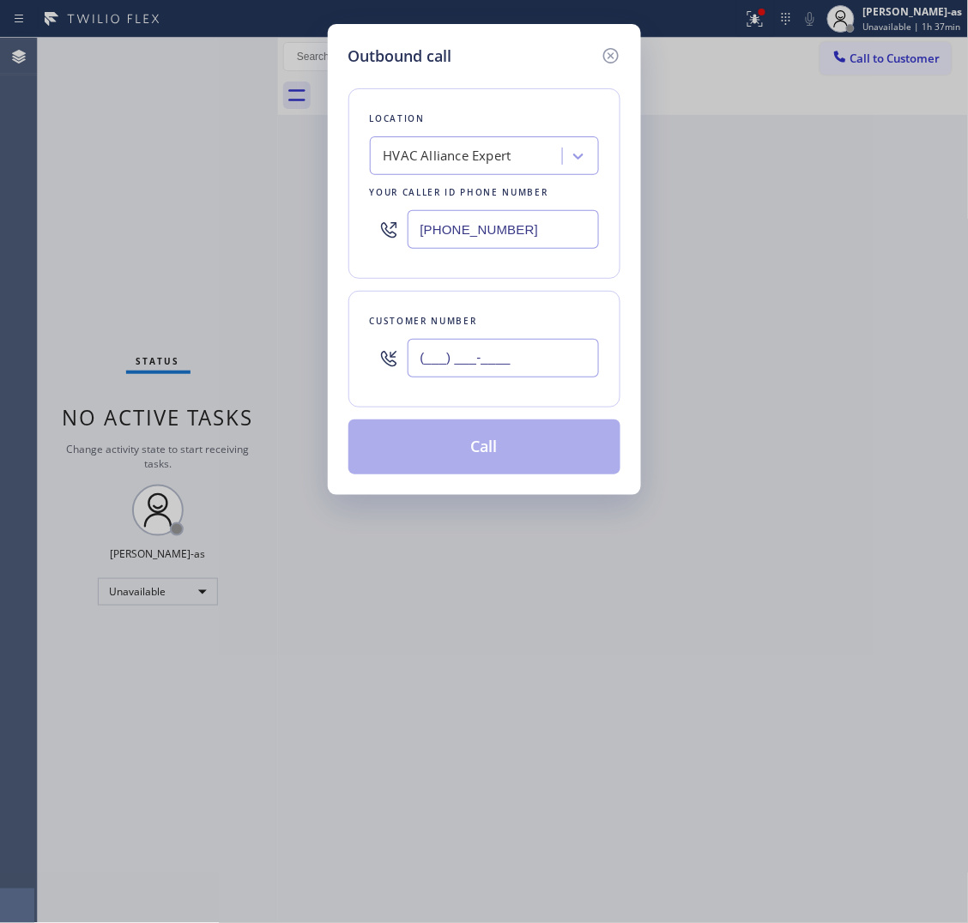
click at [546, 349] on input "(___) ___-____" at bounding box center [503, 358] width 191 height 39
paste input "323) 338-4124"
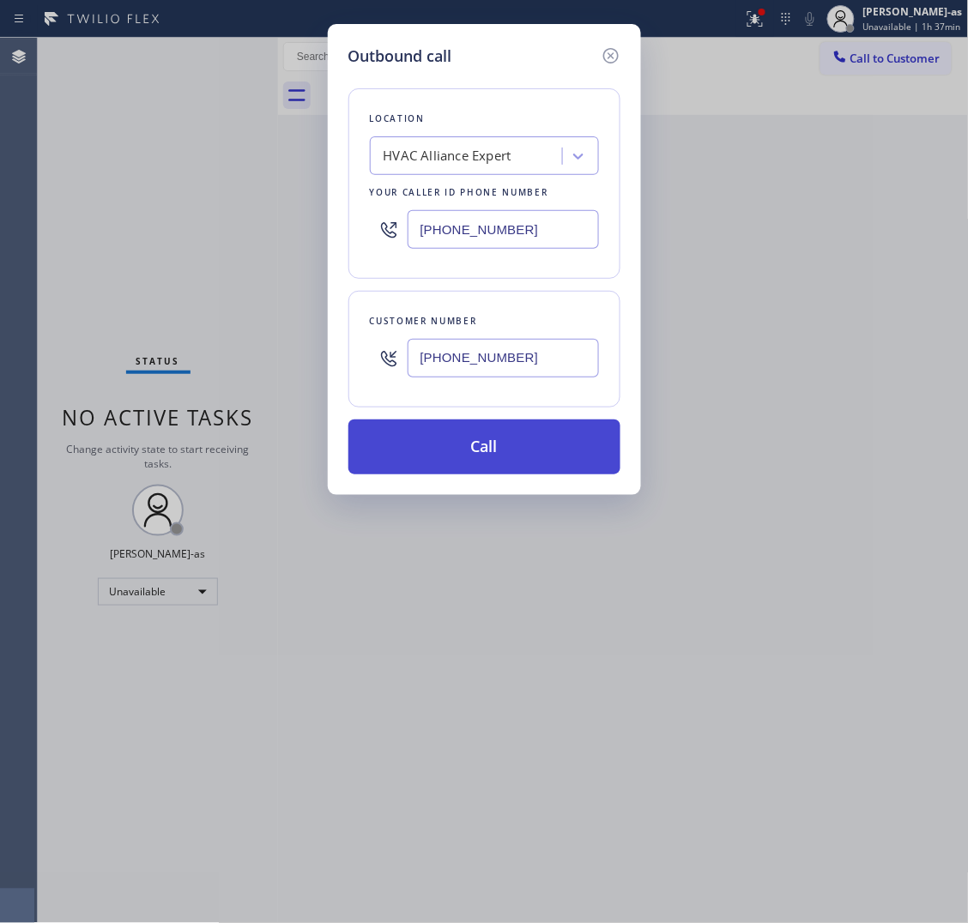
type input "(323) 338-4124"
click at [502, 451] on button "Call" at bounding box center [484, 447] width 272 height 55
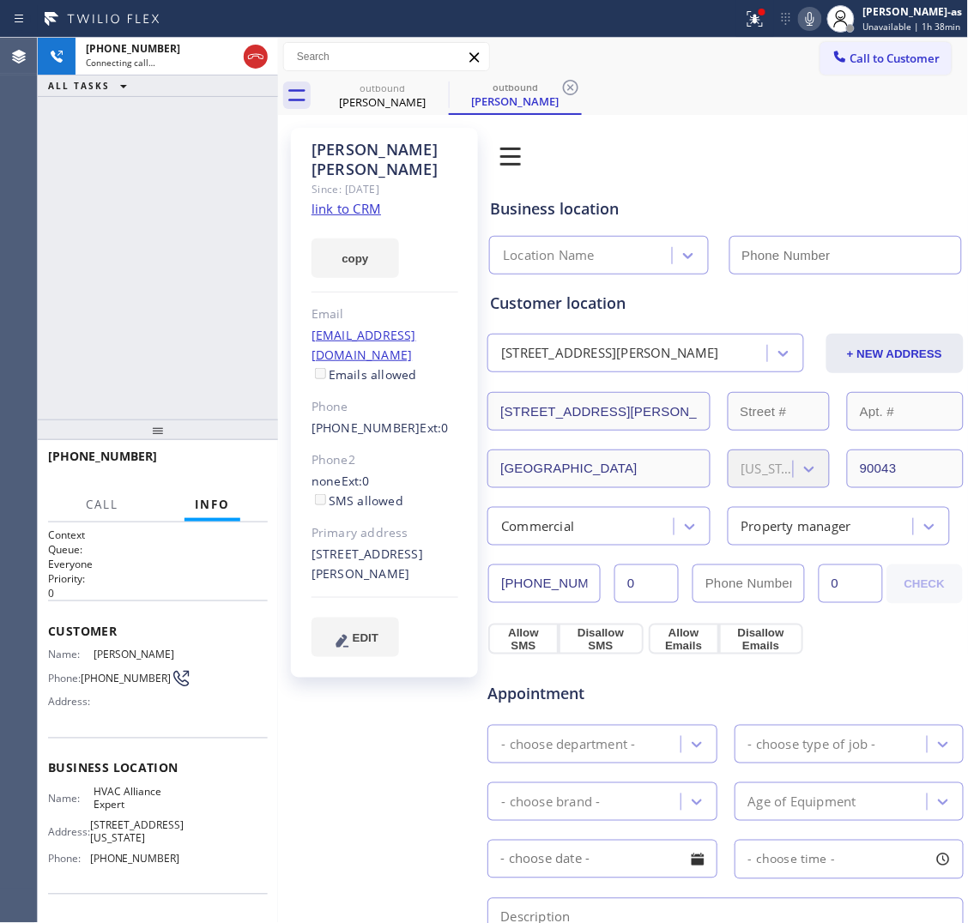
type input "[PHONE_NUMBER]"
click at [344, 200] on link "link to CRM" at bounding box center [347, 208] width 70 height 17
click at [215, 294] on div "+13233384124 Live | 00:09 ALL TASKS ALL TASKS ACTIVE TASKS TASKS IN WRAP UP" at bounding box center [158, 229] width 240 height 382
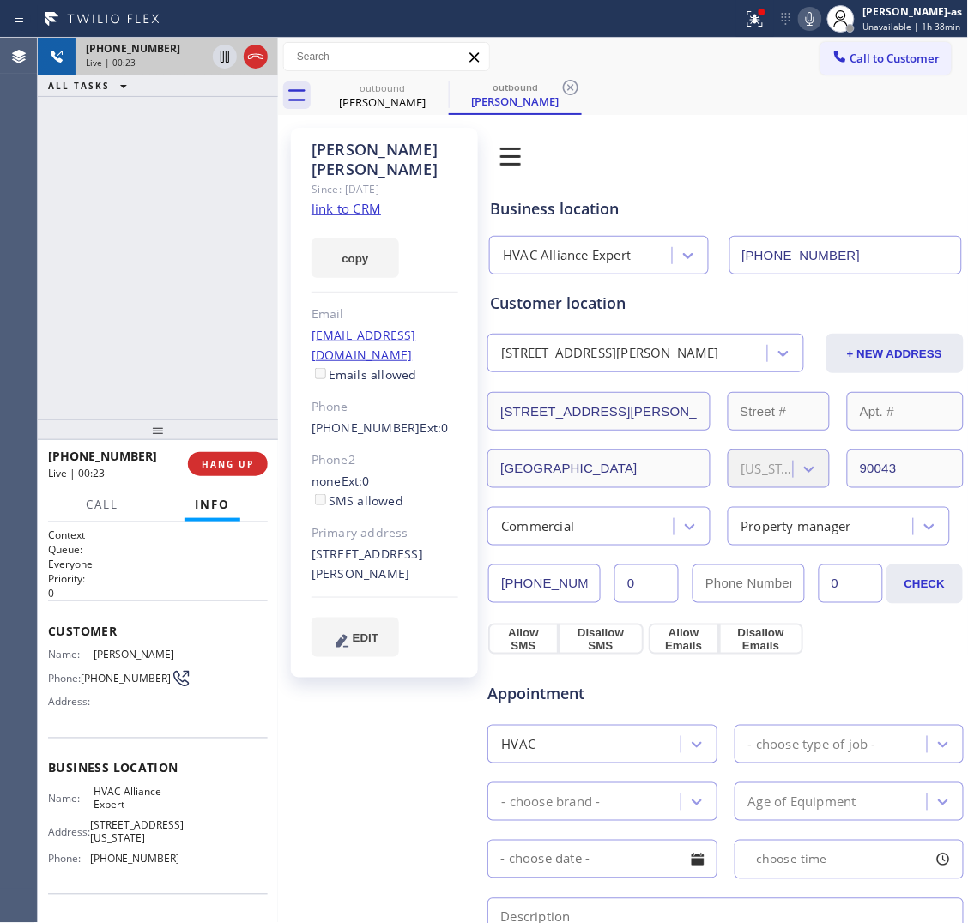
click at [264, 44] on div at bounding box center [240, 57] width 62 height 38
click at [258, 51] on icon at bounding box center [255, 56] width 21 height 21
click at [221, 475] on button "HANG UP" at bounding box center [228, 464] width 80 height 24
click at [221, 477] on div "+13233384124 Live | 00:25 HANG UP" at bounding box center [158, 464] width 220 height 45
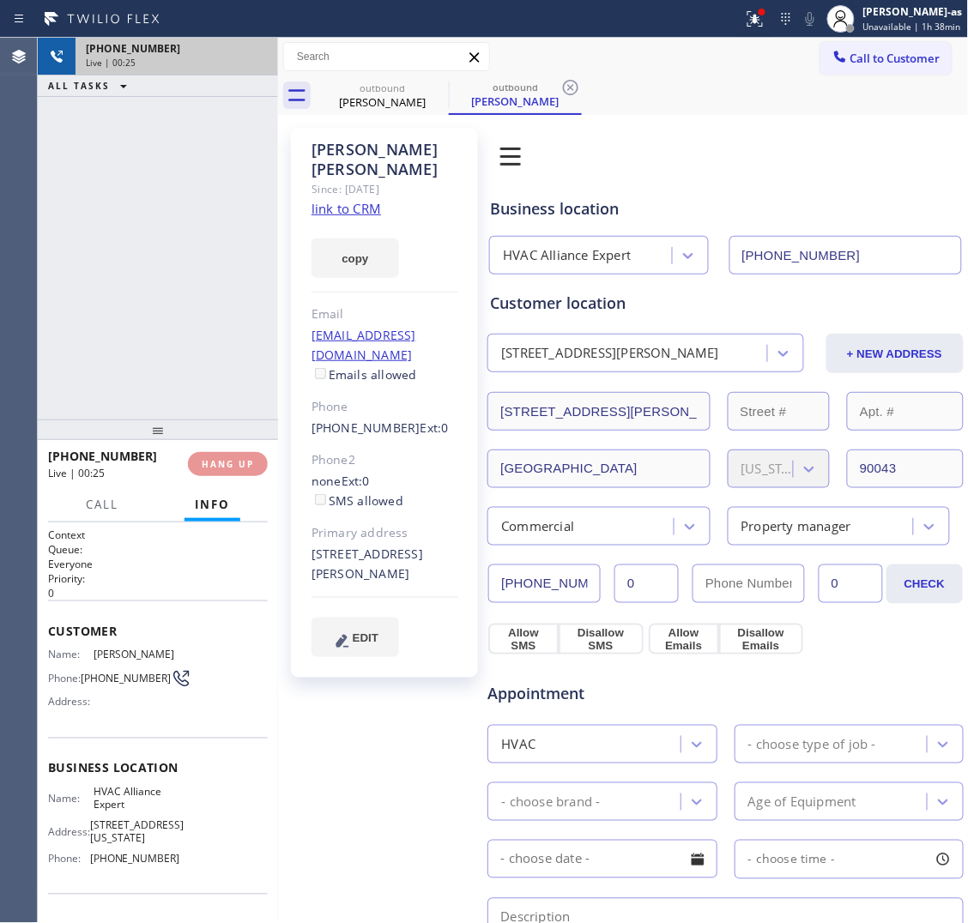
click at [221, 477] on div "+13233384124 Live | 00:25 HANG UP" at bounding box center [158, 464] width 220 height 45
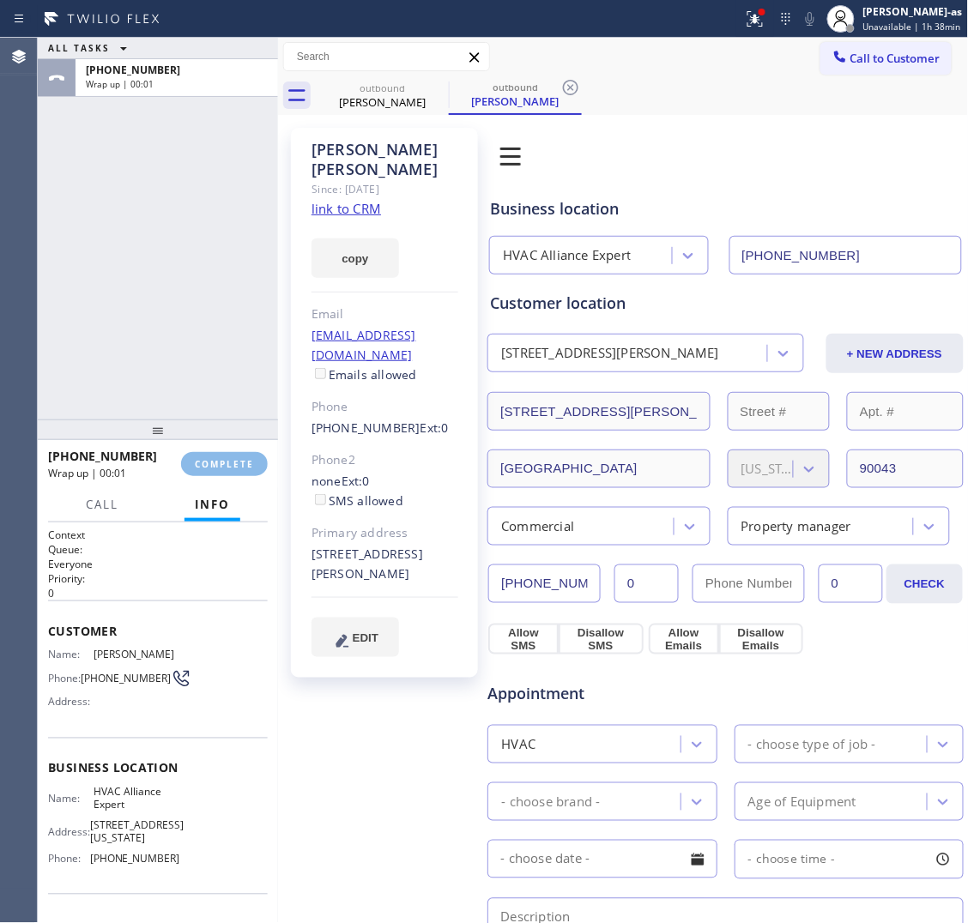
click at [221, 477] on div "+13233384124 Wrap up | 00:01 COMPLETE" at bounding box center [158, 464] width 220 height 45
click at [216, 486] on div "+13233384124 Wrap up | 00:03 COMPLETE" at bounding box center [158, 464] width 220 height 45
click at [215, 476] on button "COMPLETE" at bounding box center [224, 464] width 87 height 24
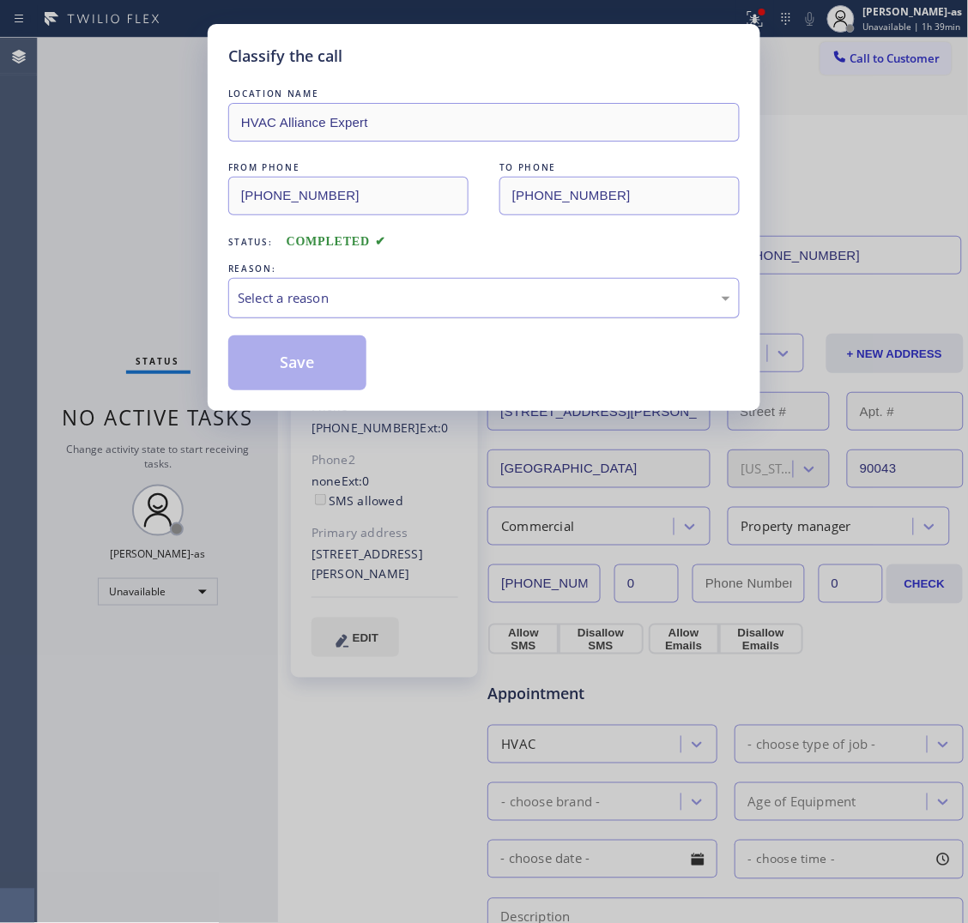
click at [327, 283] on div "Select a reason" at bounding box center [483, 298] width 511 height 40
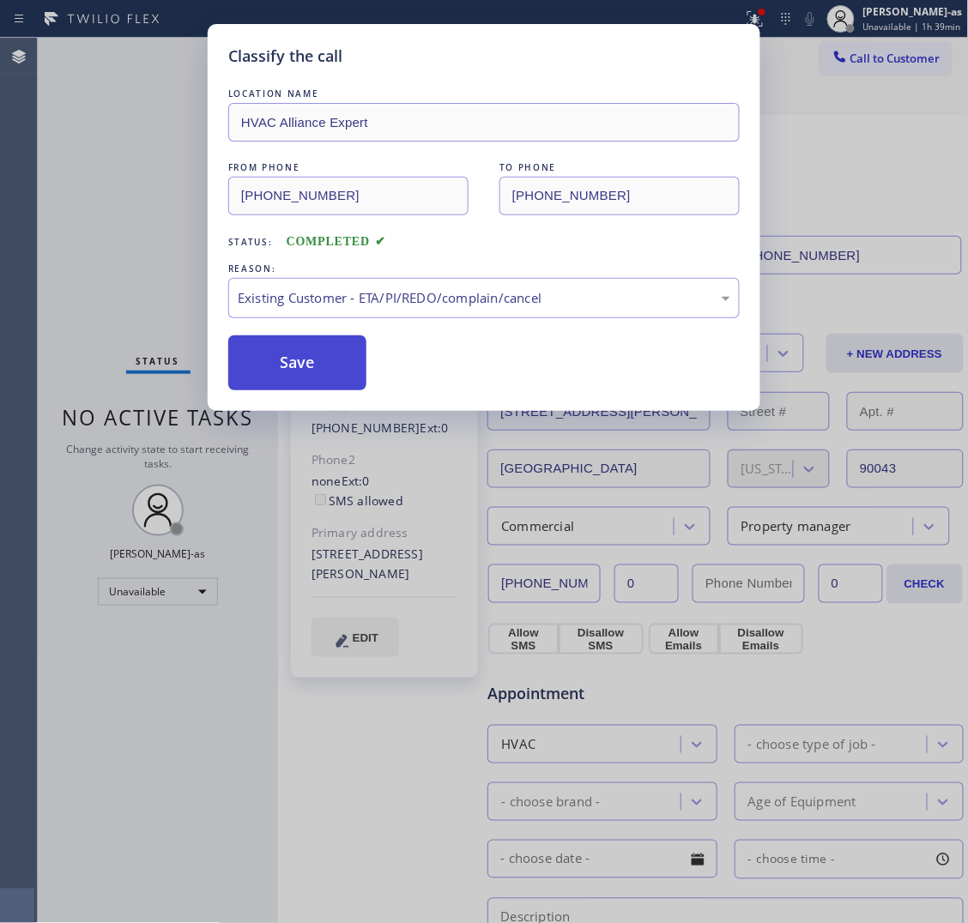
click at [306, 382] on button "Save" at bounding box center [297, 363] width 138 height 55
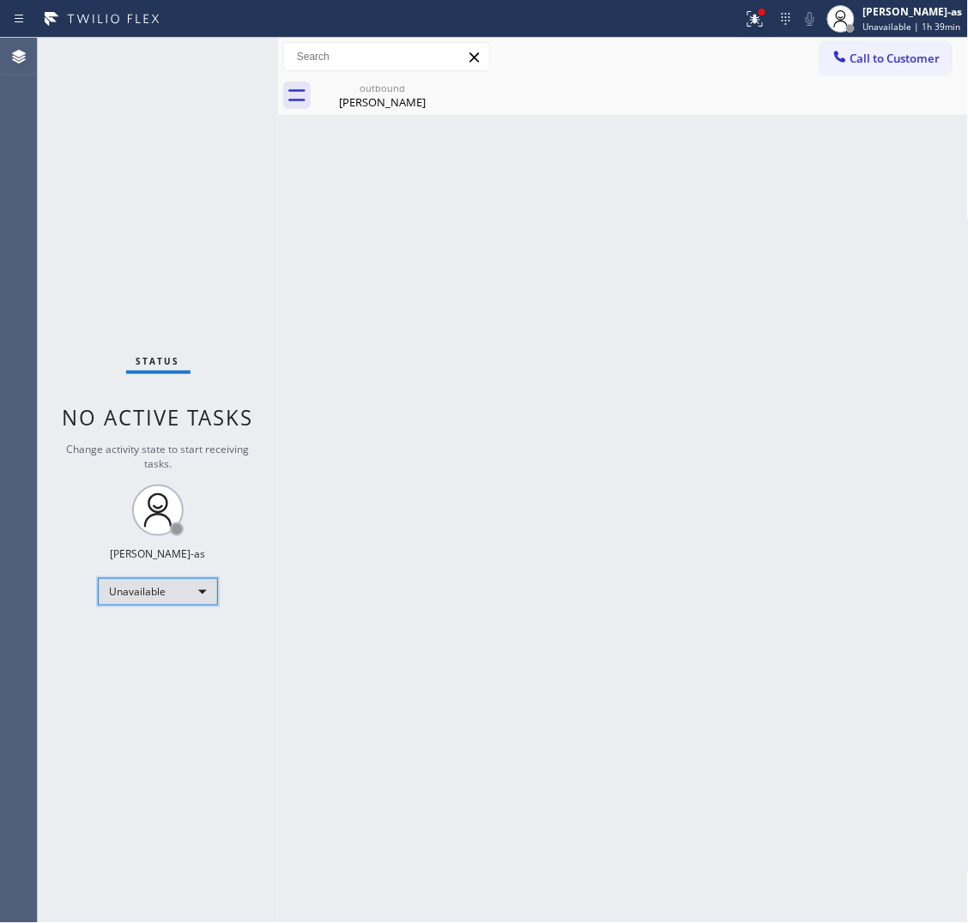
click at [174, 593] on div "Unavailable" at bounding box center [158, 591] width 120 height 27
click at [148, 614] on li "Offline" at bounding box center [157, 615] width 117 height 21
click at [937, 9] on div "[PERSON_NAME]-as" at bounding box center [913, 11] width 100 height 15
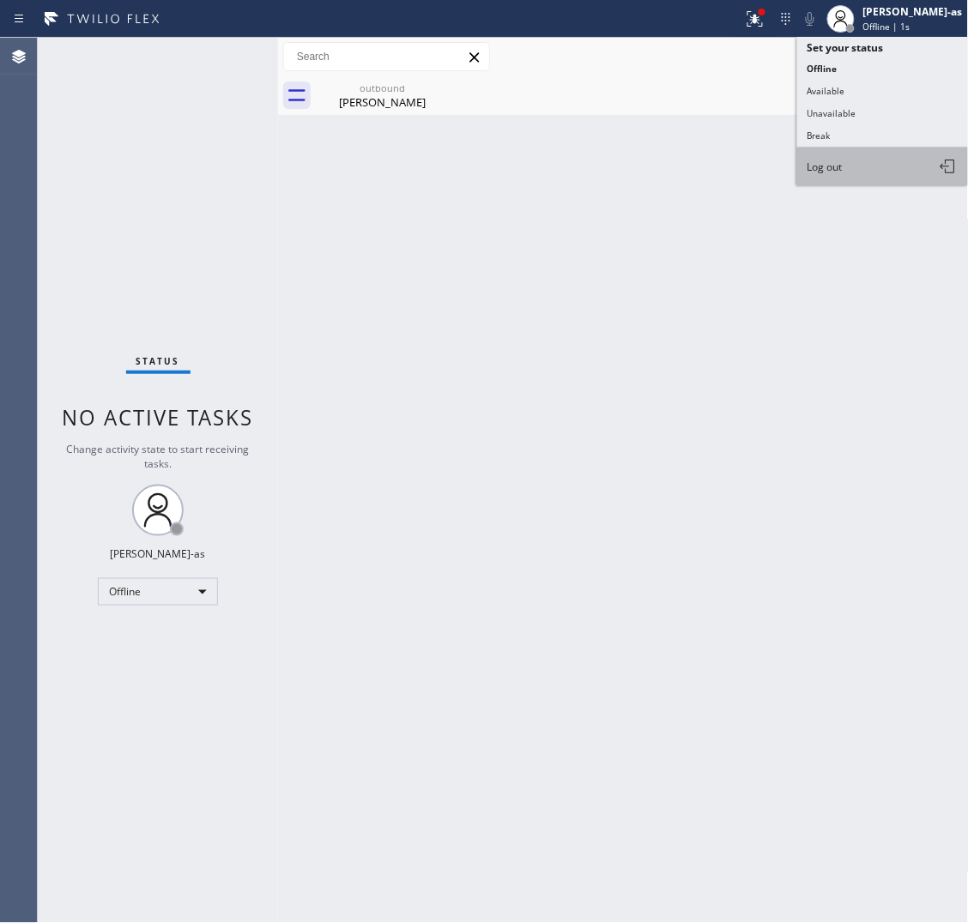
click at [829, 161] on span "Log out" at bounding box center [825, 167] width 35 height 15
